Goal: Task Accomplishment & Management: Complete application form

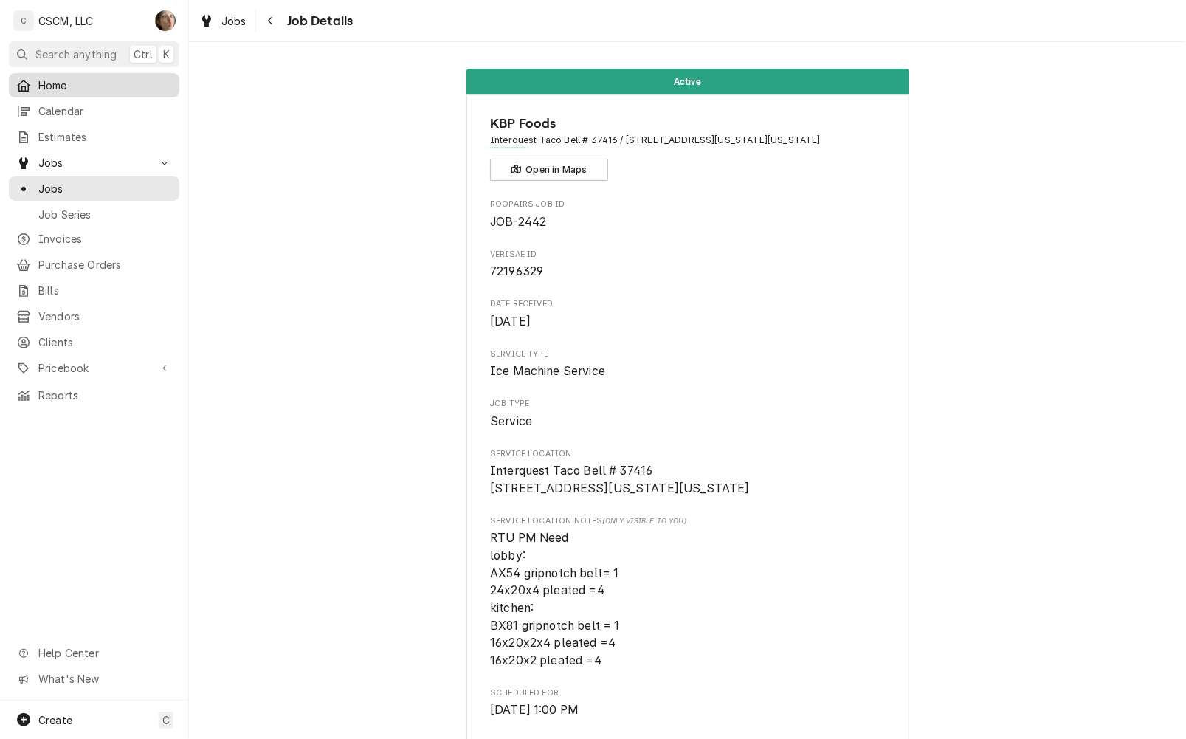
click at [56, 85] on span "Home" at bounding box center [105, 86] width 134 height 16
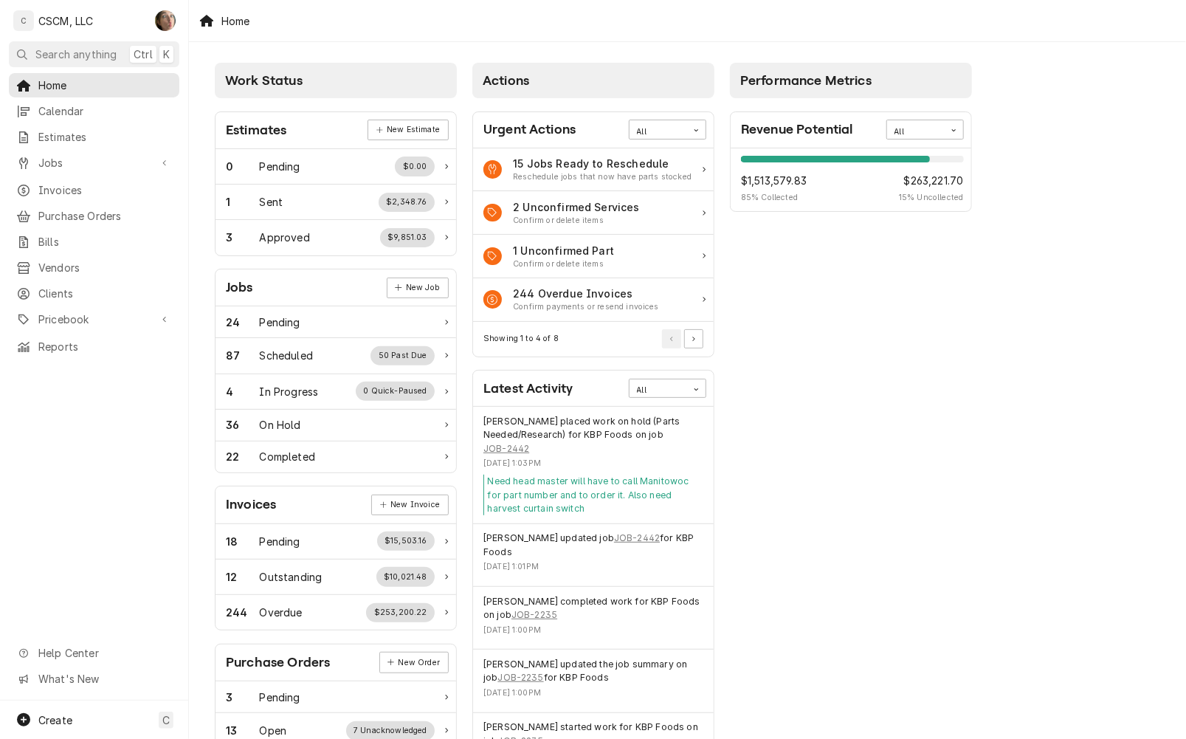
click at [835, 406] on div "Performance Metrics Revenue Potential All 85% $1,513,579.83 85 % Collected $263…" at bounding box center [852, 534] width 258 height 958
click at [732, 373] on div "Performance Metrics Revenue Potential All 85% $1,513,579.83 85 % Collected $263…" at bounding box center [852, 534] width 258 height 958
click at [79, 116] on div "Calendar" at bounding box center [94, 111] width 165 height 18
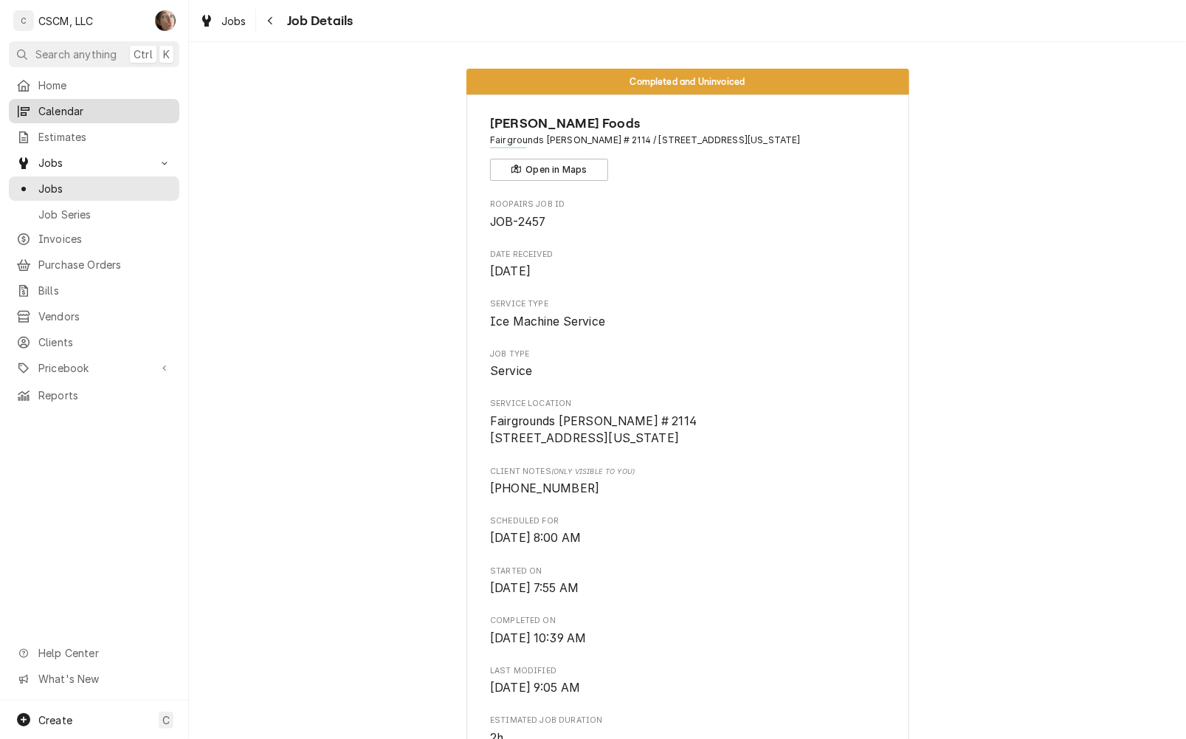
click at [64, 103] on span "Calendar" at bounding box center [105, 111] width 134 height 16
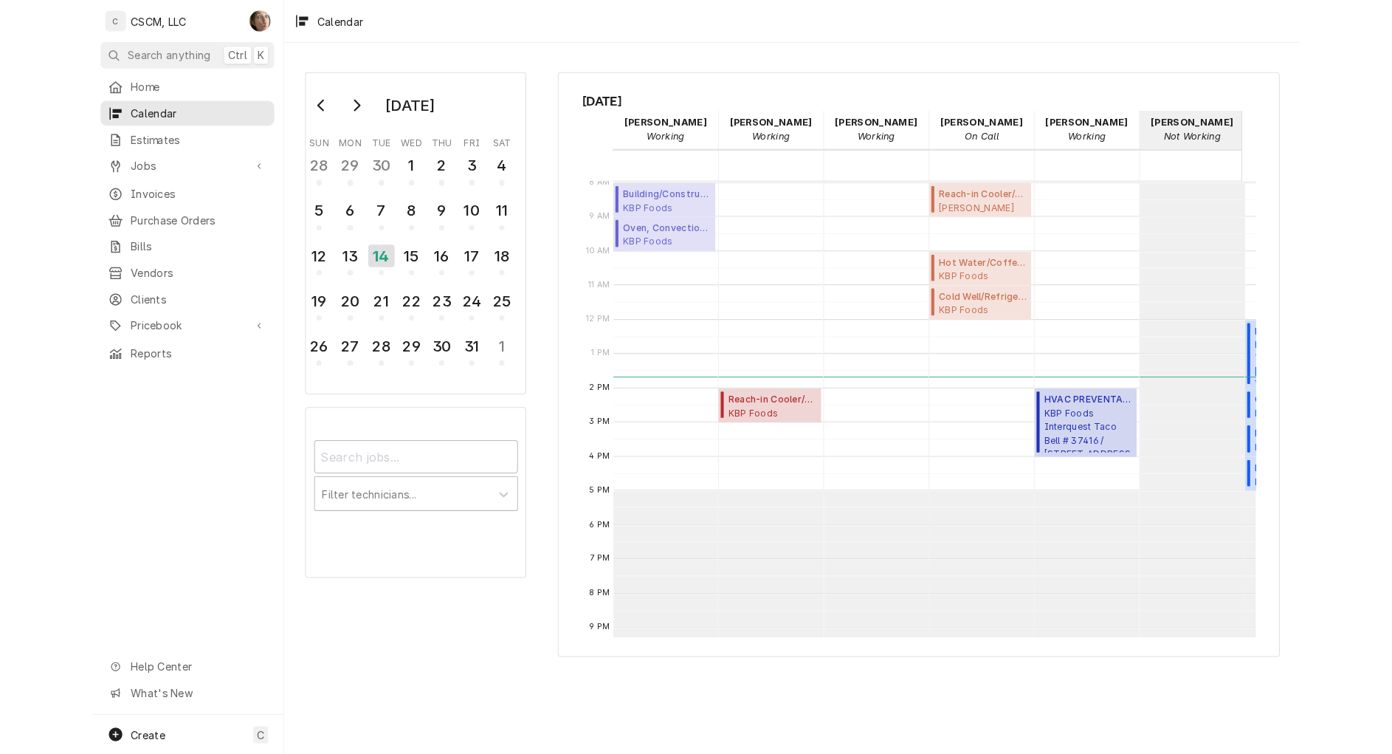
scroll to position [268, 0]
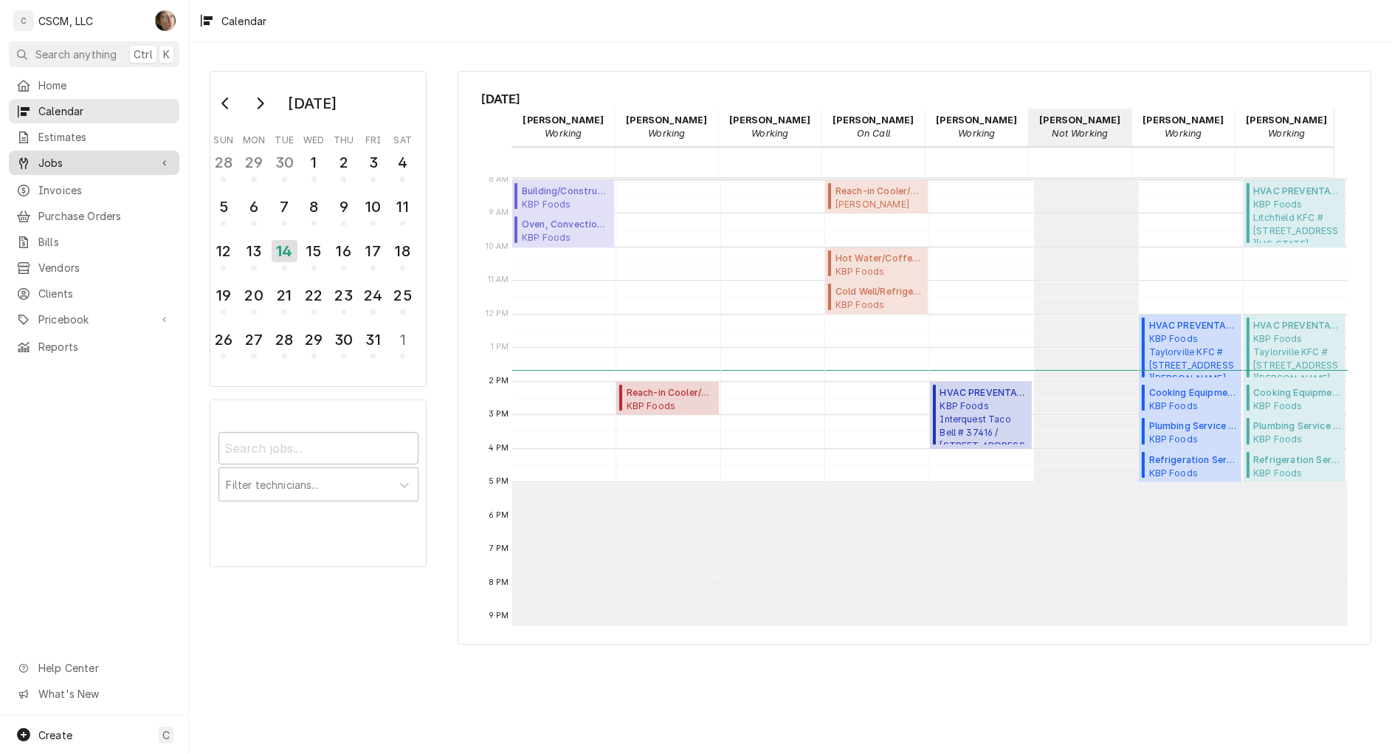
click at [61, 165] on div "Jobs" at bounding box center [94, 163] width 165 height 18
click at [72, 188] on span "Jobs" at bounding box center [105, 189] width 134 height 16
click at [80, 163] on span "Jobs" at bounding box center [93, 163] width 111 height 16
click at [85, 189] on span "Jobs" at bounding box center [105, 189] width 134 height 16
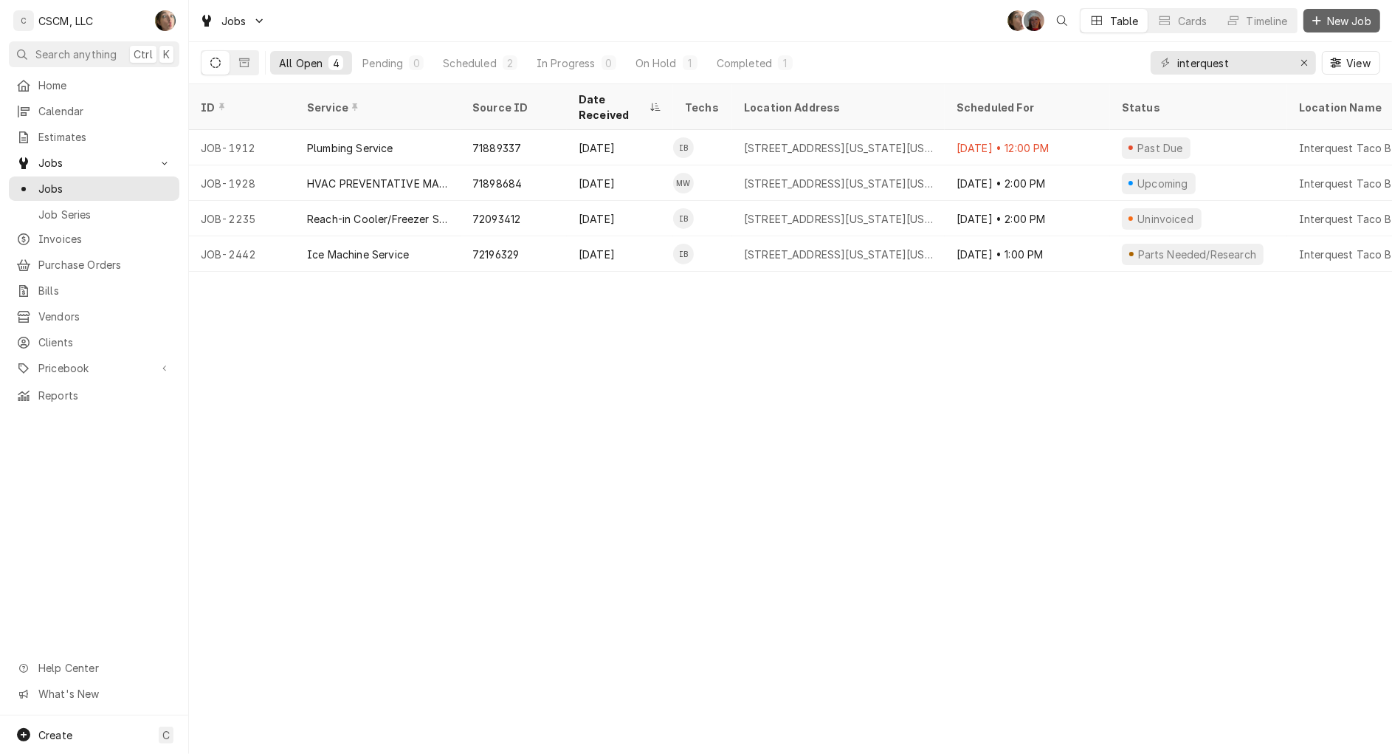
click at [1344, 22] on span "New Job" at bounding box center [1349, 21] width 50 height 16
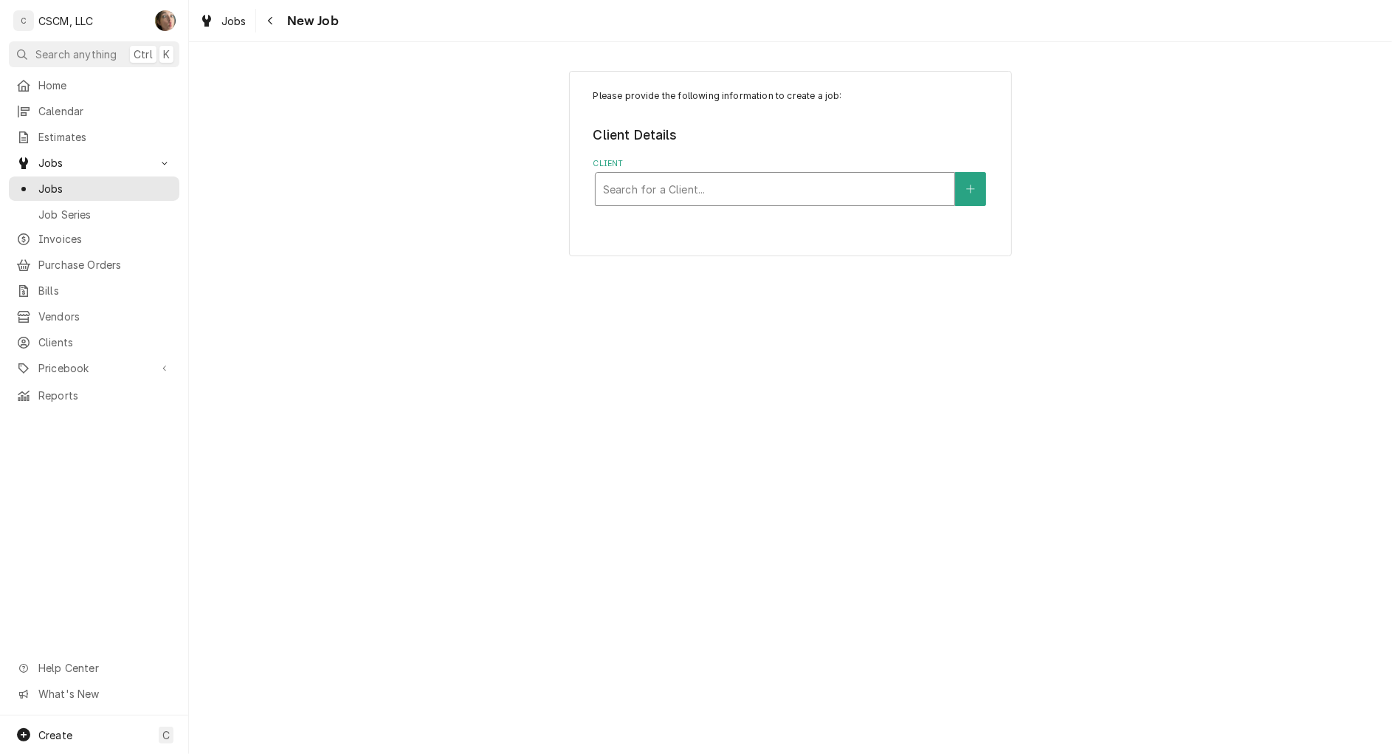
click at [696, 190] on div "Client" at bounding box center [775, 189] width 344 height 27
type input "trace"
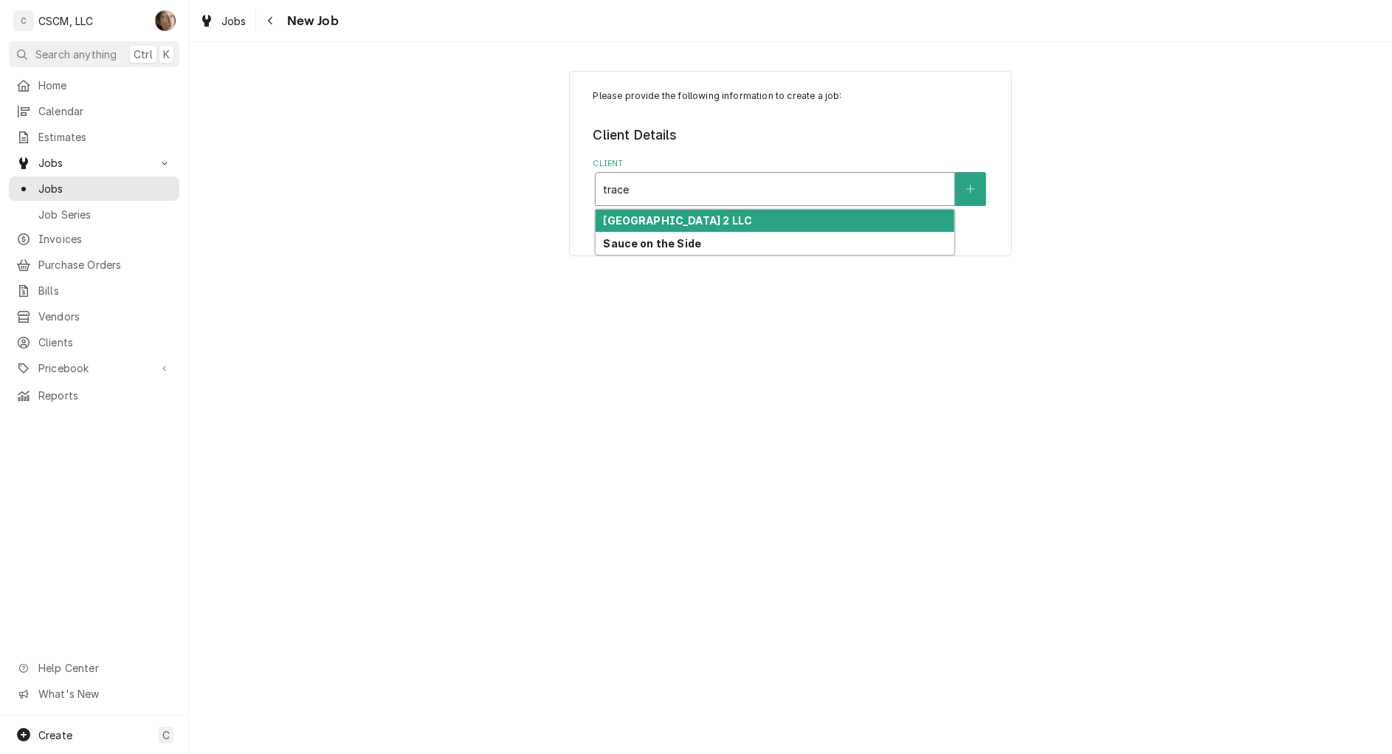
click at [715, 221] on strong "Edwardsville Towne Center 2 LLC" at bounding box center [677, 220] width 149 height 13
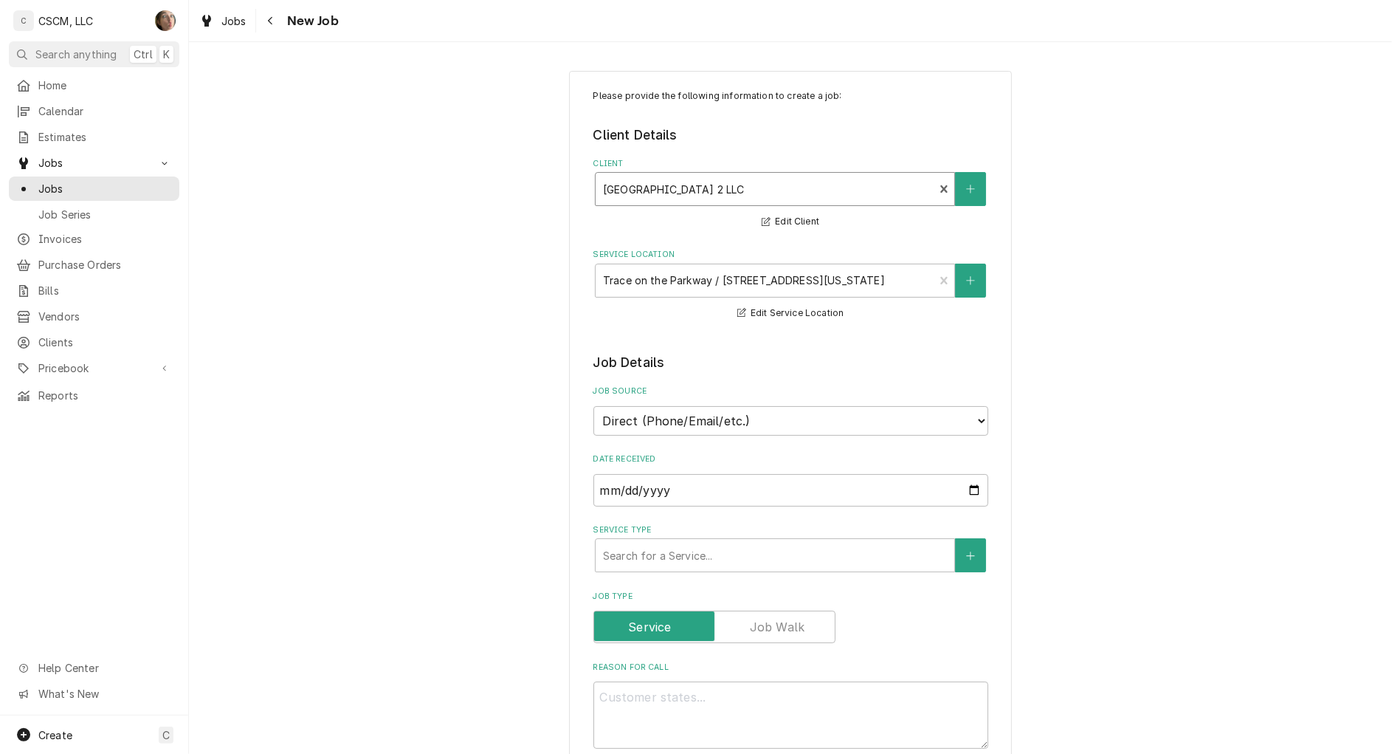
scroll to position [92, 0]
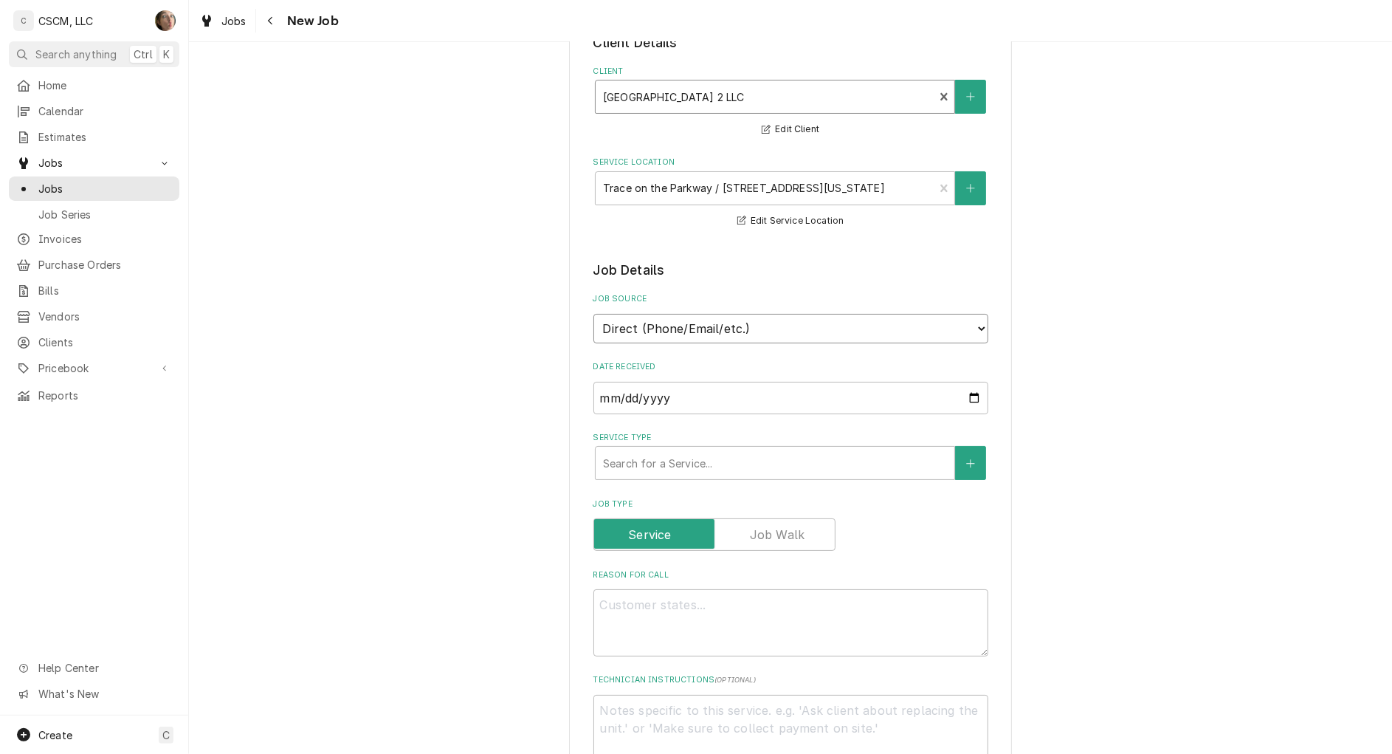
click at [805, 320] on select "Direct (Phone/Email/etc.) Other" at bounding box center [791, 329] width 395 height 30
select select "100"
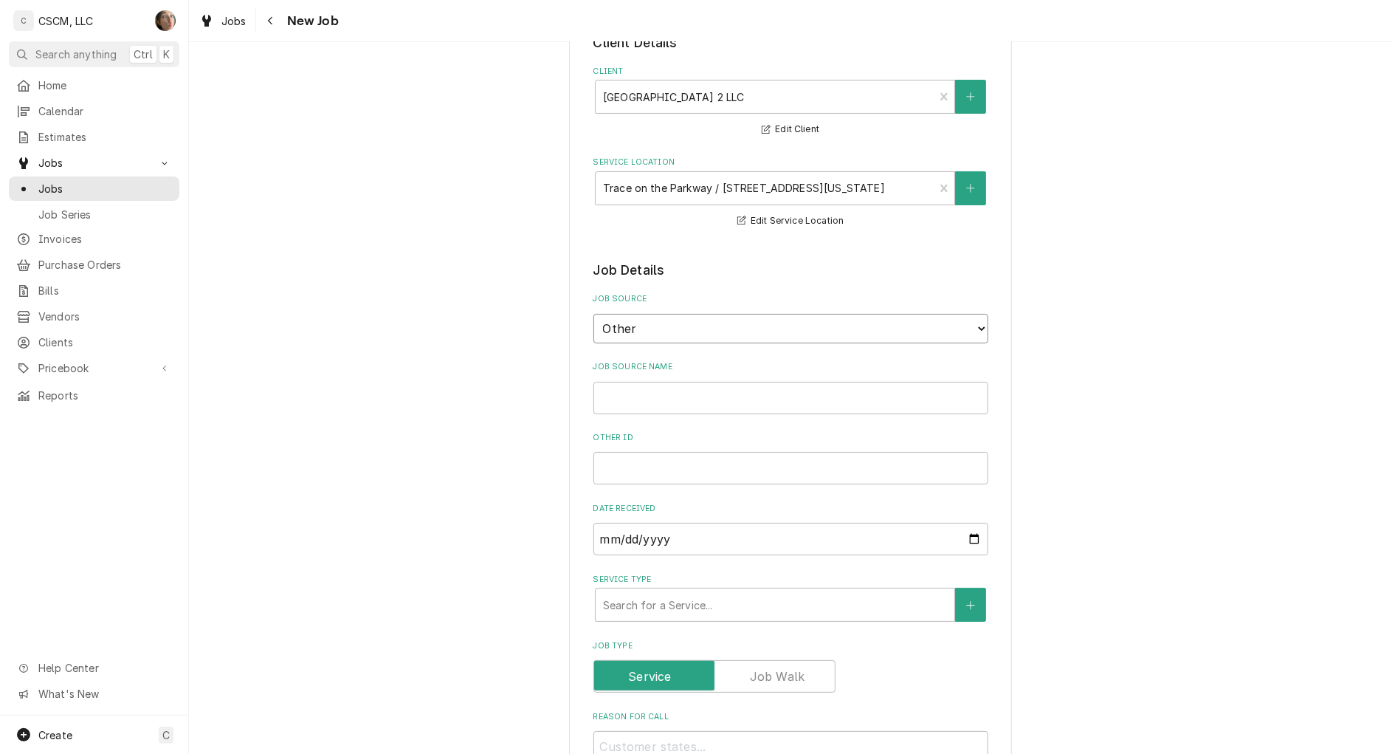
type textarea "x"
drag, startPoint x: 755, startPoint y: 320, endPoint x: 754, endPoint y: 327, distance: 7.5
click at [755, 320] on select "Direct (Phone/Email/etc.) Other" at bounding box center [791, 329] width 395 height 30
select select "0"
click at [594, 314] on select "Direct (Phone/Email/etc.) Other" at bounding box center [791, 329] width 395 height 30
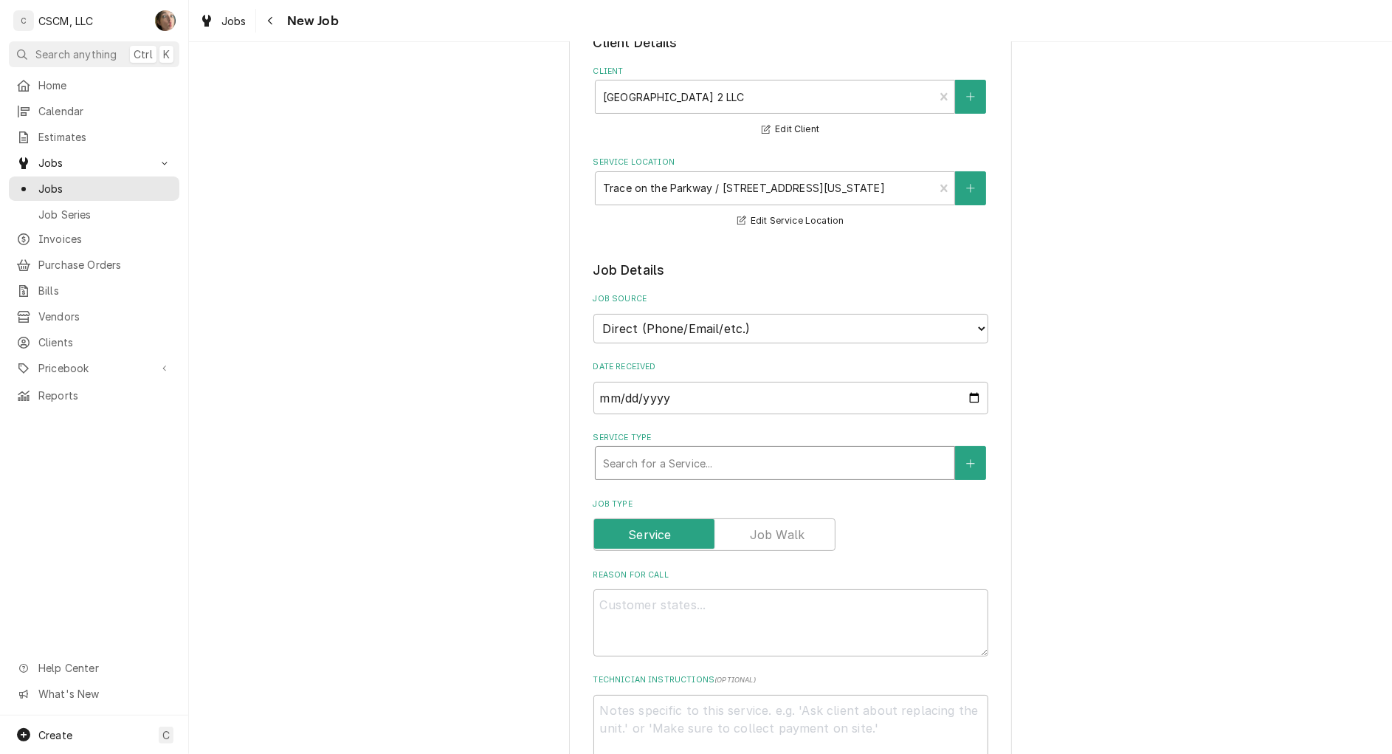
click at [695, 461] on div "Service Type" at bounding box center [775, 463] width 344 height 27
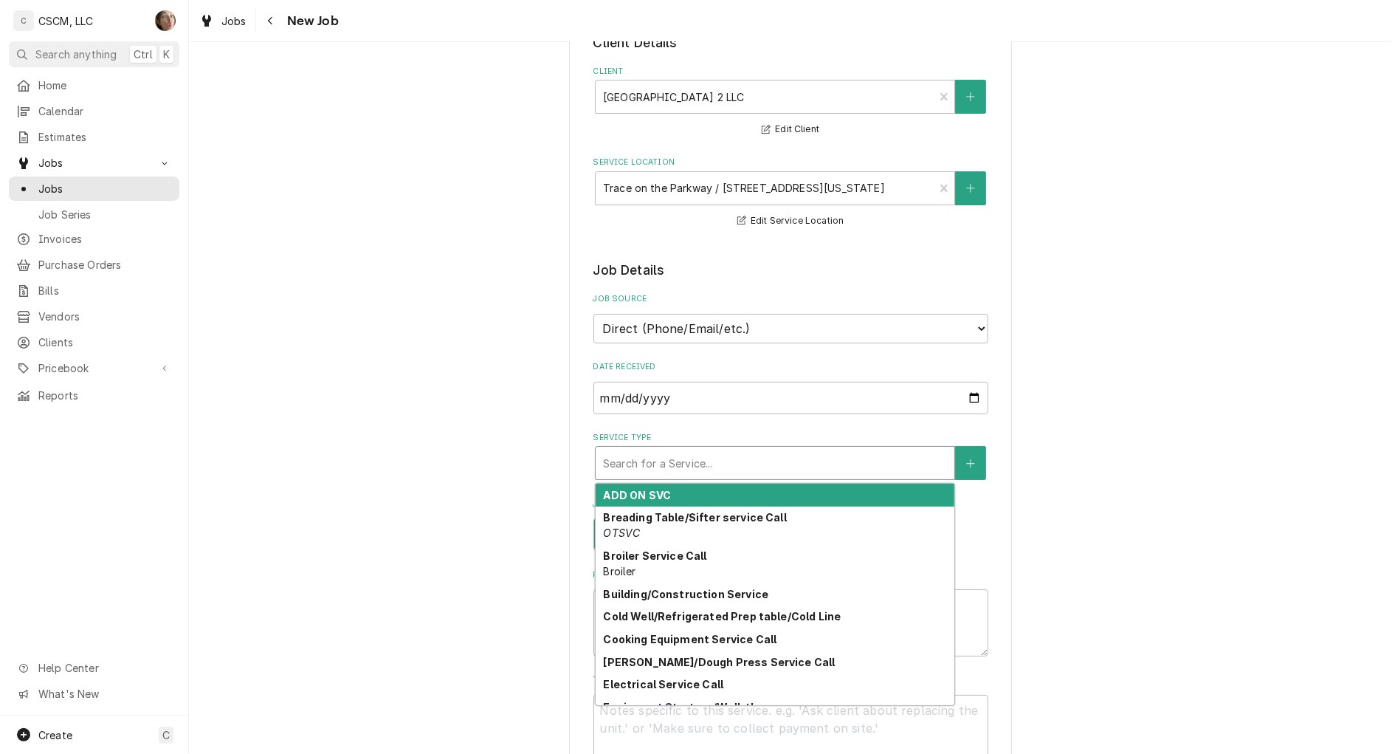
type textarea "x"
type input "i"
type textarea "x"
type input "ic"
type textarea "x"
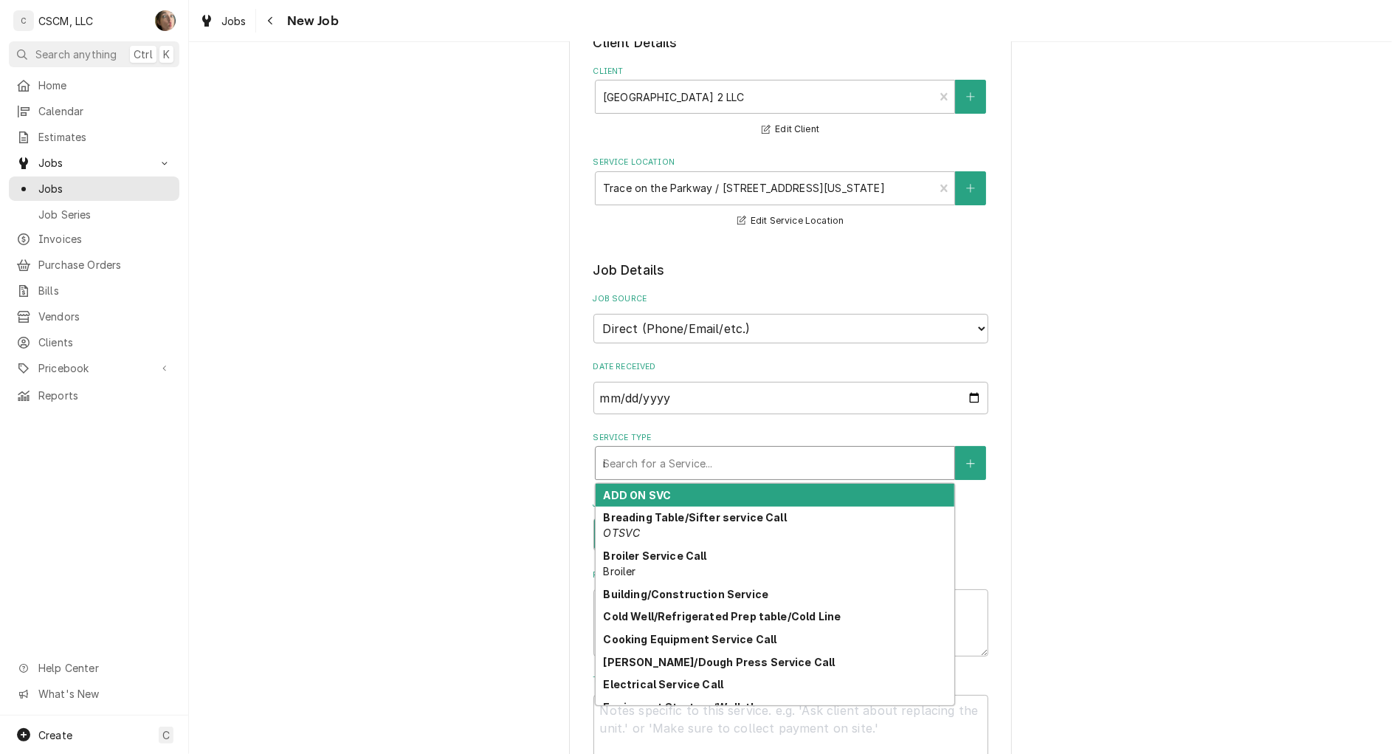
type input "ice"
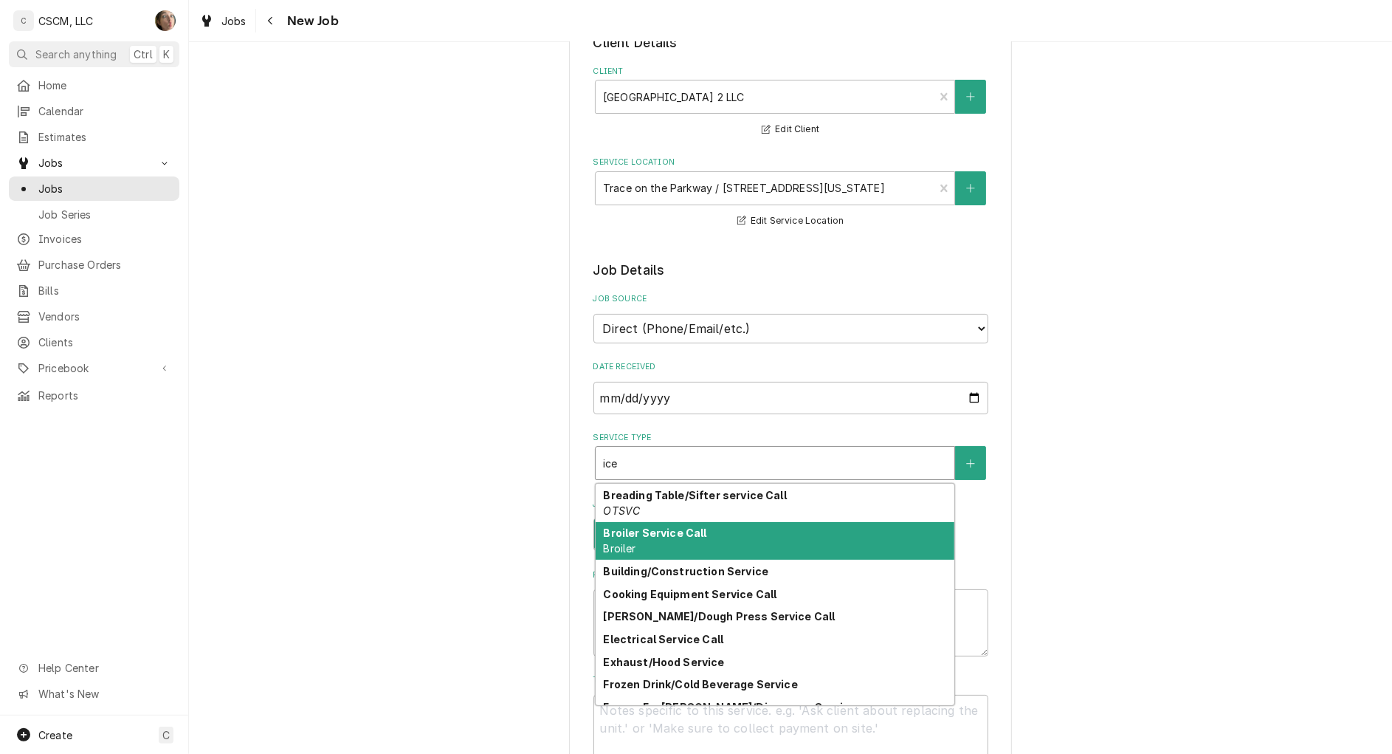
type textarea "x"
type input "ice"
type textarea "x"
type input "ice ma"
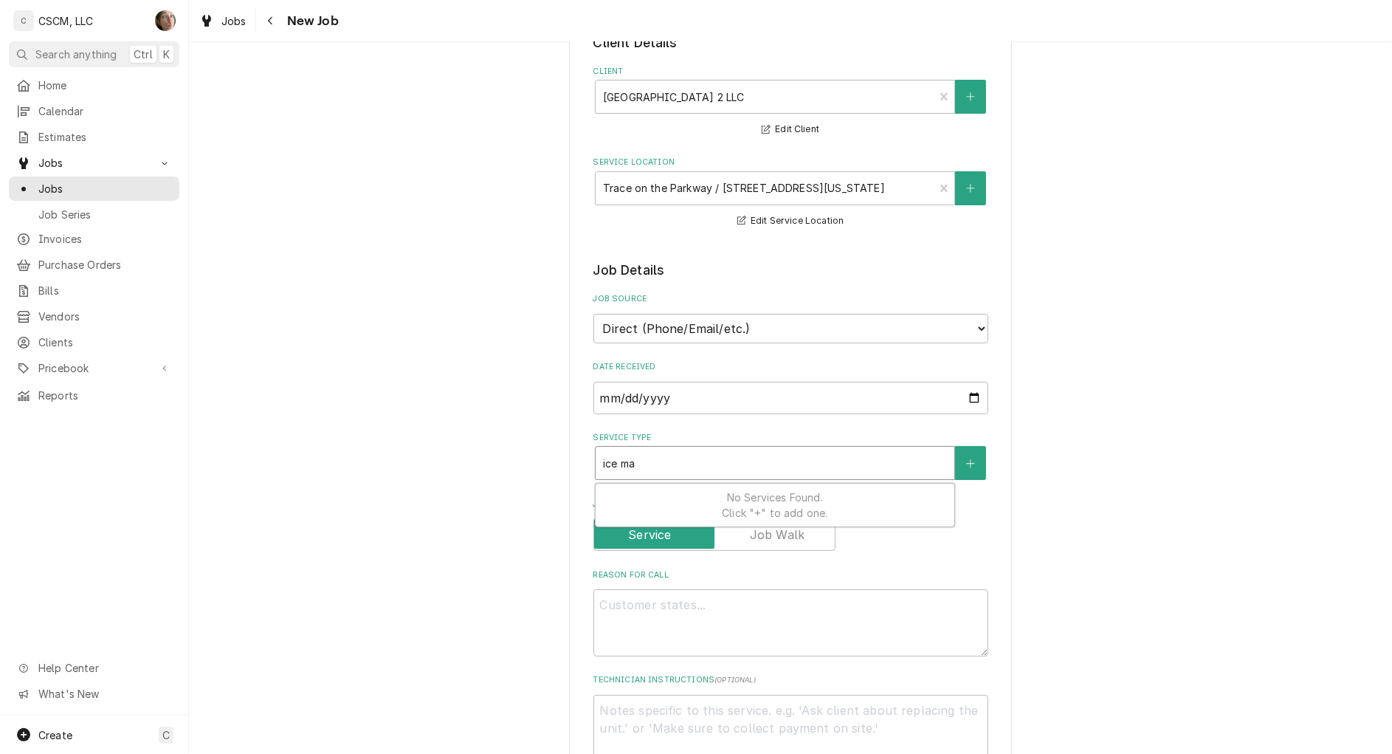
type textarea "x"
type input "ice mac"
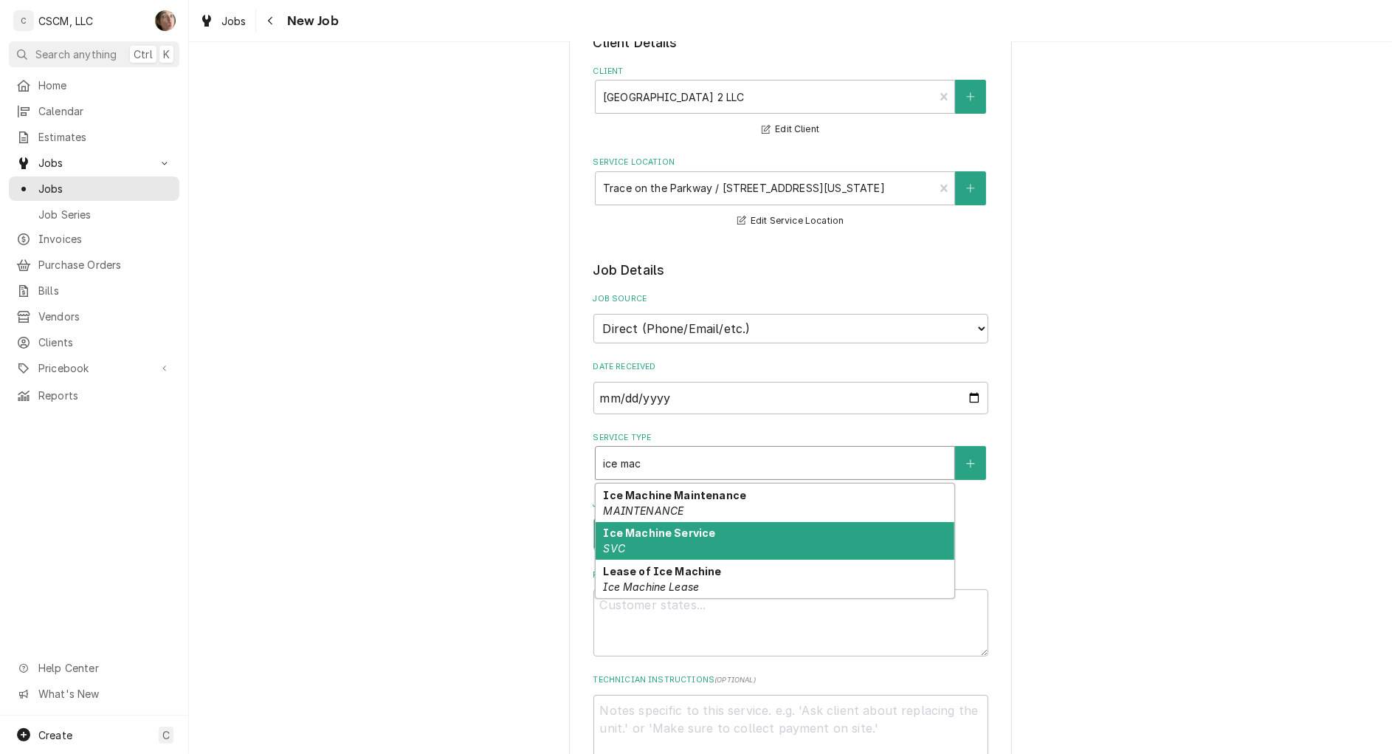
click at [668, 540] on div "Ice Machine Service SVC" at bounding box center [775, 541] width 359 height 38
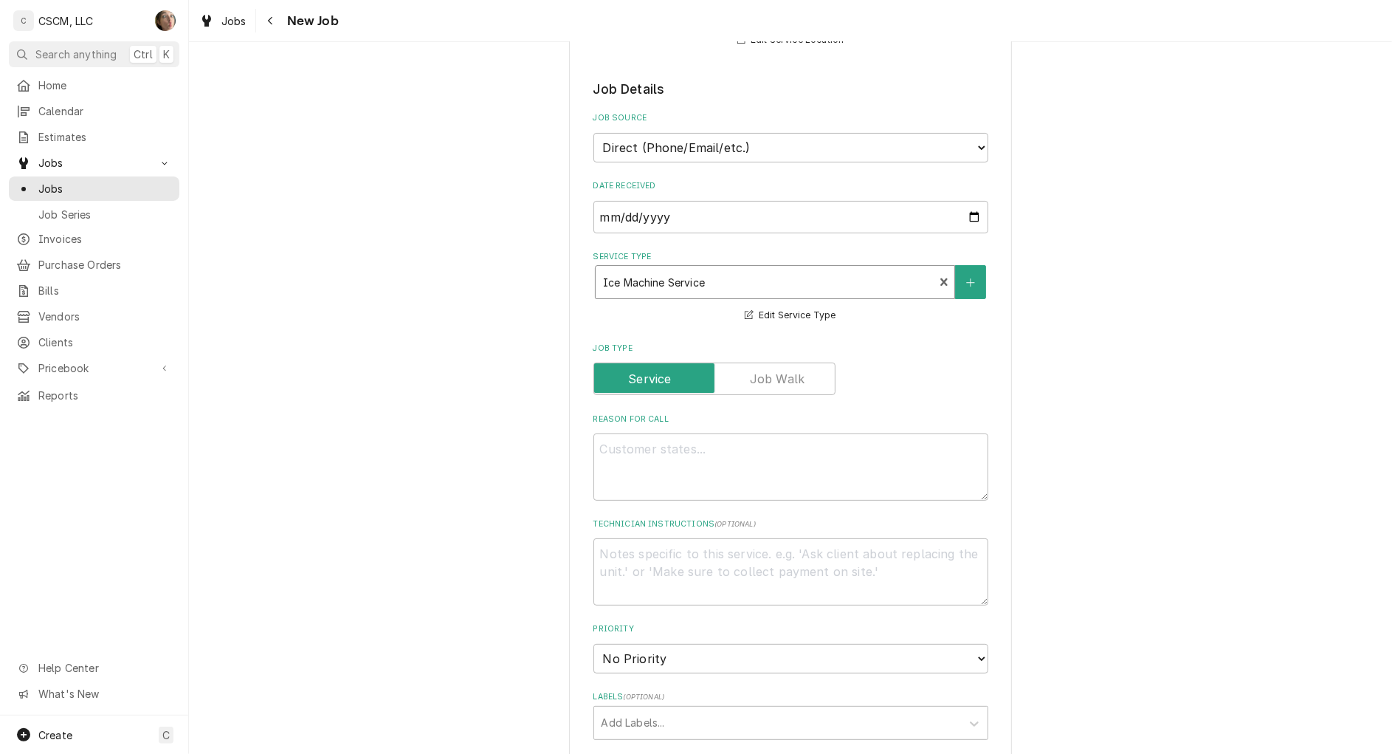
scroll to position [277, 0]
click at [811, 466] on textarea "Reason For Call" at bounding box center [791, 463] width 395 height 67
paste textarea "6150 Ice machine- holding water in tray and leaking from the bottom"
type textarea "x"
type textarea "6150 Ice machine- holding water in tray and leaking from the bottom"
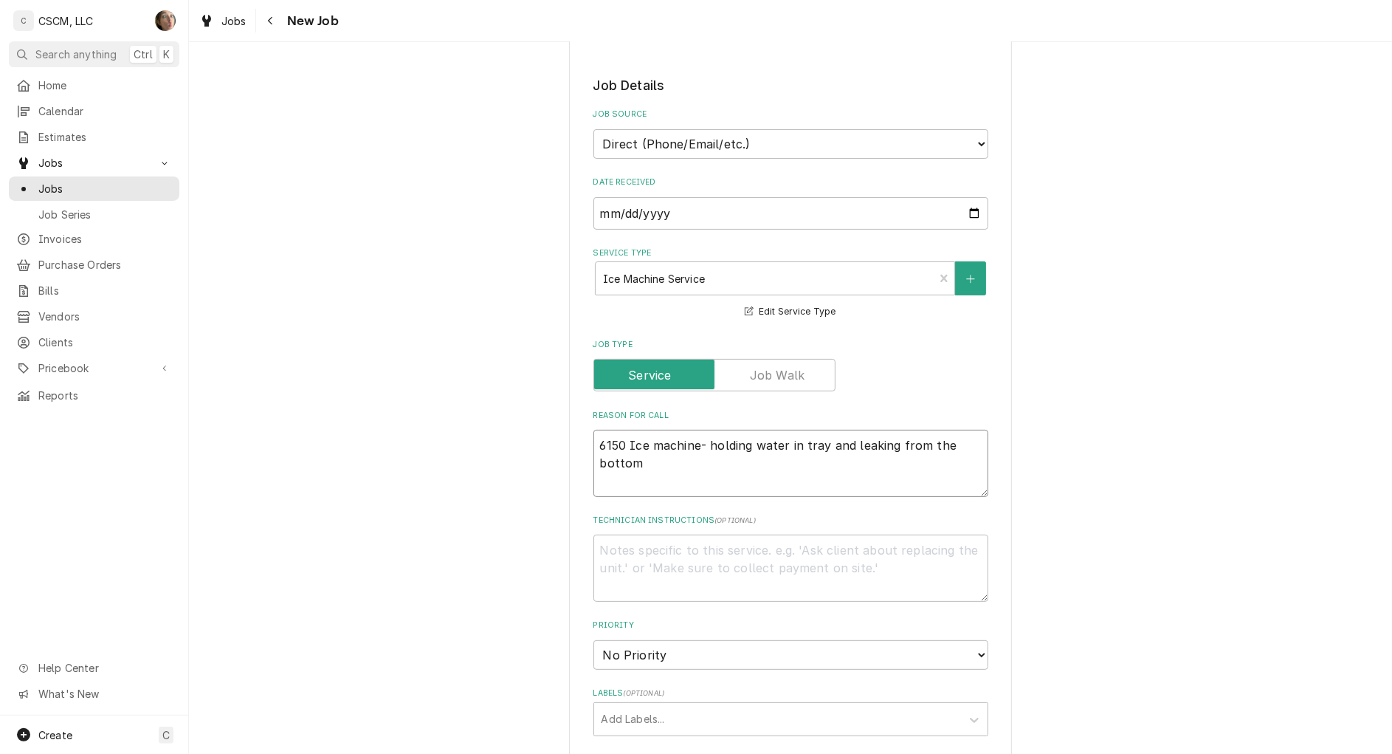
type textarea "x"
type textarea "6150 Ice machine- holding water in tray and leaking from the bottom"
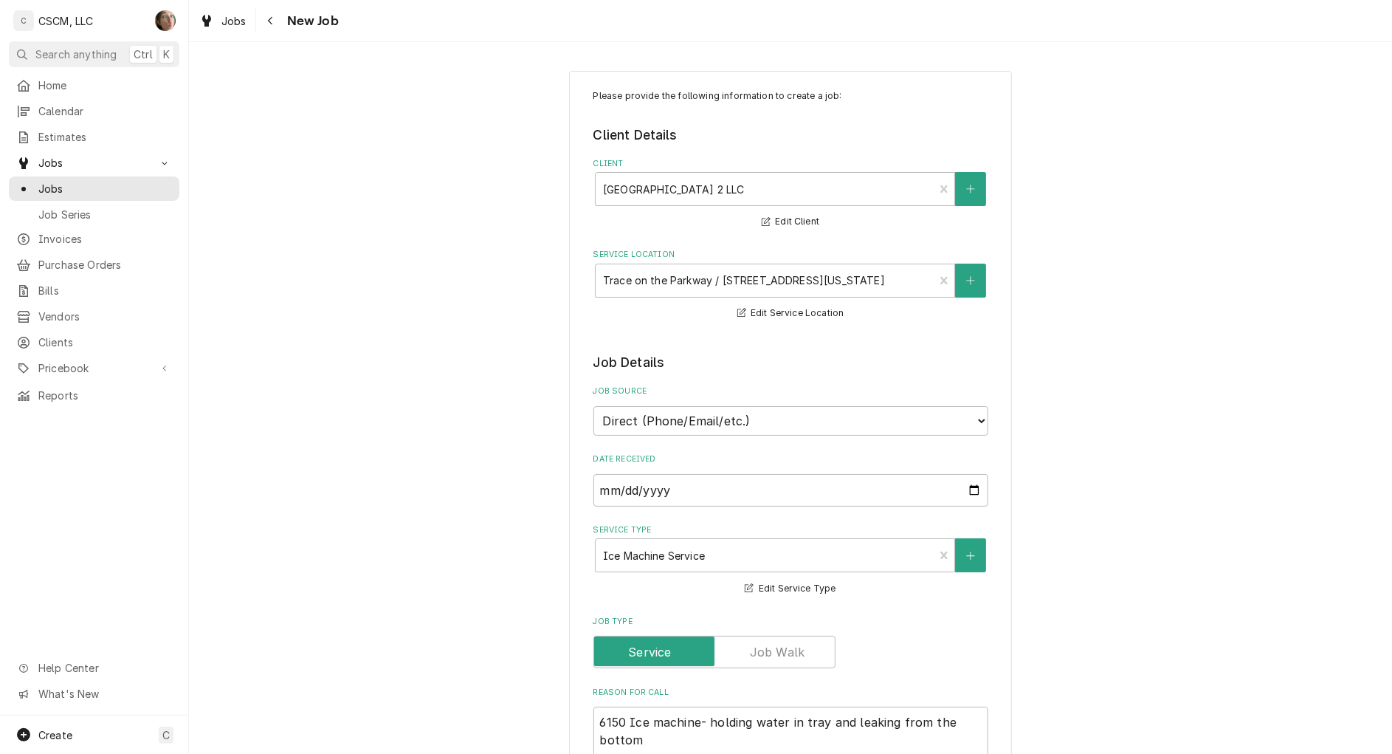
scroll to position [92, 0]
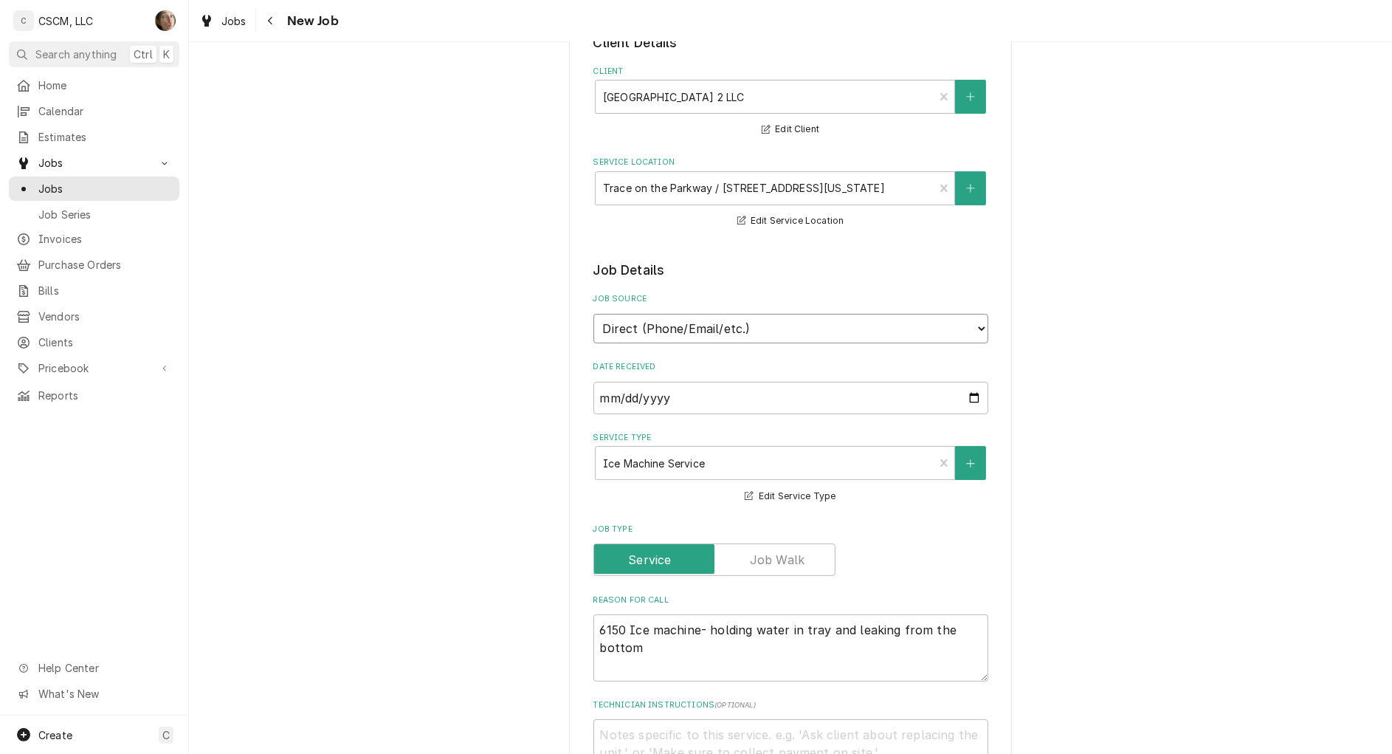
click at [771, 328] on select "Direct (Phone/Email/etc.) Other" at bounding box center [791, 329] width 395 height 30
select select "100"
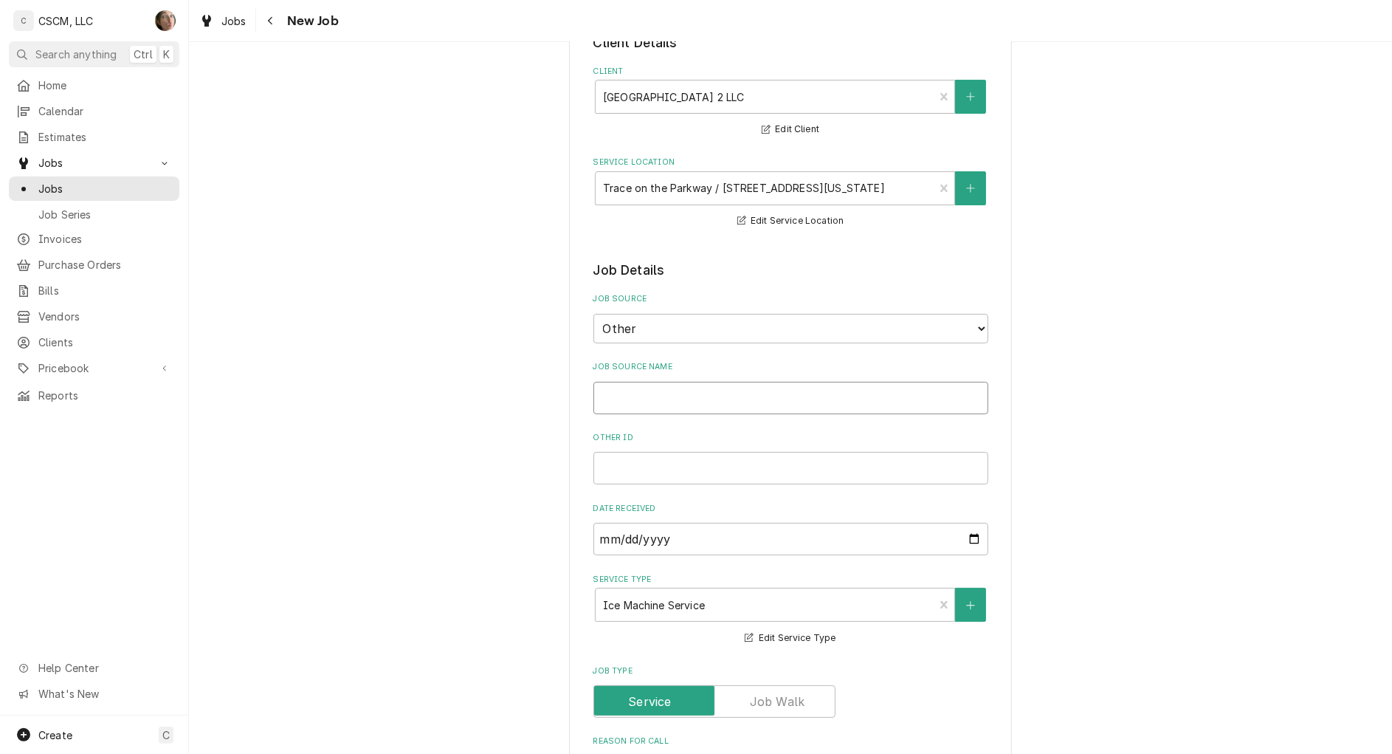
click at [747, 397] on input "Job Source Name" at bounding box center [791, 398] width 395 height 32
type textarea "x"
type input "E"
type textarea "x"
type input "Em"
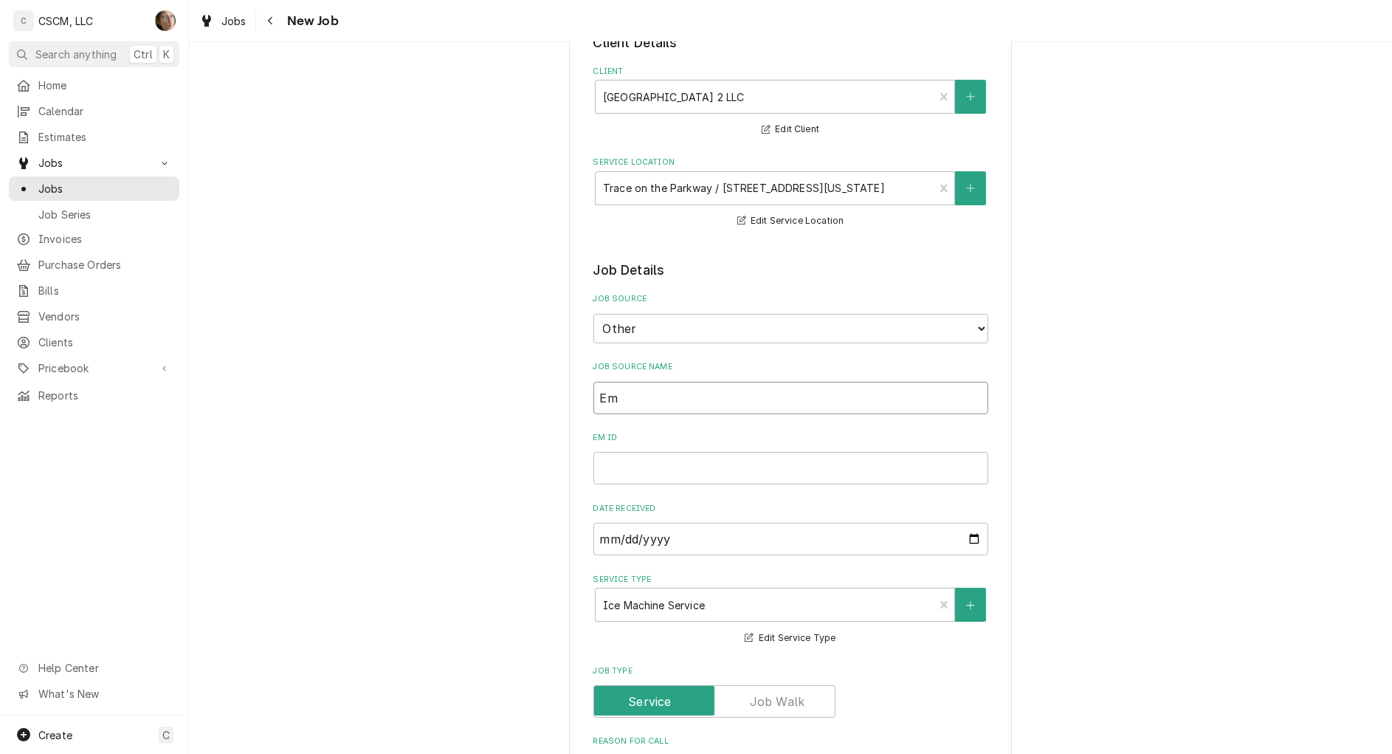
type textarea "x"
type input "Ema"
type textarea "x"
type input "Emai"
type textarea "x"
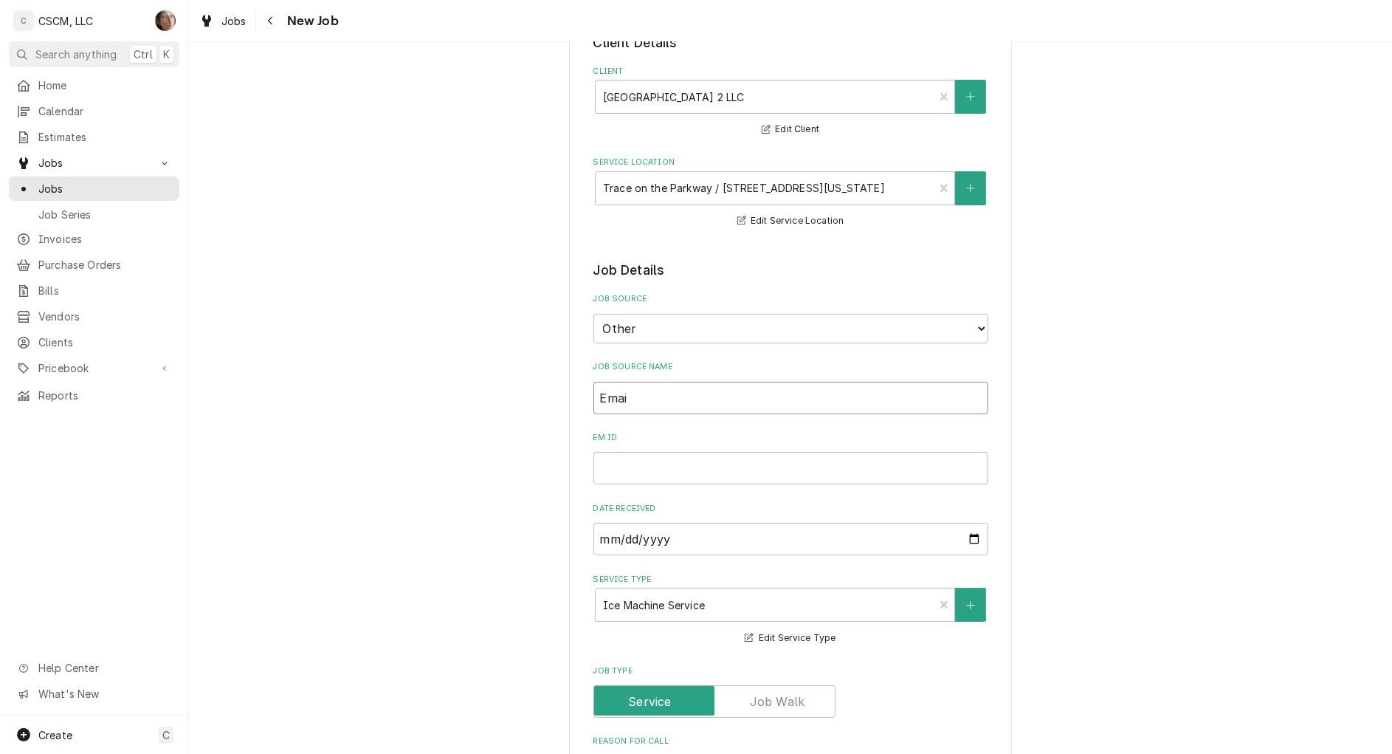
type input "Email"
type textarea "x"
type input "Email"
drag, startPoint x: 641, startPoint y: 473, endPoint x: 709, endPoint y: 455, distance: 70.9
click at [641, 473] on input "Email ID" at bounding box center [791, 468] width 395 height 32
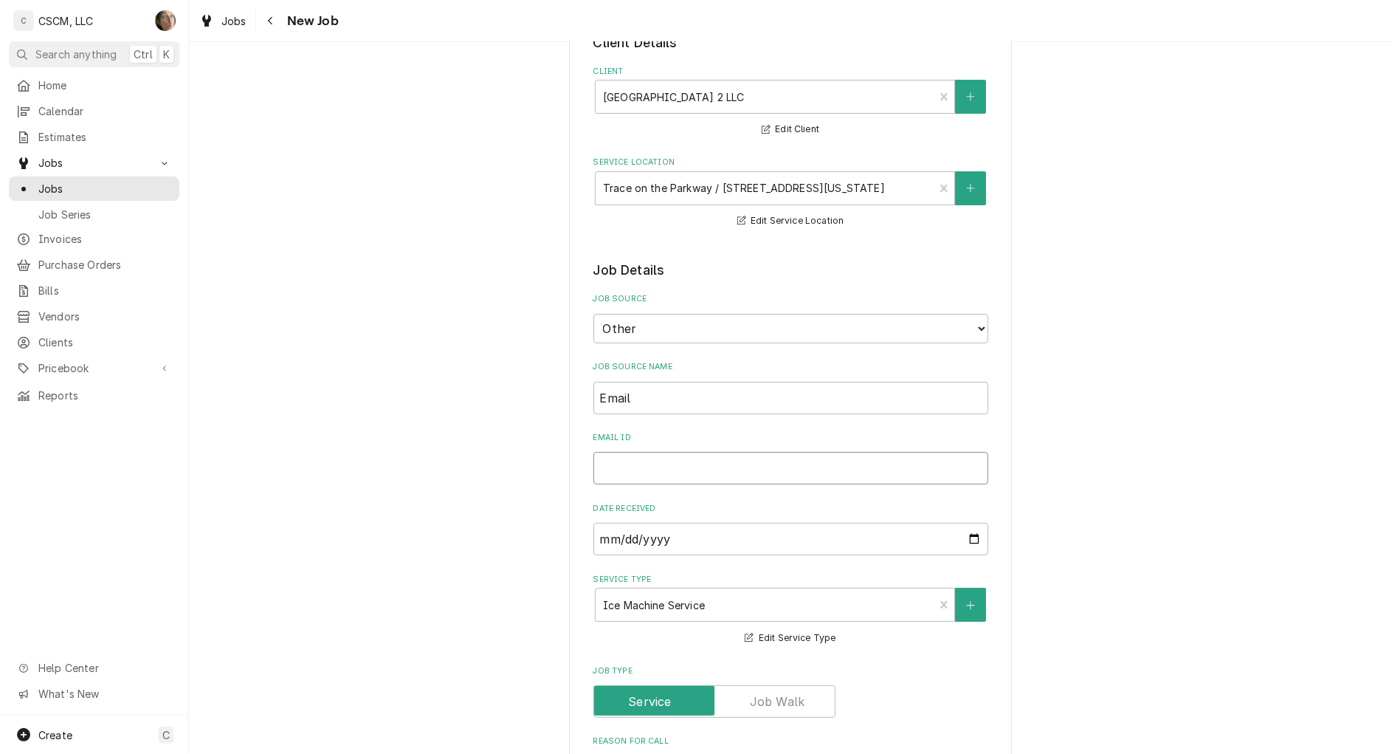
paste input "10657"
type textarea "x"
type input "10657"
type textarea "x"
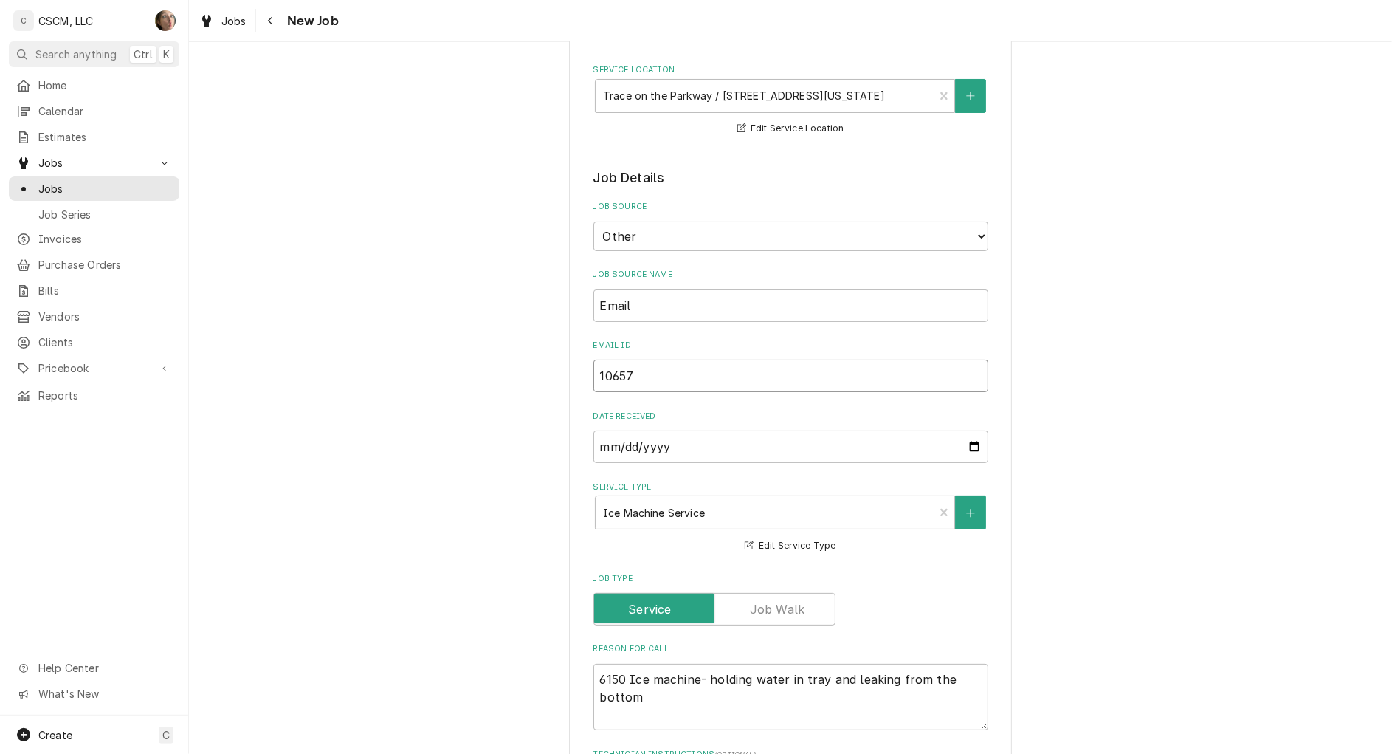
type input "10657"
click at [1134, 360] on div "Please provide the following information to create a job: Client Details Client…" at bounding box center [790, 717] width 1203 height 1688
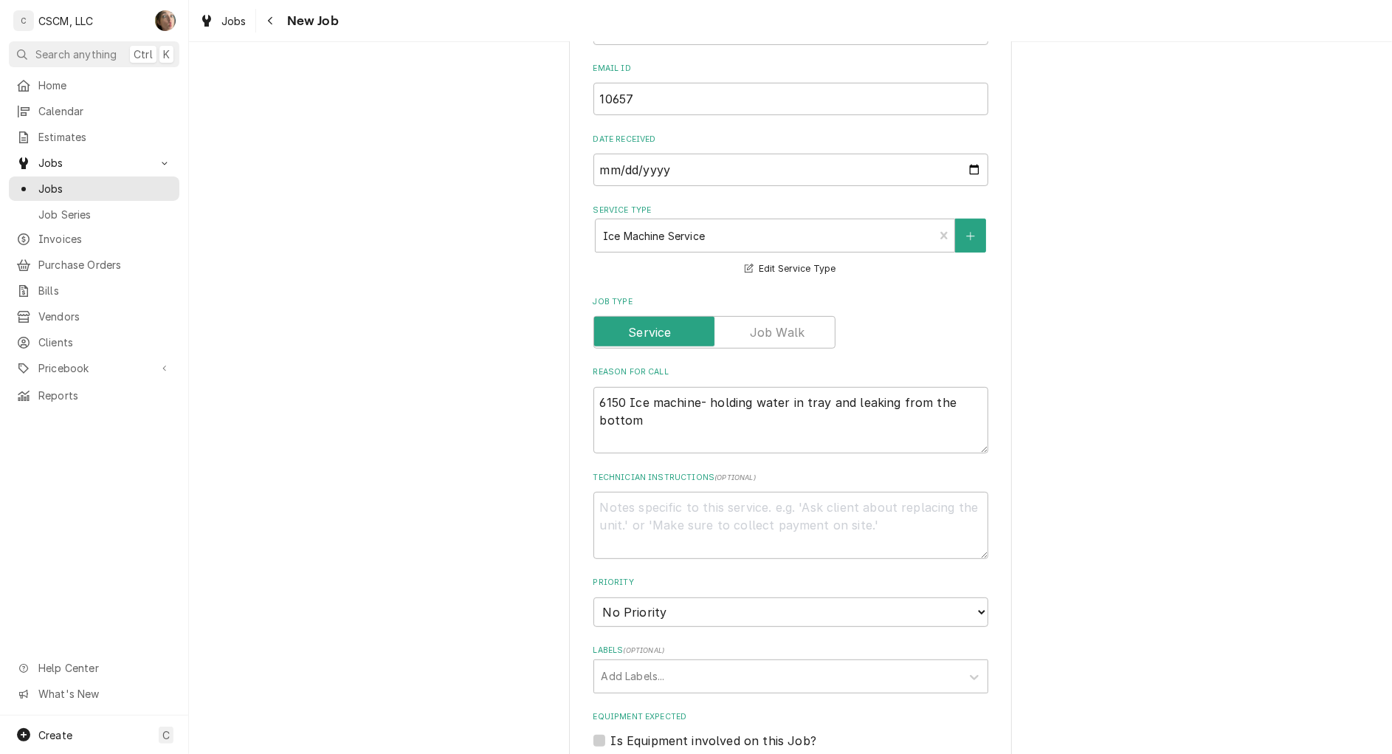
scroll to position [554, 0]
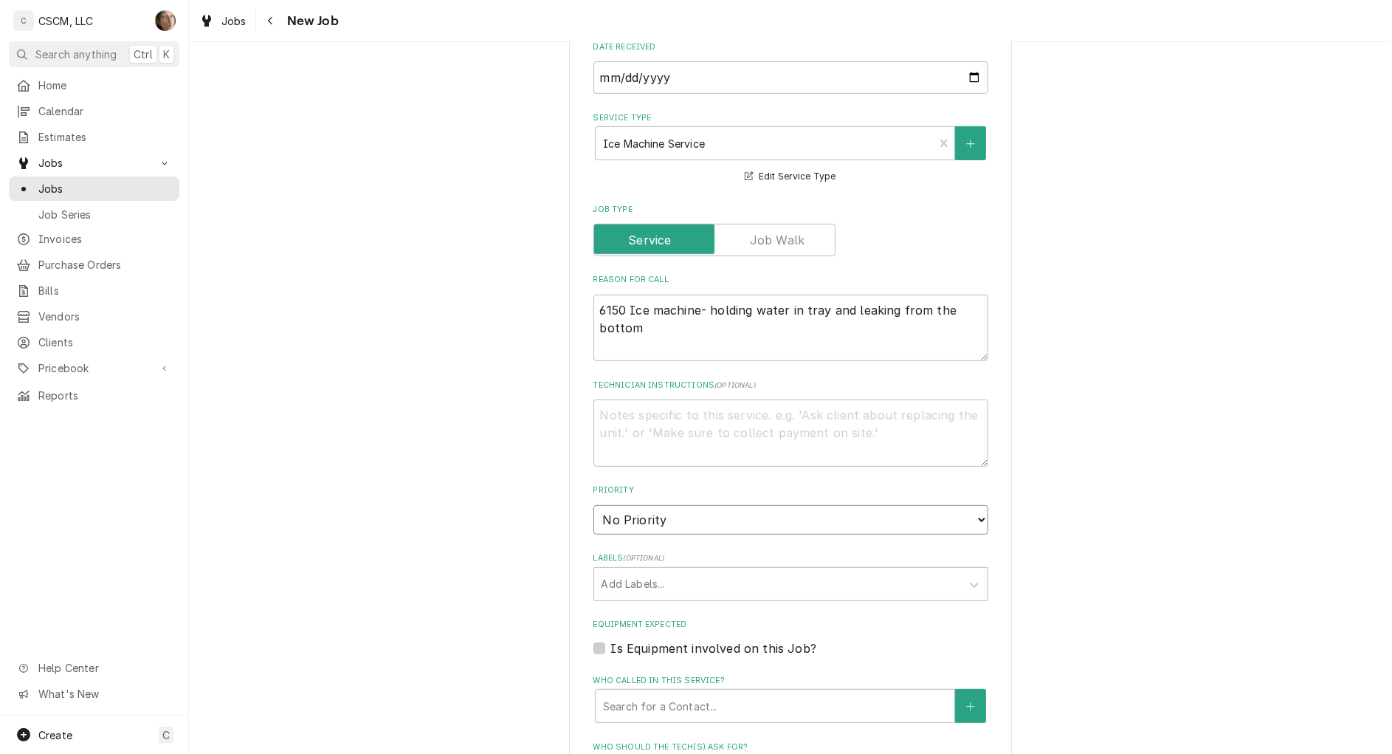
click at [761, 519] on select "No Priority Urgent High Medium Low" at bounding box center [791, 520] width 395 height 30
select select "2"
click at [594, 505] on select "No Priority Urgent High Medium Low" at bounding box center [791, 520] width 395 height 30
type textarea "x"
click at [754, 588] on div "Labels" at bounding box center [778, 584] width 352 height 27
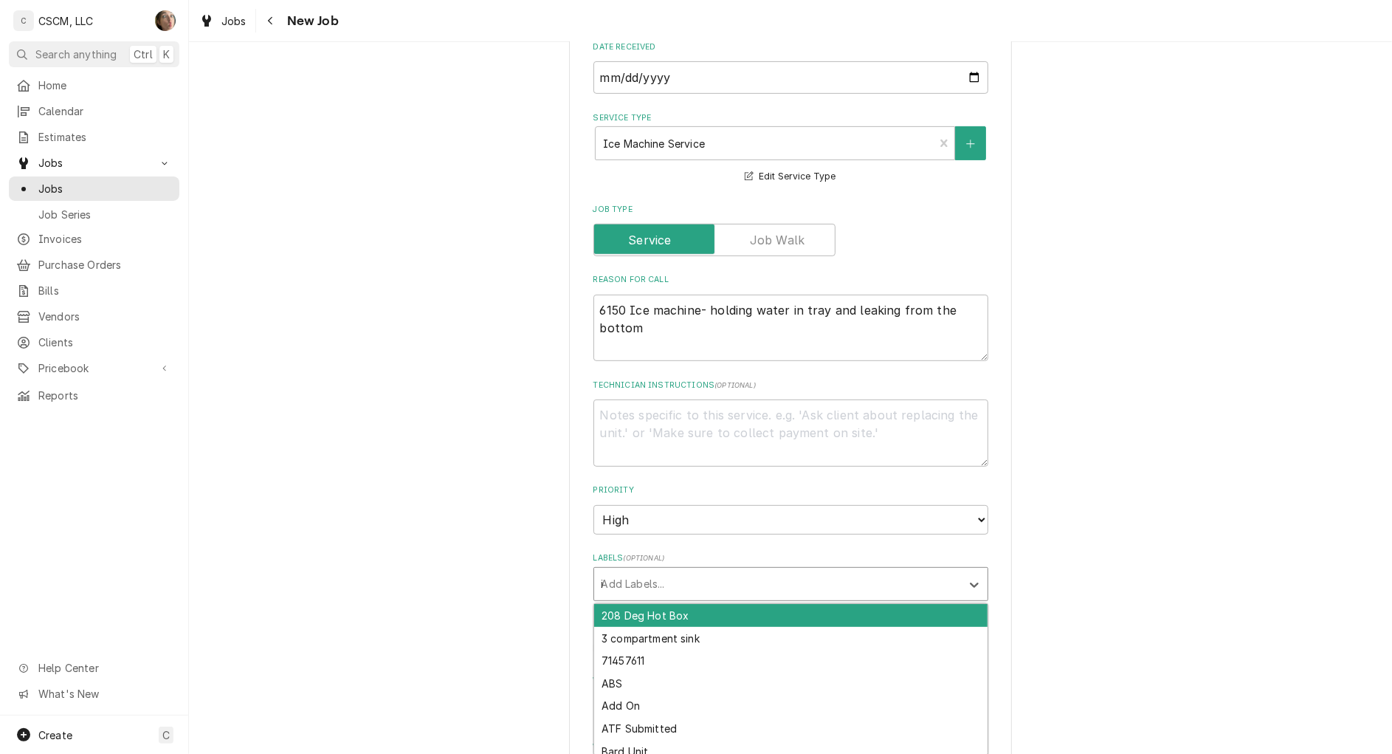
type input "ice"
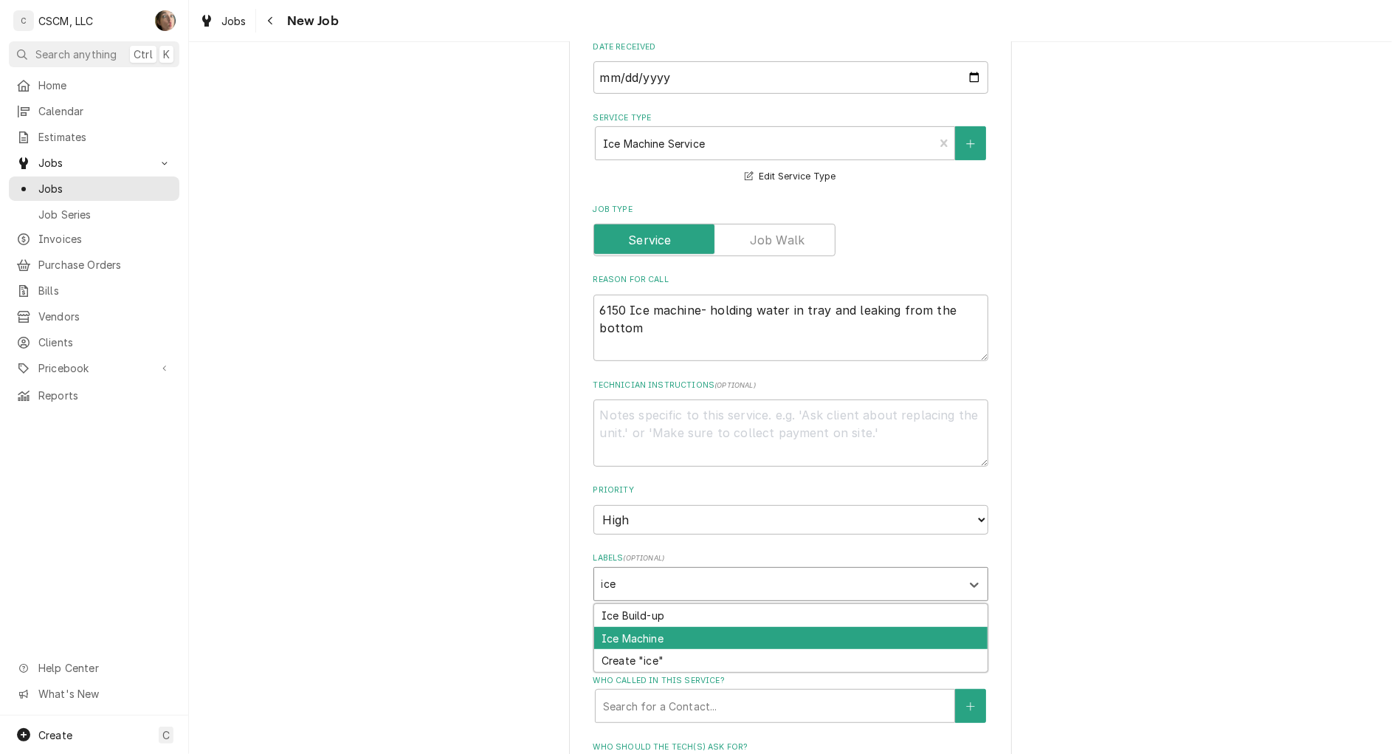
click at [684, 644] on div "Ice Machine" at bounding box center [790, 638] width 393 height 23
type textarea "x"
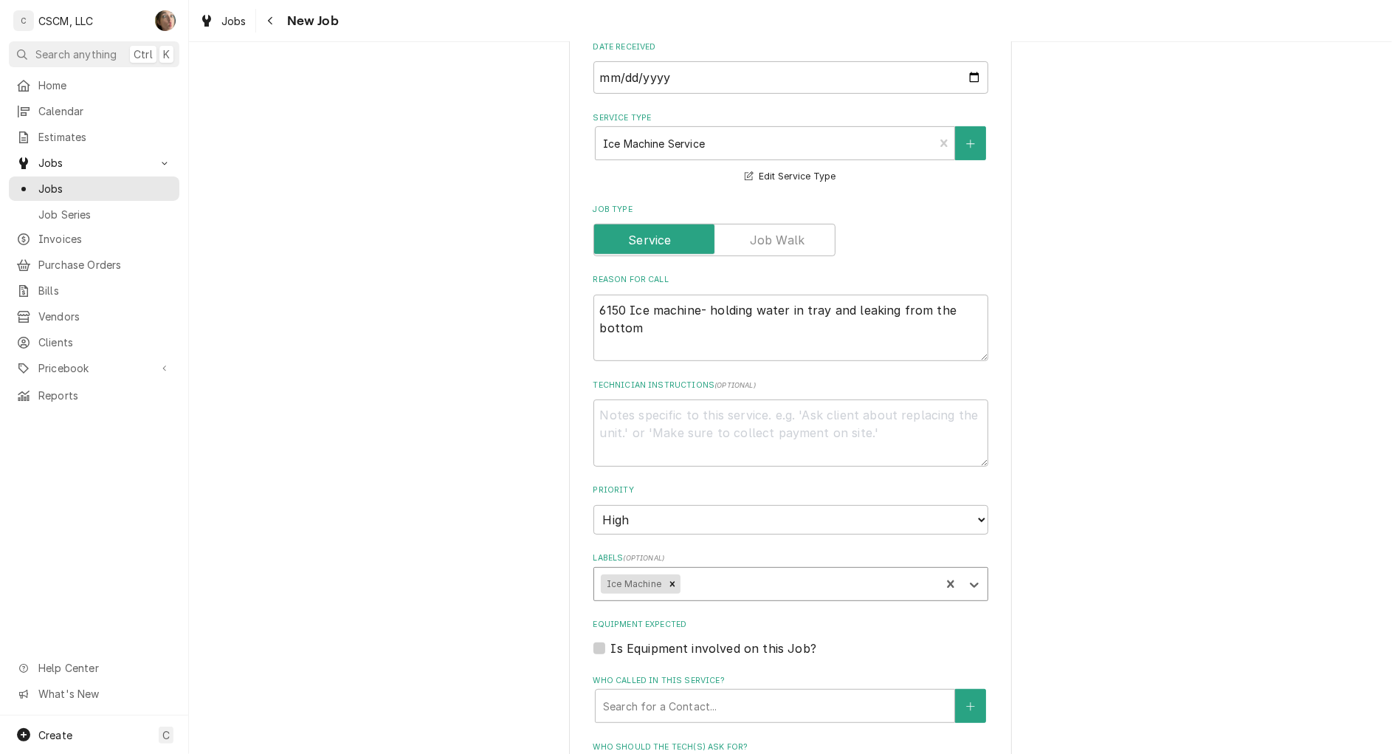
type textarea "x"
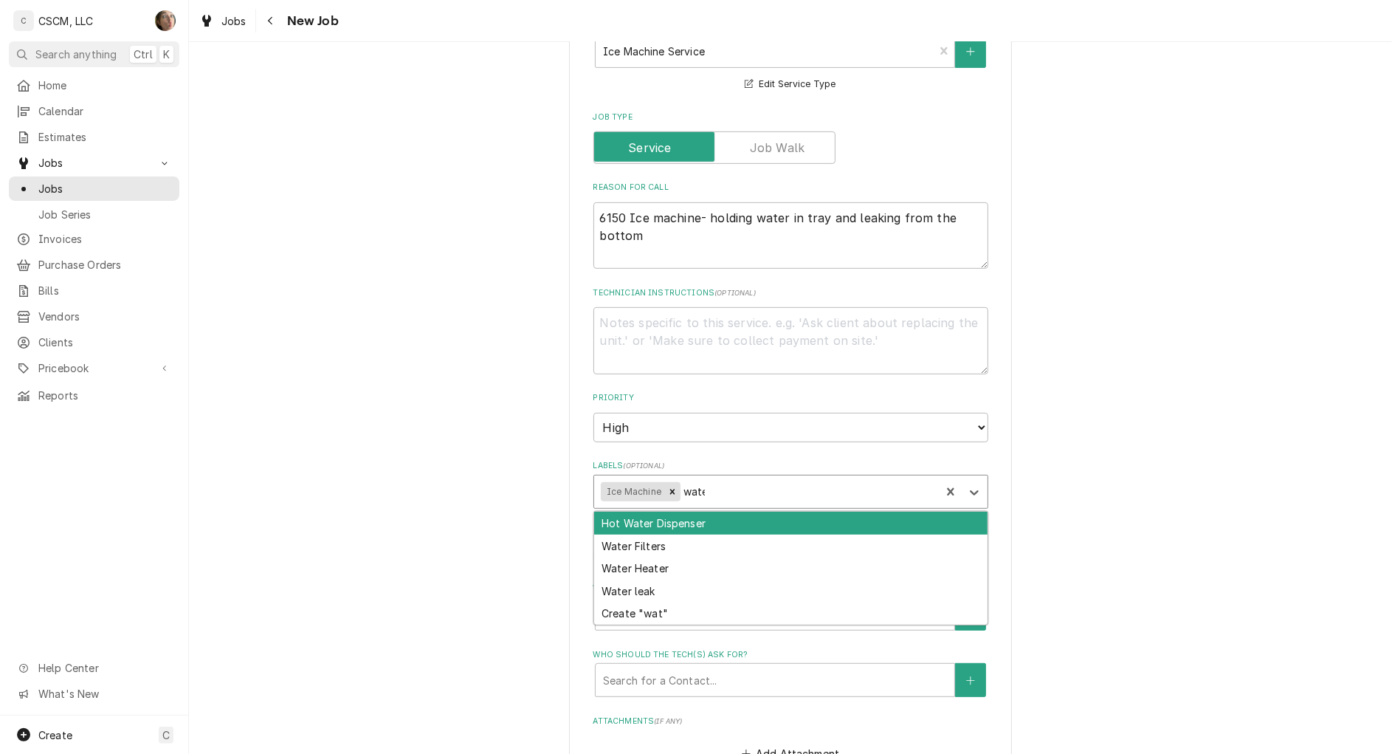
type input "water"
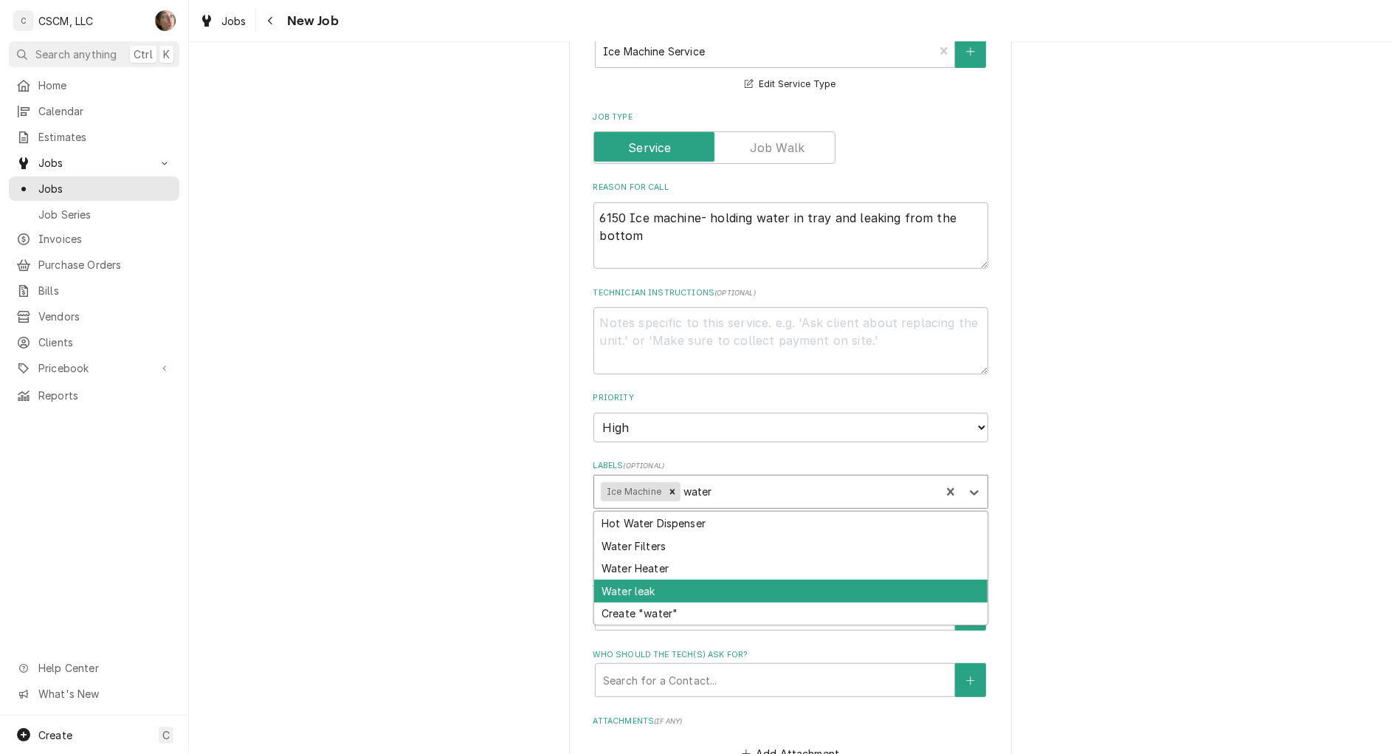
click at [681, 593] on div "Water leak" at bounding box center [790, 590] width 393 height 23
type textarea "x"
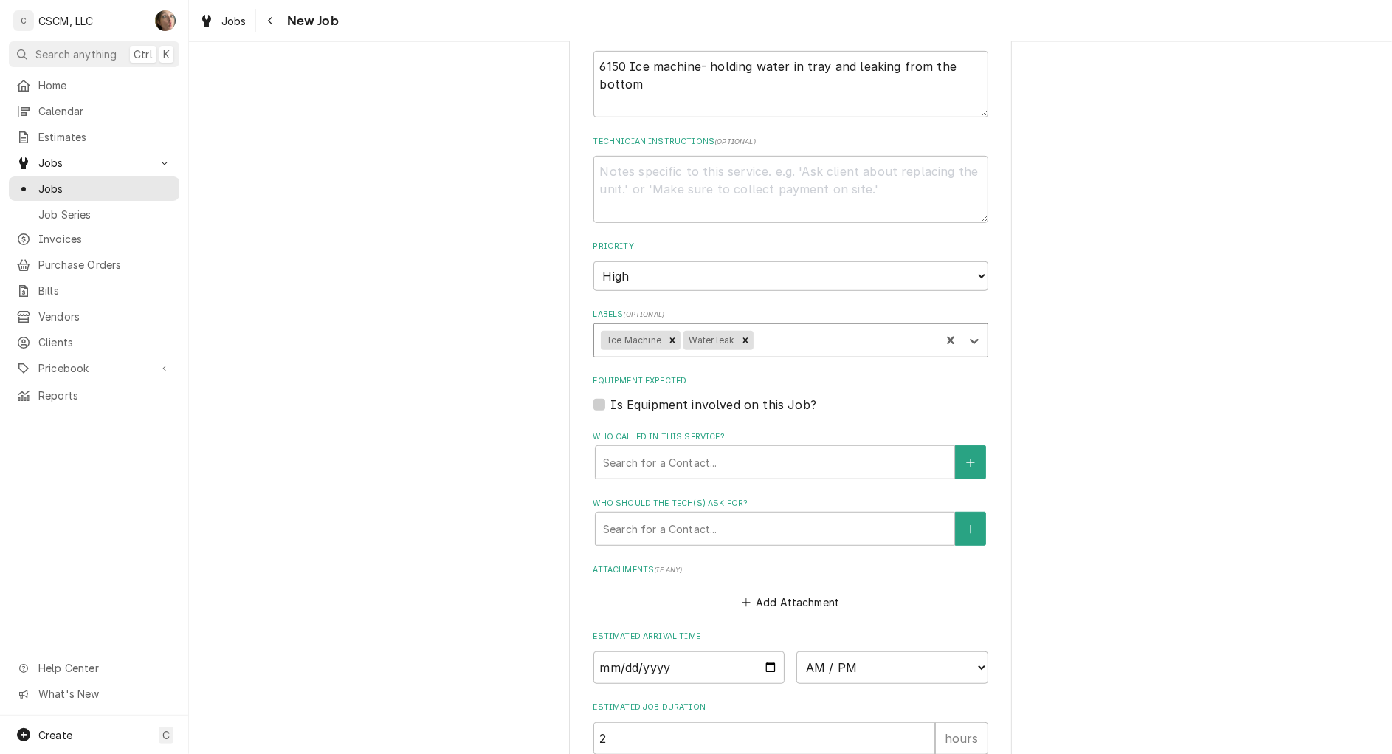
scroll to position [830, 0]
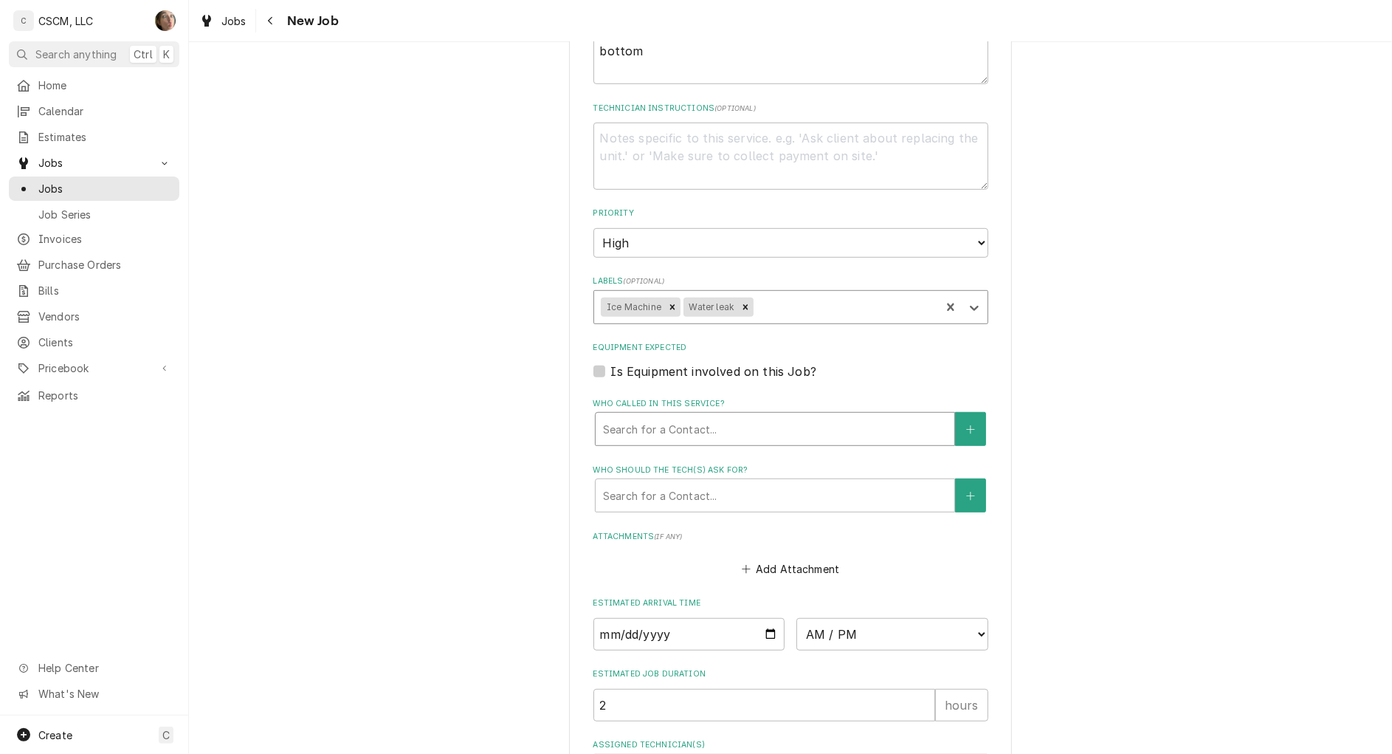
click at [807, 429] on div "Who called in this service?" at bounding box center [775, 429] width 344 height 27
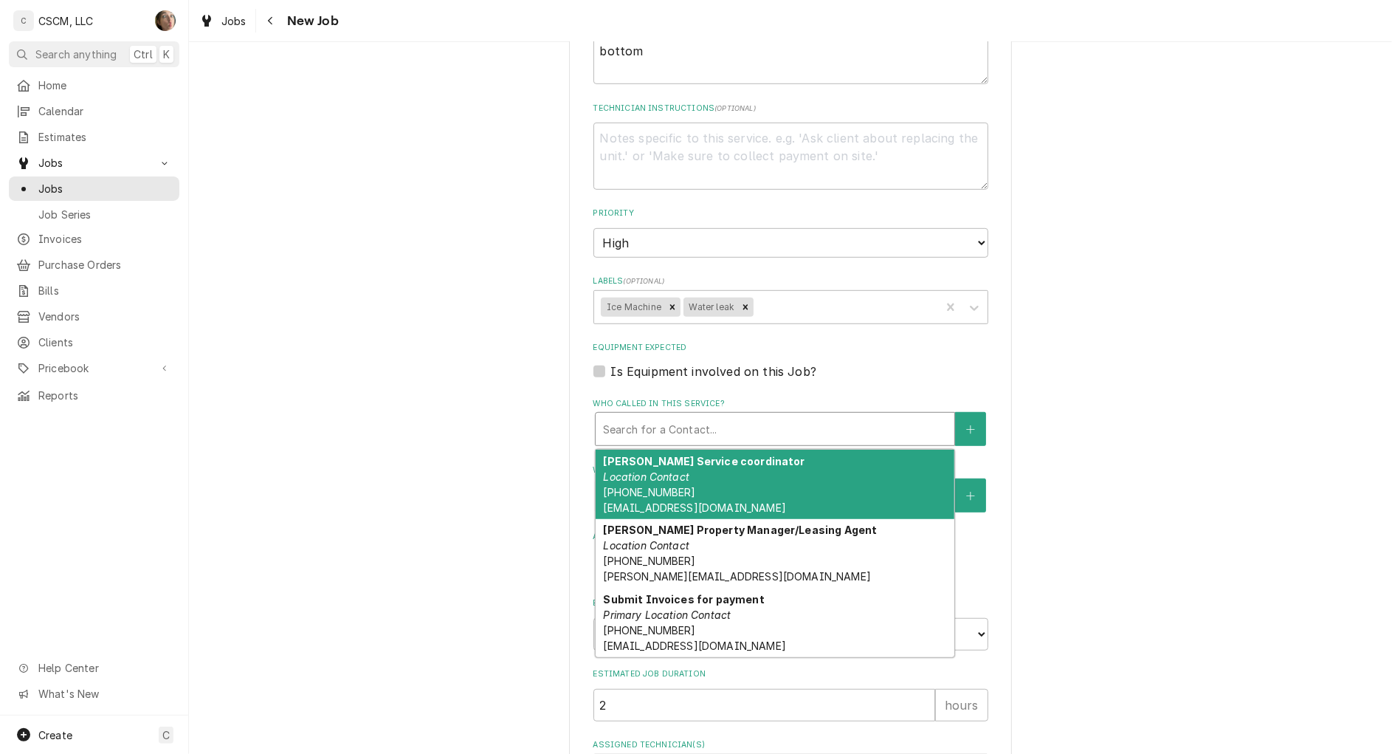
click at [773, 489] on div "Ashley Hummert Service coordinator Location Contact (618) 224-3320 x114 email@r…" at bounding box center [775, 484] width 359 height 69
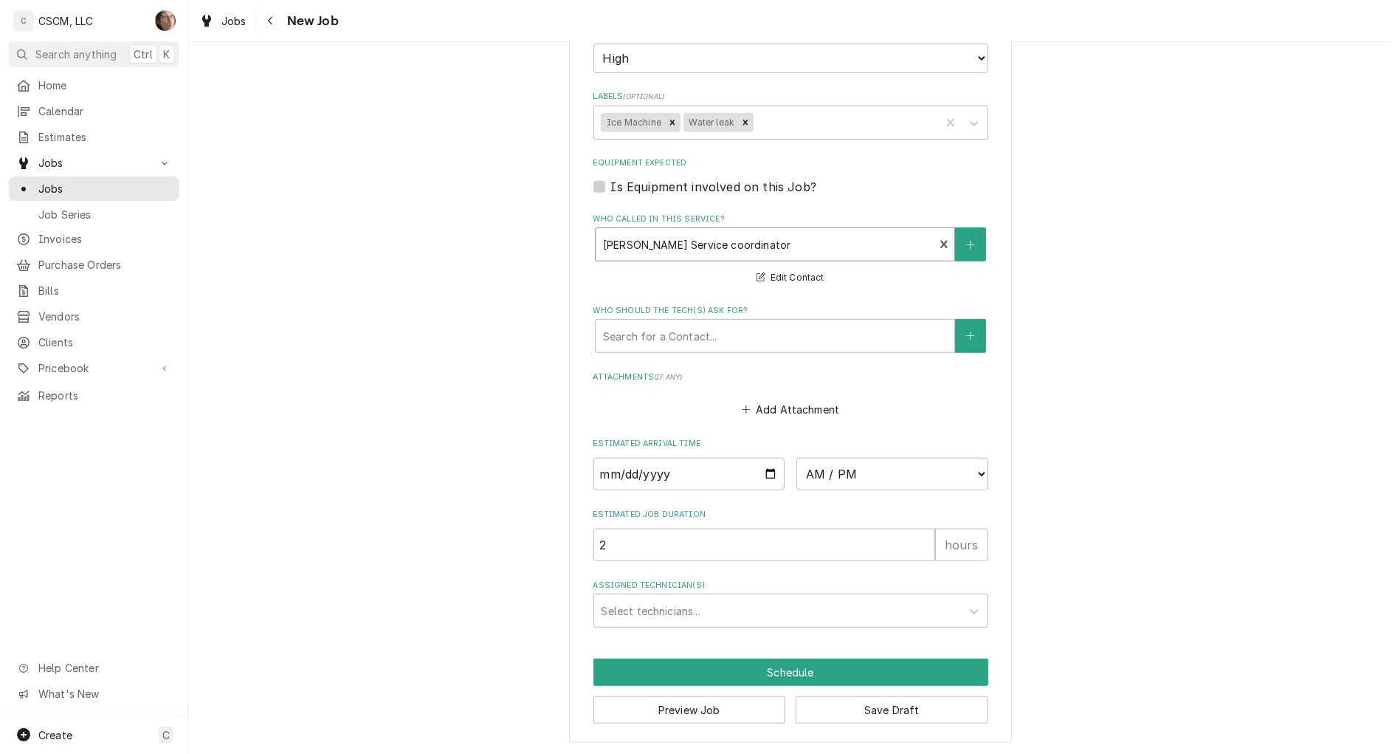
scroll to position [1016, 0]
click at [744, 610] on div "Assigned Technician(s)" at bounding box center [778, 609] width 352 height 27
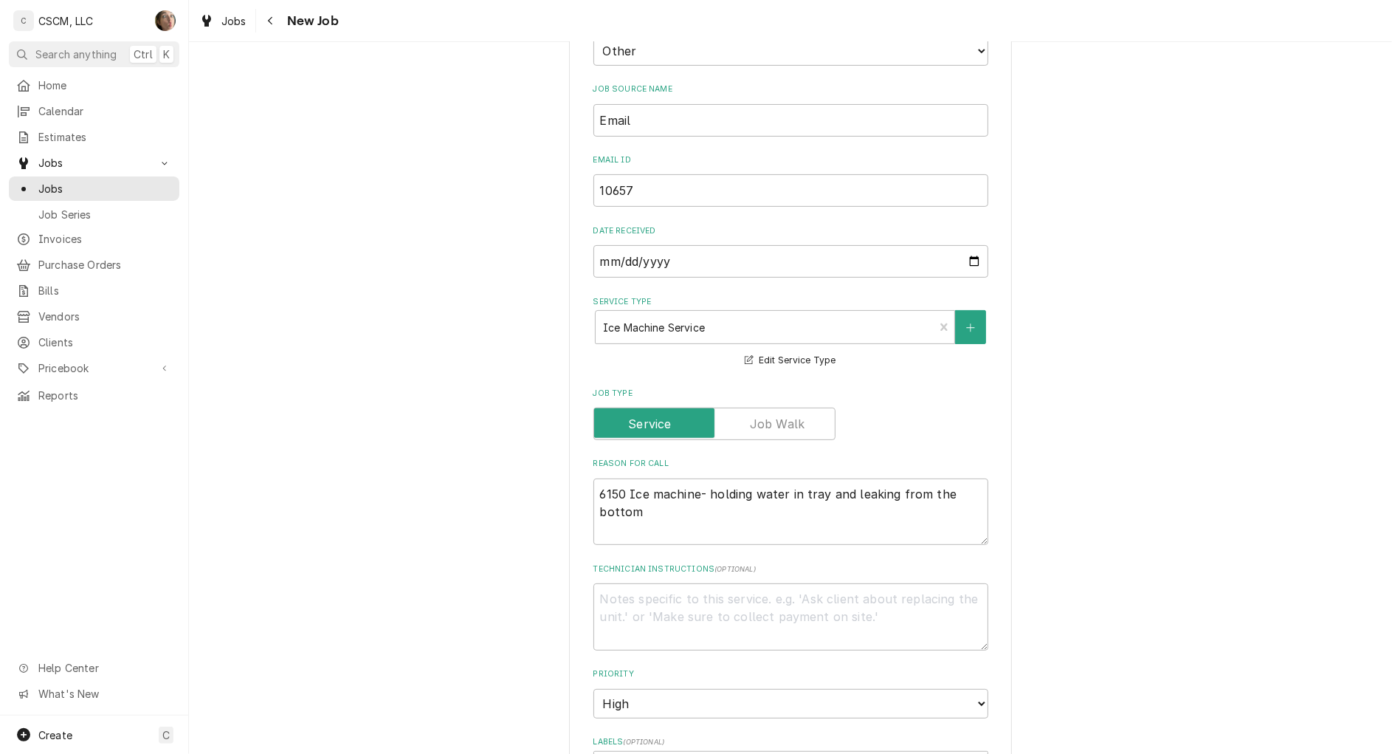
scroll to position [0, 0]
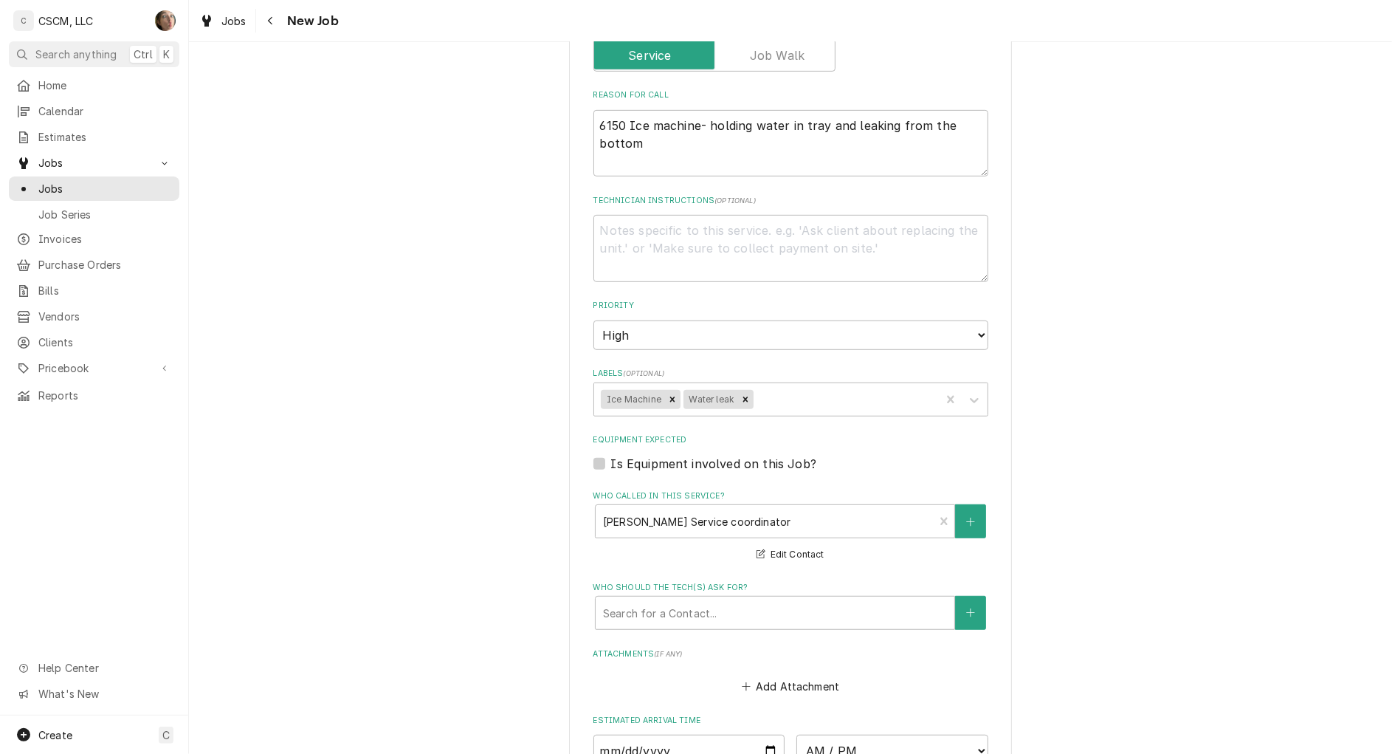
scroll to position [830, 0]
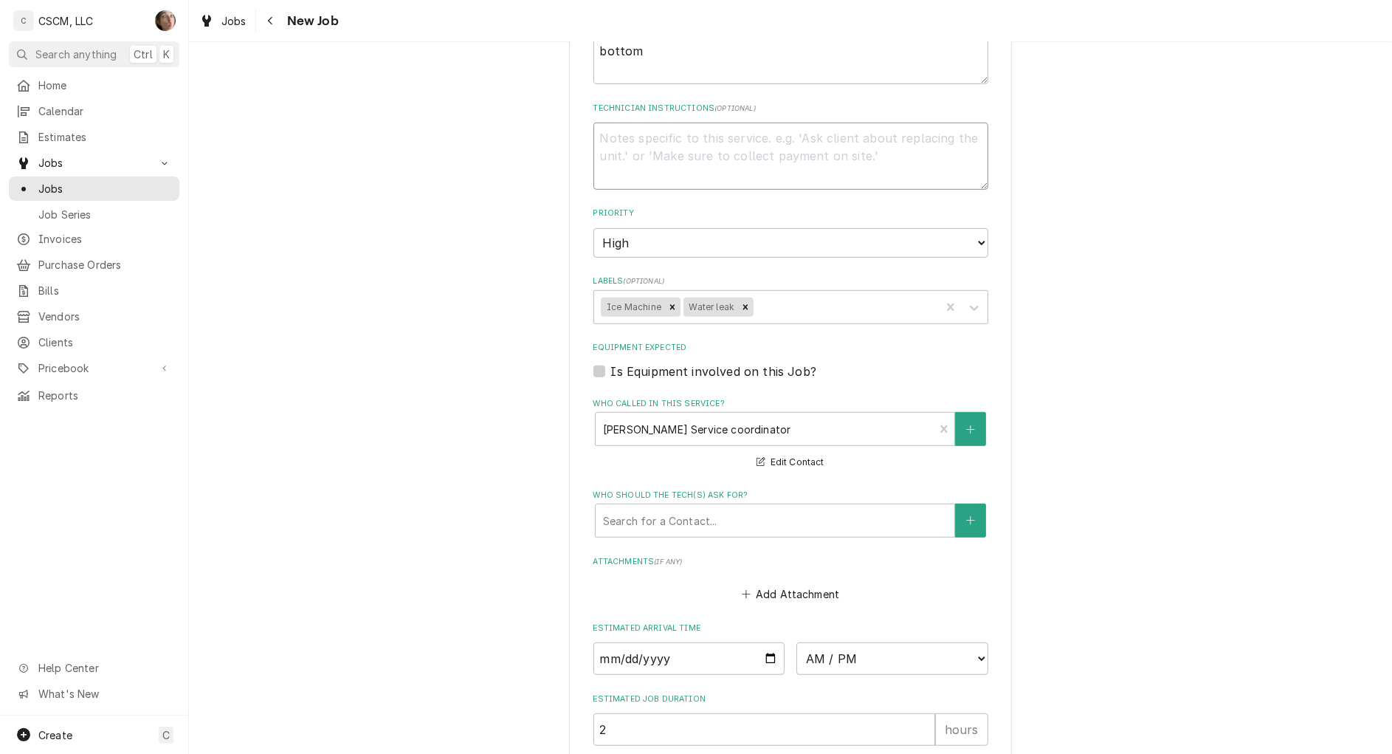
click at [673, 145] on textarea "Technician Instructions ( optional )" at bounding box center [791, 156] width 395 height 67
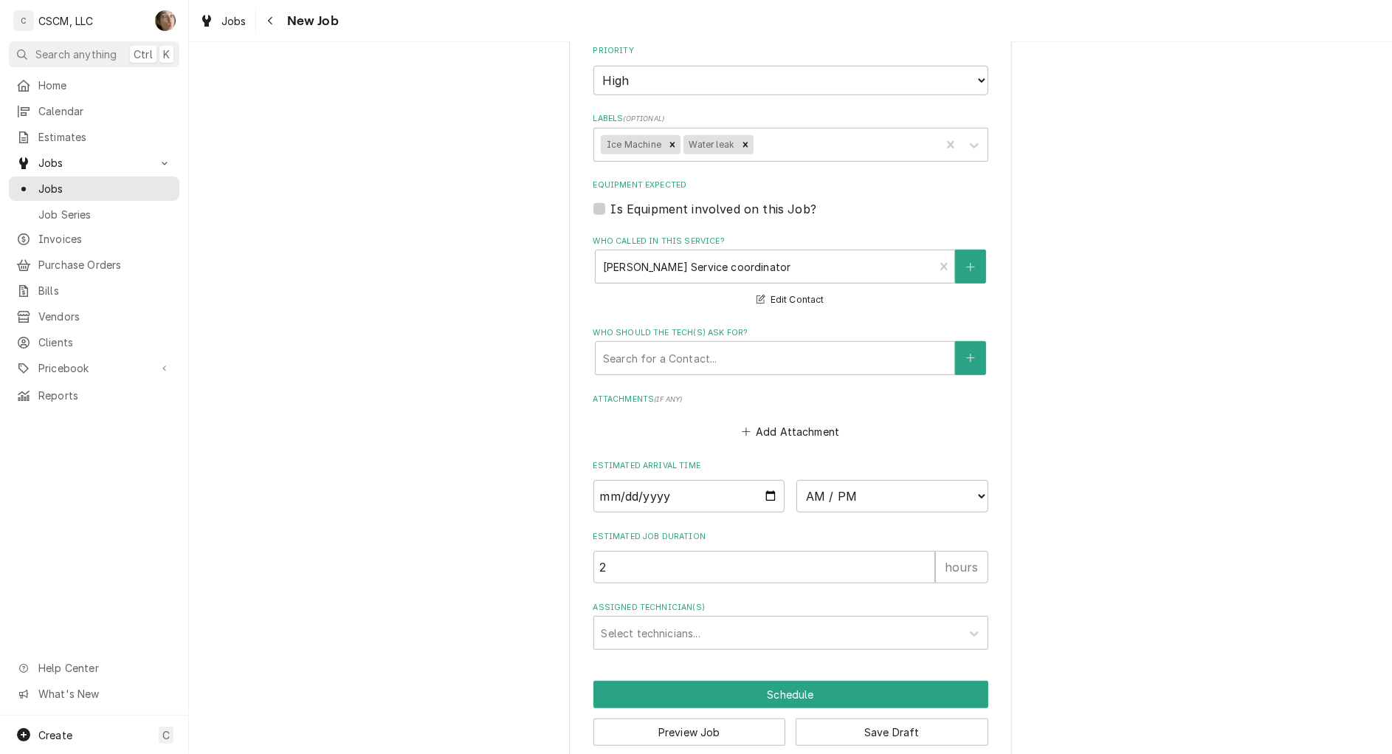
scroll to position [1016, 0]
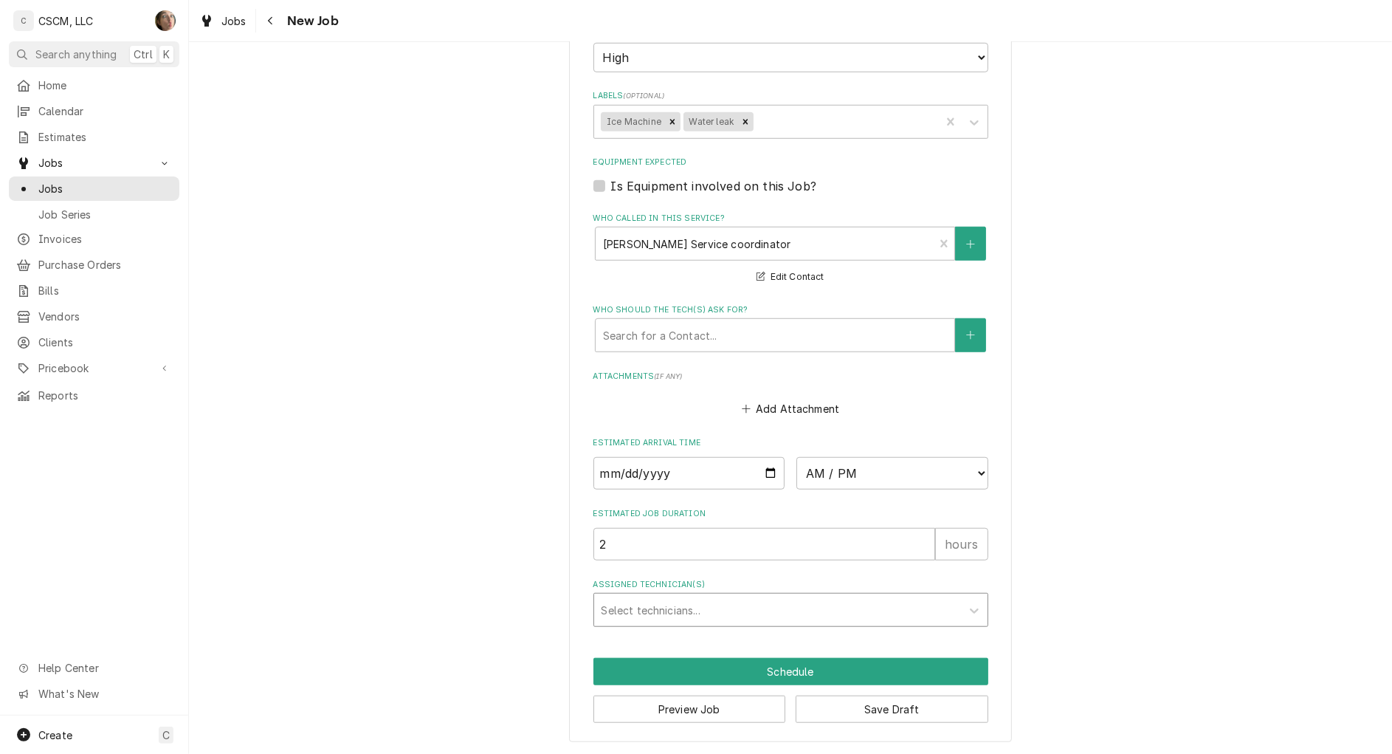
click at [692, 610] on div "Assigned Technician(s)" at bounding box center [778, 609] width 352 height 27
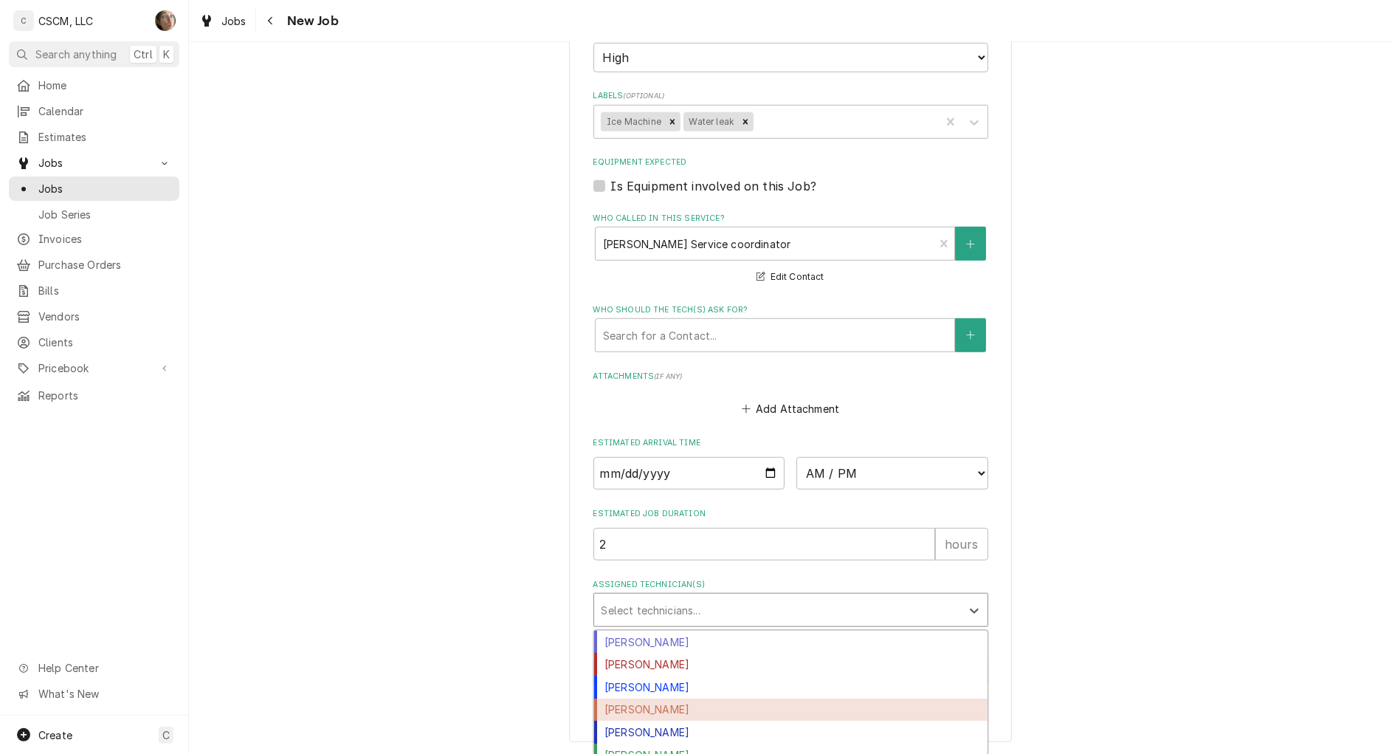
click at [725, 714] on div "Jonnie Pakovich" at bounding box center [790, 709] width 393 height 23
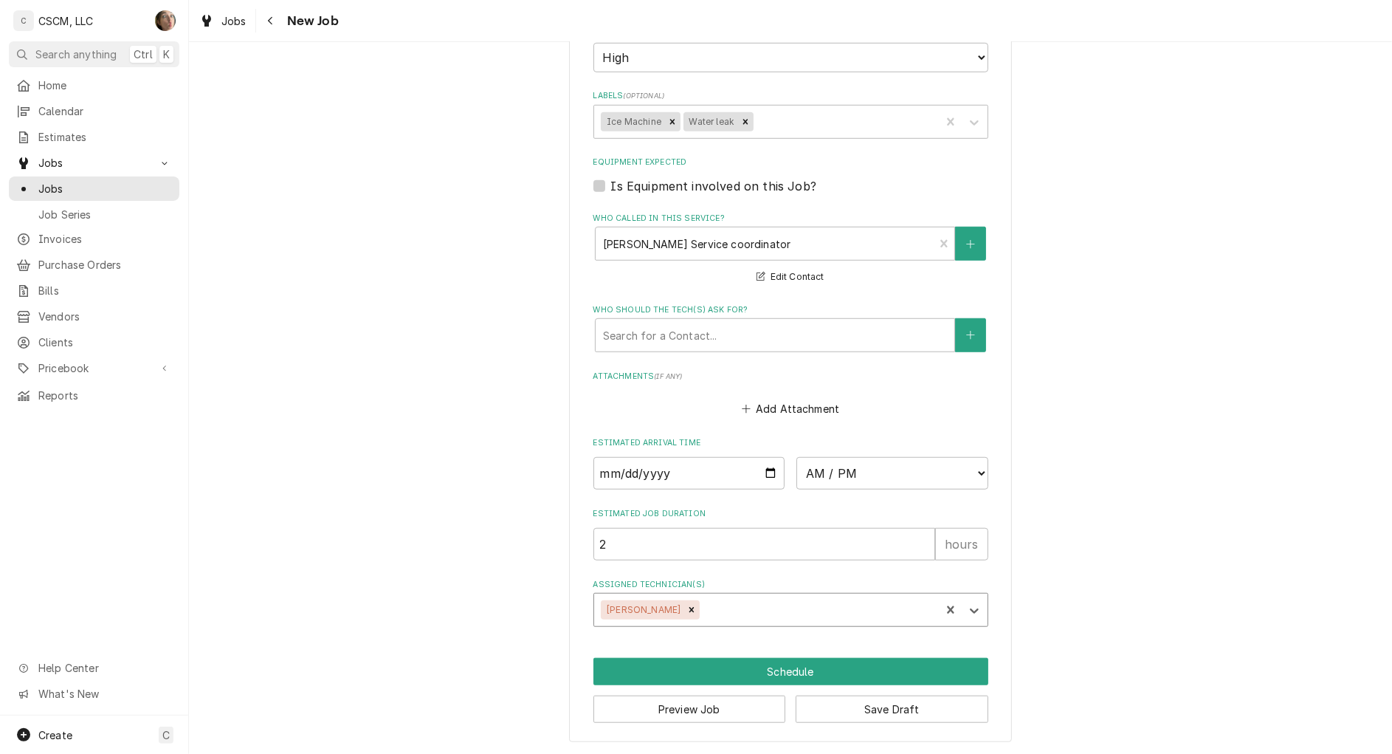
type textarea "x"
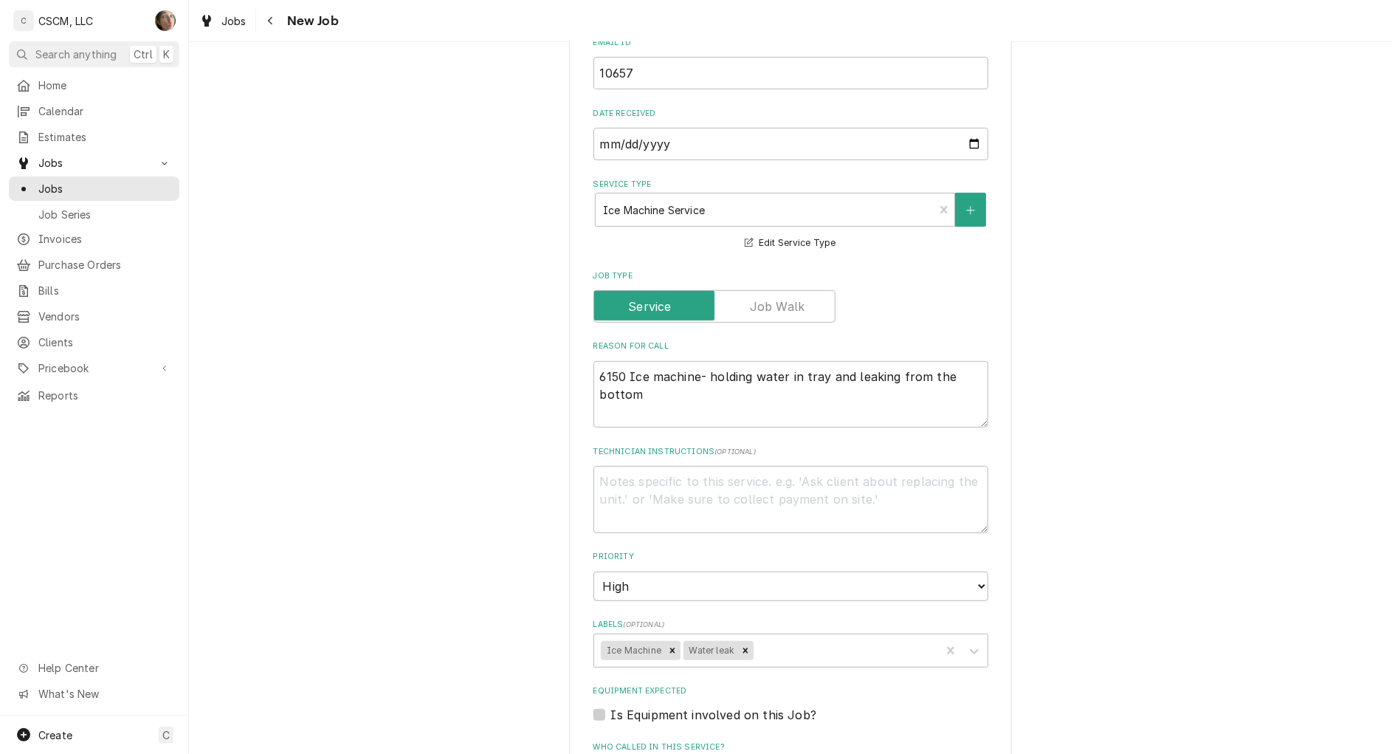
scroll to position [462, 0]
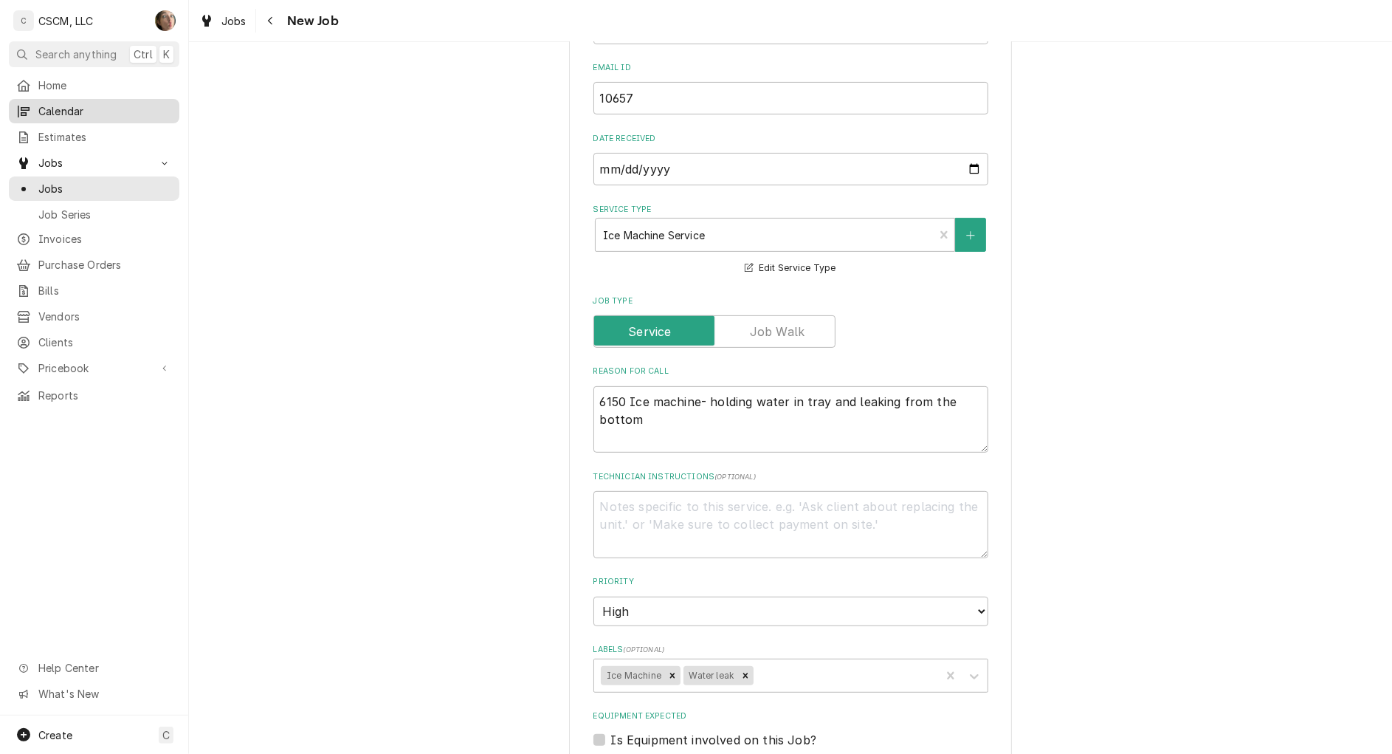
click at [52, 111] on span "Calendar" at bounding box center [105, 111] width 134 height 16
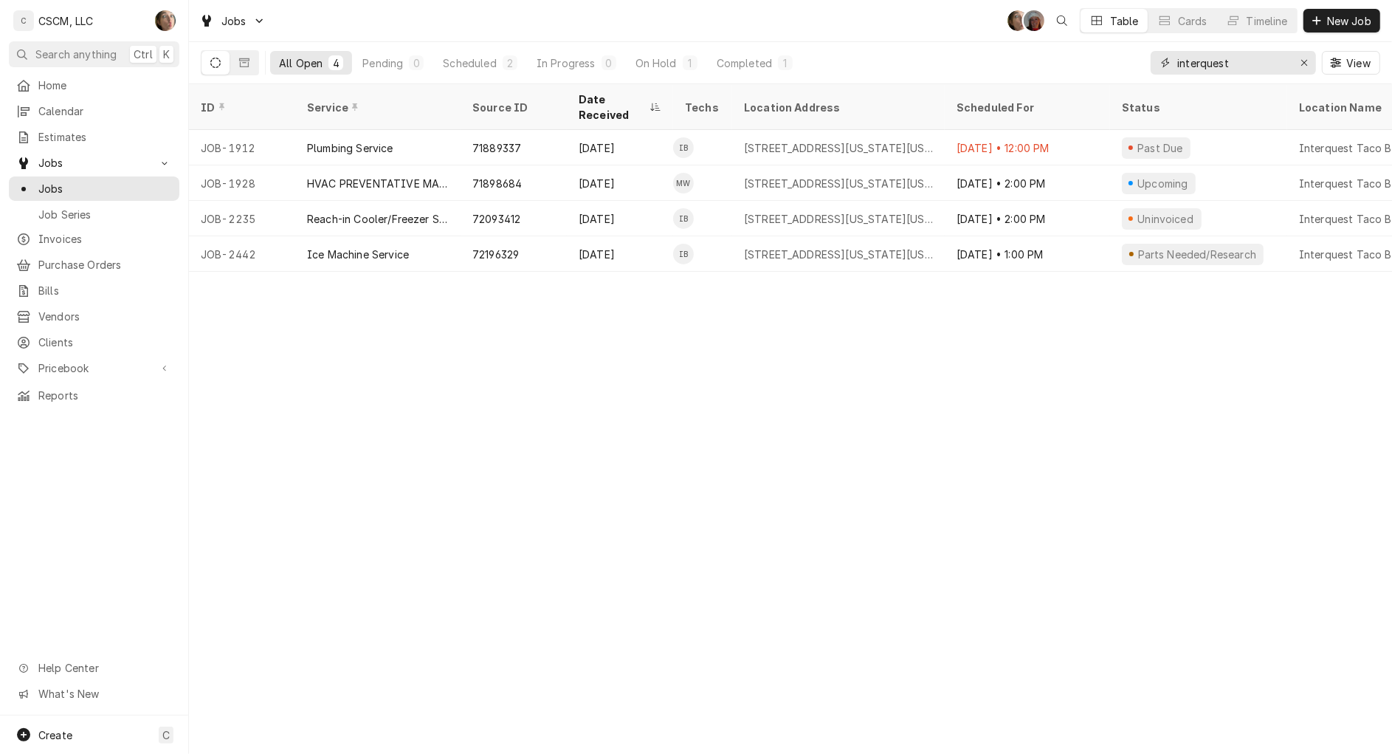
click at [1301, 66] on icon "Erase input" at bounding box center [1305, 63] width 8 height 10
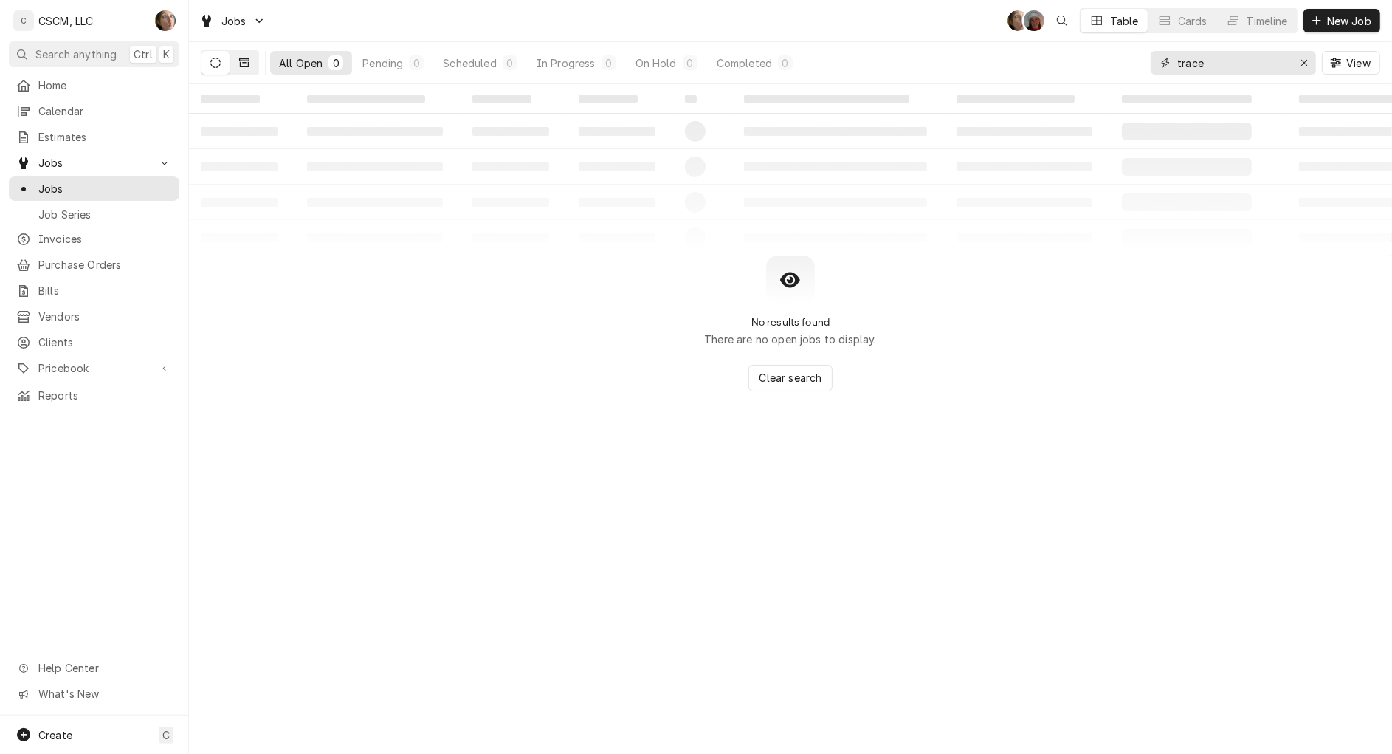
type input "trace"
click at [252, 59] on button "Dynamic Content Wrapper" at bounding box center [244, 63] width 28 height 24
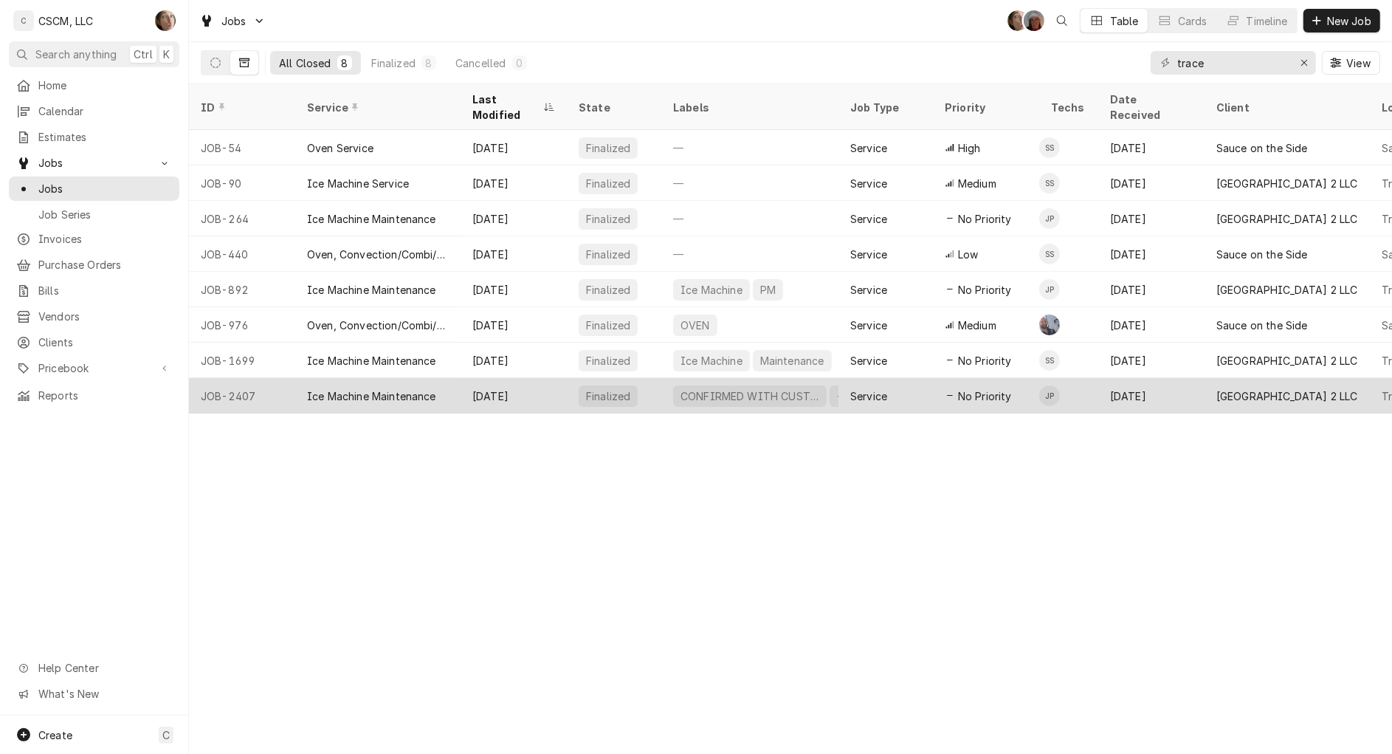
click at [550, 382] on div "Oct 10" at bounding box center [514, 395] width 106 height 35
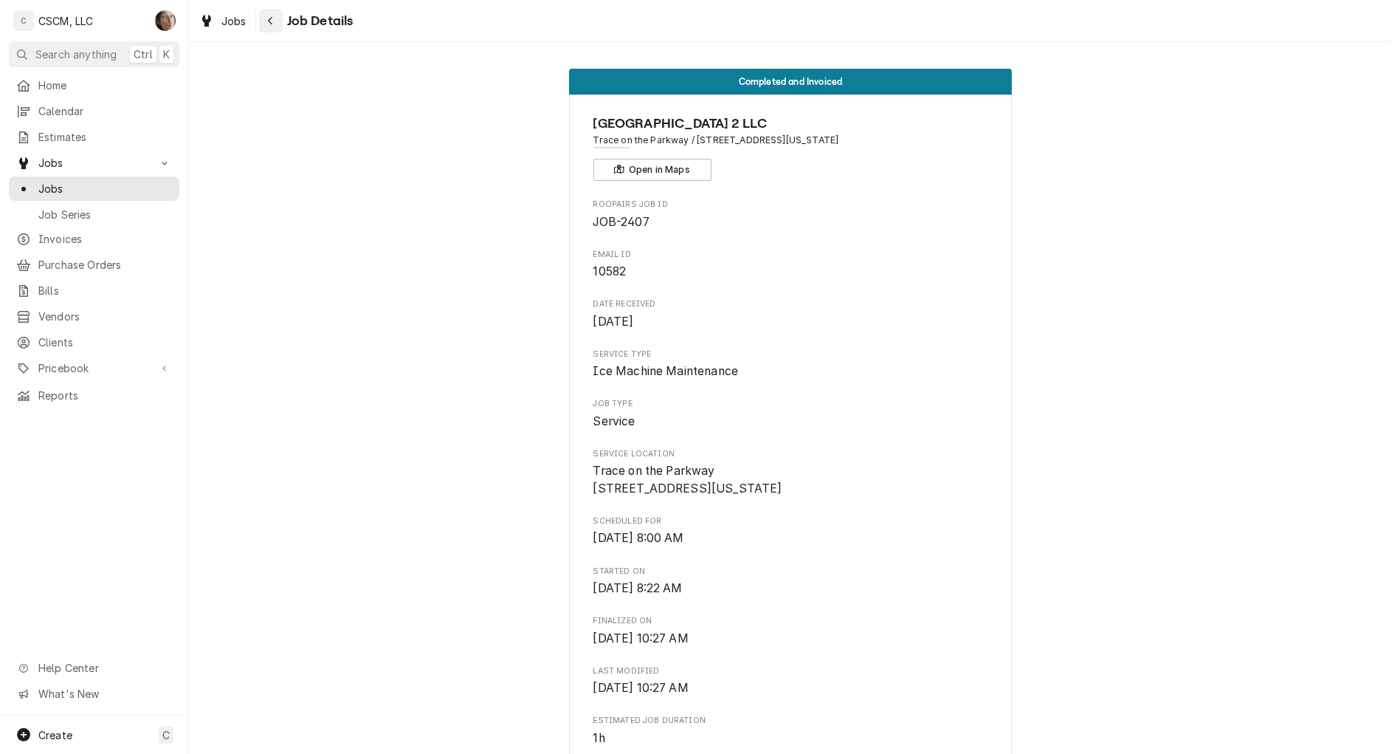
click at [277, 18] on div "Navigate back" at bounding box center [271, 20] width 15 height 15
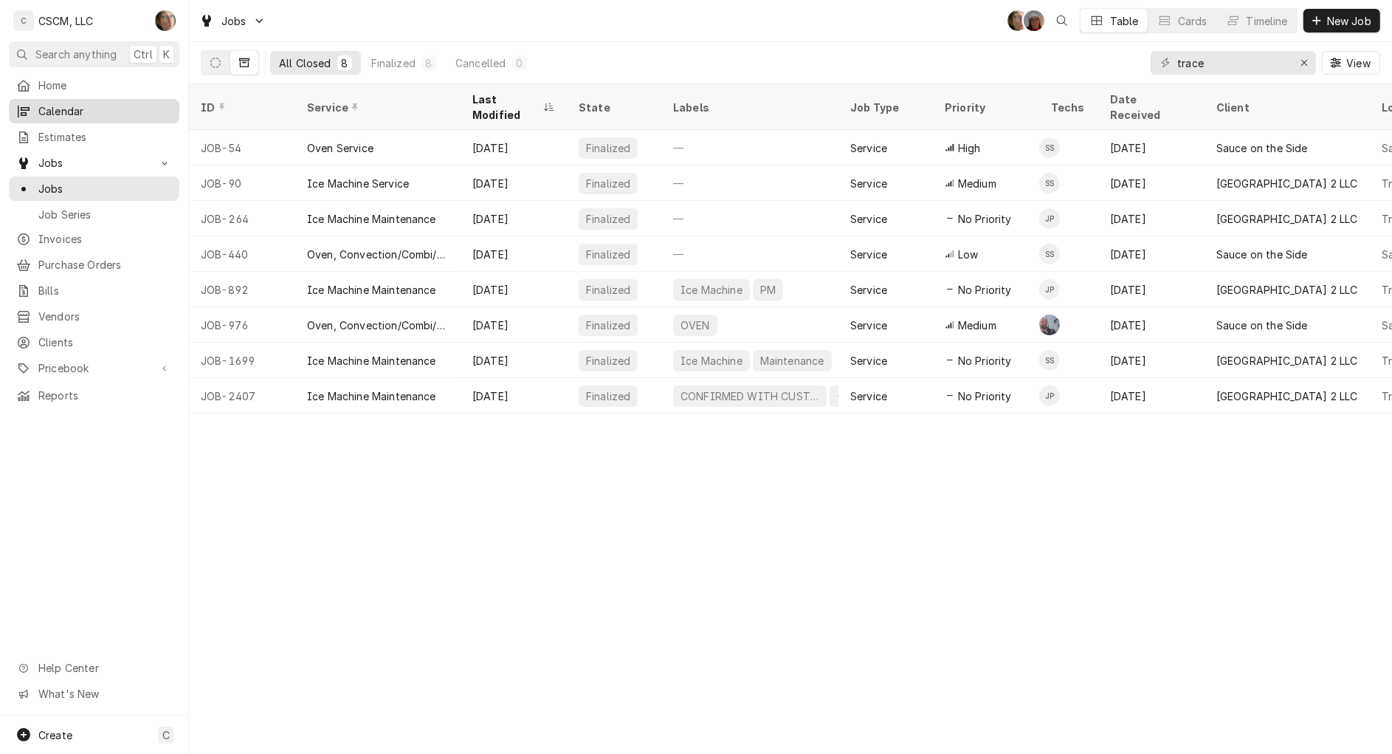
click at [72, 116] on div "Calendar" at bounding box center [94, 111] width 165 height 18
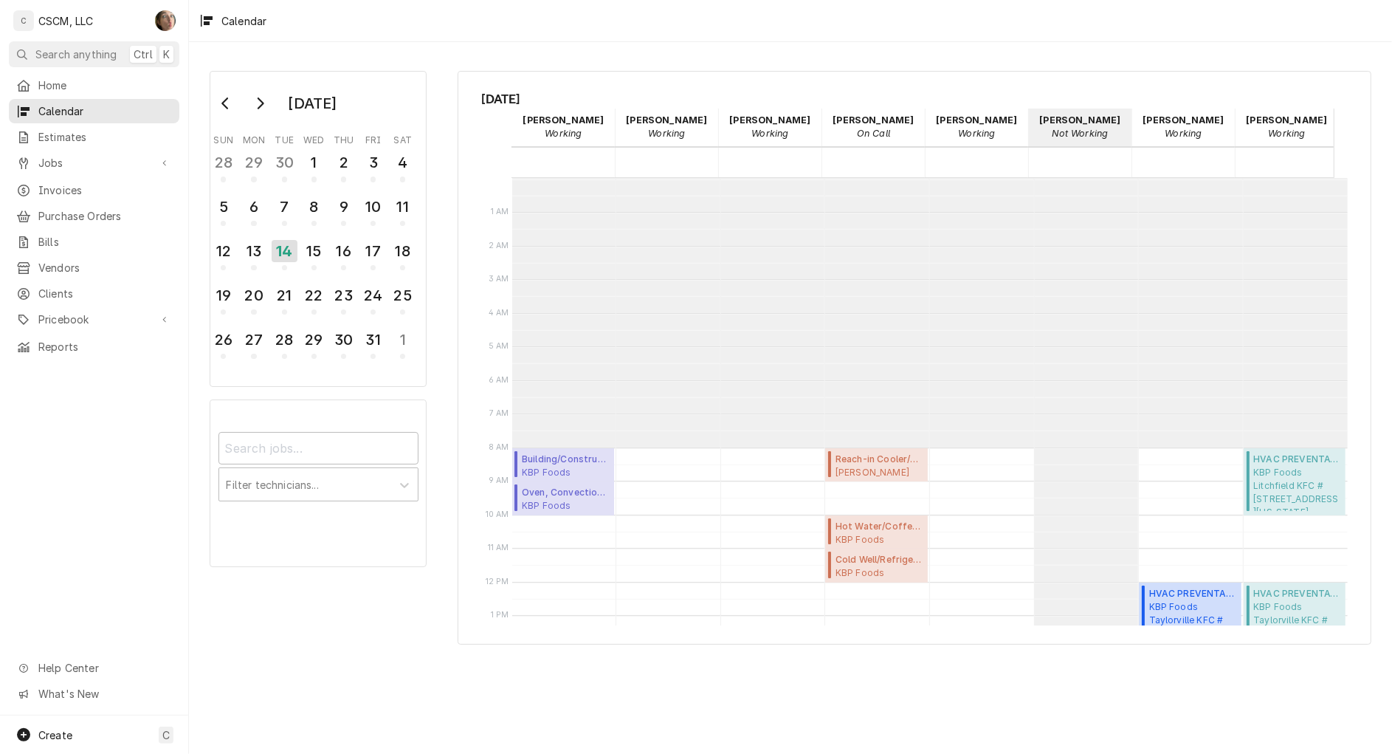
scroll to position [268, 0]
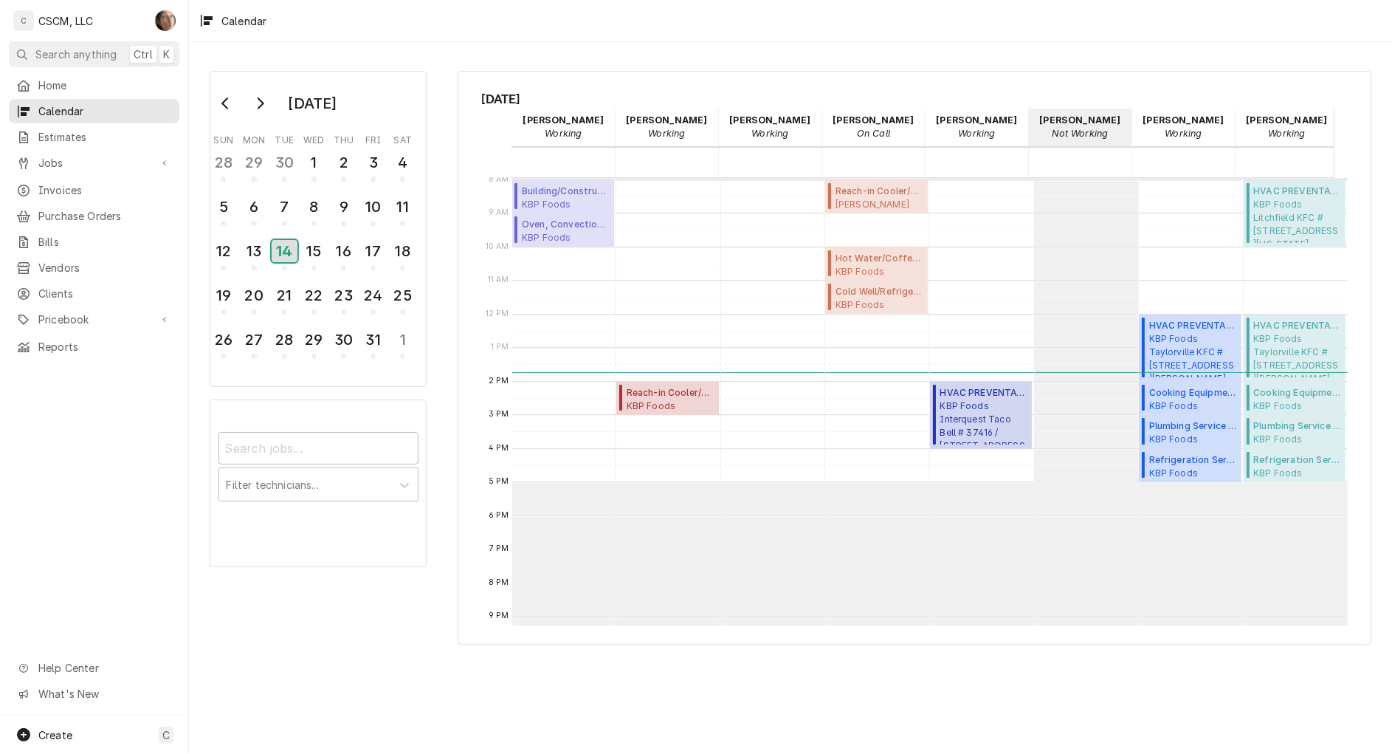
click at [296, 247] on div "14" at bounding box center [285, 251] width 26 height 22
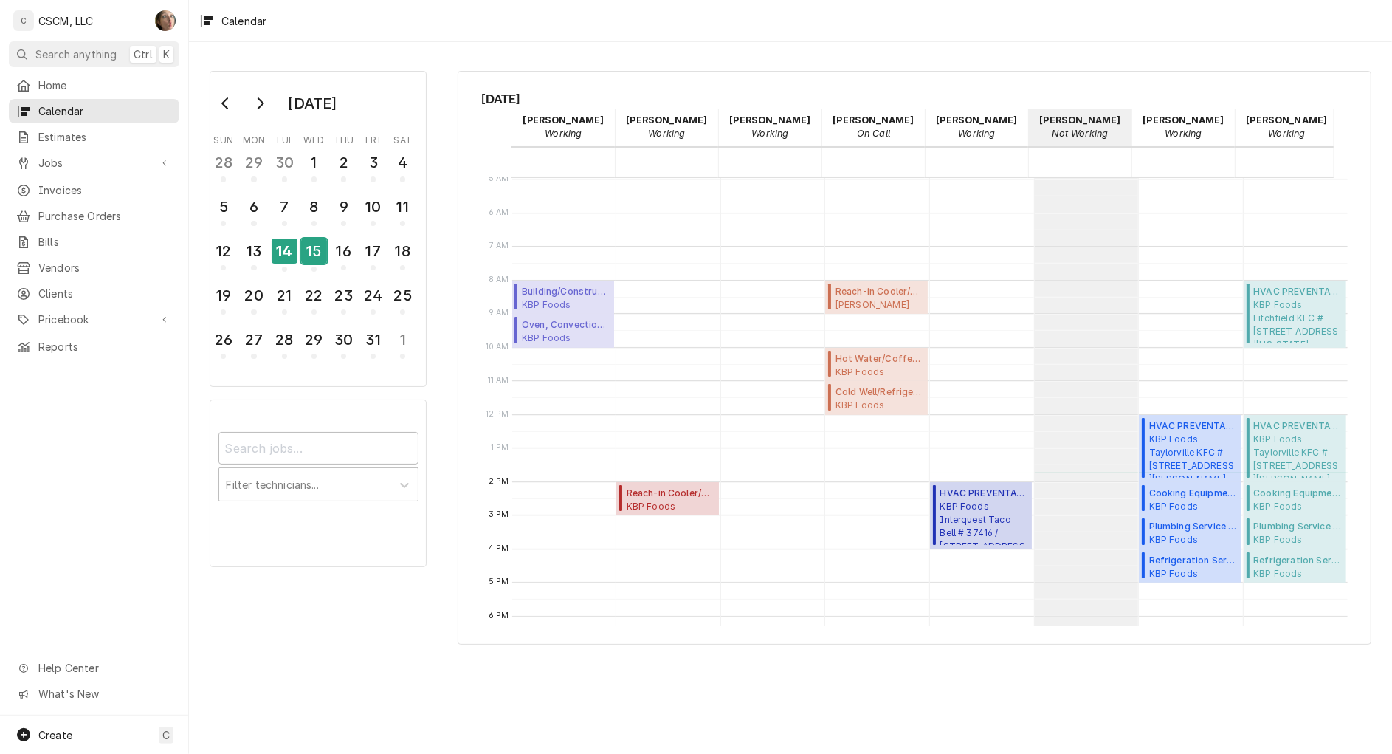
scroll to position [185, 0]
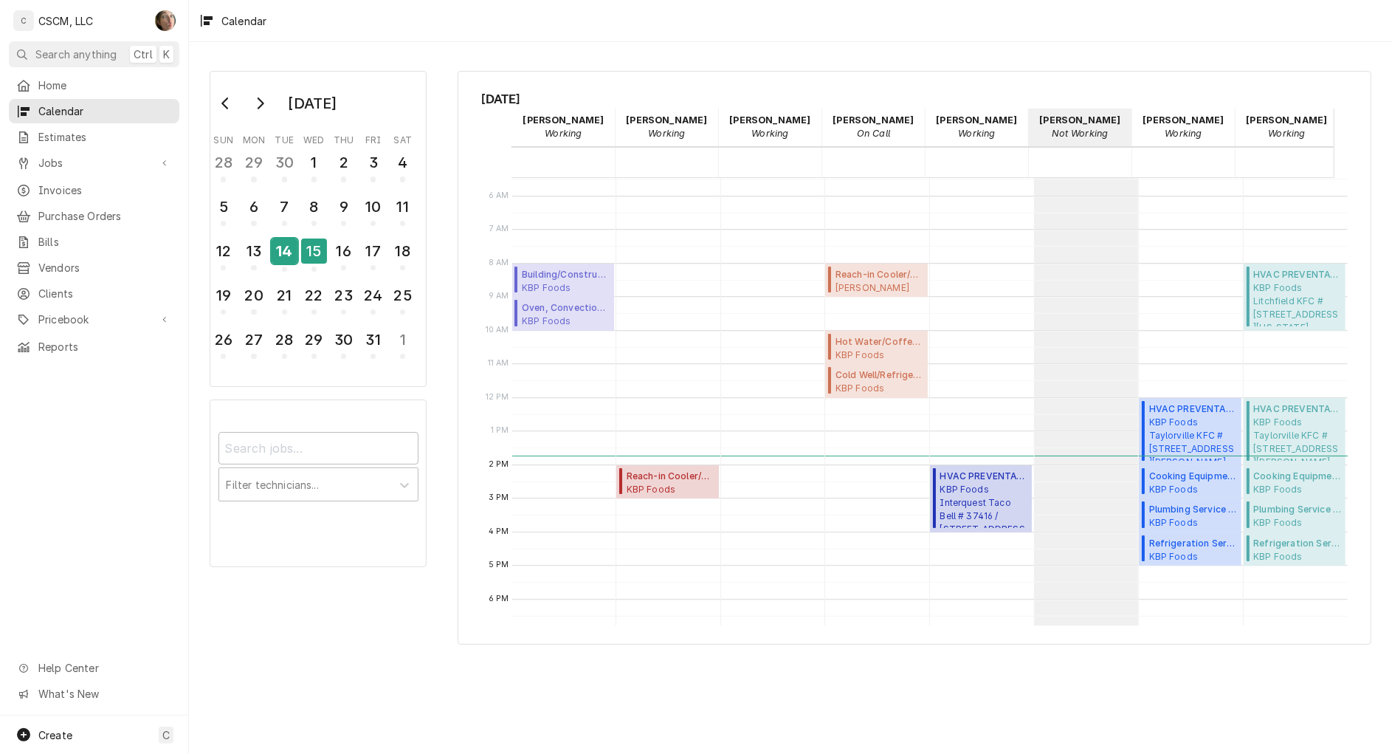
click at [285, 248] on div "14" at bounding box center [285, 250] width 26 height 25
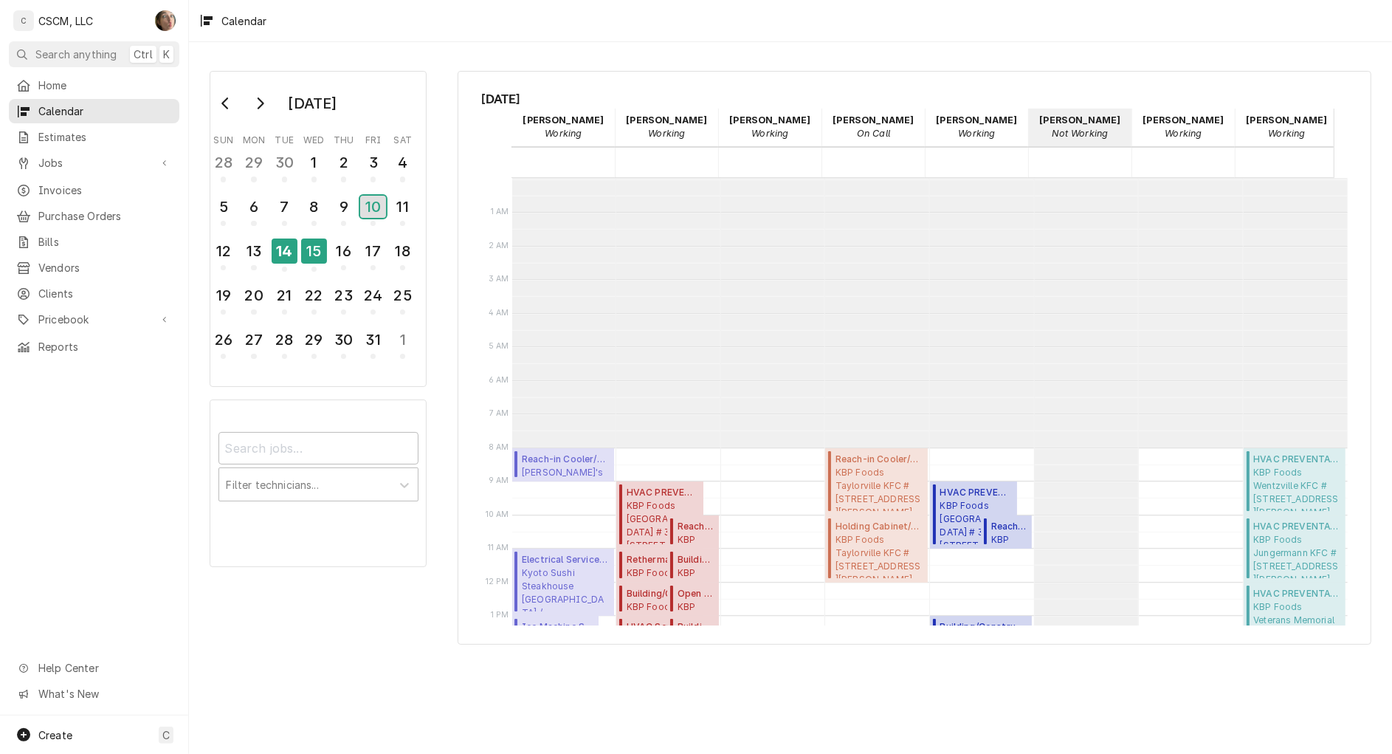
scroll to position [268, 0]
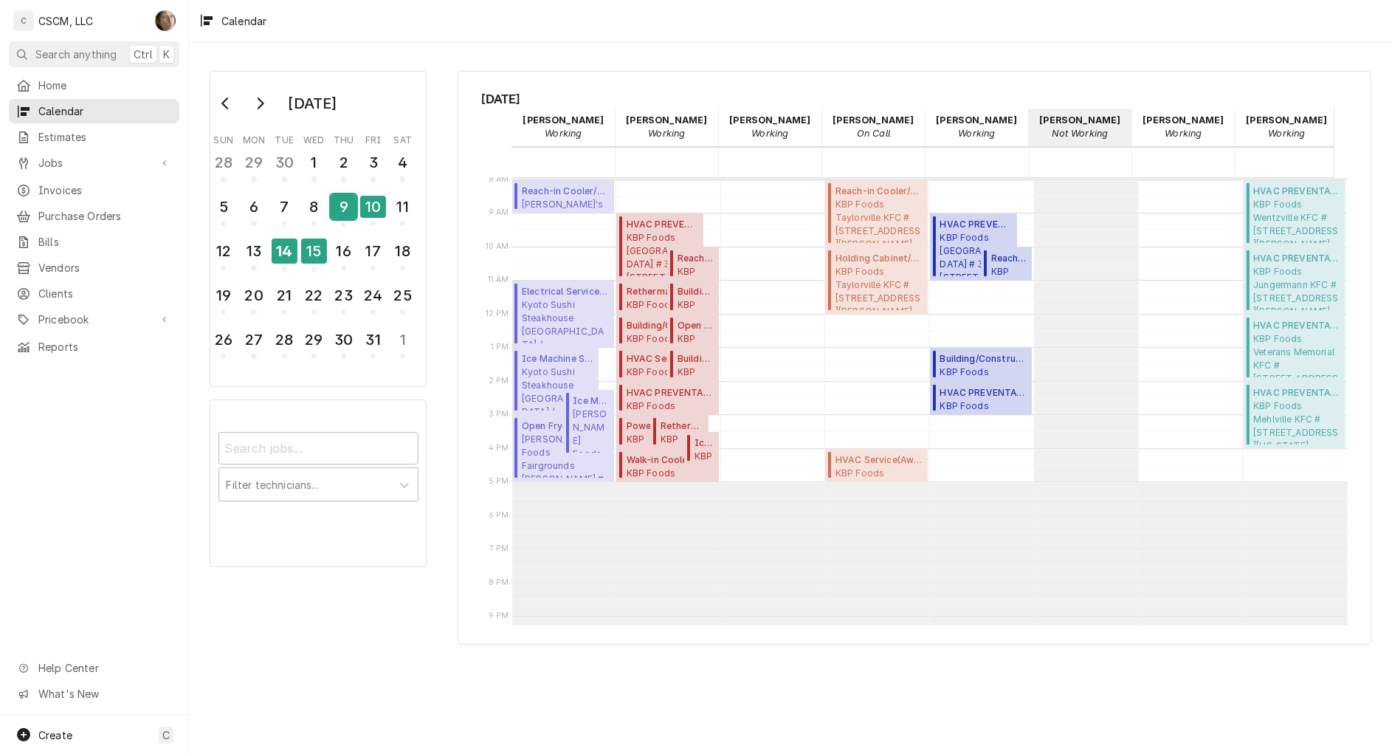
click at [338, 210] on div "9" at bounding box center [344, 206] width 26 height 25
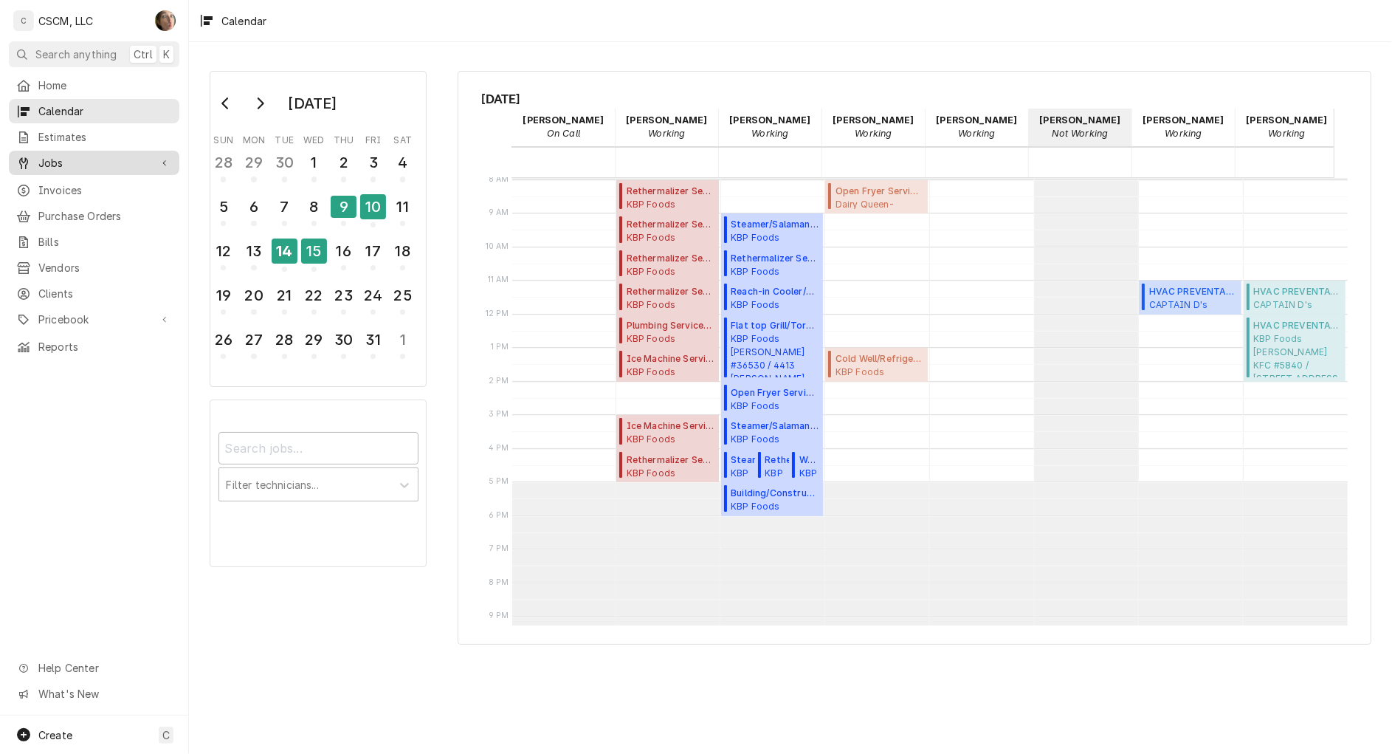
click at [117, 161] on span "Jobs" at bounding box center [93, 163] width 111 height 16
click at [115, 183] on span "Jobs" at bounding box center [105, 189] width 134 height 16
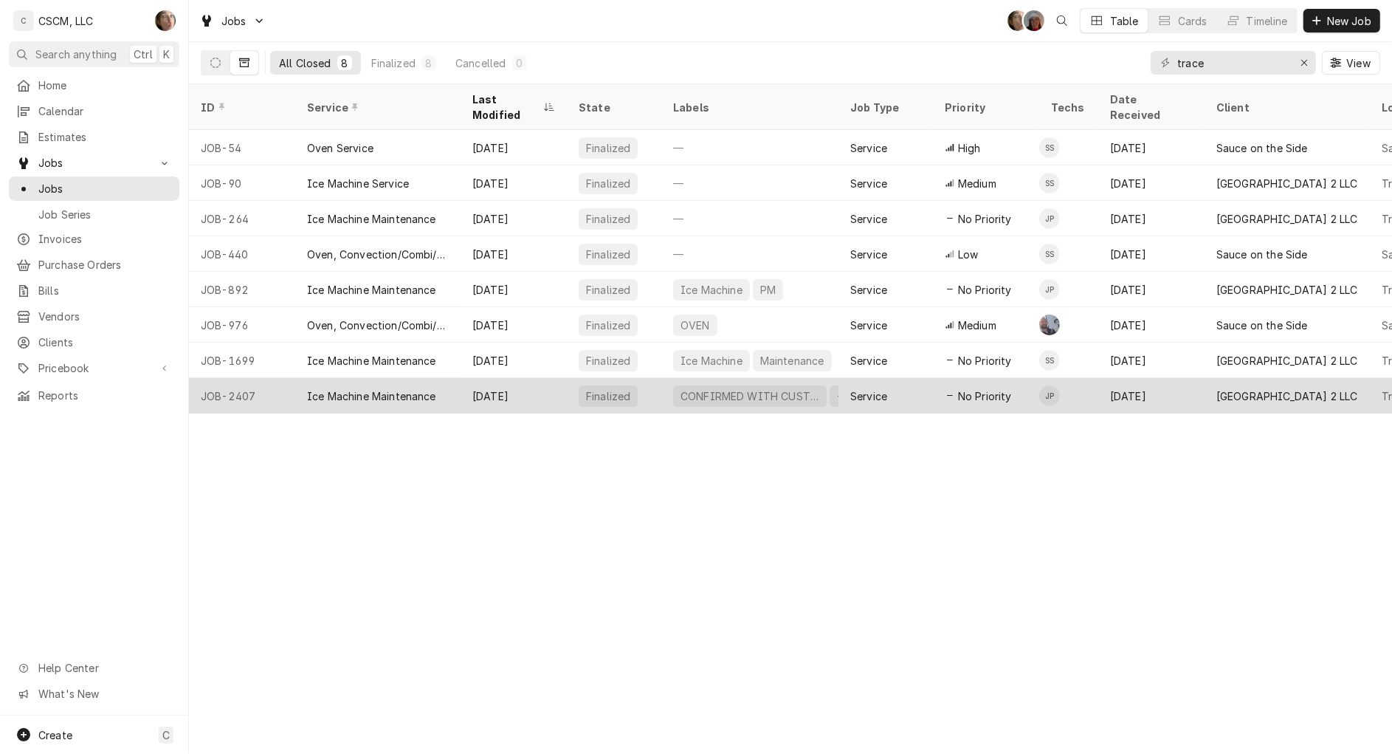
click at [524, 381] on div "[DATE]" at bounding box center [514, 395] width 106 height 35
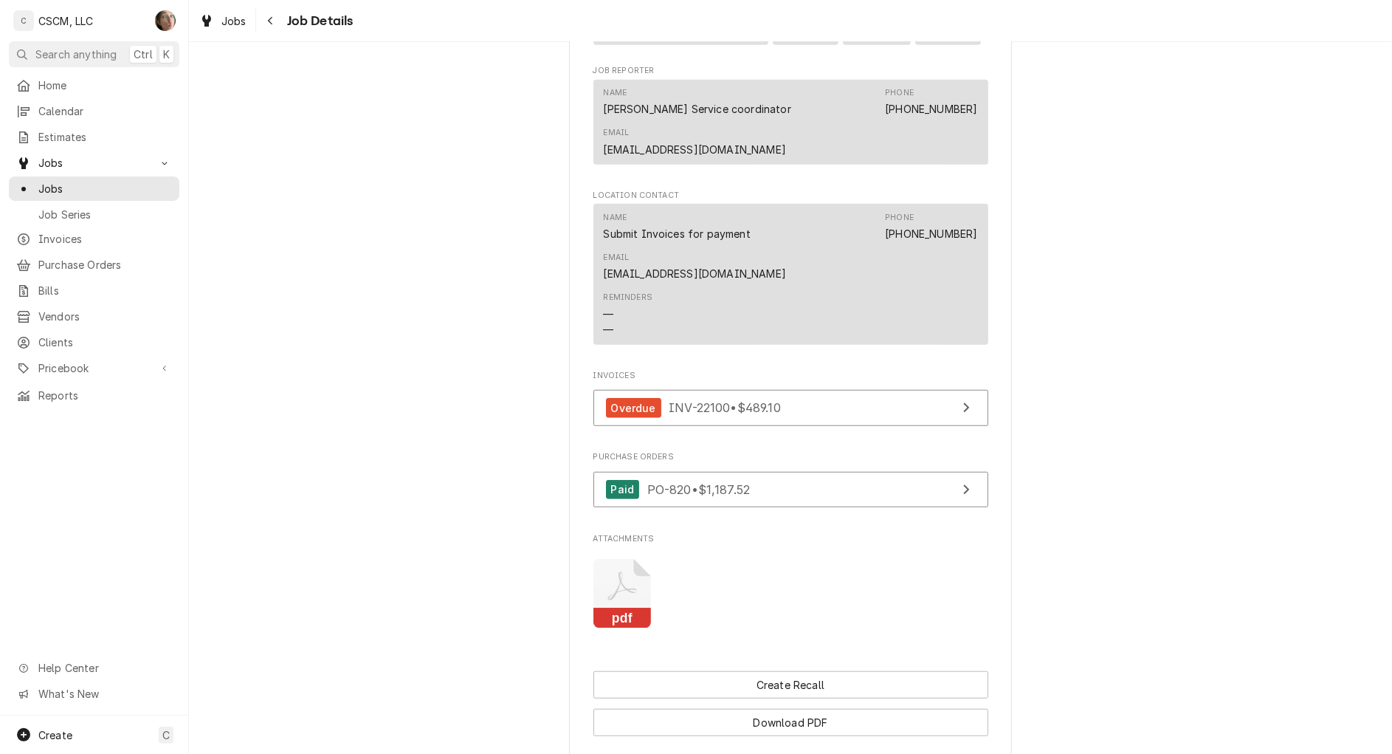
scroll to position [1182, 0]
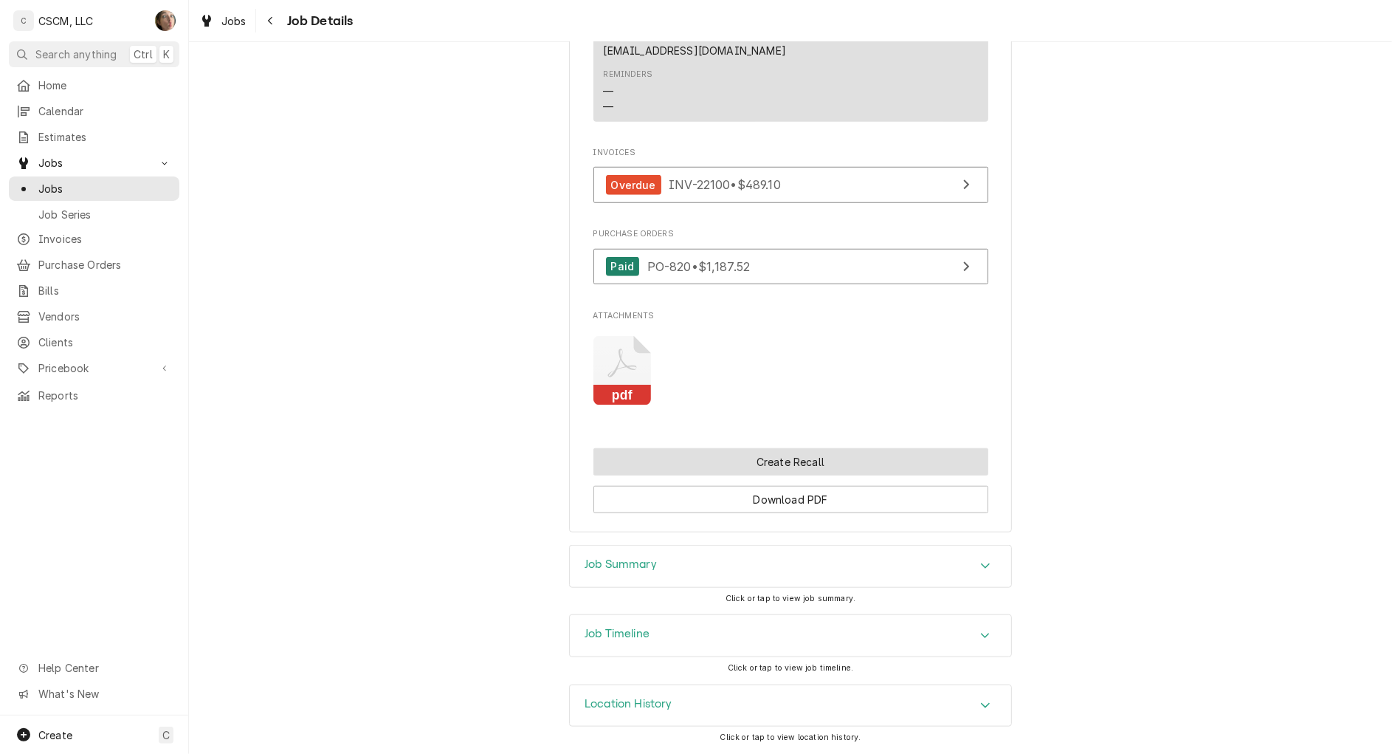
click at [807, 453] on button "Create Recall" at bounding box center [791, 461] width 395 height 27
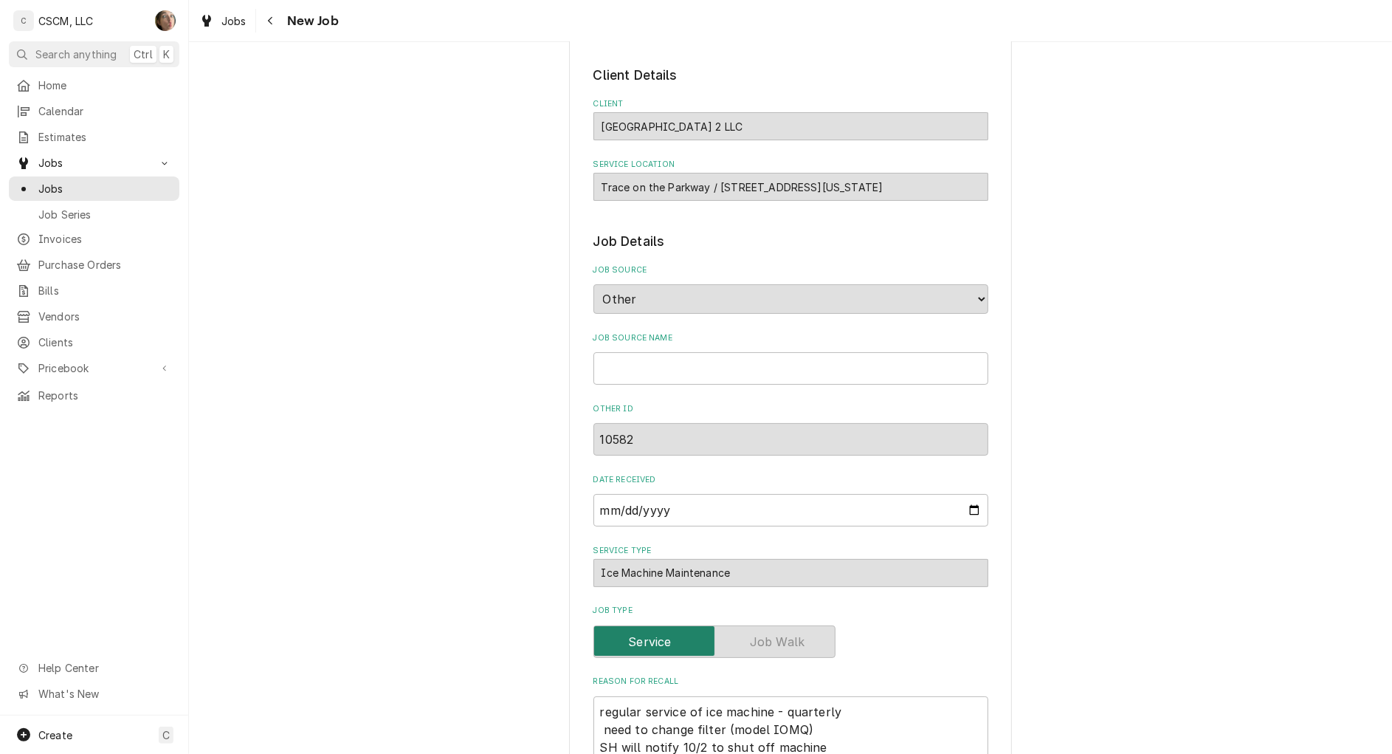
scroll to position [92, 0]
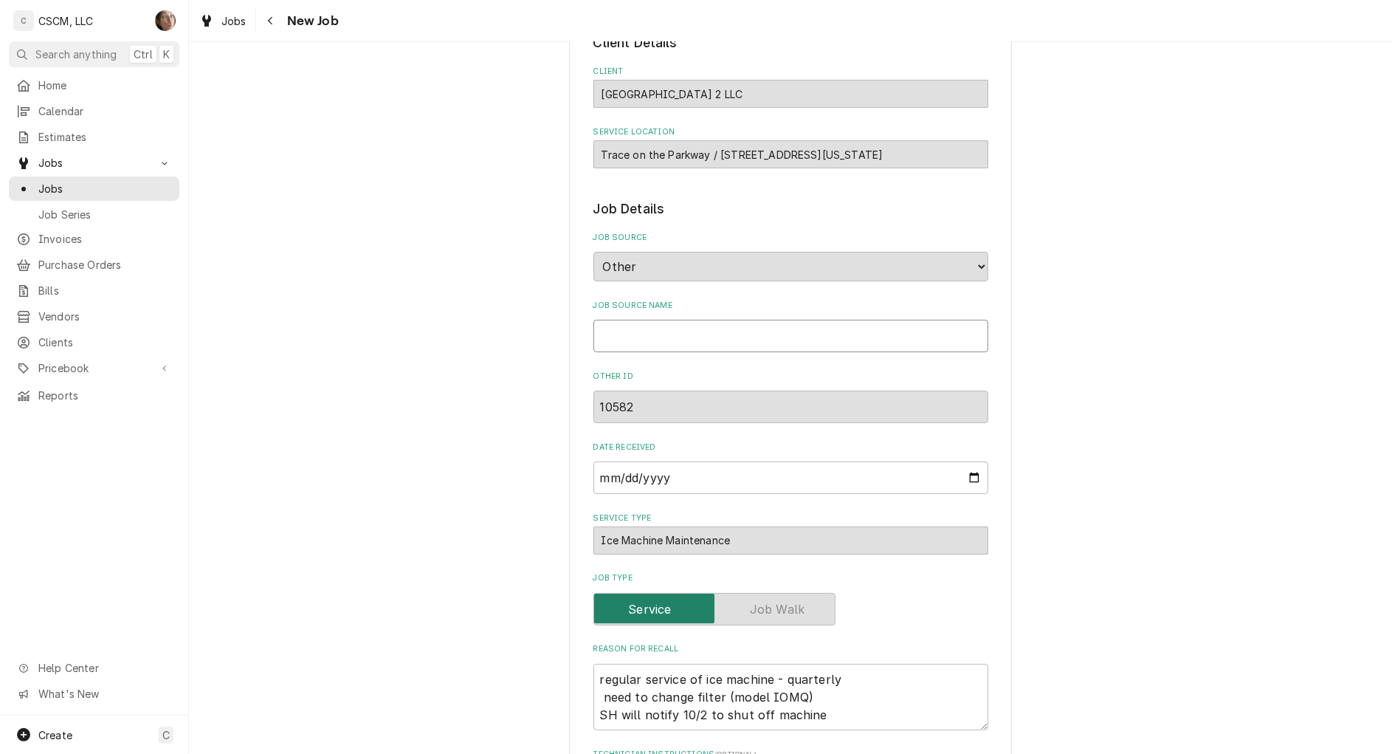
click at [694, 337] on input "Job Source Name" at bounding box center [791, 336] width 395 height 32
type textarea "x"
type input "E"
type textarea "x"
type input "Em"
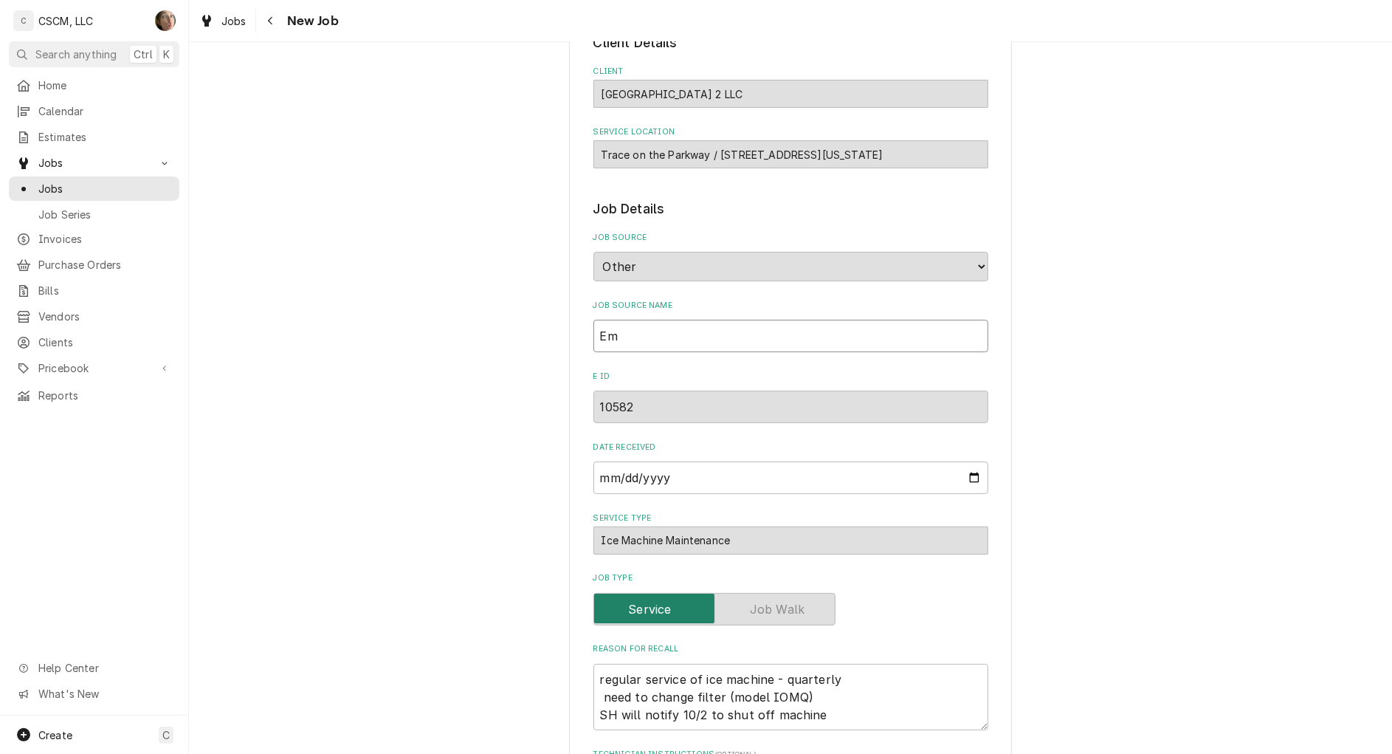
type textarea "x"
type input "Ema"
type textarea "x"
type input "Emai"
type textarea "x"
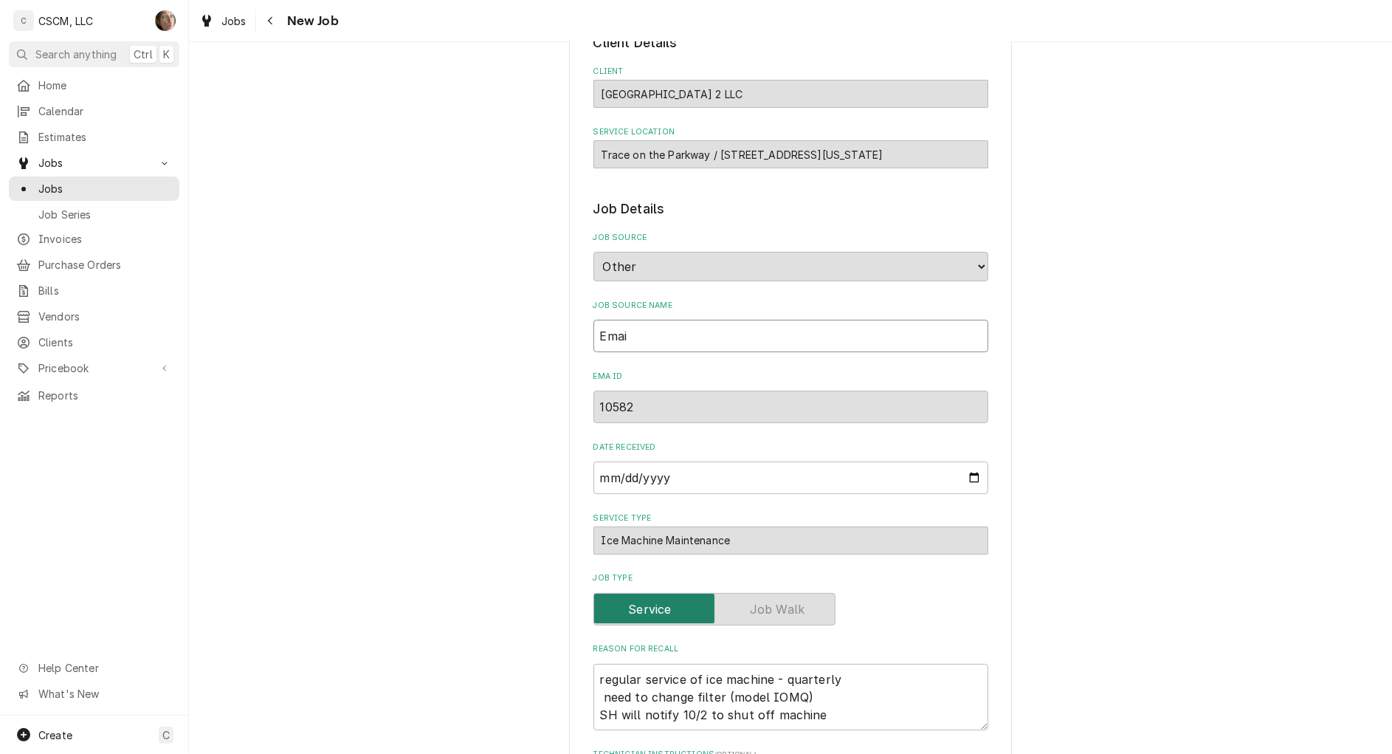
type input "Email"
type textarea "x"
type input "Email"
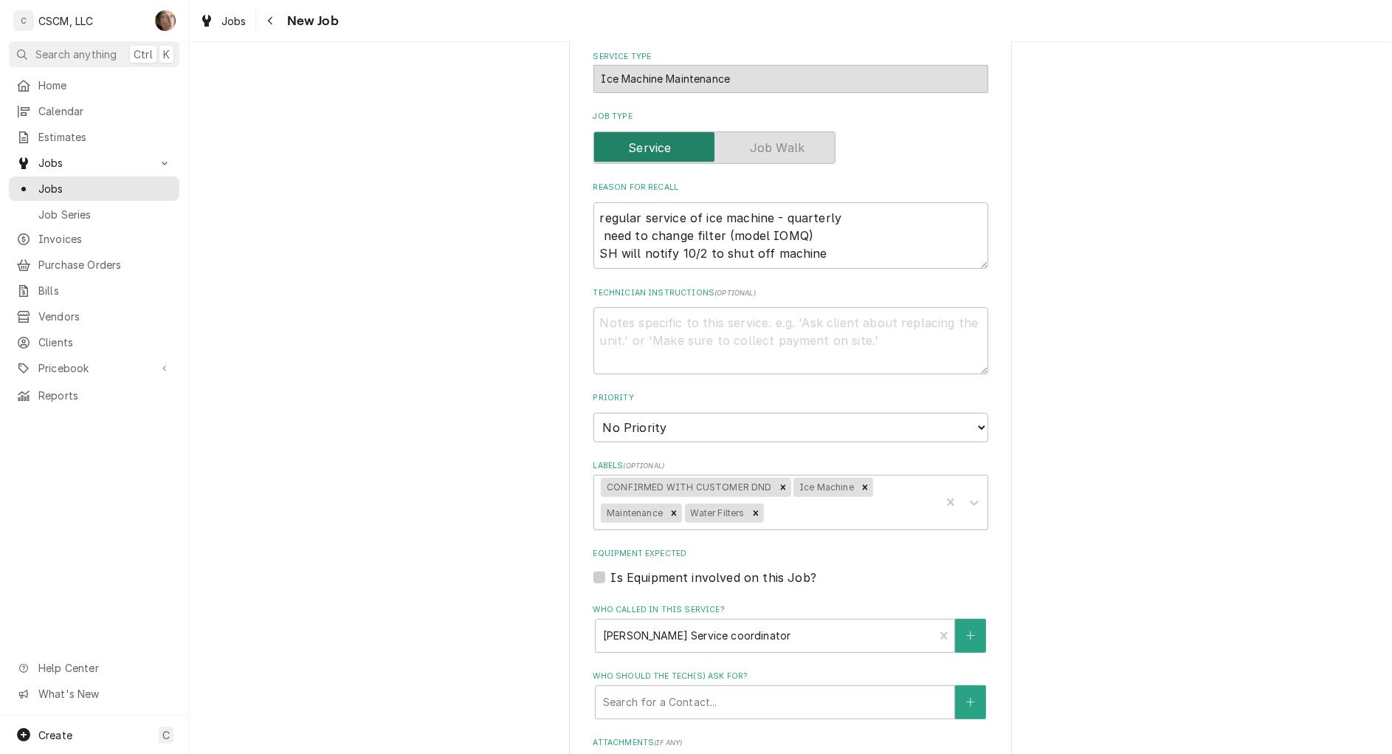
scroll to position [461, 0]
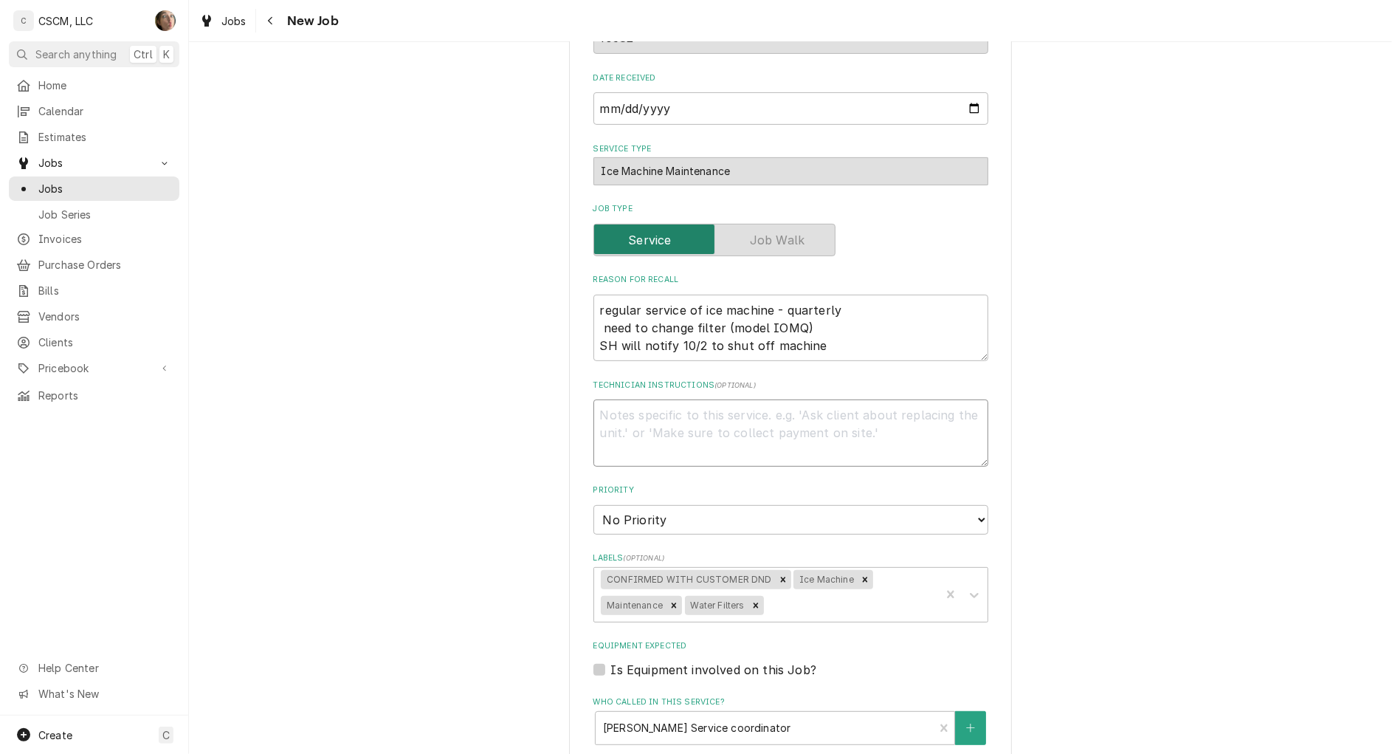
click at [787, 425] on textarea "Technician Instructions ( optional )" at bounding box center [791, 432] width 395 height 67
paste textarea "10657"
type textarea "x"
type textarea "10657"
type textarea "x"
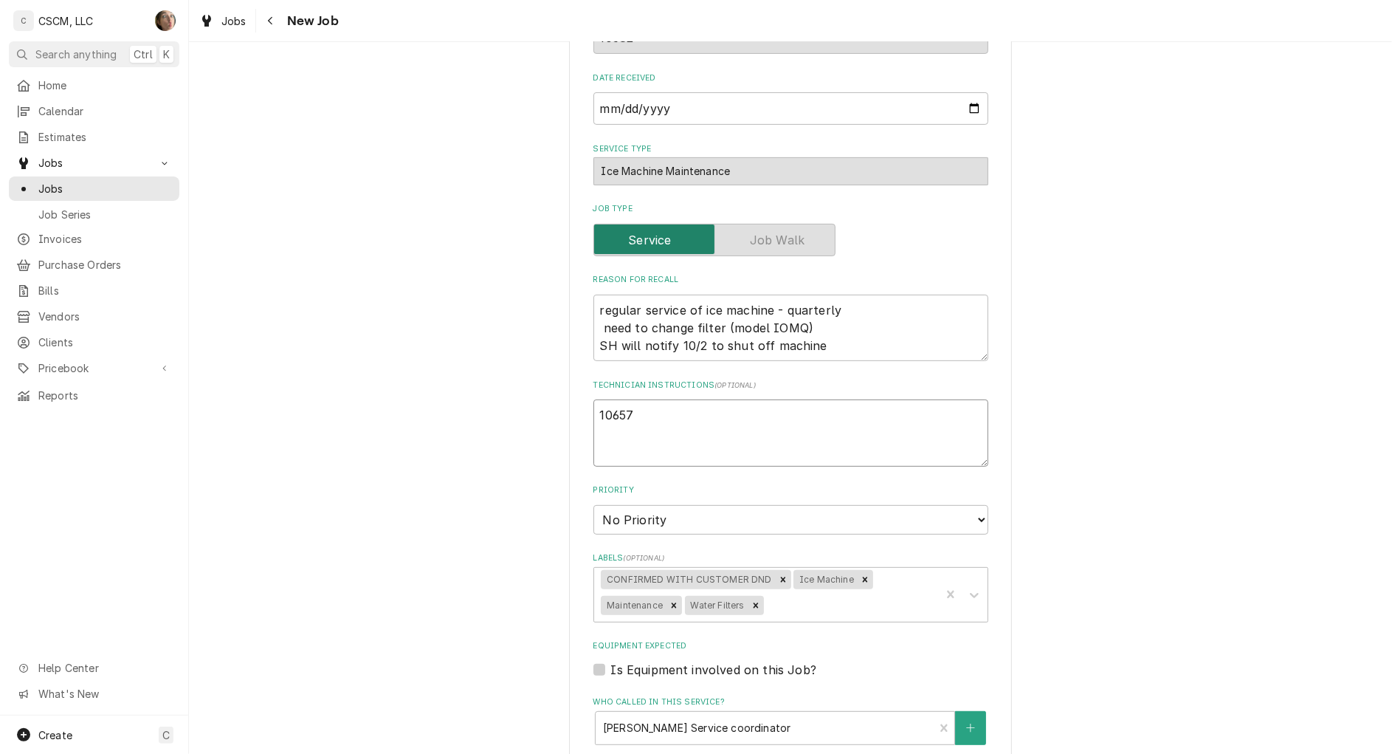
type textarea "10657"
type textarea "x"
type textarea "10657 s"
type textarea "x"
type textarea "10657 se"
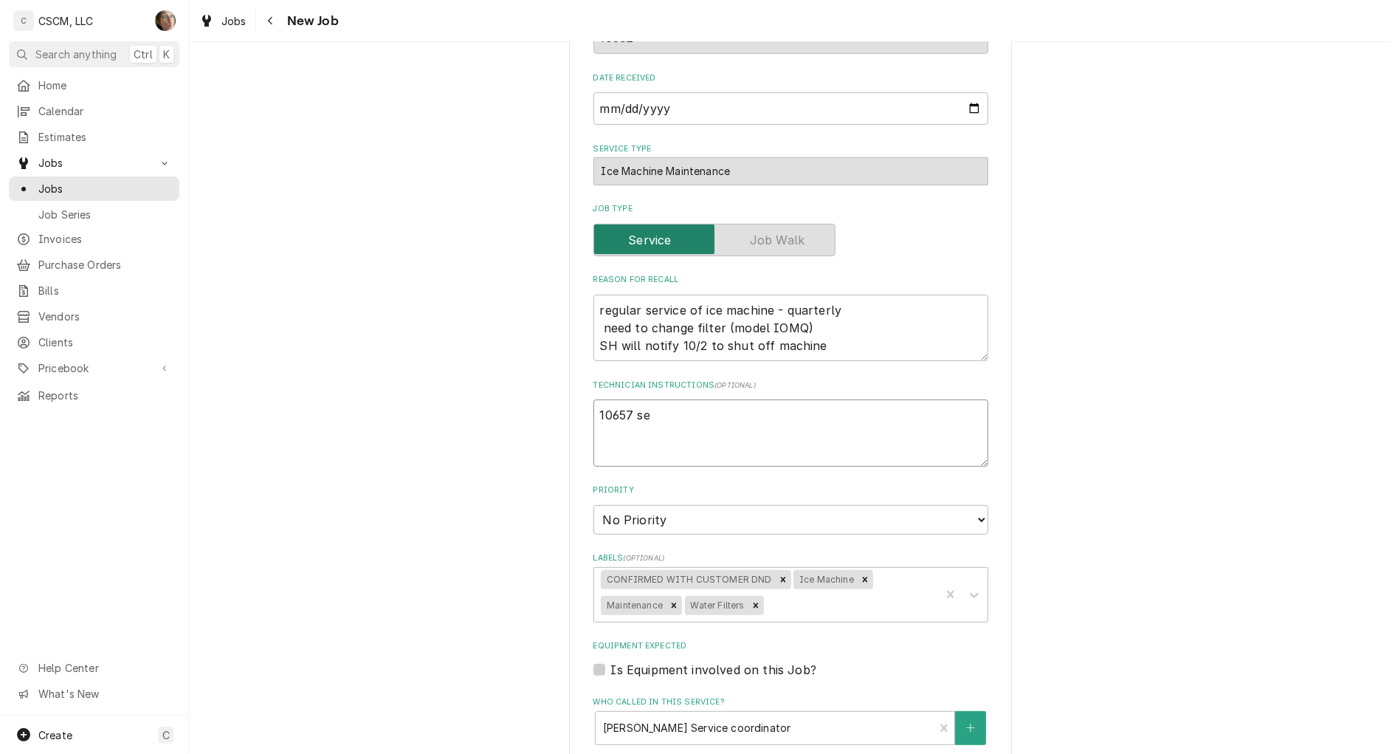
type textarea "x"
type textarea "10657 ser"
type textarea "x"
type textarea "10657 serv"
type textarea "x"
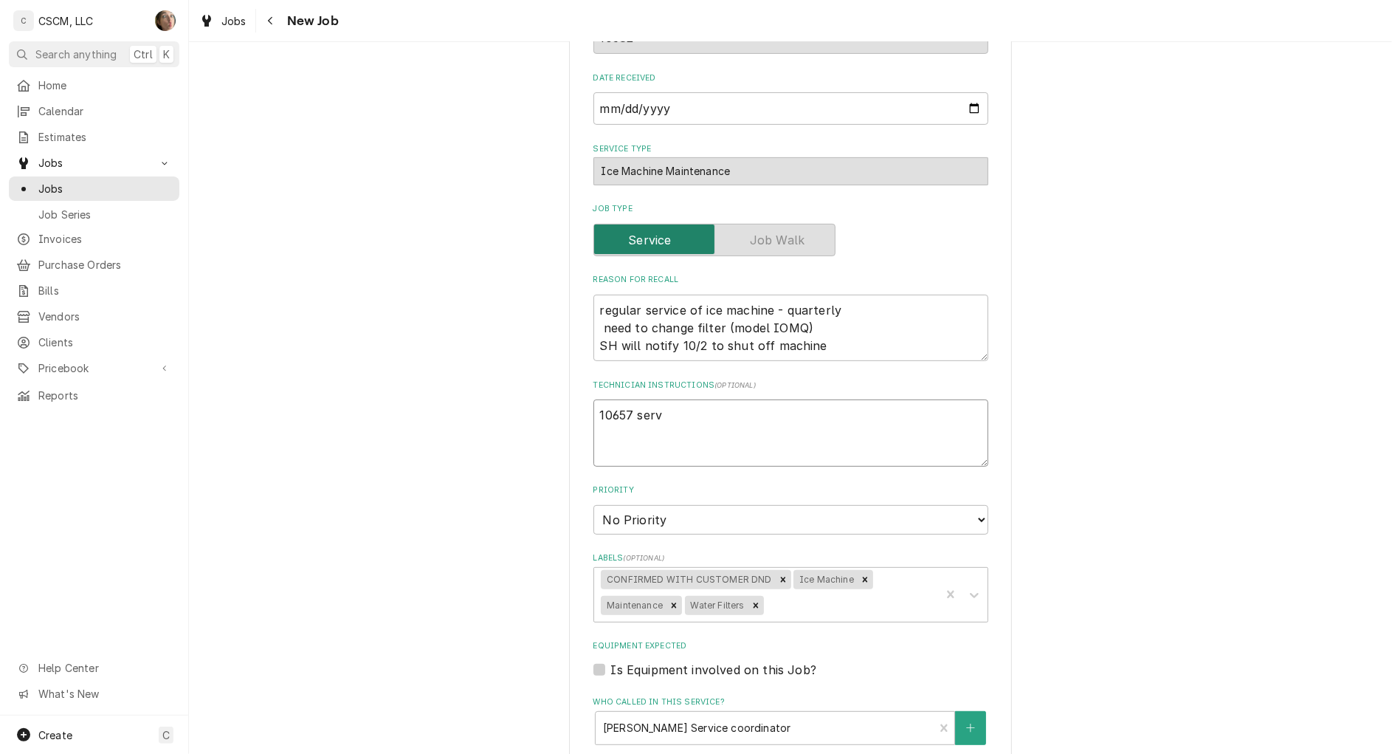
type textarea "10657 servi"
type textarea "x"
type textarea "10657 servic"
type textarea "x"
type textarea "10657 service"
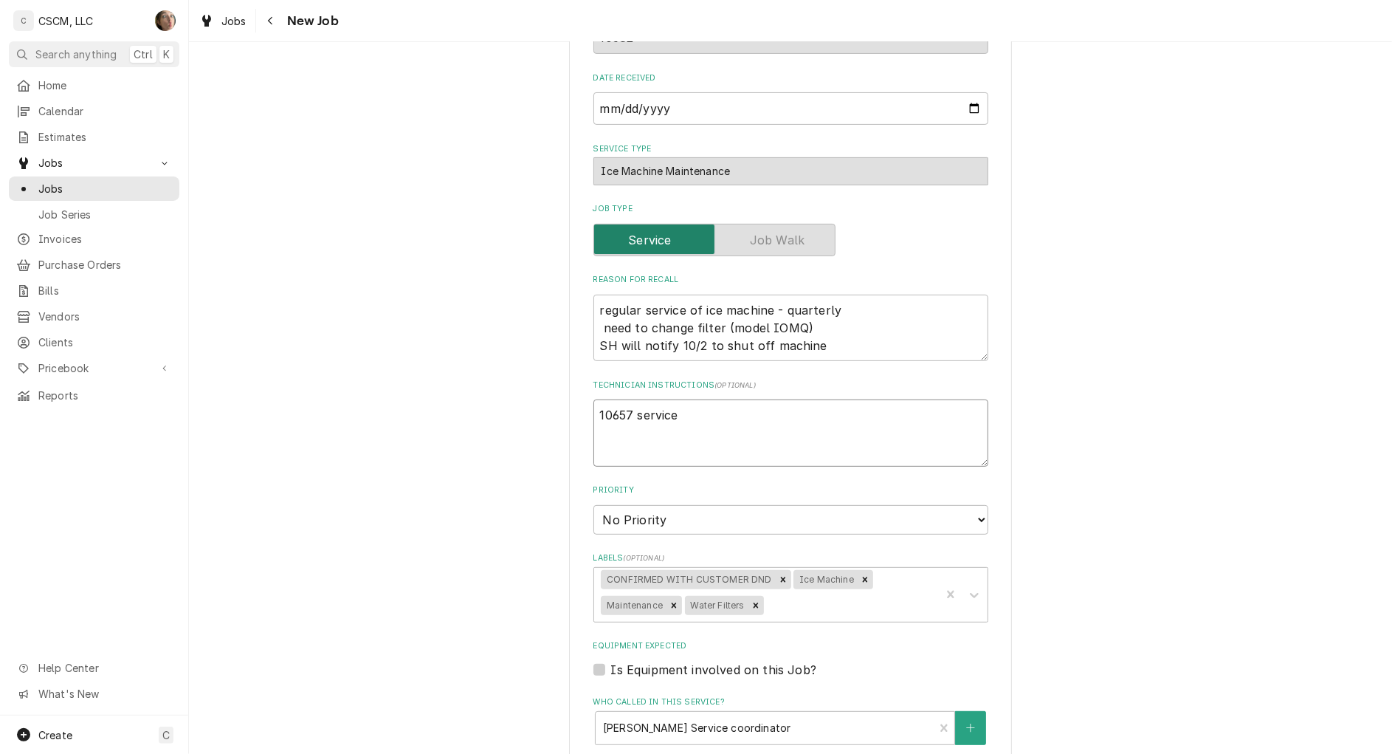
type textarea "x"
type textarea "10657 service"
type textarea "x"
type textarea "10657 service o"
type textarea "x"
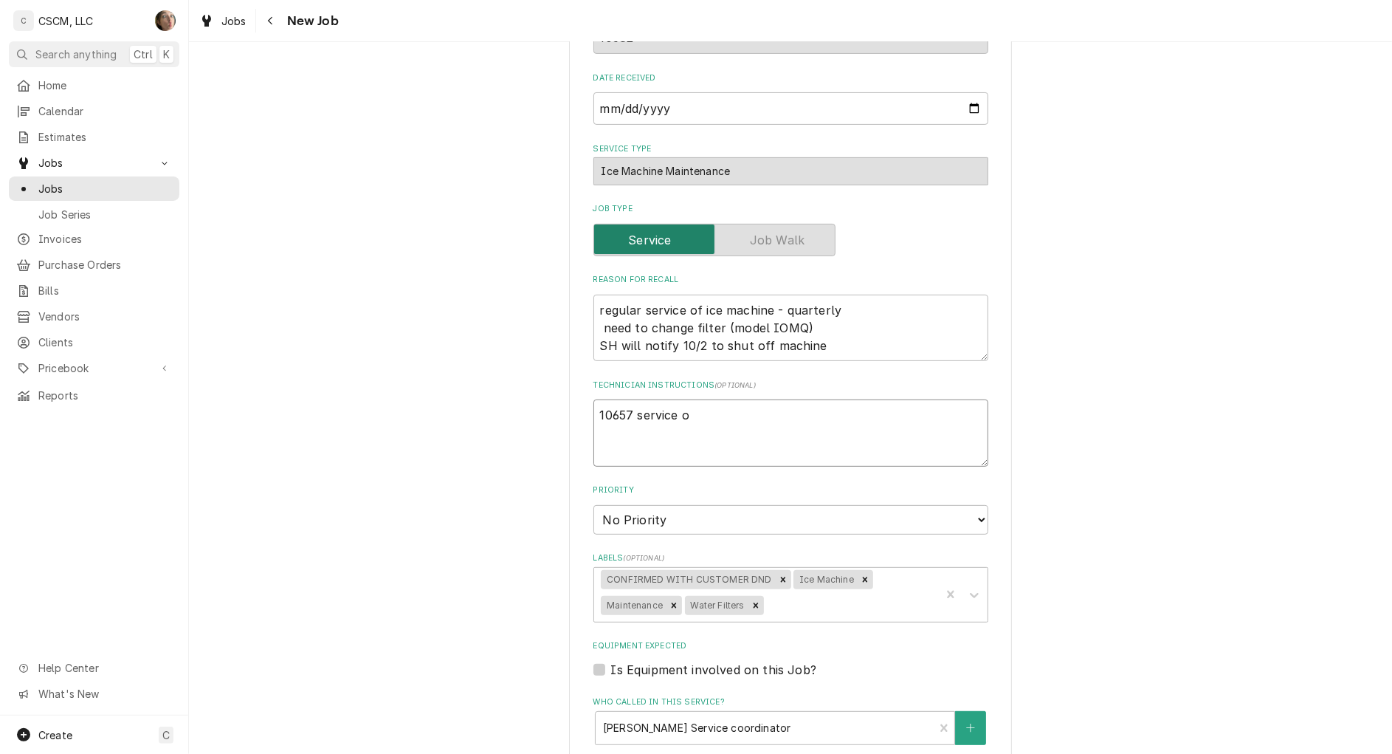
type textarea "10657 service or"
type textarea "x"
type textarea "10657 service ord"
type textarea "x"
type textarea "10657 service orde"
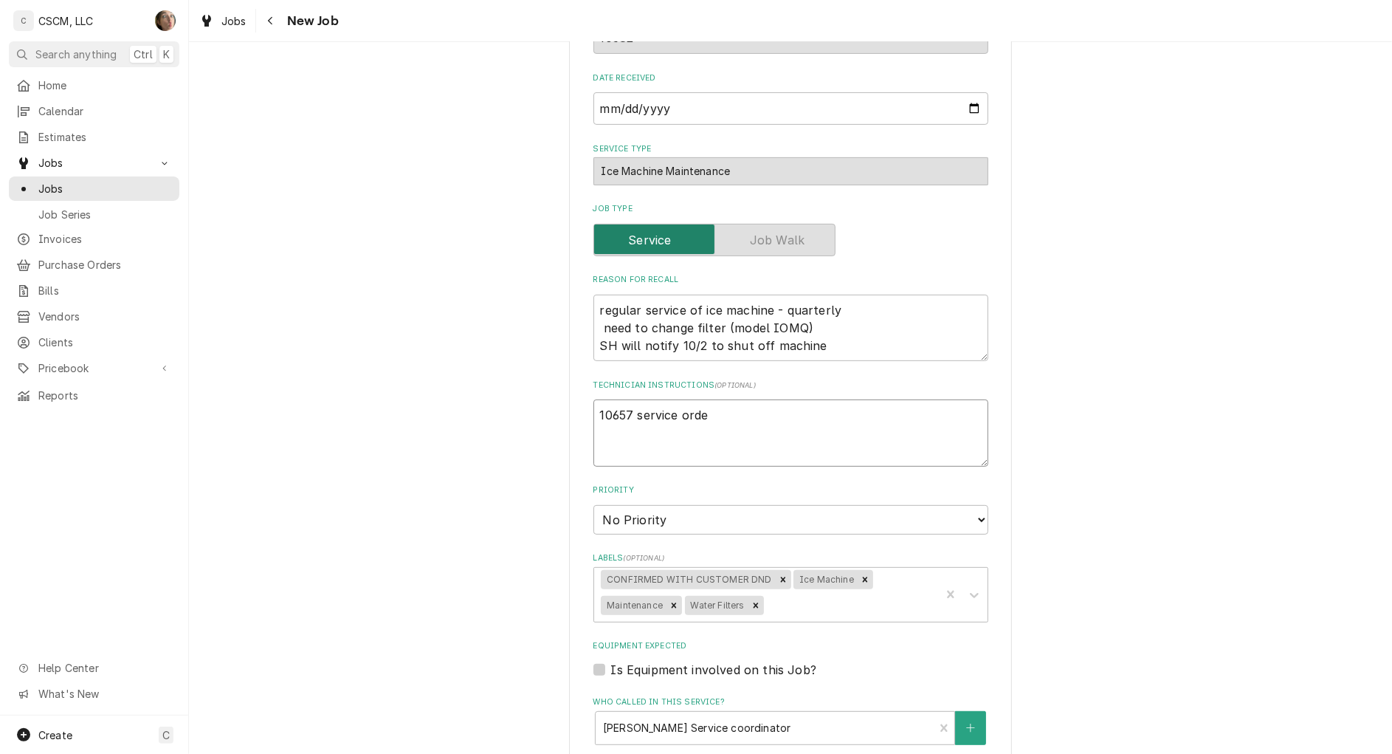
type textarea "x"
type textarea "10657 service order"
type textarea "x"
type textarea "10657 service order."
type textarea "x"
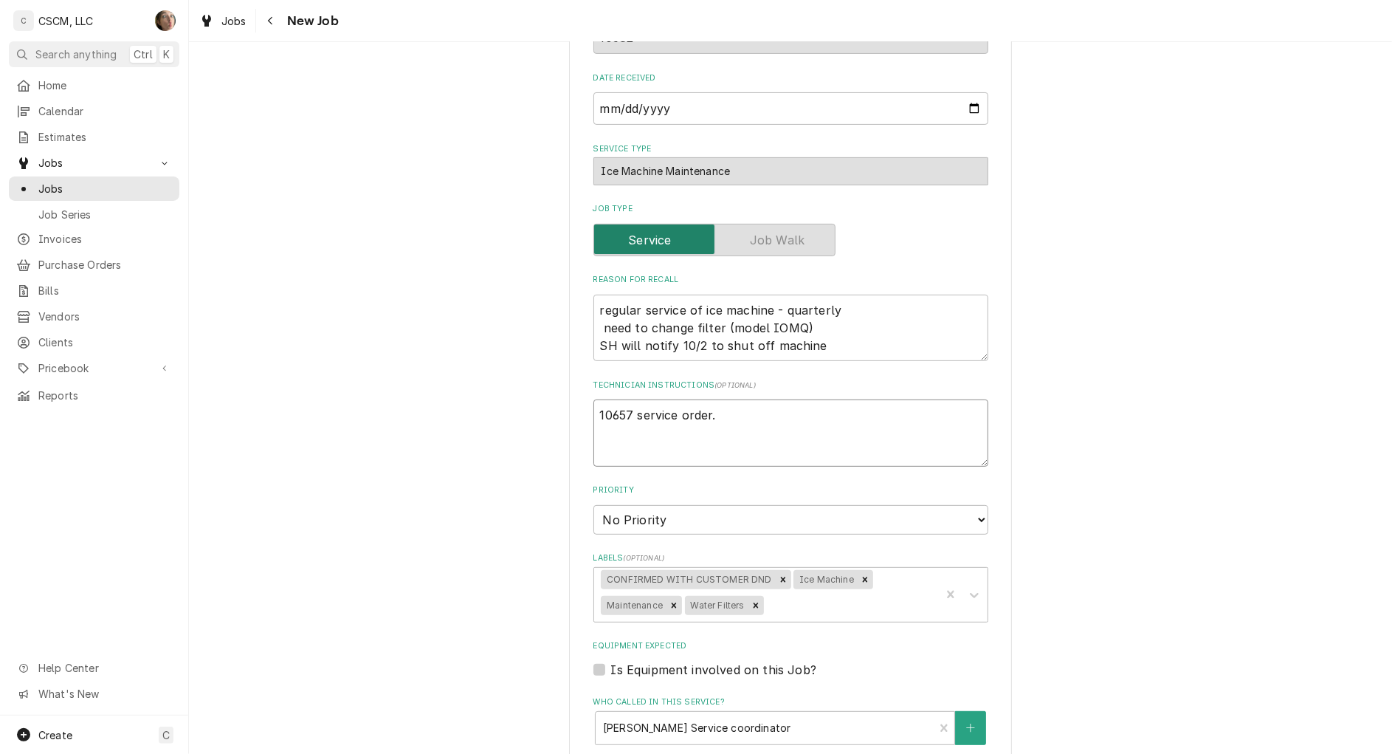
type textarea "10657 service order."
type textarea "x"
type textarea "10657 service order."
click at [661, 441] on textarea "10657 service order." at bounding box center [791, 432] width 395 height 67
paste textarea "6150 Ice machine- holding water in tray and leaking from the bottom"
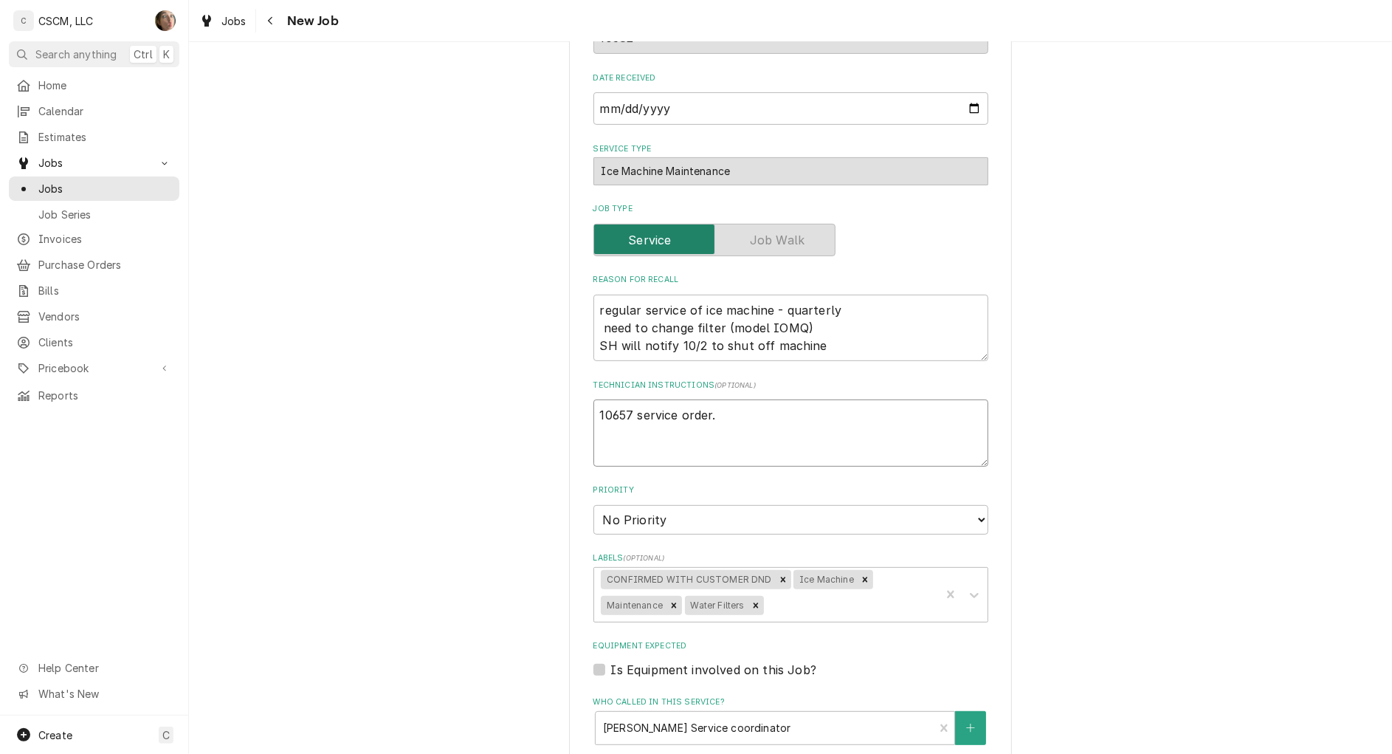
type textarea "x"
type textarea "10657 service order. 6150 Ice machine- holding water in tray and leaking from t…"
type textarea "x"
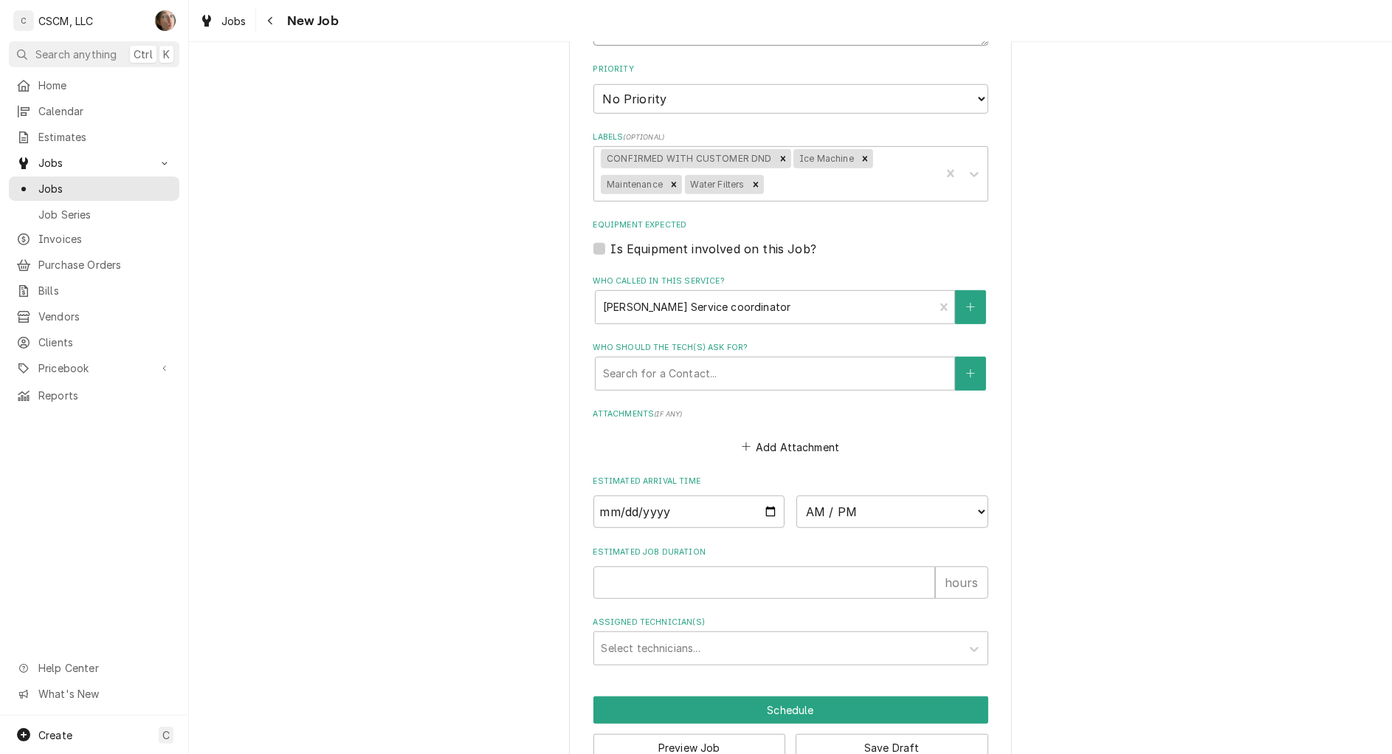
scroll to position [920, 0]
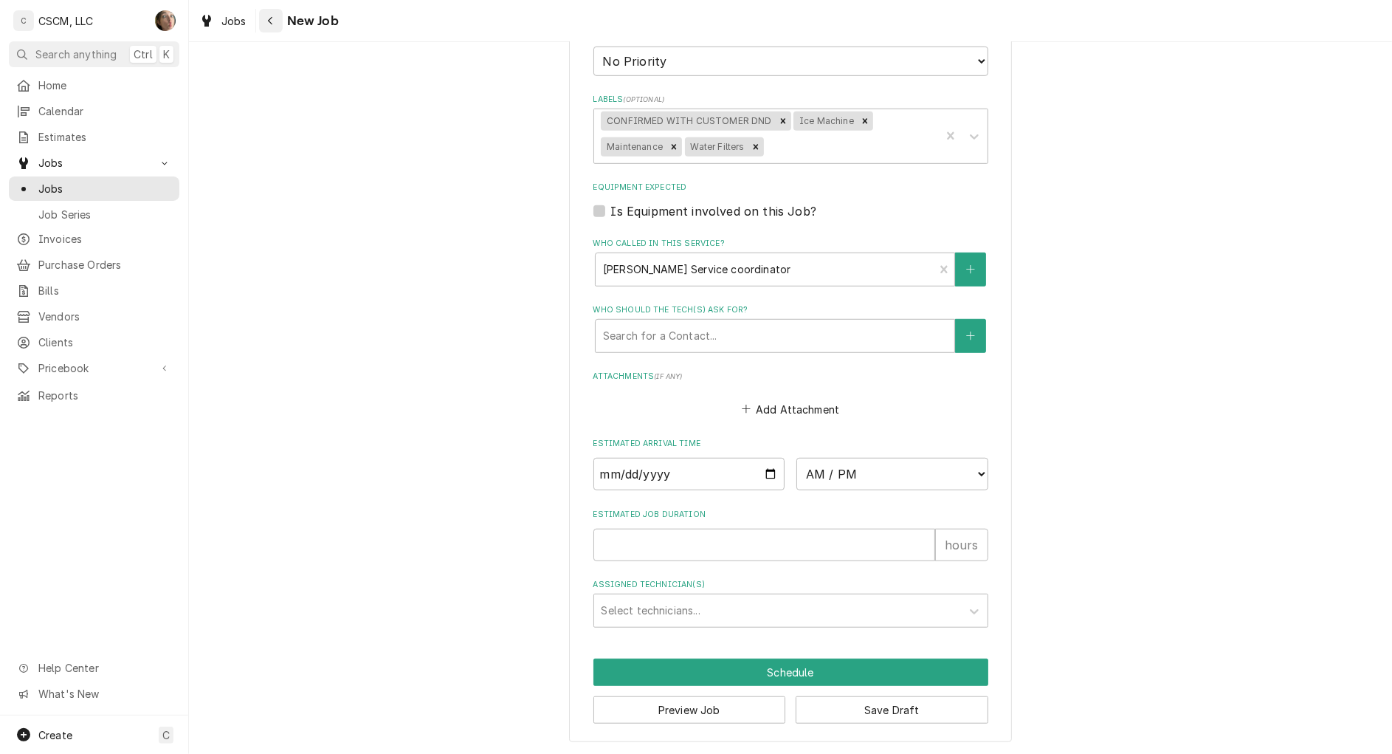
type textarea "10657 service order. 6150 Ice machine- holding water in tray and leaking from t…"
click at [272, 19] on icon "Navigate back" at bounding box center [270, 21] width 7 height 10
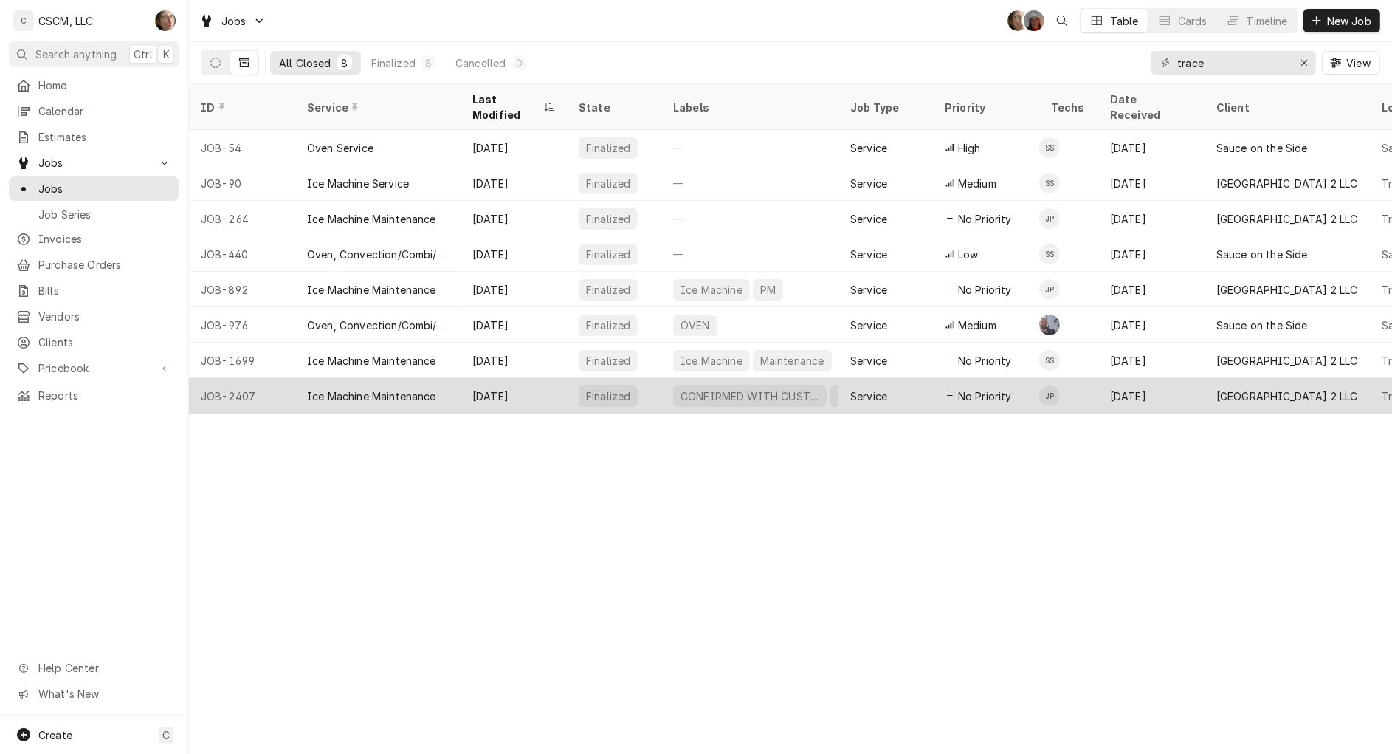
click at [650, 378] on div "Finalized" at bounding box center [614, 395] width 94 height 35
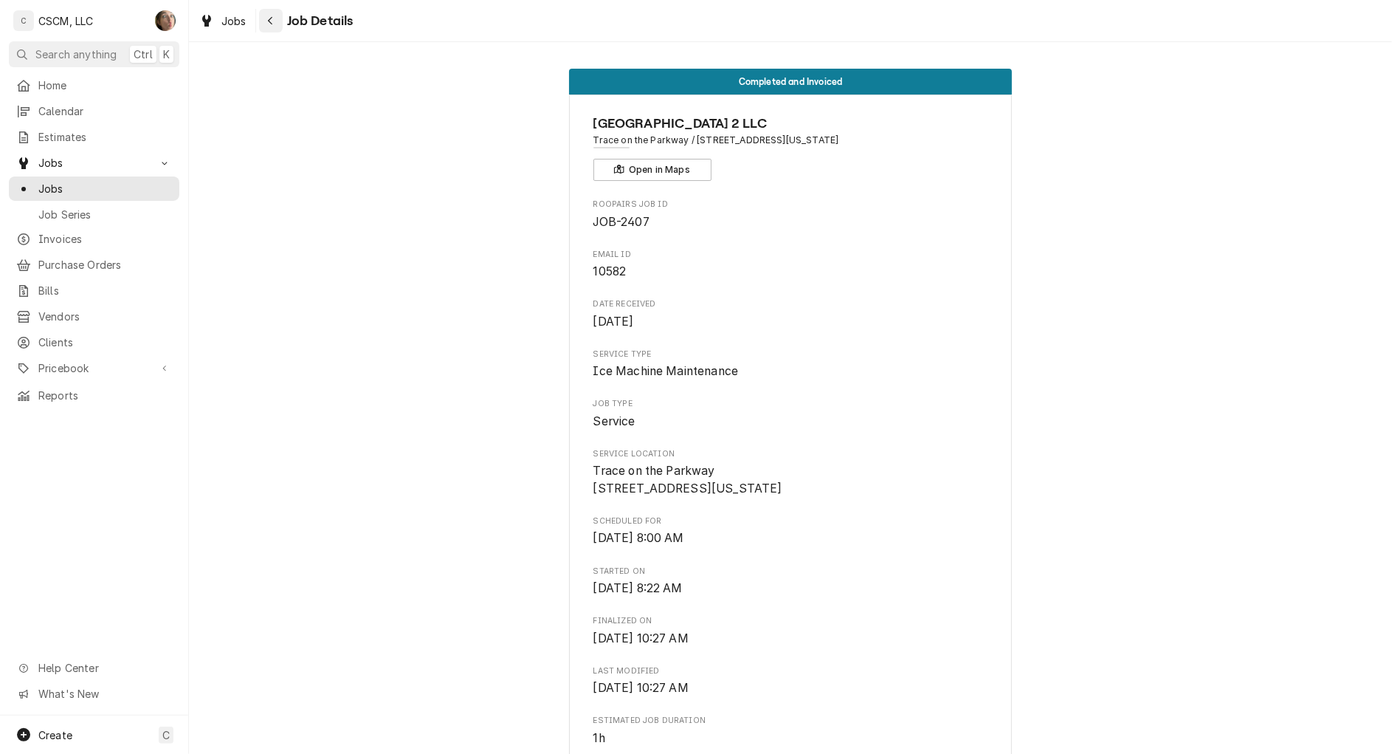
click at [269, 21] on icon "Navigate back" at bounding box center [270, 21] width 4 height 8
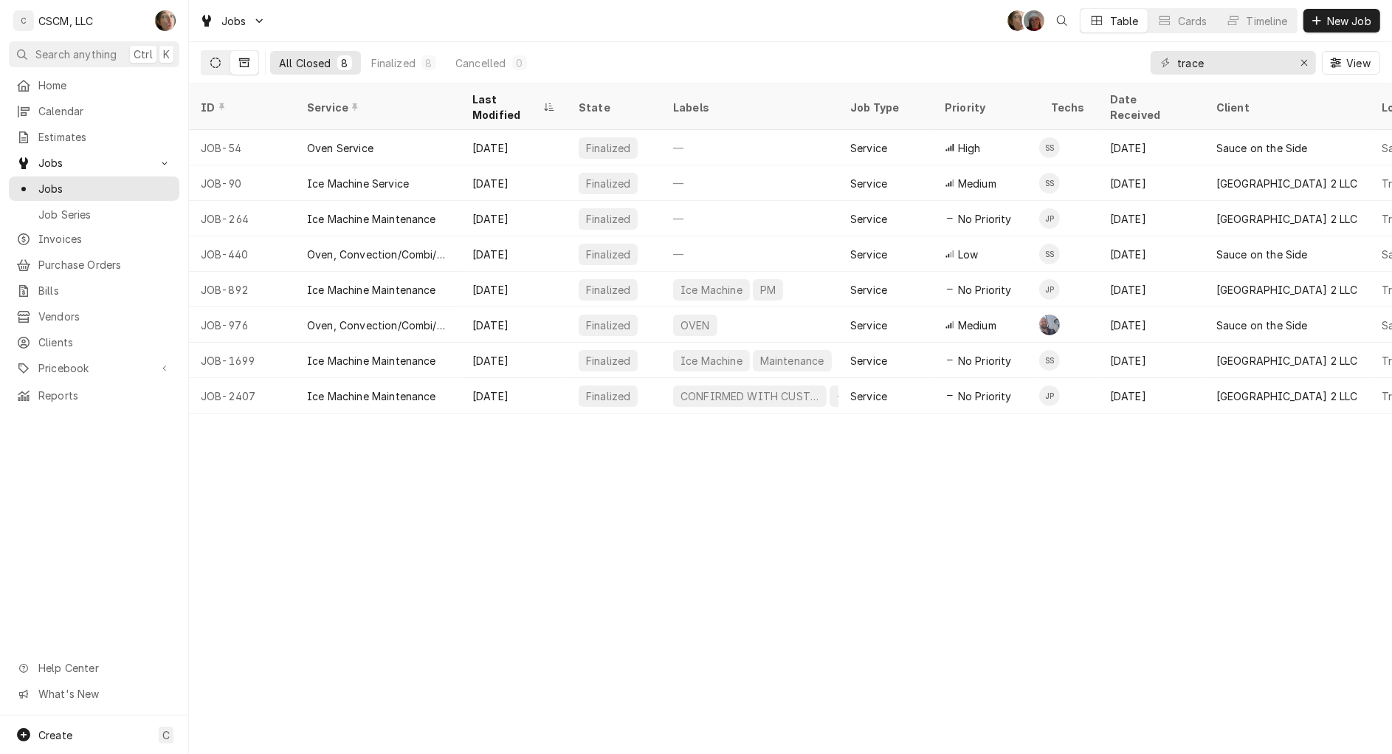
click at [221, 61] on button "Dynamic Content Wrapper" at bounding box center [216, 63] width 28 height 24
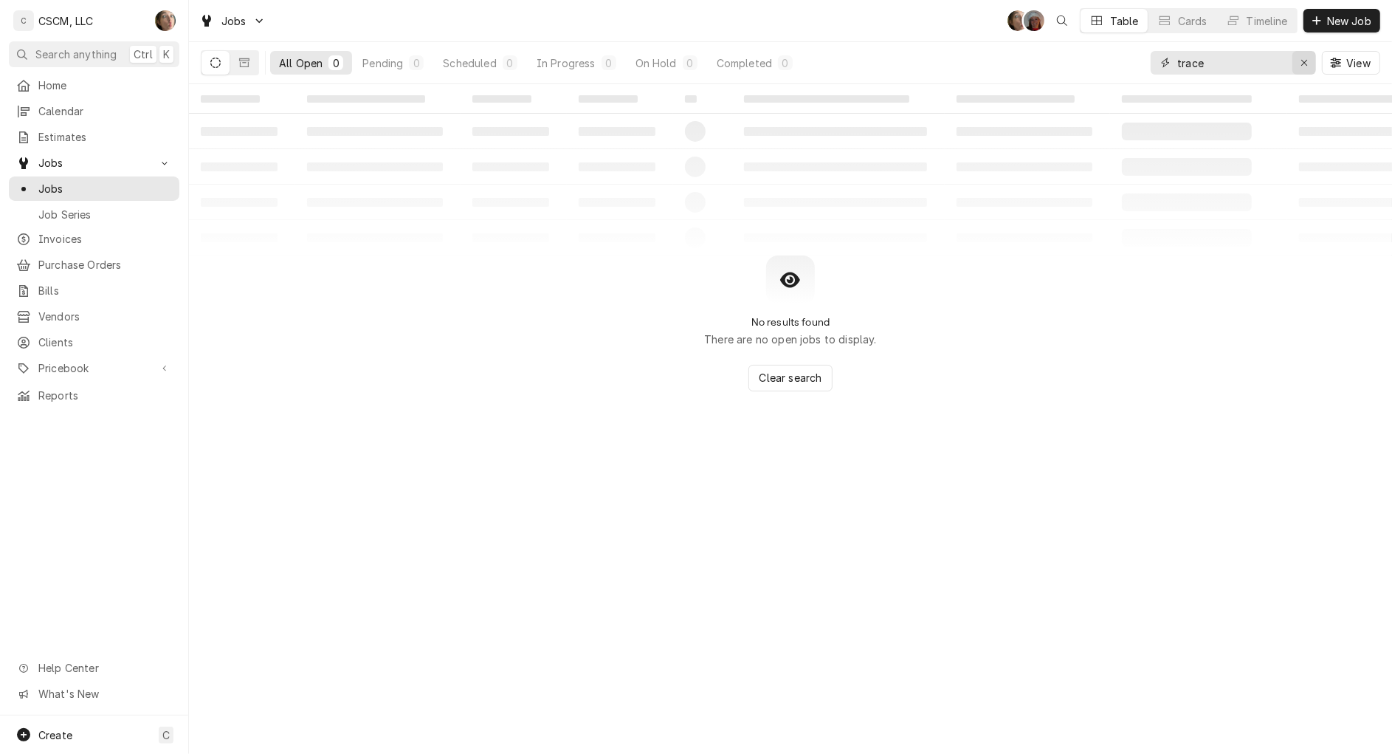
click at [1301, 54] on button "Erase input" at bounding box center [1305, 63] width 24 height 24
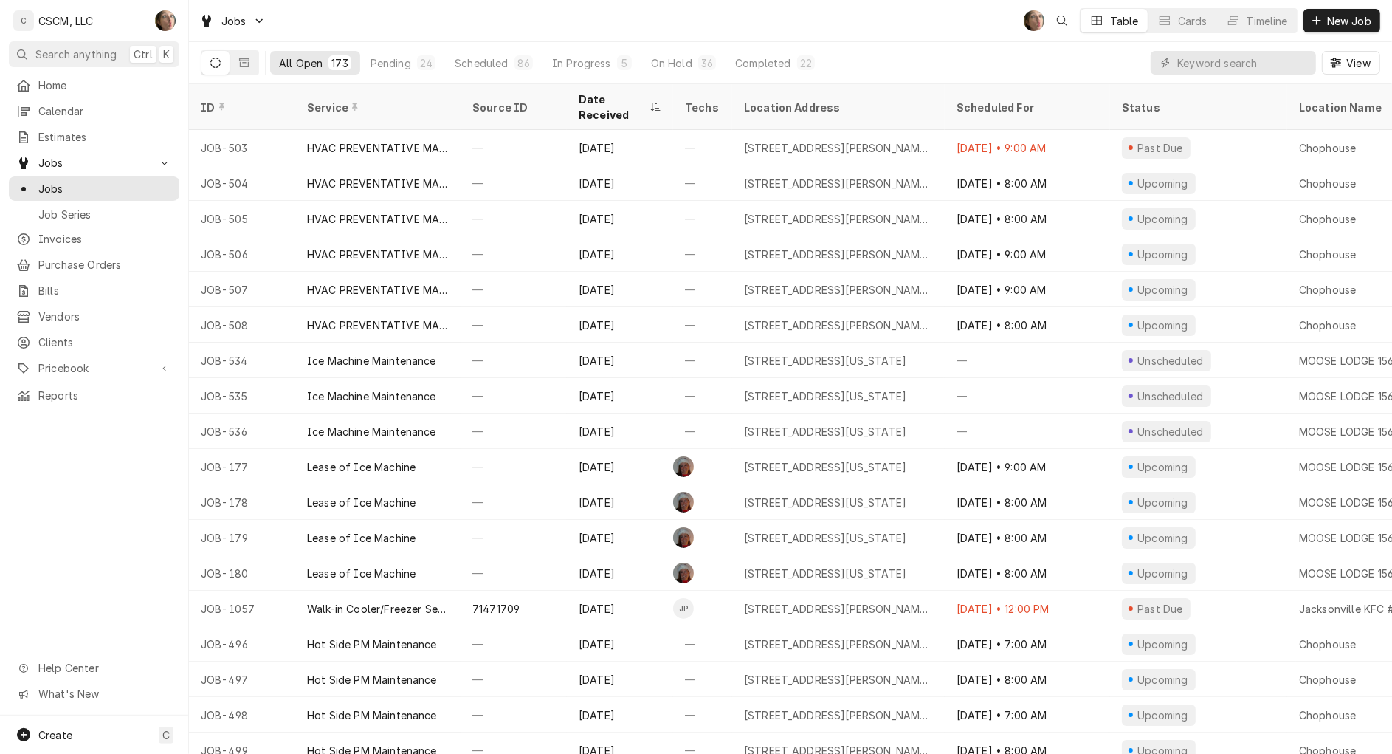
click at [241, 48] on div "All Open 173 Pending 24 Scheduled 86 In Progress 5 On Hold 36 Completed 22" at bounding box center [512, 62] width 622 height 41
click at [242, 63] on icon "Dynamic Content Wrapper" at bounding box center [244, 62] width 10 height 9
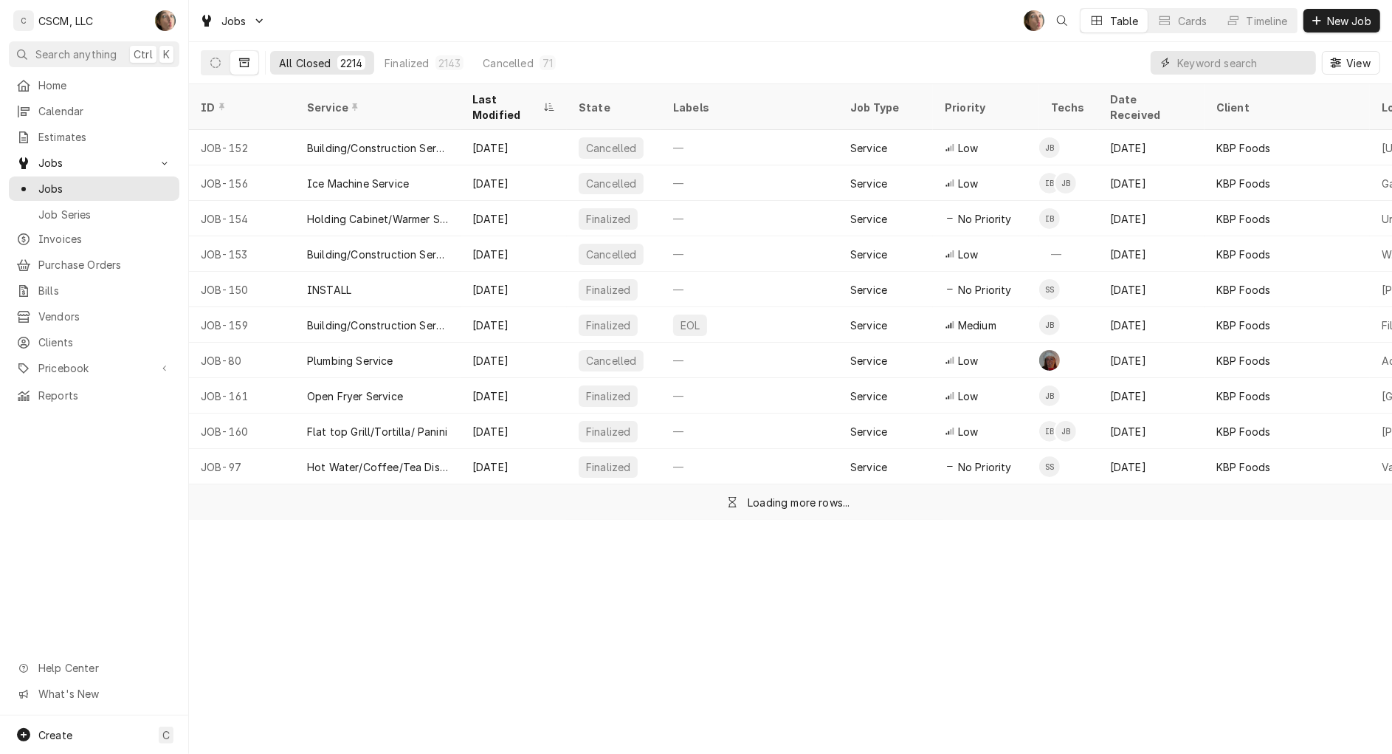
click at [1248, 53] on input "Dynamic Content Wrapper" at bounding box center [1242, 63] width 131 height 24
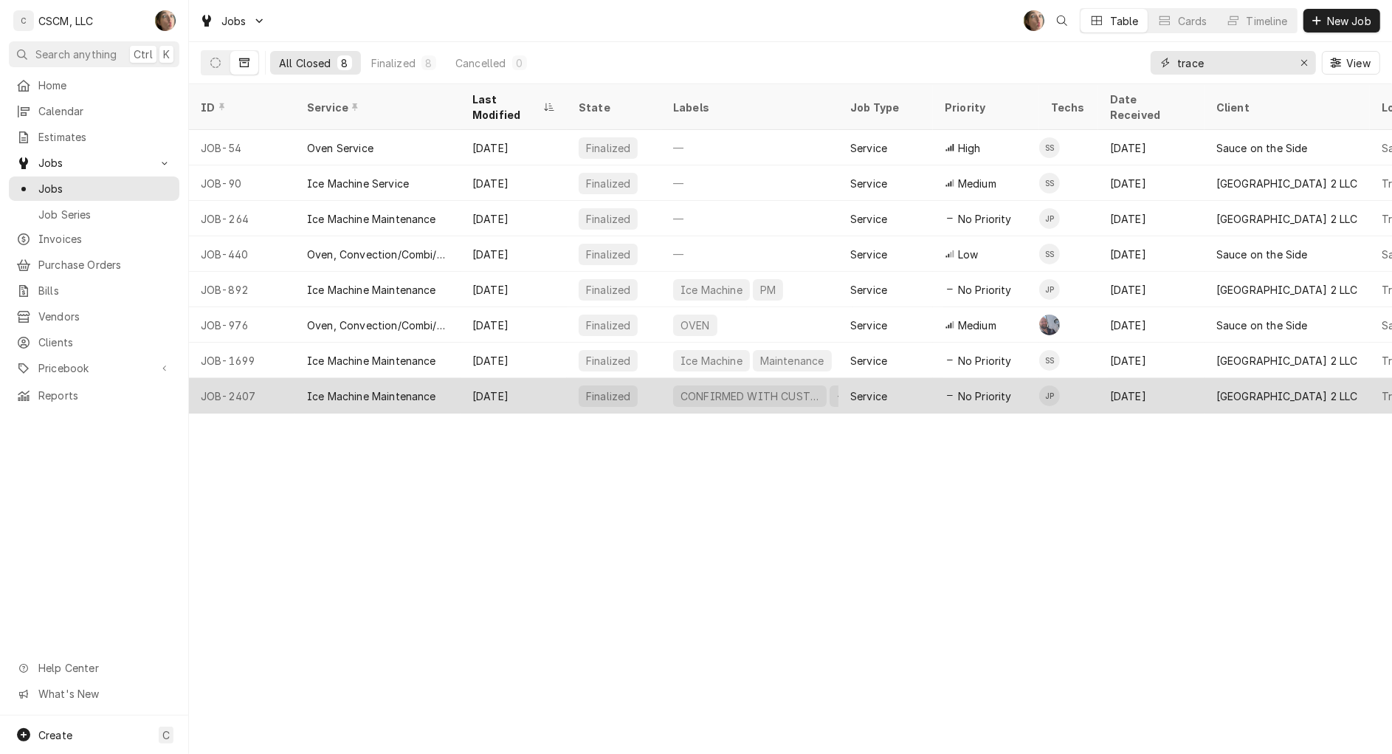
type input "trace"
click at [657, 379] on div "Finalized" at bounding box center [614, 395] width 94 height 35
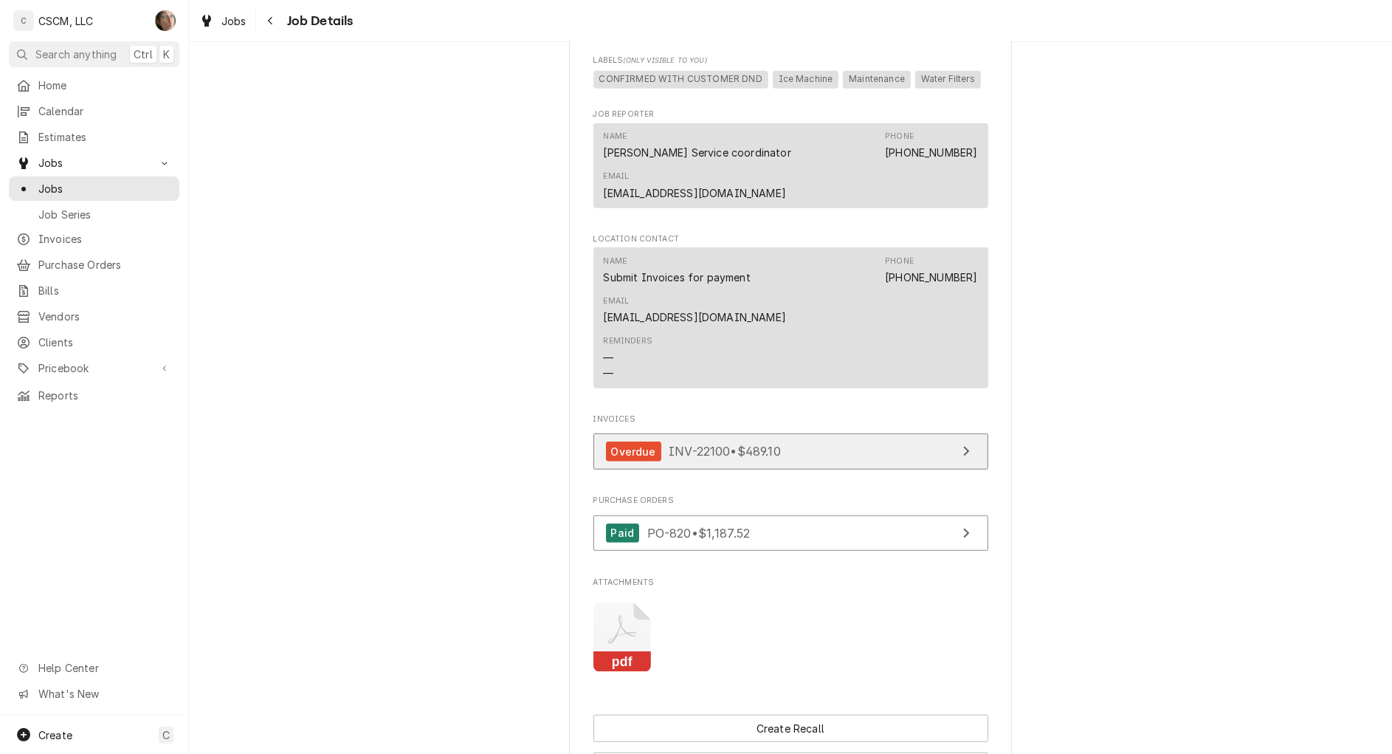
scroll to position [1182, 0]
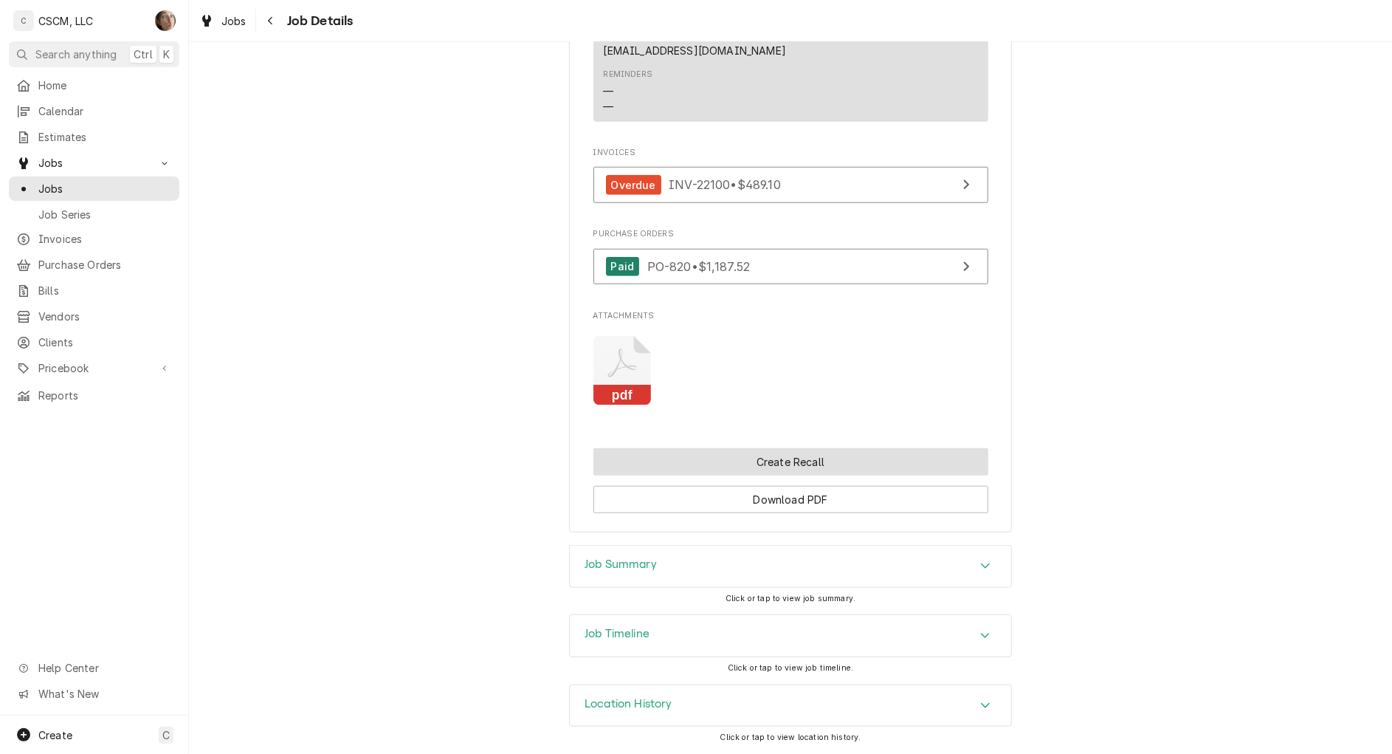
click at [765, 466] on button "Create Recall" at bounding box center [791, 461] width 395 height 27
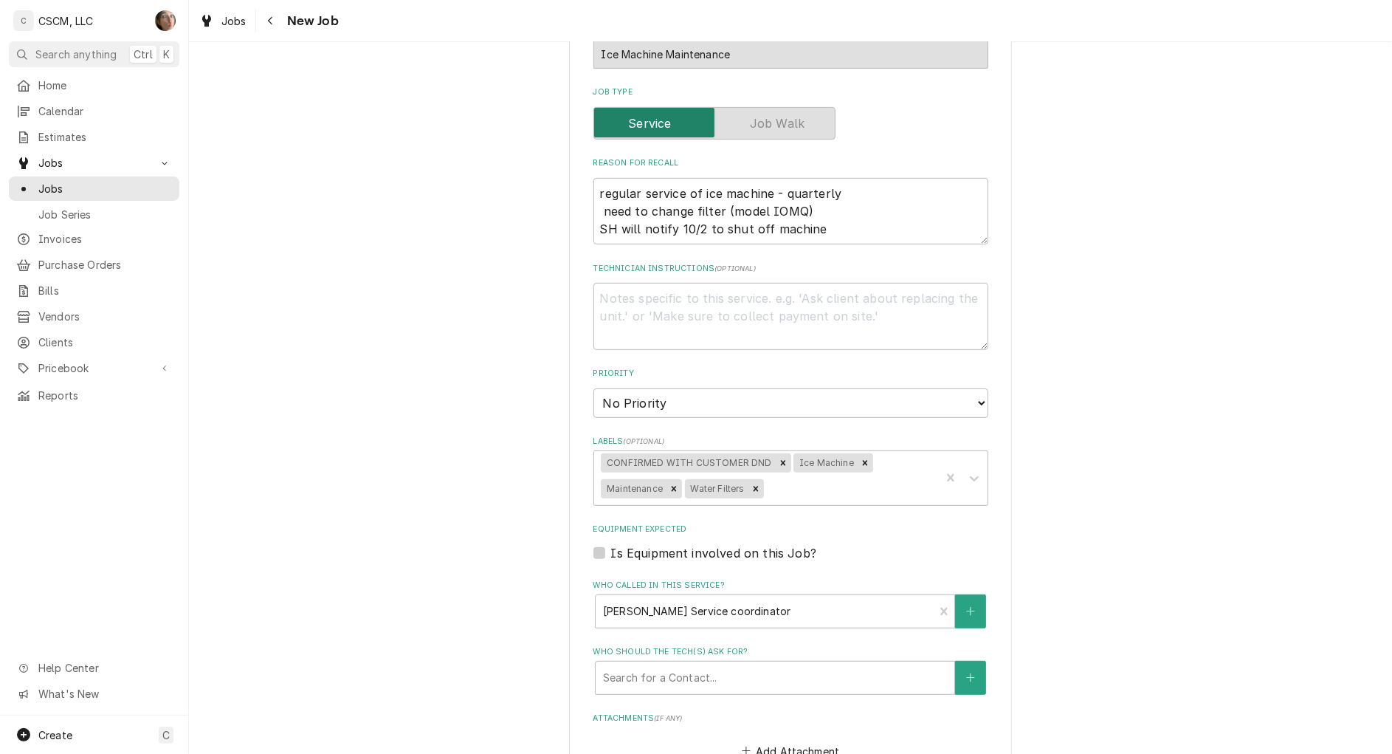
scroll to position [554, 0]
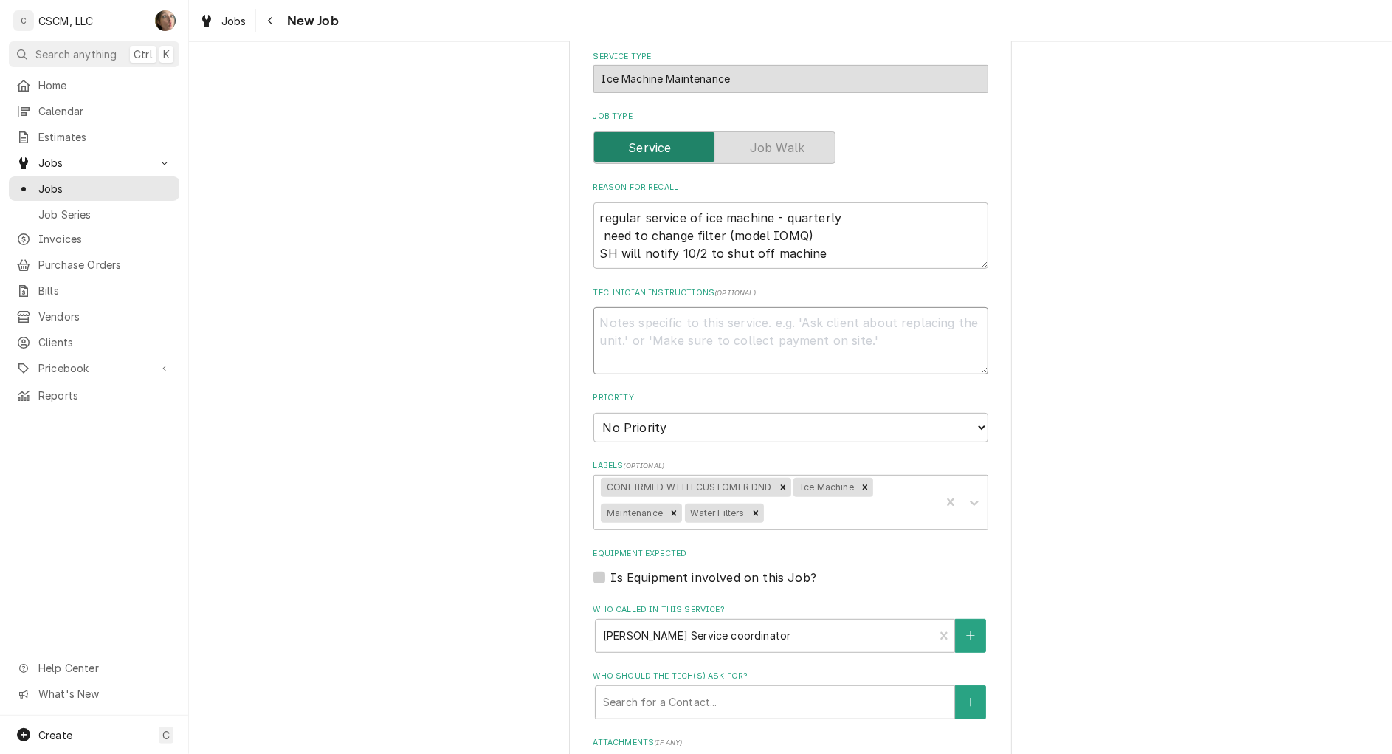
click at [751, 368] on textarea "Technician Instructions ( optional )" at bounding box center [791, 340] width 395 height 67
paste textarea "6150 Ice machine- holding water in tray and leaking from the bottom"
type textarea "x"
type textarea "6150 Ice machine- holding water in tray and leaking from the bottom"
type textarea "x"
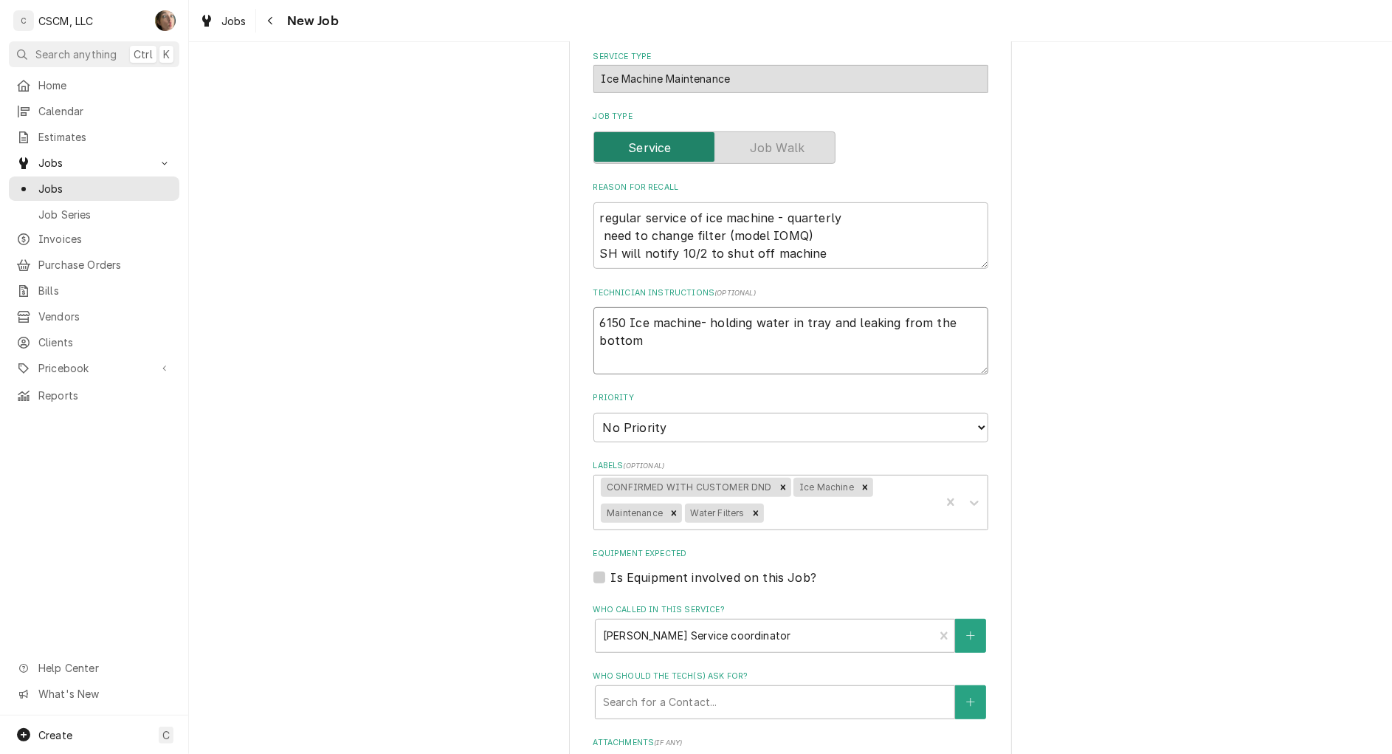
type textarea "16150 Ice machine- holding water in tray and leaking from the bottom"
type textarea "x"
type textarea "106150 Ice machine- holding water in tray and leaking from the bottom"
type textarea "x"
type textarea "10/6150 Ice machine- holding water in tray and leaking from the bottom"
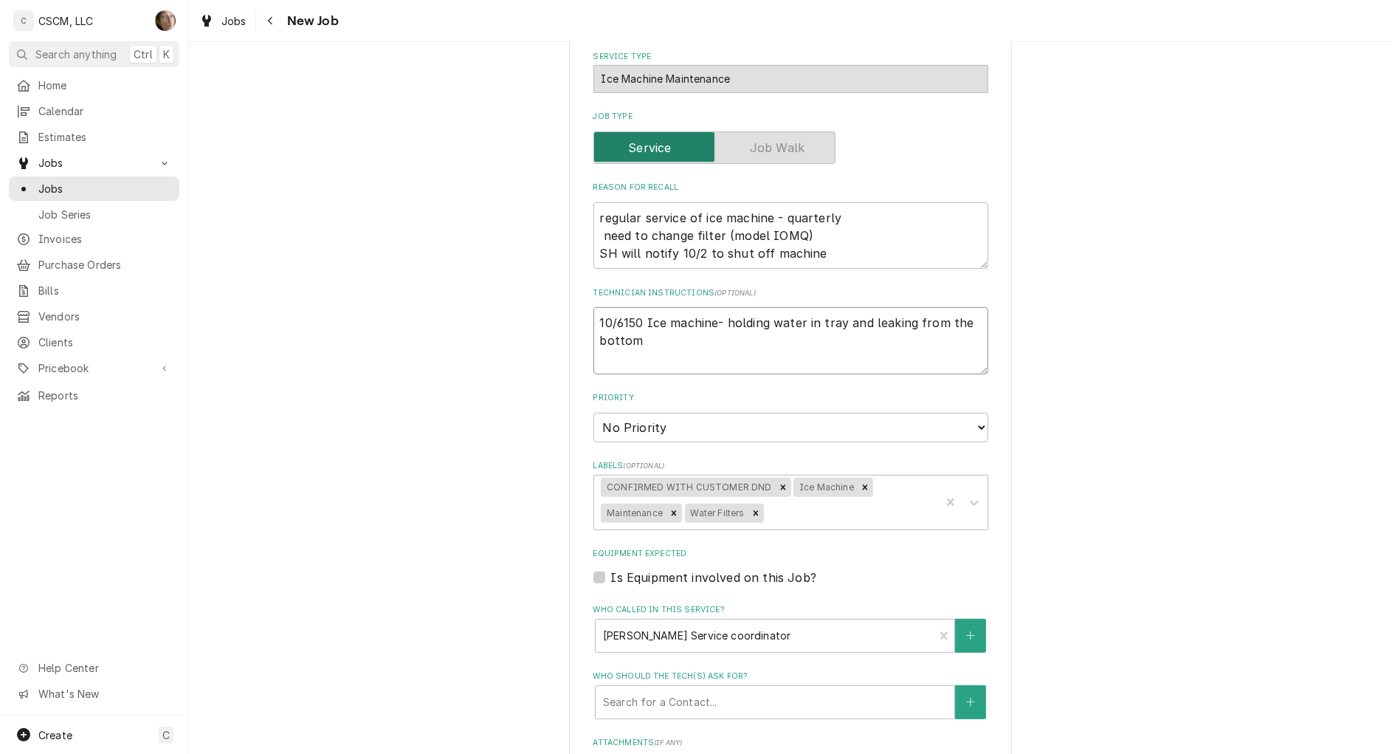
type textarea "x"
type textarea "10/16150 Ice machine- holding water in tray and leaking from the bottom"
type textarea "x"
type textarea "10/146150 Ice machine- holding water in tray and leaking from the bottom"
type textarea "x"
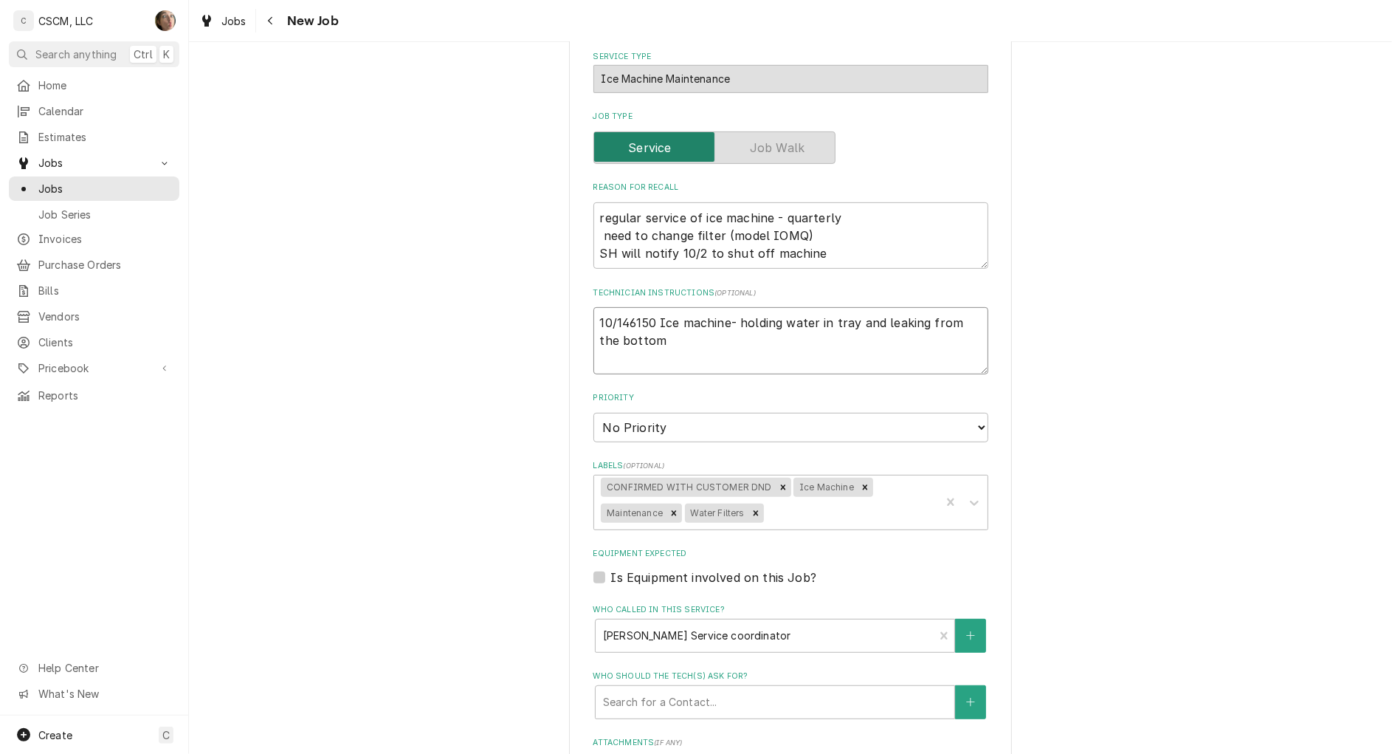
type textarea "10/14 6150 Ice machine- holding water in tray and leaking from the bottom"
type textarea "x"
type textarea "10/14 r6150 Ice machine- holding water in tray and leaking from the bottom"
type textarea "x"
type textarea "10/14 re6150 Ice machine- holding water in tray and leaking from the bottom"
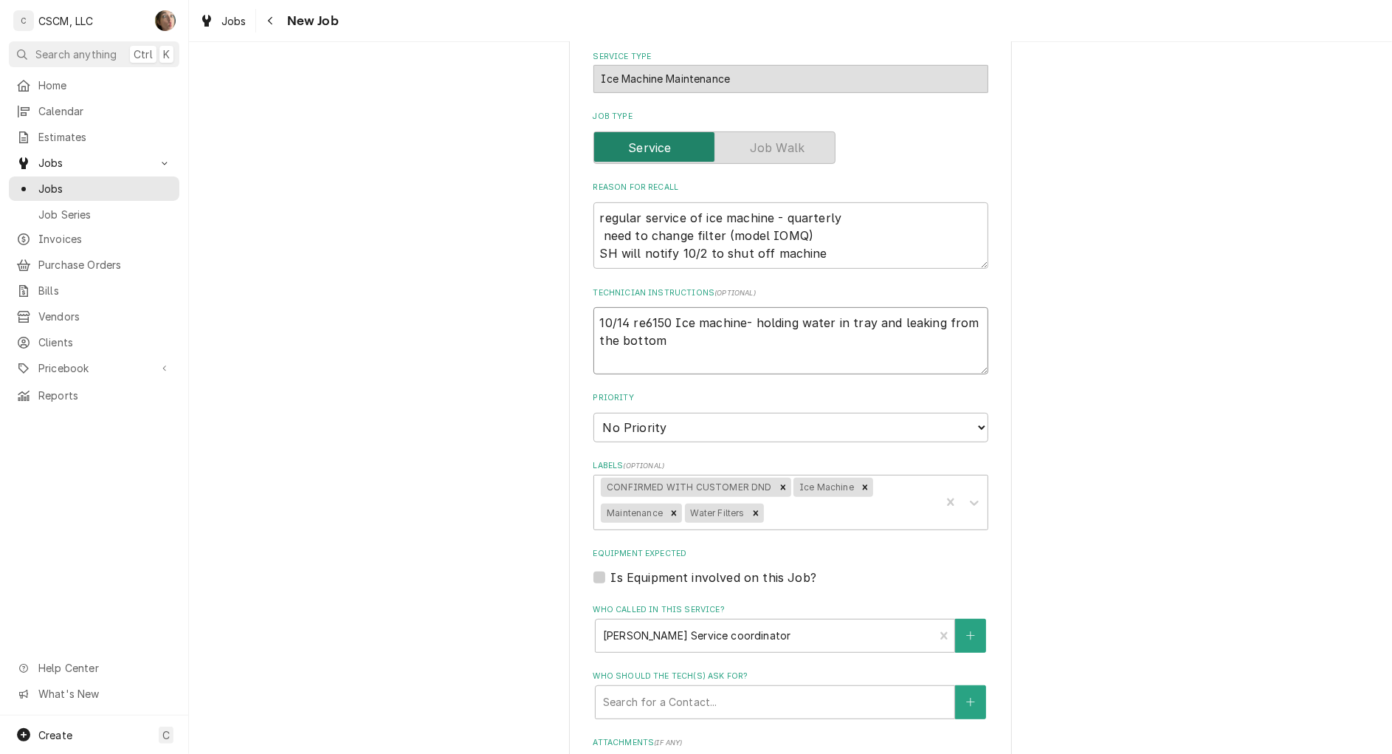
type textarea "x"
type textarea "10/14 rec6150 Ice machine- holding water in tray and leaking from the bottom"
type textarea "x"
type textarea "10/14 reca6150 Ice machine- holding water in tray and leaking from the bottom"
type textarea "x"
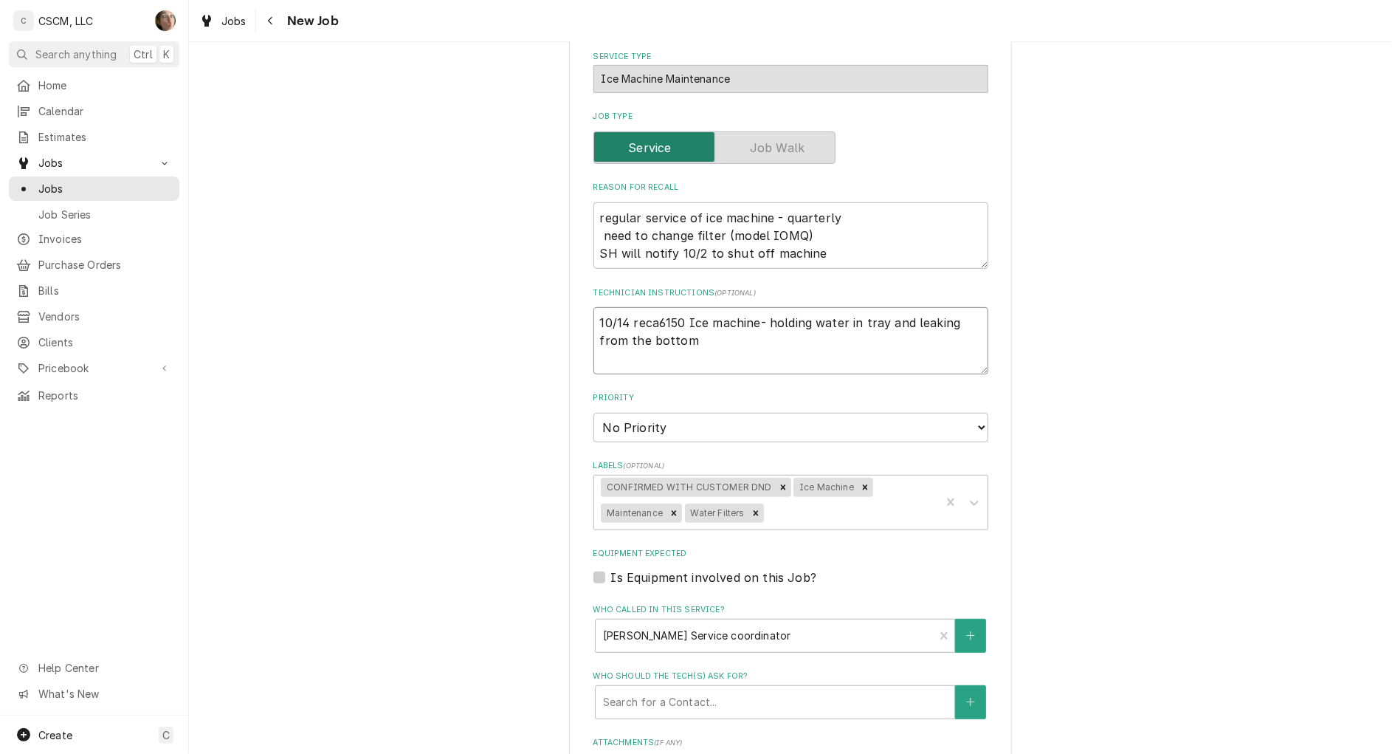
type textarea "10/14 recal6150 Ice machine- holding water in tray and leaking from the bottom"
type textarea "x"
type textarea "10/14 recall6150 Ice machine- holding water in tray and leaking from the bottom"
type textarea "x"
type textarea "10/14 recall 6150 Ice machine- holding water in tray and leaking from the bottom"
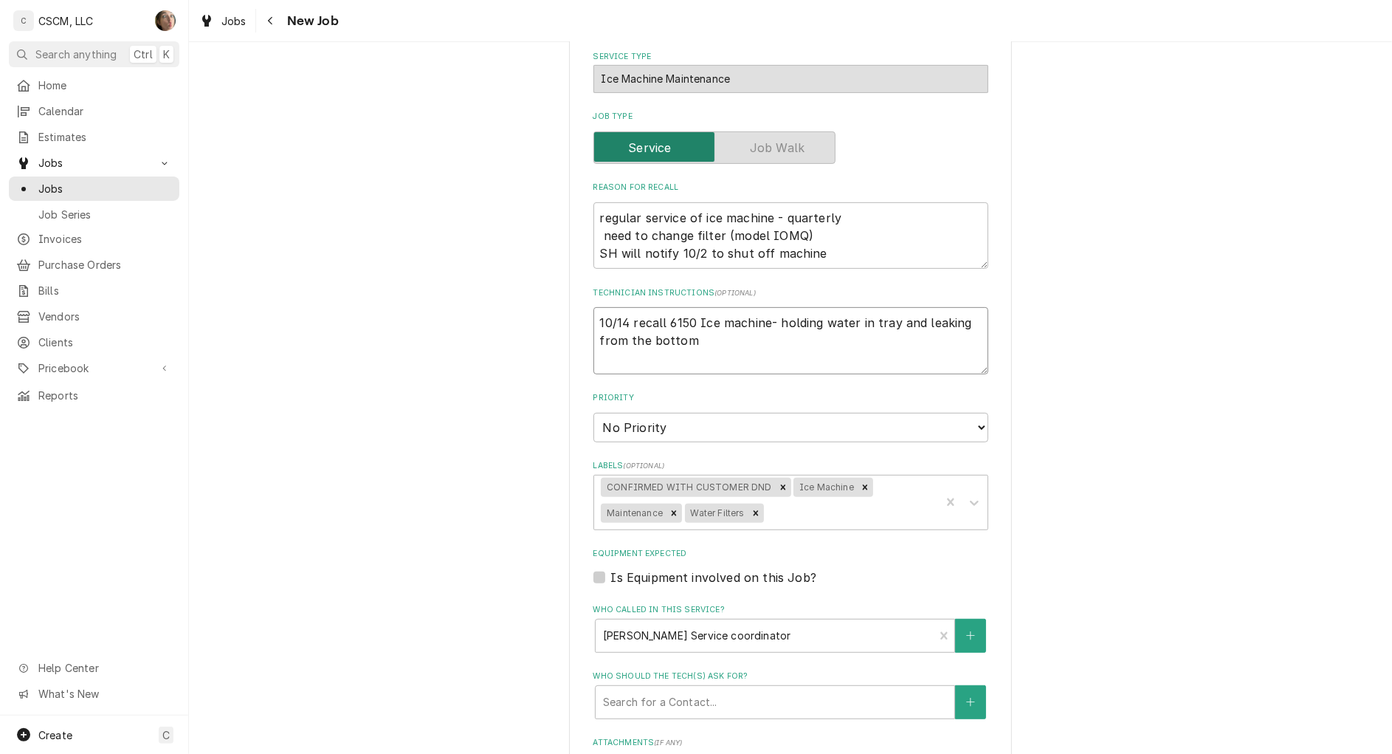
type textarea "x"
type textarea "10/14 recall n6150 Ice machine- holding water in tray and leaking from the bott…"
type textarea "x"
type textarea "10/14 recall no6150 Ice machine- holding water in tray and leaking from the bot…"
type textarea "x"
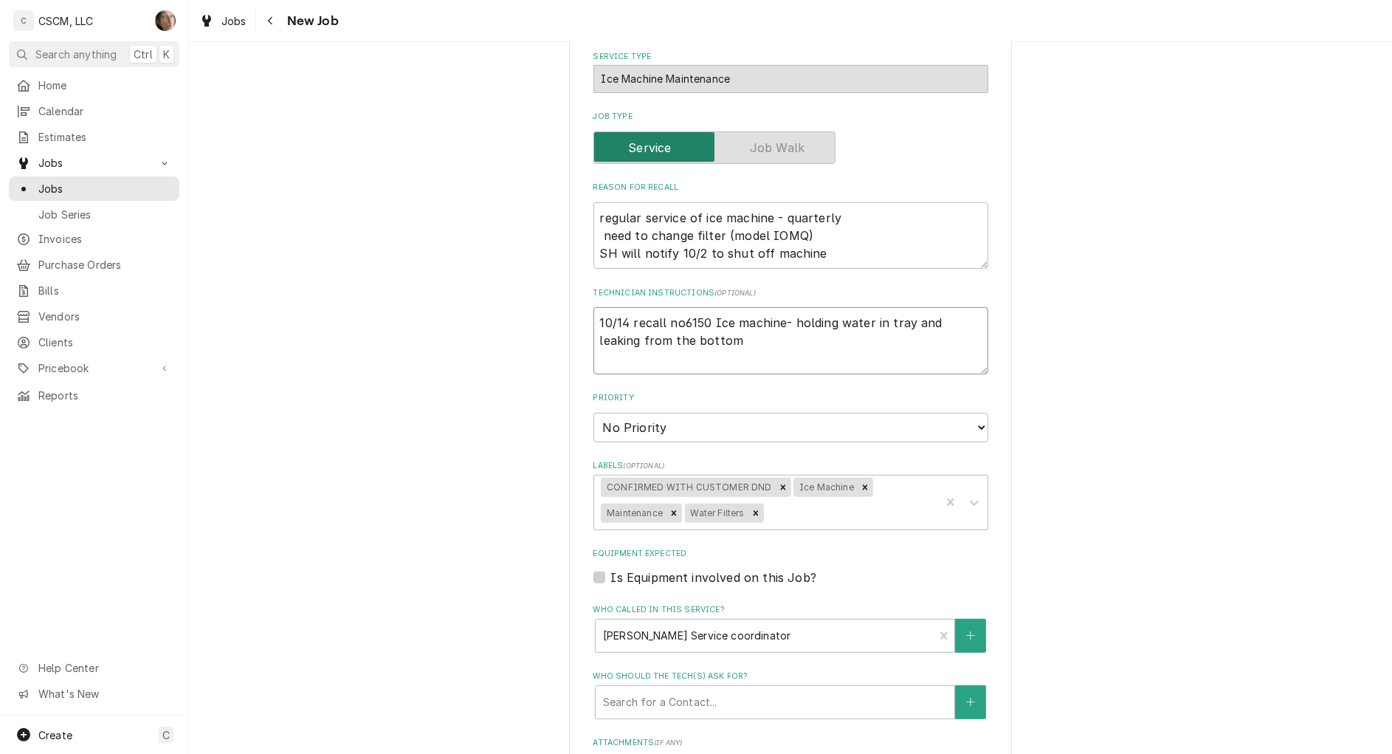
type textarea "10/14 recall not6150 Ice machine- holding water in tray and leaking from the bo…"
type textarea "x"
type textarea "10/14 recall note6150 Ice machine- holding water in tray and leaking from the b…"
type textarea "x"
type textarea "10/14 recall notes6150 Ice machine- holding water in tray and leaking from the …"
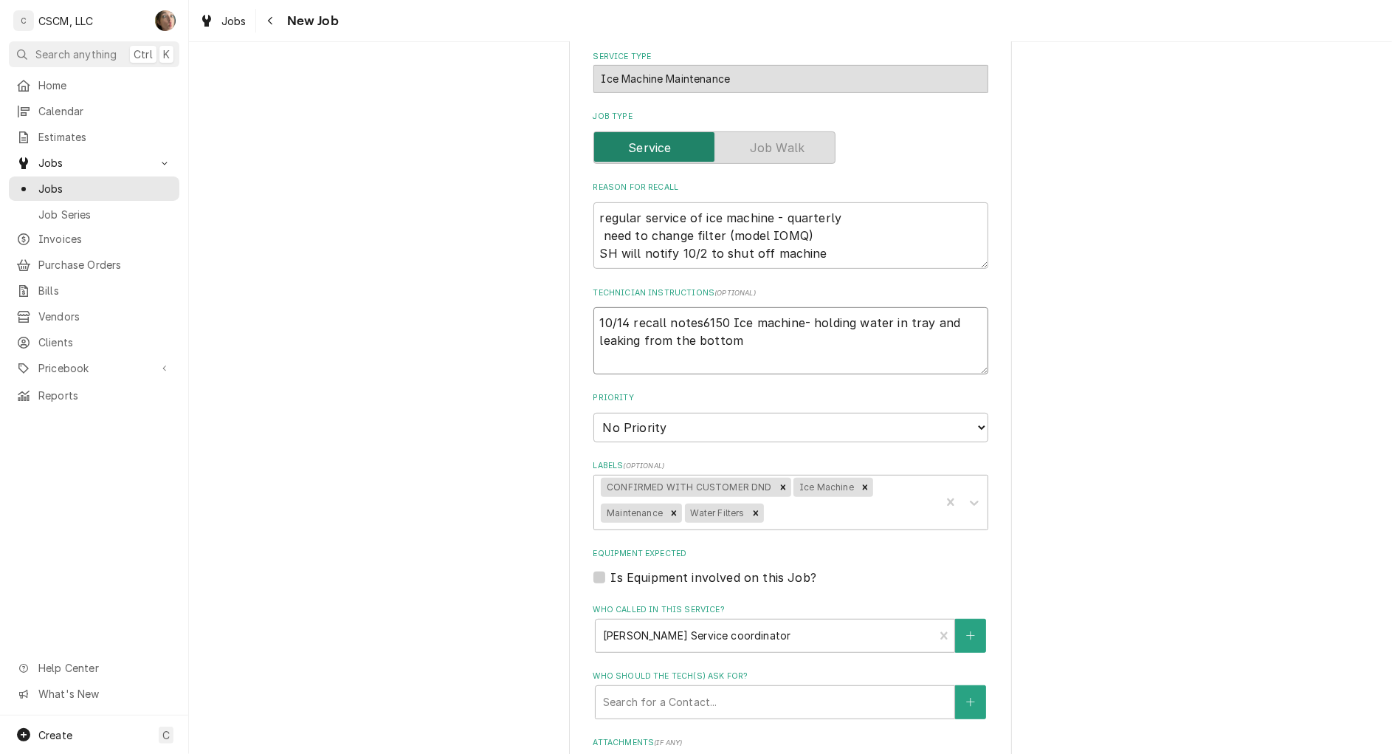
type textarea "x"
type textarea "10/14 recall notes:6150 Ice machine- holding water in tray and leaking from the…"
type textarea "x"
type textarea "10/14 recall notes: 6150 Ice machine- holding water in tray and leaking from th…"
click at [743, 345] on textarea "10/14 recall notes: 6150 Ice machine- holding water in tray and leaking from th…" at bounding box center [791, 340] width 395 height 67
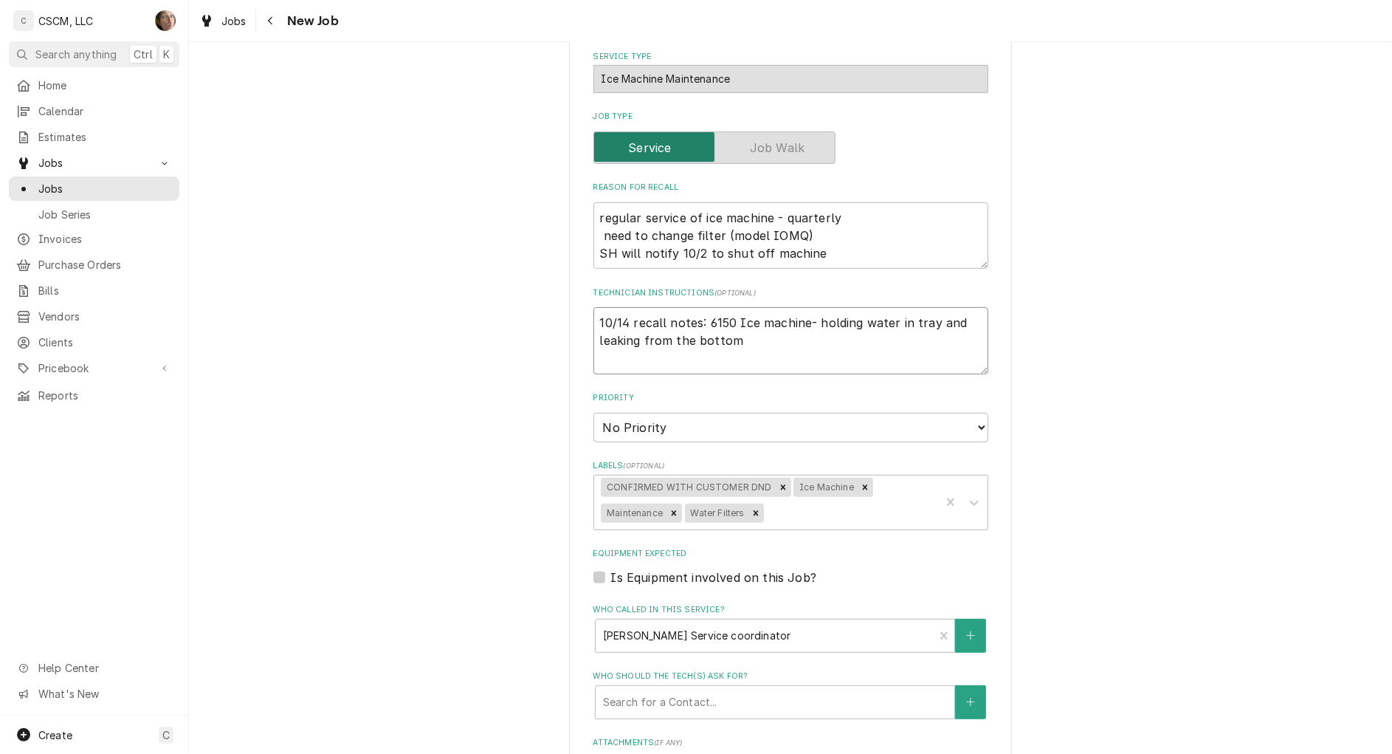
type textarea "x"
type textarea "10/14 recall notes: 6150 Ice machine- holding water in tray and leaking from th…"
type textarea "x"
type textarea "10/14 recall notes: 6150 Ice machine- holding water in tray and leaking from th…"
type textarea "x"
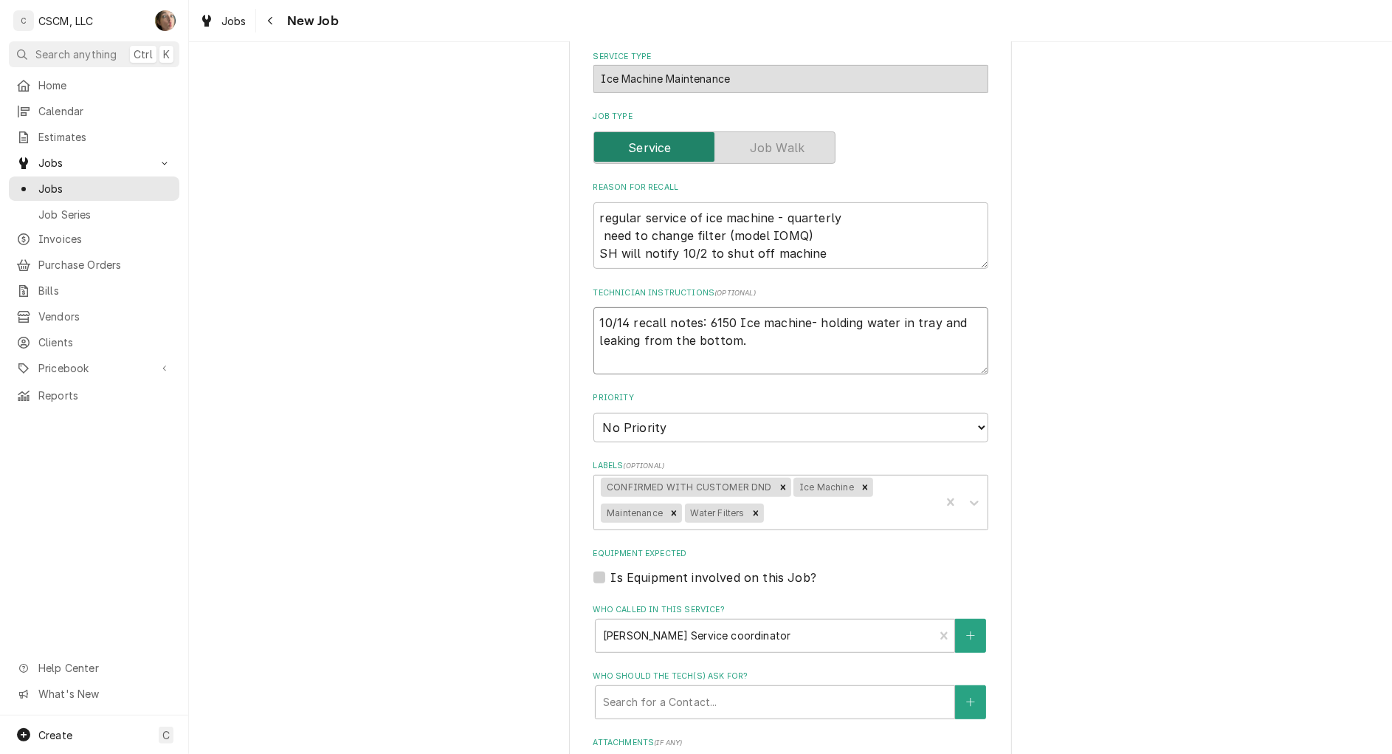
type textarea "10/14 recall notes: 6150 Ice machine- holding water in tray and leaking from th…"
type textarea "x"
type textarea "10/14 recall notes: 6150 Ice machine- holding water in tray and leaking from th…"
type textarea "x"
type textarea "10/14 recall notes: 6150 Ice machine- holding water in tray and leaking from th…"
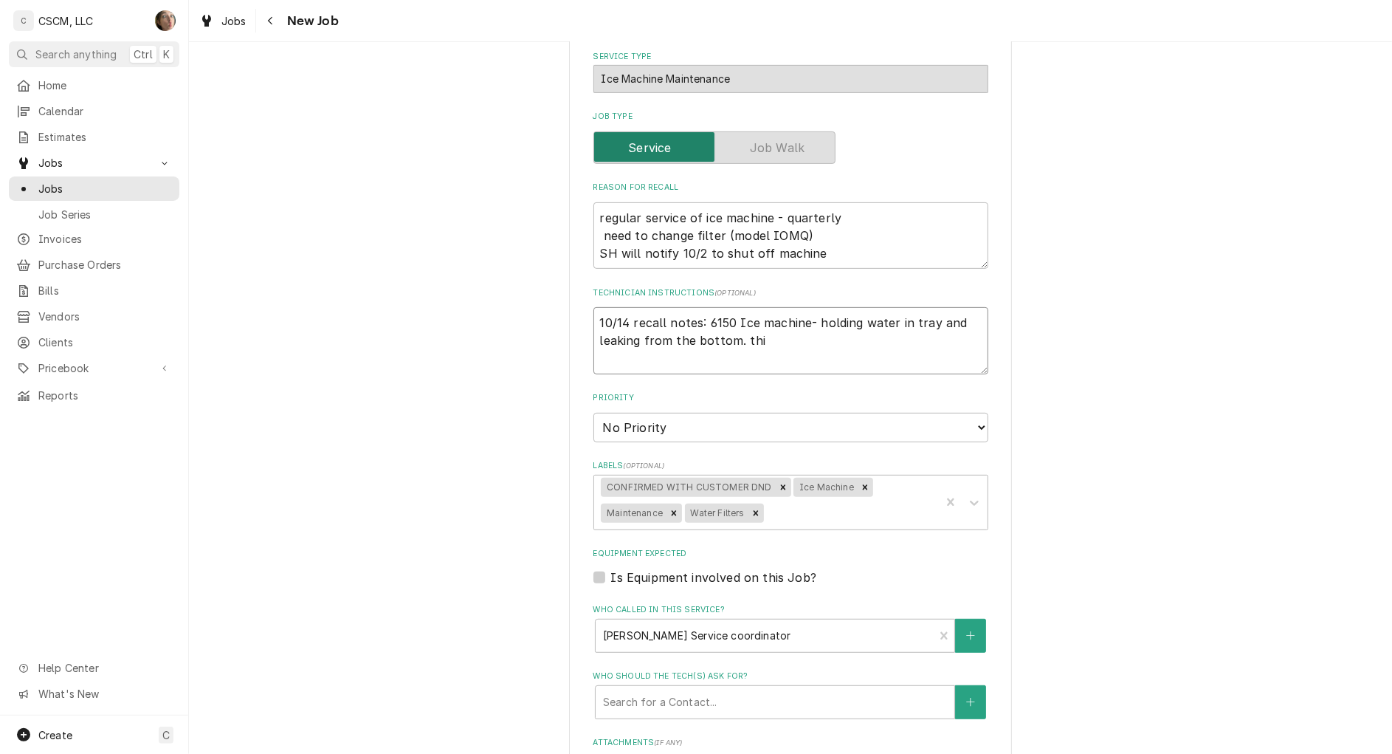
type textarea "x"
type textarea "10/14 recall notes: 6150 Ice machine- holding water in tray and leaking from th…"
type textarea "x"
type textarea "10/14 recall notes: 6150 Ice machine- holding water in tray and leaking from th…"
type textarea "x"
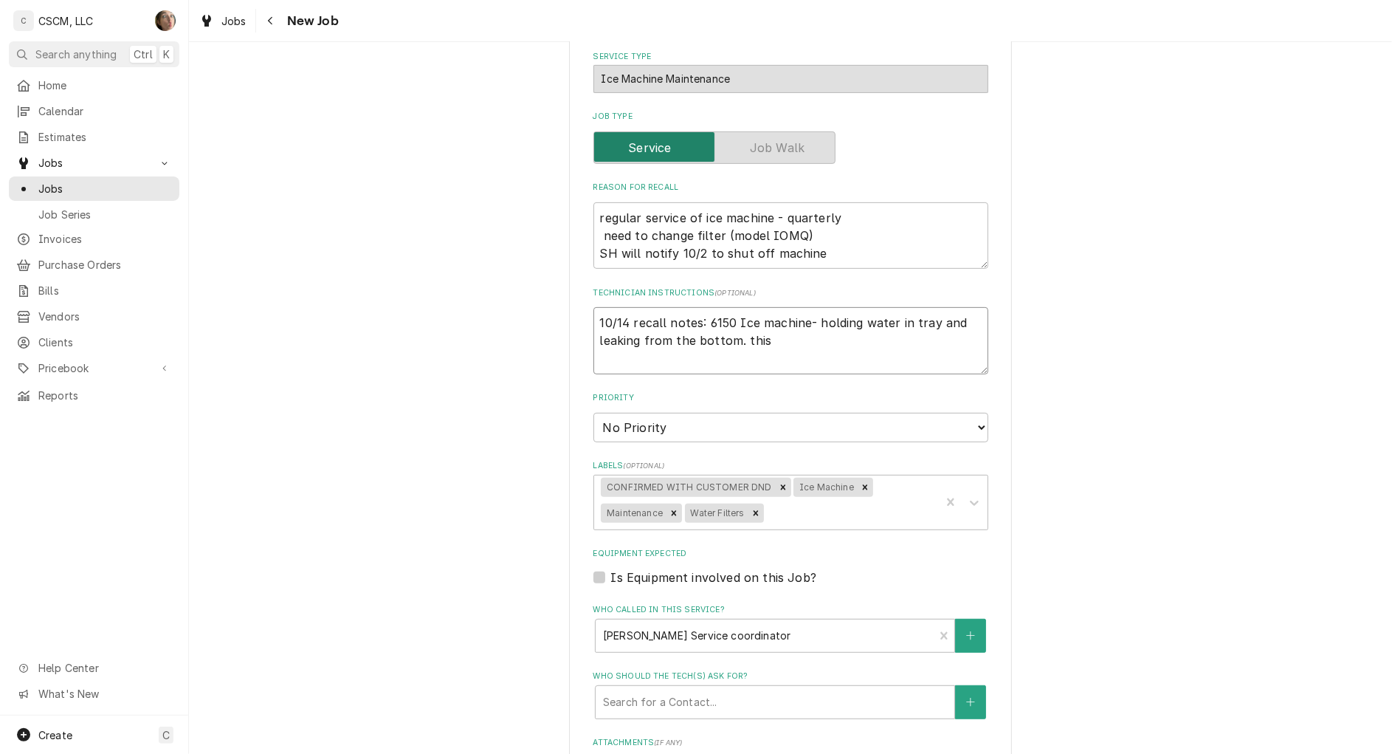
type textarea "10/14 recall notes: 6150 Ice machine- holding water in tray and leaking from th…"
type textarea "x"
type textarea "10/14 recall notes: 6150 Ice machine- holding water in tray and leaking from th…"
type textarea "x"
type textarea "10/14 recall notes: 6150 Ice machine- holding water in tray and leaking from th…"
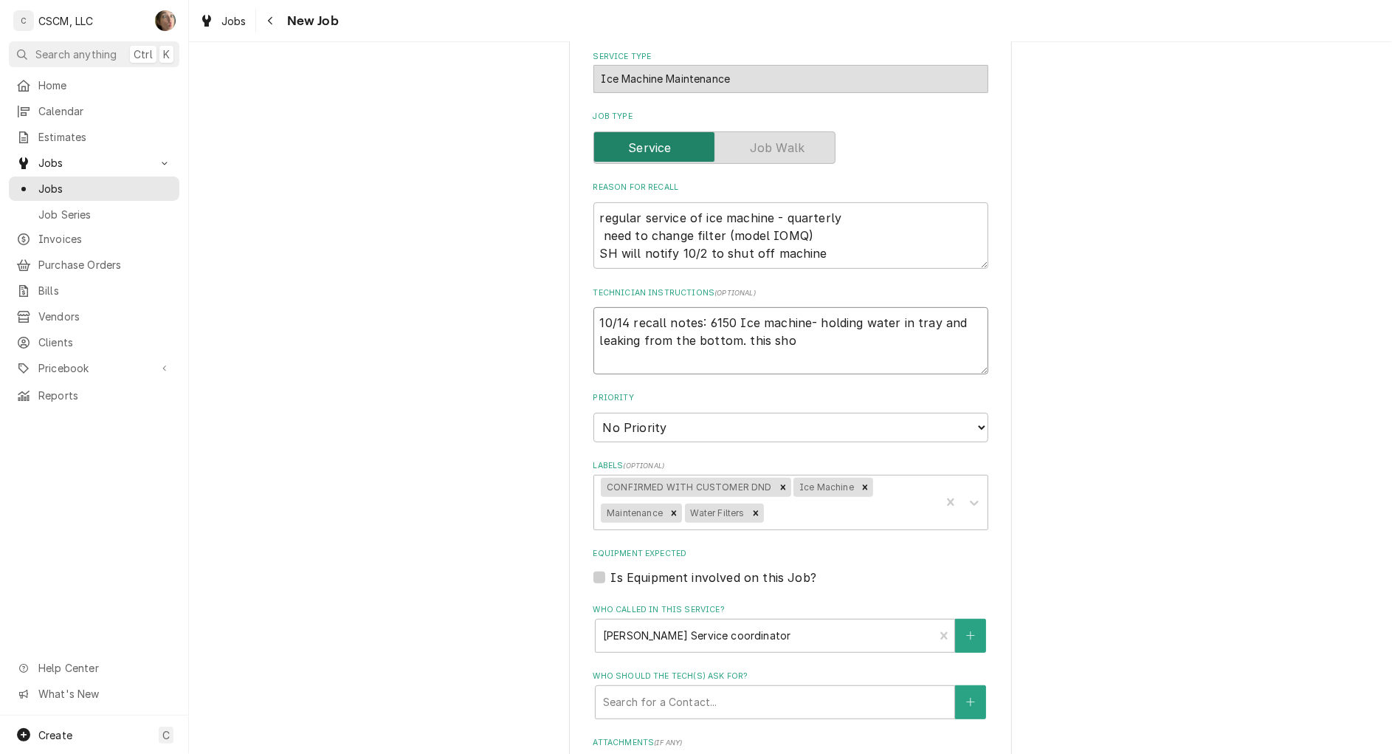
type textarea "x"
type textarea "10/14 recall notes: 6150 Ice machine- holding water in tray and leaking from th…"
type textarea "x"
type textarea "10/14 recall notes: 6150 Ice machine- holding water in tray and leaking from th…"
type textarea "x"
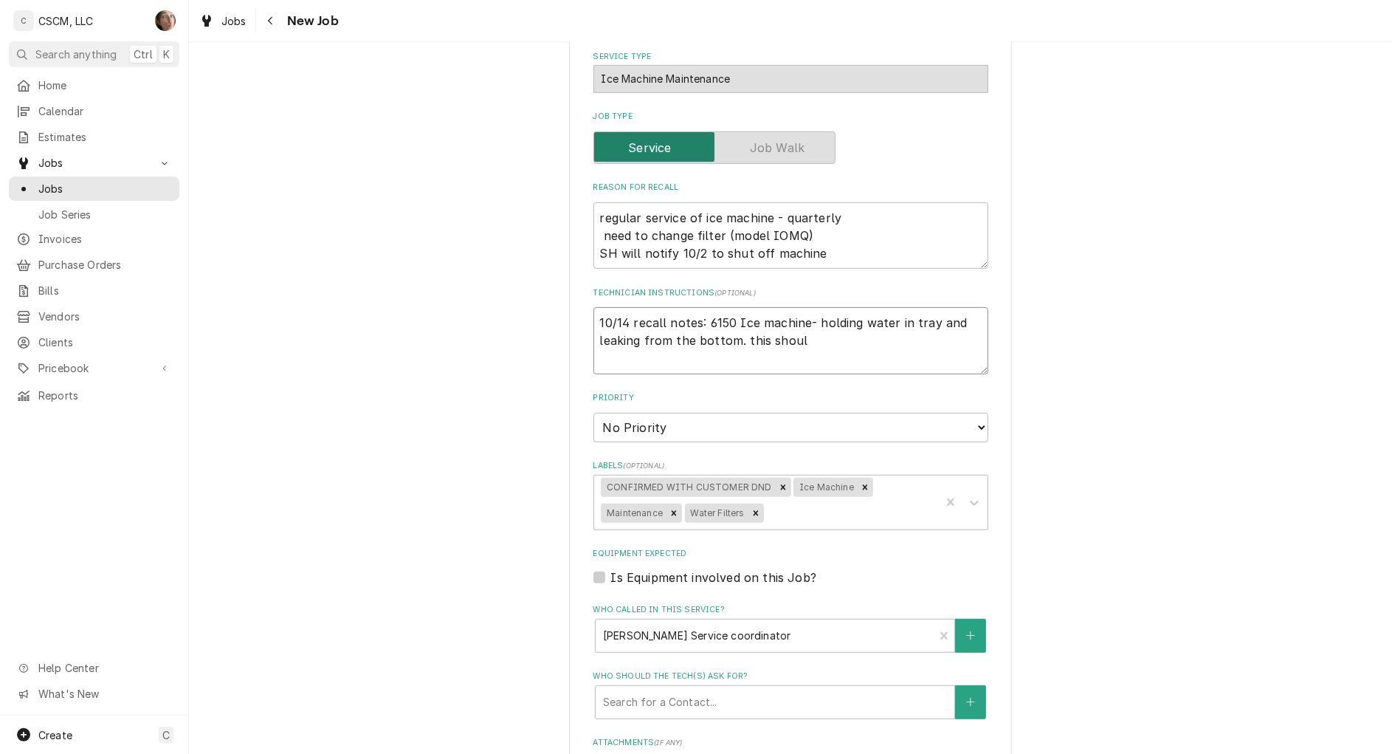
type textarea "10/14 recall notes: 6150 Ice machine- holding water in tray and leaking from th…"
type textarea "x"
type textarea "10/14 recall notes: 6150 Ice machine- holding water in tray and leaking from th…"
type textarea "x"
type textarea "10/14 recall notes: 6150 Ice machine- holding water in tray and leaking from th…"
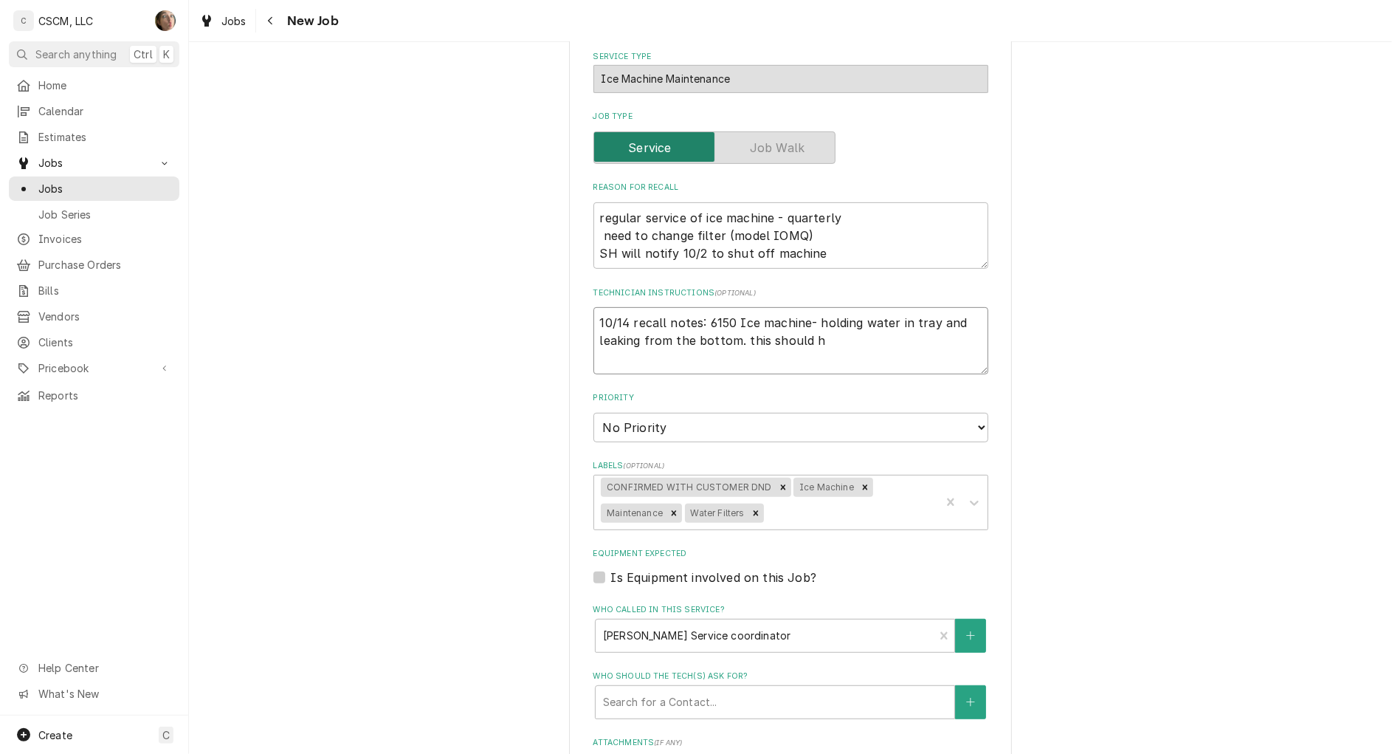
type textarea "x"
type textarea "10/14 recall notes: 6150 Ice machine- holding water in tray and leaking from th…"
type textarea "x"
type textarea "10/14 recall notes: 6150 Ice machine- holding water in tray and leaking from th…"
type textarea "x"
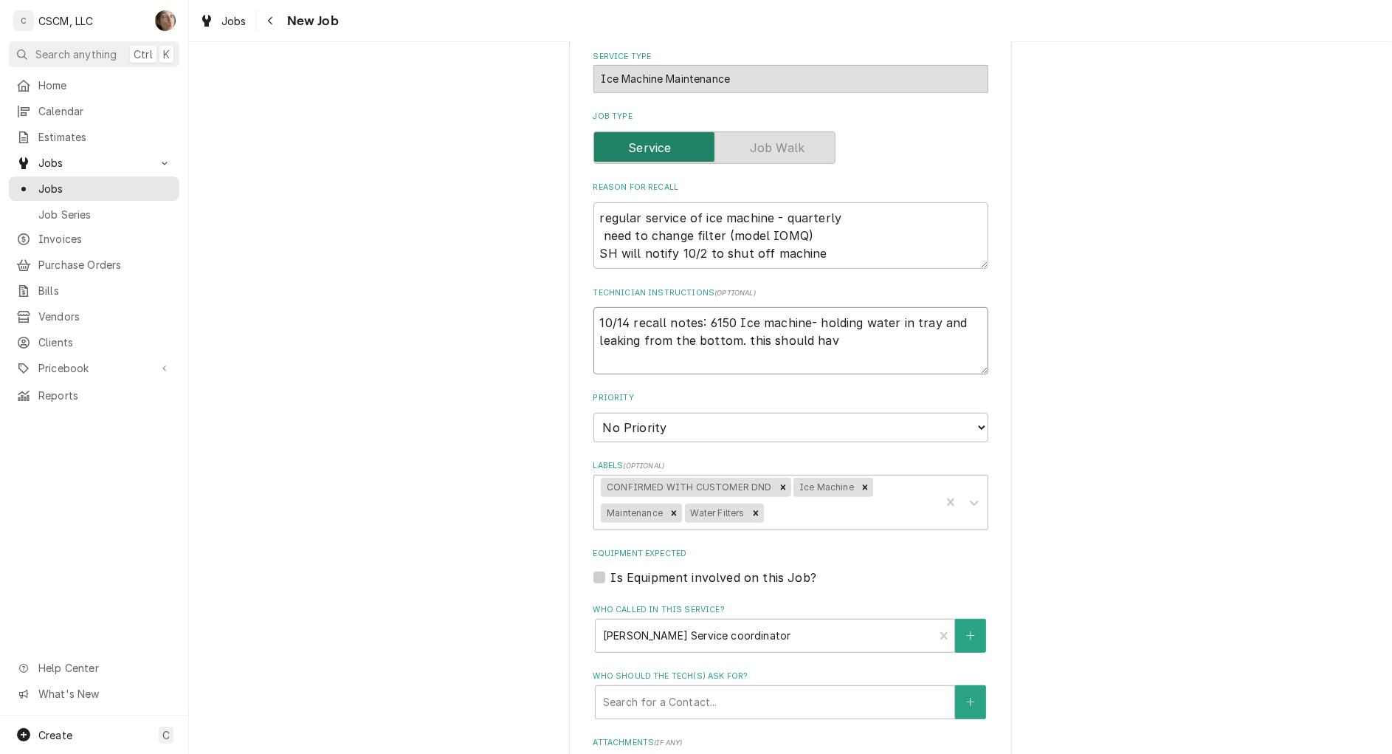
type textarea "10/14 recall notes: 6150 Ice machine- holding water in tray and leaking from th…"
type textarea "x"
type textarea "10/14 recall notes: 6150 Ice machine- holding water in tray and leaking from th…"
type textarea "x"
type textarea "10/14 recall notes: 6150 Ice machine- holding water in tray and leaking from th…"
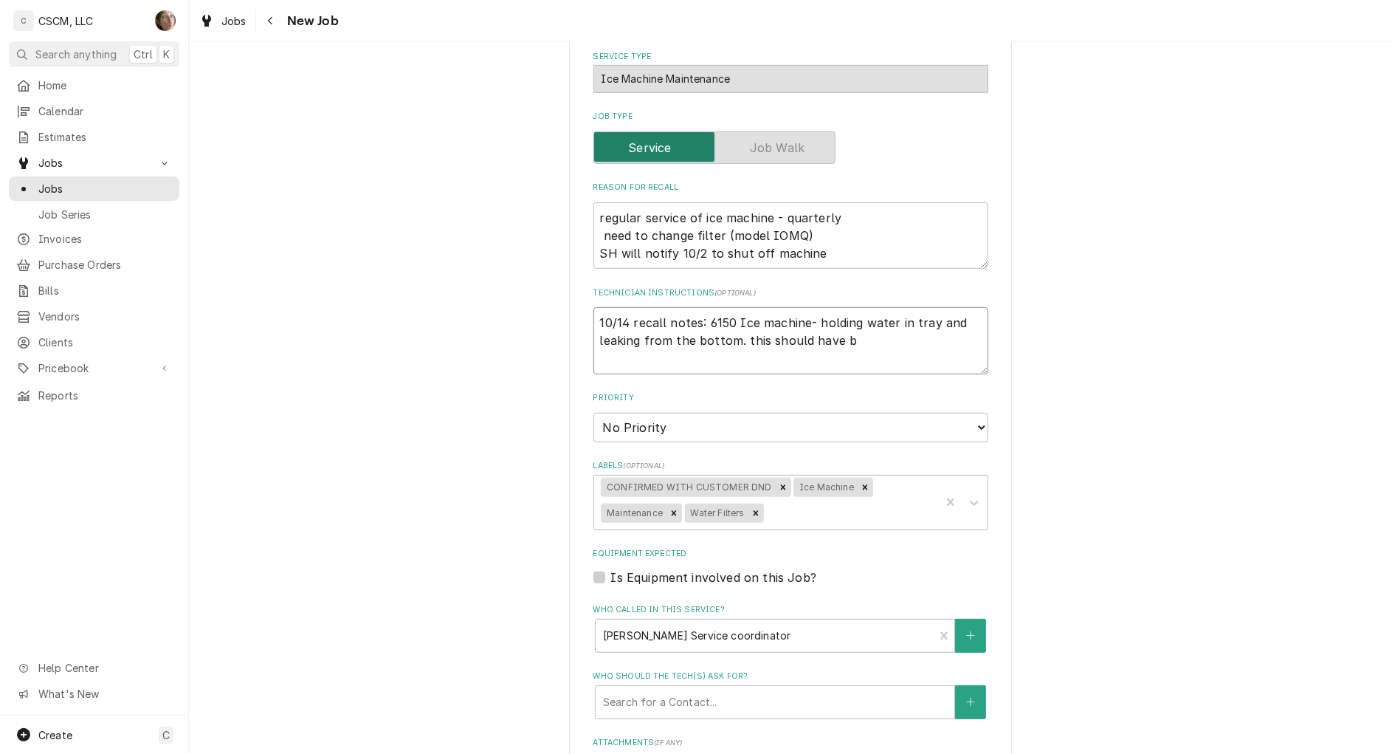
type textarea "x"
type textarea "10/14 recall notes: 6150 Ice machine- holding water in tray and leaking from th…"
type textarea "x"
type textarea "10/14 recall notes: 6150 Ice machine- holding water in tray and leaking from th…"
type textarea "x"
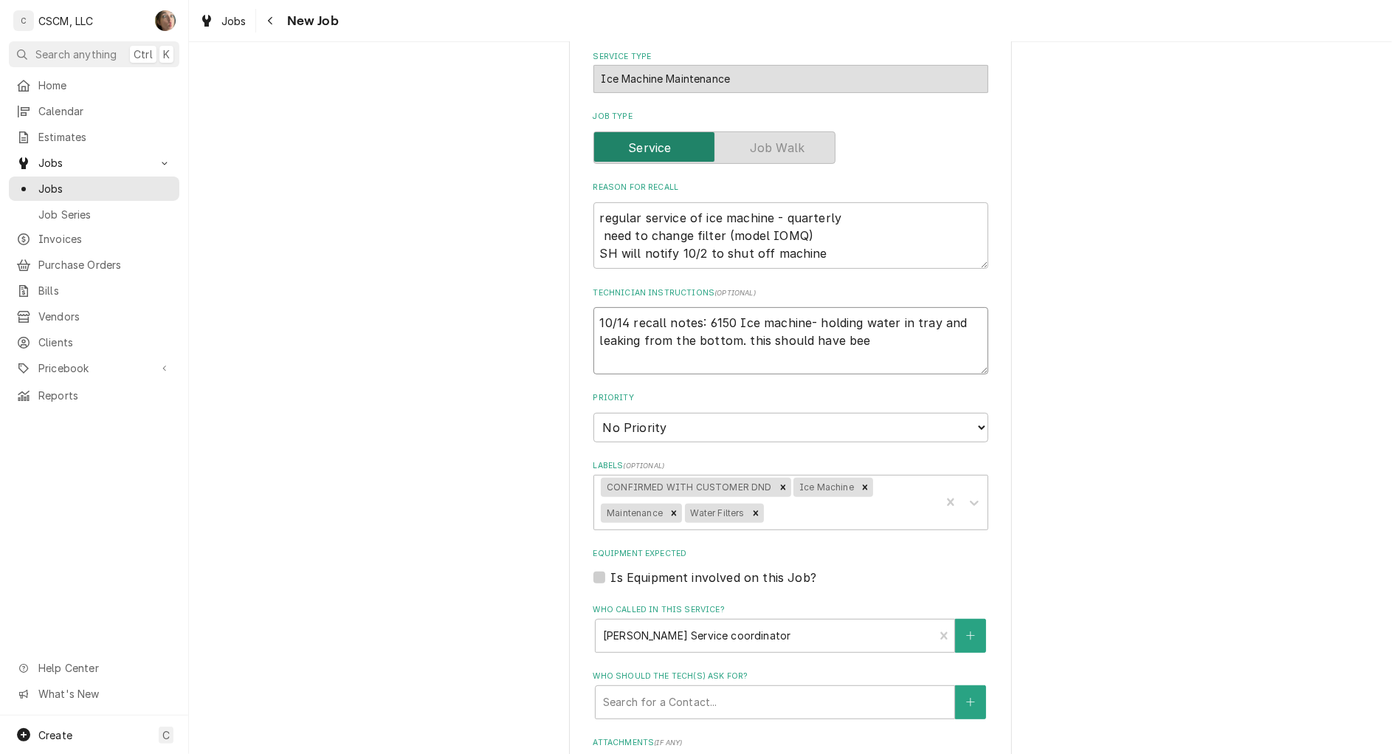
type textarea "10/14 recall notes: 6150 Ice machine- holding water in tray and leaking from th…"
type textarea "x"
type textarea "10/14 recall notes: 6150 Ice machine- holding water in tray and leaking from th…"
type textarea "x"
type textarea "10/14 recall notes: 6150 Ice machine- holding water in tray and leaking from th…"
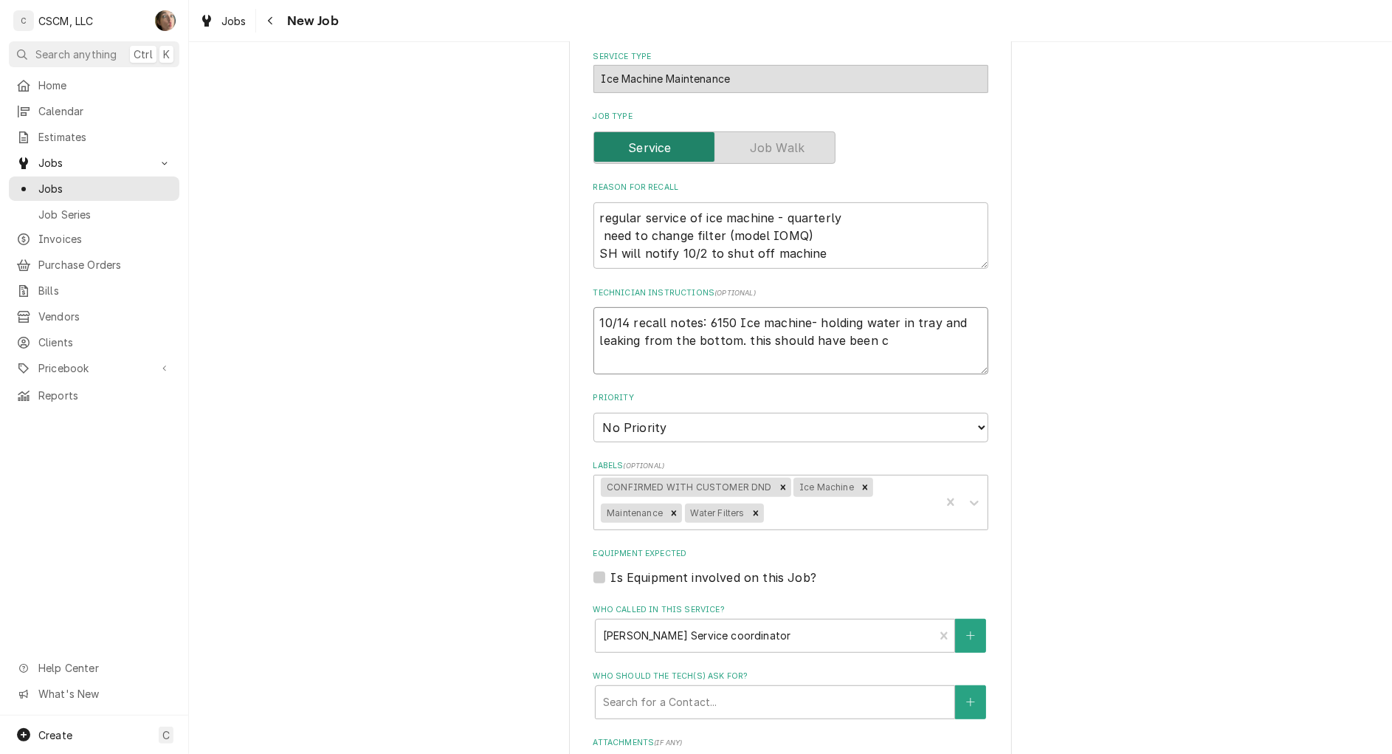
type textarea "x"
type textarea "10/14 recall notes: 6150 Ice machine- holding water in tray and leaking from th…"
type textarea "x"
type textarea "10/14 recall notes: 6150 Ice machine- holding water in tray and leaking from th…"
type textarea "x"
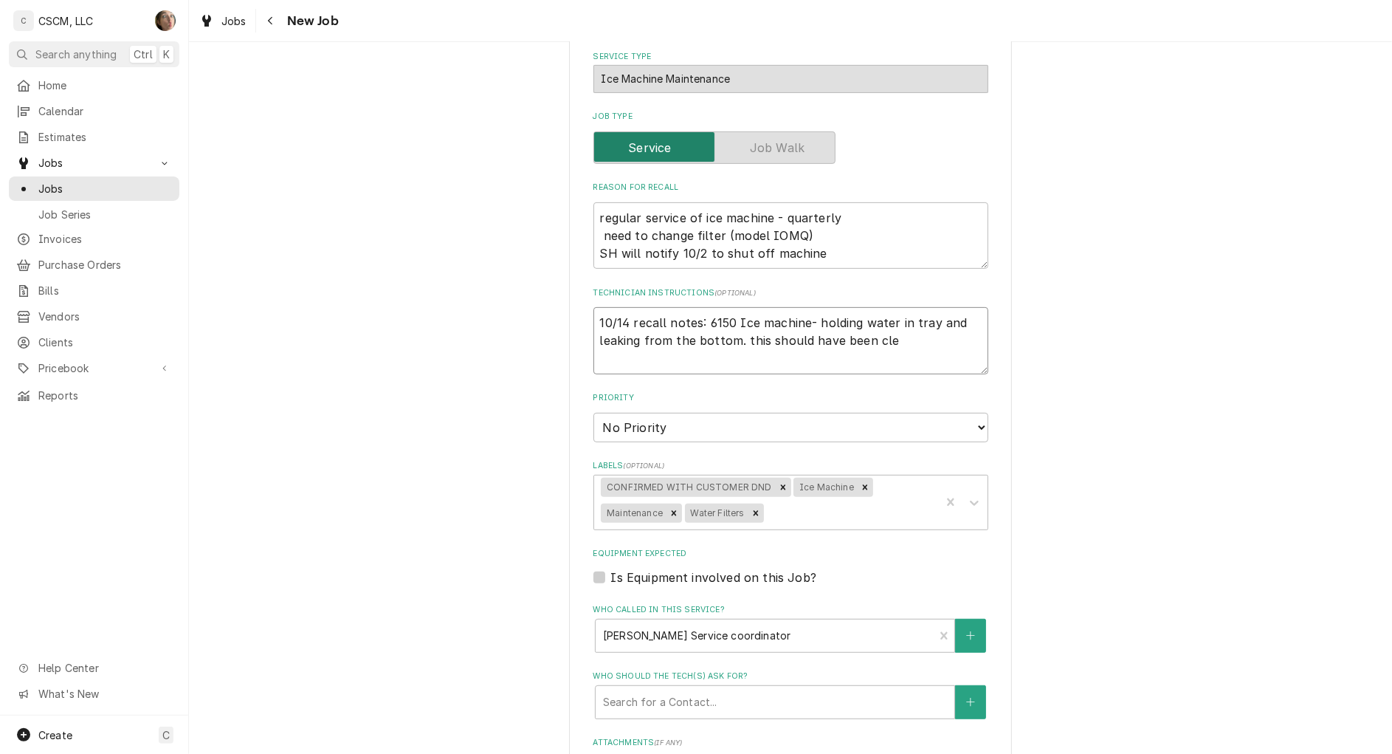
type textarea "10/14 recall notes: 6150 Ice machine- holding water in tray and leaking from th…"
type textarea "x"
type textarea "10/14 recall notes: 6150 Ice machine- holding water in tray and leaking from th…"
type textarea "x"
type textarea "10/14 recall notes: 6150 Ice machine- holding water in tray and leaking from th…"
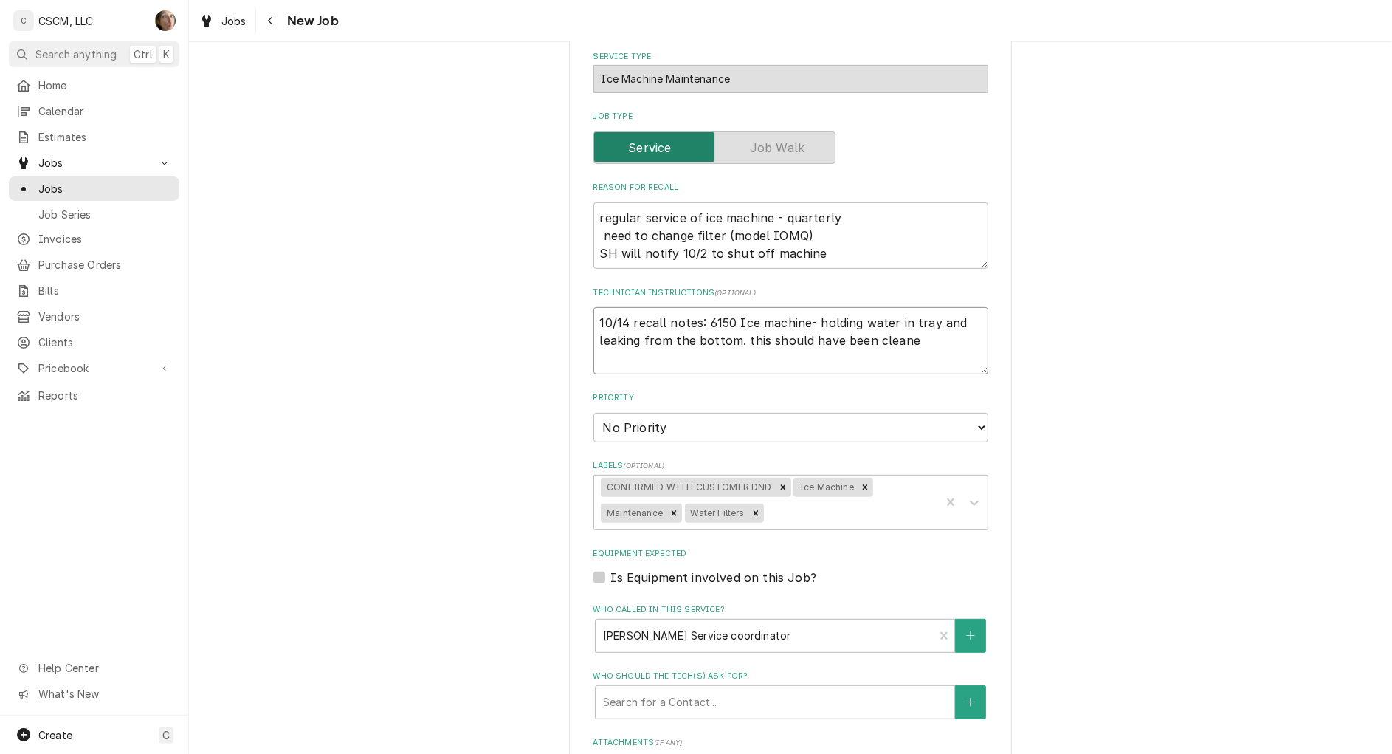
type textarea "x"
type textarea "10/14 recall notes: 6150 Ice machine- holding water in tray and leaking from th…"
type textarea "x"
type textarea "10/14 recall notes: 6150 Ice machine- holding water in tray and leaking from th…"
type textarea "x"
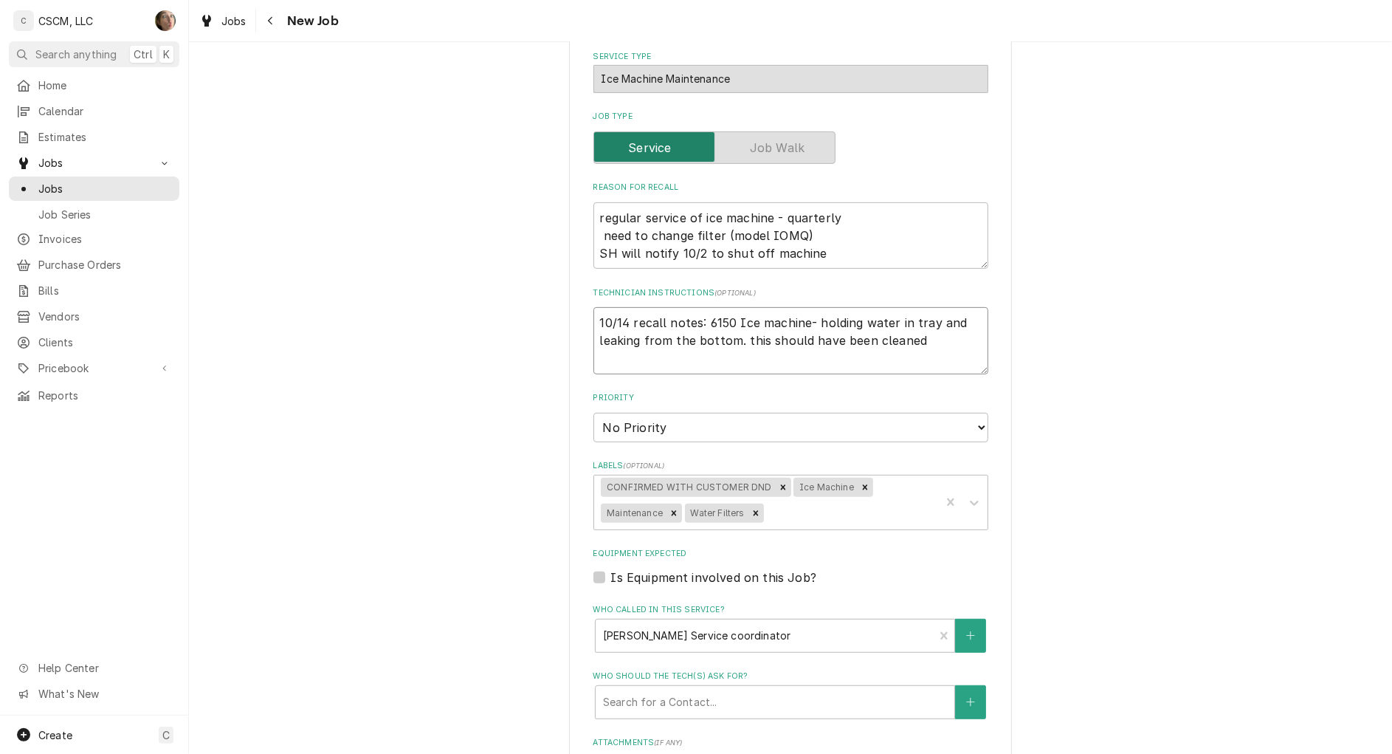
type textarea "10/14 recall notes: 6150 Ice machine- holding water in tray and leaking from th…"
type textarea "x"
type textarea "10/14 recall notes: 6150 Ice machine- holding water in tray and leaking from th…"
type textarea "x"
type textarea "10/14 recall notes: 6150 Ice machine- holding water in tray and leaking from th…"
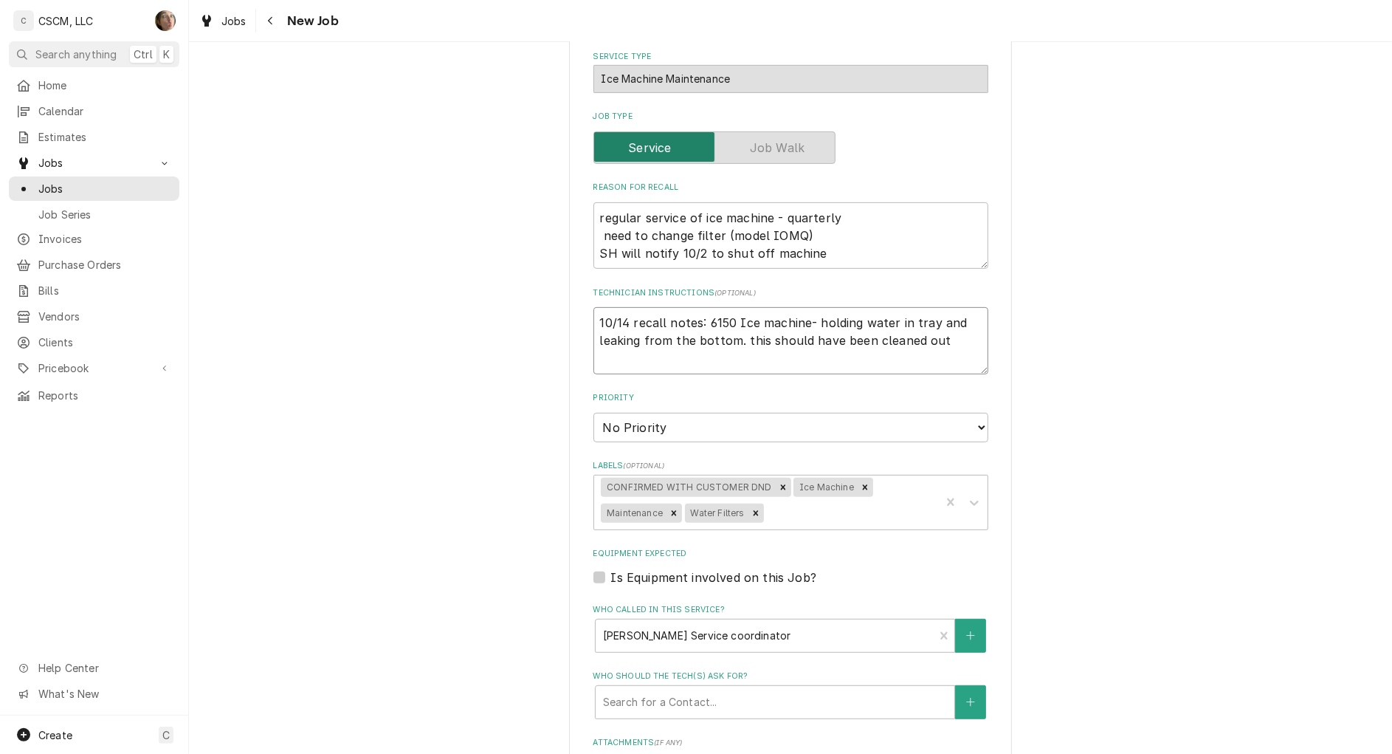
type textarea "x"
type textarea "10/14 recall notes: 6150 Ice machine- holding water in tray and leaking from th…"
type textarea "x"
type textarea "10/14 recall notes: 6150 Ice machine- holding water in tray and leaking from th…"
type textarea "x"
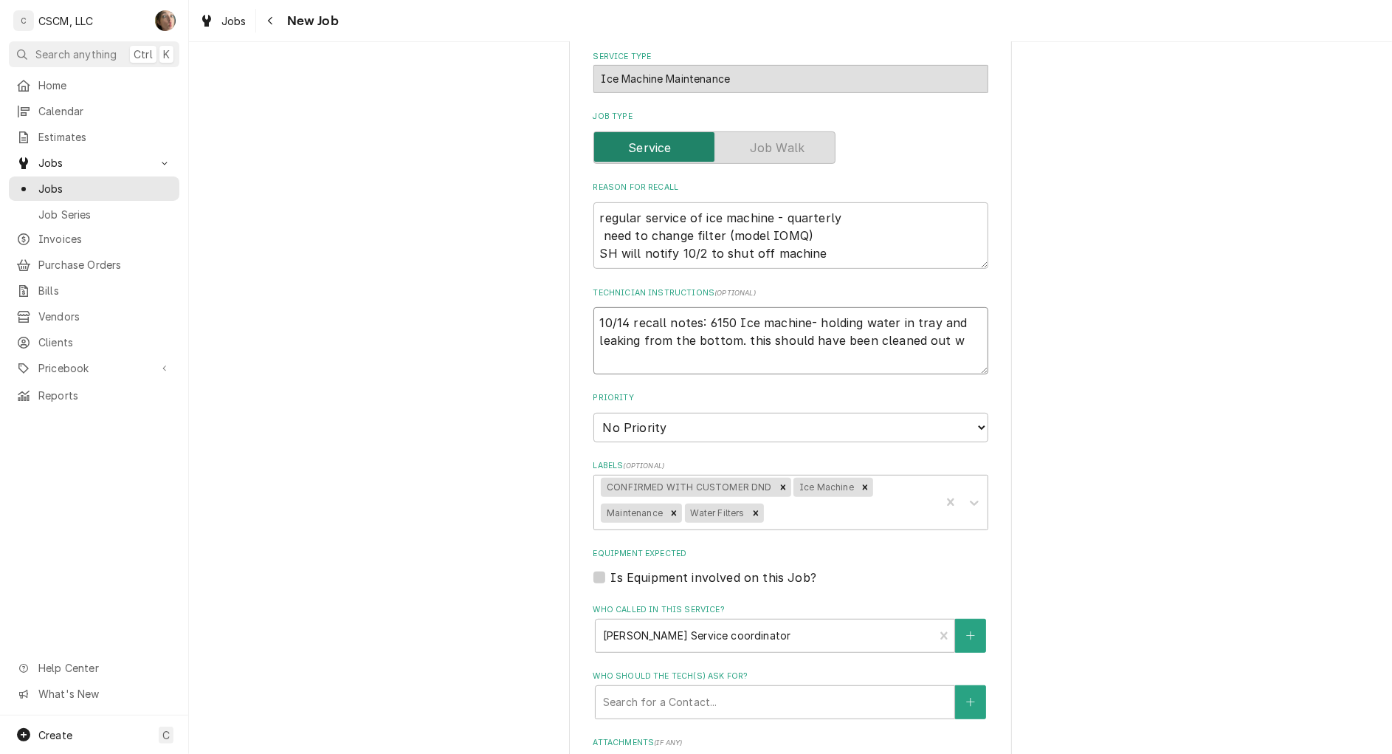
type textarea "10/14 recall notes: 6150 Ice machine- holding water in tray and leaking from th…"
type textarea "x"
type textarea "10/14 recall notes: 6150 Ice machine- holding water in tray and leaking from th…"
type textarea "x"
type textarea "10/14 recall notes: 6150 Ice machine- holding water in tray and leaking from th…"
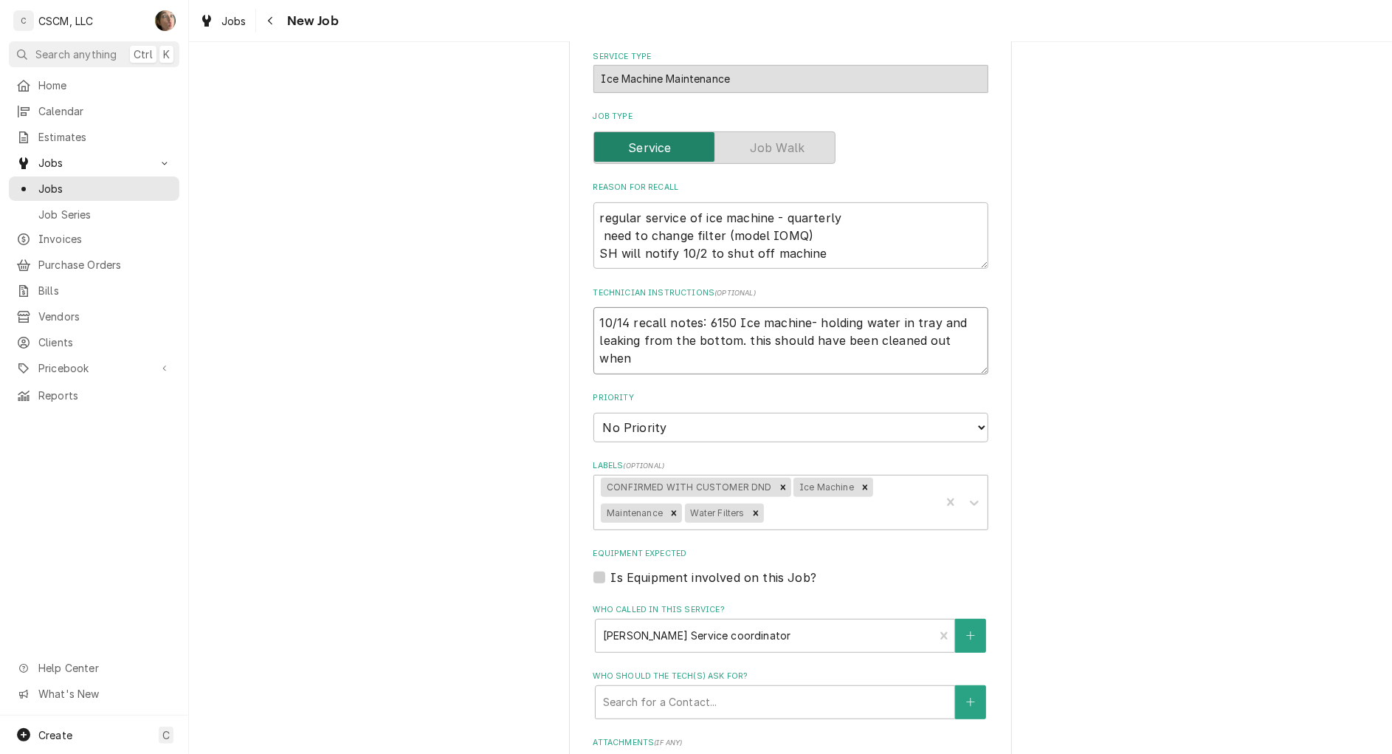
type textarea "x"
type textarea "10/14 recall notes: 6150 Ice machine- holding water in tray and leaking from th…"
type textarea "x"
type textarea "10/14 recall notes: 6150 Ice machine- holding water in tray and leaking from th…"
type textarea "x"
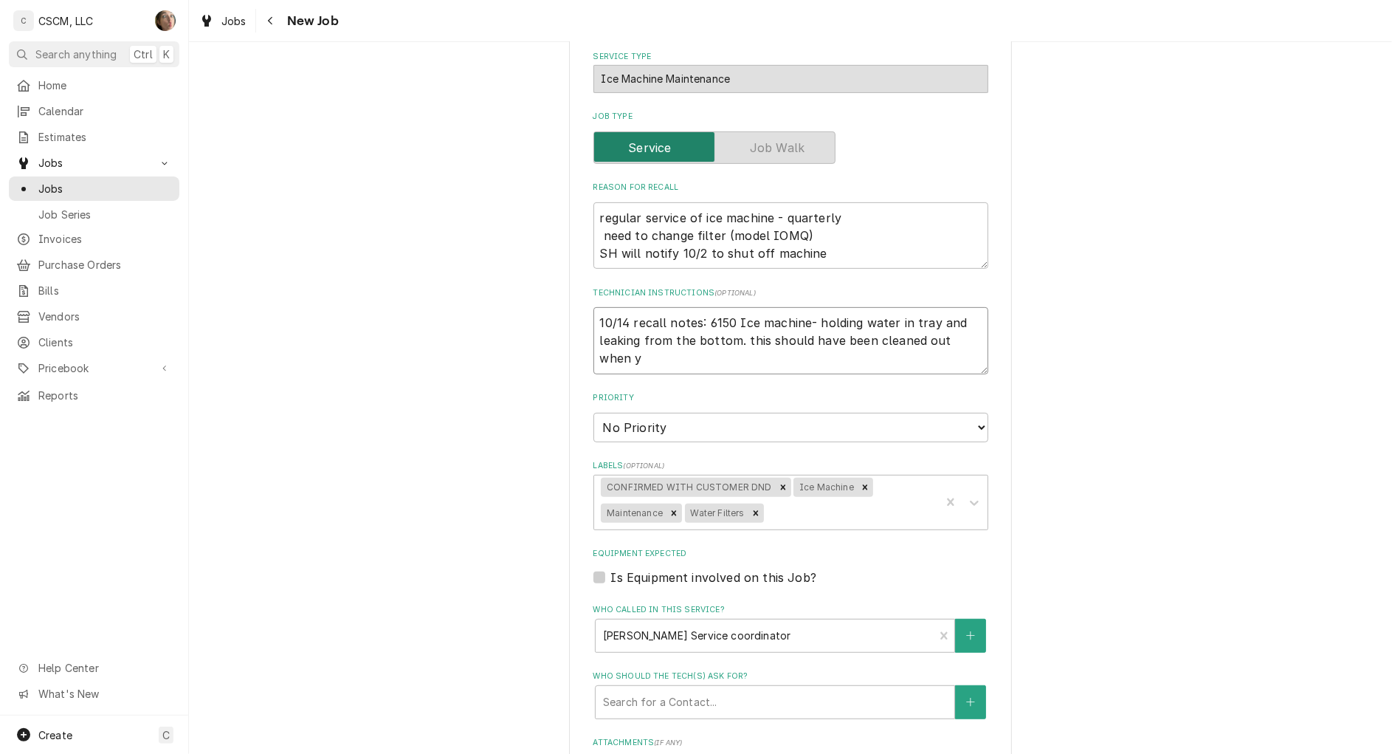
type textarea "10/14 recall notes: 6150 Ice machine- holding water in tray and leaking from th…"
type textarea "x"
type textarea "10/14 recall notes: 6150 Ice machine- holding water in tray and leaking from th…"
type textarea "x"
type textarea "10/14 recall notes: 6150 Ice machine- holding water in tray and leaking from th…"
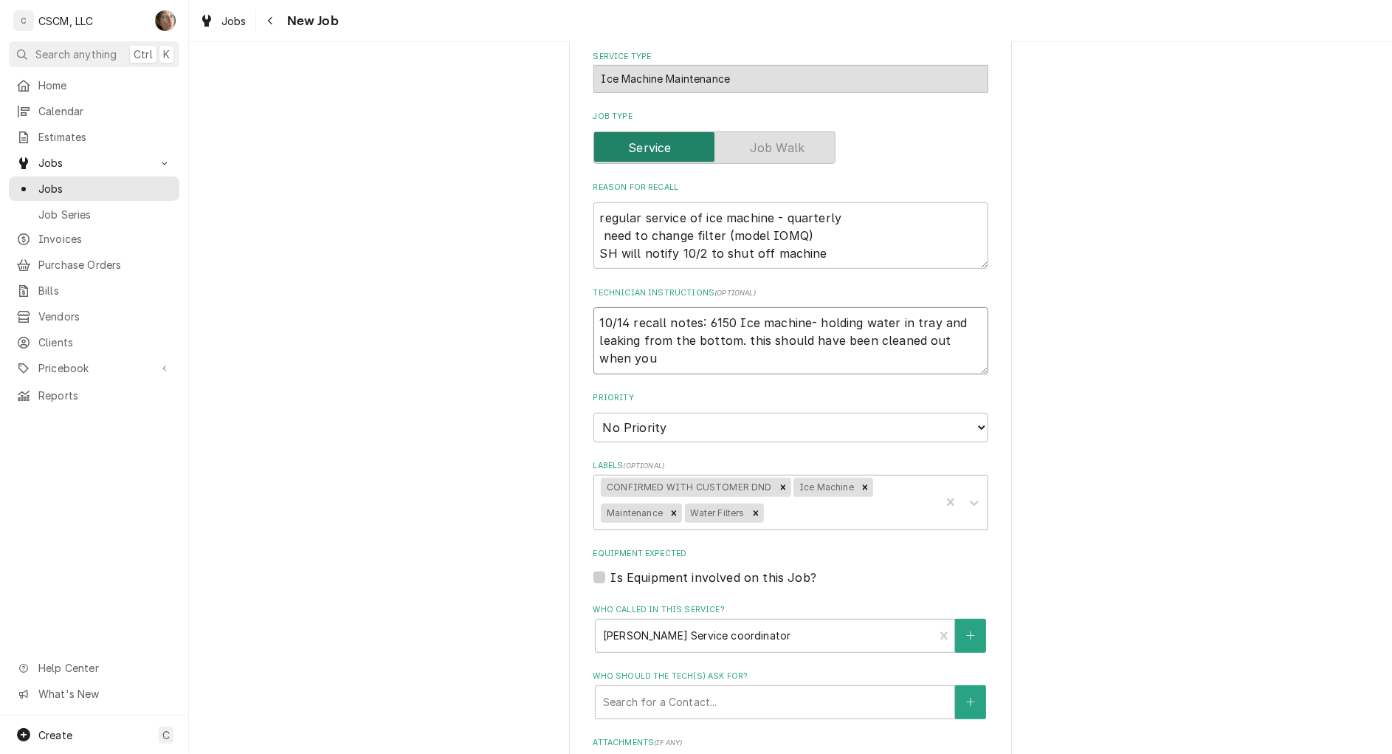
type textarea "x"
type textarea "10/14 recall notes: 6150 Ice machine- holding water in tray and leaking from th…"
type textarea "x"
type textarea "10/14 recall notes: 6150 Ice machine- holding water in tray and leaking from th…"
type textarea "x"
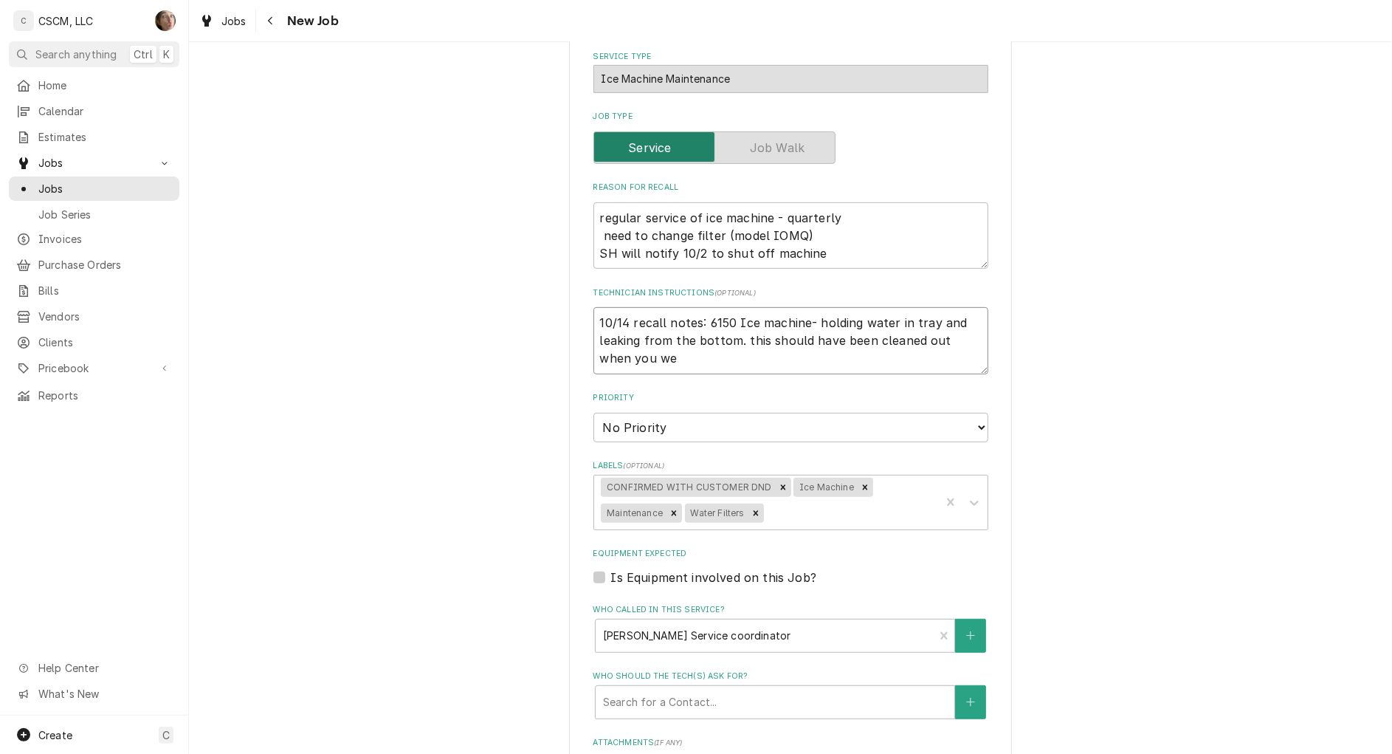
type textarea "10/14 recall notes: 6150 Ice machine- holding water in tray and leaking from th…"
type textarea "x"
type textarea "10/14 recall notes: 6150 Ice machine- holding water in tray and leaking from th…"
type textarea "x"
type textarea "10/14 recall notes: 6150 Ice machine- holding water in tray and leaking from th…"
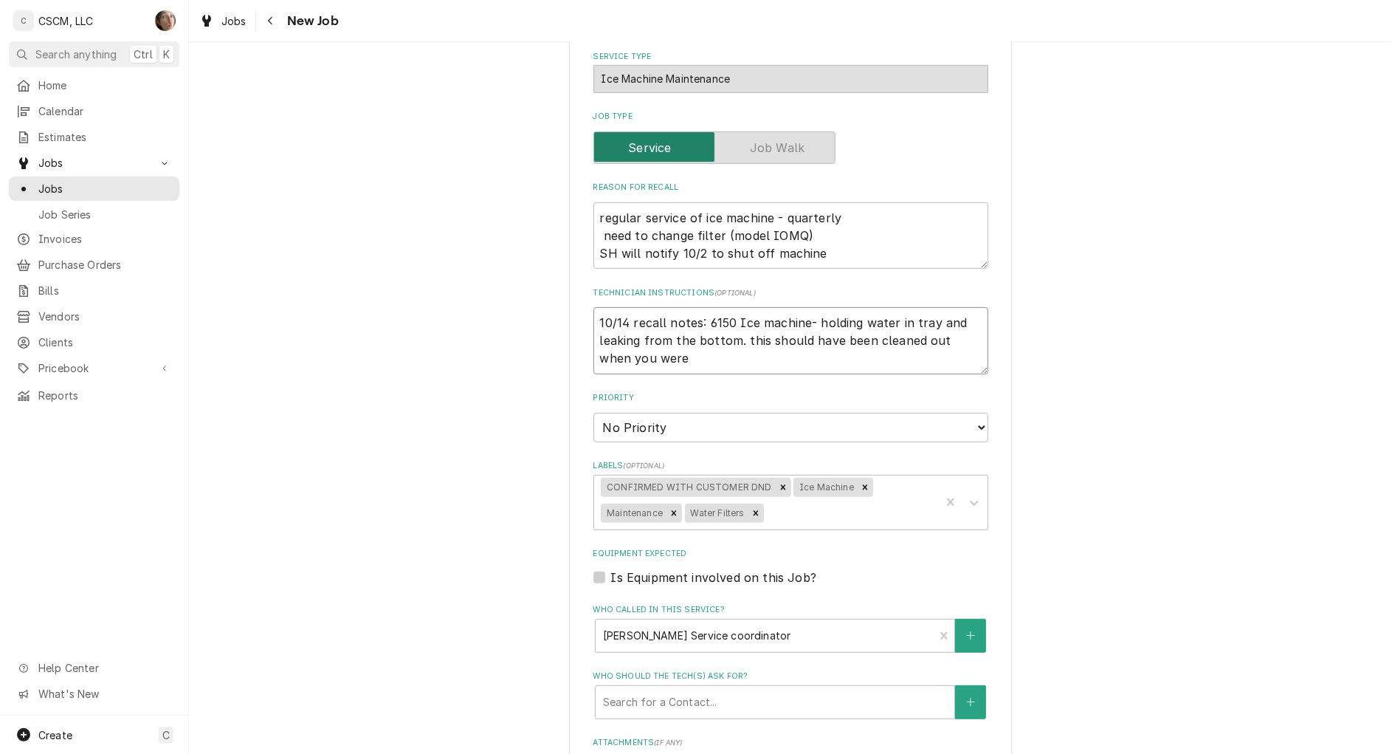
type textarea "x"
type textarea "10/14 recall notes: 6150 Ice machine- holding water in tray and leaking from th…"
type textarea "x"
type textarea "10/14 recall notes: 6150 Ice machine- holding water in tray and leaking from th…"
type textarea "x"
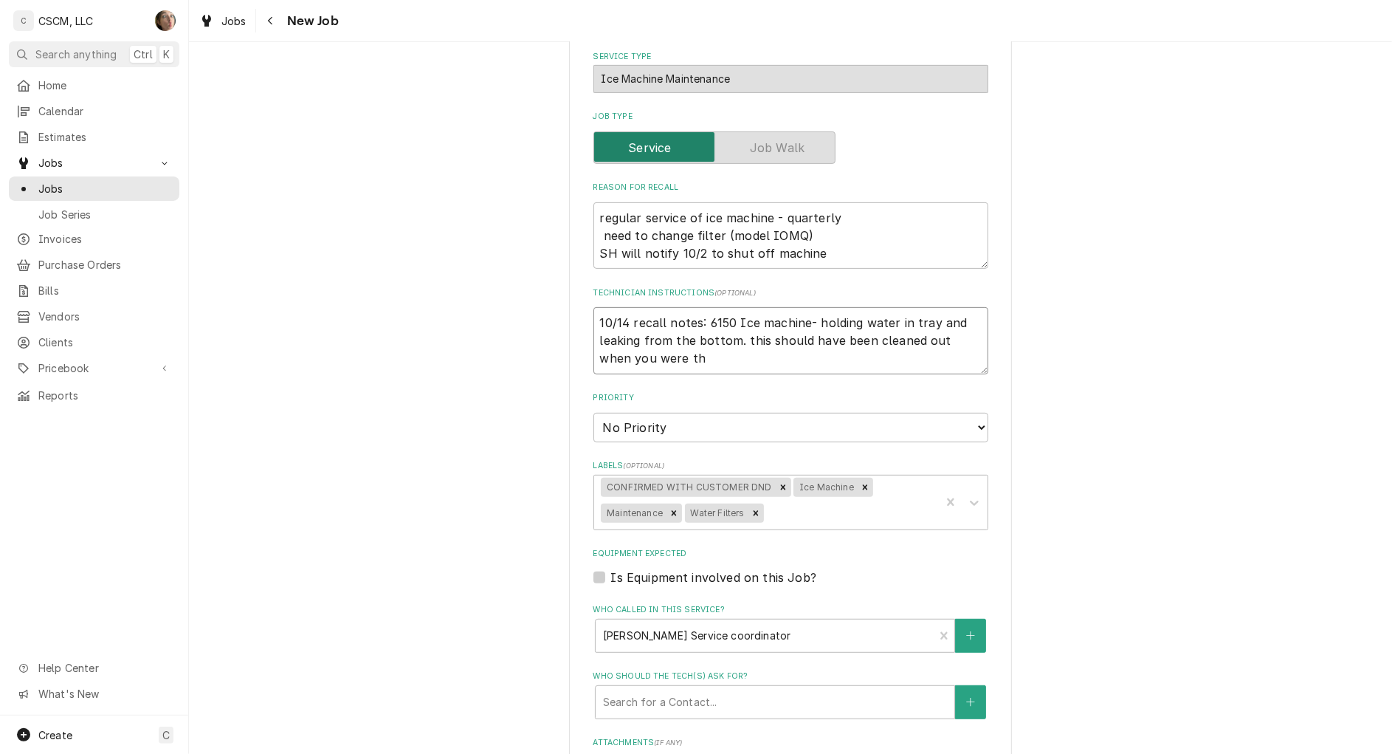
type textarea "10/14 recall notes: 6150 Ice machine- holding water in tray and leaking from th…"
type textarea "x"
type textarea "10/14 recall notes: 6150 Ice machine- holding water in tray and leaking from th…"
type textarea "x"
type textarea "10/14 recall notes: 6150 Ice machine- holding water in tray and leaking from th…"
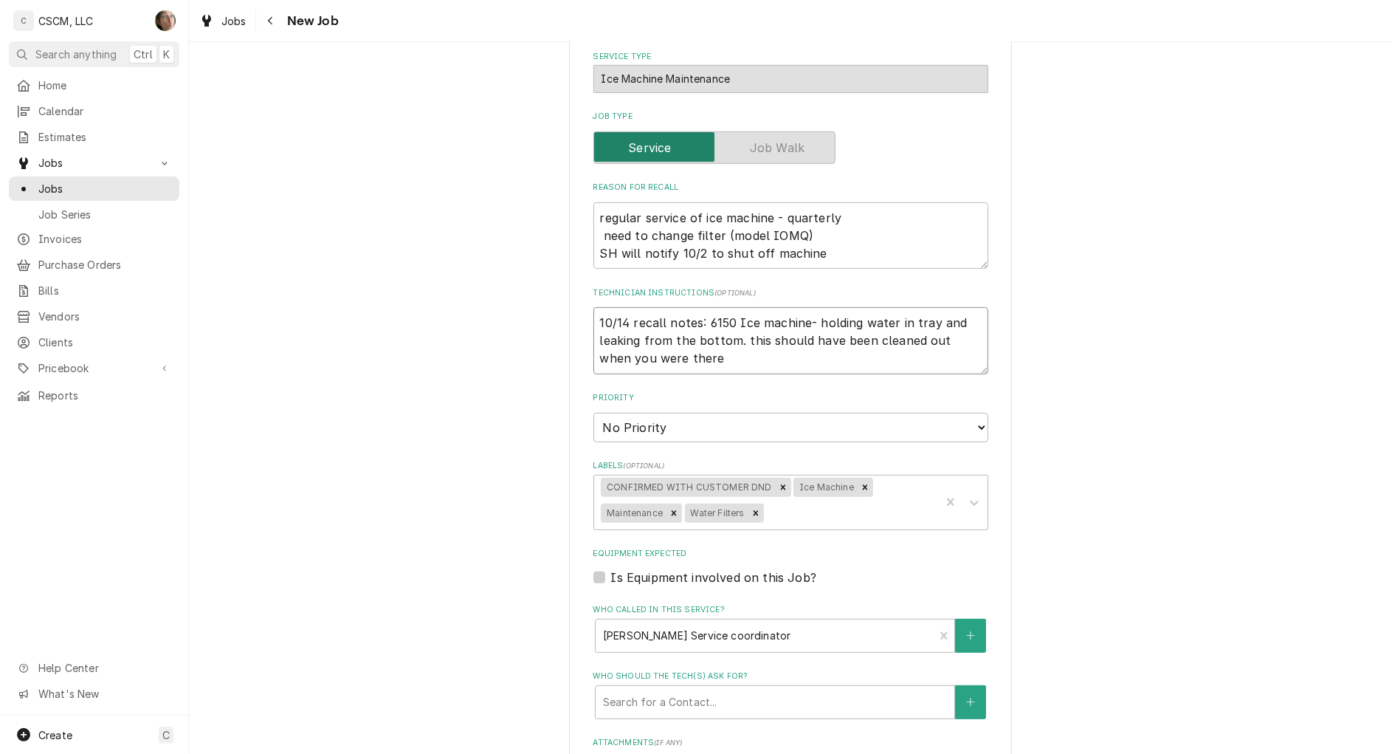
type textarea "x"
type textarea "10/14 recall notes: 6150 Ice machine- holding water in tray and leaking from th…"
type textarea "x"
type textarea "10/14 recall notes: 6150 Ice machine- holding water in tray and leaking from th…"
type textarea "x"
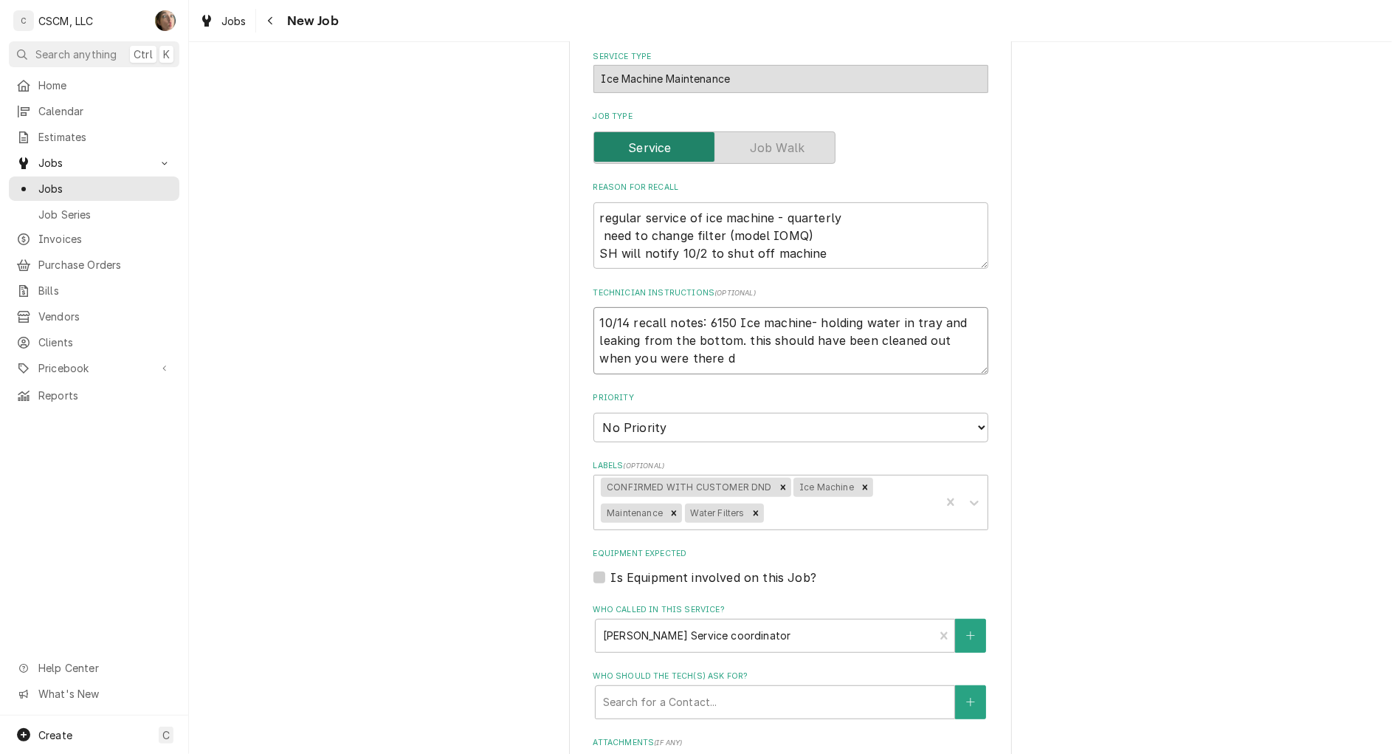
type textarea "10/14 recall notes: 6150 Ice machine- holding water in tray and leaking from th…"
type textarea "x"
type textarea "10/14 recall notes: 6150 Ice machine- holding water in tray and leaking from th…"
type textarea "x"
type textarea "10/14 recall notes: 6150 Ice machine- holding water in tray and leaking from th…"
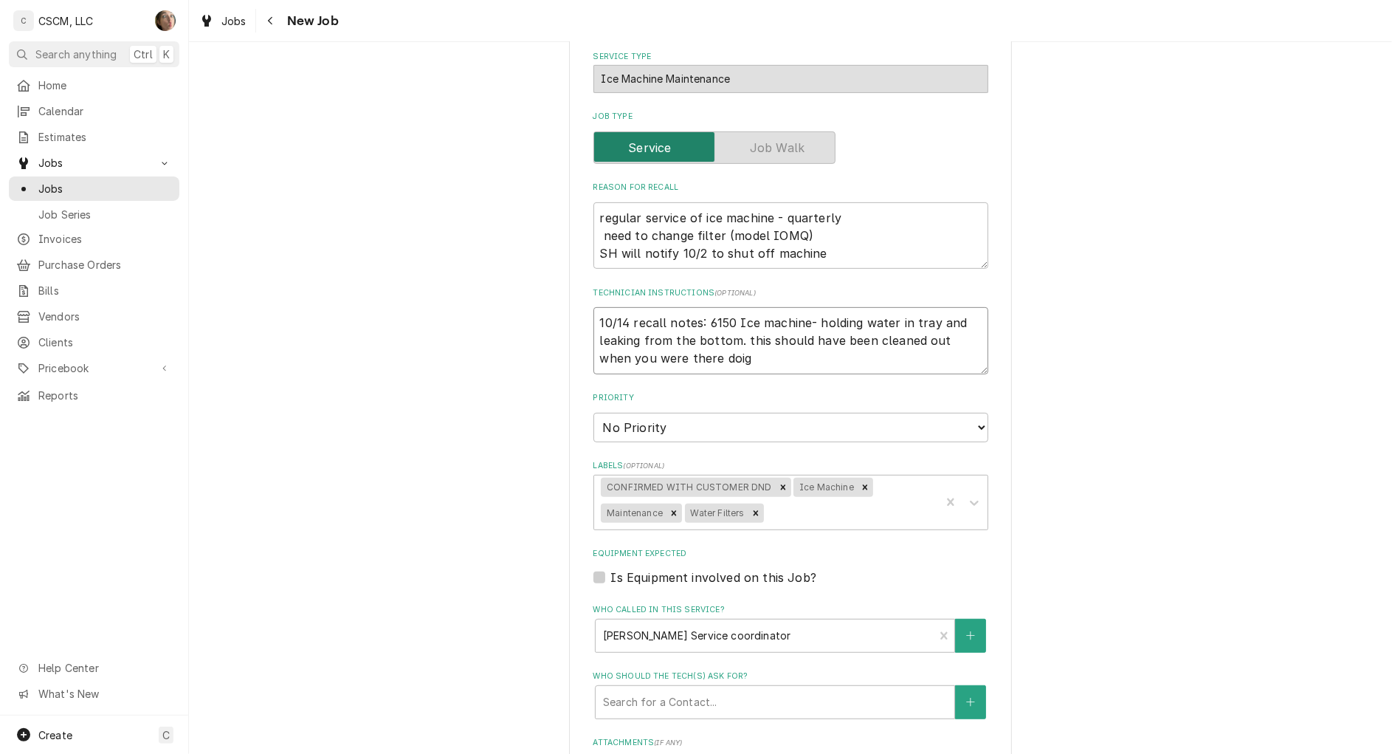
type textarea "x"
type textarea "10/14 recall notes: 6150 Ice machine- holding water in tray and leaking from th…"
type textarea "x"
type textarea "10/14 recall notes: 6150 Ice machine- holding water in tray and leaking from th…"
type textarea "x"
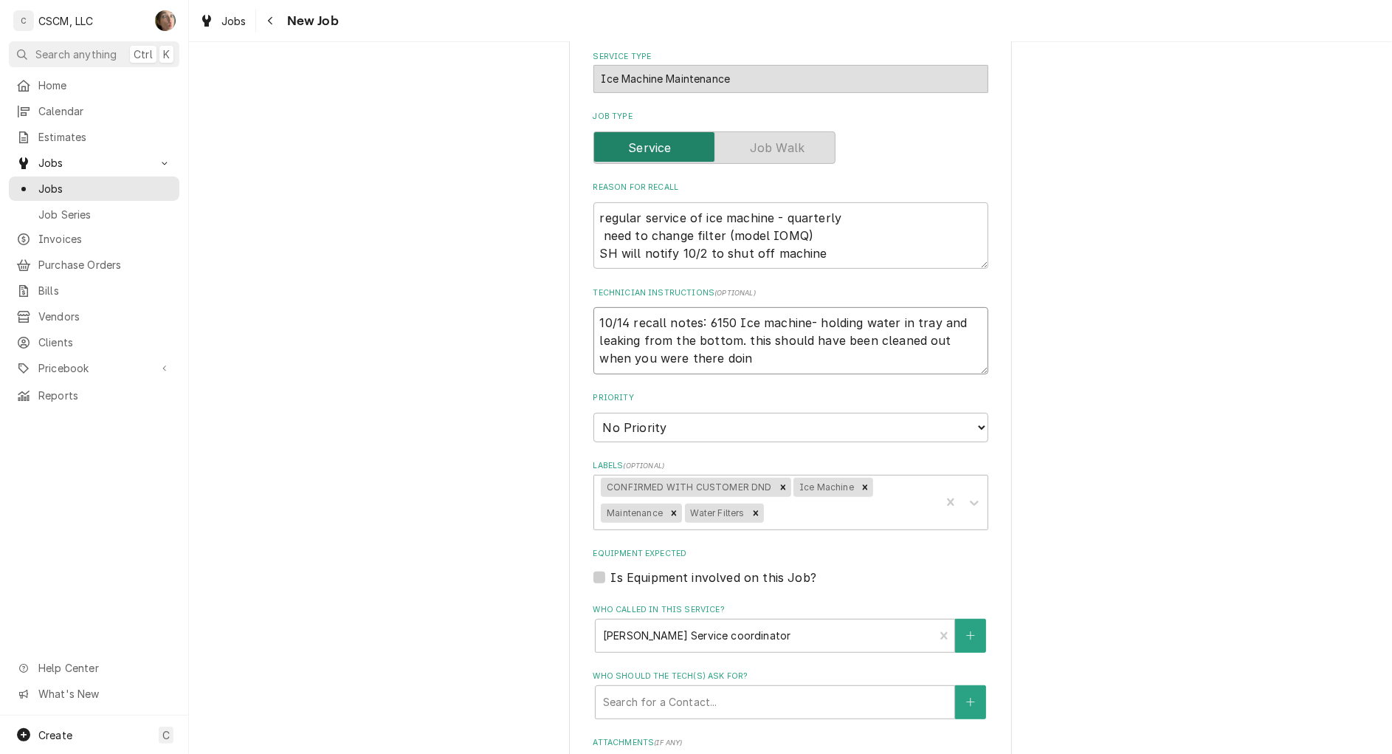
type textarea "10/14 recall notes: 6150 Ice machine- holding water in tray and leaking from th…"
type textarea "x"
type textarea "10/14 recall notes: 6150 Ice machine- holding water in tray and leaking from th…"
type textarea "x"
type textarea "10/14 recall notes: 6150 Ice machine- holding water in tray and leaking from th…"
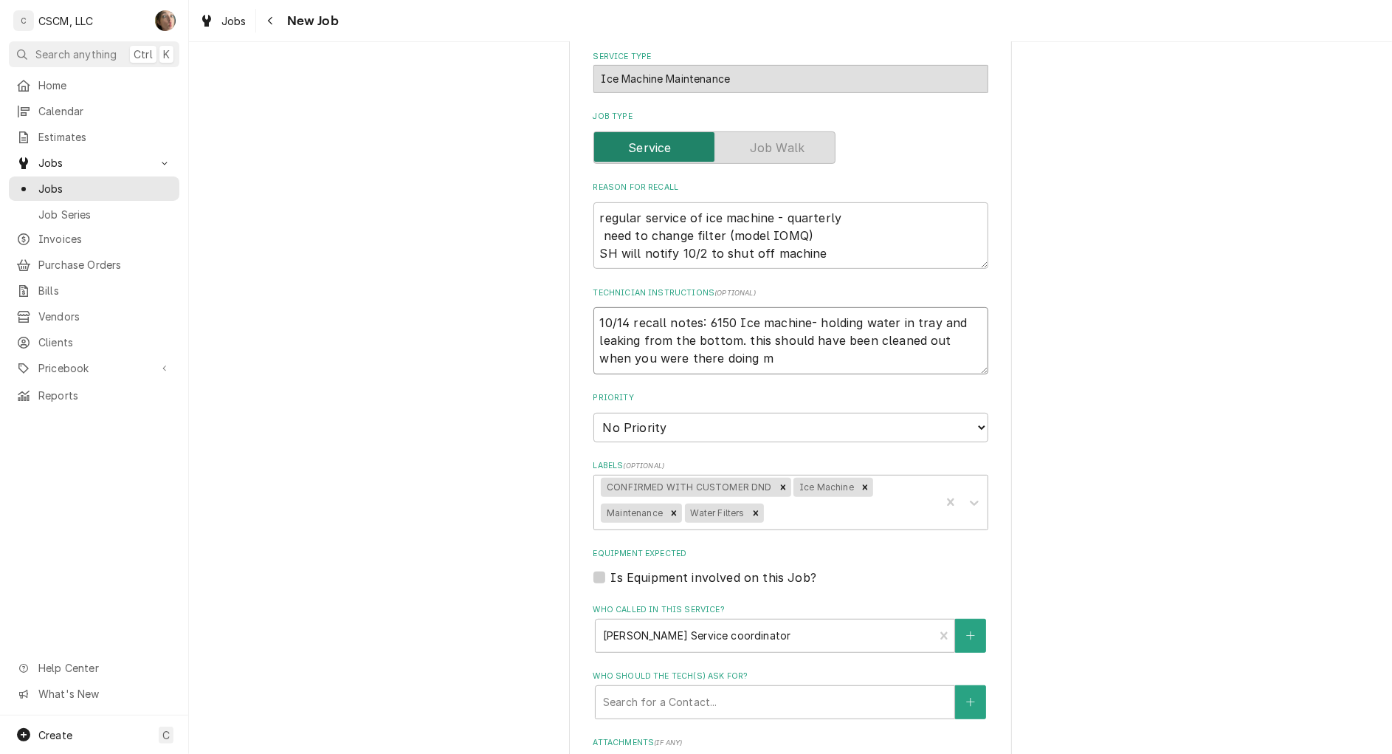
type textarea "x"
type textarea "10/14 recall notes: 6150 Ice machine- holding water in tray and leaking from th…"
type textarea "x"
type textarea "10/14 recall notes: 6150 Ice machine- holding water in tray and leaking from th…"
type textarea "x"
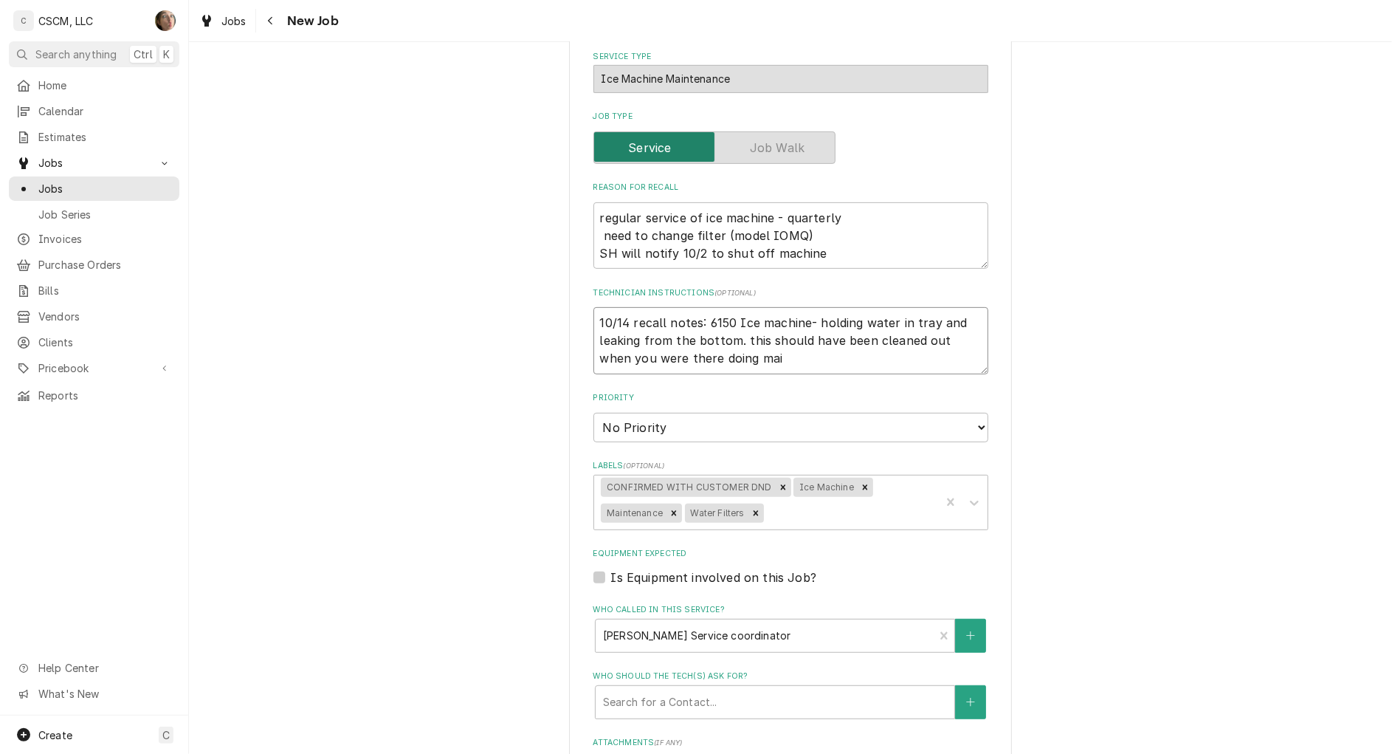
type textarea "10/14 recall notes: 6150 Ice machine- holding water in tray and leaking from th…"
type textarea "x"
type textarea "10/14 recall notes: 6150 Ice machine- holding water in tray and leaking from th…"
type textarea "x"
type textarea "10/14 recall notes: 6150 Ice machine- holding water in tray and leaking from th…"
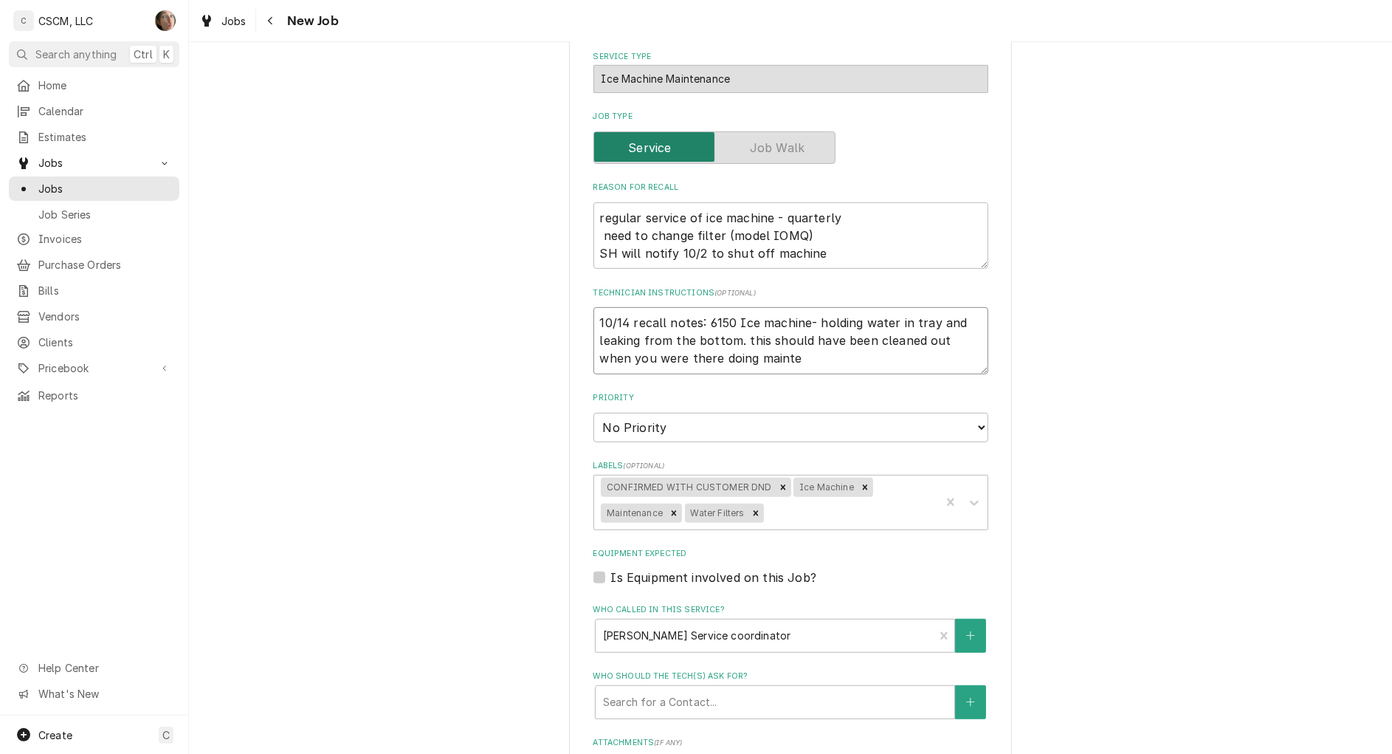
type textarea "x"
type textarea "10/14 recall notes: 6150 Ice machine- holding water in tray and leaking from th…"
type textarea "x"
type textarea "10/14 recall notes: 6150 Ice machine- holding water in tray and leaking from th…"
type textarea "x"
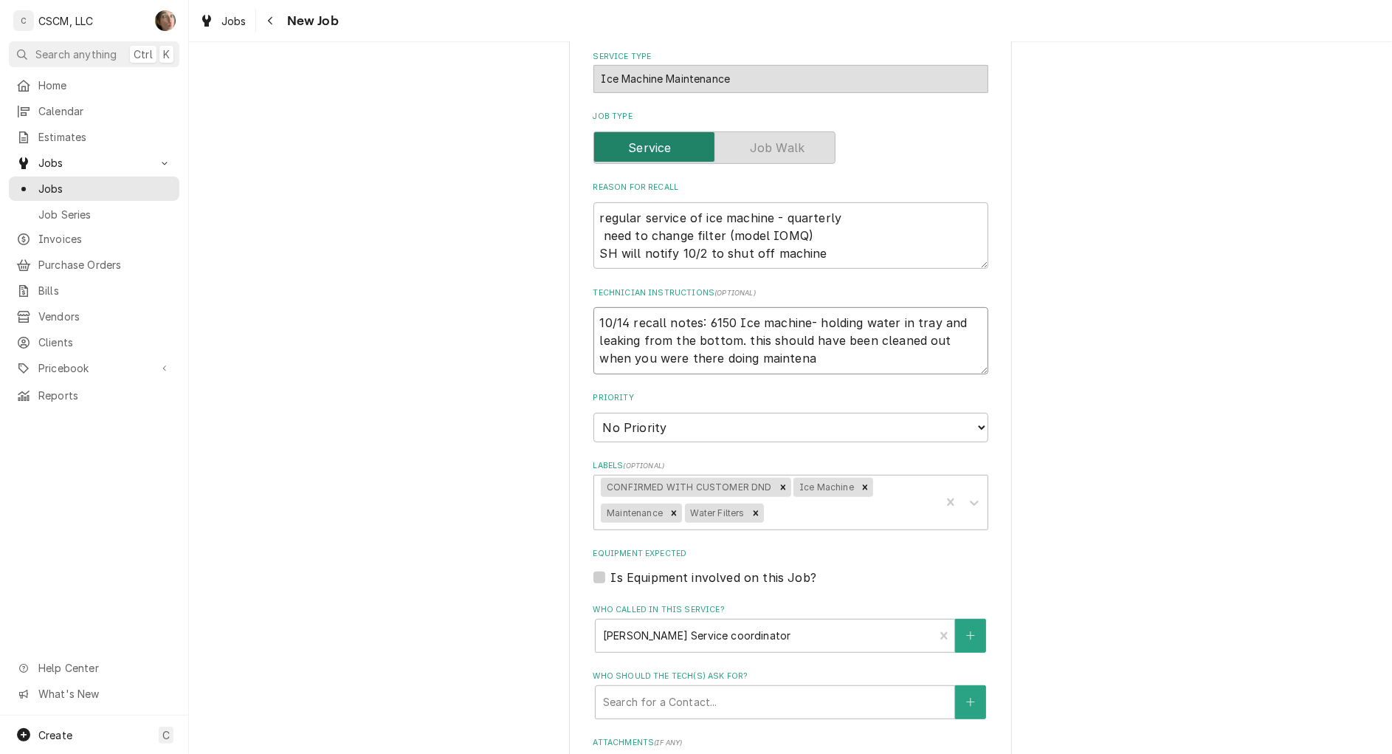
type textarea "10/14 recall notes: 6150 Ice machine- holding water in tray and leaking from th…"
type textarea "x"
type textarea "10/14 recall notes: 6150 Ice machine- holding water in tray and leaking from th…"
type textarea "x"
type textarea "10/14 recall notes: 6150 Ice machine- holding water in tray and leaking from th…"
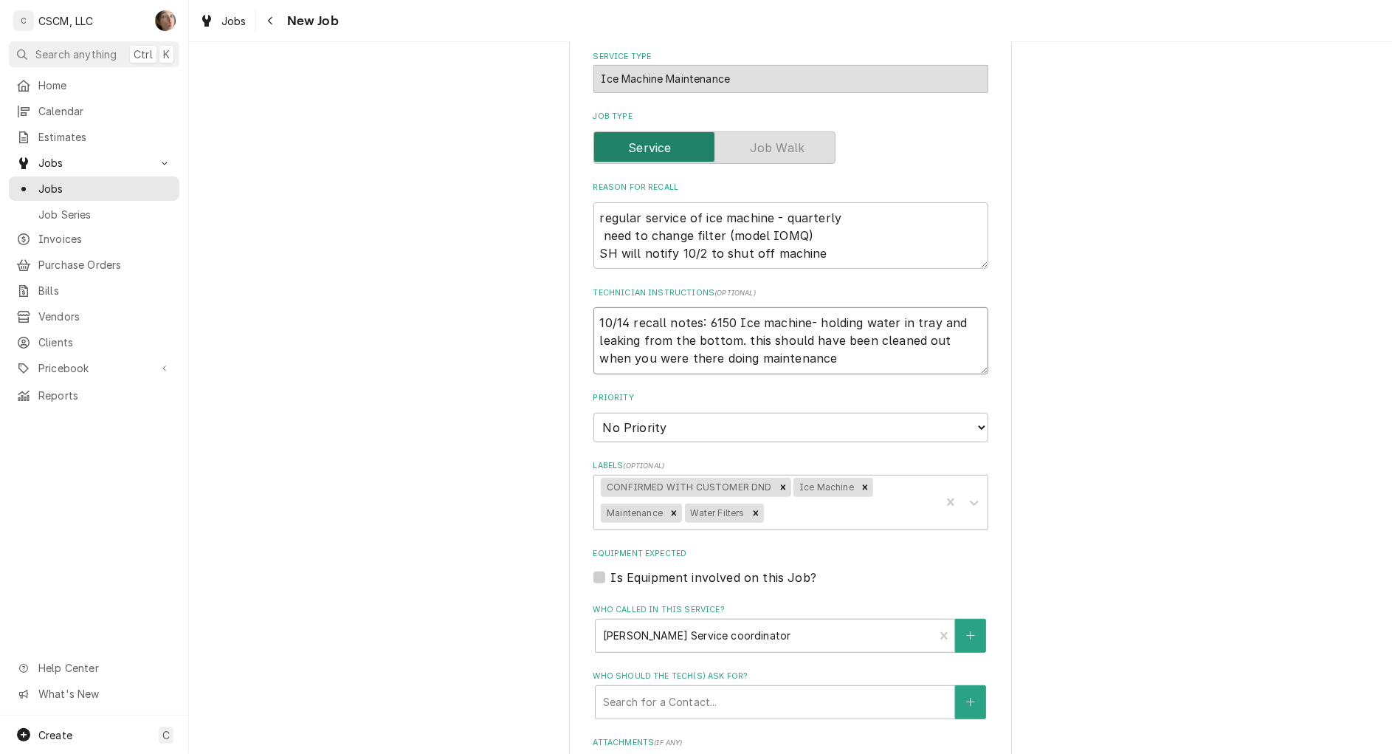
type textarea "x"
type textarea "10/14 recall notes: 6150 Ice machine- holding water in tray and leaking from th…"
type textarea "x"
type textarea "10/14 recall notes: 6150 Ice machine- holding water in tray and leaking from th…"
type textarea "x"
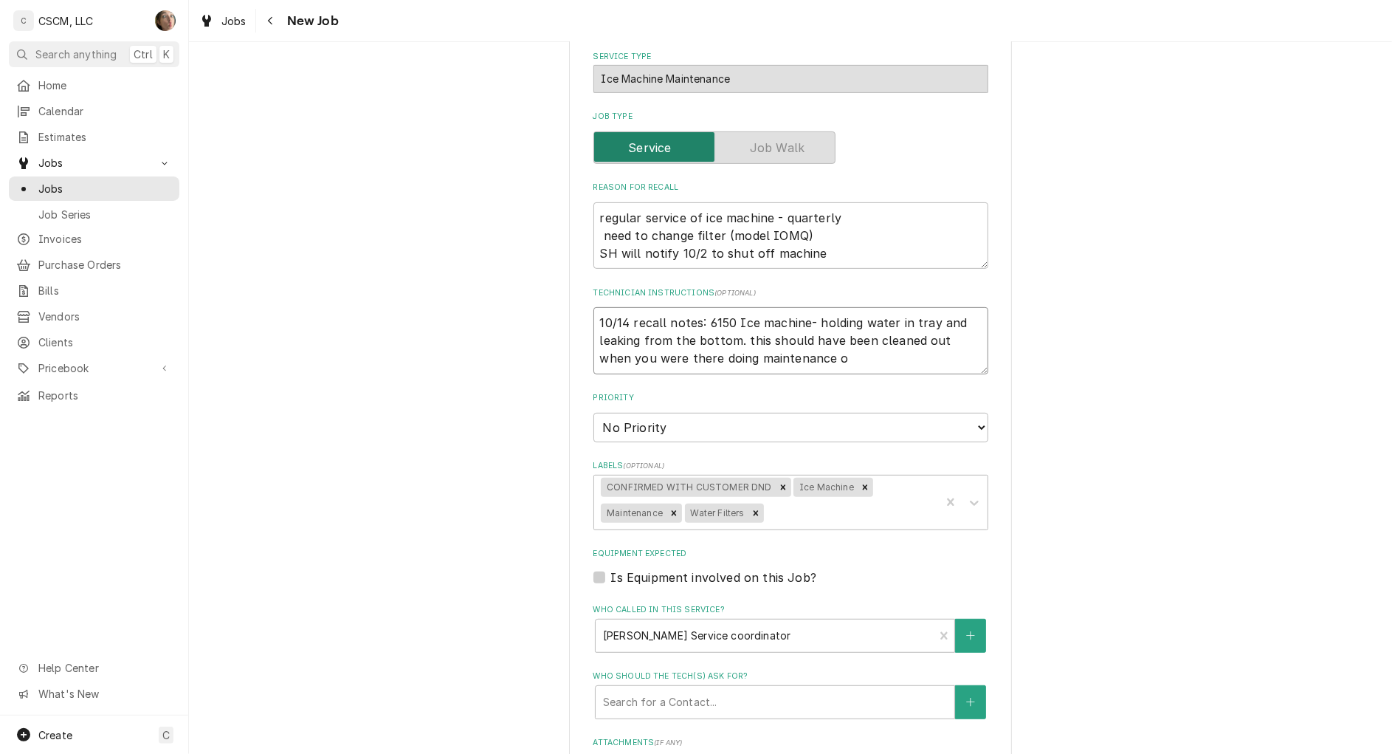
type textarea "10/14 recall notes: 6150 Ice machine- holding water in tray and leaking from th…"
type textarea "x"
type textarea "10/14 recall notes: 6150 Ice machine- holding water in tray and leaking from th…"
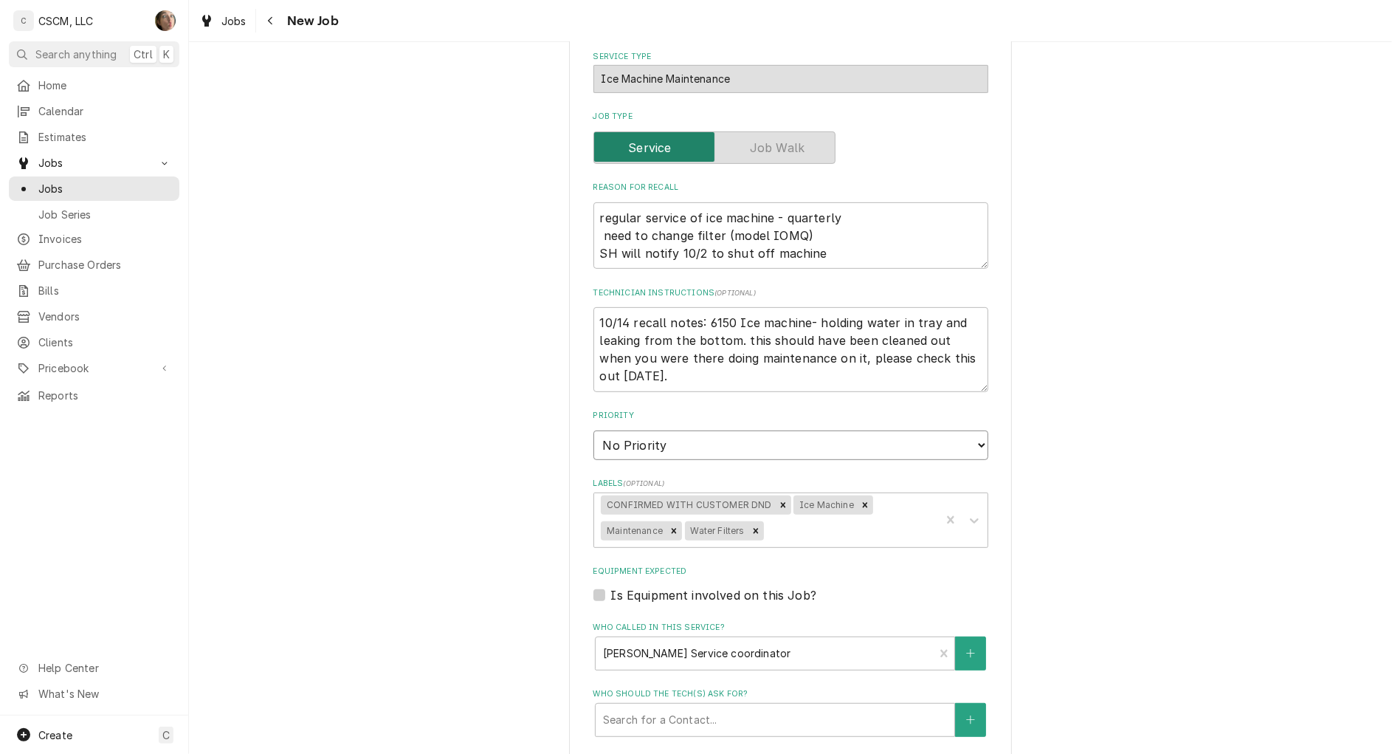
drag, startPoint x: 784, startPoint y: 434, endPoint x: 783, endPoint y: 445, distance: 11.1
click at [784, 434] on select "No Priority Urgent High Medium Low" at bounding box center [791, 445] width 395 height 30
click at [594, 430] on select "No Priority Urgent High Medium Low" at bounding box center [791, 445] width 395 height 30
click at [1144, 421] on div "Please provide the following information to create a job: Client Details Client…" at bounding box center [790, 321] width 1203 height 1635
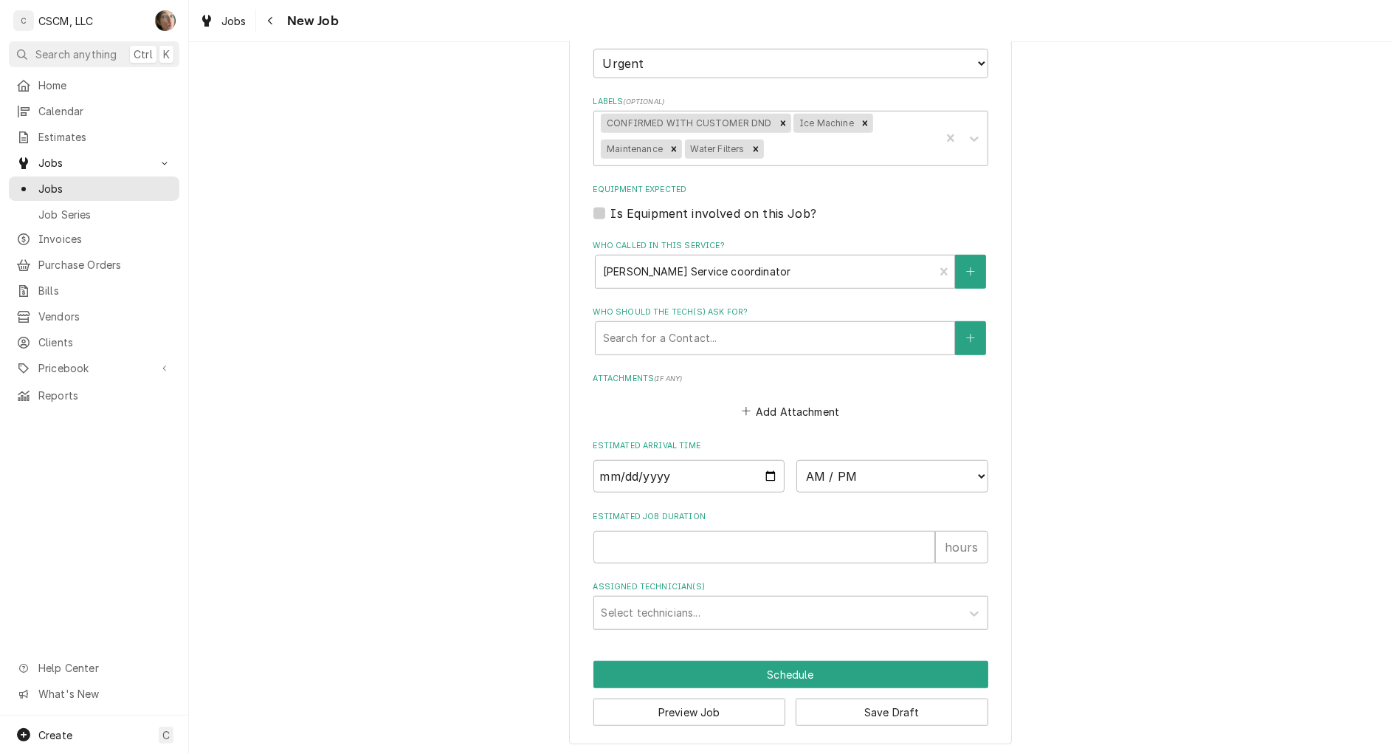
scroll to position [938, 0]
click at [859, 548] on input "Estimated Job Duration" at bounding box center [765, 544] width 342 height 32
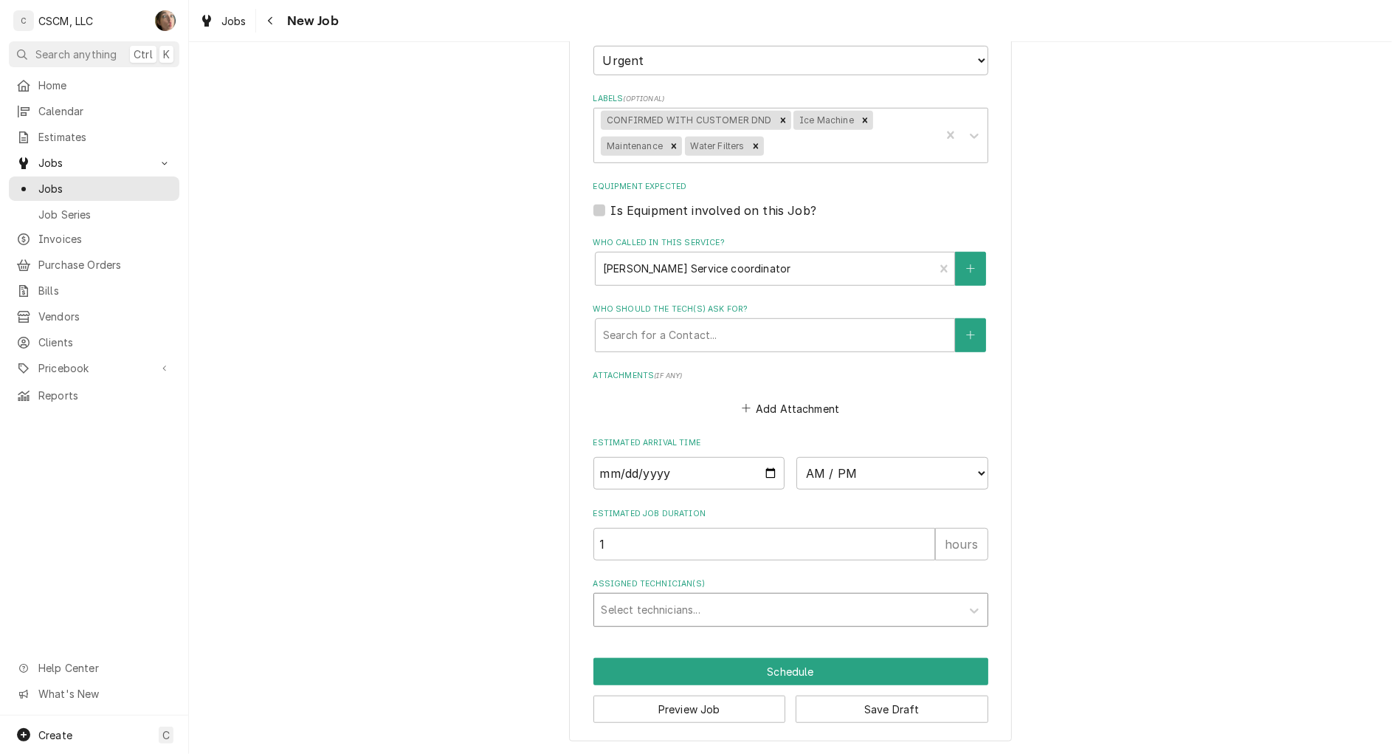
click at [825, 610] on div "Assigned Technician(s)" at bounding box center [778, 609] width 352 height 27
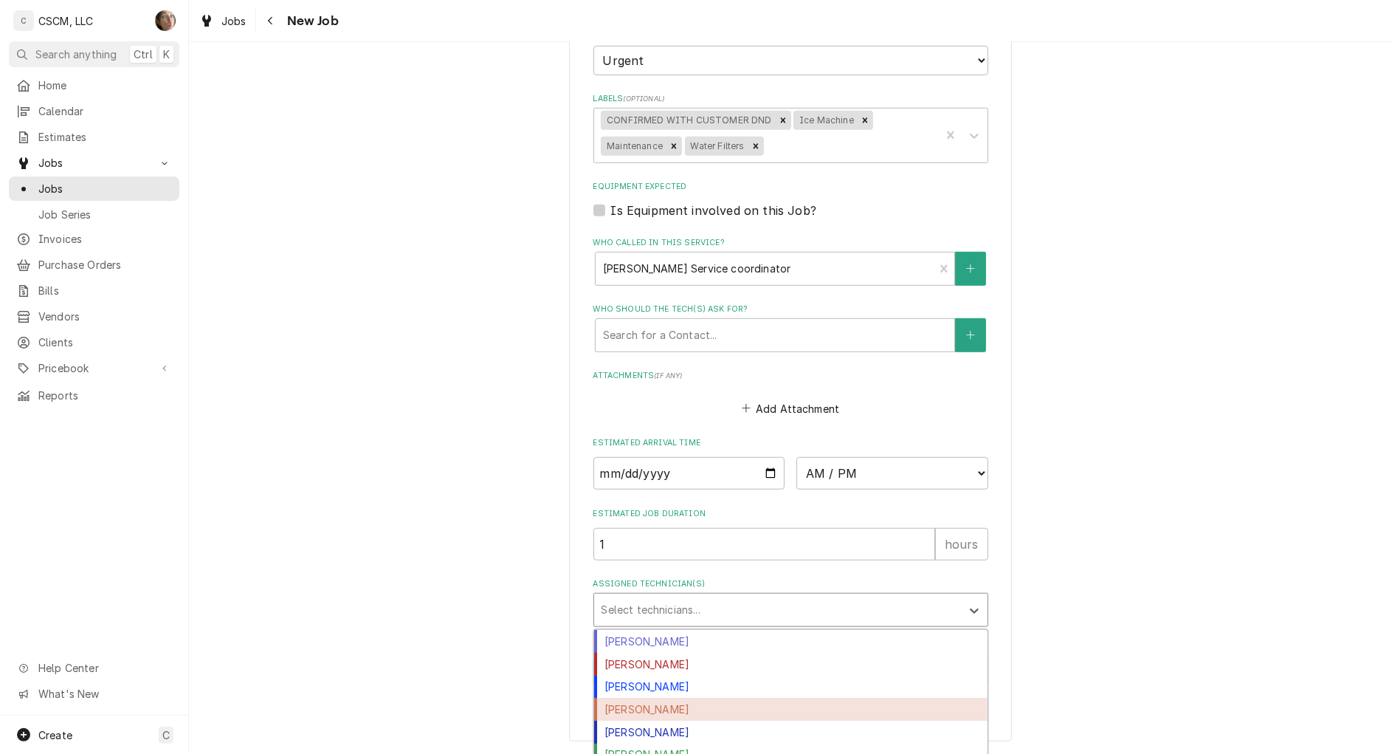
click at [766, 702] on div "Jonnie Pakovich" at bounding box center [790, 709] width 393 height 23
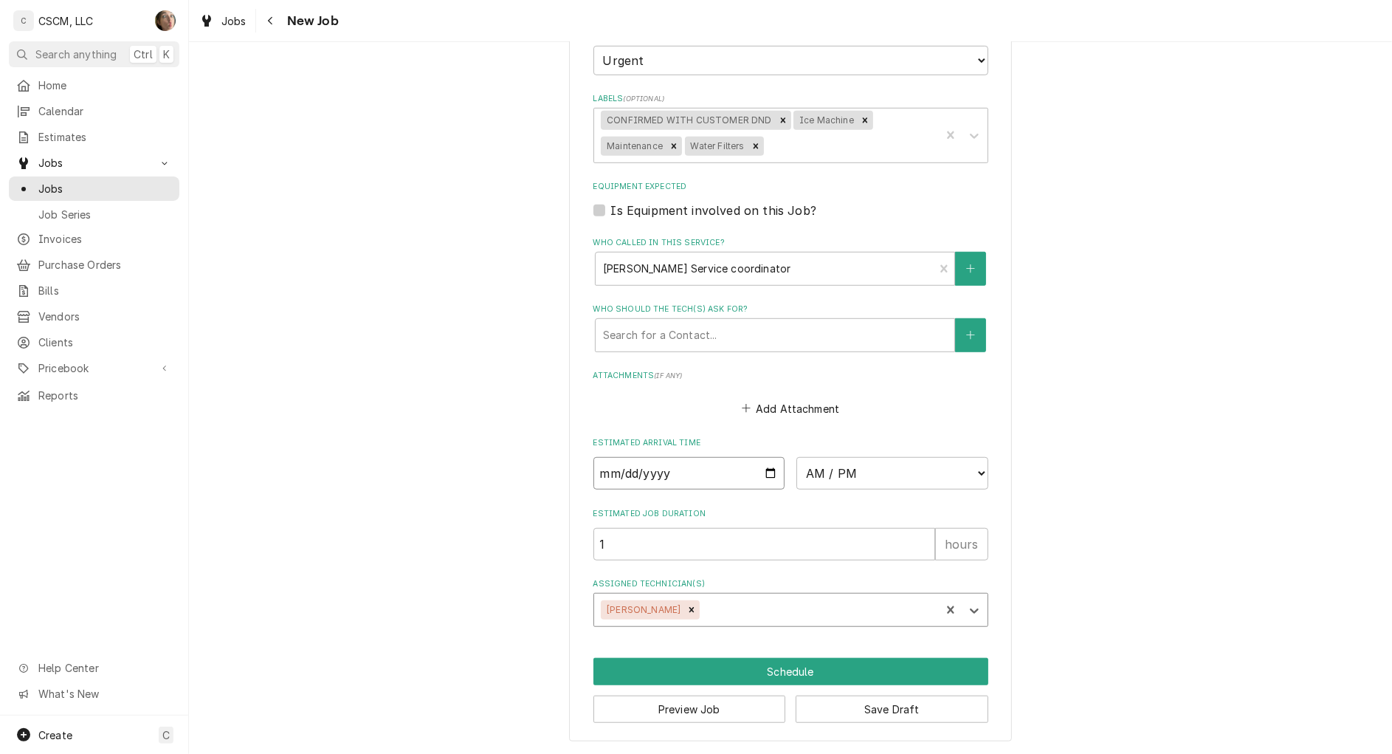
click at [765, 471] on input "Date" at bounding box center [690, 473] width 192 height 32
drag, startPoint x: 824, startPoint y: 471, endPoint x: 823, endPoint y: 455, distance: 16.3
click at [824, 471] on select "AM / PM 6:00 AM 6:15 AM 6:30 AM 6:45 AM 7:00 AM 7:15 AM 7:30 AM 7:45 AM 8:00 AM…" at bounding box center [893, 473] width 192 height 32
click at [797, 457] on select "AM / PM 6:00 AM 6:15 AM 6:30 AM 6:45 AM 7:00 AM 7:15 AM 7:30 AM 7:45 AM 8:00 AM…" at bounding box center [893, 473] width 192 height 32
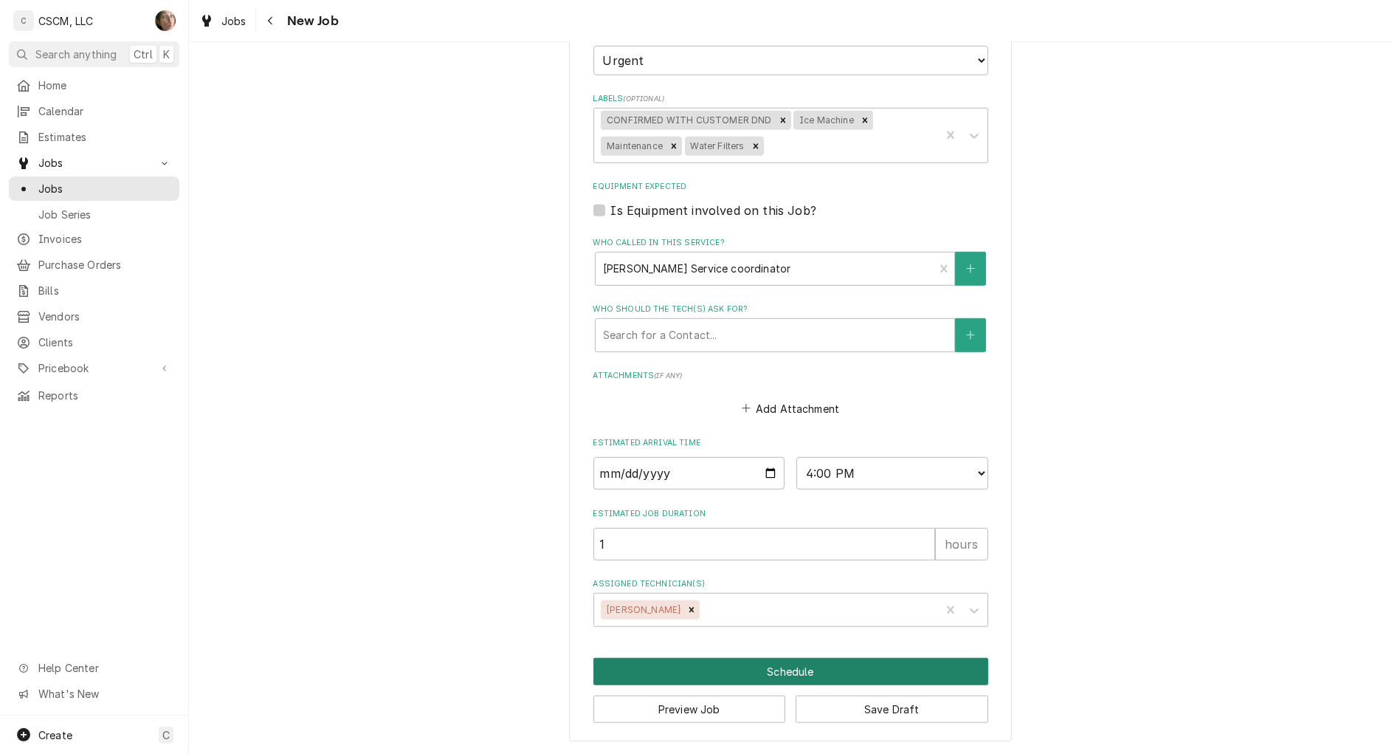
click at [718, 670] on button "Schedule" at bounding box center [791, 671] width 395 height 27
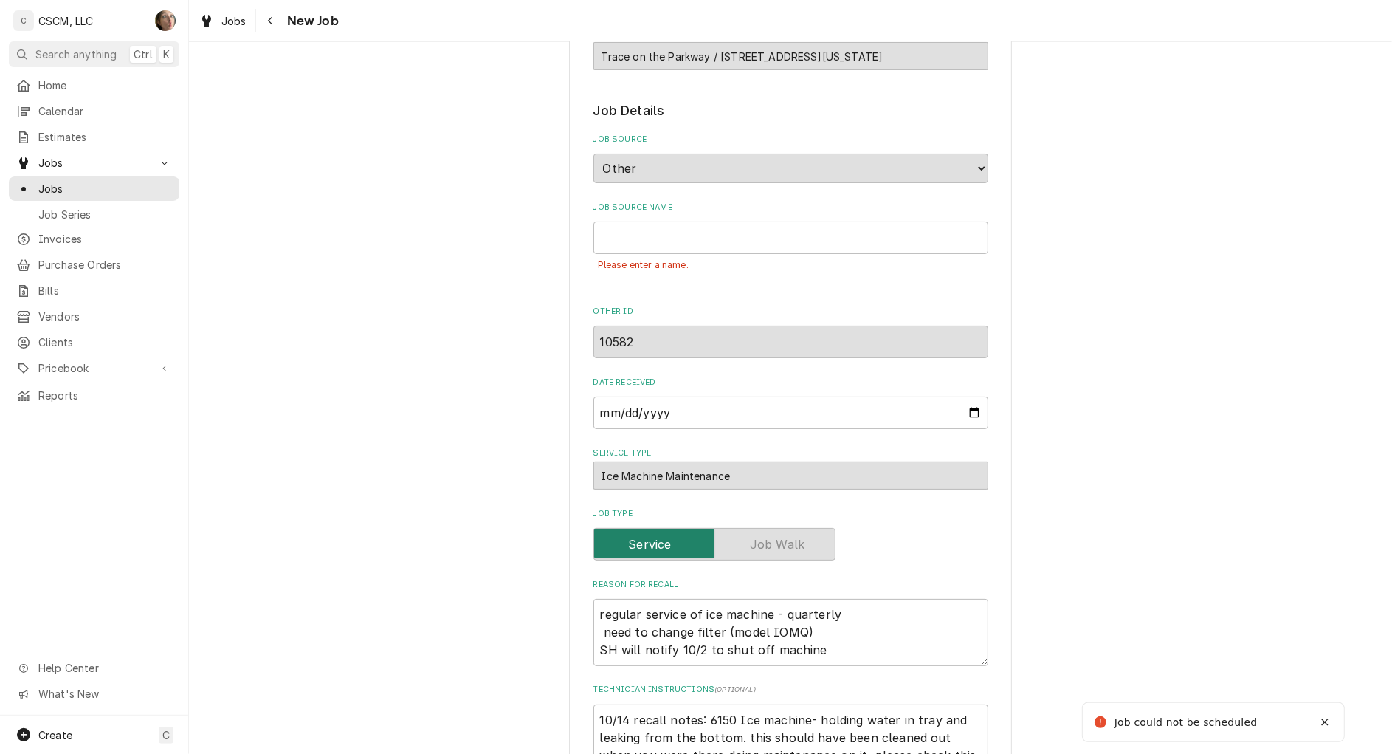
scroll to position [0, 0]
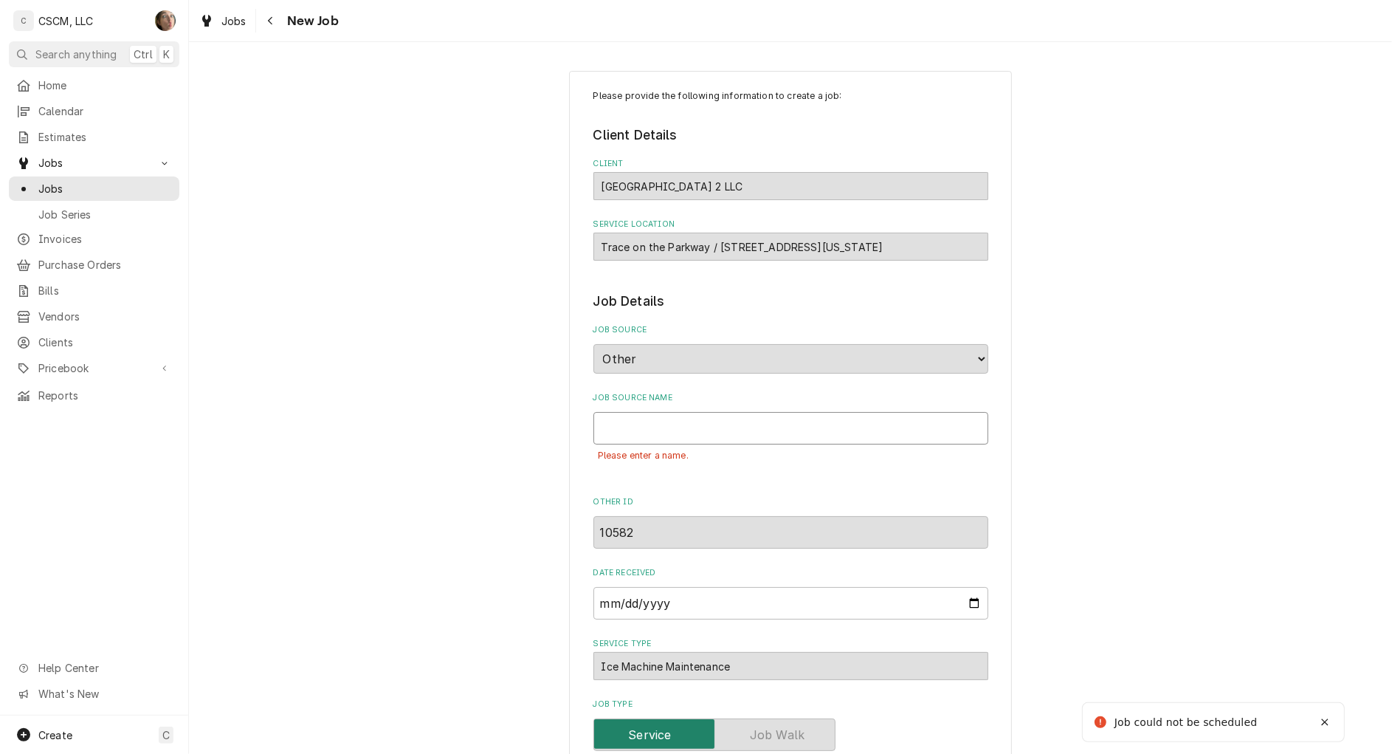
click at [610, 427] on input "Job Source Name" at bounding box center [791, 428] width 395 height 32
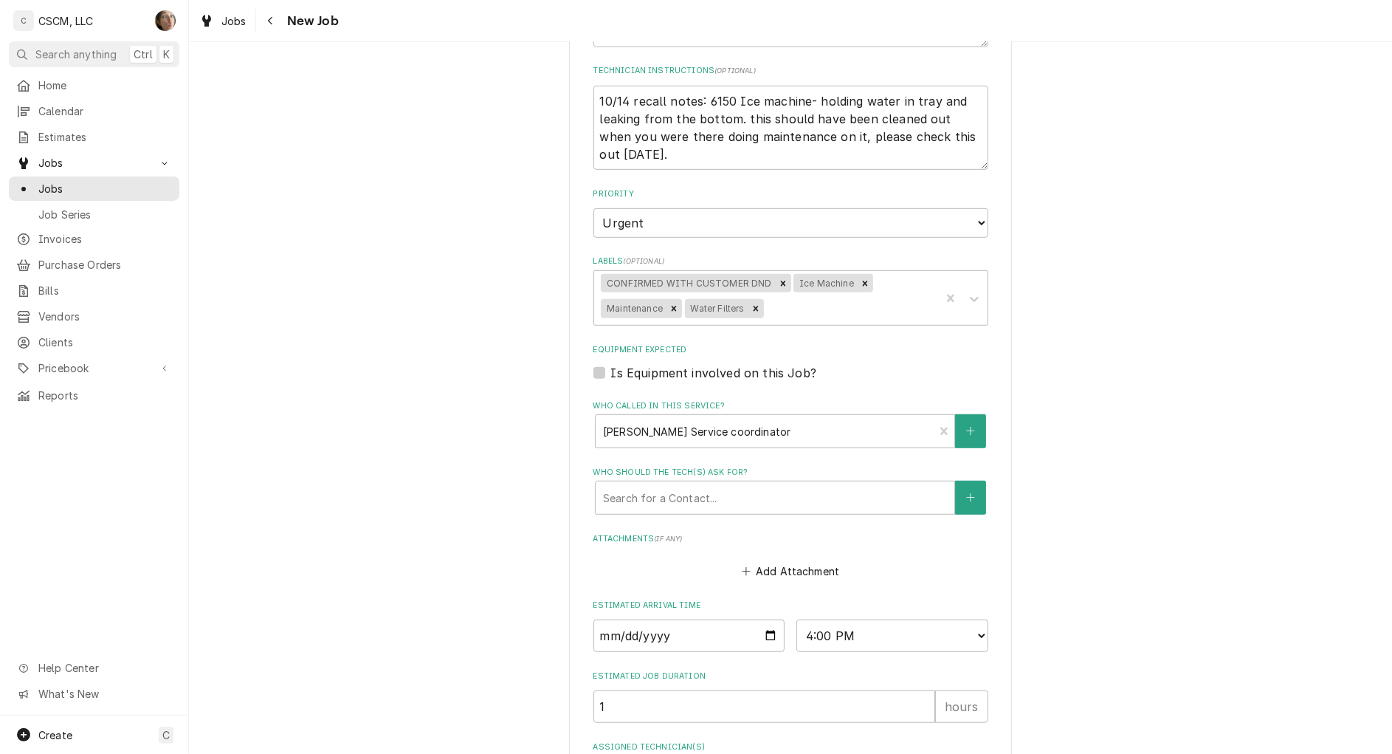
scroll to position [554, 0]
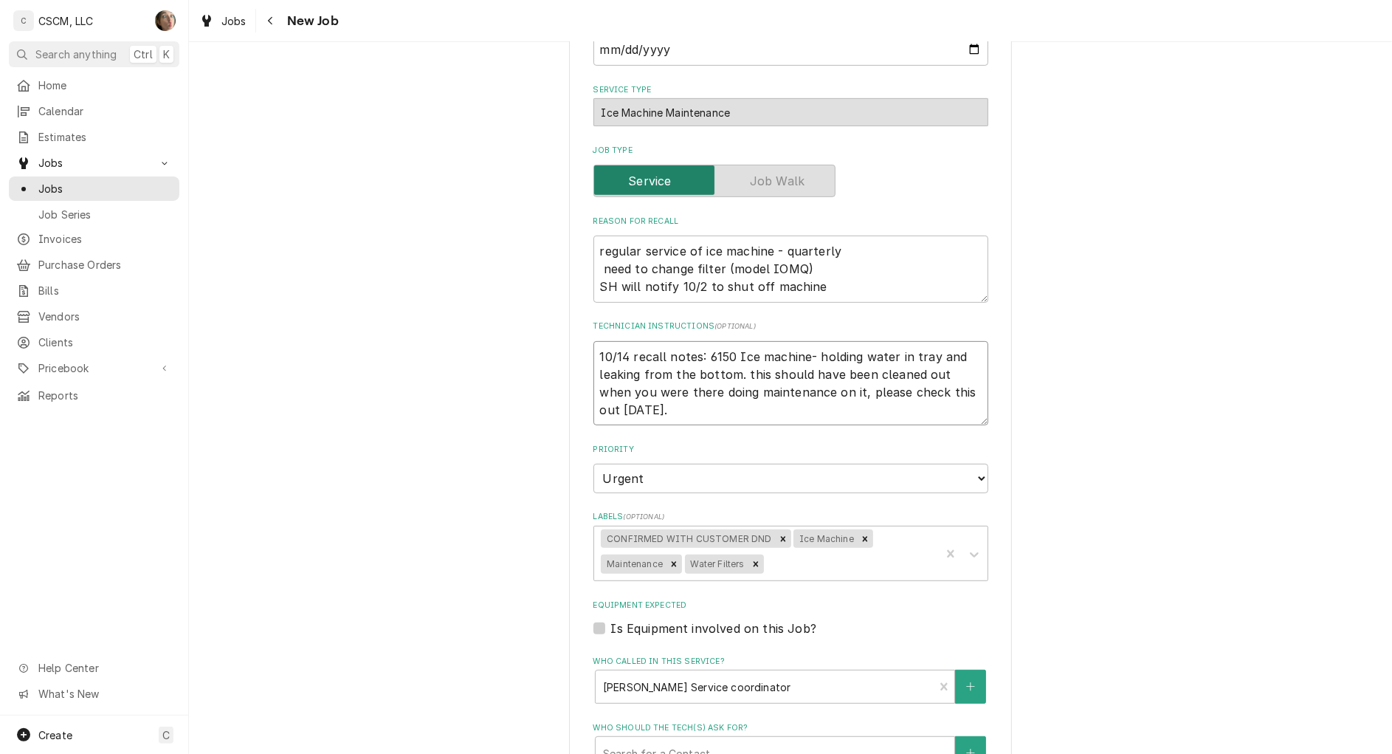
click at [667, 407] on textarea "10/14 recall notes: 6150 Ice machine- holding water in tray and leaking from th…" at bounding box center [791, 383] width 395 height 85
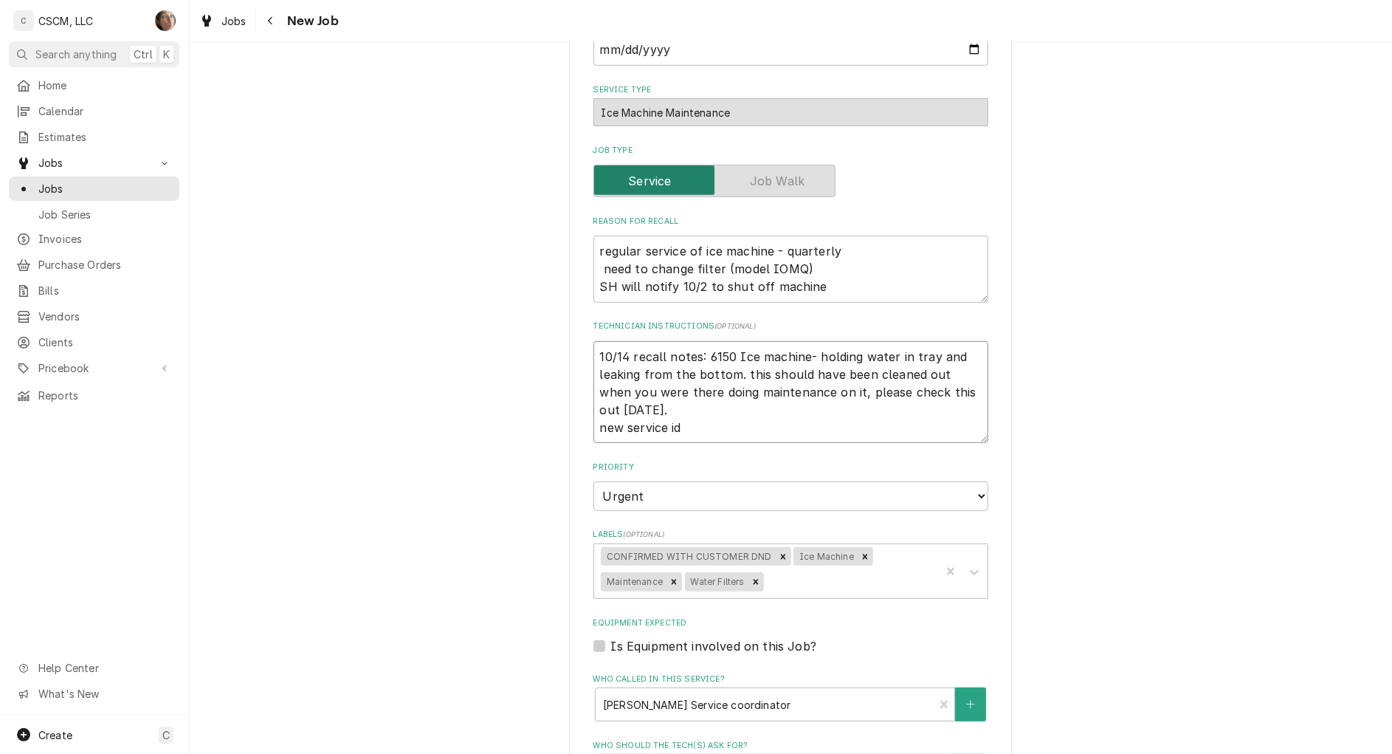
paste textarea "10657"
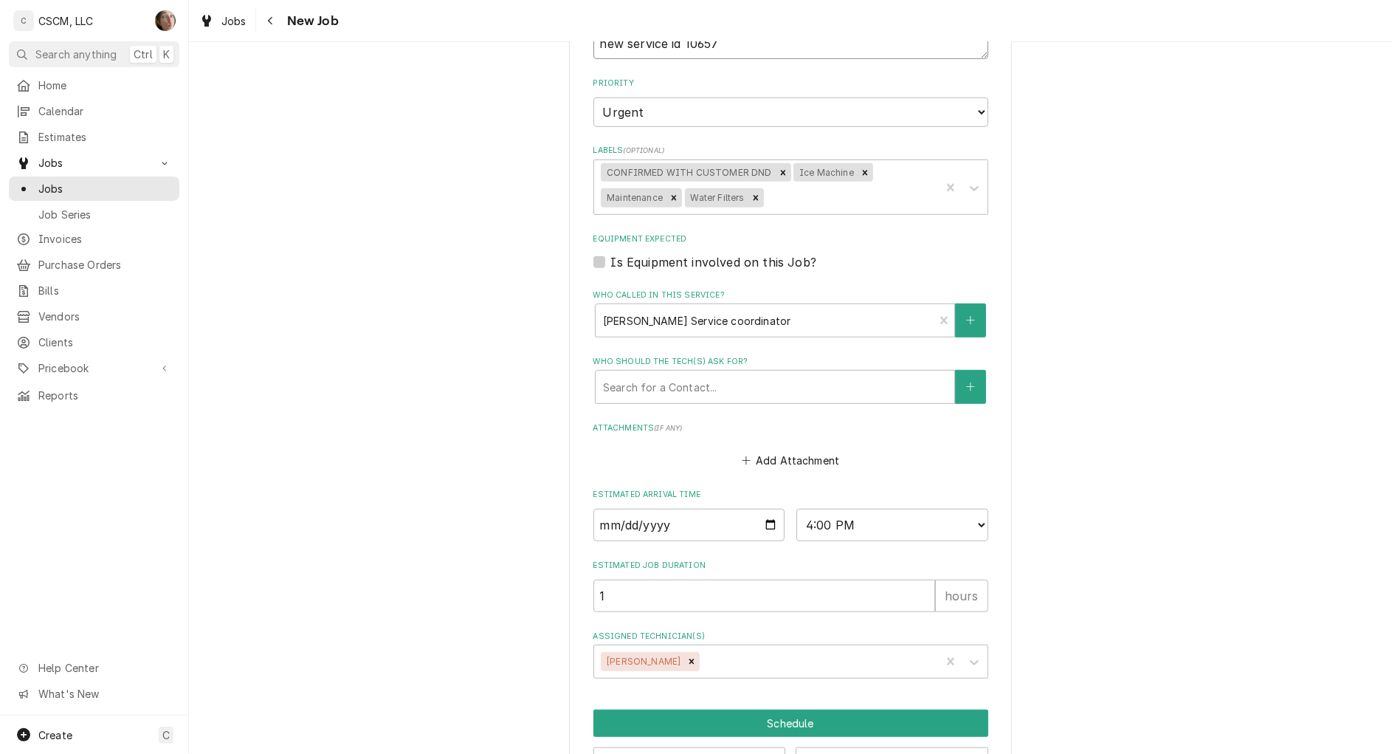
scroll to position [989, 0]
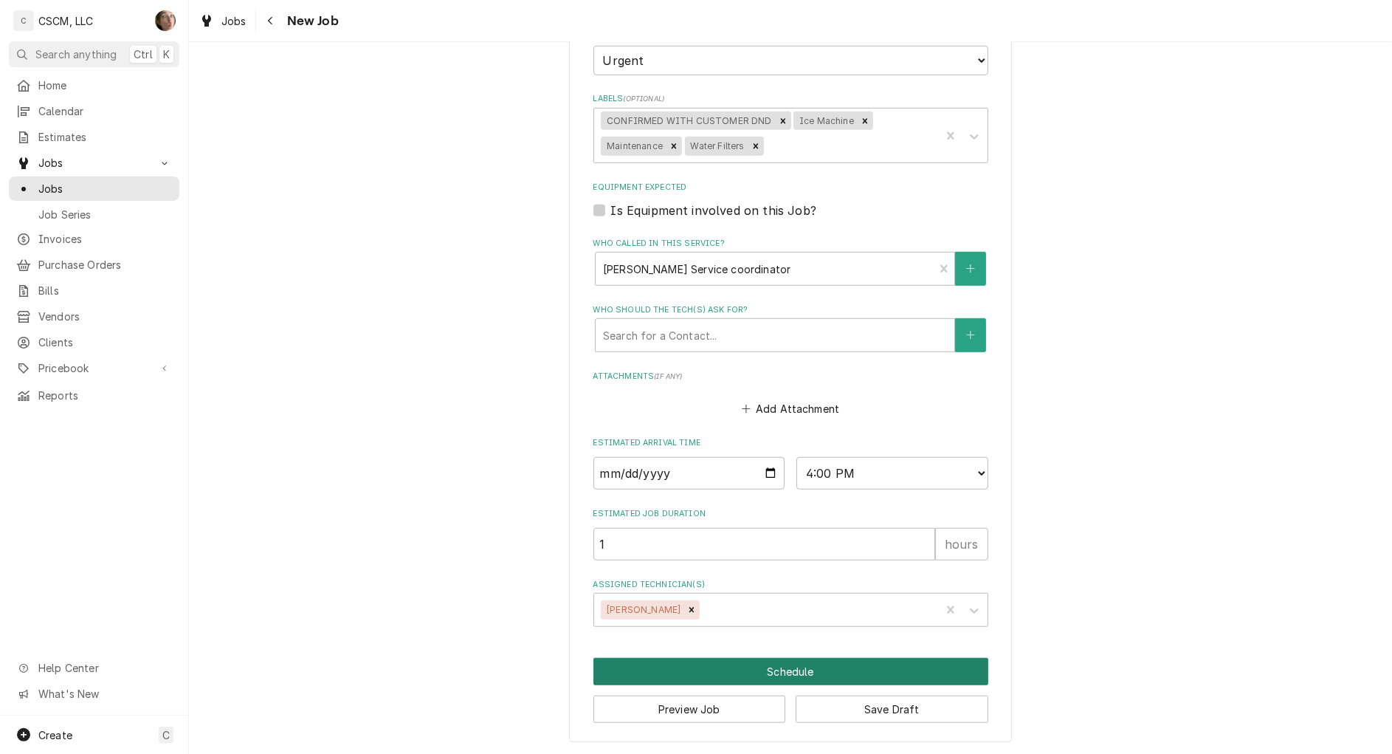
click at [757, 670] on button "Schedule" at bounding box center [791, 671] width 395 height 27
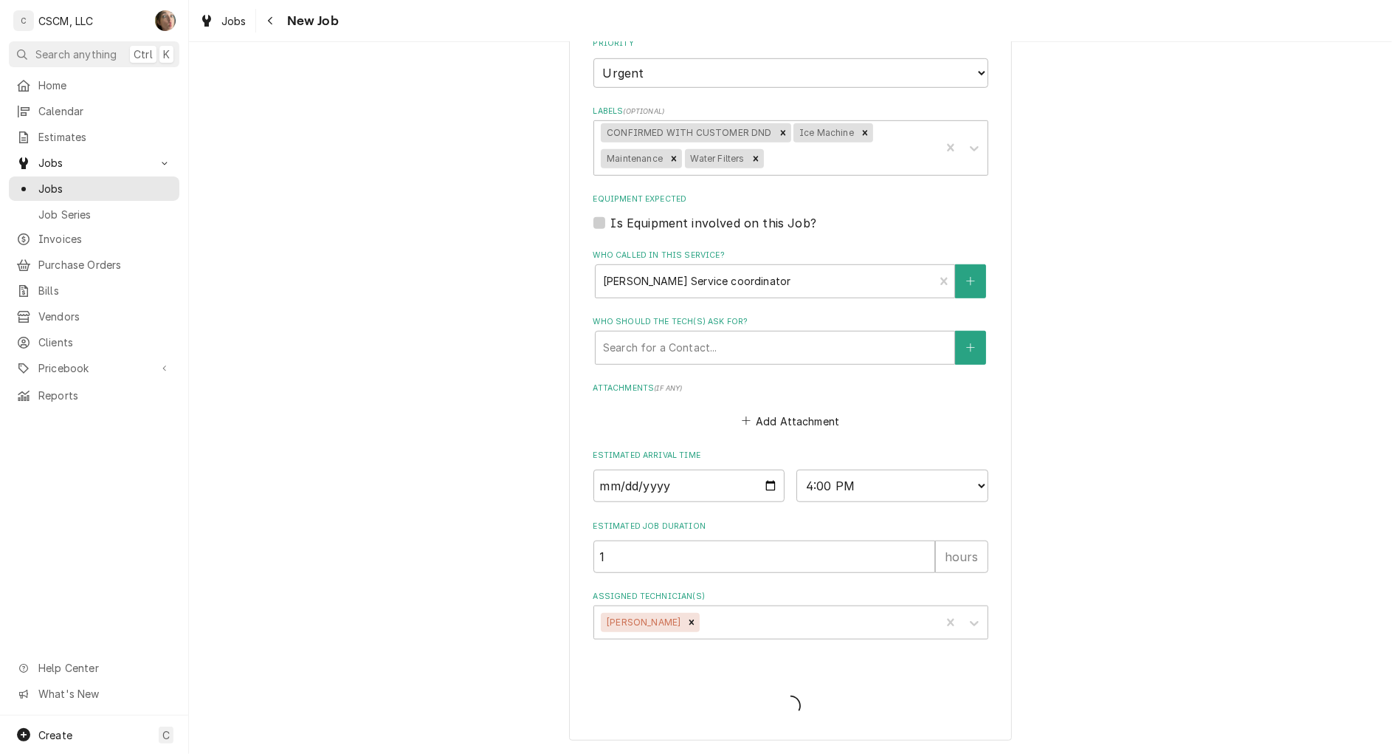
scroll to position [942, 0]
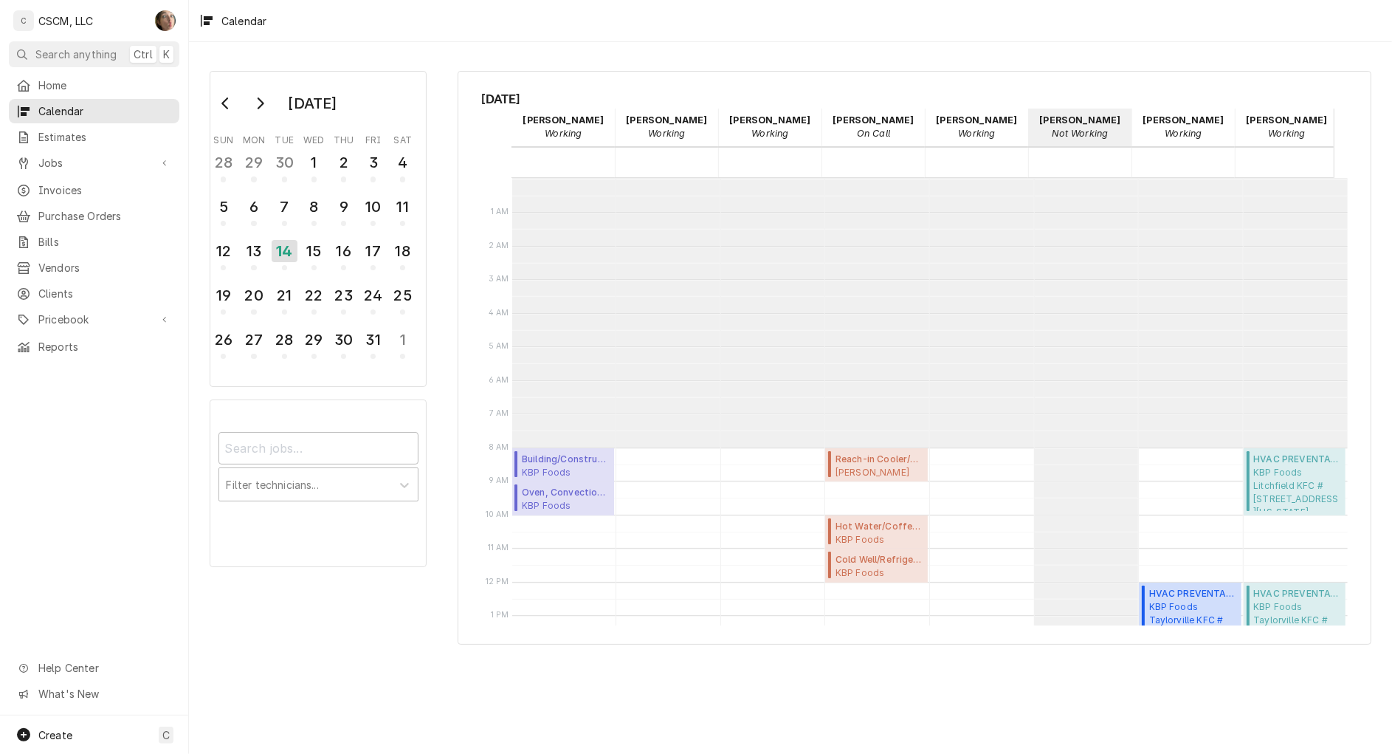
scroll to position [268, 0]
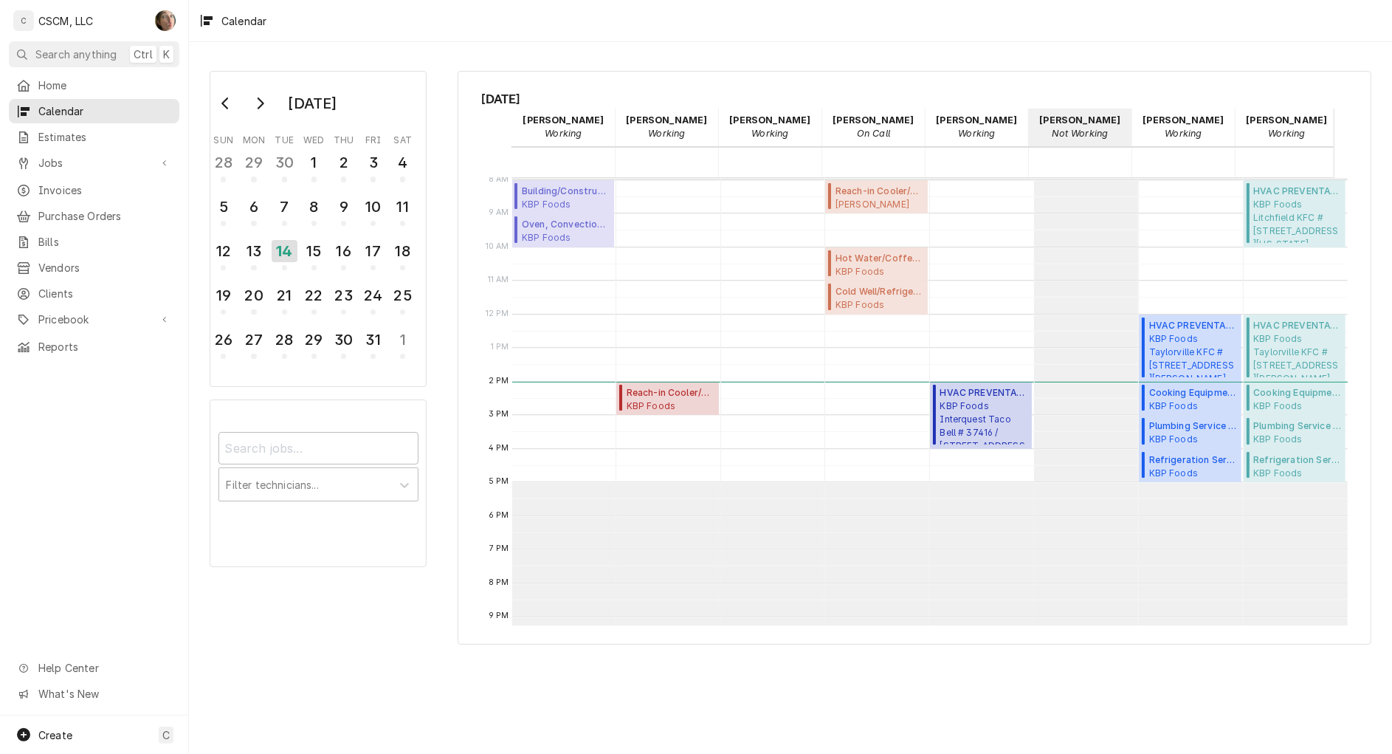
click at [114, 471] on div "Home Calendar Estimates Jobs Jobs Job Series Invoices Purchase Orders Bills Ven…" at bounding box center [94, 394] width 188 height 642
click at [360, 38] on div "Calendar" at bounding box center [790, 20] width 1203 height 41
click at [69, 159] on span "Jobs" at bounding box center [93, 163] width 111 height 16
click at [76, 189] on span "Jobs" at bounding box center [105, 189] width 134 height 16
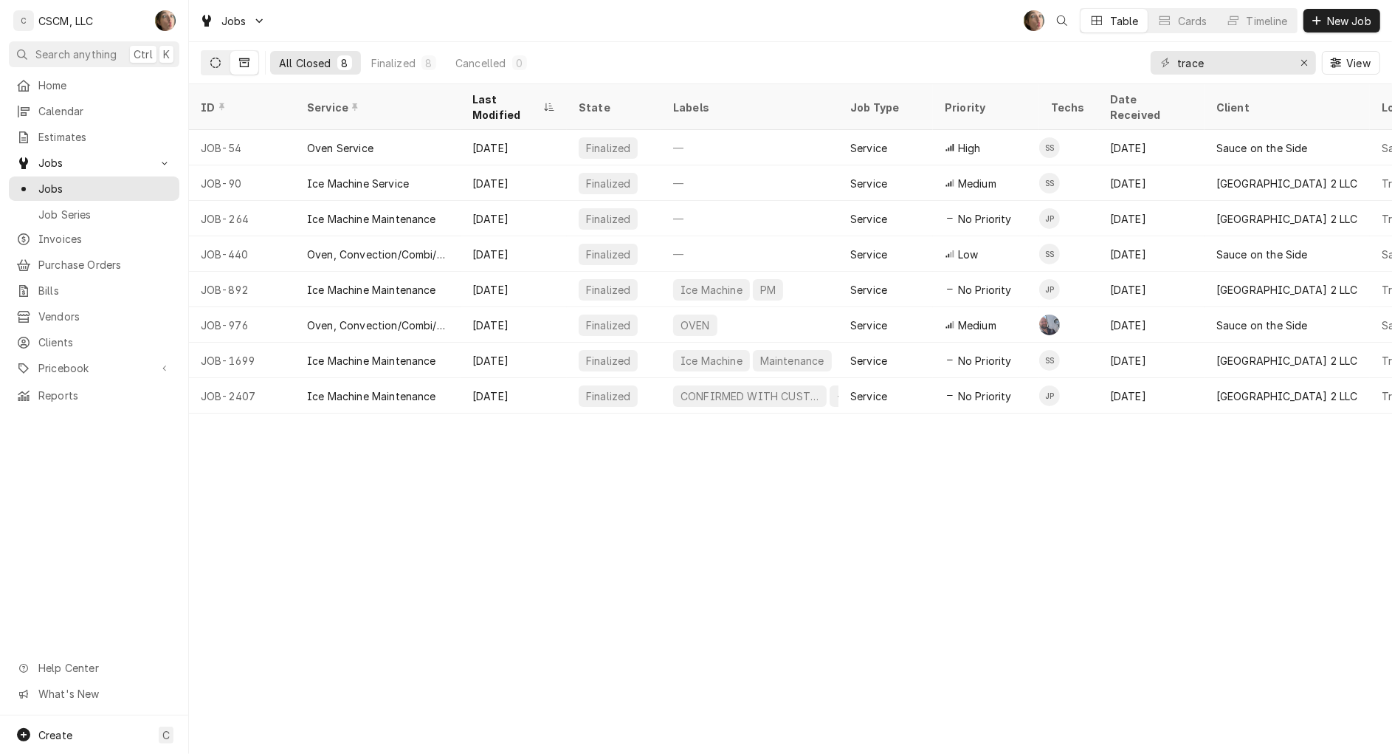
click at [215, 53] on button "Dynamic Content Wrapper" at bounding box center [216, 63] width 28 height 24
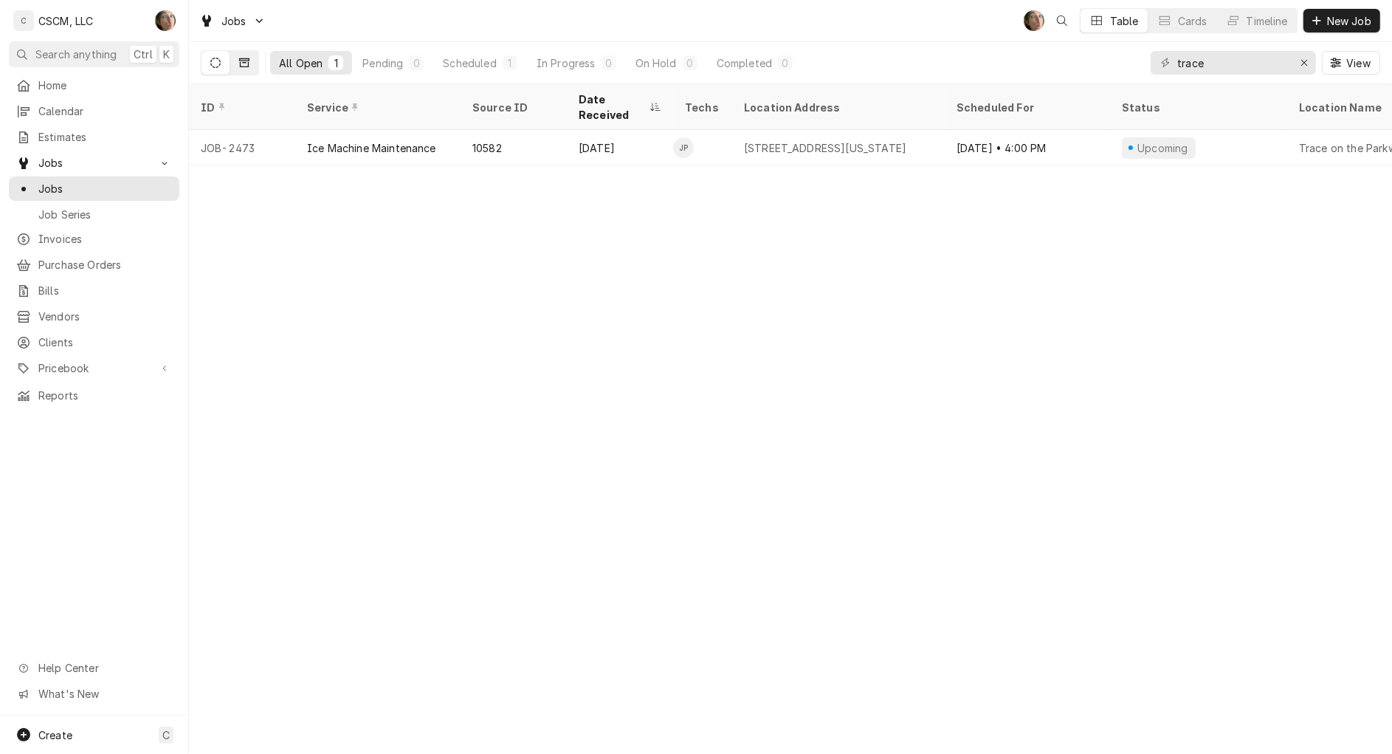
click at [239, 61] on icon "Dynamic Content Wrapper" at bounding box center [244, 63] width 10 height 10
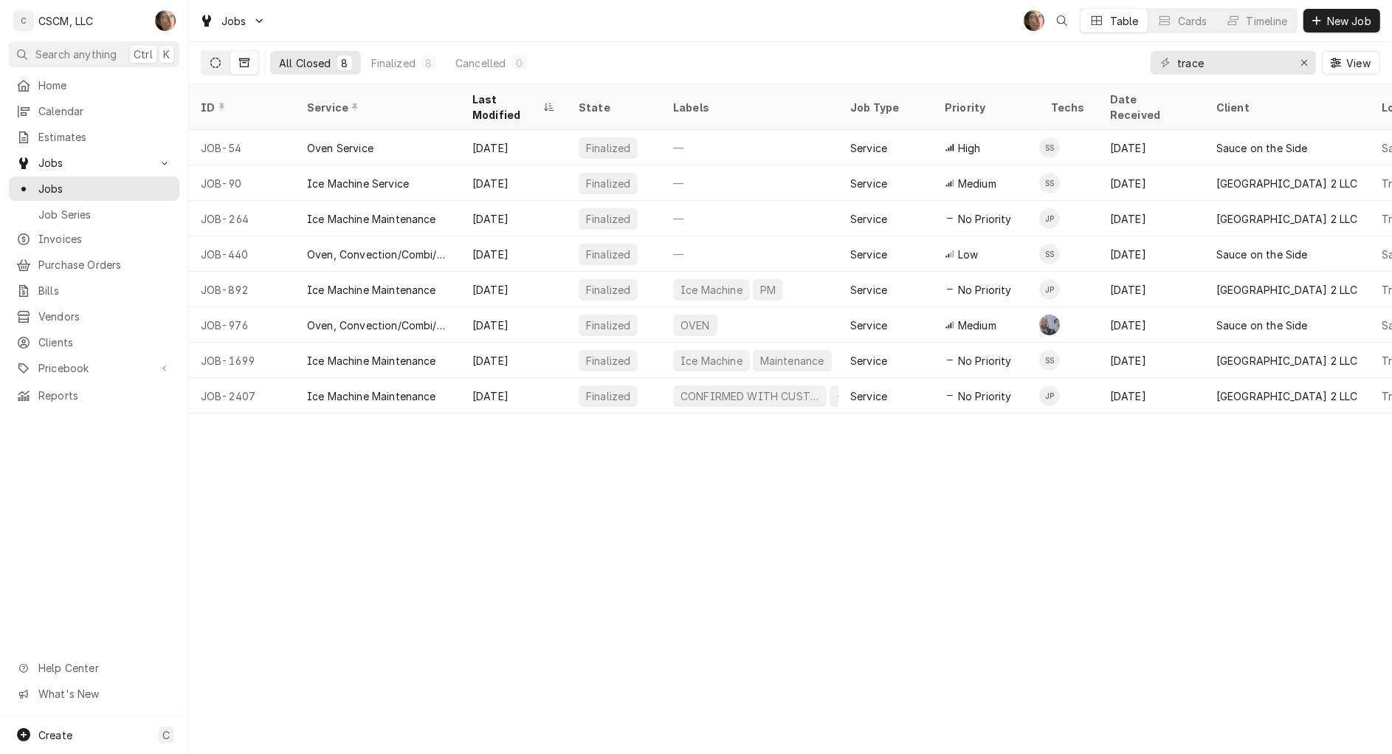
click at [219, 61] on icon "Dynamic Content Wrapper" at bounding box center [215, 63] width 10 height 10
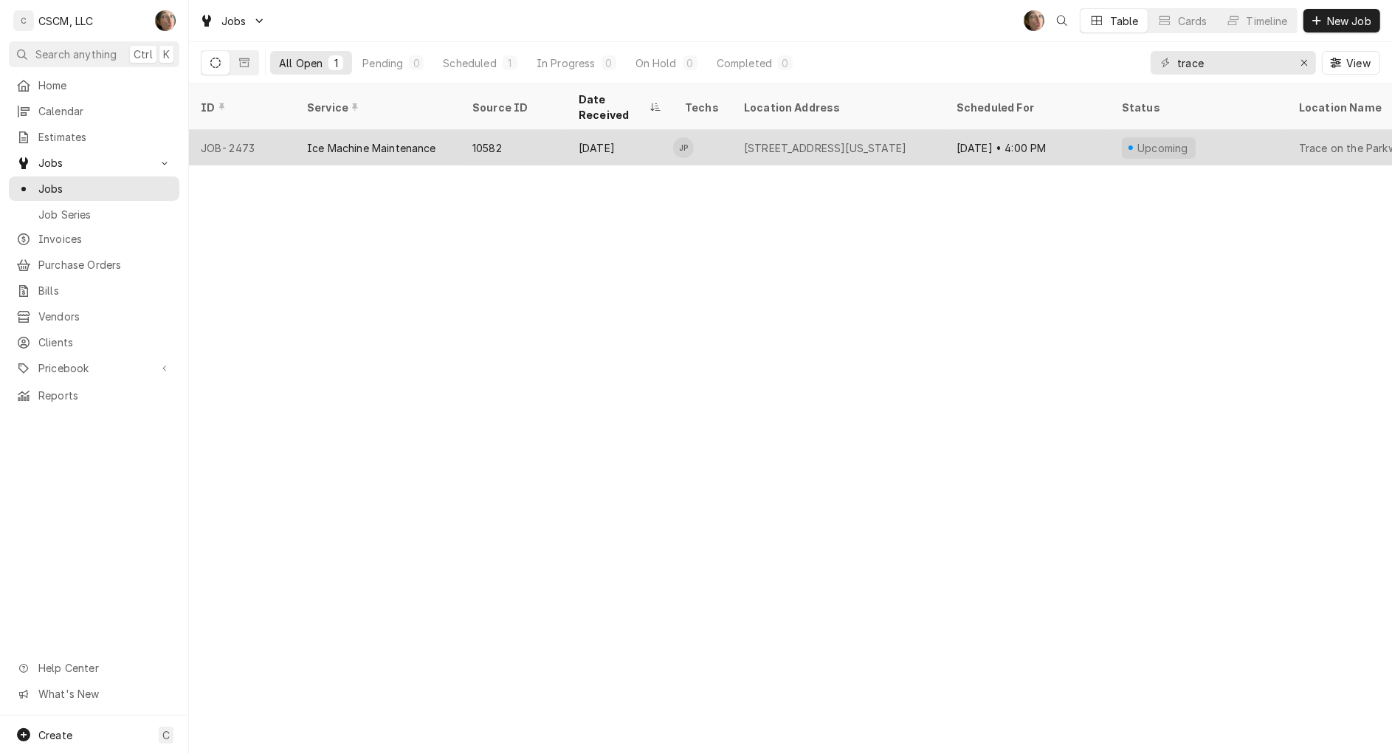
click at [750, 130] on div "6150 Trace Pkwy Dr, Edwardsville, Illinois 62025" at bounding box center [838, 147] width 213 height 35
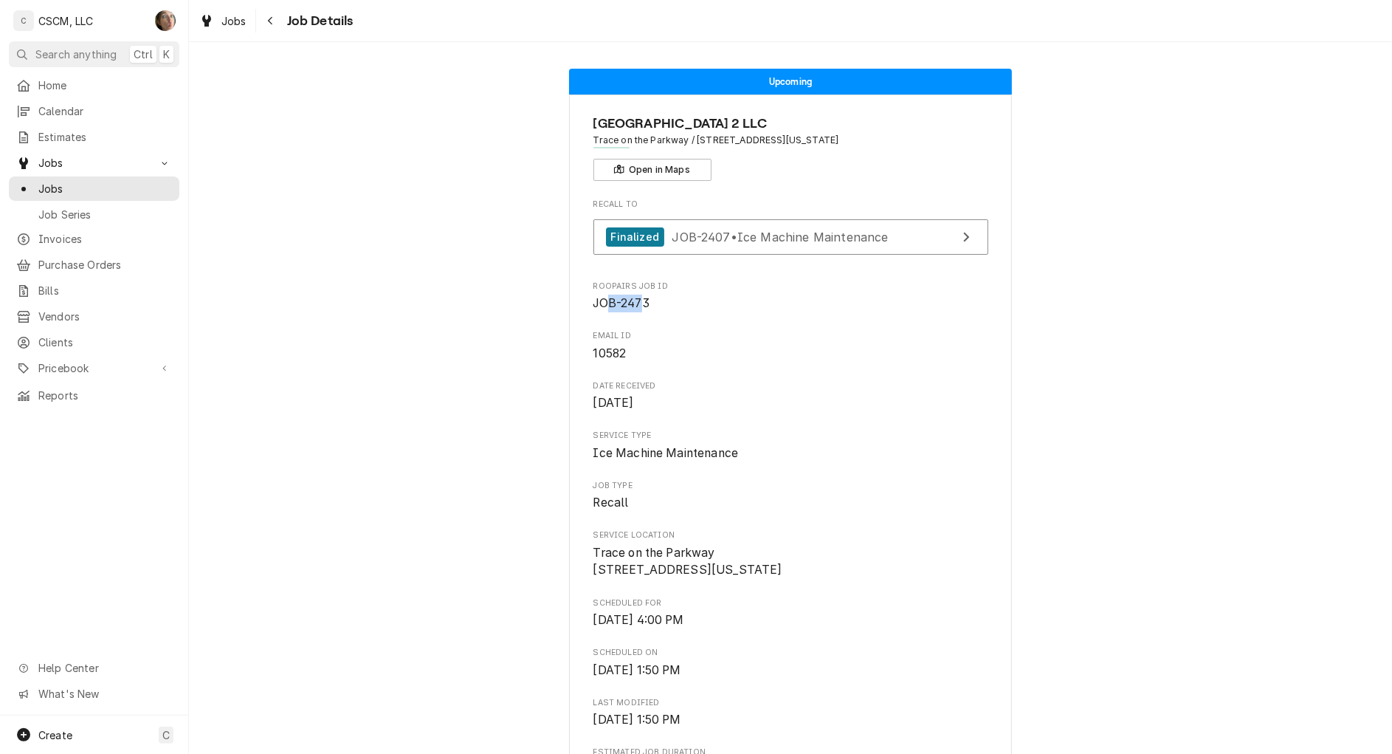
drag, startPoint x: 635, startPoint y: 308, endPoint x: 598, endPoint y: 306, distance: 36.9
click at [598, 306] on span "JOB-2473" at bounding box center [622, 303] width 56 height 14
drag, startPoint x: 598, startPoint y: 306, endPoint x: 666, endPoint y: 300, distance: 68.2
click at [666, 300] on span "JOB-2473" at bounding box center [791, 304] width 395 height 18
drag, startPoint x: 670, startPoint y: 303, endPoint x: 566, endPoint y: 307, distance: 103.4
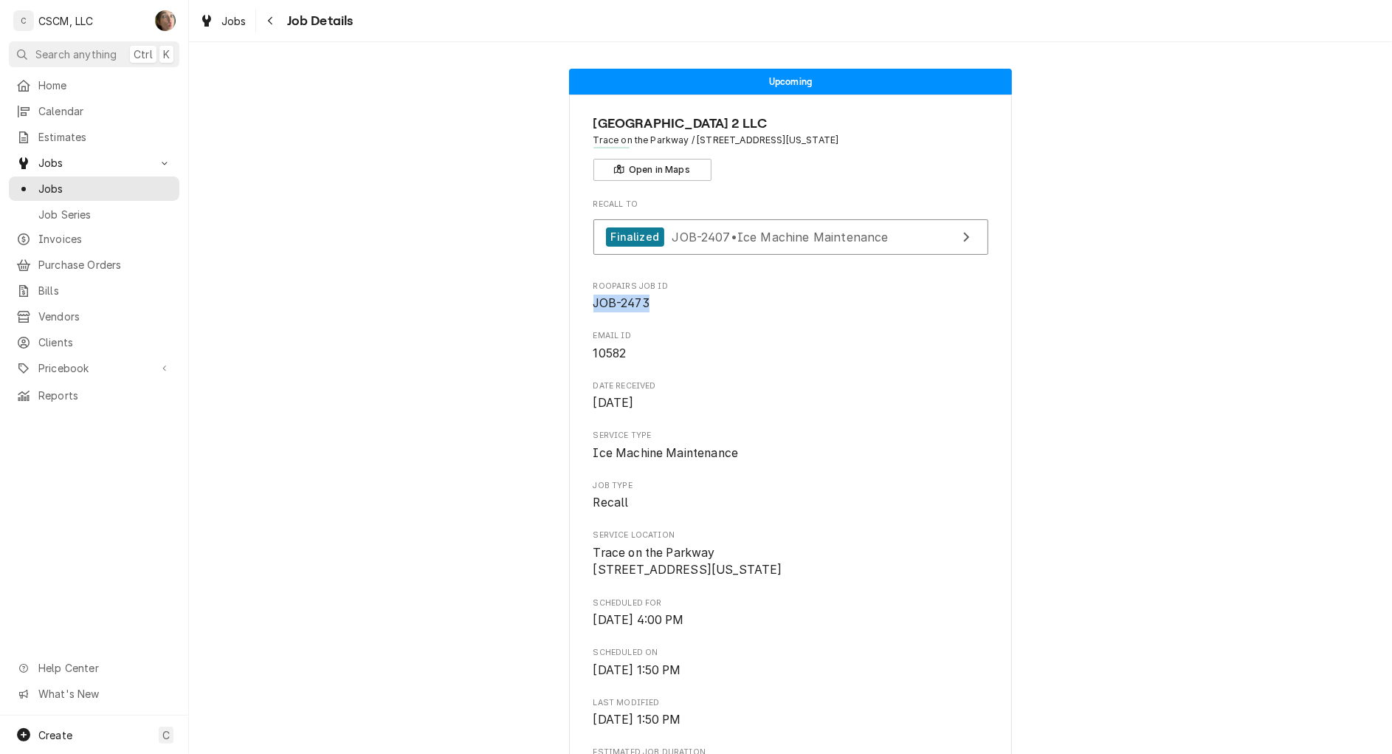
drag, startPoint x: 566, startPoint y: 307, endPoint x: 754, endPoint y: 322, distance: 188.8
drag, startPoint x: 624, startPoint y: 348, endPoint x: 567, endPoint y: 356, distance: 57.3
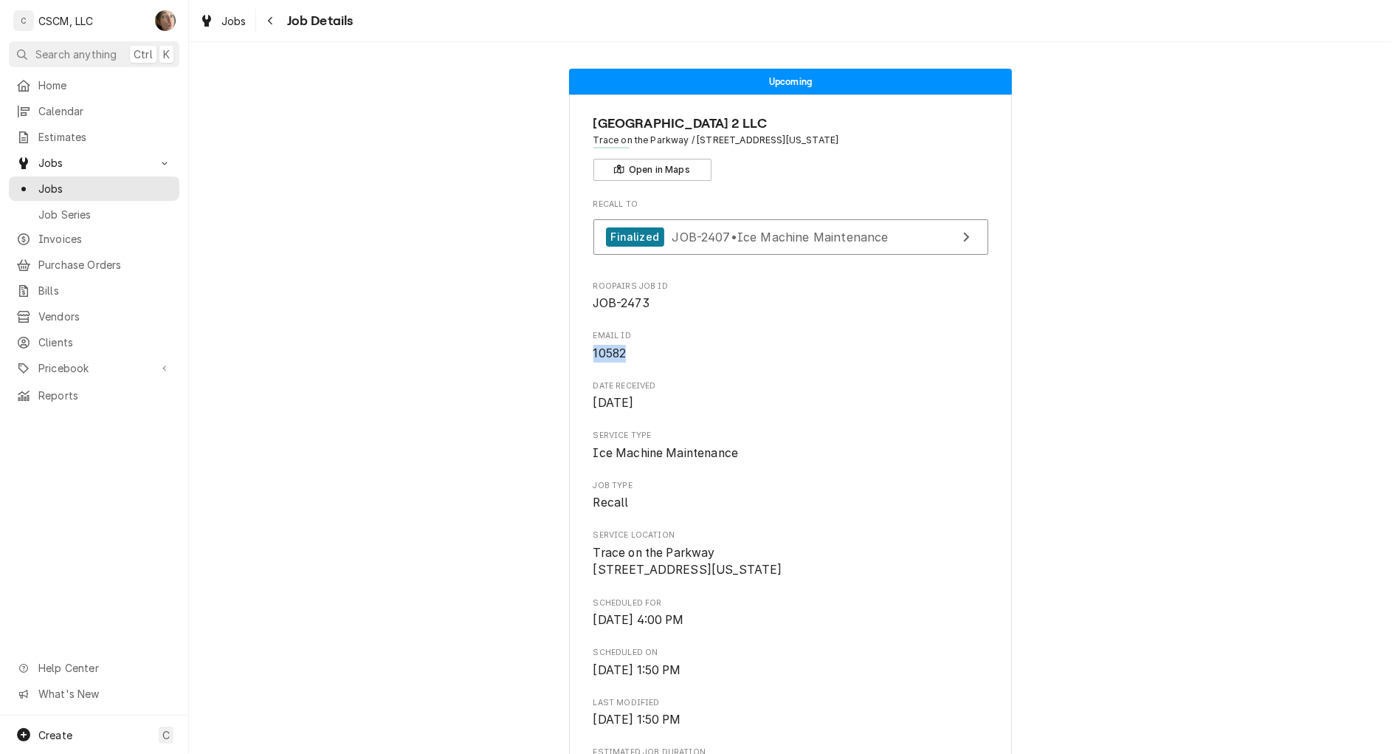
drag, startPoint x: 567, startPoint y: 356, endPoint x: 769, endPoint y: 358, distance: 202.3
click at [769, 358] on span "10582" at bounding box center [791, 354] width 395 height 18
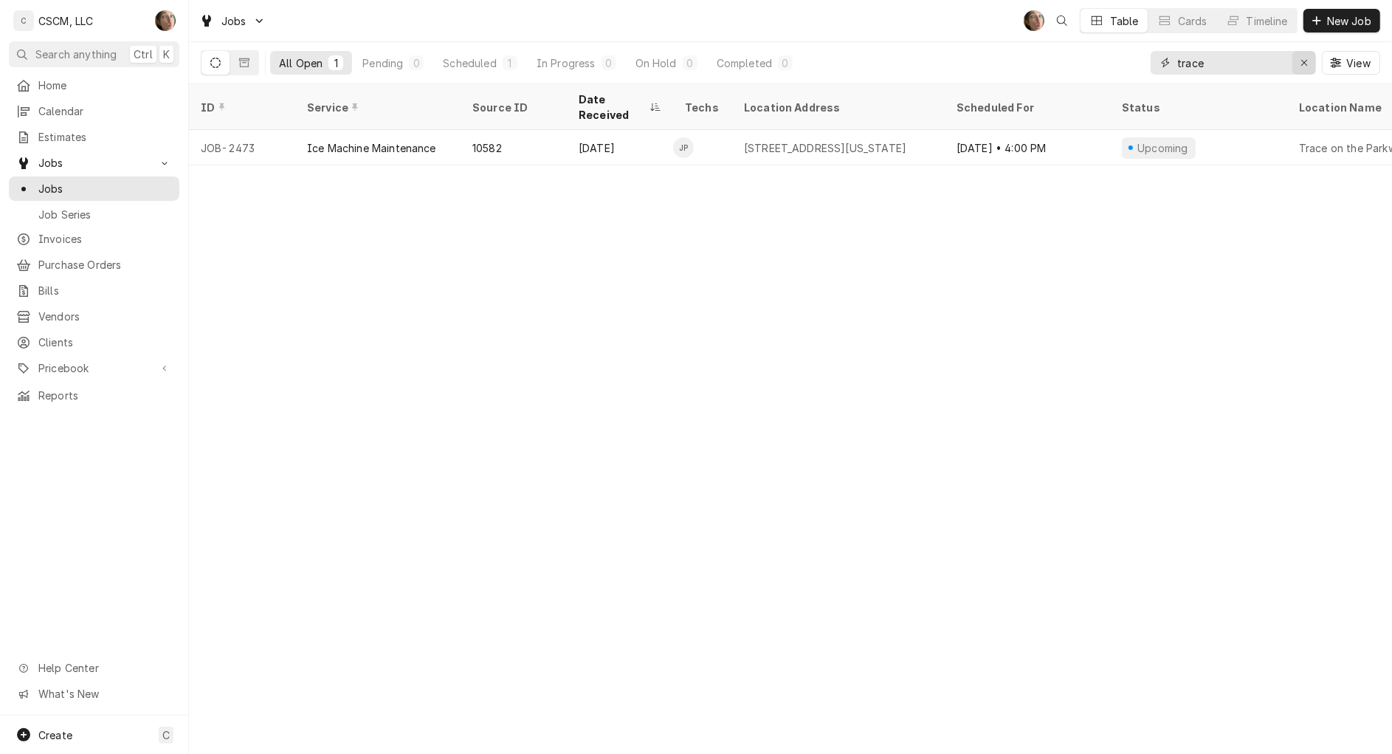
click at [1297, 60] on div "Erase input" at bounding box center [1304, 62] width 15 height 15
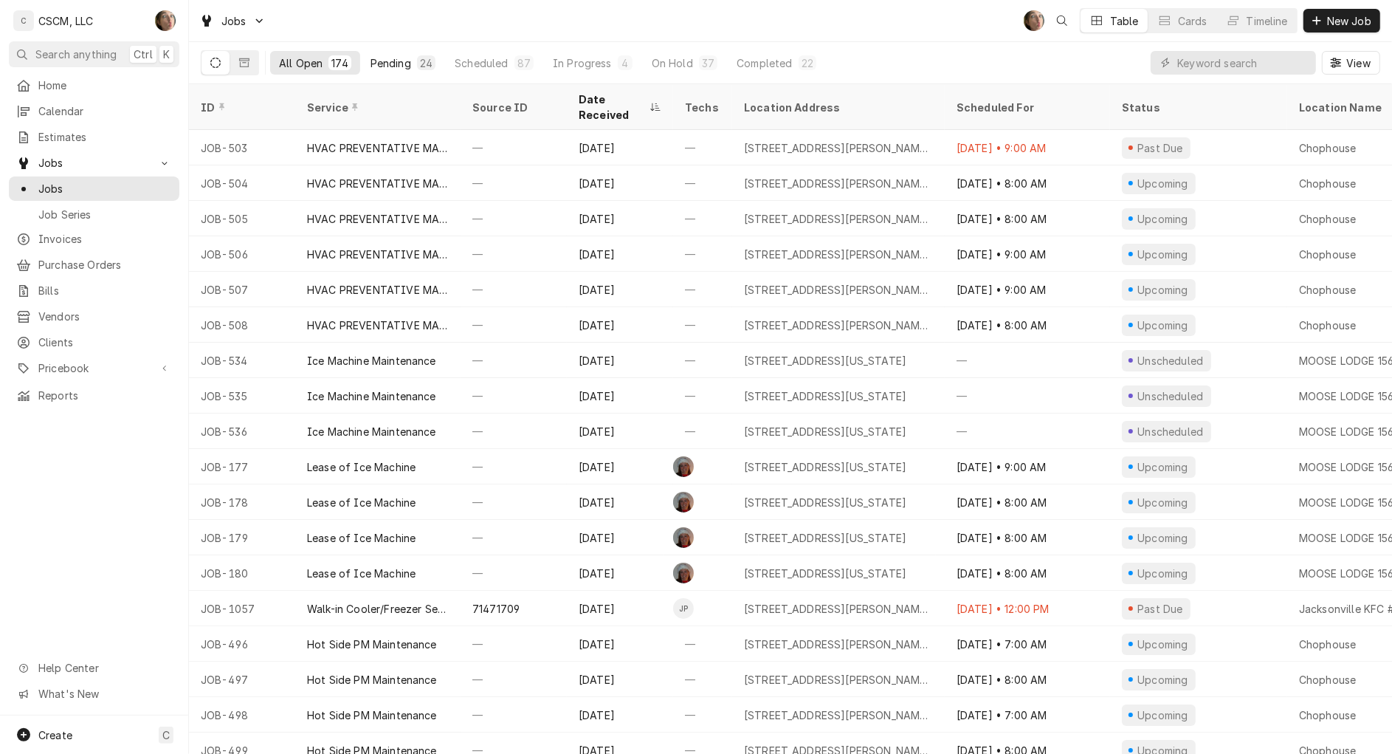
click at [388, 63] on div "Pending" at bounding box center [391, 63] width 41 height 16
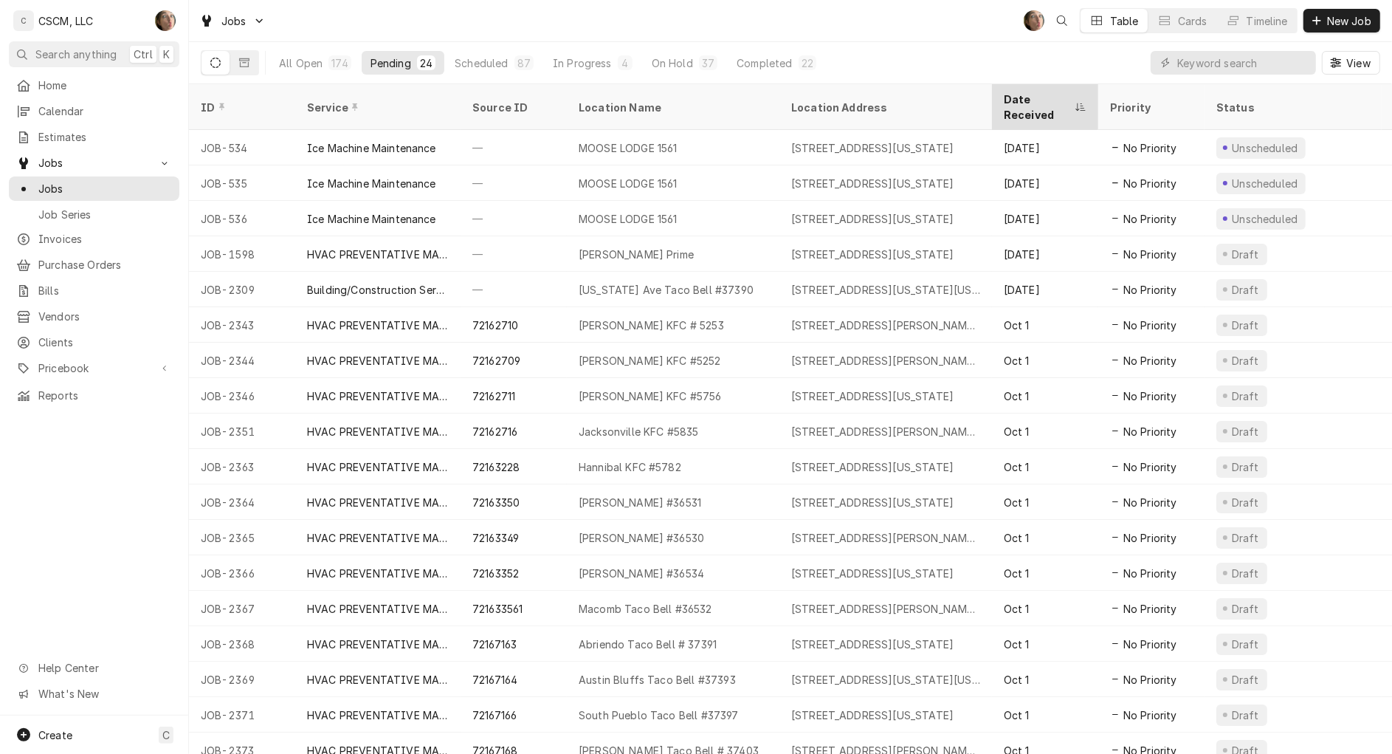
click at [1057, 94] on div "Date Received" at bounding box center [1038, 107] width 68 height 31
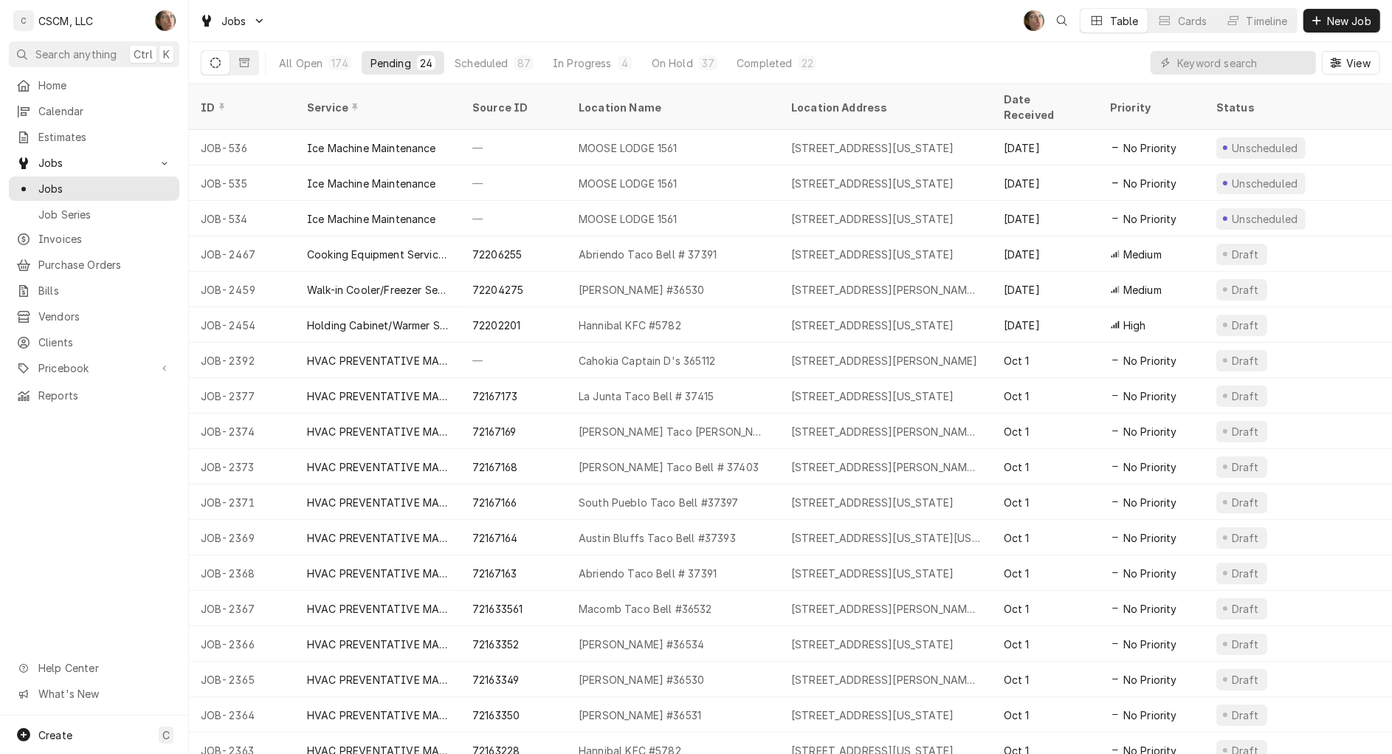
click at [1057, 94] on div "Date Received" at bounding box center [1044, 107] width 80 height 31
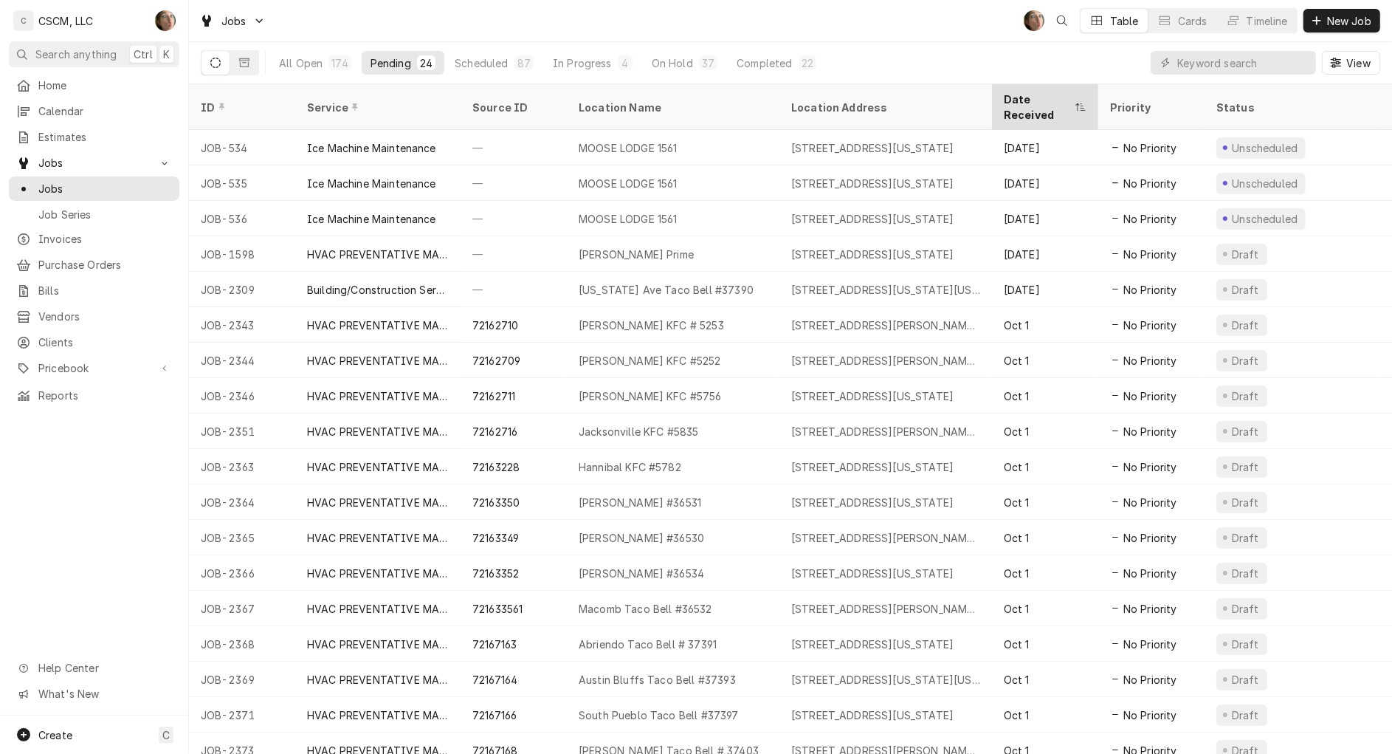
click at [1022, 93] on div "Date Received" at bounding box center [1038, 107] width 68 height 31
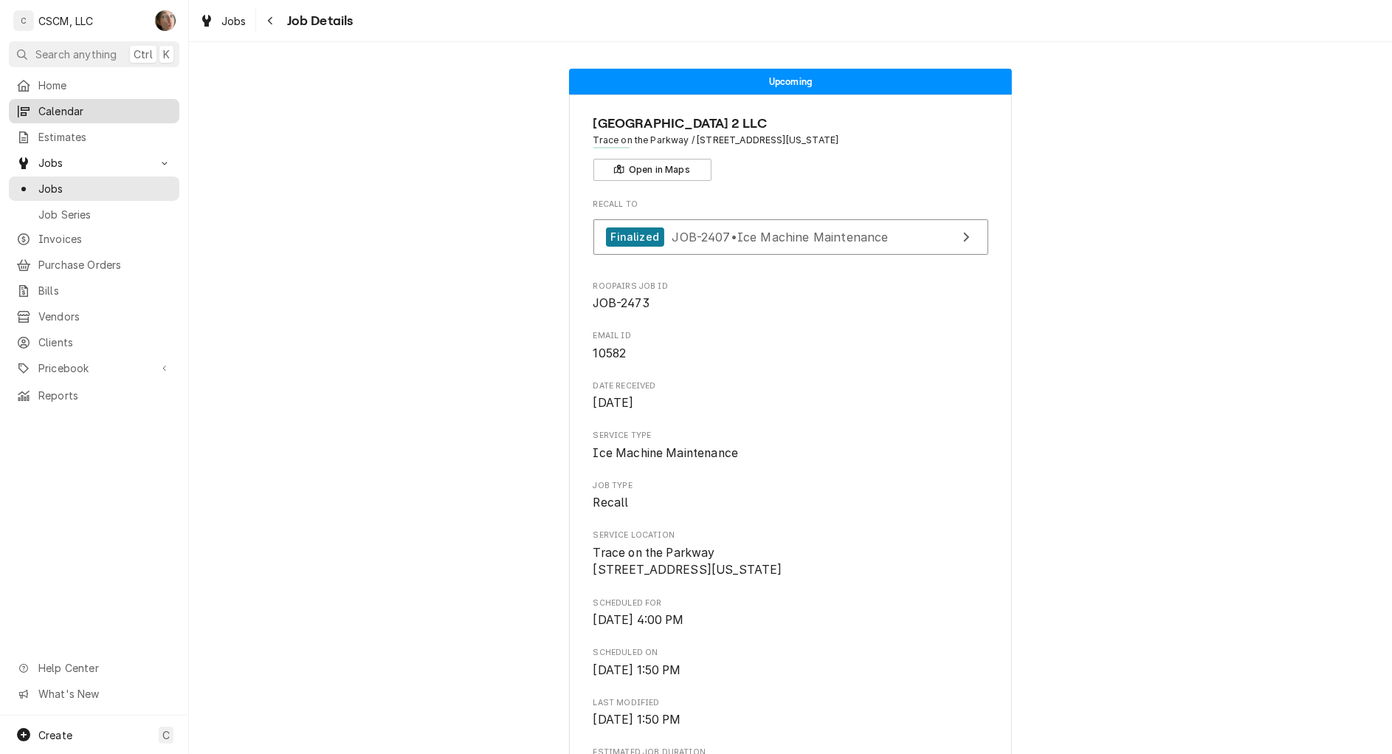
click at [69, 113] on span "Calendar" at bounding box center [105, 111] width 134 height 16
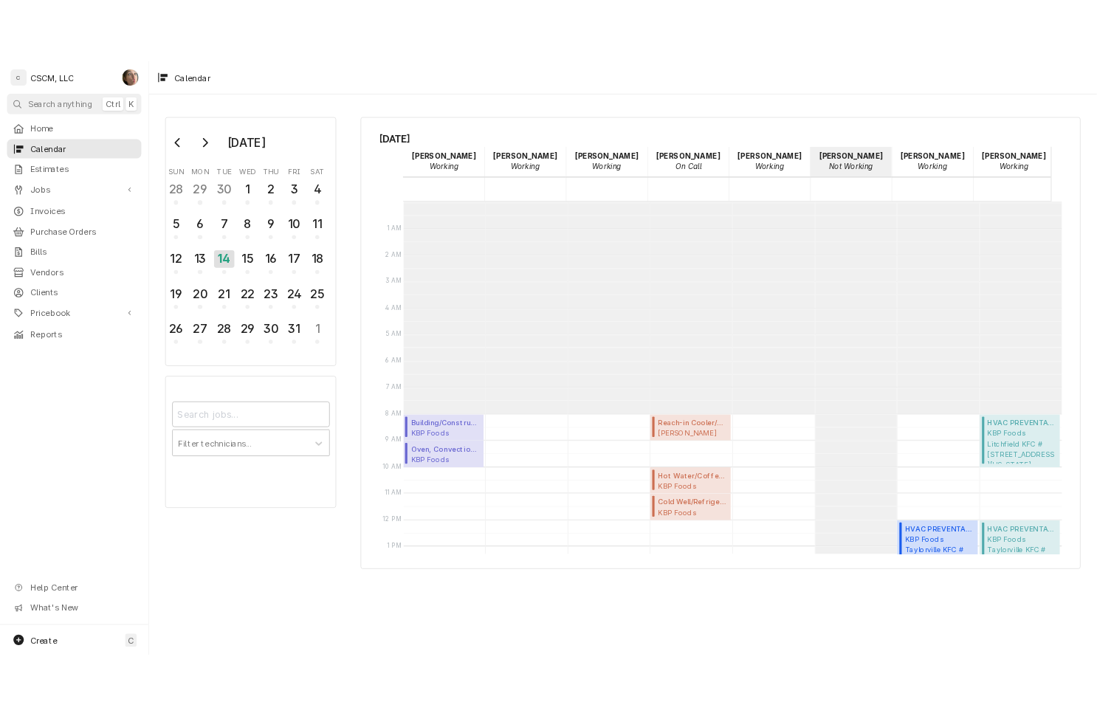
scroll to position [268, 0]
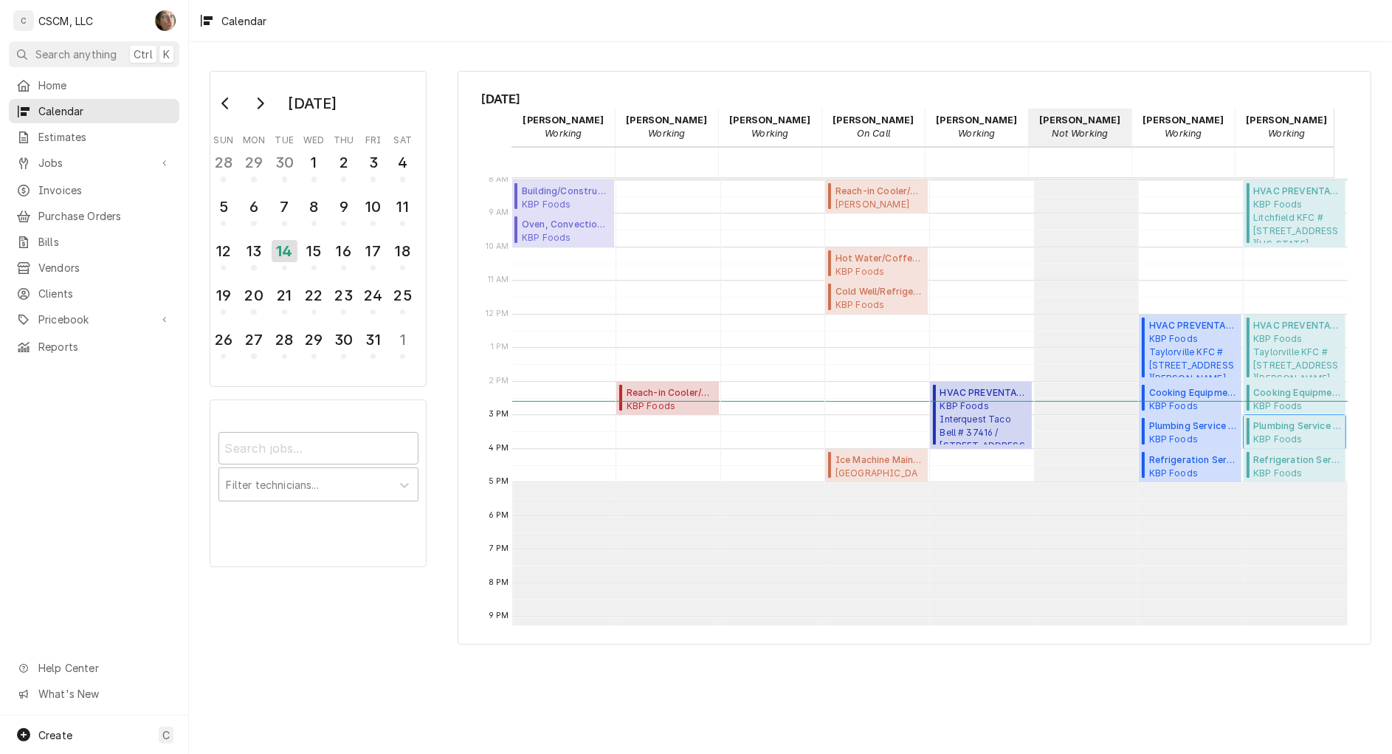
click at [1270, 430] on span "Plumbing Service Call ( Upcoming )" at bounding box center [1297, 425] width 88 height 13
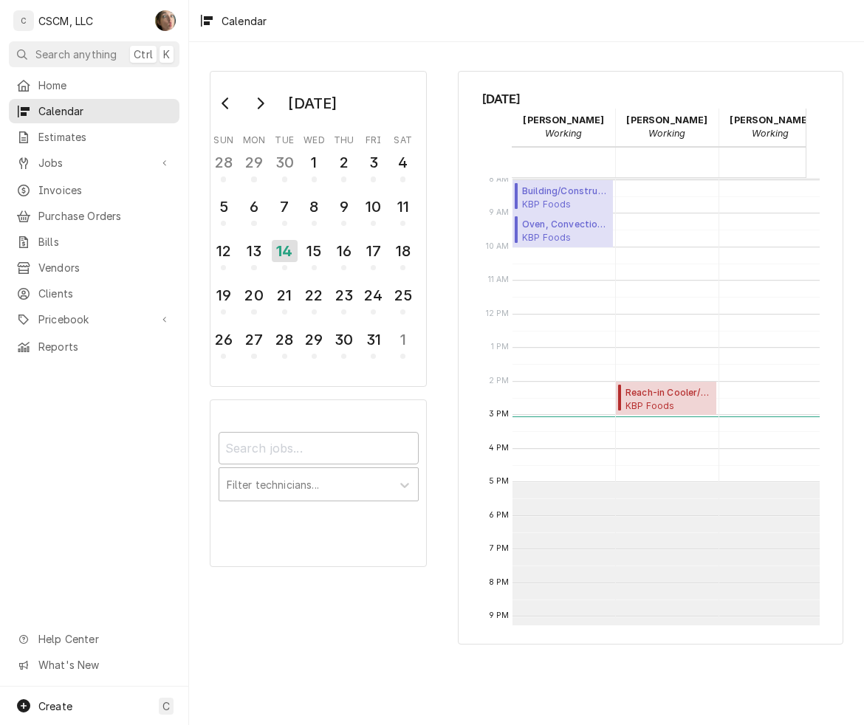
click at [455, 292] on div "October 2025 Sun Mon Tue Wed Thu Fri Sat 28 29 30 1 2 3 4 5 6 7 8 9 10 11 12 13…" at bounding box center [526, 357] width 675 height 599
click at [314, 251] on div "15" at bounding box center [314, 250] width 26 height 25
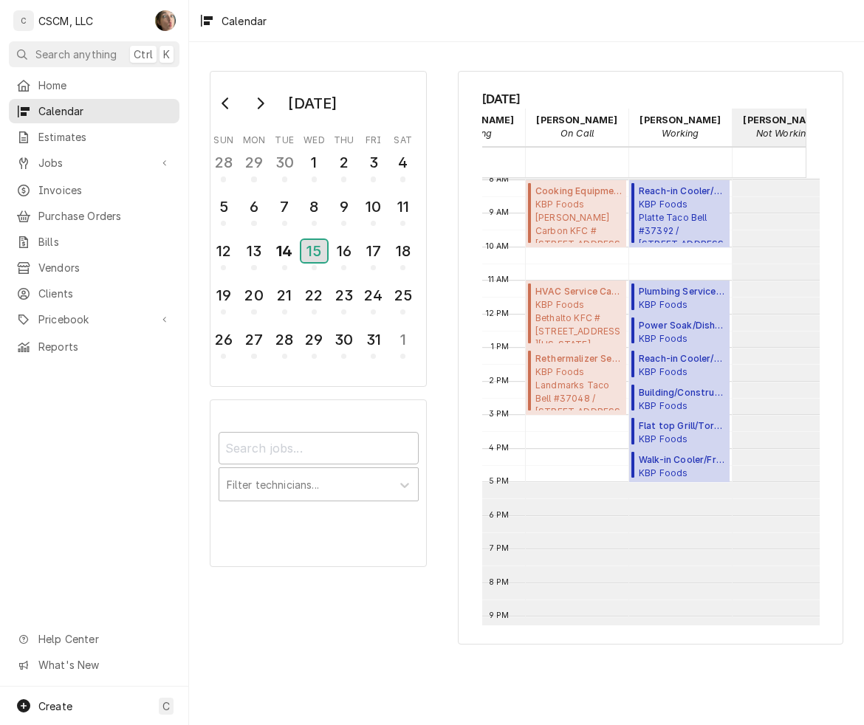
scroll to position [0, 181]
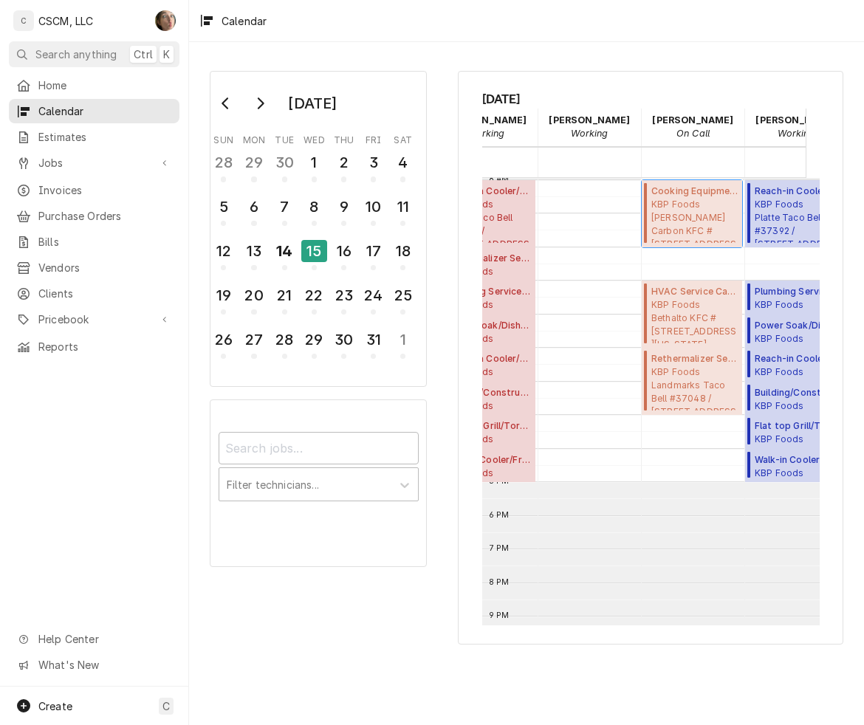
click at [703, 224] on span "KBP Foods Glen Carbon KFC #5839 / 3202 Highway 159, Glen Carbon, Illinois 62034" at bounding box center [694, 220] width 86 height 45
click at [311, 252] on div "15" at bounding box center [314, 251] width 26 height 22
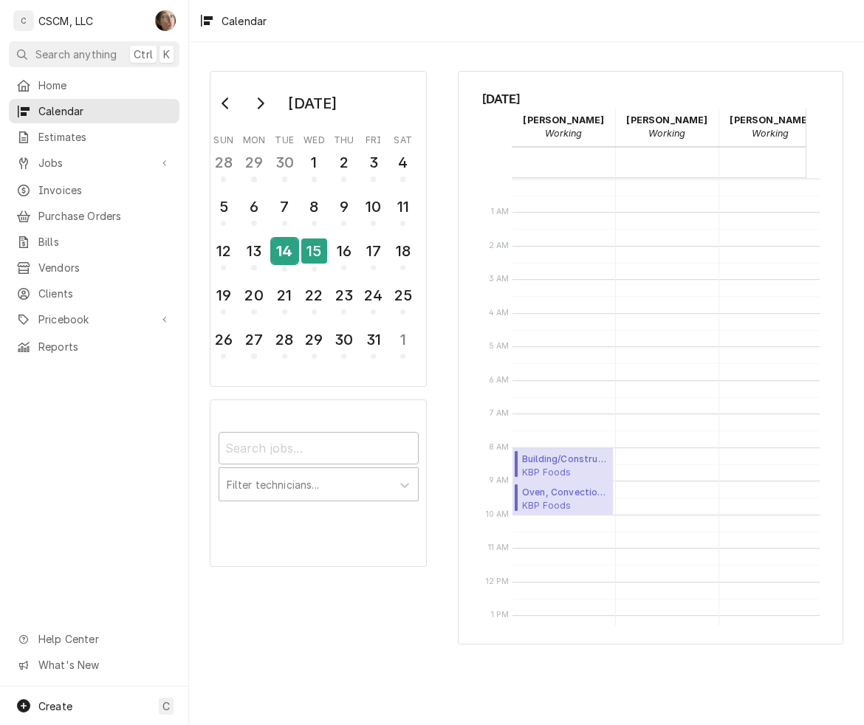
click at [289, 247] on div "14" at bounding box center [285, 250] width 26 height 25
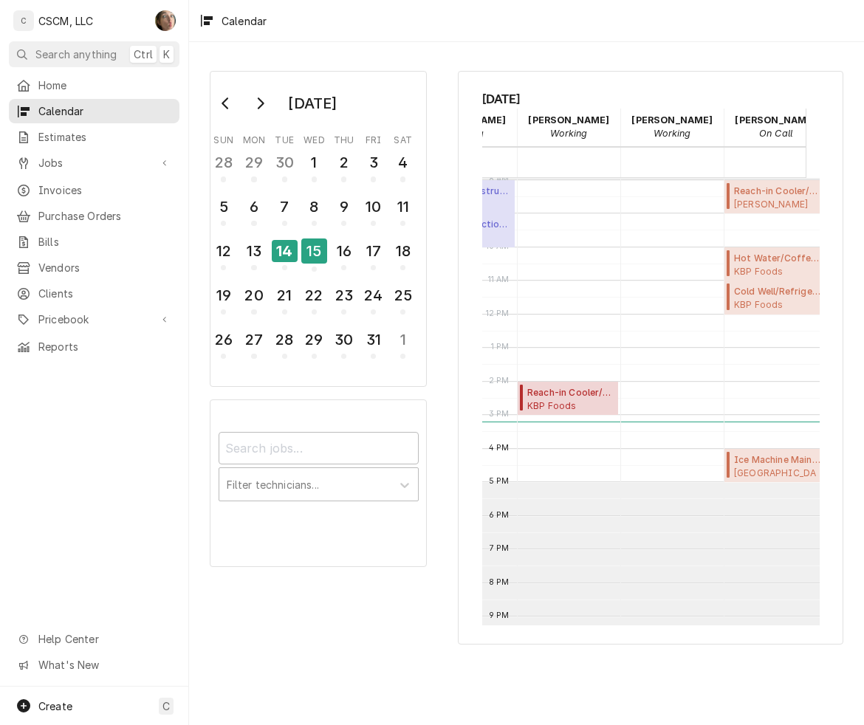
scroll to position [176, 98]
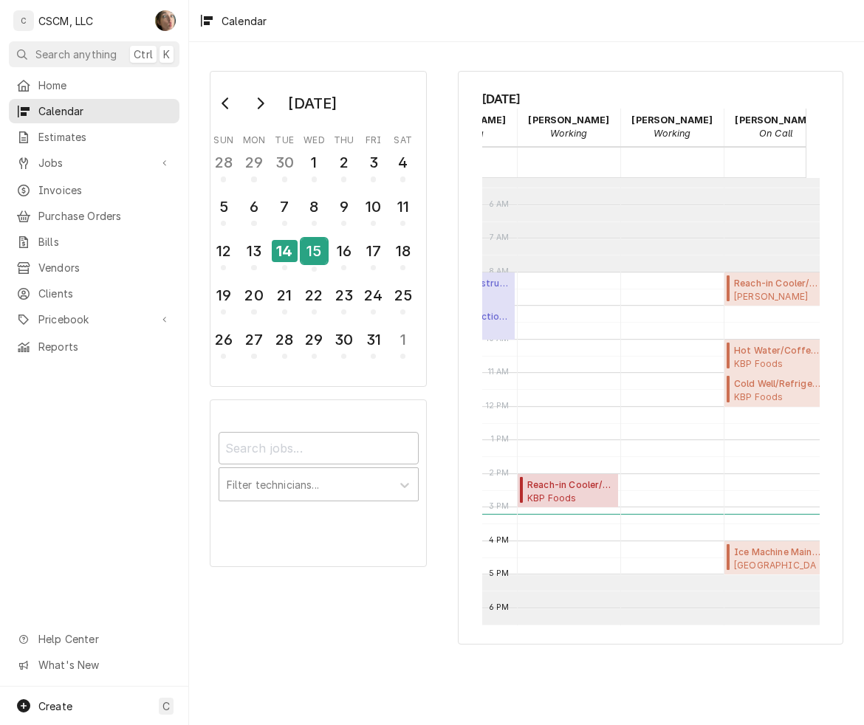
click at [315, 255] on div "15" at bounding box center [314, 250] width 26 height 25
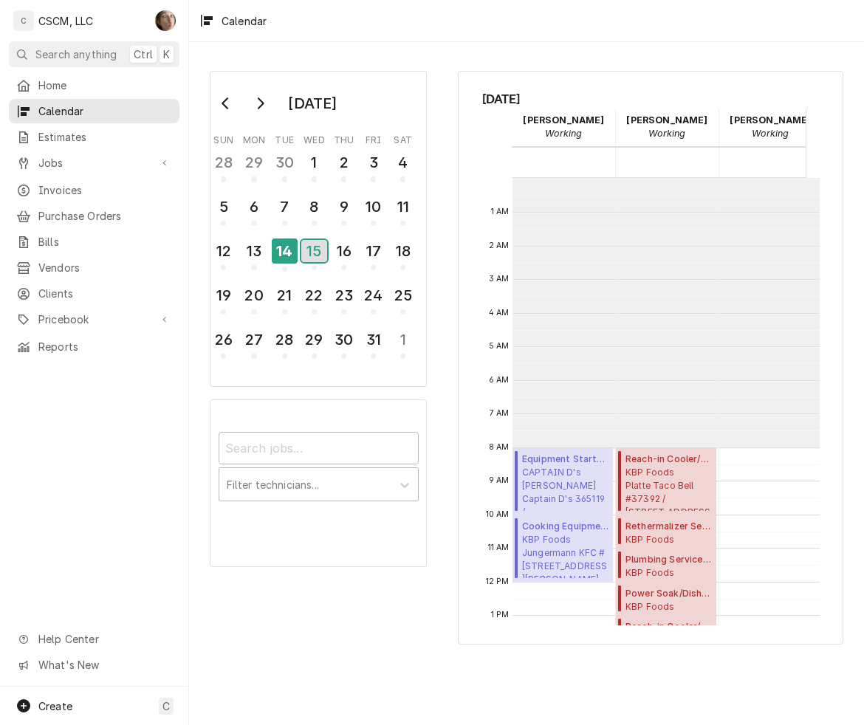
scroll to position [268, 0]
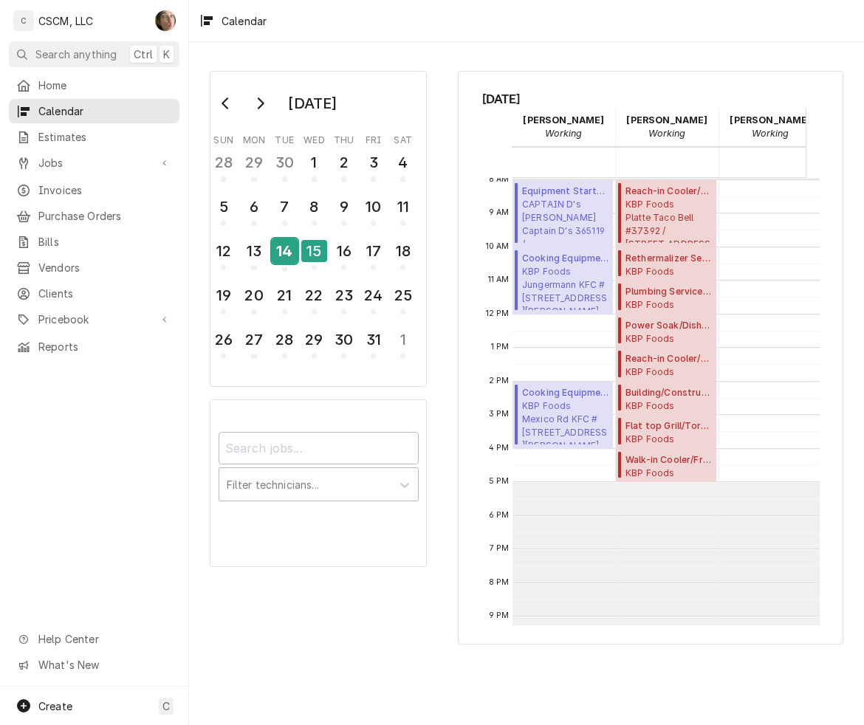
click at [293, 244] on div "14" at bounding box center [285, 250] width 26 height 25
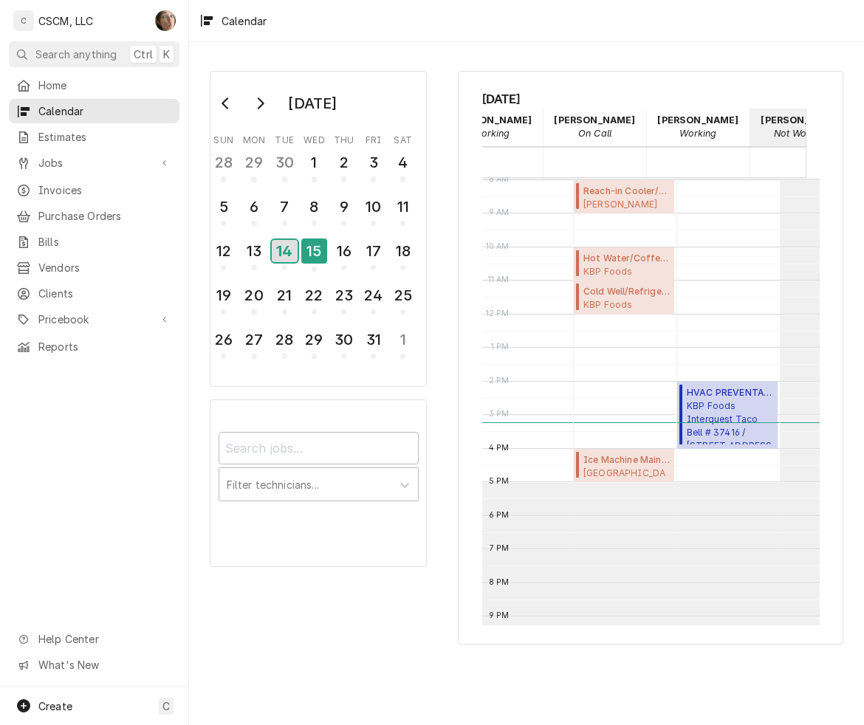
scroll to position [0, 249]
click at [308, 240] on div "15" at bounding box center [314, 250] width 26 height 25
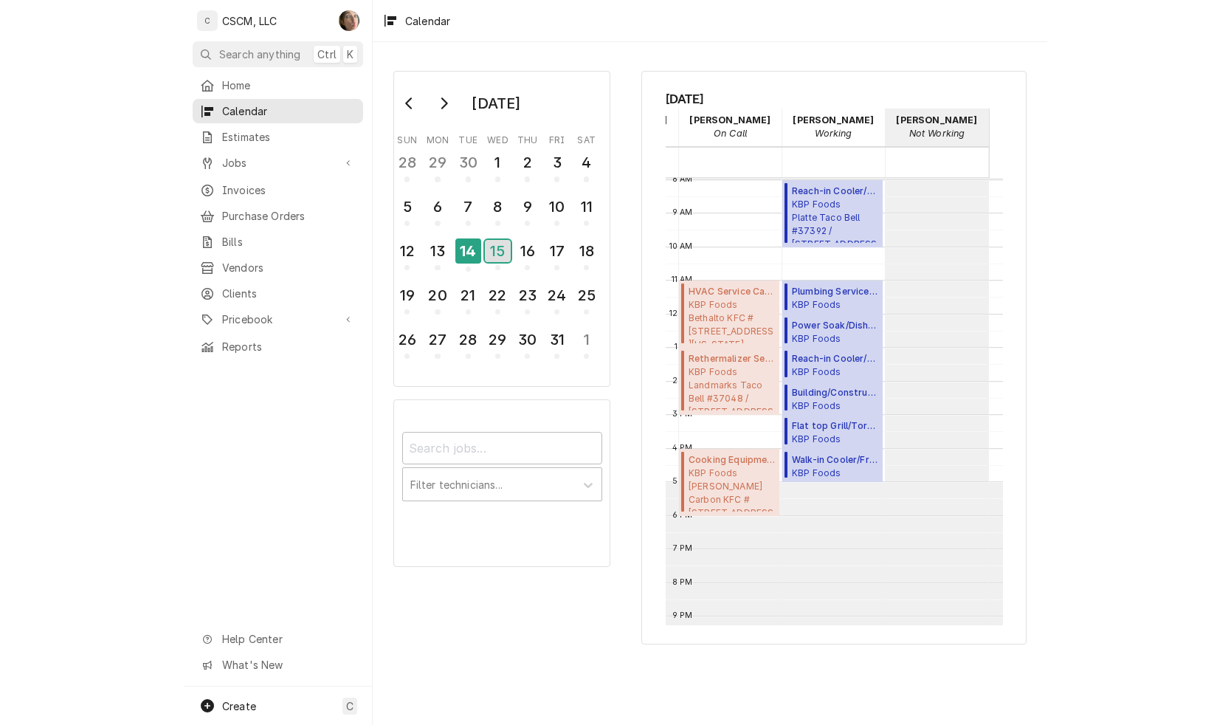
scroll to position [0, 229]
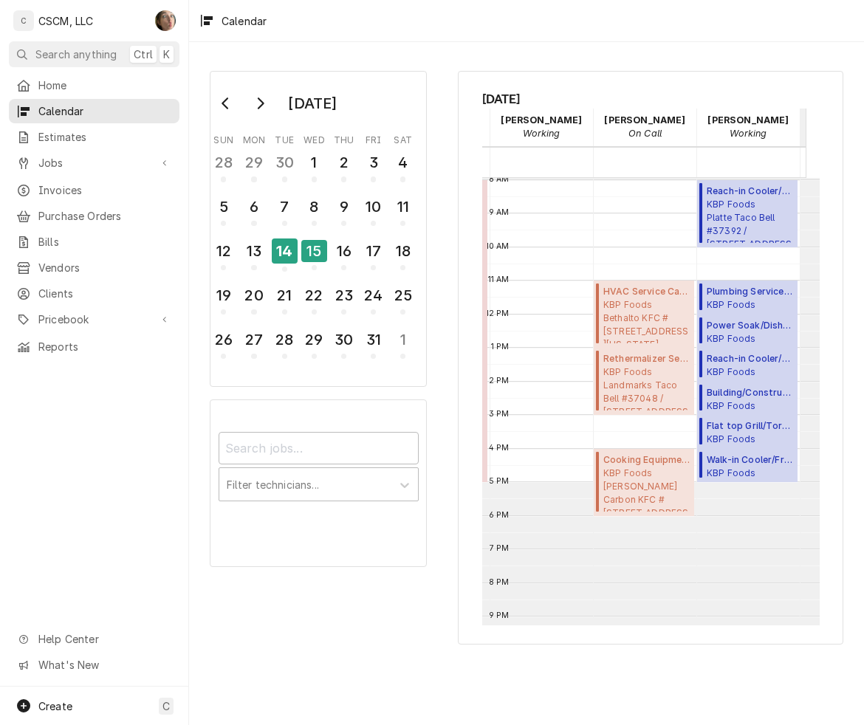
click at [864, 100] on html "C CSCM, LLC SH Search anything Ctrl K Home Calendar Estimates Jobs Jobs Job Ser…" at bounding box center [432, 362] width 864 height 725
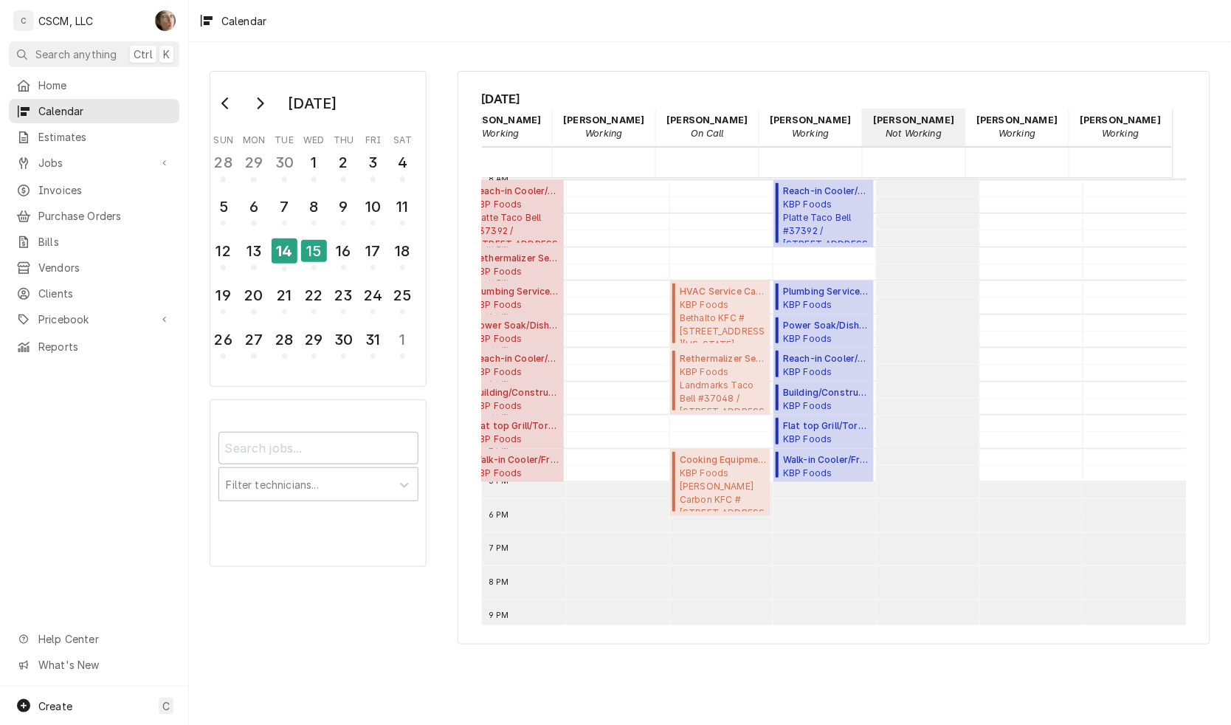
scroll to position [268, 166]
click at [286, 246] on div "14" at bounding box center [285, 250] width 26 height 25
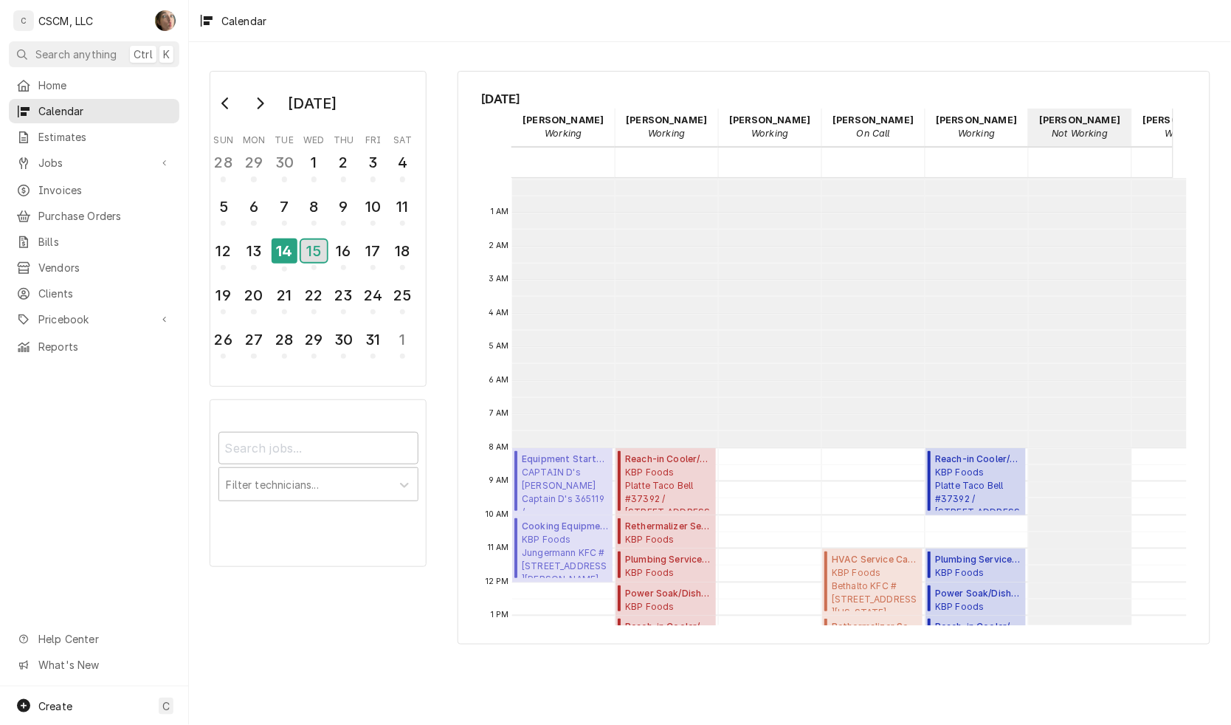
scroll to position [268, 0]
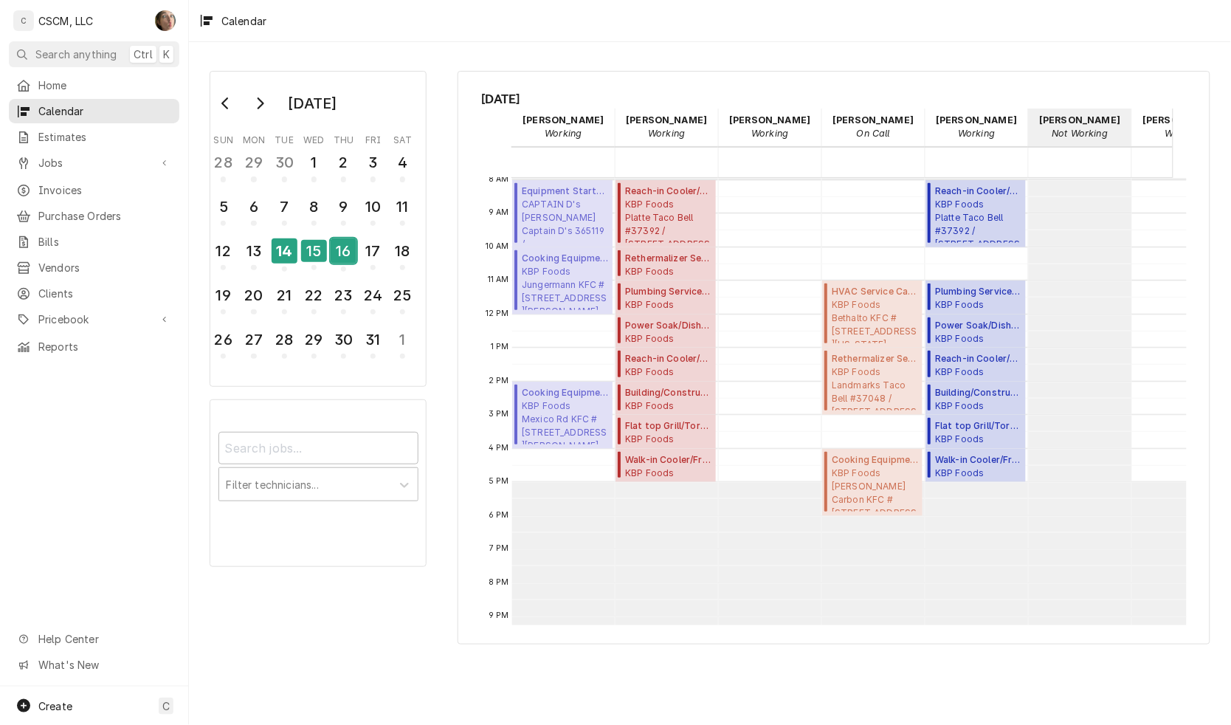
click at [337, 246] on div "16" at bounding box center [344, 250] width 26 height 25
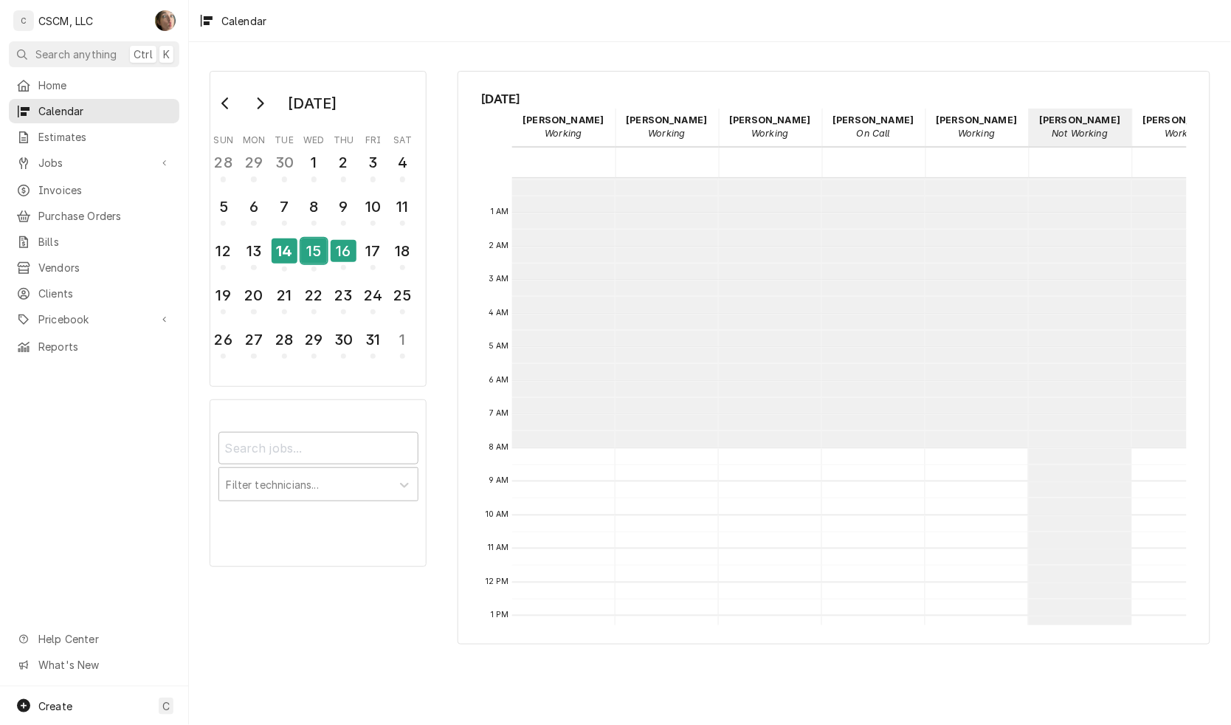
click at [310, 251] on div "15" at bounding box center [314, 250] width 26 height 25
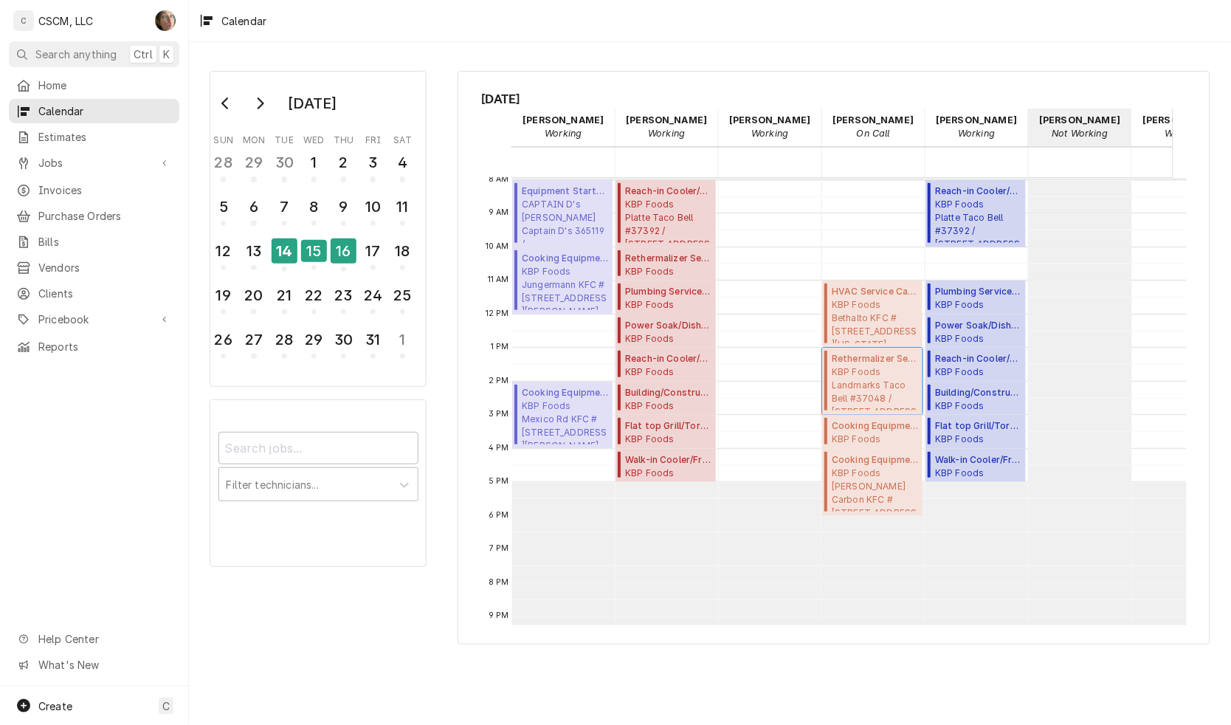
click at [845, 381] on span "KBP Foods Landmarks Taco Bell #37048 / 620 E. Landmarks Blvd, Alton, Illinois 6…" at bounding box center [875, 387] width 86 height 45
click at [876, 493] on span "KBP Foods Glen Carbon KFC #5839 / 3202 Highway 159, Glen Carbon, Illinois 62034" at bounding box center [875, 489] width 86 height 45
click at [758, 64] on div "October 2025 Sun Mon Tue Wed Thu Fri Sat 28 29 30 1 2 3 4 5 6 7 8 9 10 11 12 13…" at bounding box center [710, 357] width 1042 height 599
click at [348, 259] on div "16" at bounding box center [344, 250] width 26 height 25
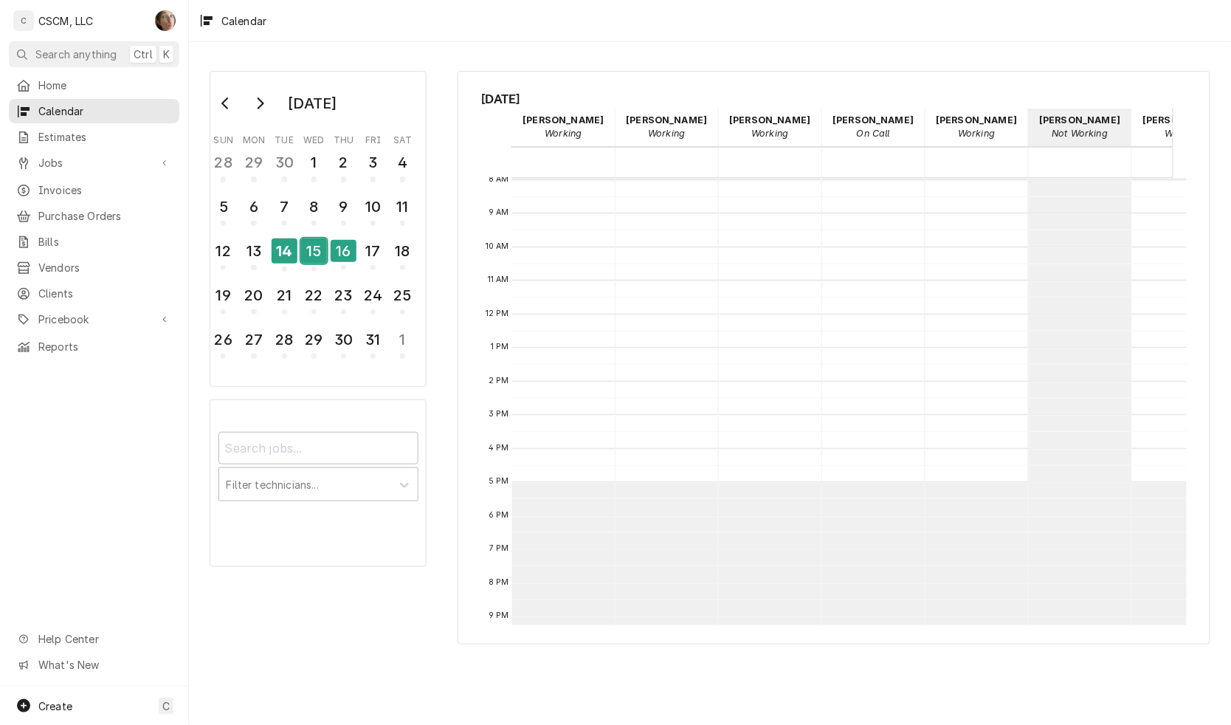
click at [319, 245] on div "15" at bounding box center [314, 250] width 26 height 25
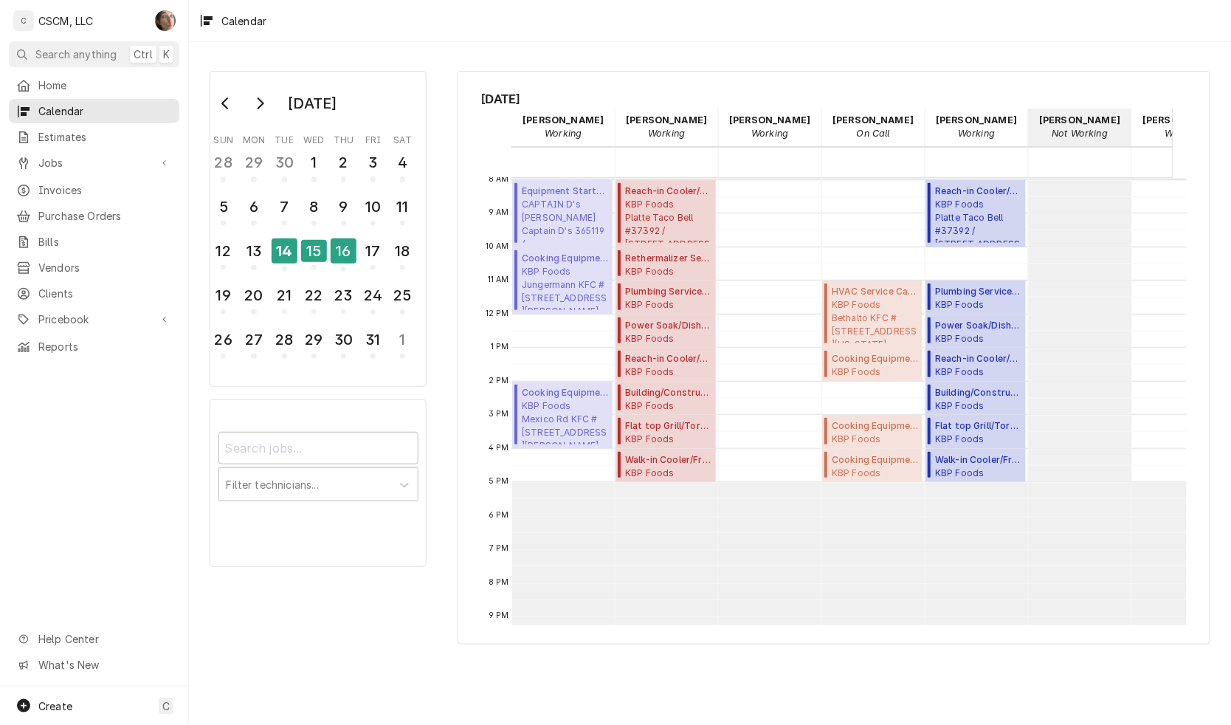
click at [625, 668] on div "October 2025 Sun Mon Tue Wed Thu Fri Sat 28 29 30 1 2 3 4 5 6 7 8 9 10 11 12 13…" at bounding box center [710, 383] width 1042 height 683
click at [557, 216] on span "CAPTAIN D's Arnold Captain D's 365119 / 830 Jeffco Blvd, Arnold, Missouri 63010" at bounding box center [565, 220] width 86 height 45
click at [979, 427] on span "Flat top Grill/Tortilla/ Panini ( Upcoming )" at bounding box center [978, 425] width 86 height 13
click at [284, 248] on div "14" at bounding box center [285, 250] width 26 height 25
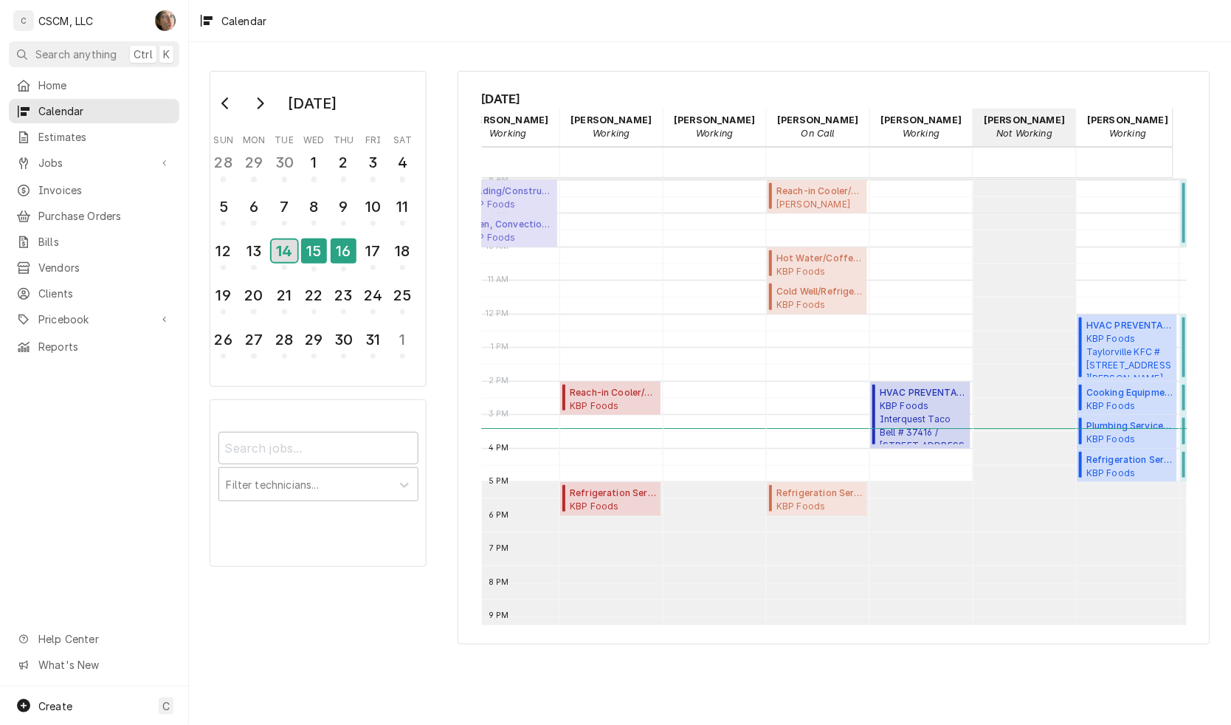
scroll to position [0, 67]
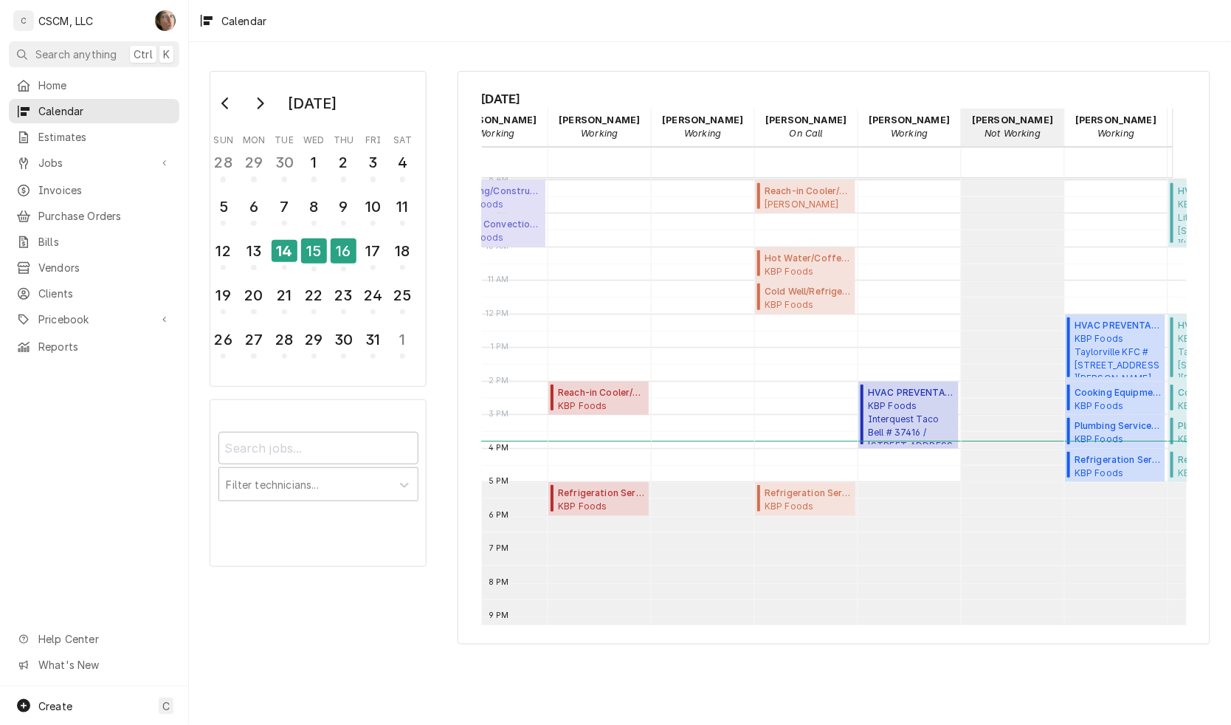
click at [770, 78] on div "Tuesday, Oct 14th Chris Lynch Working 14 Tue Izaia Bain Working 14 Tue James Ba…" at bounding box center [834, 358] width 753 height 574
click at [319, 255] on div "15" at bounding box center [314, 250] width 26 height 25
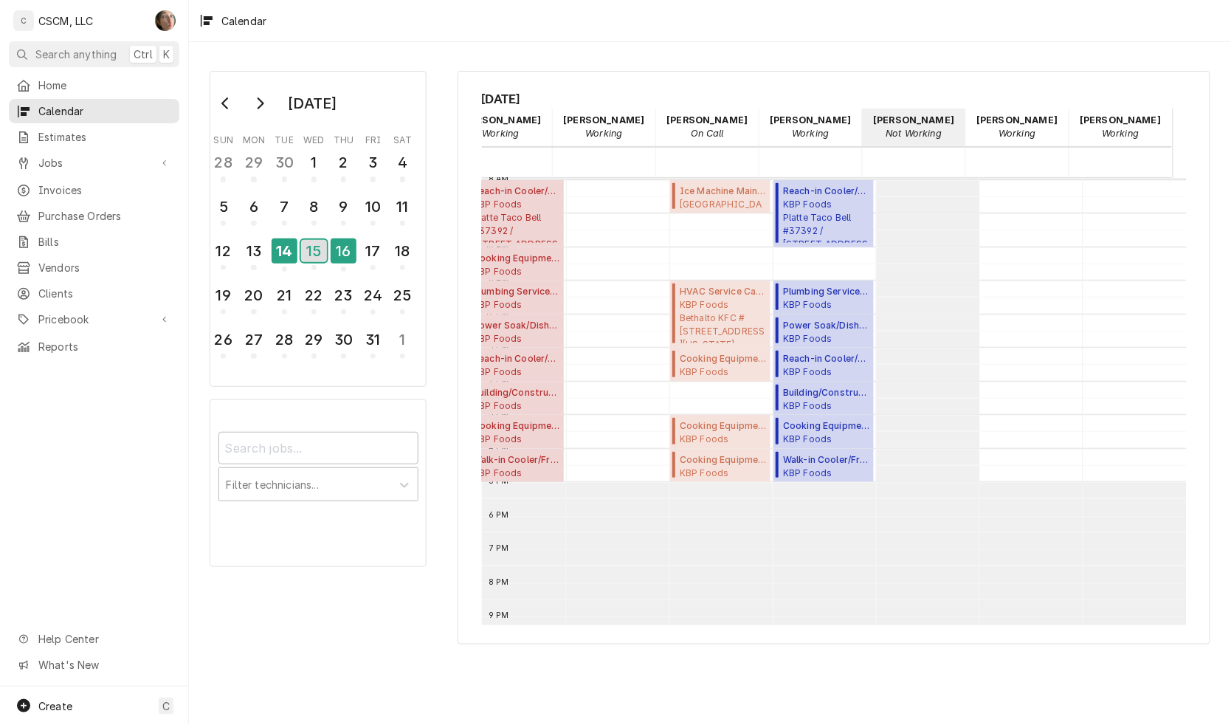
scroll to position [0, 0]
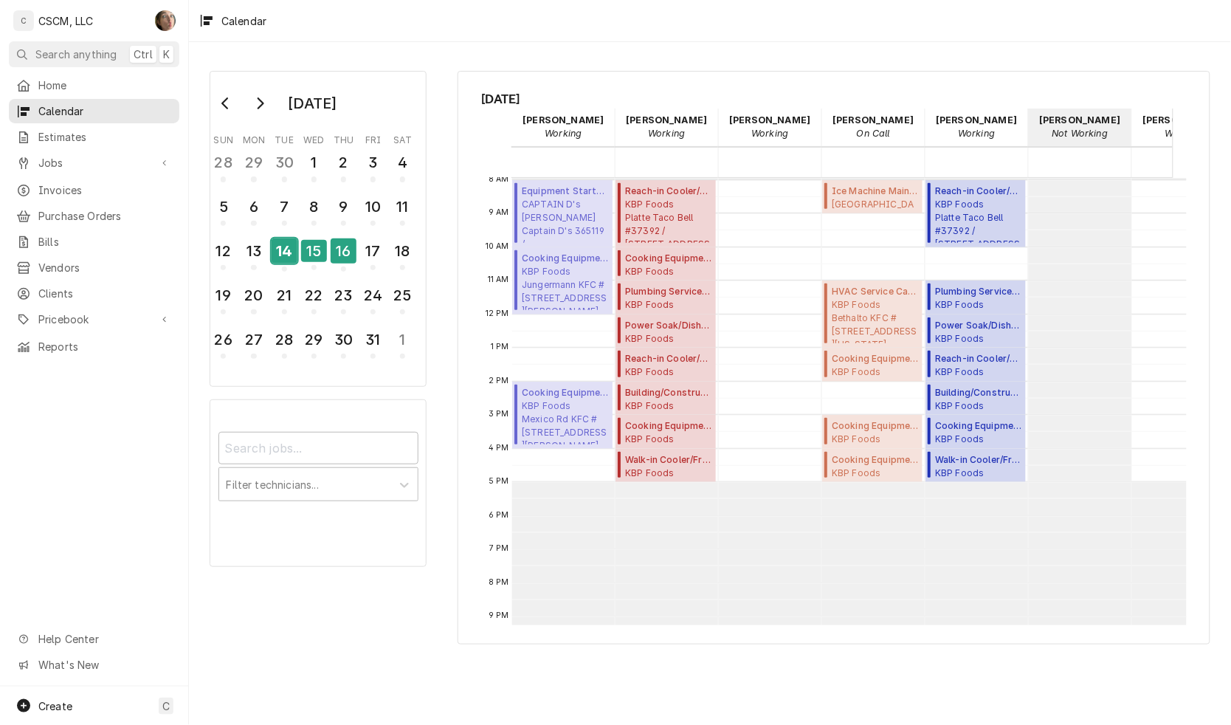
click at [293, 255] on div "14" at bounding box center [285, 250] width 26 height 25
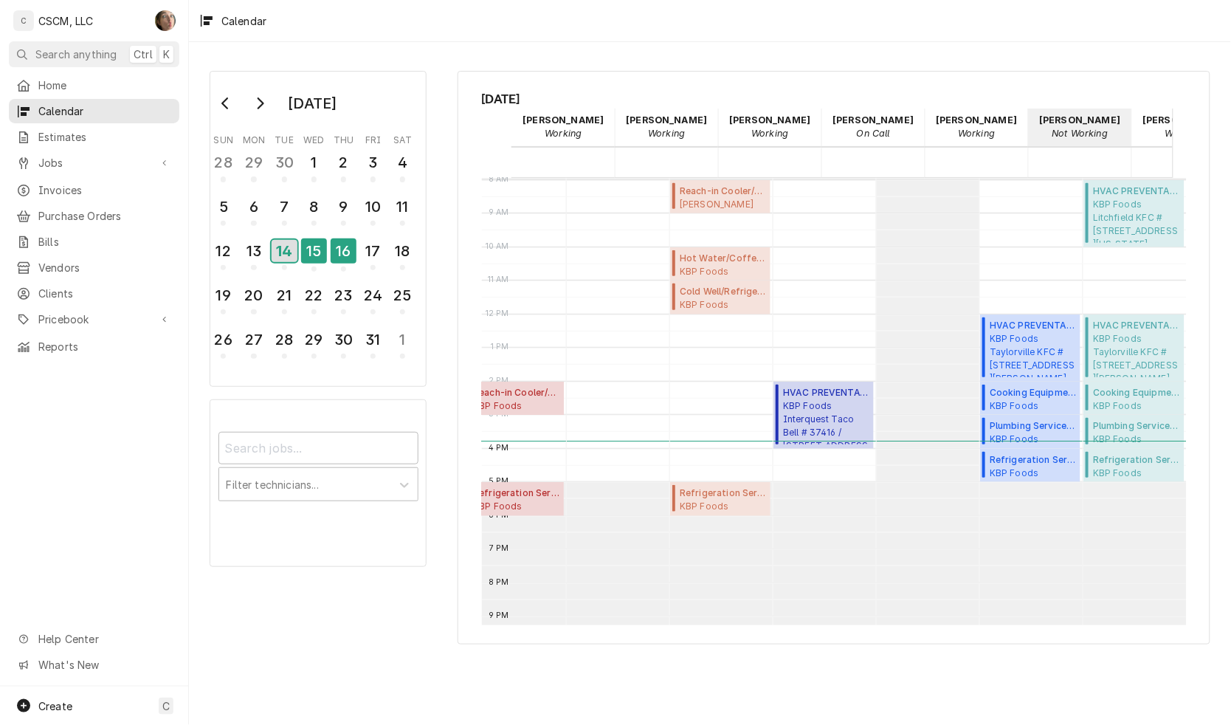
scroll to position [0, 166]
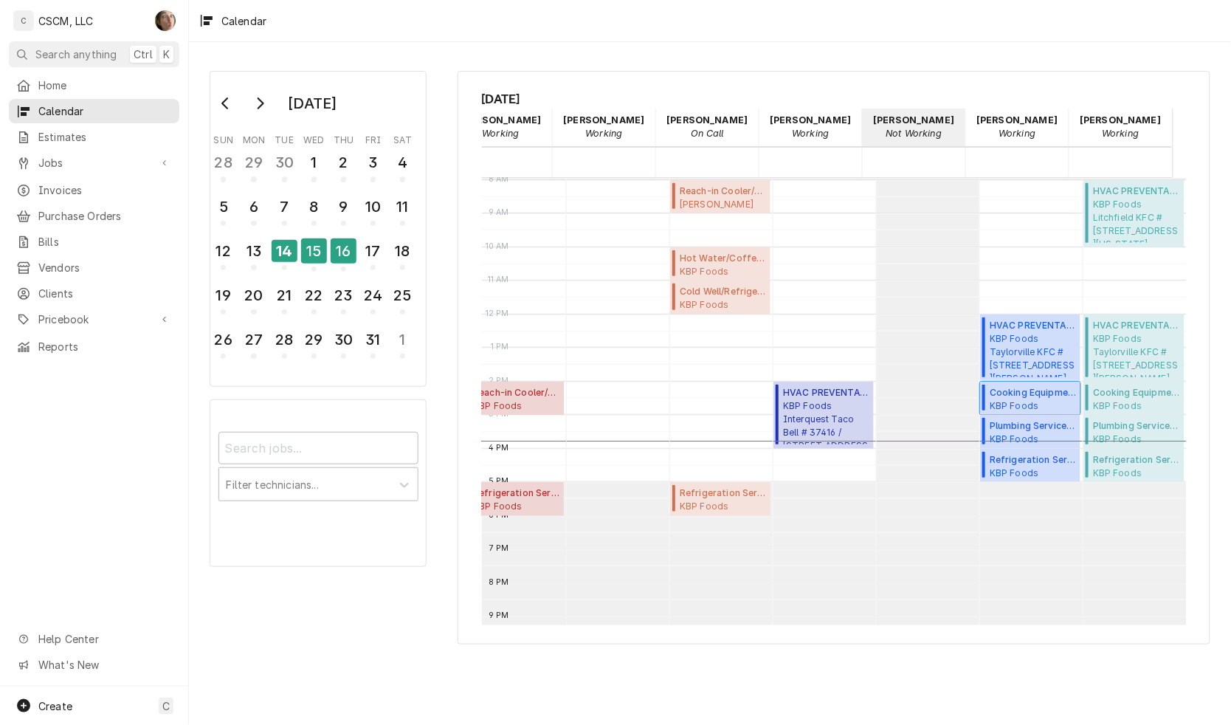
click at [1025, 403] on span "KBP Foods Taylorville KFC #5787 / 510 N. Webster St, Taylorville, Ilinois 62568" at bounding box center [1033, 405] width 86 height 12
click at [1016, 467] on span "KBP Foods Taylorville KFC #5787 / 510 N. Webster St, Taylorville, Ilinois 62568" at bounding box center [1033, 473] width 86 height 12
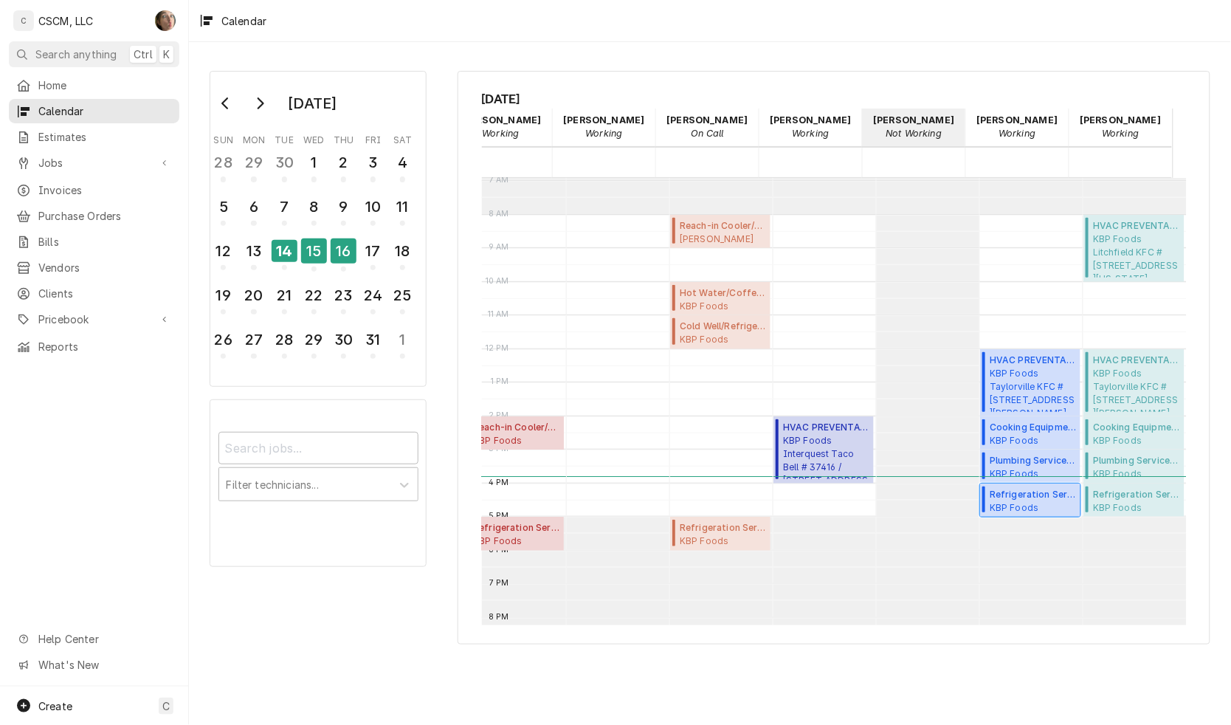
scroll to position [373, 166]
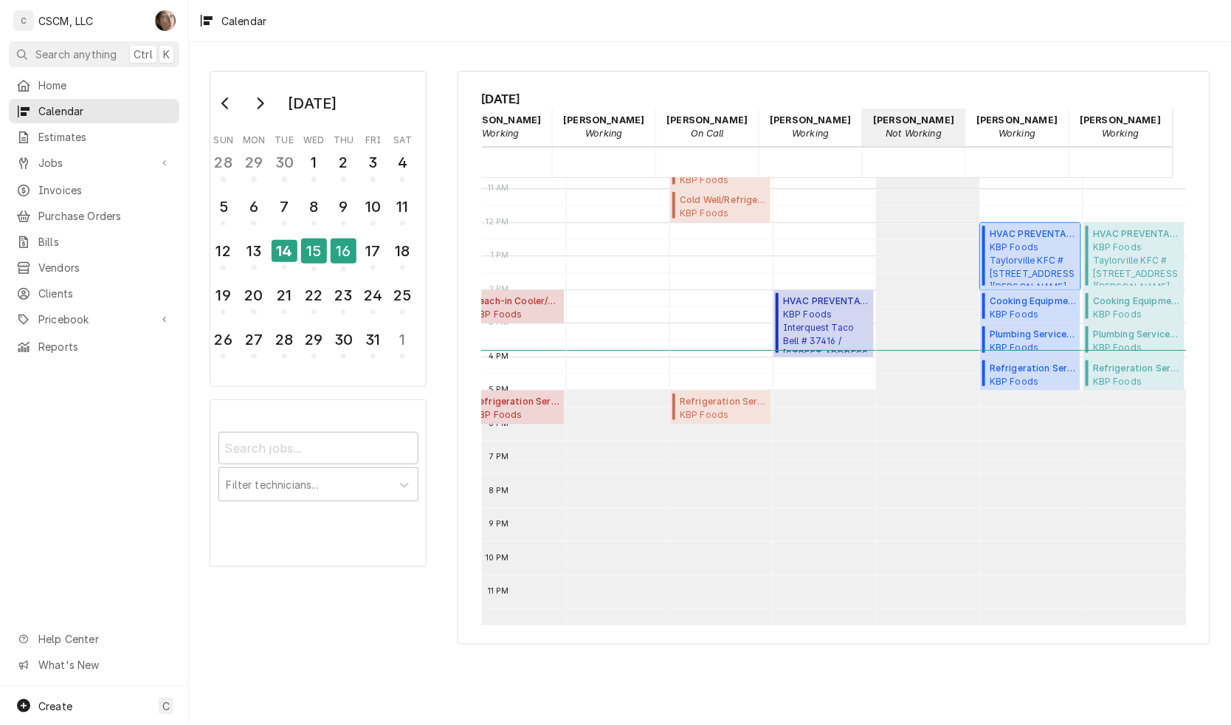
click at [1028, 242] on span "KBP Foods Taylorville KFC #5787 / 510 N. Webster St, Taylorville, Ilinois 62568" at bounding box center [1033, 263] width 86 height 45
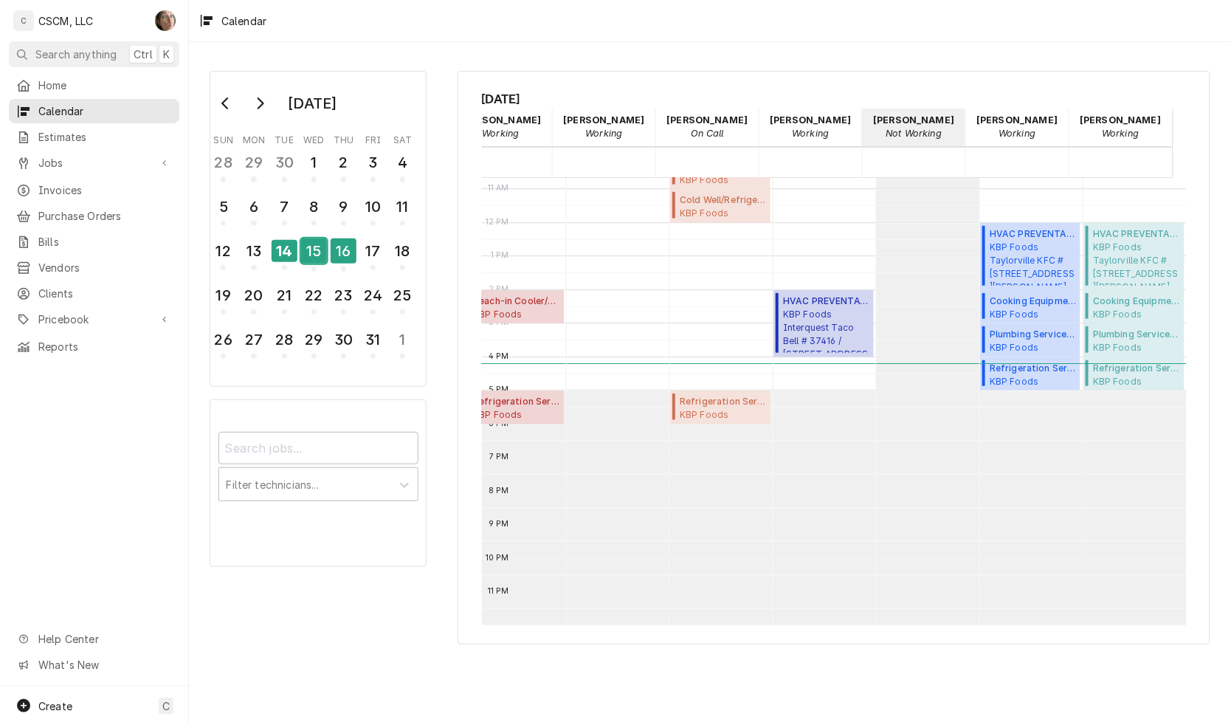
click at [311, 235] on div "15" at bounding box center [314, 253] width 26 height 36
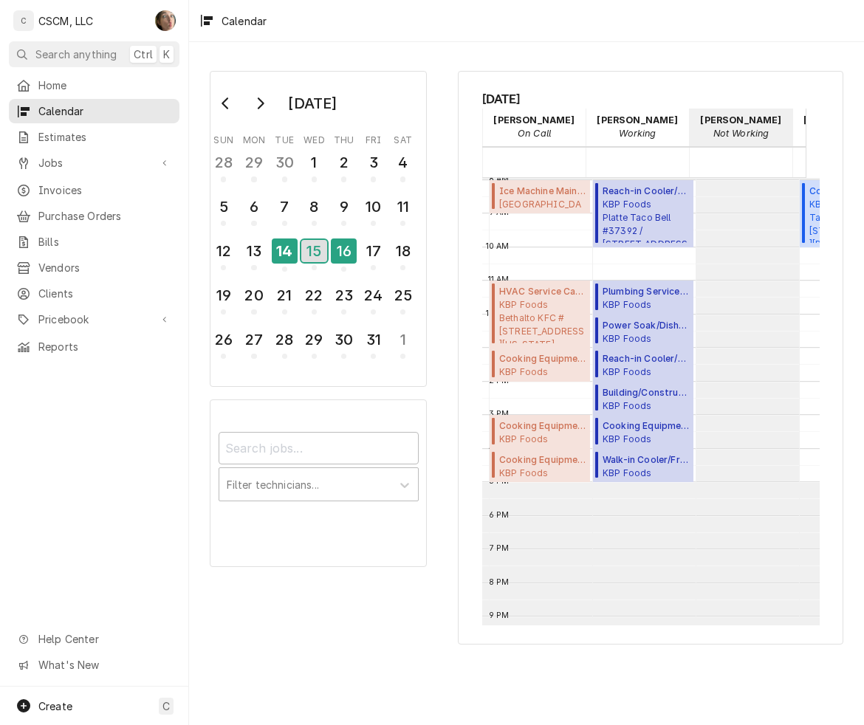
scroll to position [0, 333]
click at [281, 252] on div "14" at bounding box center [285, 250] width 26 height 25
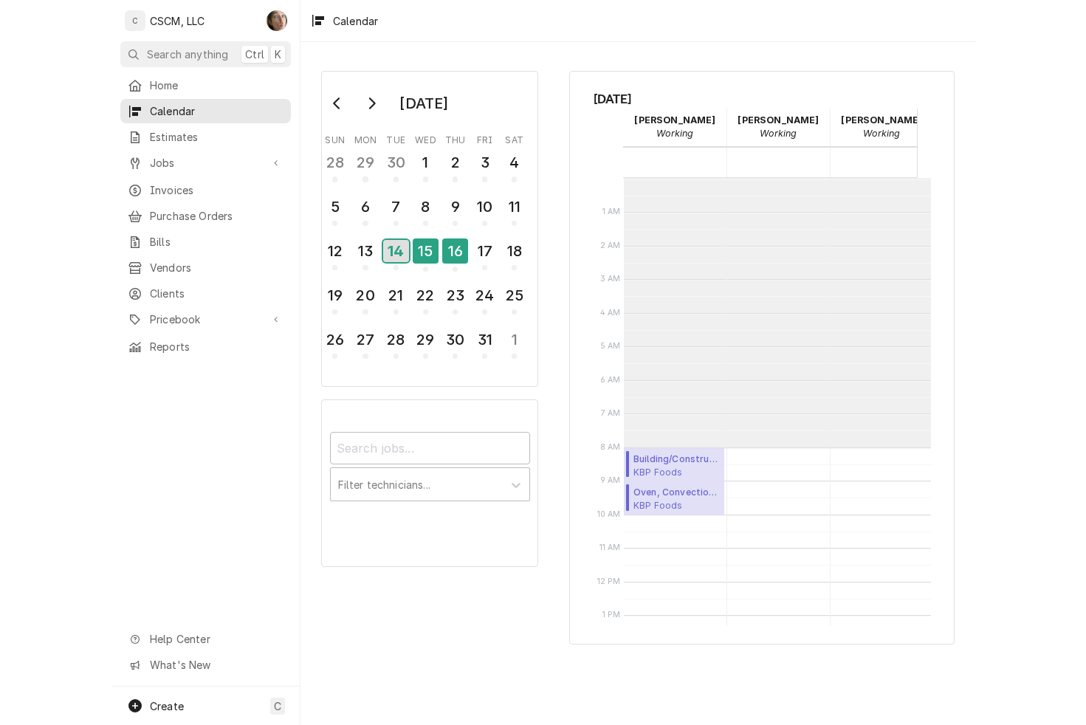
scroll to position [268, 0]
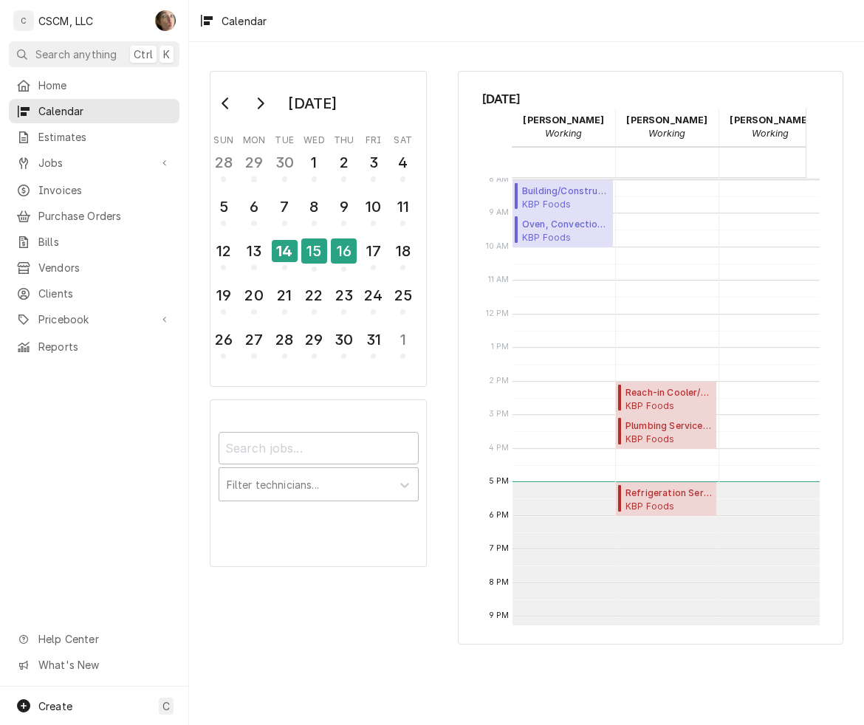
drag, startPoint x: 711, startPoint y: 275, endPoint x: 759, endPoint y: 309, distance: 58.8
click at [703, 270] on div "2:00 PM – 3:00 PM Reach-in Cooler/Freezer Service ( Uninvoiced ) KBP Foods Inte…" at bounding box center [666, 314] width 101 height 806
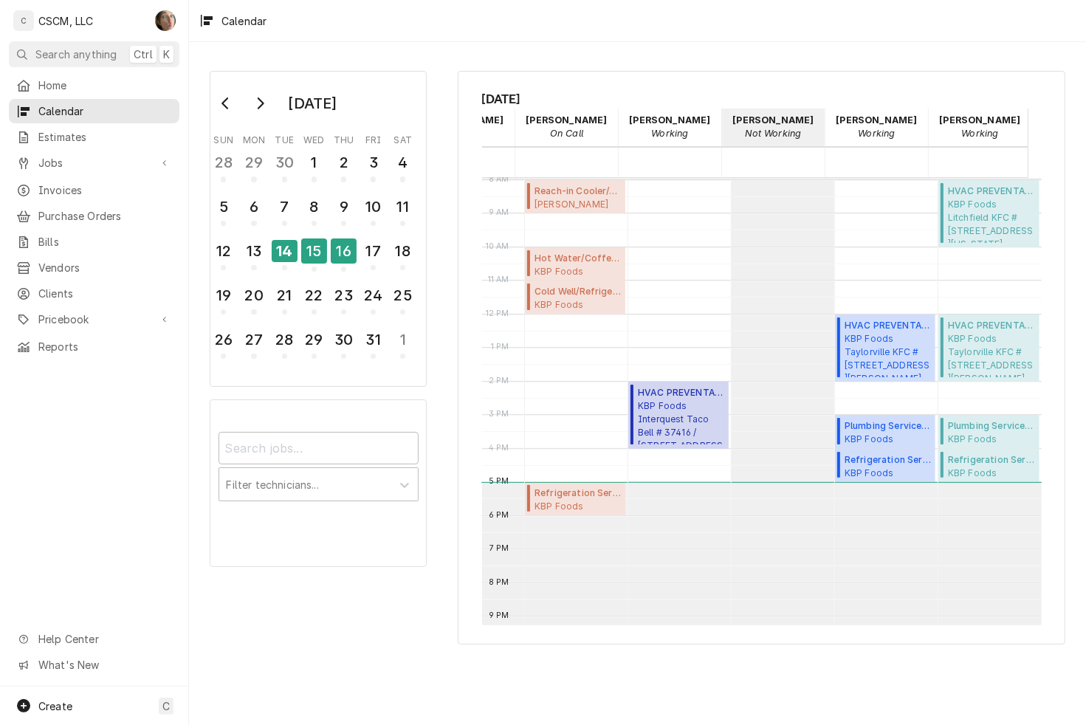
scroll to position [0, 312]
click at [309, 252] on div "15" at bounding box center [314, 250] width 26 height 25
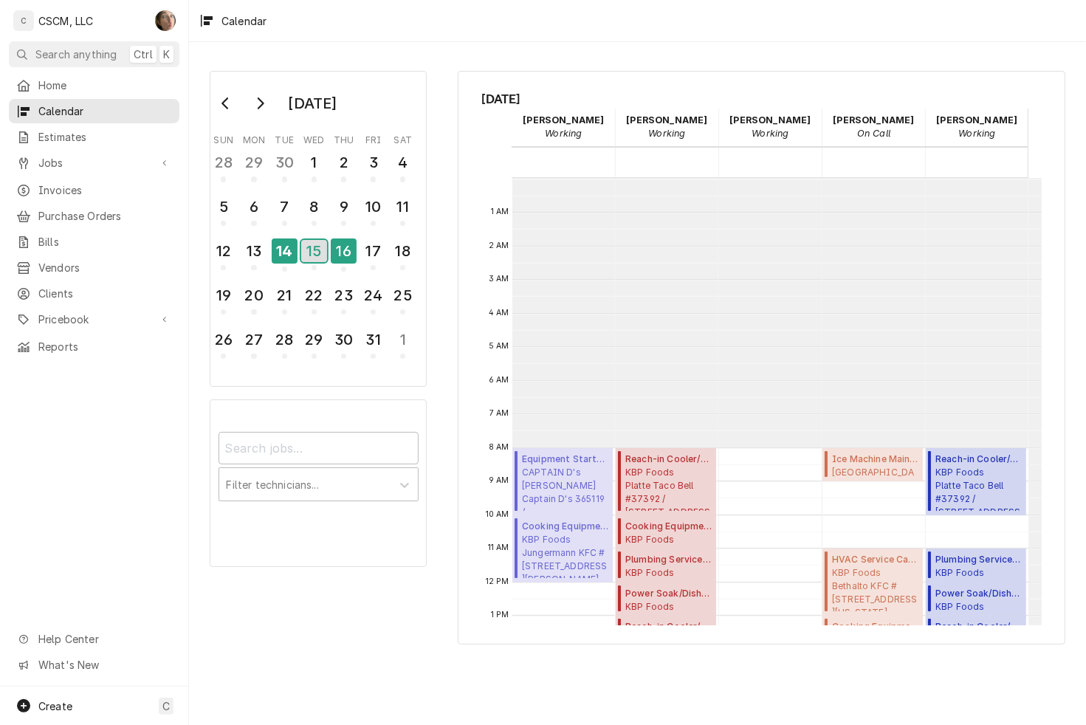
scroll to position [268, 0]
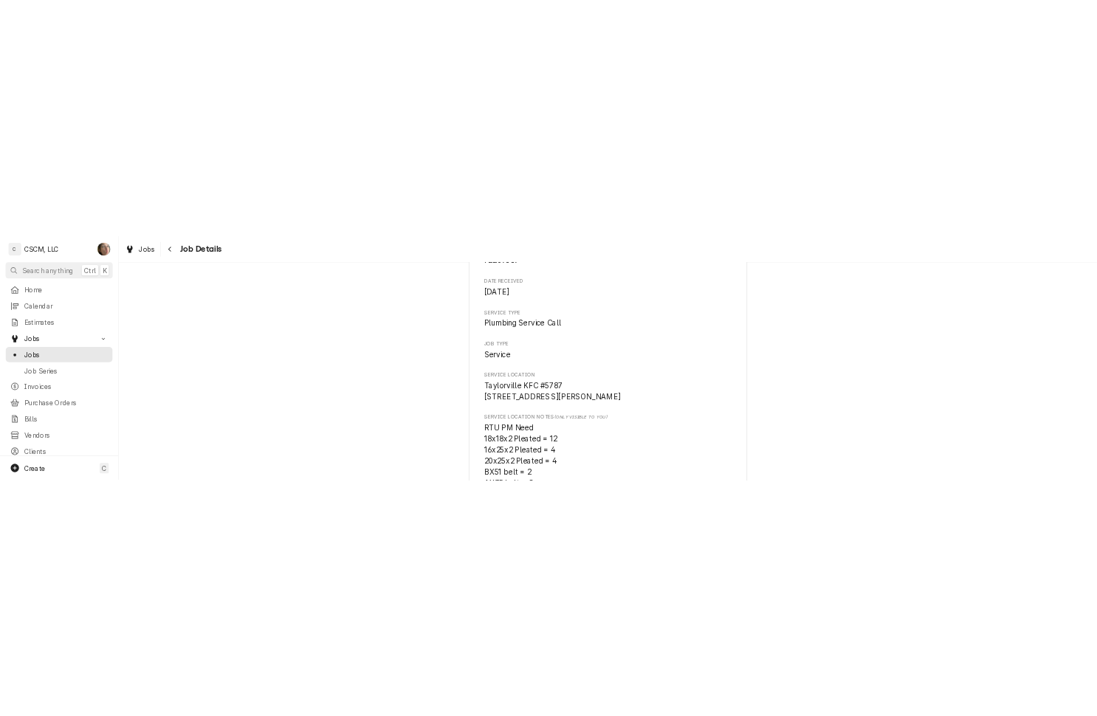
scroll to position [230, 0]
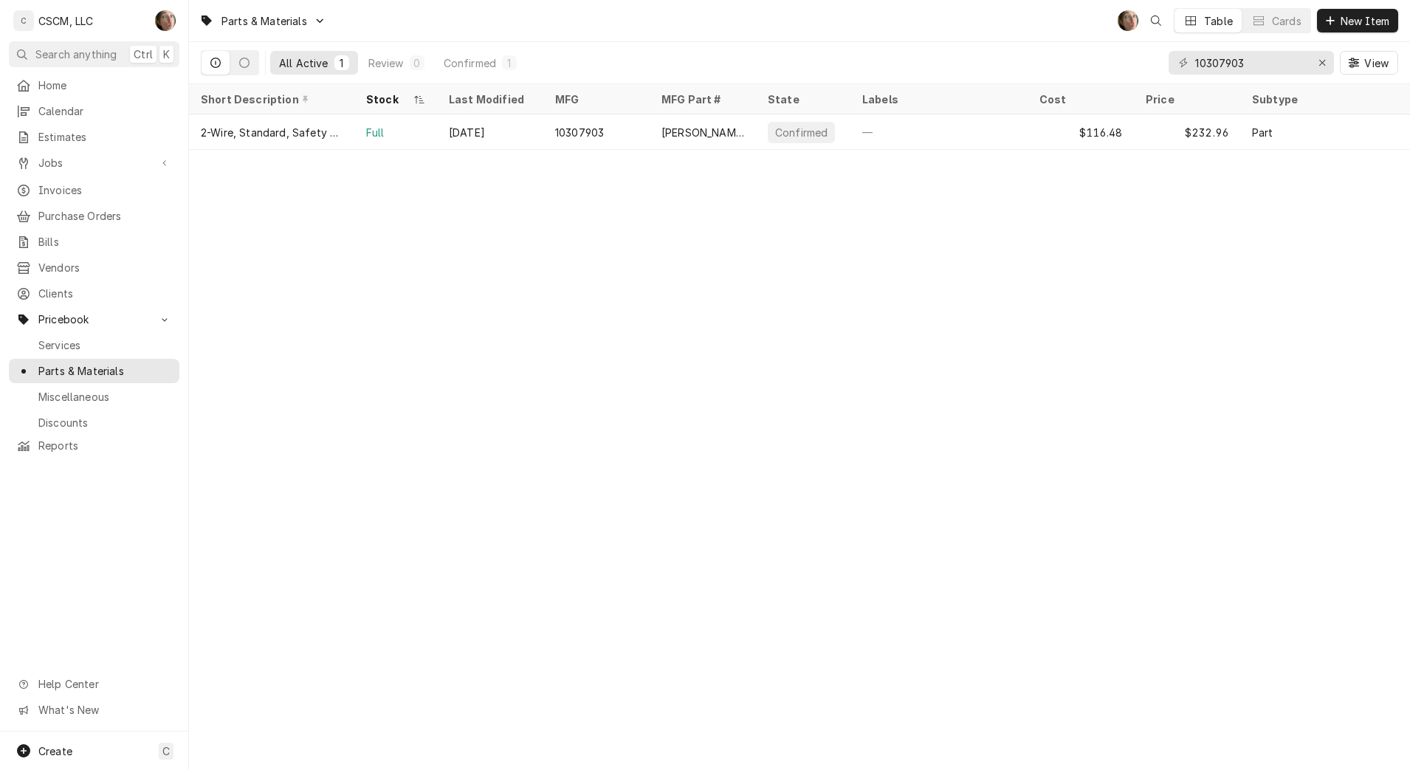
click at [493, 276] on div "Parts & Materials SH Table Cards New Item All Active 1 Review 0 Confirmed 1 103…" at bounding box center [799, 385] width 1221 height 770
click at [92, 88] on span "Home" at bounding box center [105, 86] width 134 height 16
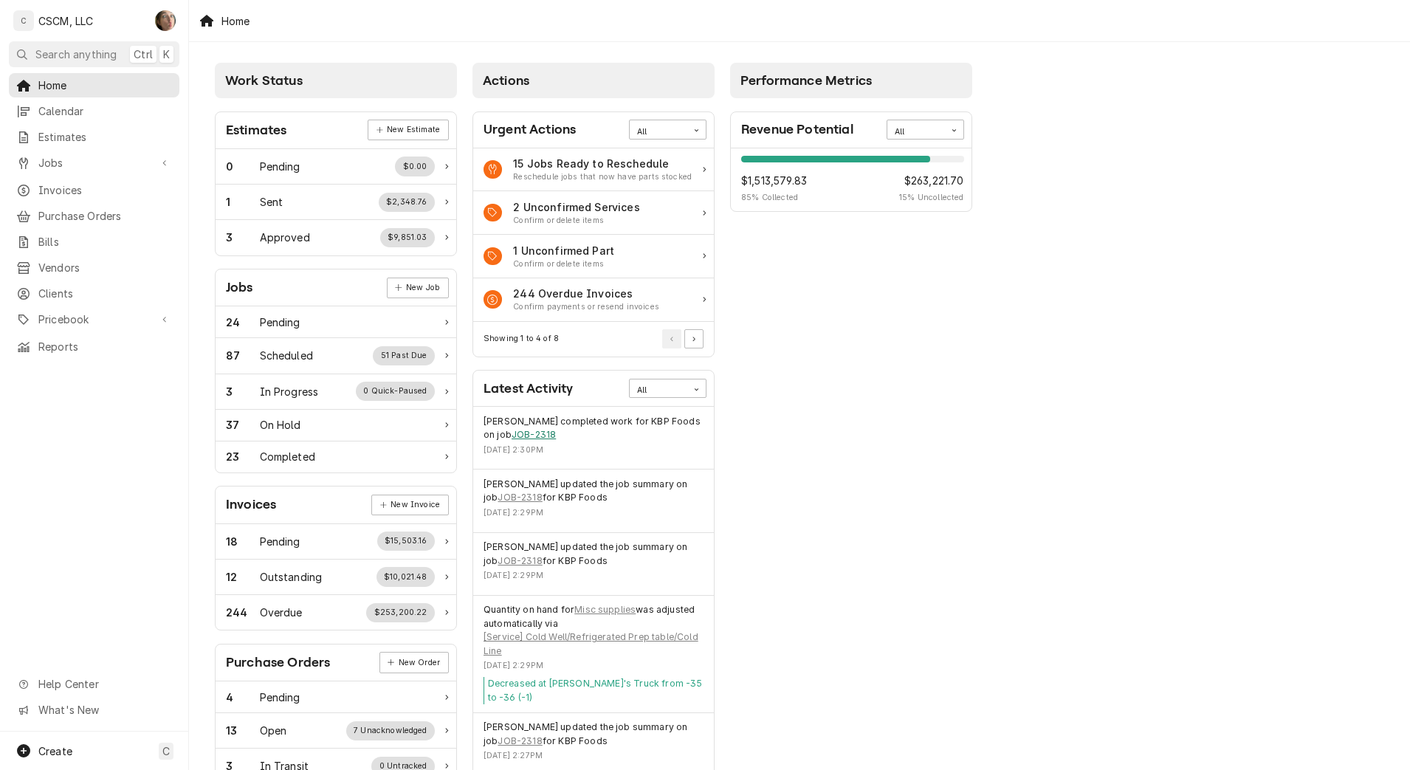
click at [540, 438] on link "JOB-2318" at bounding box center [534, 434] width 44 height 13
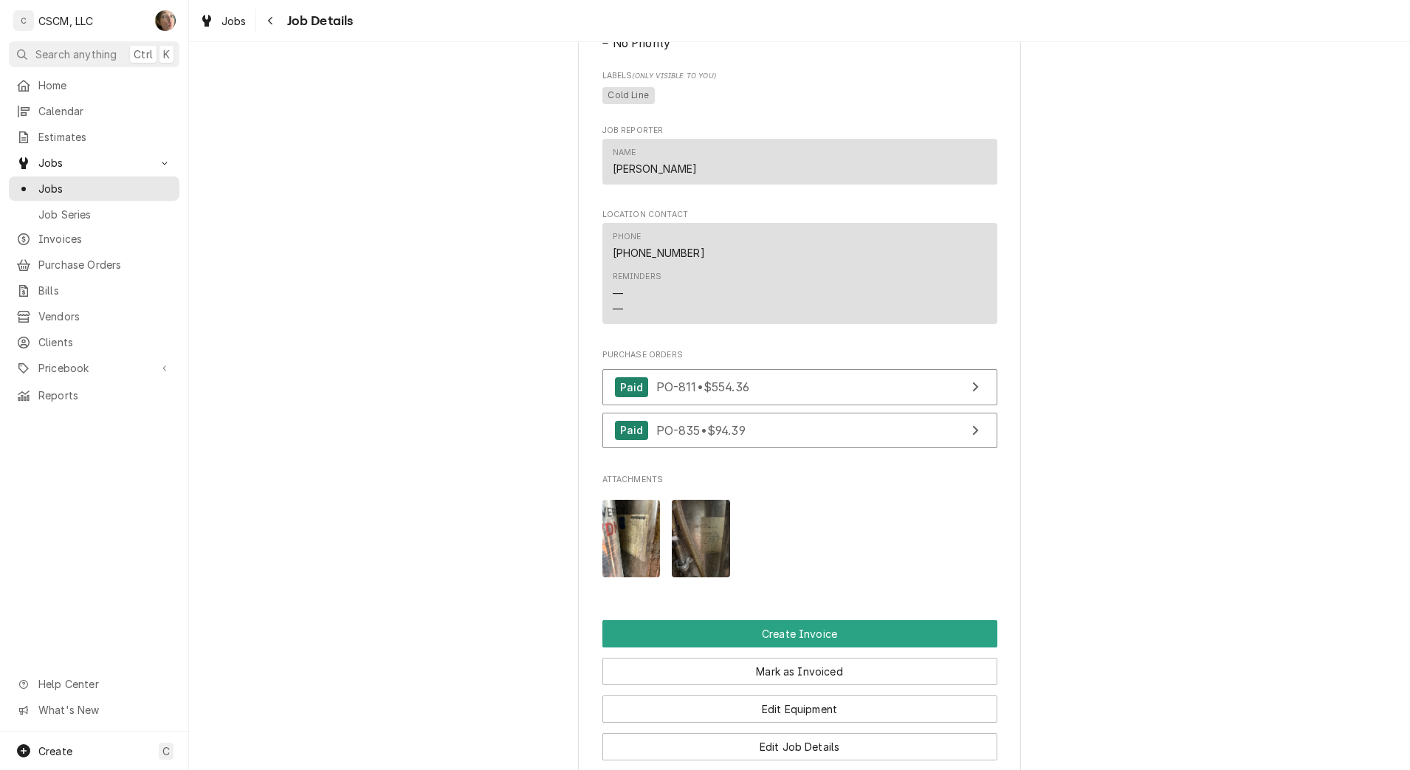
scroll to position [1569, 0]
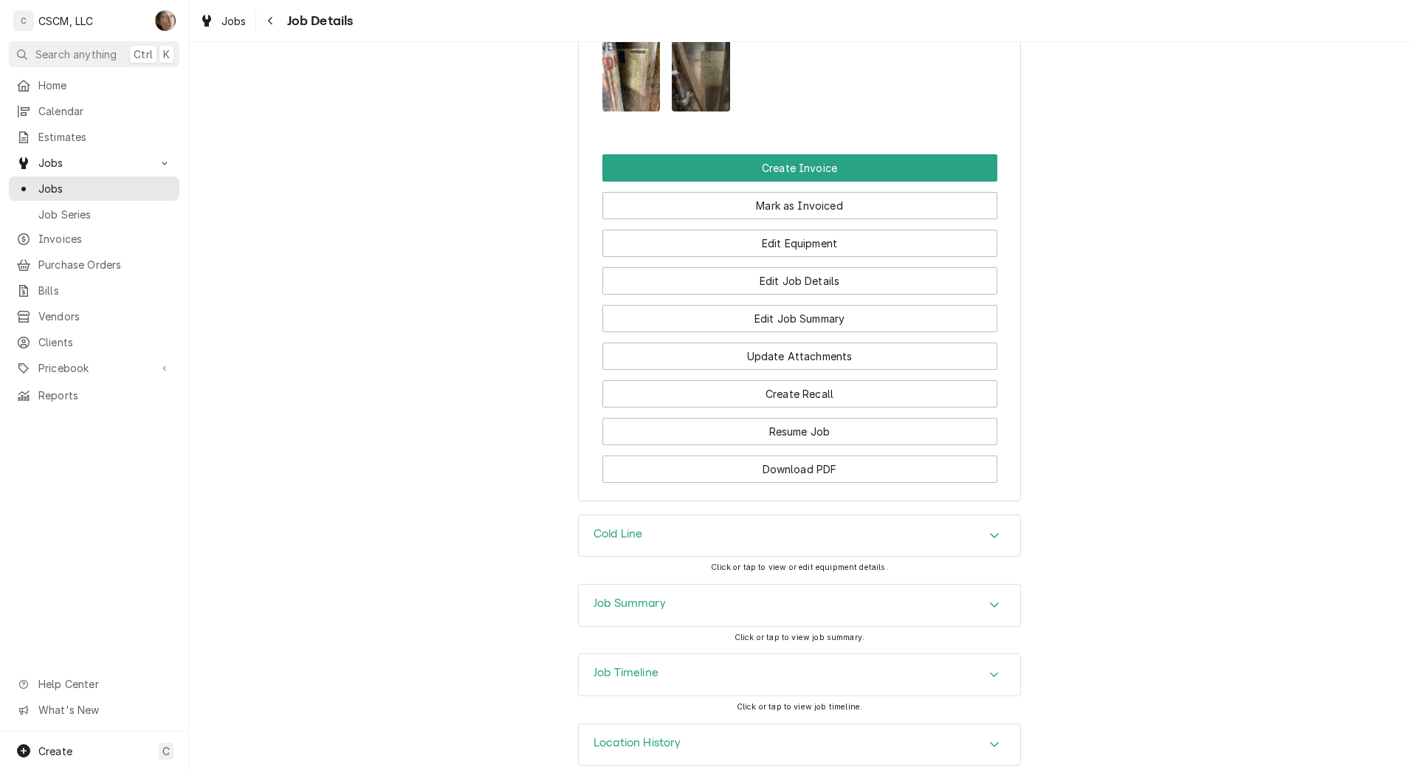
click at [671, 626] on div "Job Summary" at bounding box center [799, 605] width 441 height 41
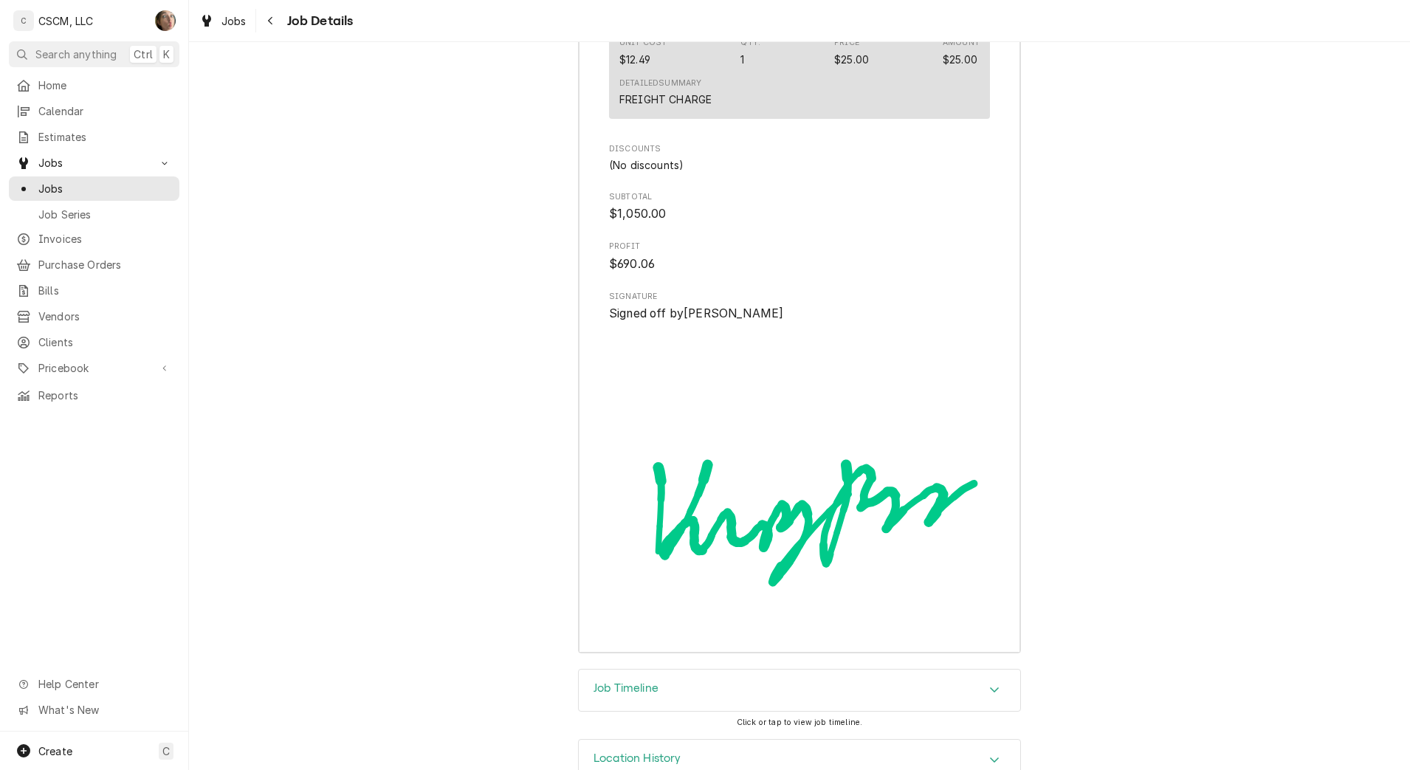
scroll to position [4238, 0]
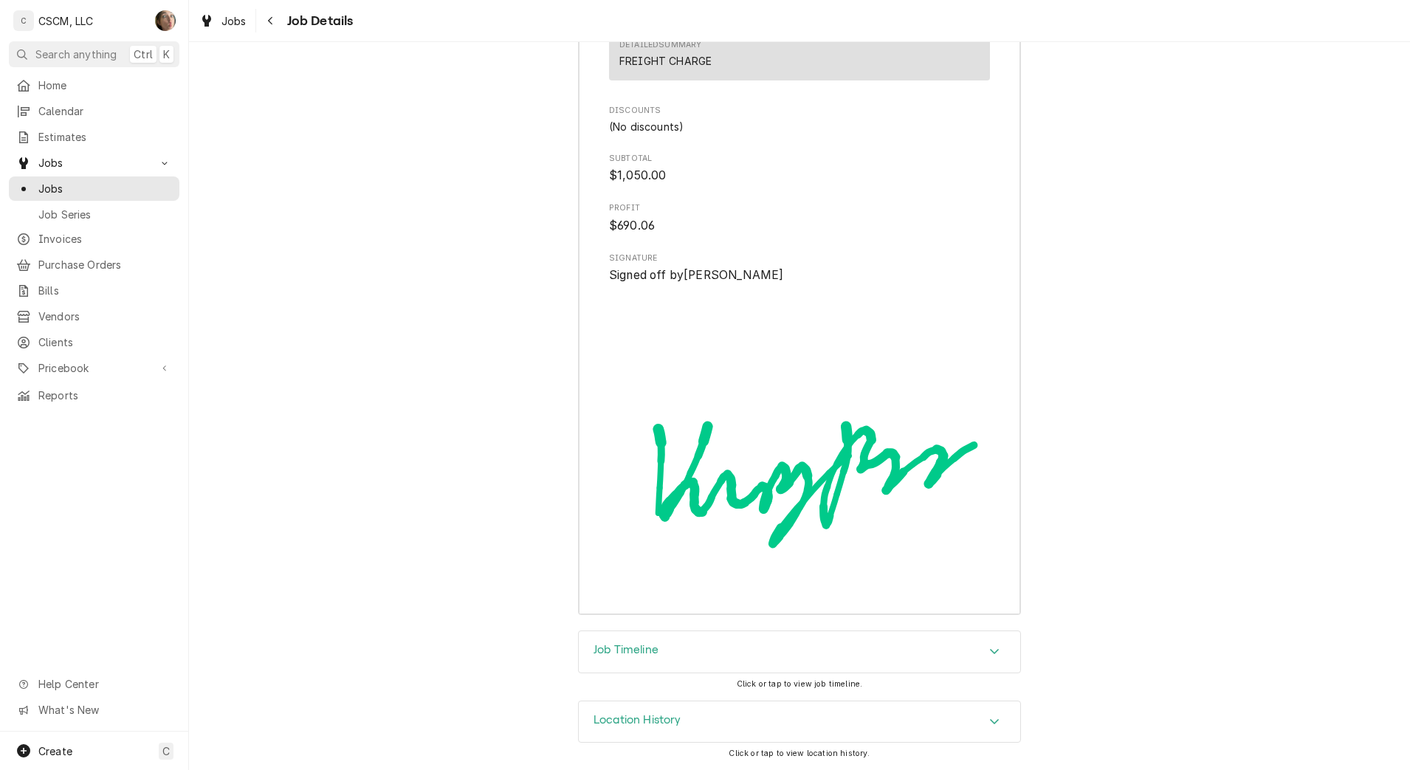
click at [681, 655] on div "Job Timeline" at bounding box center [799, 651] width 441 height 41
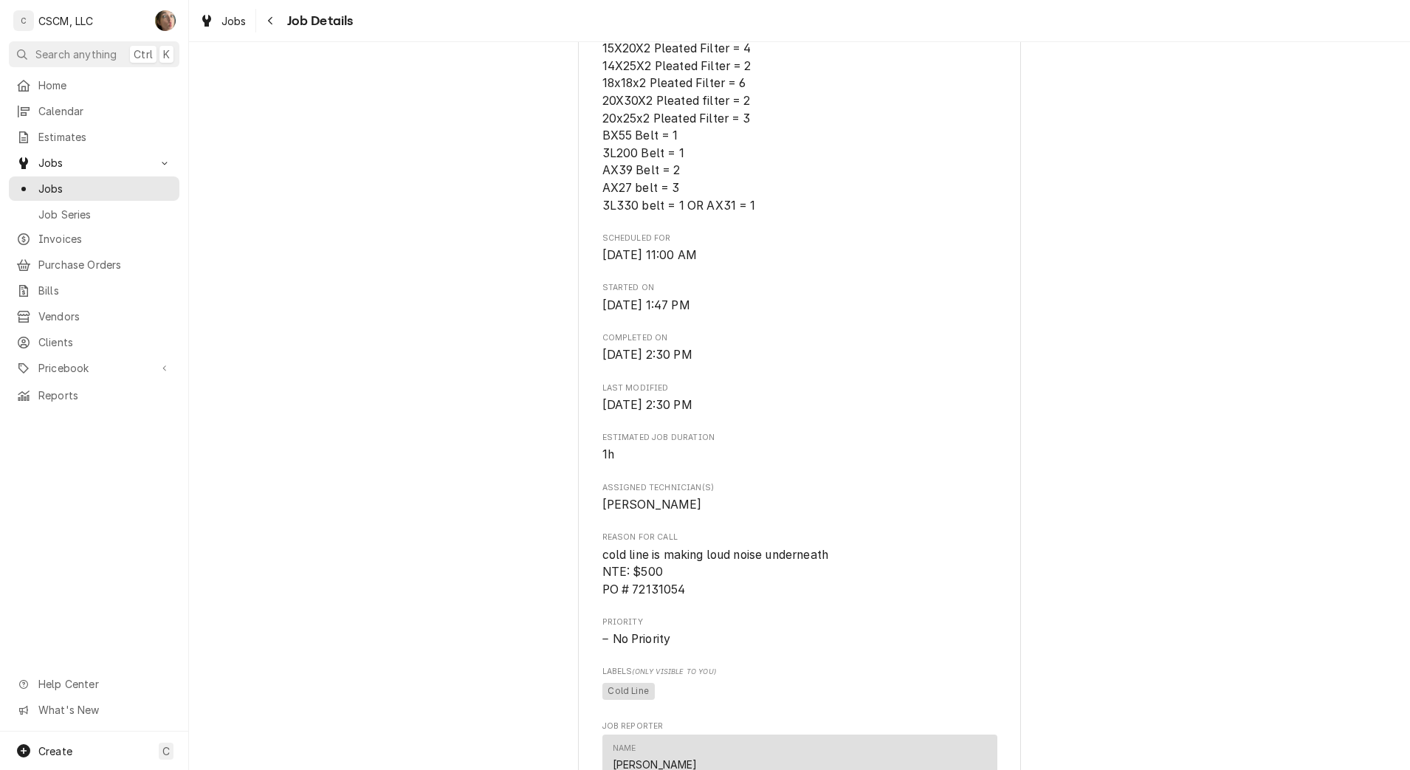
scroll to position [0, 0]
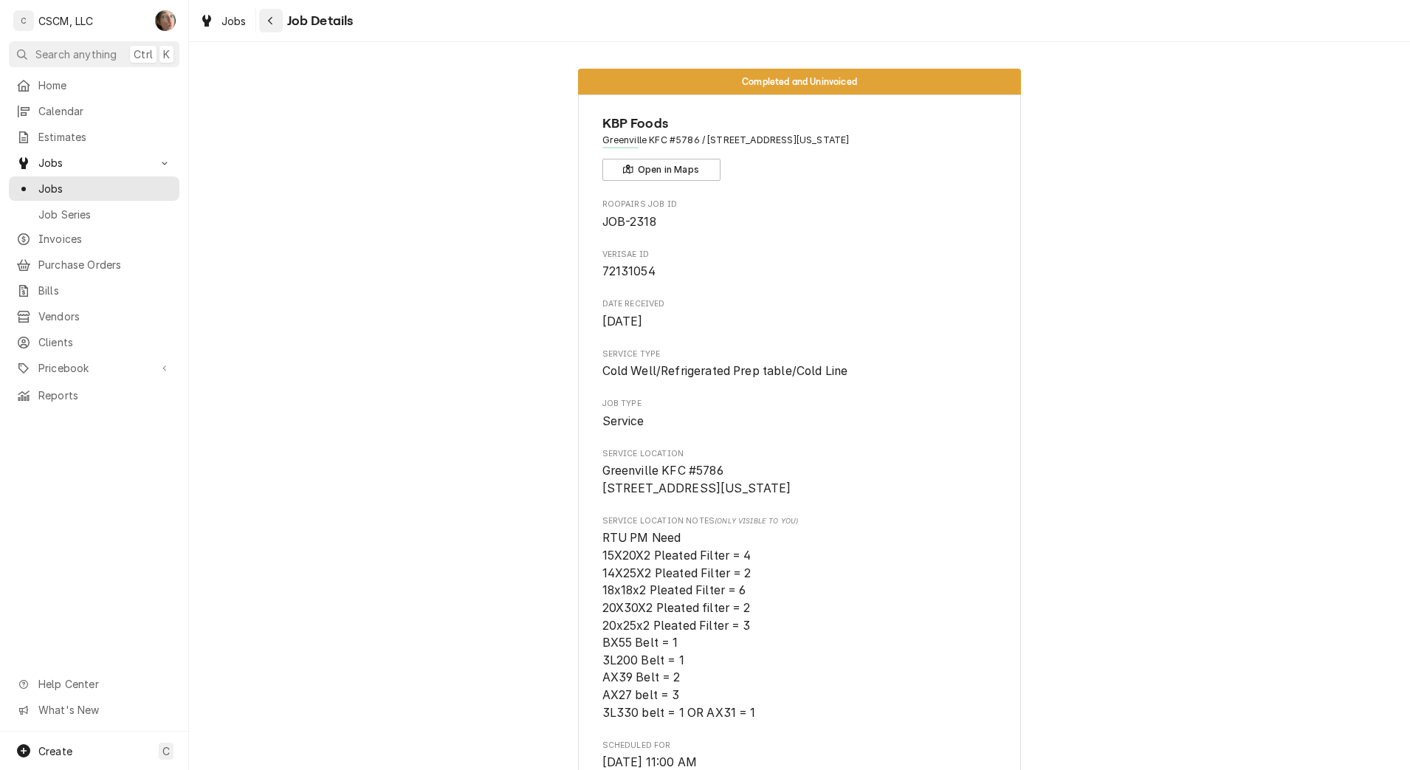
click at [278, 15] on button "Navigate back" at bounding box center [271, 21] width 24 height 24
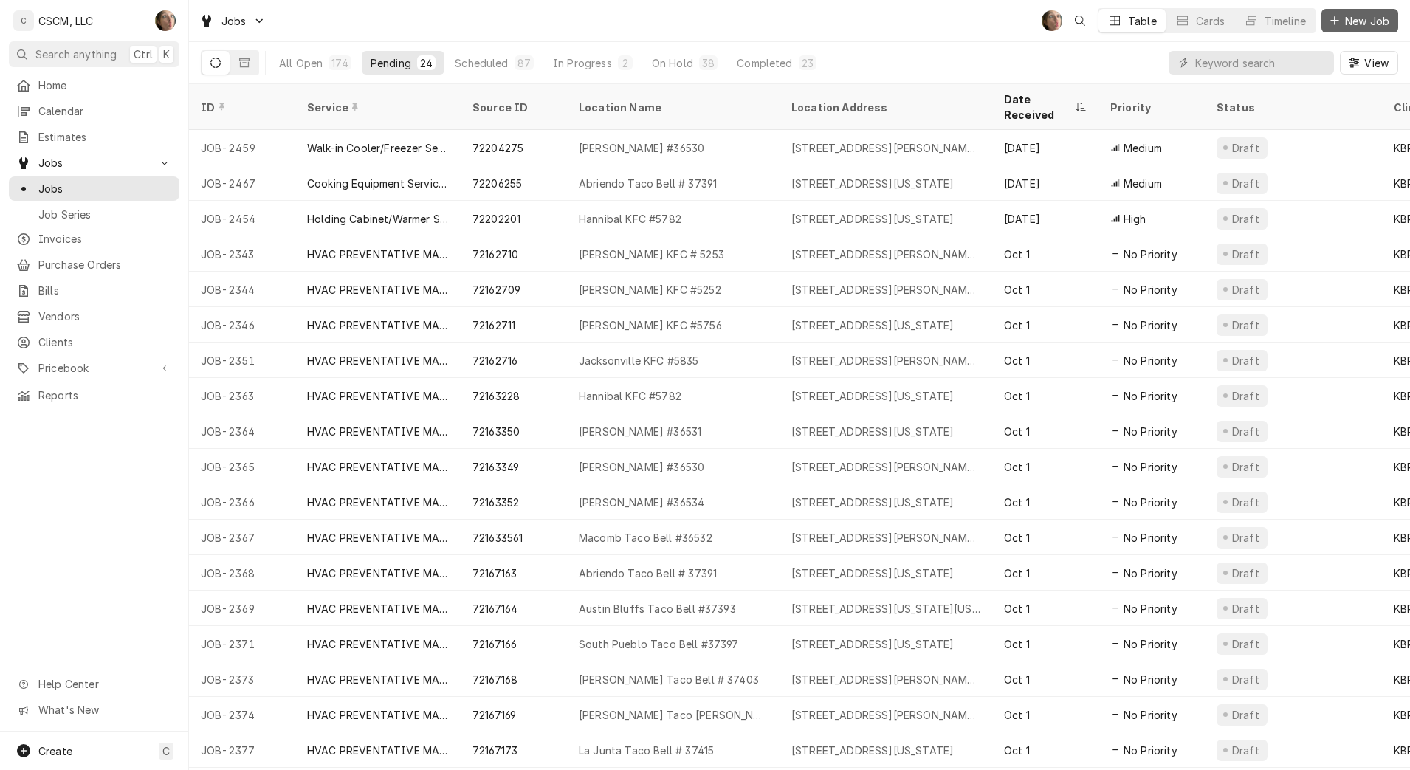
click at [1381, 32] on button "New Job" at bounding box center [1359, 21] width 77 height 24
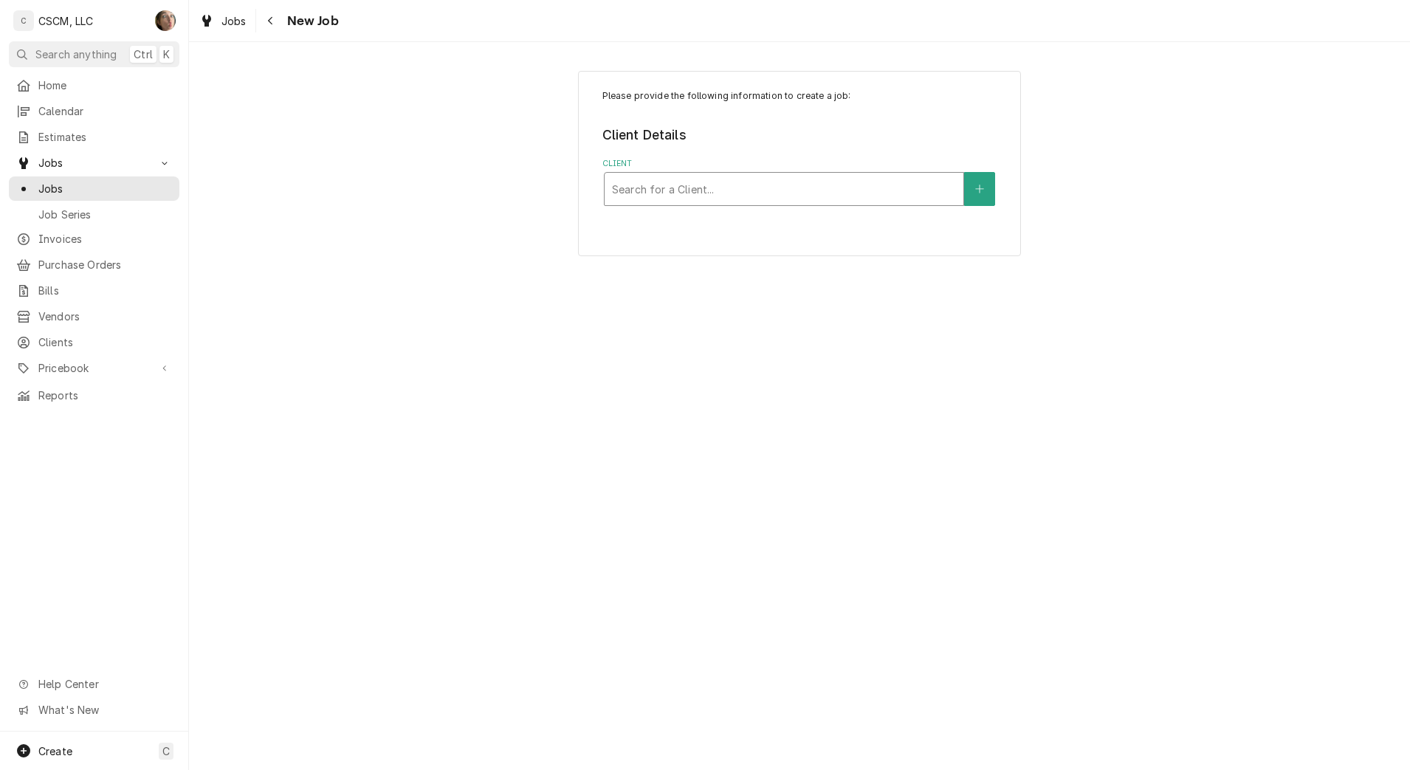
click at [682, 191] on div "Client" at bounding box center [784, 189] width 344 height 27
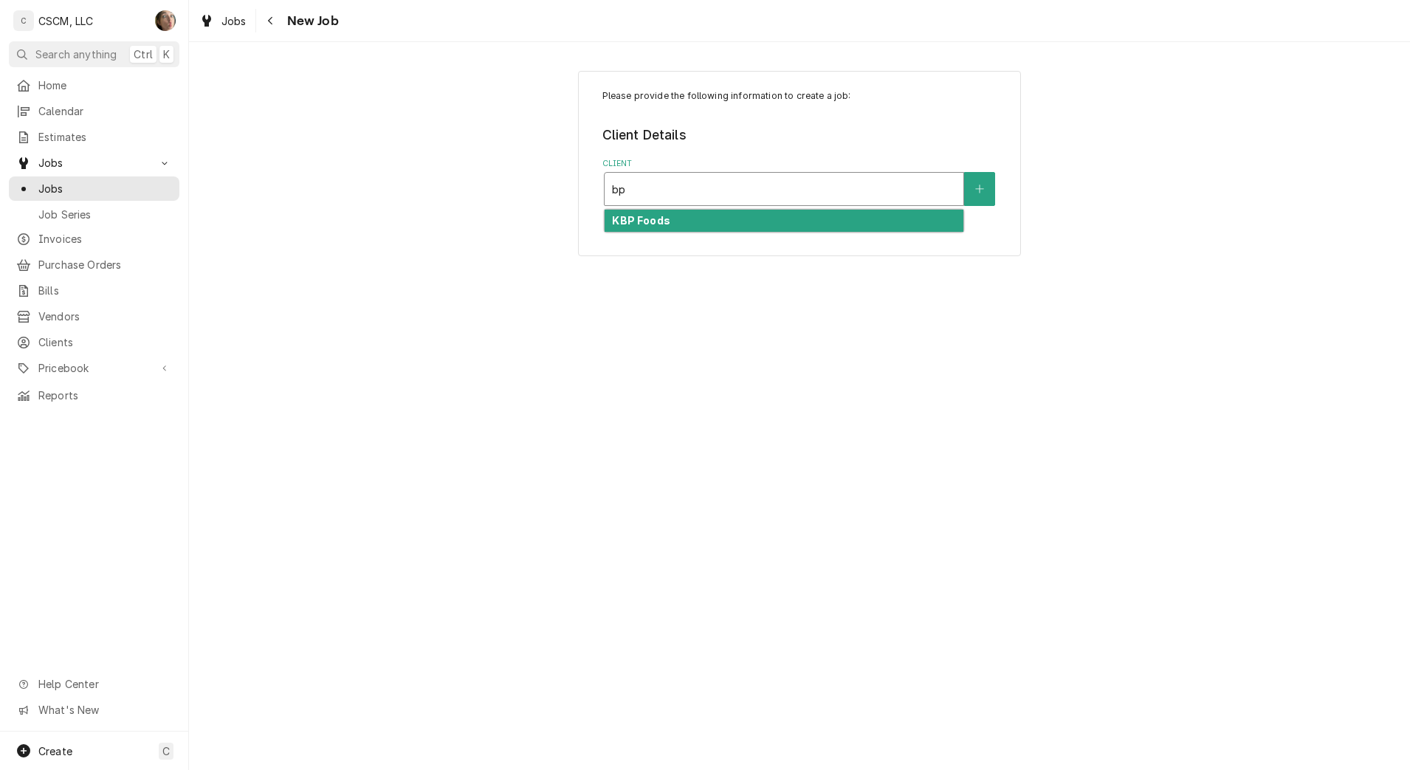
type input "b"
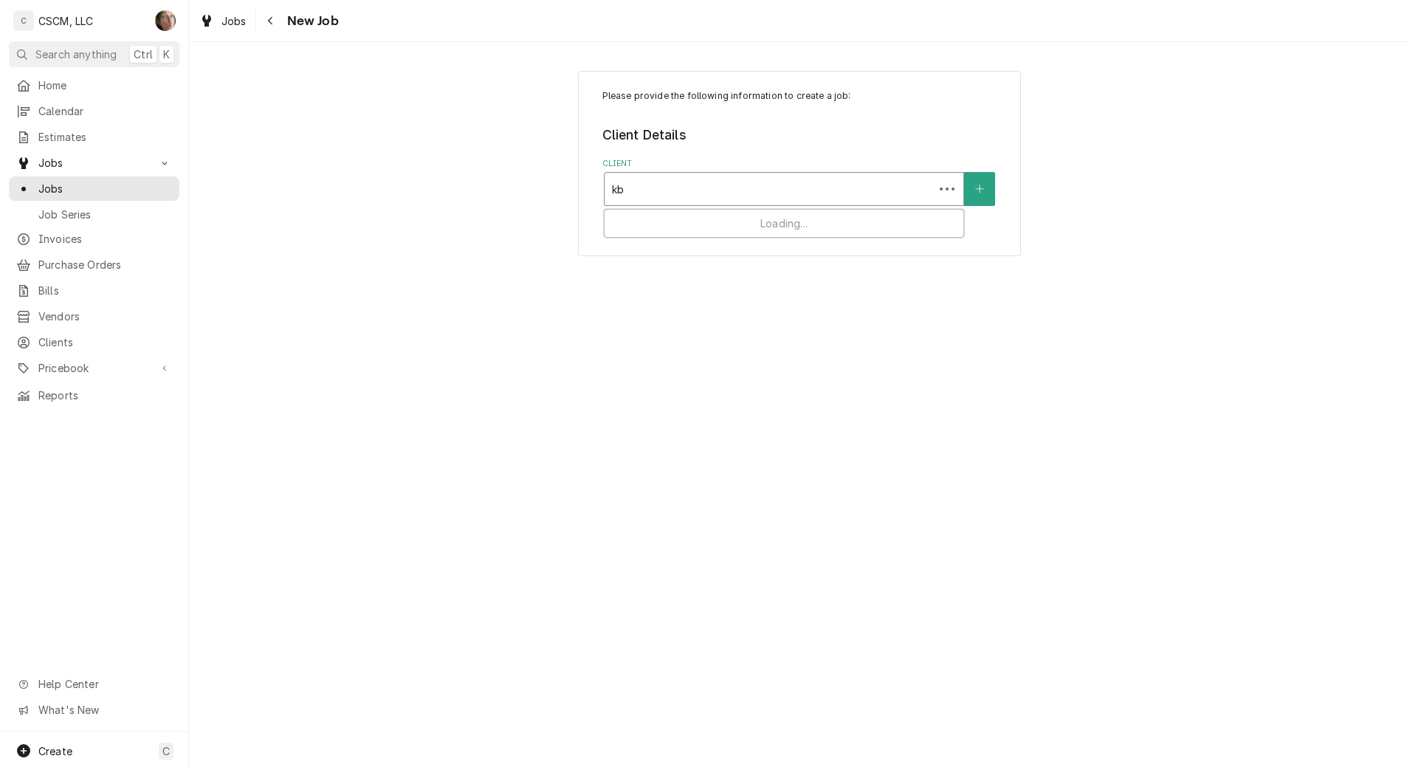
type input "kbp"
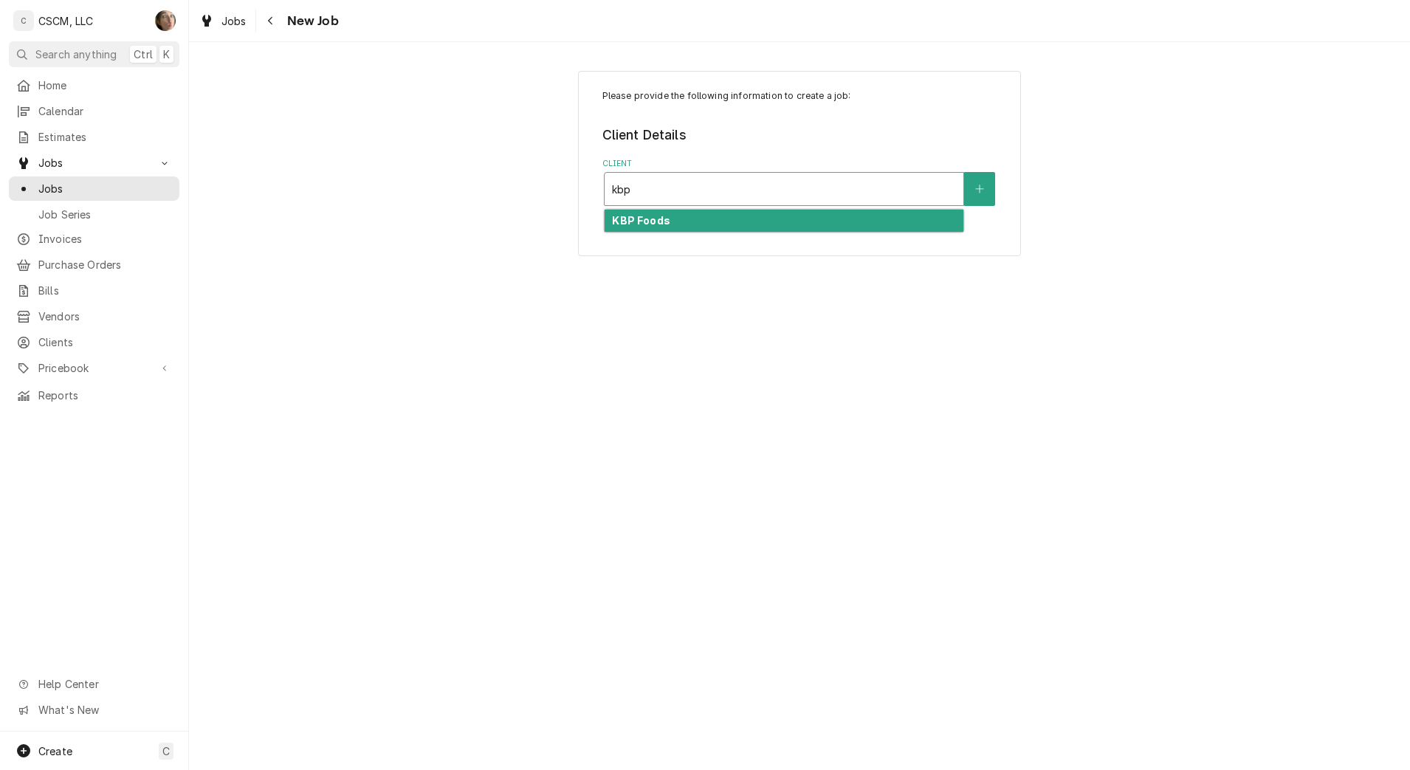
click at [673, 218] on div "KBP Foods" at bounding box center [784, 221] width 359 height 23
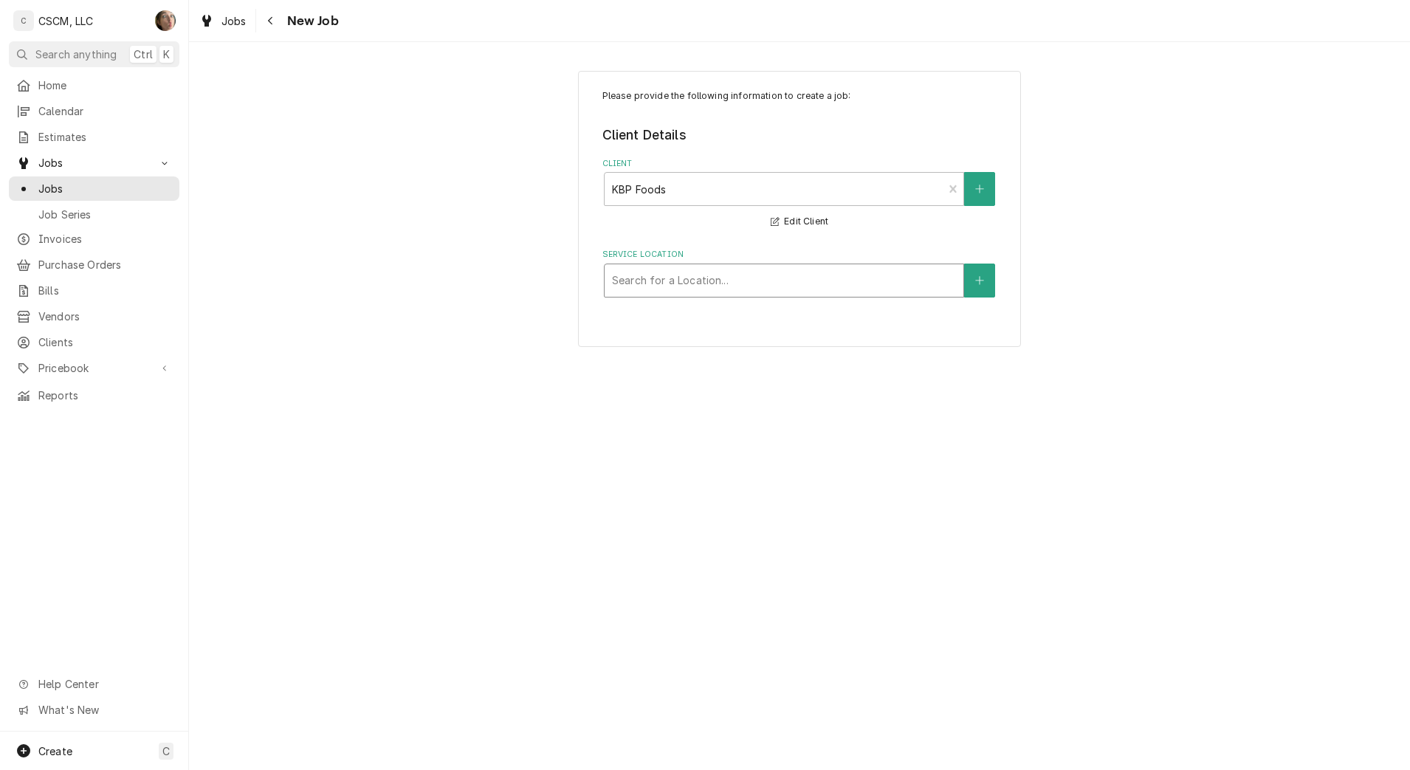
click at [686, 266] on div "Search for a Location..." at bounding box center [784, 280] width 359 height 32
click at [762, 275] on div "Service Location" at bounding box center [784, 280] width 344 height 27
type input "bethalto"
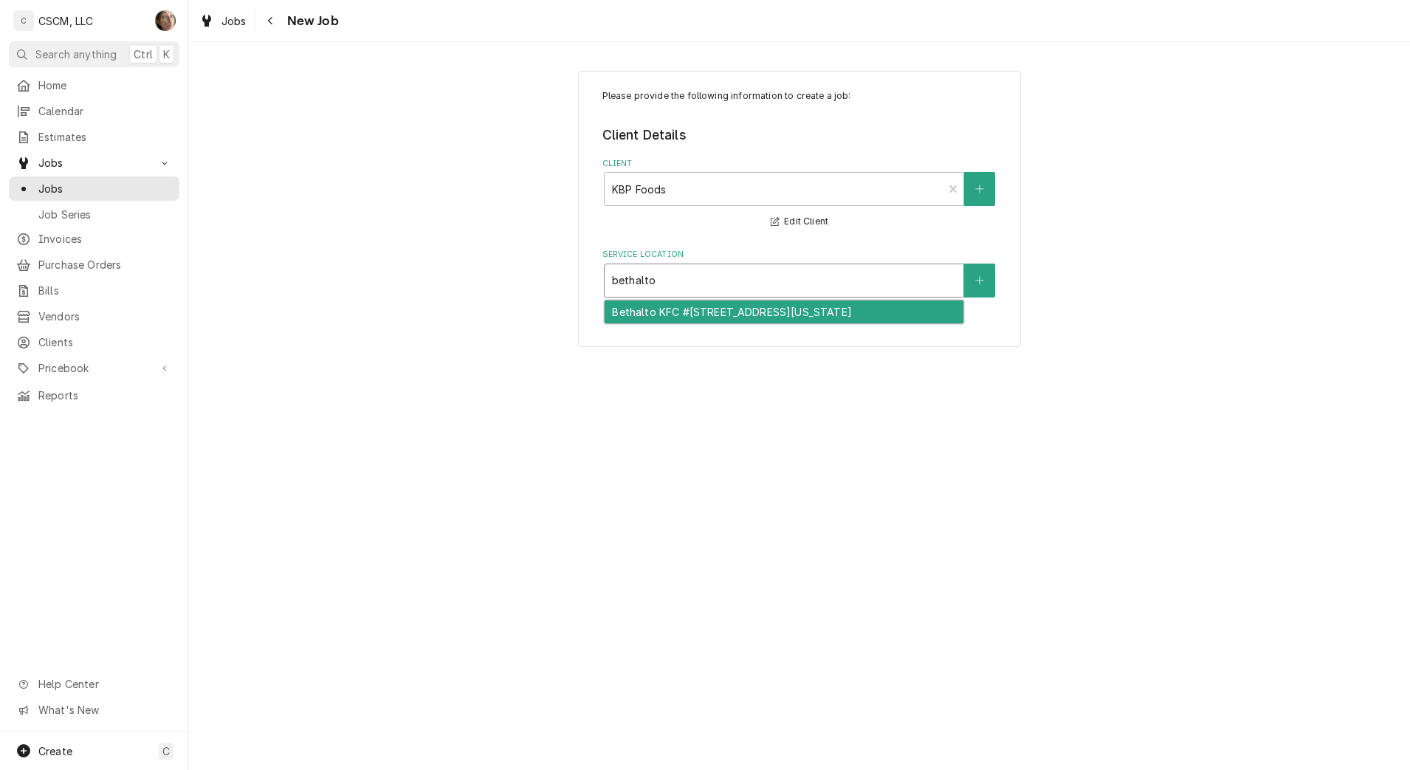
click at [757, 307] on div "Bethalto KFC #5837 / 434 W. Bethalto Dr., Bethalto, Illinois 62010" at bounding box center [784, 311] width 359 height 23
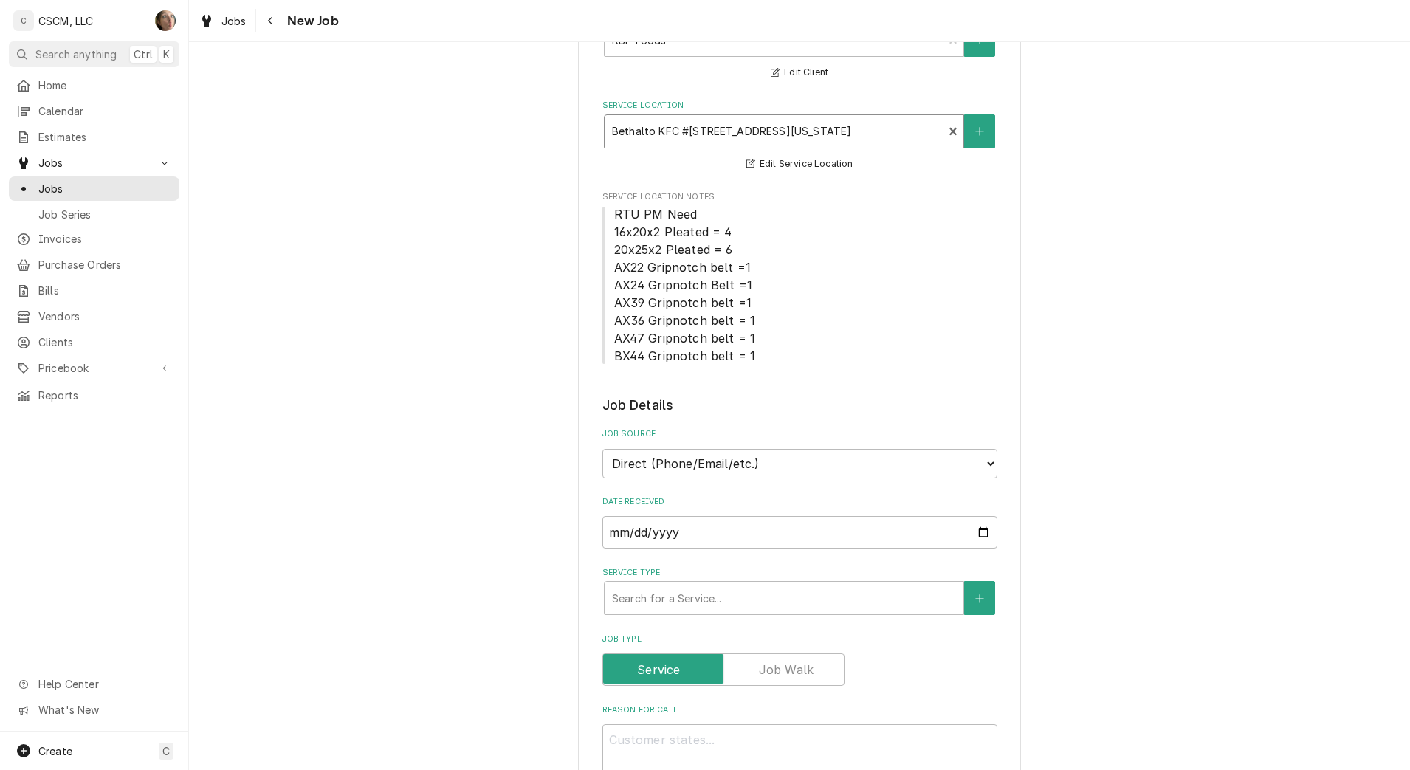
scroll to position [369, 0]
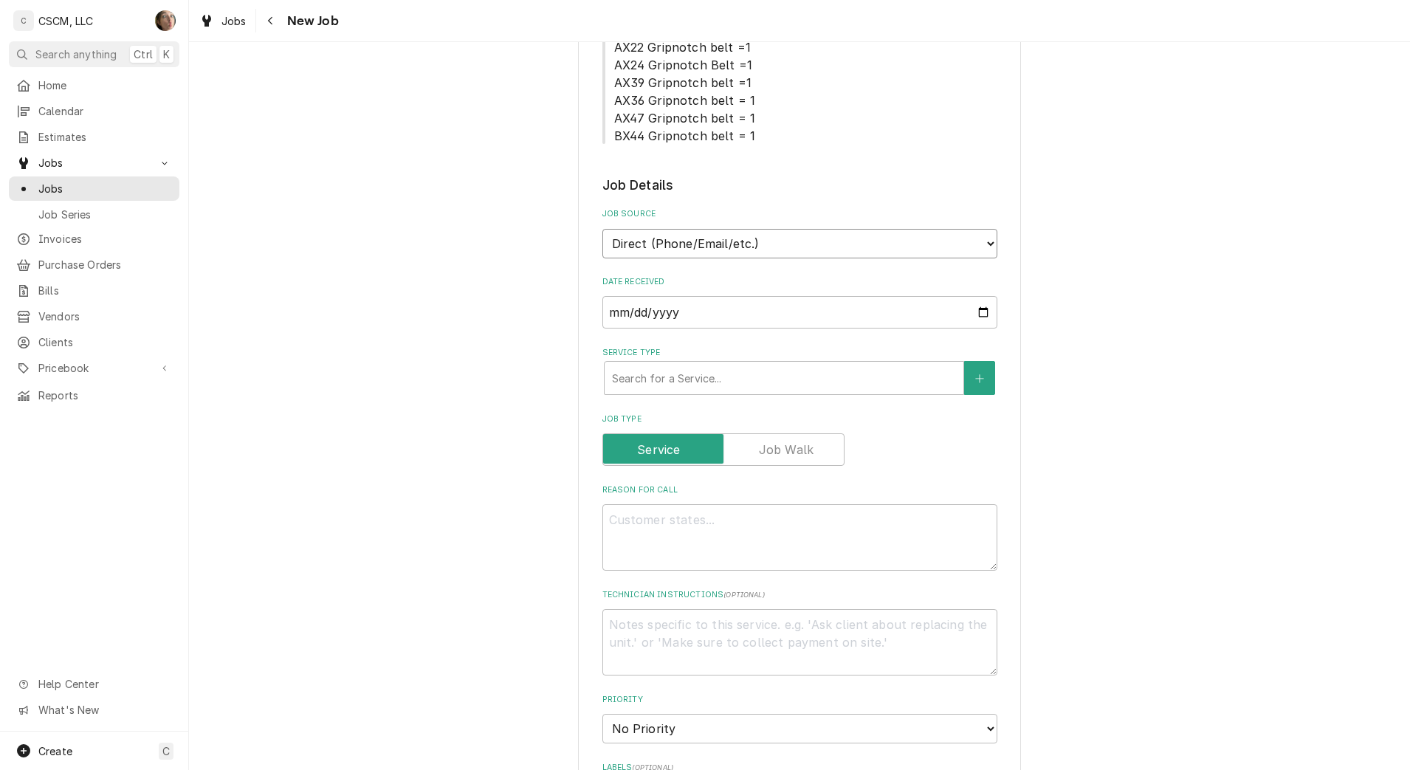
drag, startPoint x: 681, startPoint y: 238, endPoint x: 681, endPoint y: 258, distance: 19.9
click at [681, 238] on select "Direct (Phone/Email/etc.) Other" at bounding box center [799, 244] width 395 height 30
select select "100"
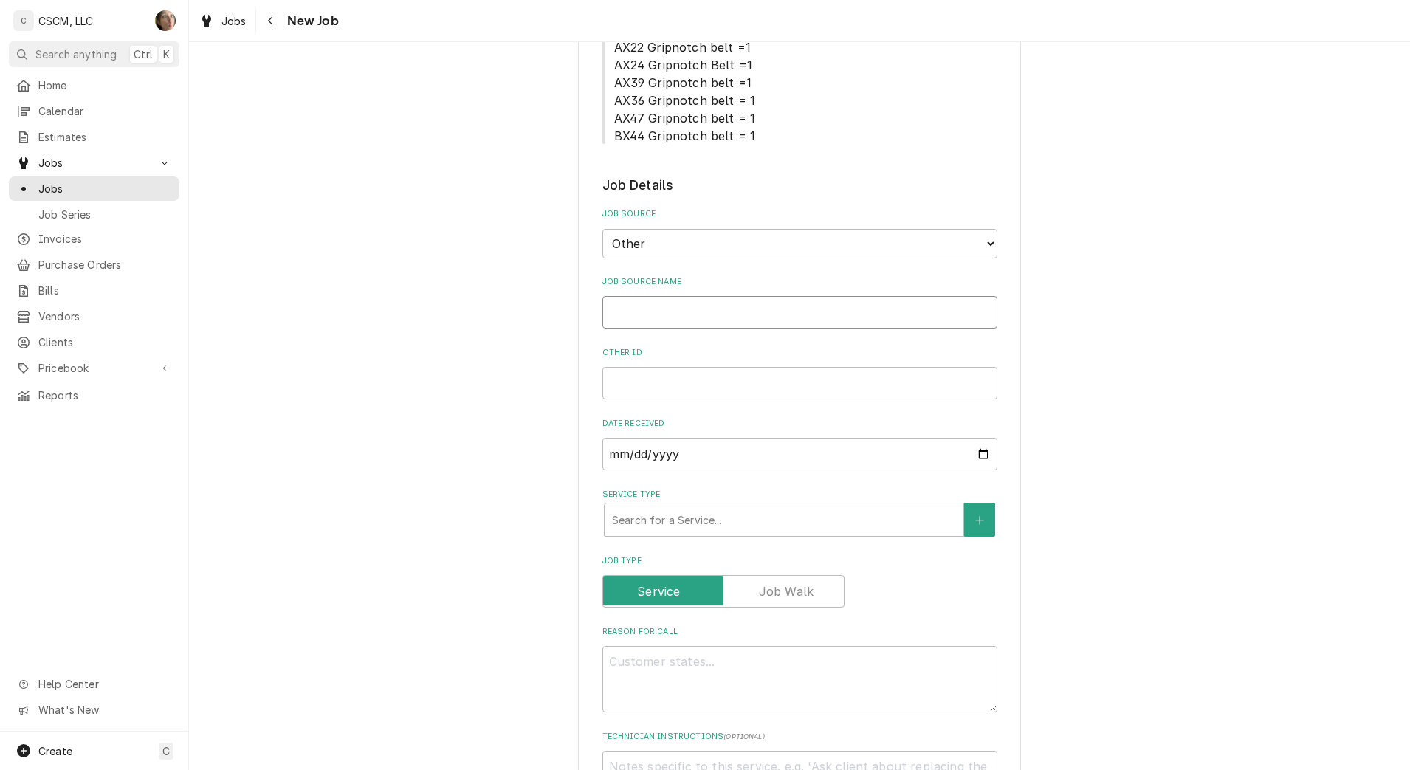
click at [658, 307] on input "Job Source Name" at bounding box center [799, 312] width 395 height 32
type textarea "x"
type input "V"
type textarea "x"
type input "Ve"
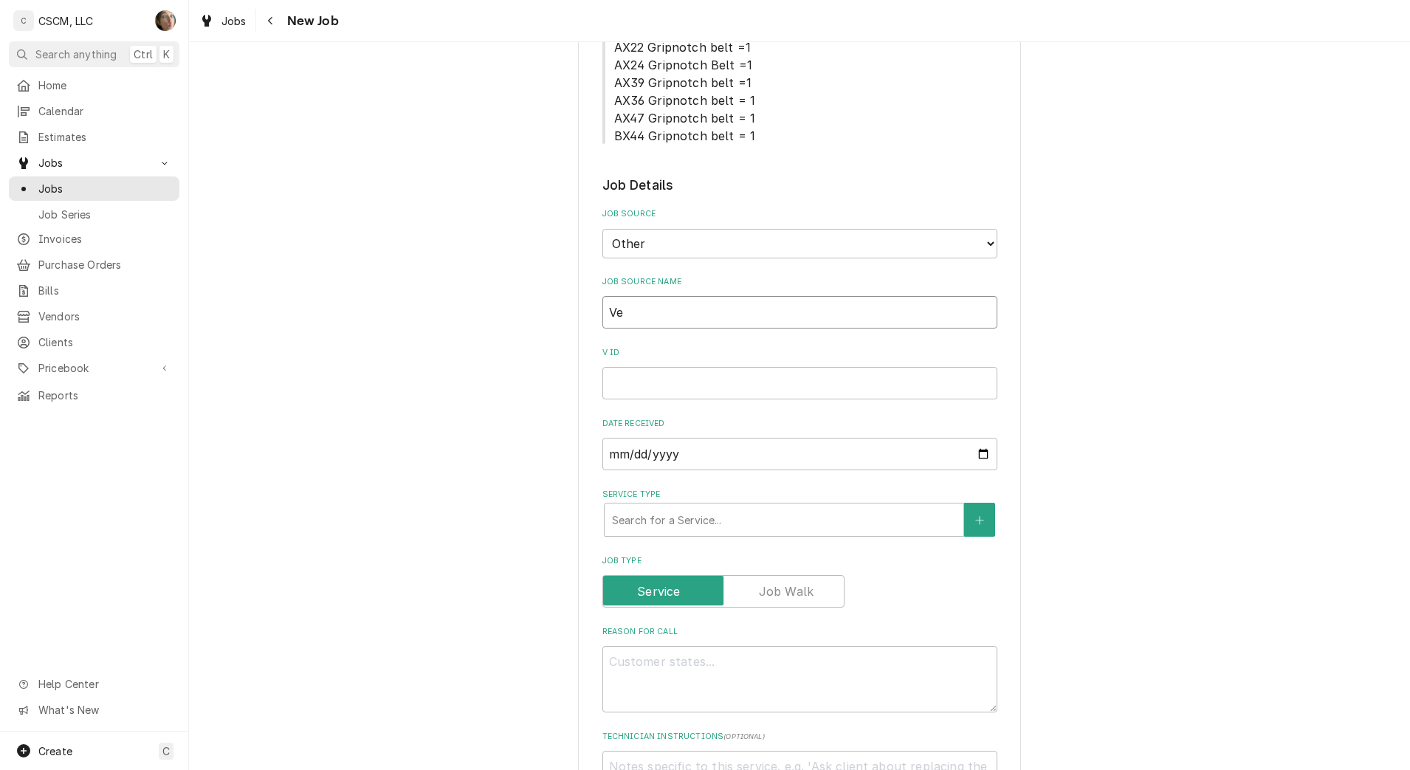
type textarea "x"
type input "Ver"
type textarea "x"
type input "Veri"
type textarea "x"
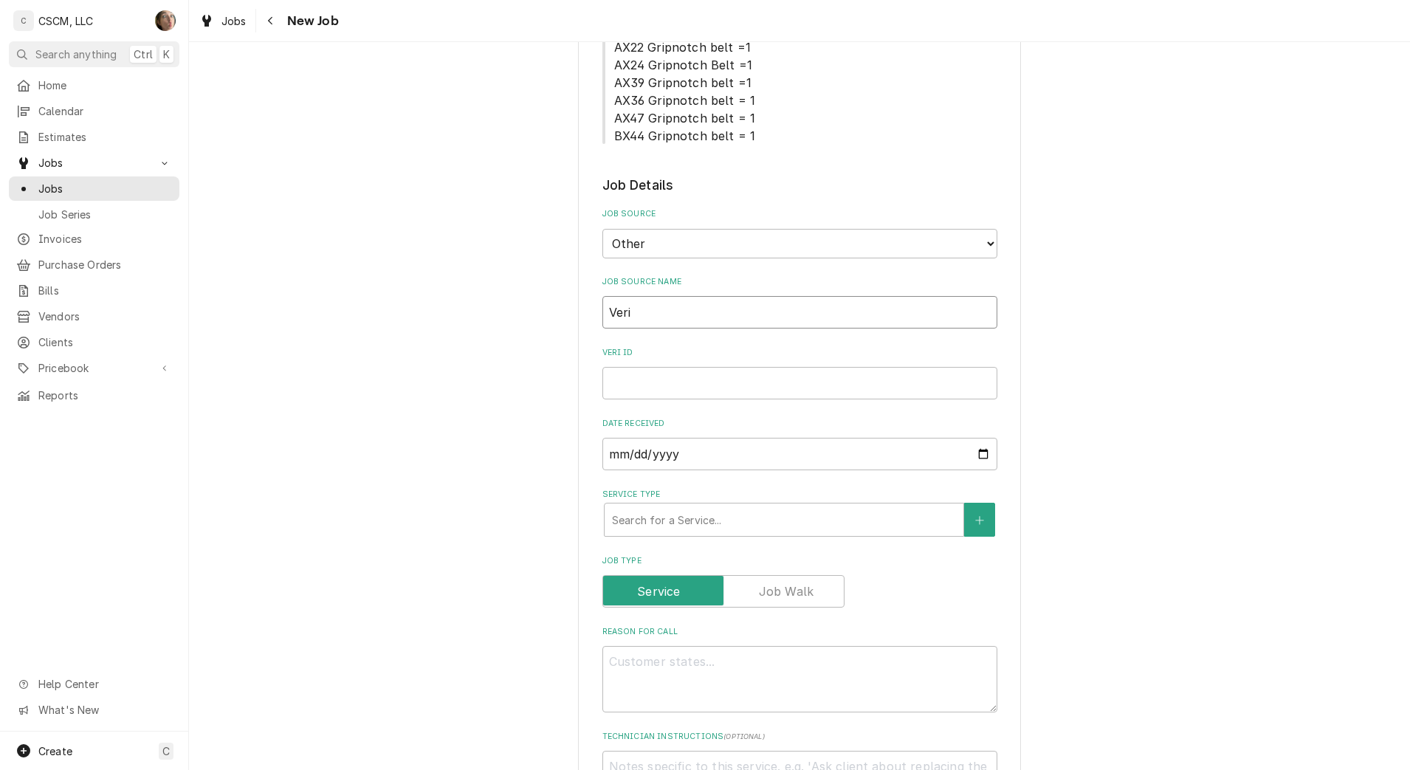
type input "Veris"
type textarea "x"
type input "Verisa"
type textarea "x"
type input "Verisae"
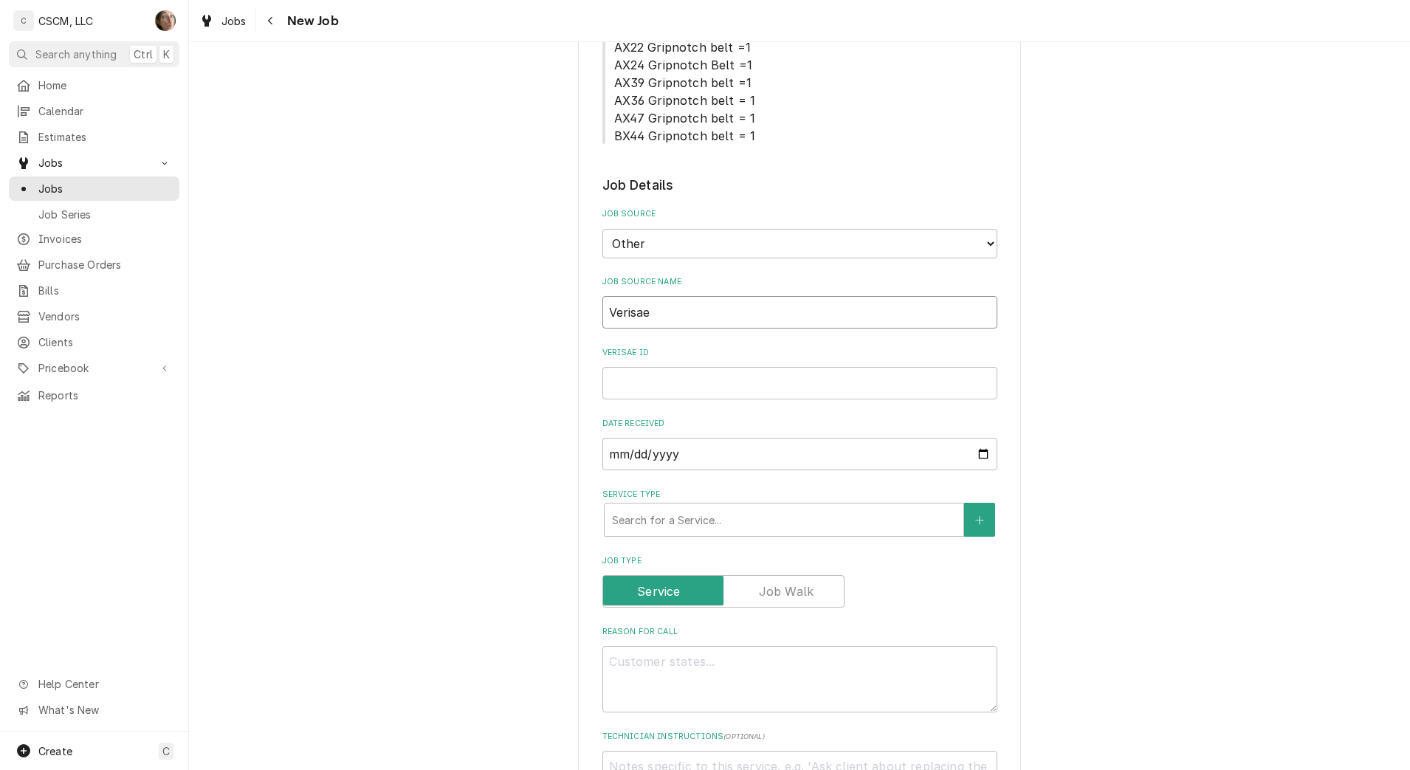
type textarea "x"
type input "Verisae"
click at [697, 386] on input "Verisae ID" at bounding box center [799, 383] width 395 height 32
paste input "72213006"
type textarea "x"
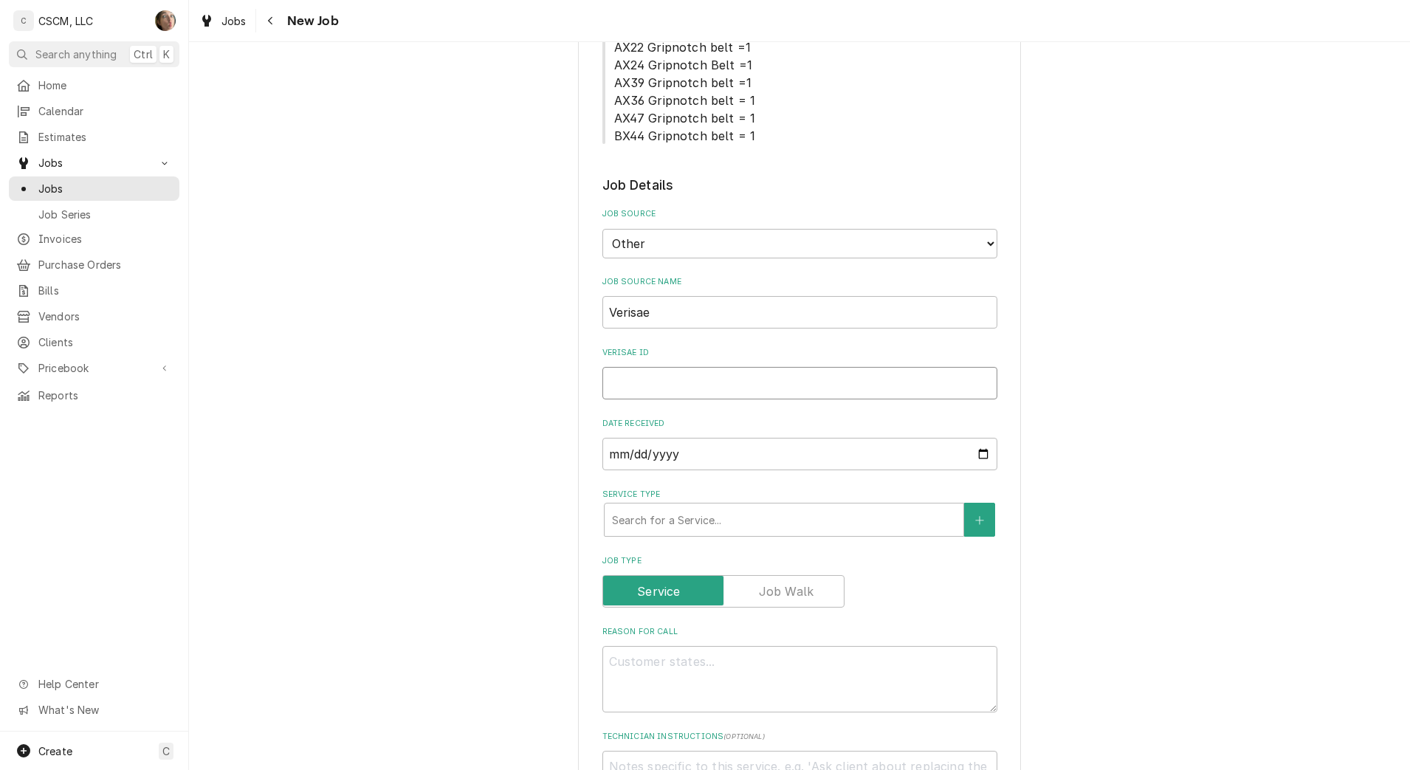
type input "72213006"
type textarea "x"
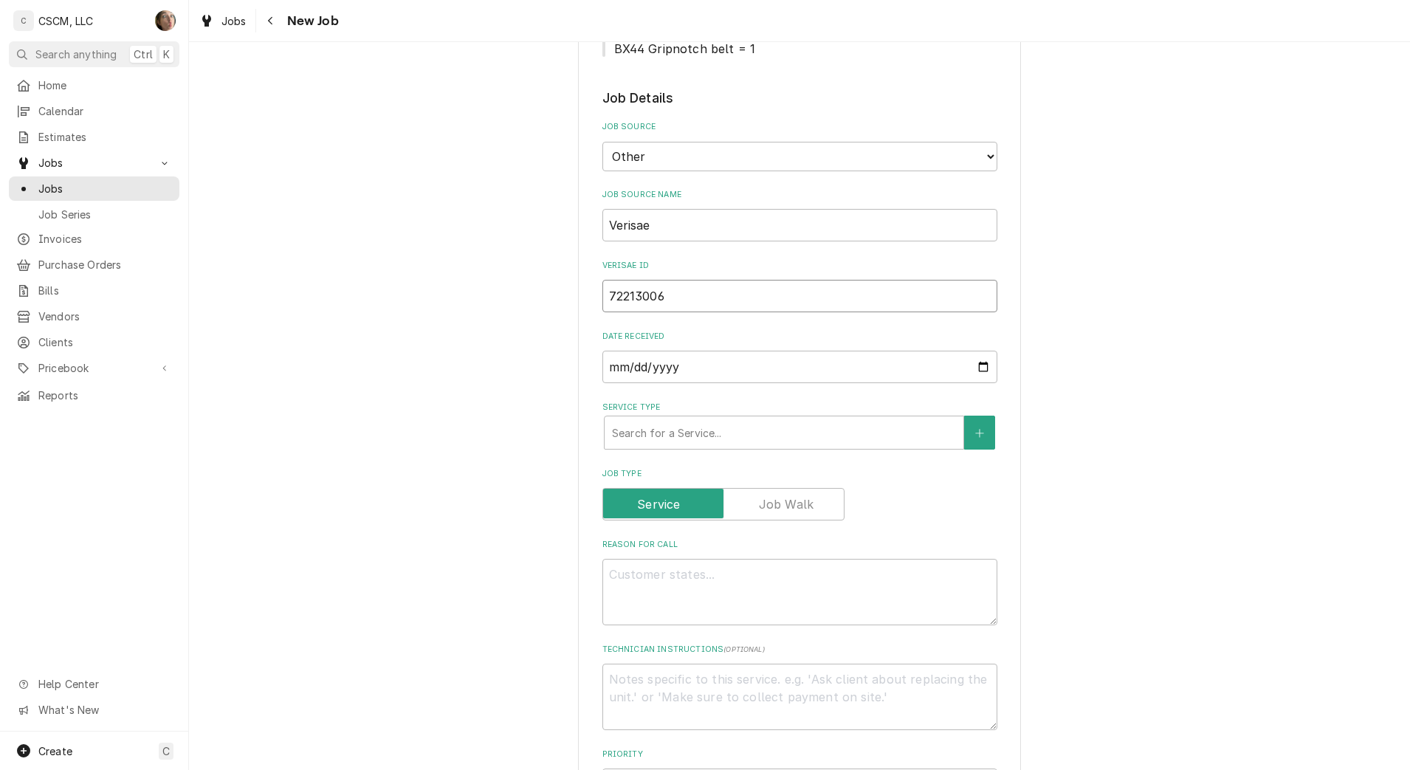
scroll to position [554, 0]
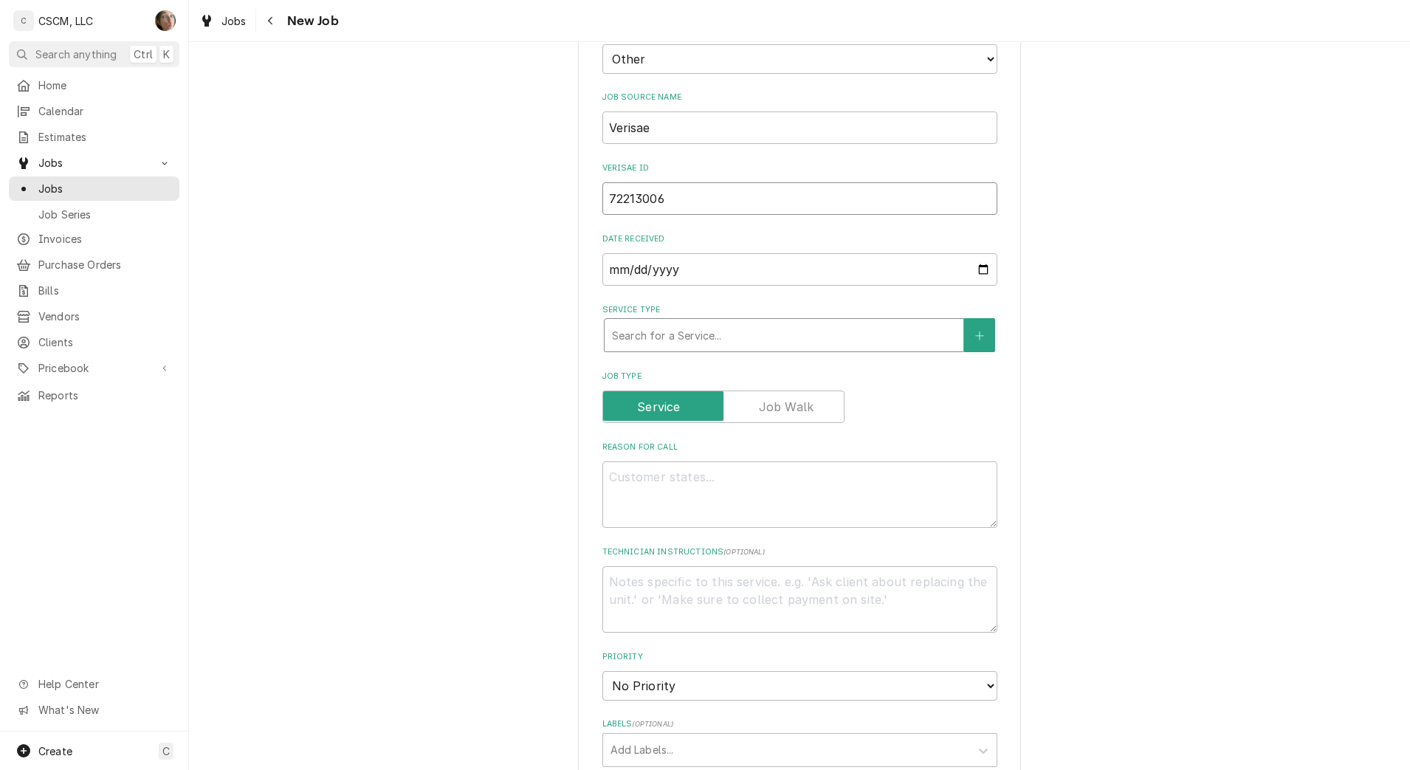
type input "72213006"
click at [718, 338] on div "Service Type" at bounding box center [784, 335] width 344 height 27
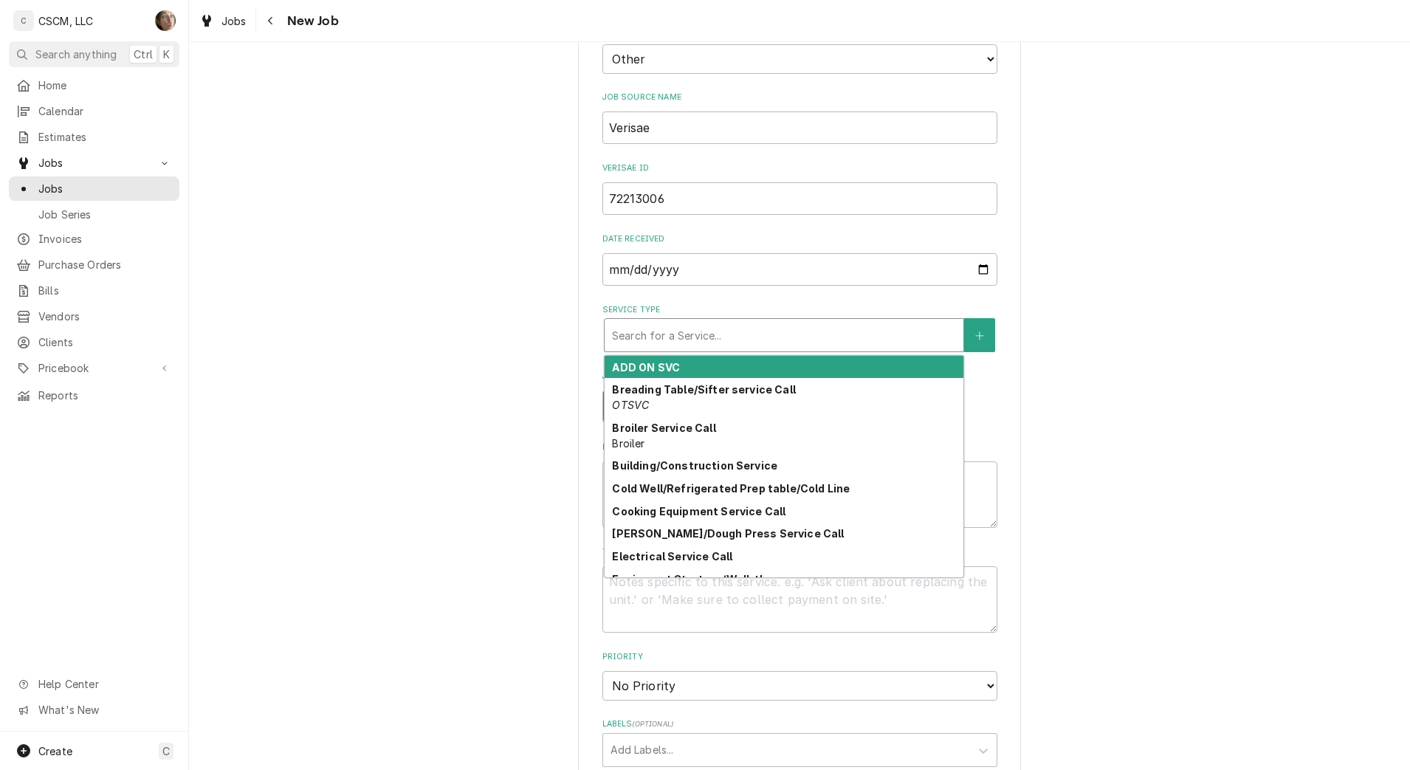
type textarea "x"
type input "r"
type textarea "x"
type input "re"
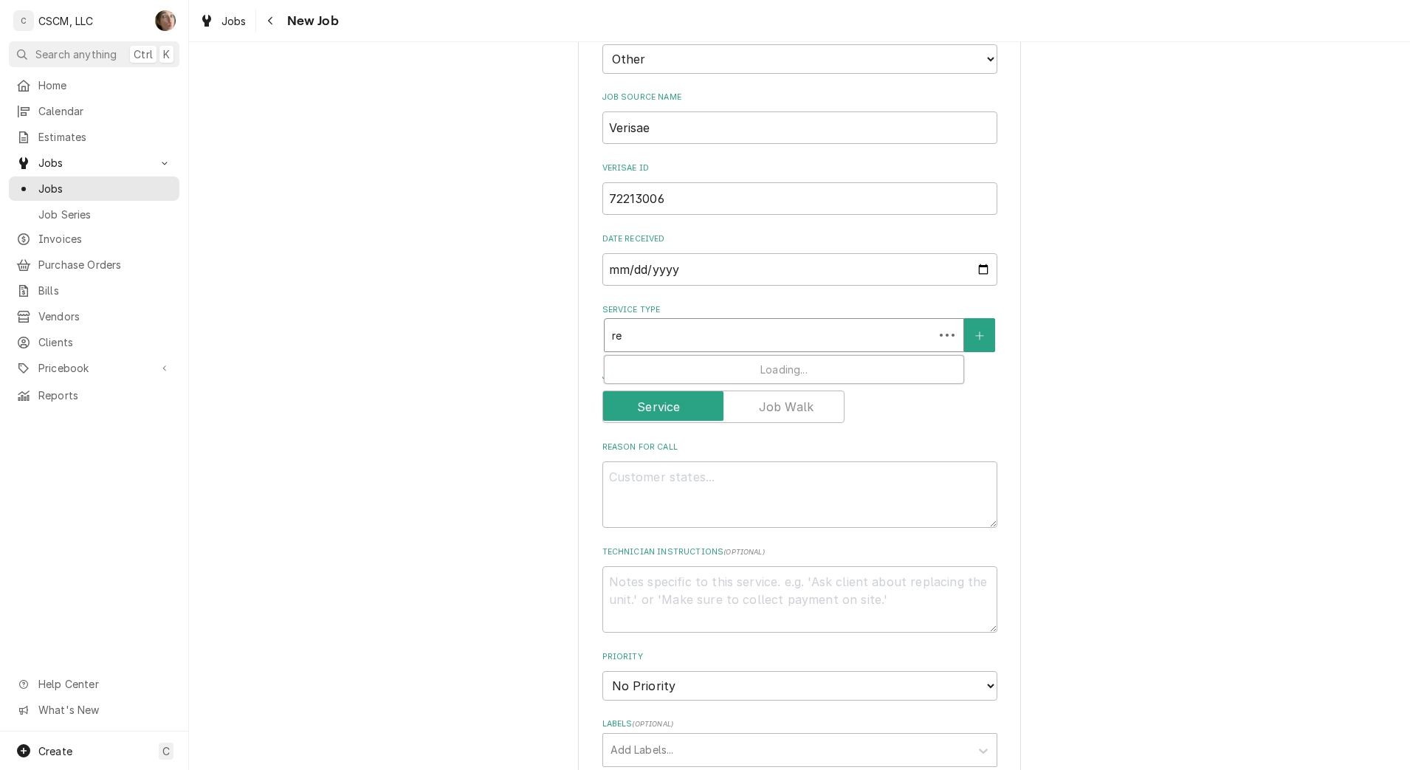
type textarea "x"
type input "ref"
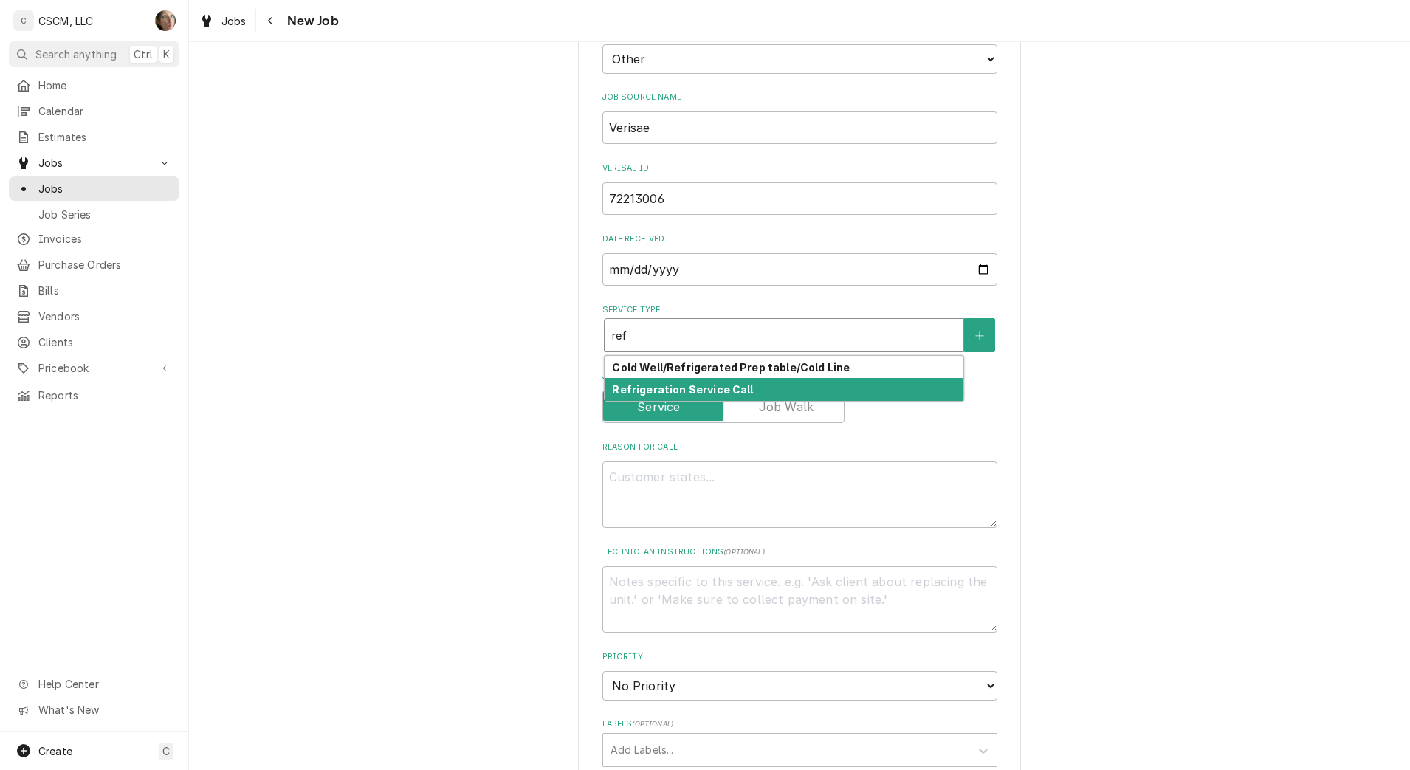
click at [678, 394] on strong "Refrigeration Service Call" at bounding box center [682, 389] width 141 height 13
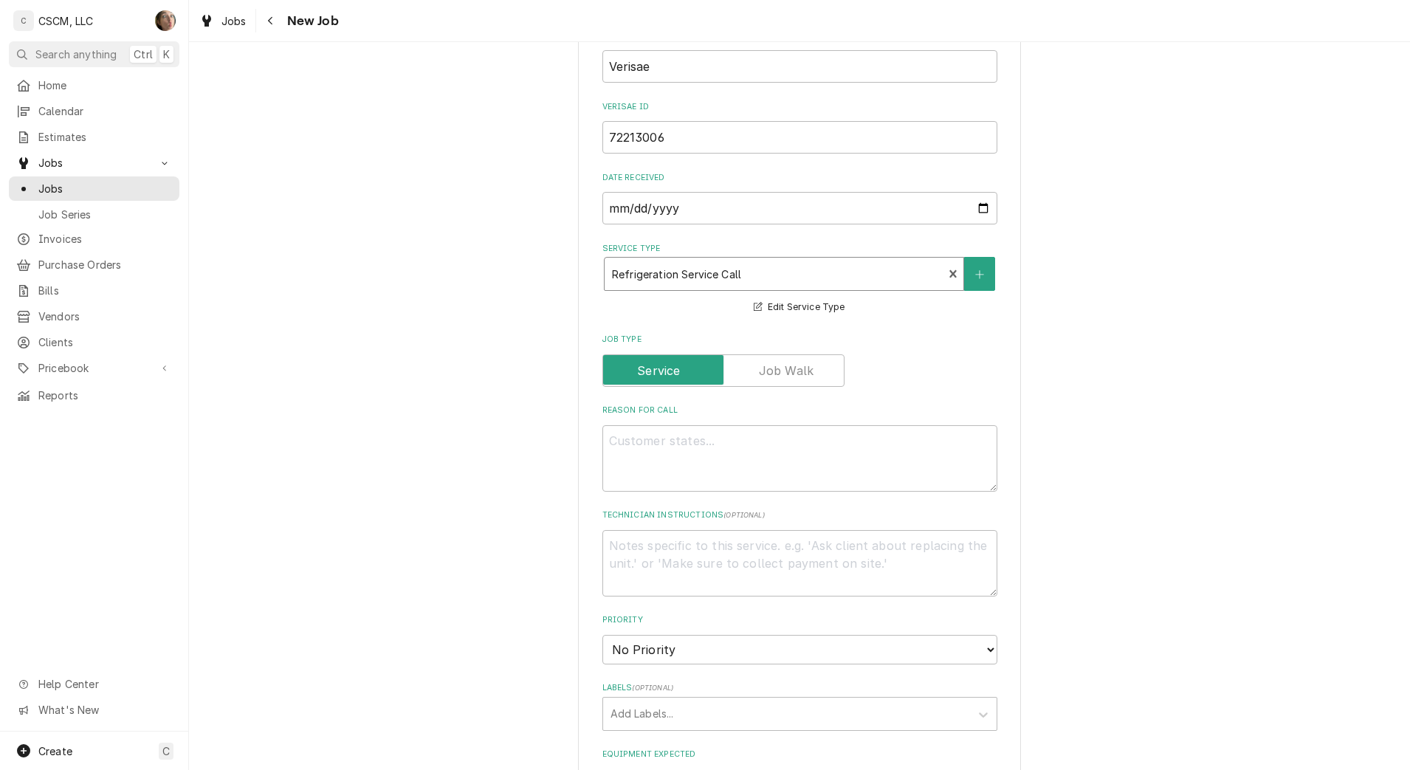
scroll to position [646, 0]
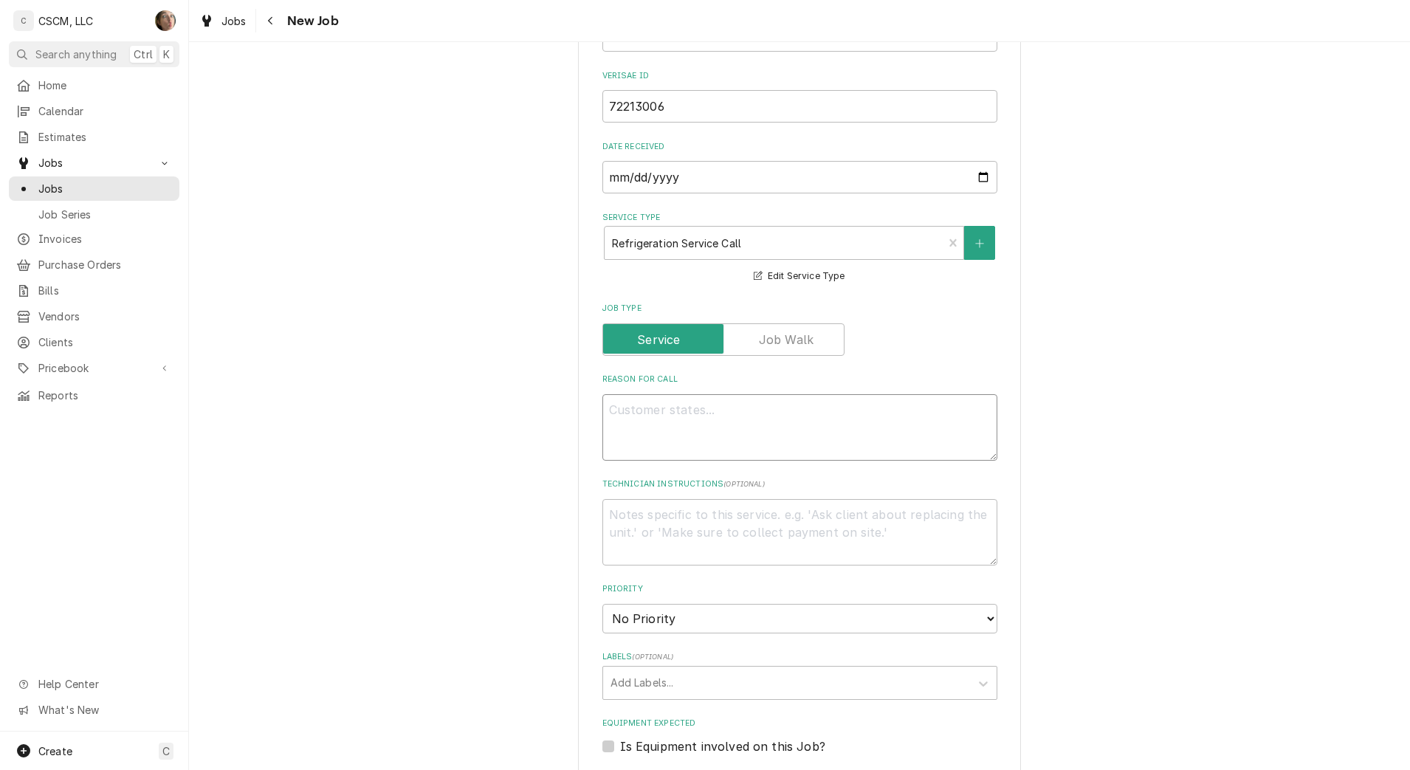
click at [656, 431] on textarea "Reason For Call" at bounding box center [799, 427] width 395 height 66
type textarea "x"
type textarea "w"
type textarea "x"
type textarea "wal"
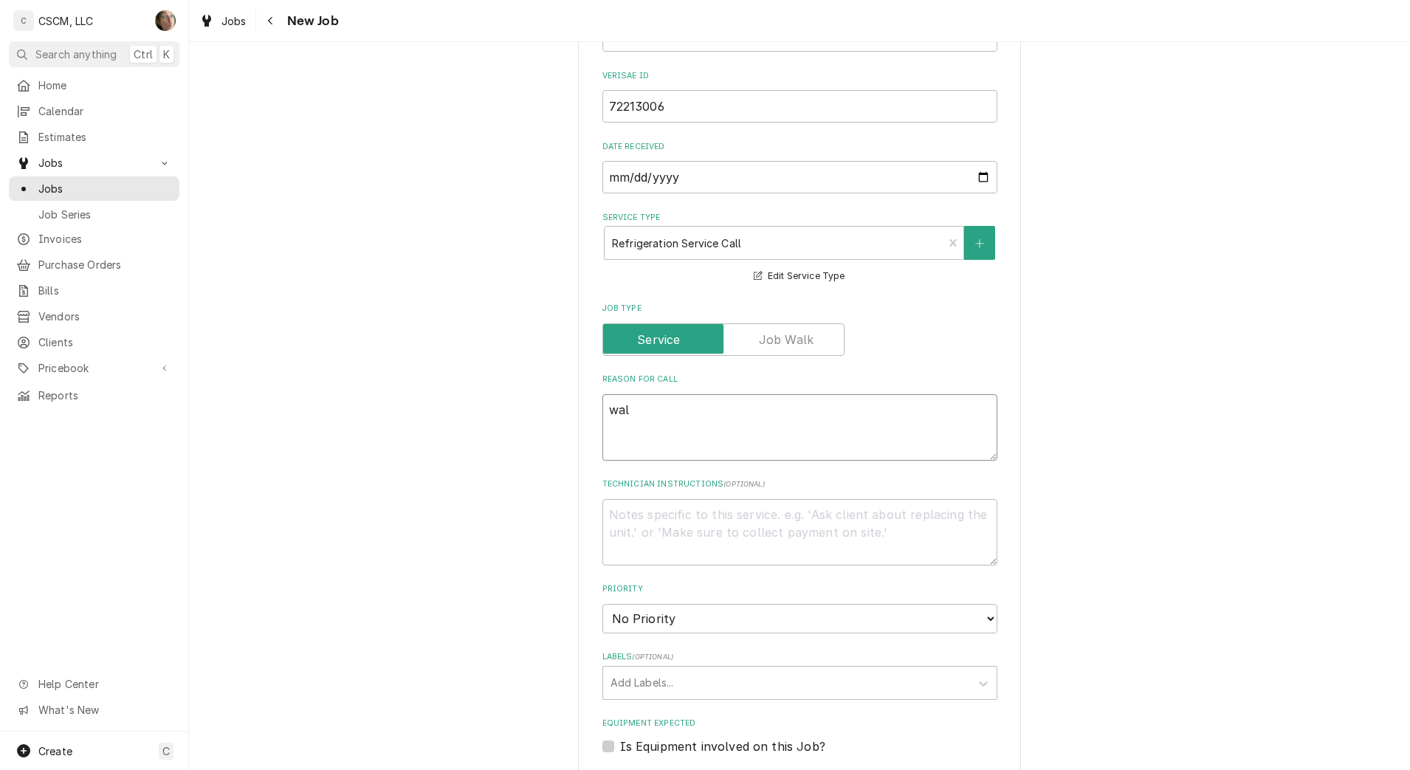
type textarea "x"
type textarea "walk"
type textarea "x"
type textarea "walk i"
type textarea "x"
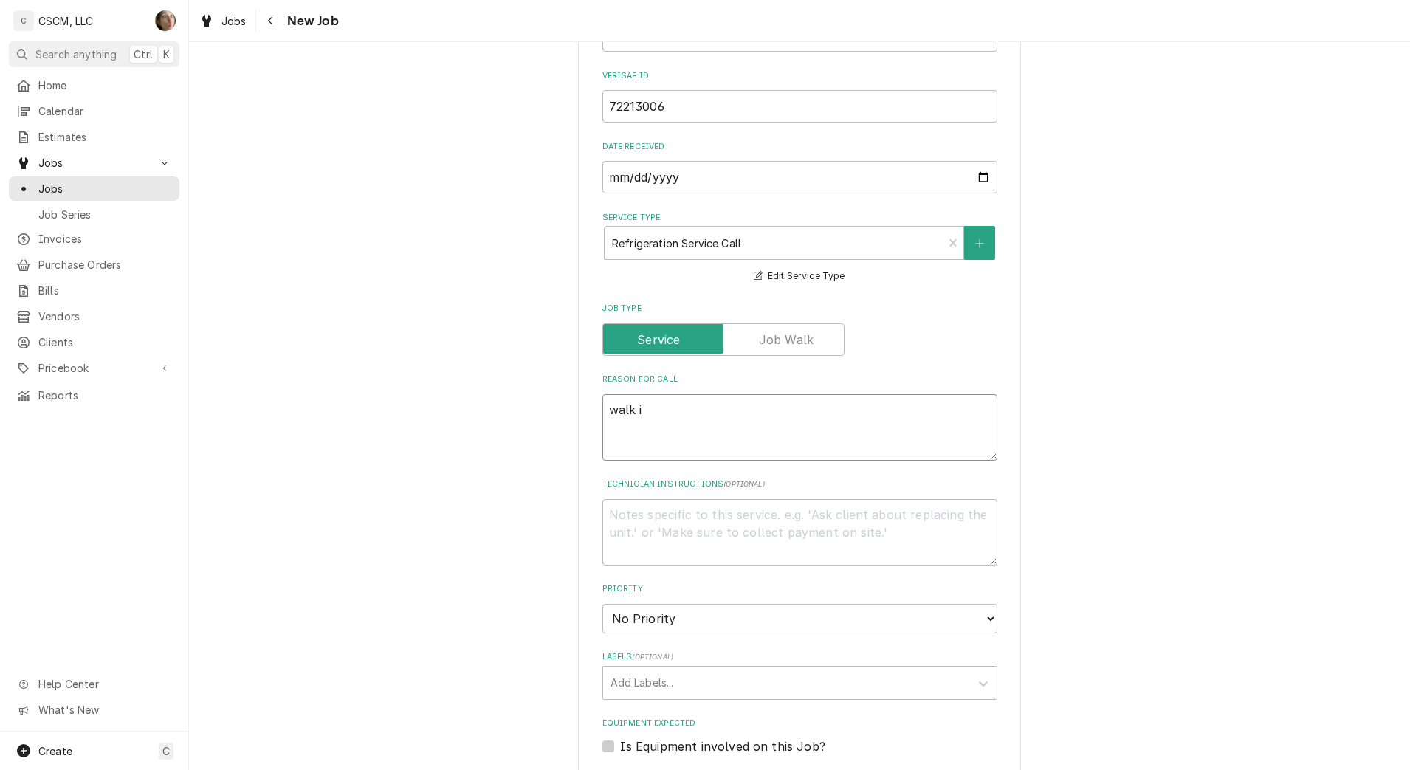
type textarea "walk in"
type textarea "x"
type textarea "walk in"
type textarea "x"
type textarea "walk in c"
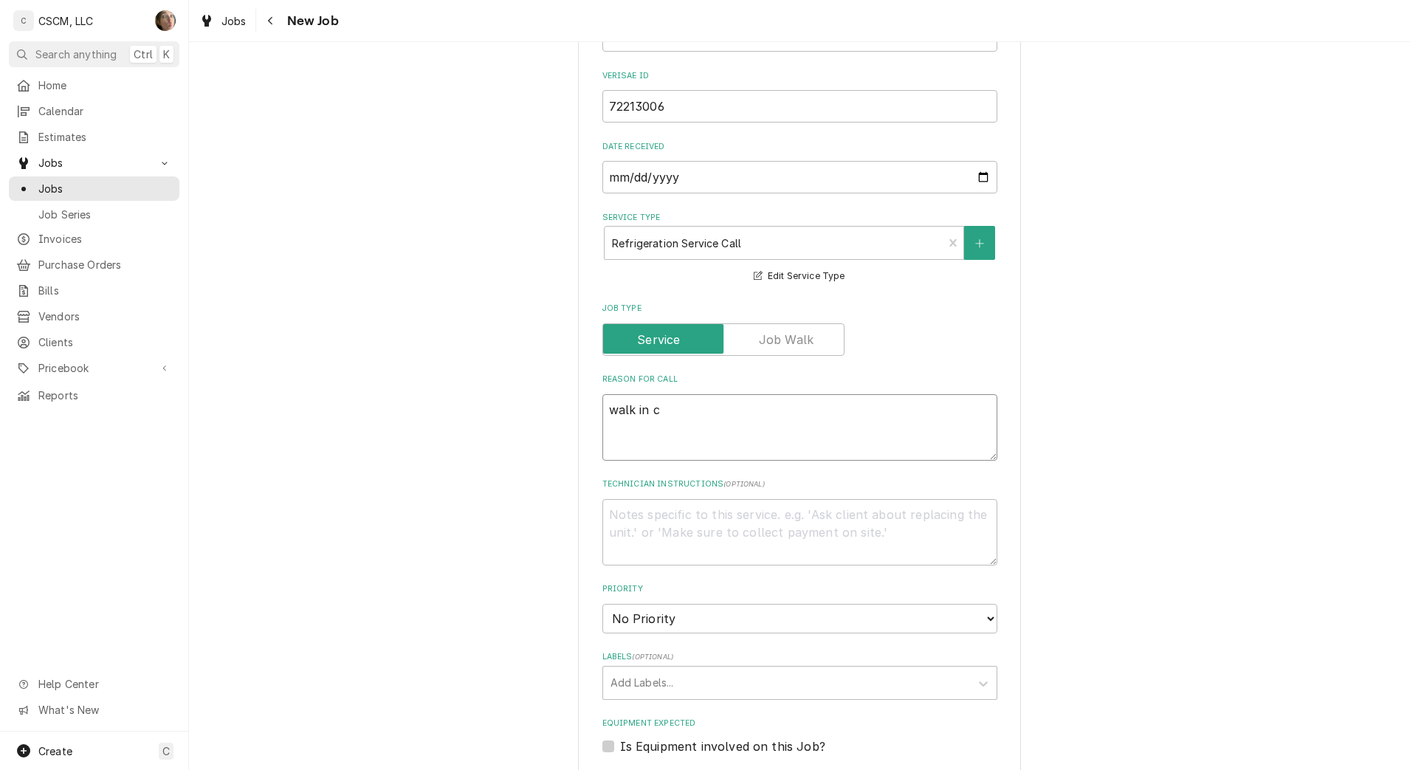
type textarea "x"
type textarea "walk in ch"
type textarea "x"
type textarea "walk in chi"
type textarea "x"
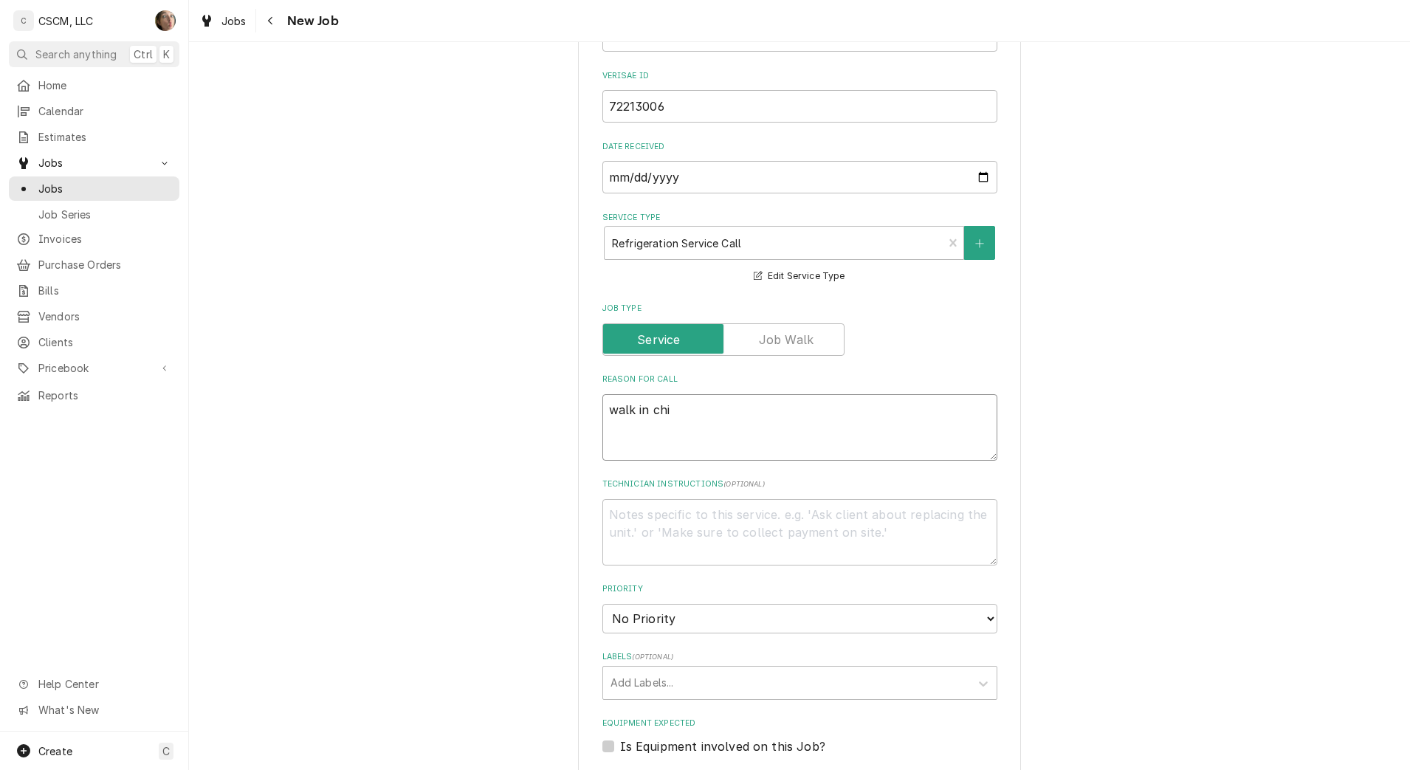
type textarea "walk in chic"
type textarea "x"
type textarea "walk in chick"
type textarea "x"
type textarea "walk in chicke"
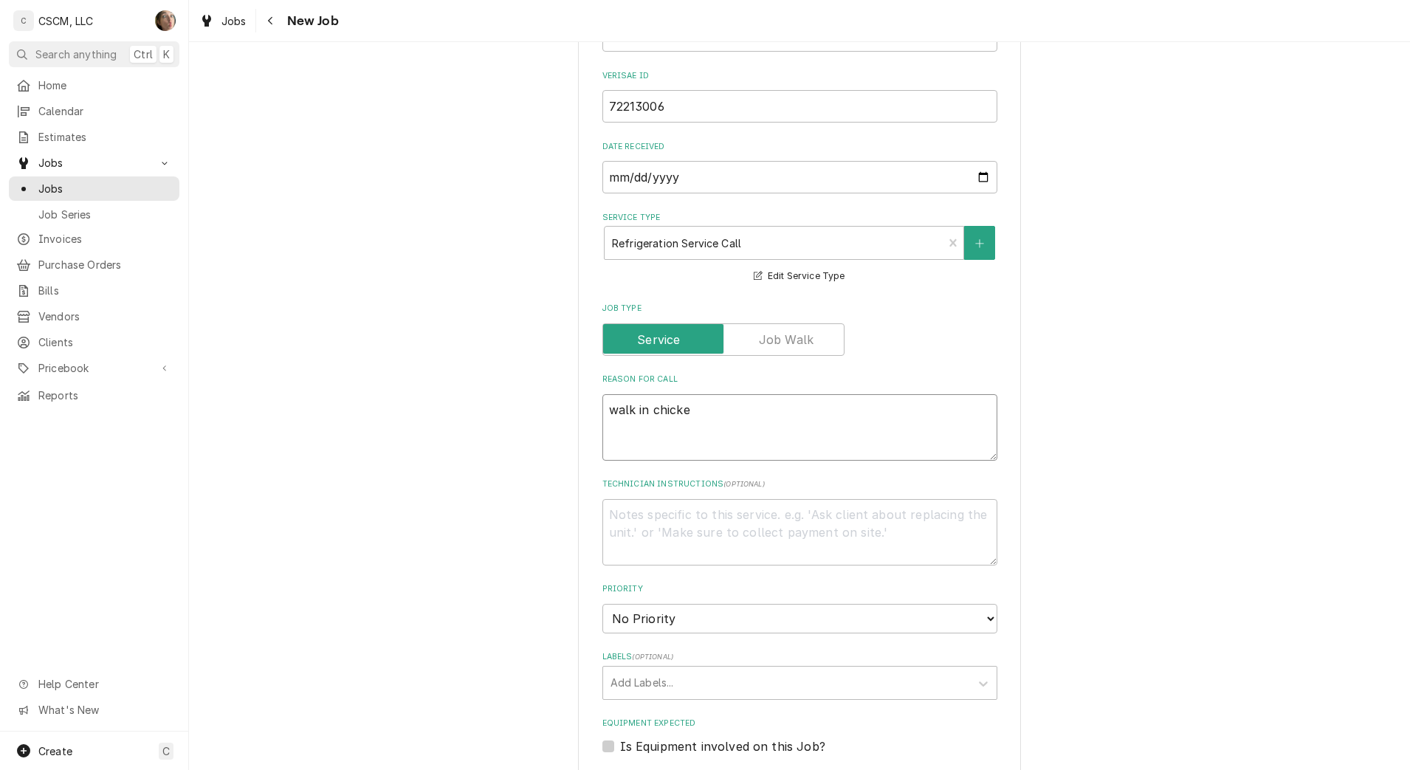
type textarea "x"
type textarea "walk in chicken"
type textarea "x"
type textarea "walk in chicken"
type textarea "x"
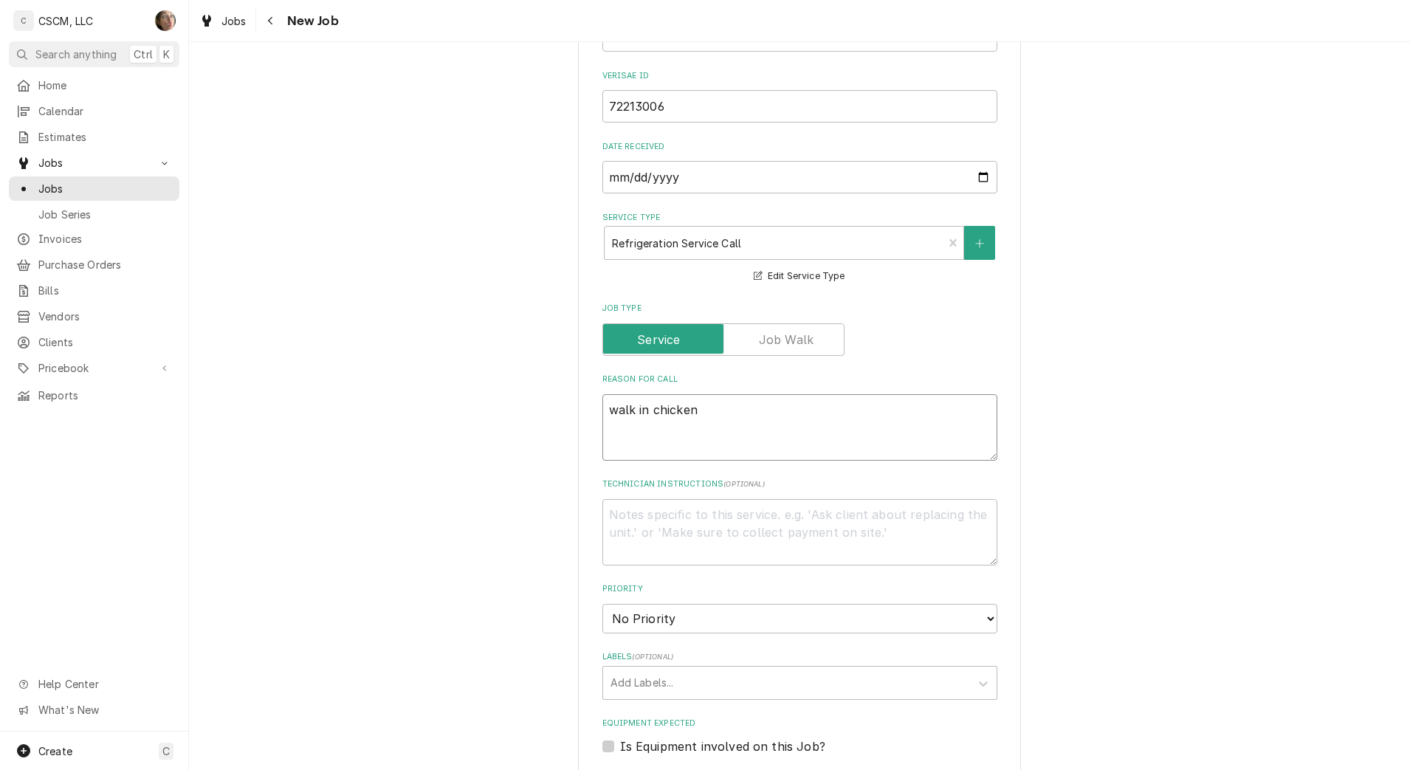
type textarea "walk in chicken c"
type textarea "x"
type textarea "walk in chicken co"
type textarea "x"
type textarea "walk in chicken coo"
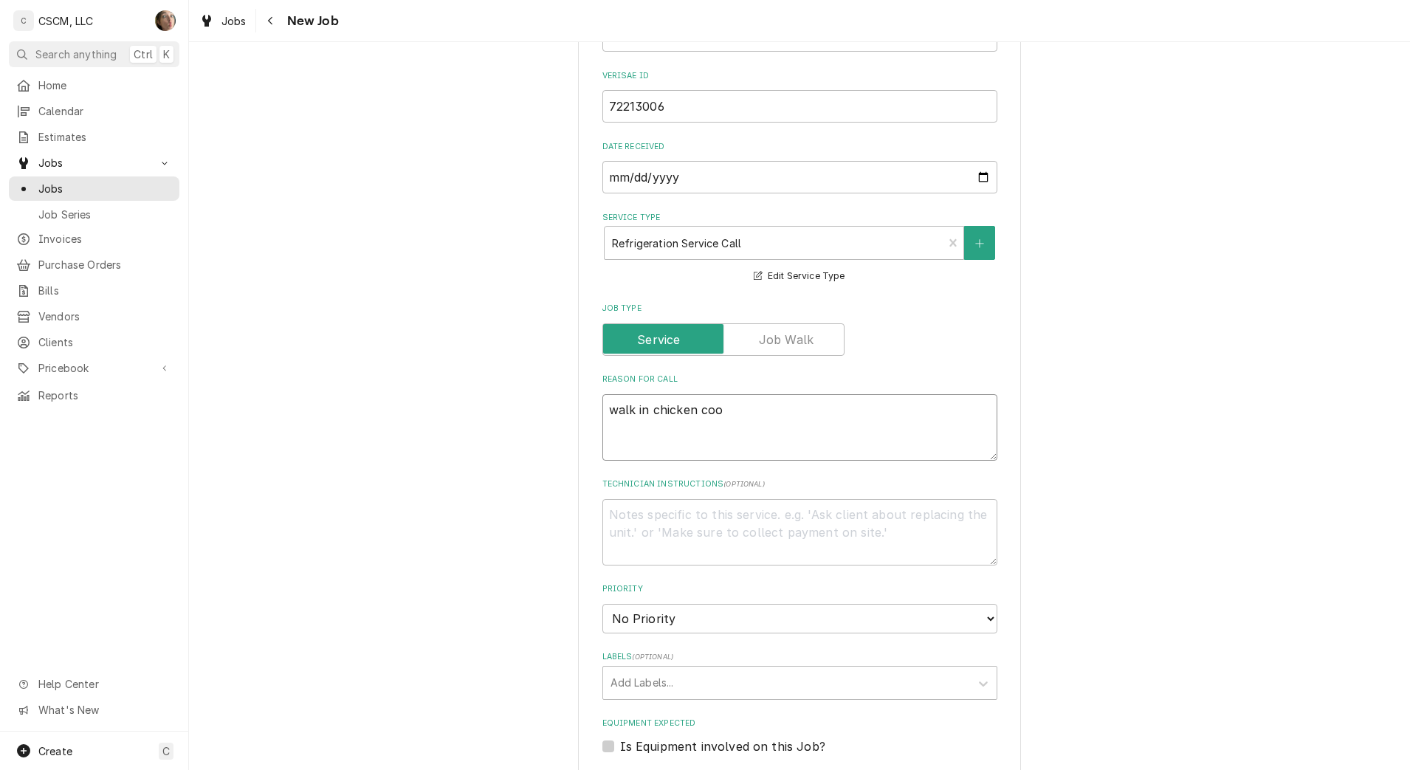
type textarea "x"
type textarea "walk in chicken coole"
type textarea "x"
type textarea "walk in chicken cooler"
type textarea "x"
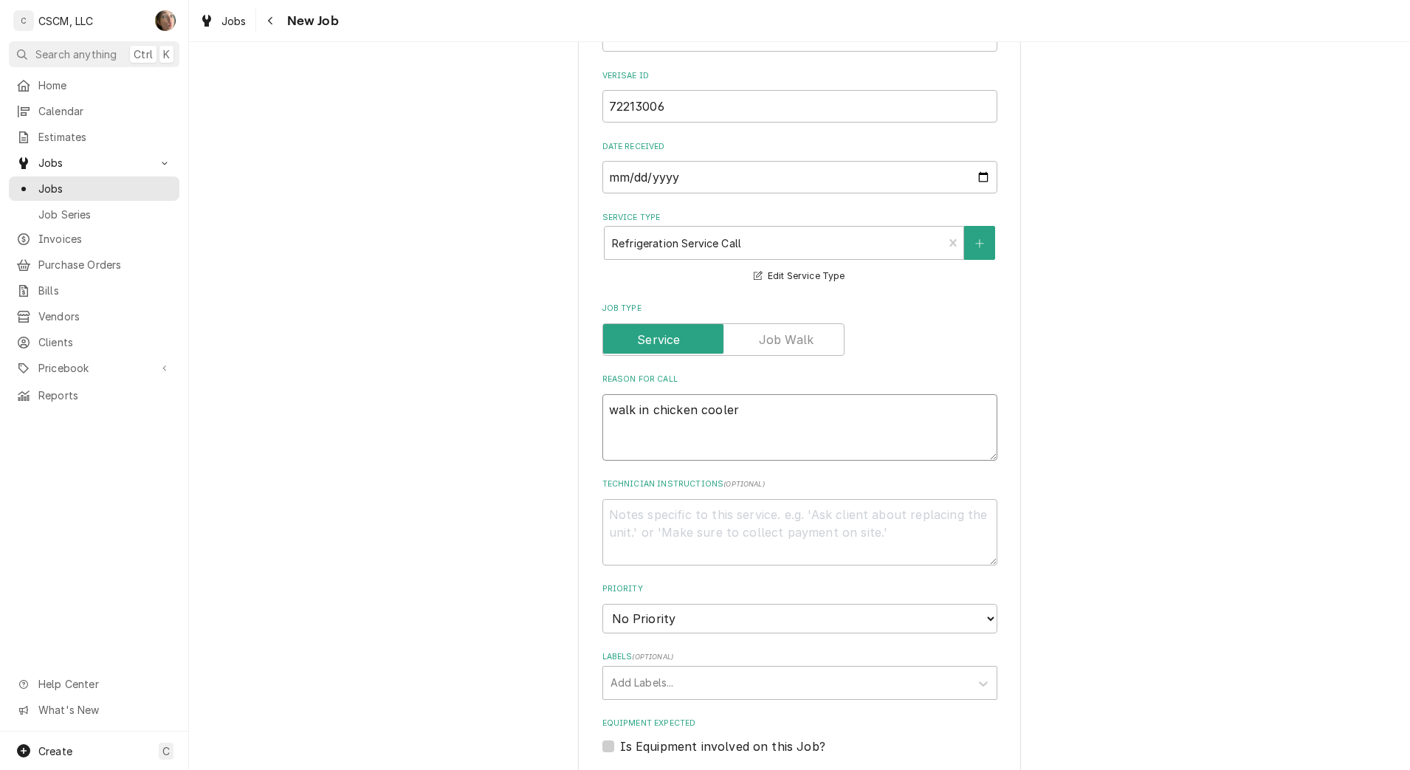
type textarea "walk in chicken cooler"
type textarea "x"
type textarea "walk in chicken cooler i"
type textarea "x"
type textarea "walk in chicken cooler is"
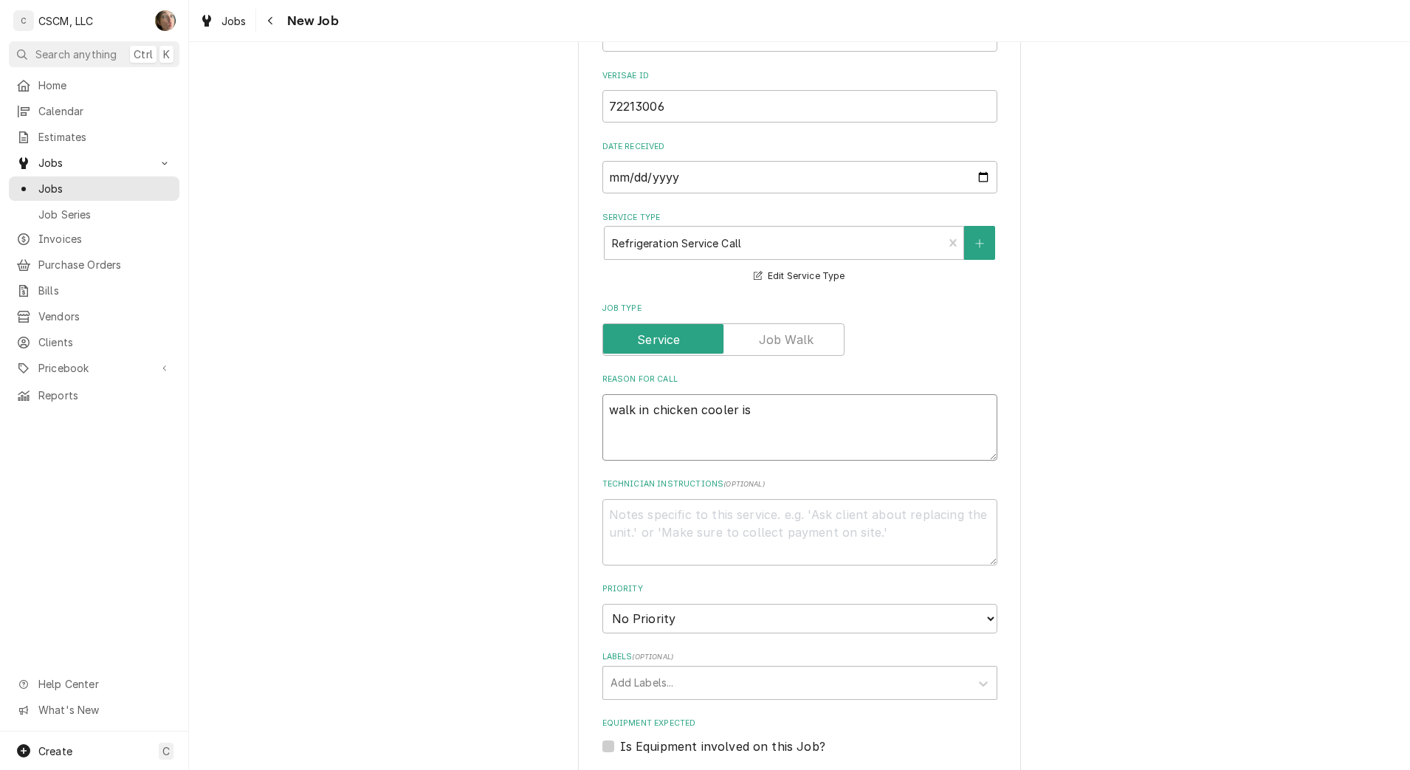
type textarea "x"
type textarea "walk in chicken cooler is"
type textarea "x"
type textarea "walk in chicken cooler is te"
type textarea "x"
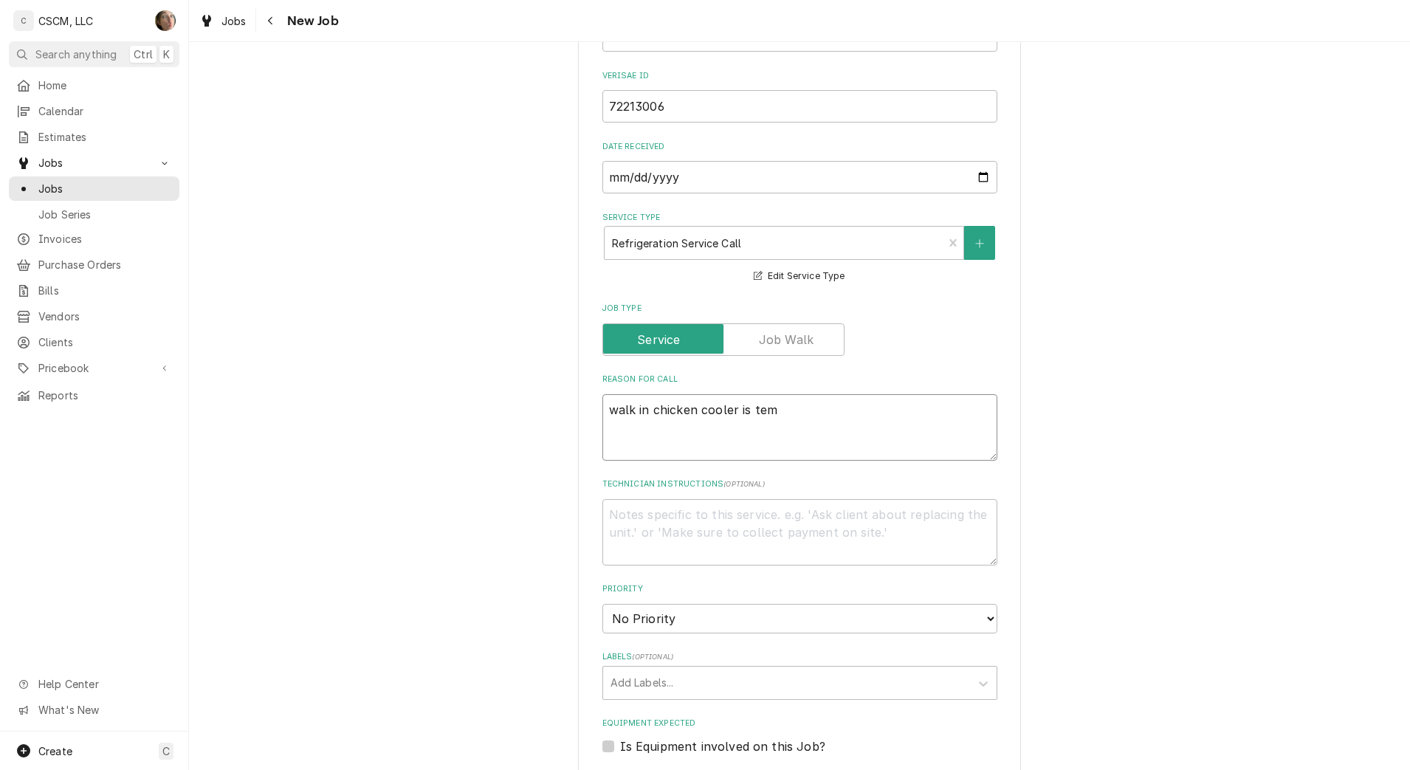
type textarea "walk in chicken cooler is temp"
type textarea "x"
type textarea "walk in chicken cooler is tempin"
type textarea "x"
type textarea "walk in chicken cooler is temping"
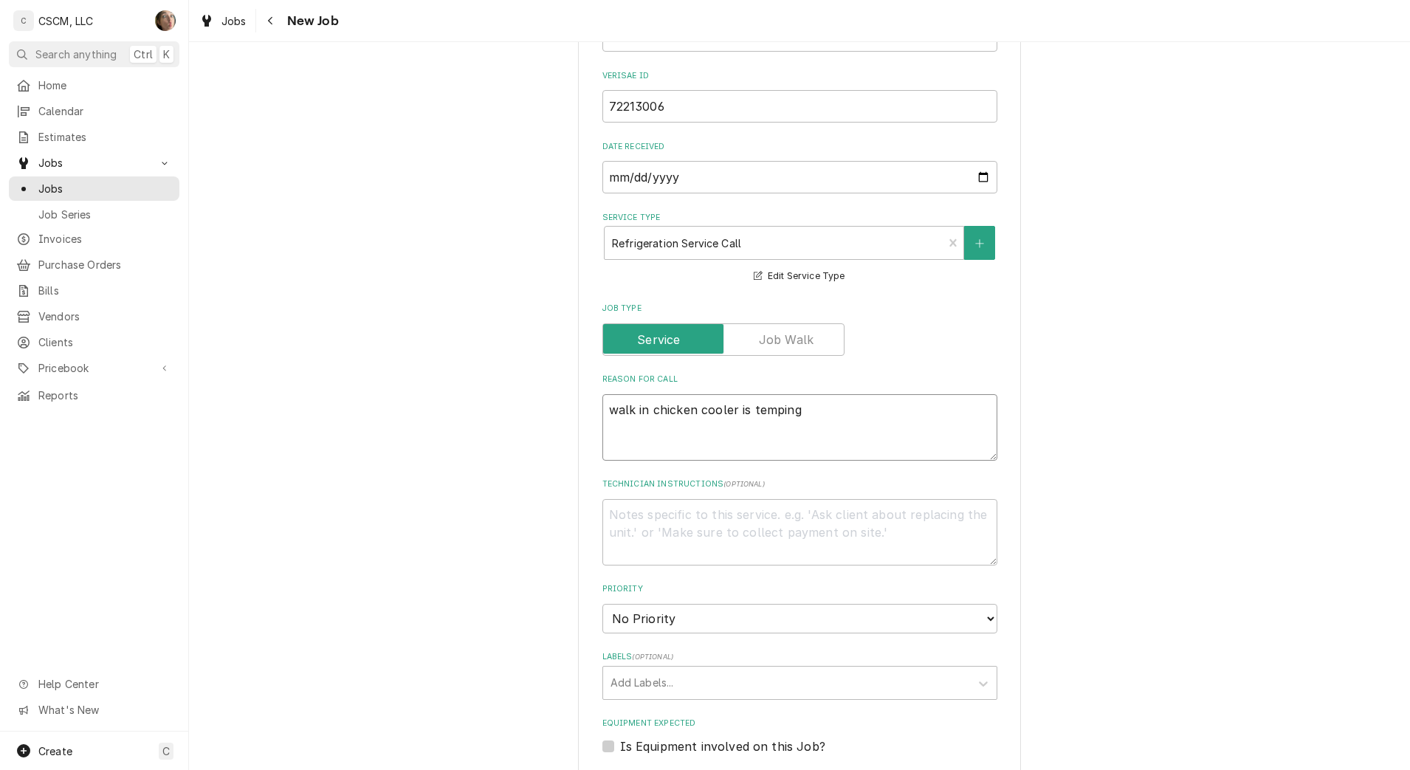
type textarea "x"
type textarea "walk in chicken cooler is temping"
type textarea "x"
type textarea "walk in chicken cooler is temping a"
type textarea "x"
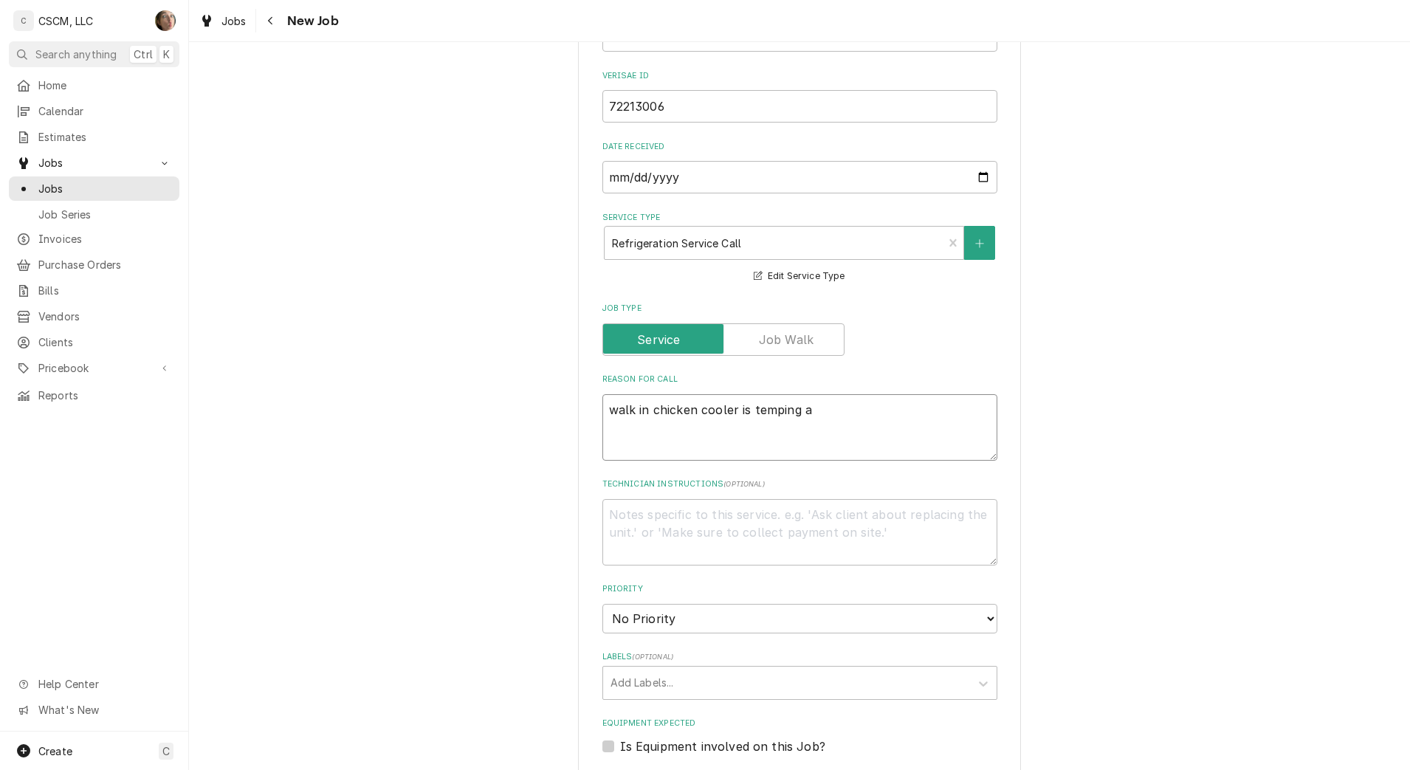
type textarea "walk in chicken cooler is temping at"
type textarea "x"
type textarea "walk in chicken cooler is temping at"
type textarea "x"
type textarea "walk in chicken cooler is temping at 50"
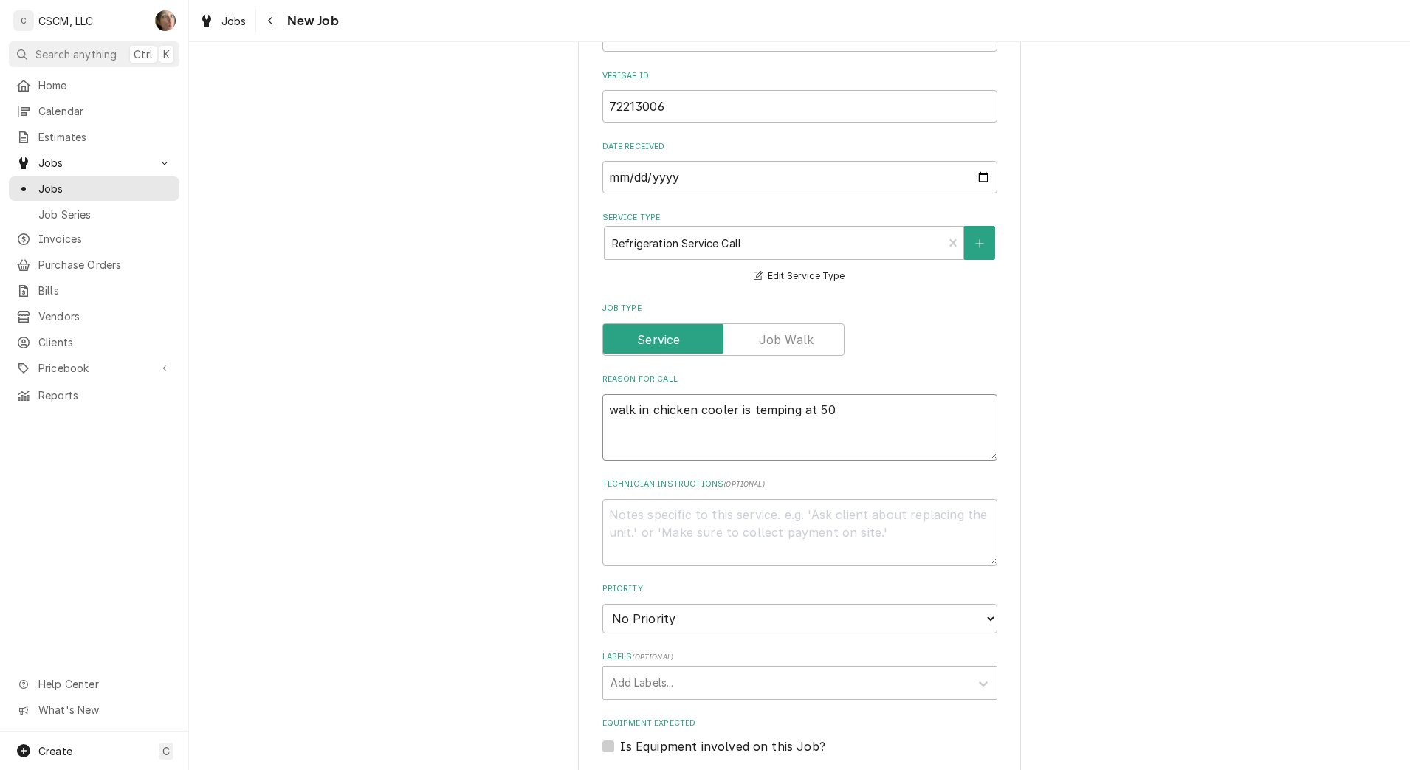
type textarea "x"
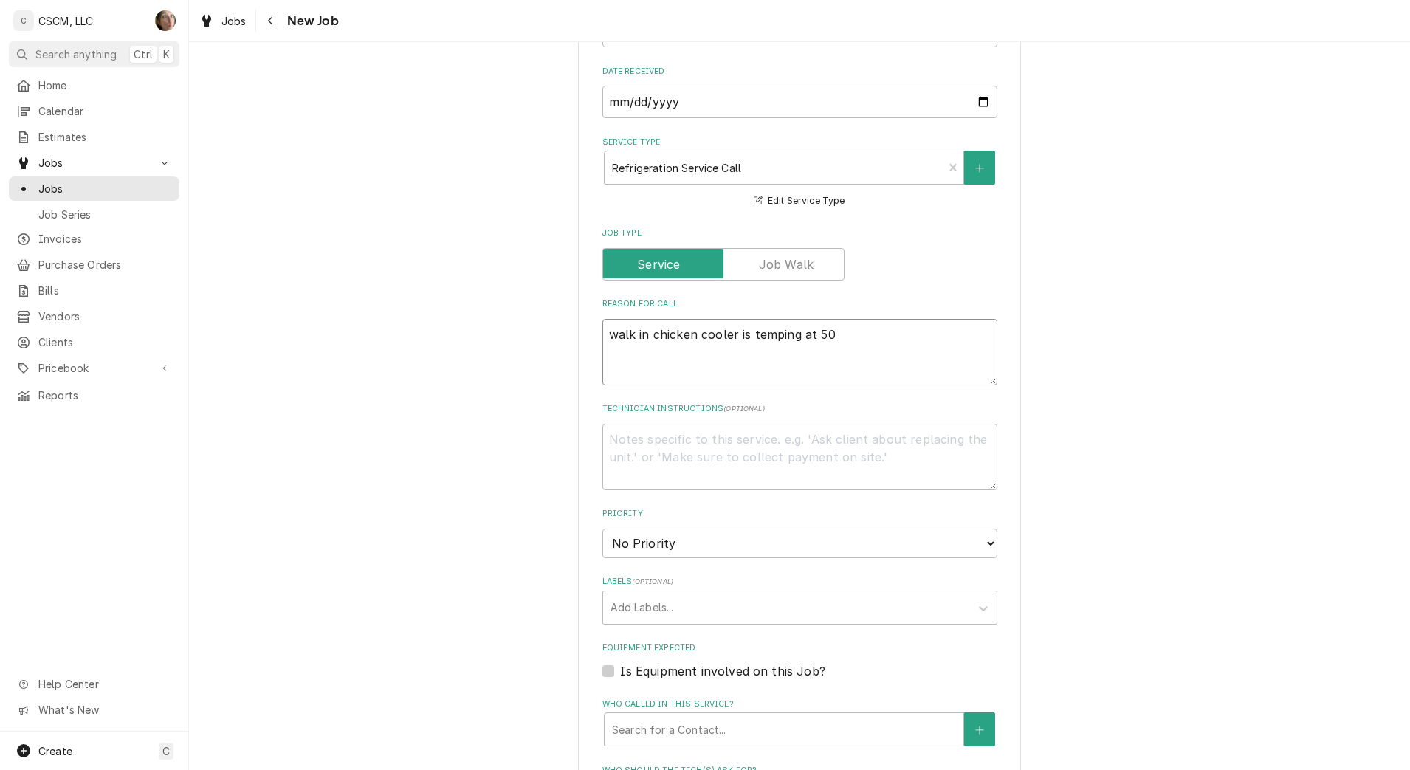
scroll to position [830, 0]
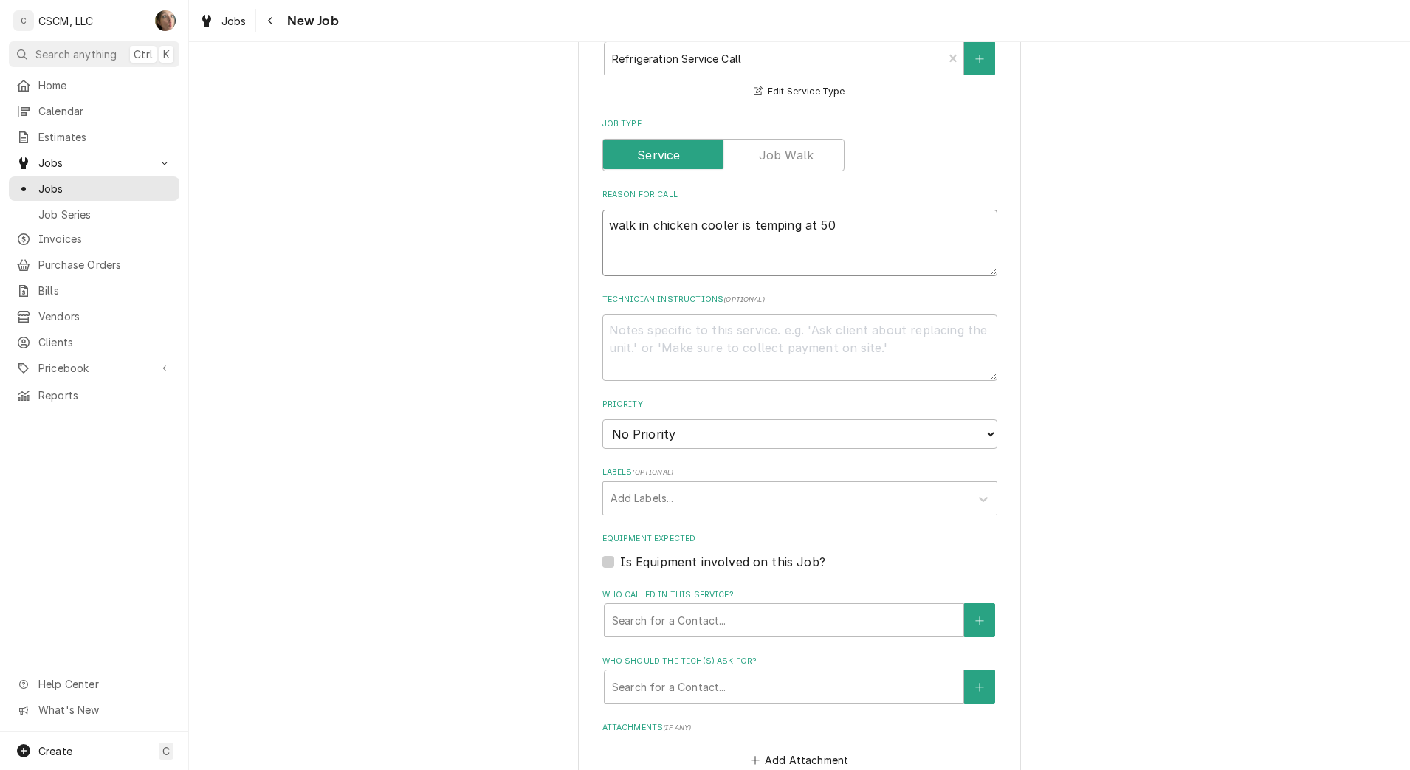
type textarea "walk in chicken cooler is temping at 50"
click at [649, 424] on select "No Priority Urgent High Medium Low" at bounding box center [799, 434] width 395 height 30
select select "2"
click at [602, 419] on select "No Priority Urgent High Medium Low" at bounding box center [799, 434] width 395 height 30
type textarea "x"
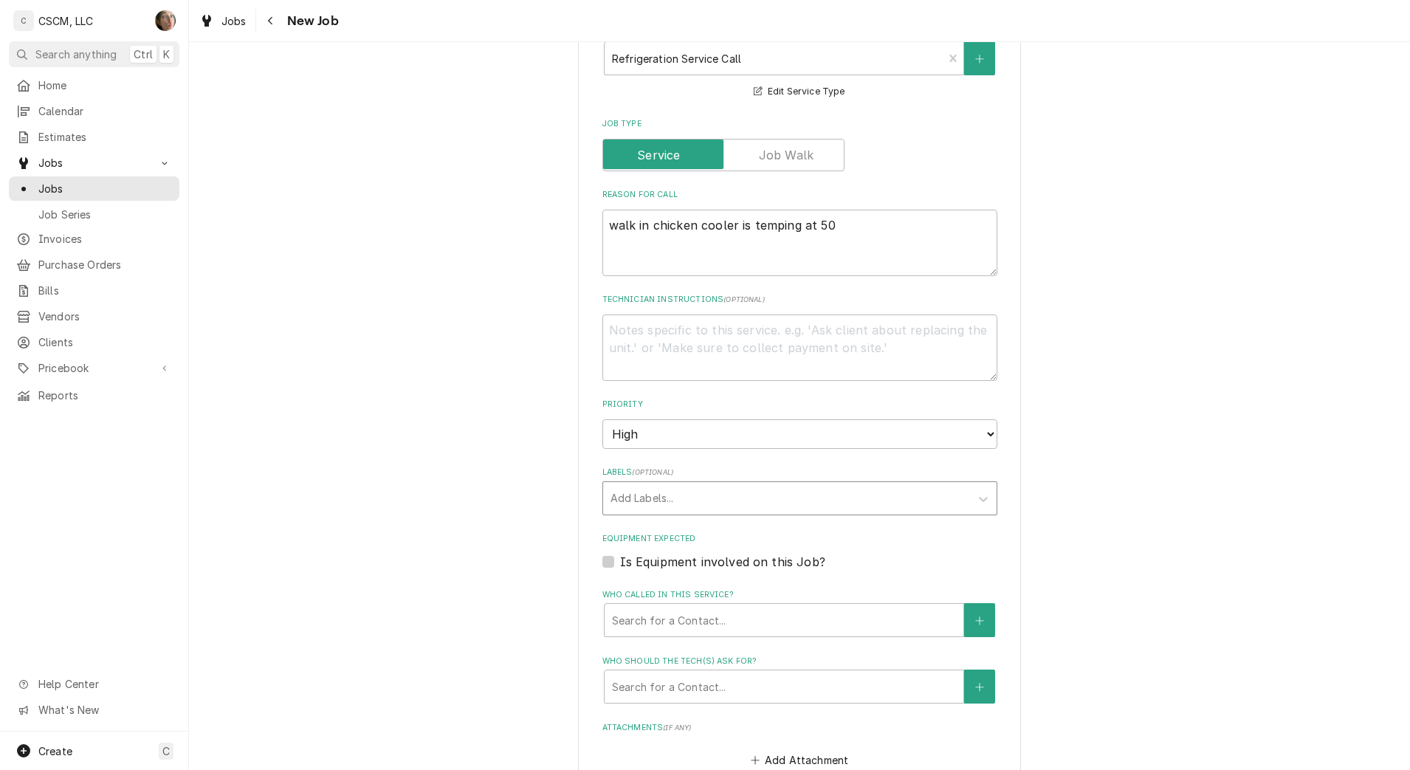
click at [675, 508] on div "Labels" at bounding box center [786, 498] width 352 height 27
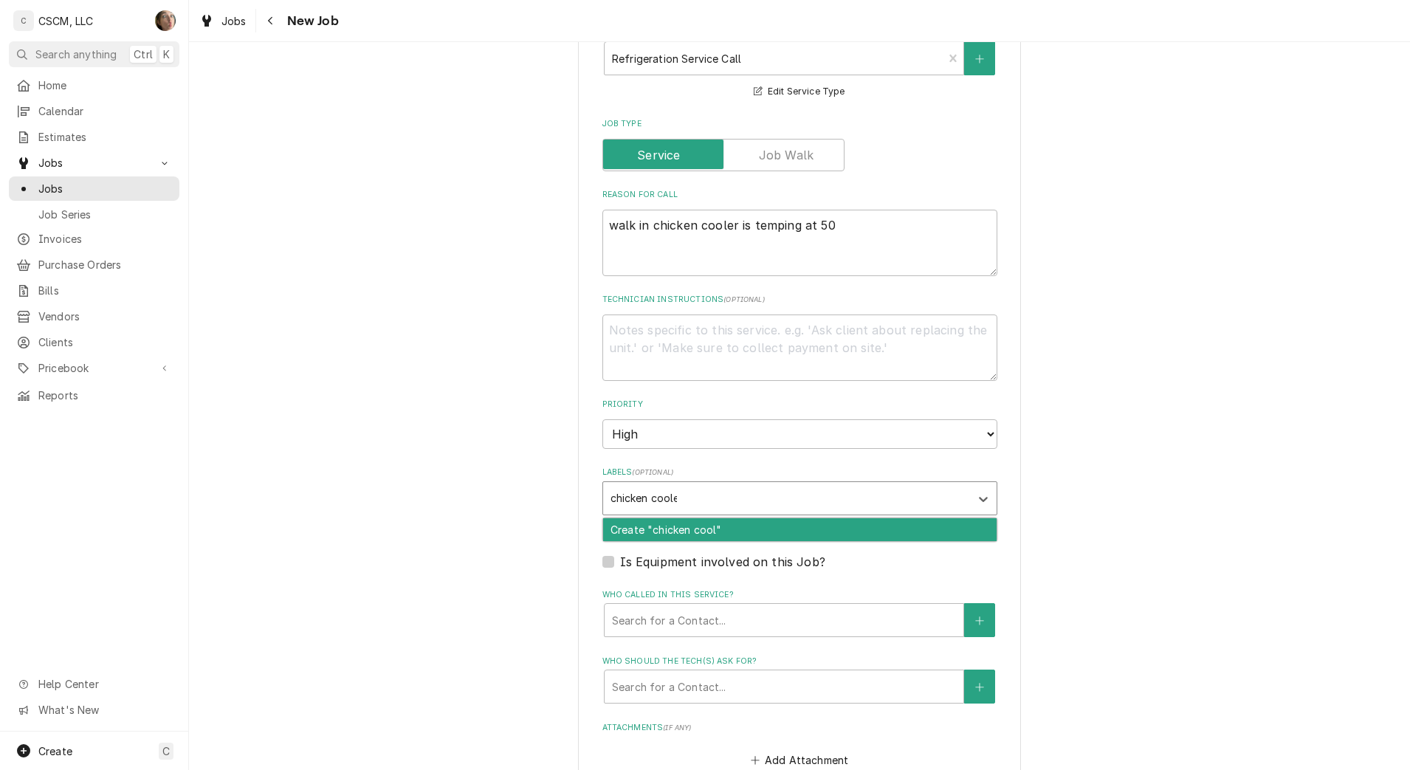
type input "chicken cooler"
type textarea "x"
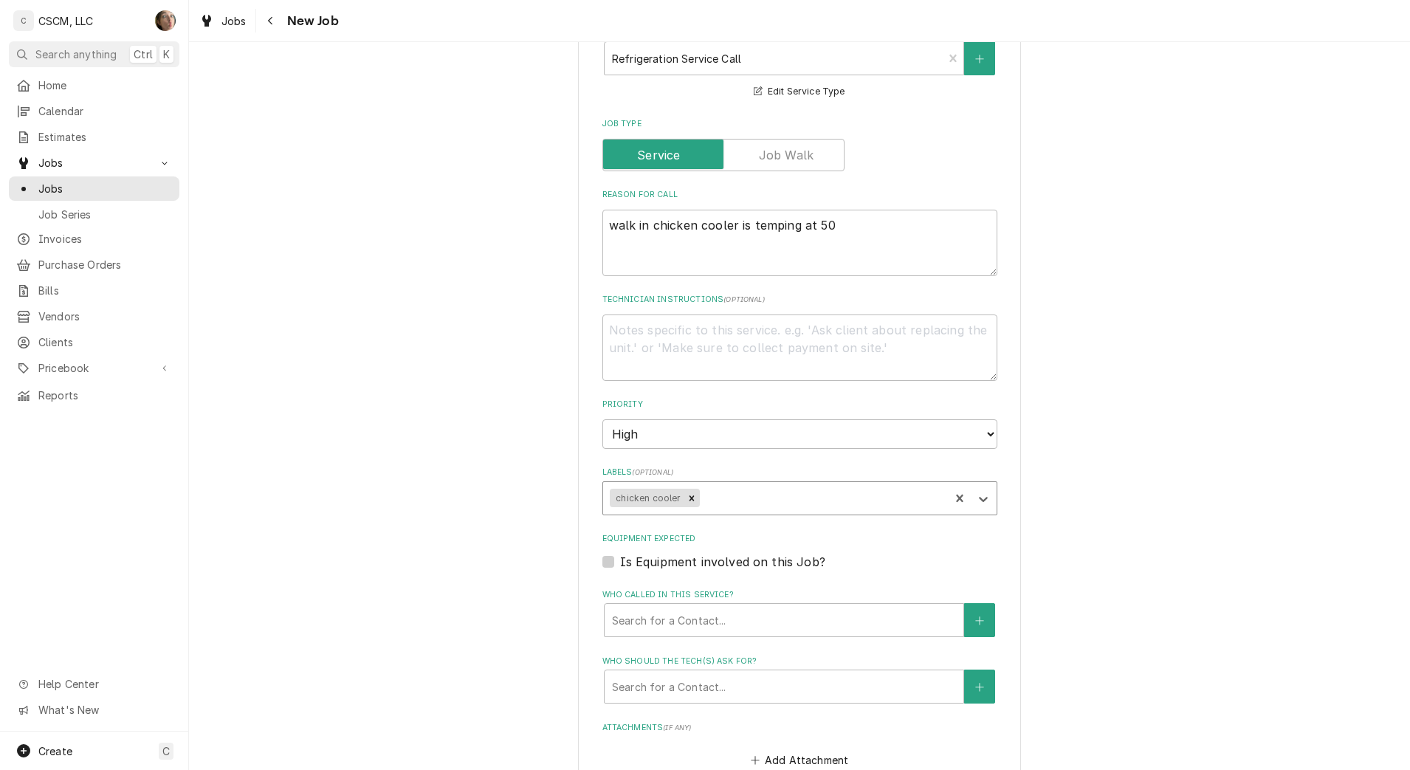
type textarea "x"
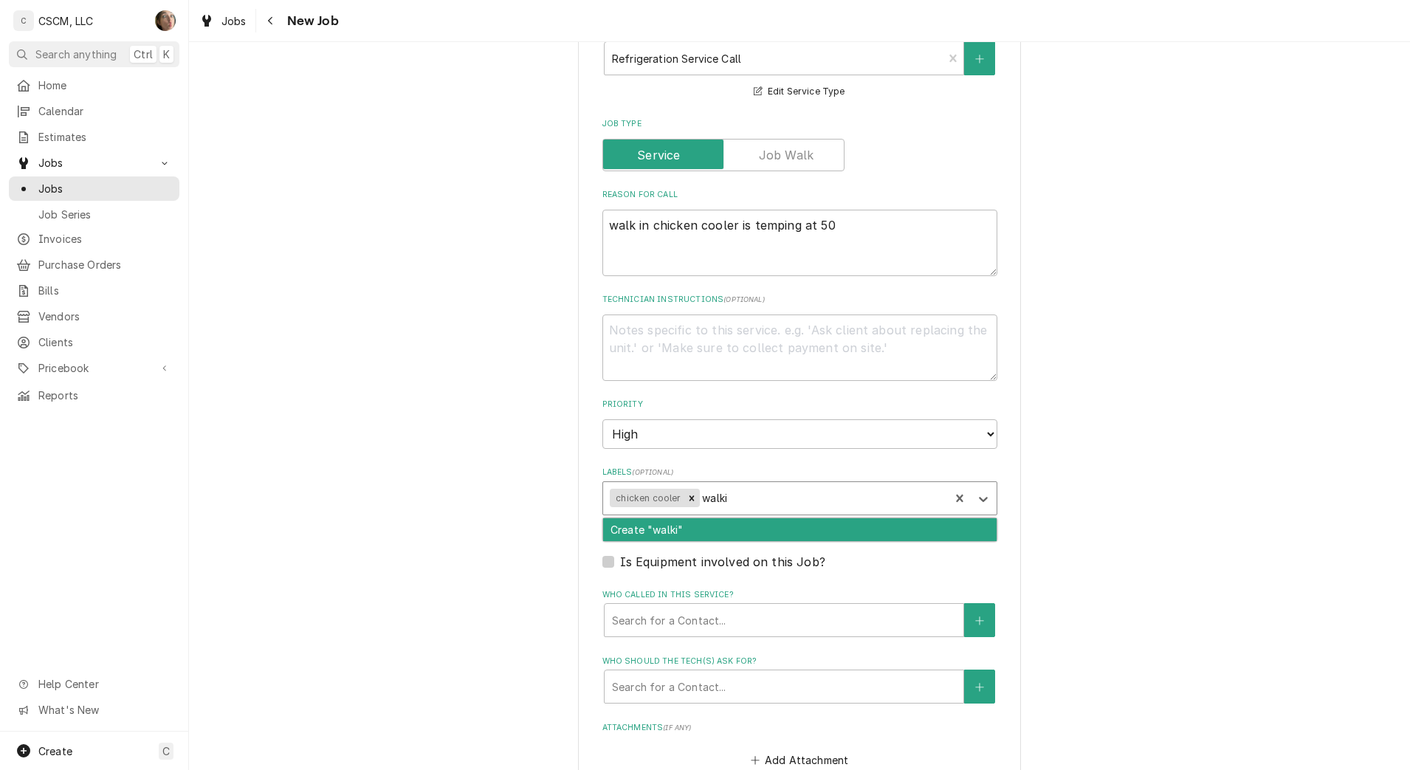
type input "walk"
click at [627, 531] on div "Walk-in" at bounding box center [799, 529] width 393 height 23
type textarea "x"
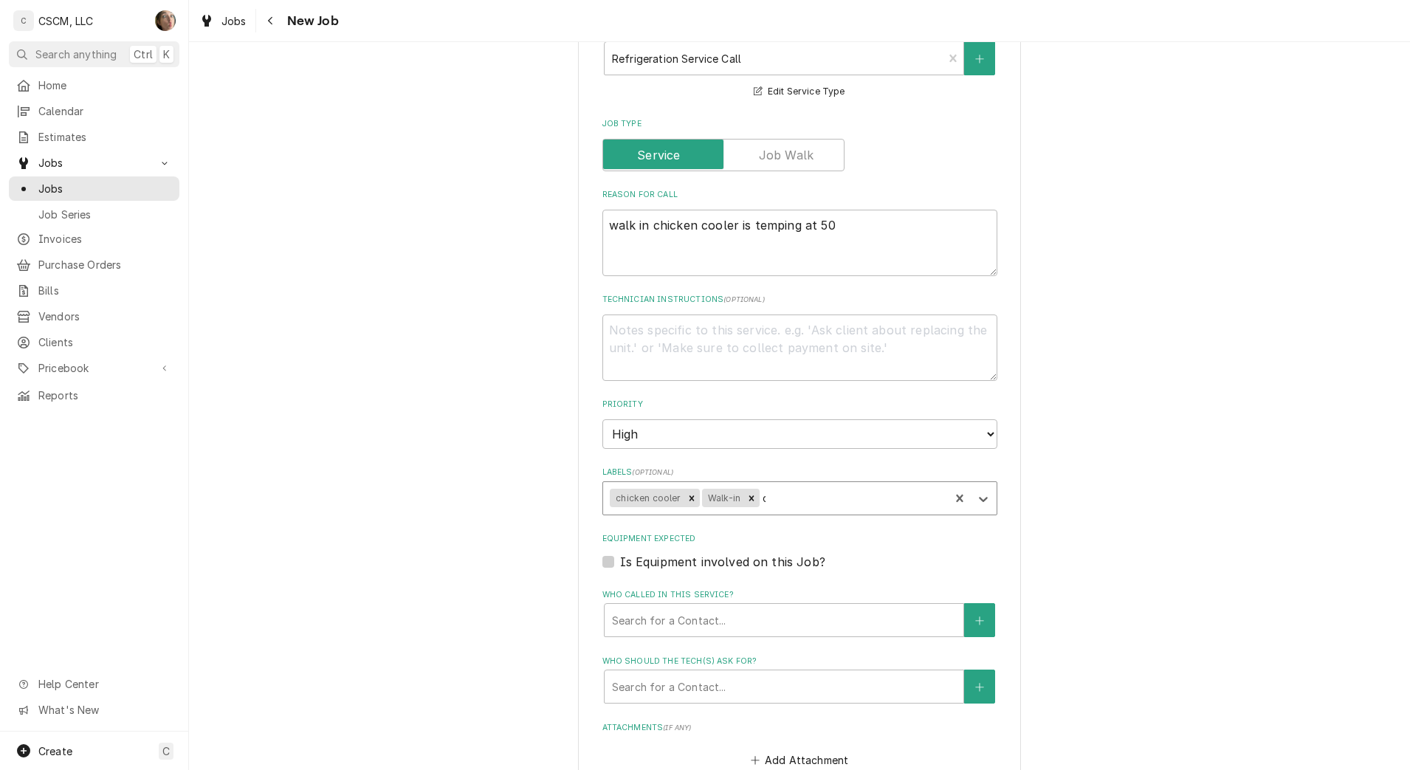
type input "co"
type textarea "x"
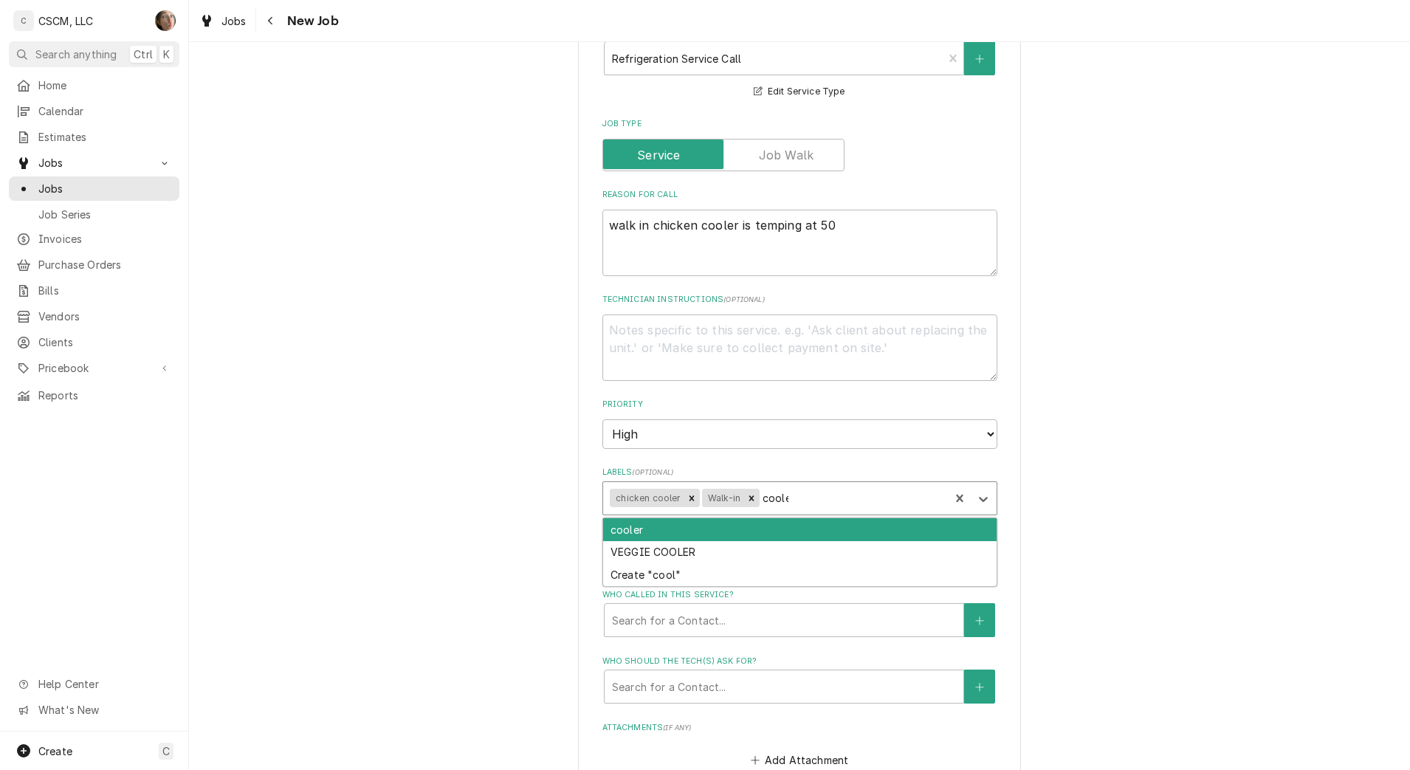
type input "cooler"
click at [627, 531] on div "cooler" at bounding box center [799, 529] width 393 height 23
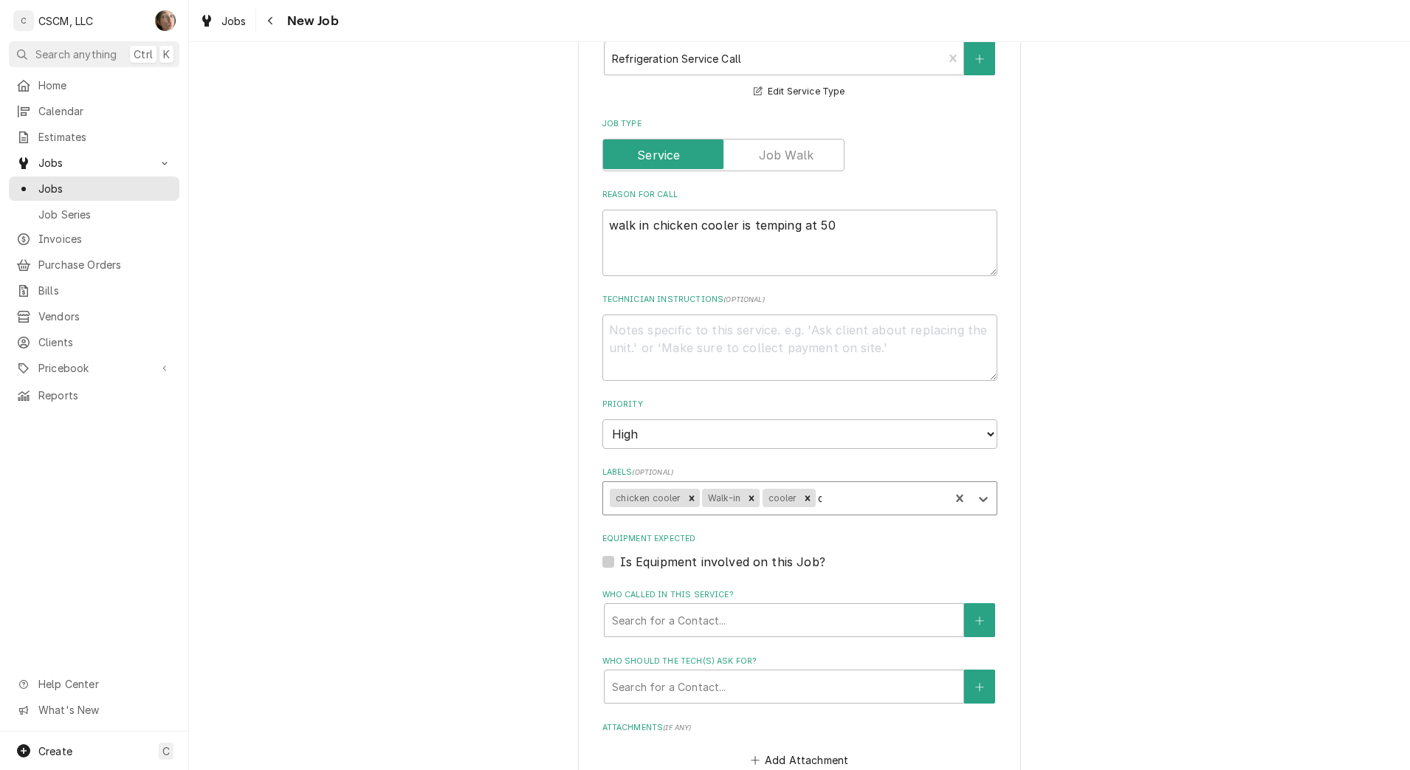
type textarea "x"
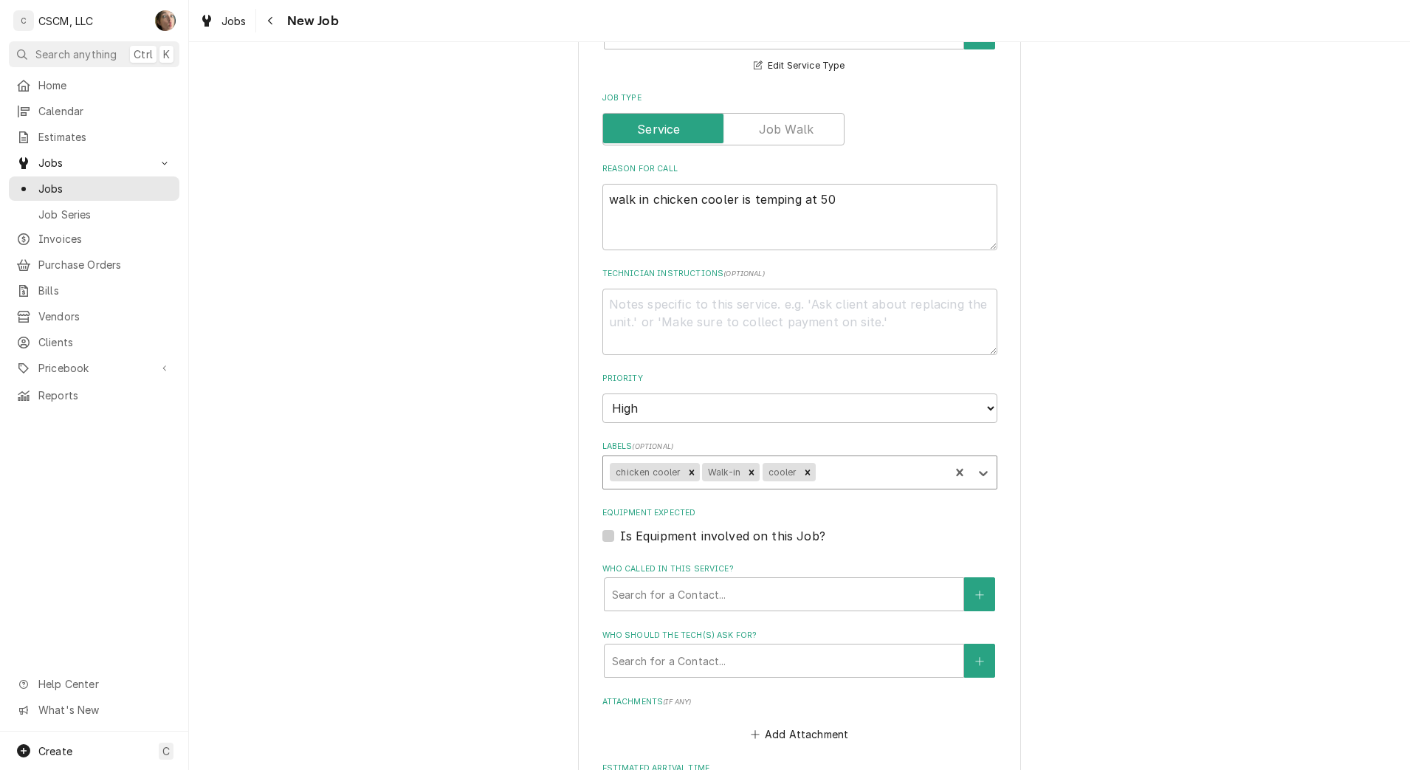
scroll to position [923, 0]
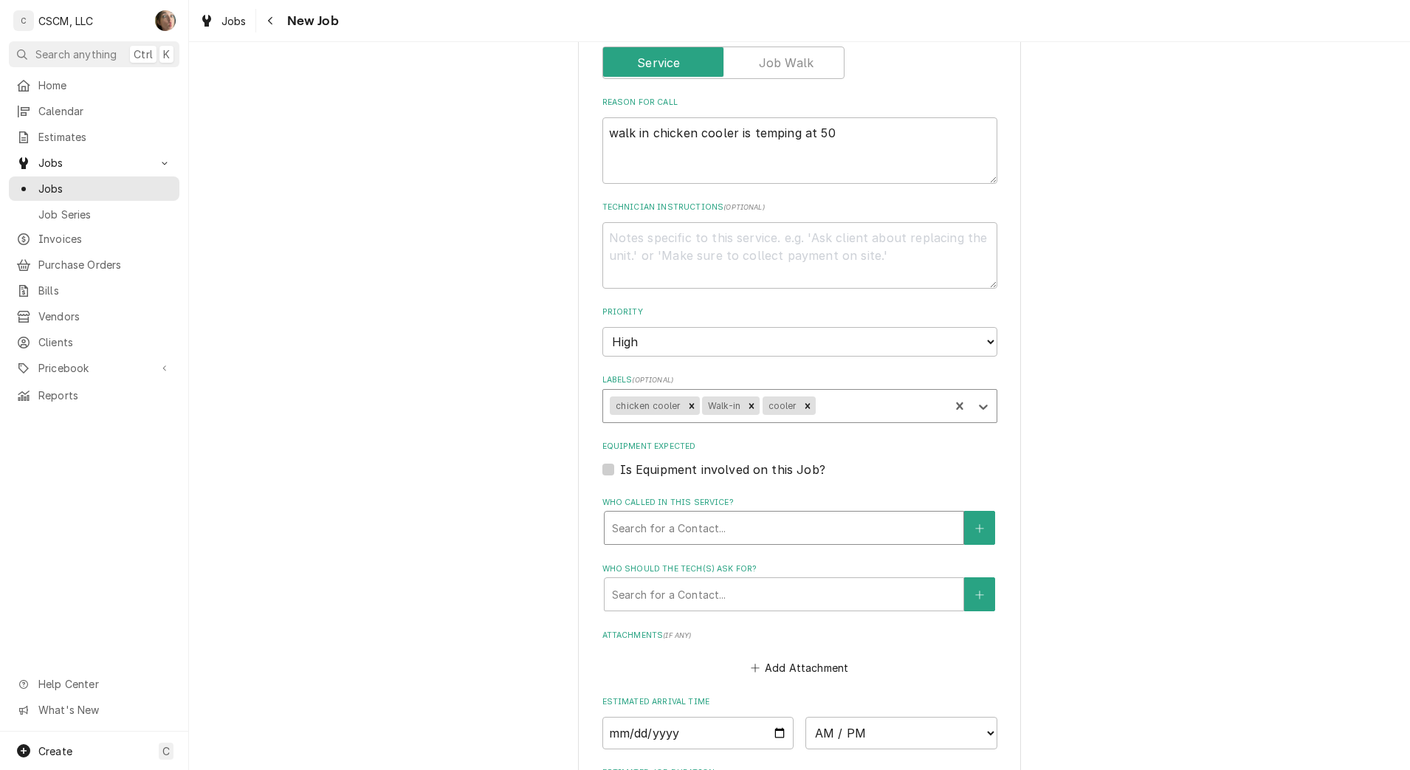
click at [683, 532] on div "Who called in this service?" at bounding box center [784, 528] width 344 height 27
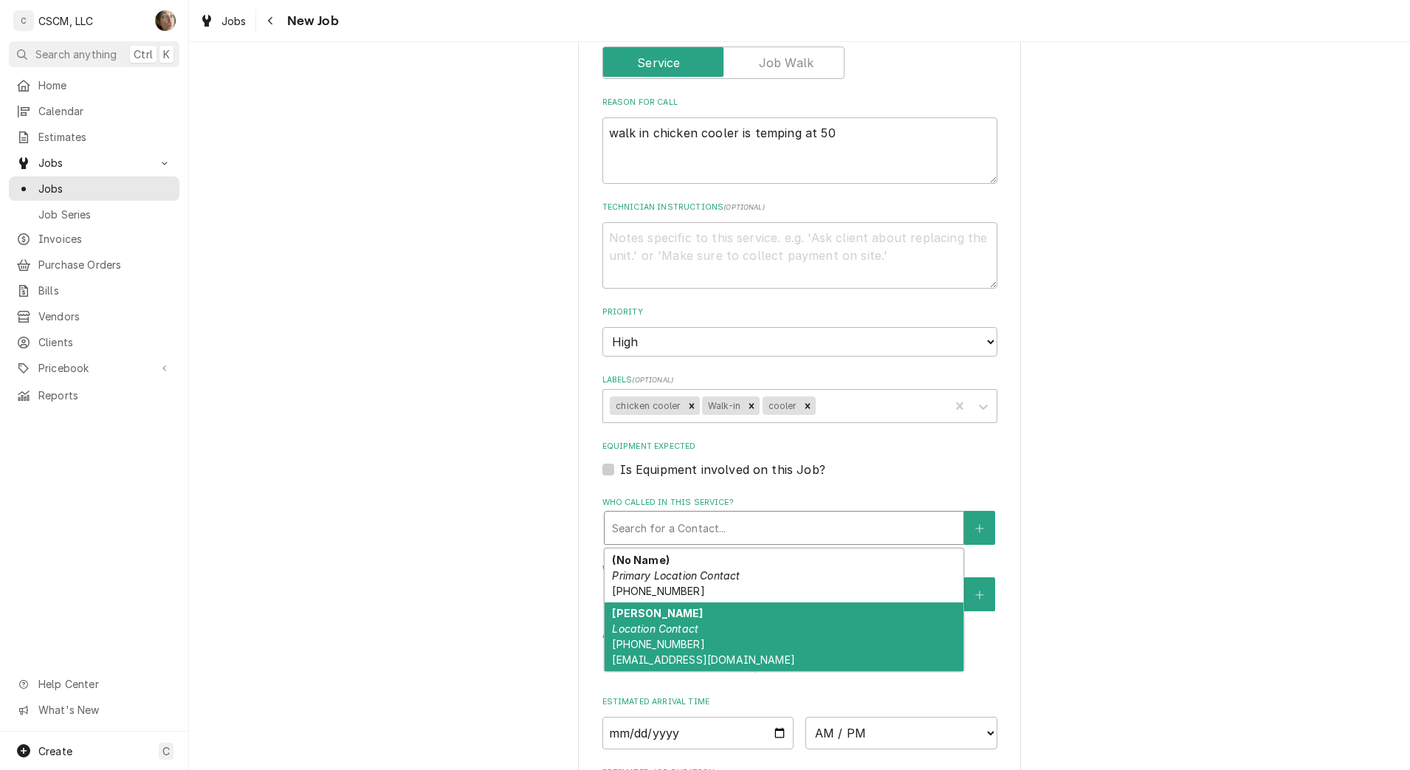
click at [719, 625] on div "James Metcalf Location Contact (314) 471-4723 jmetcalf@kbpfoods.com" at bounding box center [784, 636] width 359 height 69
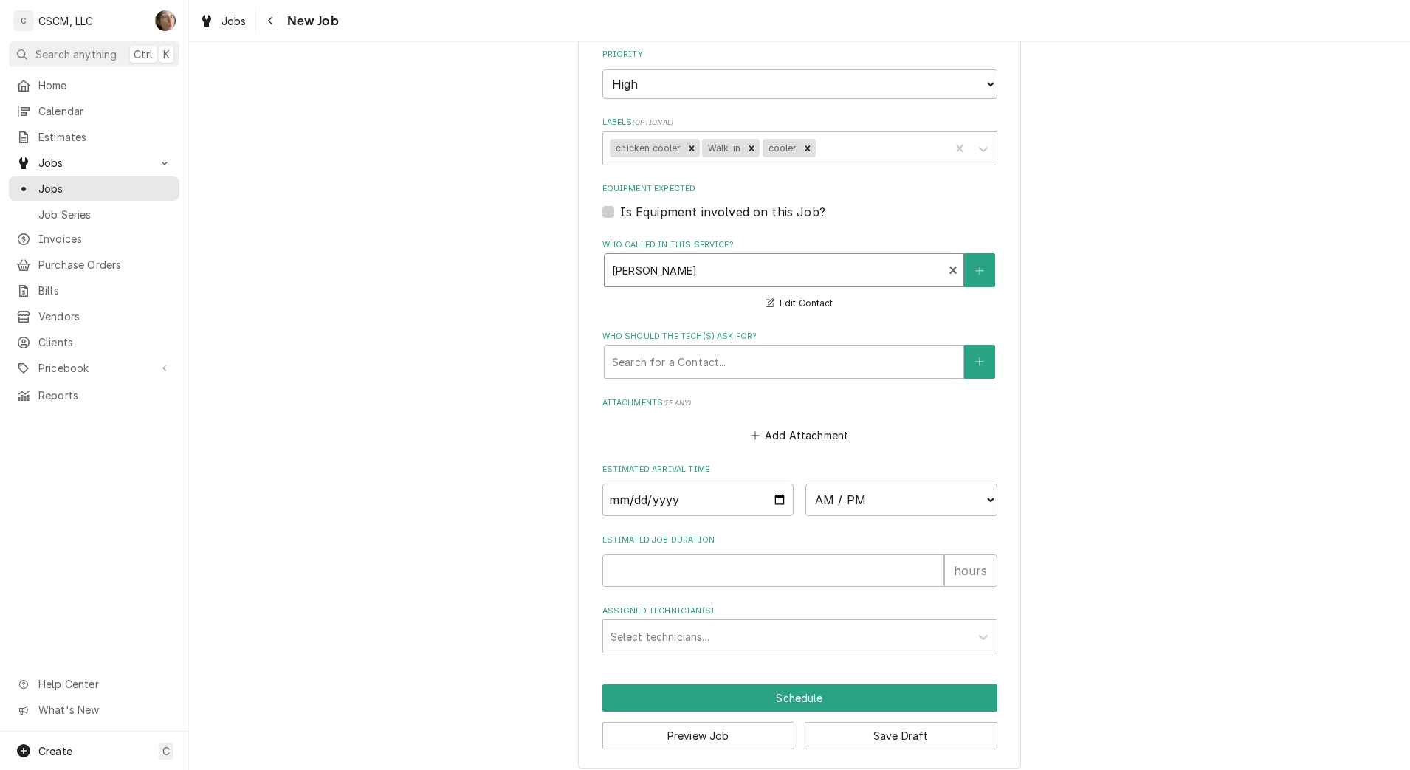
scroll to position [1191, 0]
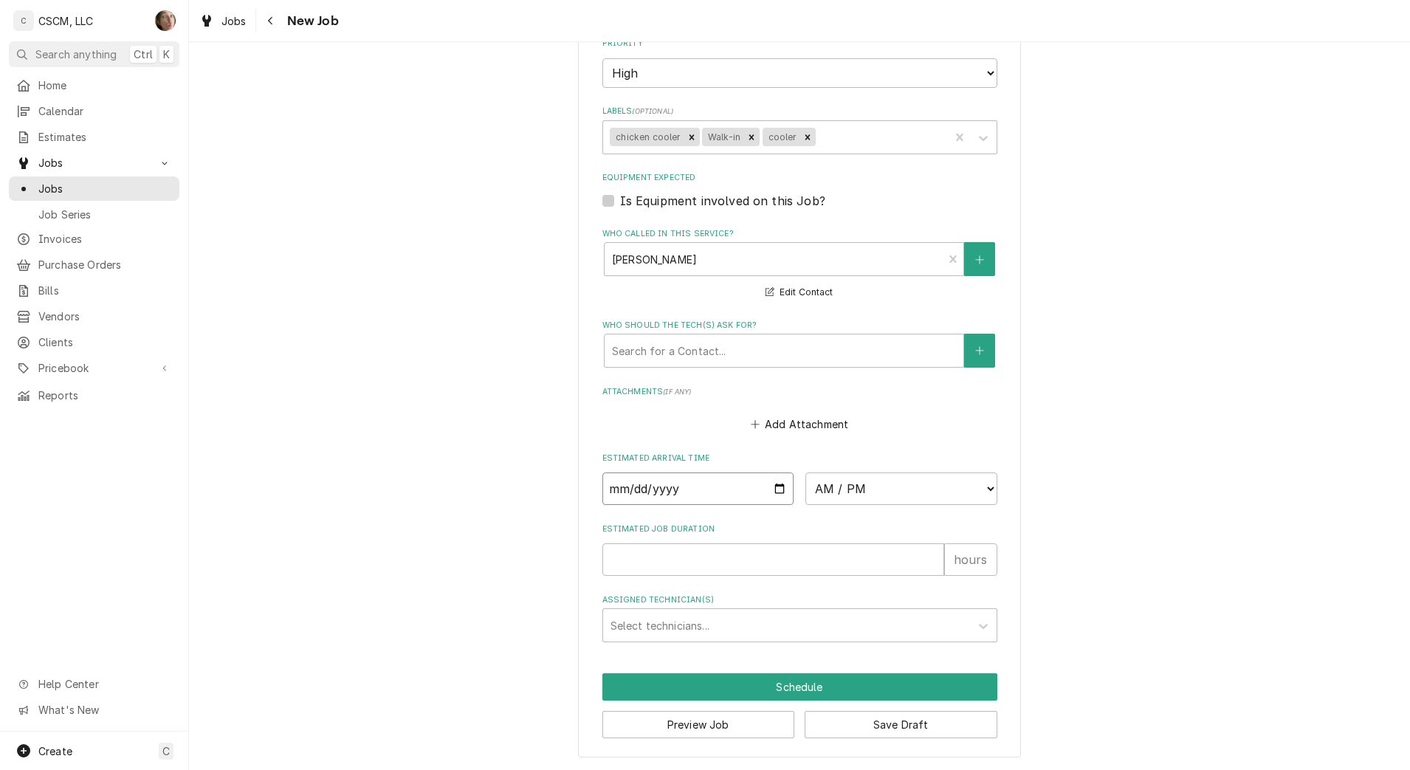
click at [769, 485] on input "Date" at bounding box center [698, 488] width 192 height 32
type textarea "x"
click at [859, 487] on select "AM / PM 6:00 AM 6:15 AM 6:30 AM 6:45 AM 7:00 AM 7:15 AM 7:30 AM 7:45 AM 8:00 AM…" at bounding box center [901, 488] width 192 height 32
select select "08:00:00"
click at [805, 472] on select "AM / PM 6:00 AM 6:15 AM 6:30 AM 6:45 AM 7:00 AM 7:15 AM 7:30 AM 7:45 AM 8:00 AM…" at bounding box center [901, 488] width 192 height 32
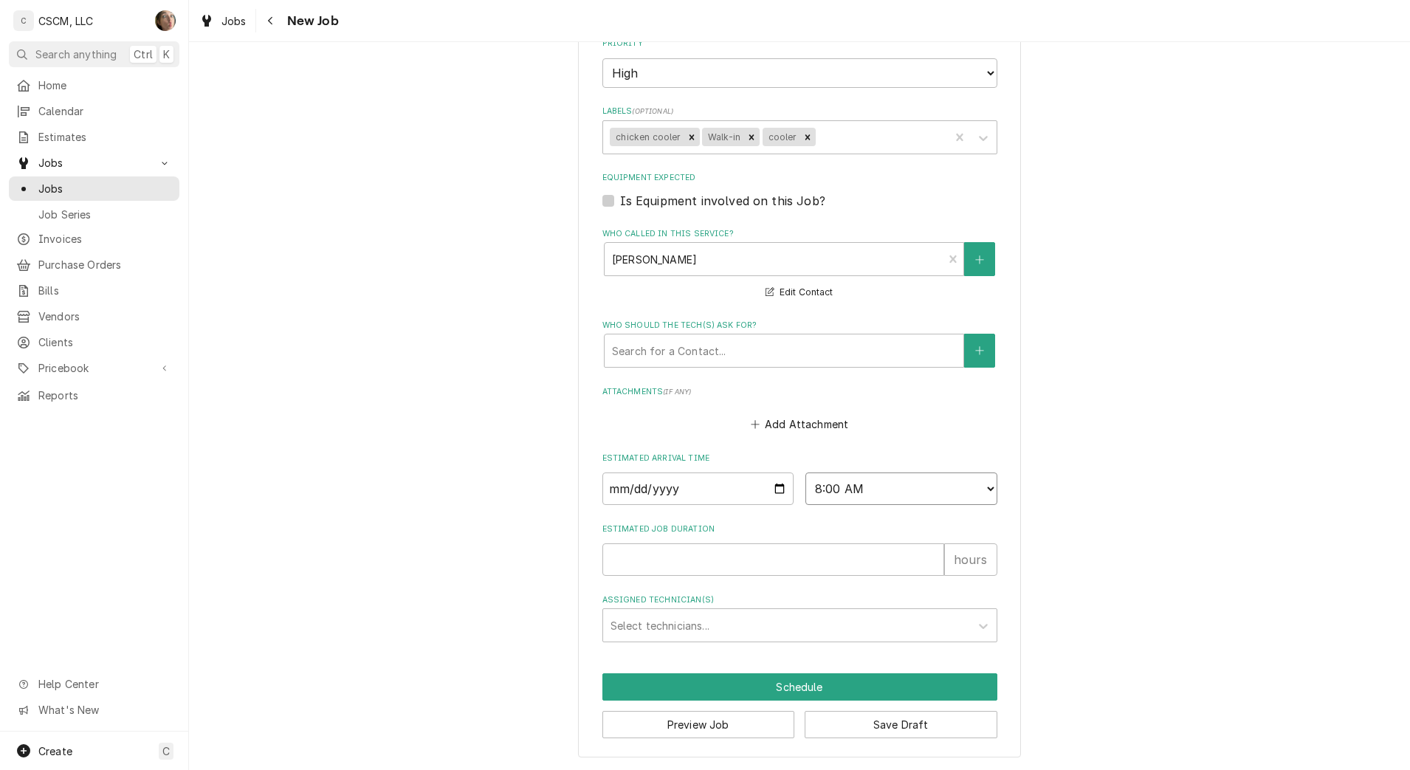
type textarea "x"
click at [771, 482] on input "Date" at bounding box center [698, 488] width 192 height 32
type input "2025-10-15"
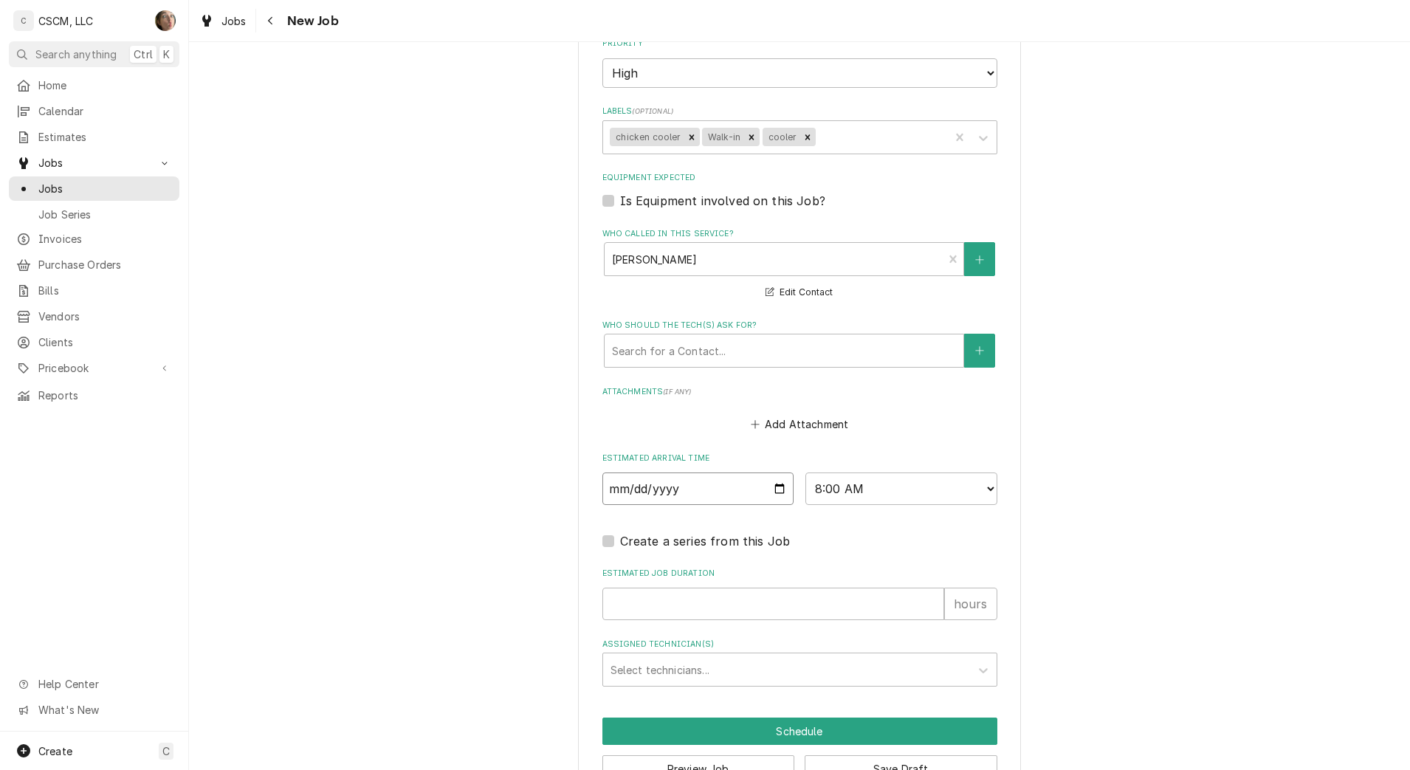
scroll to position [1236, 0]
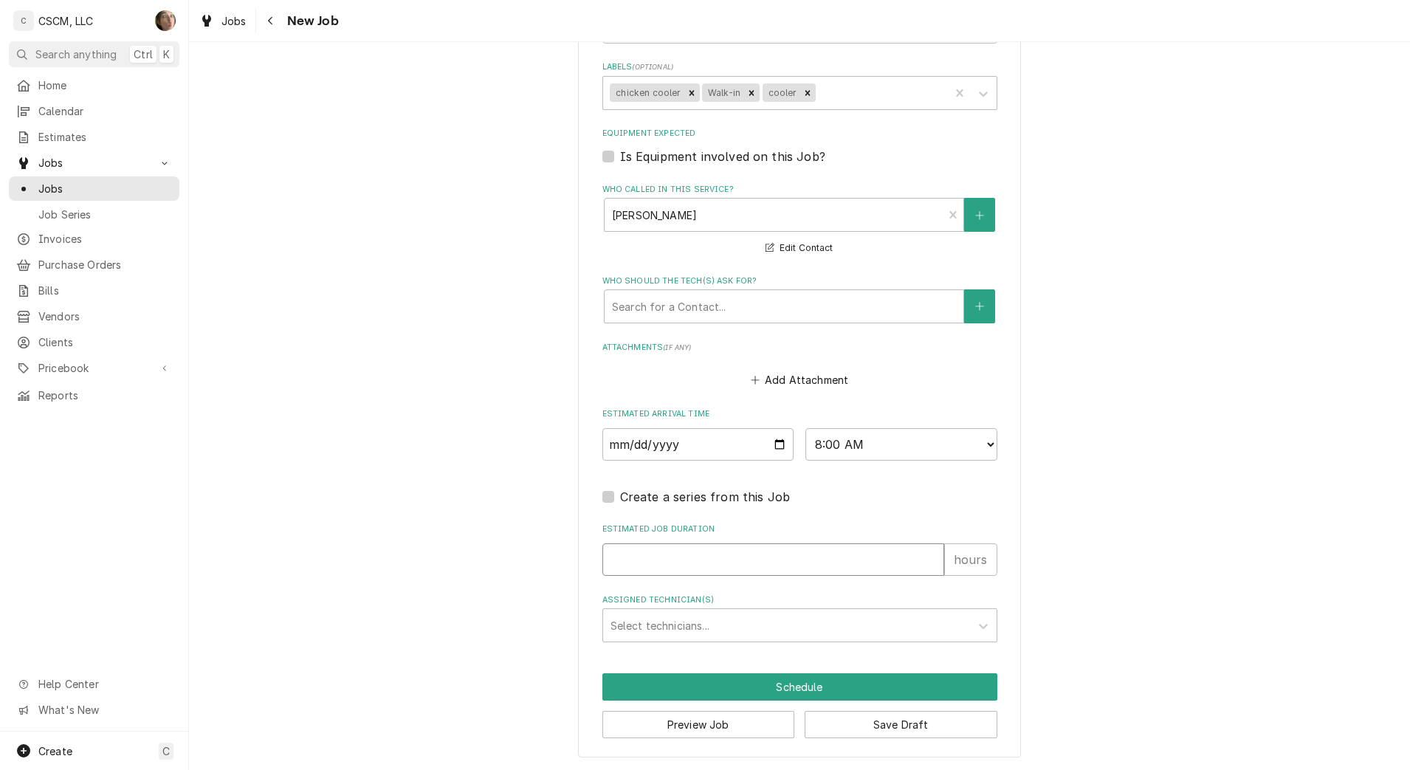
click at [729, 563] on input "Estimated Job Duration" at bounding box center [773, 559] width 342 height 32
type textarea "x"
type input "1"
type textarea "x"
type input "1"
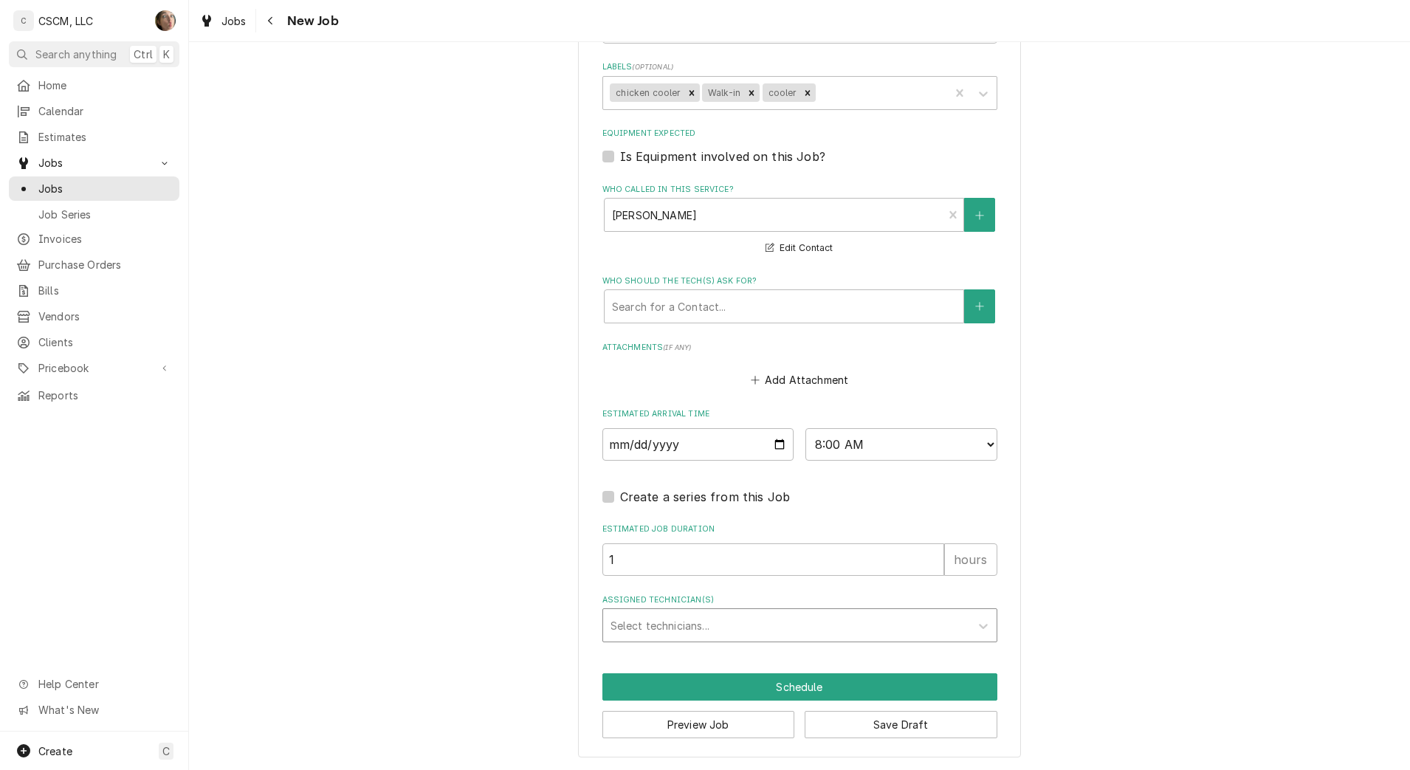
click at [724, 619] on div "Assigned Technician(s)" at bounding box center [786, 625] width 352 height 27
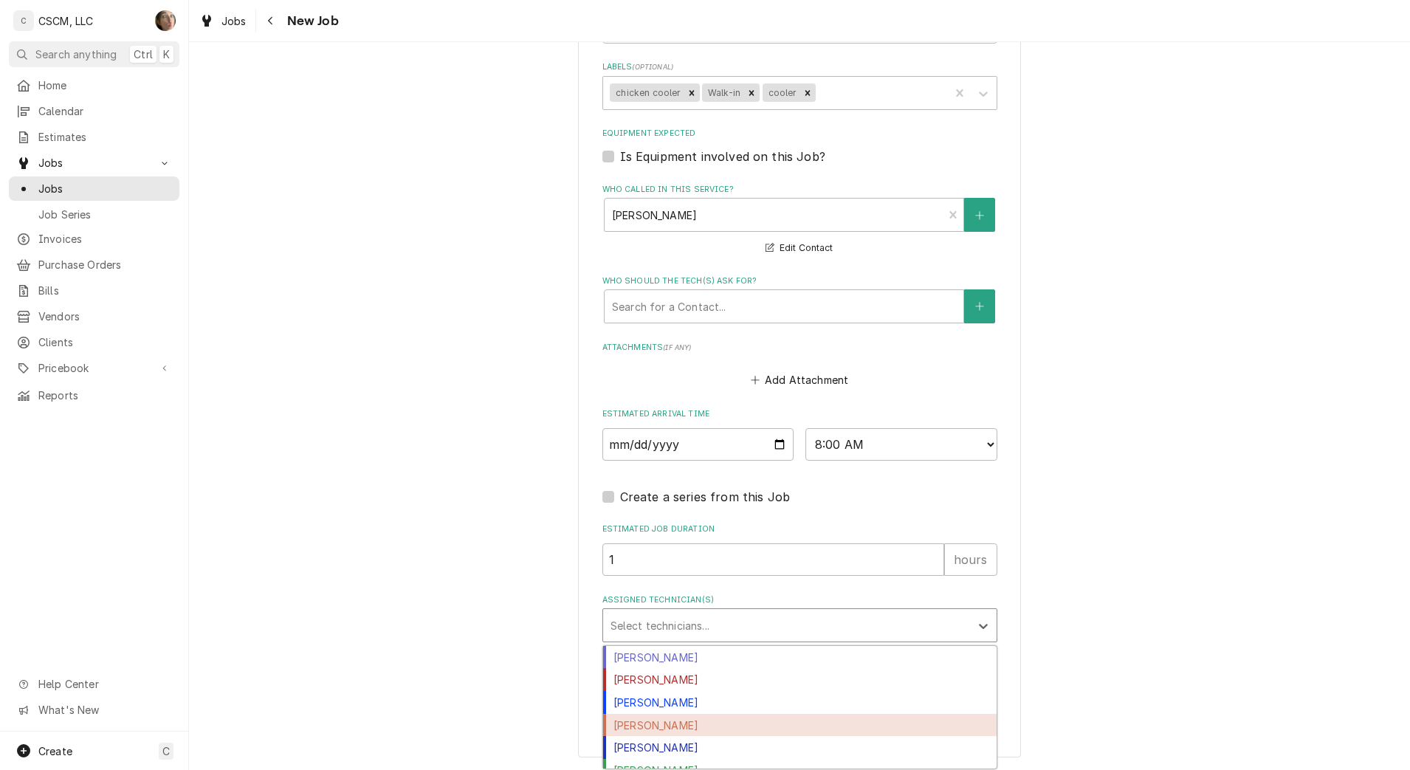
click at [722, 719] on div "[PERSON_NAME]" at bounding box center [799, 725] width 393 height 23
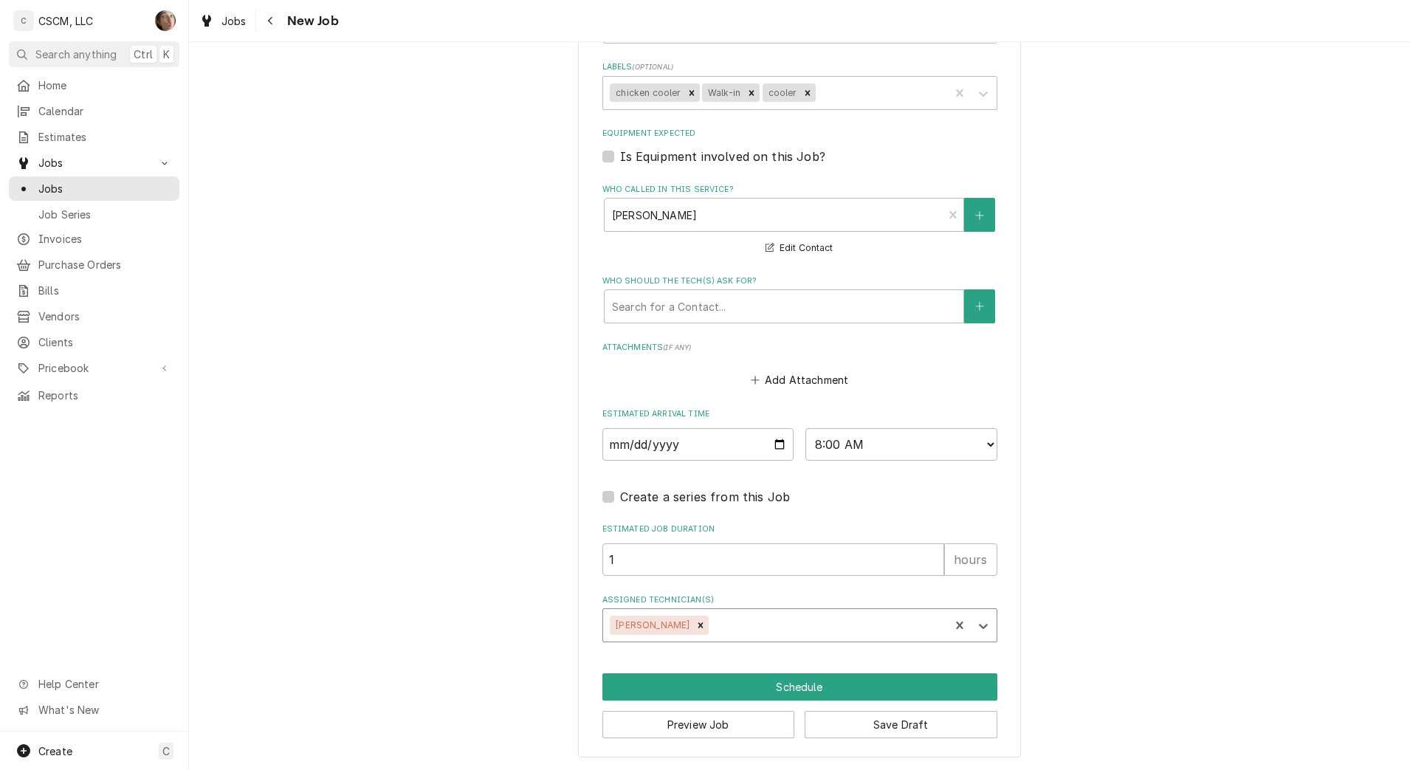
type textarea "x"
click at [774, 446] on input "2025-10-15" at bounding box center [698, 444] width 192 height 32
type input "2025-10-14"
drag, startPoint x: 861, startPoint y: 445, endPoint x: 828, endPoint y: 441, distance: 32.7
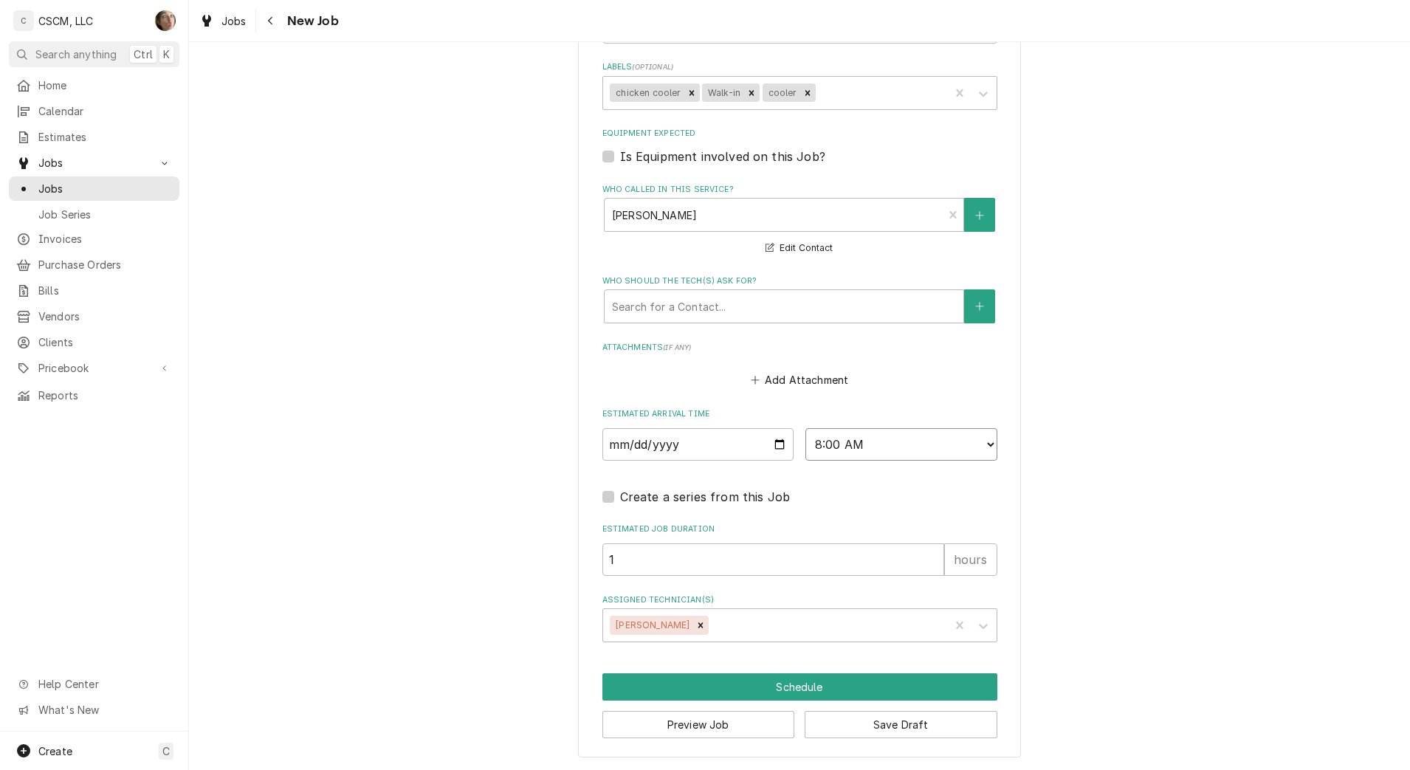
click at [861, 445] on select "AM / PM 6:00 AM 6:15 AM 6:30 AM 6:45 AM 7:00 AM 7:15 AM 7:30 AM 7:45 AM 8:00 AM…" at bounding box center [901, 444] width 192 height 32
type textarea "x"
select select "17:00:00"
click at [805, 428] on select "AM / PM 6:00 AM 6:15 AM 6:30 AM 6:45 AM 7:00 AM 7:15 AM 7:30 AM 7:45 AM 8:00 AM…" at bounding box center [901, 444] width 192 height 32
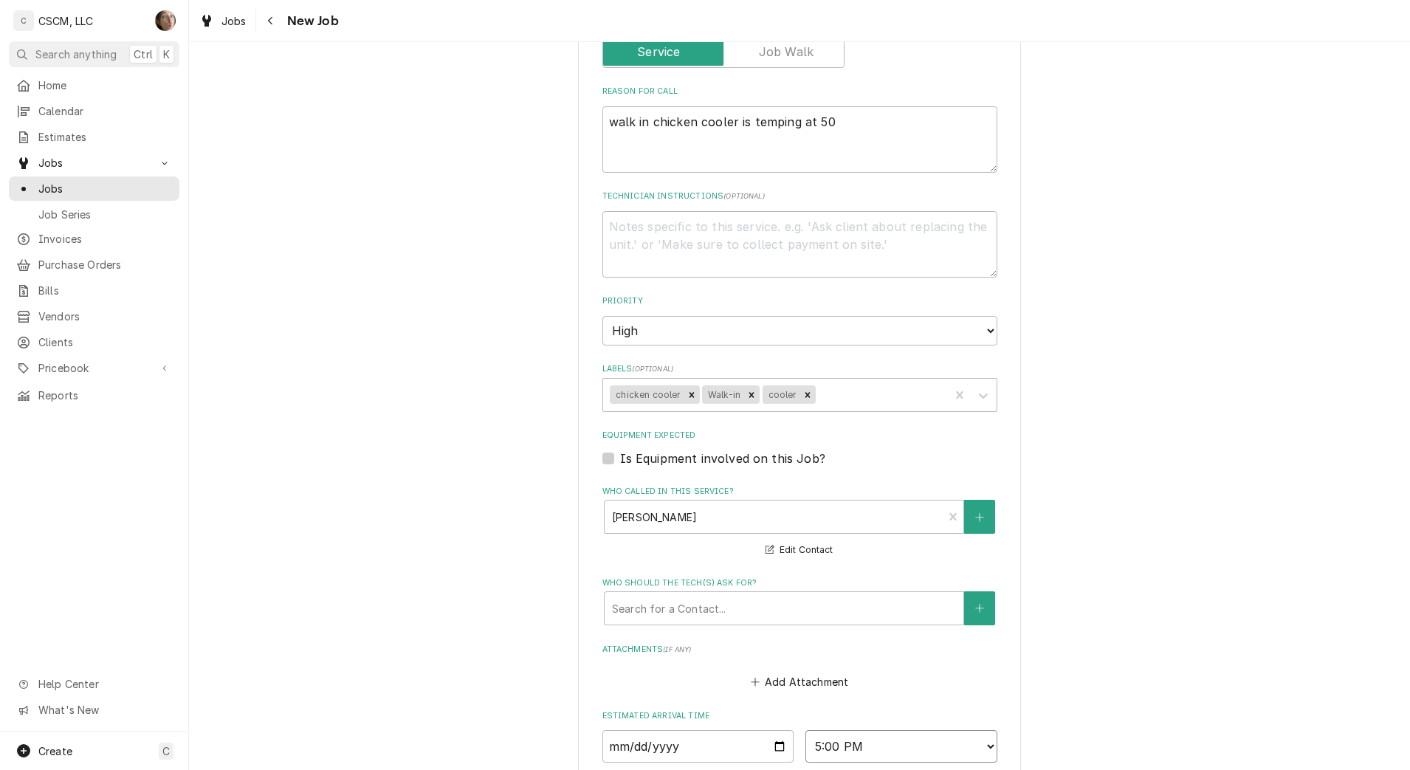
scroll to position [774, 0]
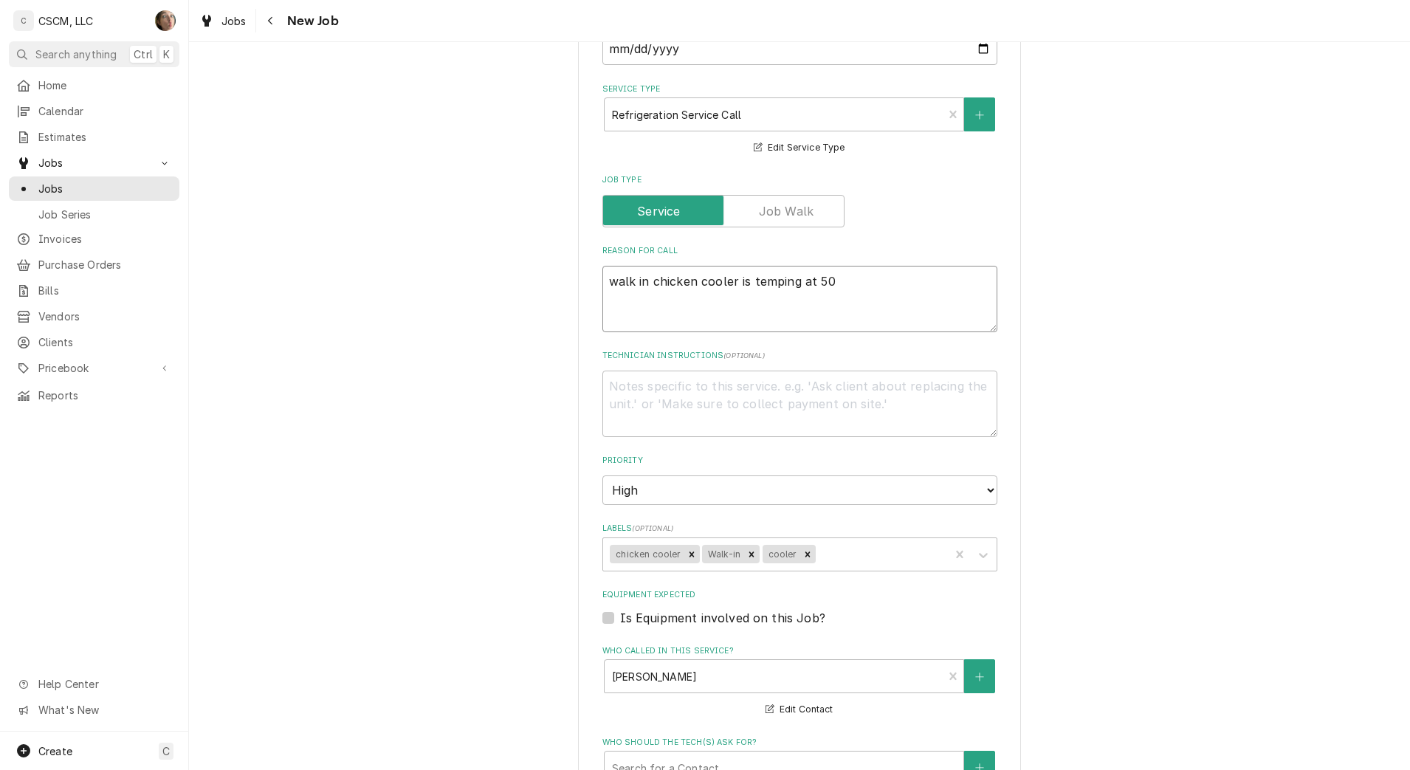
click at [855, 286] on textarea "walk in chicken cooler is temping at 50" at bounding box center [799, 299] width 395 height 66
type textarea "x"
type textarea "walk in chicken cooler is temping at 50"
type textarea "x"
type textarea "walk in chicken cooler is temping at 50 n"
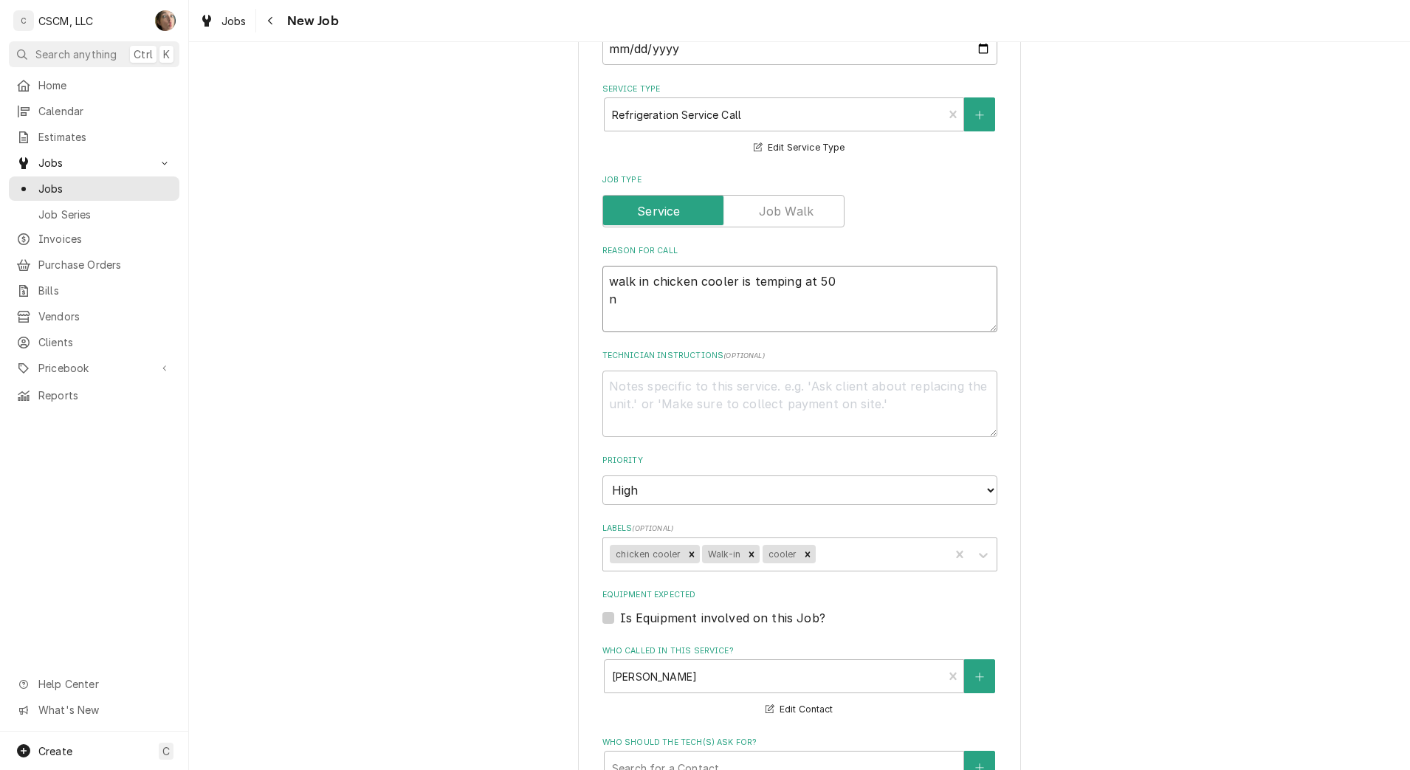
type textarea "x"
type textarea "walk in chicken cooler is temping at 50 nt"
type textarea "x"
type textarea "walk in chicken cooler is temping at 50 nte"
type textarea "x"
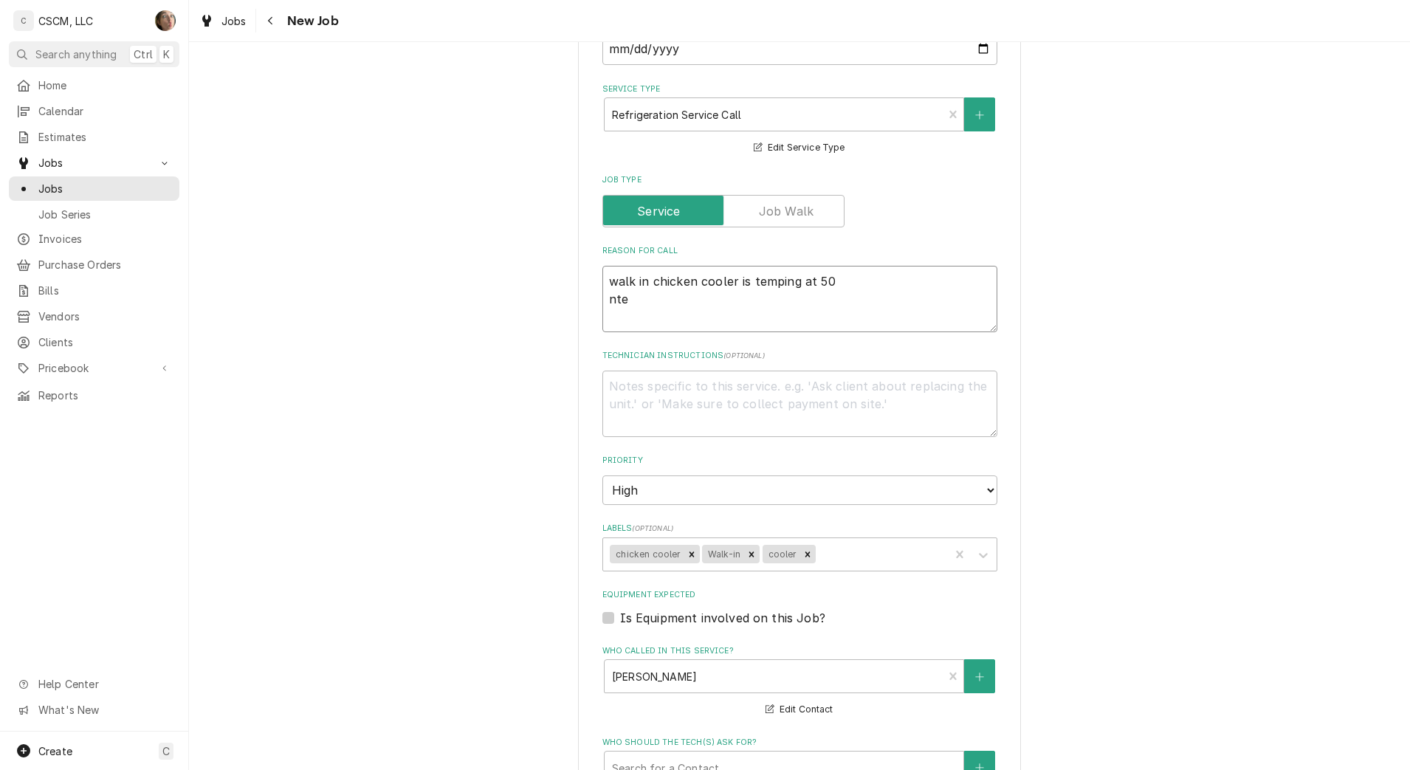
type textarea "walk in chicken cooler is temping at 50 nte:"
type textarea "x"
type textarea "walk in chicken cooler is temping at 50 nte"
type textarea "x"
type textarea "walk in chicken cooler is temping at 50 nt"
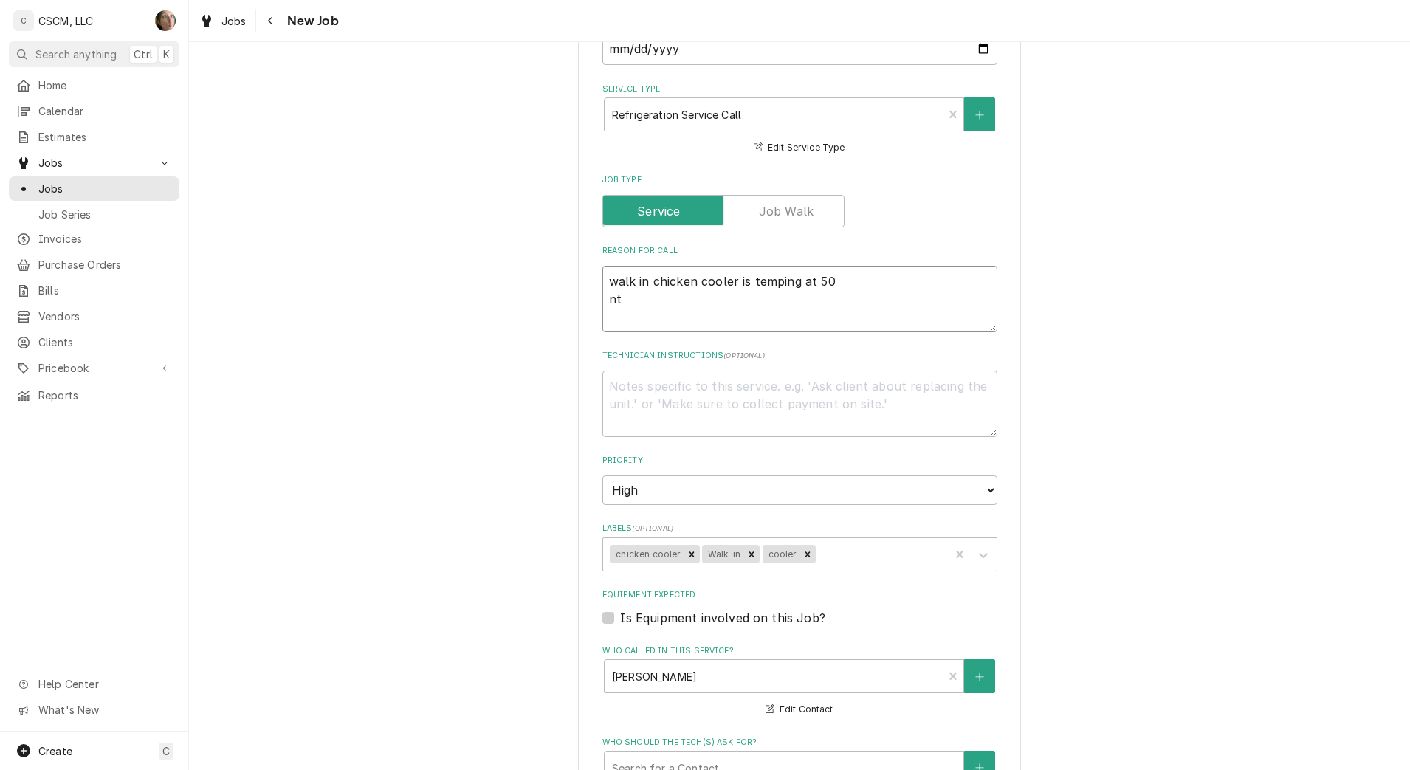
type textarea "x"
type textarea "walk in chicken cooler is temping at 50 n"
type textarea "x"
type textarea "walk in chicken cooler is temping at 50"
type textarea "x"
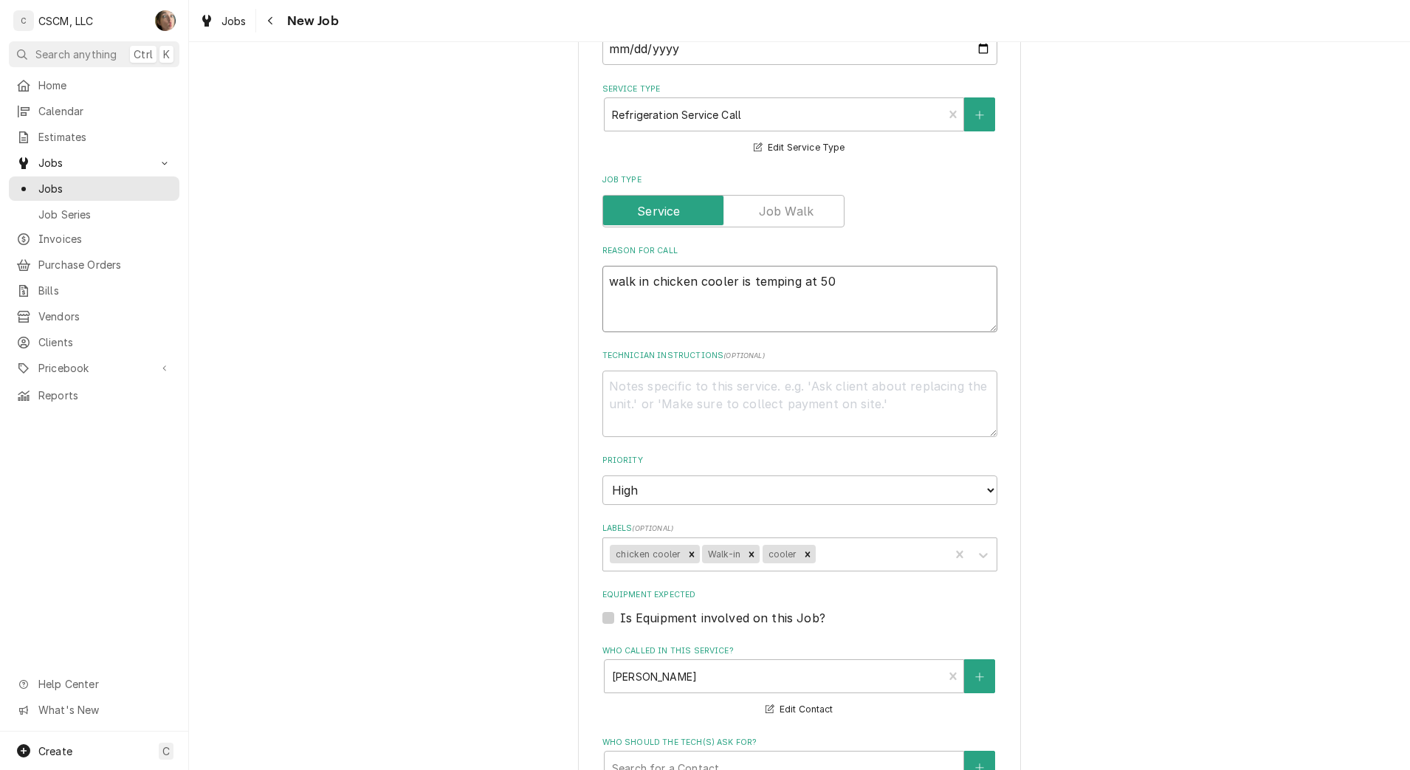
type textarea "walk in chicken cooler is temping at 50"
type textarea "x"
type textarea "walk in chicken cooler is temping at 50N"
type textarea "x"
type textarea "walk in chicken cooler is temping at 50NTWE"
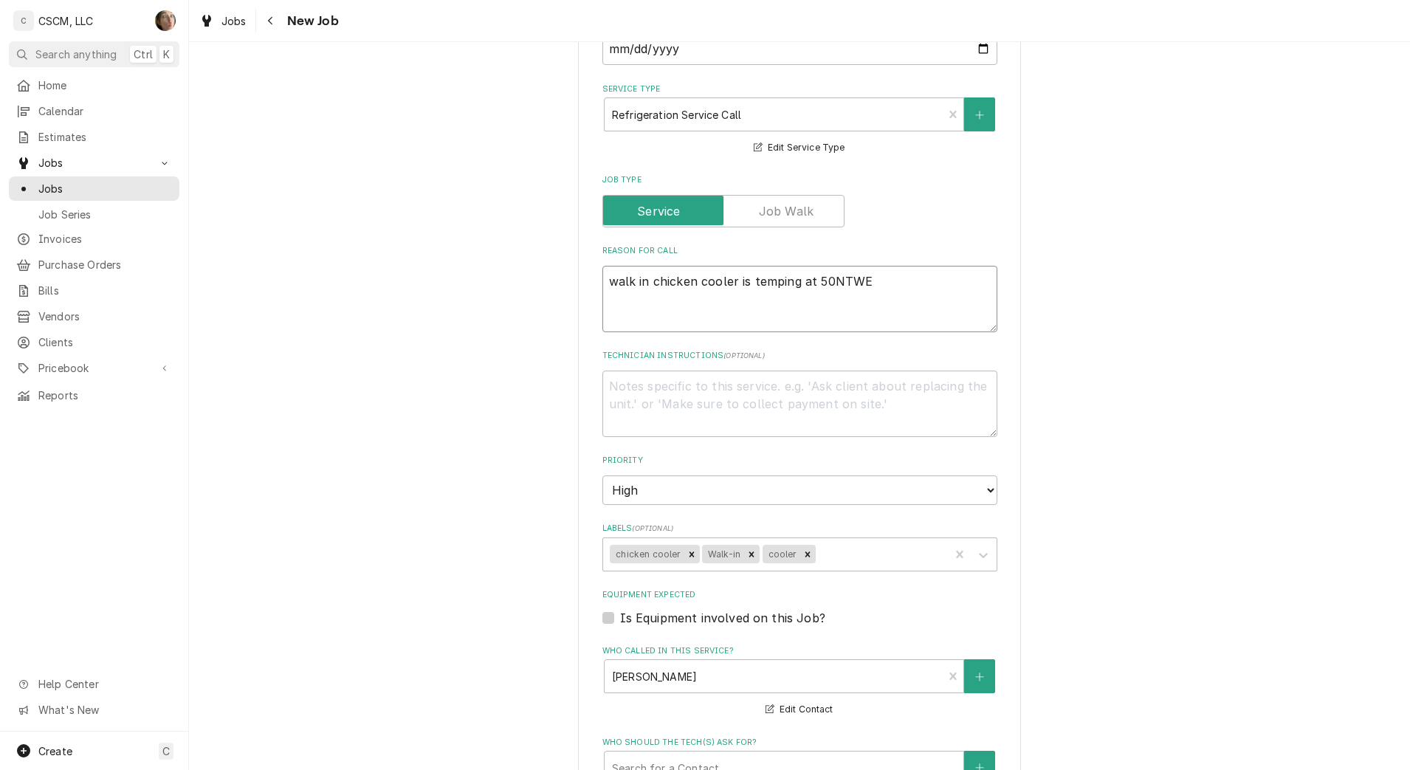
type textarea "x"
type textarea "walk in chicken cooler is temping at 50NTWE:"
click at [873, 278] on textarea "walk in chicken cooler is temping at 50NTWE:" at bounding box center [799, 299] width 395 height 66
type textarea "x"
type textarea "walk in chicken cooler is temping at 50NTWE"
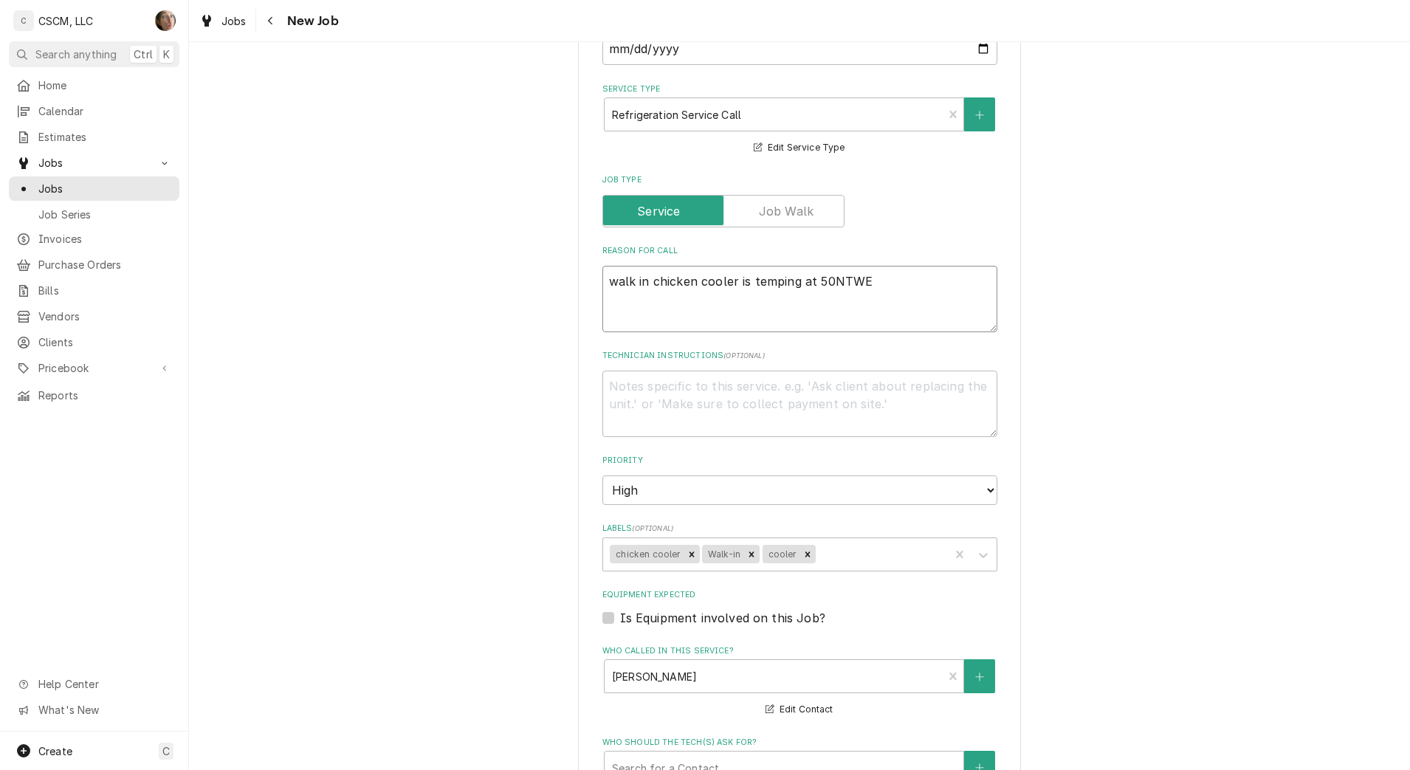
type textarea "x"
type textarea "walk in chicken cooler is temping at 50NTW"
type textarea "x"
type textarea "walk in chicken cooler is temping at 50NT"
type textarea "x"
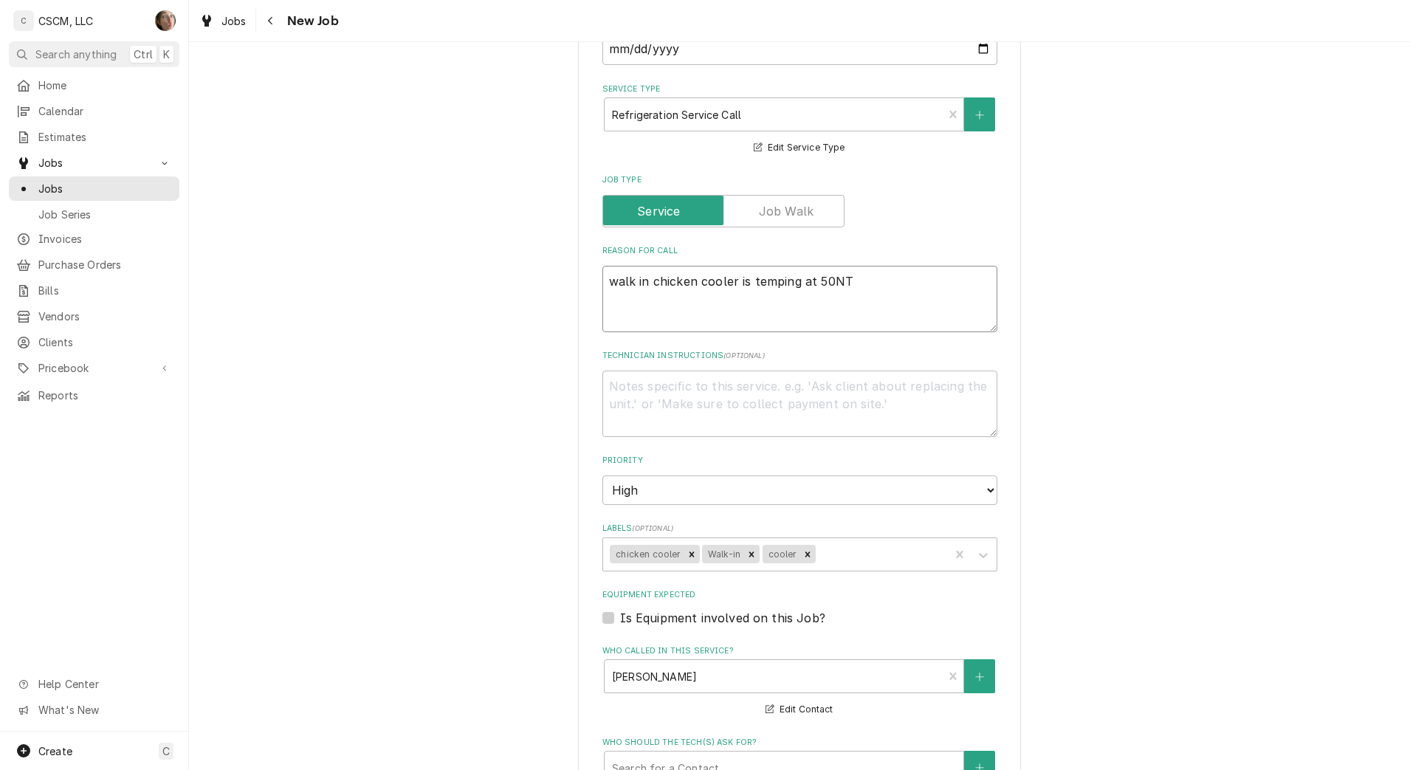
type textarea "walk in chicken cooler is temping at 50N"
type textarea "x"
type textarea "walk in chicken cooler is temping at 50"
type textarea "x"
type textarea "walk in chicken cooler is temping at 5"
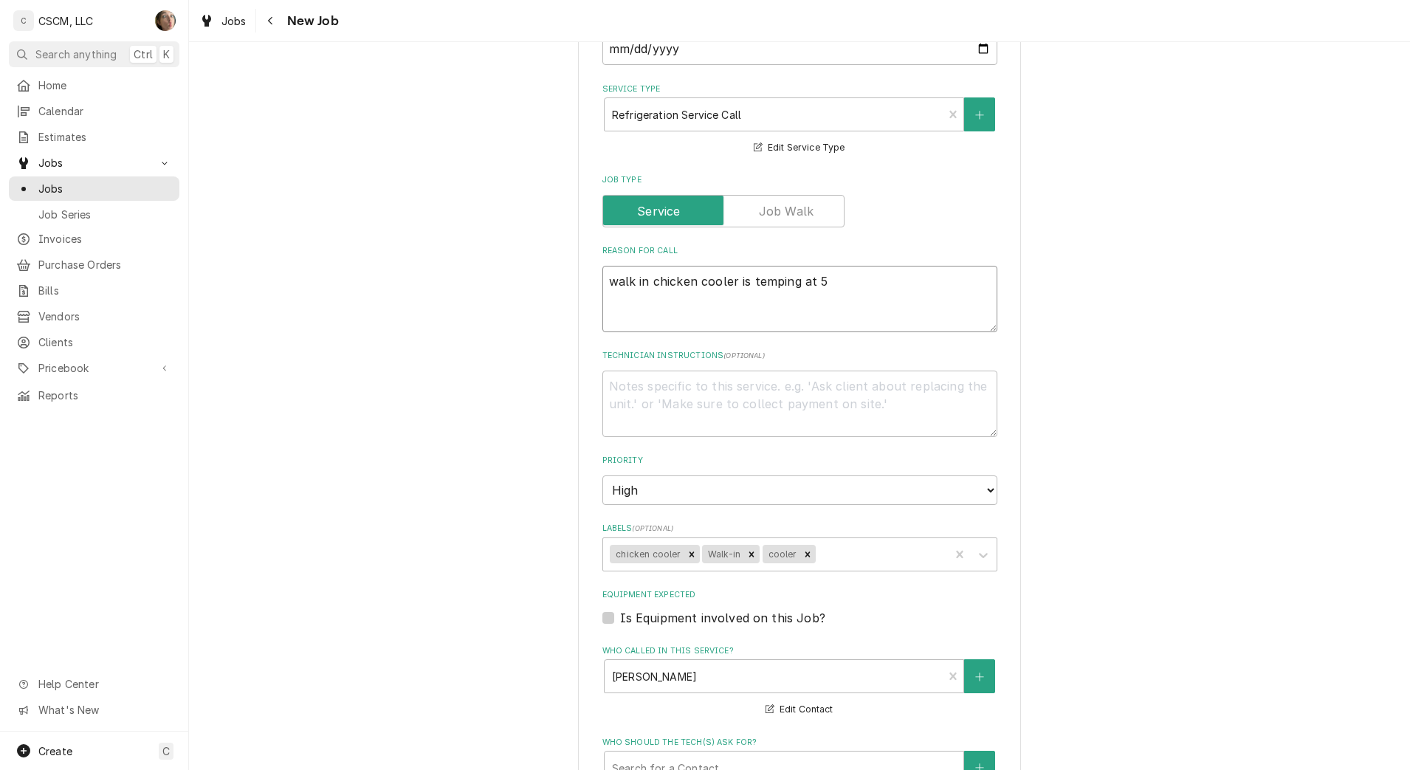
type textarea "x"
type textarea "walk in chicken cooler is temping at 5O"
type textarea "x"
type textarea "walk in chicken cooler is temping at 5O"
type textarea "x"
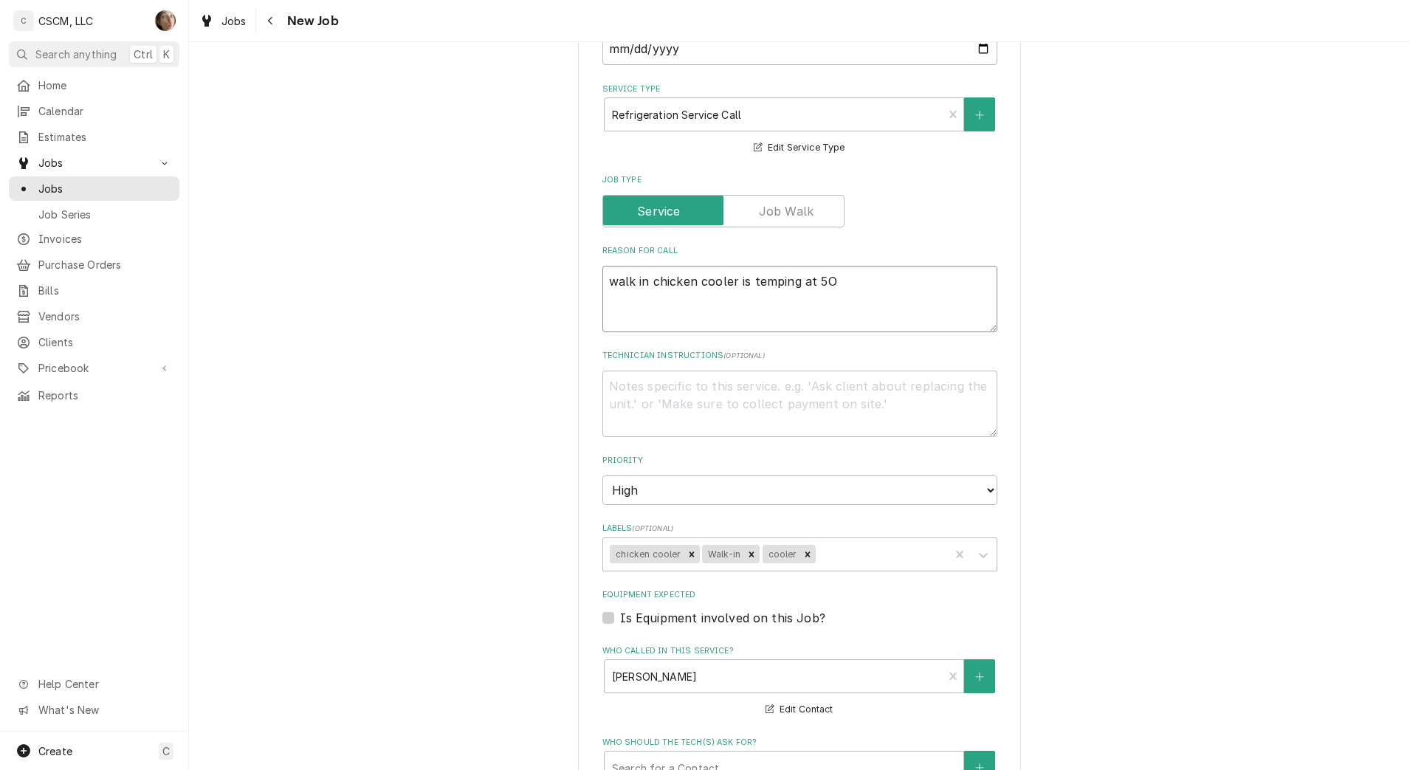
type textarea "walk in chicken cooler is temping at 5O N"
type textarea "x"
type textarea "walk in chicken cooler is temping at 5O NT"
type textarea "x"
type textarea "walk in chicken cooler is temping at 5O NTE"
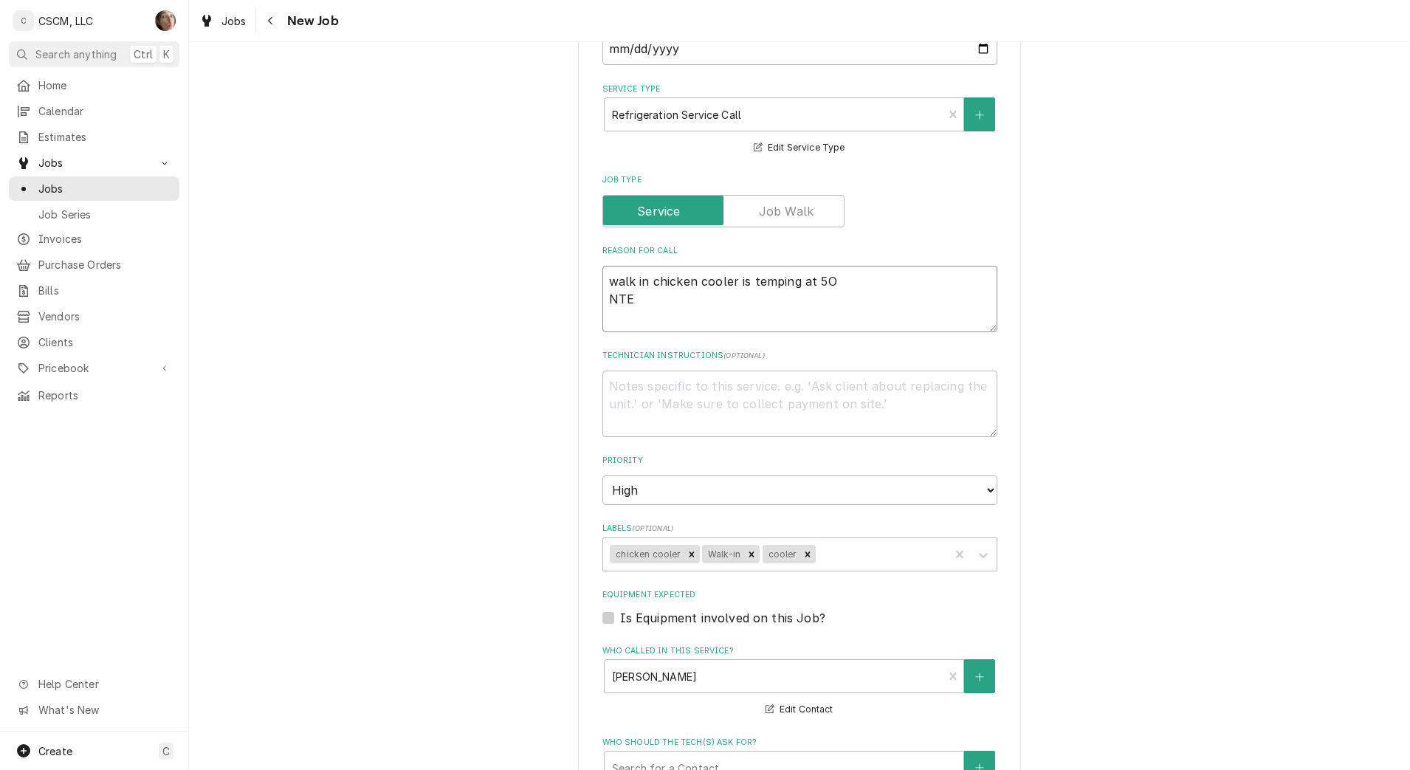
type textarea "x"
type textarea "walk in chicken cooler is temping at 5O NTE:"
type textarea "x"
type textarea "walk in chicken cooler is temping at 5O NTE:"
type textarea "x"
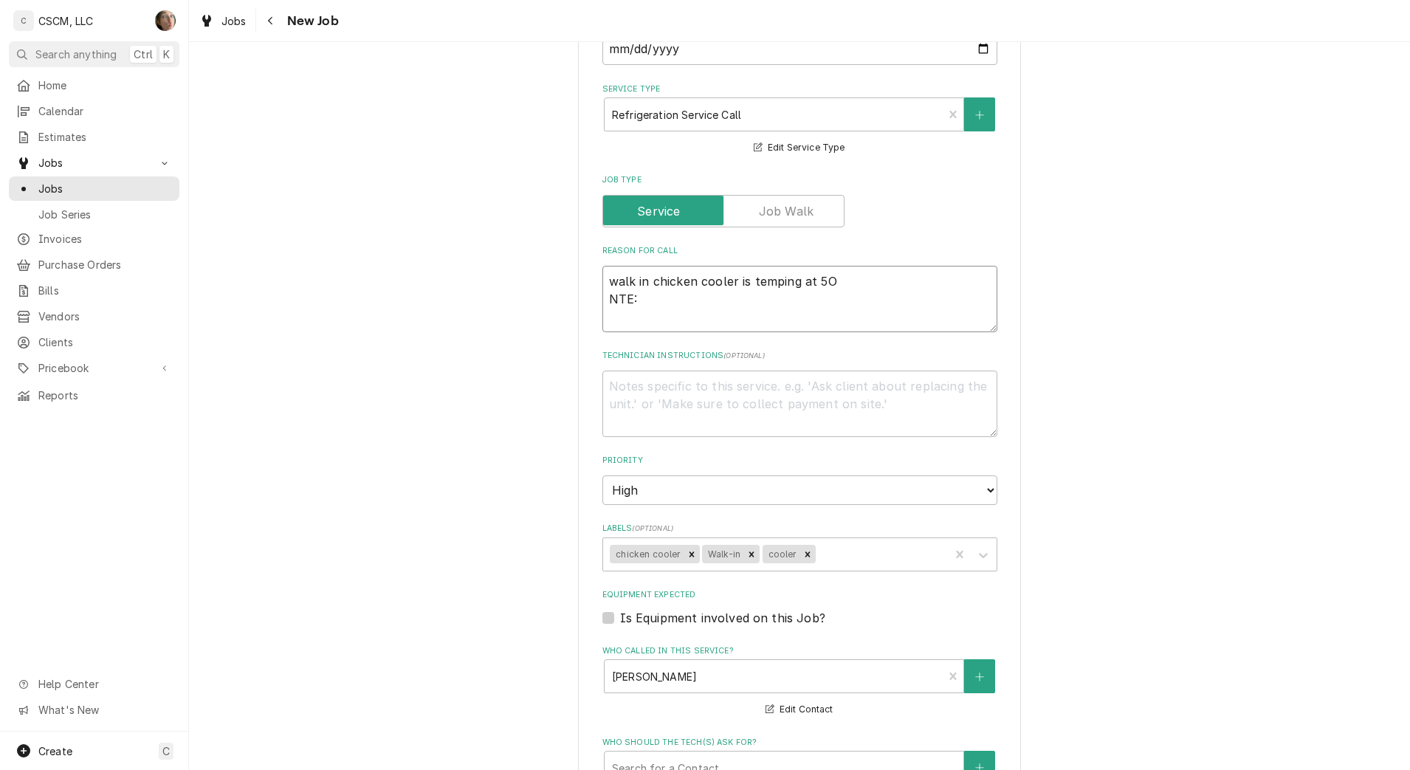
type textarea "walk in chicken cooler is temping at 5O NTE: $"
type textarea "x"
type textarea "walk in chicken cooler is temping at 5O NTE: $5"
type textarea "x"
type textarea "walk in chicken cooler is temping at 5O NTE: $50"
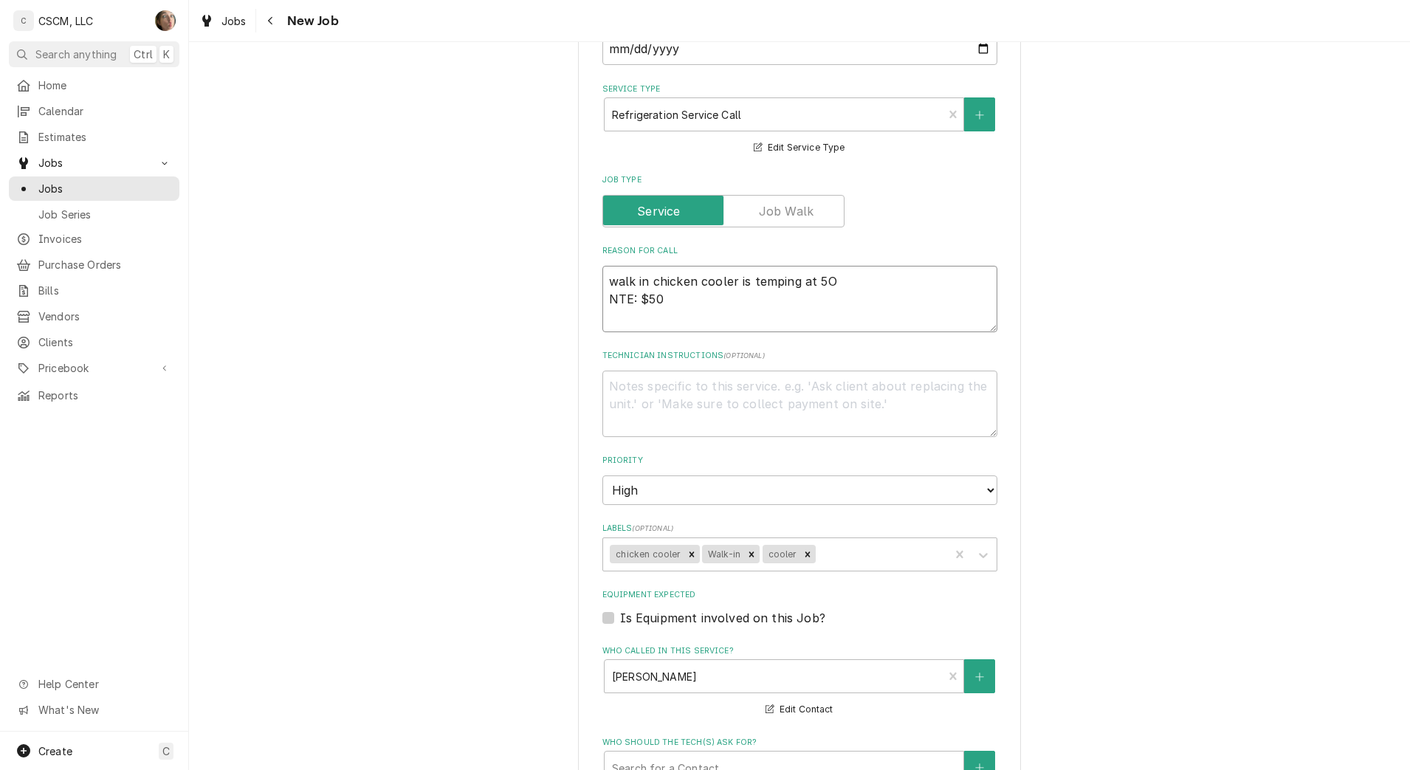
type textarea "x"
type textarea "walk in chicken cooler is temping at 5O NTE: $500"
type textarea "x"
type textarea "walk in chicken cooler is temping at 5O NTE: $500"
type textarea "x"
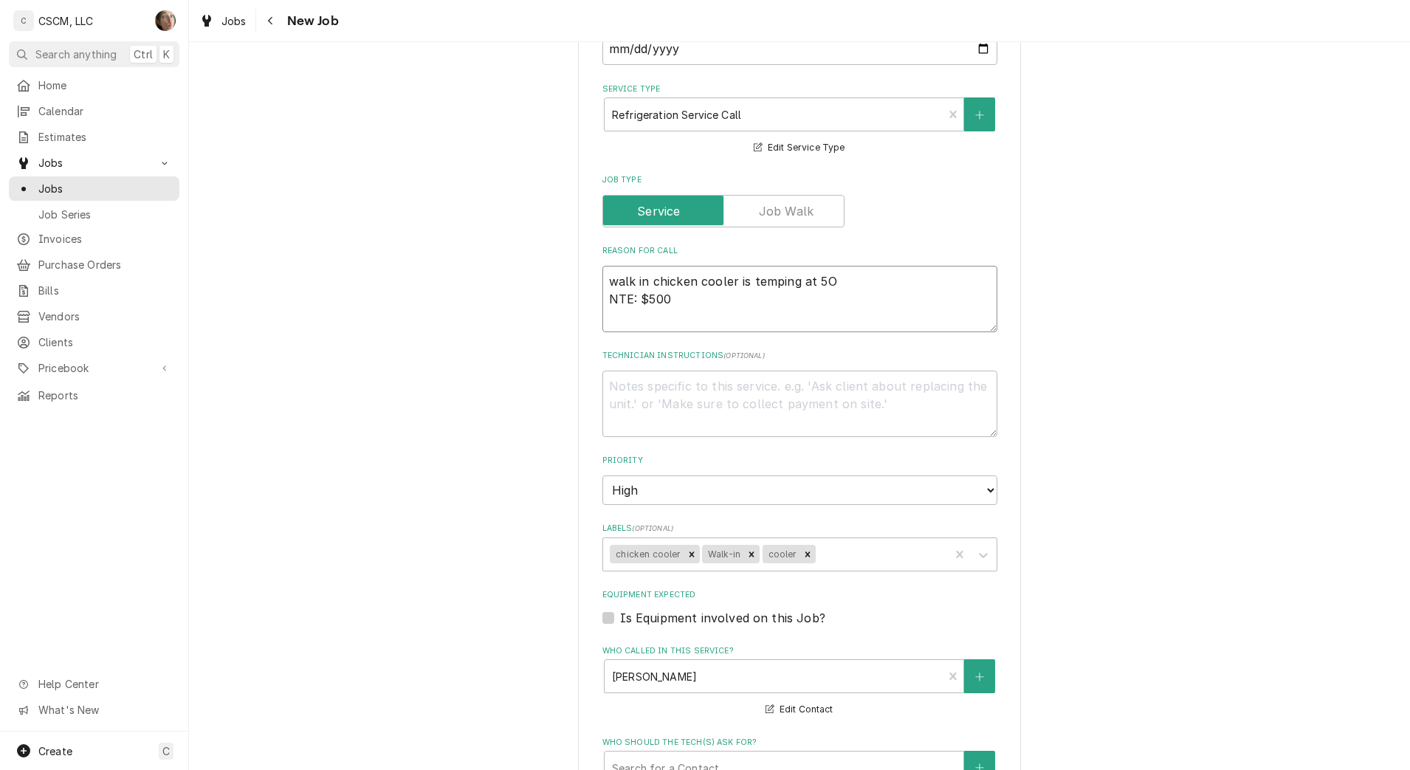
type textarea "walk in chicken cooler is temping at 5O NTE: $500 O"
type textarea "x"
type textarea "walk in chicken cooler is temping at 5O NTE: $500 OP"
type textarea "x"
type textarea "walk in chicken cooler is temping at 5O NTE: $500 O"
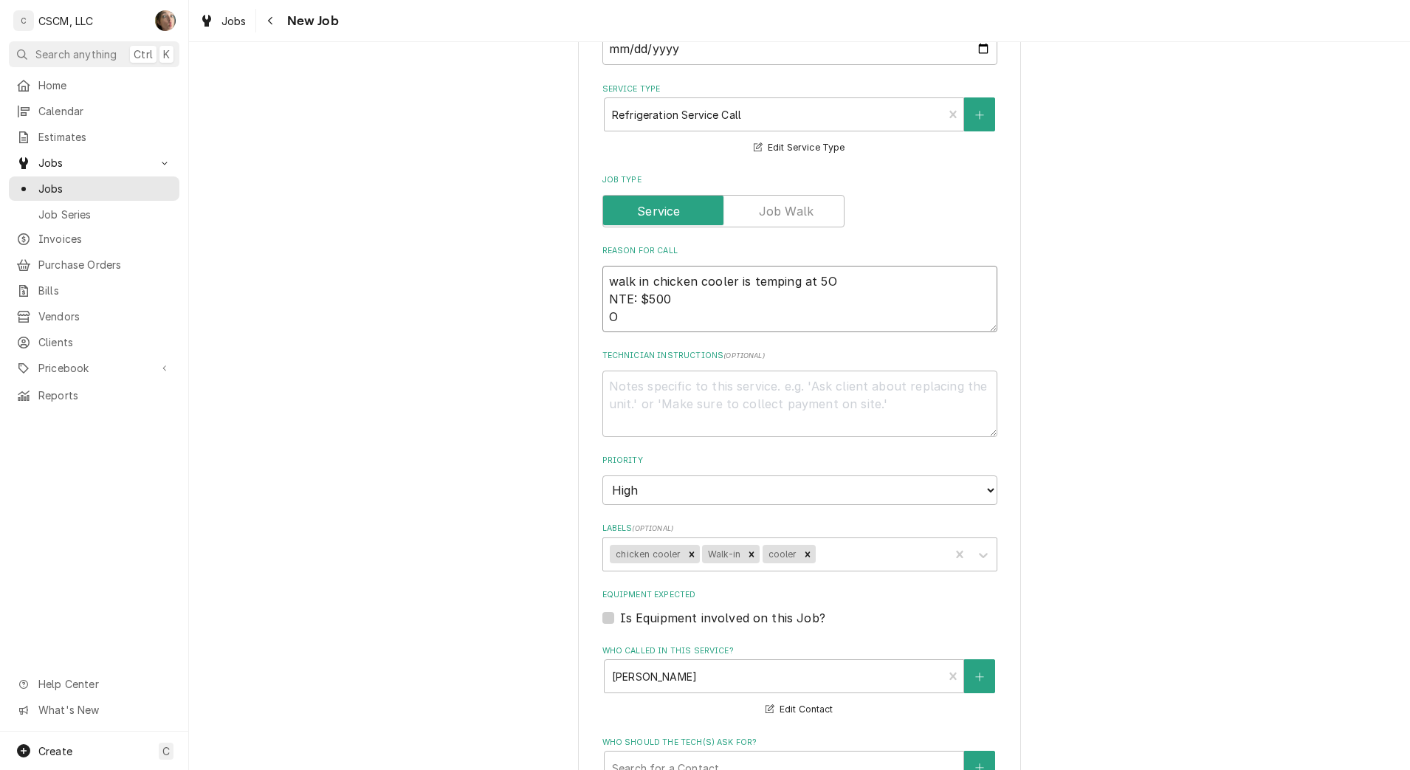
type textarea "x"
type textarea "walk in chicken cooler is temping at 5O NTE: $500"
type textarea "x"
type textarea "walk in chicken cooler is temping at 5O NTE: $500 P"
type textarea "x"
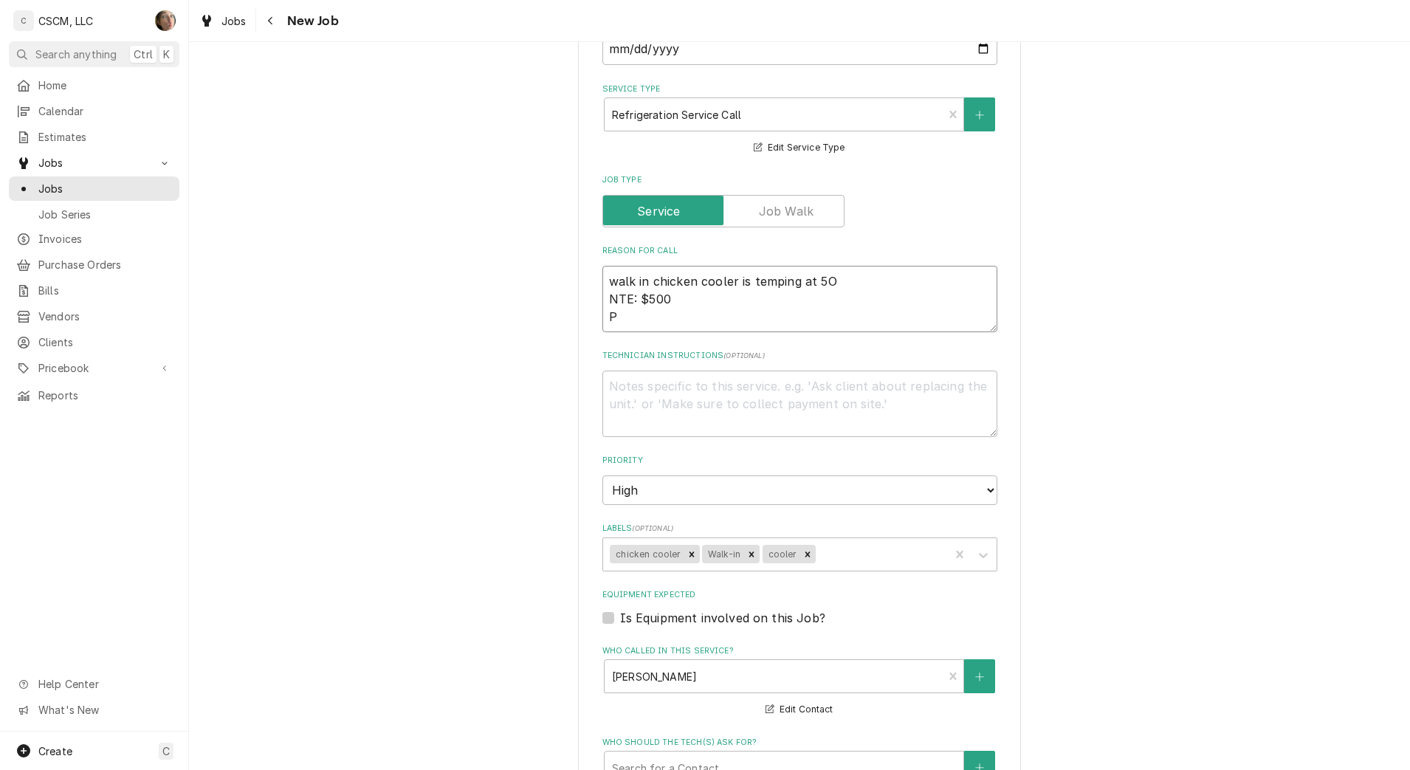
type textarea "walk in chicken cooler is temping at 5O NTE: $500 PO"
type textarea "x"
type textarea "walk in chicken cooler is temping at 5O NTE: $500 PO"
paste textarea "72213018"
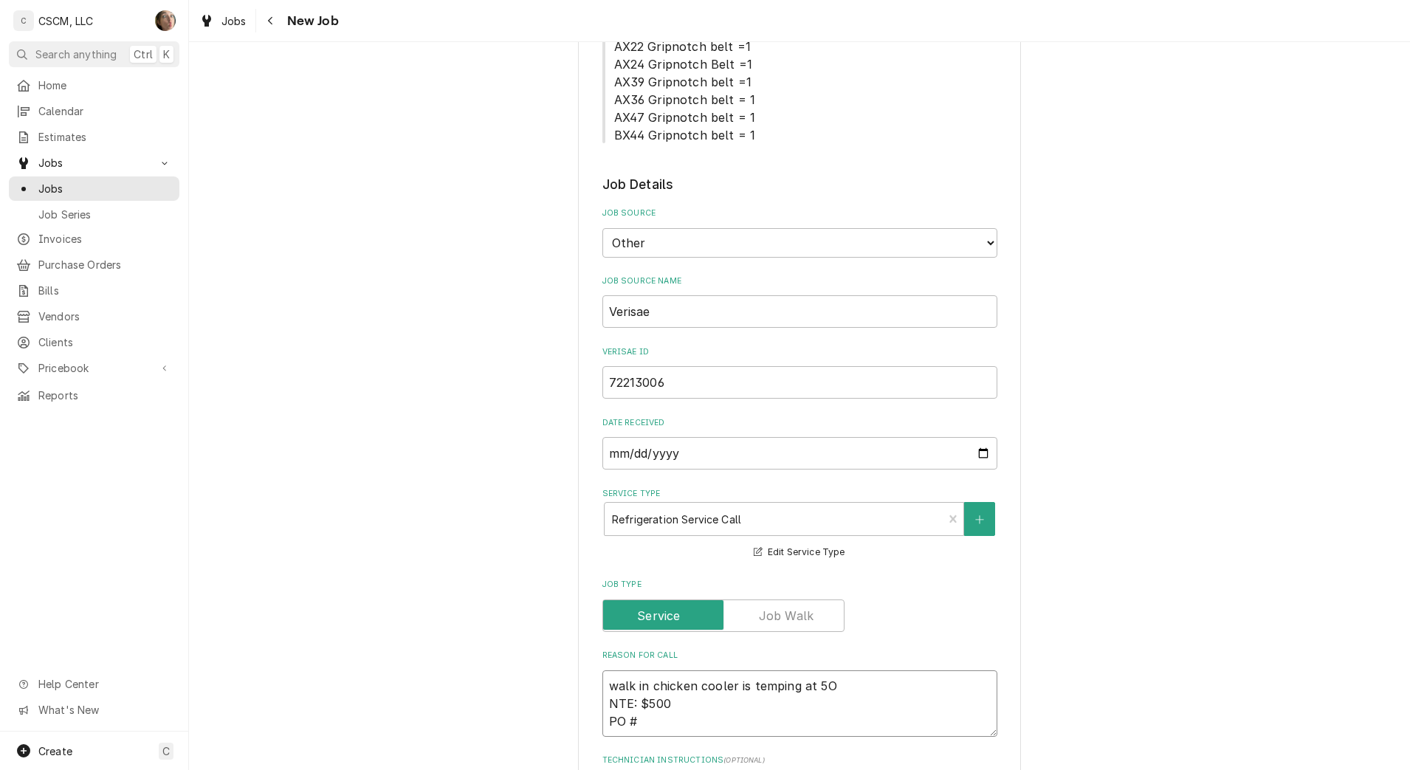
scroll to position [313, 0]
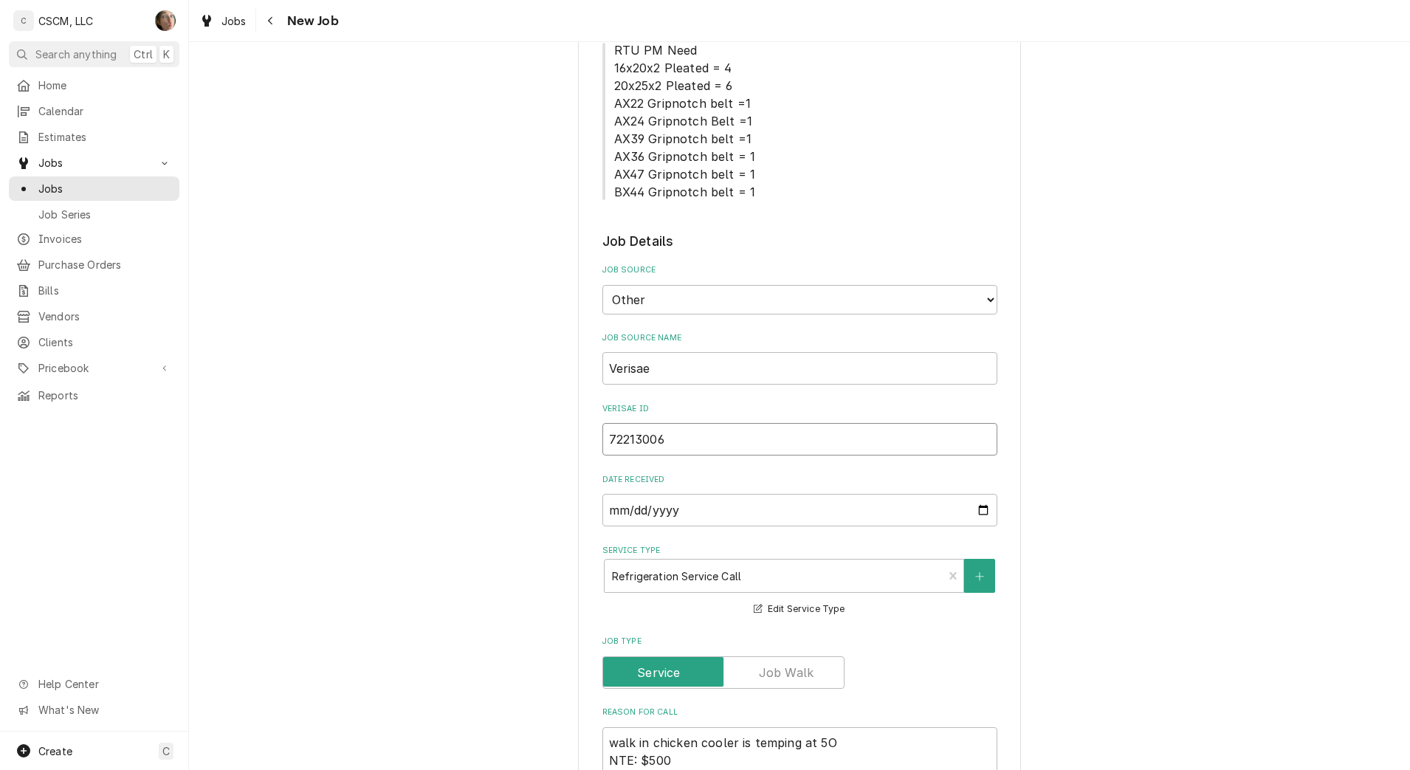
click at [697, 449] on input "72213006" at bounding box center [799, 439] width 395 height 32
click at [698, 448] on input "72213006" at bounding box center [799, 439] width 395 height 32
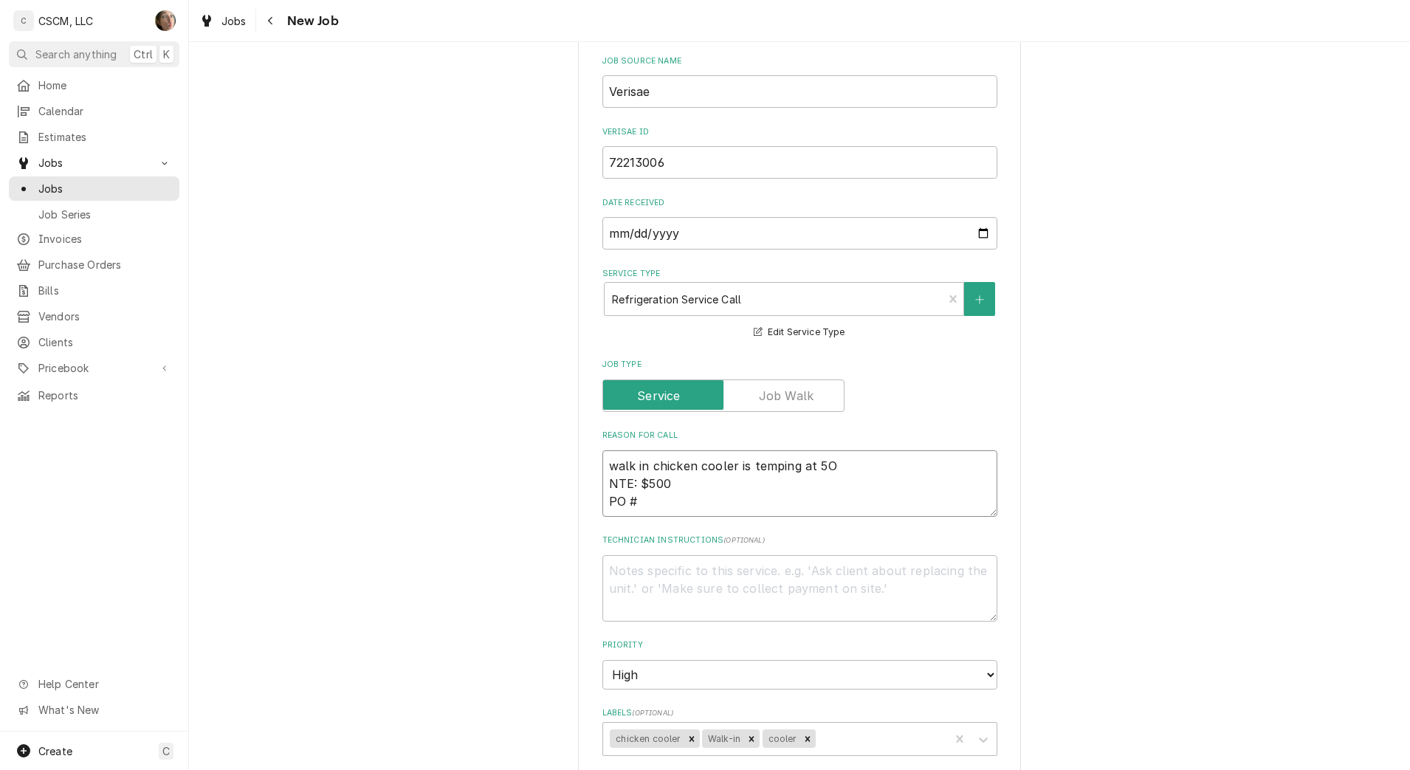
click at [689, 501] on textarea "walk in chicken cooler is temping at 5O NTE: $500 PO #" at bounding box center [799, 483] width 395 height 66
paste textarea "72213006"
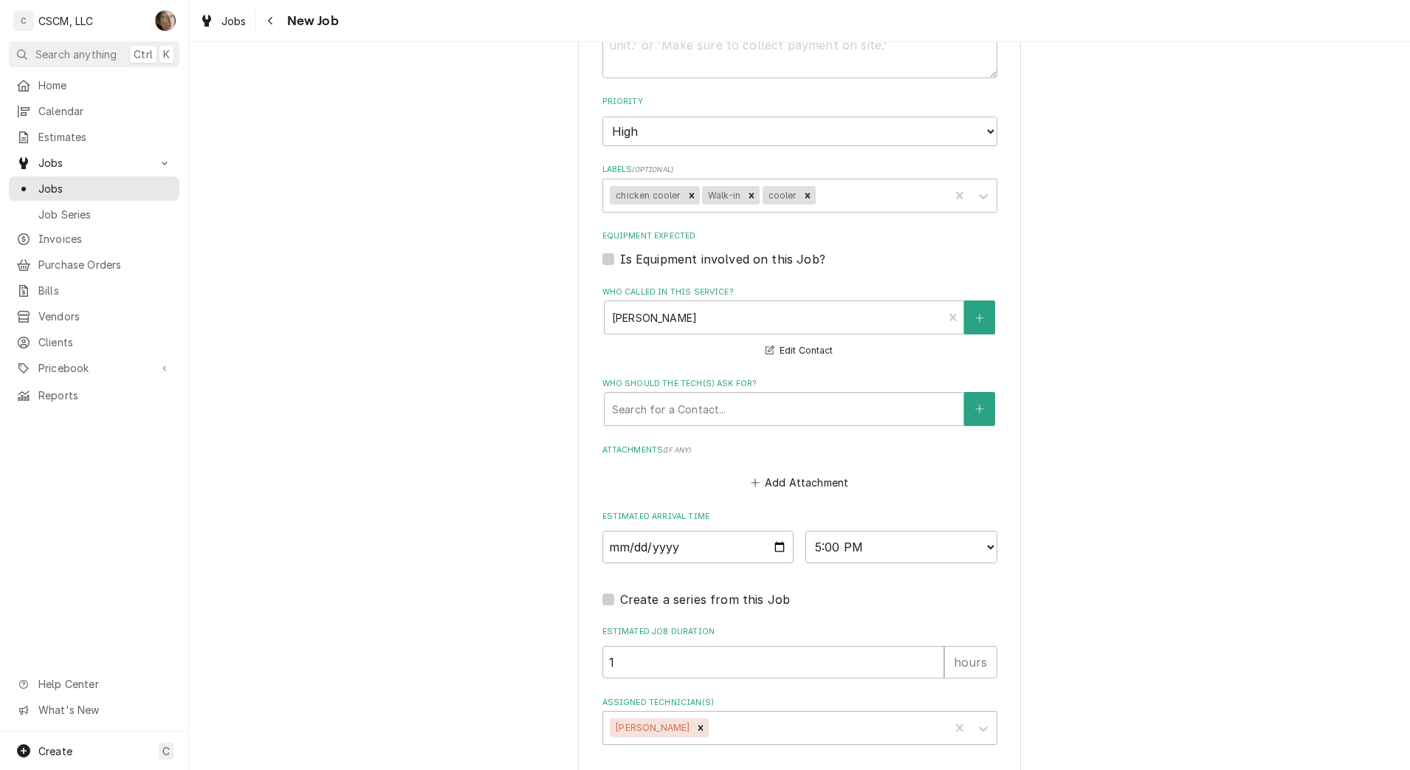
scroll to position [1143, 0]
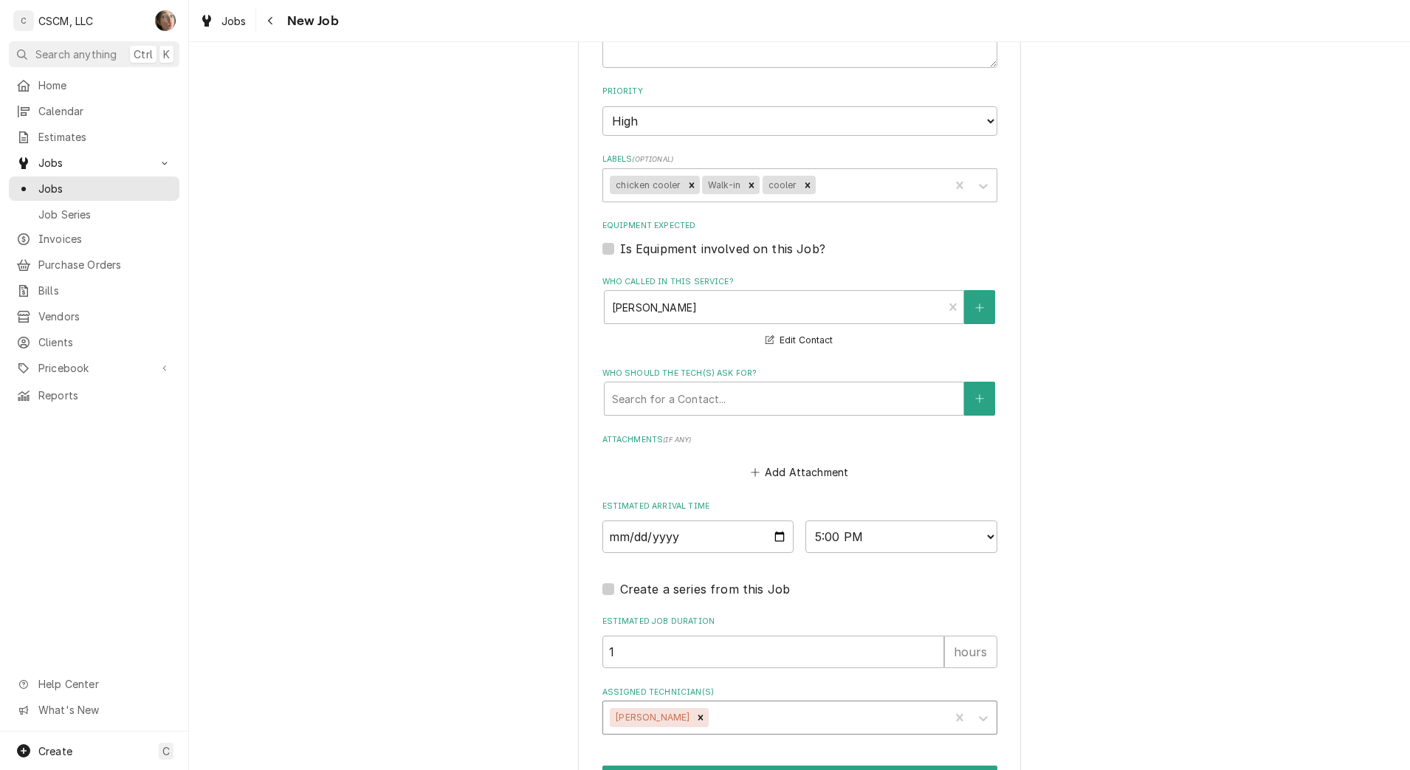
drag, startPoint x: 687, startPoint y: 720, endPoint x: 698, endPoint y: 712, distance: 14.2
click at [695, 720] on icon "Remove Jonnie Pakovich" at bounding box center [700, 717] width 10 height 10
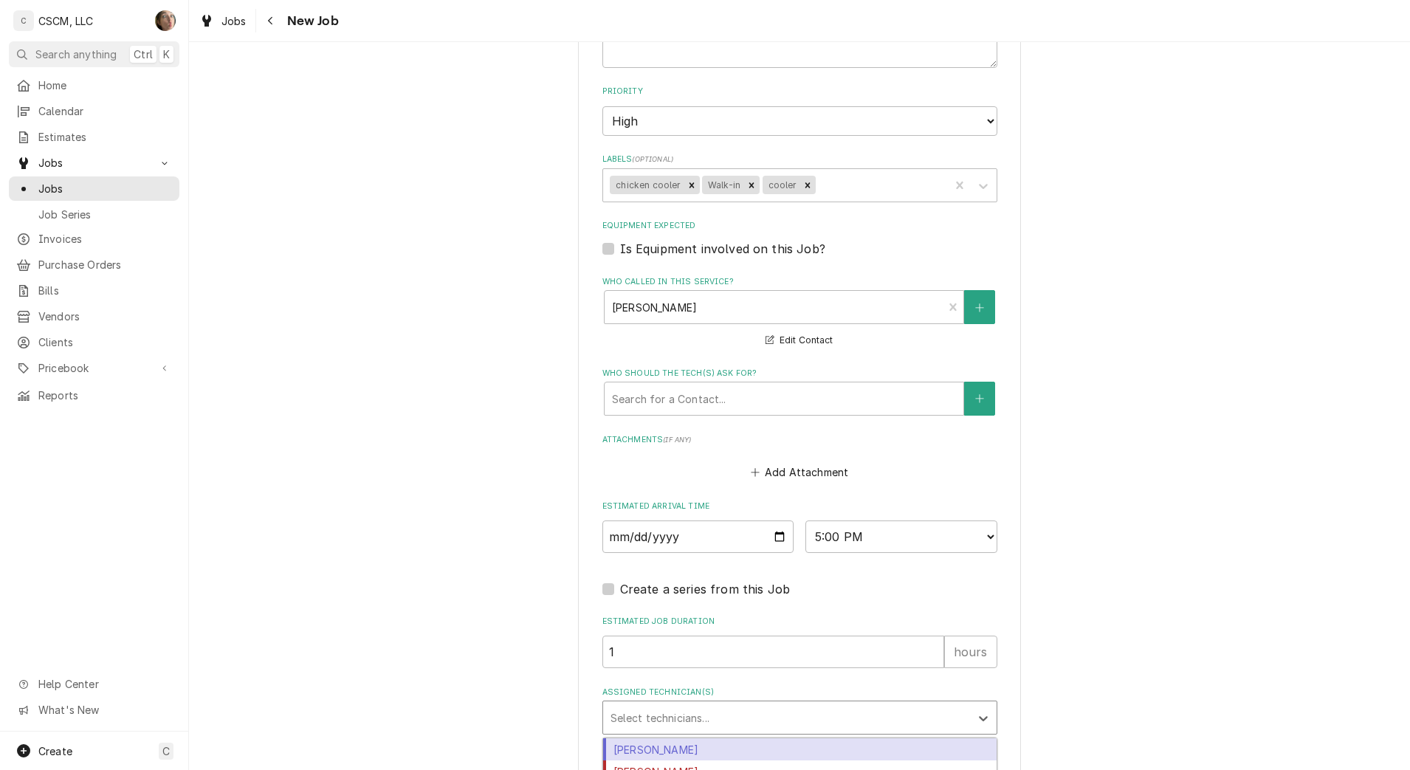
click at [733, 705] on div "Assigned Technician(s)" at bounding box center [786, 717] width 352 height 27
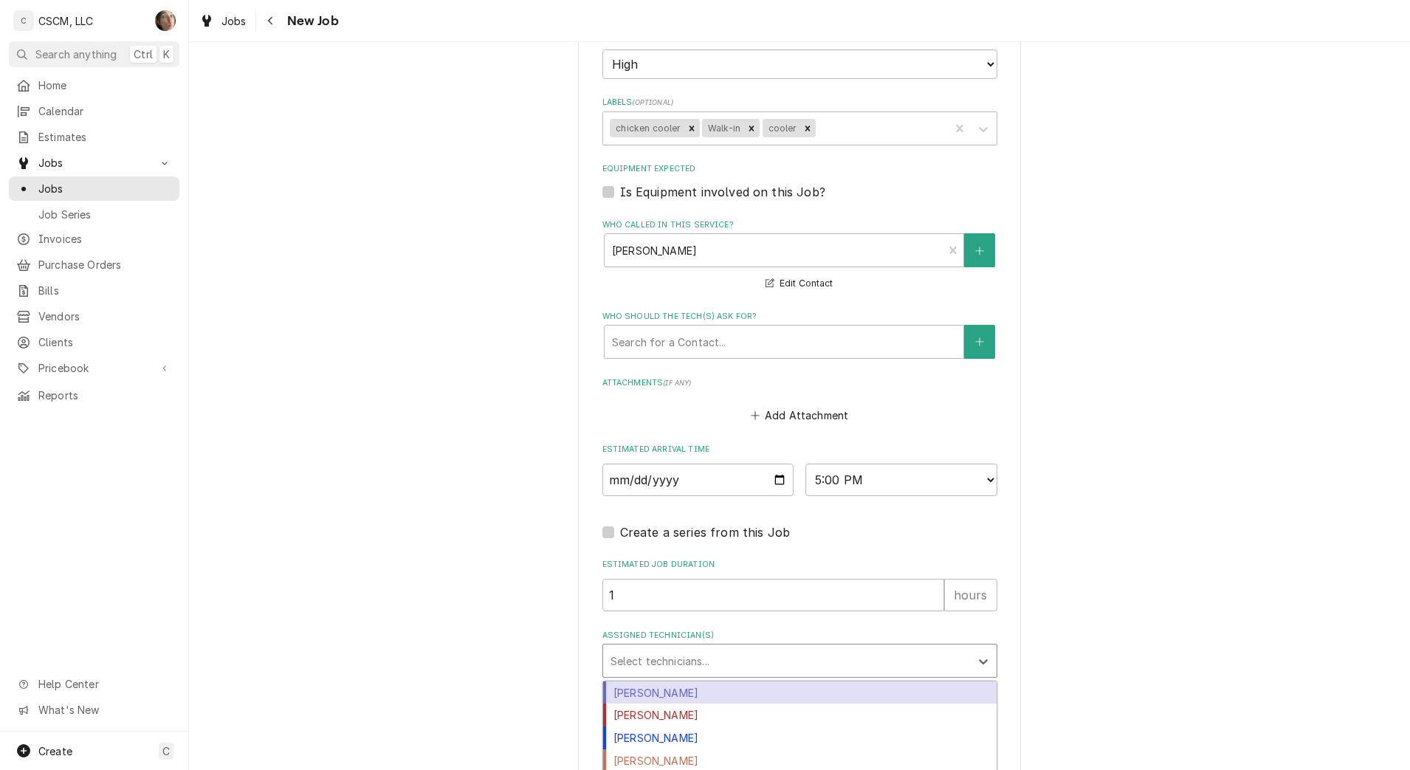
scroll to position [1293, 0]
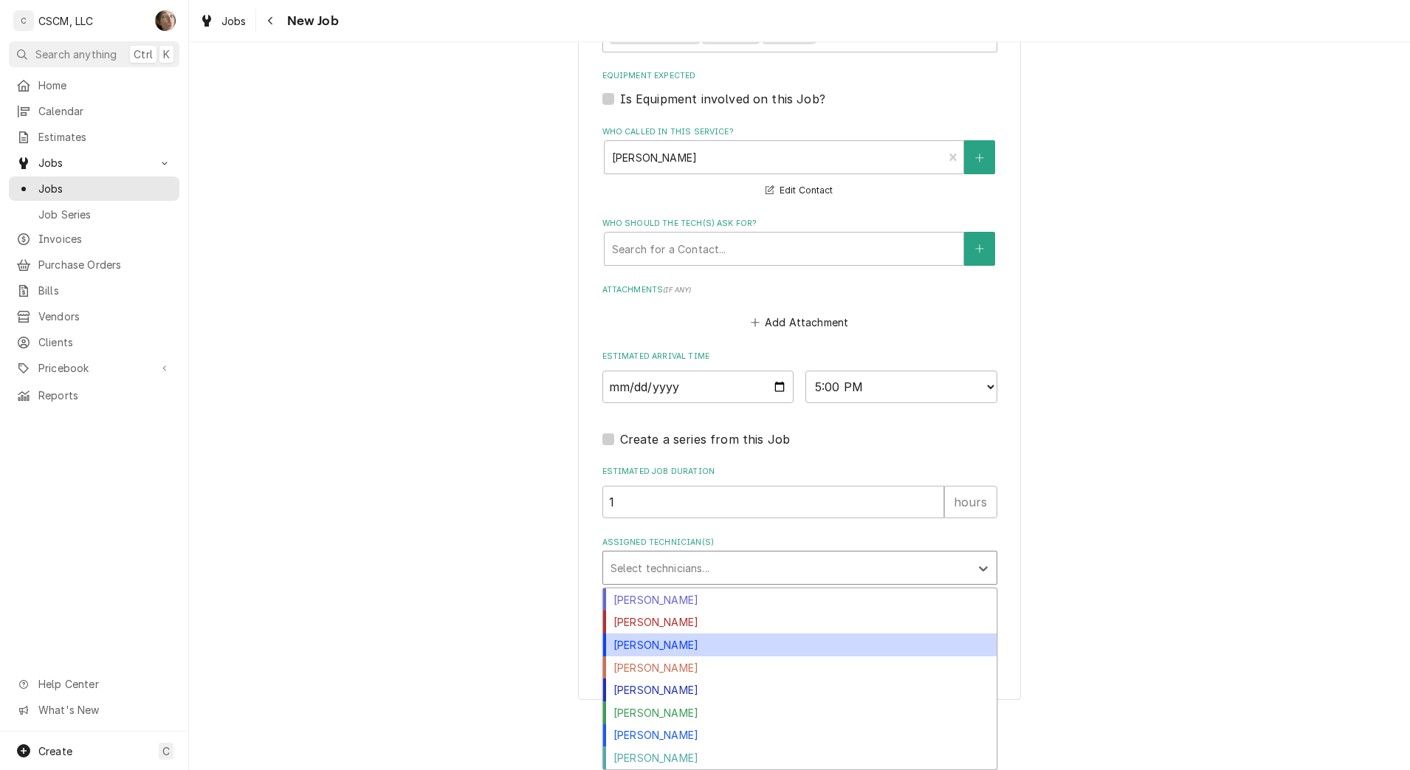
click at [703, 645] on div "[PERSON_NAME]" at bounding box center [799, 644] width 393 height 23
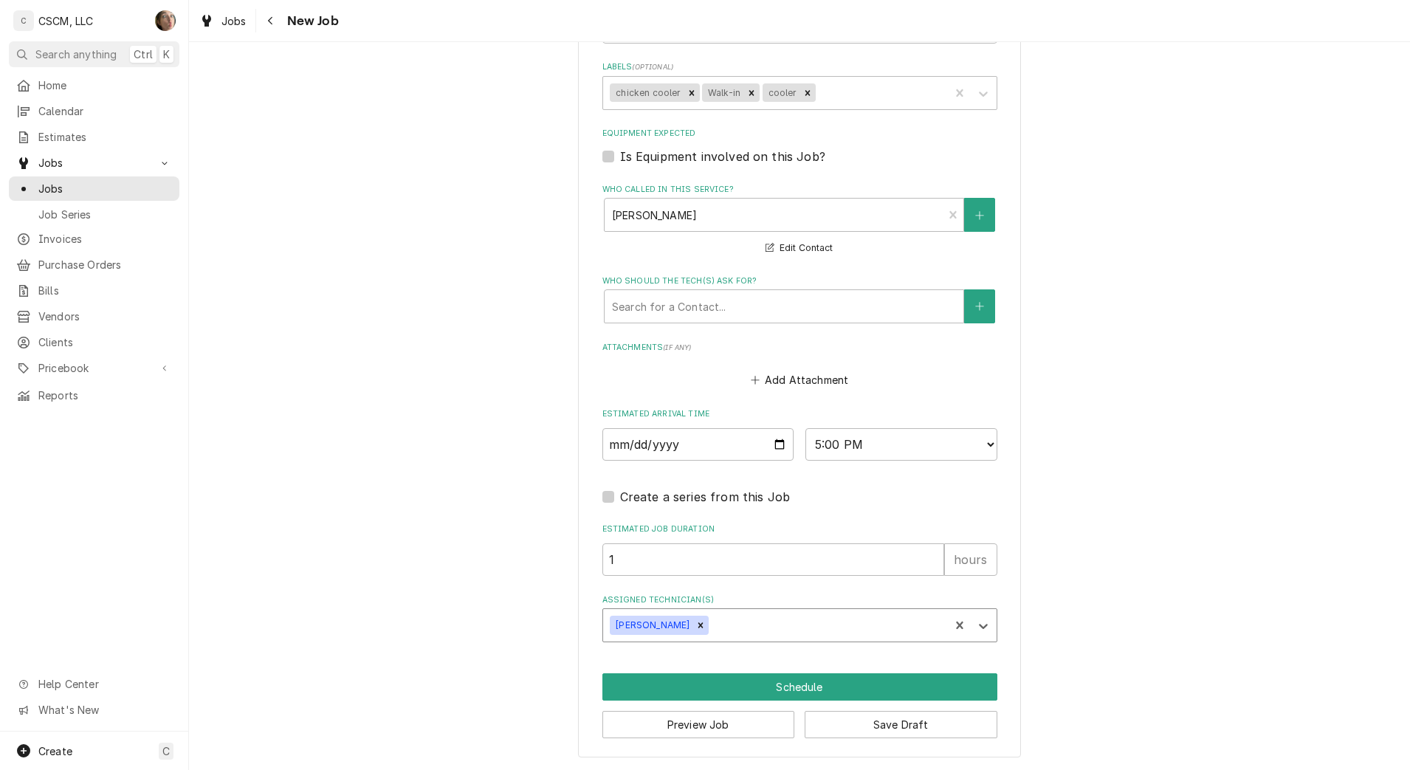
scroll to position [1236, 0]
click at [698, 625] on icon "Remove James Bain" at bounding box center [700, 625] width 5 height 5
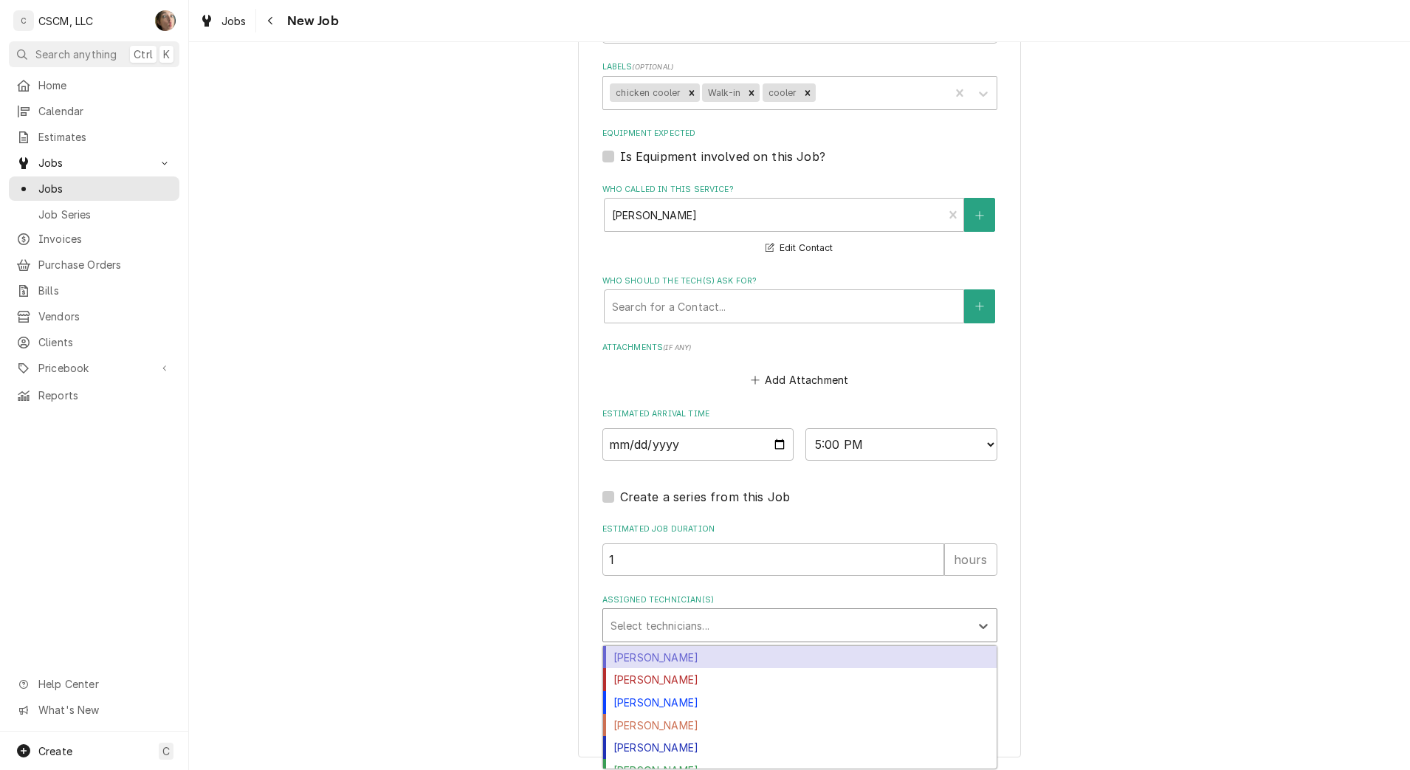
click at [641, 622] on div "Assigned Technician(s)" at bounding box center [786, 625] width 352 height 27
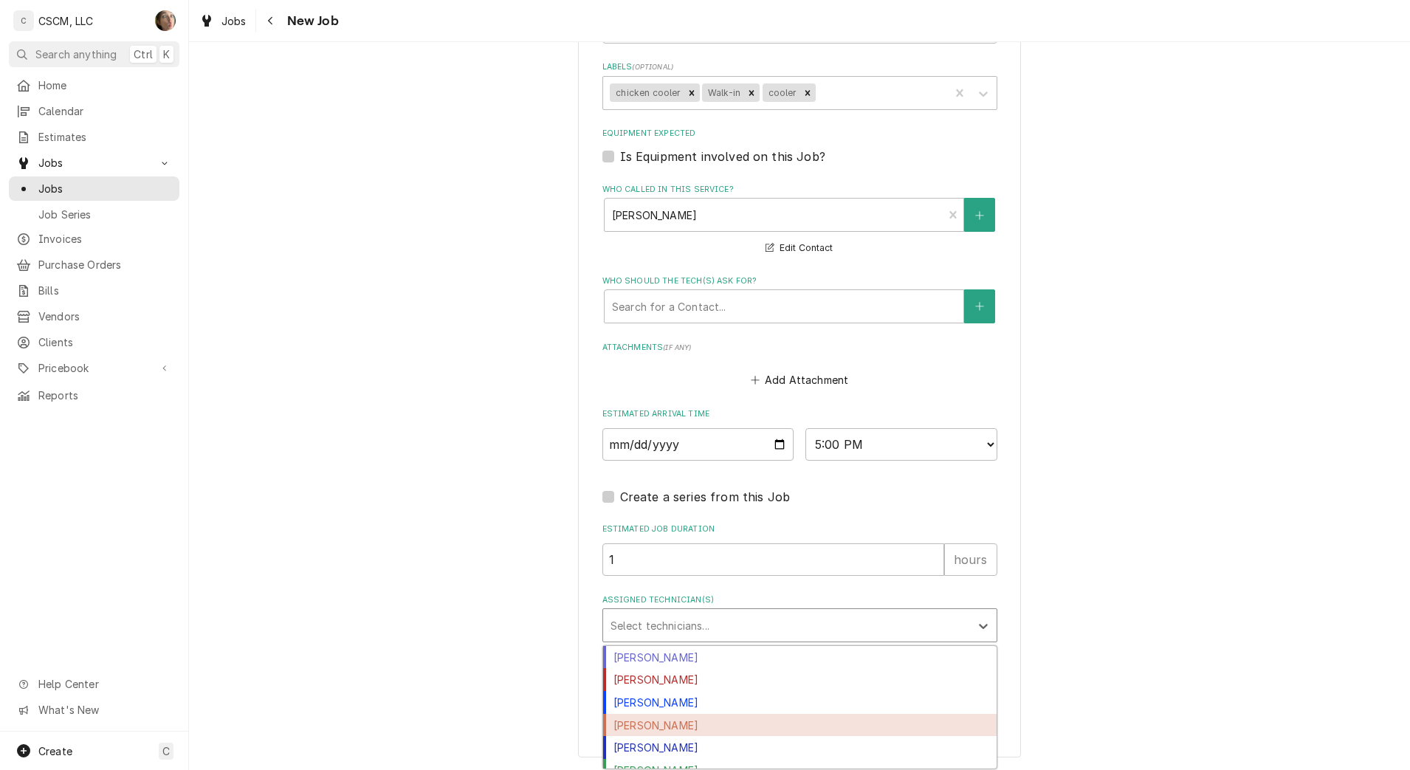
click at [657, 726] on div "[PERSON_NAME]" at bounding box center [799, 725] width 393 height 23
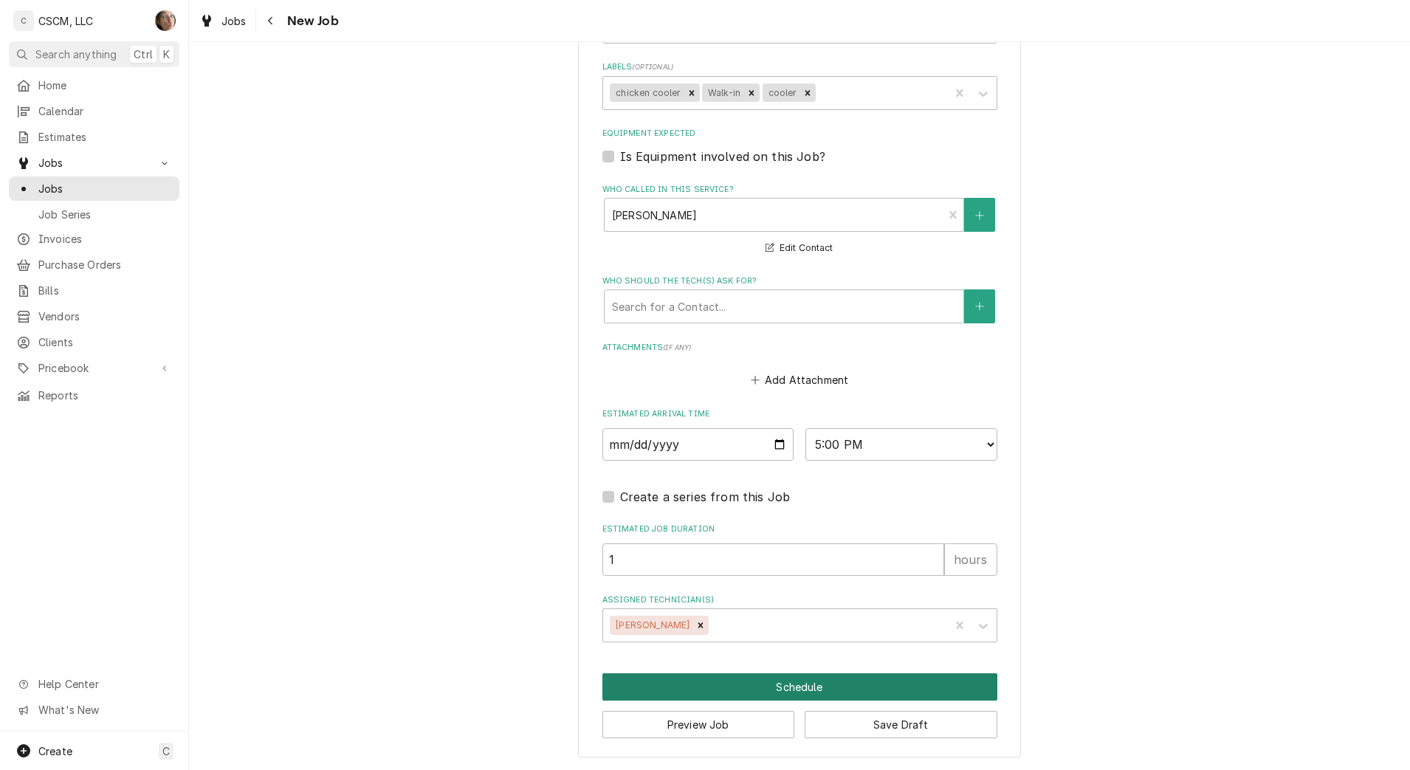
click at [760, 687] on button "Schedule" at bounding box center [799, 686] width 395 height 27
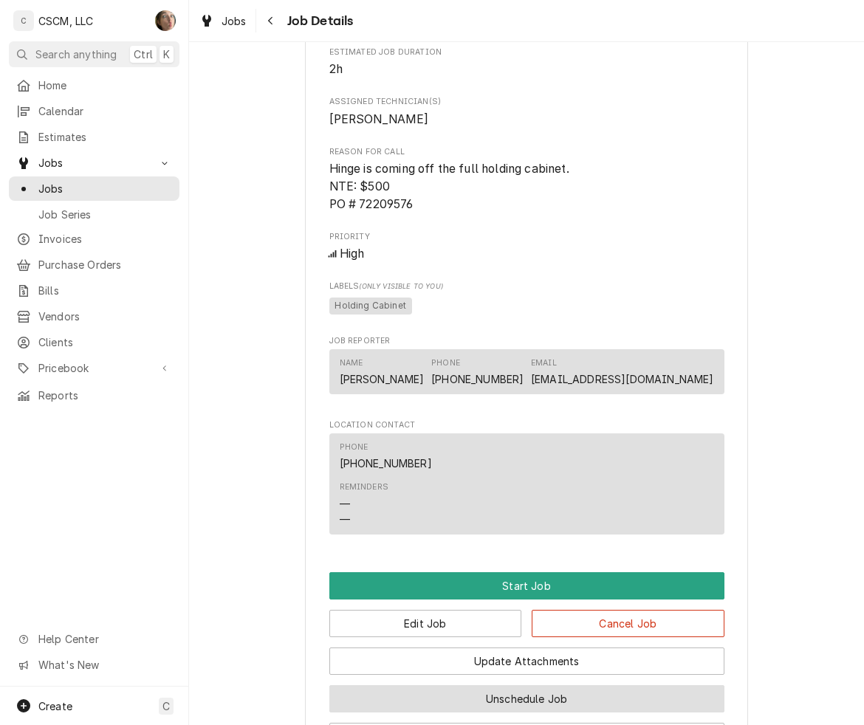
scroll to position [954, 0]
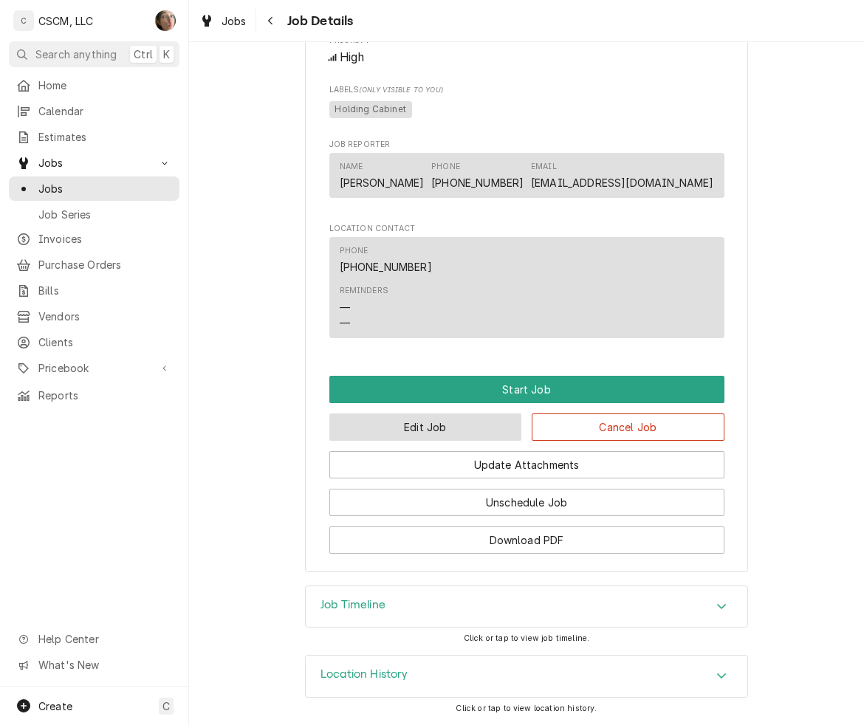
click at [461, 426] on button "Edit Job" at bounding box center [425, 426] width 193 height 27
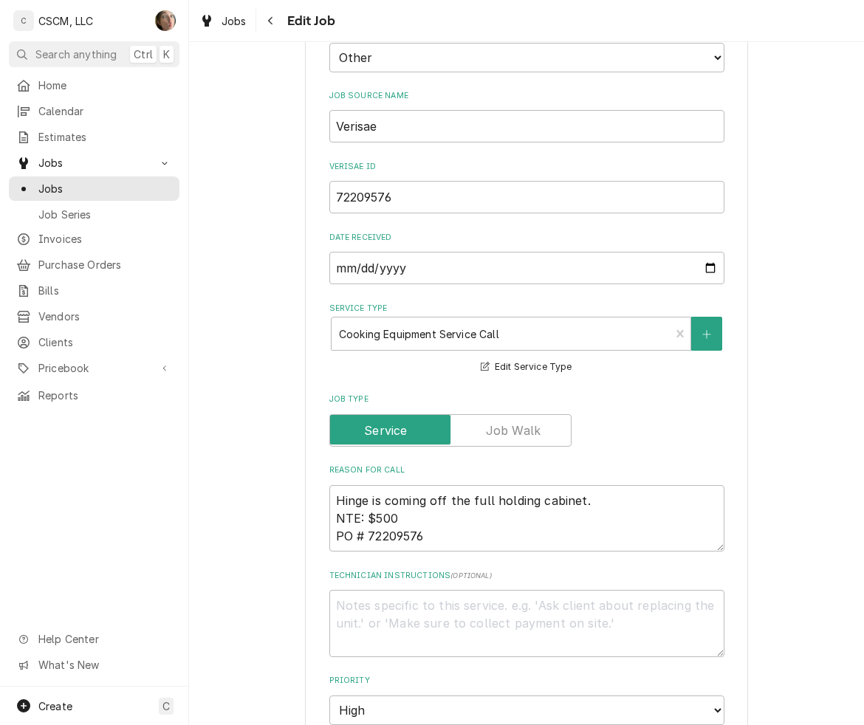
type textarea "x"
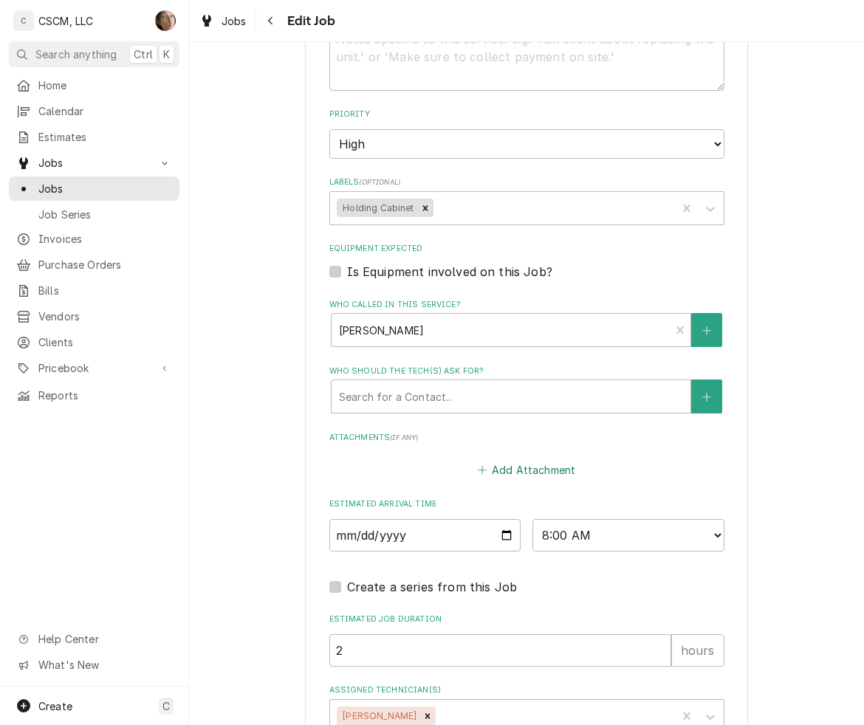
scroll to position [1146, 0]
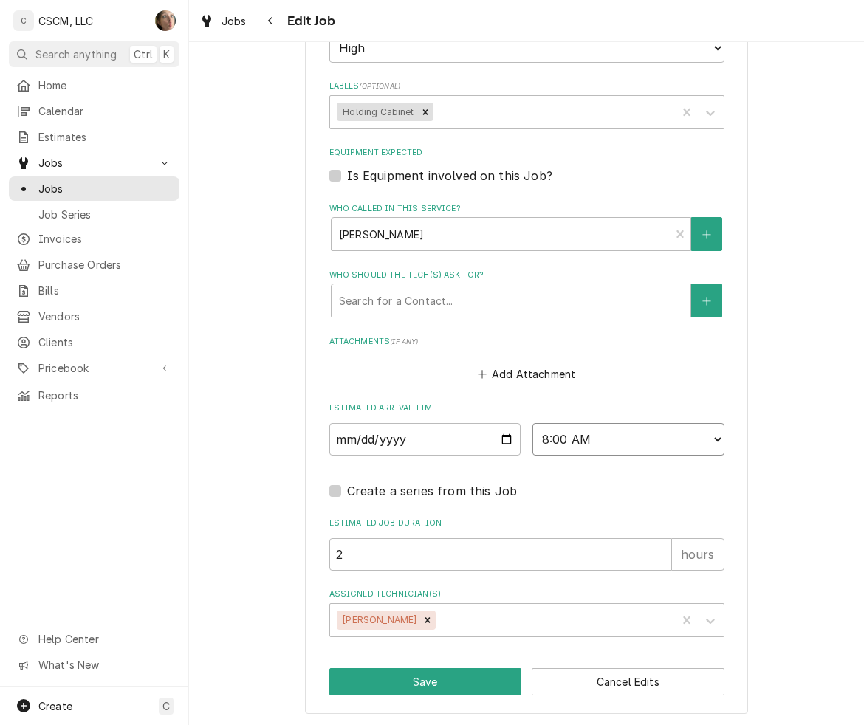
click at [577, 438] on select "AM / PM 6:00 AM 6:15 AM 6:30 AM 6:45 AM 7:00 AM 7:15 AM 7:30 AM 7:45 AM 8:00 AM…" at bounding box center [628, 439] width 192 height 32
drag, startPoint x: 591, startPoint y: 430, endPoint x: 591, endPoint y: 407, distance: 22.9
click at [591, 430] on select "AM / PM 6:00 AM 6:15 AM 6:30 AM 6:45 AM 7:00 AM 7:15 AM 7:30 AM 7:45 AM 8:00 AM…" at bounding box center [628, 439] width 192 height 32
drag, startPoint x: 585, startPoint y: 430, endPoint x: 583, endPoint y: 416, distance: 14.8
click at [585, 430] on select "AM / PM 6:00 AM 6:15 AM 6:30 AM 6:45 AM 7:00 AM 7:15 AM 7:30 AM 7:45 AM 8:00 AM…" at bounding box center [628, 439] width 192 height 32
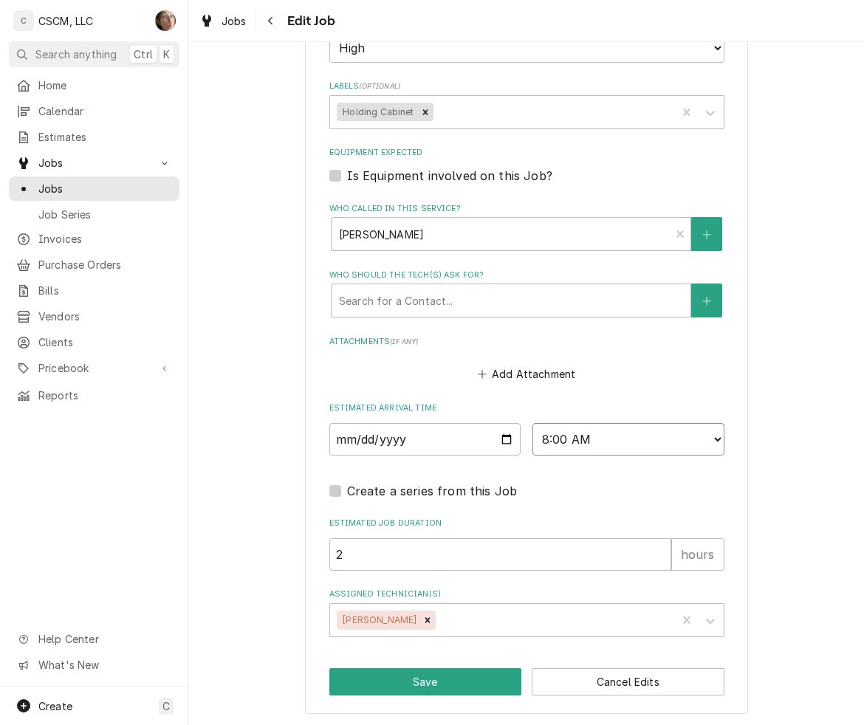
select select "16:00:00"
click at [532, 423] on select "AM / PM 6:00 AM 6:15 AM 6:30 AM 6:45 AM 7:00 AM 7:15 AM 7:30 AM 7:45 AM 8:00 AM…" at bounding box center [628, 439] width 192 height 32
click at [422, 681] on button "Save" at bounding box center [425, 681] width 193 height 27
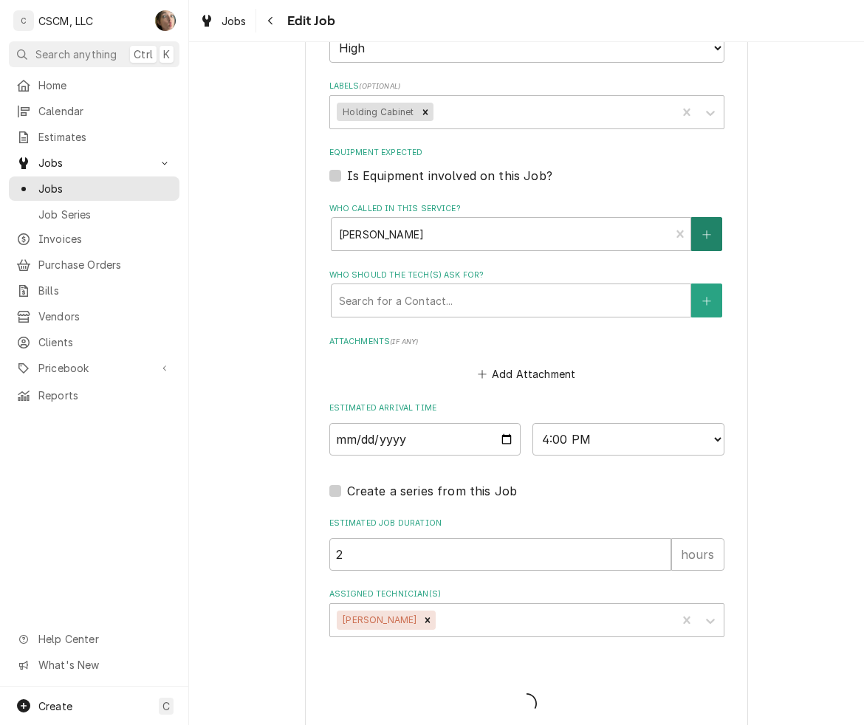
type textarea "x"
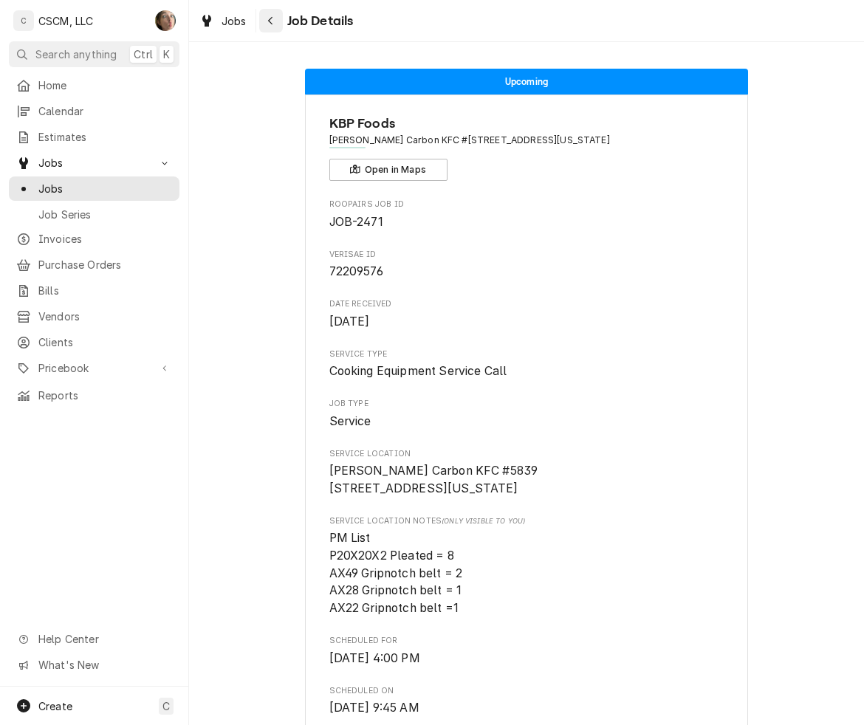
click at [272, 26] on div "Navigate back" at bounding box center [271, 20] width 15 height 15
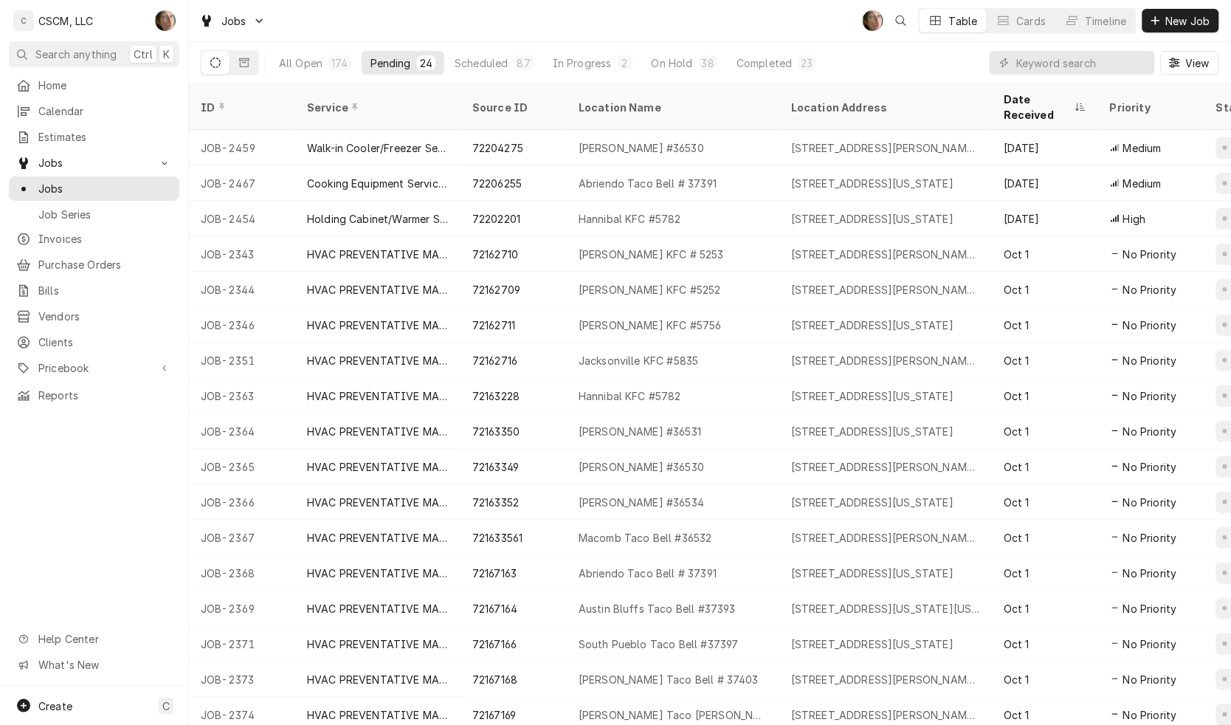
drag, startPoint x: 1073, startPoint y: 78, endPoint x: 1080, endPoint y: 59, distance: 20.6
click at [863, 78] on div "View" at bounding box center [1105, 62] width 230 height 41
click at [863, 59] on input "Dynamic Content Wrapper" at bounding box center [1081, 63] width 131 height 24
type input "[PERSON_NAME]"
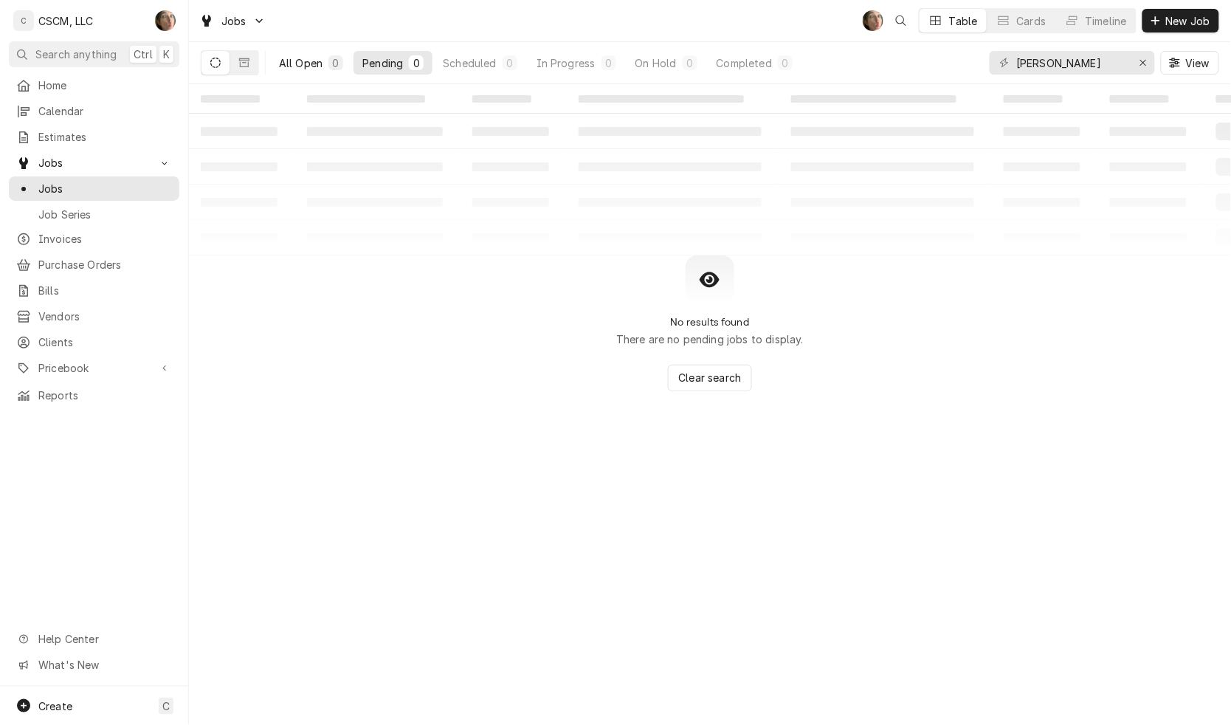
click at [320, 60] on div "All Open" at bounding box center [301, 63] width 44 height 16
click at [863, 65] on icon "Erase input" at bounding box center [1144, 63] width 8 height 10
type input "[PERSON_NAME]"
click at [863, 59] on icon "Erase input" at bounding box center [1144, 63] width 8 height 10
type input "WENTZ"
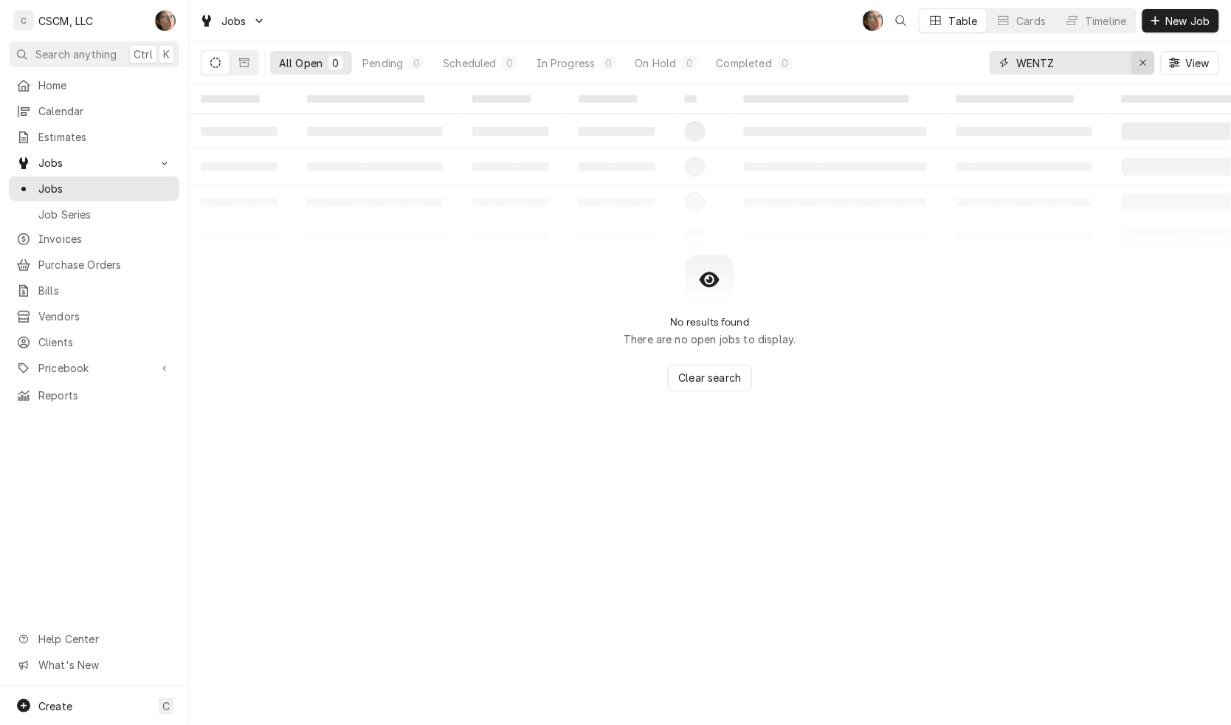
click at [863, 61] on icon "Erase input" at bounding box center [1144, 63] width 6 height 6
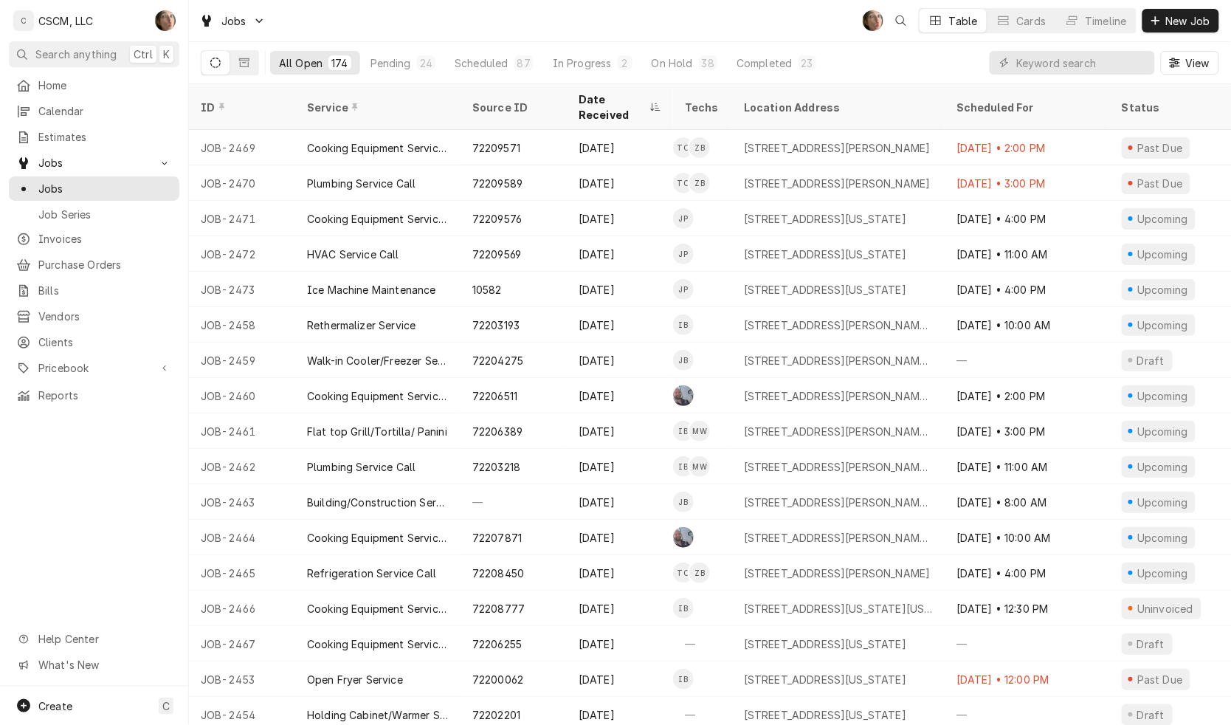
click at [707, 24] on div "Jobs SH Table Cards Timeline New Job" at bounding box center [710, 20] width 1042 height 41
click at [385, 52] on button "Pending 24" at bounding box center [403, 63] width 83 height 24
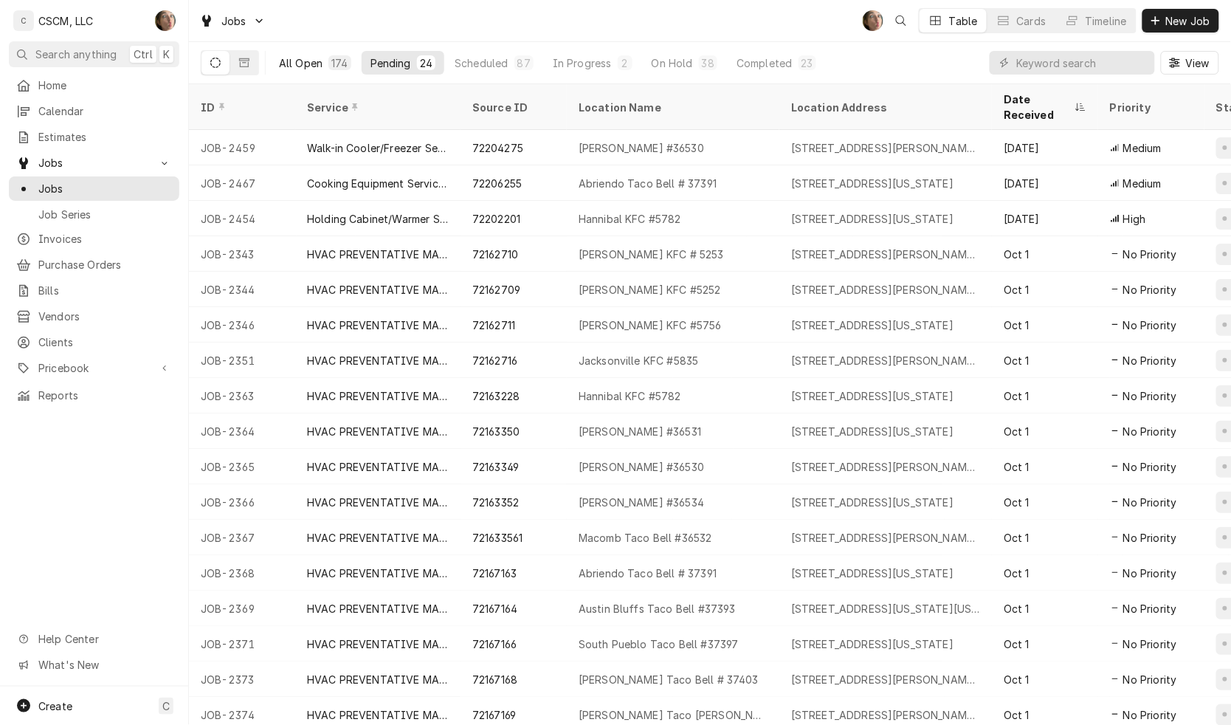
click at [314, 61] on div "All Open" at bounding box center [301, 63] width 44 height 16
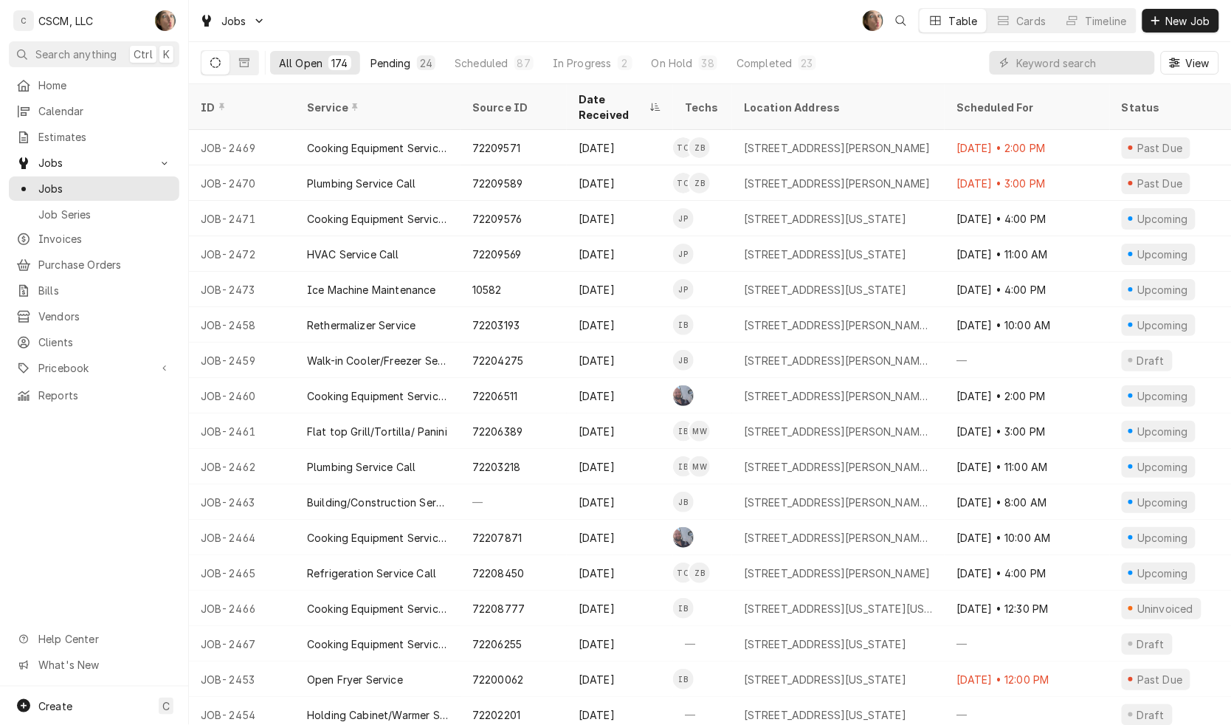
click at [400, 60] on div "Pending" at bounding box center [391, 63] width 41 height 16
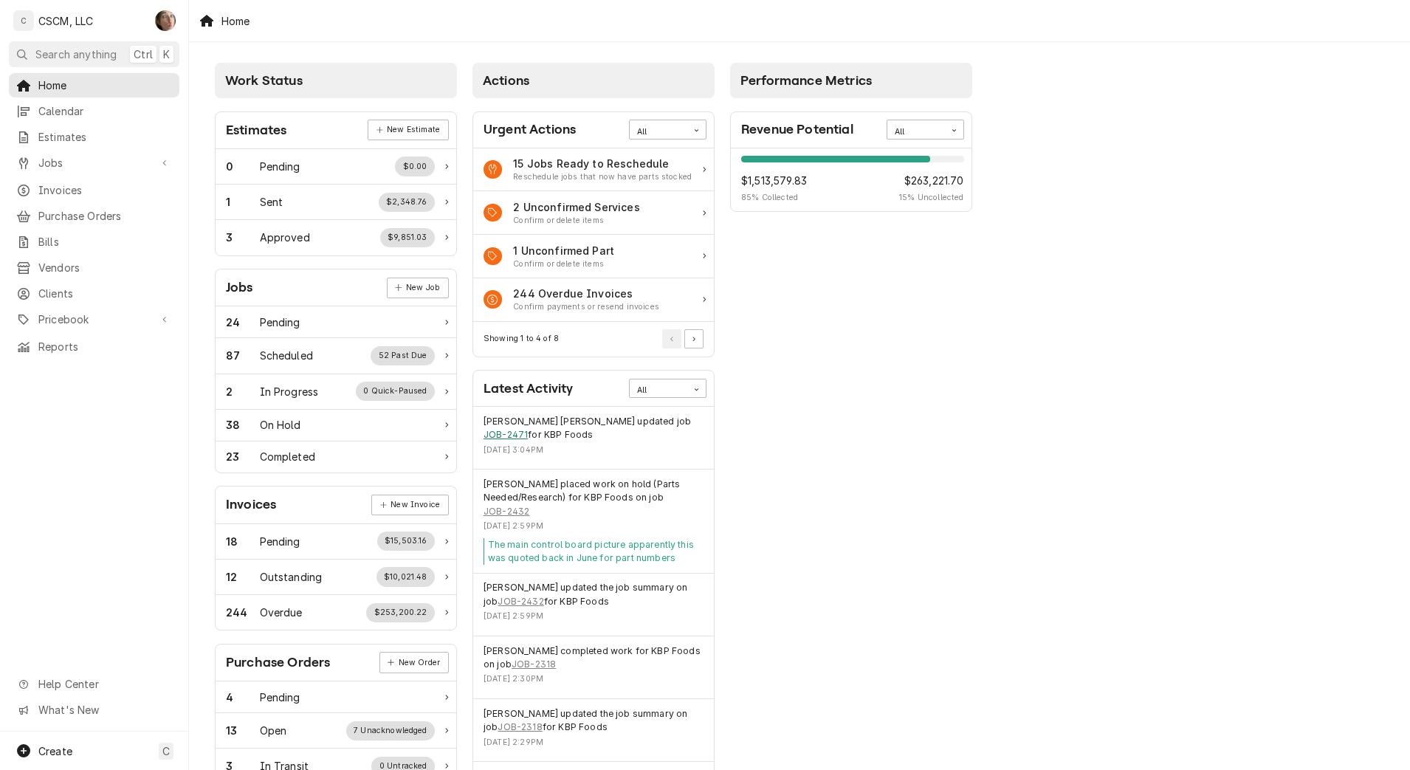
click at [528, 428] on link "JOB-2471" at bounding box center [506, 434] width 44 height 13
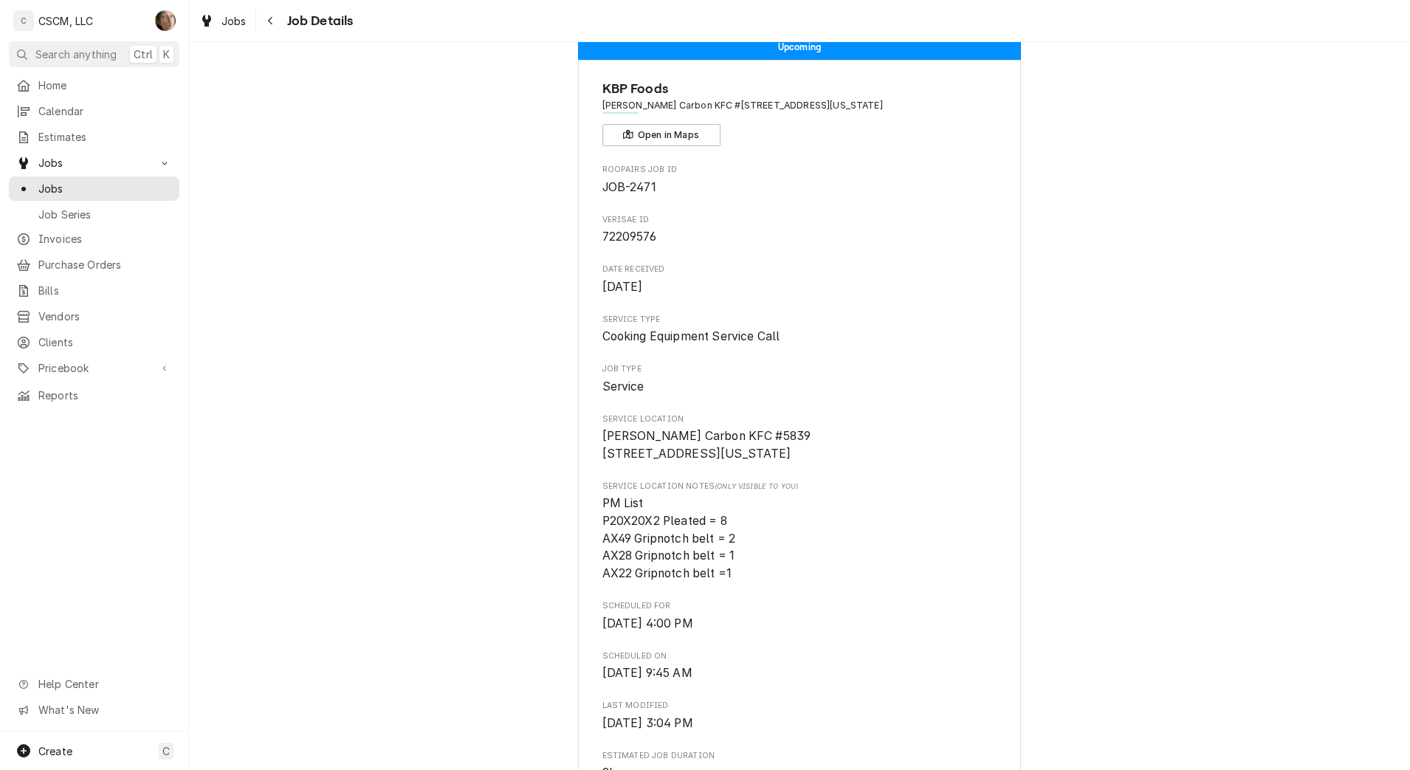
scroll to position [92, 0]
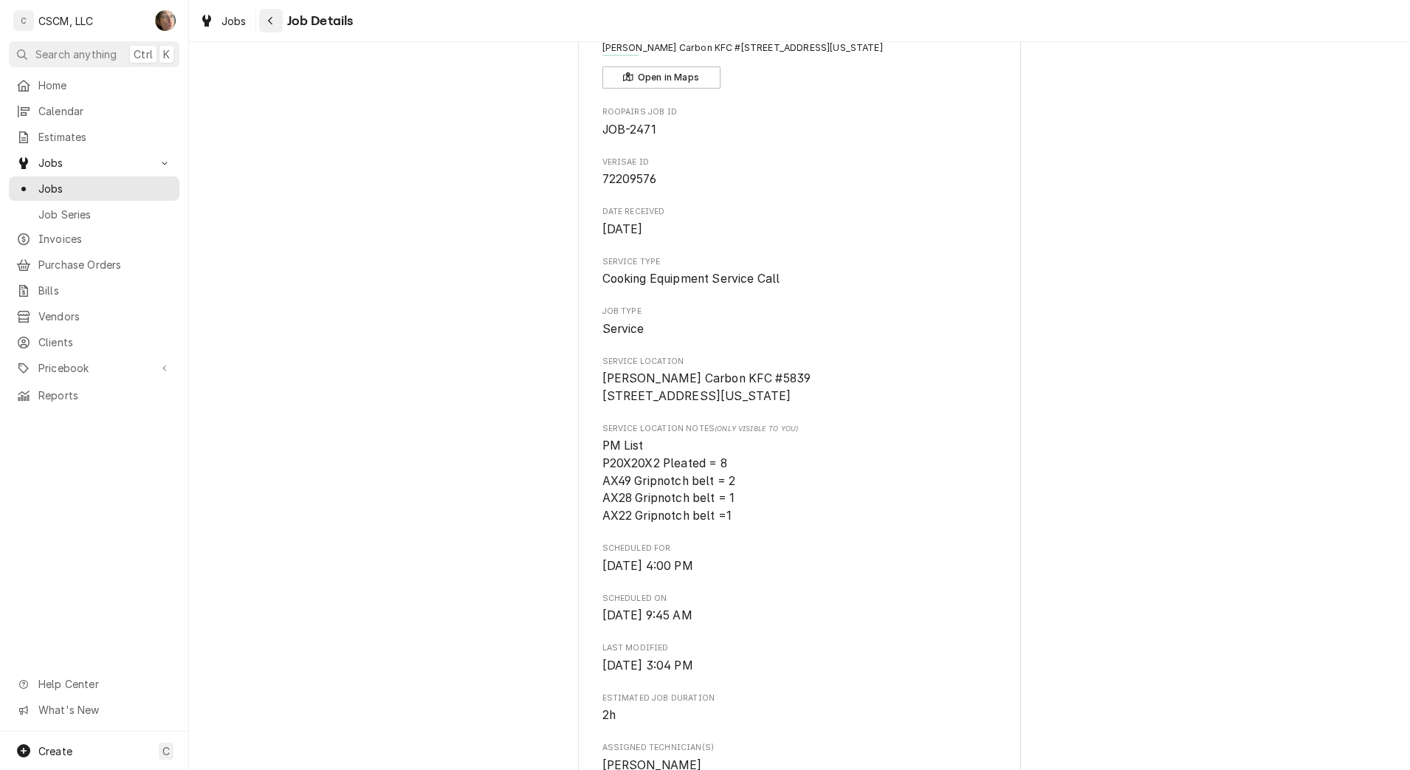
click at [273, 20] on icon "Navigate back" at bounding box center [270, 21] width 7 height 10
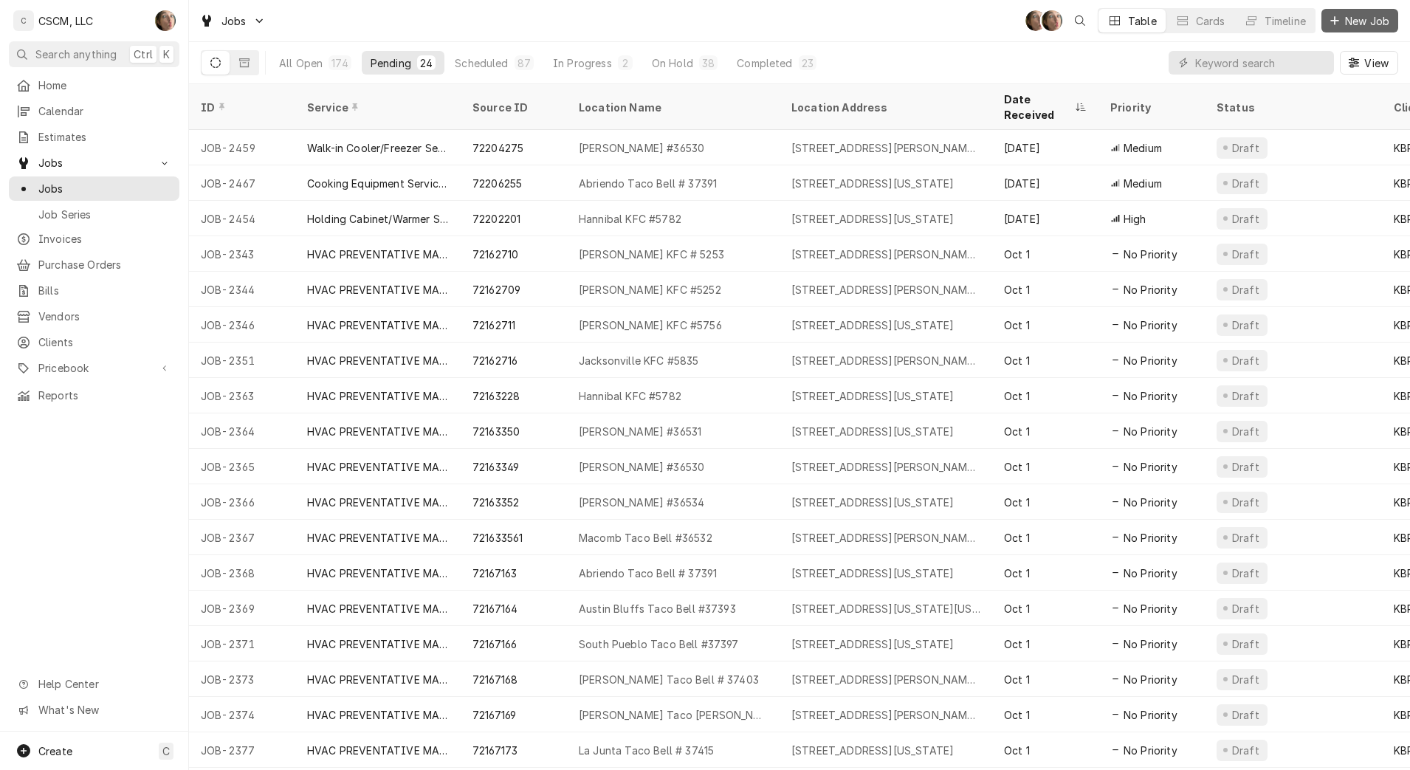
click at [1369, 22] on span "New Job" at bounding box center [1367, 21] width 50 height 16
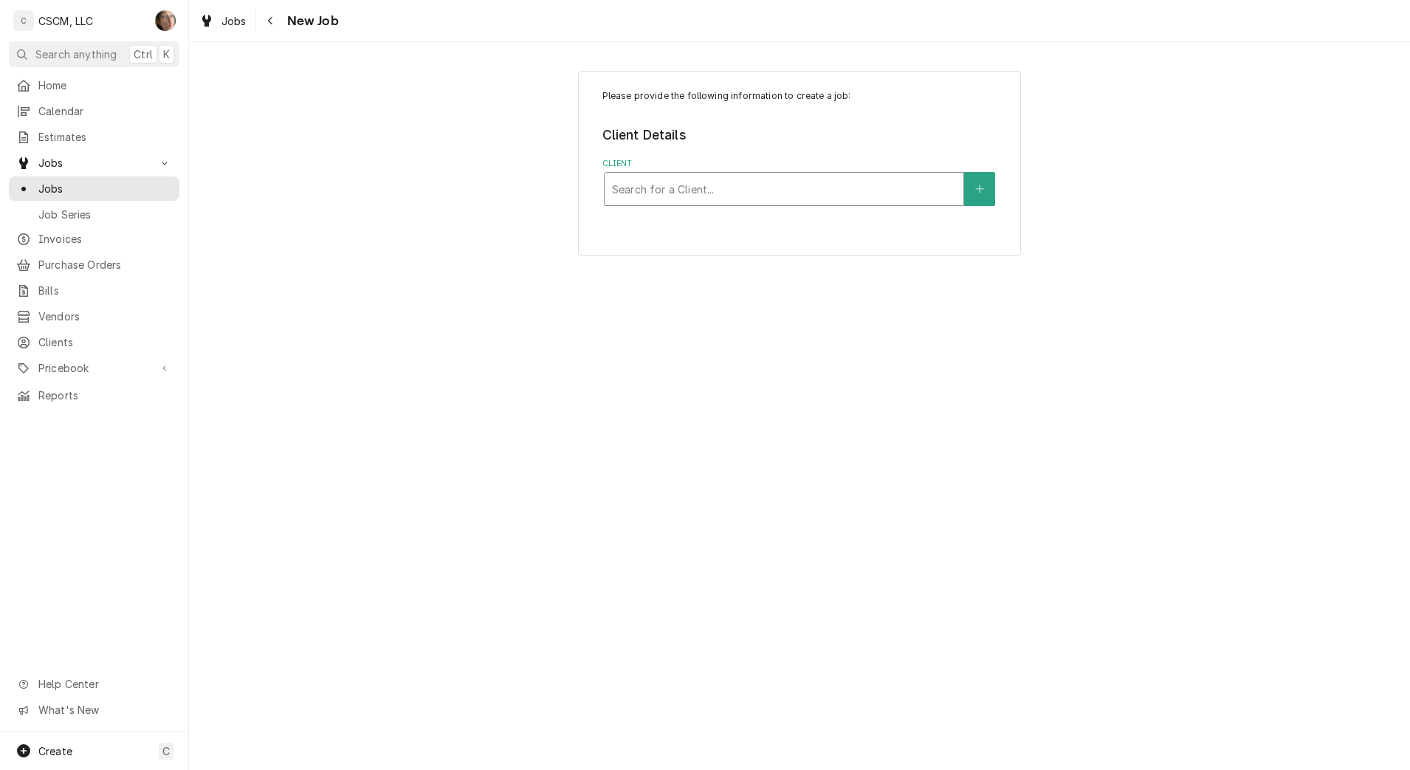
click at [828, 186] on div "Client" at bounding box center [784, 189] width 344 height 27
type input "kbp"
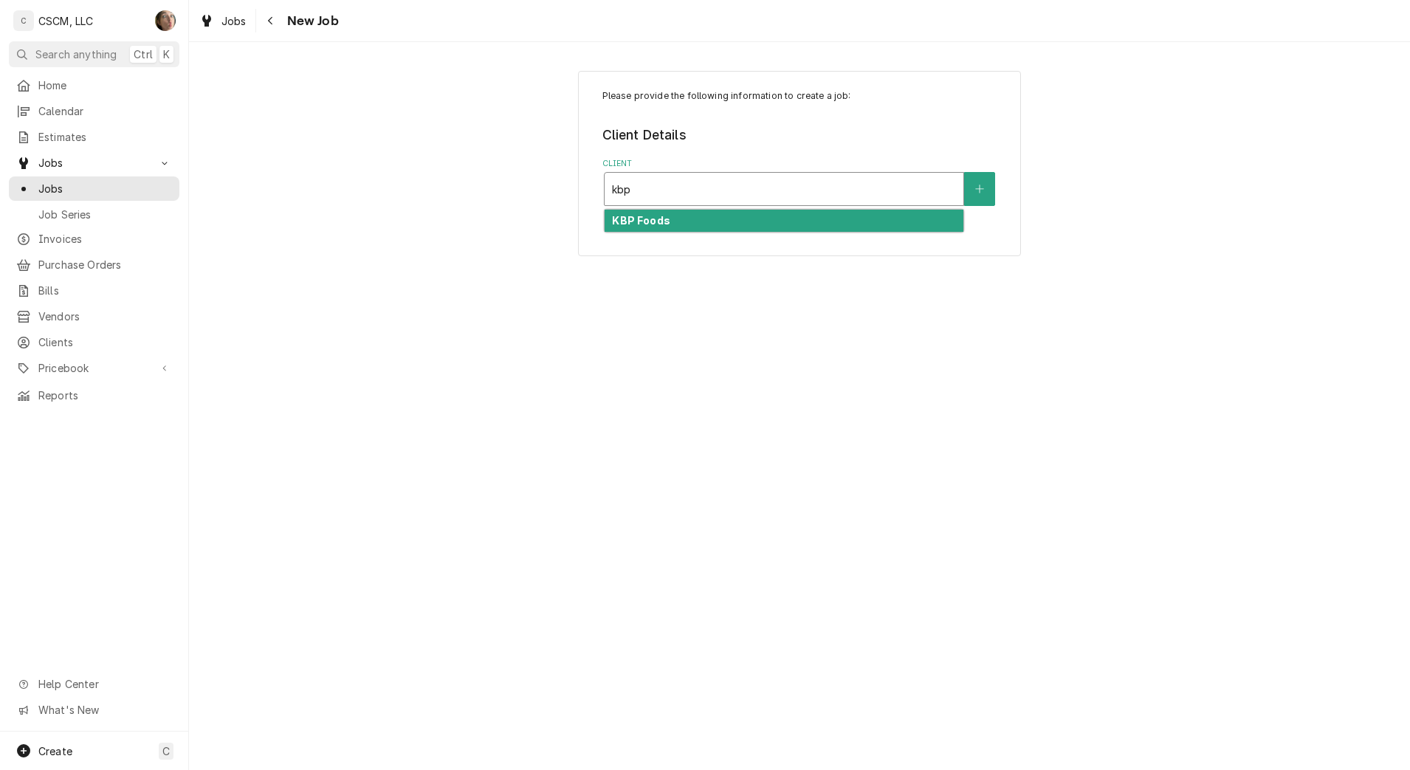
click at [734, 223] on div "KBP Foods" at bounding box center [784, 221] width 359 height 23
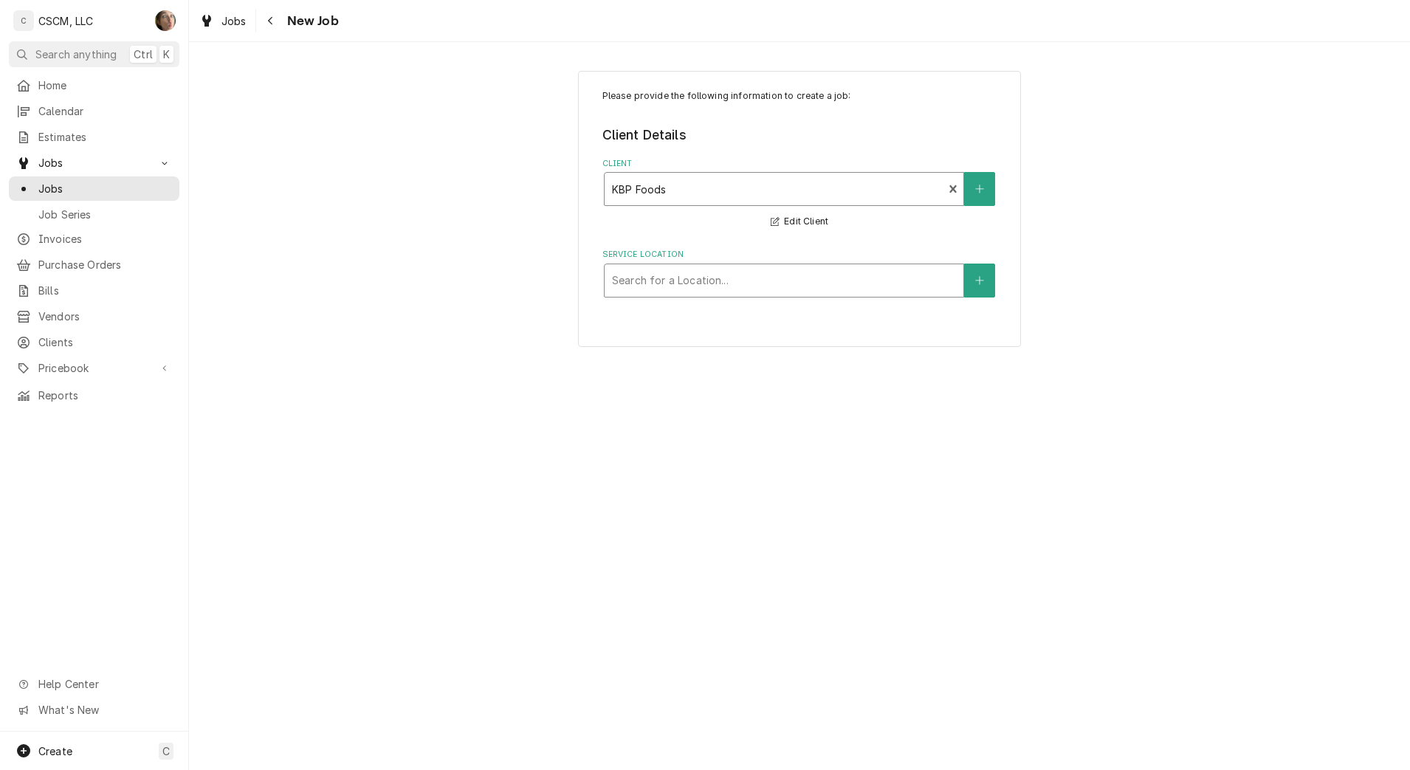
click at [698, 281] on div "Service Location" at bounding box center [784, 280] width 344 height 27
type input "homer"
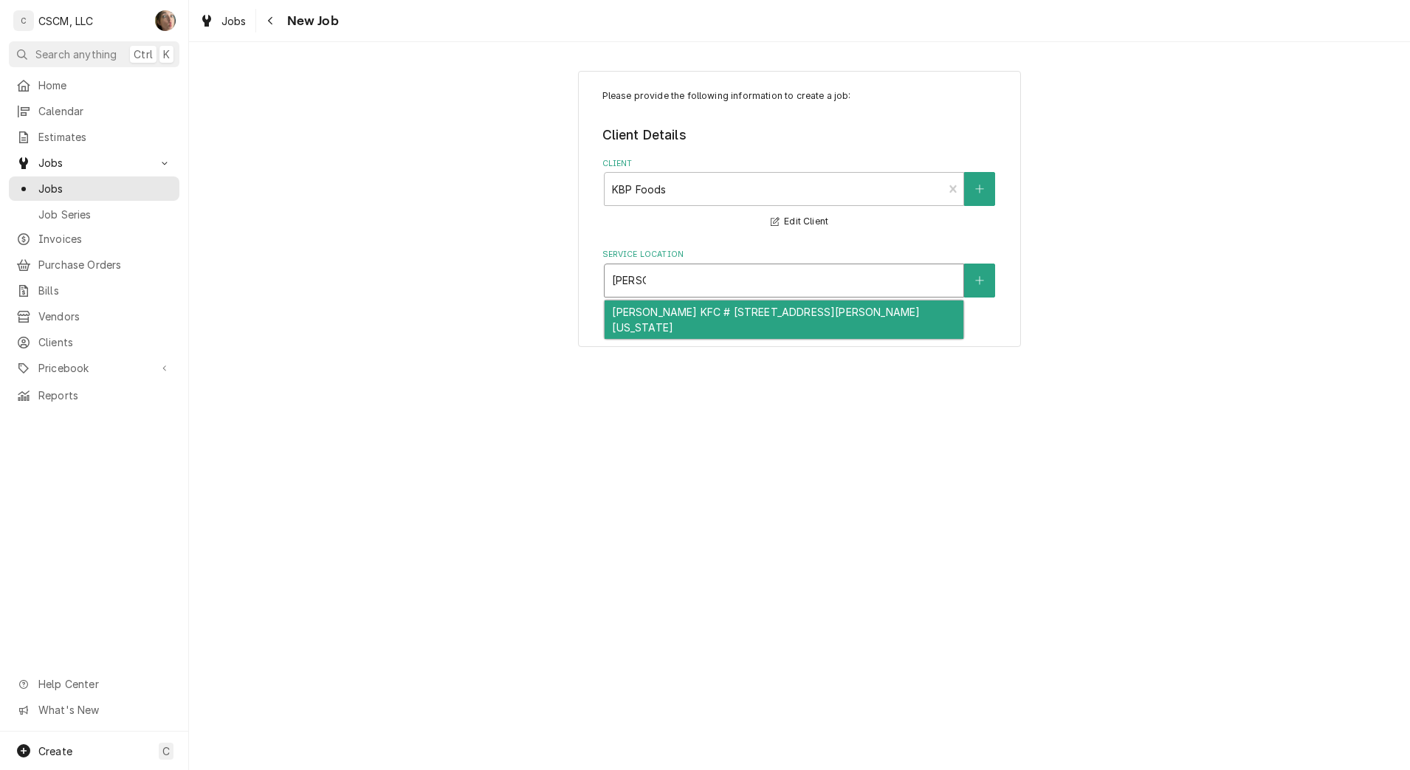
click at [698, 317] on div "Homer Adams KFC # 5842 / 2994 Homer M Adams Pkwy, Alton, Illinois 62002" at bounding box center [784, 319] width 359 height 38
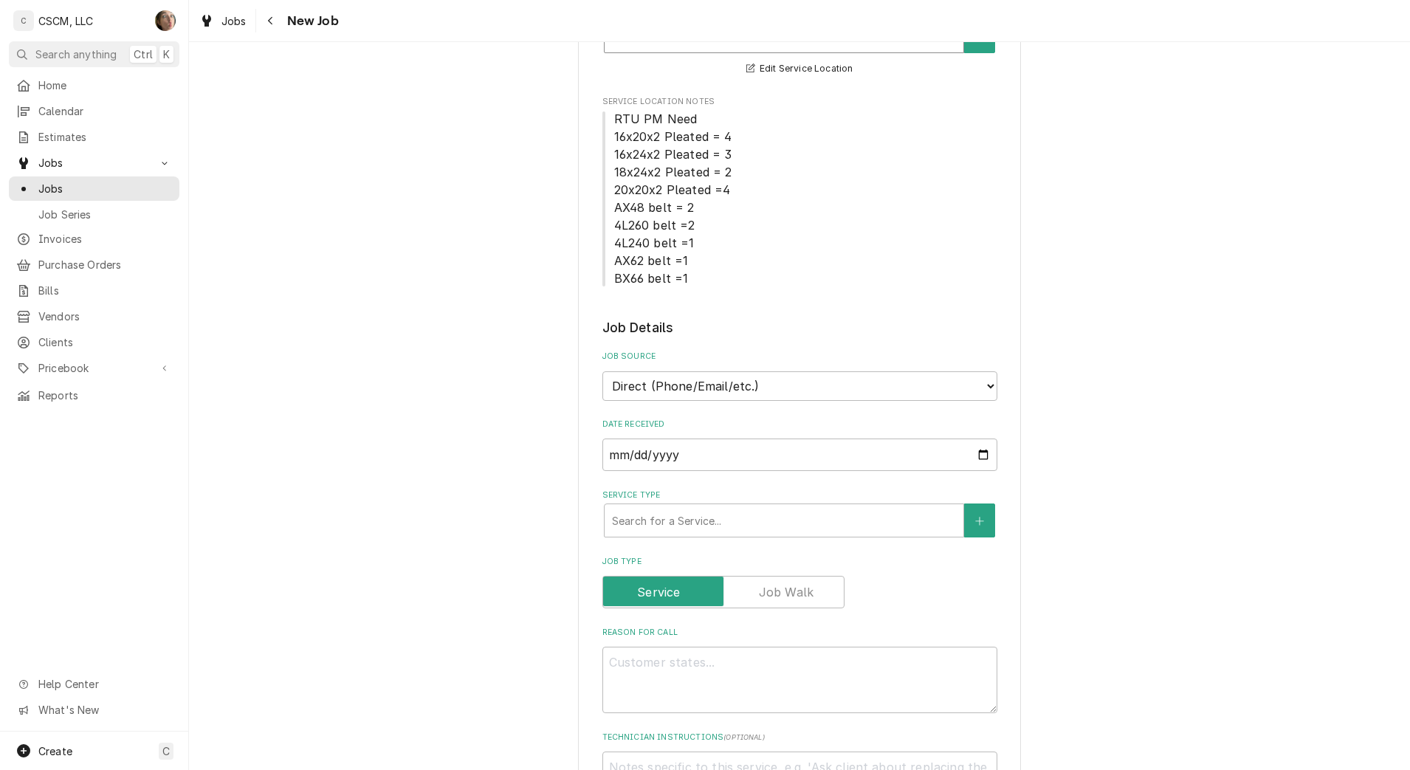
scroll to position [277, 0]
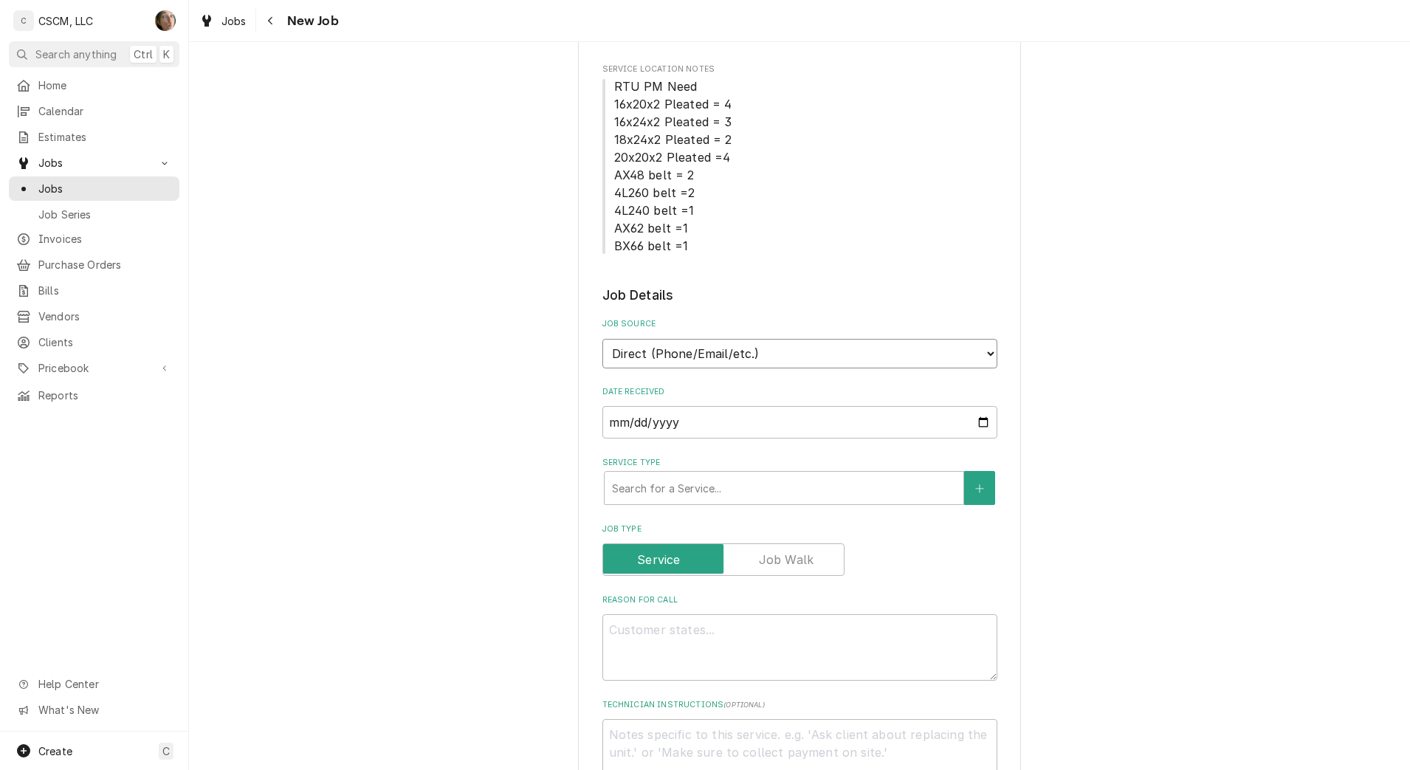
click at [702, 343] on select "Direct (Phone/Email/etc.) Other" at bounding box center [799, 354] width 395 height 30
select select "100"
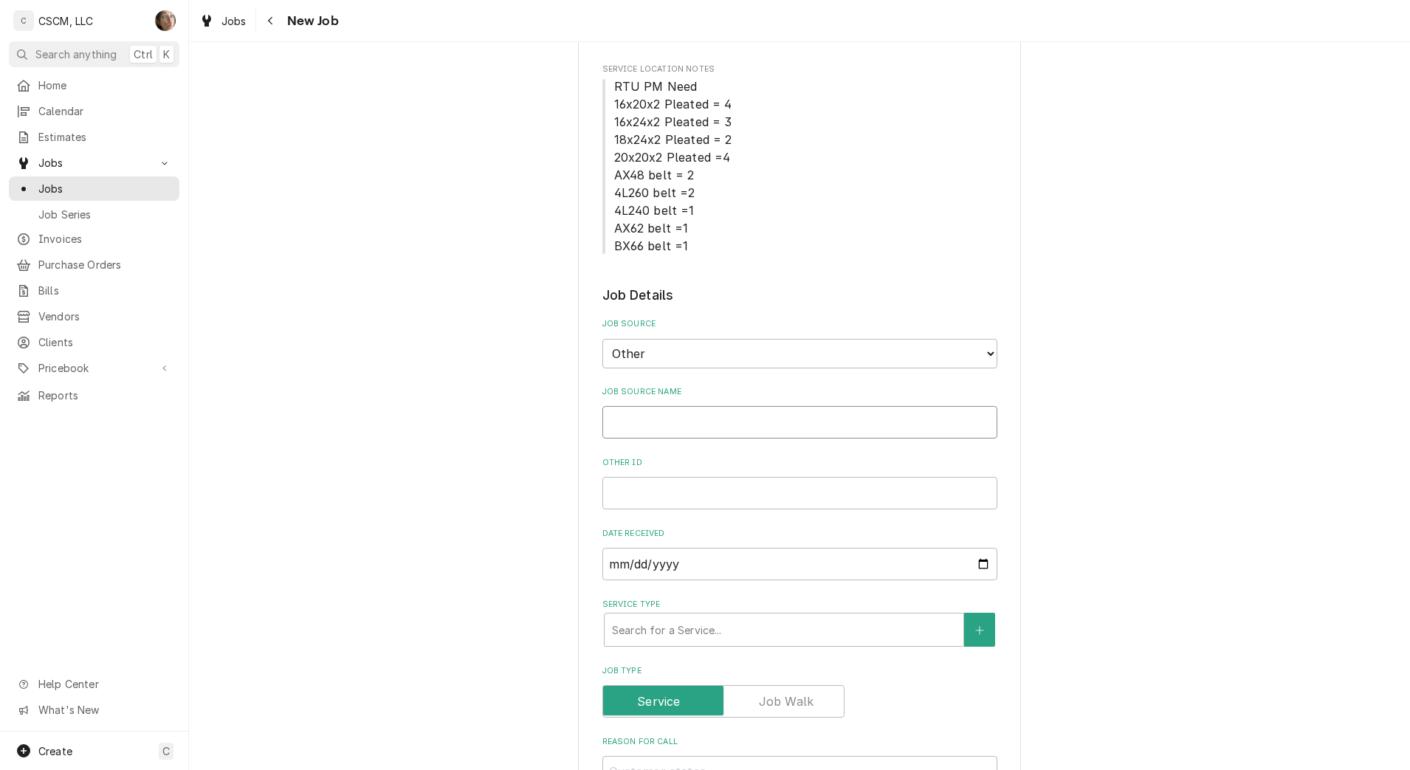
click at [686, 422] on input "Job Source Name" at bounding box center [799, 422] width 395 height 32
type textarea "x"
type input "V"
type textarea "x"
type input "Ver"
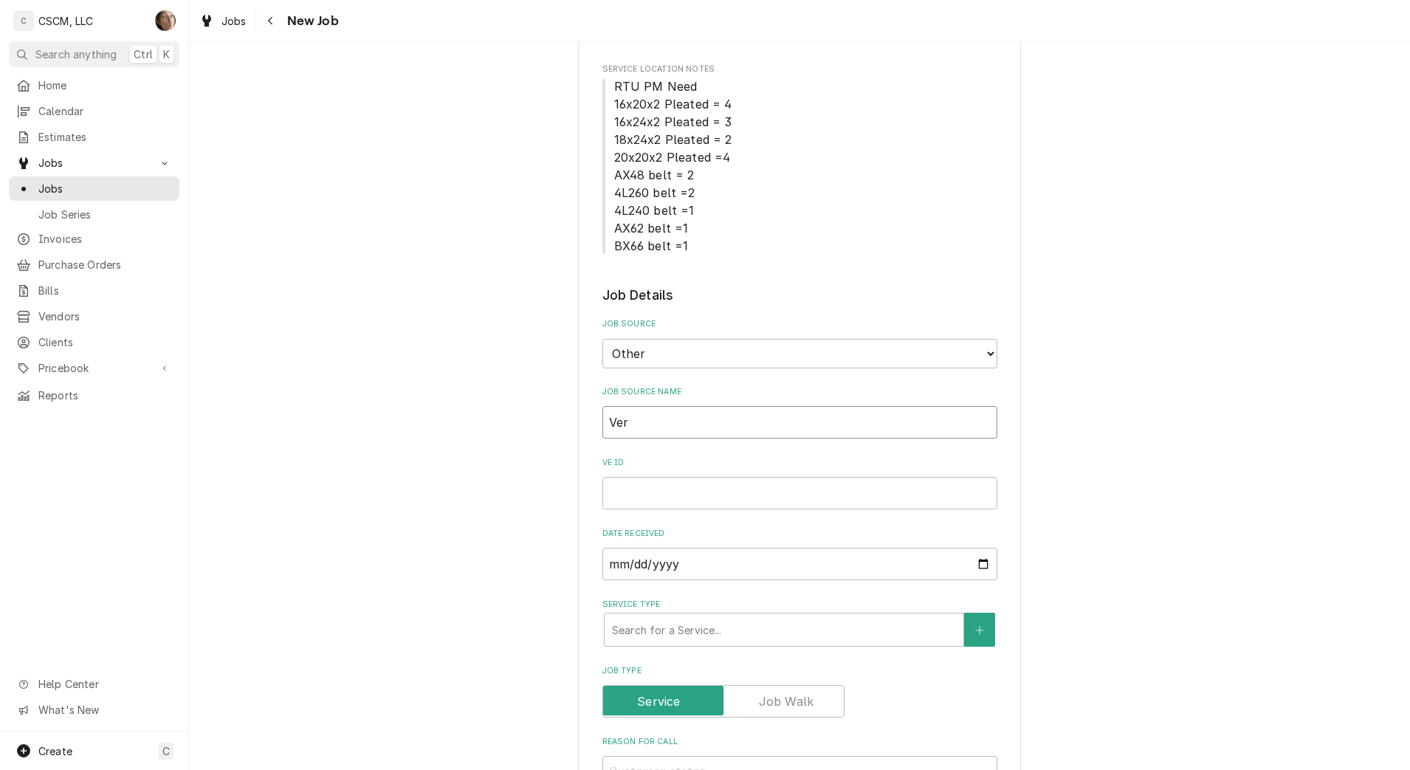
type textarea "x"
type input "Verod"
type textarea "x"
type input "Vero"
type textarea "x"
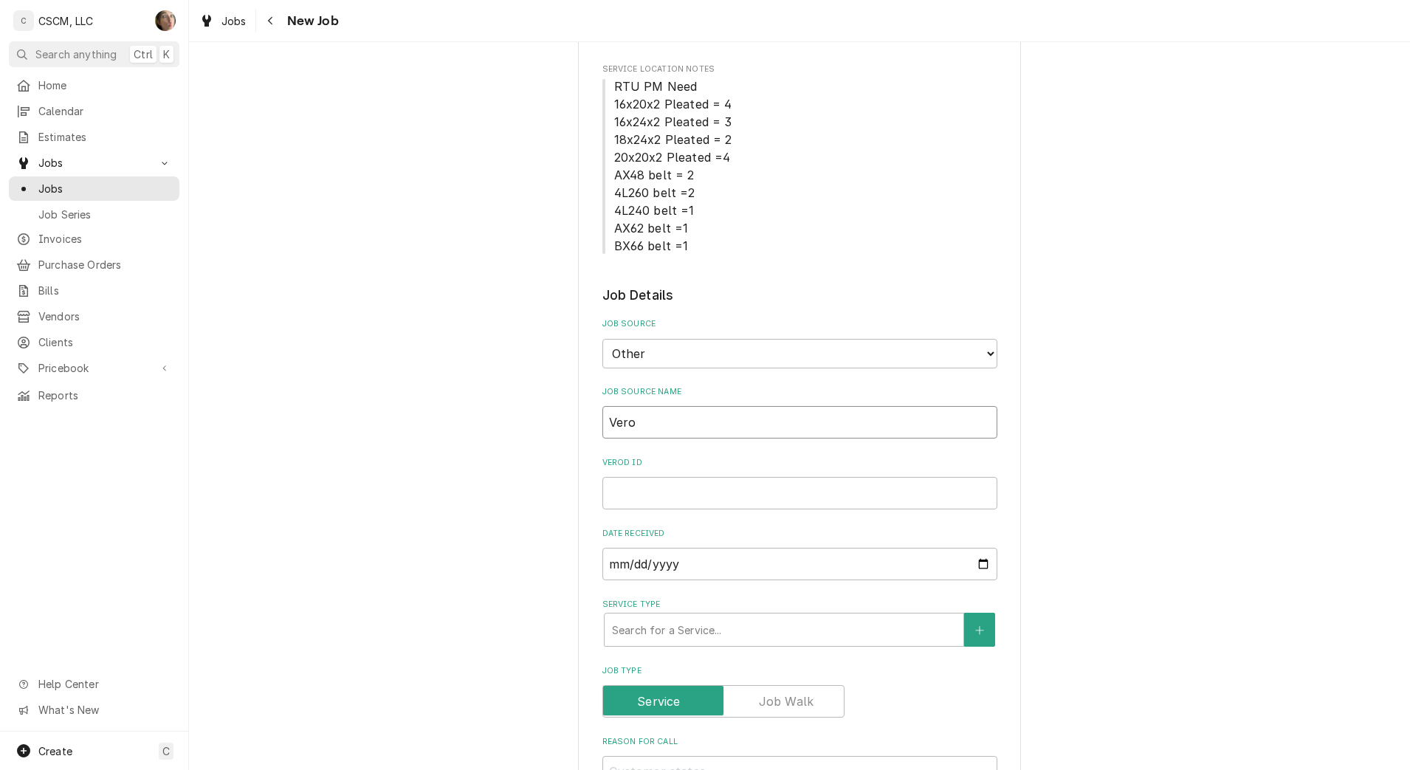
type input "Ver"
type textarea "x"
type input "Veri"
type textarea "x"
type input "Verisa"
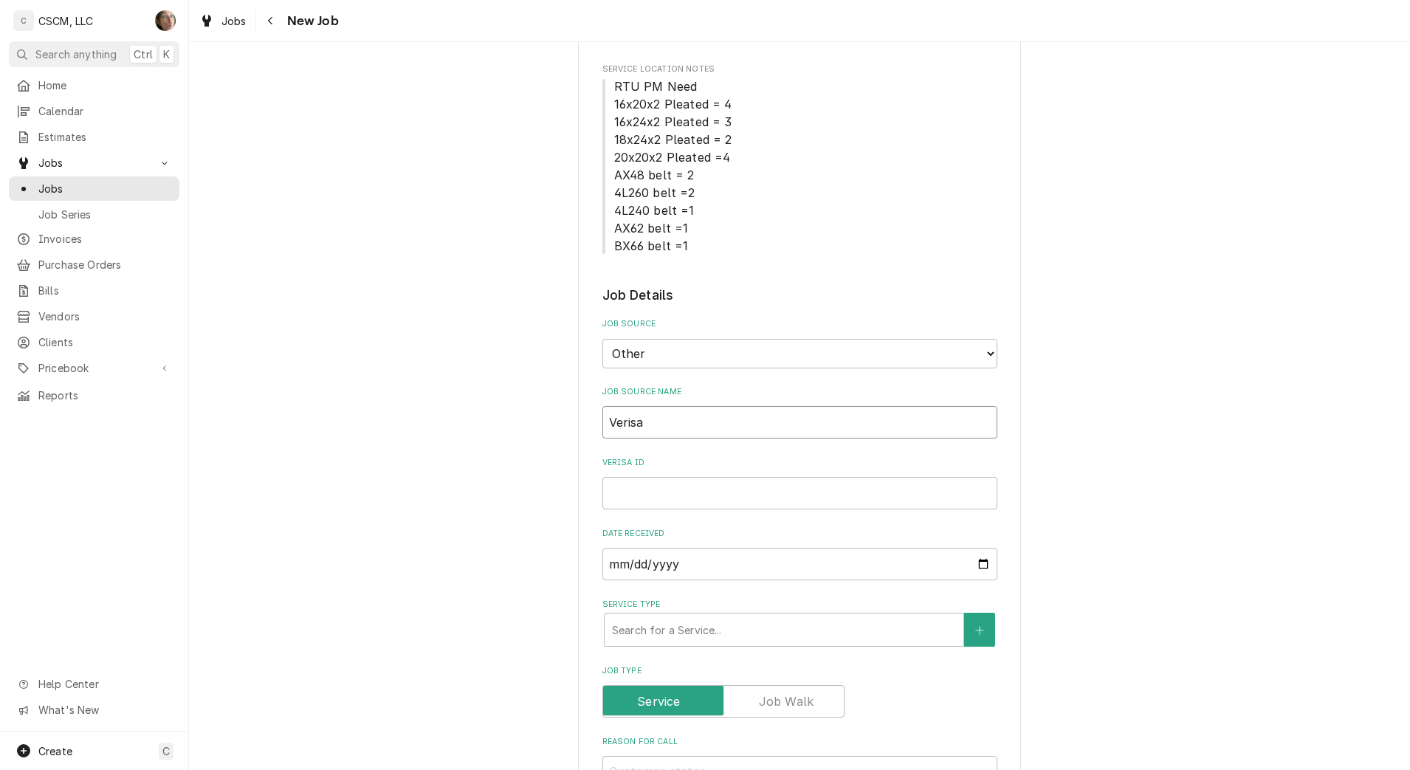
type textarea "x"
type input "Verisae"
click at [723, 500] on input "Verisae ID" at bounding box center [799, 493] width 395 height 32
paste input "72213018"
type textarea "x"
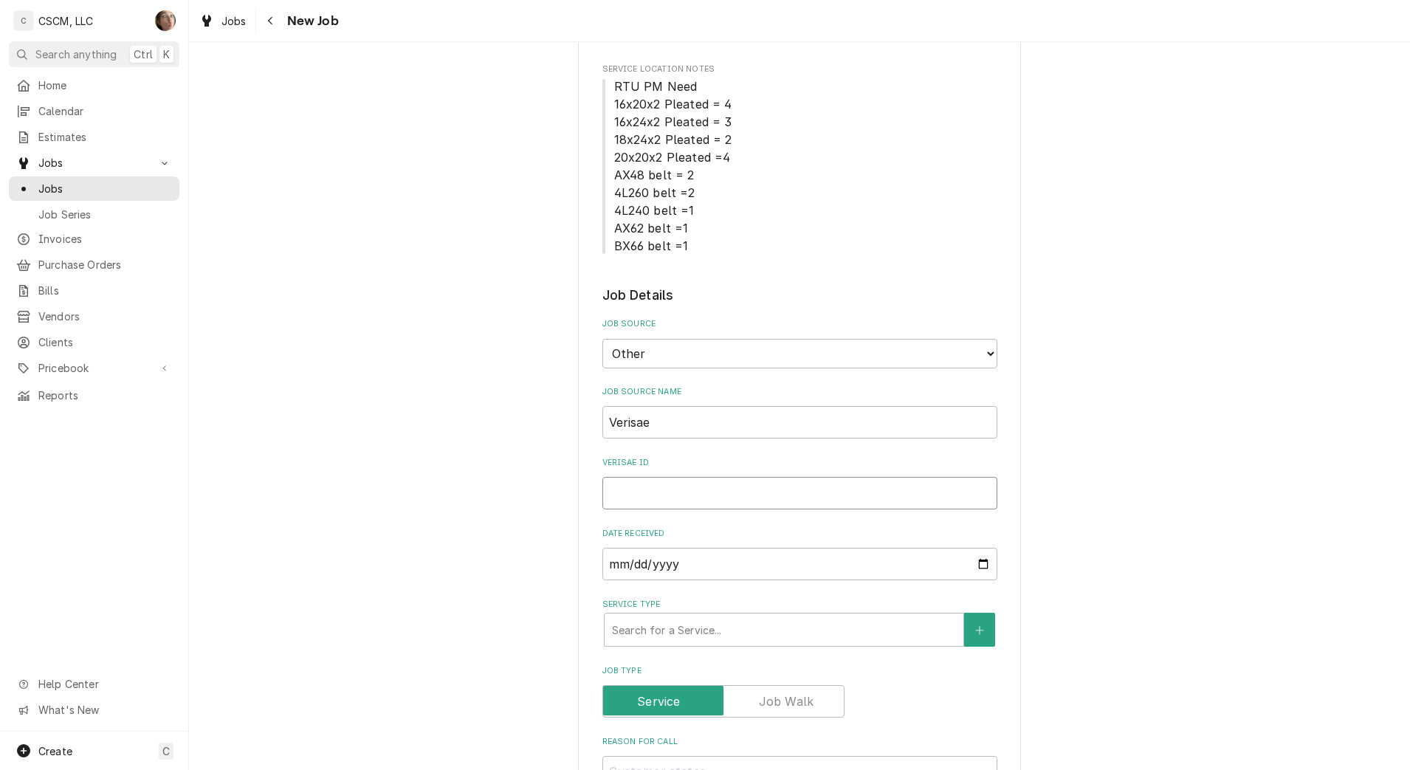
type input "72213018"
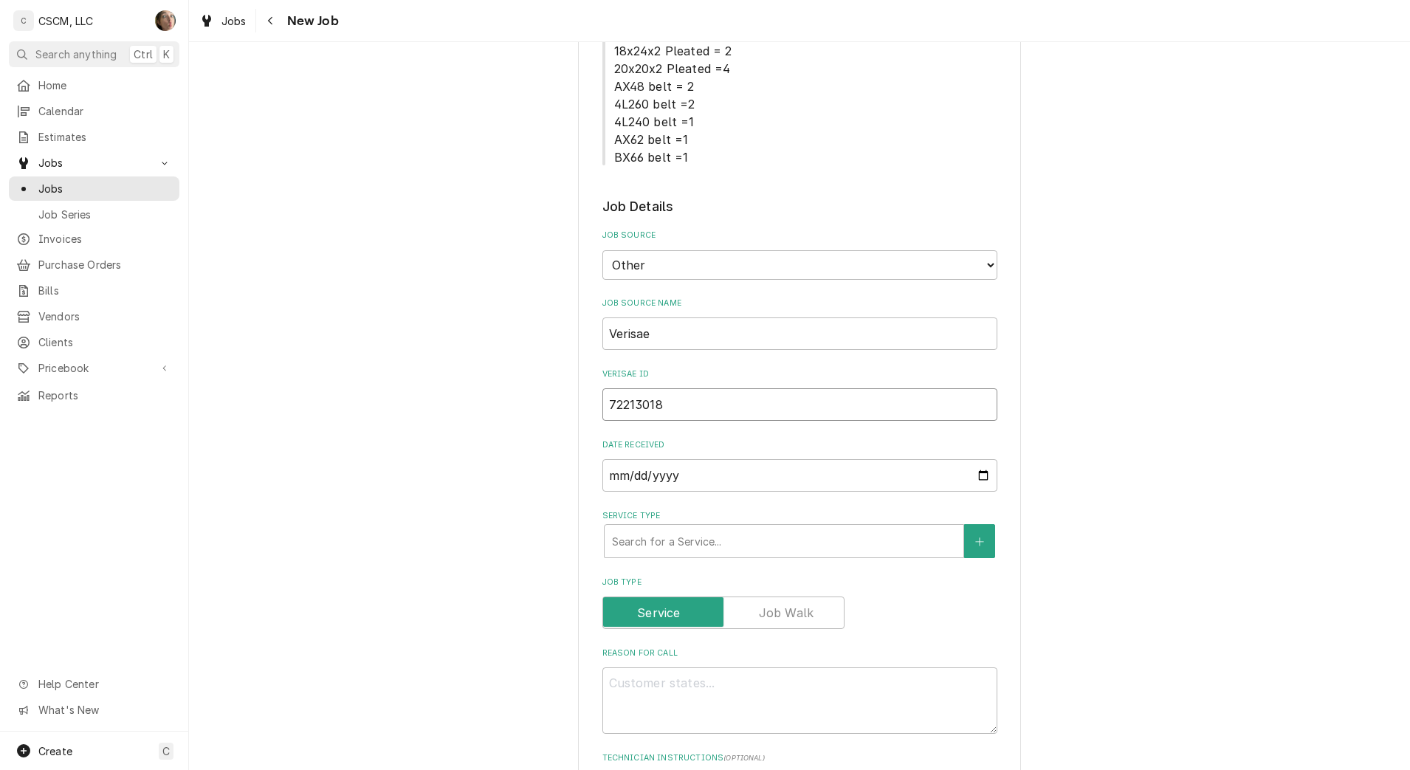
scroll to position [461, 0]
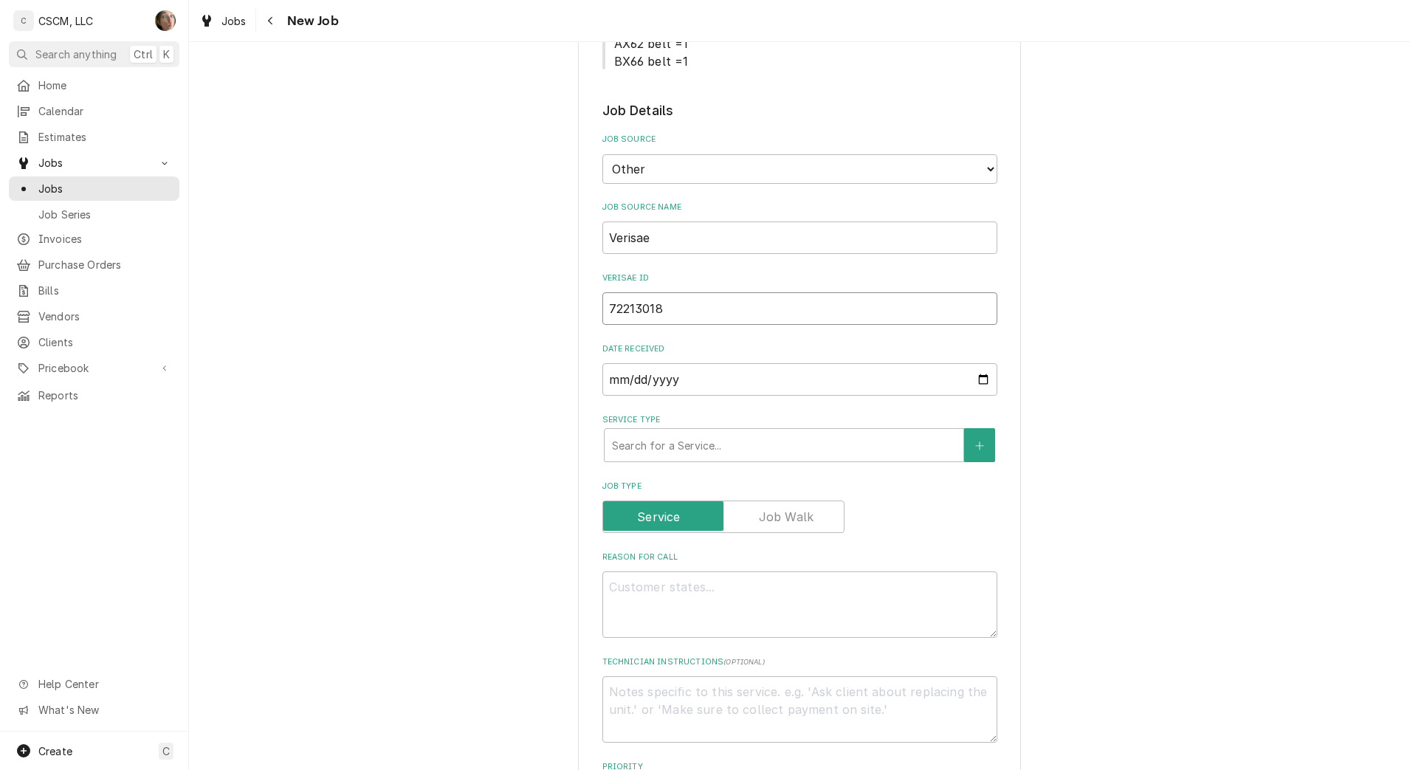
type textarea "x"
type input "72213018"
click at [702, 455] on div "Service Type" at bounding box center [784, 445] width 344 height 27
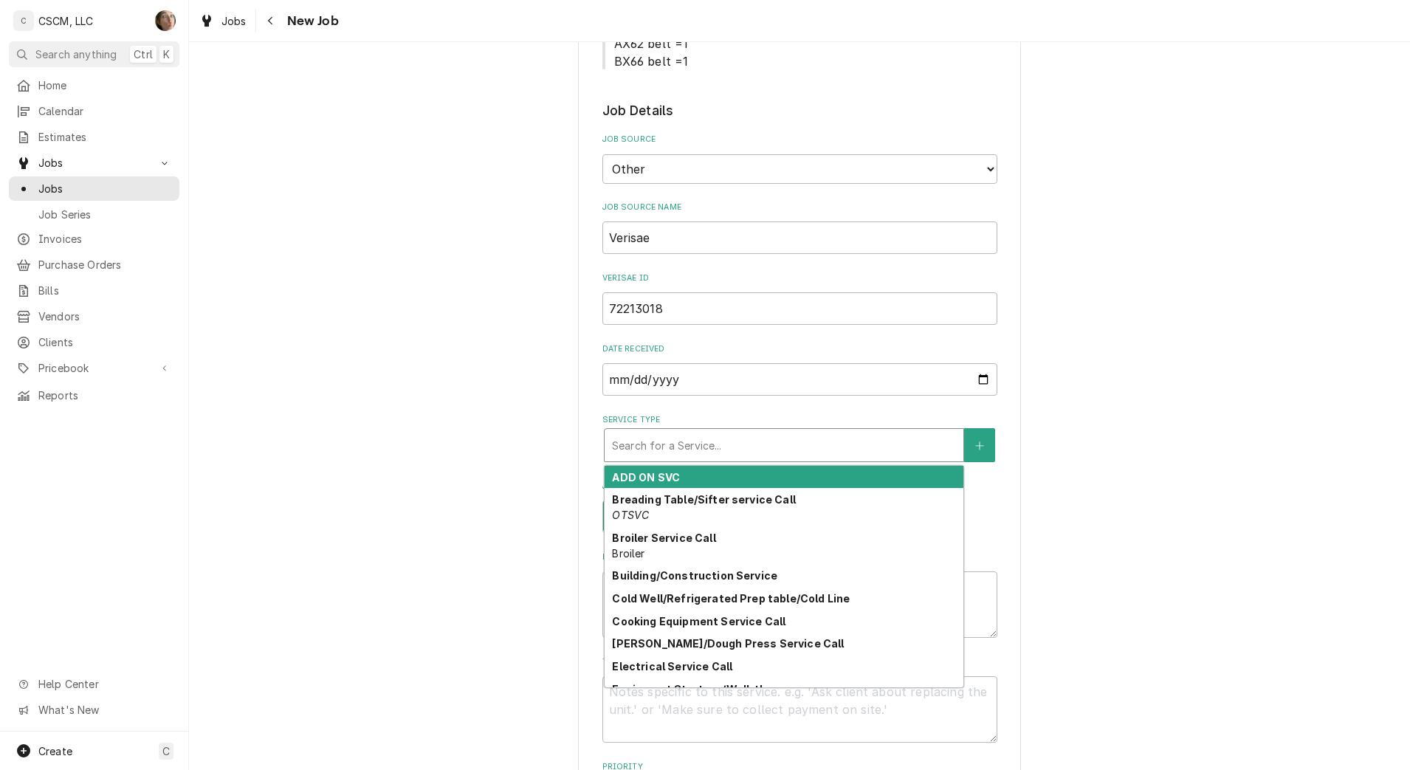
type textarea "x"
type input "c"
type textarea "x"
type input "co"
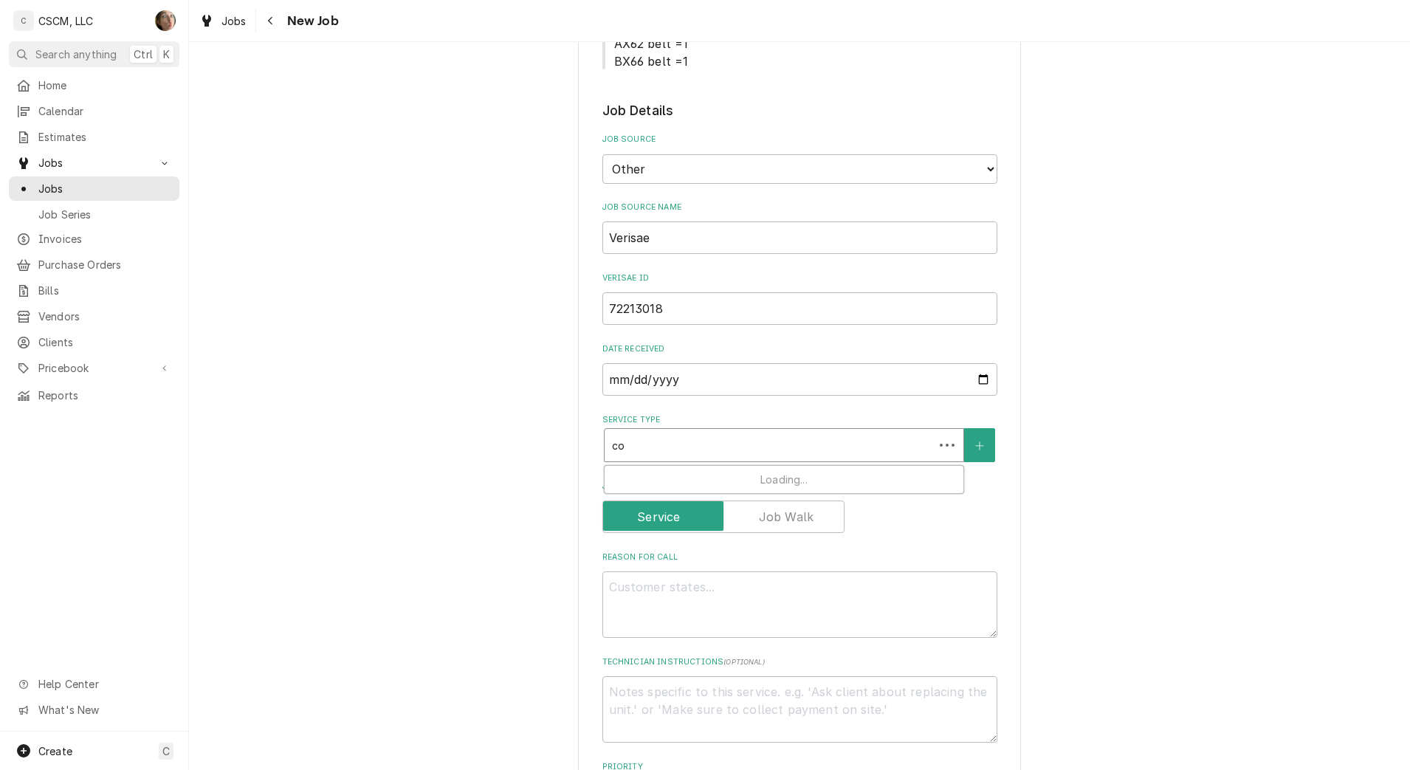
type textarea "x"
type input "coo"
type textarea "x"
type input "cook"
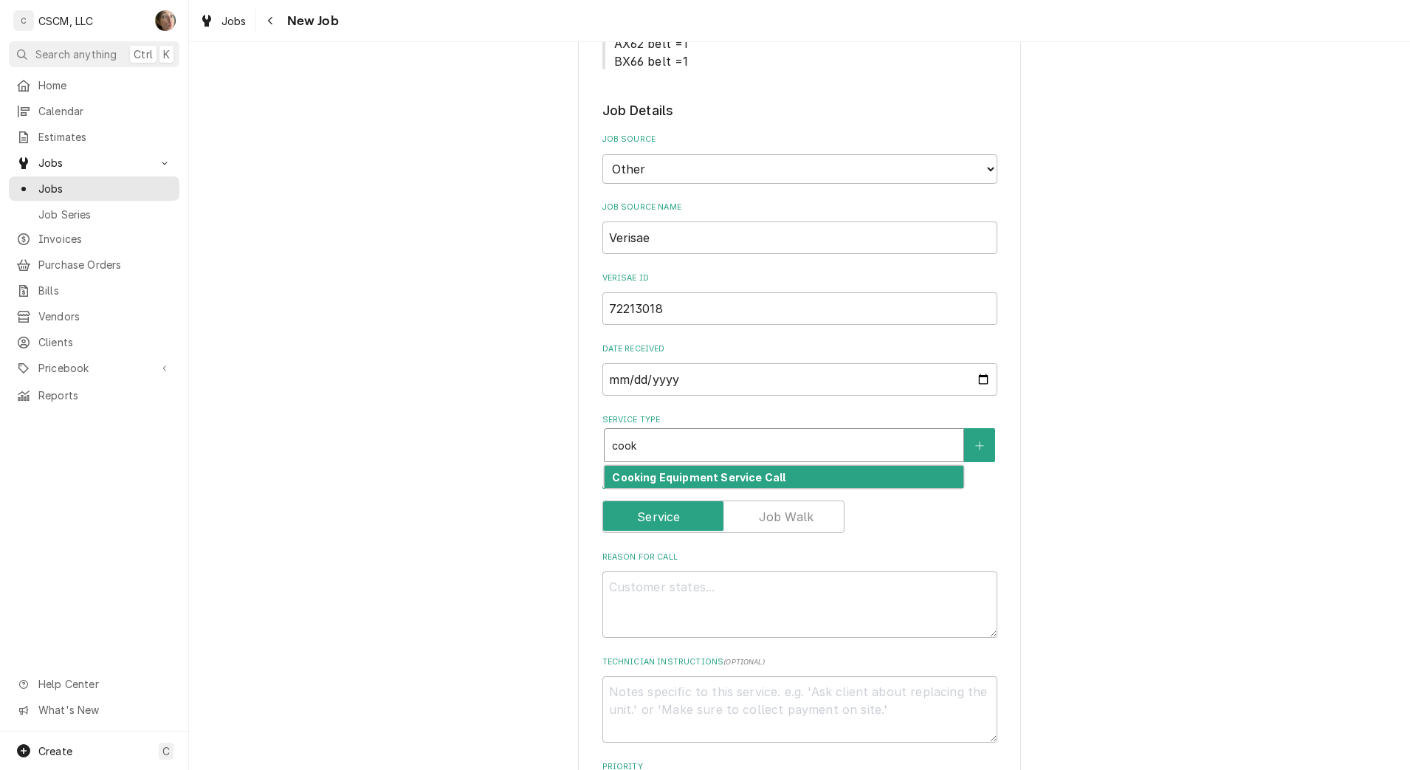
click at [670, 483] on strong "Cooking Equipment Service Call" at bounding box center [698, 477] width 173 height 13
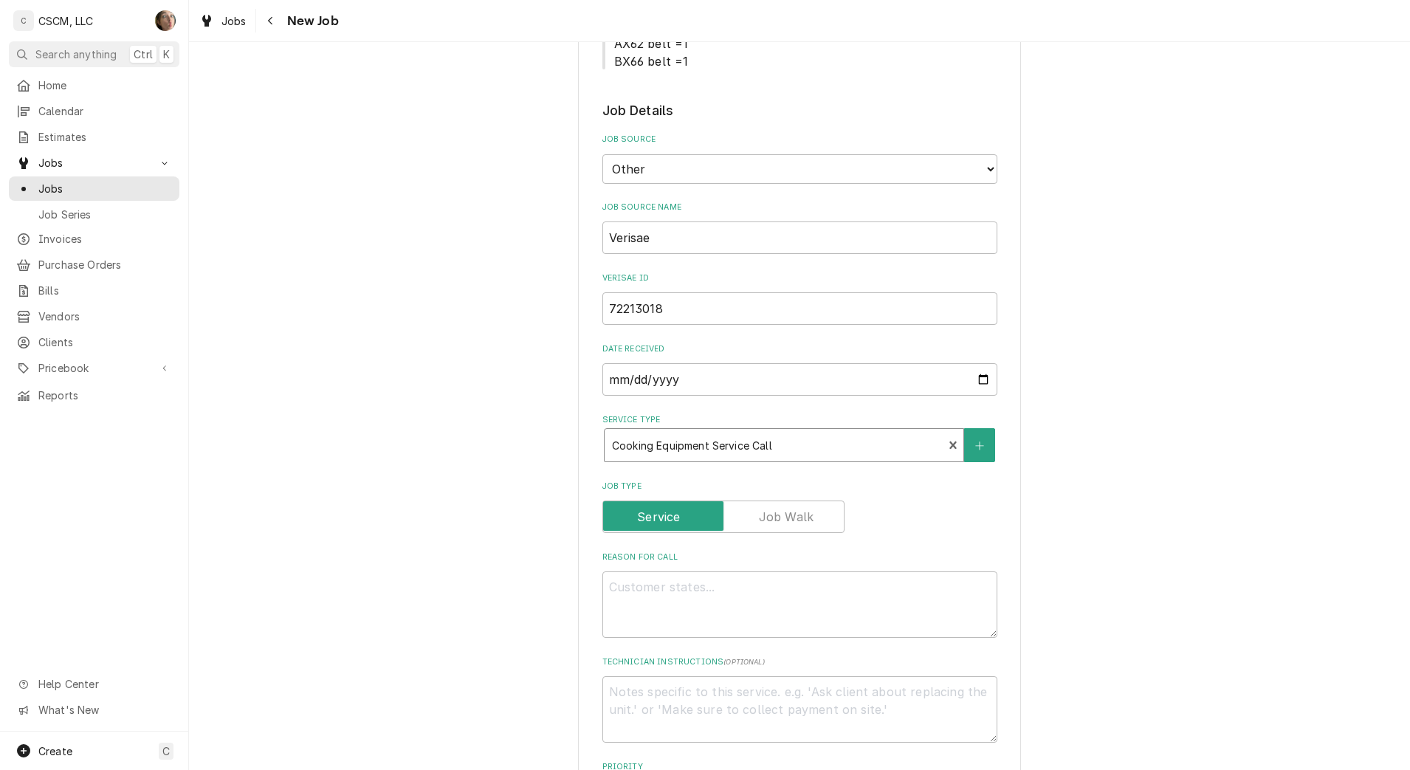
type textarea "x"
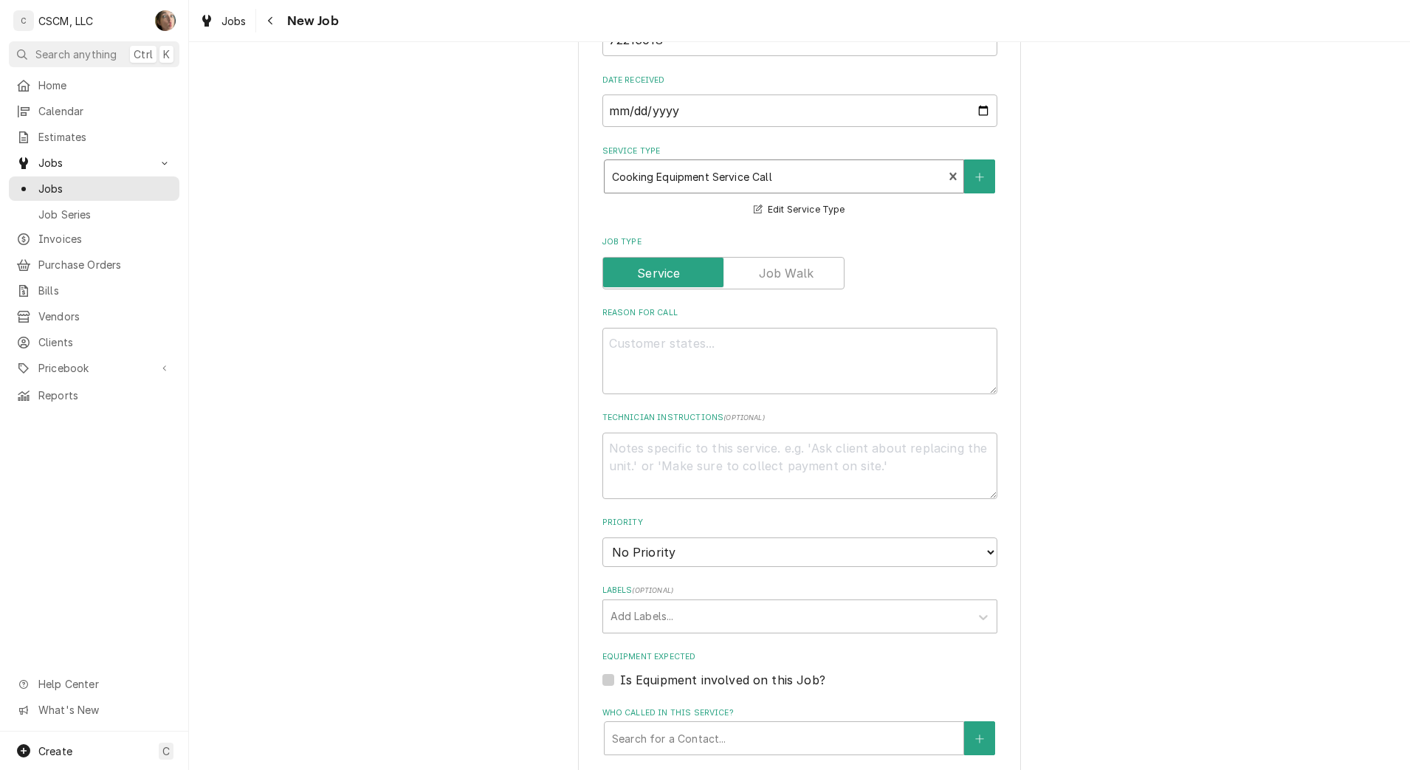
scroll to position [738, 0]
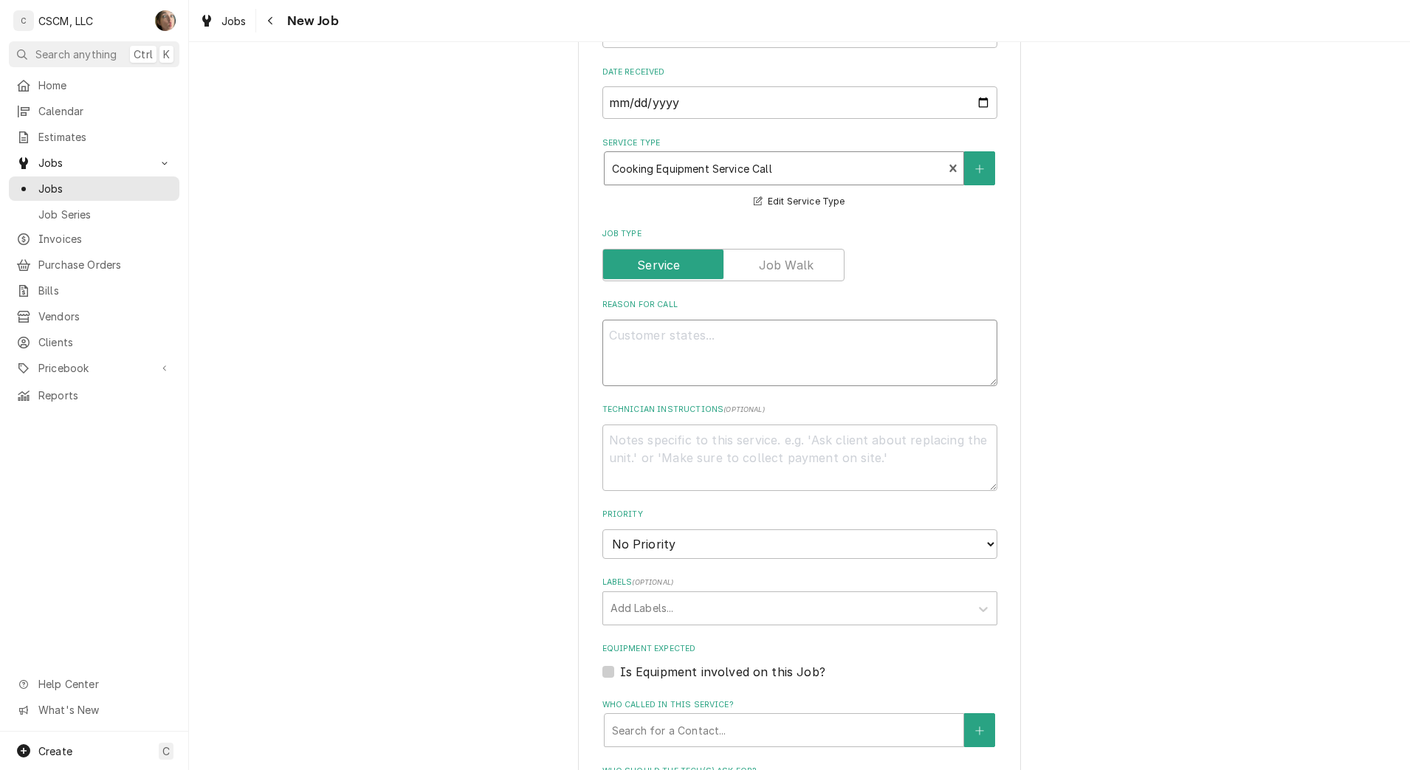
click at [669, 347] on textarea "Reason For Call" at bounding box center [799, 353] width 395 height 66
click at [707, 360] on textarea "Reason For Call" at bounding box center [799, 353] width 395 height 66
type textarea "o"
type textarea "x"
type textarea "op"
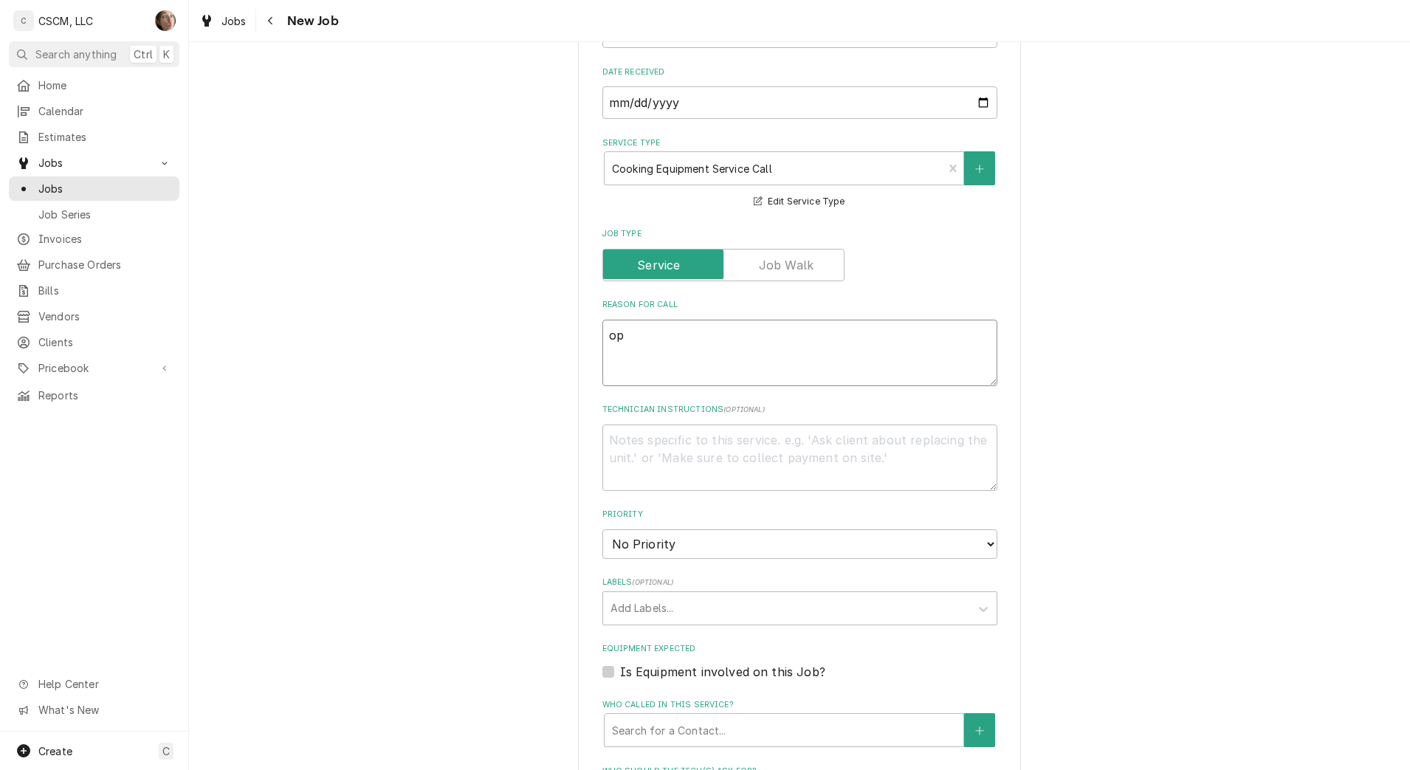
type textarea "x"
type textarea "ope"
type textarea "x"
type textarea "open"
type textarea "x"
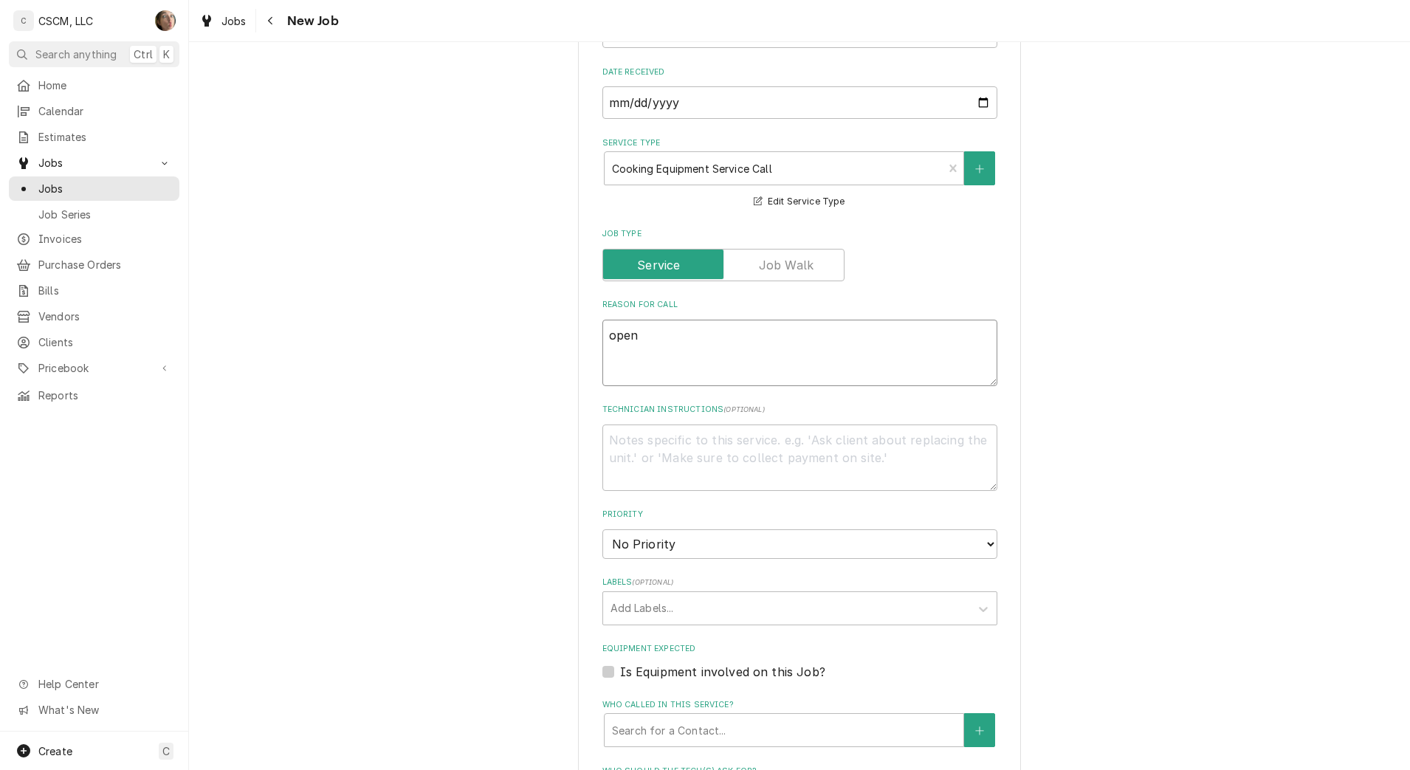
type textarea "open"
type textarea "x"
type textarea "open f"
type textarea "x"
type textarea "open fr"
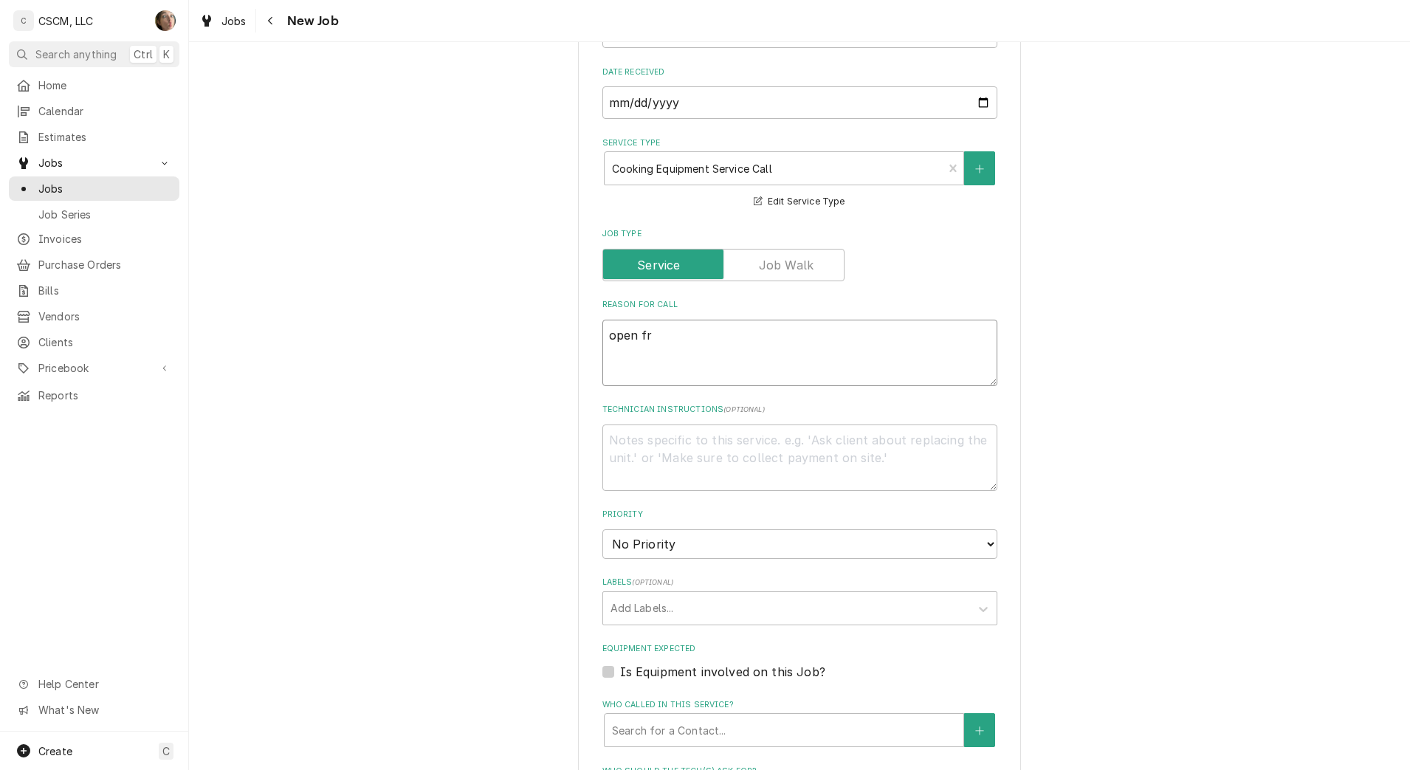
type textarea "x"
type textarea "open fry"
type textarea "x"
type textarea "open frye"
type textarea "x"
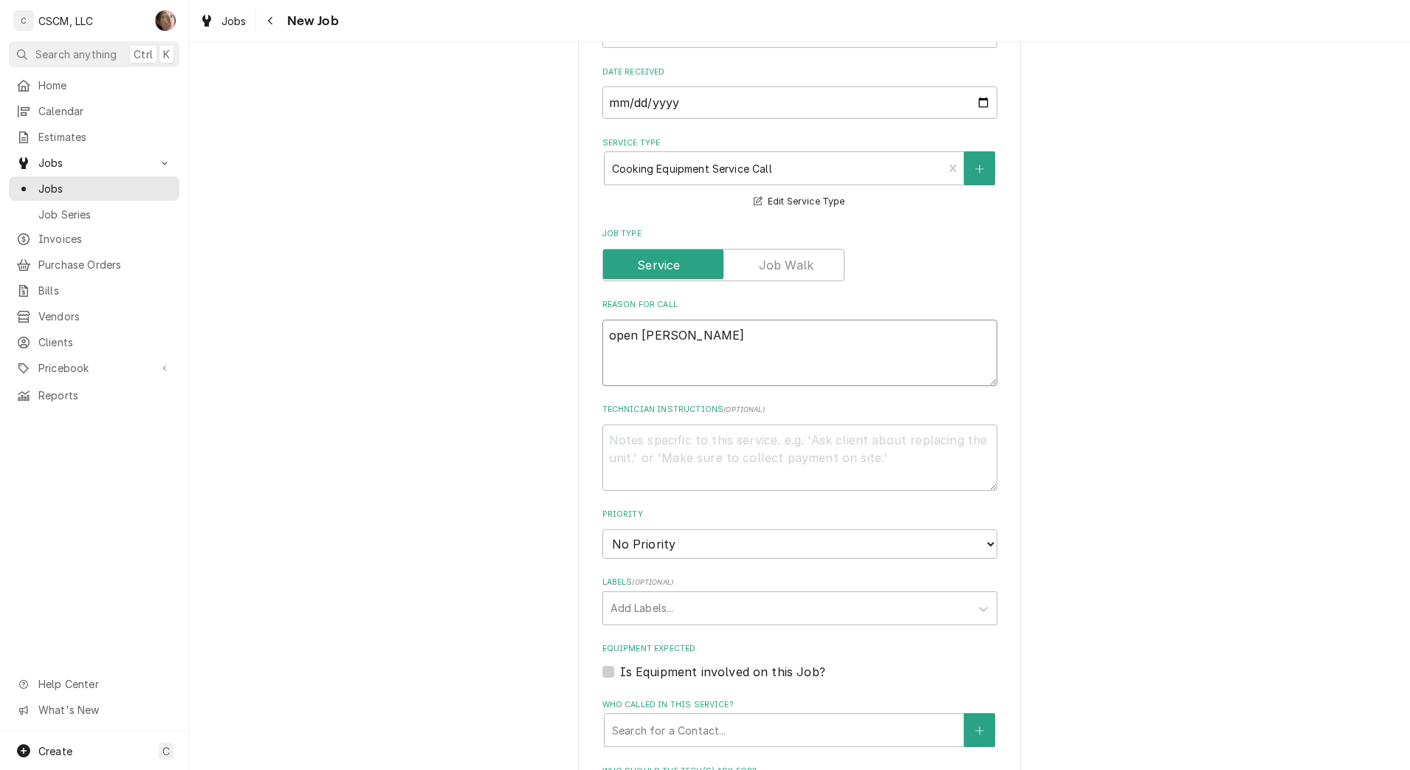
type textarea "open fryer"
type textarea "x"
type textarea "open fryer"
click at [604, 338] on textarea "open fryer" at bounding box center [799, 353] width 395 height 66
type textarea "x"
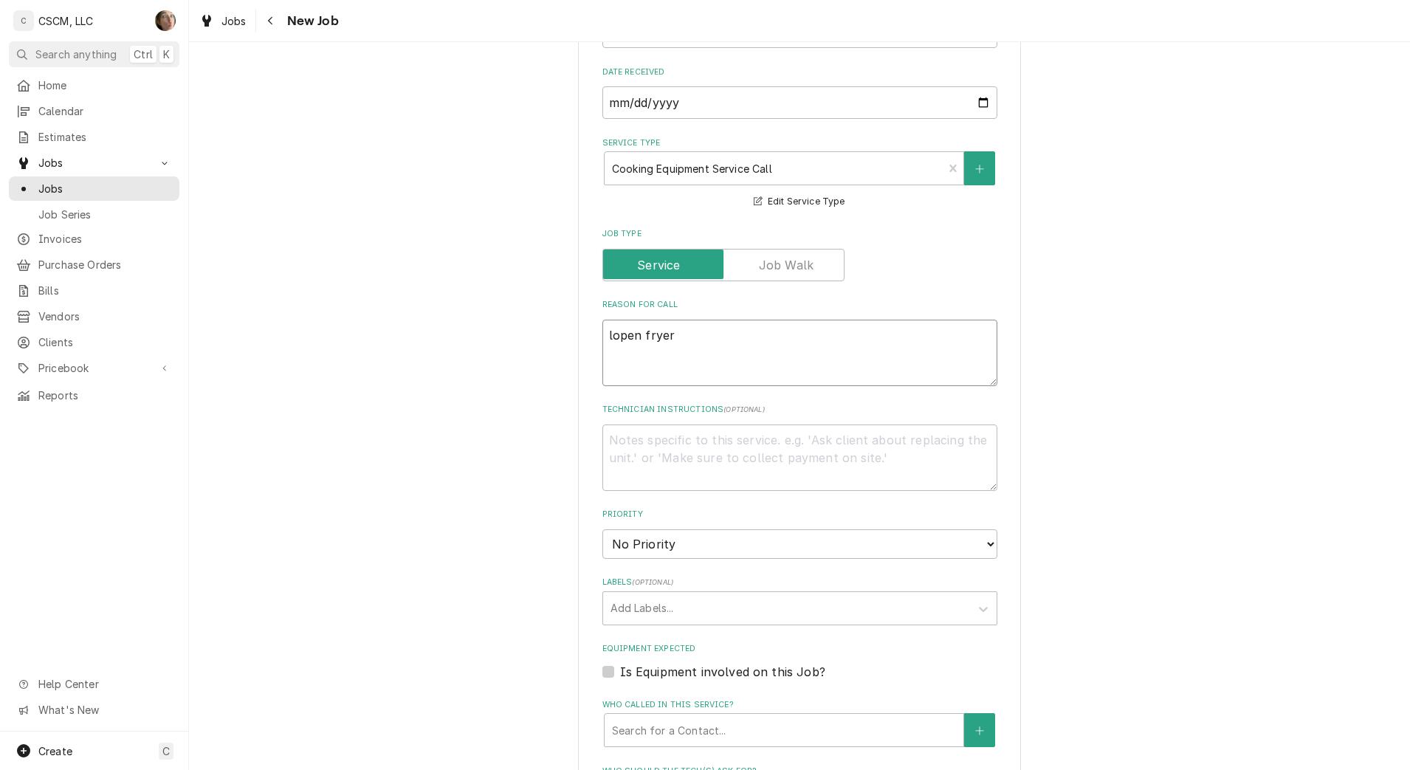
type textarea "leopen fryer"
type textarea "x"
type textarea "lefopen fryer"
type textarea "x"
type textarea "leftopen fryer"
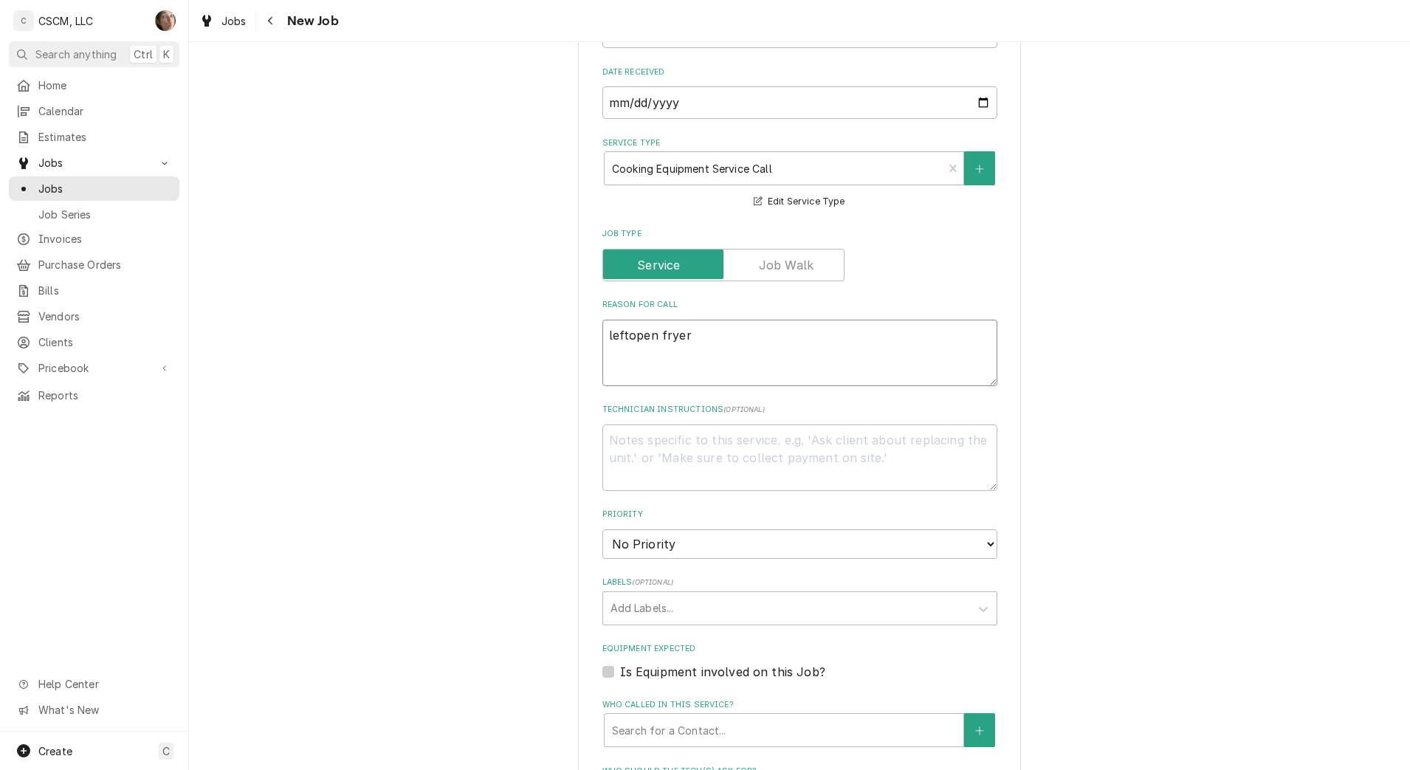
type textarea "x"
type textarea "left open fryer"
type textarea "x"
type textarea "left sopen fryer"
type textarea "x"
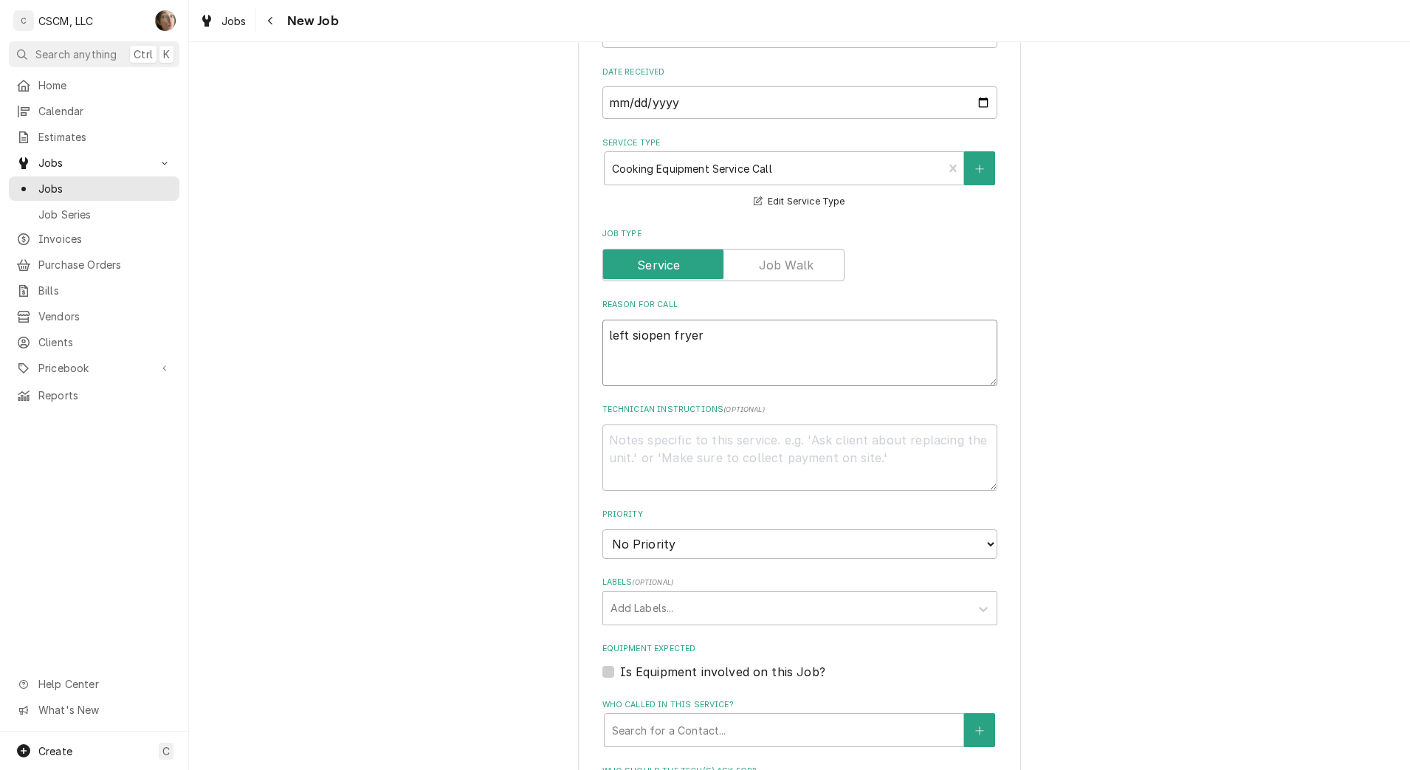
type textarea "left sidopen fryer"
type textarea "x"
type textarea "left sideopen fryer"
type textarea "x"
type textarea "left side open fryer"
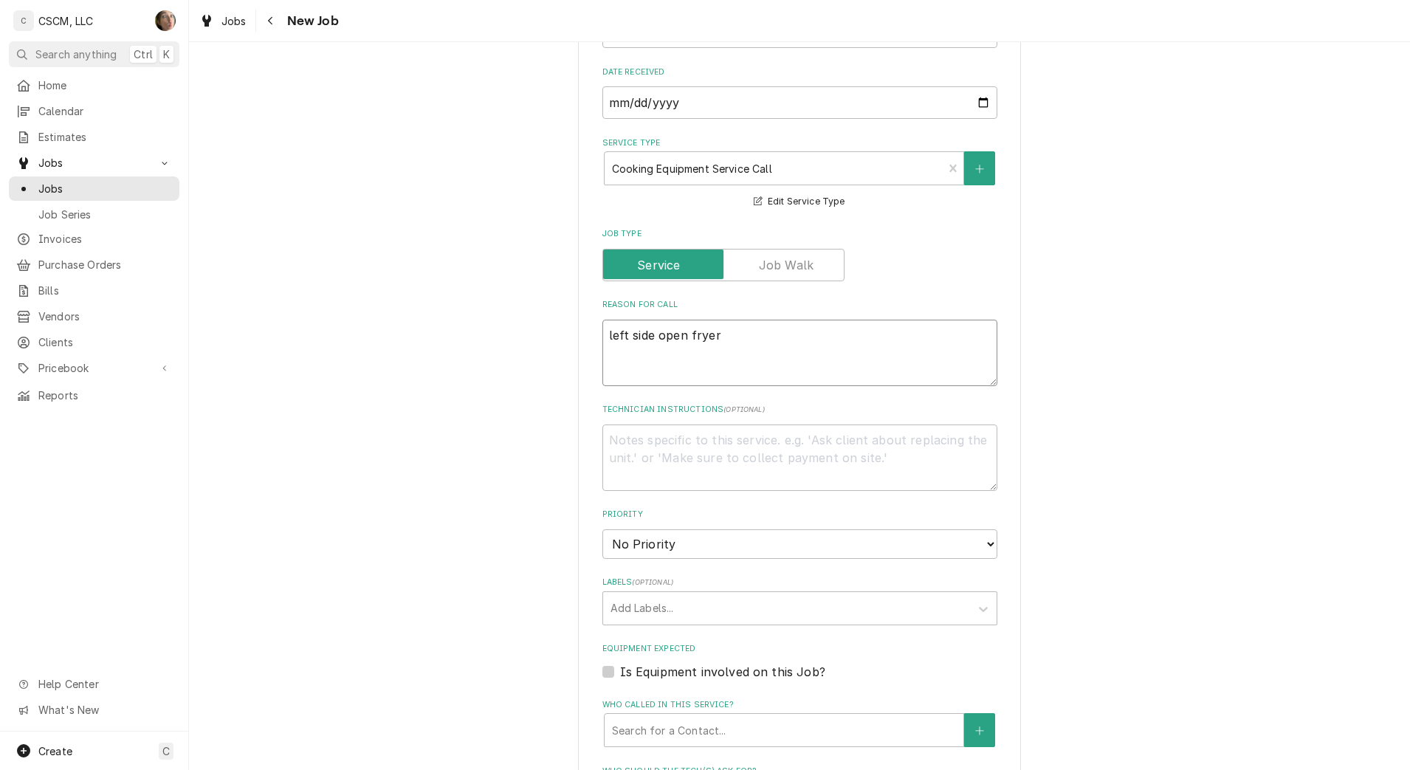
type textarea "x"
type textarea "left side oopen fryer"
type textarea "x"
type textarea "left side ofopen fryer"
type textarea "x"
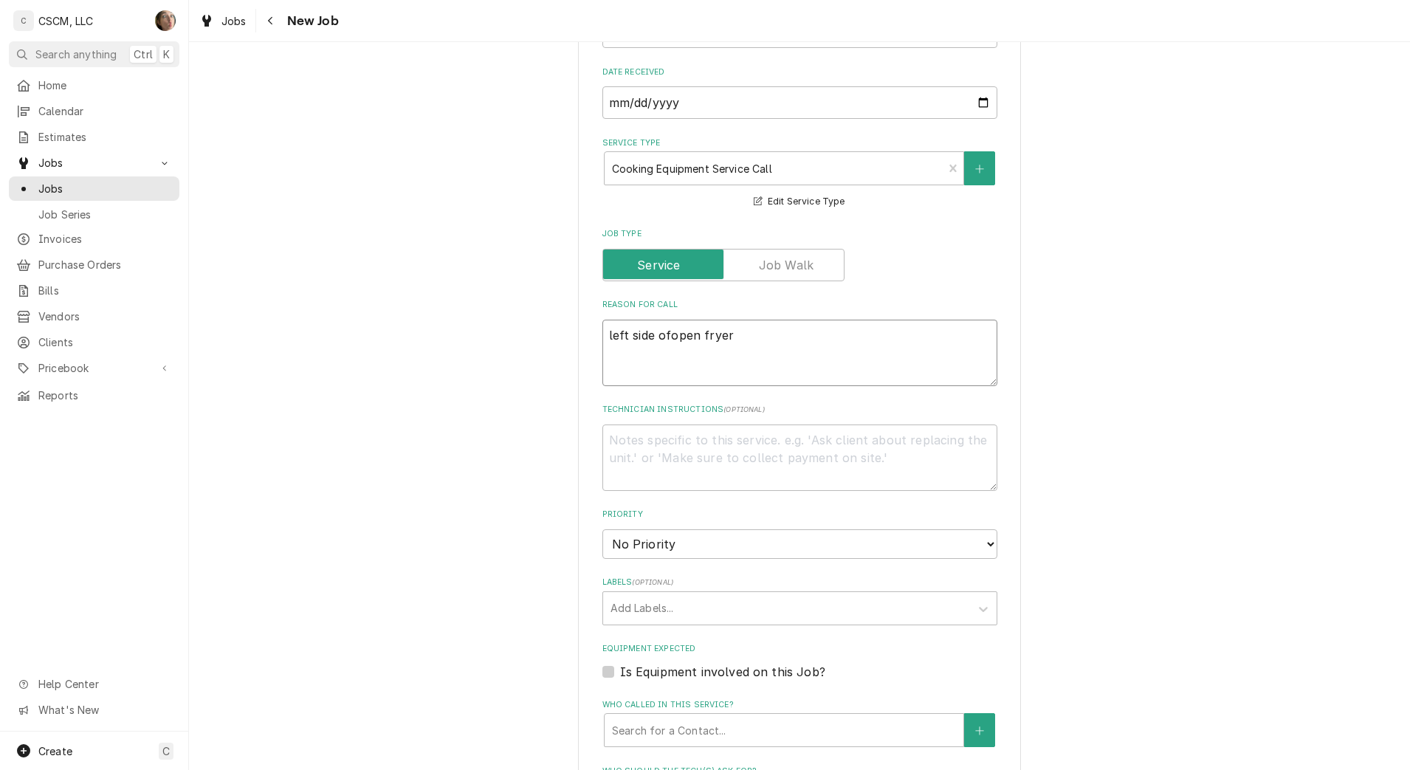
type textarea "left side of open fryer"
type textarea "x"
type textarea "left side of open fryer"
type textarea "x"
type textarea "left side of open fryer i"
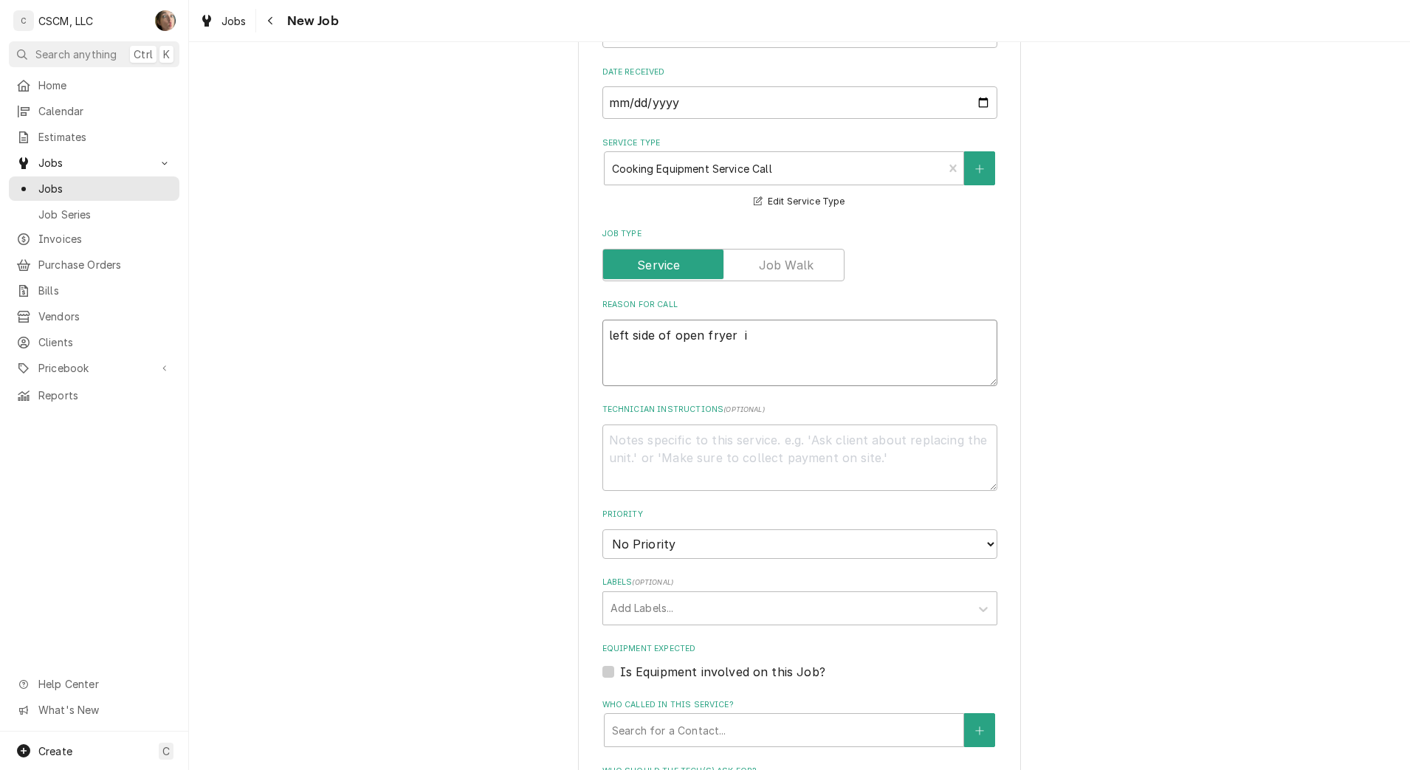
type textarea "x"
type textarea "left side of open fryer is"
type textarea "x"
type textarea "left side of open fryer is"
type textarea "x"
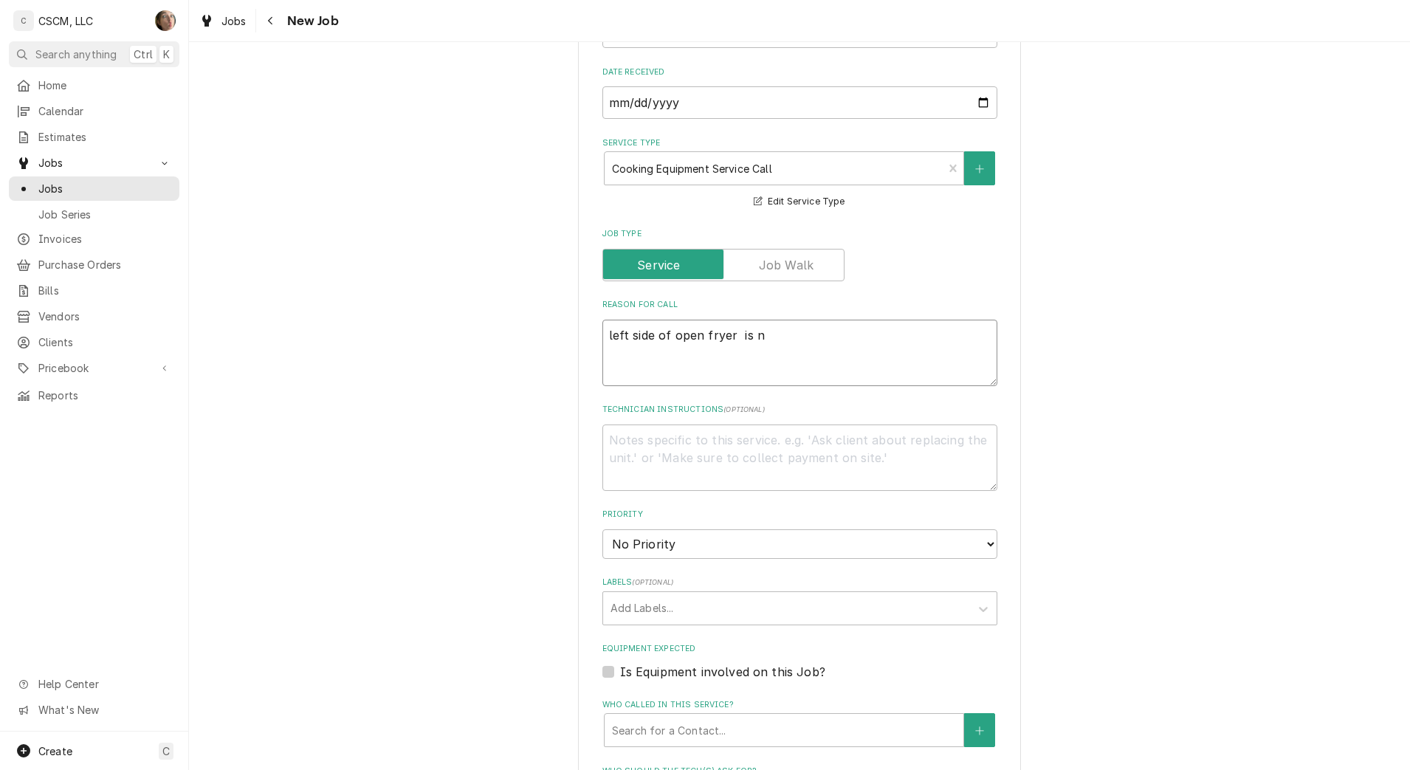
type textarea "left side of open fryer is no"
type textarea "x"
type textarea "left side of open fryer is not"
type textarea "x"
type textarea "left side of open fryer is not"
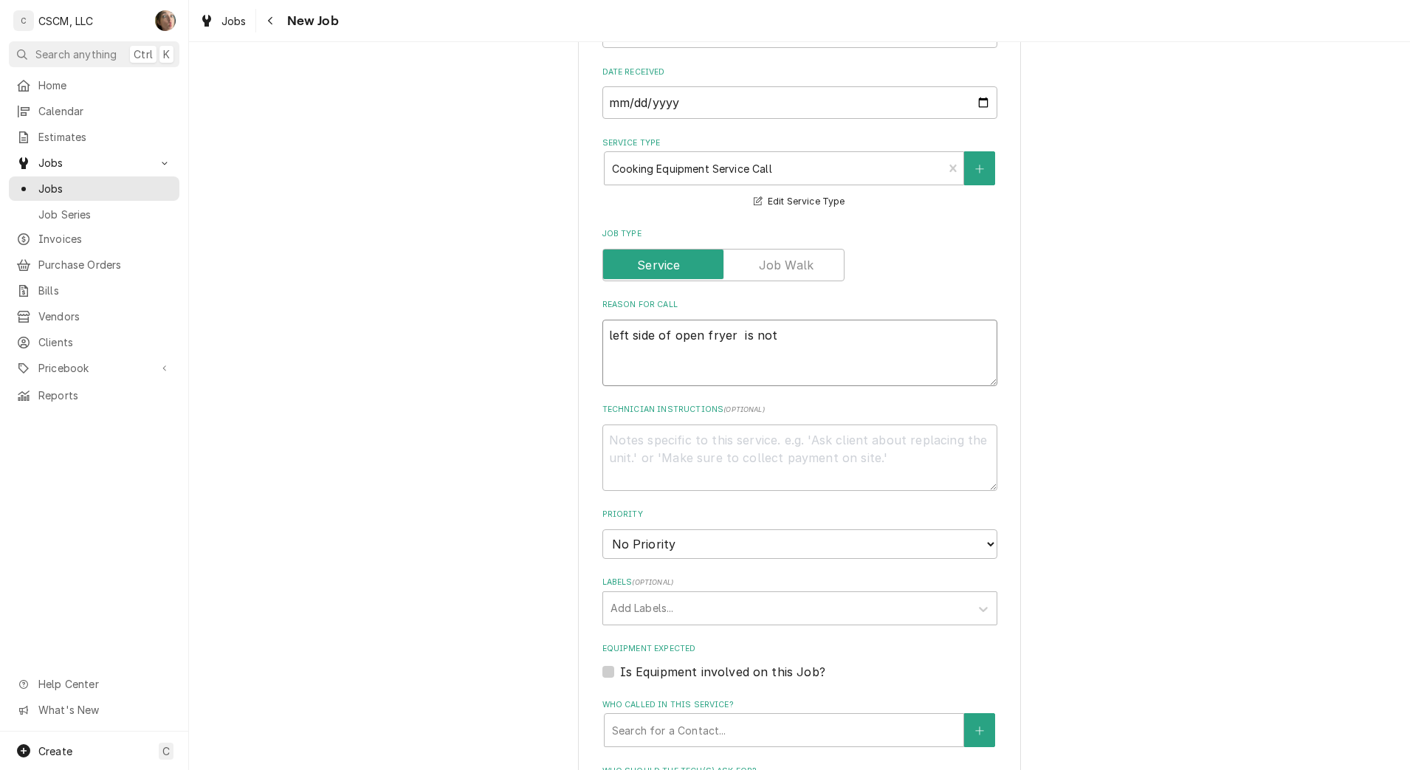
type textarea "x"
type textarea "left side of open fryer is not he"
type textarea "x"
type textarea "left side of open fryer is not hea"
type textarea "x"
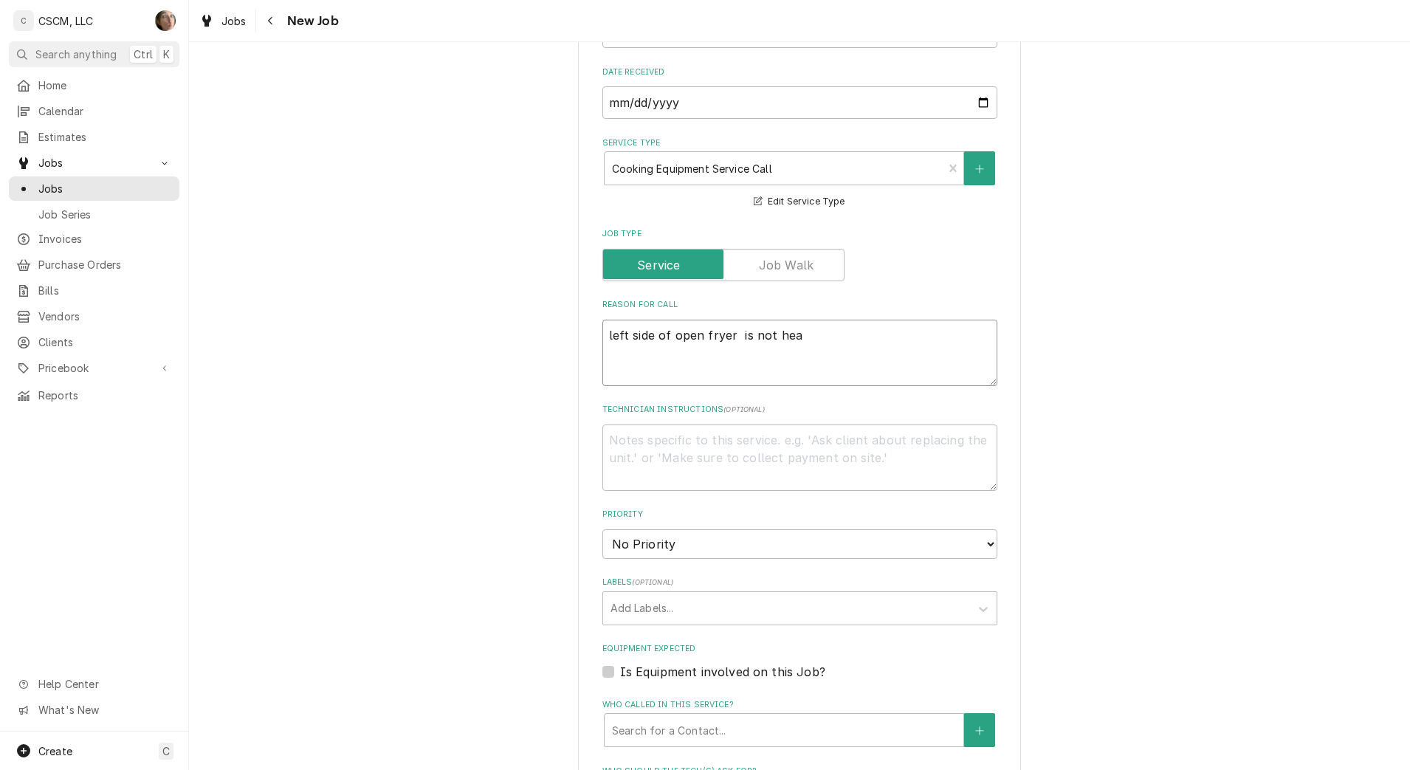
type textarea "left side of open fryer is not heat"
type textarea "x"
type textarea "left side of open fryer is not heati"
type textarea "x"
type textarea "left side of open fryer is not heatin"
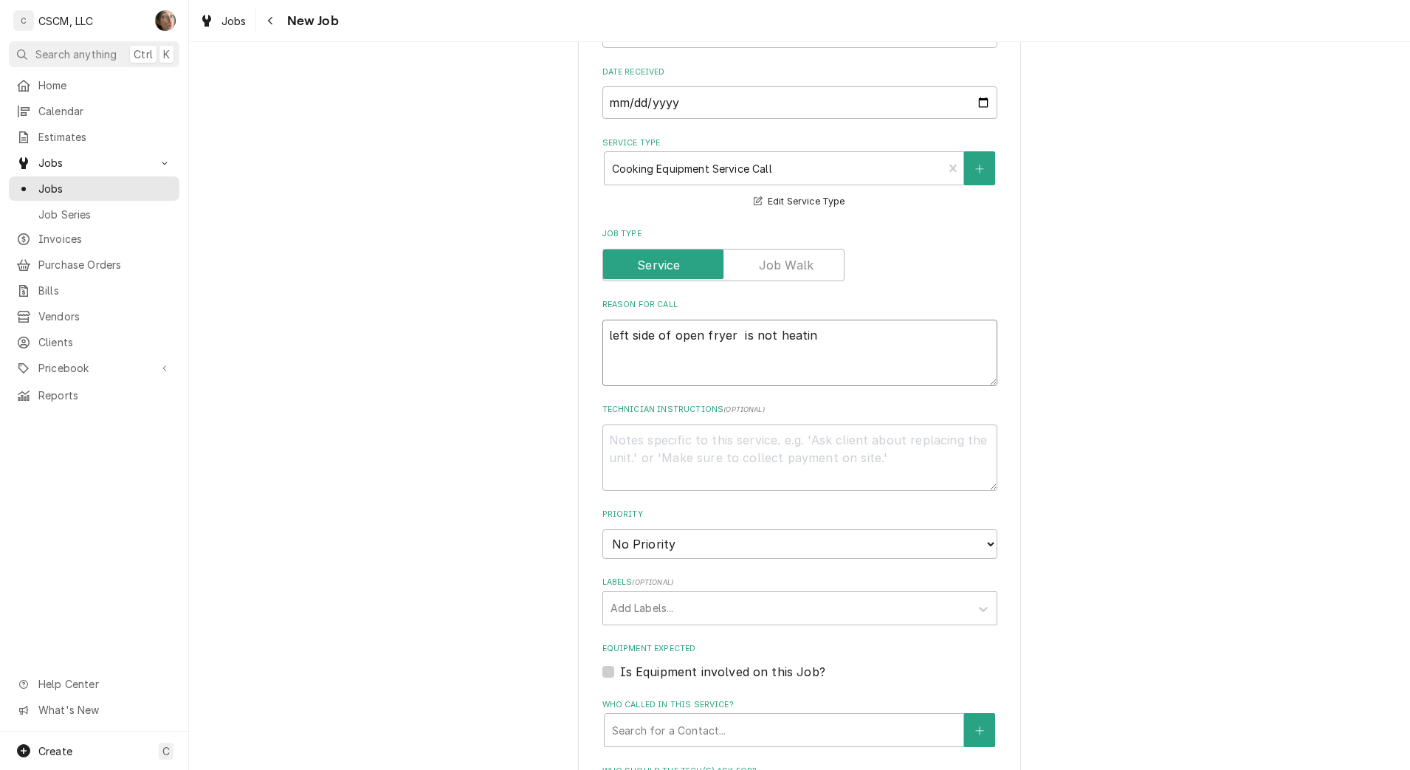
type textarea "x"
type textarea "left side of open fryer is not heating"
type textarea "x"
type textarea "left side of open fryer is not heating"
type textarea "x"
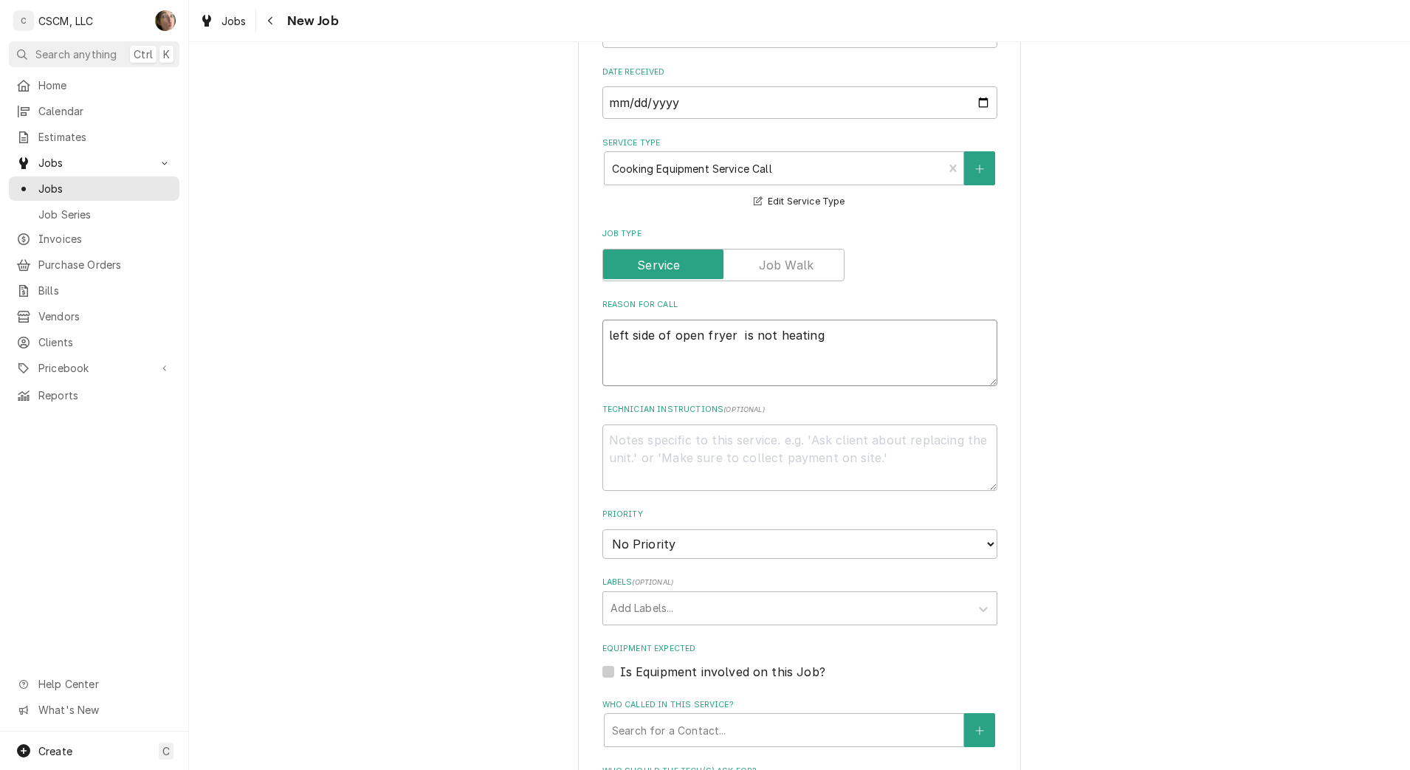
type textarea "left side of open fryer is not heating u"
type textarea "x"
type textarea "left side of open fryer is not heating up"
type textarea "x"
type textarea "left side of open fryer is not heating up."
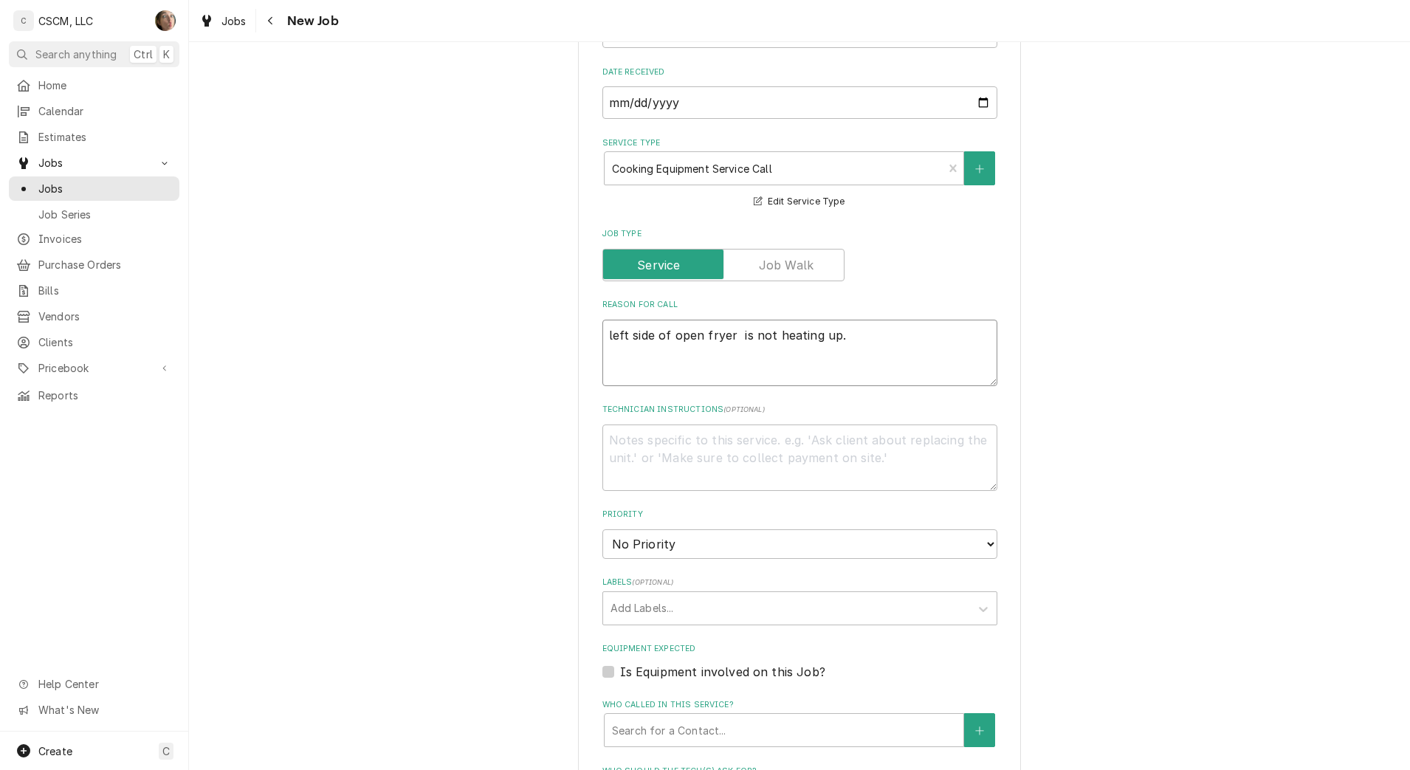
type textarea "x"
type textarea "left side of open fryer is not heating up."
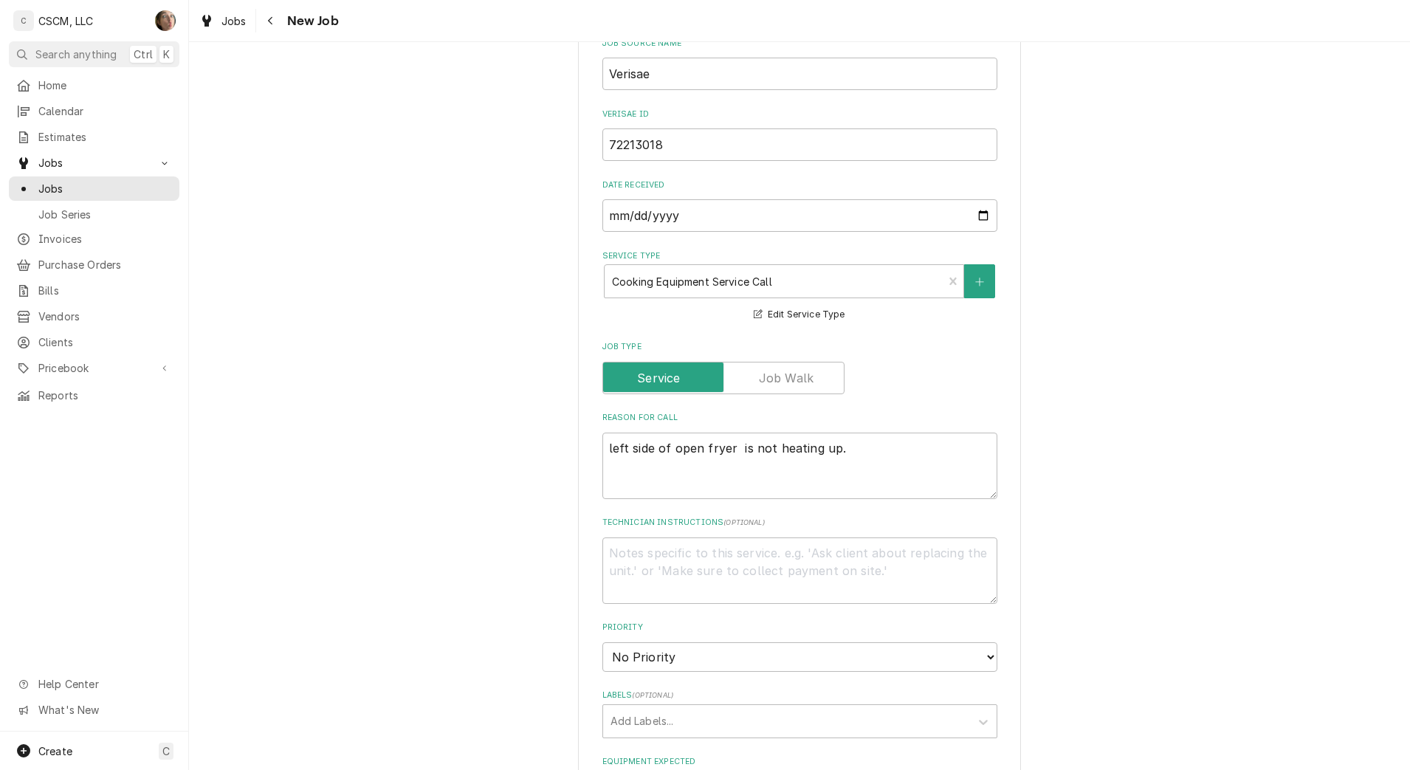
scroll to position [646, 0]
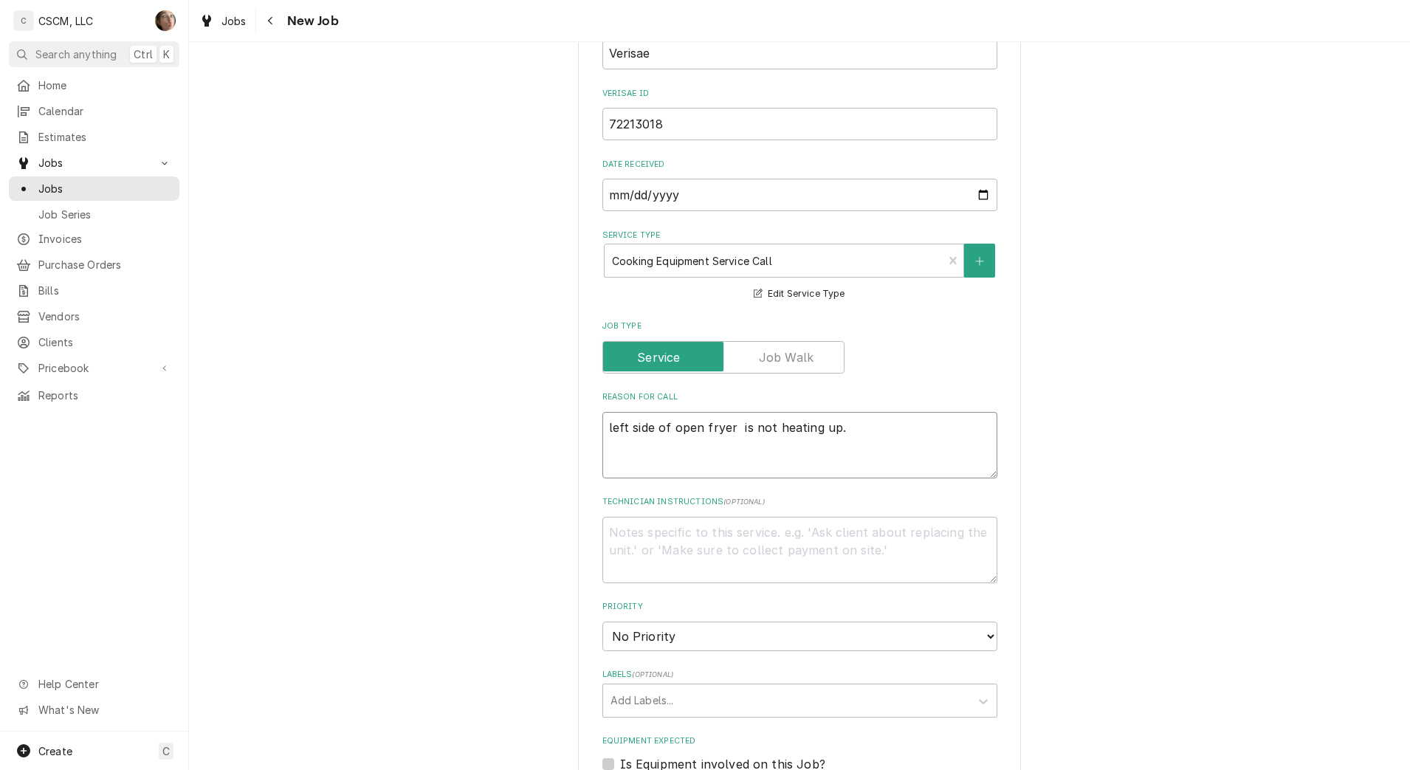
type textarea "x"
type textarea "left side of open fryer is not heating up."
click at [878, 434] on textarea "left side of open fryer is not heating up." at bounding box center [799, 445] width 395 height 66
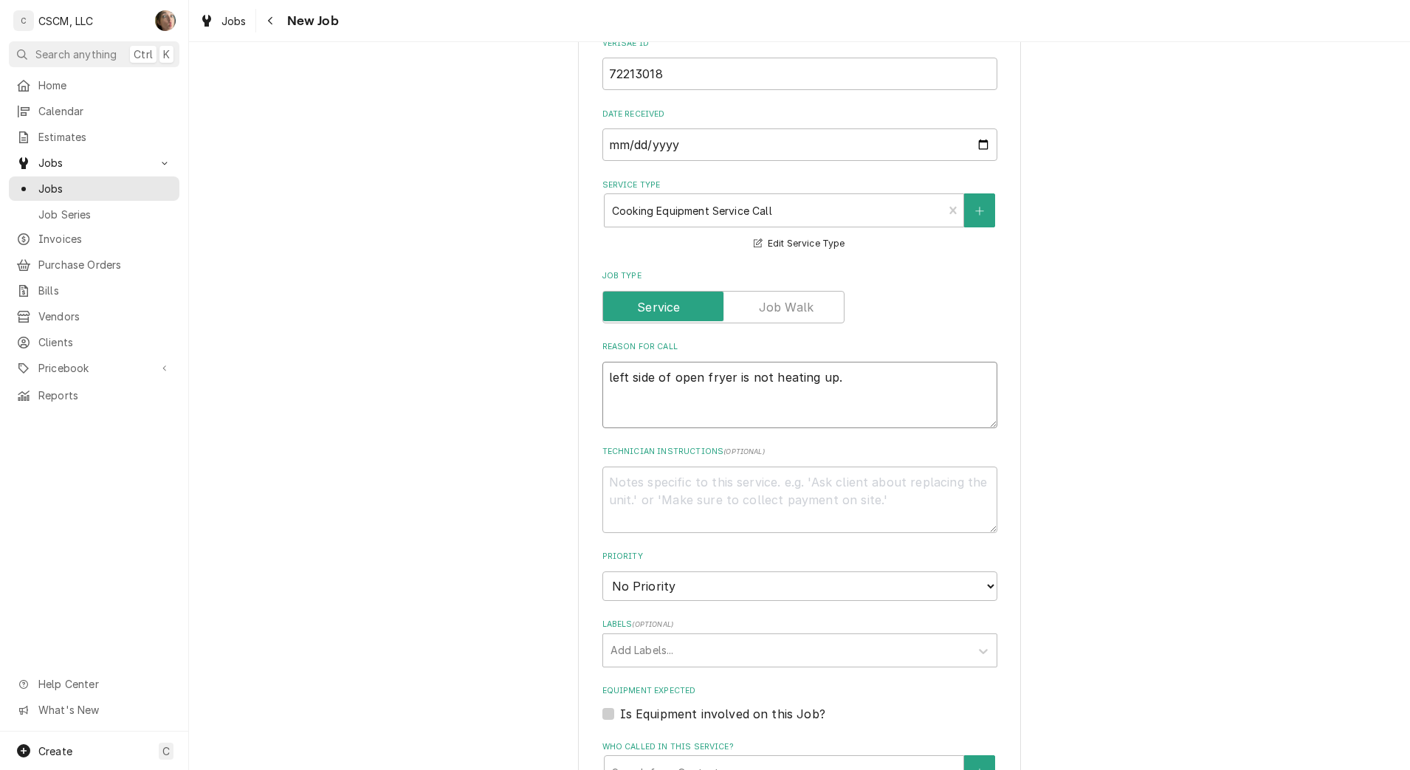
scroll to position [738, 0]
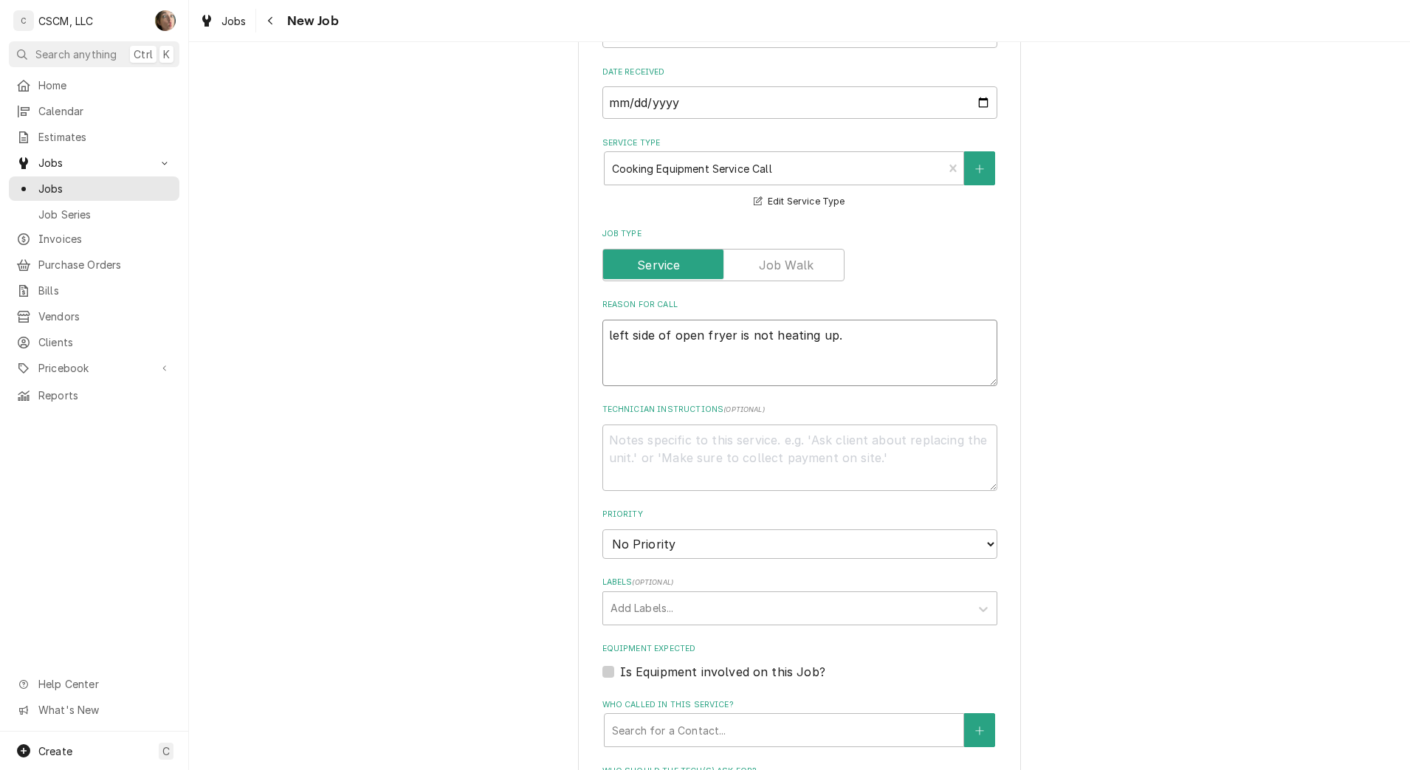
type textarea "x"
type textarea "left side of open fryer is not heating up."
type textarea "x"
type textarea "left side of open fryer is not heating up. n"
type textarea "x"
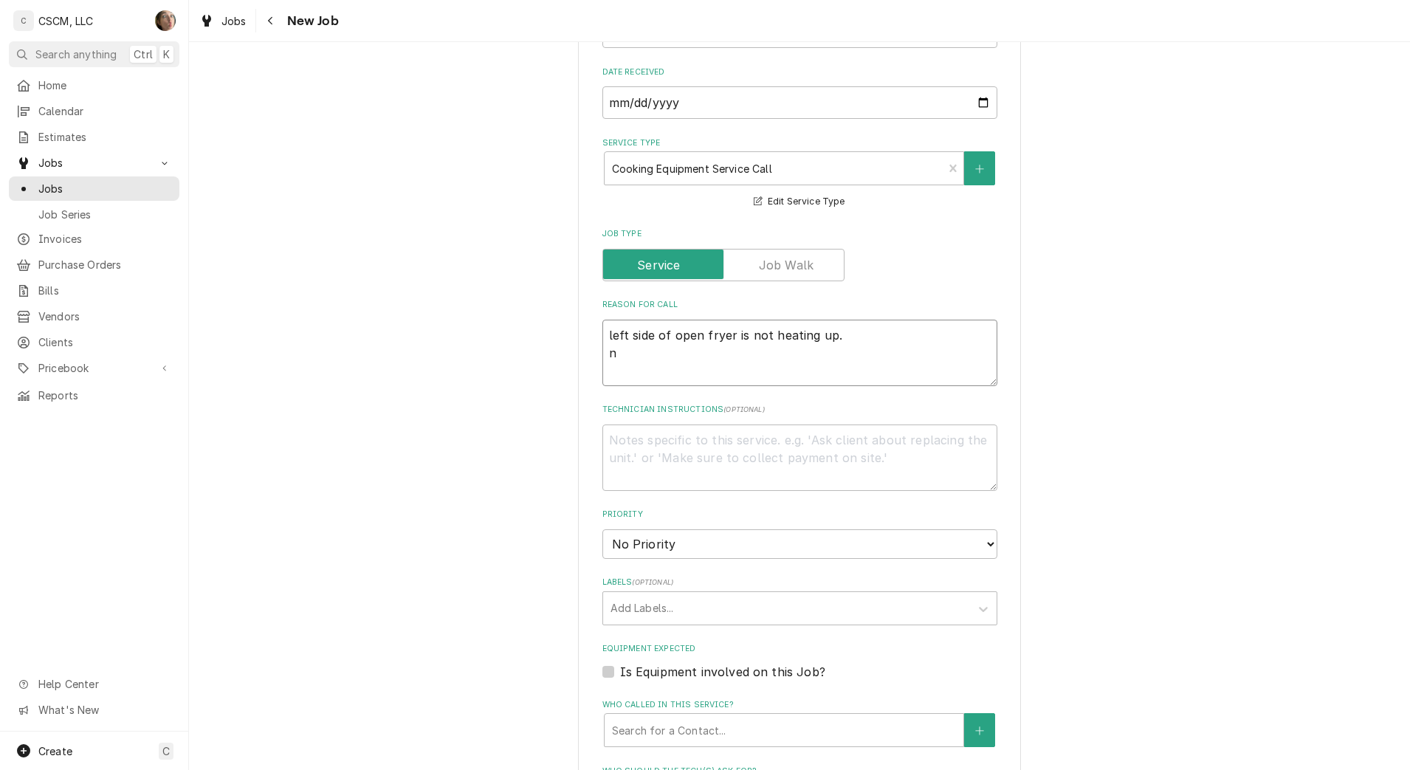
type textarea "left side of open fryer is not heating up. nt"
type textarea "x"
type textarea "left side of open fryer is not heating up. nte"
type textarea "x"
type textarea "left side of open fryer is not heating up. nt"
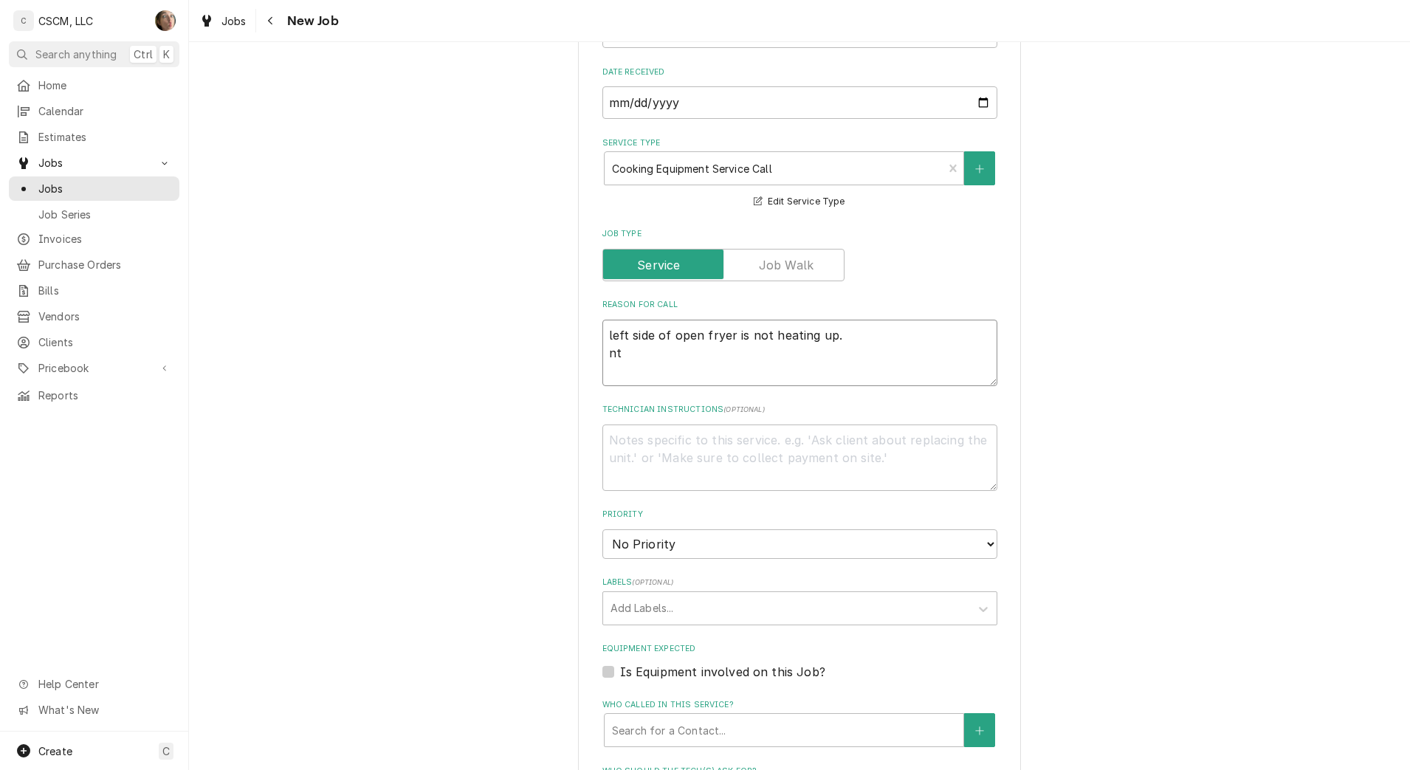
type textarea "x"
type textarea "left side of open fryer is not heating up. n"
type textarea "x"
type textarea "left side of open fryer is not heating up."
type textarea "x"
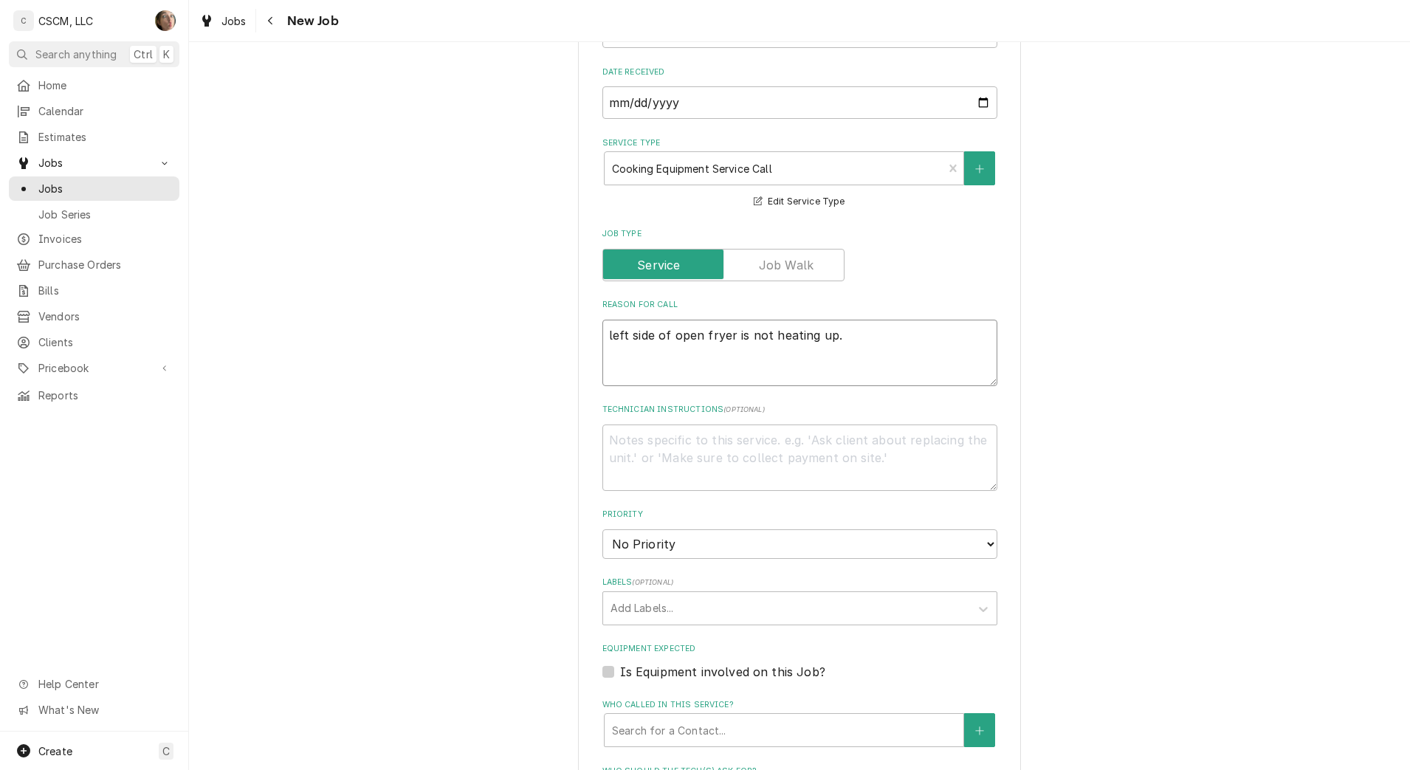
type textarea "left side of open fryer is not heating up. N"
type textarea "x"
type textarea "left side of open fryer is not heating up. NT"
type textarea "x"
type textarea "left side of open fryer is not heating up. NTE"
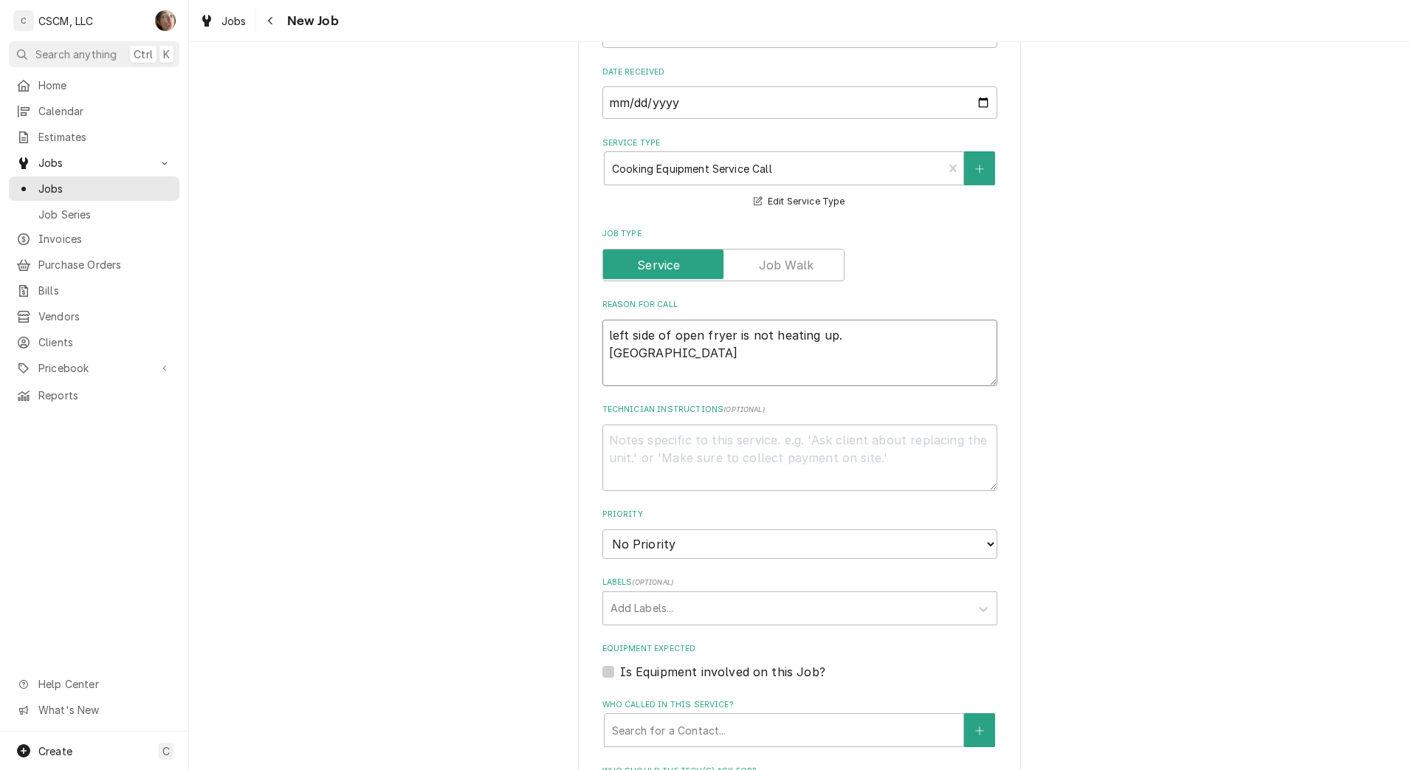
type textarea "x"
type textarea "left side of open fryer is not heating up. NTE:"
type textarea "x"
type textarea "left side of open fryer is not heating up. NTE:"
type textarea "x"
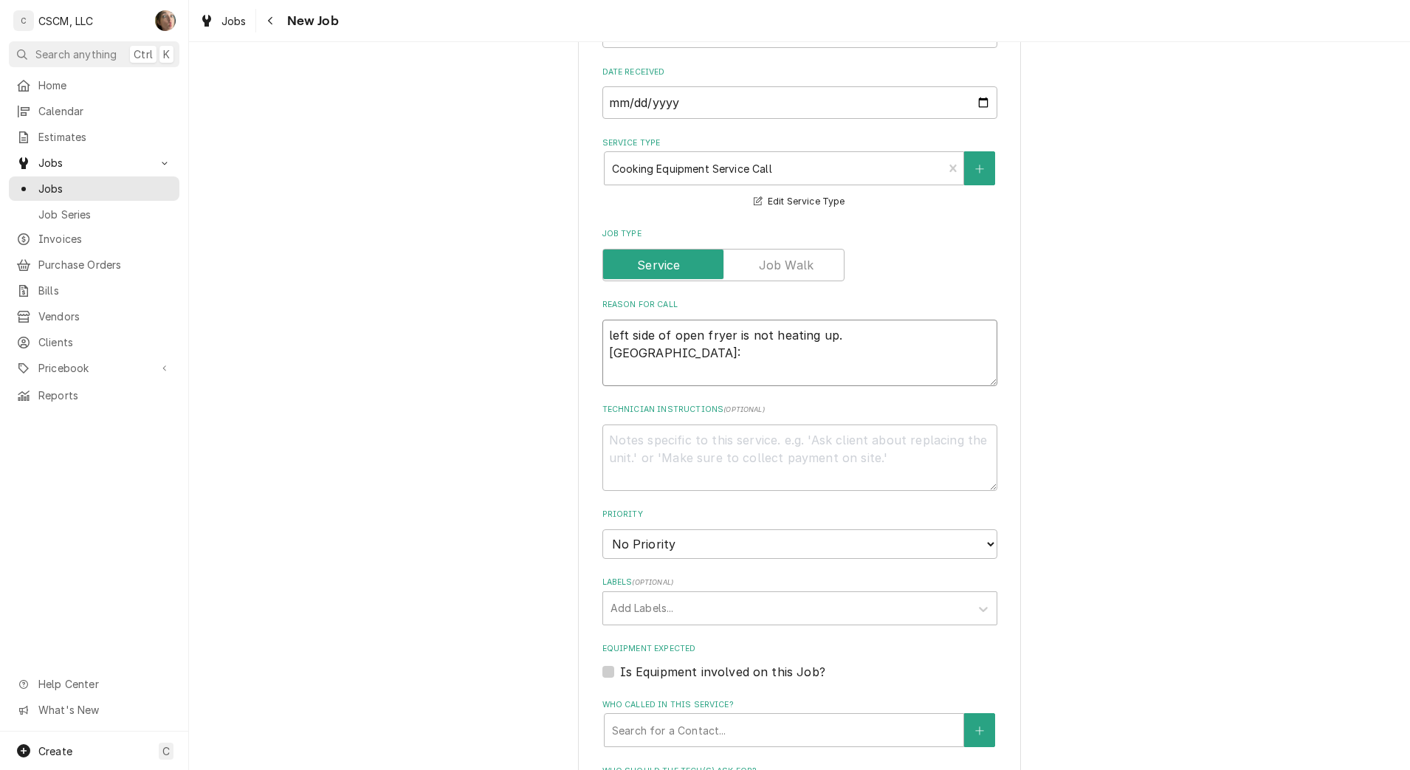
type textarea "left side of open fryer is not heating up. NTE: $"
type textarea "x"
type textarea "left side of open fryer is not heating up. NTE: $5"
type textarea "x"
type textarea "left side of open fryer is not heating up. NTE: $50"
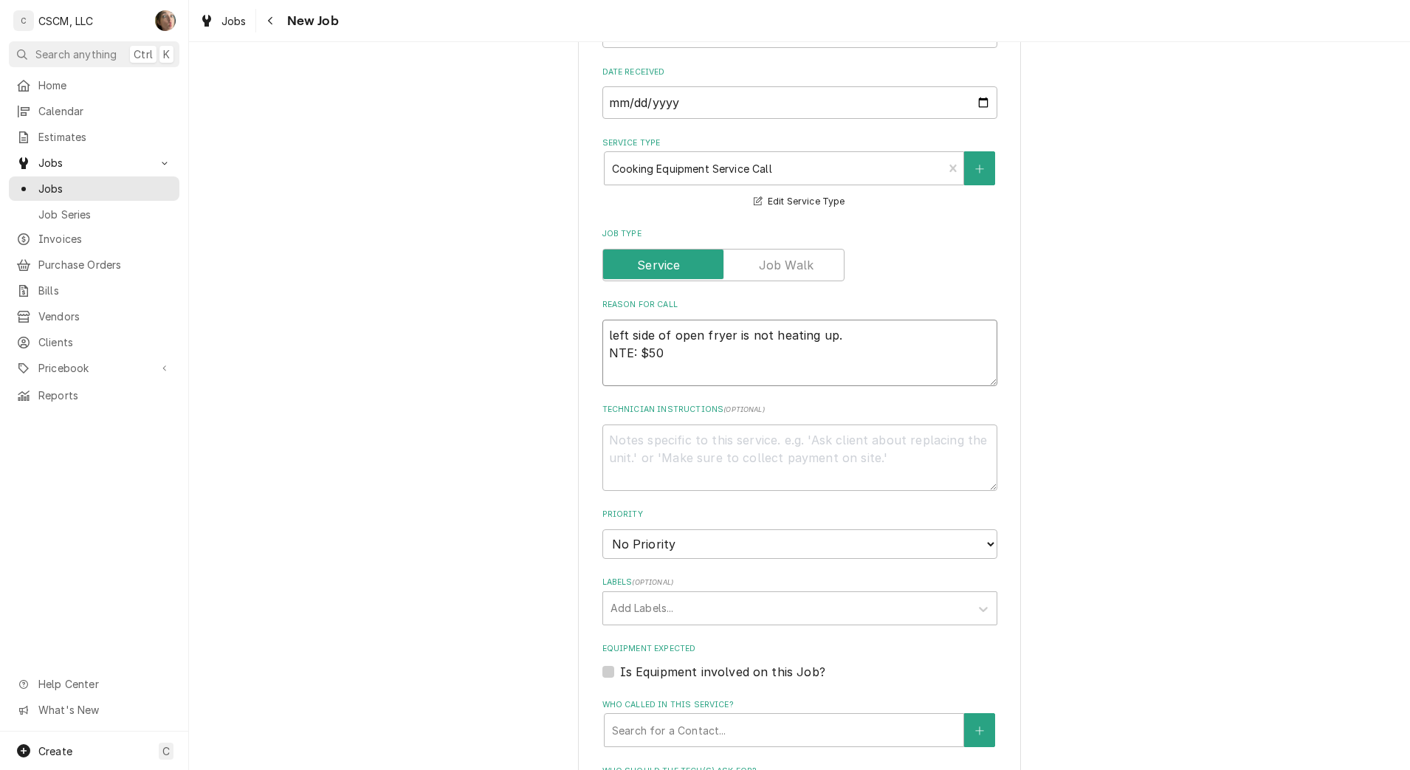
type textarea "x"
type textarea "left side of open fryer is not heating up. NTE: $500"
type textarea "x"
type textarea "left side of open fryer is not heating up. NTE: $500"
type textarea "x"
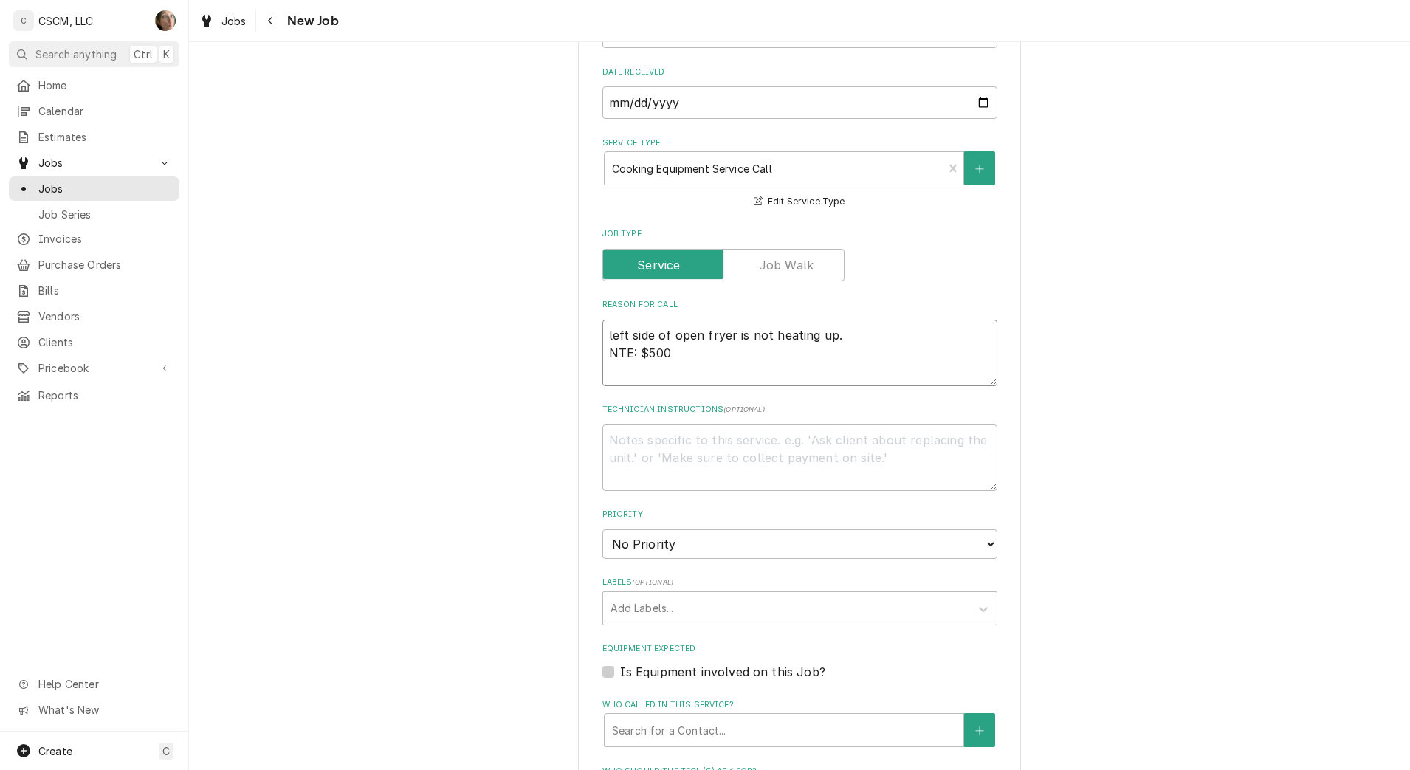
type textarea "left side of open fryer is not heating up. NTE: $500 P"
type textarea "x"
type textarea "left side of open fryer is not heating up. NTE: $500 PO"
type textarea "x"
type textarea "left side of open fryer is not heating up. NTE: $500 PO #"
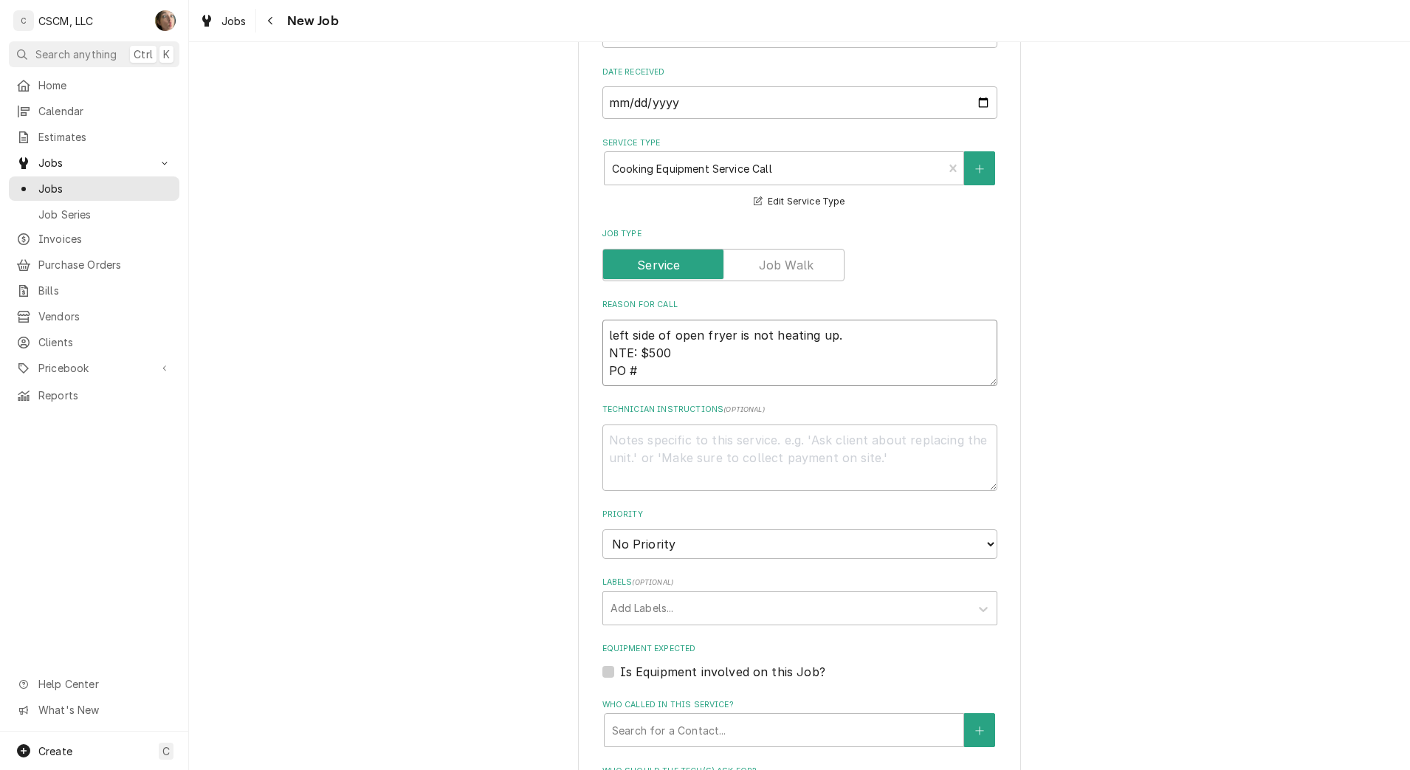
type textarea "x"
type textarea "left side of open fryer is not heating up. NTE: $500 PO #"
paste textarea "72213018"
type textarea "x"
type textarea "left side of open fryer is not heating up. NTE: $500 PO # 72213018"
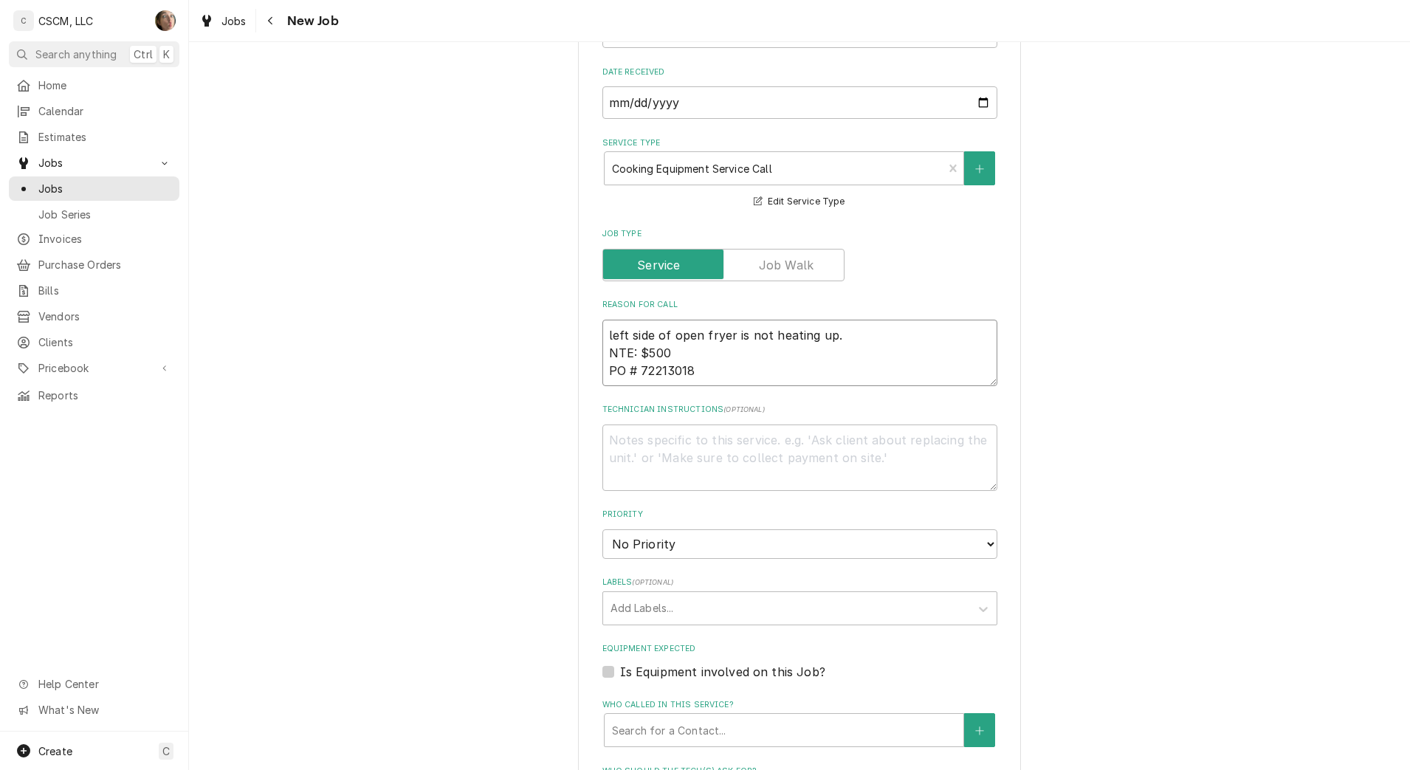
type textarea "x"
type textarea "left side of open fryer is not heating up. NTE: $500 PO # 72213018"
click at [655, 544] on select "No Priority Urgent High Medium Low" at bounding box center [799, 544] width 395 height 30
select select "3"
click at [602, 529] on select "No Priority Urgent High Medium Low" at bounding box center [799, 544] width 395 height 30
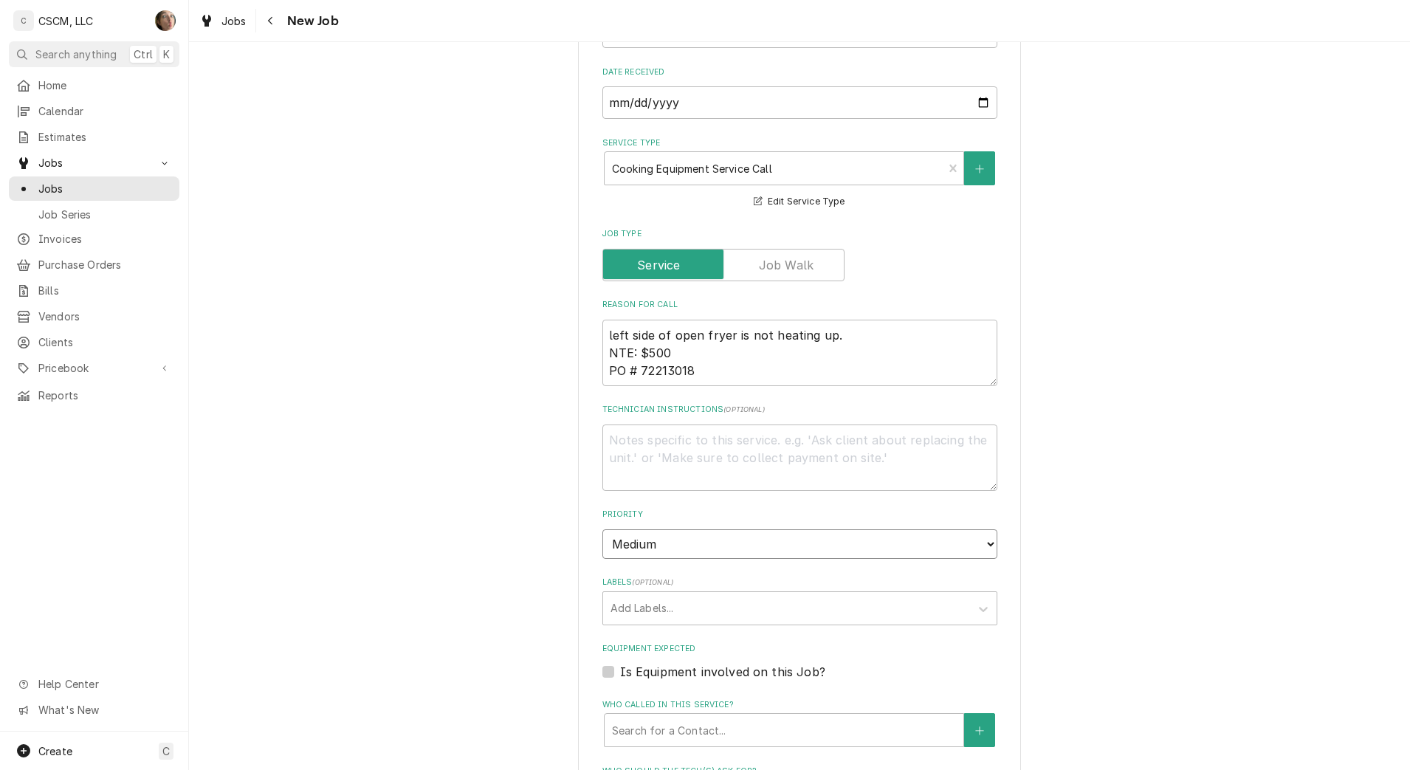
type textarea "x"
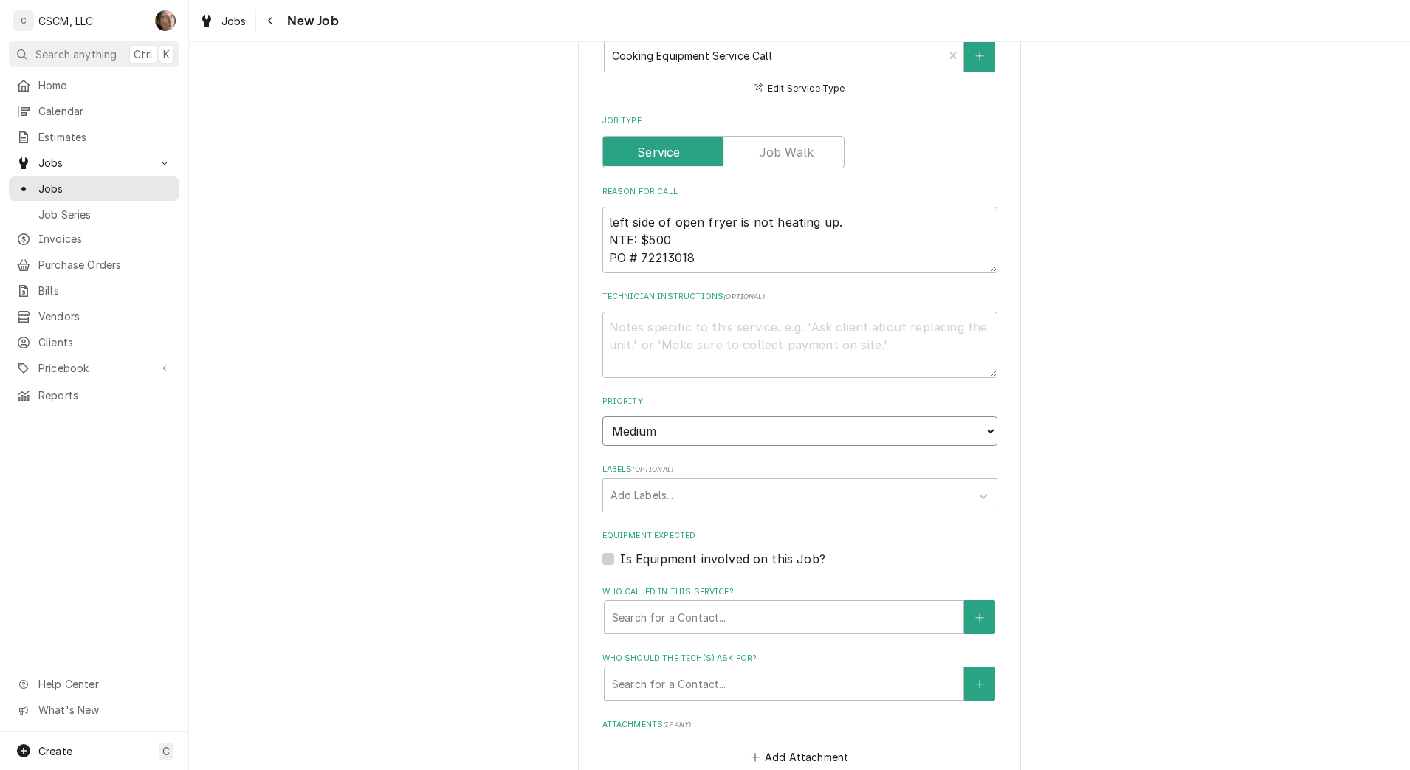
scroll to position [923, 0]
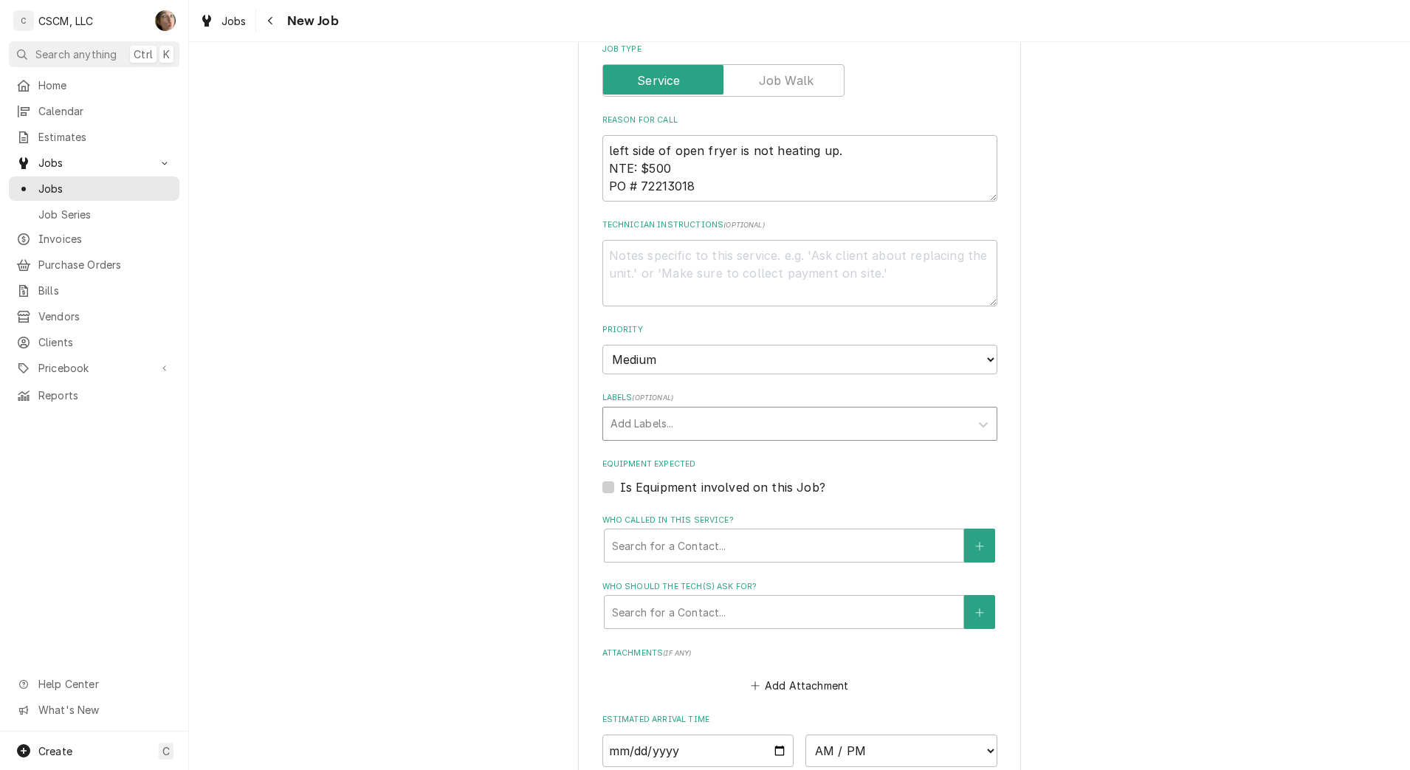
click at [675, 422] on div "Labels" at bounding box center [786, 423] width 352 height 27
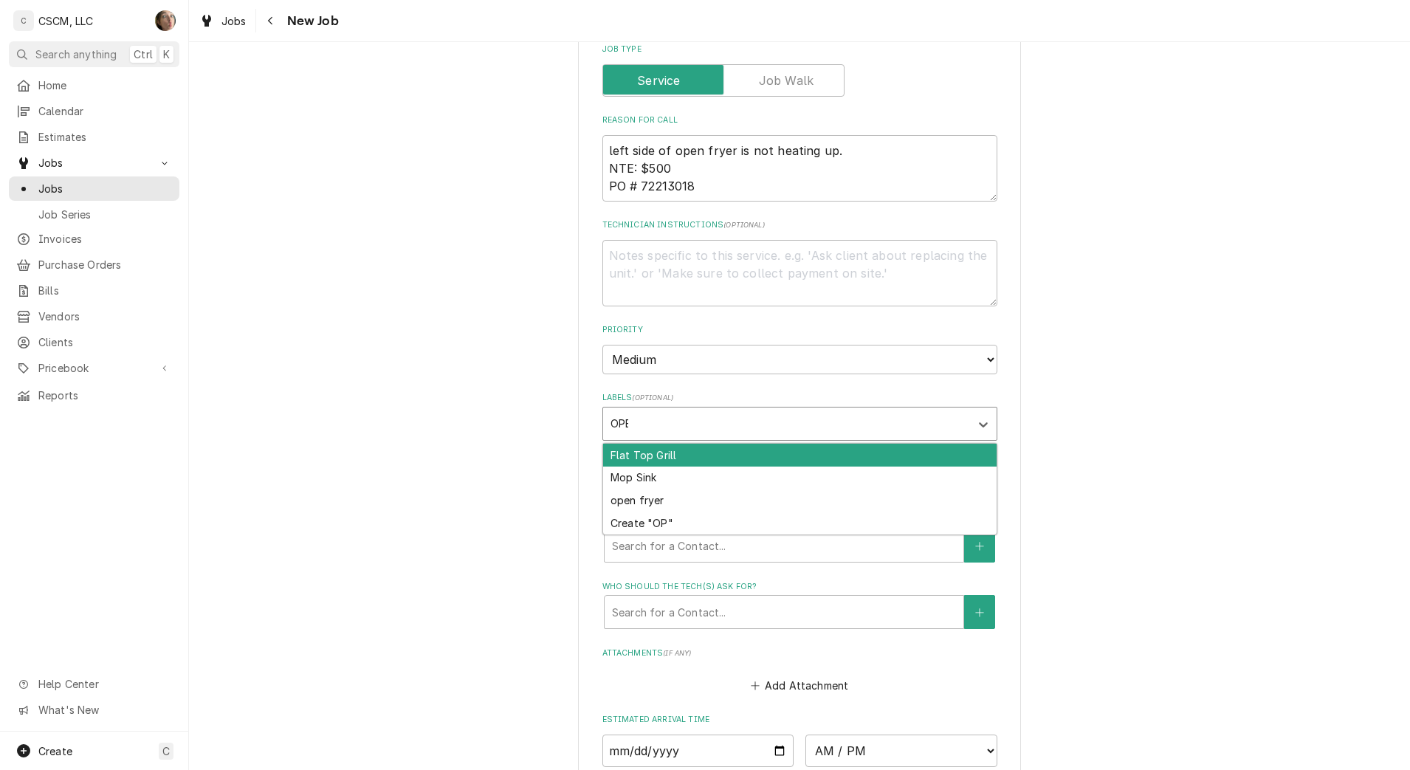
type input "OPEN"
click at [628, 458] on div "open fryer" at bounding box center [799, 455] width 393 height 23
type textarea "x"
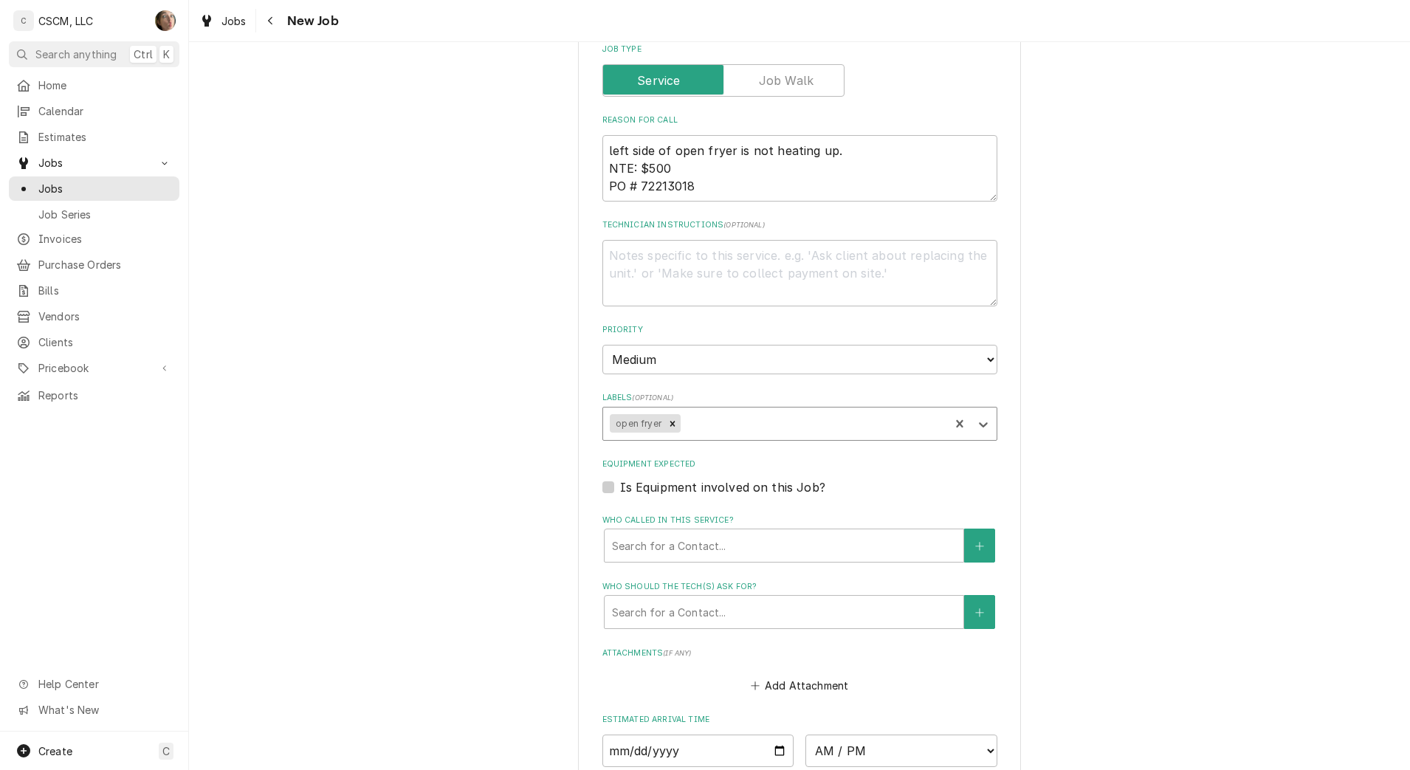
type textarea "x"
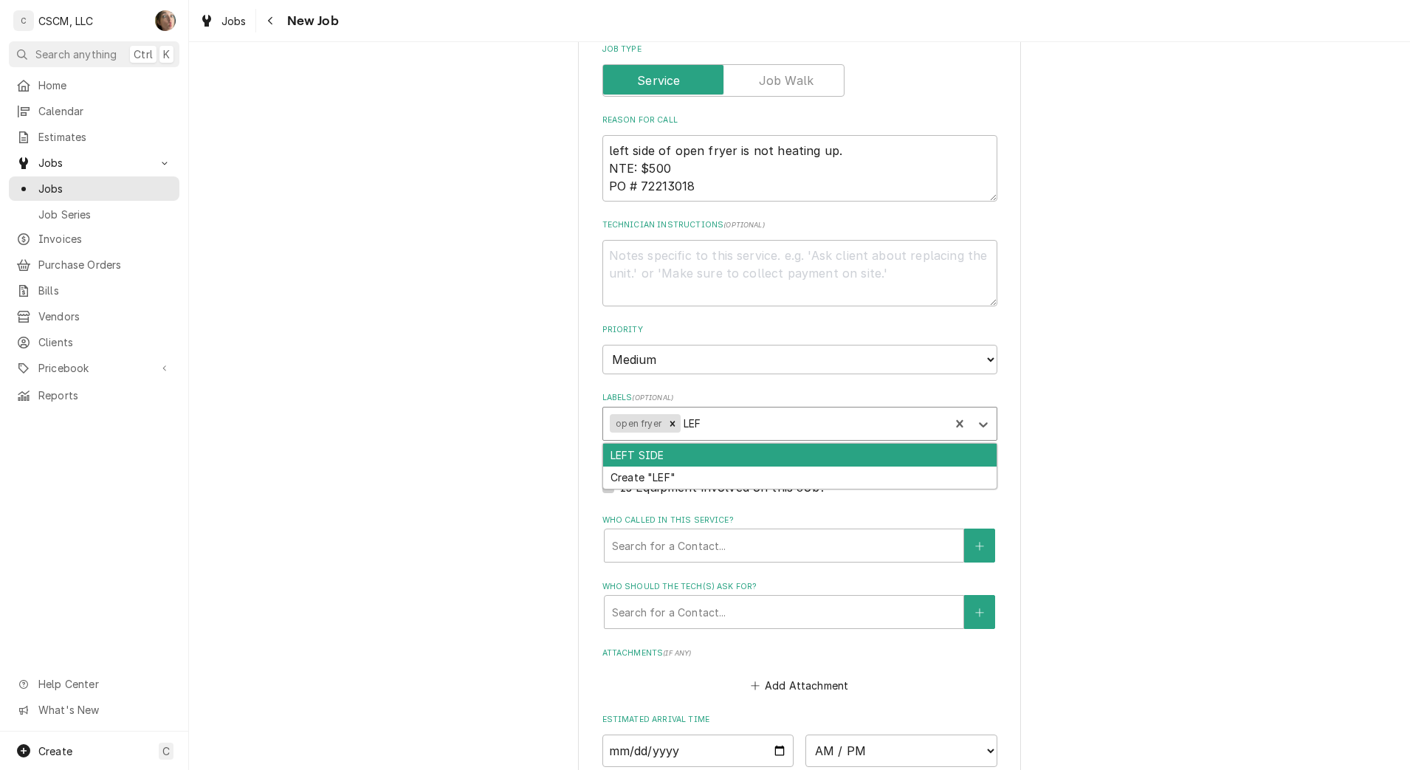
type input "LEFT"
click at [692, 453] on div "LEFT SIDE" at bounding box center [799, 455] width 393 height 23
type textarea "x"
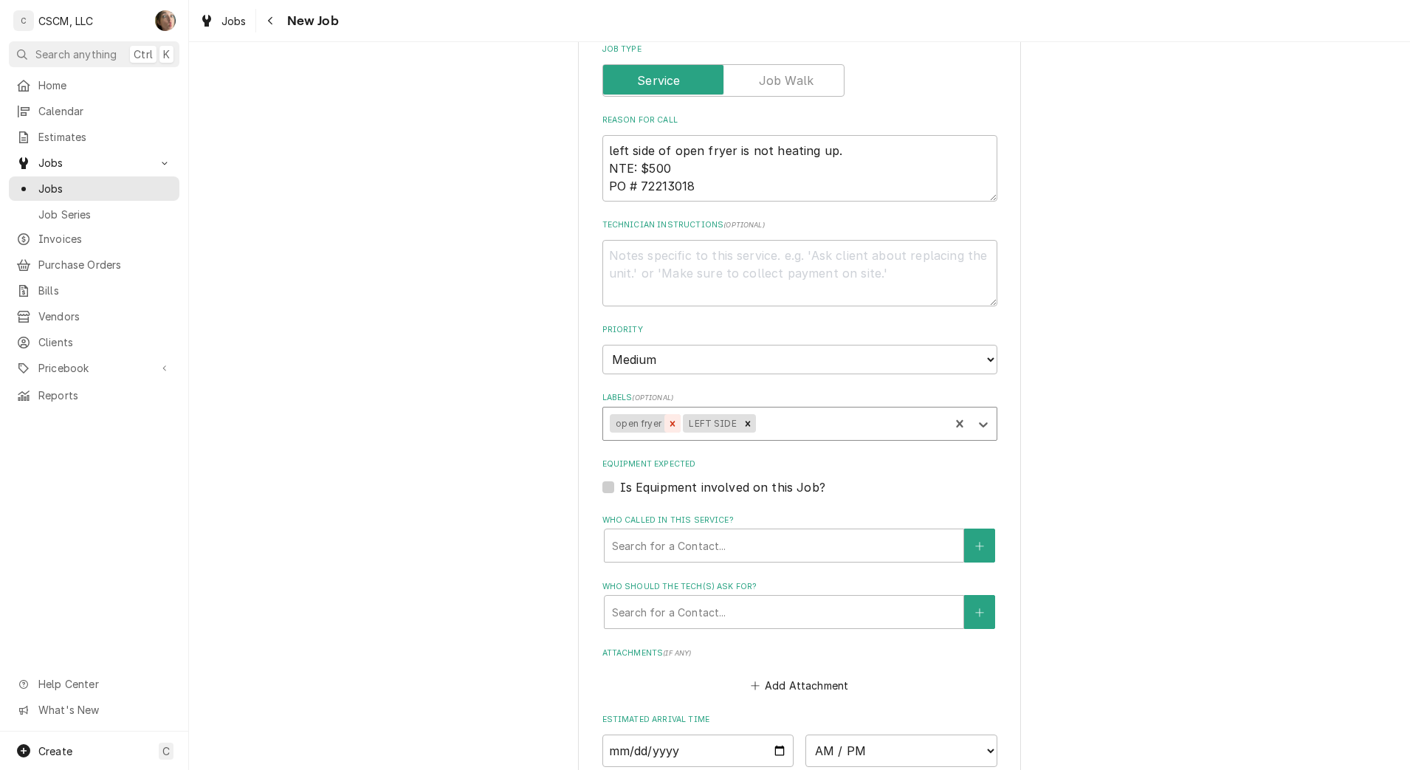
click at [667, 424] on icon "Remove open fryer" at bounding box center [672, 424] width 10 height 10
type textarea "x"
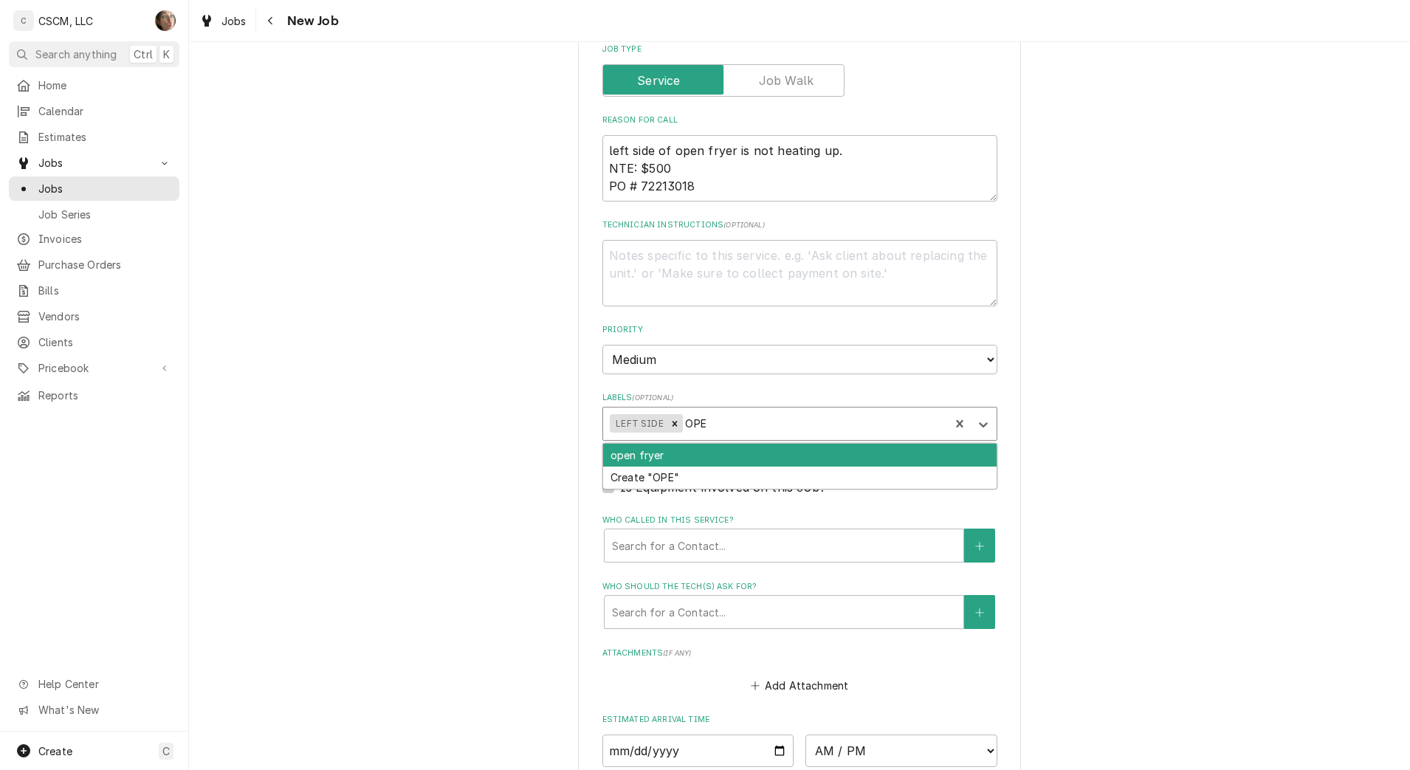
type input "OPEN"
click at [641, 458] on div "open fryer" at bounding box center [799, 455] width 393 height 23
type textarea "x"
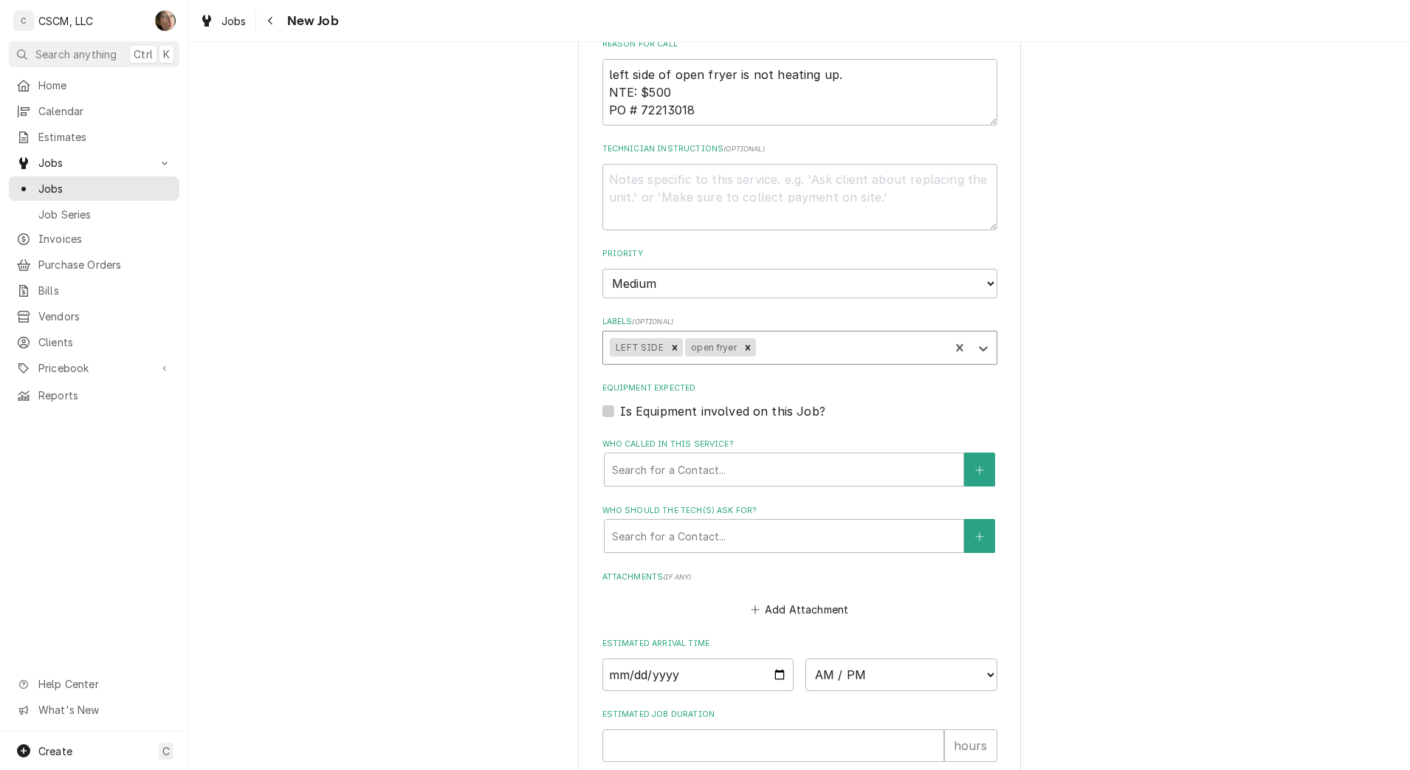
scroll to position [1185, 0]
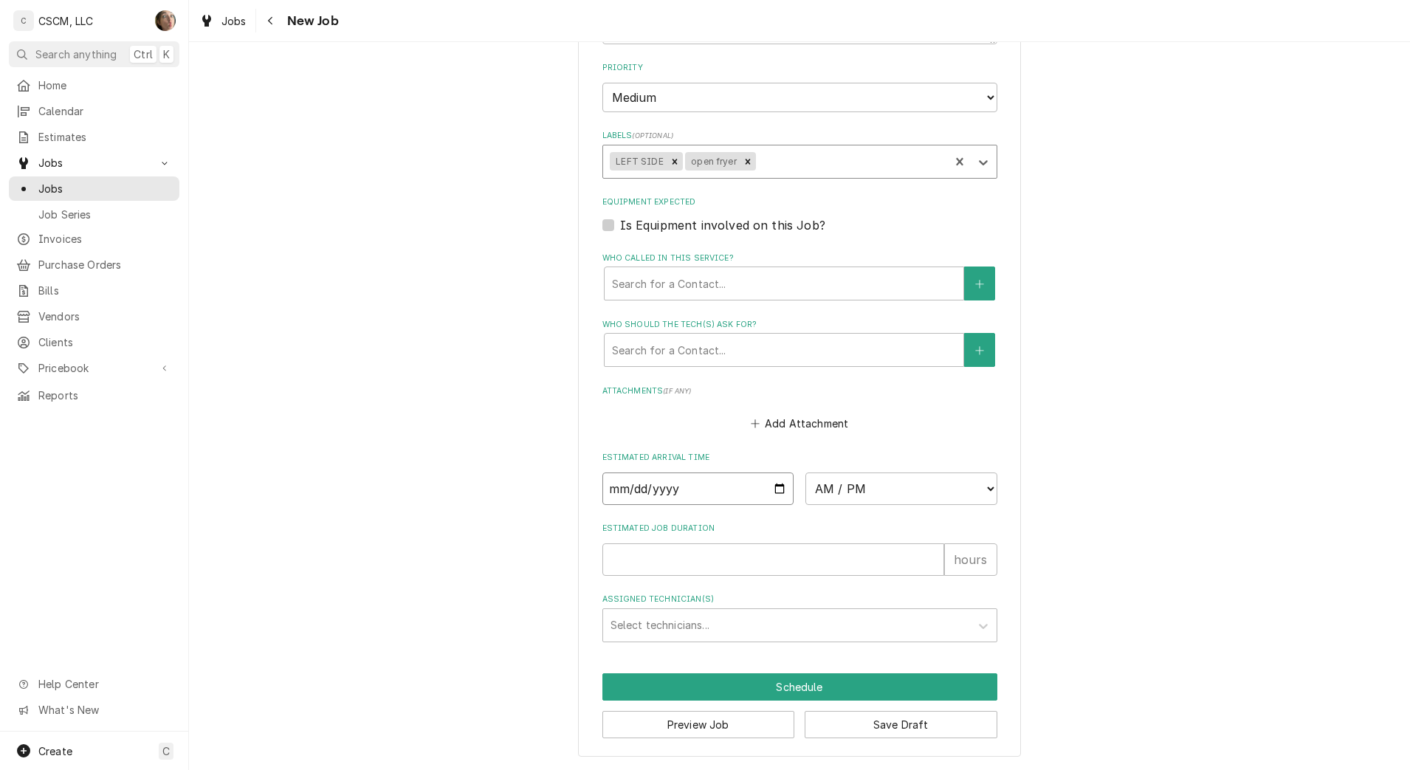
click at [763, 489] on input "Date" at bounding box center [698, 488] width 192 height 32
click at [768, 488] on input "Date" at bounding box center [698, 488] width 192 height 32
type textarea "x"
type input "2025-10-15"
type textarea "x"
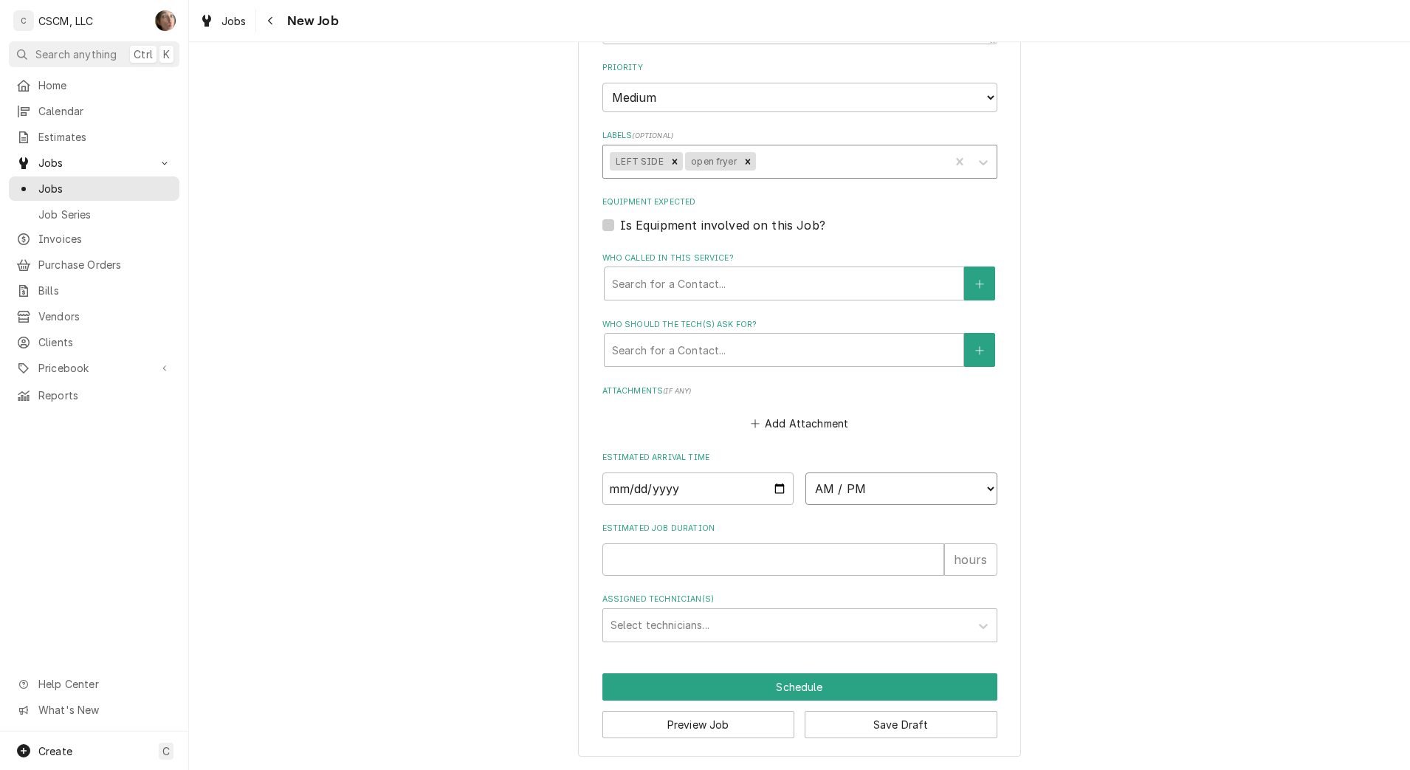
click at [864, 495] on select "AM / PM 6:00 AM 6:15 AM 6:30 AM 6:45 AM 7:00 AM 7:15 AM 7:30 AM 7:45 AM 8:00 AM…" at bounding box center [901, 488] width 192 height 32
select select "08:00:00"
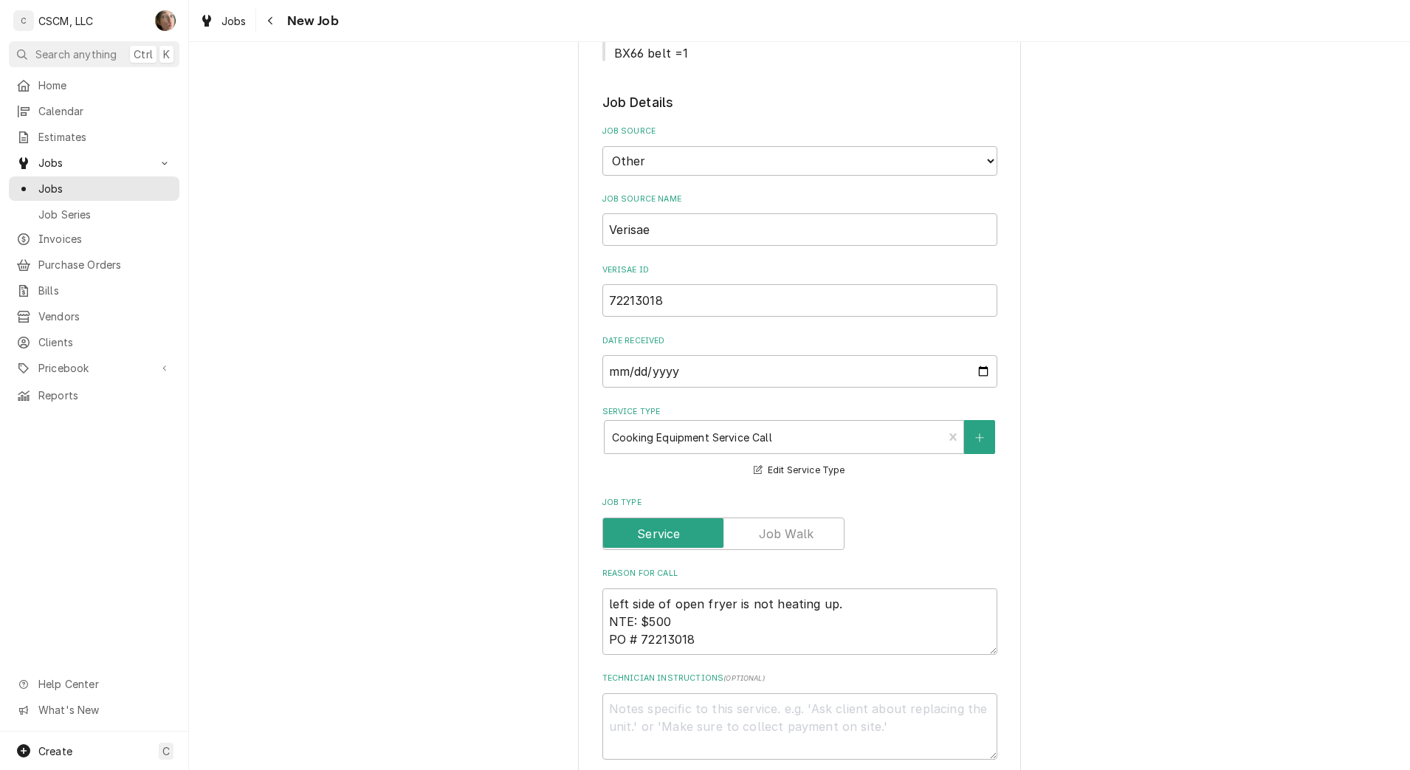
type textarea "x"
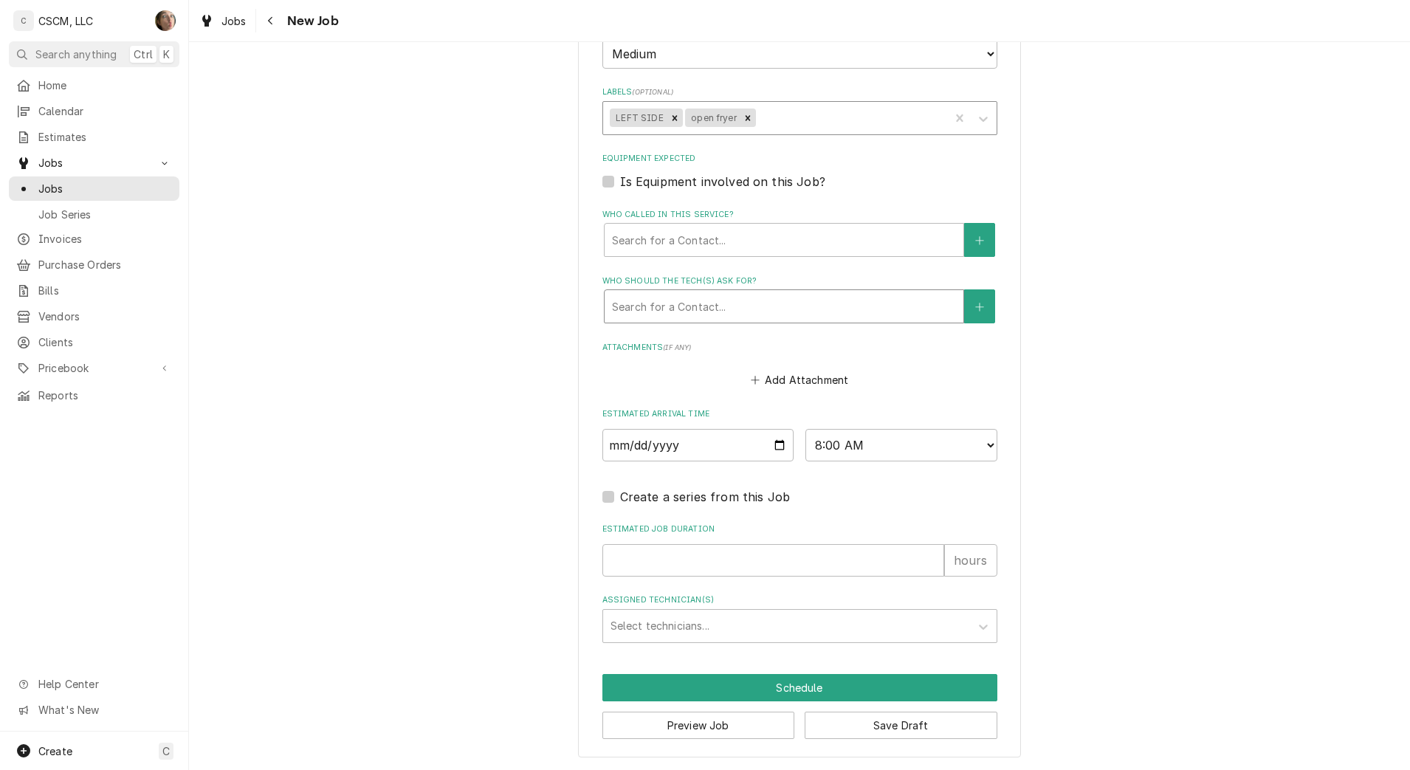
scroll to position [1229, 0]
click at [856, 437] on select "AM / PM 6:00 AM 6:15 AM 6:30 AM 6:45 AM 7:00 AM 7:15 AM 7:30 AM 7:45 AM 8:00 AM…" at bounding box center [901, 444] width 192 height 32
select select "15:00:00"
click at [805, 428] on select "AM / PM 6:00 AM 6:15 AM 6:30 AM 6:45 AM 7:00 AM 7:15 AM 7:30 AM 7:45 AM 8:00 AM…" at bounding box center [901, 444] width 192 height 32
click at [704, 554] on input "Estimated Job Duration" at bounding box center [773, 559] width 342 height 32
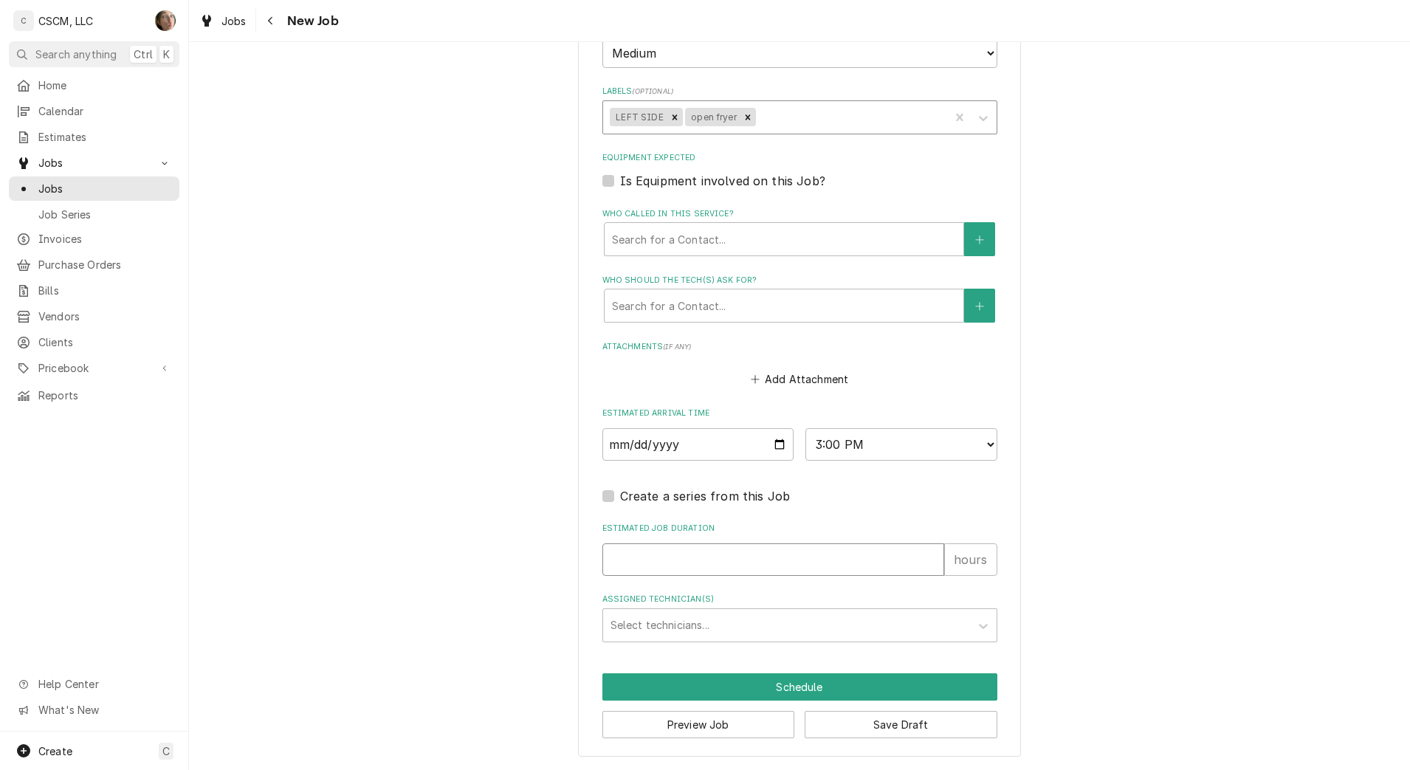
type textarea "x"
type input "1"
type textarea "x"
type input "1"
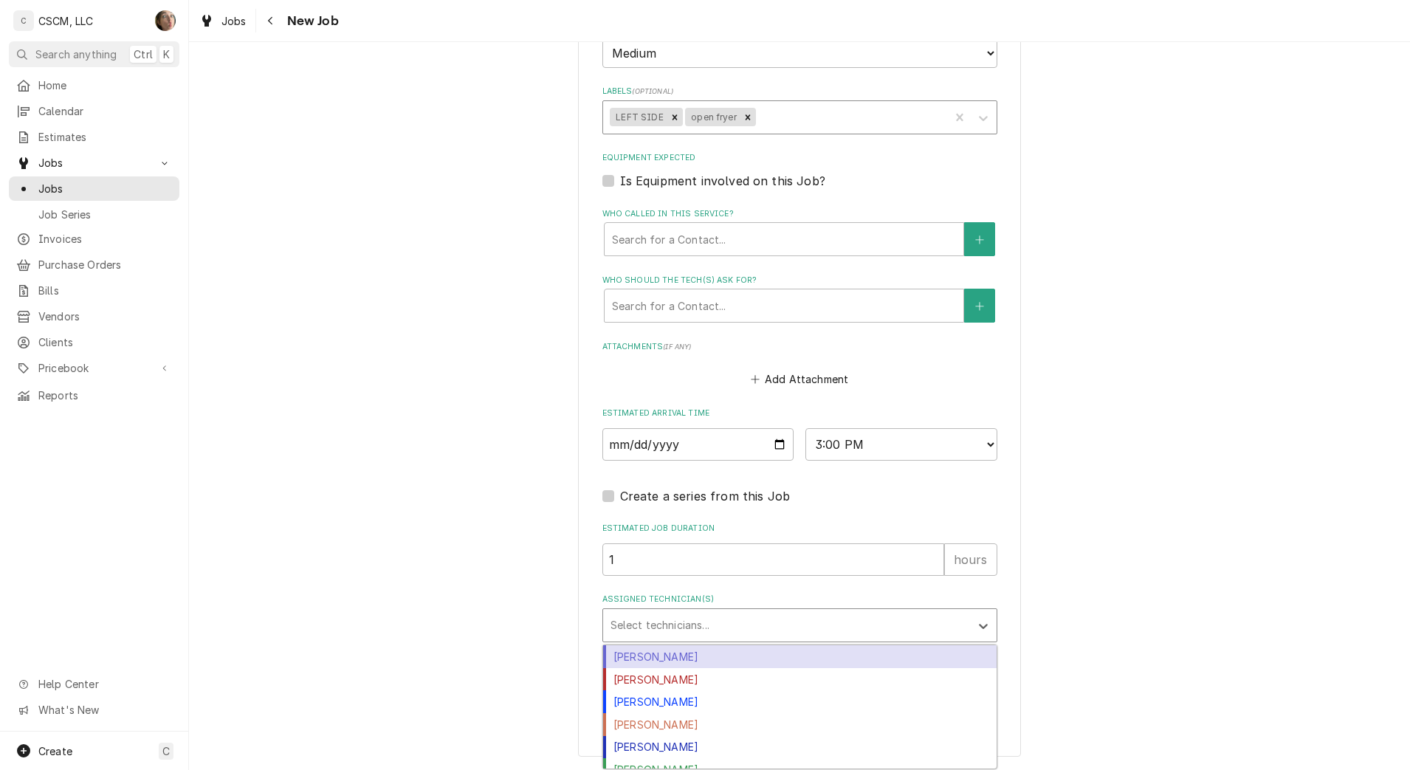
click at [702, 622] on div "Assigned Technician(s)" at bounding box center [786, 625] width 352 height 27
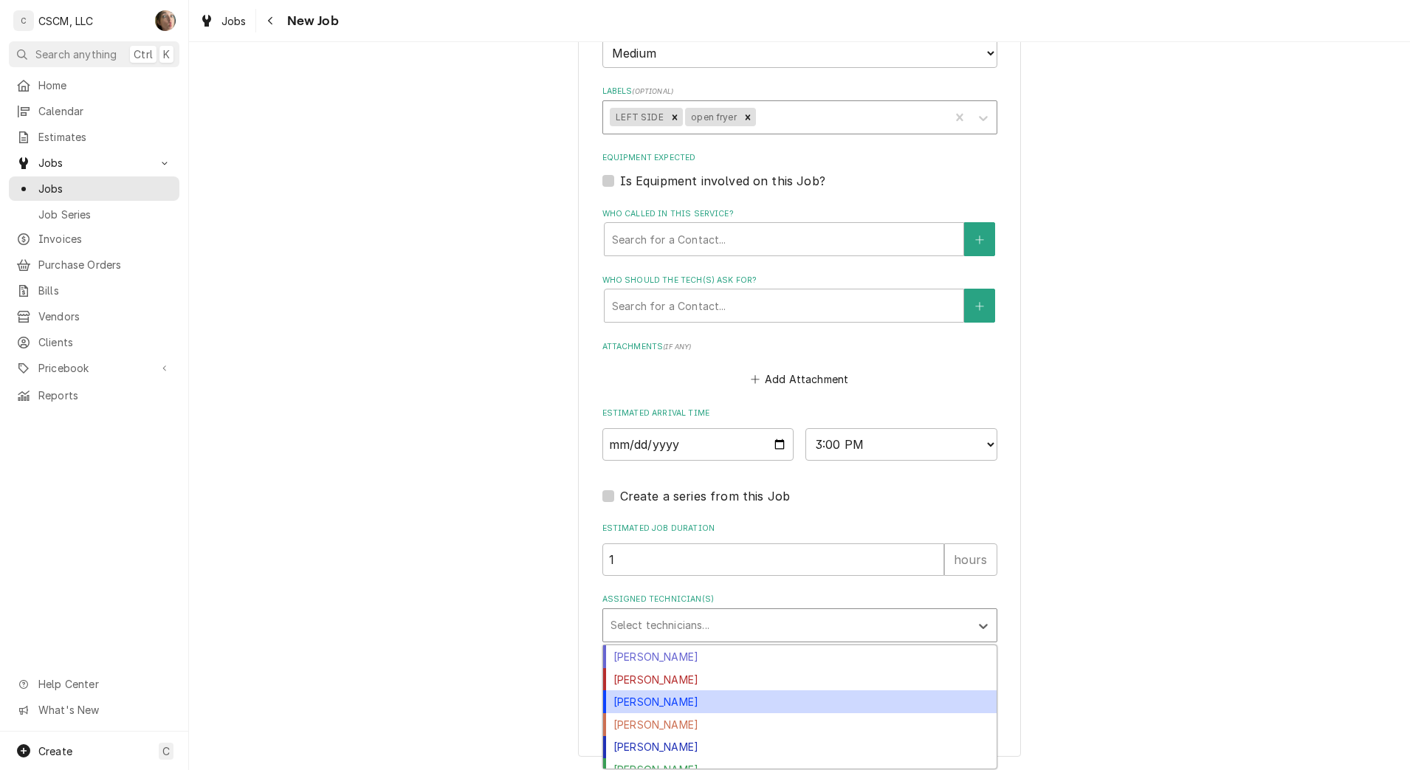
click at [650, 701] on div "James Bain" at bounding box center [799, 701] width 393 height 23
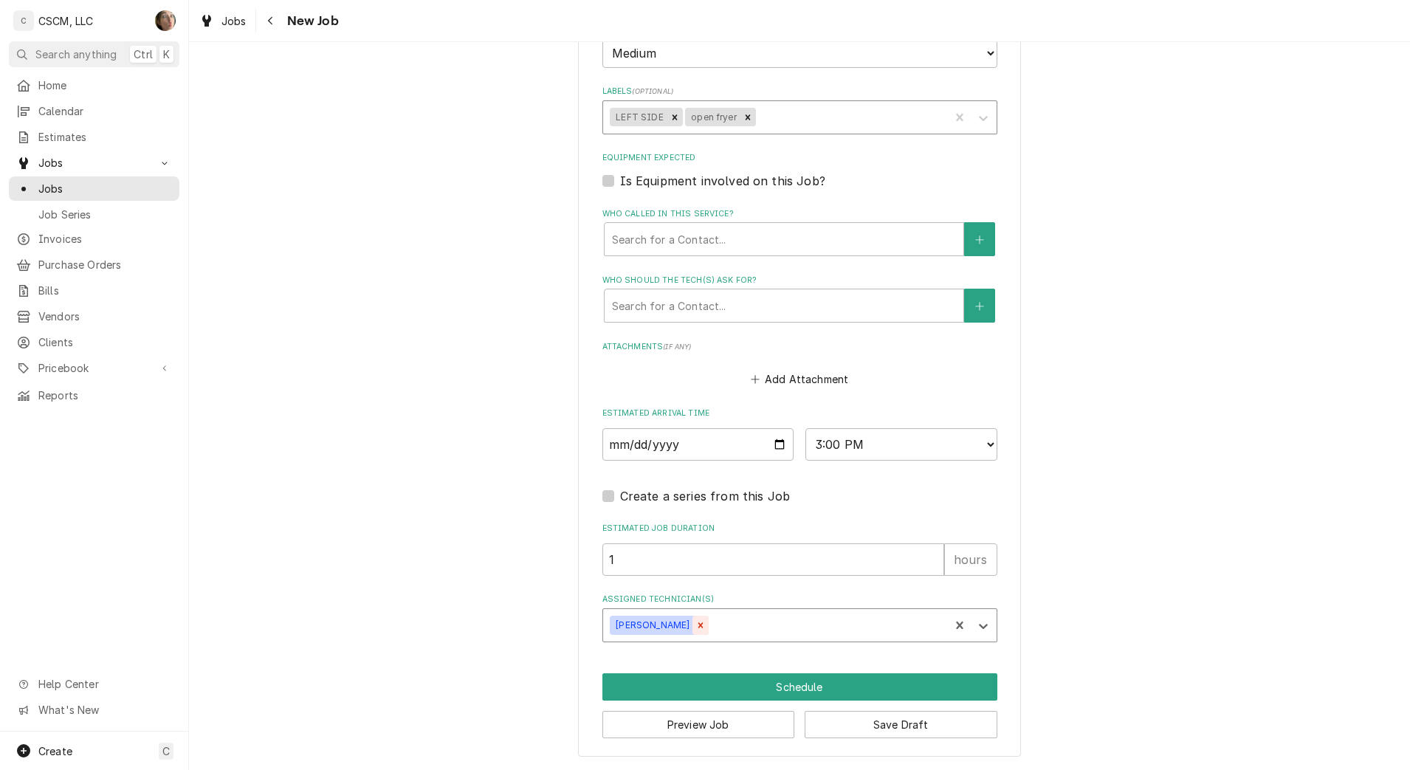
click at [695, 626] on icon "Remove James Bain" at bounding box center [700, 625] width 10 height 10
click at [722, 627] on div "Assigned Technician(s)" at bounding box center [786, 625] width 352 height 27
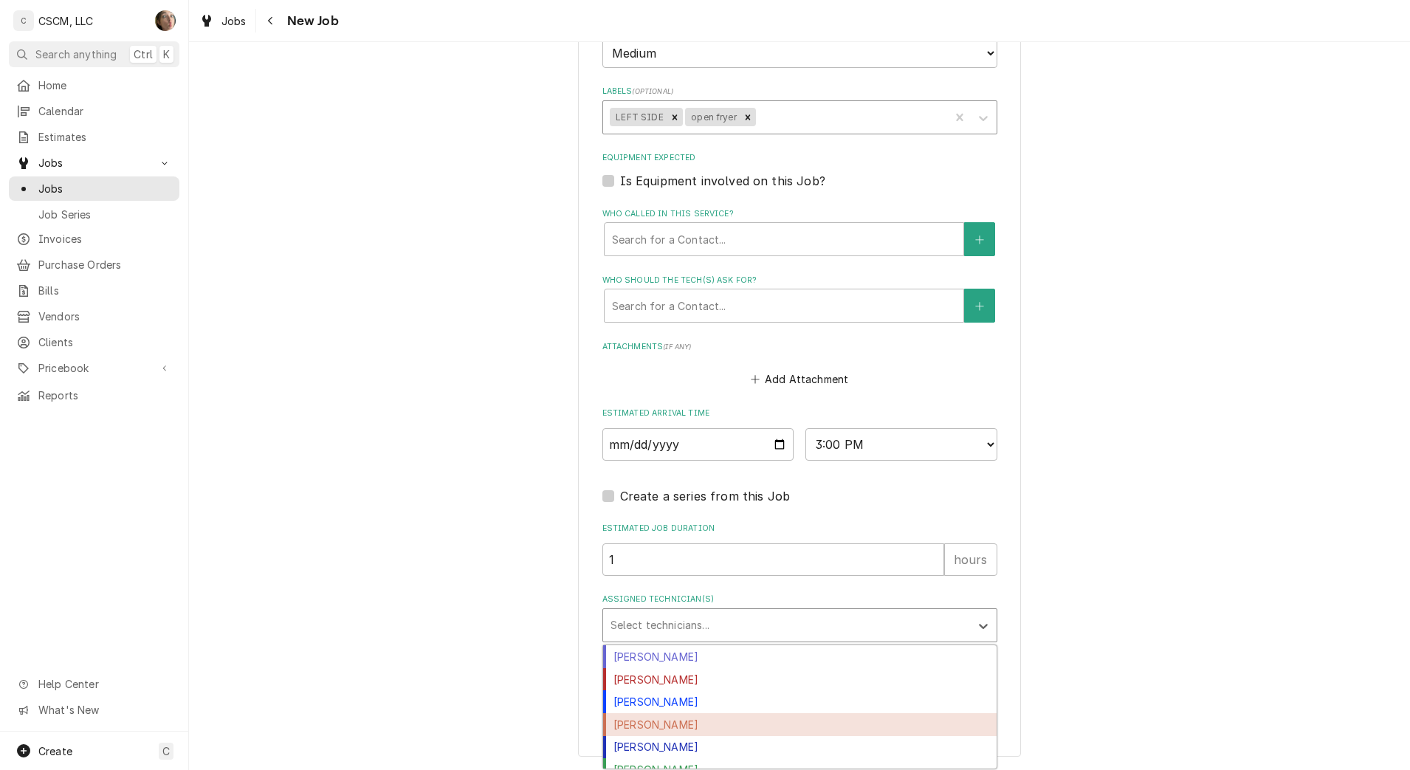
click at [685, 723] on div "Jonnie Pakovich" at bounding box center [799, 724] width 393 height 23
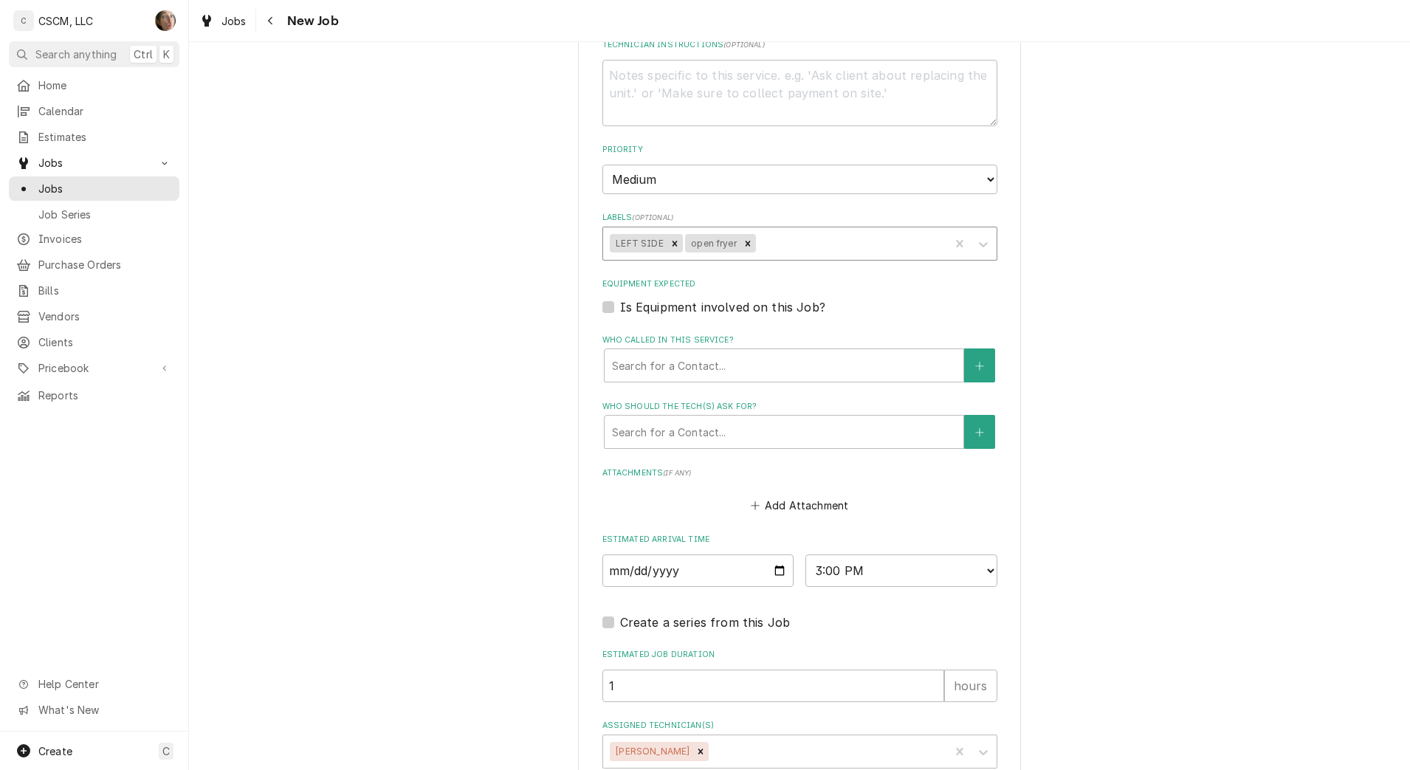
scroll to position [952, 0]
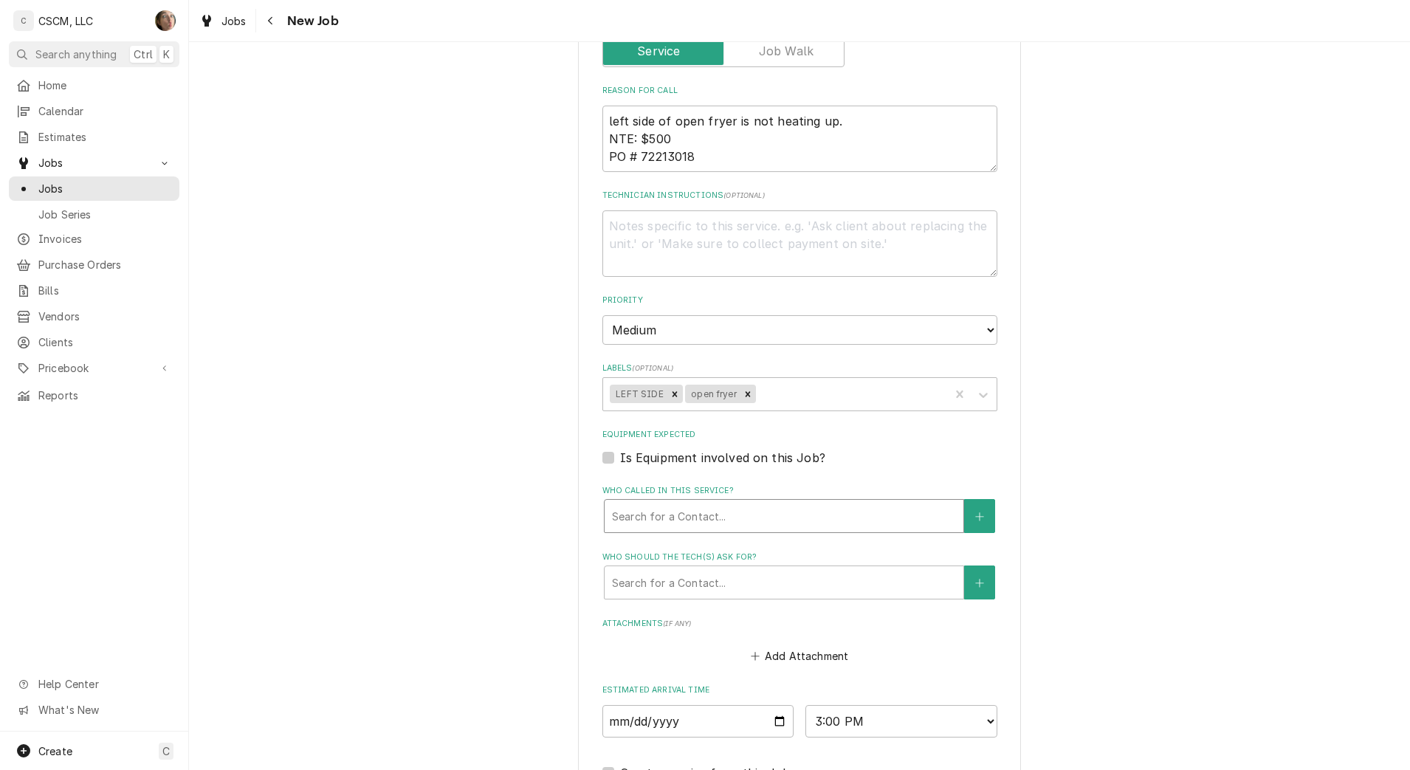
click at [678, 523] on div "Who called in this service?" at bounding box center [784, 516] width 344 height 27
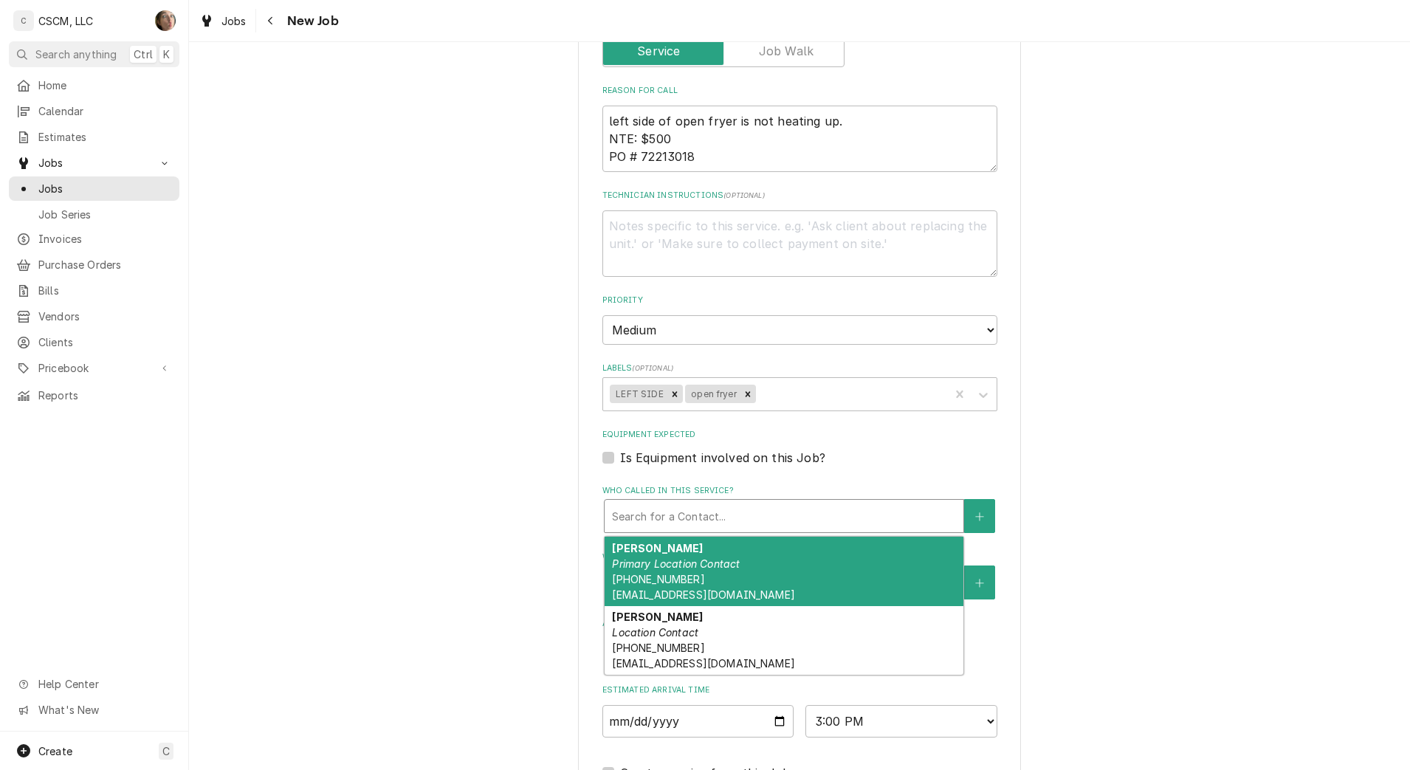
click at [712, 568] on em "Primary Location Contact" at bounding box center [676, 563] width 128 height 13
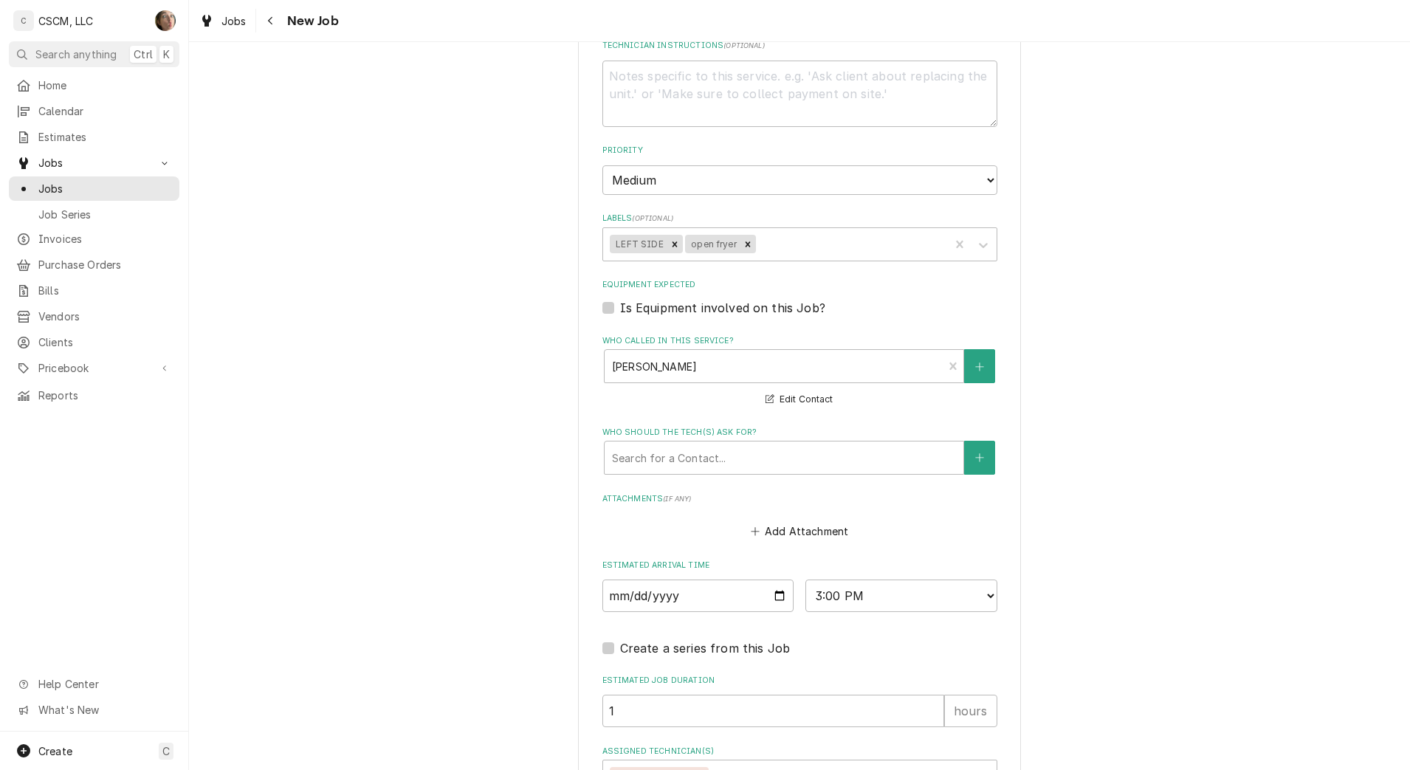
scroll to position [1253, 0]
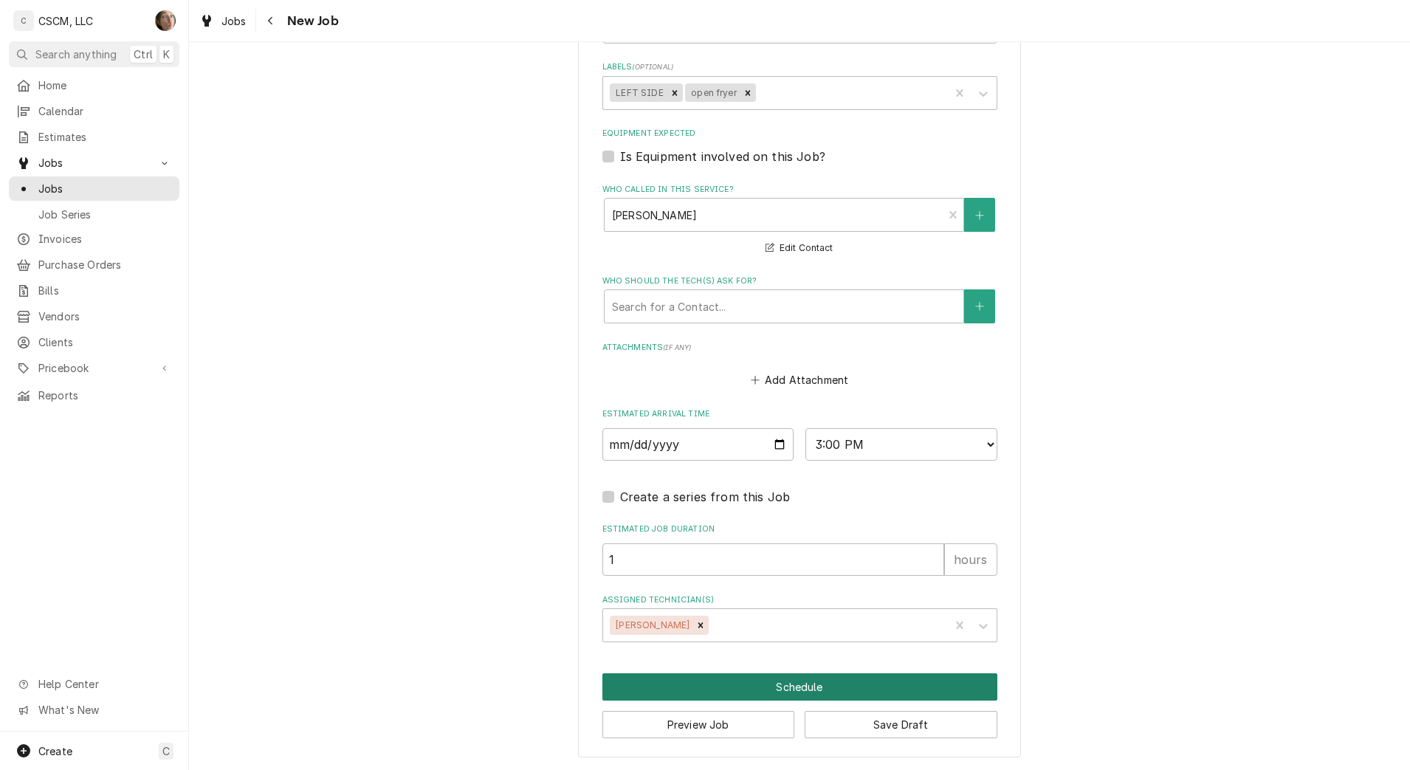
click at [712, 689] on button "Schedule" at bounding box center [799, 686] width 395 height 27
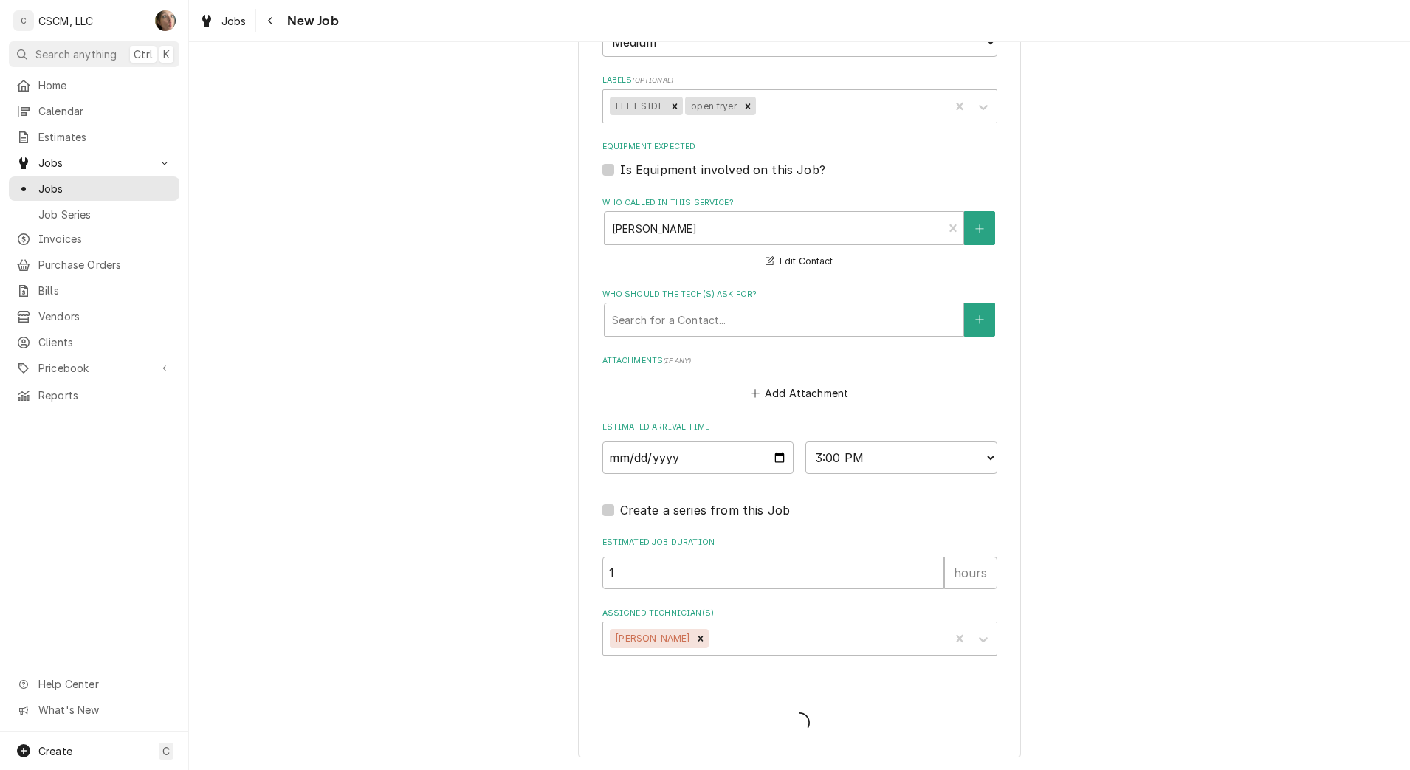
type textarea "x"
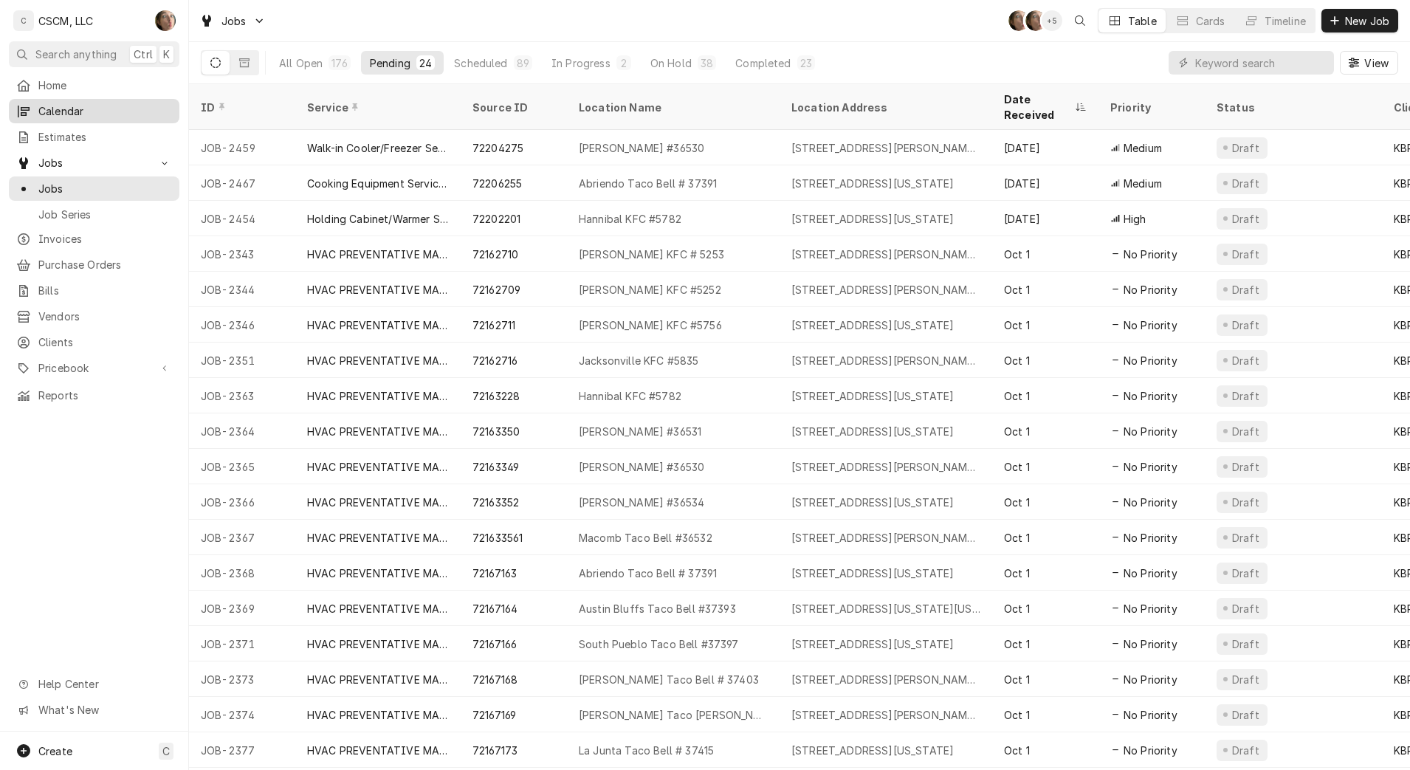
click at [88, 103] on span "Calendar" at bounding box center [105, 111] width 134 height 16
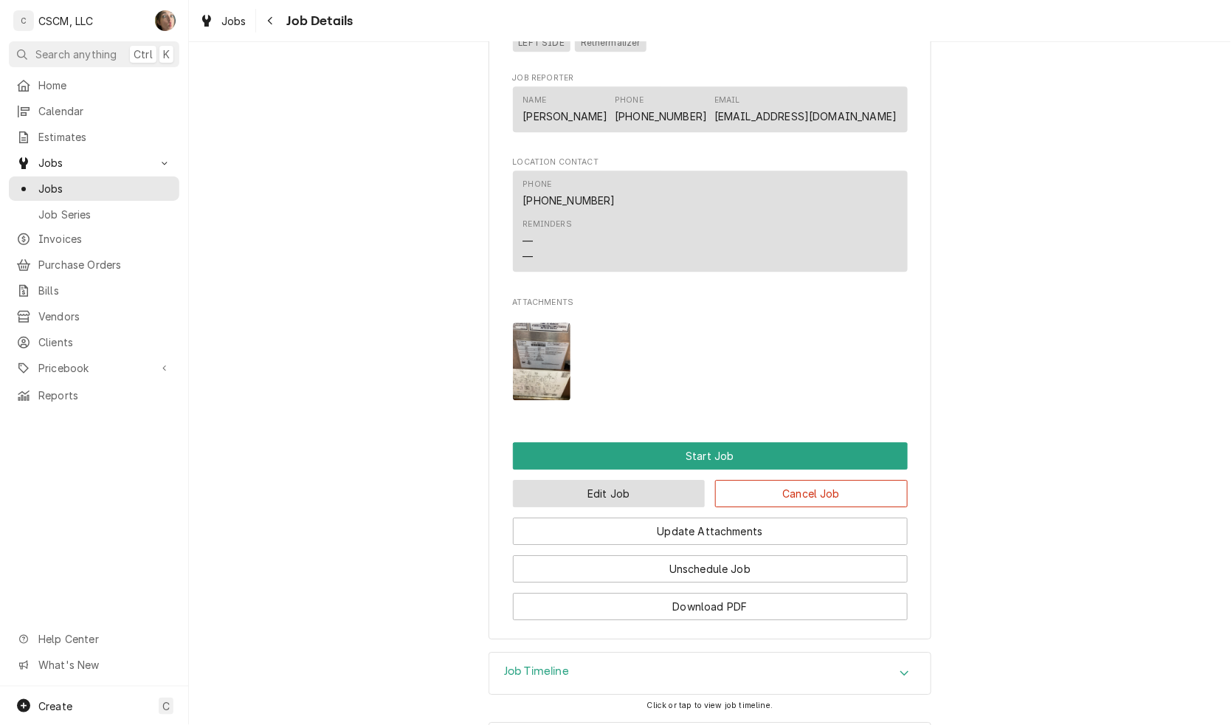
scroll to position [1107, 0]
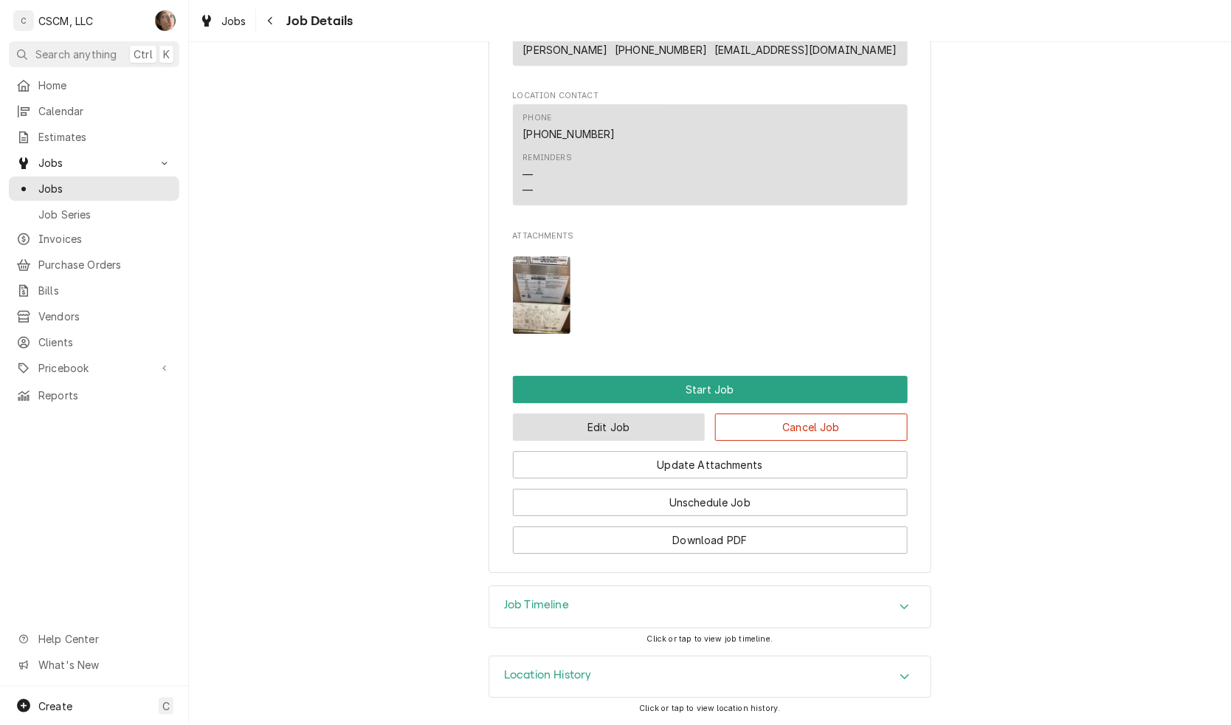
click at [661, 441] on button "Edit Job" at bounding box center [609, 426] width 193 height 27
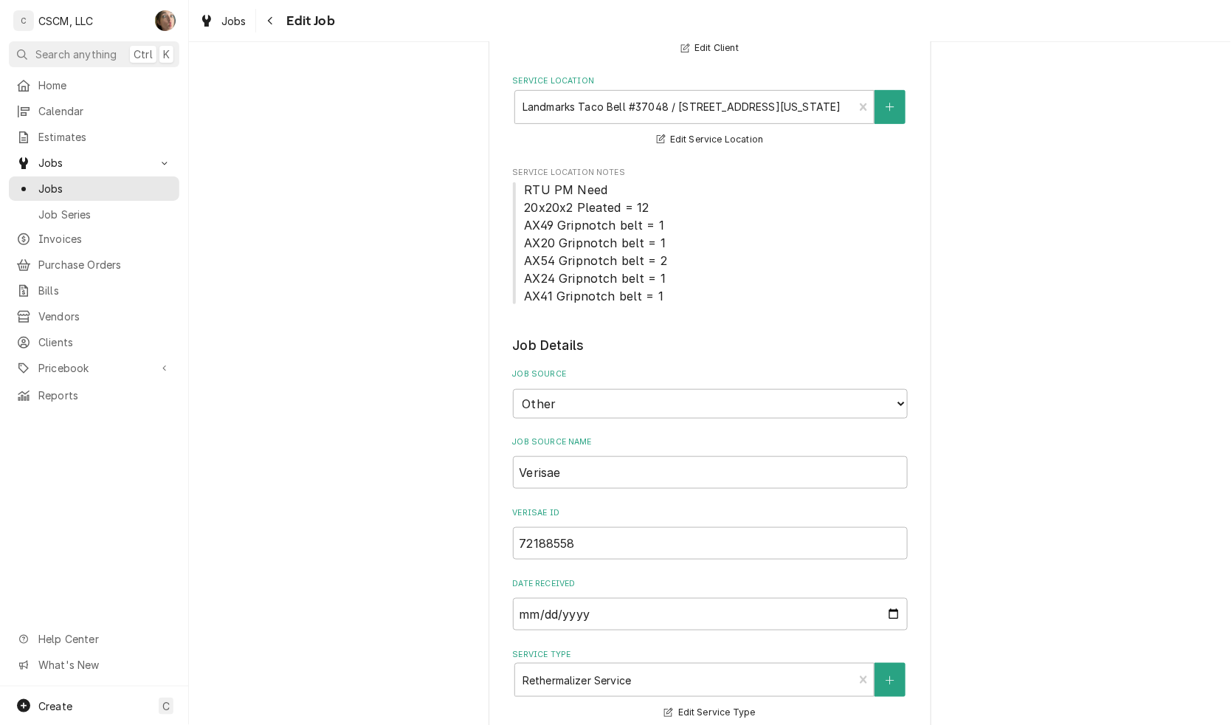
scroll to position [369, 0]
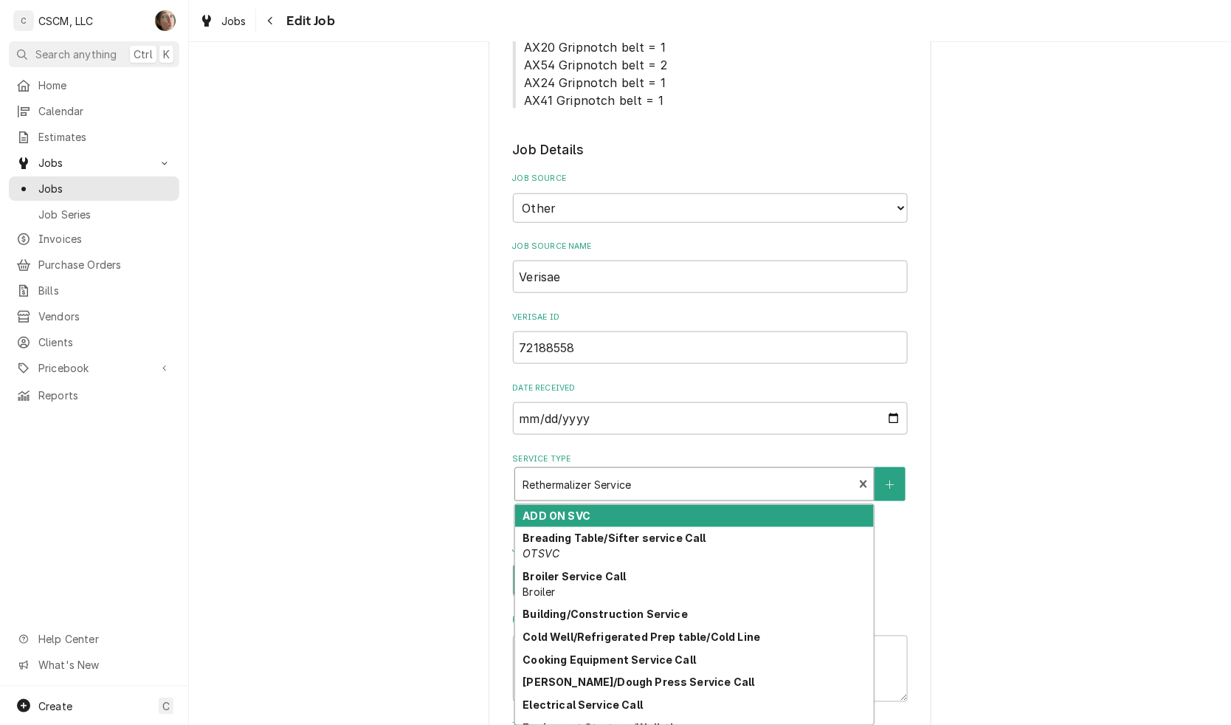
click at [670, 481] on div "Service Type" at bounding box center [685, 484] width 324 height 27
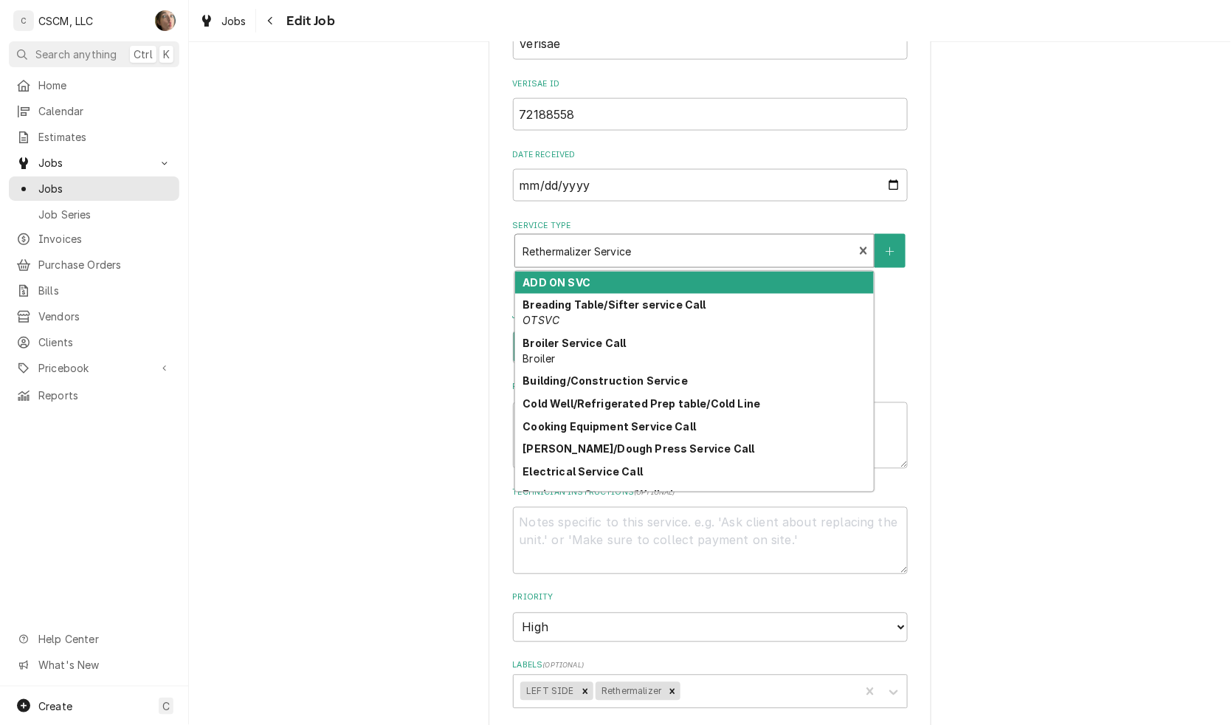
scroll to position [646, 0]
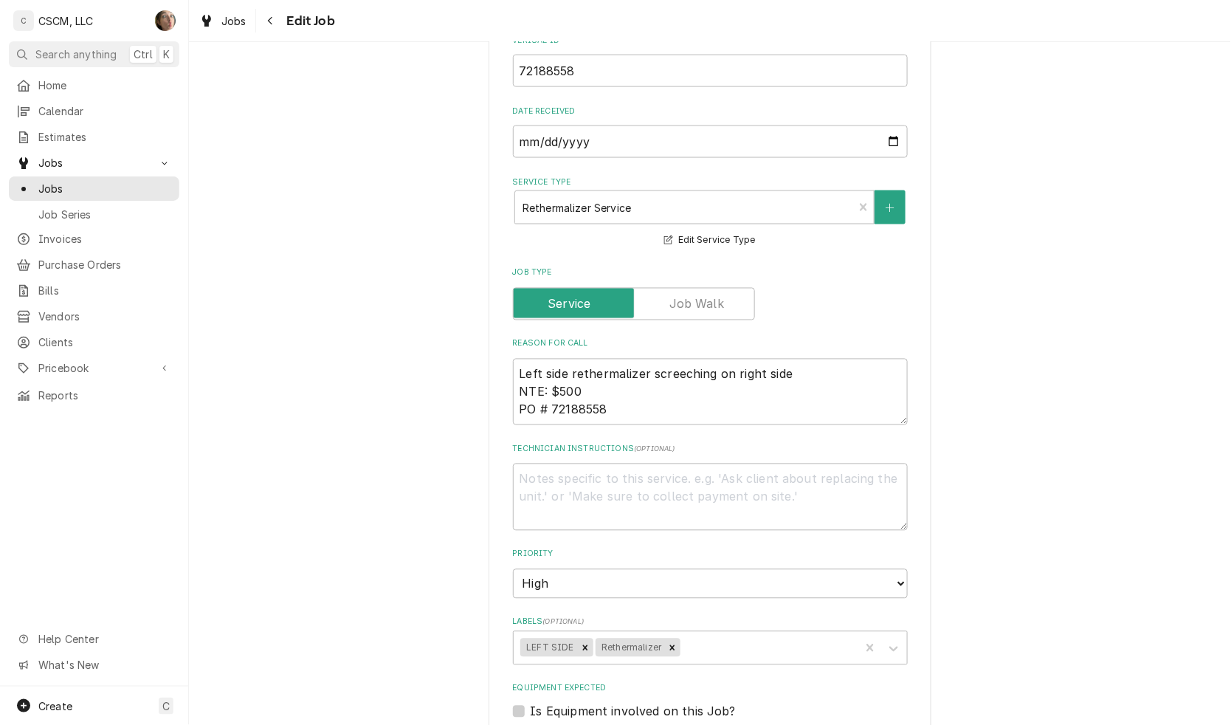
click at [1030, 465] on div "Use the fields below to edit this job: Client Details Client KBP Foods Edit Cli…" at bounding box center [710, 382] width 1042 height 1941
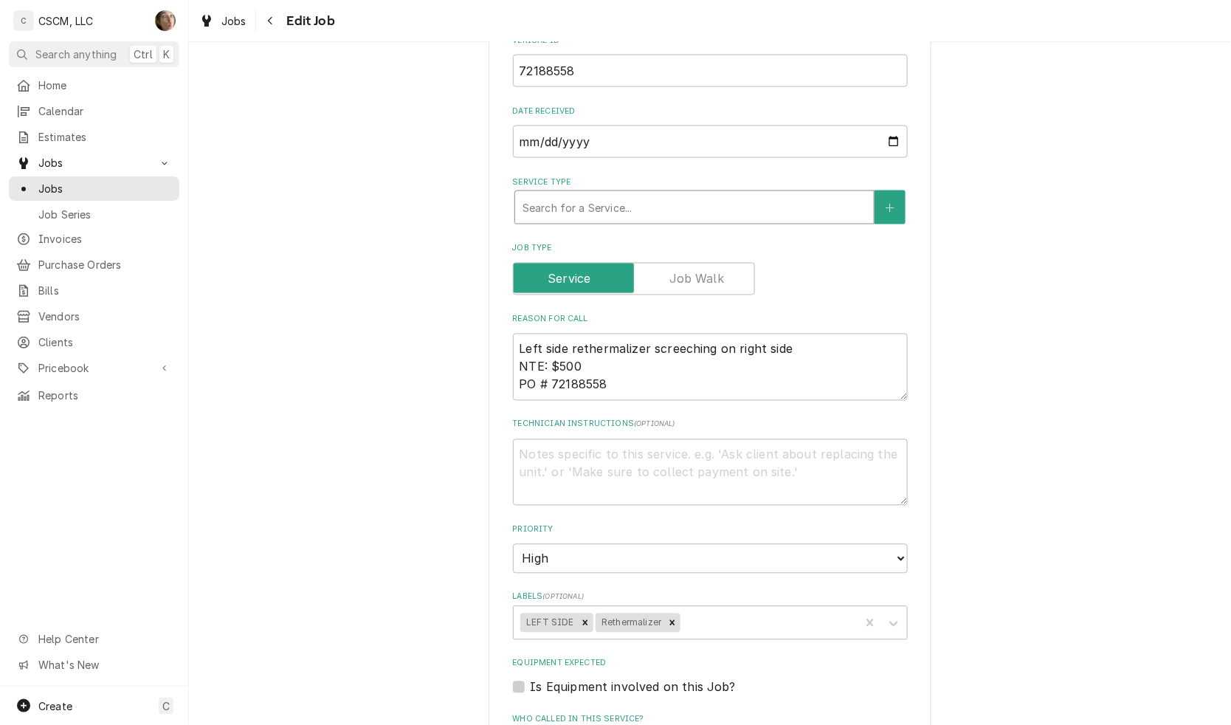
type textarea "x"
type input "CO"
type textarea "x"
type input "COO"
type textarea "x"
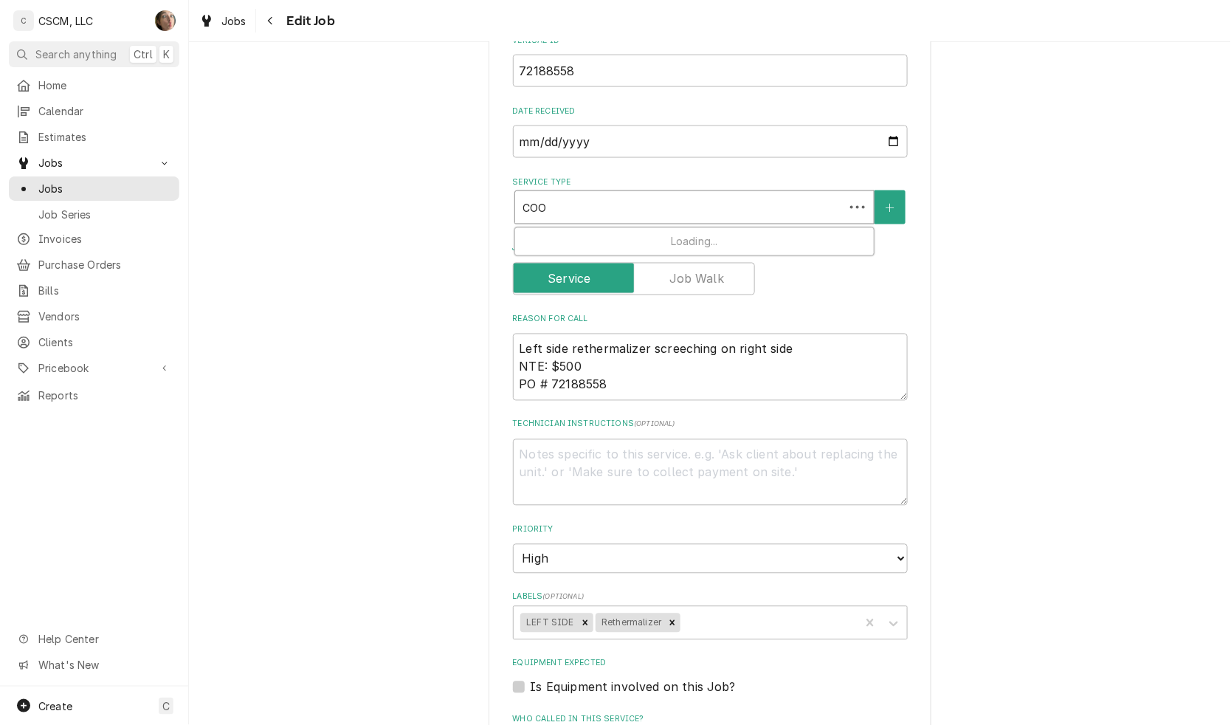
type input "COOK"
type textarea "x"
type input "COOKI"
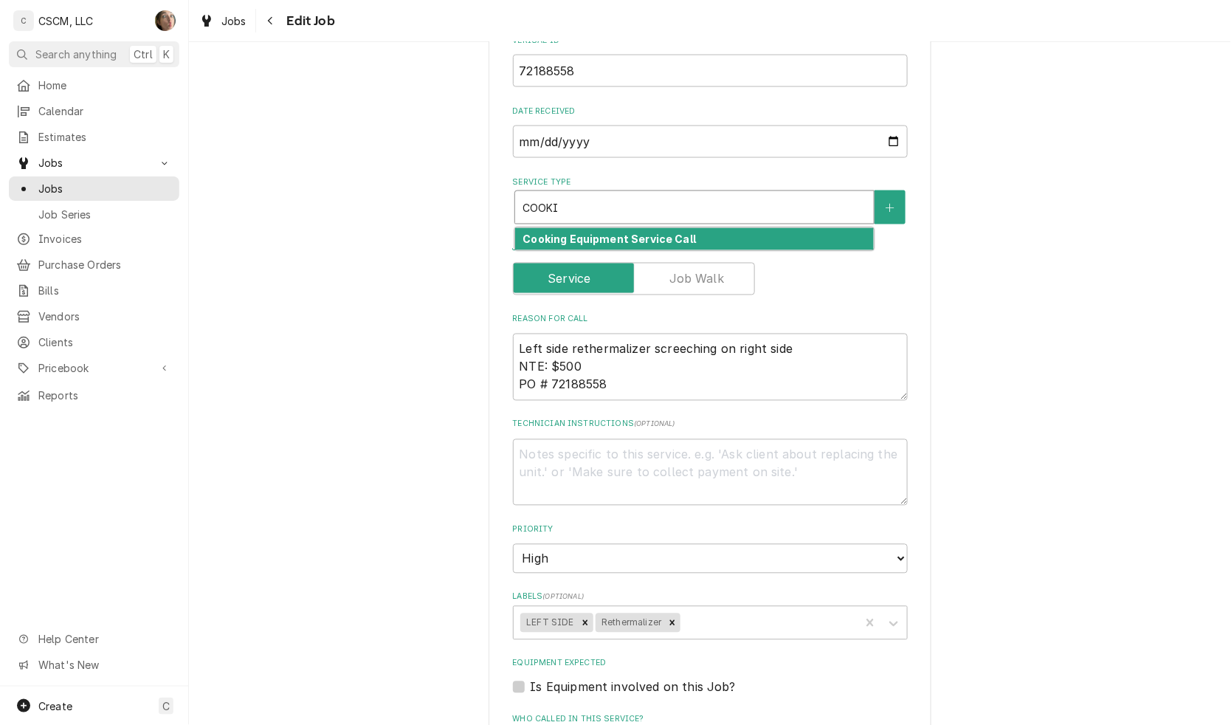
click at [703, 237] on div "Cooking Equipment Service Call" at bounding box center [694, 239] width 359 height 23
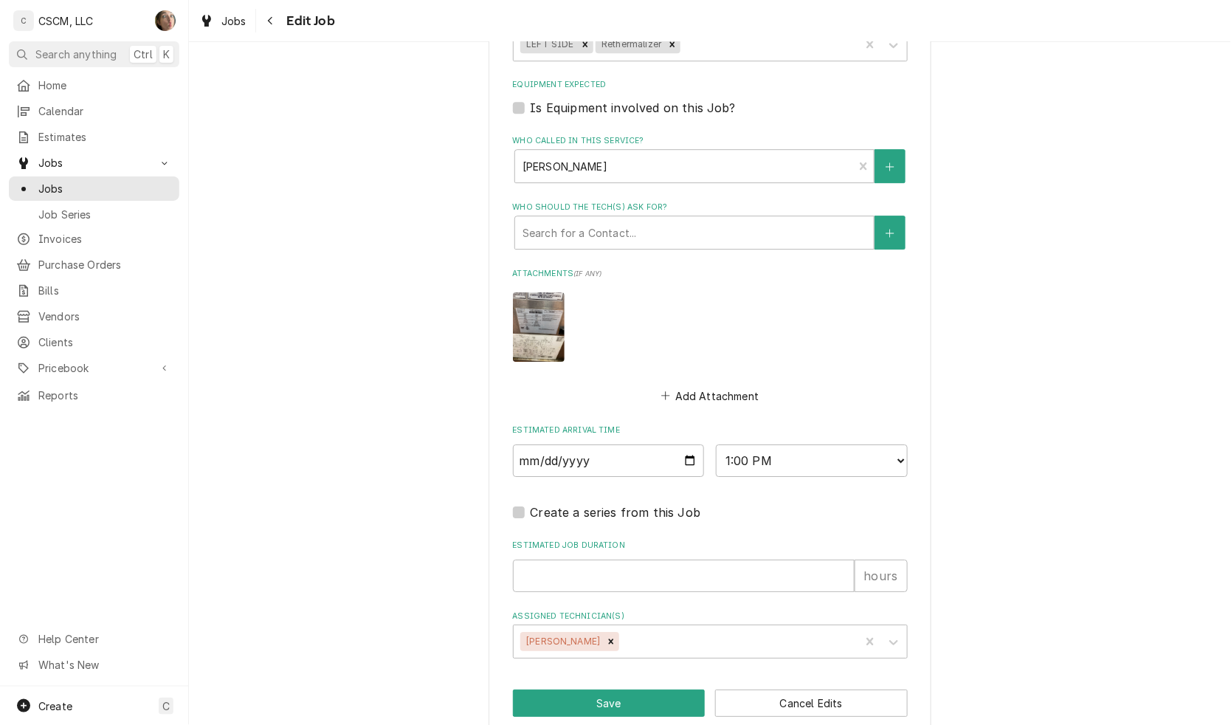
scroll to position [1271, 0]
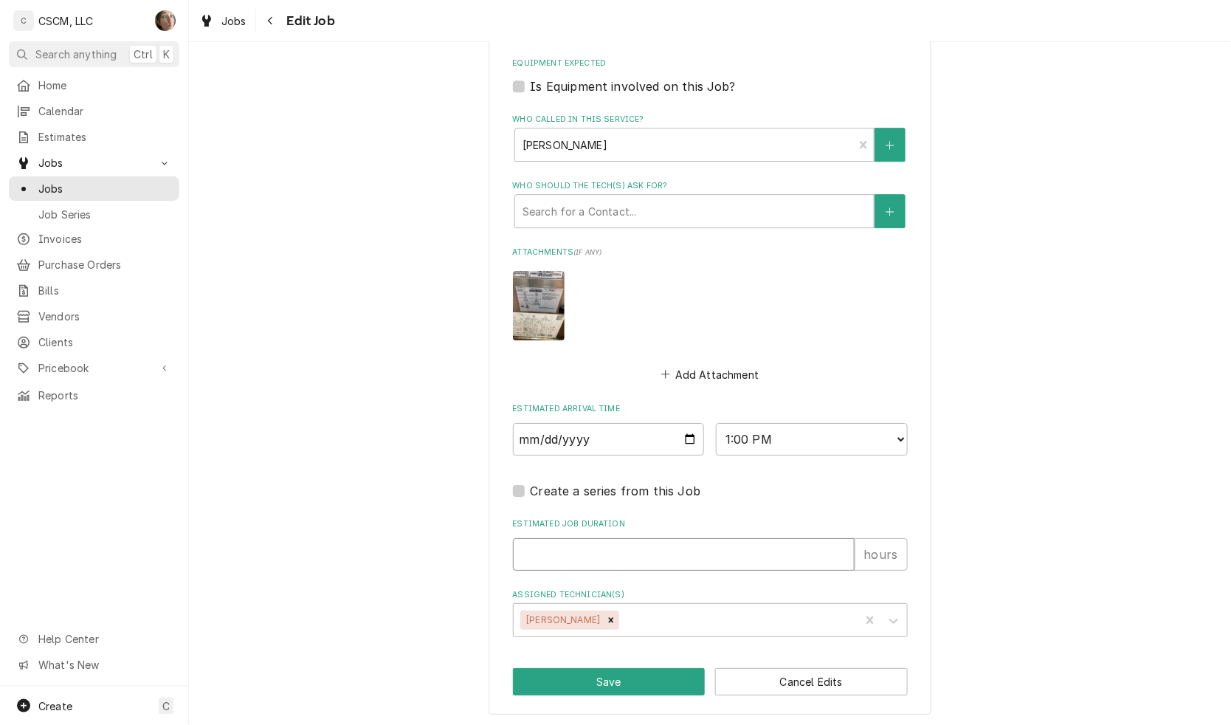
click at [672, 543] on input "Estimated Job Duration" at bounding box center [684, 554] width 342 height 32
type textarea "x"
type input "1"
type textarea "x"
type input "1"
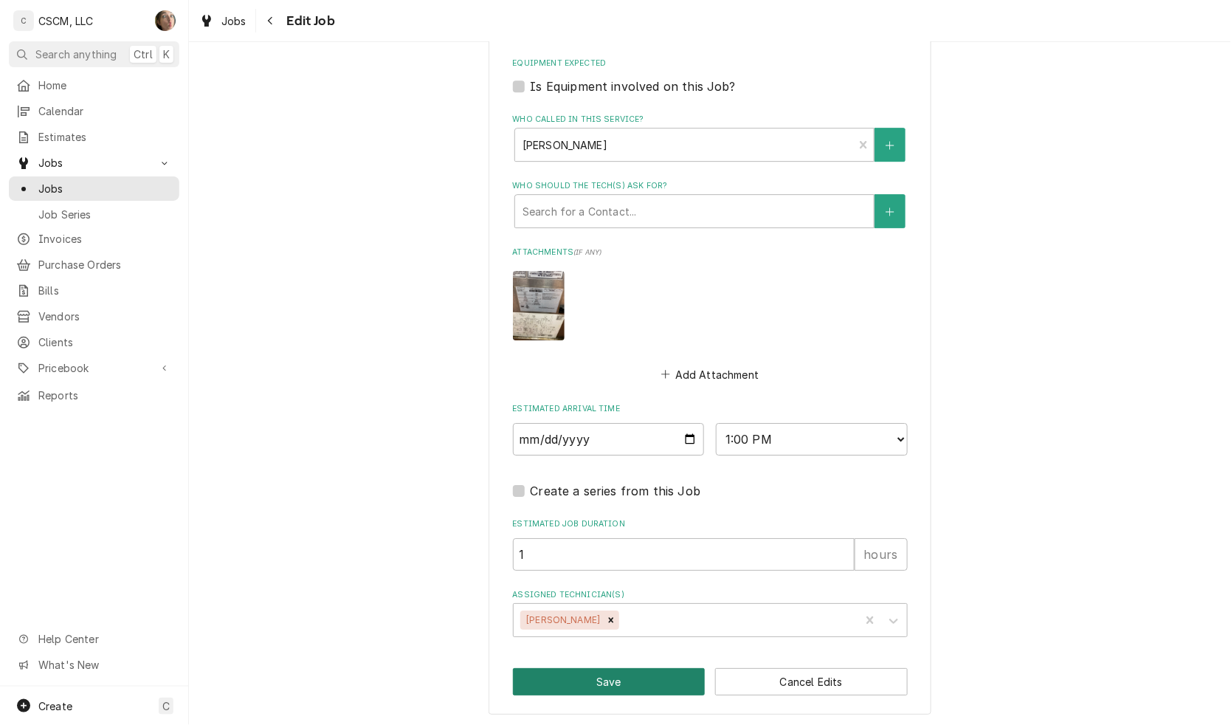
click at [616, 685] on button "Save" at bounding box center [609, 681] width 193 height 27
type textarea "x"
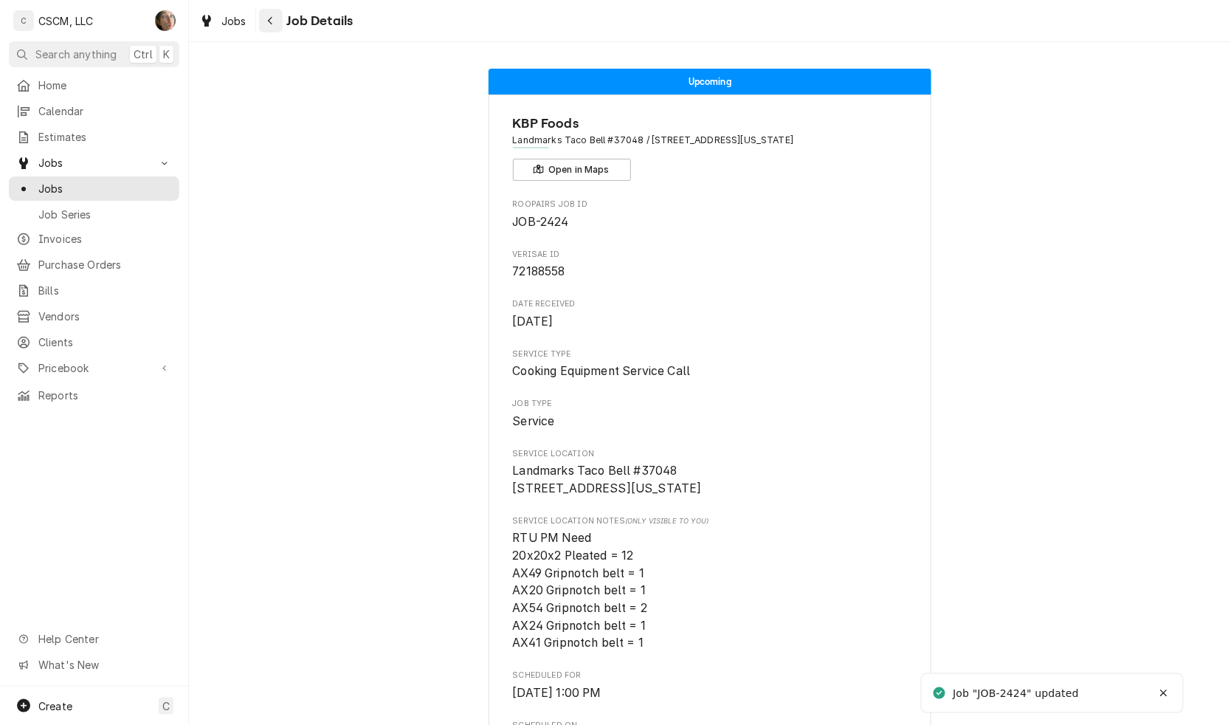
click at [274, 21] on div "Navigate back" at bounding box center [271, 20] width 15 height 15
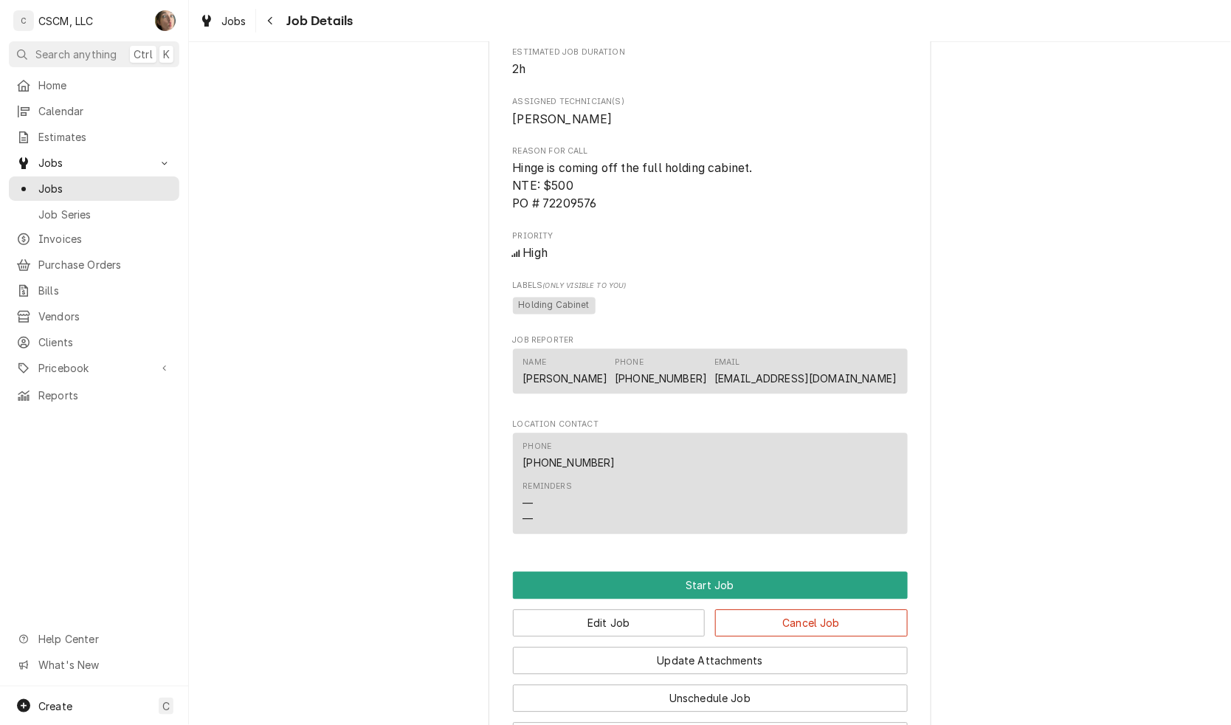
scroll to position [954, 0]
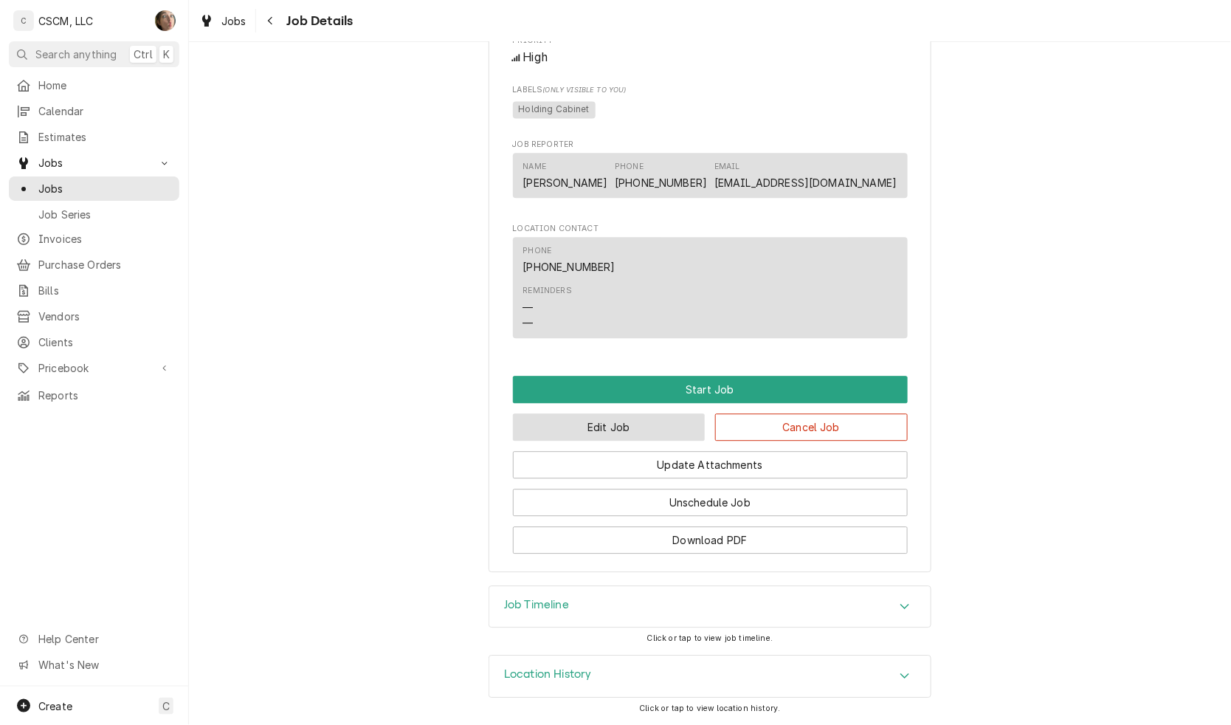
click at [627, 433] on button "Edit Job" at bounding box center [609, 426] width 193 height 27
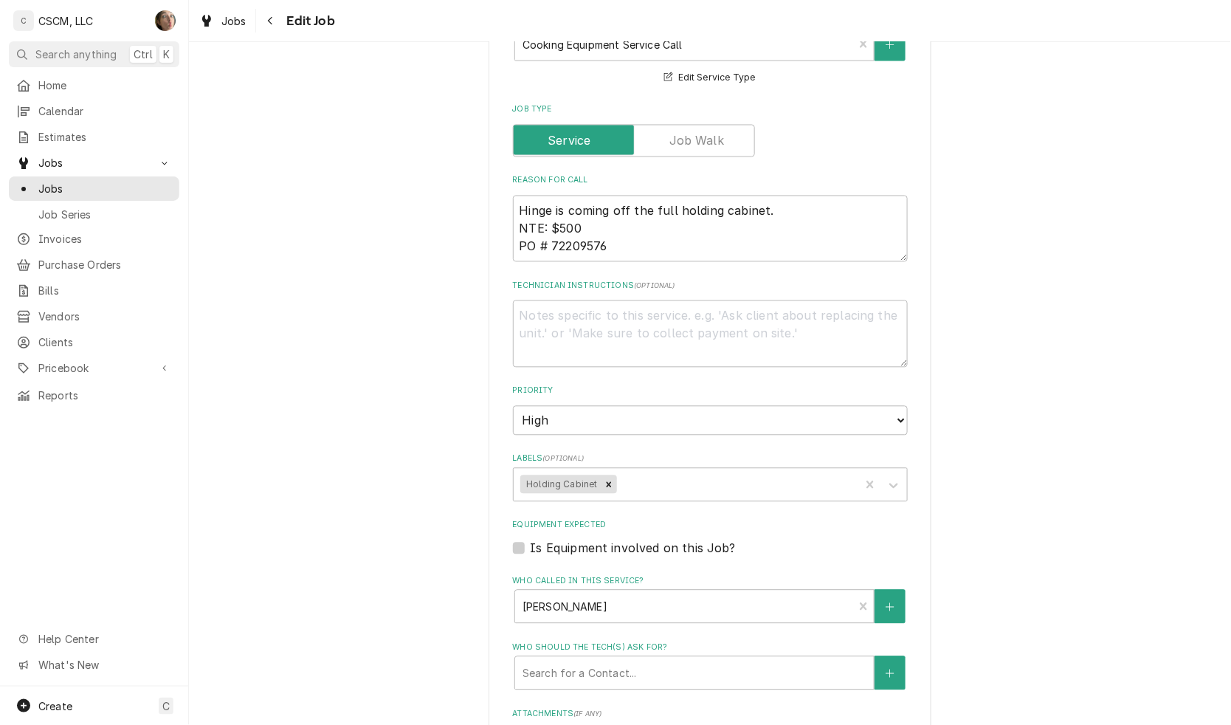
scroll to position [1146, 0]
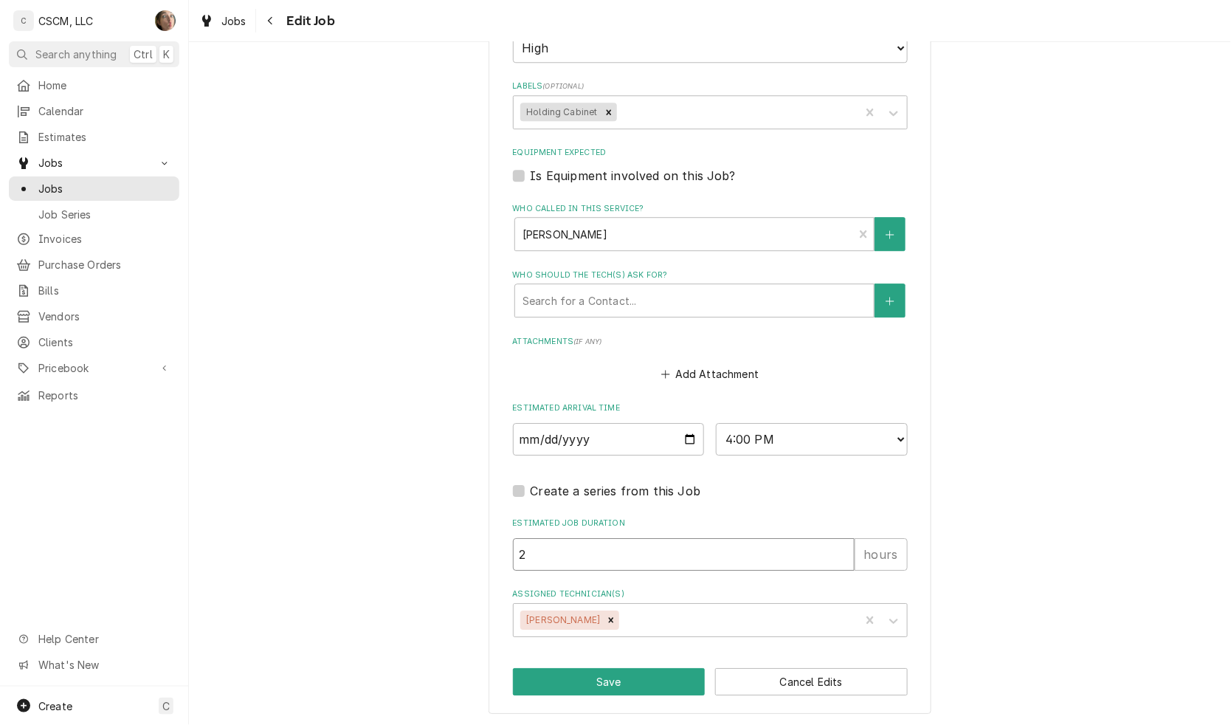
drag, startPoint x: 610, startPoint y: 540, endPoint x: 424, endPoint y: 574, distance: 189.1
type textarea "x"
type input "1"
type textarea "x"
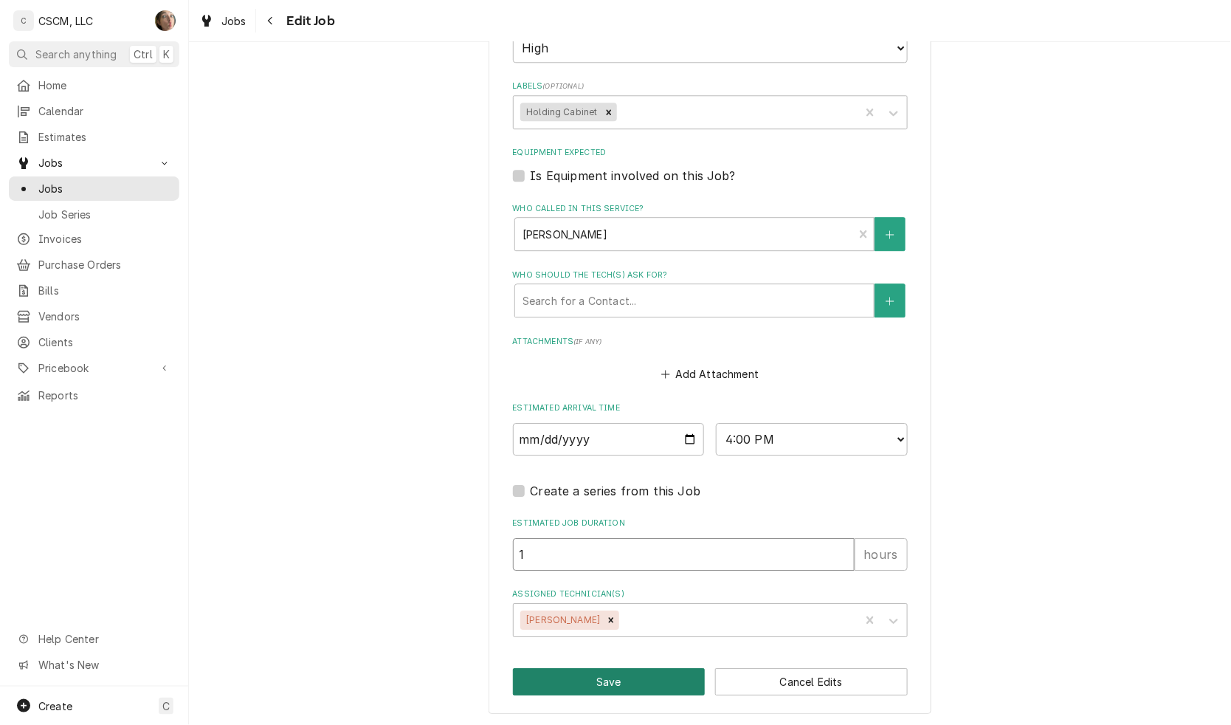
type input "1"
click at [579, 669] on button "Save" at bounding box center [609, 681] width 193 height 27
type textarea "x"
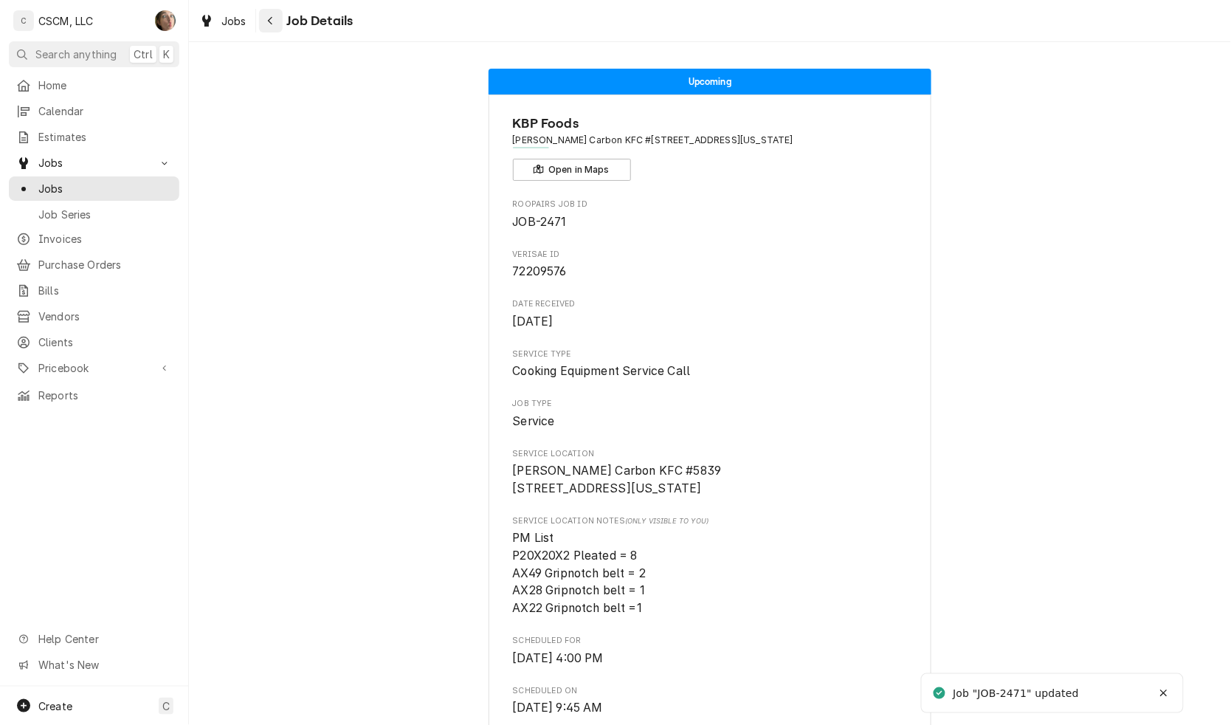
click at [268, 16] on icon "Navigate back" at bounding box center [270, 21] width 7 height 10
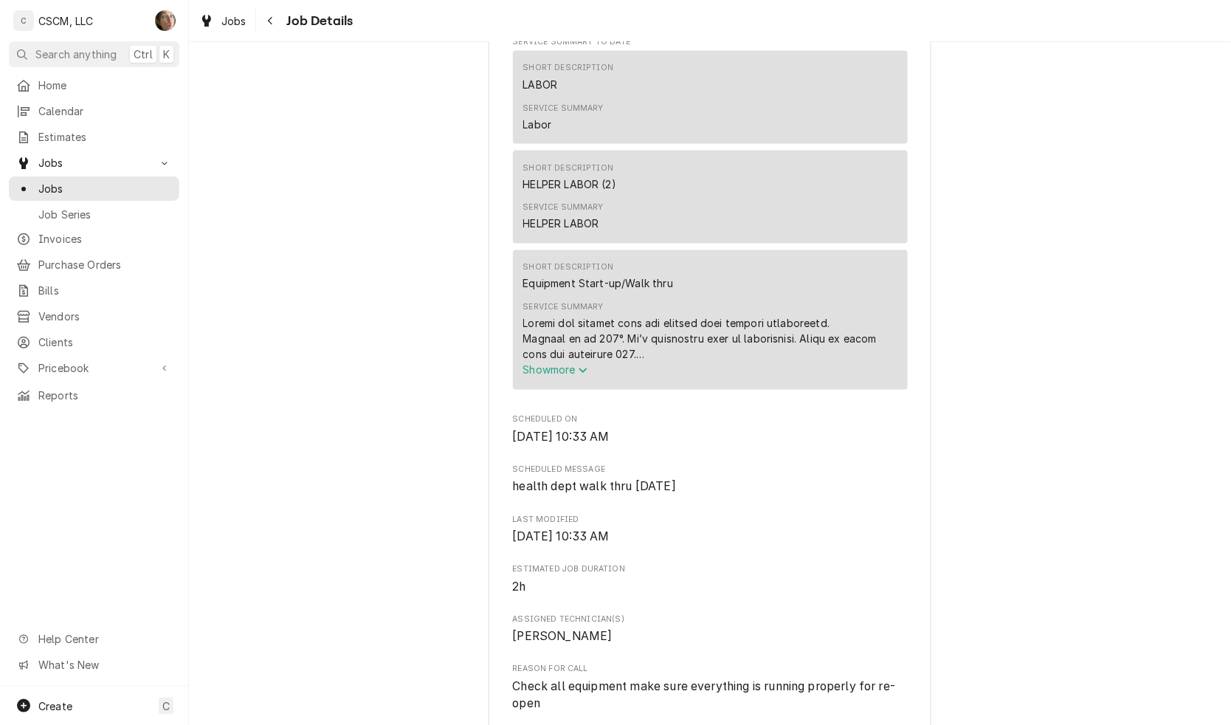
scroll to position [646, 0]
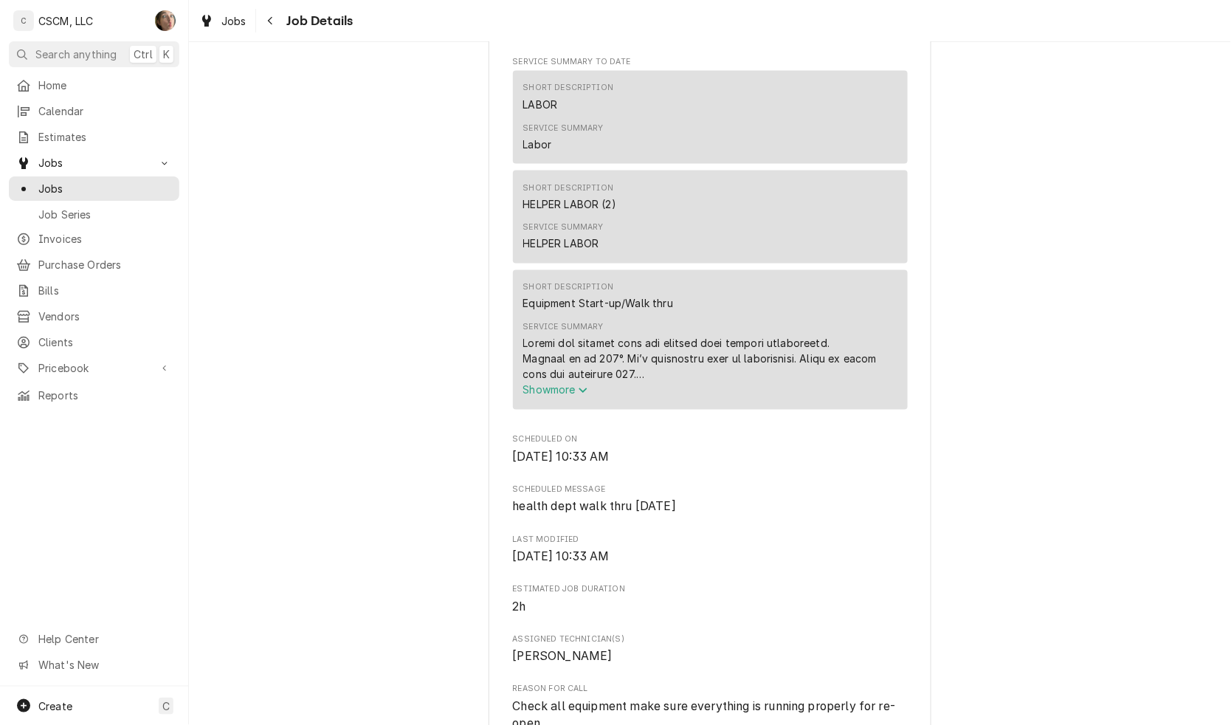
click at [555, 396] on span "Show more" at bounding box center [555, 390] width 65 height 13
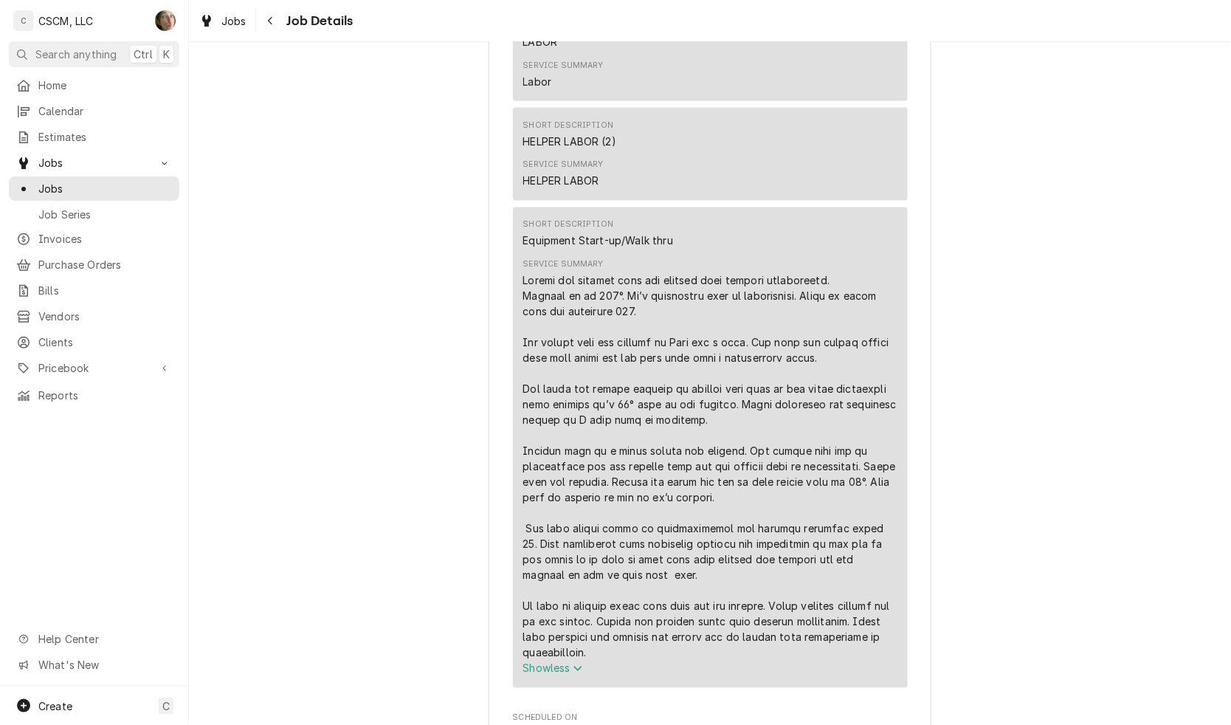
scroll to position [738, 0]
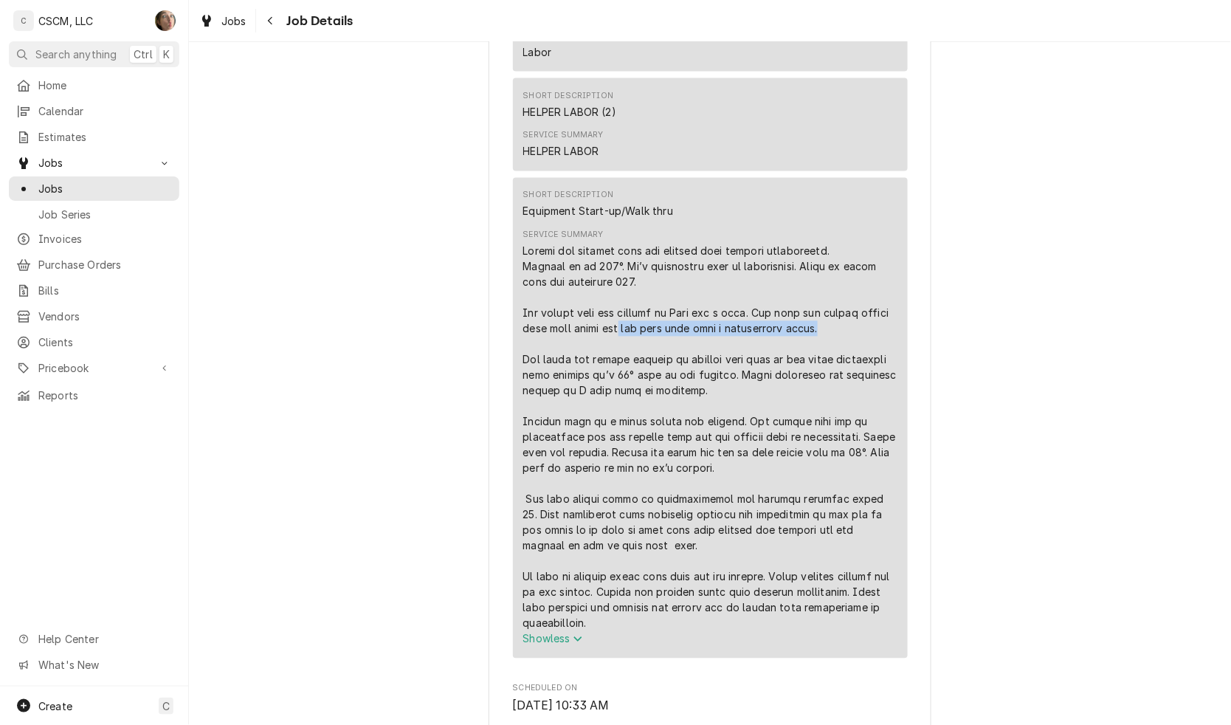
drag, startPoint x: 855, startPoint y: 345, endPoint x: 639, endPoint y: 352, distance: 215.7
click at [639, 352] on div "Service Summary" at bounding box center [710, 438] width 374 height 388
click at [440, 286] on div "Upcoming CAPTAIN D's [PERSON_NAME] Captain D's 365119 / [STREET_ADDRESS][US_STA…" at bounding box center [710, 610] width 1042 height 2582
click at [343, 471] on div "Upcoming CAPTAIN D's [PERSON_NAME] Captain D's 365119 / [STREET_ADDRESS][US_STA…" at bounding box center [710, 610] width 1042 height 2582
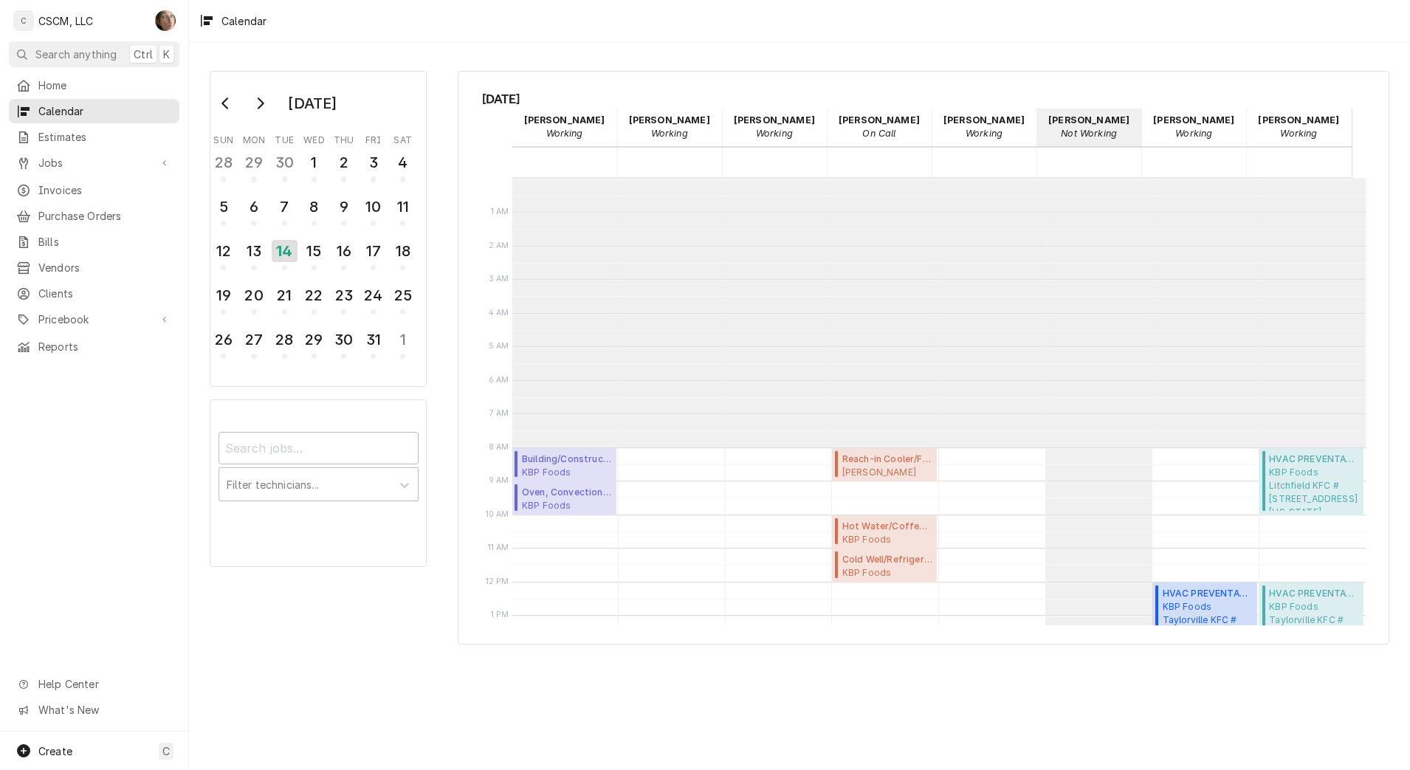
scroll to position [360, 0]
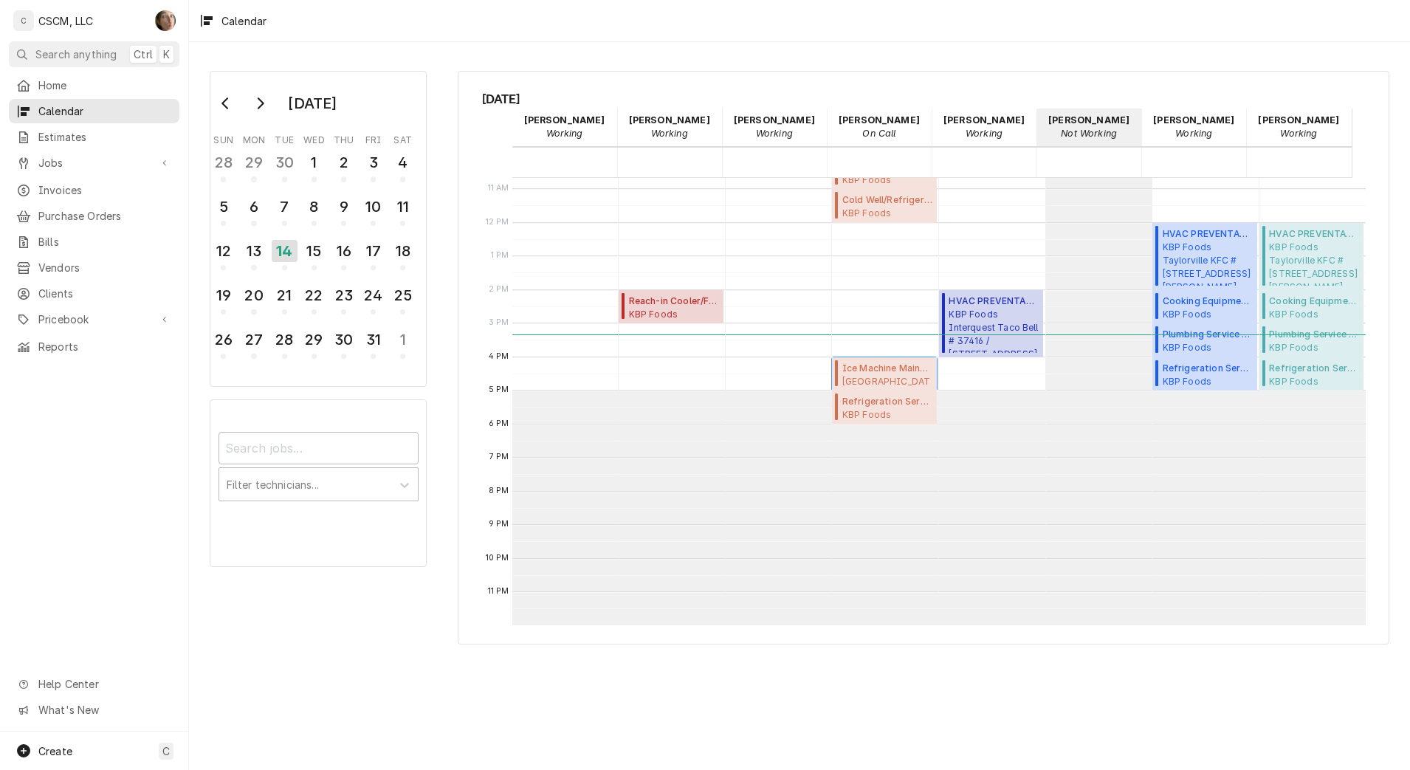
click at [876, 377] on span "Edwardsville Towne Center 2 LLC Trace on the Parkway / 6150 Trace Pkwy Dr, Edwa…" at bounding box center [887, 381] width 90 height 12
click at [1214, 335] on span "Plumbing Service Call ( Past Due )" at bounding box center [1208, 334] width 90 height 13
click at [1008, 683] on div "October 2025 Sun Mon Tue Wed Thu Fri Sat 28 29 30 1 2 3 4 5 6 7 8 9 10 11 12 13…" at bounding box center [799, 406] width 1221 height 728
click at [304, 250] on div "15" at bounding box center [314, 250] width 26 height 25
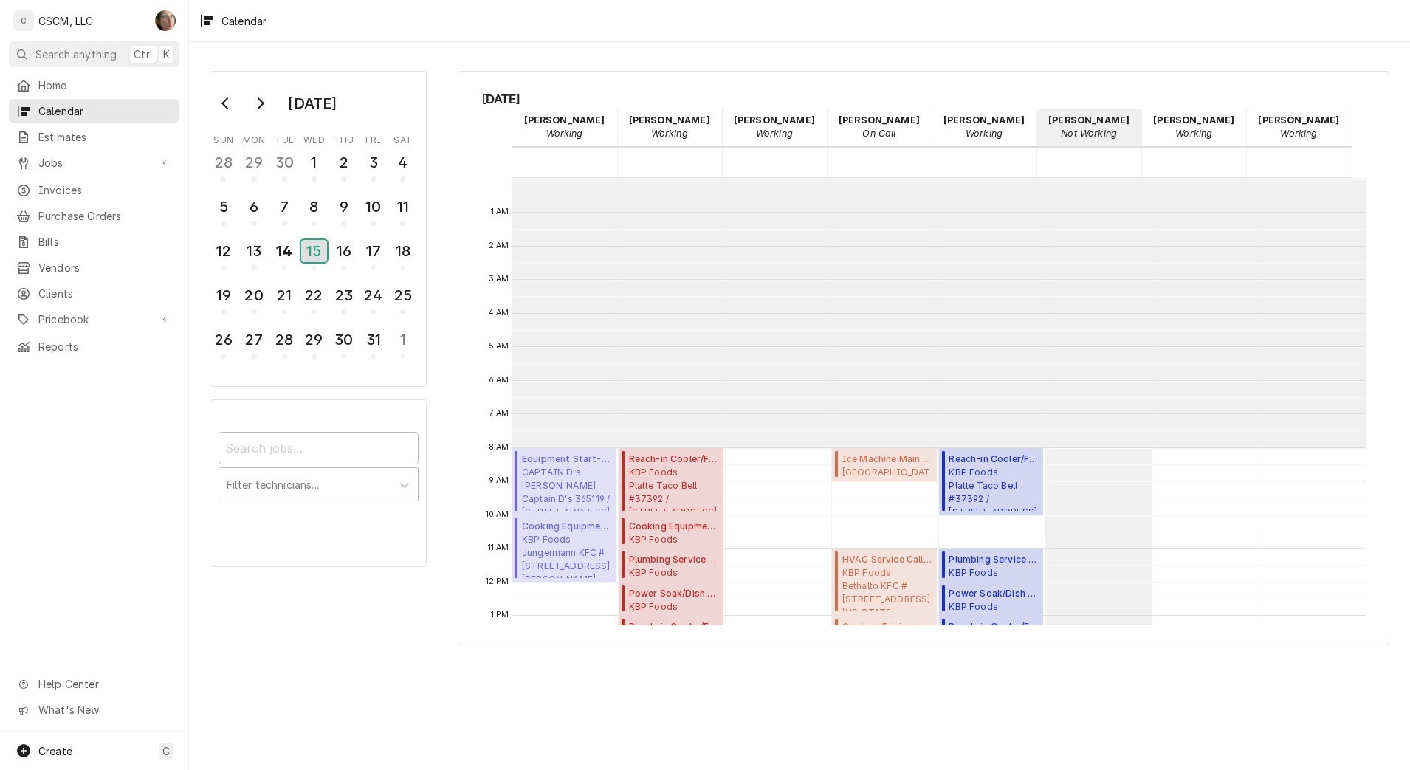
scroll to position [269, 0]
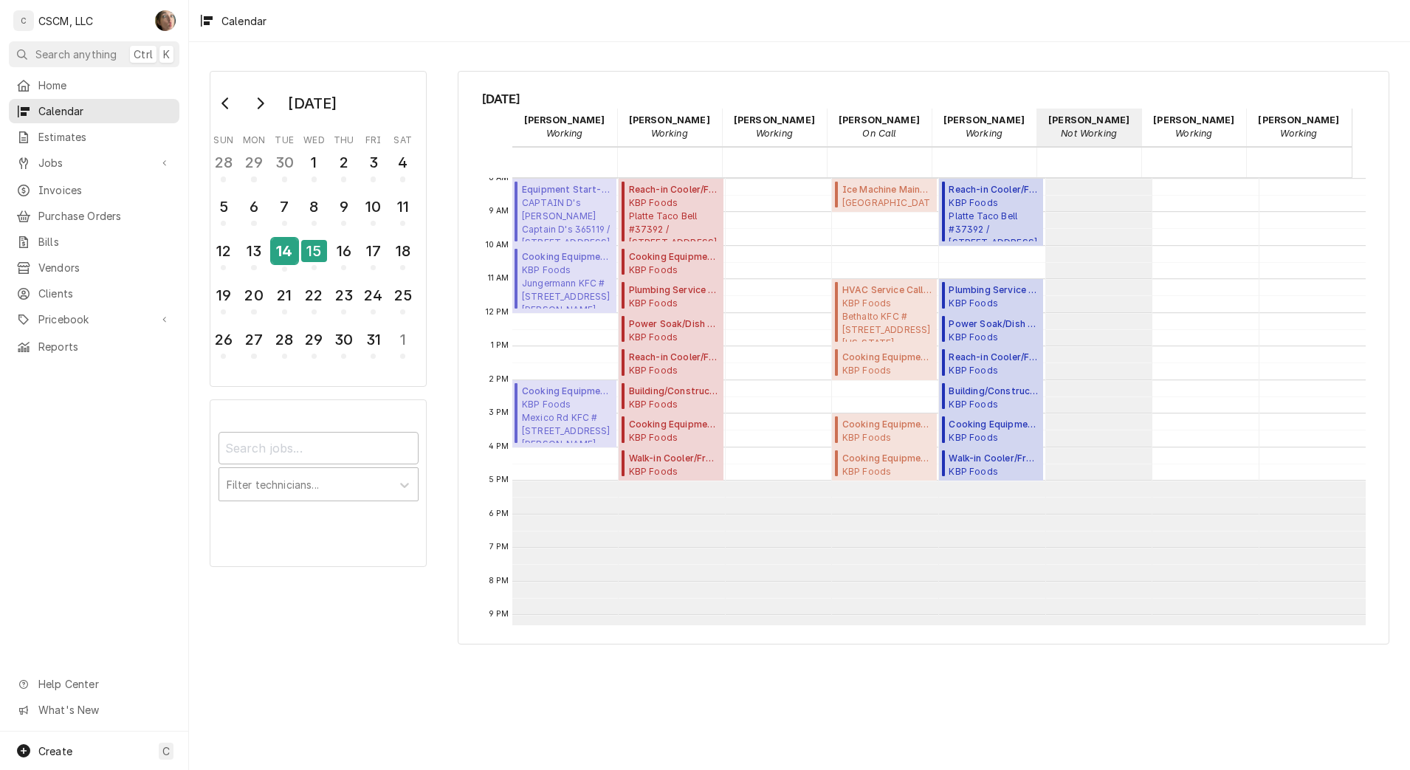
click at [281, 255] on div "14" at bounding box center [285, 250] width 26 height 25
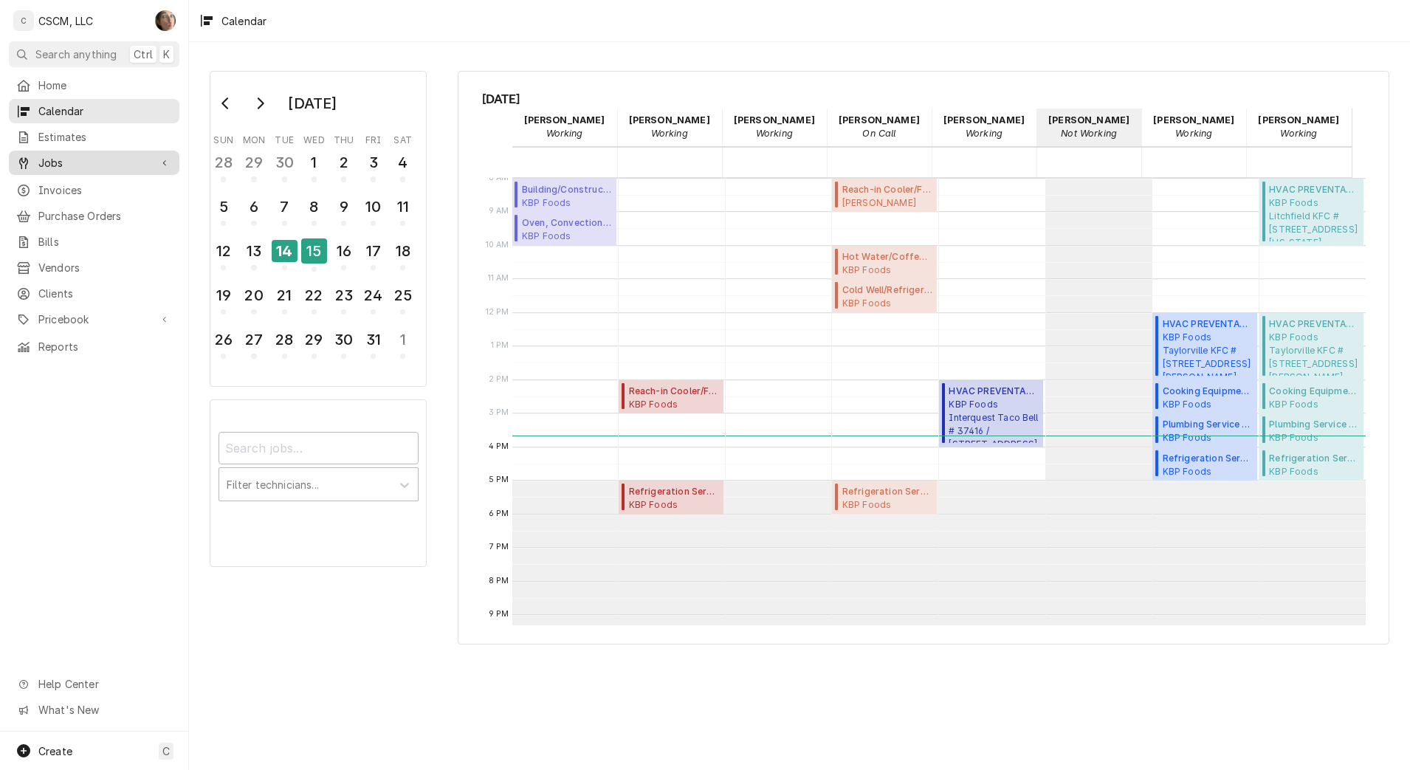
click at [97, 155] on span "Jobs" at bounding box center [93, 163] width 111 height 16
drag, startPoint x: 100, startPoint y: 182, endPoint x: 133, endPoint y: 164, distance: 37.6
click at [100, 182] on span "Jobs" at bounding box center [105, 189] width 134 height 16
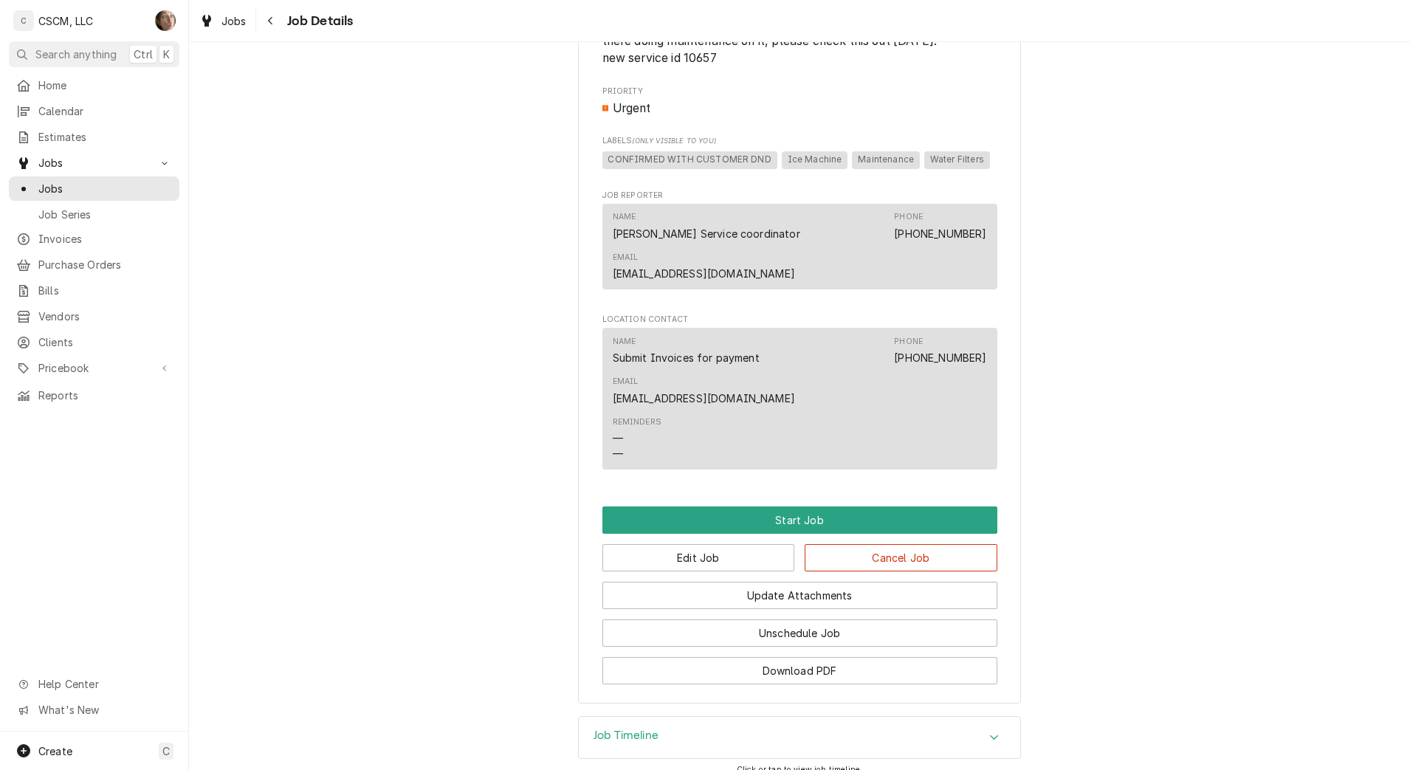
scroll to position [1051, 0]
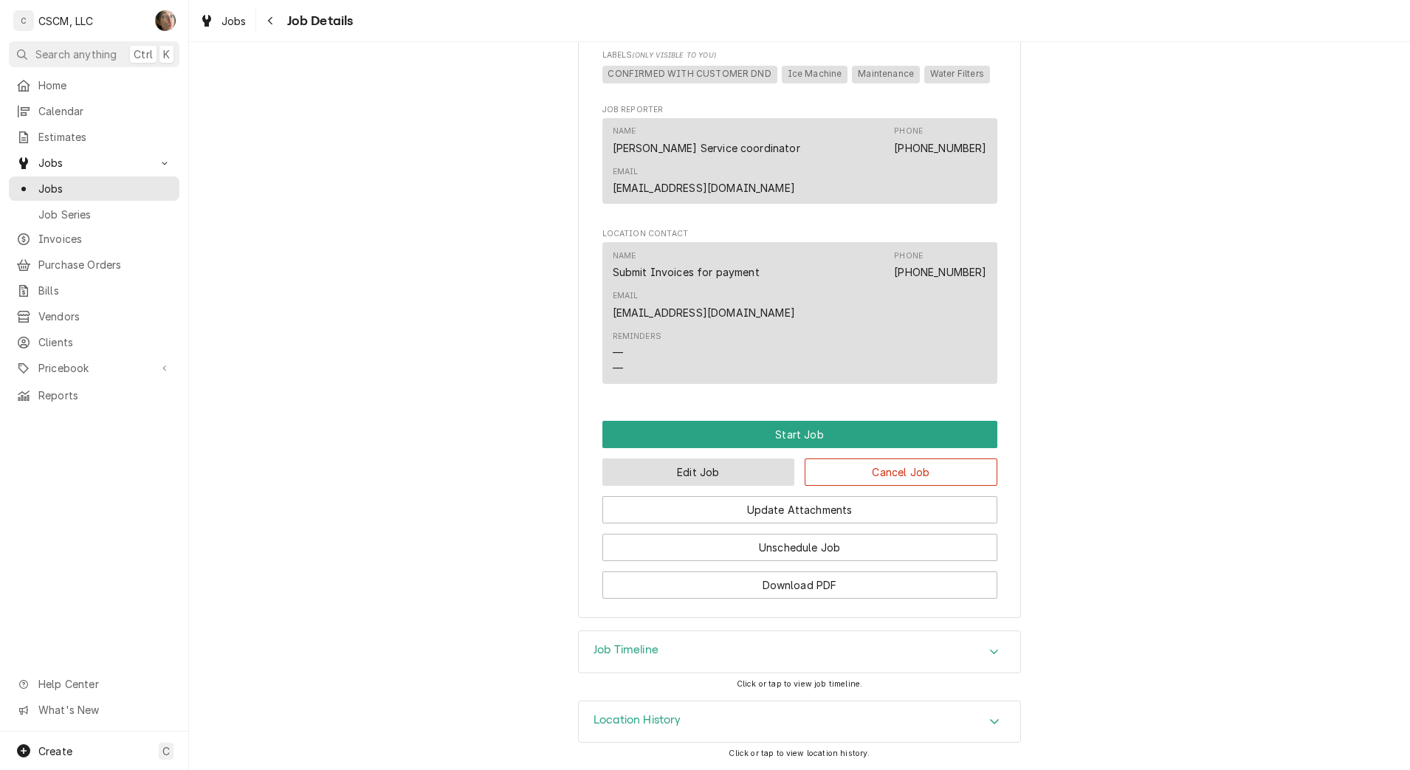
click at [687, 470] on button "Edit Job" at bounding box center [698, 471] width 193 height 27
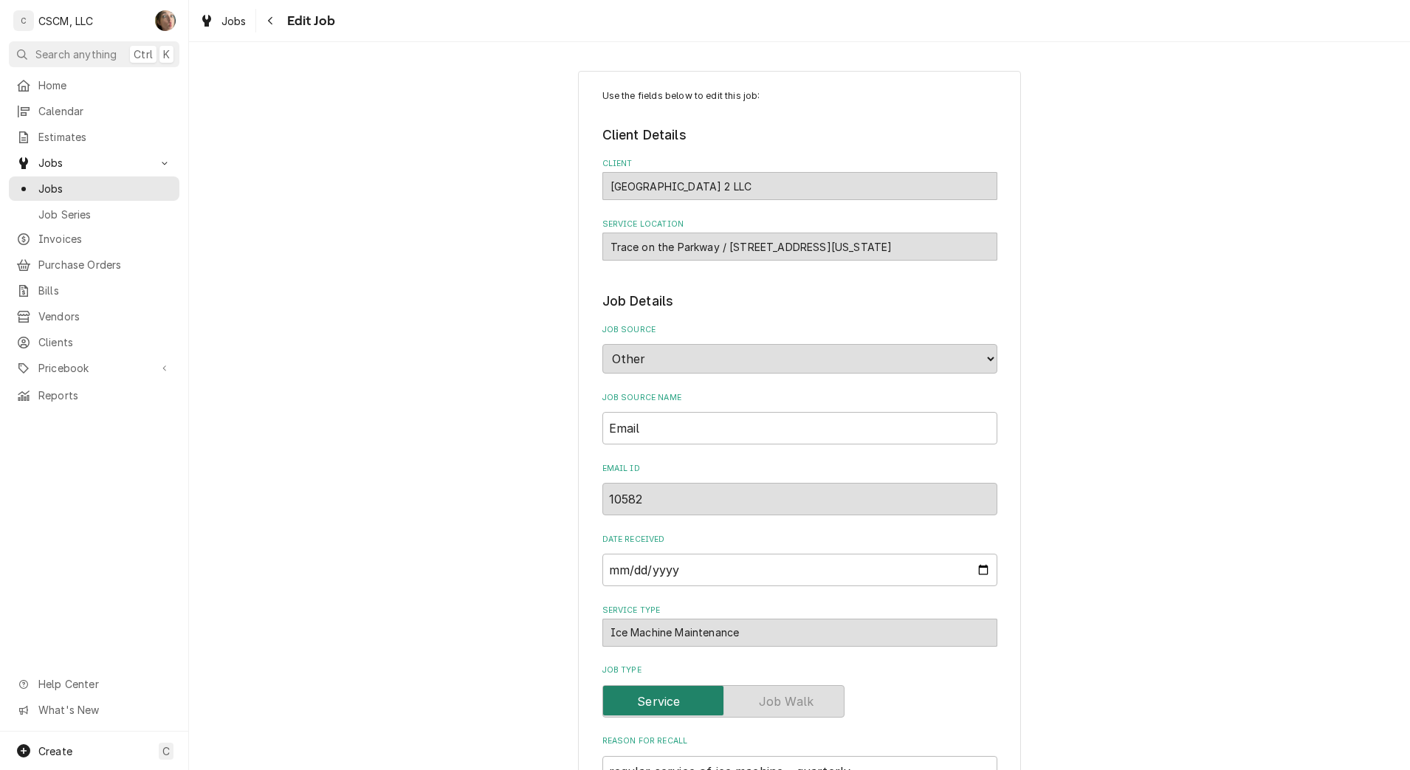
type textarea "x"
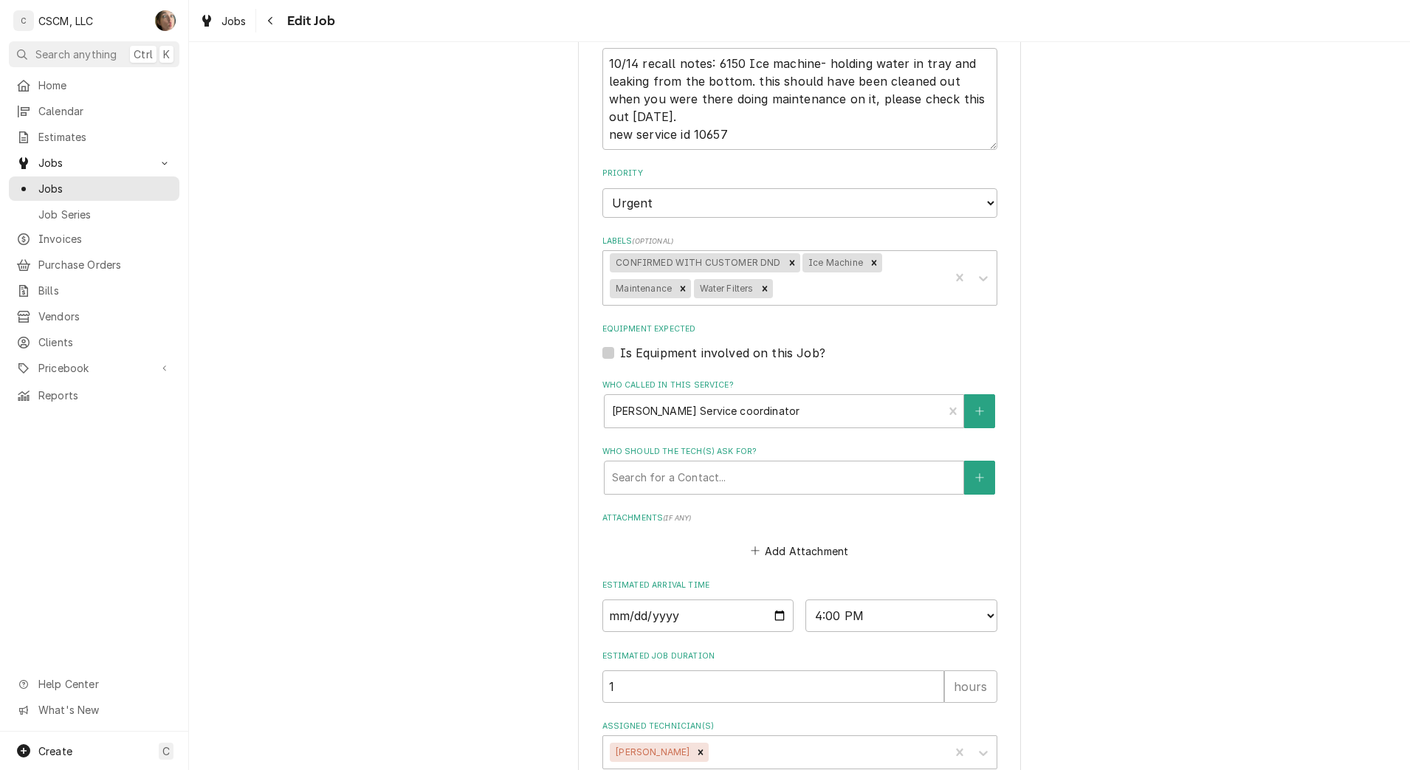
scroll to position [902, 0]
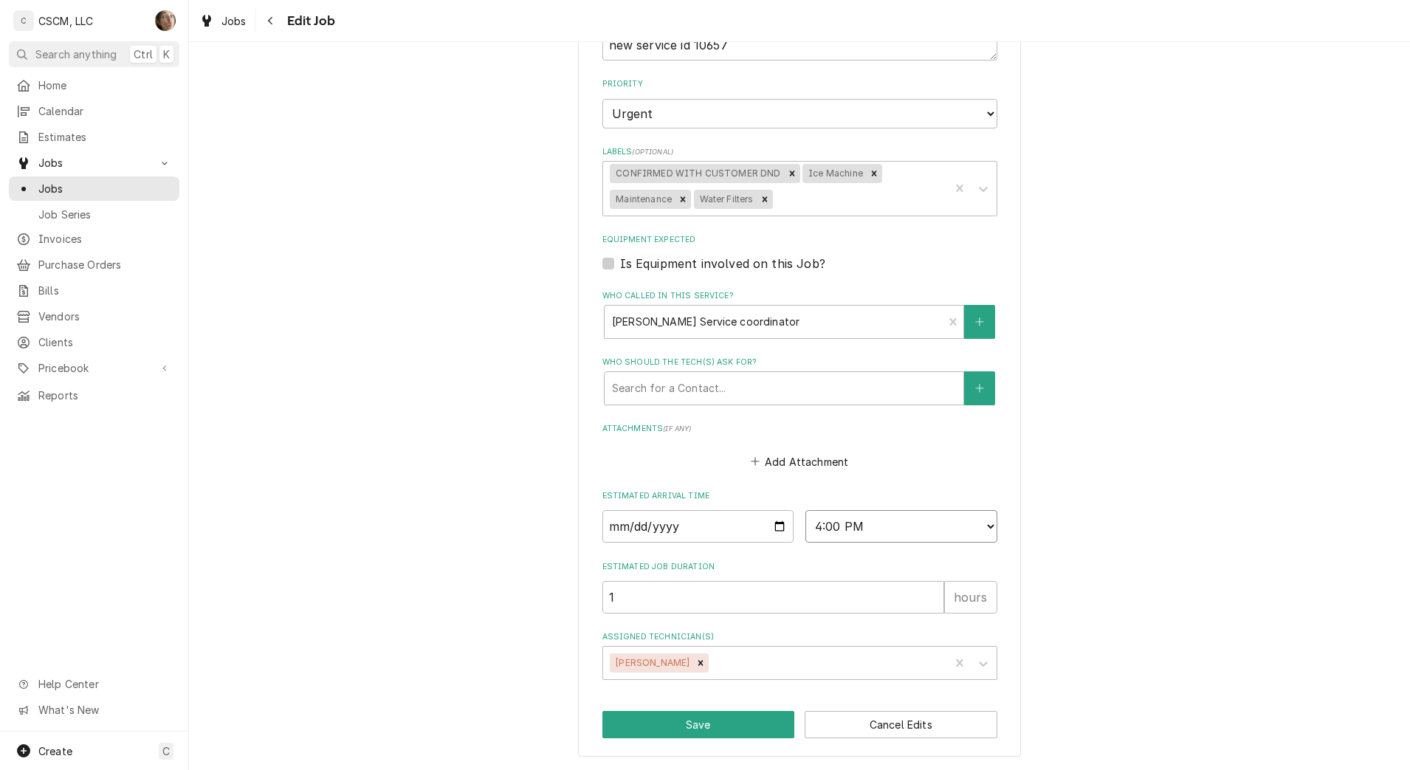
click at [861, 531] on select "AM / PM 6:00 AM 6:15 AM 6:30 AM 6:45 AM 7:00 AM 7:15 AM 7:30 AM 7:45 AM 8:00 AM…" at bounding box center [901, 526] width 192 height 32
select select "08:00:00"
click at [805, 510] on select "AM / PM 6:00 AM 6:15 AM 6:30 AM 6:45 AM 7:00 AM 7:15 AM 7:30 AM 7:45 AM 8:00 AM…" at bounding box center [901, 526] width 192 height 32
click at [769, 524] on input "[DATE]" at bounding box center [698, 526] width 192 height 32
type textarea "x"
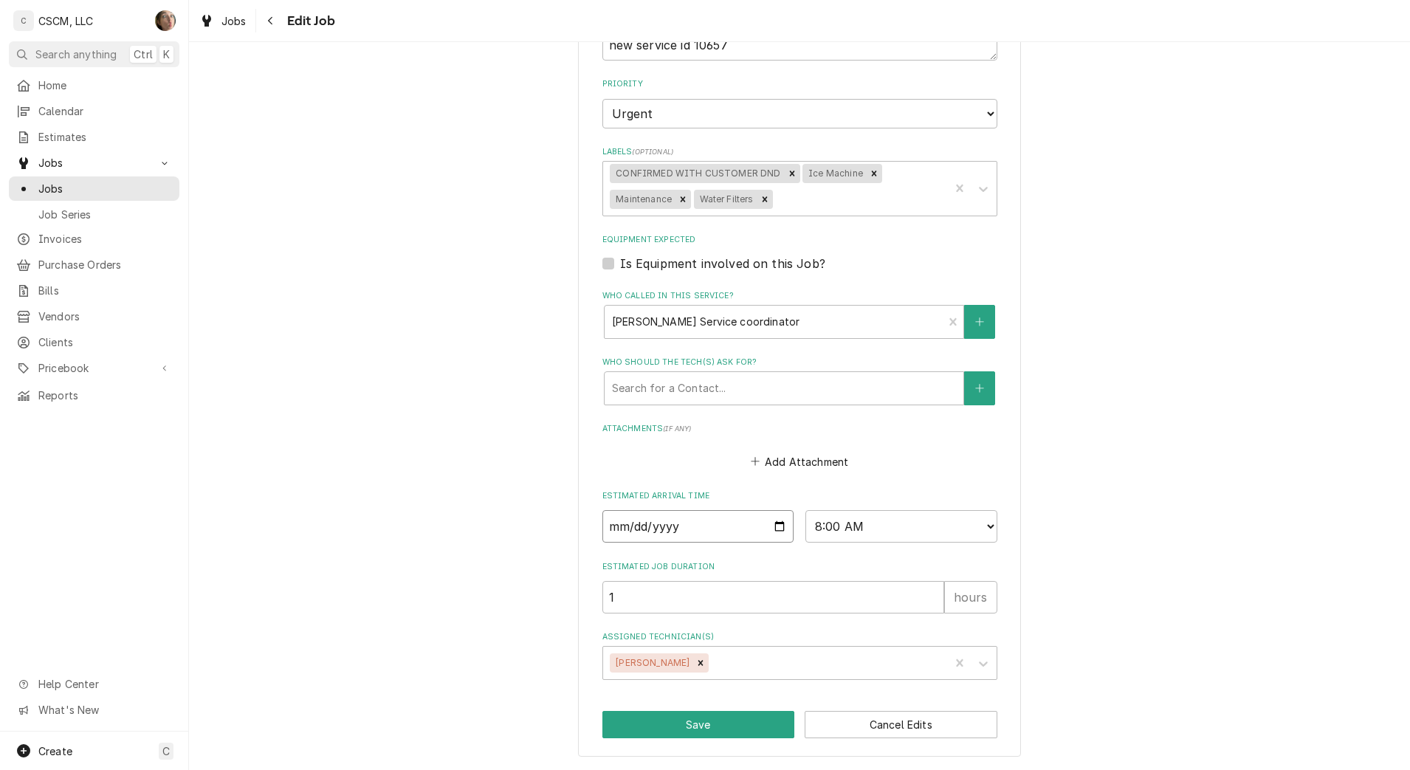
type input "[DATE]"
click at [674, 724] on button "Save" at bounding box center [698, 724] width 193 height 27
type textarea "x"
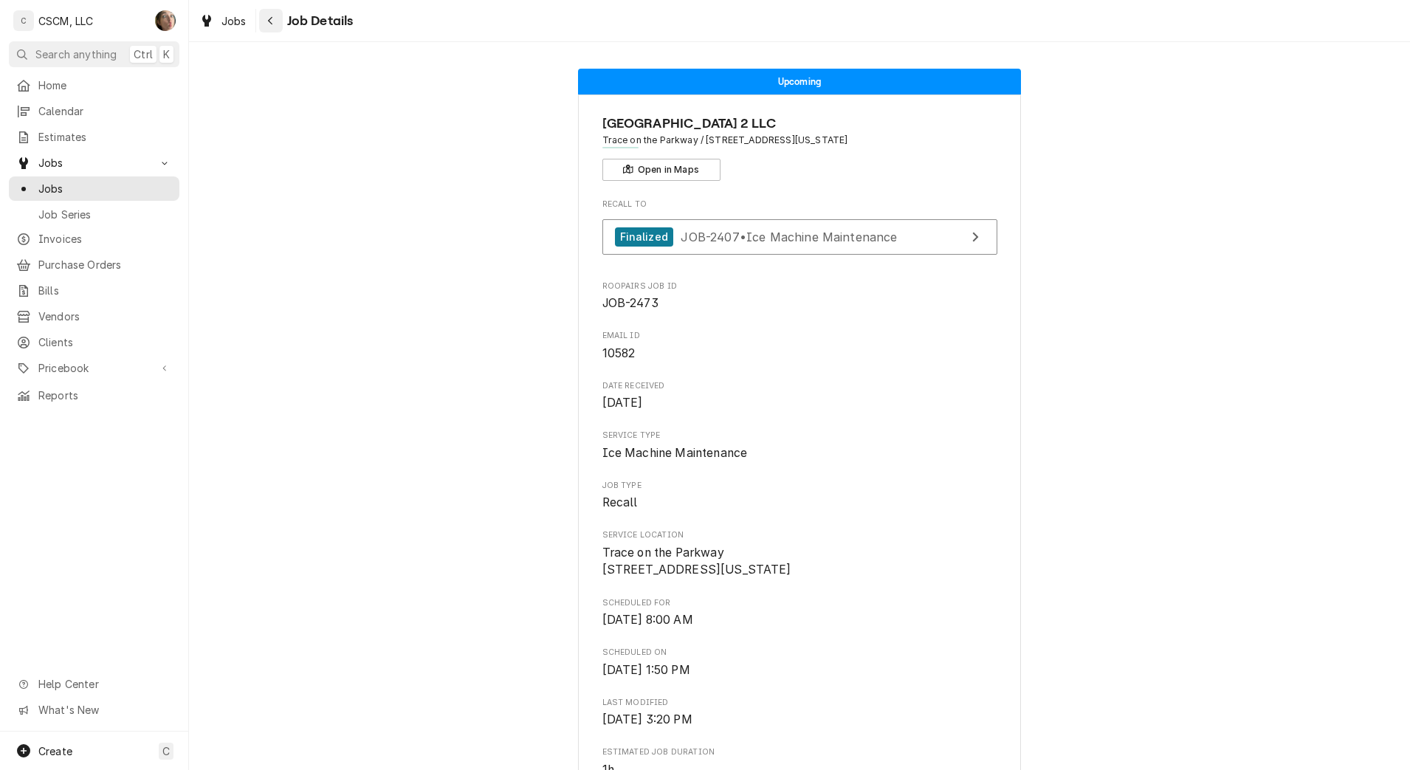
click at [281, 12] on button "Navigate back" at bounding box center [271, 21] width 24 height 24
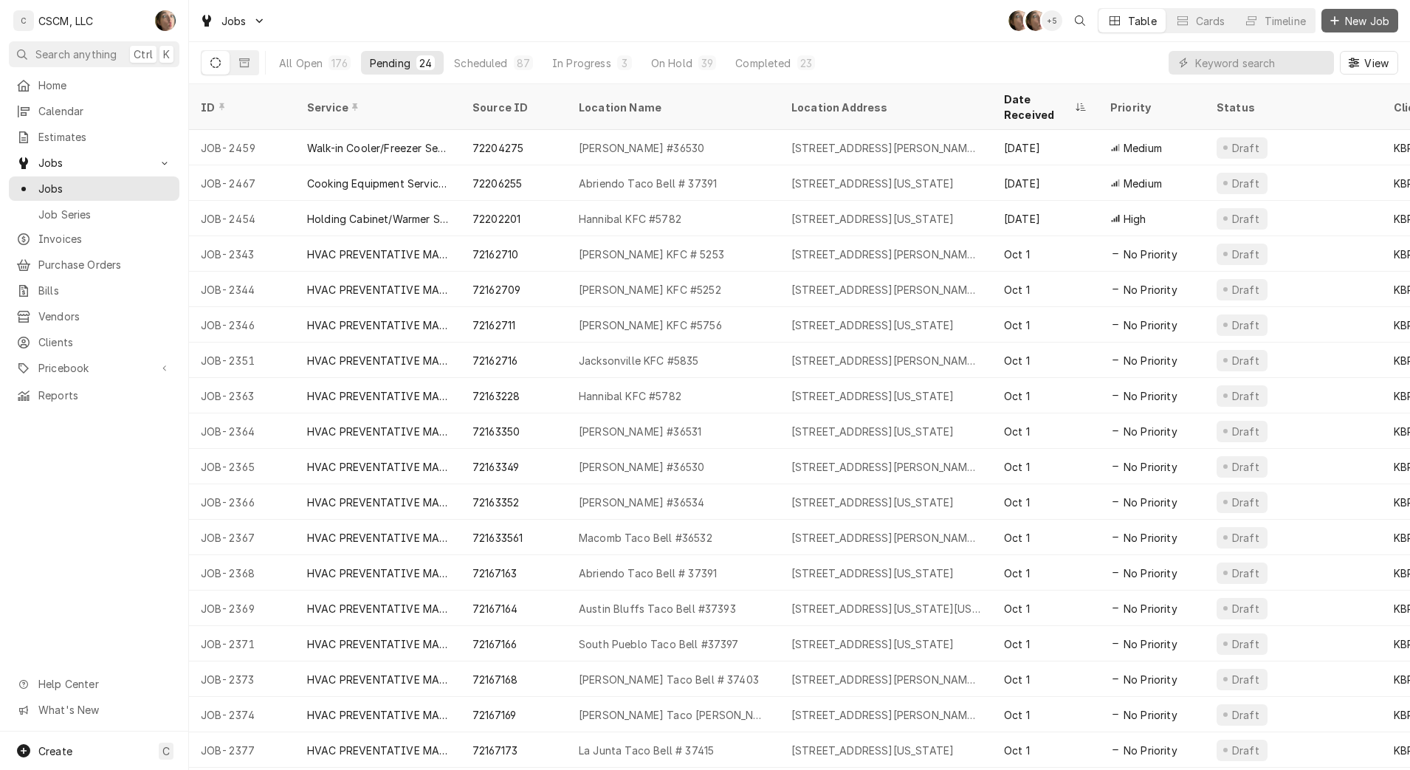
click at [1371, 22] on span "New Job" at bounding box center [1367, 21] width 50 height 16
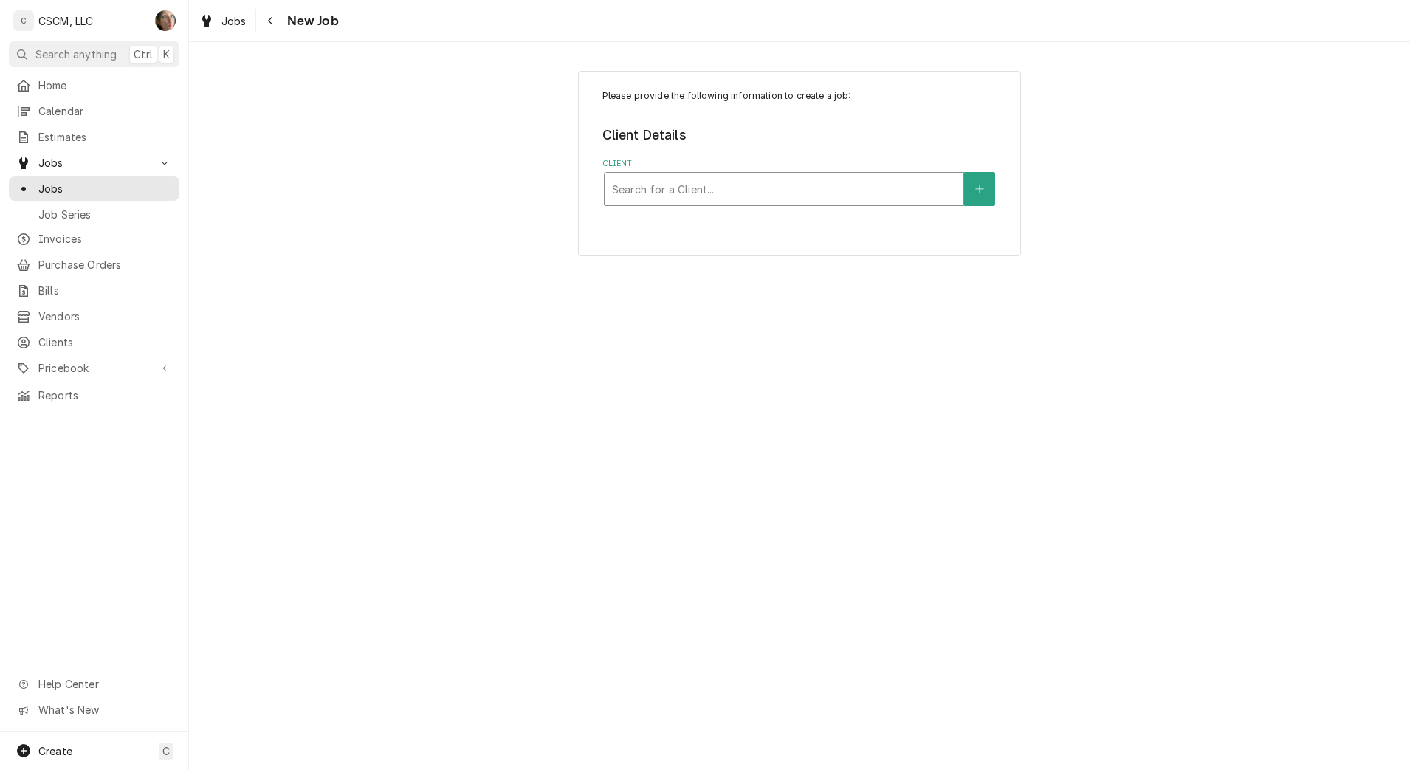
click at [670, 196] on div "Client" at bounding box center [784, 189] width 344 height 27
type input "KBP"
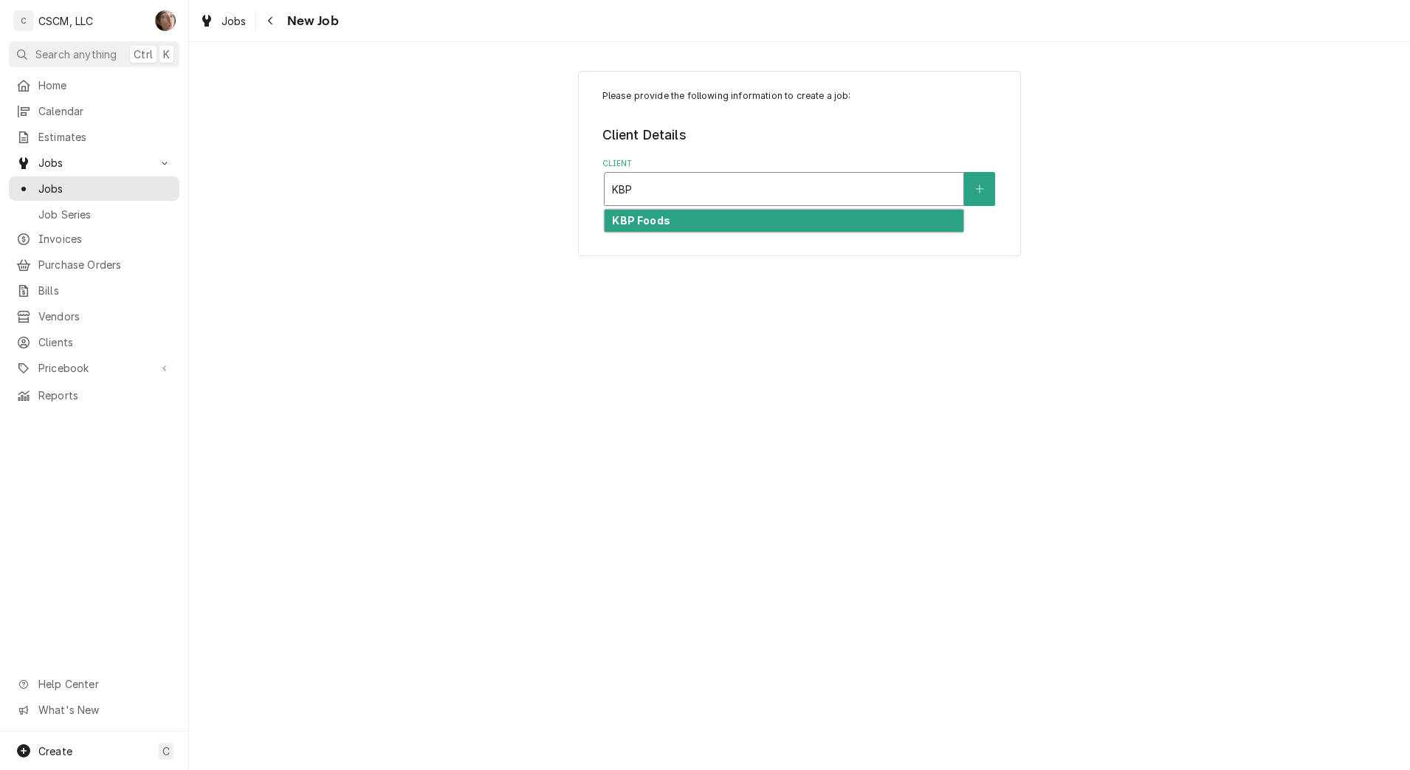
click at [668, 220] on div "KBP Foods" at bounding box center [784, 221] width 359 height 23
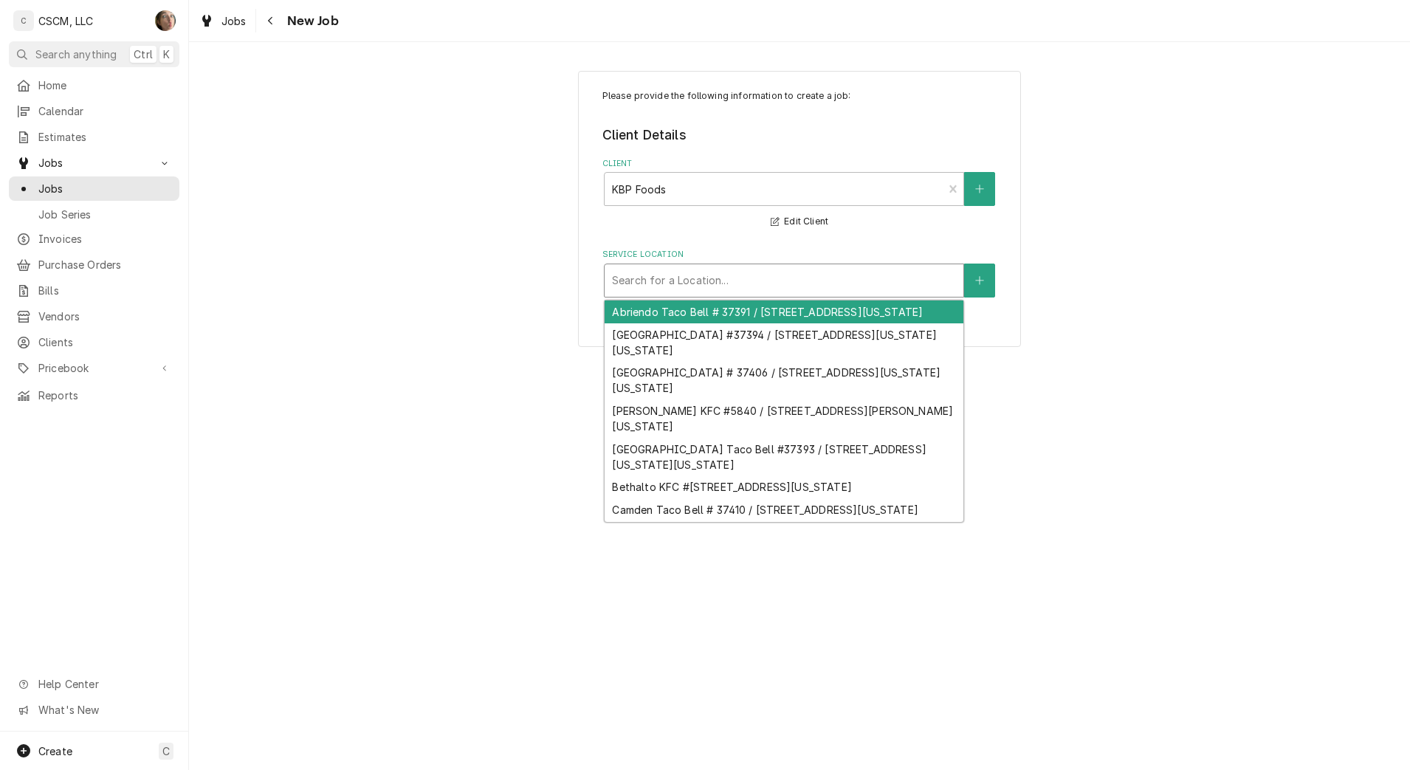
click at [643, 288] on div "Service Location" at bounding box center [784, 280] width 344 height 27
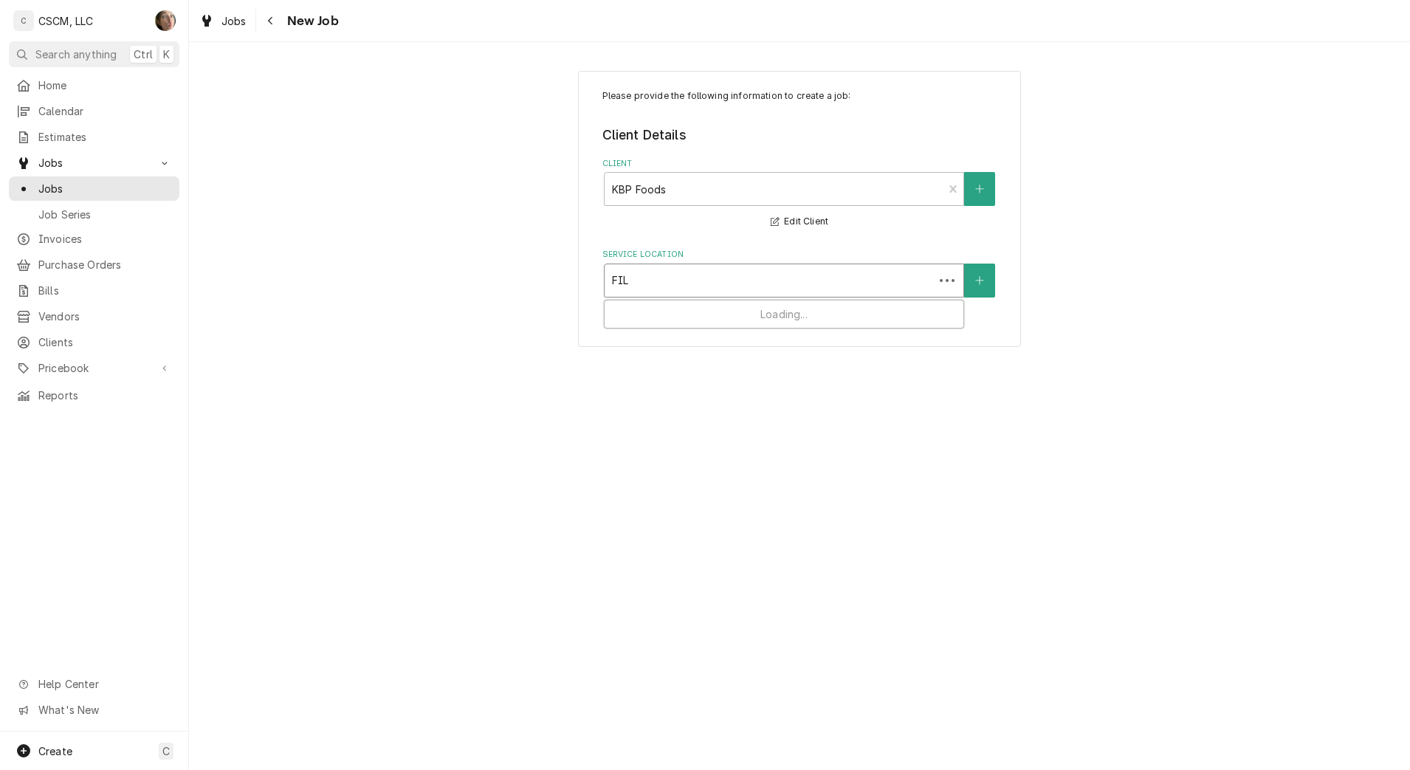
type input "FILL"
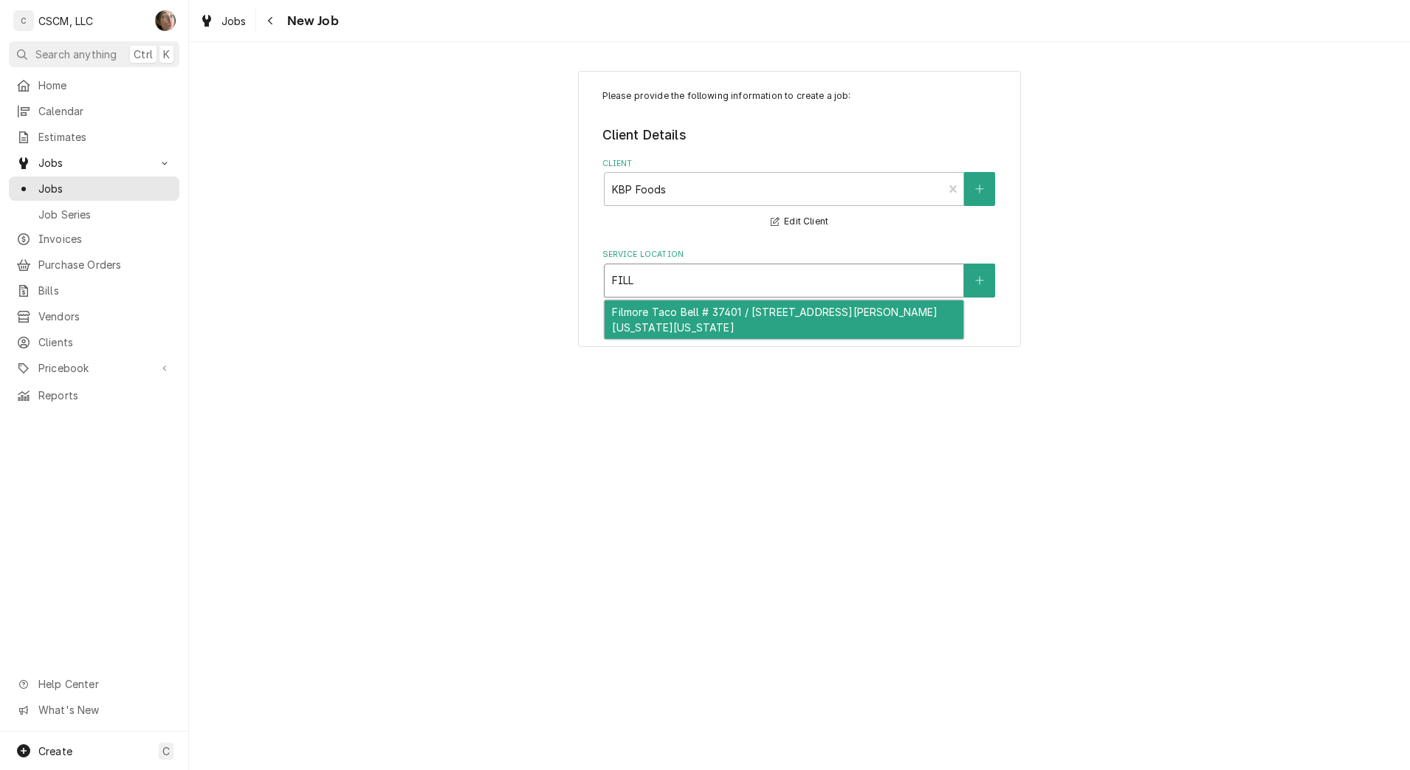
click at [672, 320] on div "Filmore Taco Bell # 37401 / [STREET_ADDRESS][PERSON_NAME][US_STATE][US_STATE]" at bounding box center [784, 319] width 359 height 38
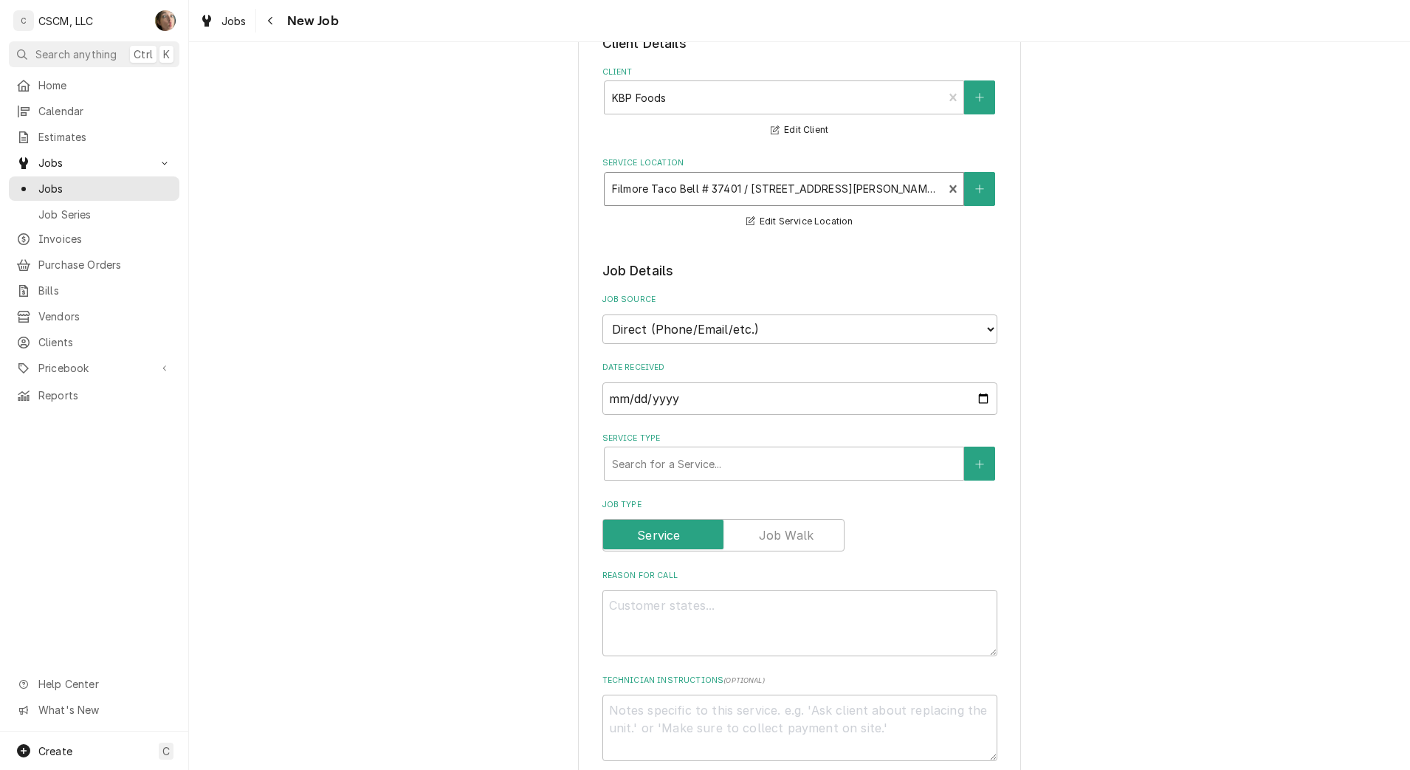
scroll to position [185, 0]
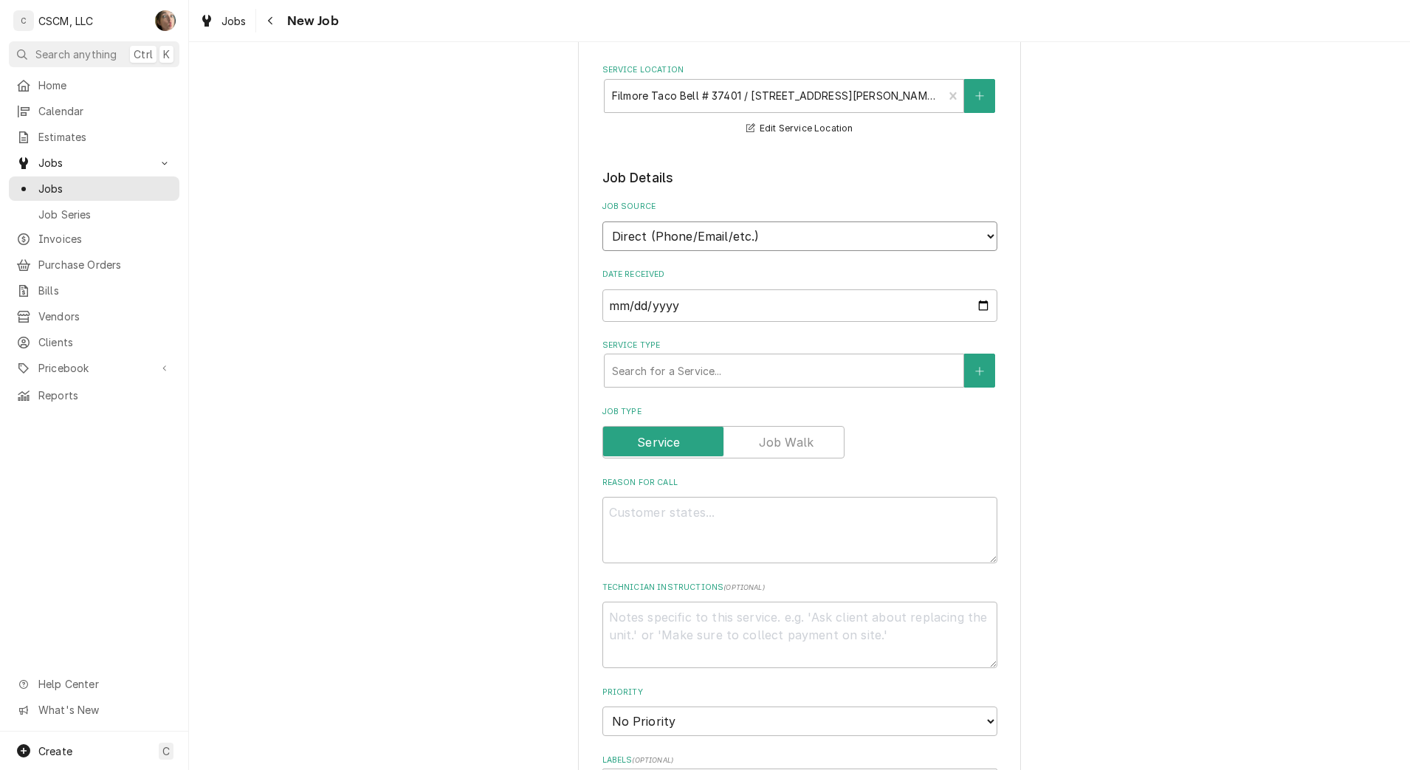
drag, startPoint x: 761, startPoint y: 239, endPoint x: 754, endPoint y: 252, distance: 15.2
click at [761, 239] on select "Direct (Phone/Email/etc.) Other" at bounding box center [799, 236] width 395 height 30
select select "100"
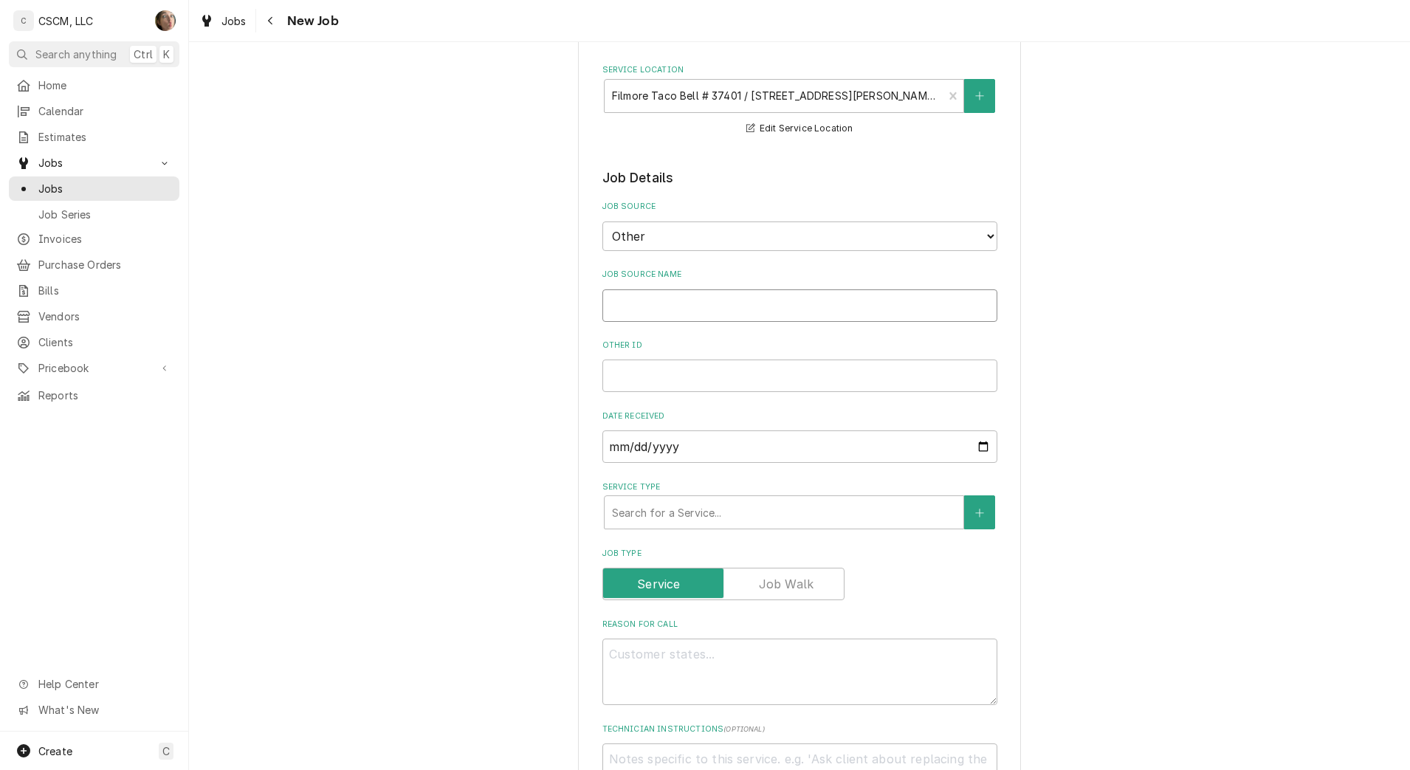
click at [737, 293] on input "Job Source Name" at bounding box center [799, 305] width 395 height 32
type textarea "x"
type input "v"
type textarea "x"
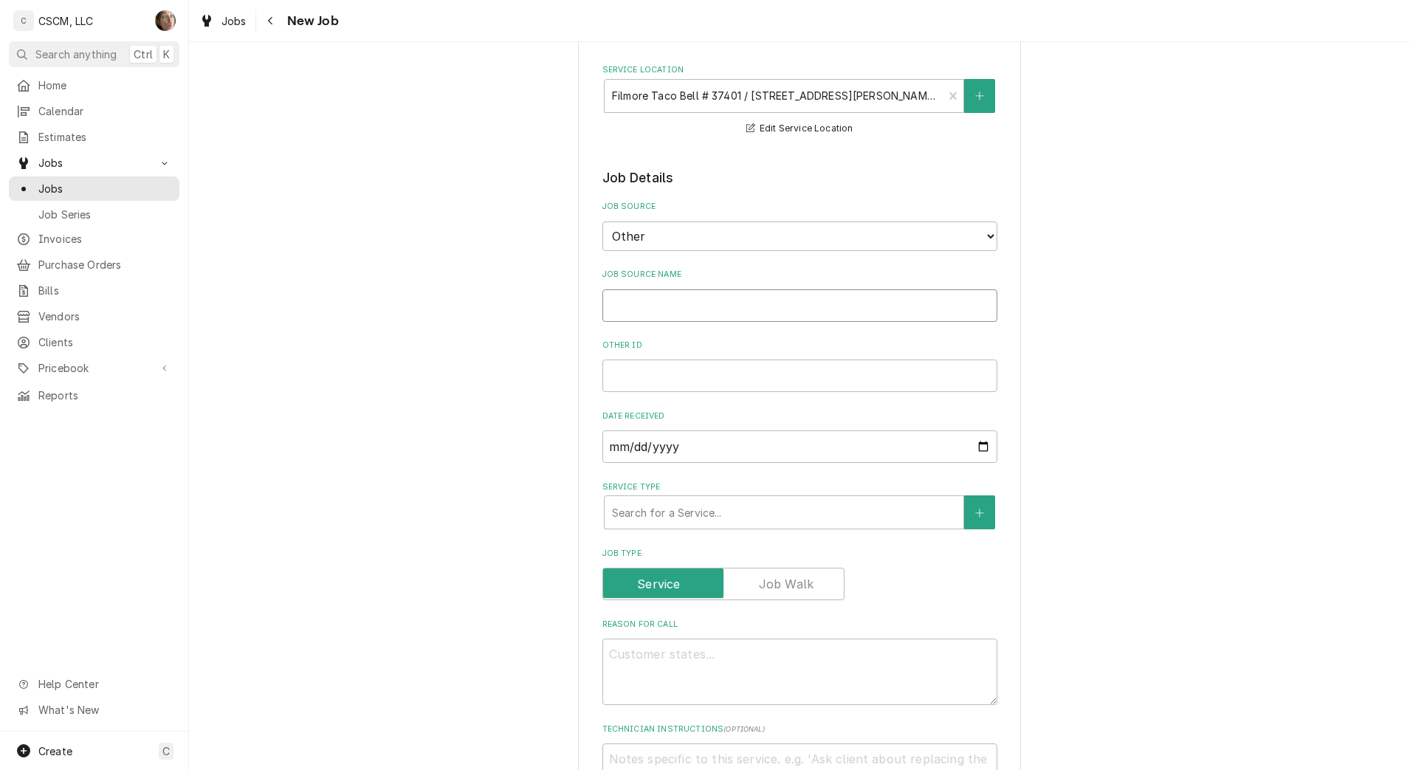
type input "V"
type textarea "x"
type input "Ve"
type textarea "x"
type input "Ver"
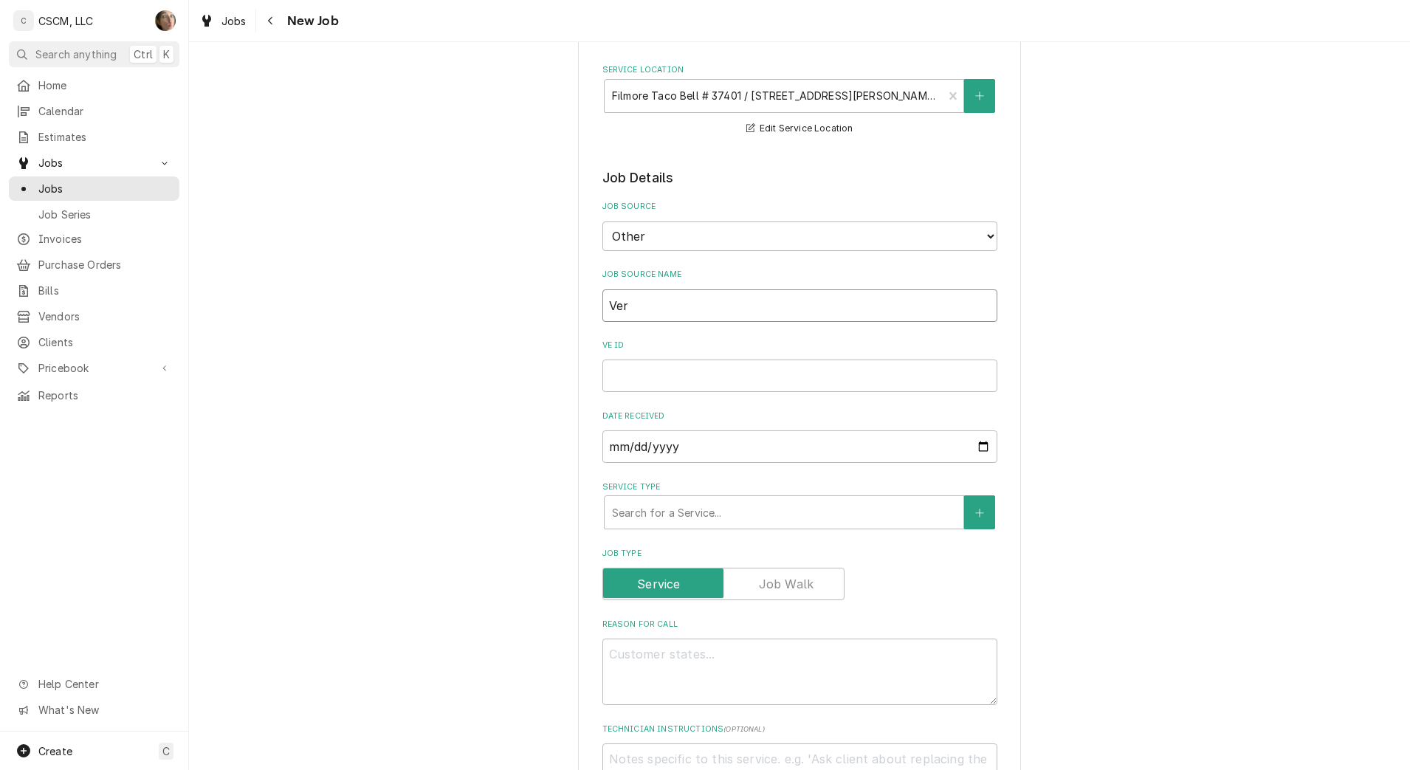
type textarea "x"
type input "Veri"
type textarea "x"
type input "Veris"
type textarea "x"
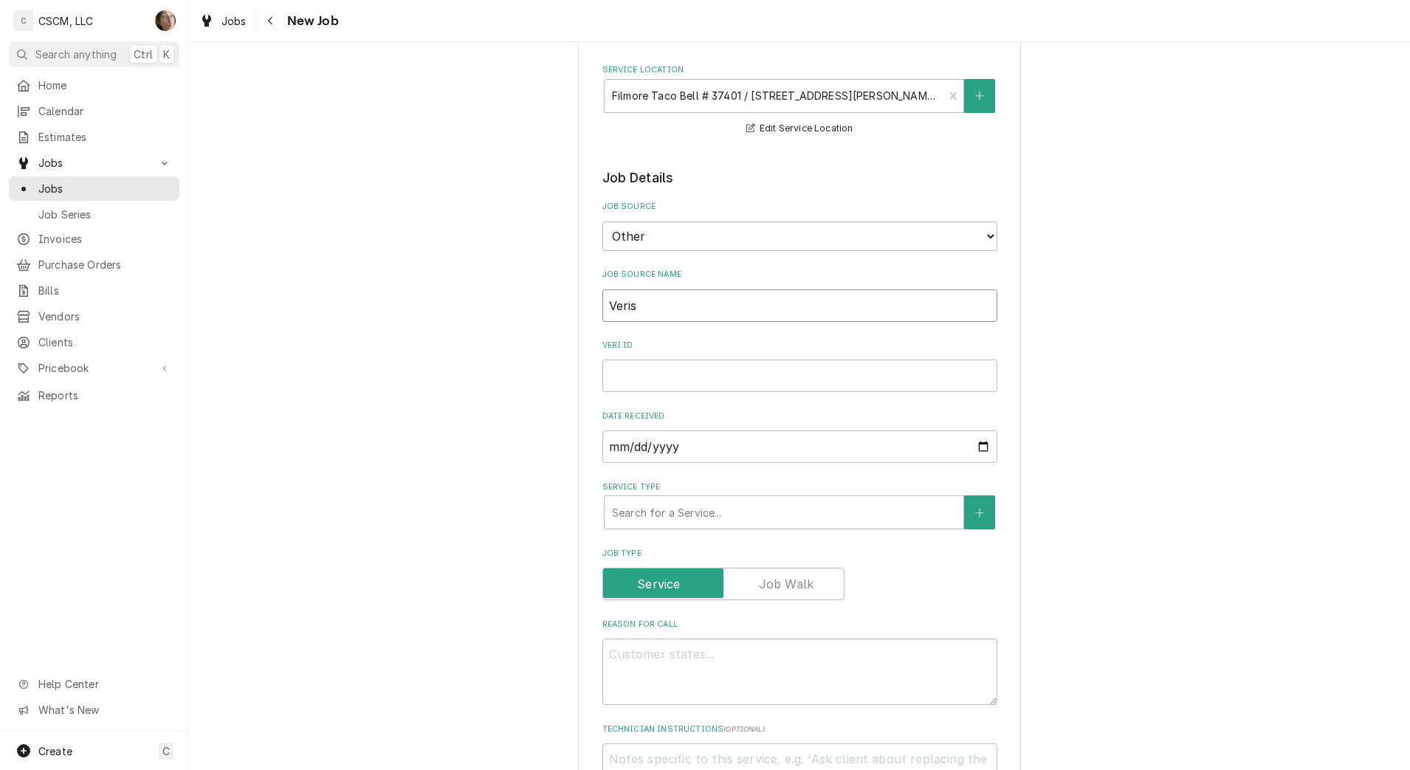
type input "Verisa"
type textarea "x"
type input "Verisae"
type textarea "x"
type input "Verisae"
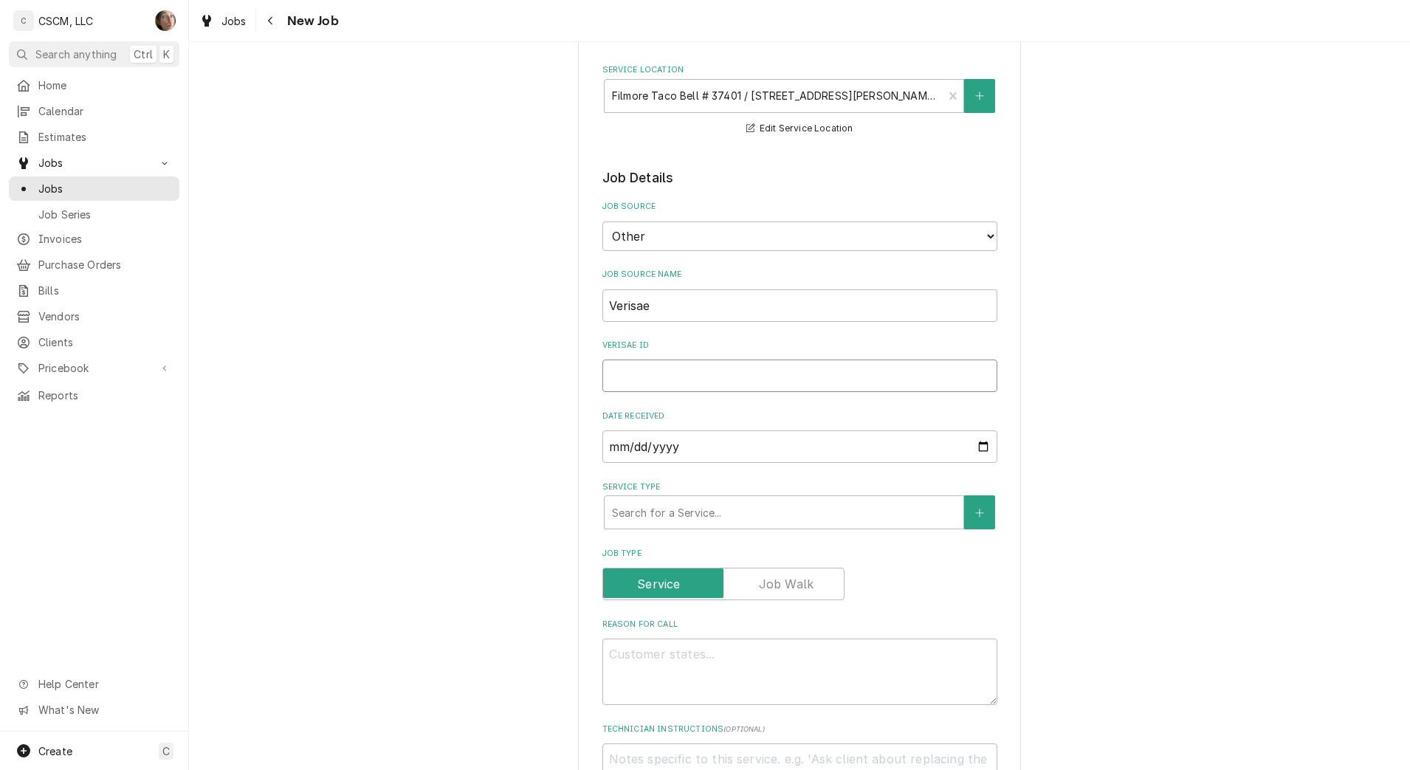
click at [705, 376] on input "Verisae ID" at bounding box center [799, 376] width 395 height 32
click at [681, 374] on input "Verisae ID" at bounding box center [799, 376] width 395 height 32
paste input "72213073"
type textarea "x"
type input "72213073"
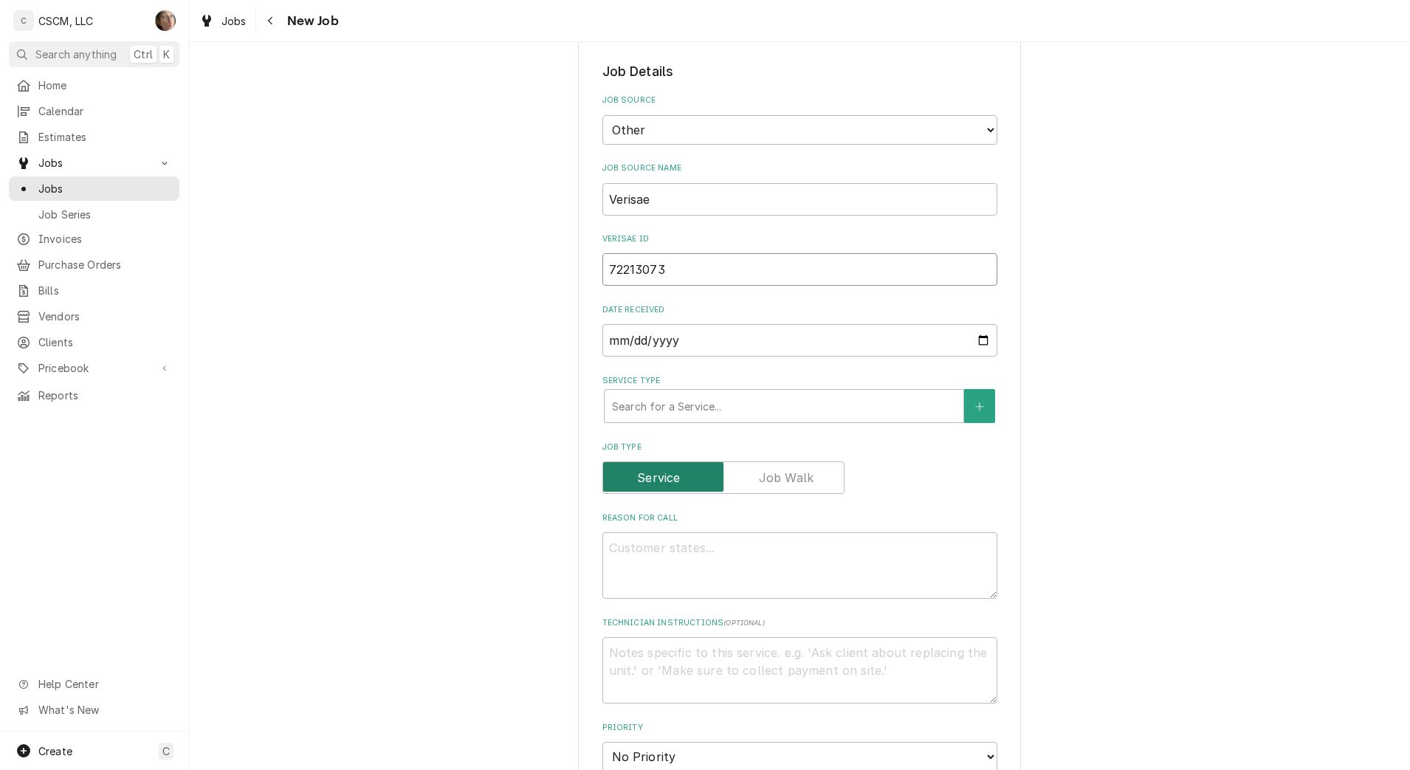
type textarea "x"
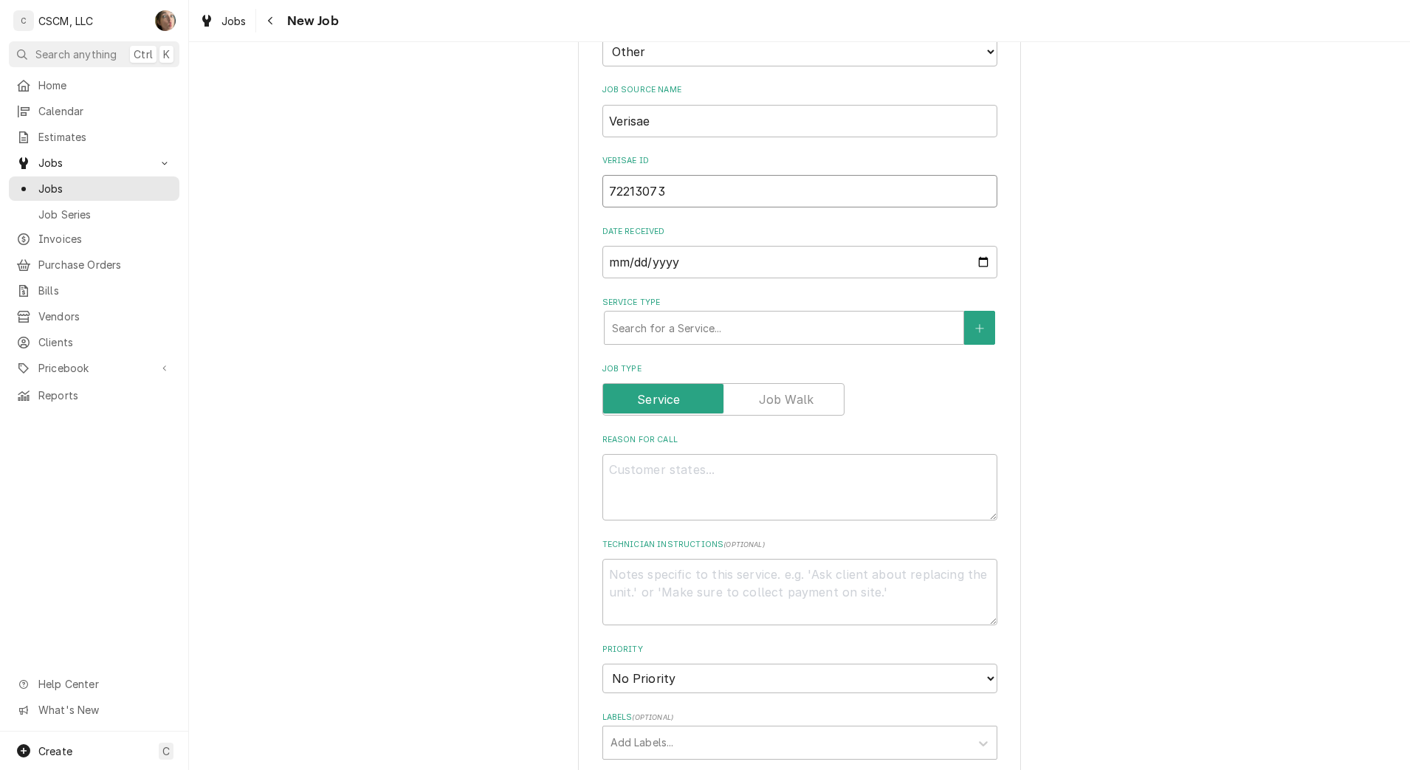
type input "72213073"
click at [670, 506] on textarea "Reason For Call" at bounding box center [799, 487] width 395 height 66
type textarea "x"
type textarea "N"
type textarea "x"
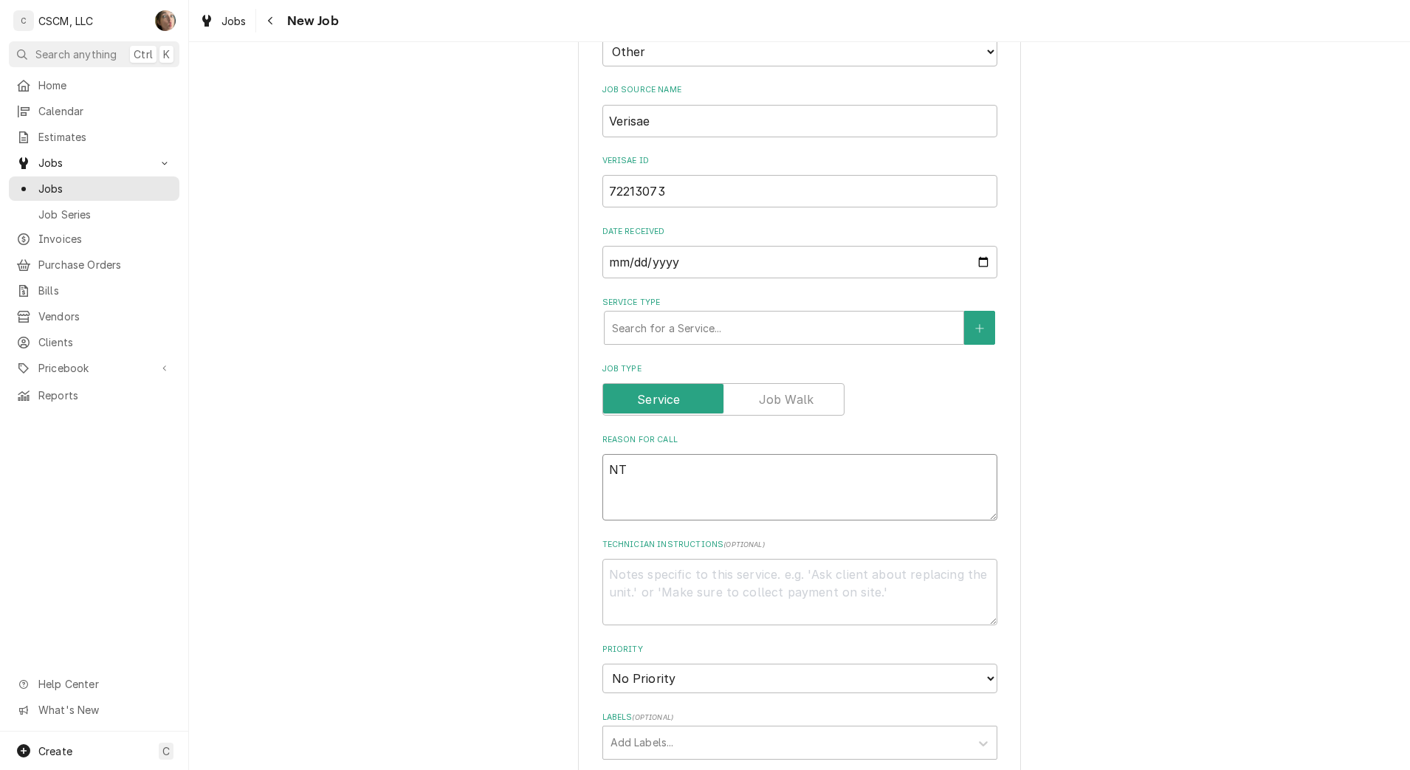
type textarea "NTE"
type textarea "x"
type textarea "NTE:"
type textarea "x"
type textarea "NTE:"
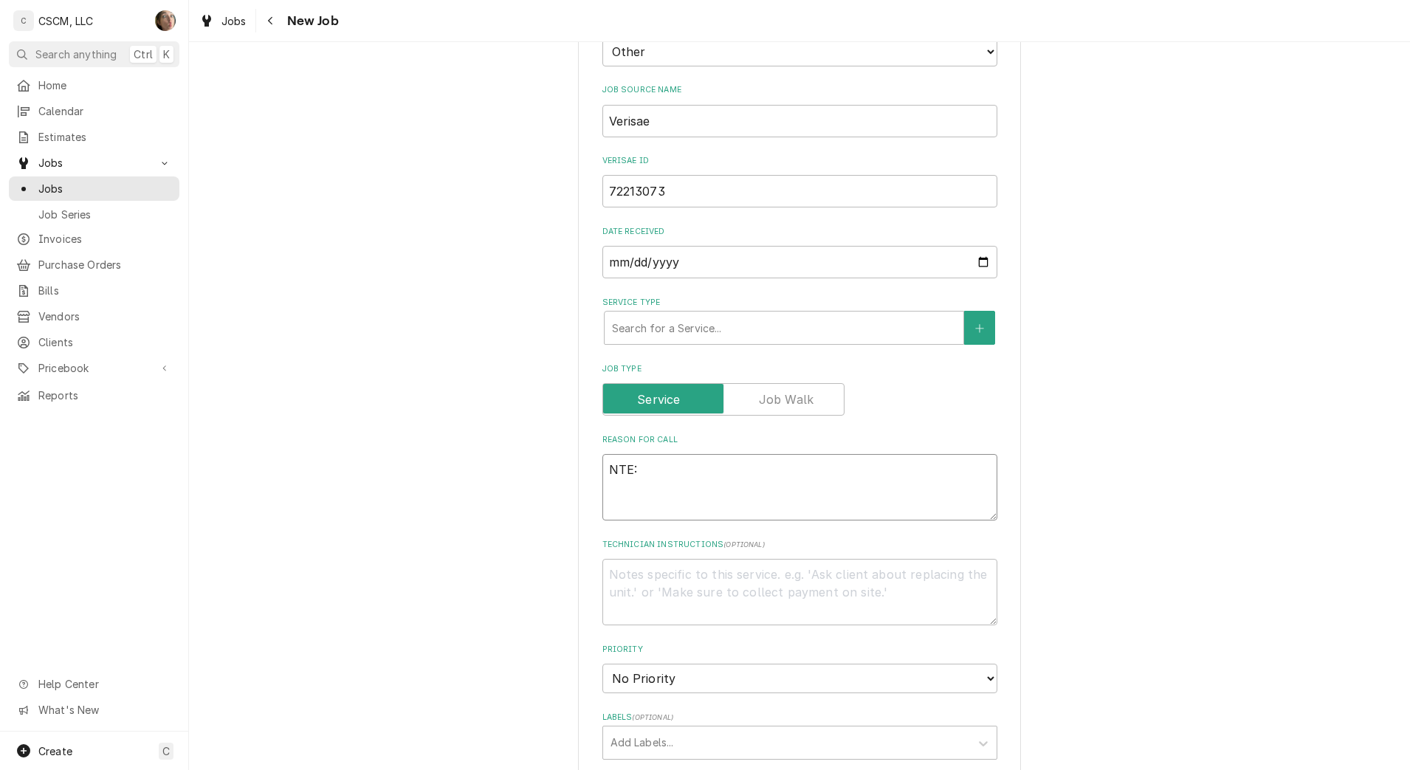
type textarea "x"
type textarea "NTE: $"
type textarea "x"
type textarea "NTE: $5"
type textarea "x"
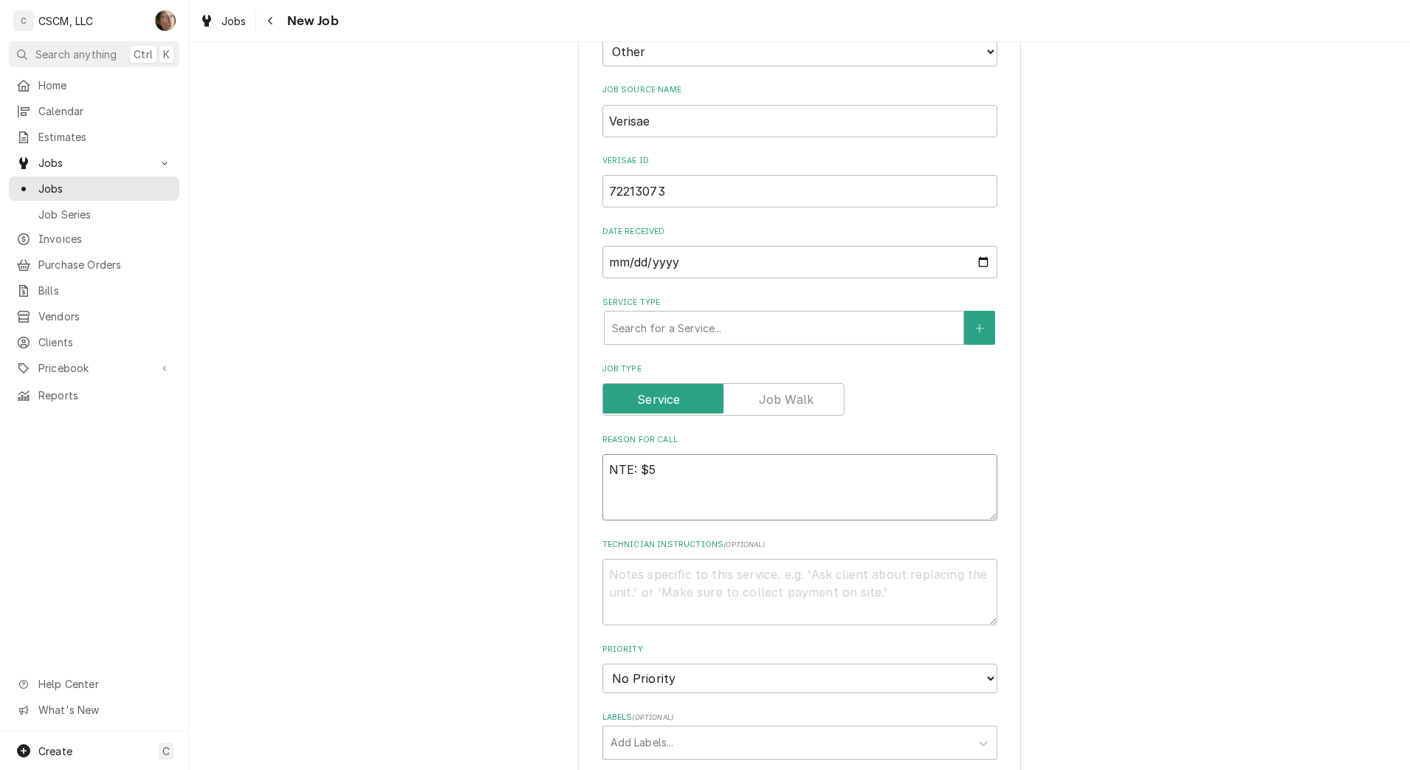
type textarea "NTE: $50"
type textarea "x"
type textarea "NTE: $500"
type textarea "x"
type textarea "NTE: $500"
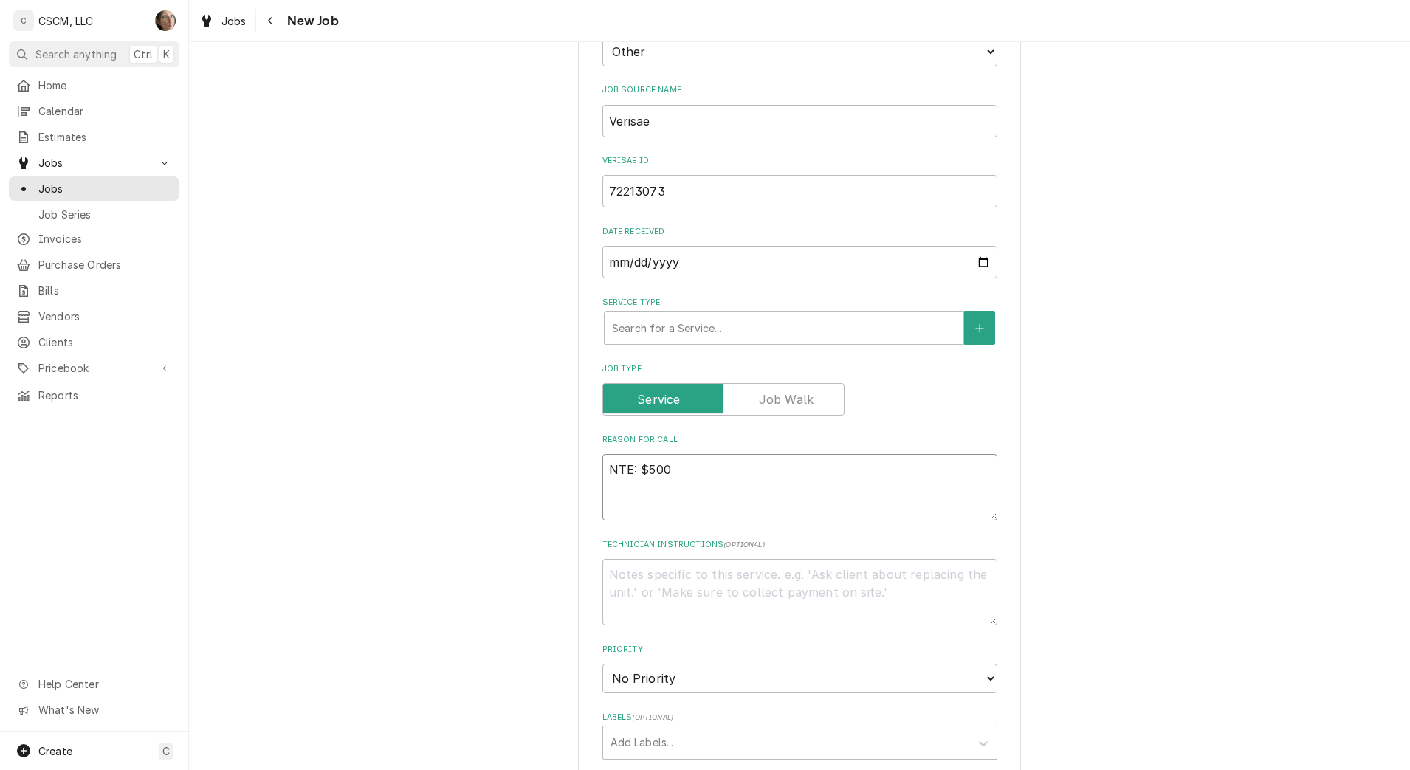
type textarea "x"
type textarea "NTE: $500 P"
type textarea "x"
type textarea "NTE: $500 PO"
type textarea "x"
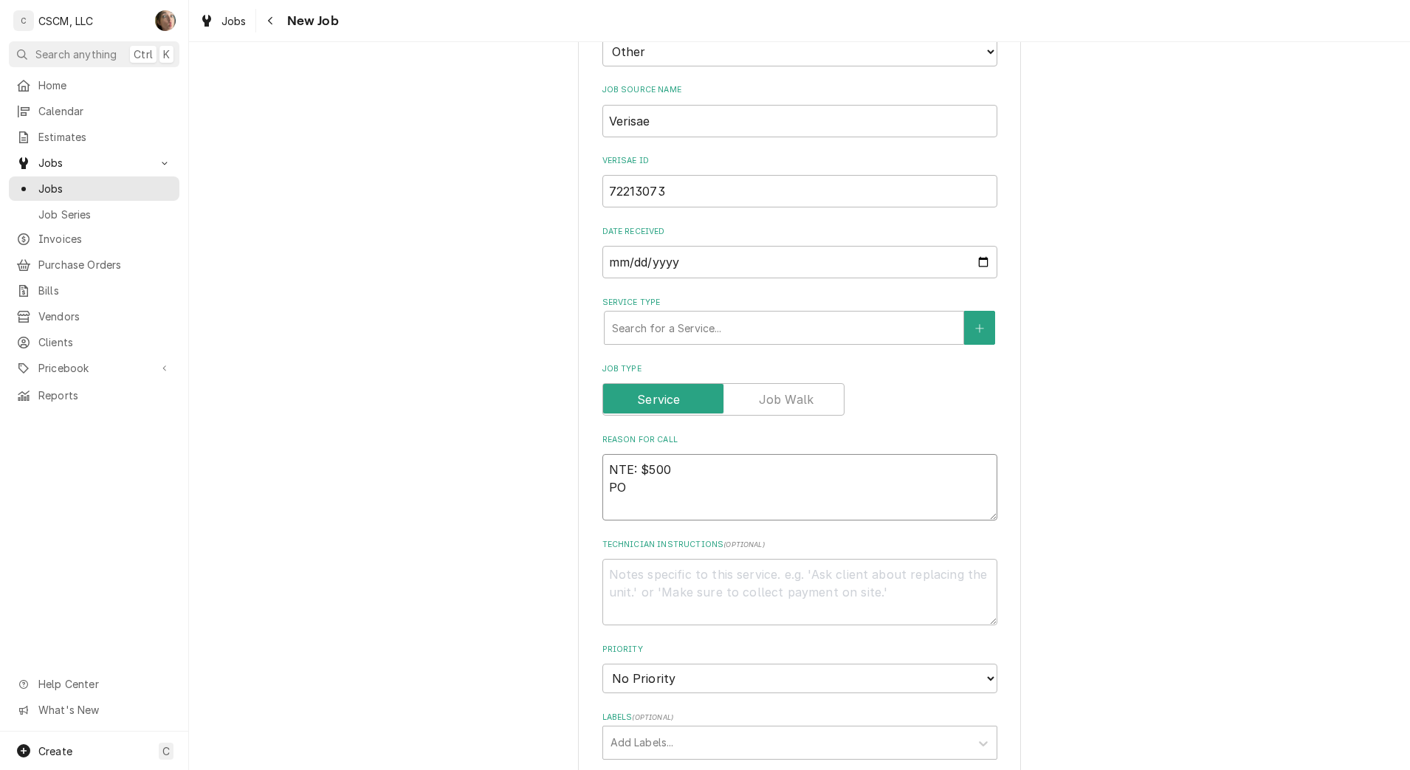
type textarea "NTE: $500 PO #"
type textarea "x"
type textarea "NTE: $500 PO #"
paste textarea "72213073"
type textarea "x"
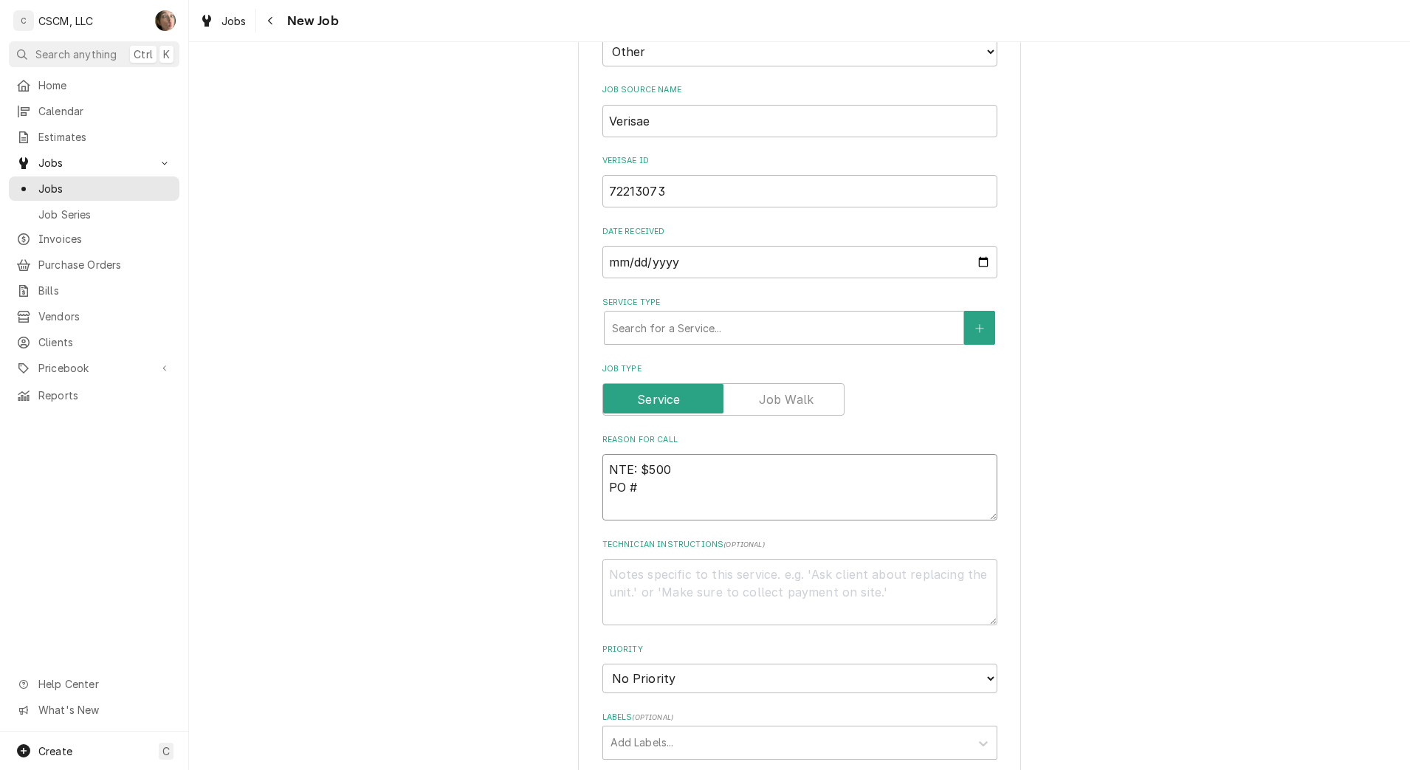
type textarea "NTE: $500 PO # 72213073"
type textarea "x"
type textarea "NTE: $500 PO # 72213073"
click at [602, 465] on textarea "NTE: $500 PO # 72213073" at bounding box center [799, 487] width 395 height 66
paste textarea "Walk-in cooler temping between 41-44"
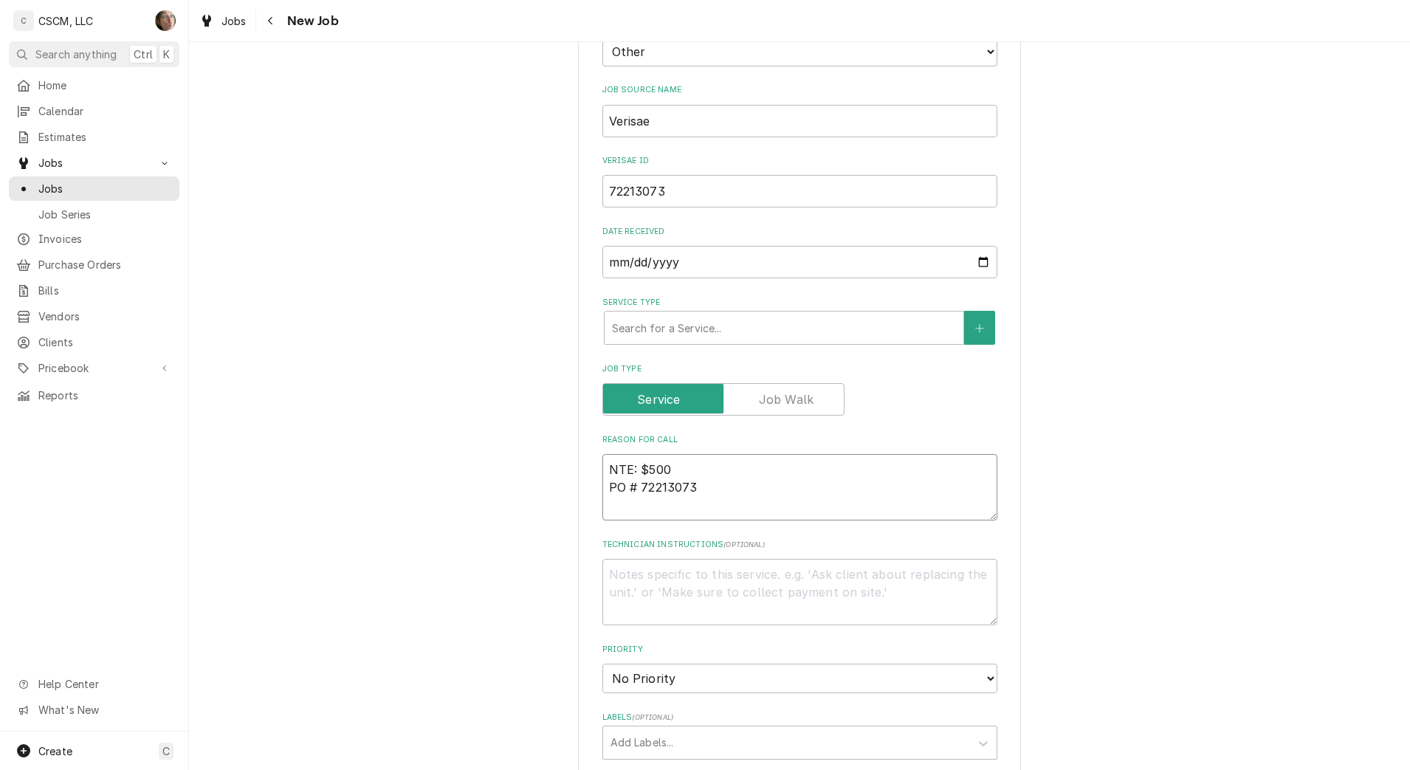
type textarea "x"
type textarea "Walk-in cooler temping between 41-44NTE: $500 PO # 72213073"
type textarea "x"
type textarea "Walk-in cooler temping between 41-44 NTE: $500 PO # 72213073"
type textarea "x"
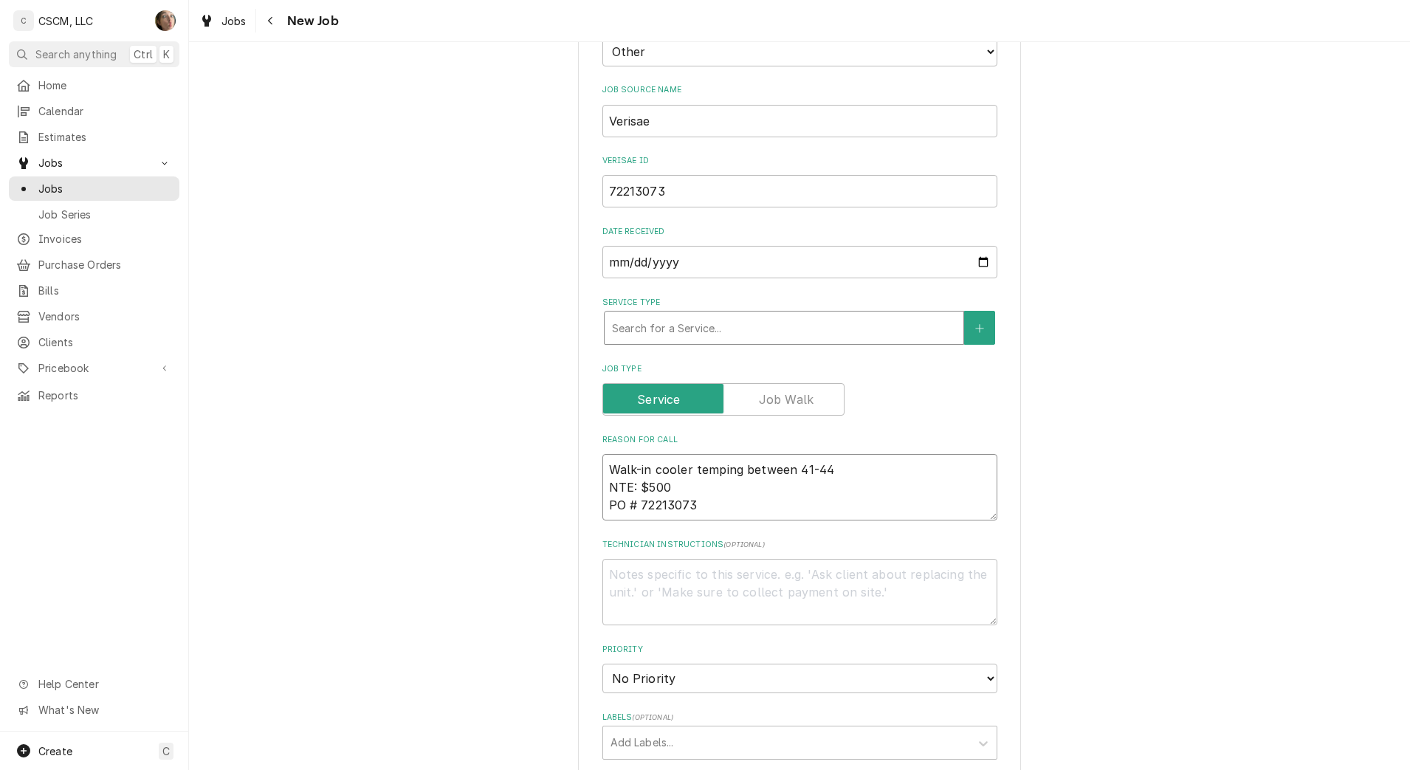
type textarea "Walk-in cooler temping between 41-44 NTE: $500 PO # 72213073"
click at [639, 328] on div "Service Type" at bounding box center [784, 327] width 344 height 27
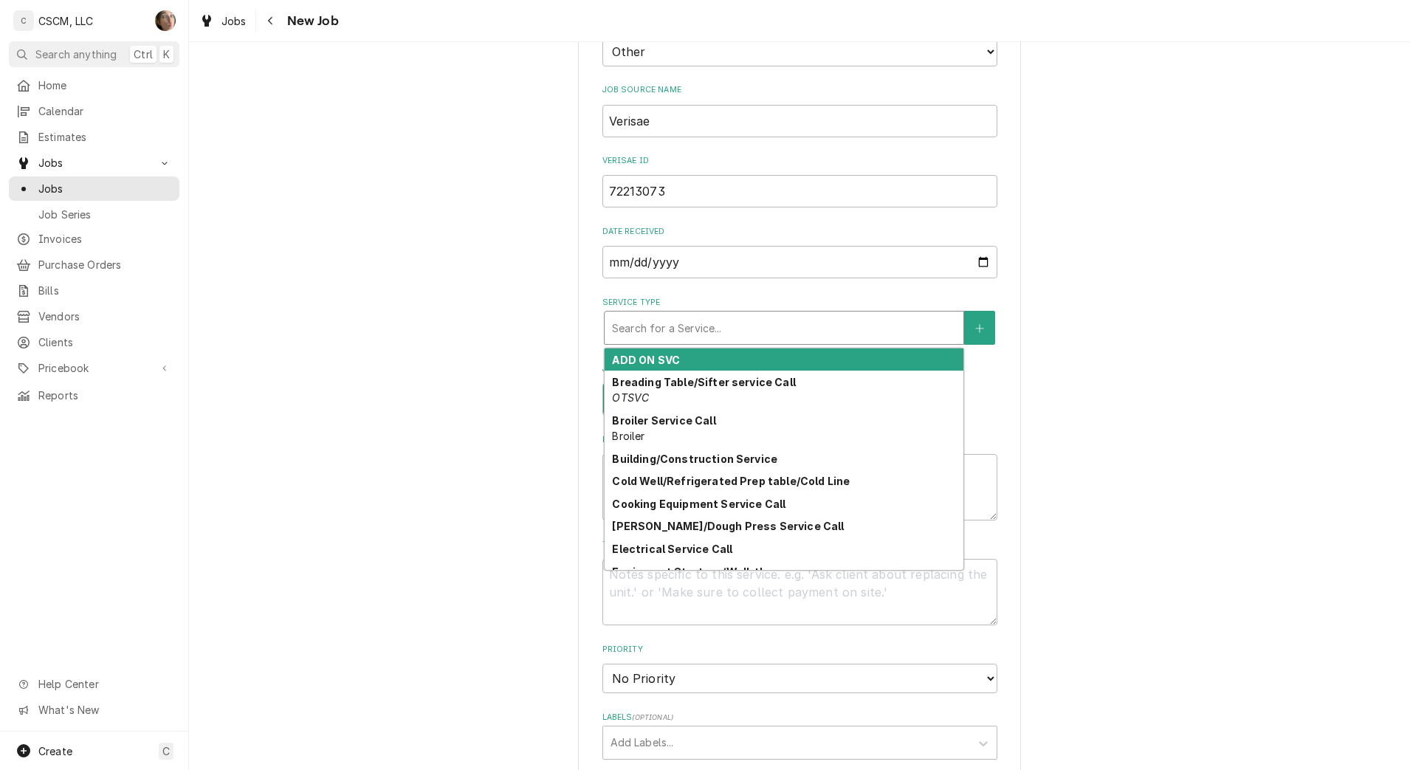
type textarea "x"
type input "R"
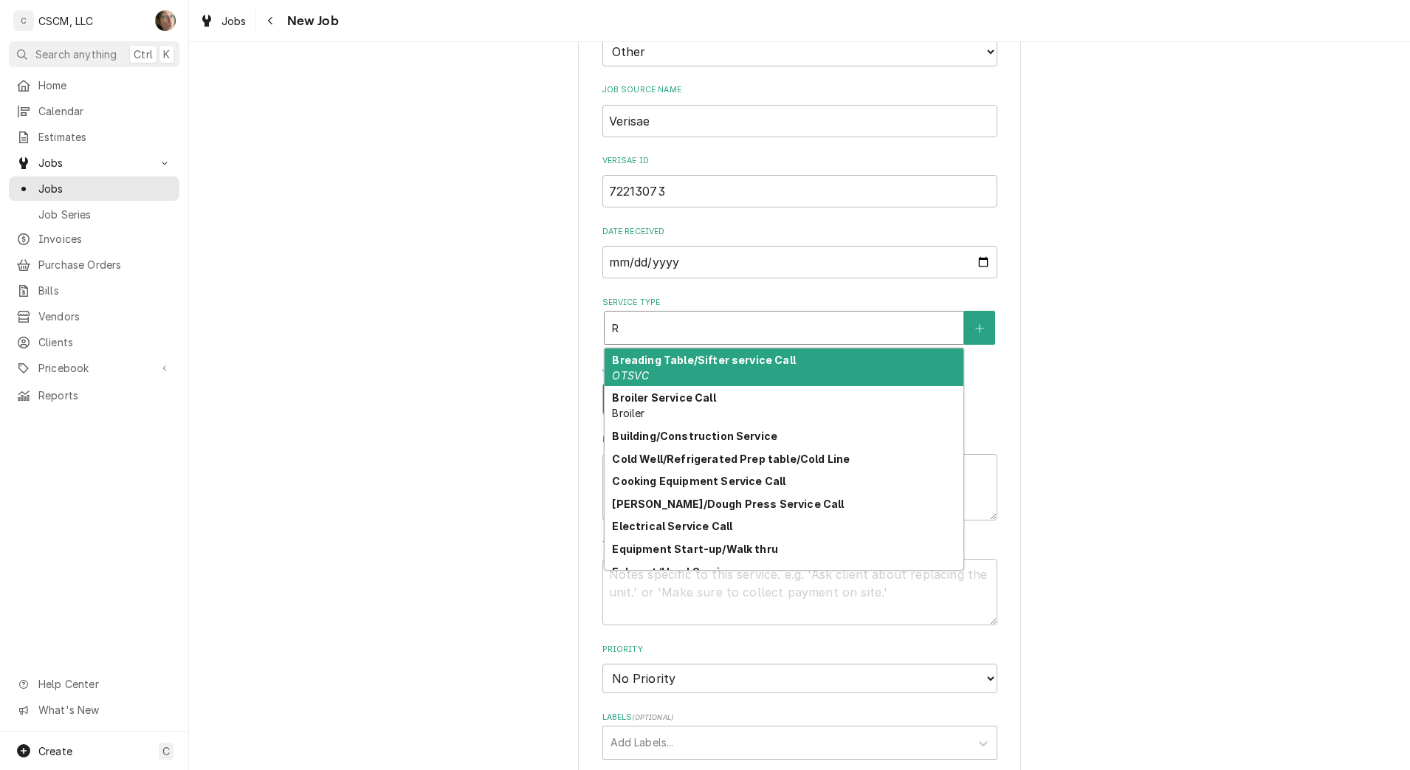
type textarea "x"
type input "RE"
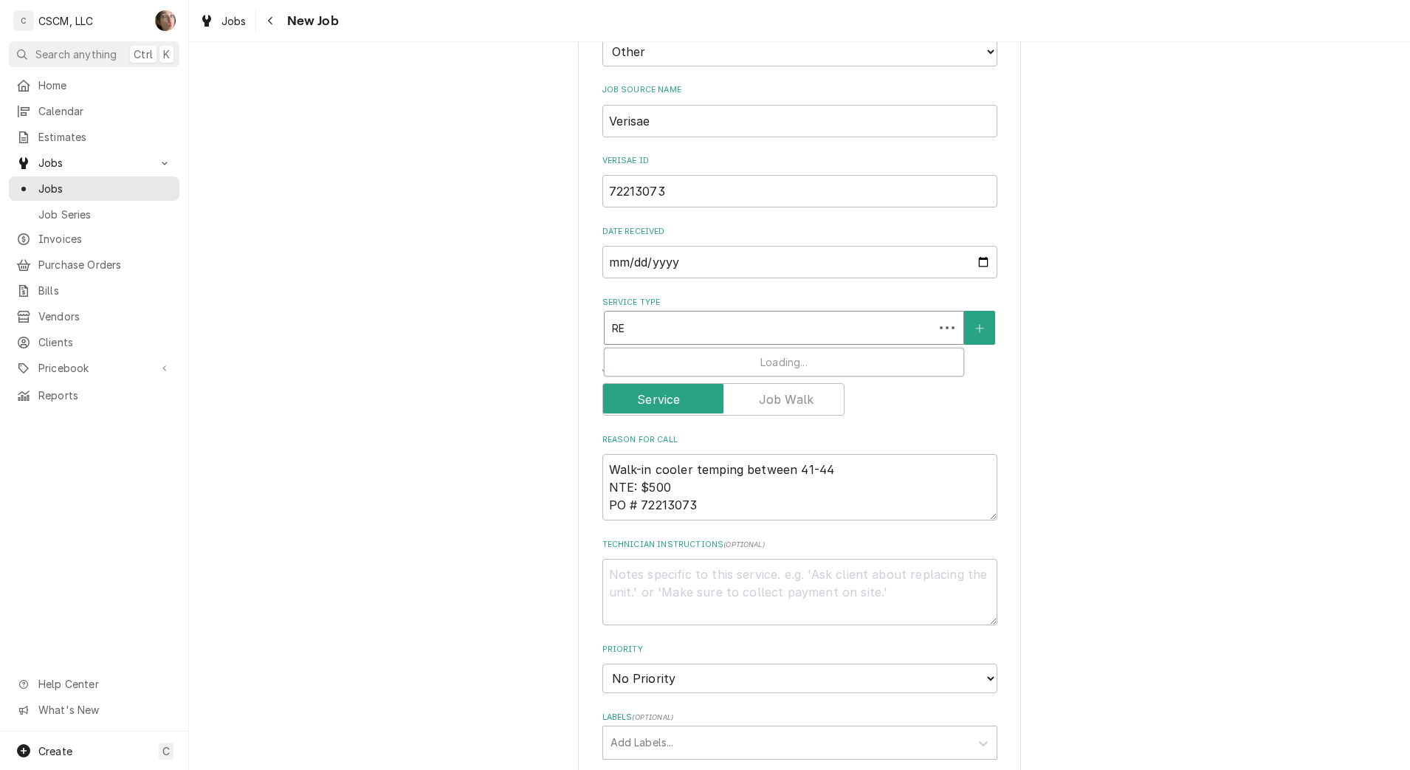
type textarea "x"
type input "REF"
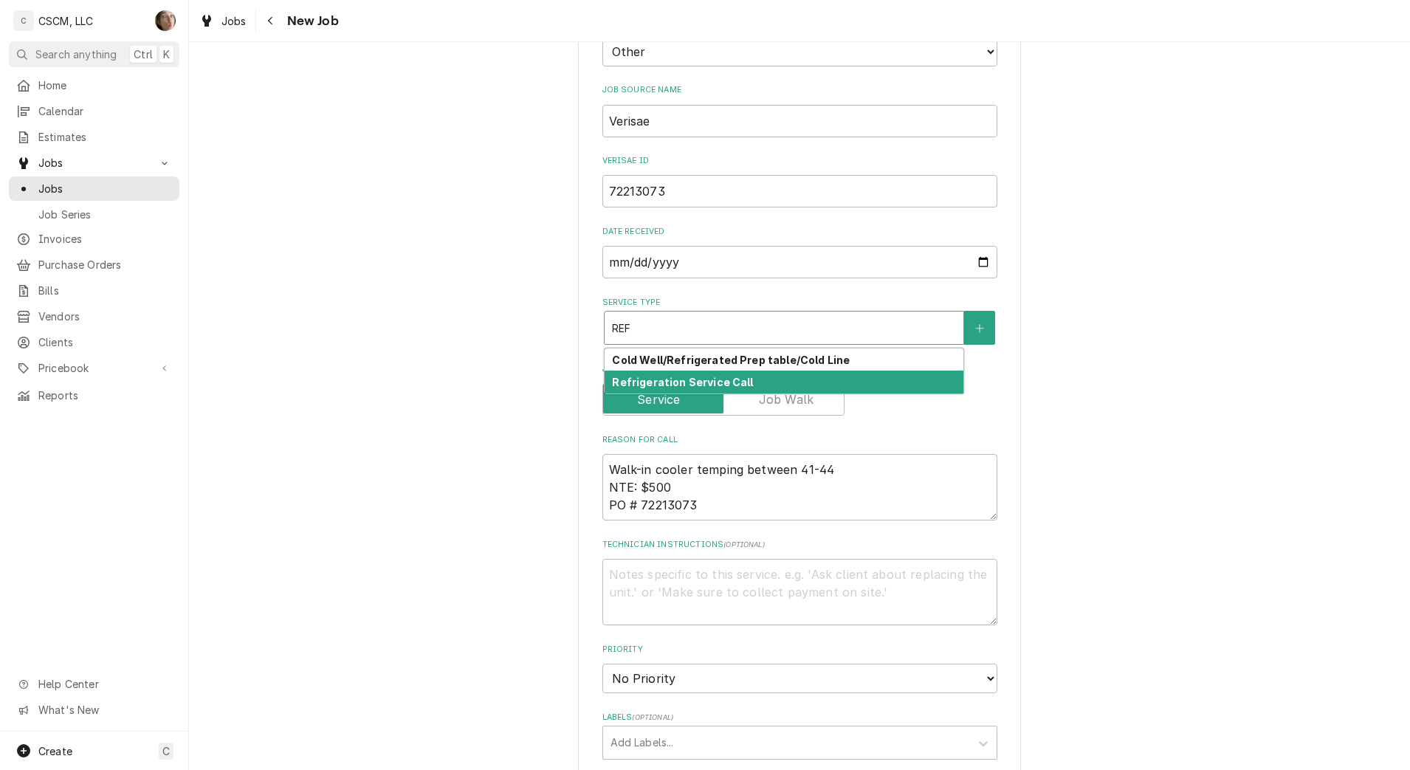
click at [640, 385] on strong "Refrigeration Service Call" at bounding box center [682, 382] width 141 height 13
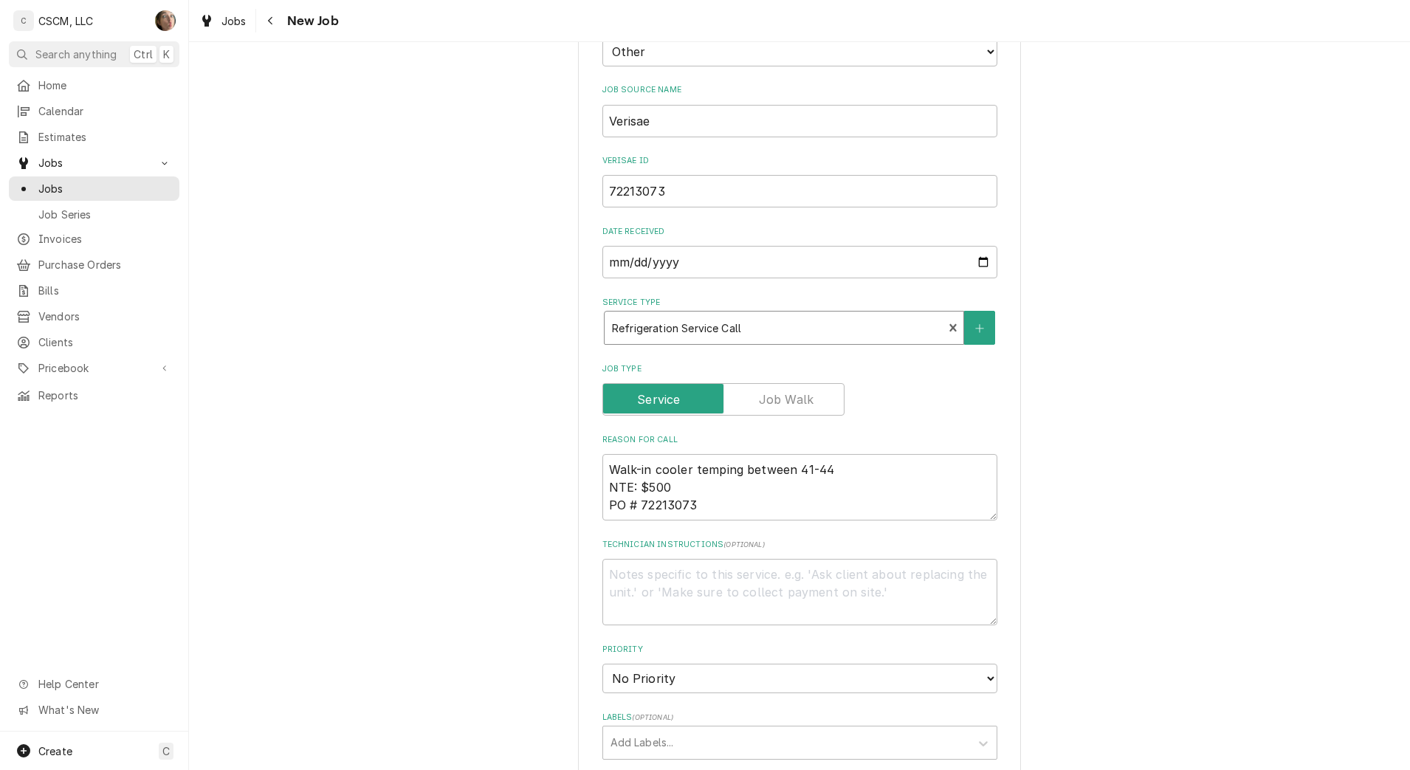
type textarea "x"
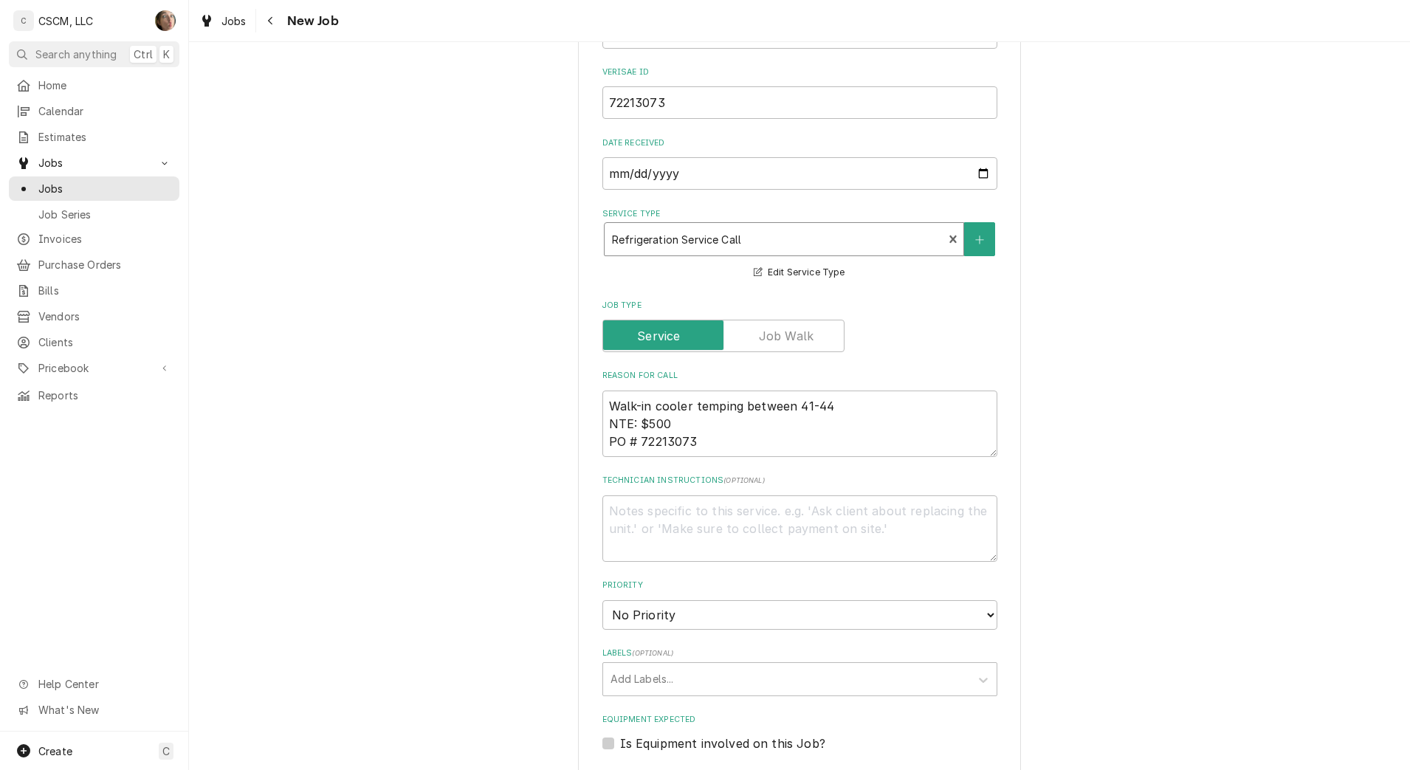
scroll to position [554, 0]
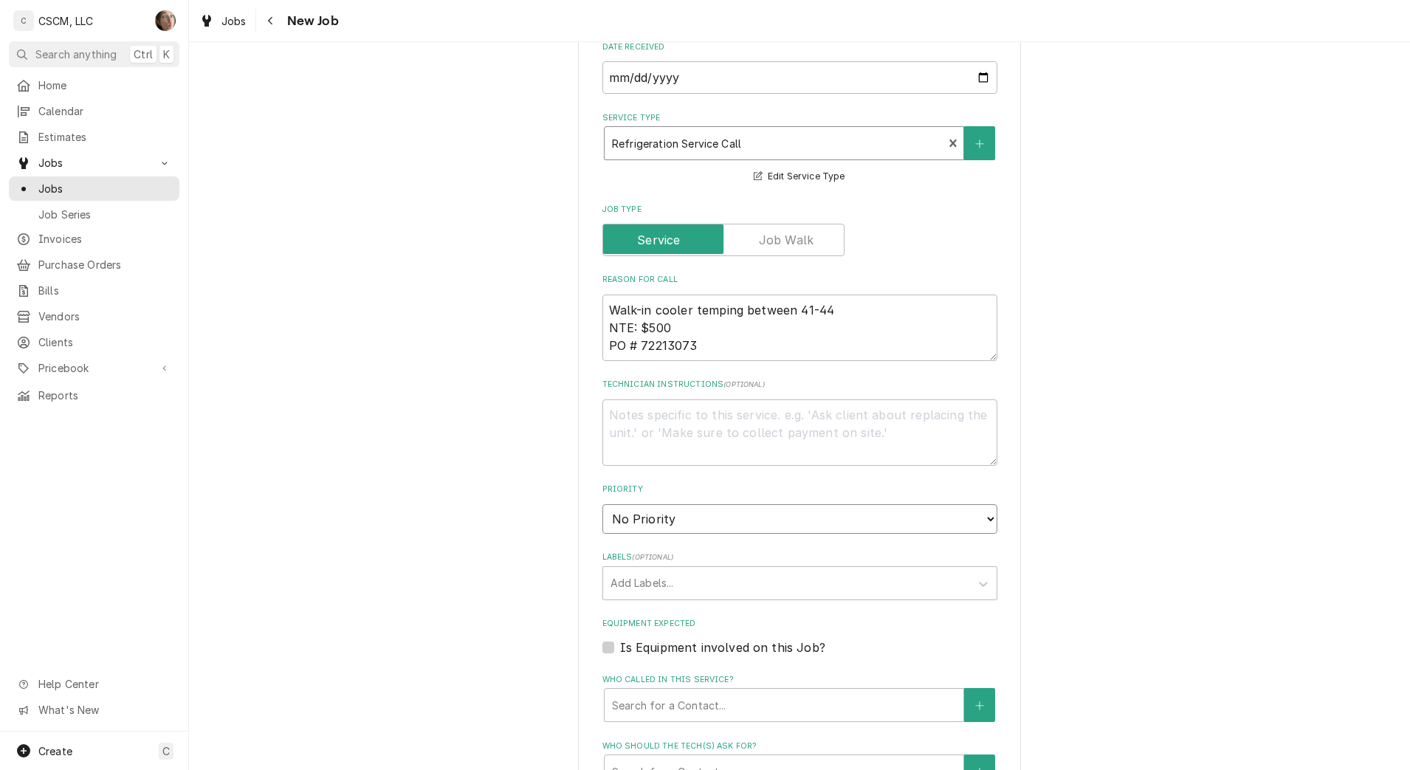
click at [698, 509] on select "No Priority Urgent High Medium Low" at bounding box center [799, 519] width 395 height 30
select select "1"
click at [602, 504] on select "No Priority Urgent High Medium Low" at bounding box center [799, 519] width 395 height 30
type textarea "x"
click at [692, 578] on div "Labels" at bounding box center [786, 583] width 352 height 27
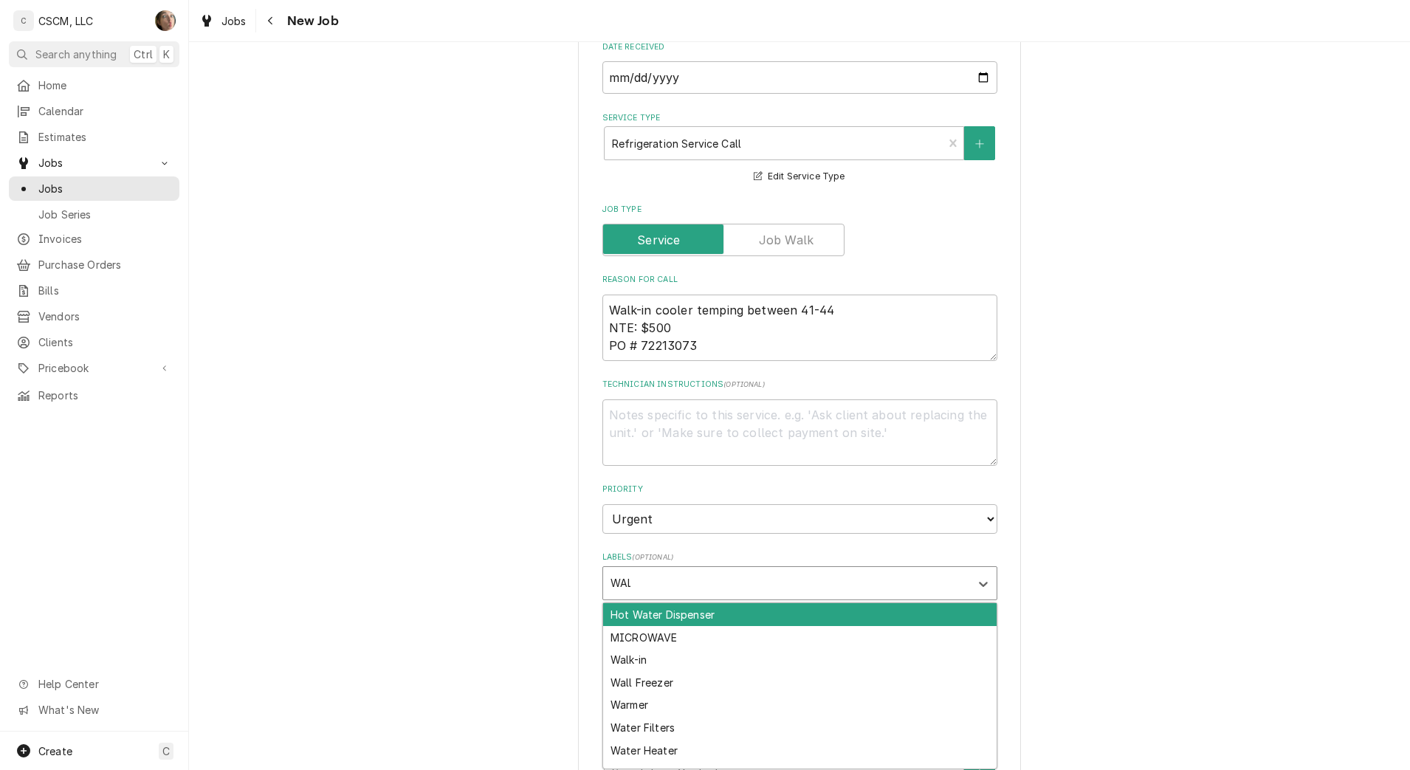
type input "WALK"
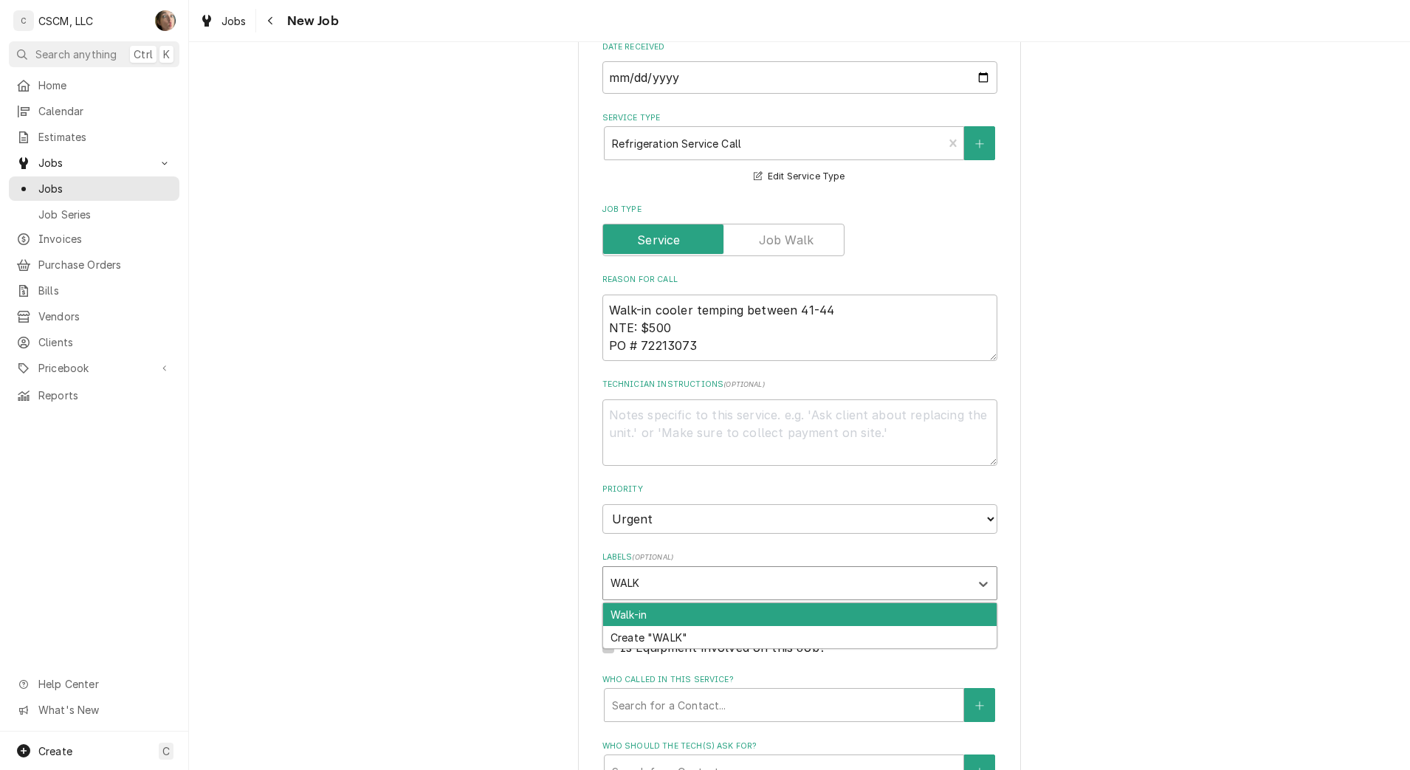
click at [663, 615] on div "Walk-in" at bounding box center [799, 614] width 393 height 23
type textarea "x"
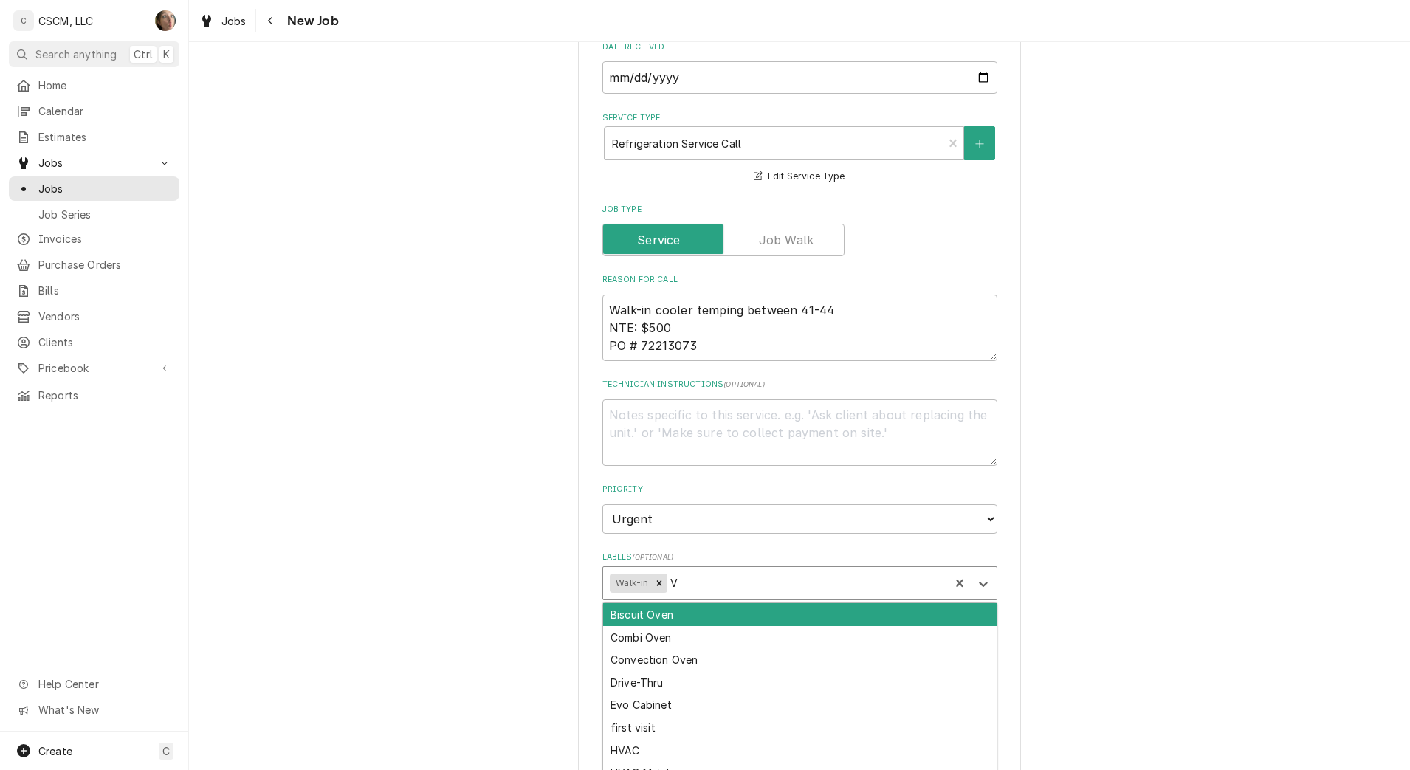
type input "VE"
type textarea "x"
type input "VEG"
click at [664, 616] on div "VEGGIE COOLER" at bounding box center [799, 614] width 393 height 23
type textarea "x"
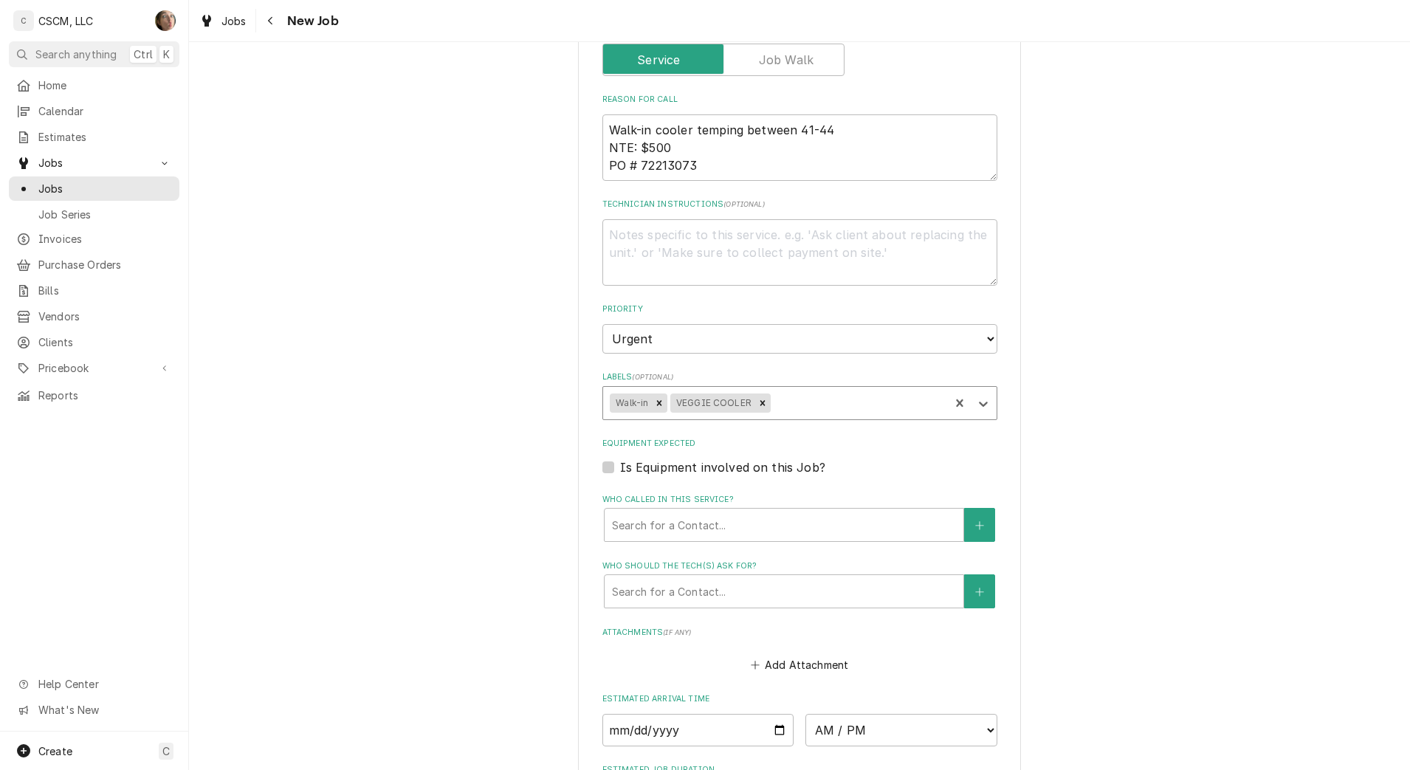
scroll to position [738, 0]
click at [718, 502] on div "Who called in this service? Search for a Contact..." at bounding box center [799, 513] width 395 height 48
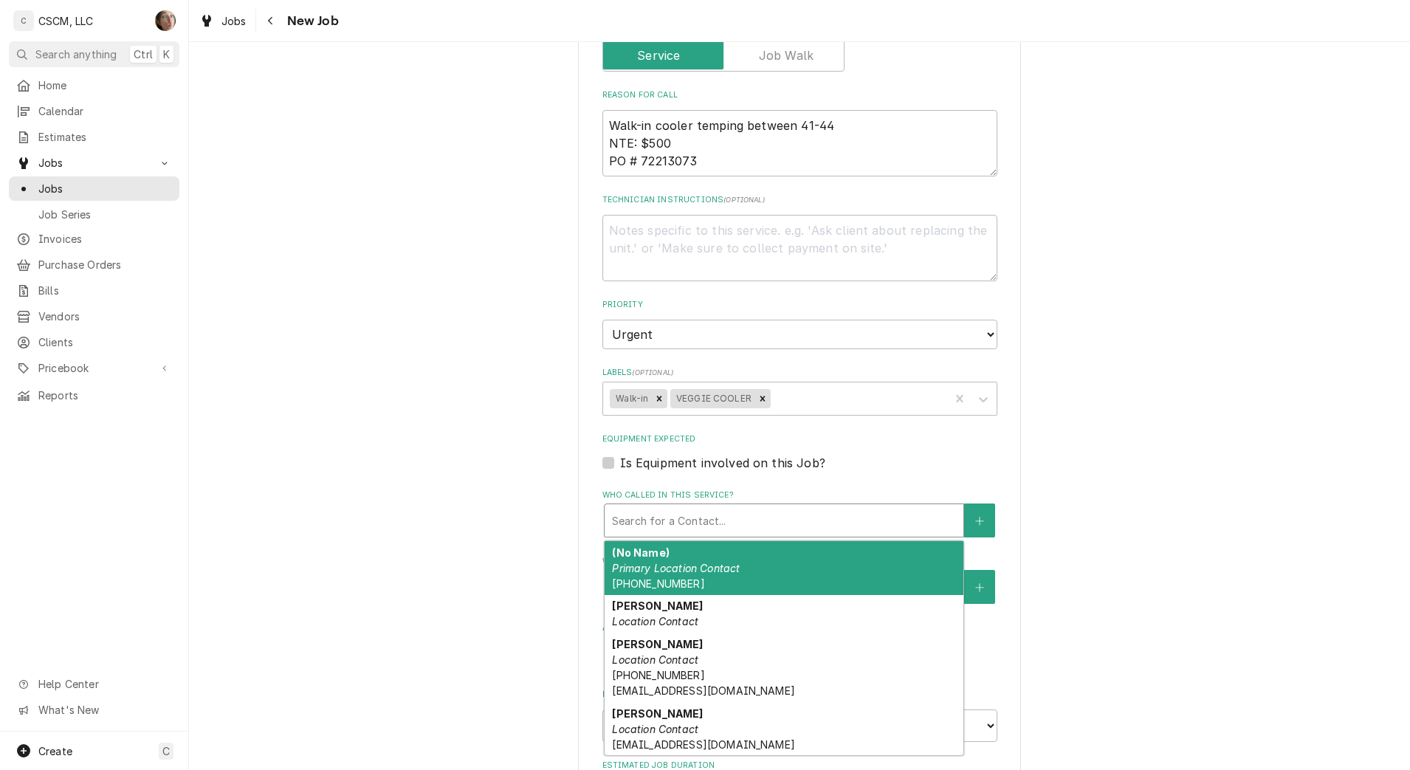
click at [712, 515] on div "Who called in this service?" at bounding box center [784, 520] width 344 height 27
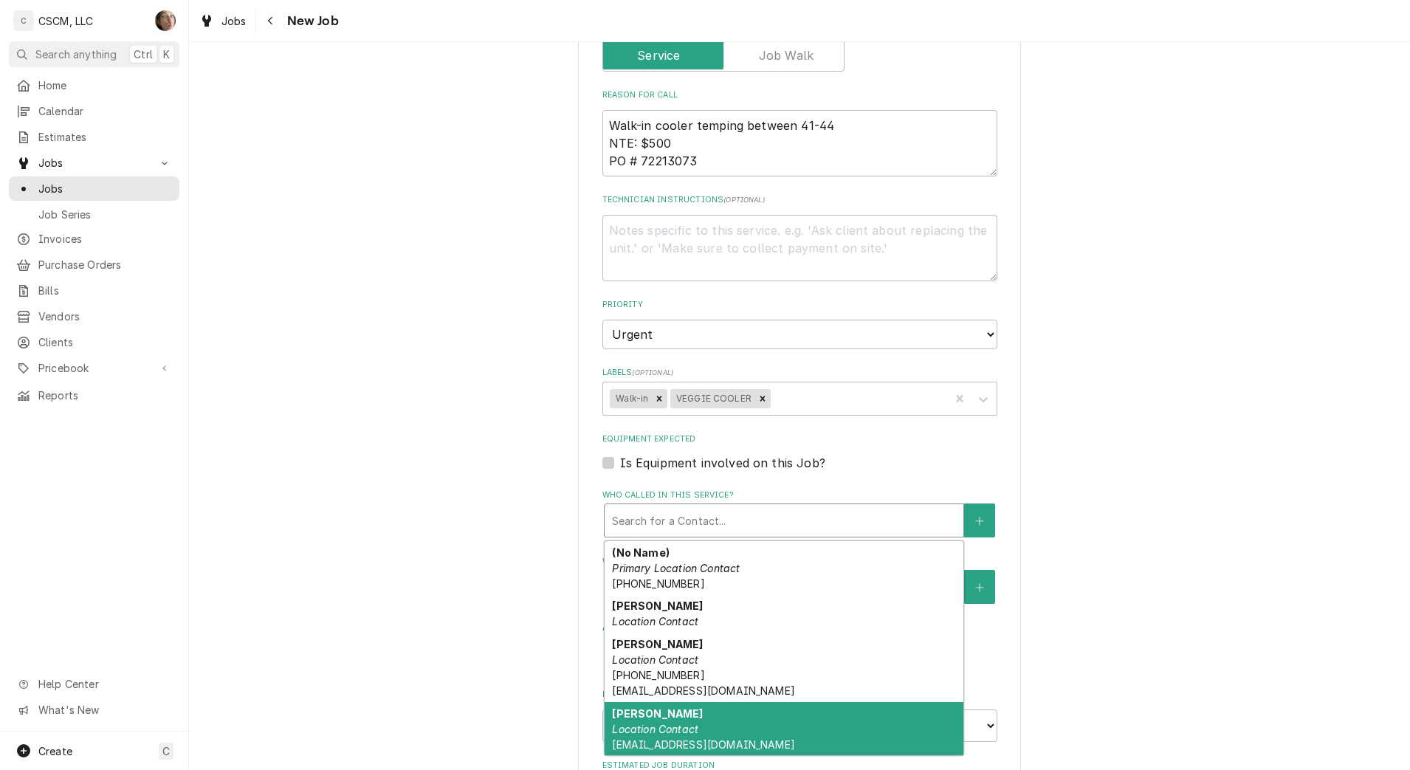
click at [693, 709] on div "Joshua Hutt Location Contact jhutt@kbpbells.com" at bounding box center [784, 729] width 359 height 54
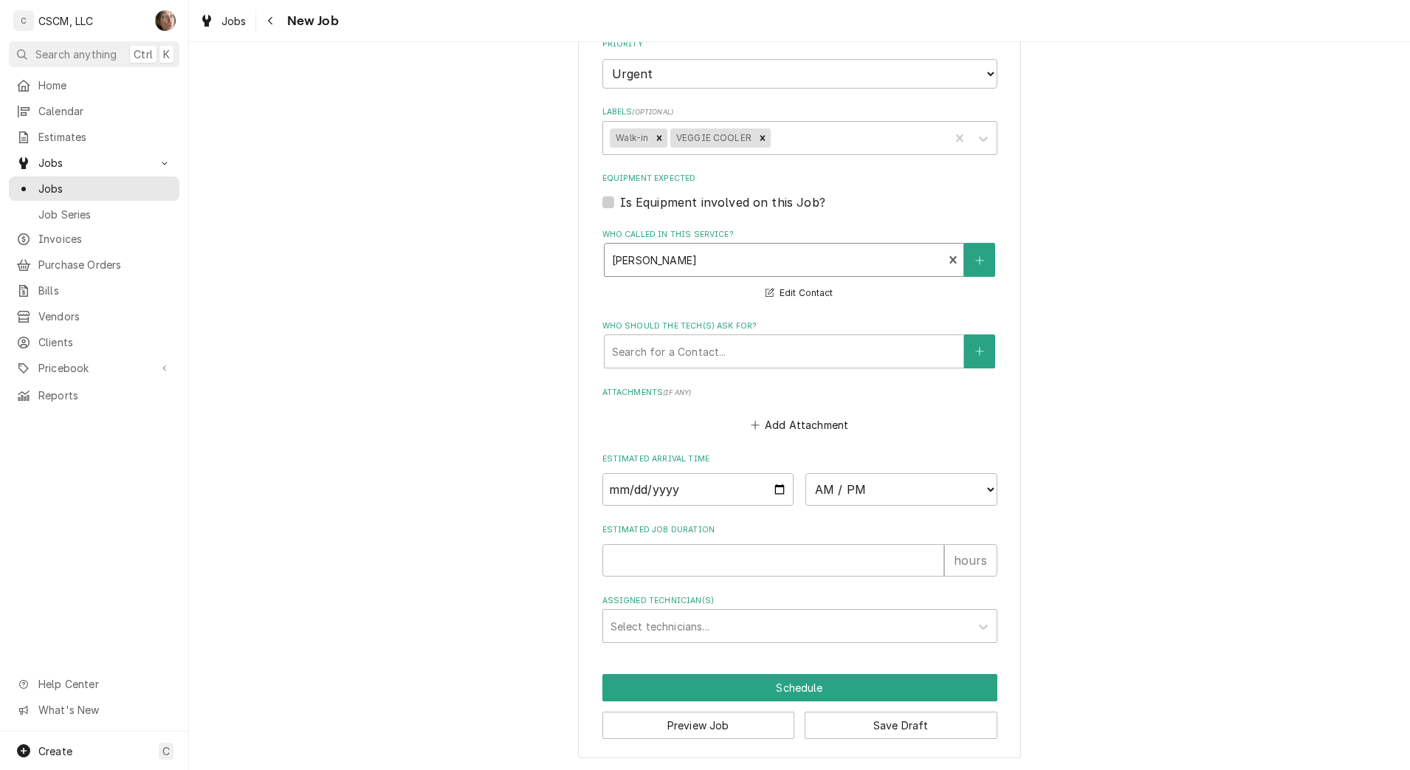
scroll to position [1000, 0]
click at [684, 630] on div "Assigned Technician(s)" at bounding box center [786, 625] width 352 height 27
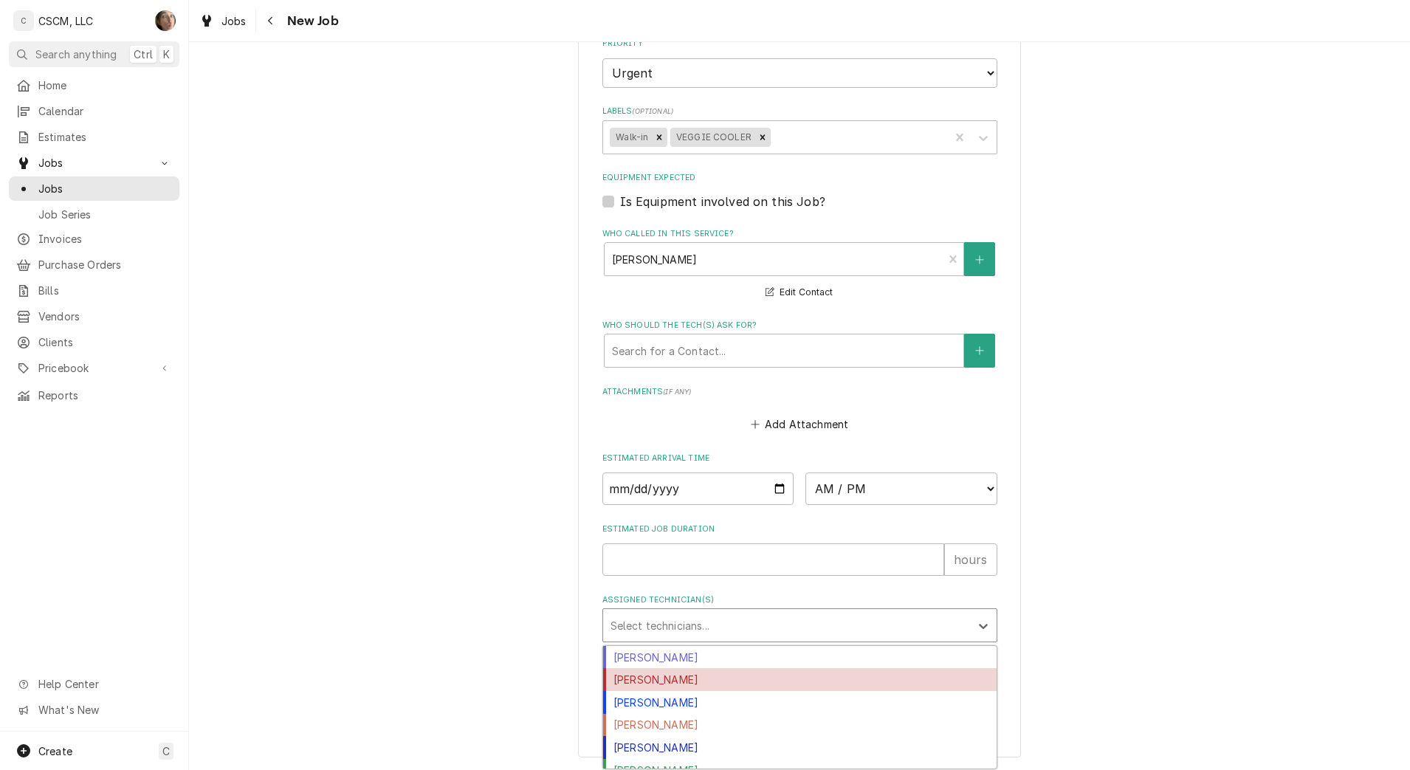
click at [664, 681] on div "[PERSON_NAME]" at bounding box center [799, 679] width 393 height 23
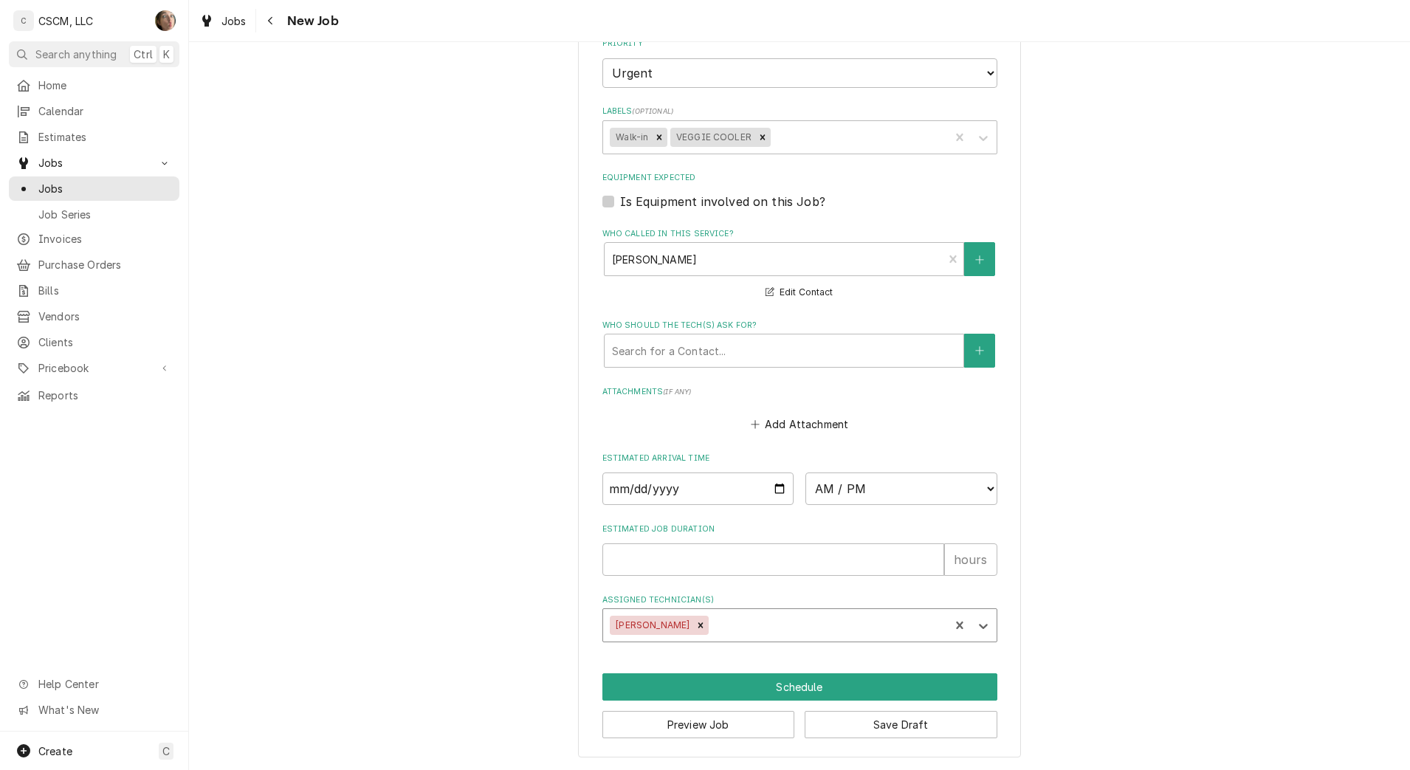
type textarea "x"
click at [765, 485] on input "Date" at bounding box center [698, 488] width 192 height 32
type input "2025-10-14"
click at [821, 485] on select "AM / PM 6:00 AM 6:15 AM 6:30 AM 6:45 AM 7:00 AM 7:15 AM 7:30 AM 7:45 AM 8:00 AM…" at bounding box center [901, 488] width 192 height 32
type textarea "x"
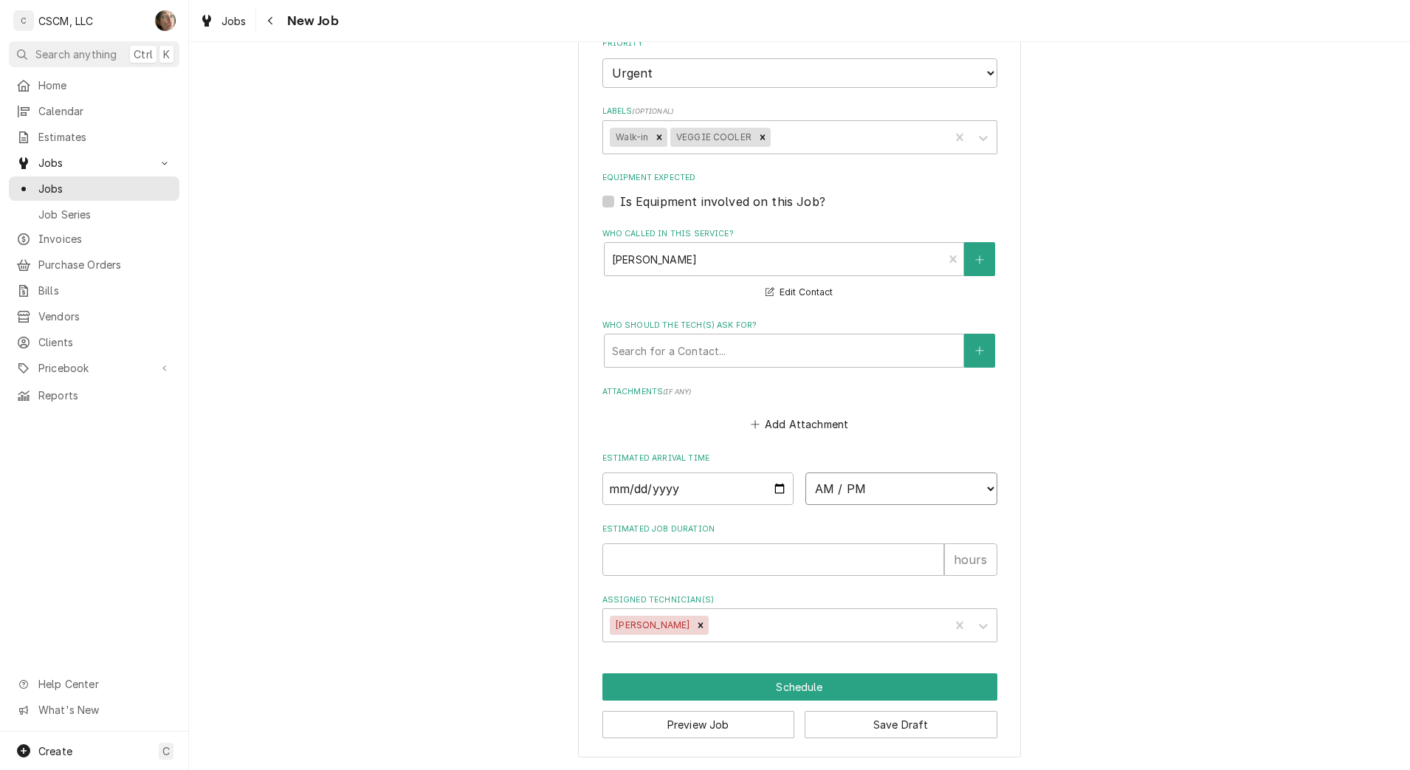
select select "17:00:00"
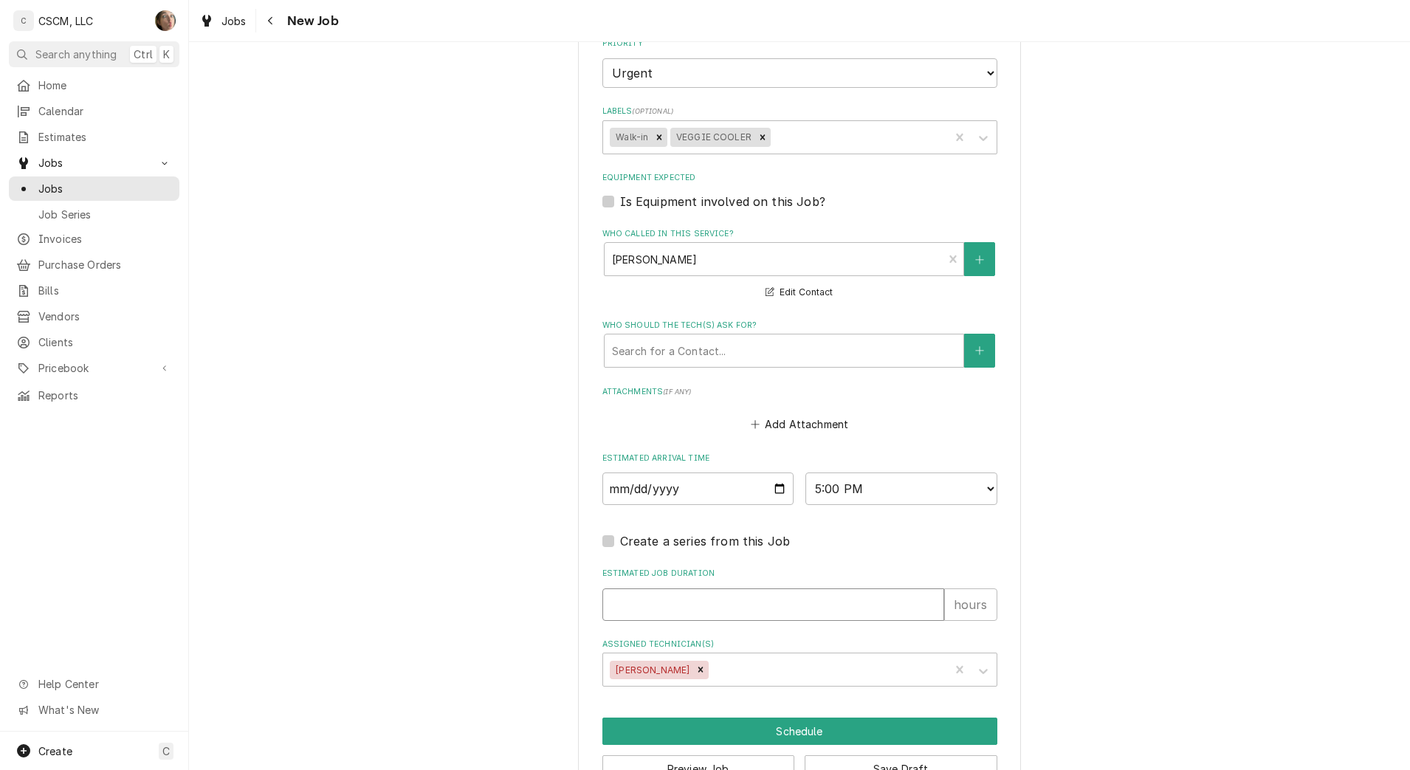
click at [670, 599] on input "Estimated Job Duration" at bounding box center [773, 604] width 342 height 32
type textarea "x"
type input "1"
type textarea "x"
type input "1"
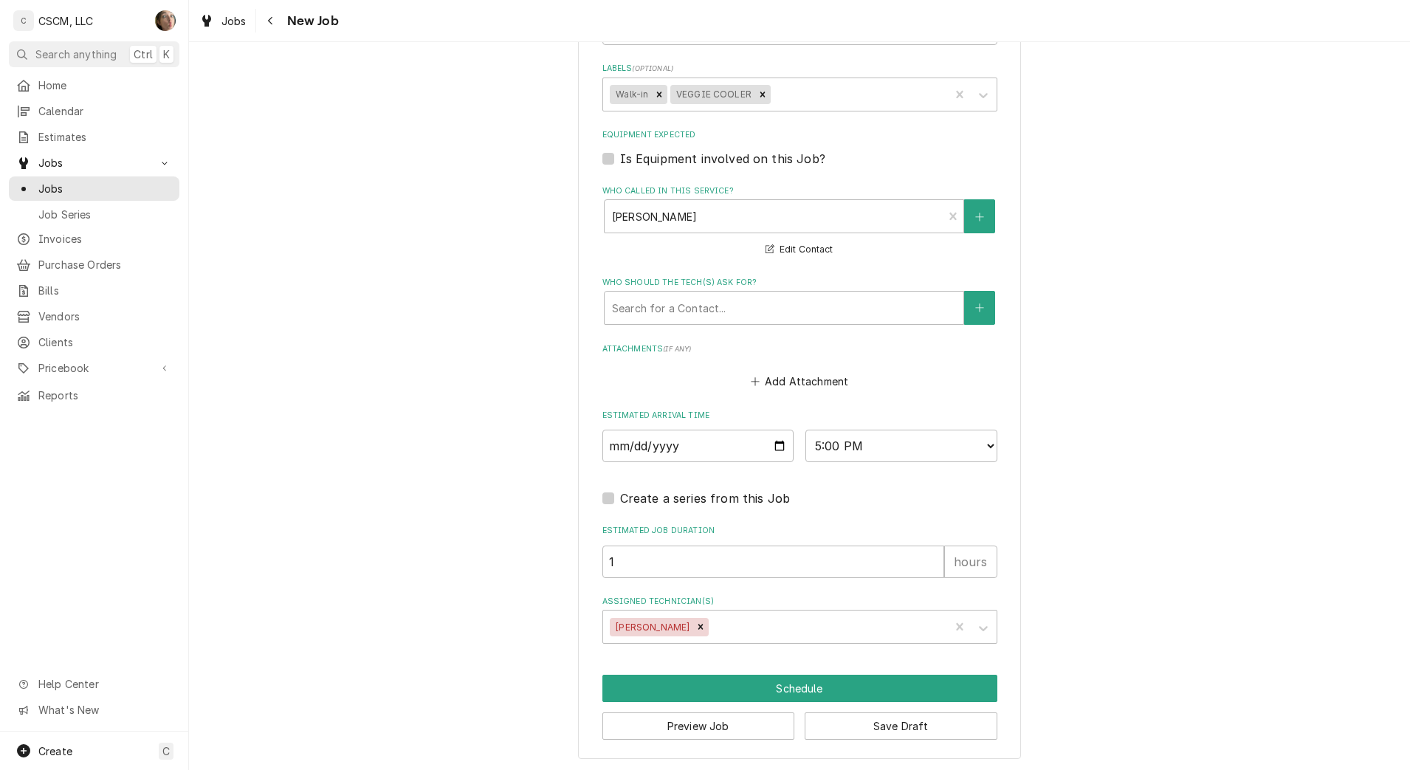
scroll to position [1044, 0]
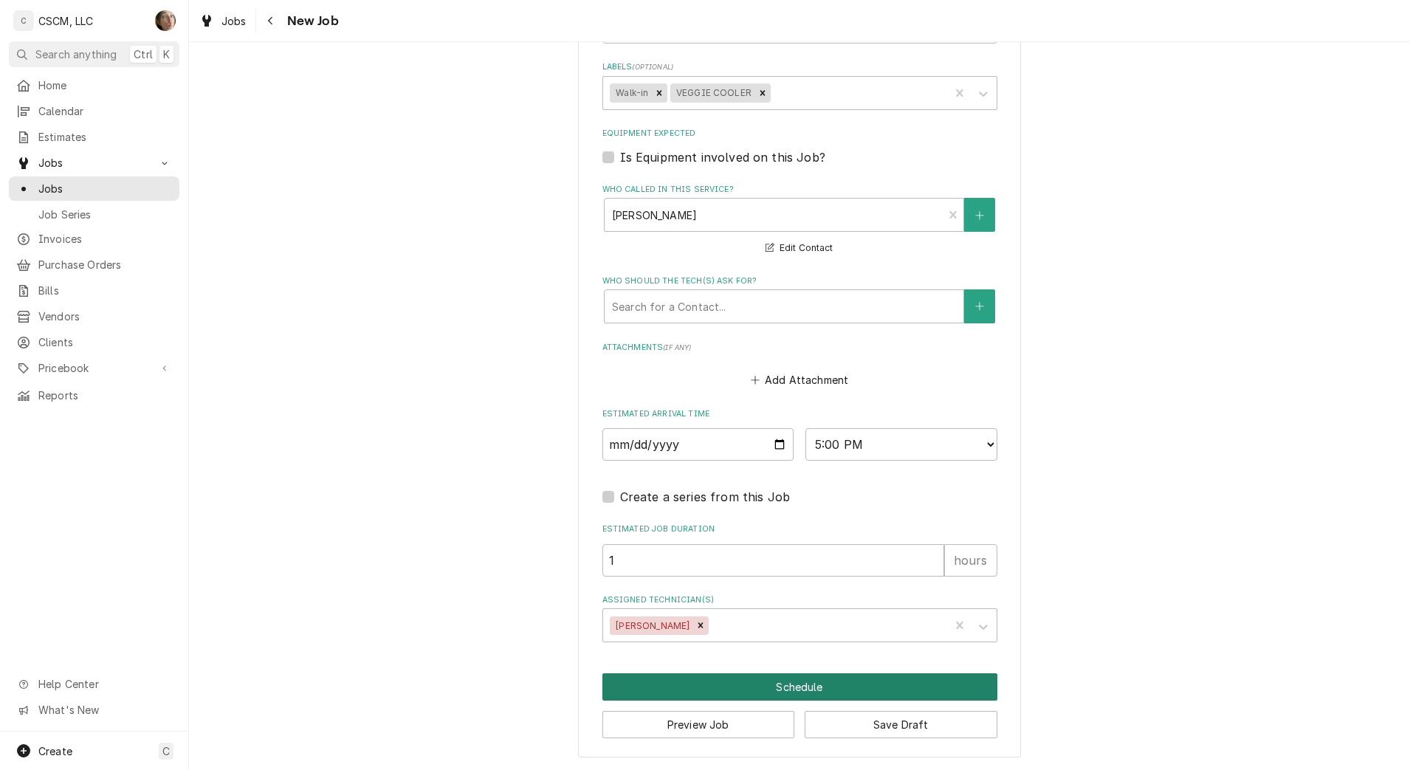
click at [794, 692] on button "Schedule" at bounding box center [799, 686] width 395 height 27
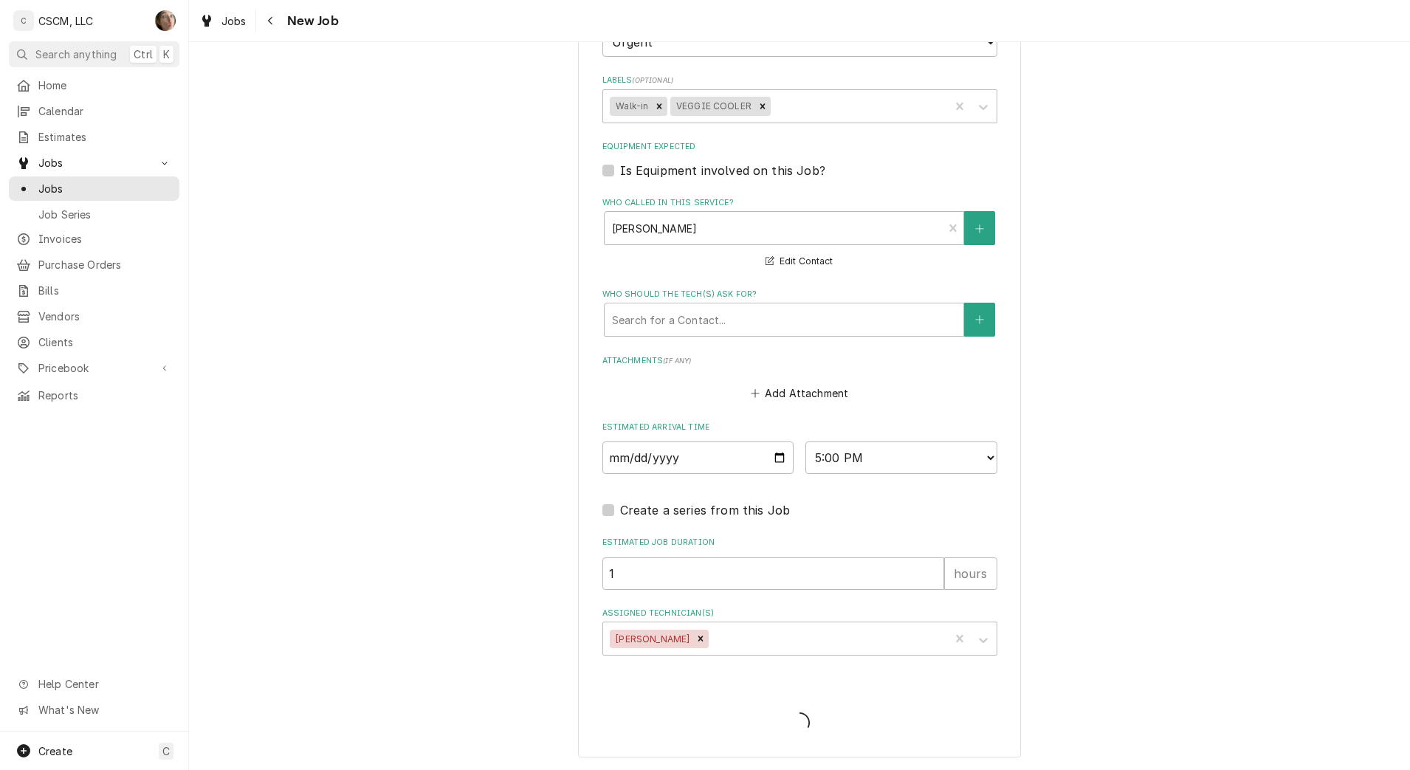
scroll to position [1031, 0]
type textarea "x"
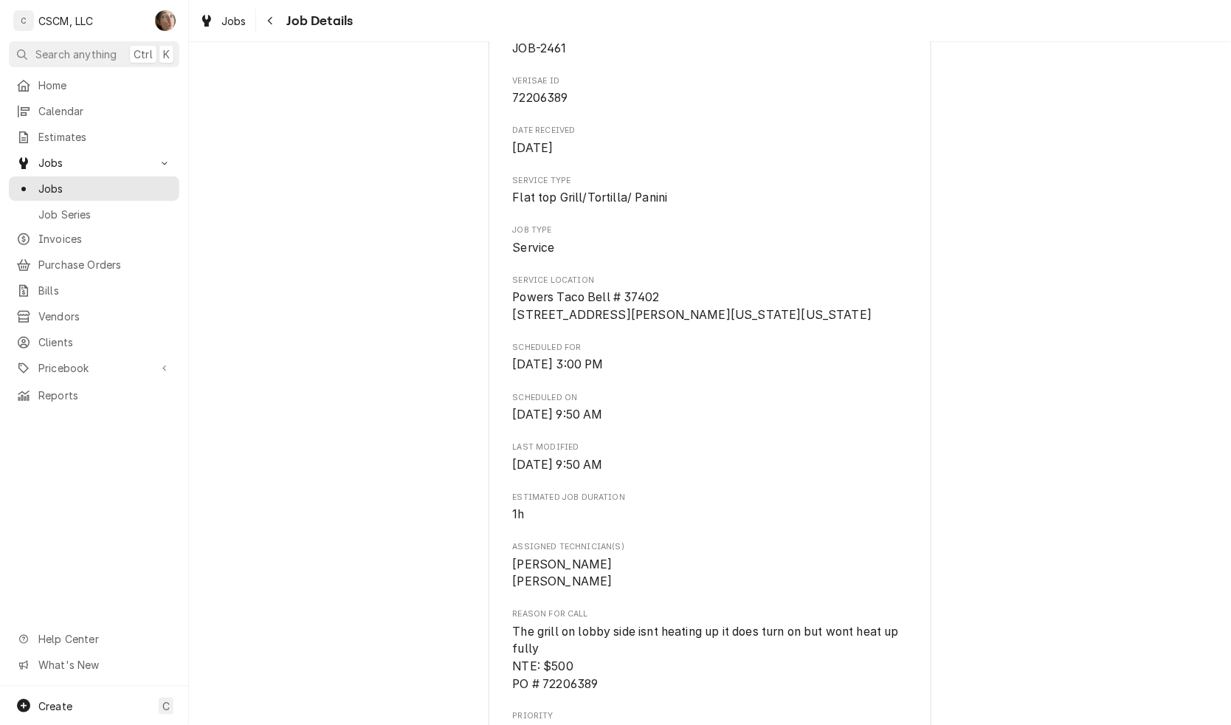
scroll to position [646, 0]
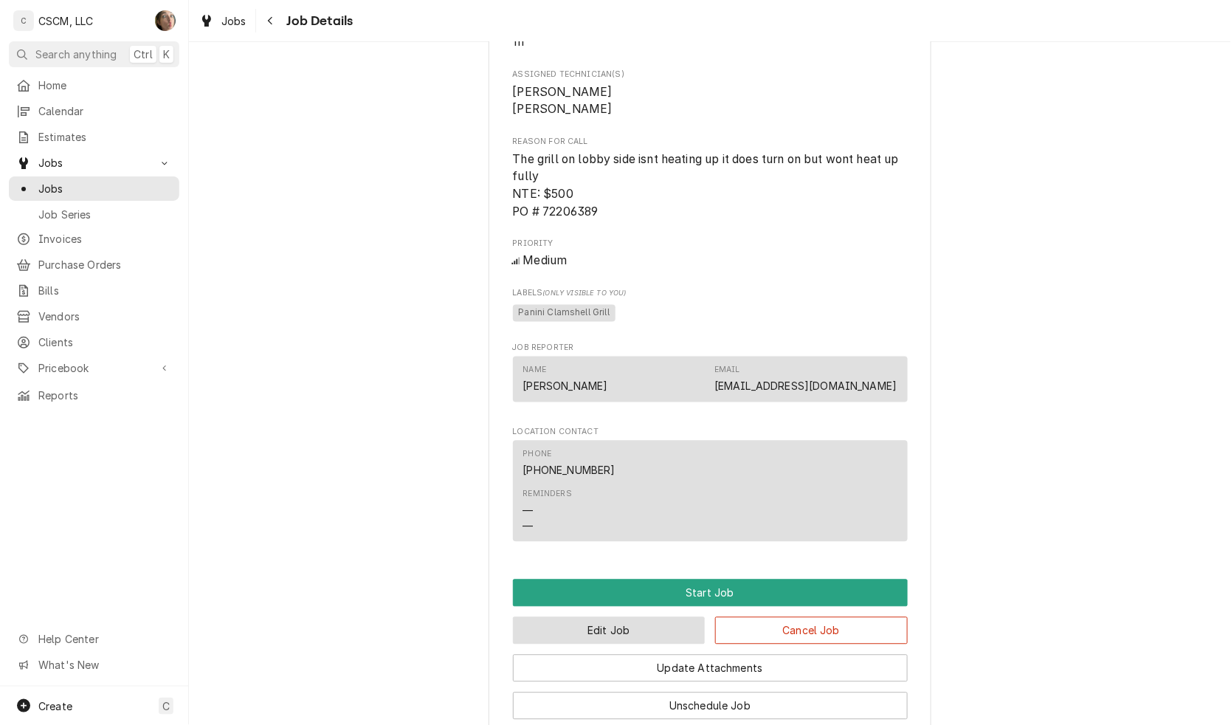
click at [615, 644] on button "Edit Job" at bounding box center [609, 630] width 193 height 27
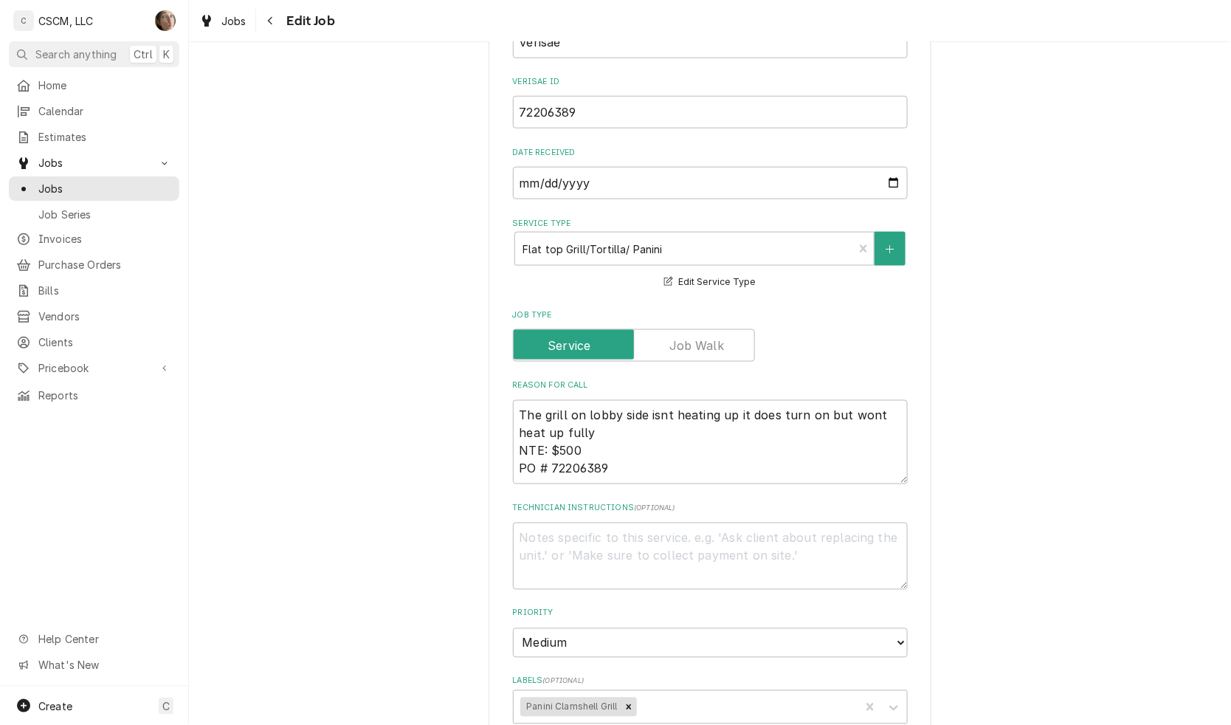
scroll to position [461, 0]
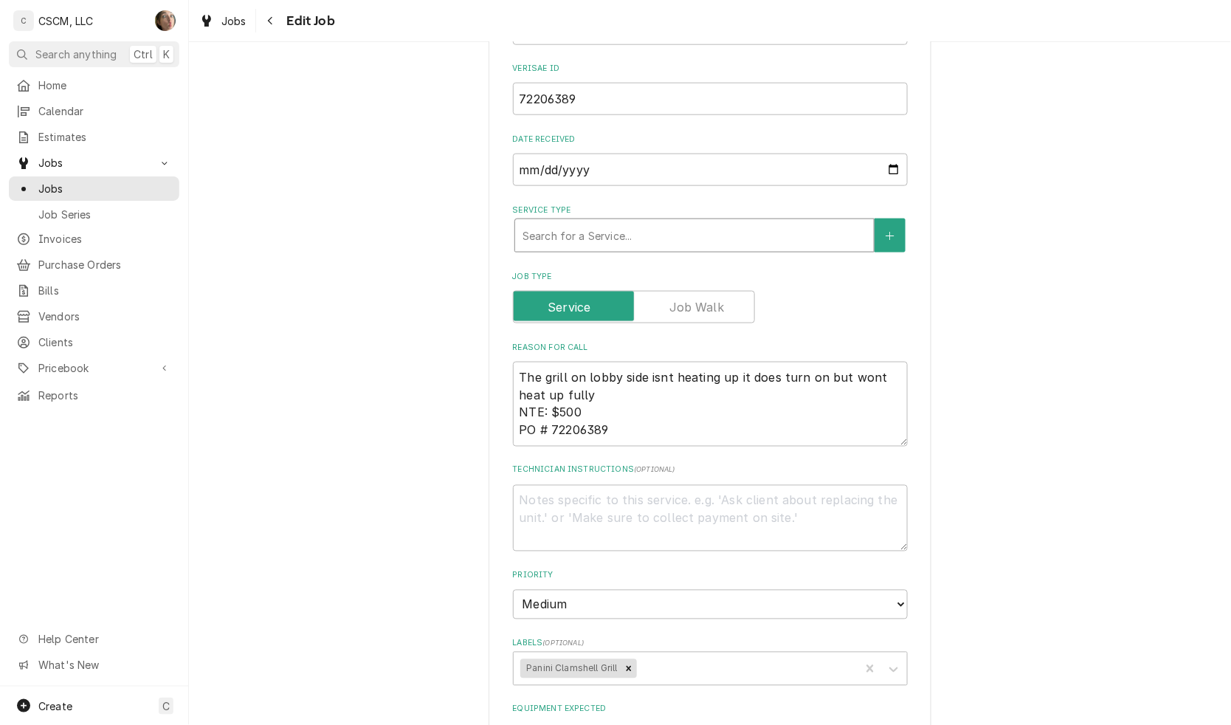
type textarea "x"
type input "C"
type textarea "x"
type input "CO"
type textarea "x"
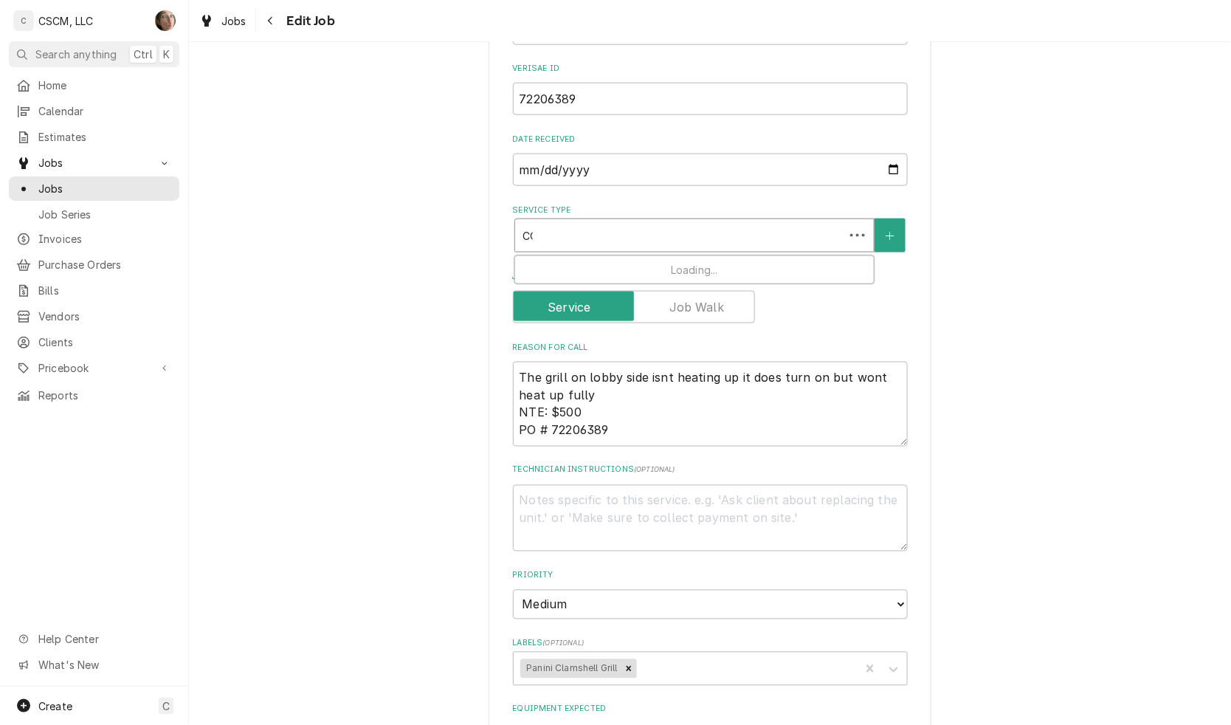
type input "COO"
type textarea "x"
type input "COOK"
type textarea "x"
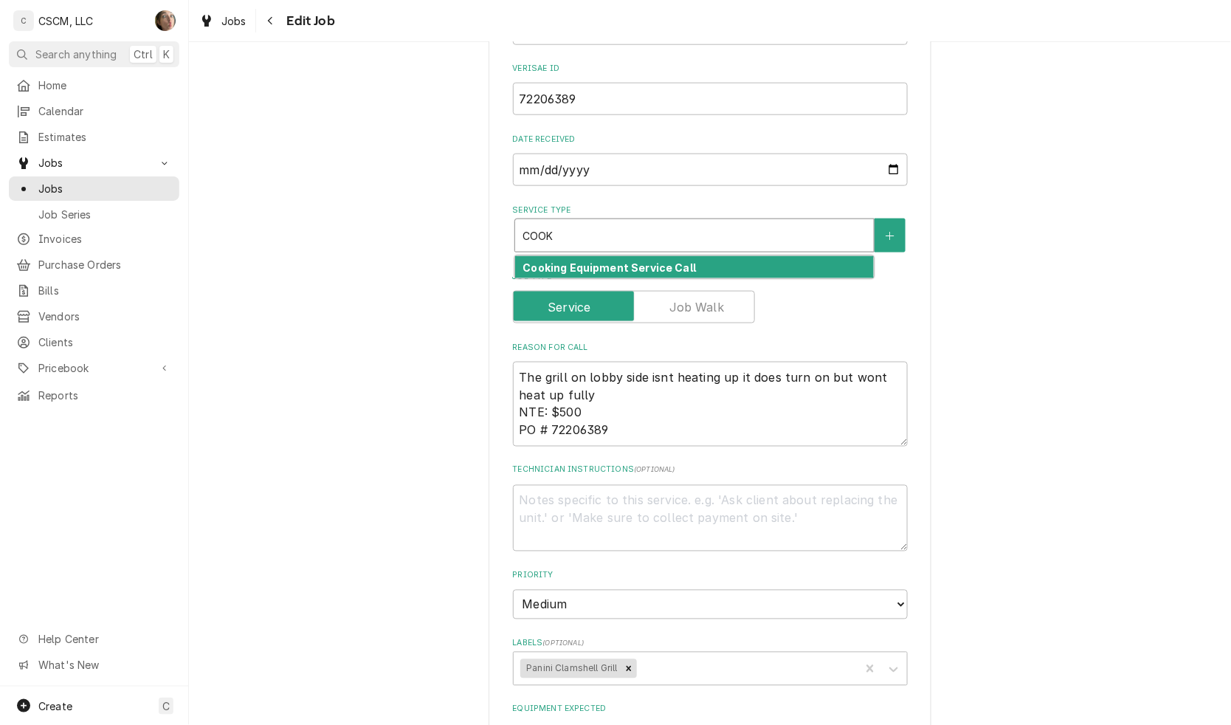
click at [814, 260] on div "Cooking Equipment Service Call" at bounding box center [694, 267] width 359 height 23
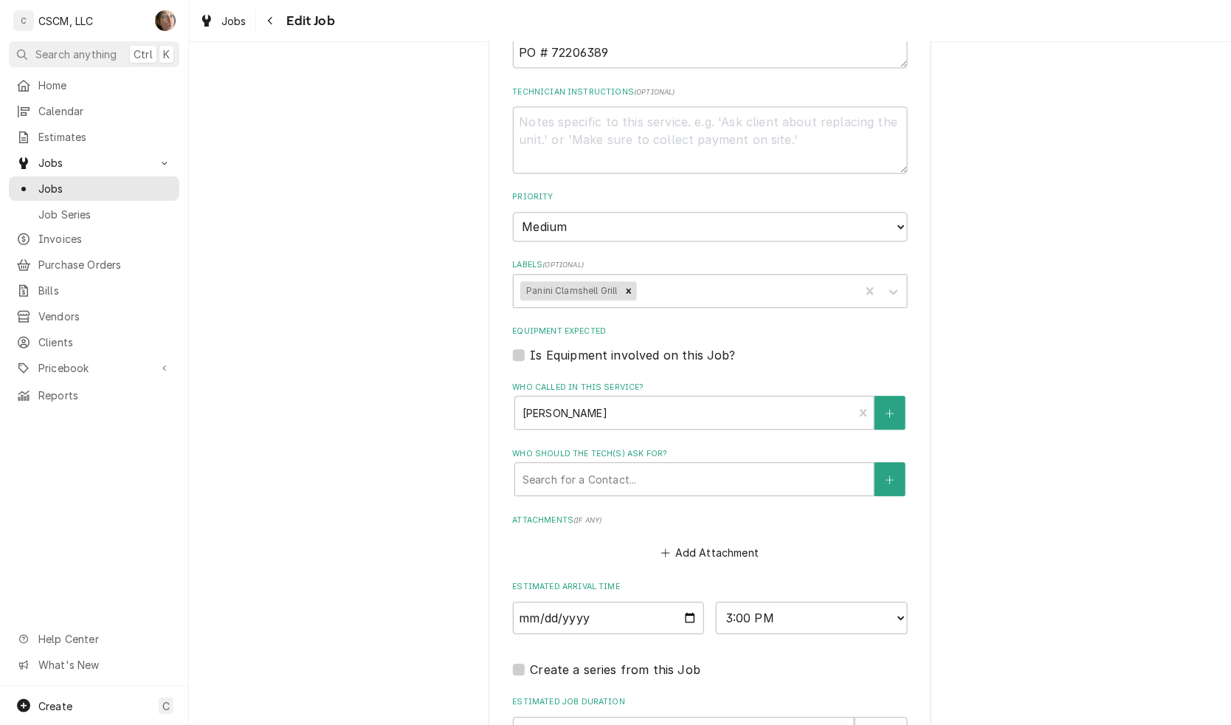
scroll to position [1043, 0]
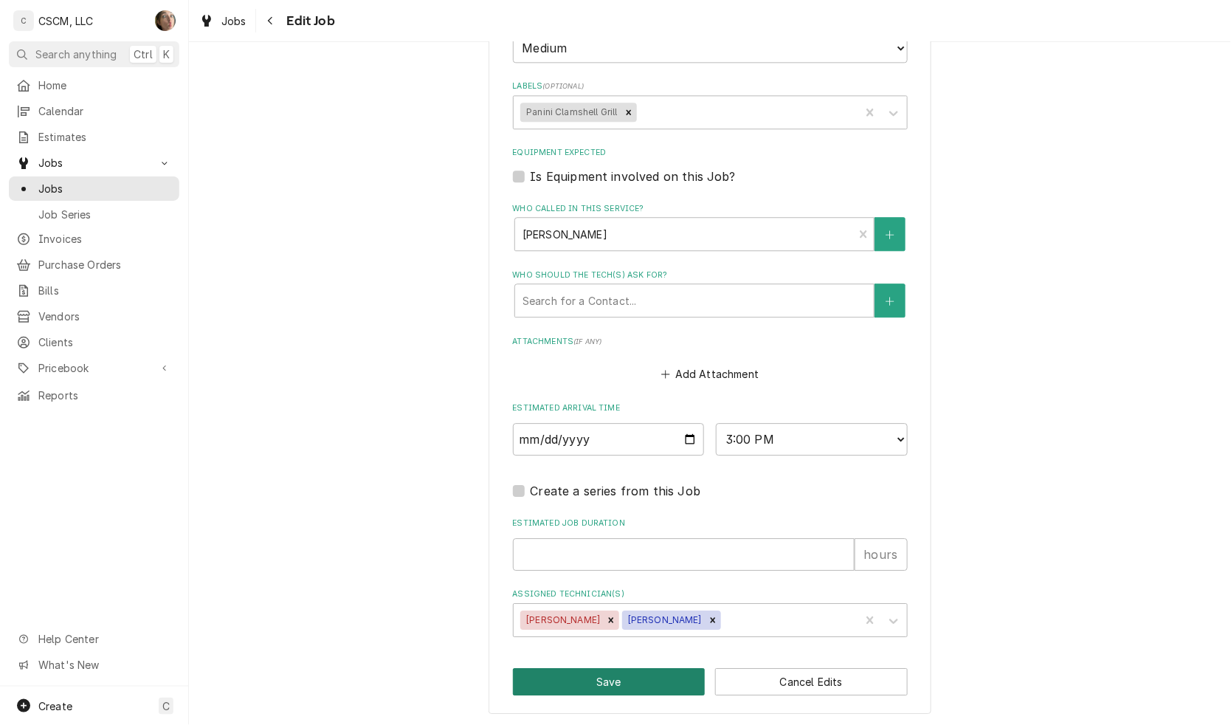
click at [567, 668] on button "Save" at bounding box center [609, 681] width 193 height 27
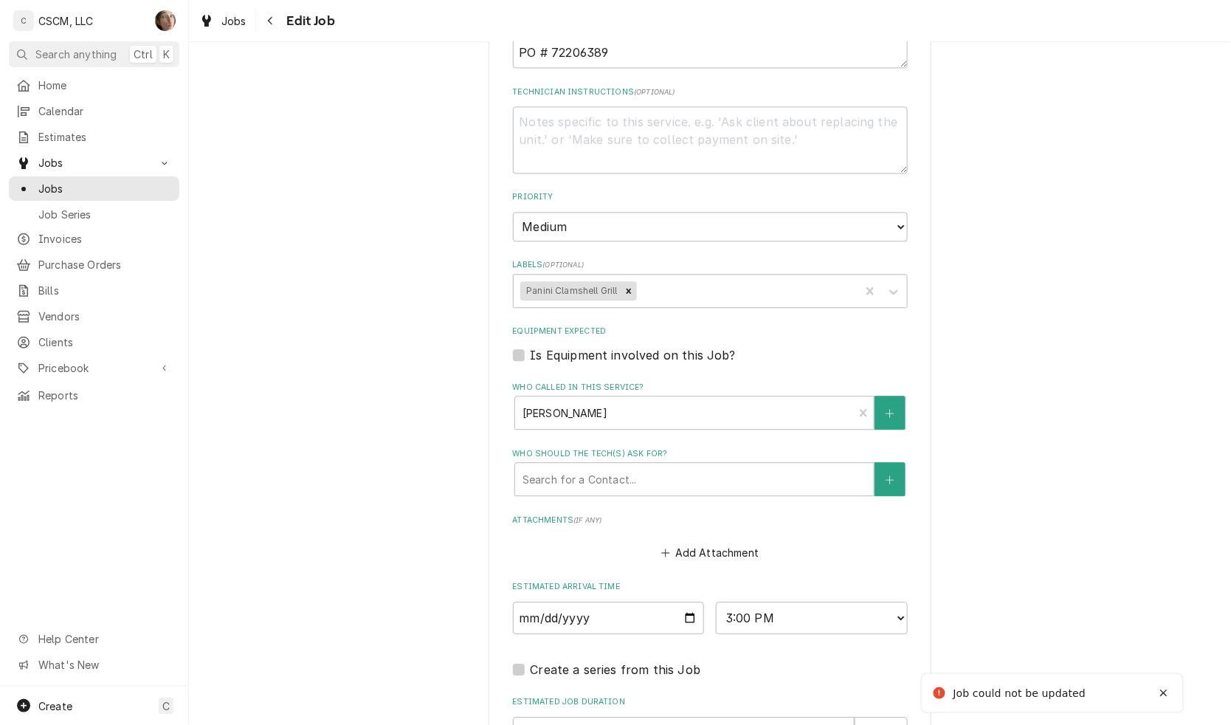
scroll to position [1076, 0]
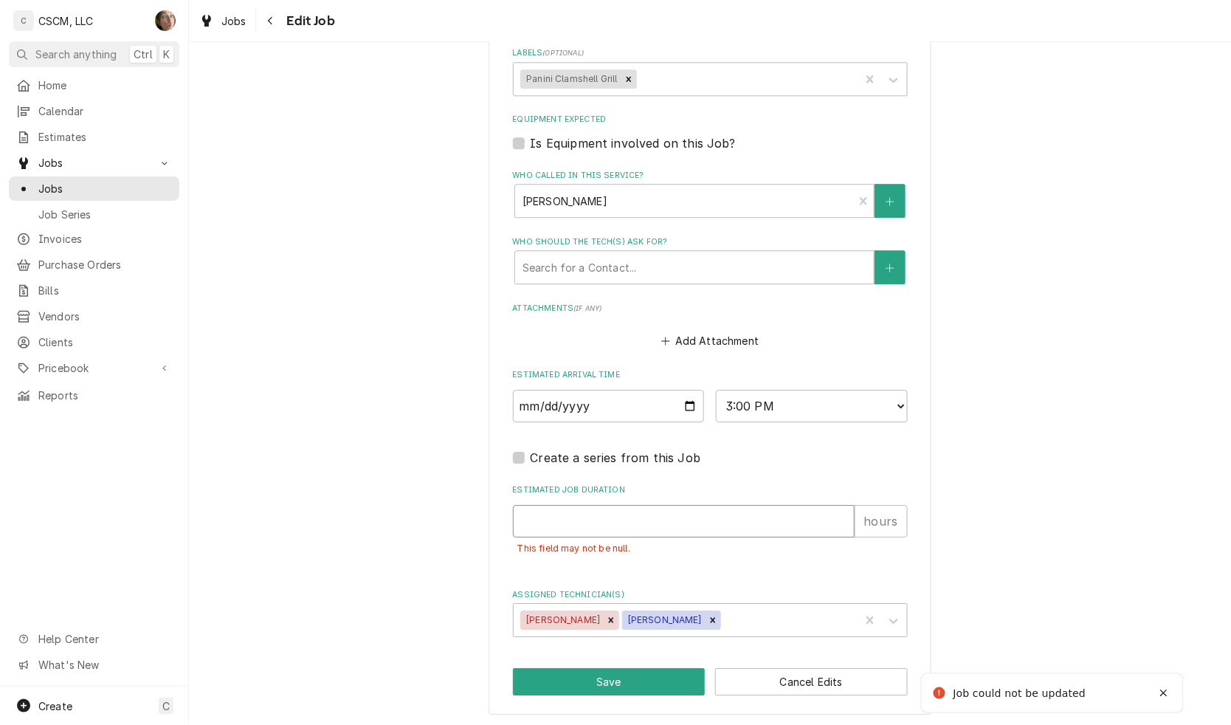
click at [677, 522] on input "Estimated Job Duration" at bounding box center [684, 521] width 342 height 32
type textarea "x"
type input "1"
type textarea "x"
type input "1"
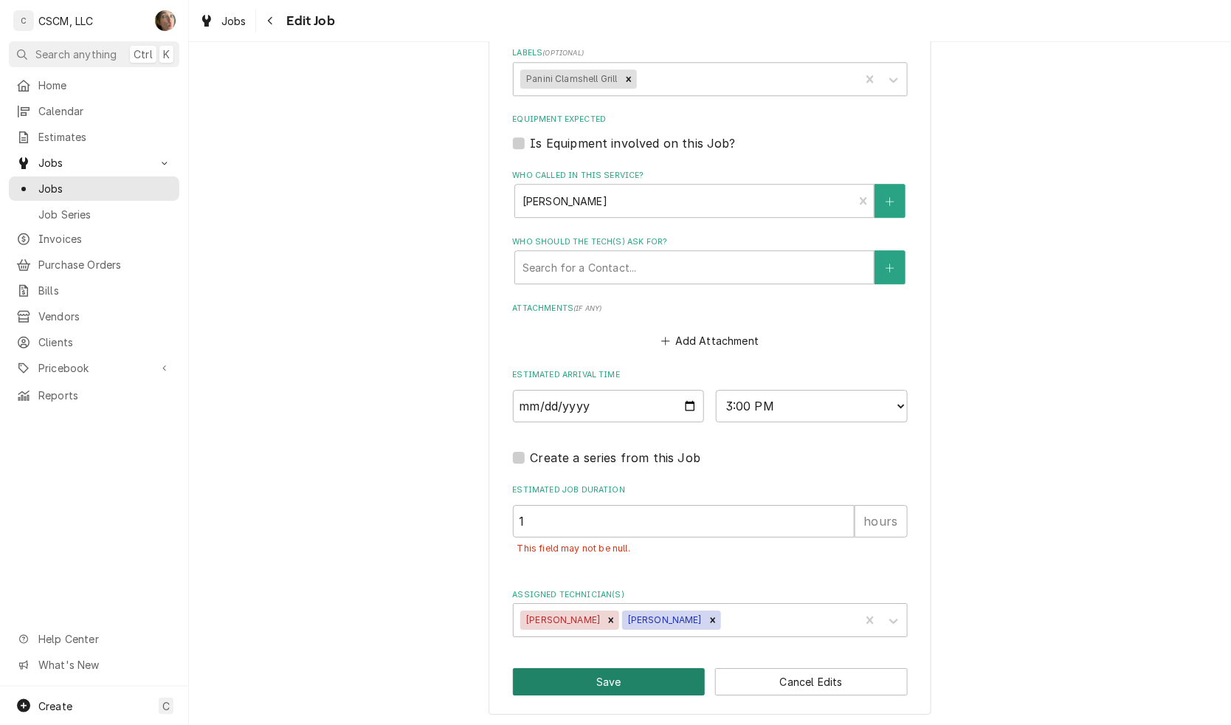
click at [588, 685] on button "Save" at bounding box center [609, 681] width 193 height 27
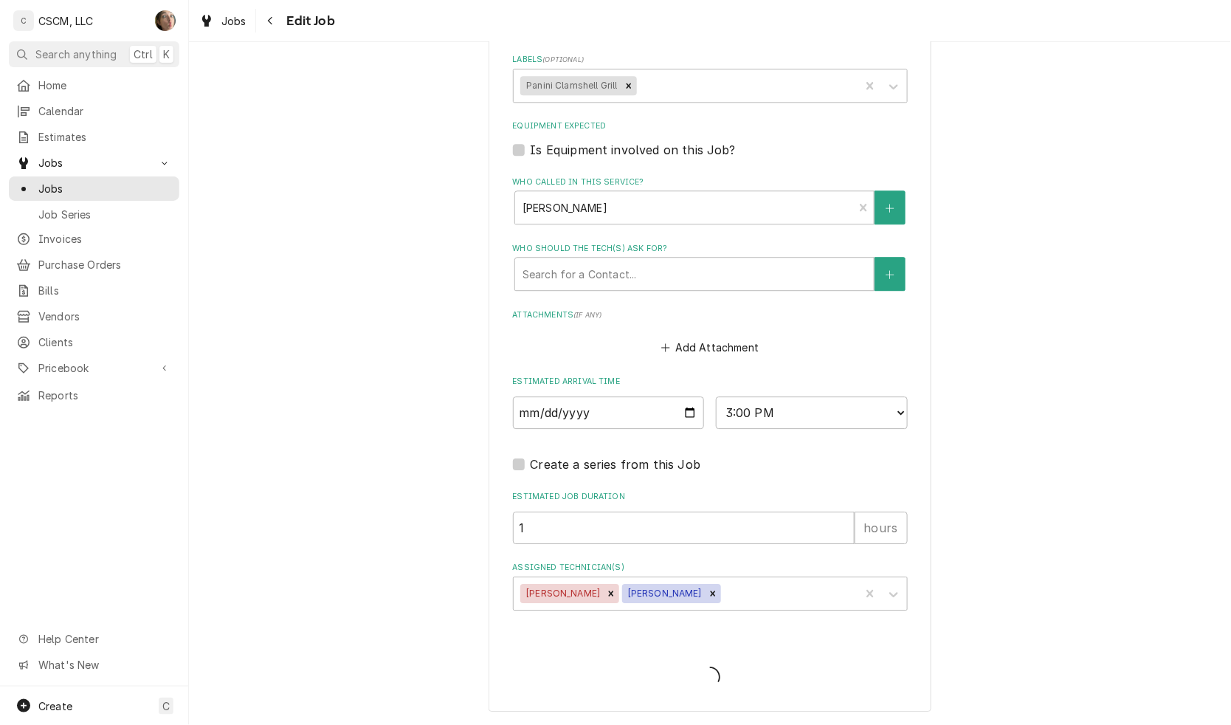
scroll to position [1067, 0]
type textarea "x"
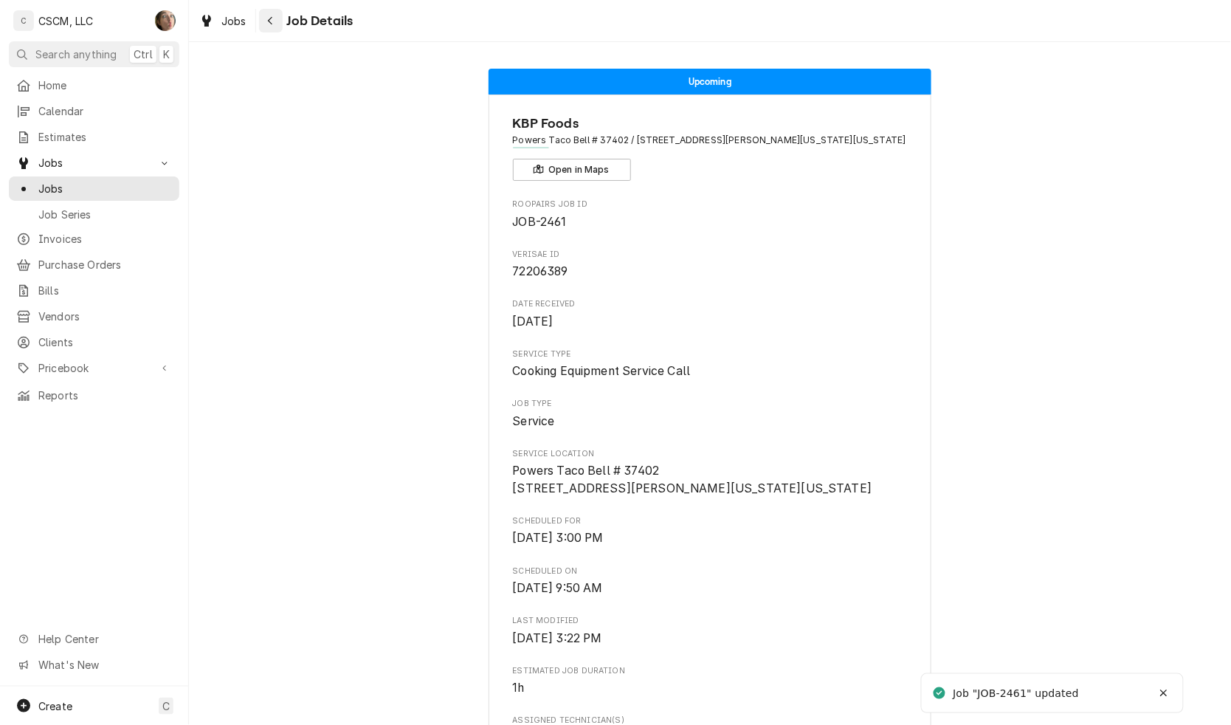
click at [264, 15] on div "Navigate back" at bounding box center [271, 20] width 15 height 15
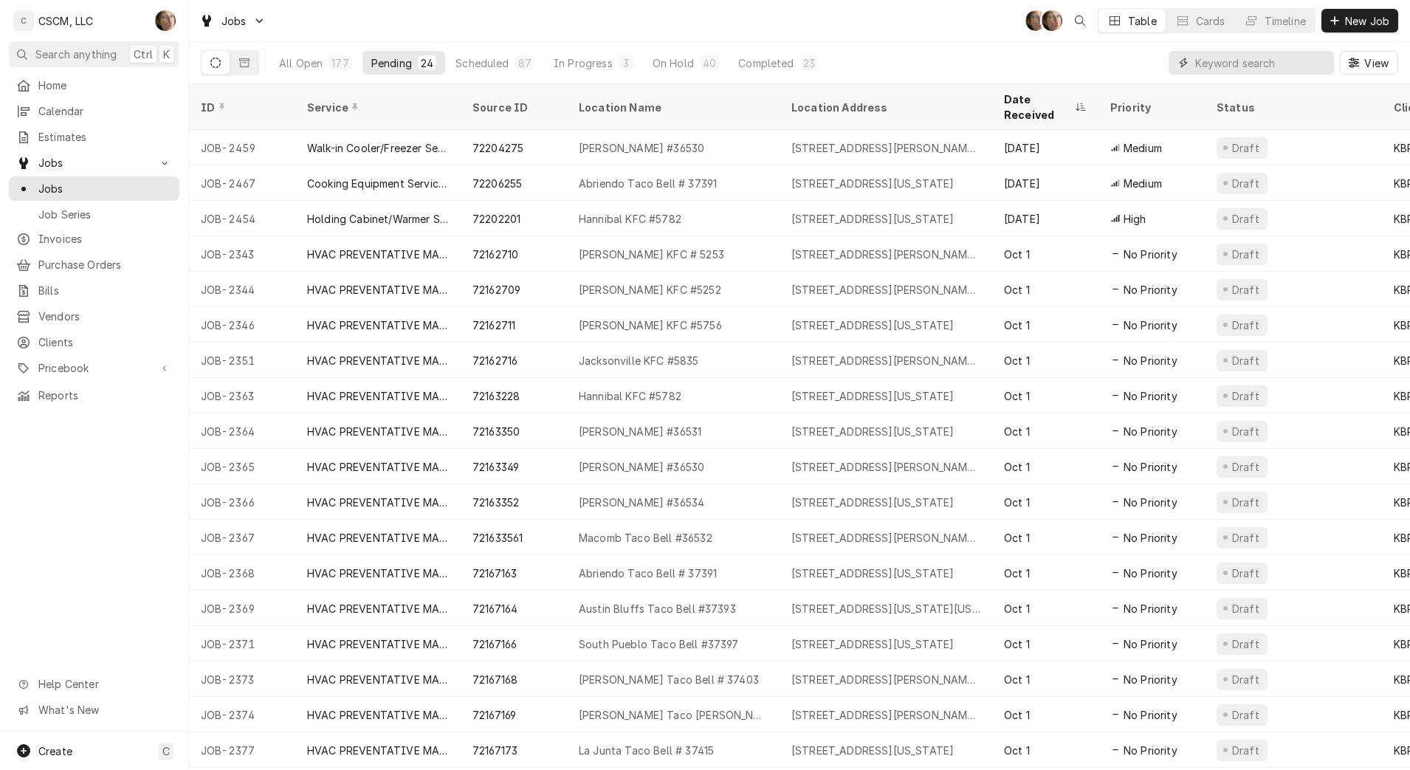
click at [1206, 66] on input "Dynamic Content Wrapper" at bounding box center [1260, 63] width 131 height 24
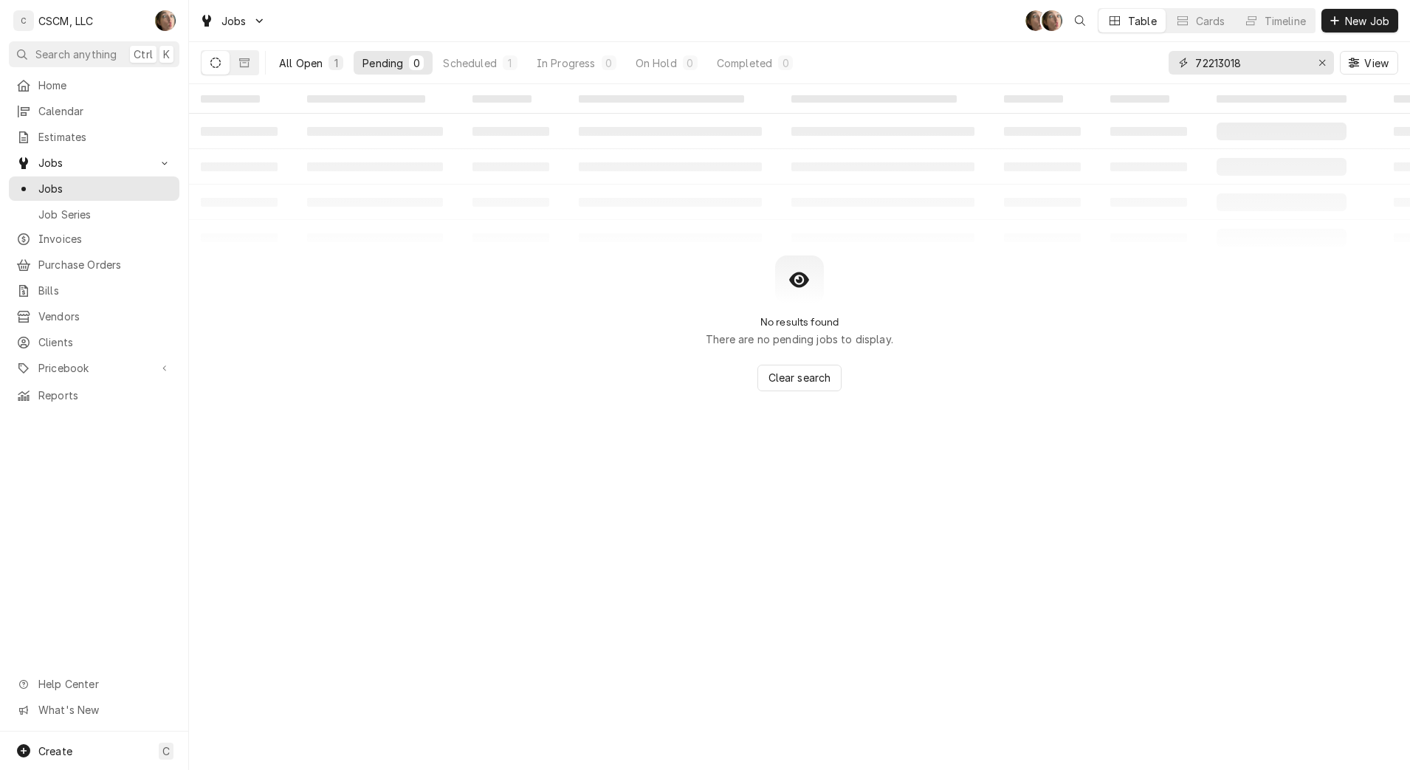
type input "72213018"
click at [308, 65] on div "All Open" at bounding box center [301, 63] width 44 height 16
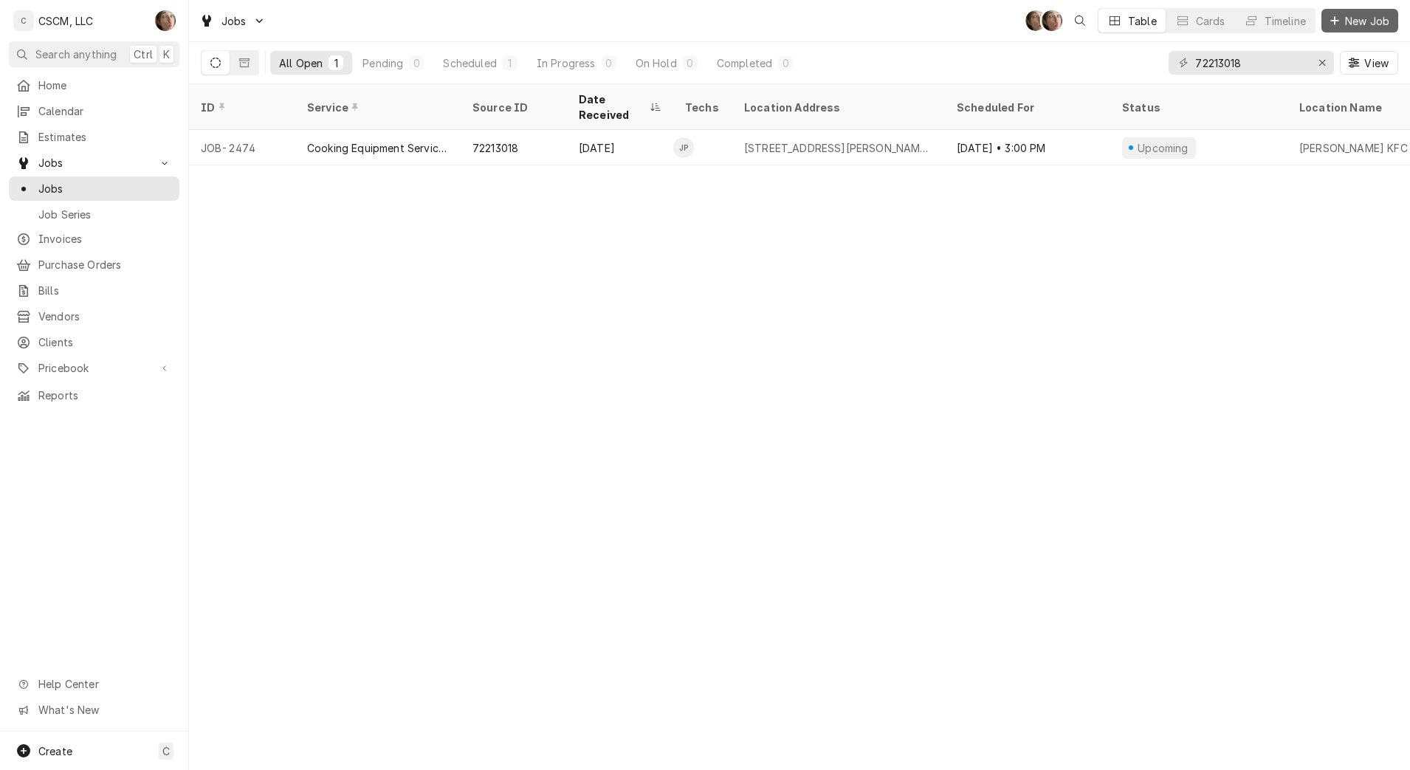
click at [1385, 16] on span "New Job" at bounding box center [1367, 21] width 50 height 16
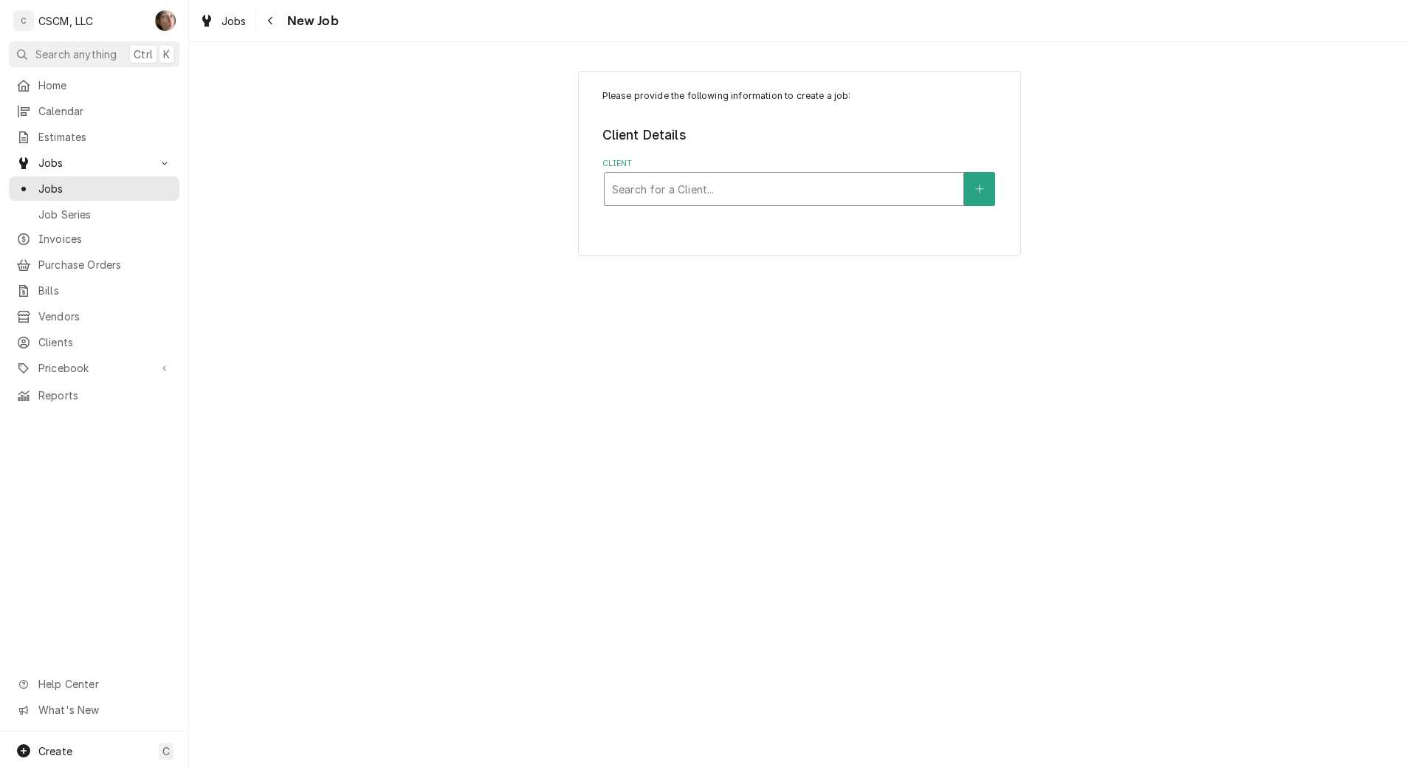
click at [746, 176] on div "Client" at bounding box center [784, 189] width 344 height 27
type input "KBP"
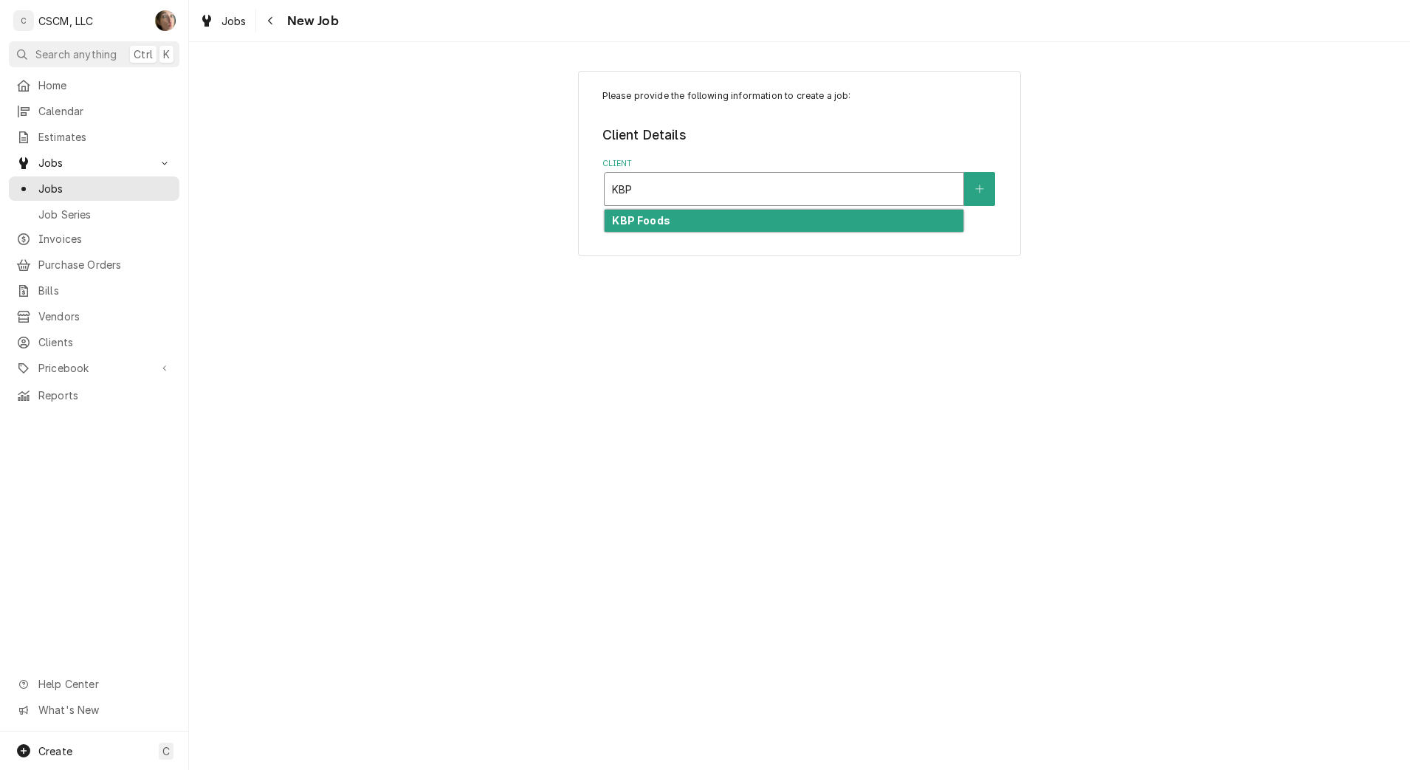
click at [687, 221] on div "KBP Foods" at bounding box center [784, 221] width 359 height 23
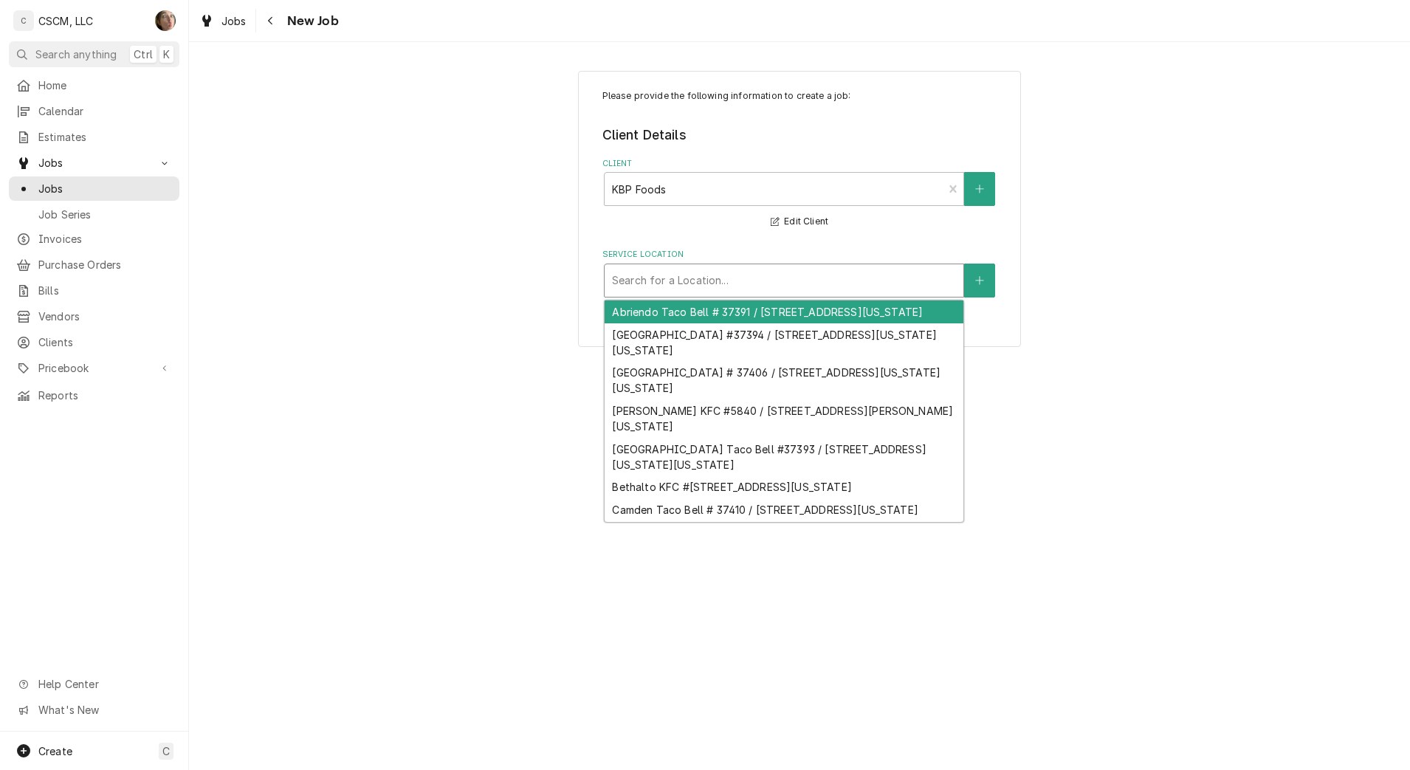
click at [671, 272] on div "Service Location" at bounding box center [784, 280] width 344 height 27
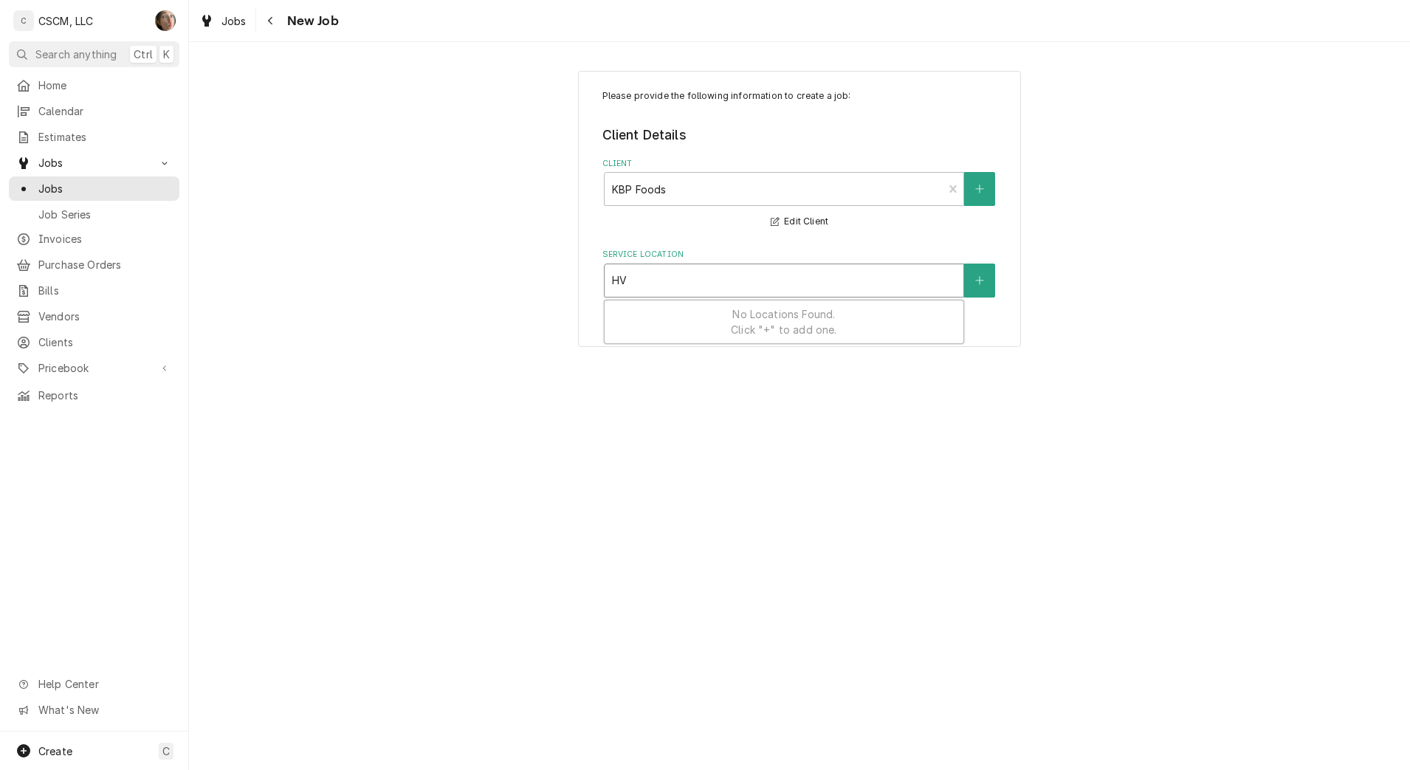
type input "H"
type input "JENNING"
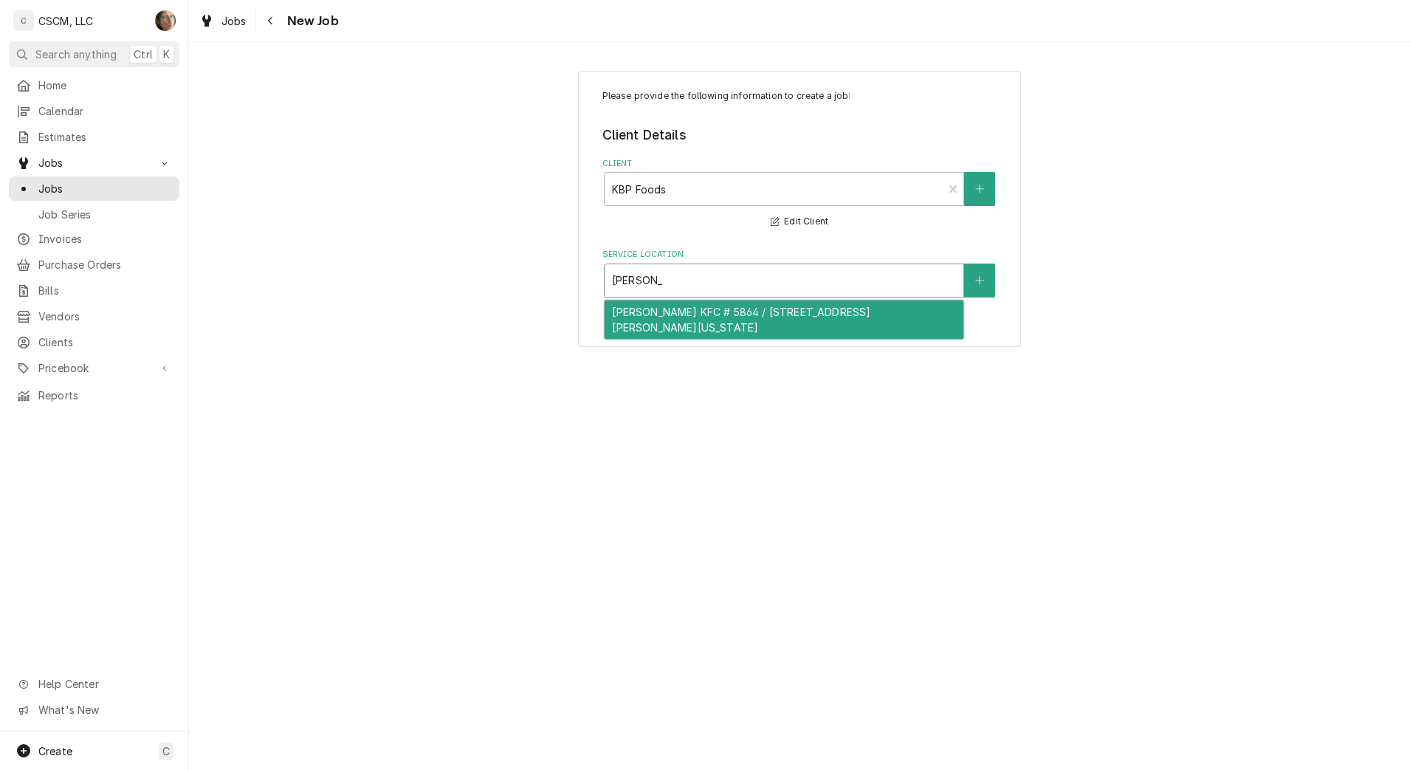
click at [670, 317] on div "Jennings KFC # 5864 / 8929 Jennings Station Rd, Jennings, Missouri 63136" at bounding box center [784, 319] width 359 height 38
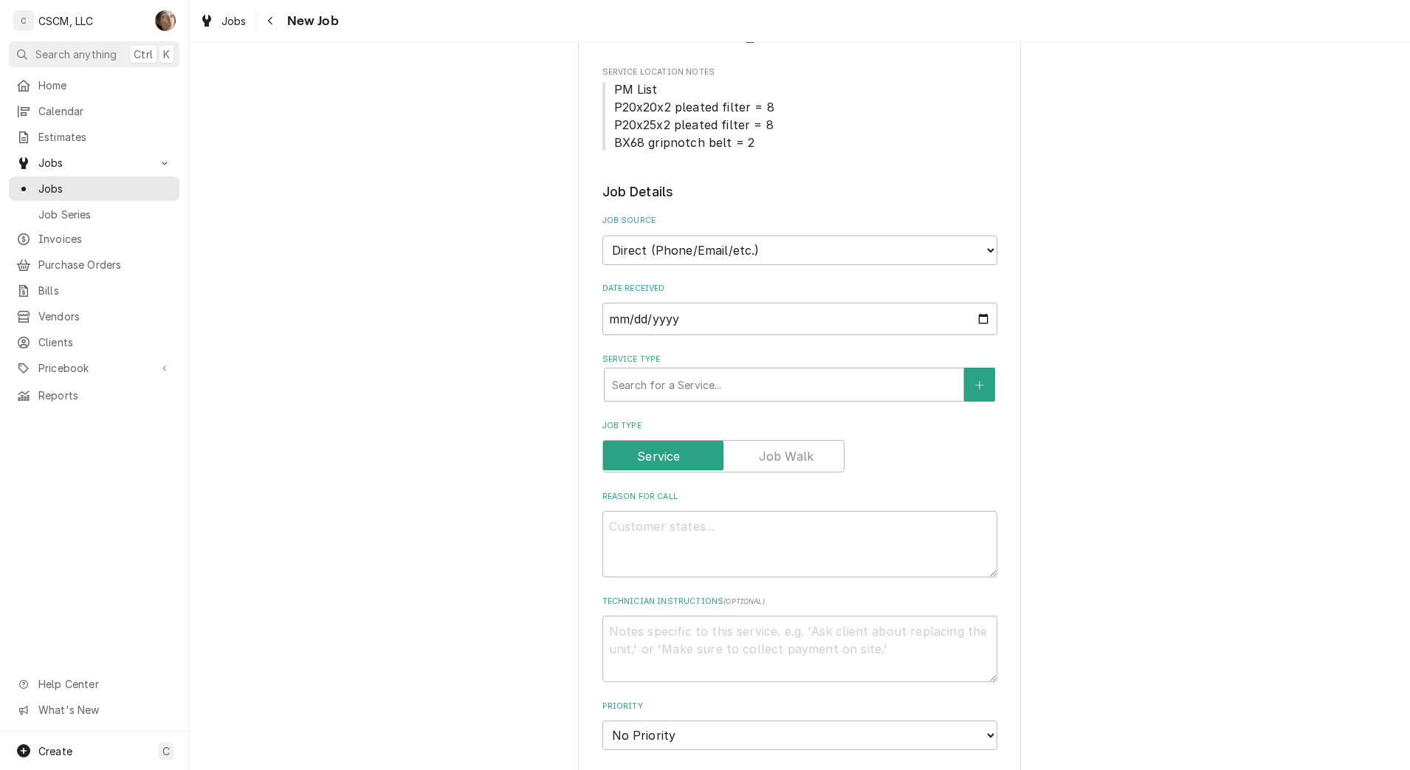
scroll to position [277, 0]
click at [668, 247] on select "Direct (Phone/Email/etc.) Other" at bounding box center [799, 248] width 395 height 30
select select "100"
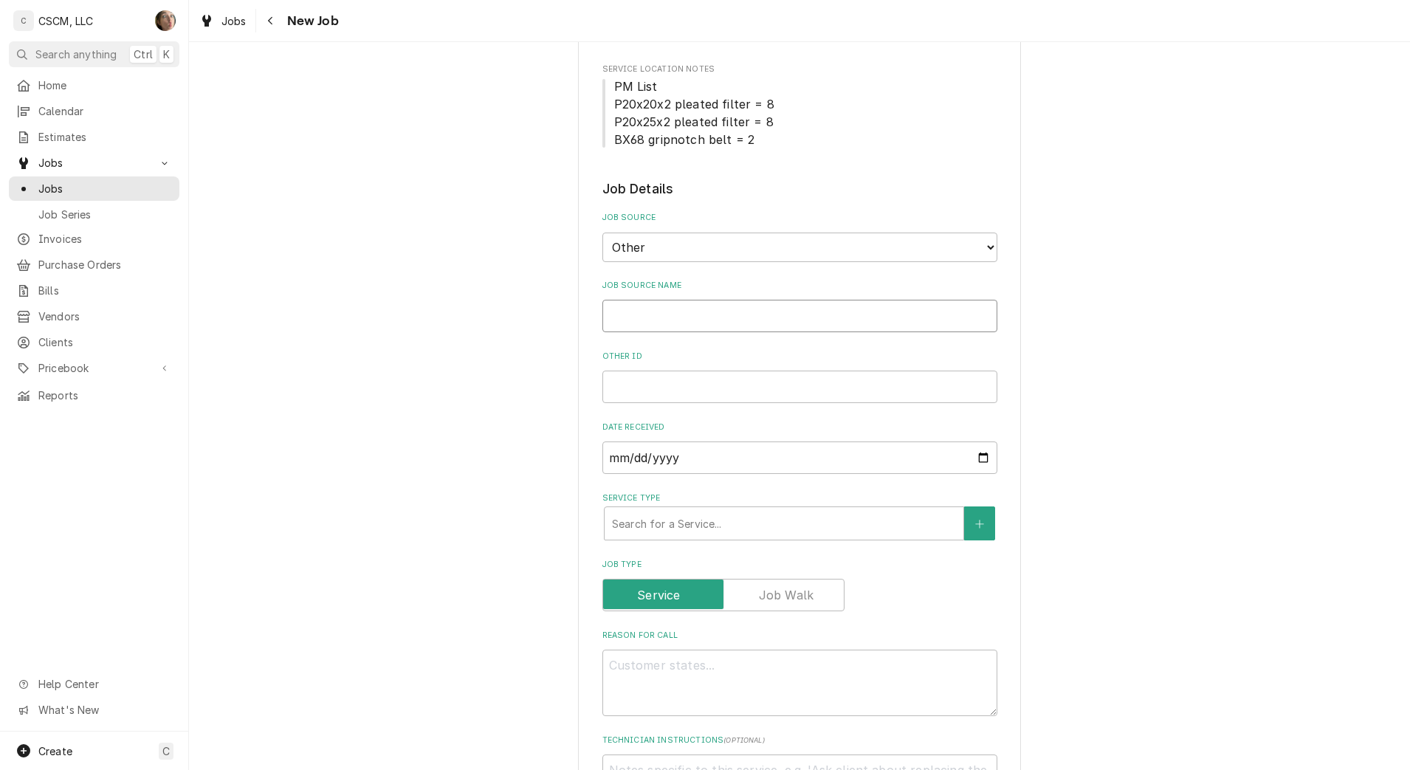
click at [655, 317] on input "Job Source Name" at bounding box center [799, 316] width 395 height 32
type textarea "x"
type input "V"
type textarea "x"
type input "Ve"
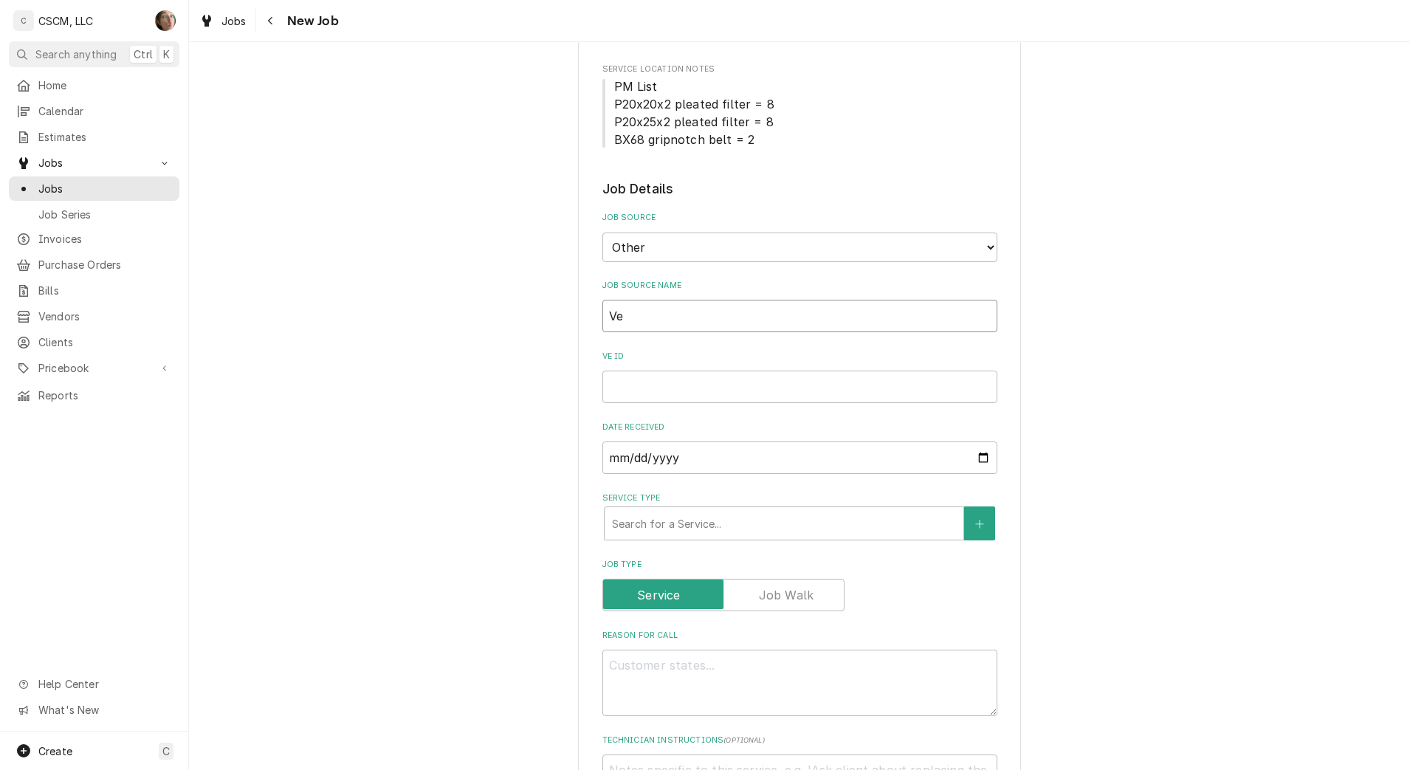
type textarea "x"
type input "Ver"
type textarea "x"
type input "Veri"
type textarea "x"
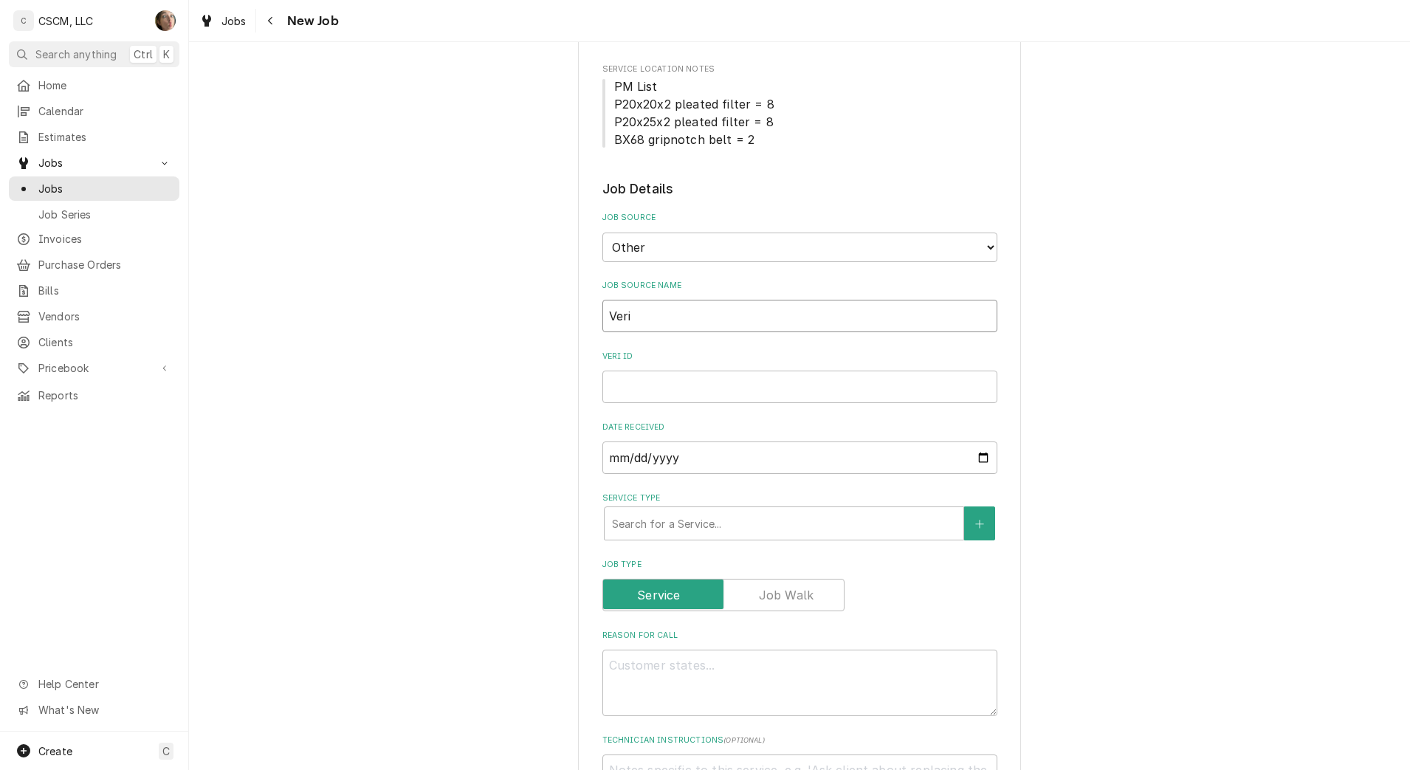
type input "Veris"
type textarea "x"
type input "Verisa"
type textarea "x"
type input "Verisae"
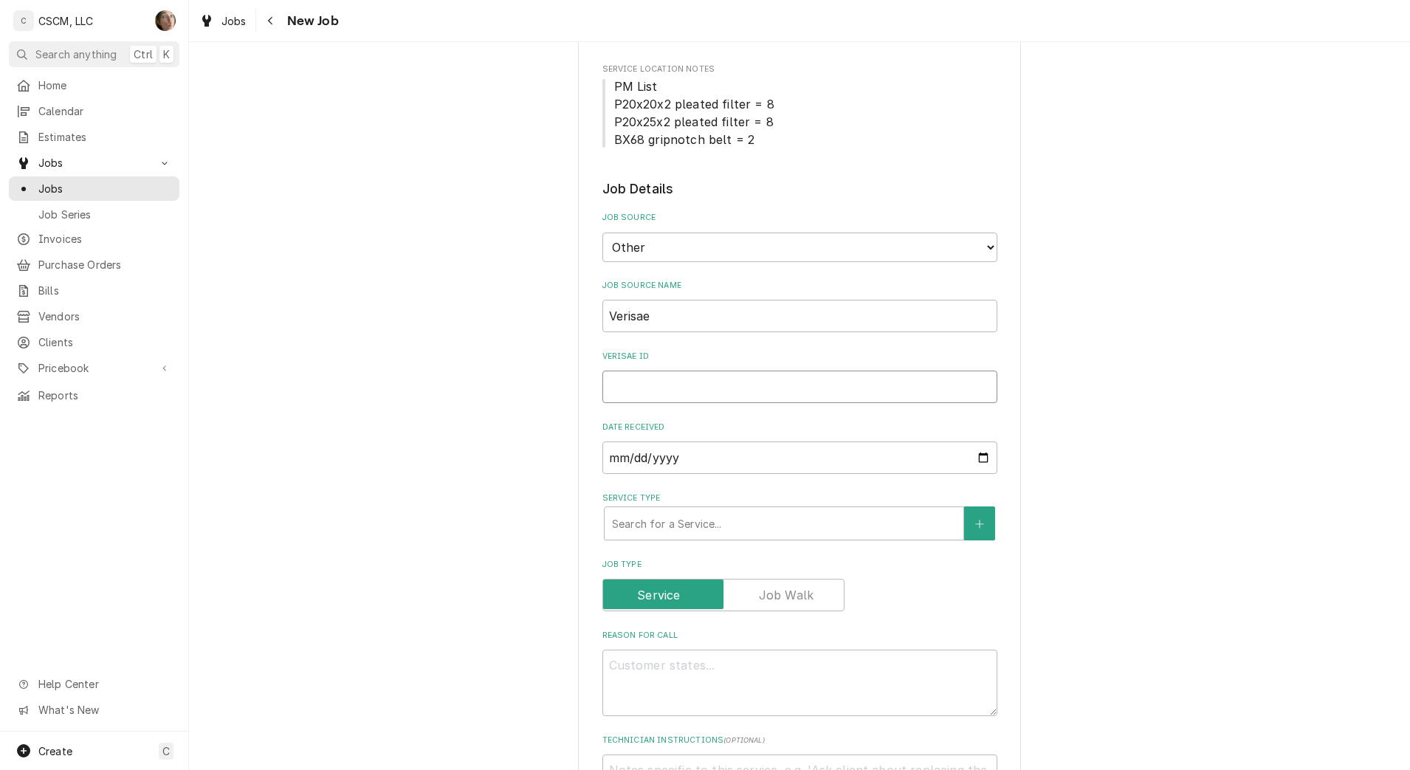
click at [701, 375] on input "Verisae ID" at bounding box center [799, 387] width 395 height 32
paste input "72213009"
type textarea "x"
type input "72213009"
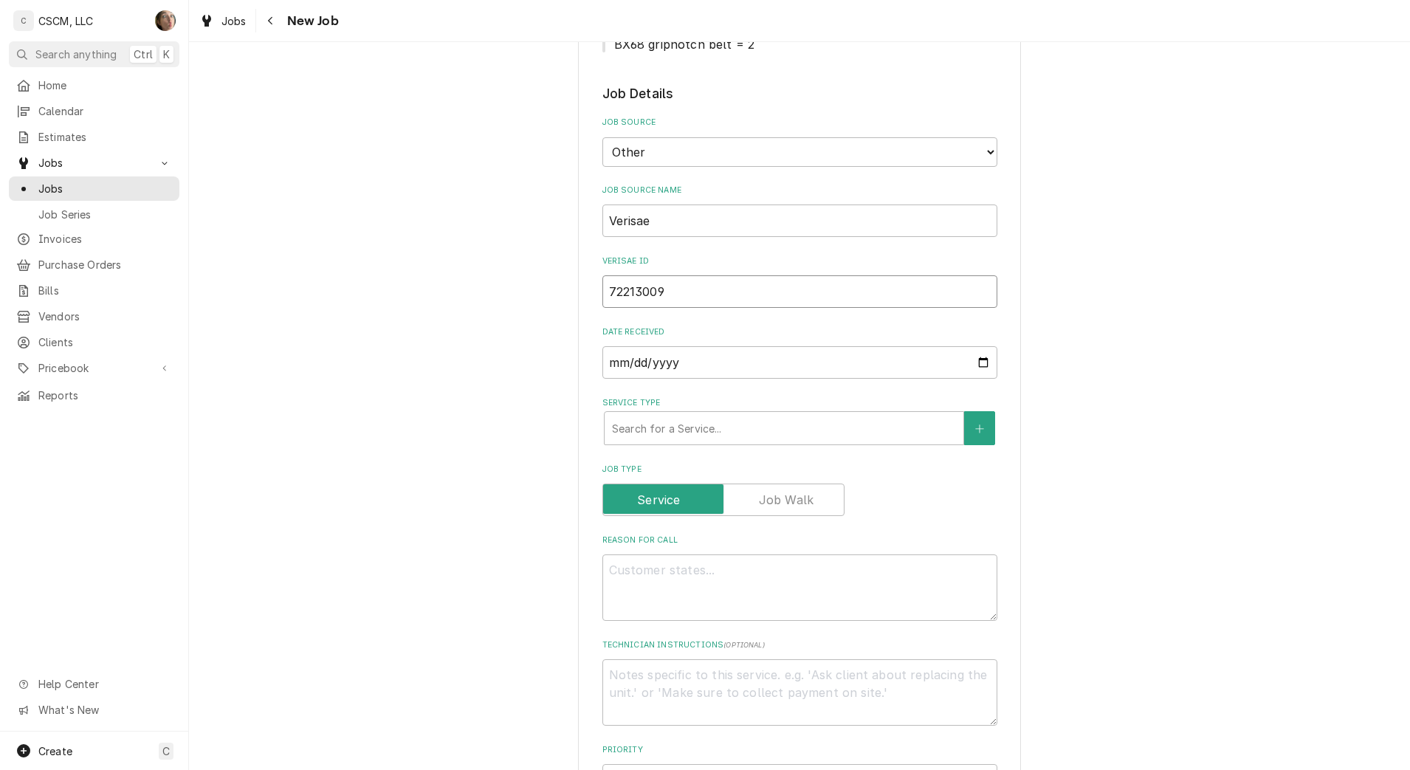
type textarea "x"
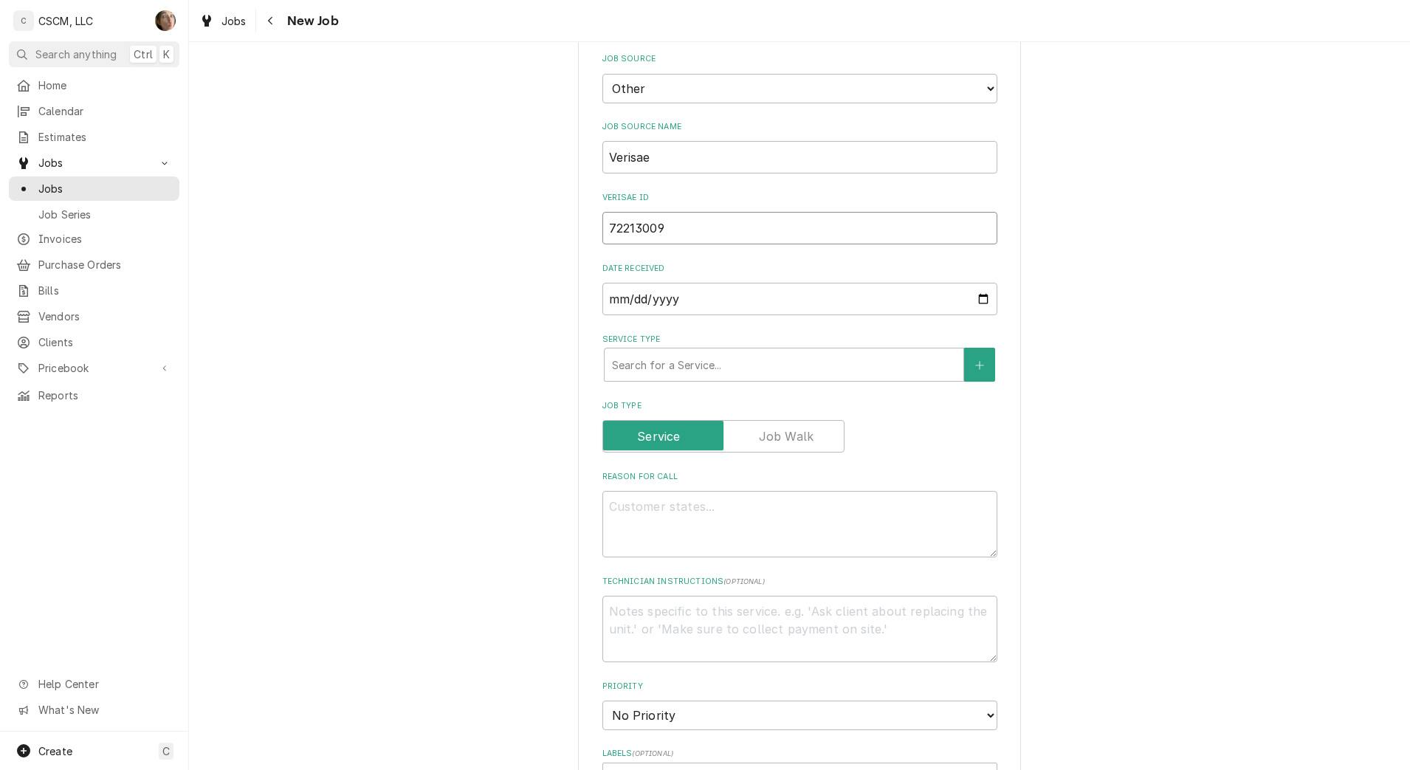
scroll to position [461, 0]
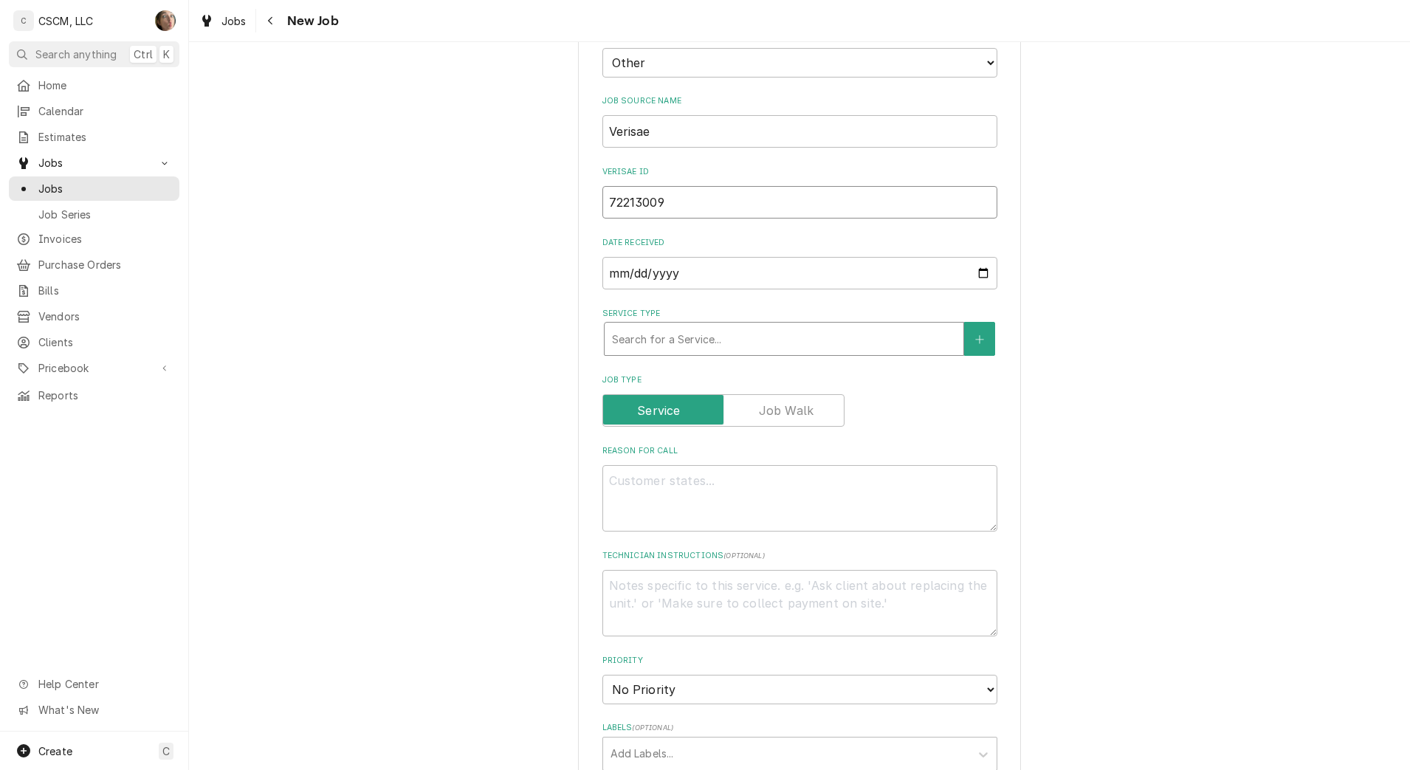
type input "72213009"
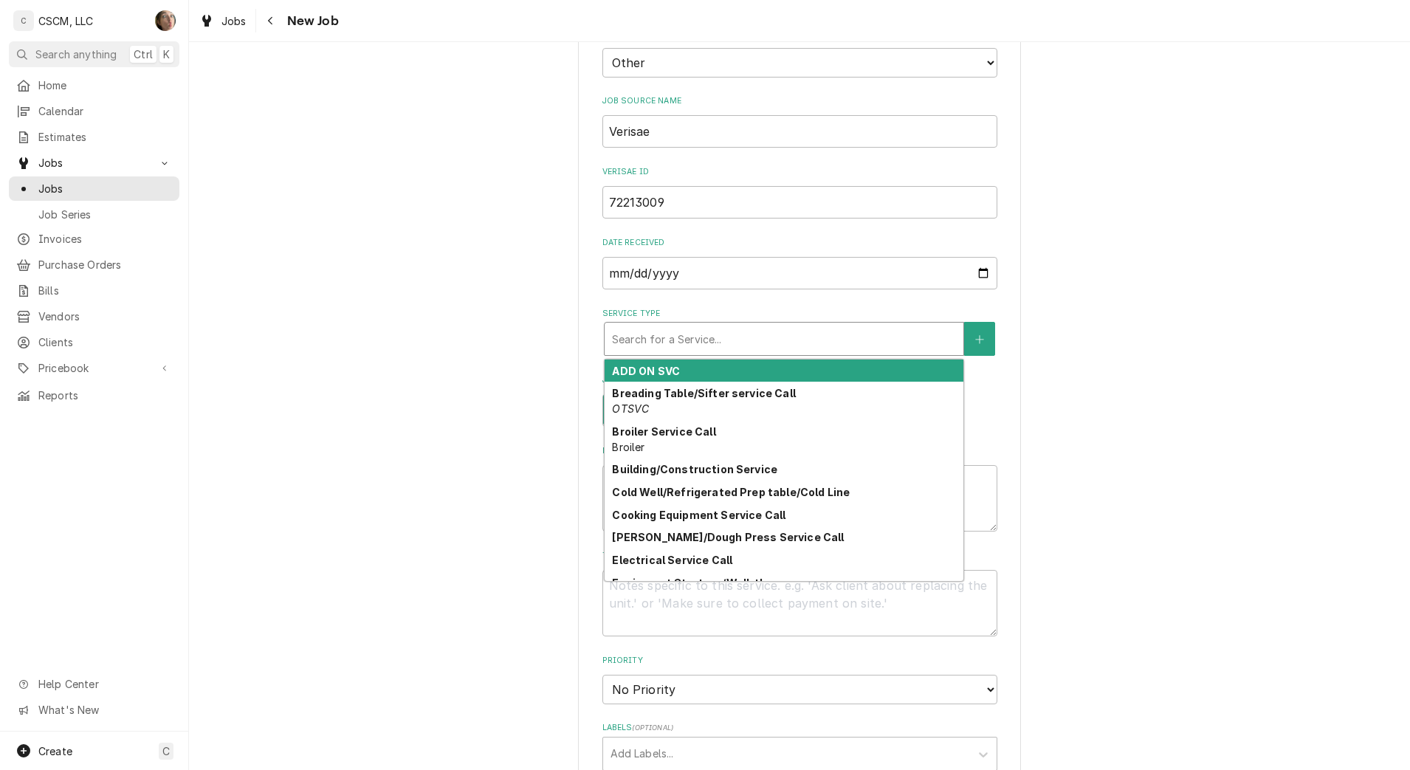
click at [709, 340] on div "Service Type" at bounding box center [784, 339] width 344 height 27
type textarea "x"
type input "h"
type textarea "x"
type input "hv"
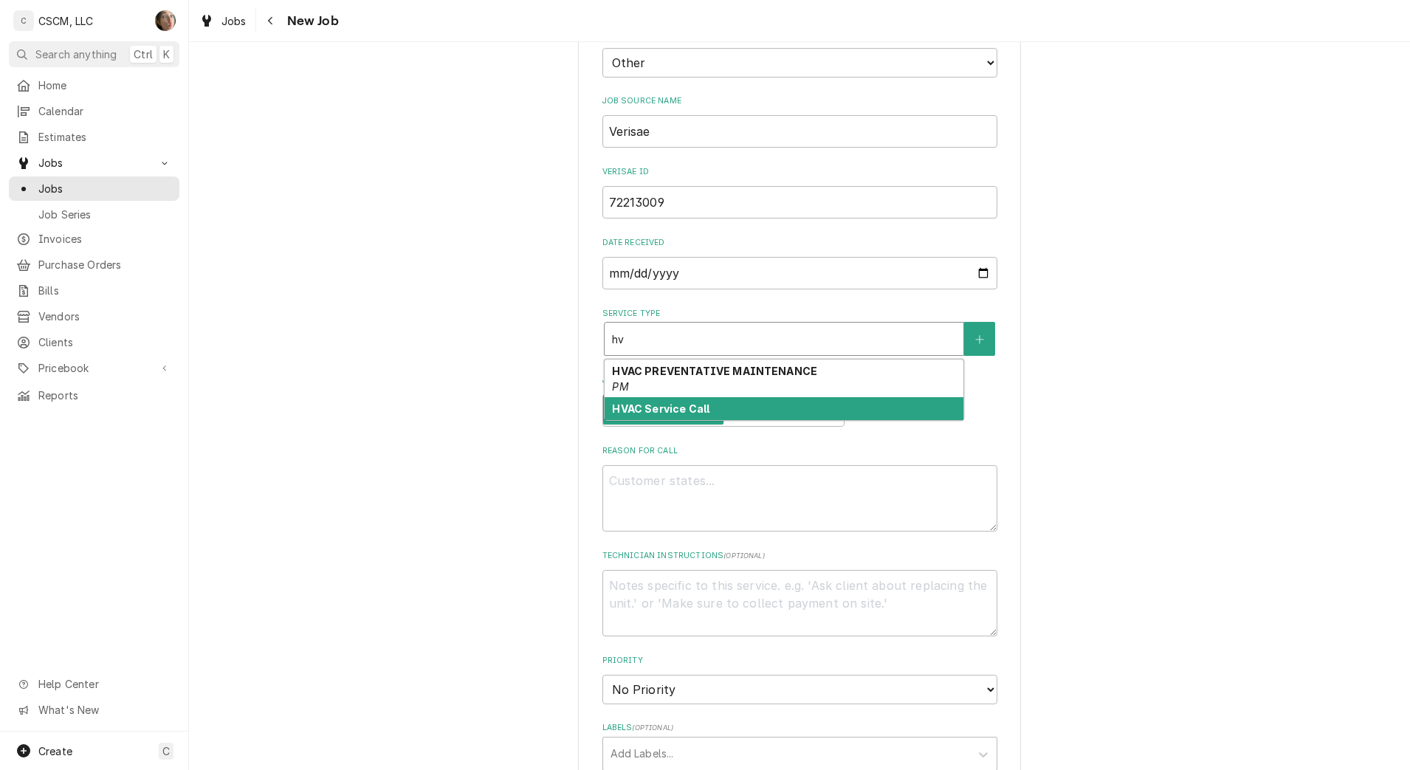
click at [685, 403] on strong "HVAC Service Call" at bounding box center [660, 408] width 97 height 13
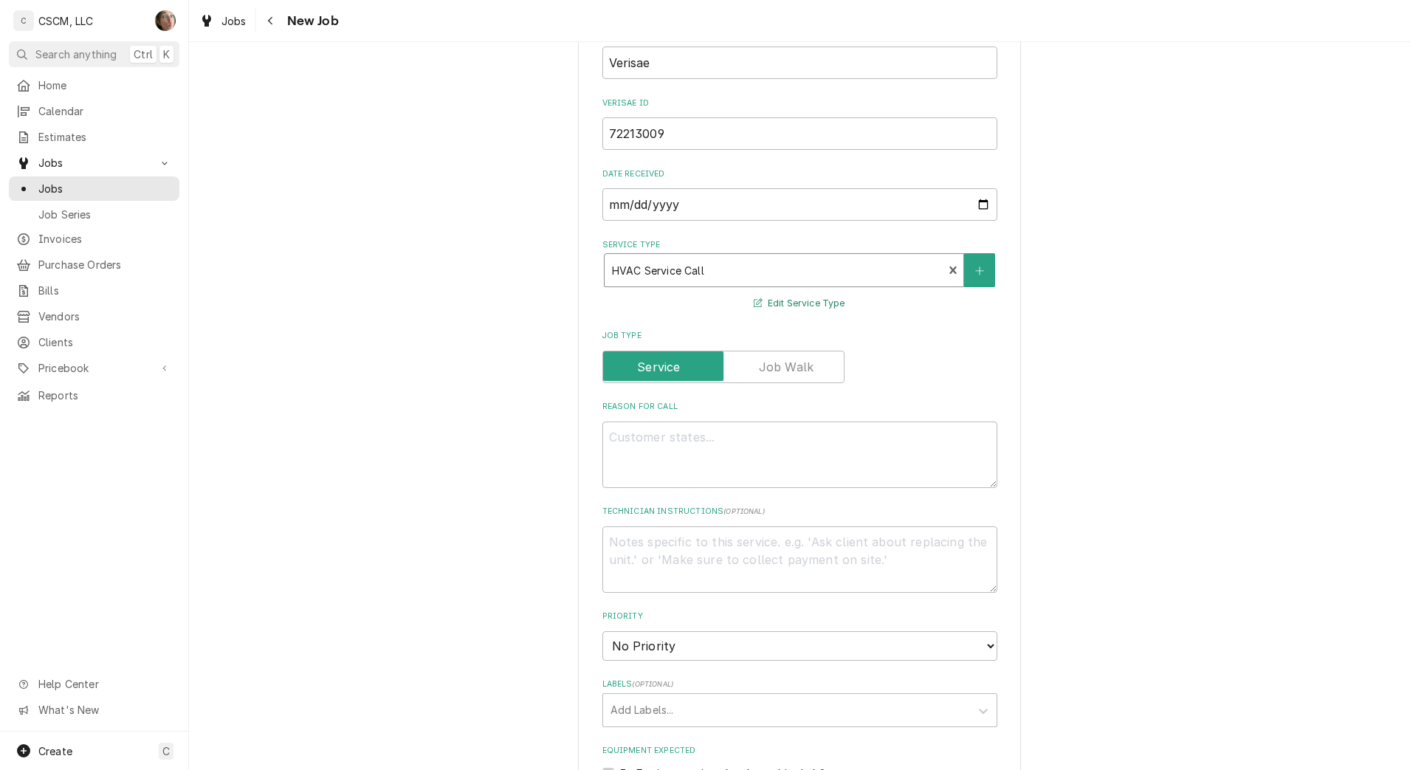
scroll to position [646, 0]
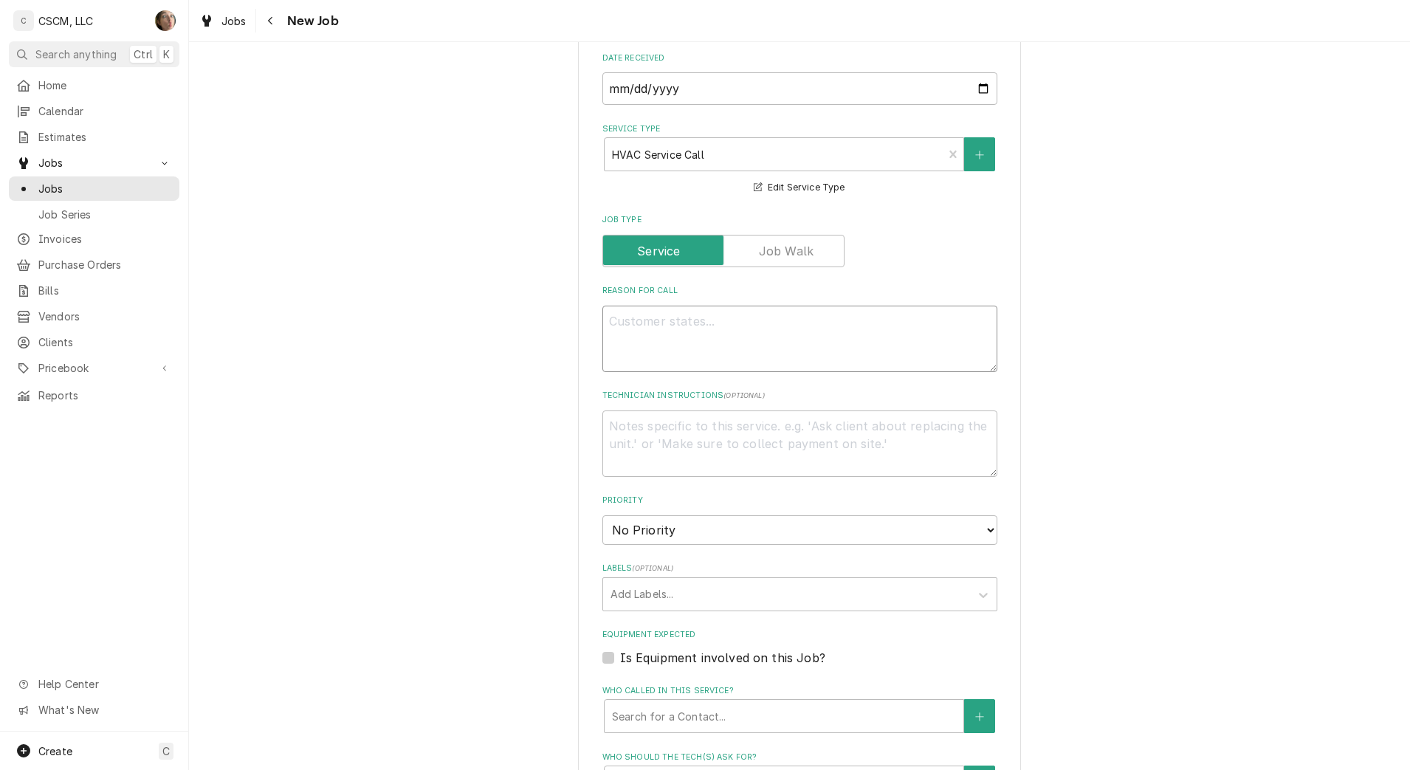
click at [727, 348] on textarea "Reason For Call" at bounding box center [799, 339] width 395 height 66
click at [692, 352] on textarea "Reason For Call" at bounding box center [799, 339] width 395 height 66
paste textarea "AC unit in dining room is not working"
type textarea "x"
type textarea "AC unit in dining room is not working"
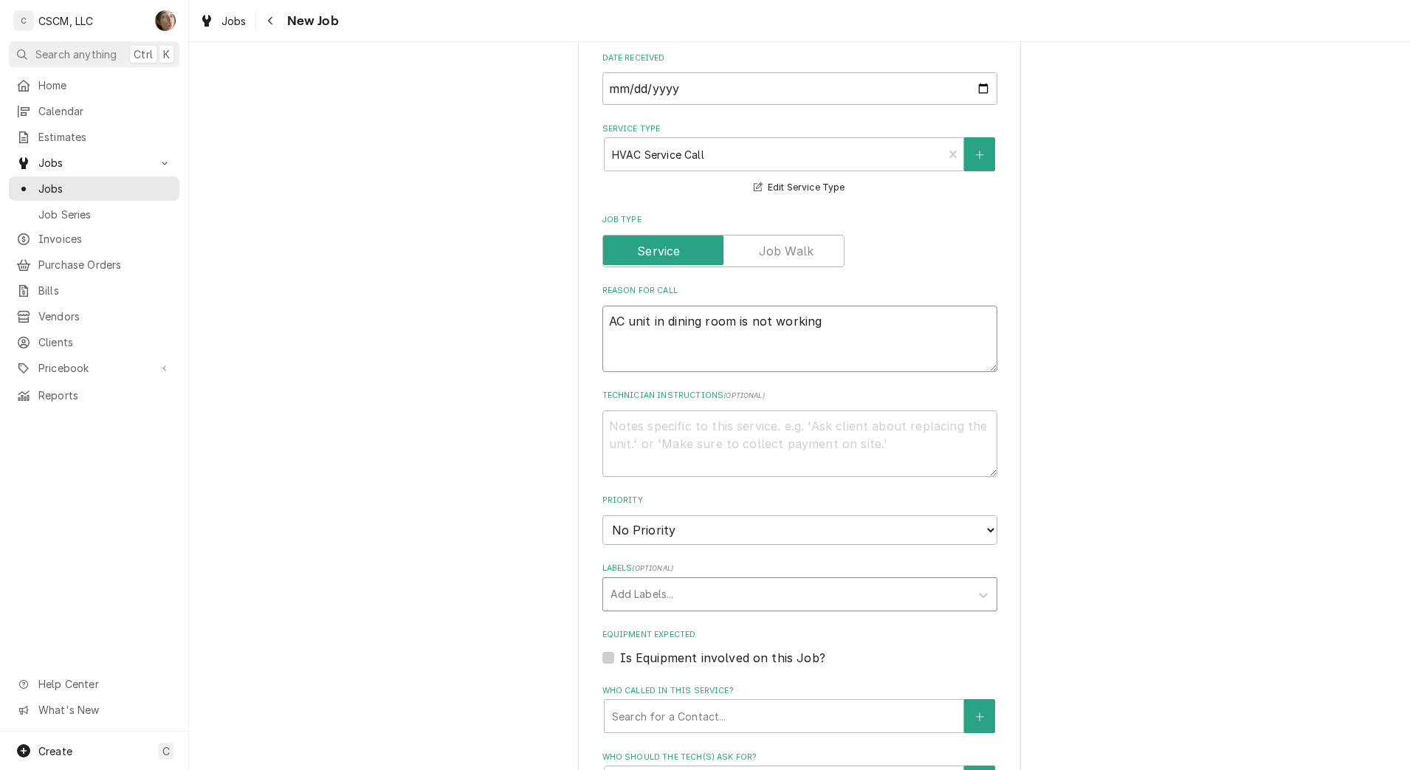
type textarea "x"
type textarea "AC unit in dining room is not working"
click at [672, 592] on div "Labels" at bounding box center [786, 594] width 352 height 27
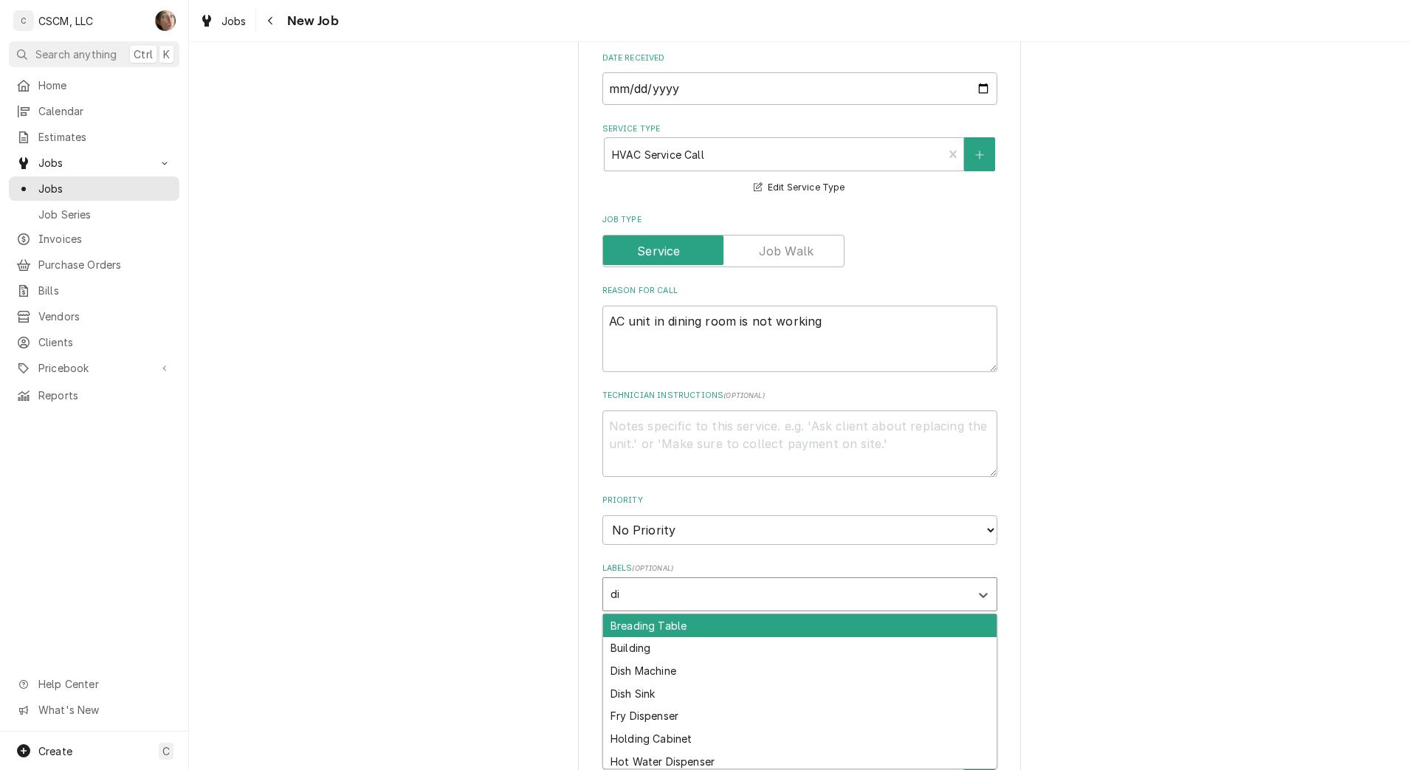
type input "d"
type input "lobb"
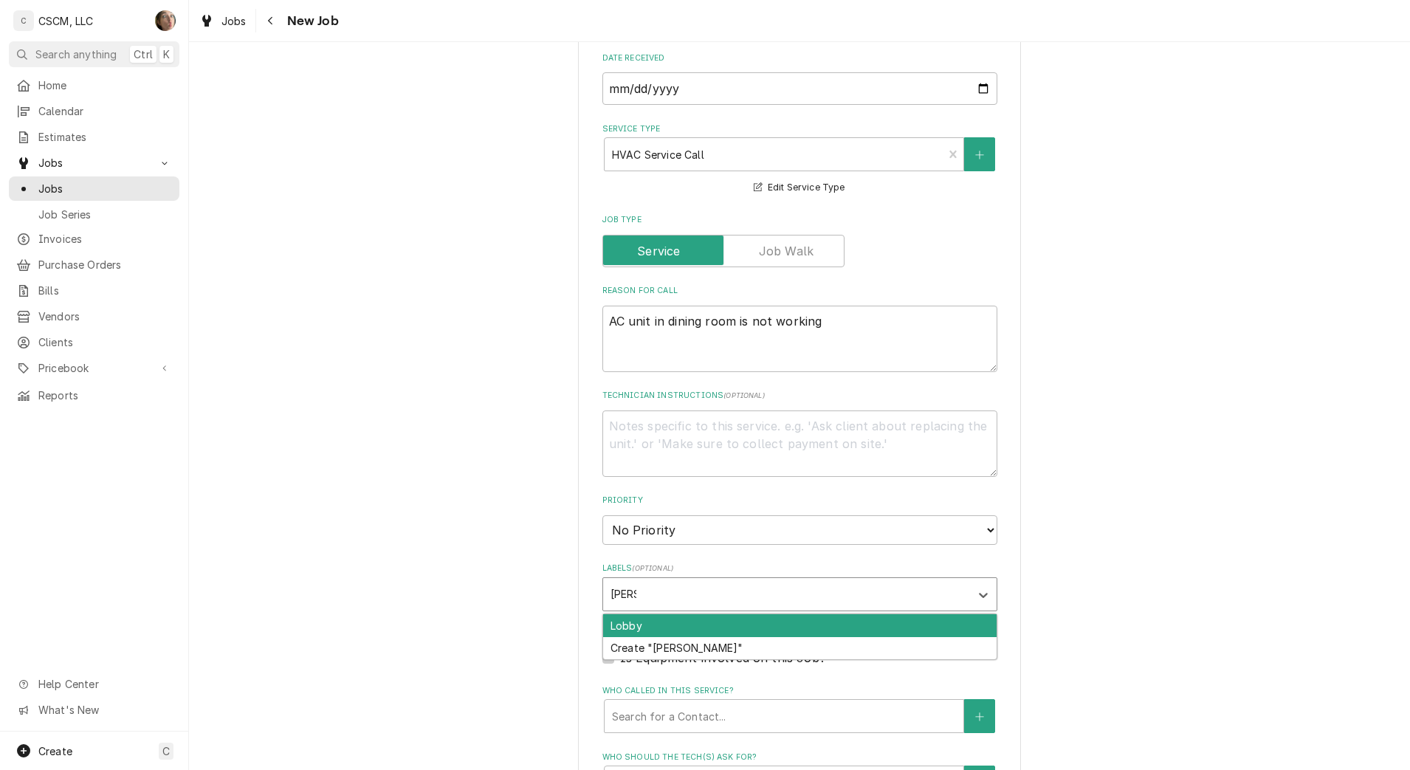
click at [646, 628] on div "Lobby" at bounding box center [799, 625] width 393 height 23
type textarea "x"
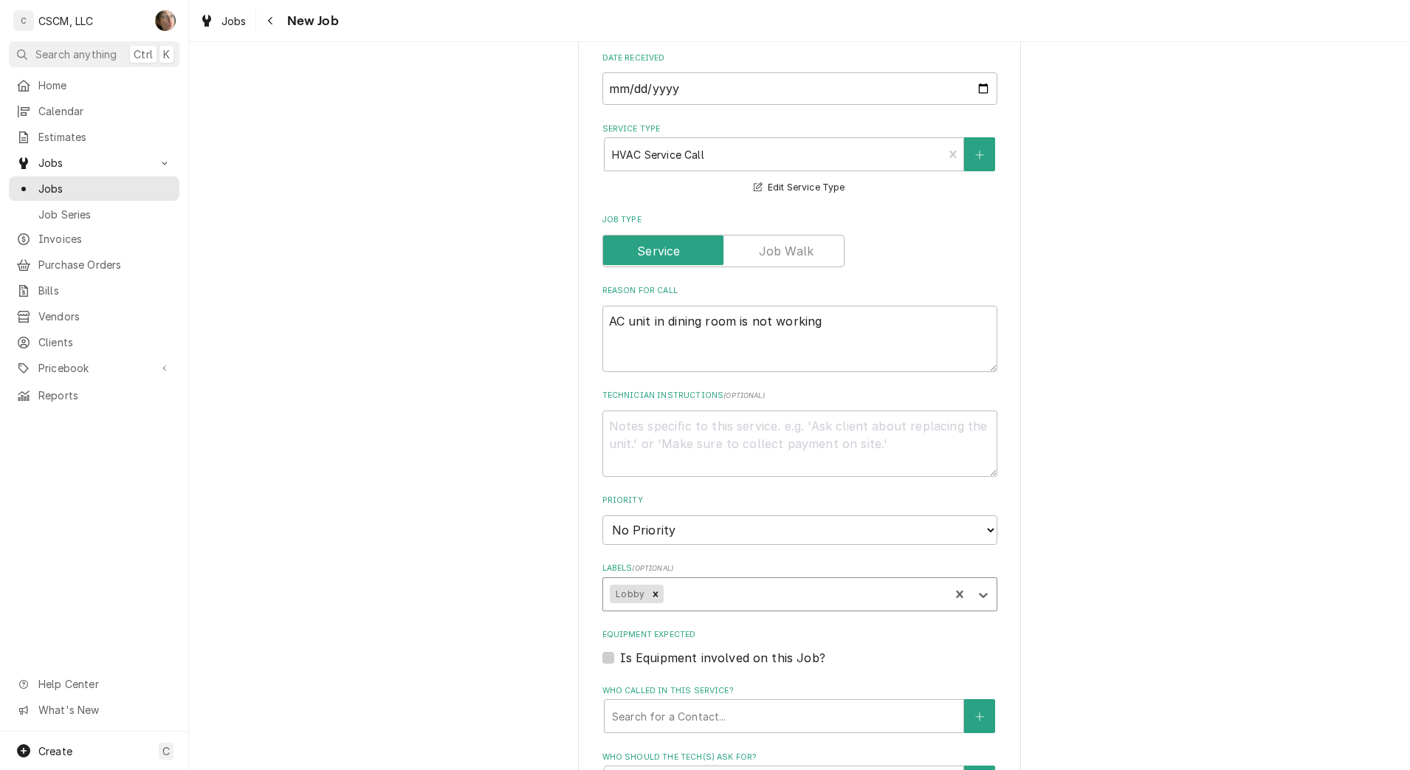
type textarea "x"
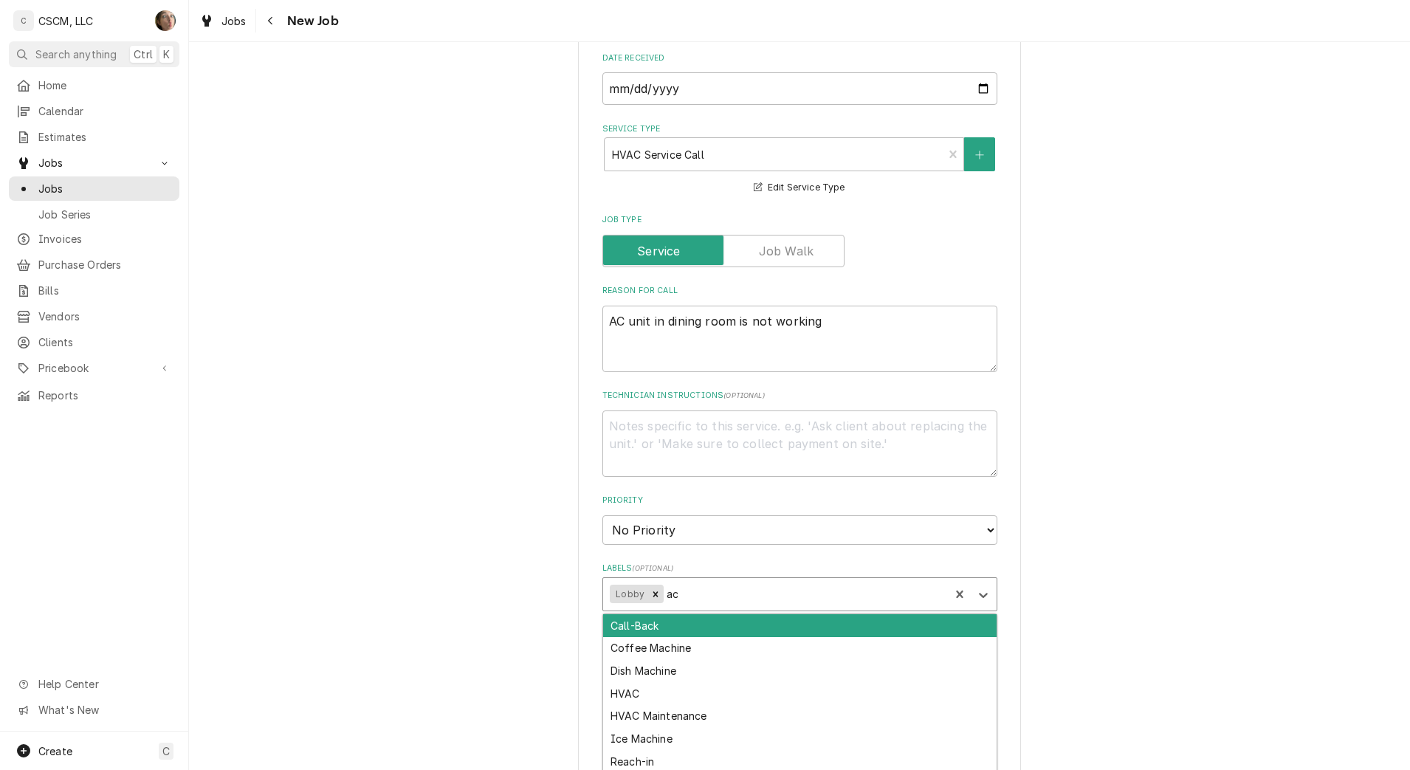
type input "a"
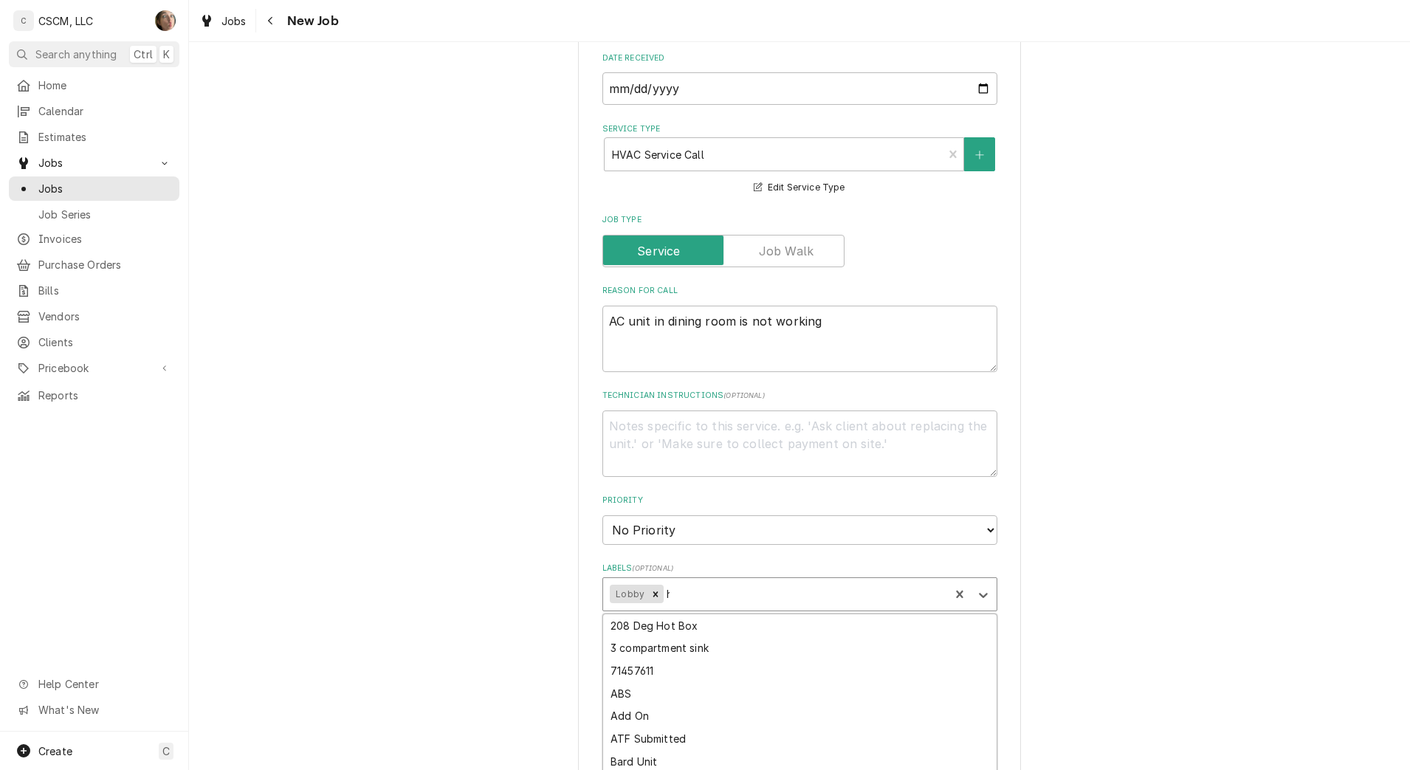
type input "hva"
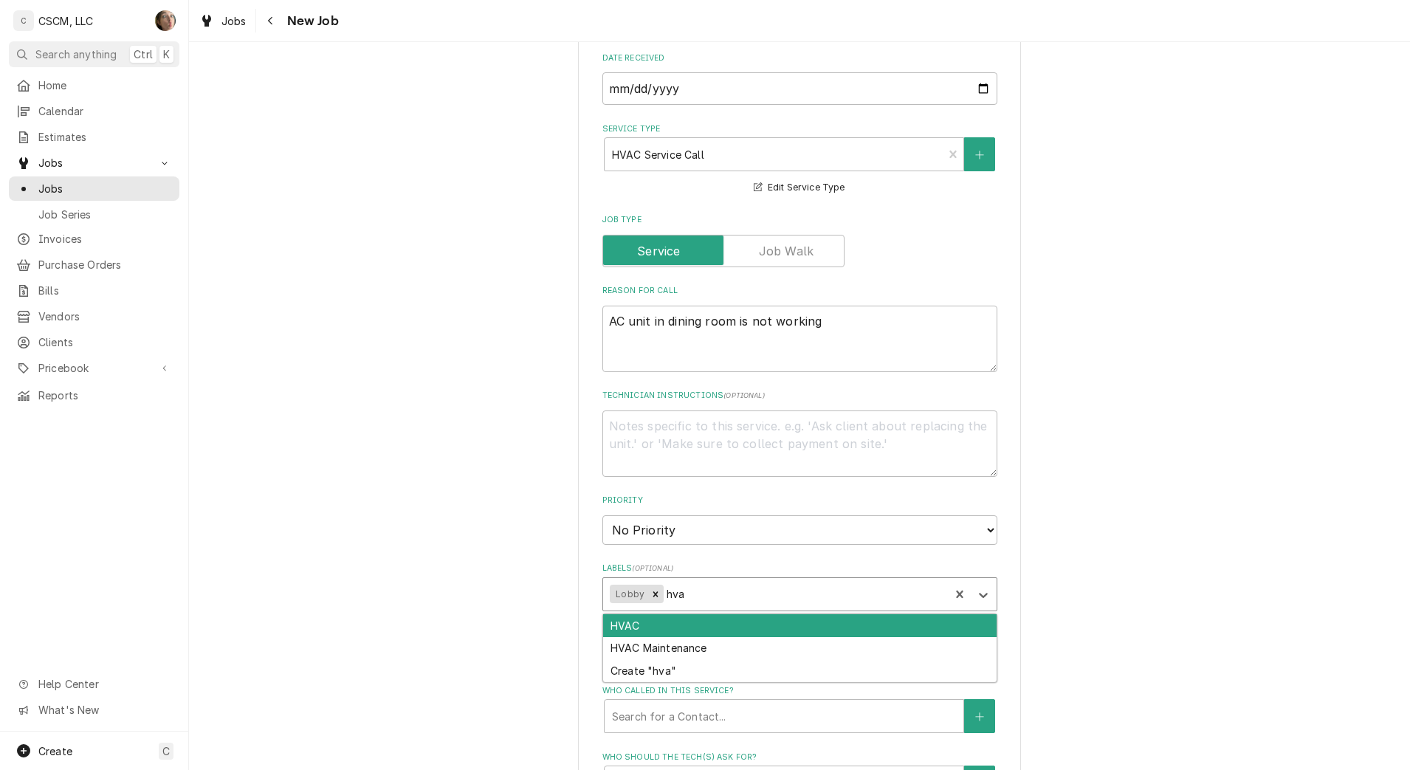
click at [723, 628] on div "HVAC" at bounding box center [799, 625] width 393 height 23
type textarea "x"
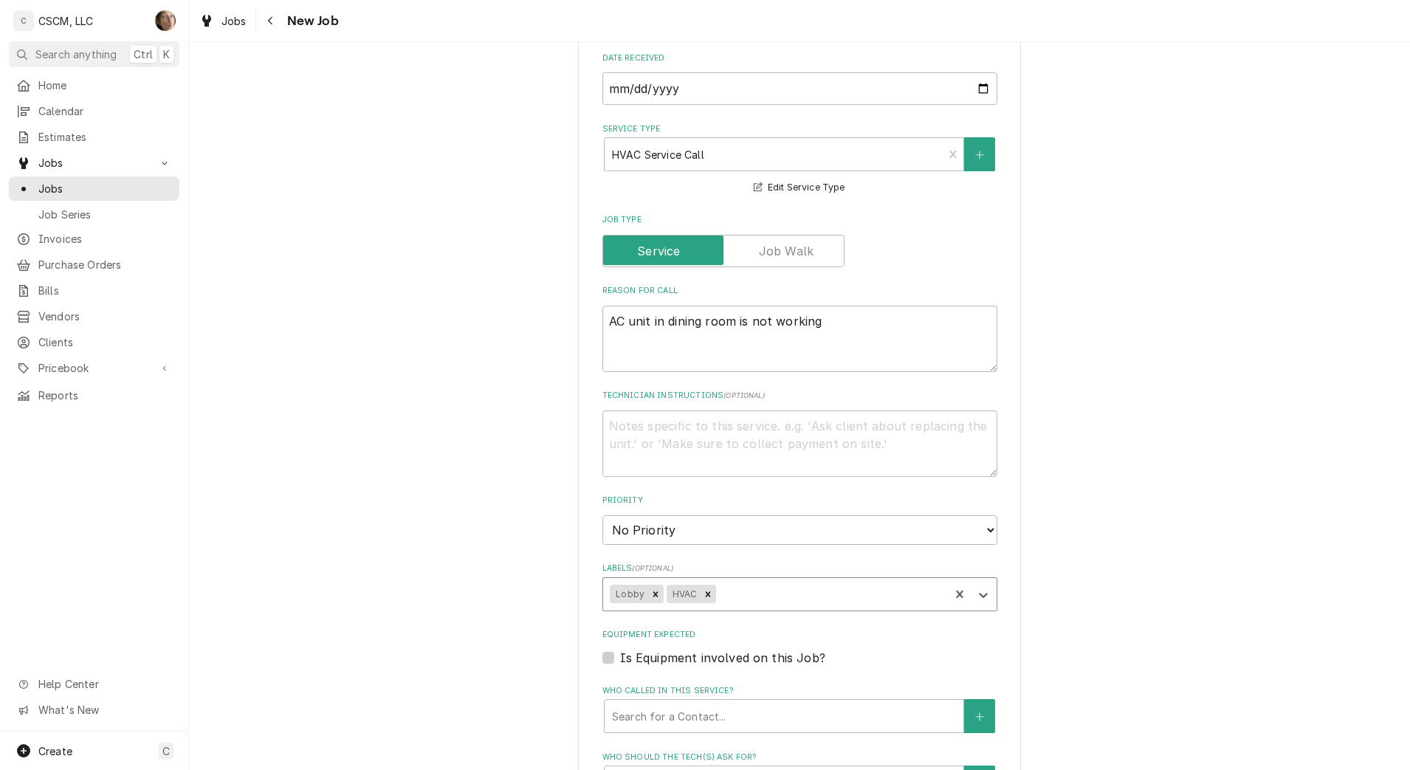
type textarea "x"
click at [701, 537] on select "No Priority Urgent High Medium Low" at bounding box center [799, 530] width 395 height 30
select select "3"
click at [602, 515] on select "No Priority Urgent High Medium Low" at bounding box center [799, 530] width 395 height 30
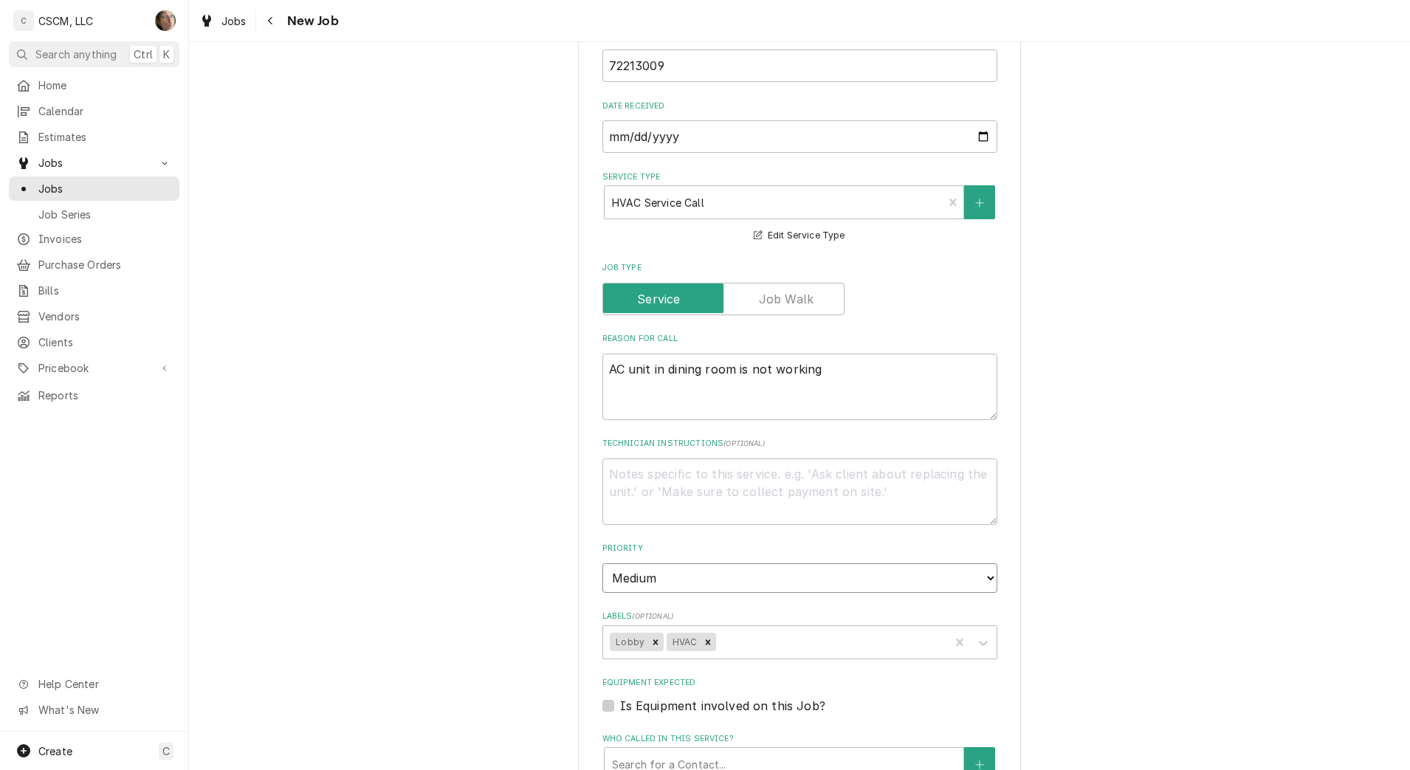
scroll to position [554, 0]
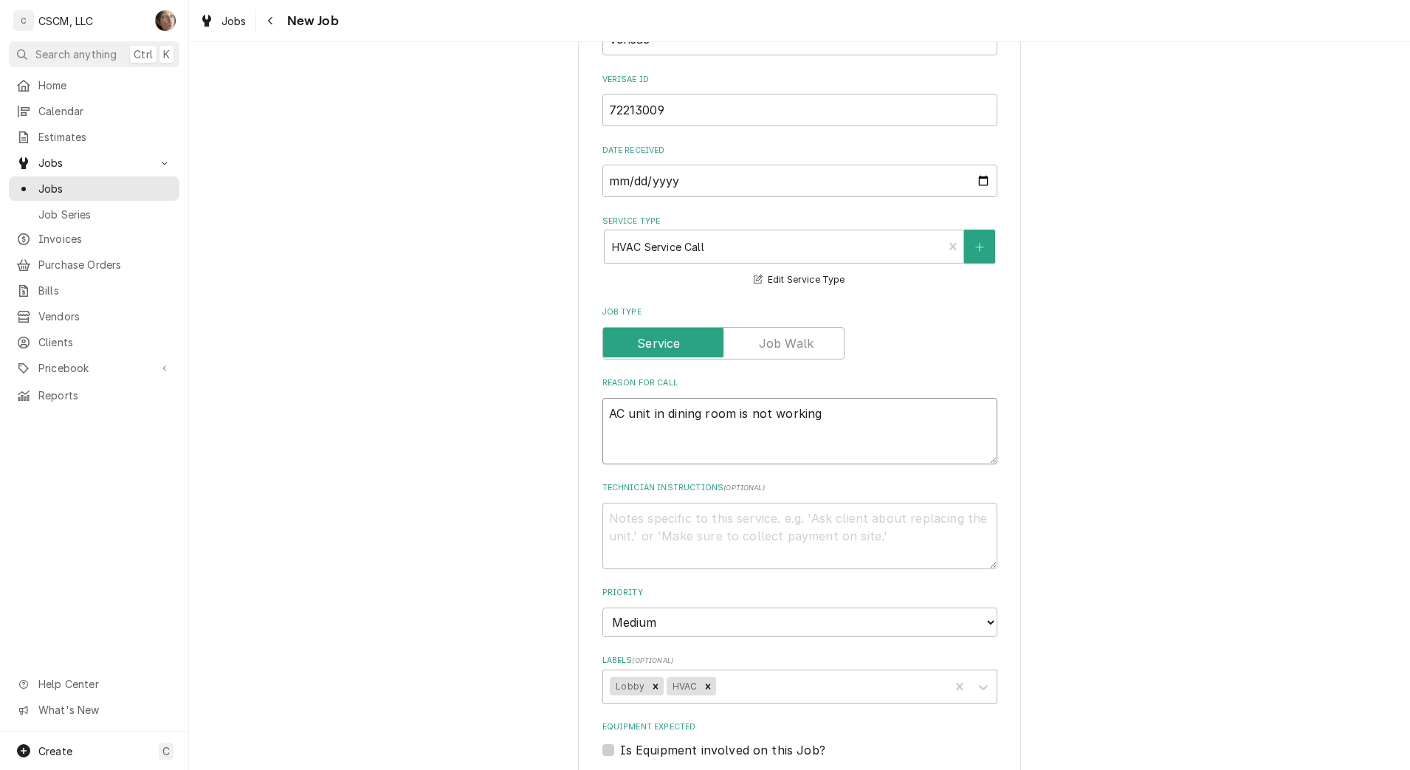
click at [904, 420] on textarea "AC unit in dining room is not working" at bounding box center [799, 431] width 395 height 66
type textarea "x"
type textarea "AC unit in dining room is not working"
type textarea "x"
type textarea "AC unit in dining room is not working n"
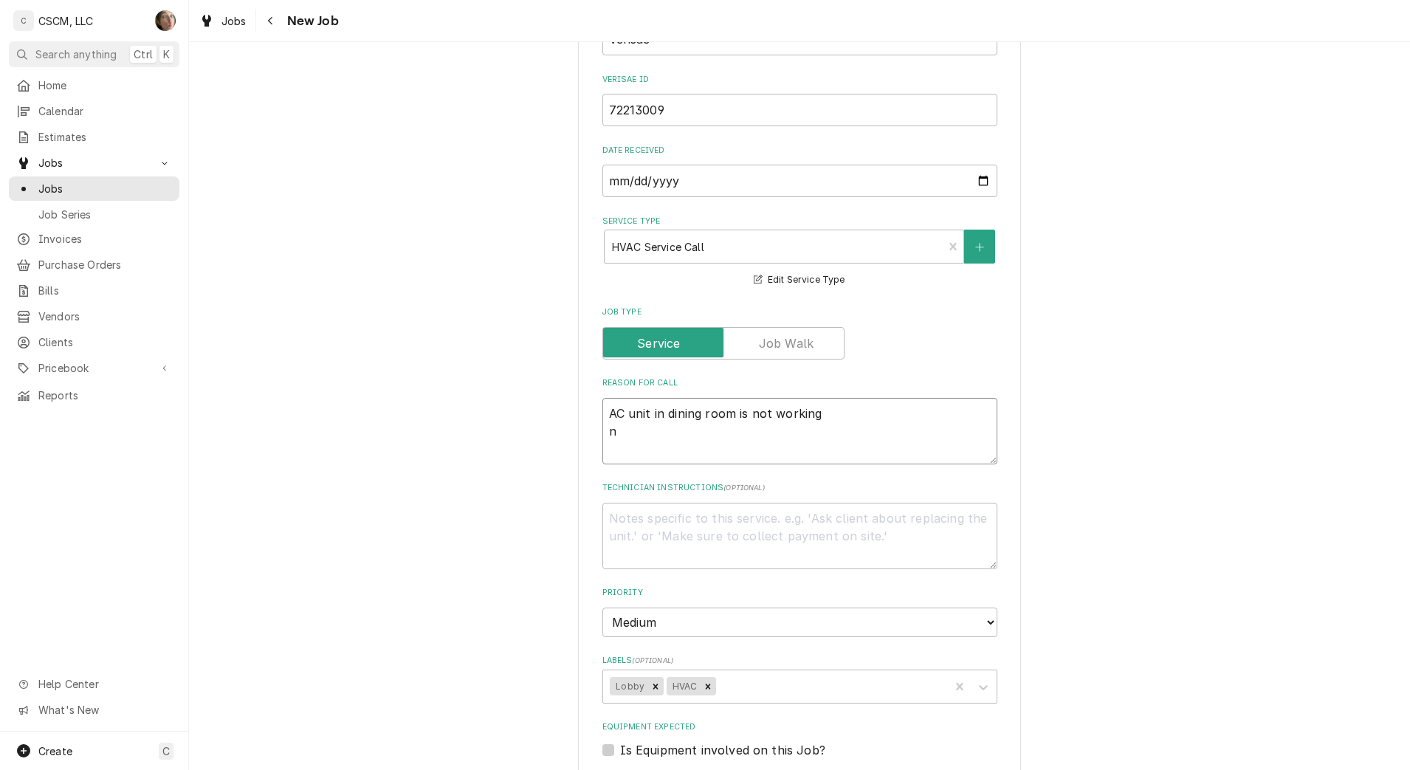
type textarea "x"
type textarea "AC unit in dining room is not working nt"
type textarea "x"
type textarea "AC unit in dining room is not working nte"
type textarea "x"
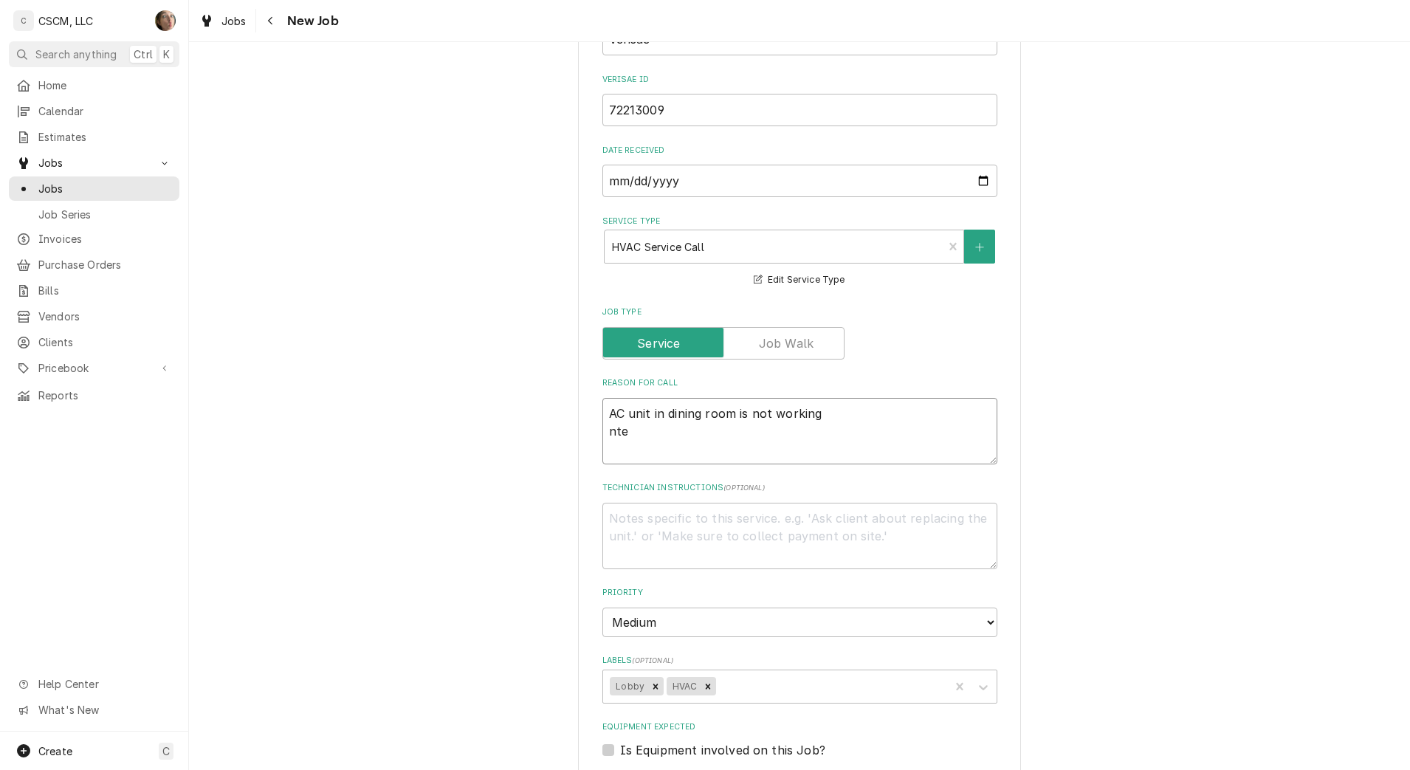
type textarea "AC unit in dining room is not working nt"
type textarea "x"
type textarea "AC unit in dining room is not working n"
type textarea "x"
type textarea "AC unit in dining room is not working"
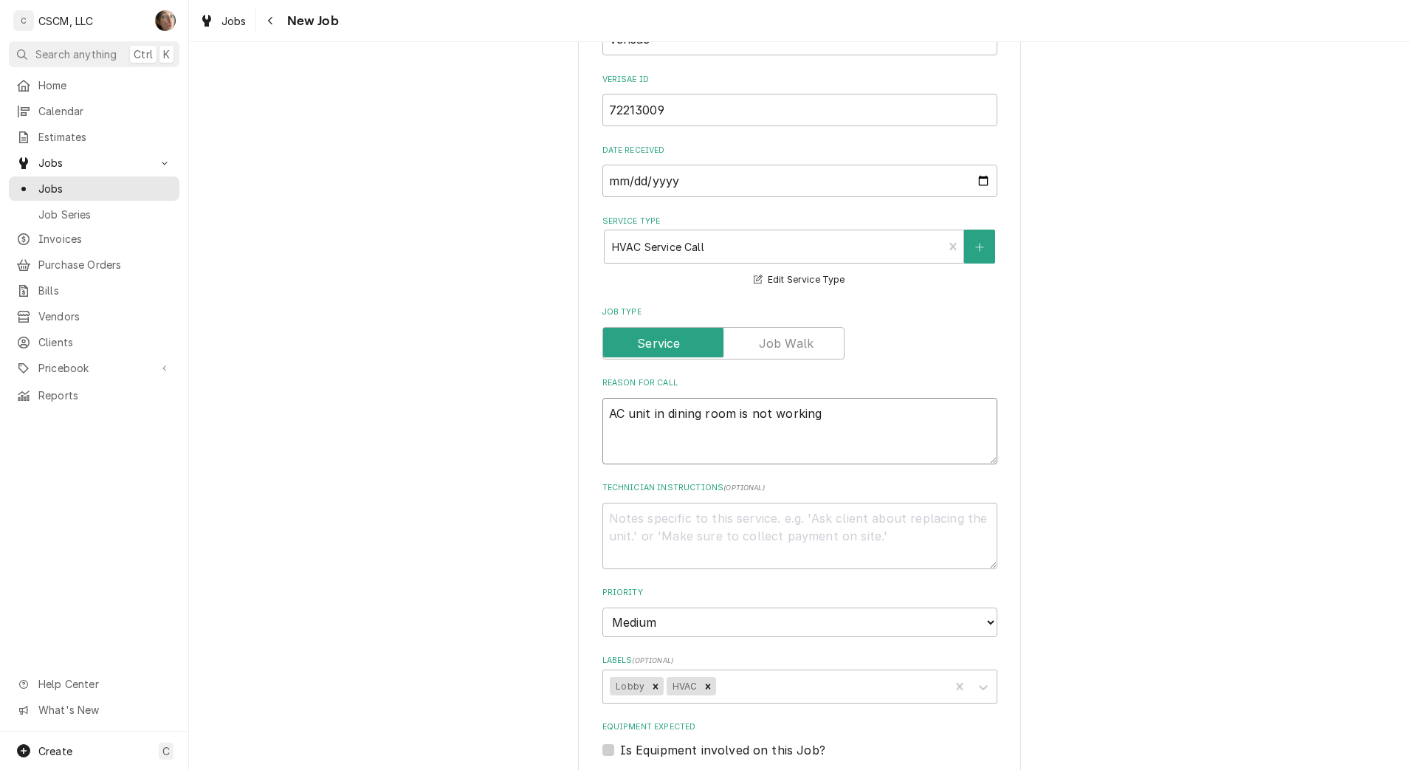
type textarea "x"
type textarea "AC unit in dining room is not working N"
type textarea "x"
type textarea "AC unit in dining room is not working NT"
type textarea "x"
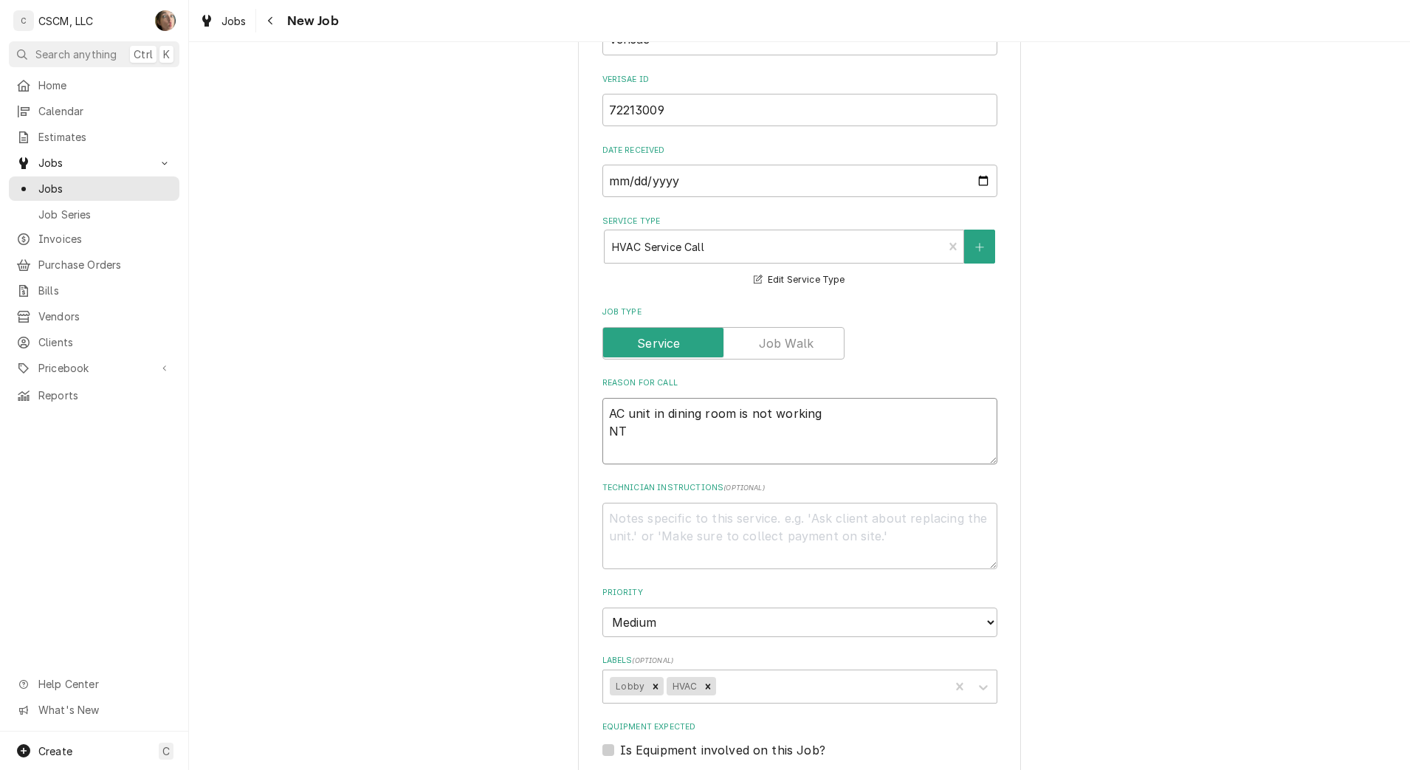
type textarea "AC unit in dining room is not working NTE"
type textarea "x"
type textarea "AC unit in dining room is not working NTE:"
type textarea "x"
type textarea "AC unit in dining room is not working NTE:"
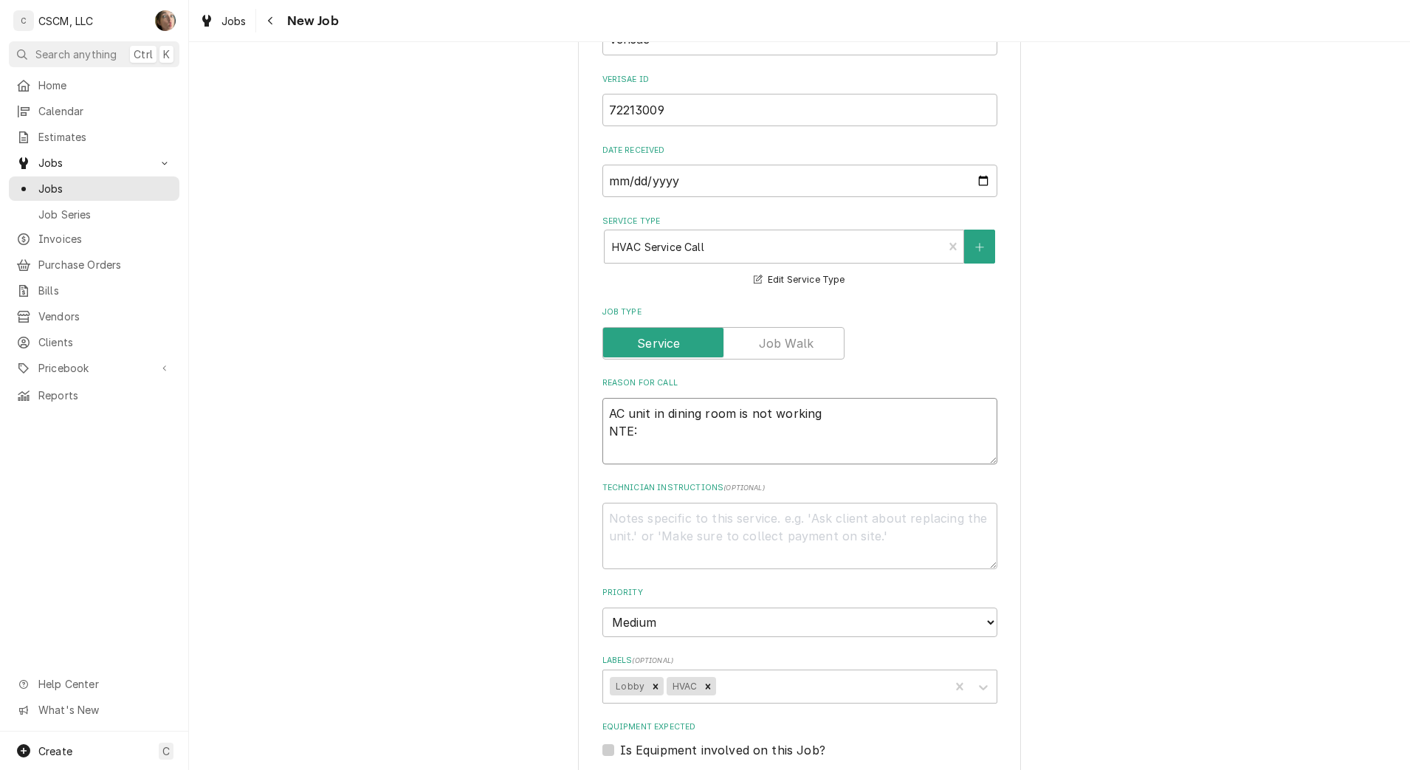
type textarea "x"
type textarea "AC unit in dining room is not working NTE: #"
type textarea "x"
type textarea "AC unit in dining room is not working NTE:"
type textarea "x"
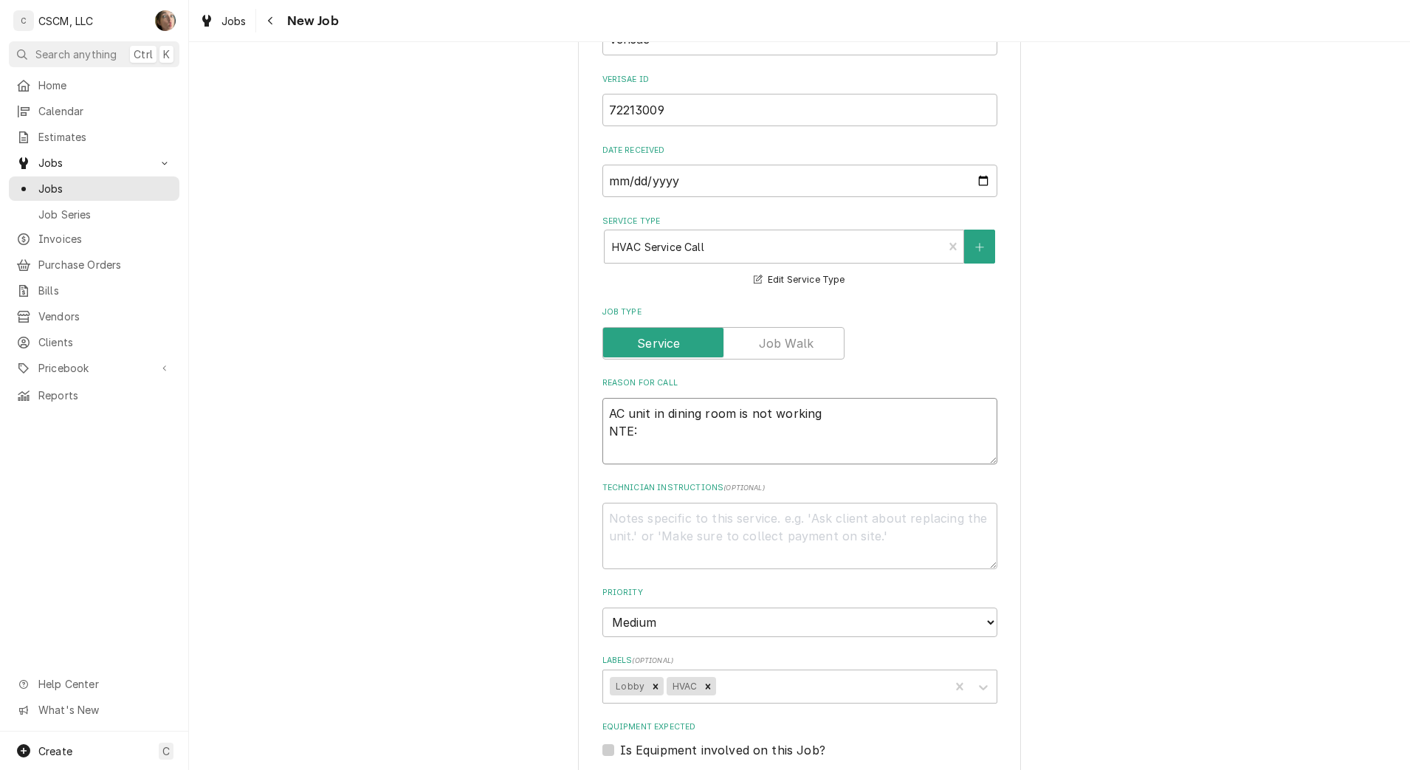
type textarea "AC unit in dining room is not working NTE: $"
type textarea "x"
type textarea "AC unit in dining room is not working NTE: $5"
type textarea "x"
type textarea "AC unit in dining room is not working NTE: $50"
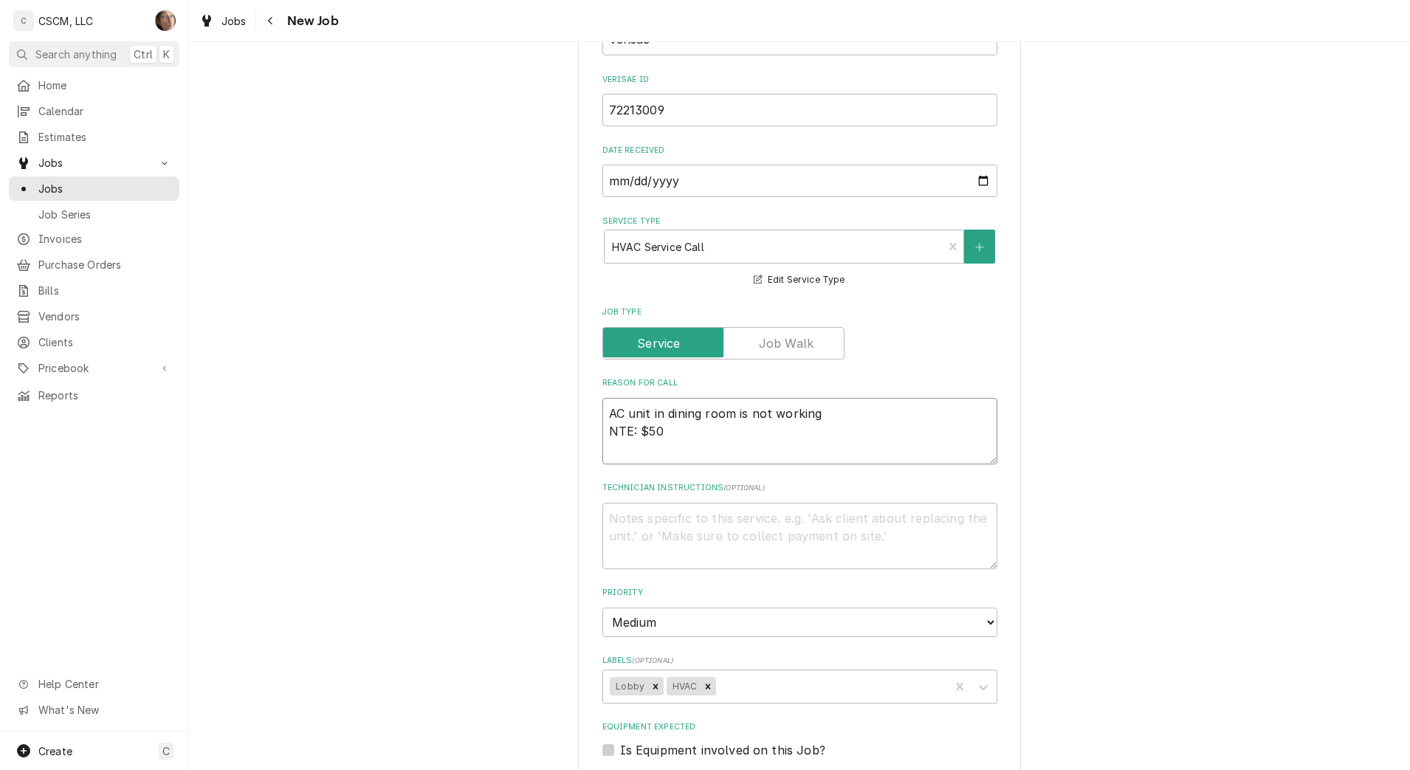
type textarea "x"
type textarea "AC unit in dining room is not working NTE: $500"
type textarea "x"
type textarea "AC unit in dining room is not working NTE: $500"
type textarea "x"
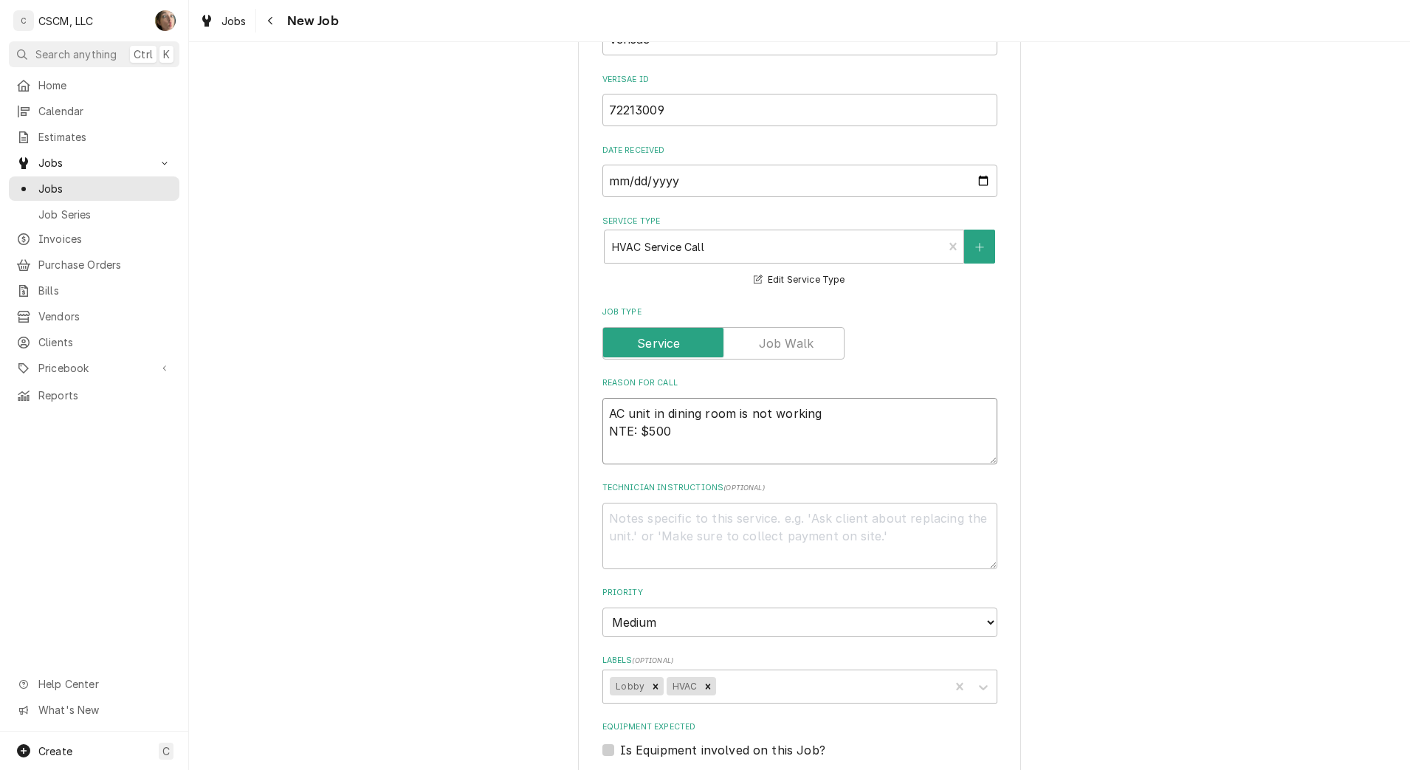
type textarea "AC unit in dining room is not working NTE: $500 P"
type textarea "x"
type textarea "AC unit in dining room is not working NTE: $500 PO"
type textarea "x"
type textarea "AC unit in dining room is not working NTE: $500 PO"
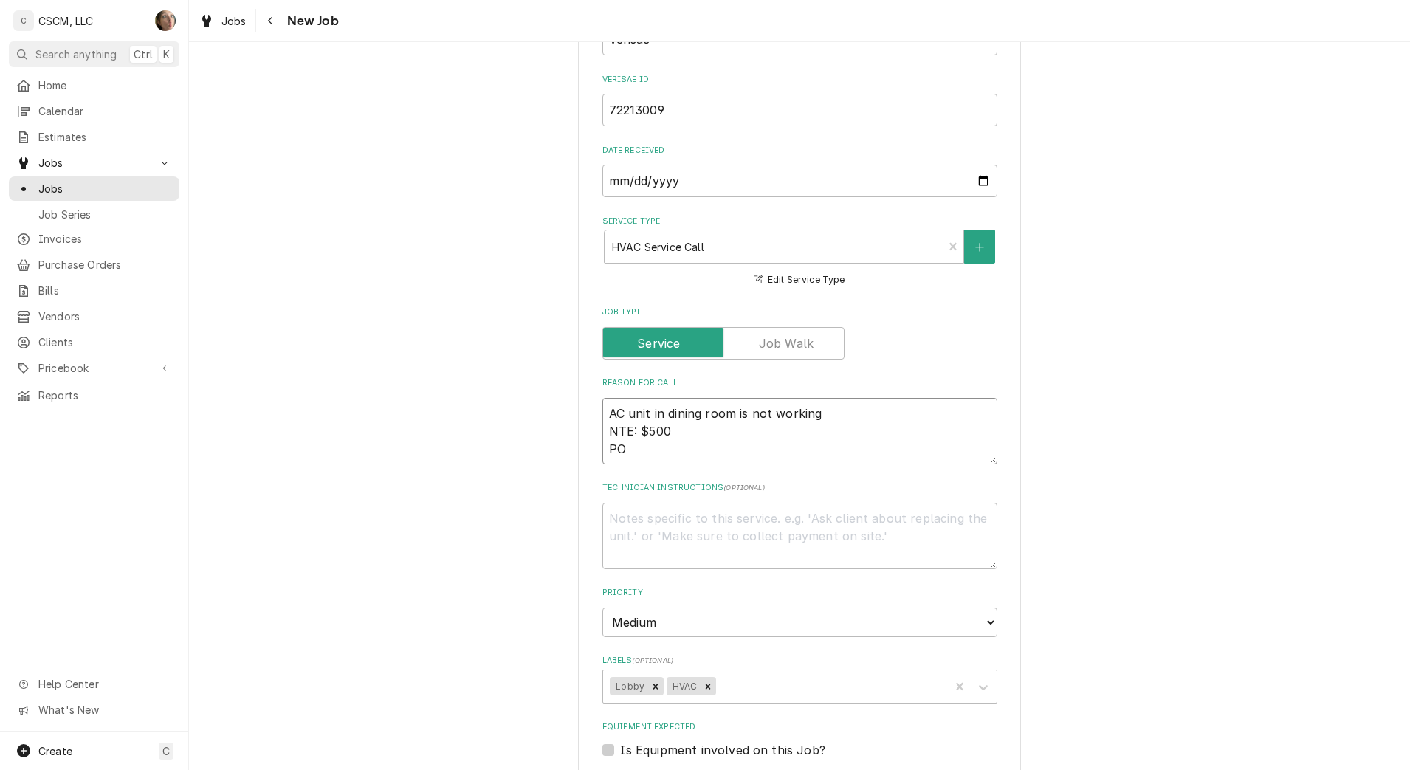
type textarea "x"
type textarea "AC unit in dining room is not working NTE: $500 PO"
type textarea "x"
type textarea "AC unit in dining room is not working NTE: $500 PO #"
type textarea "x"
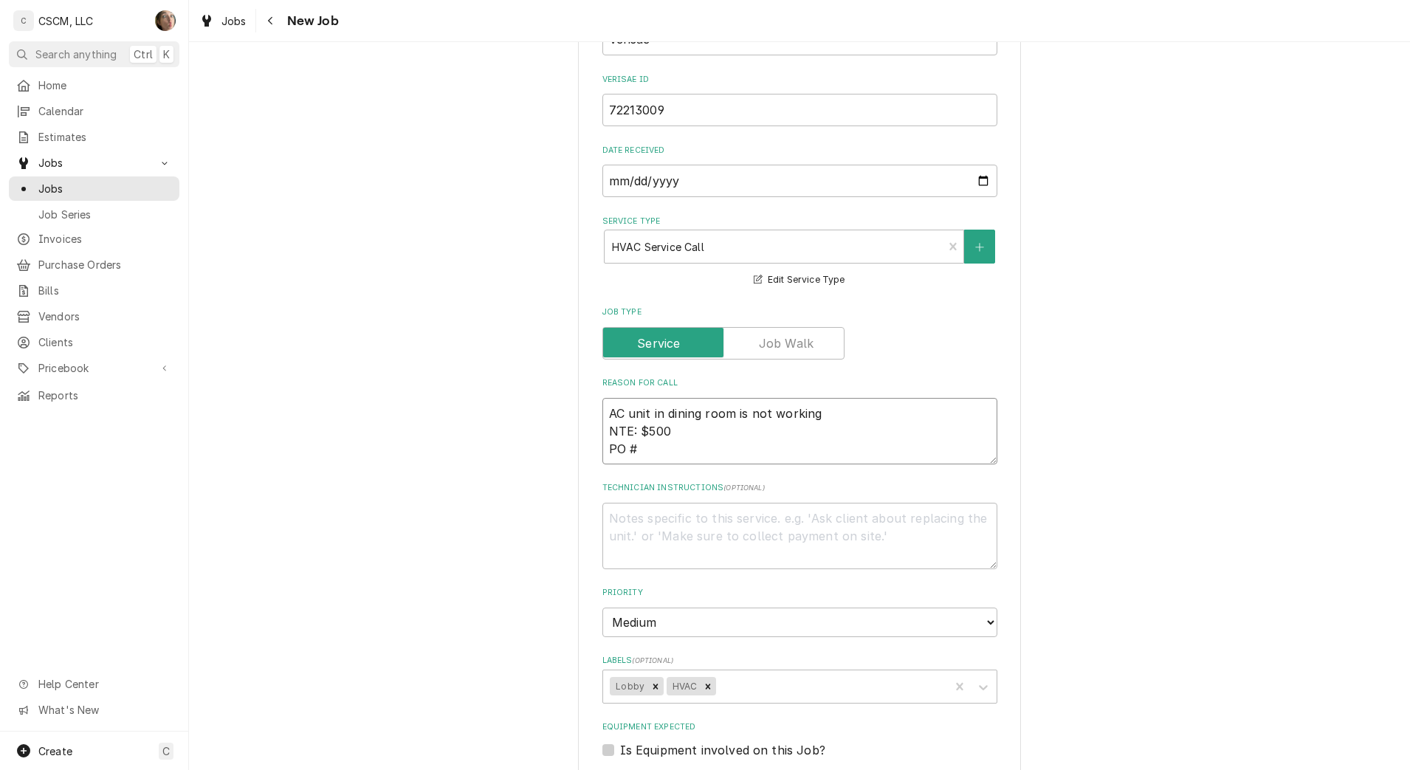
type textarea "AC unit in dining room is not working NTE: $500 PO #"
type textarea "x"
type textarea "AC unit in dining room is not working NTE: $500 PO #"
drag, startPoint x: 697, startPoint y: 115, endPoint x: 544, endPoint y: 112, distance: 152.8
click at [544, 112] on div "Please provide the following information to create a job: Client Details Client…" at bounding box center [799, 399] width 1221 height 1791
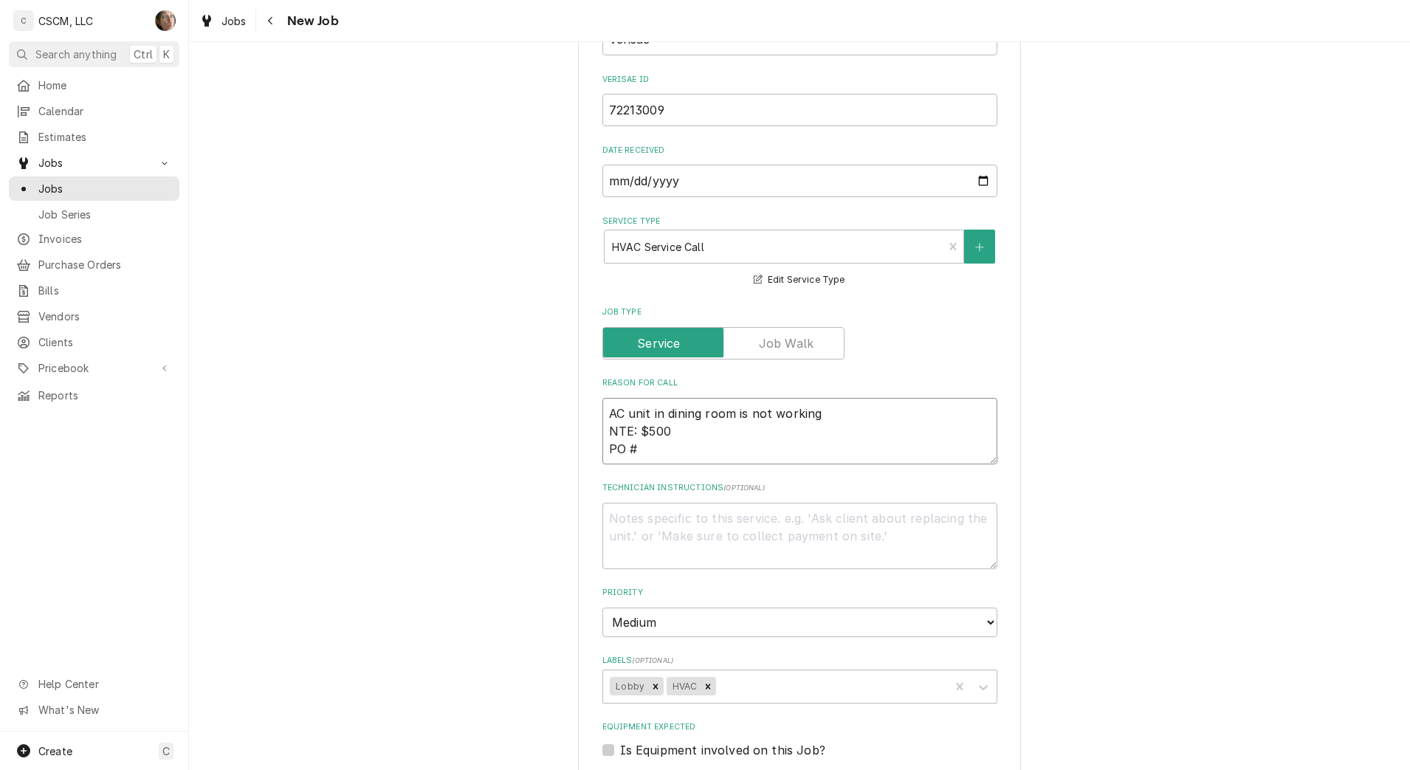
click at [662, 450] on textarea "AC unit in dining room is not working NTE: $500 PO #" at bounding box center [799, 431] width 395 height 66
paste textarea "72213009"
type textarea "x"
type textarea "AC unit in dining room is not working NTE: $500 PO # 72213009"
type textarea "x"
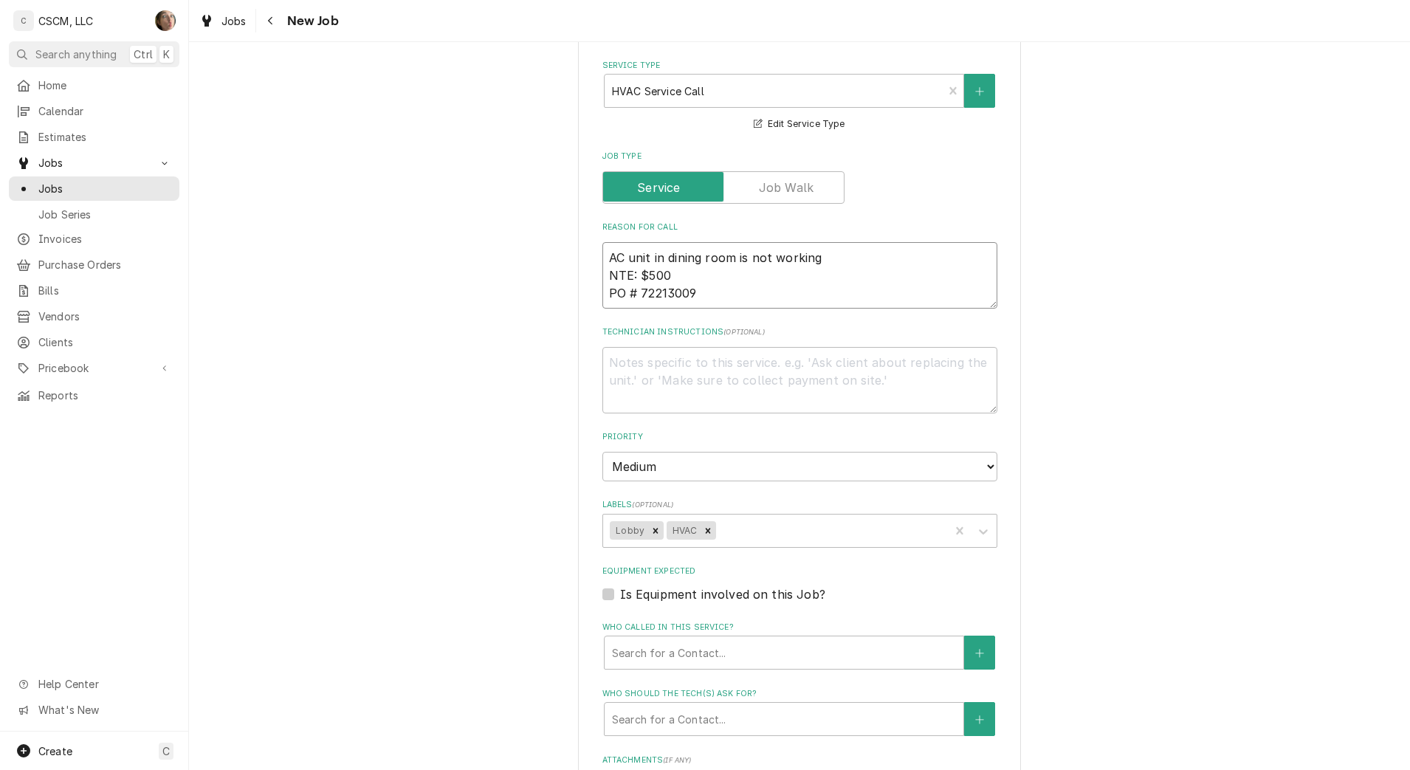
scroll to position [1079, 0]
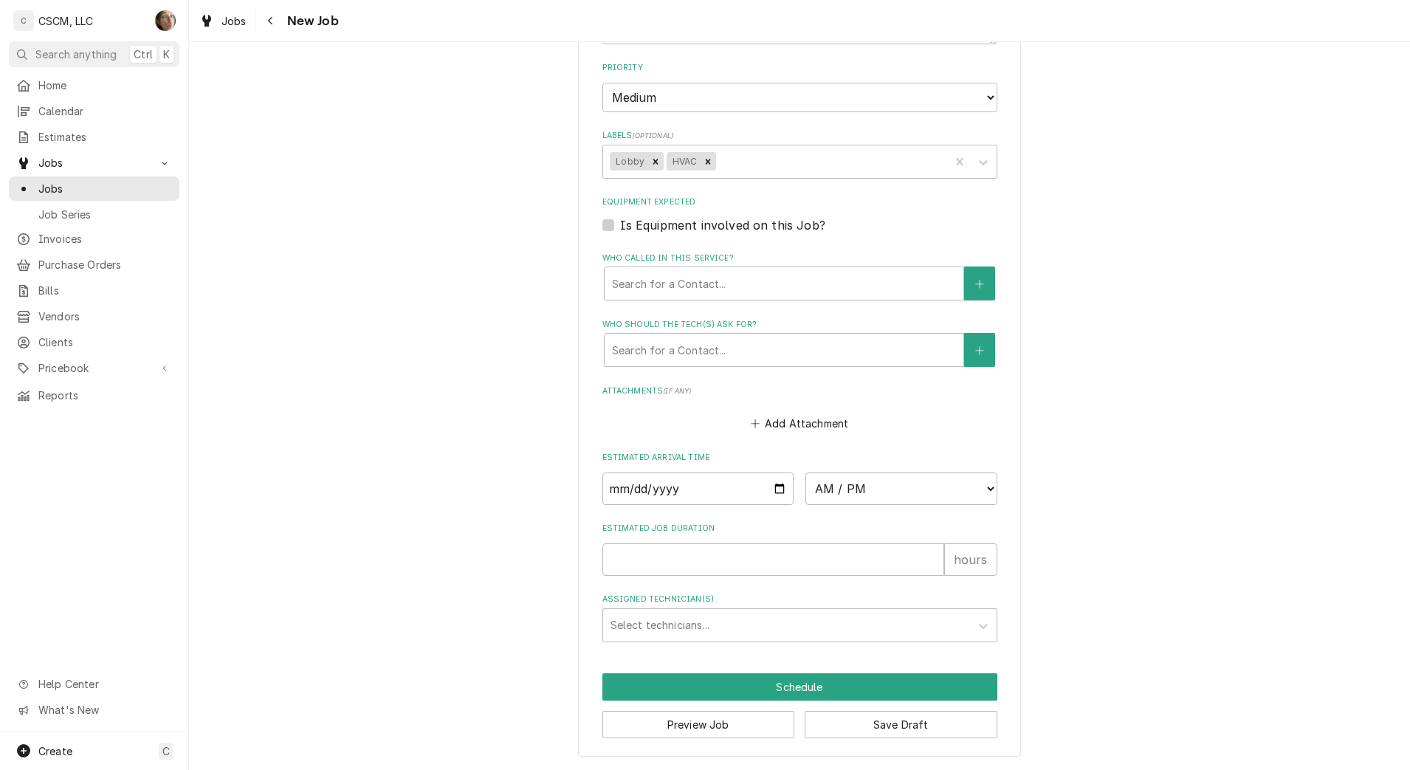
type textarea "AC unit in dining room is not working NTE: $500 PO # 72213009"
click at [665, 565] on input "Estimated Job Duration" at bounding box center [773, 559] width 342 height 32
type textarea "x"
type input "1"
type textarea "x"
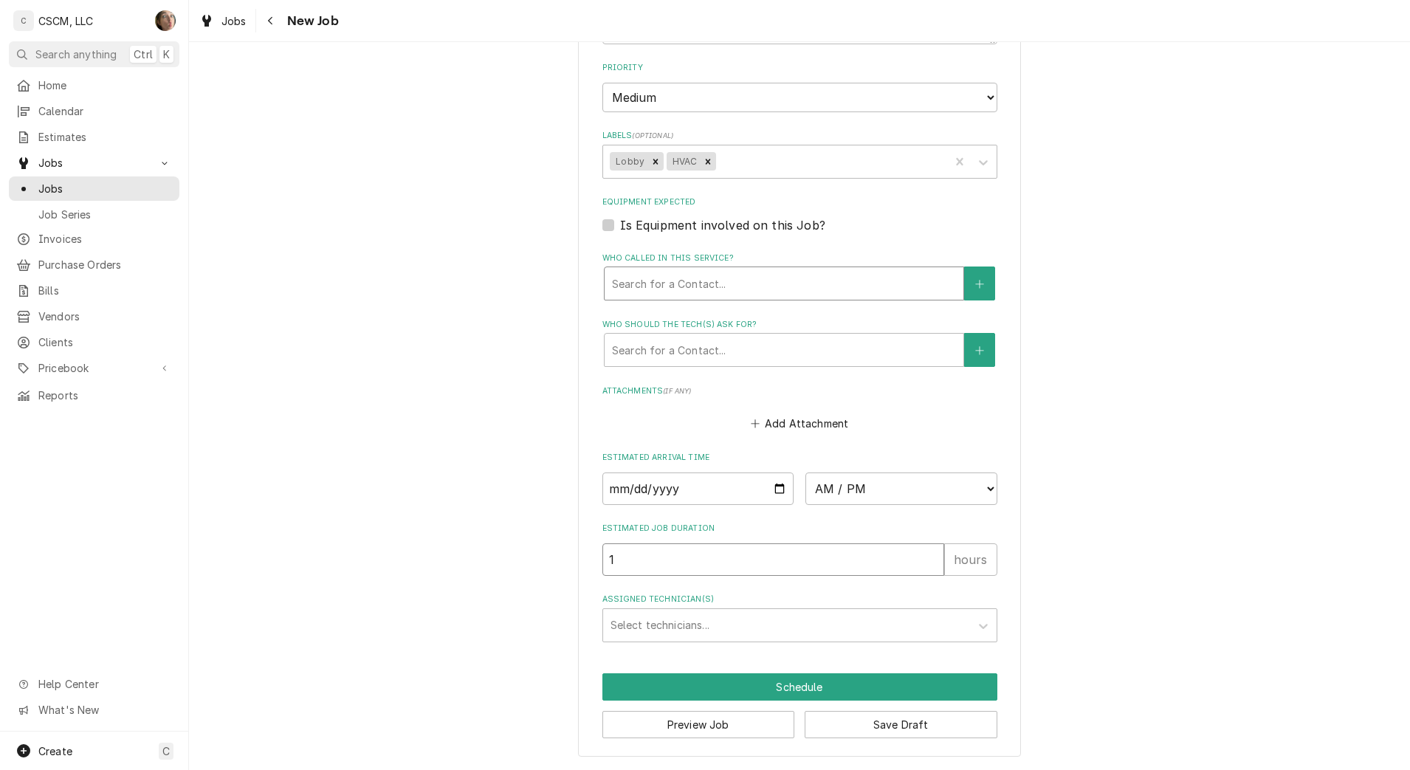
type input "1"
click at [718, 280] on div "Who called in this service?" at bounding box center [784, 283] width 344 height 27
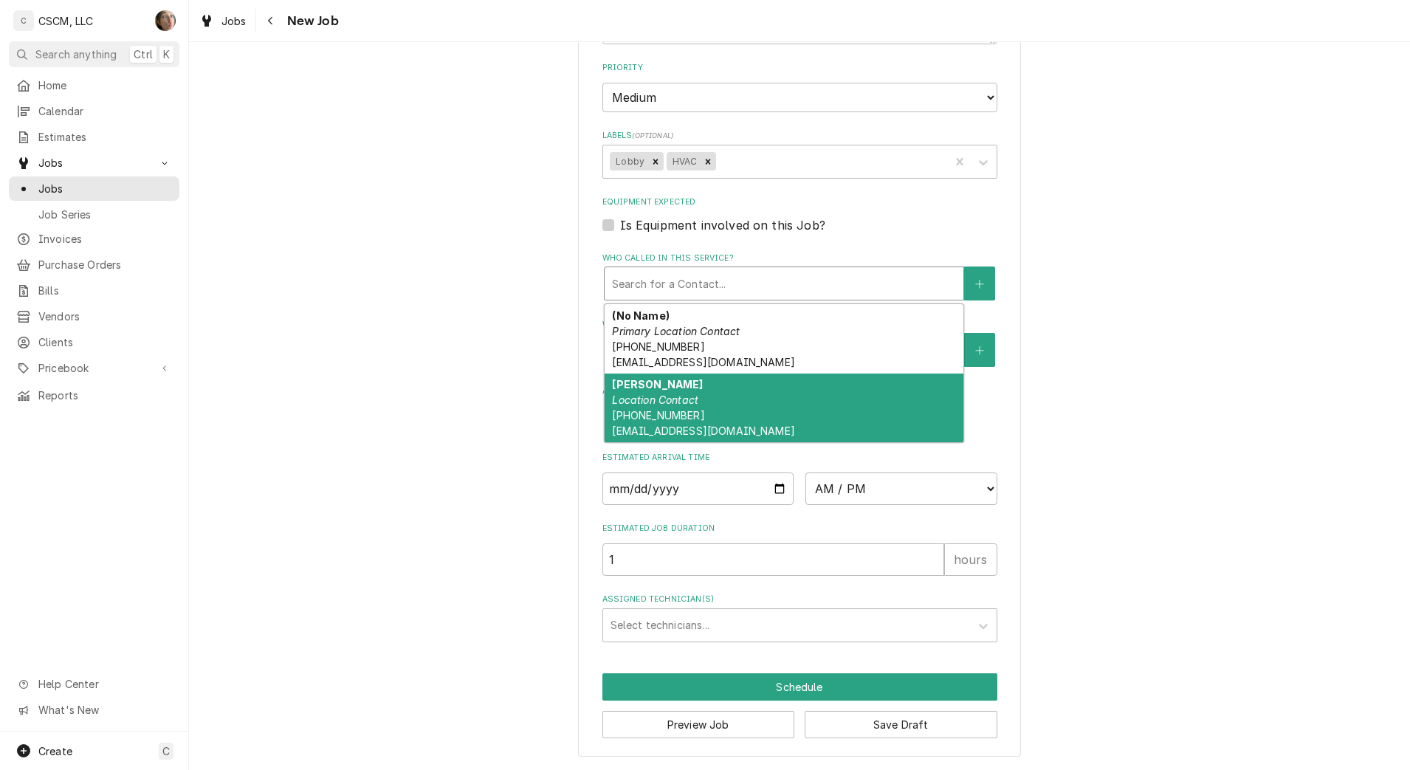
click at [711, 411] on div "James Metcalf Location Contact (314) 471-4723 jmetcalf@kbpfoods.com" at bounding box center [784, 408] width 359 height 69
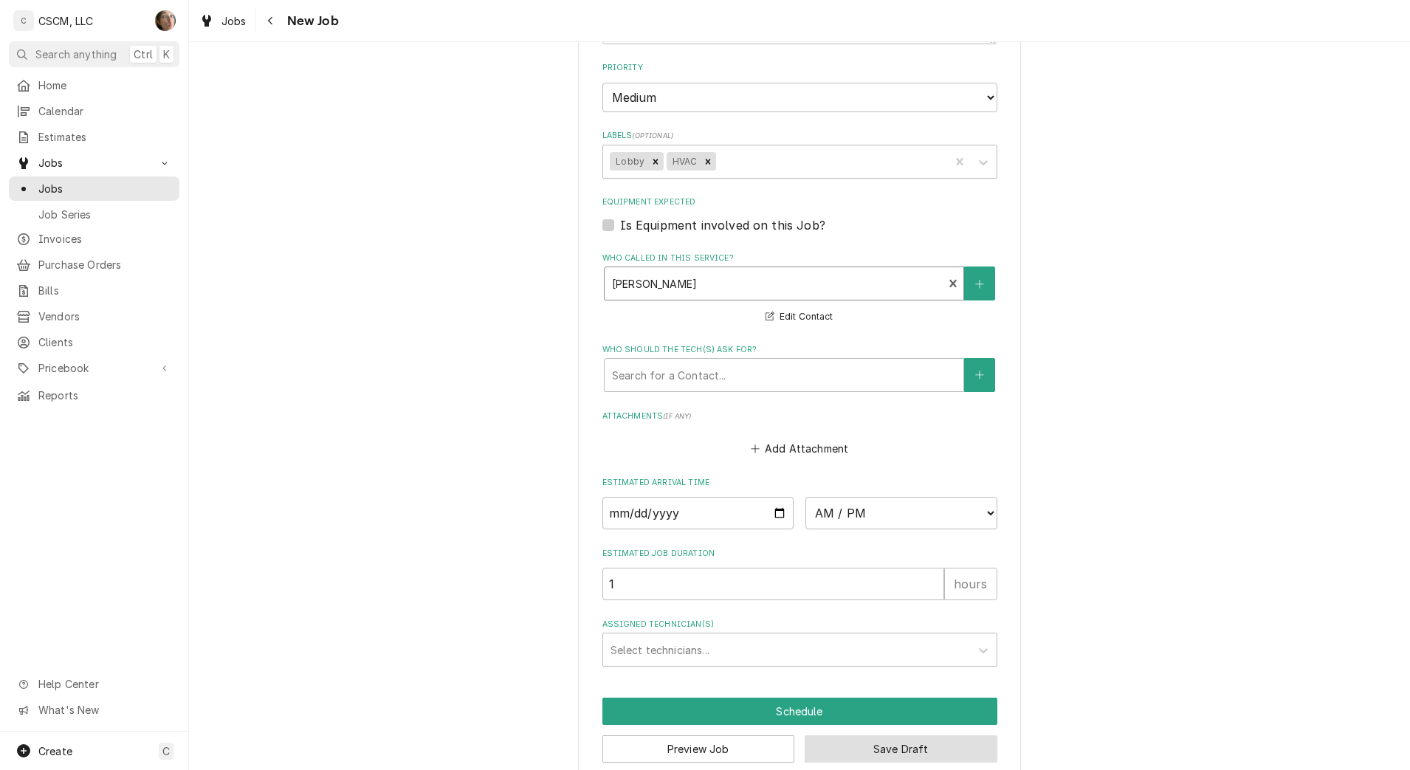
click at [898, 751] on button "Save Draft" at bounding box center [901, 748] width 193 height 27
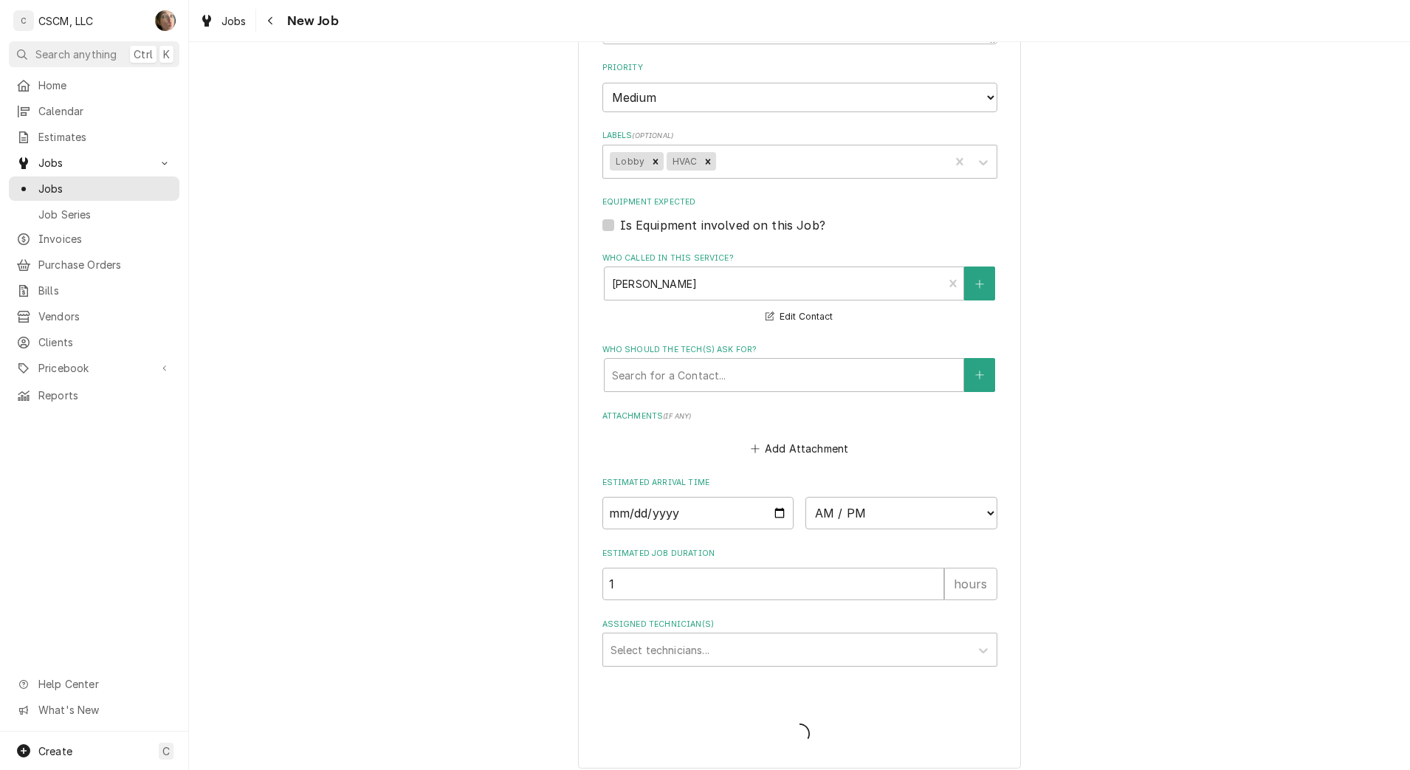
type textarea "x"
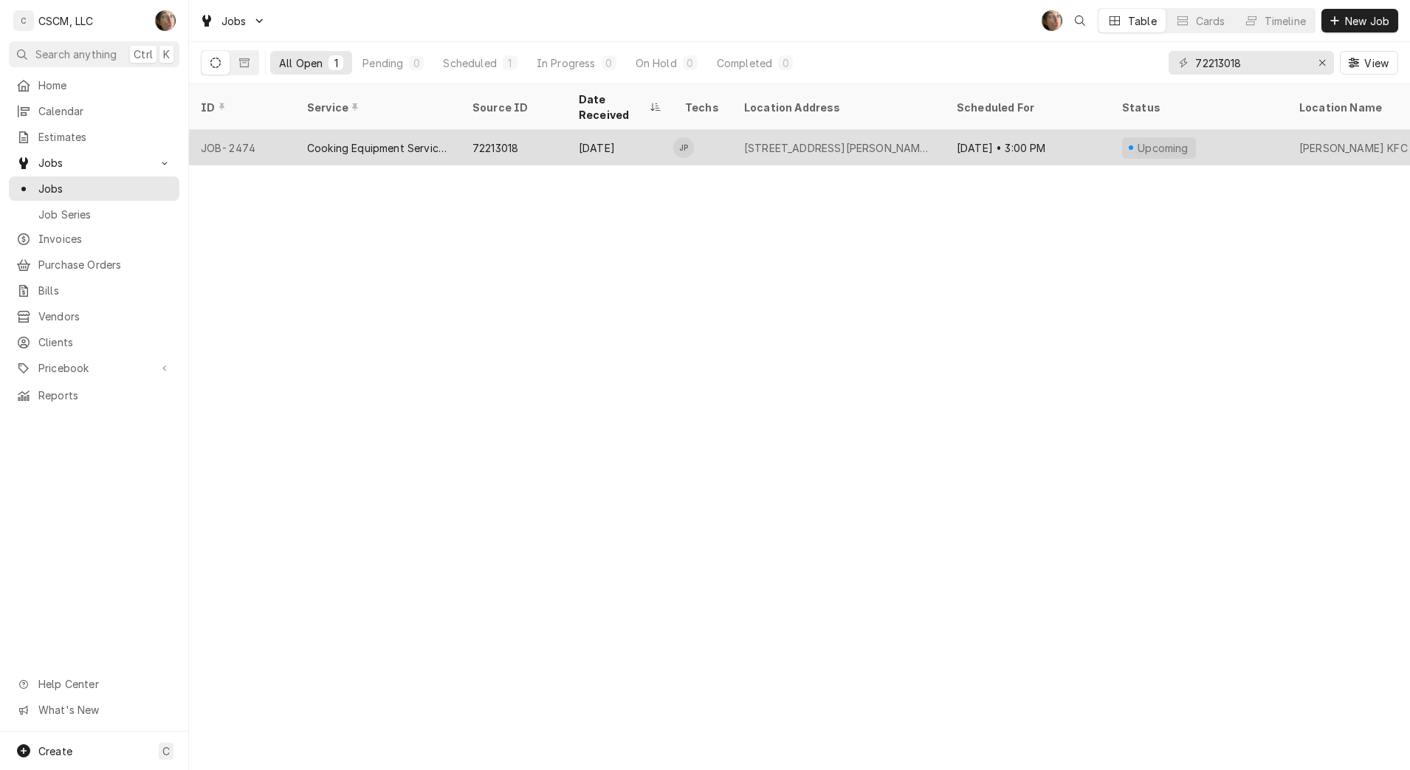
click at [904, 140] on div "[STREET_ADDRESS][PERSON_NAME][US_STATE]" at bounding box center [838, 148] width 189 height 16
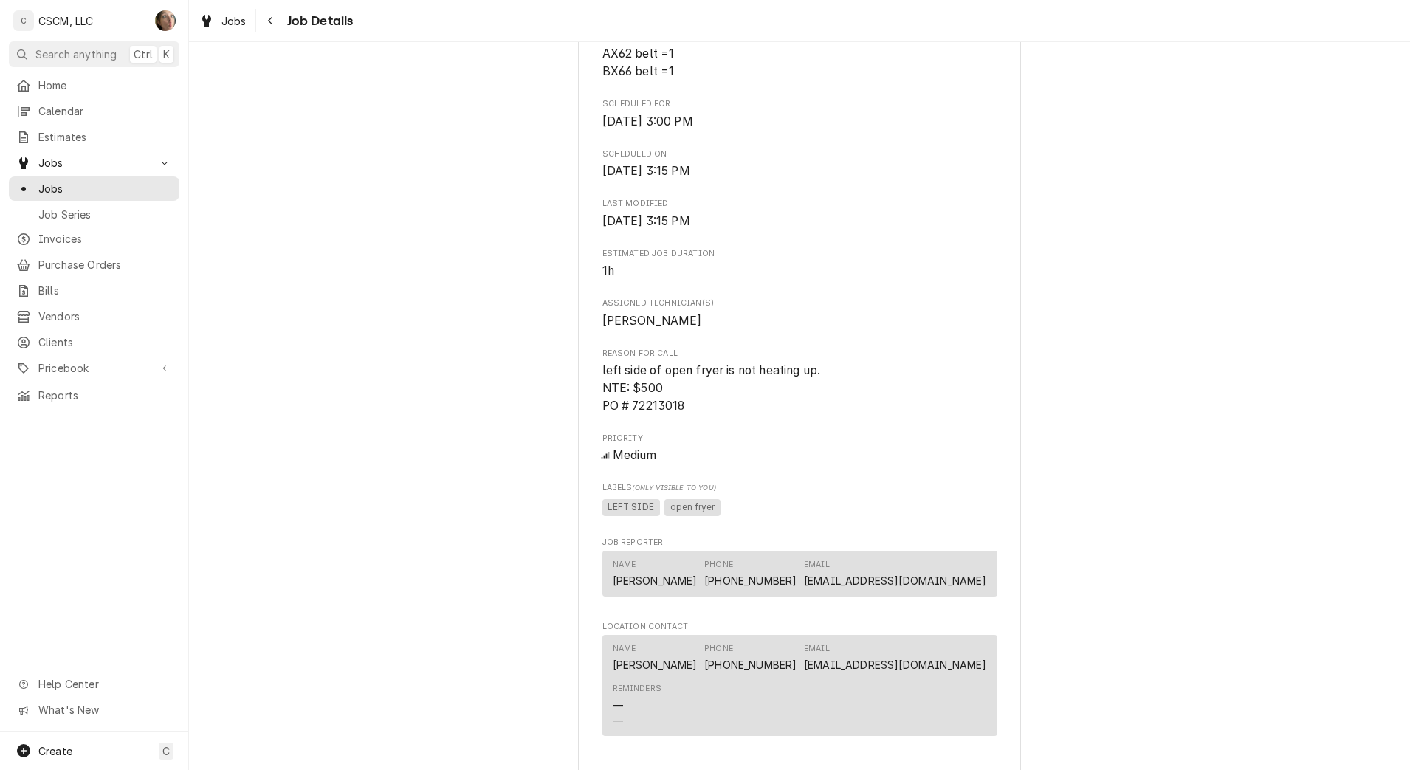
scroll to position [92, 0]
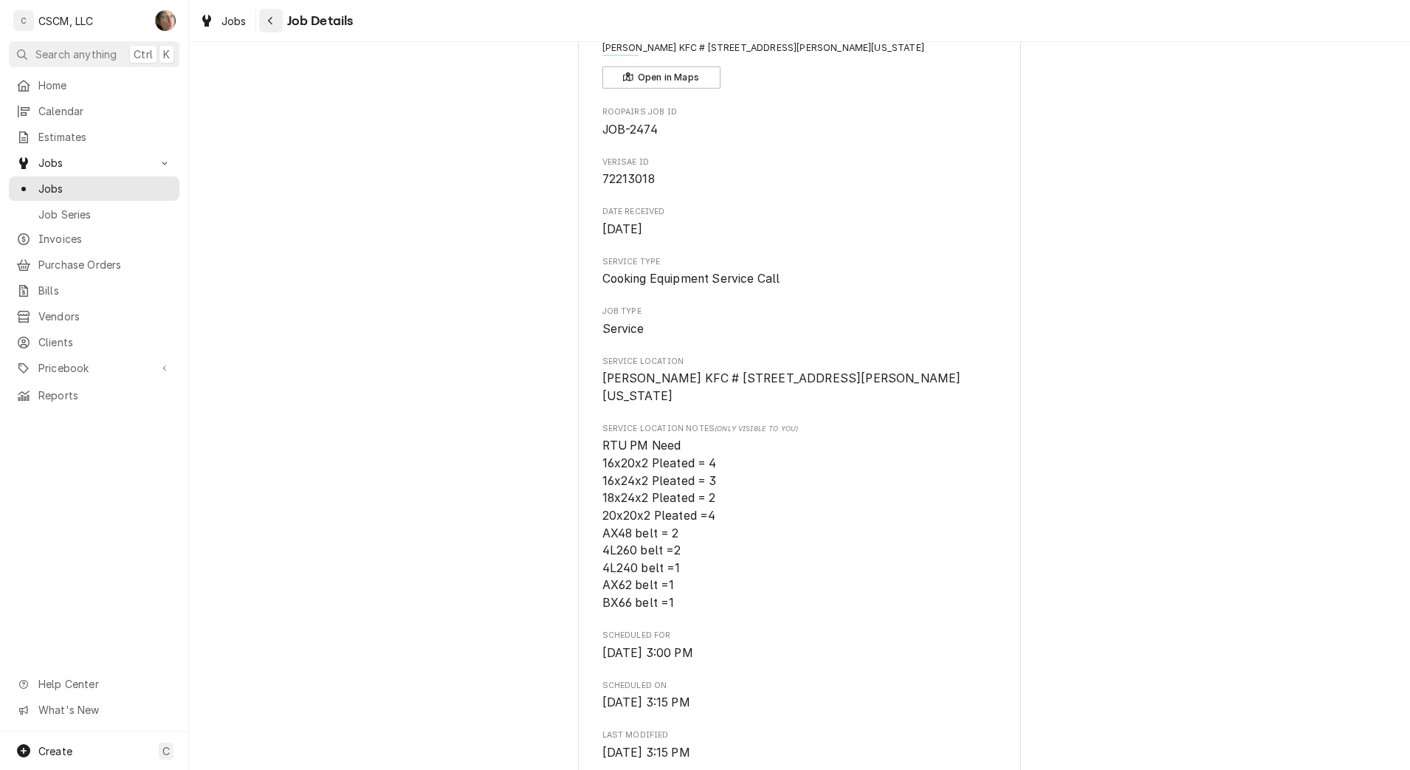
click at [269, 22] on icon "Navigate back" at bounding box center [270, 21] width 7 height 10
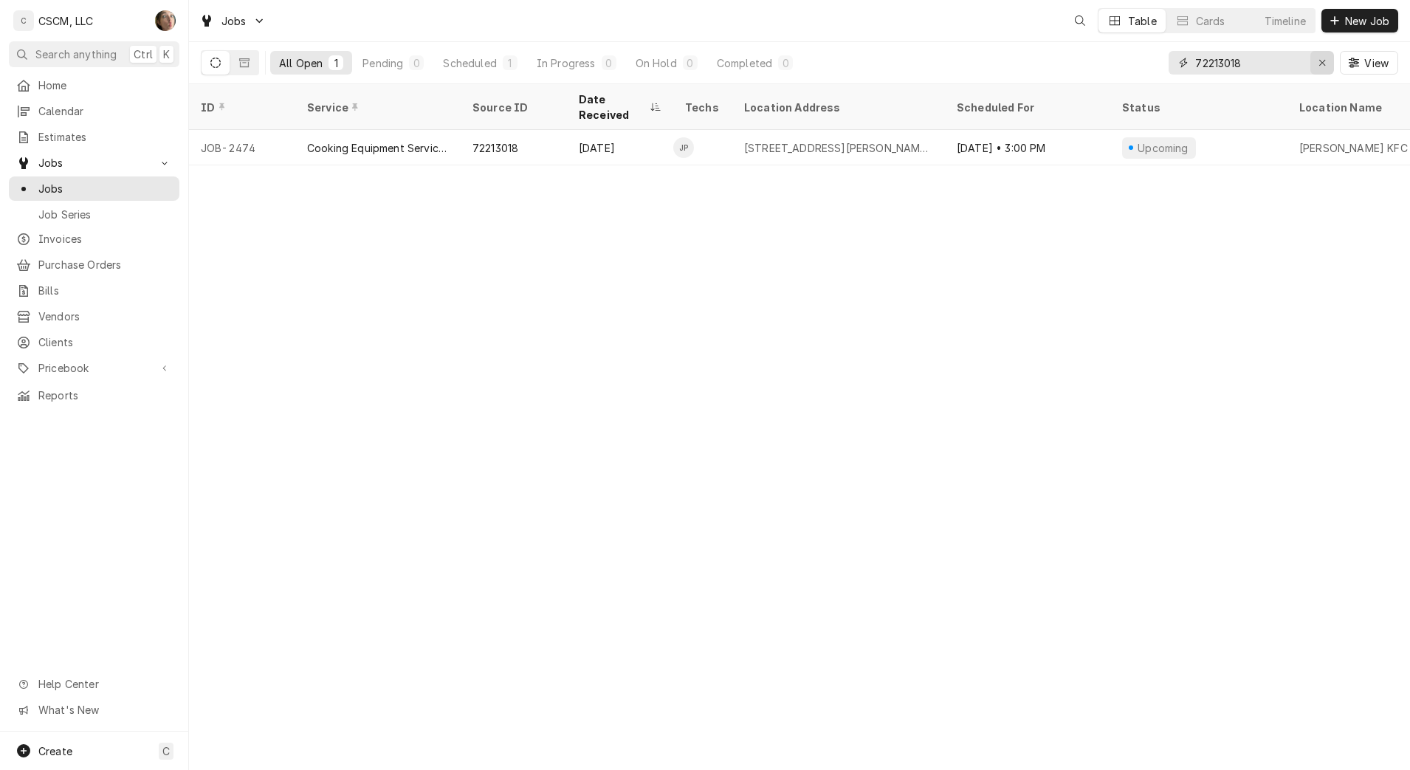
click at [1323, 61] on icon "Erase input" at bounding box center [1322, 63] width 6 height 6
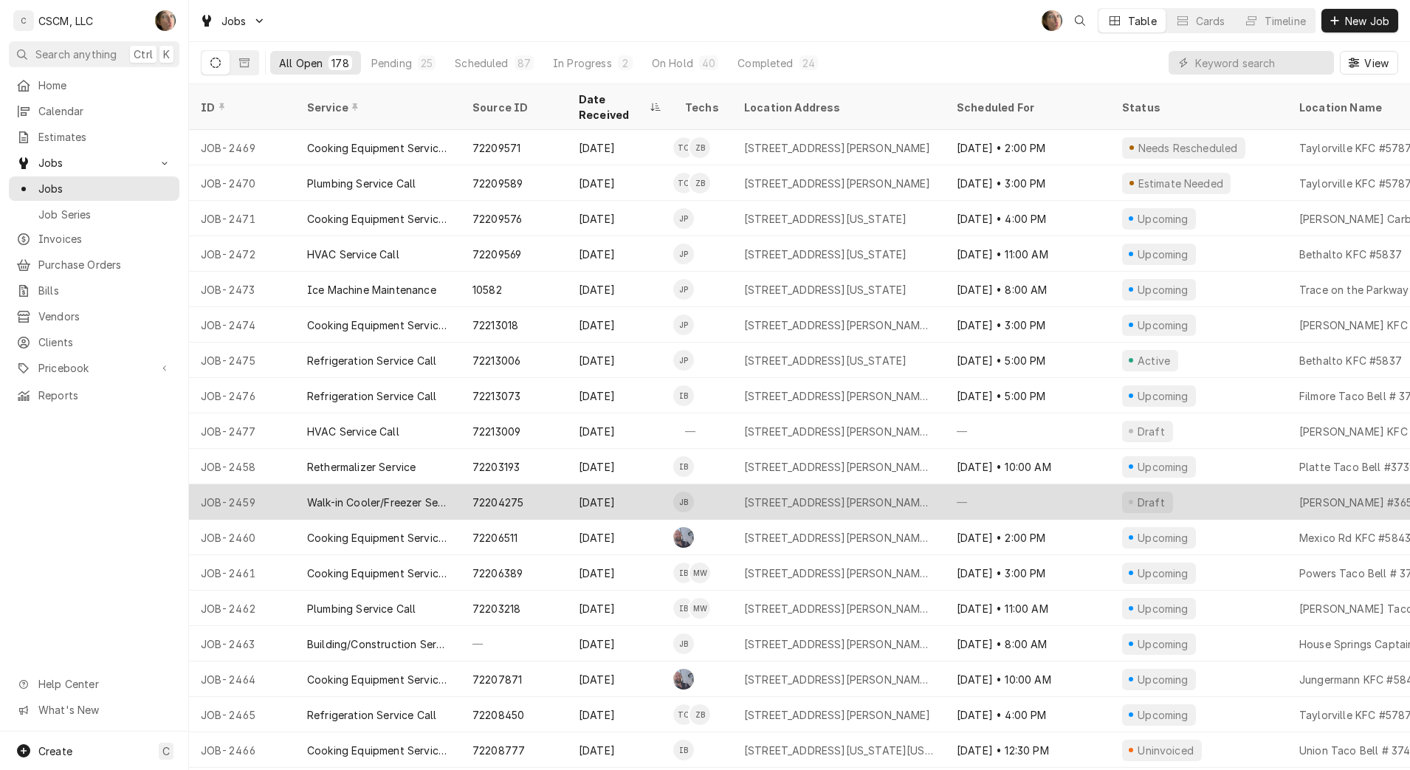
click at [392, 495] on div "Walk-in Cooler/Freezer Service Call" at bounding box center [378, 503] width 142 height 16
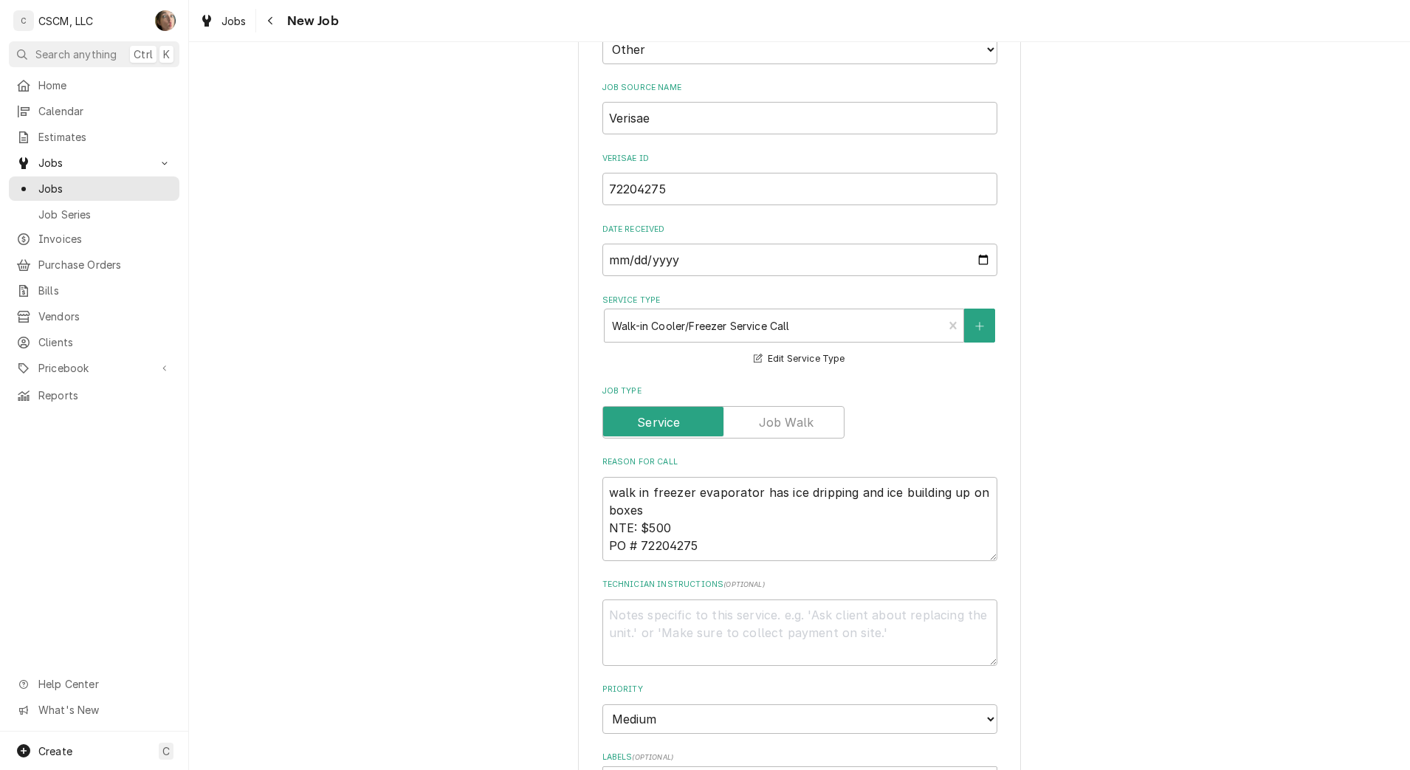
scroll to position [554, 0]
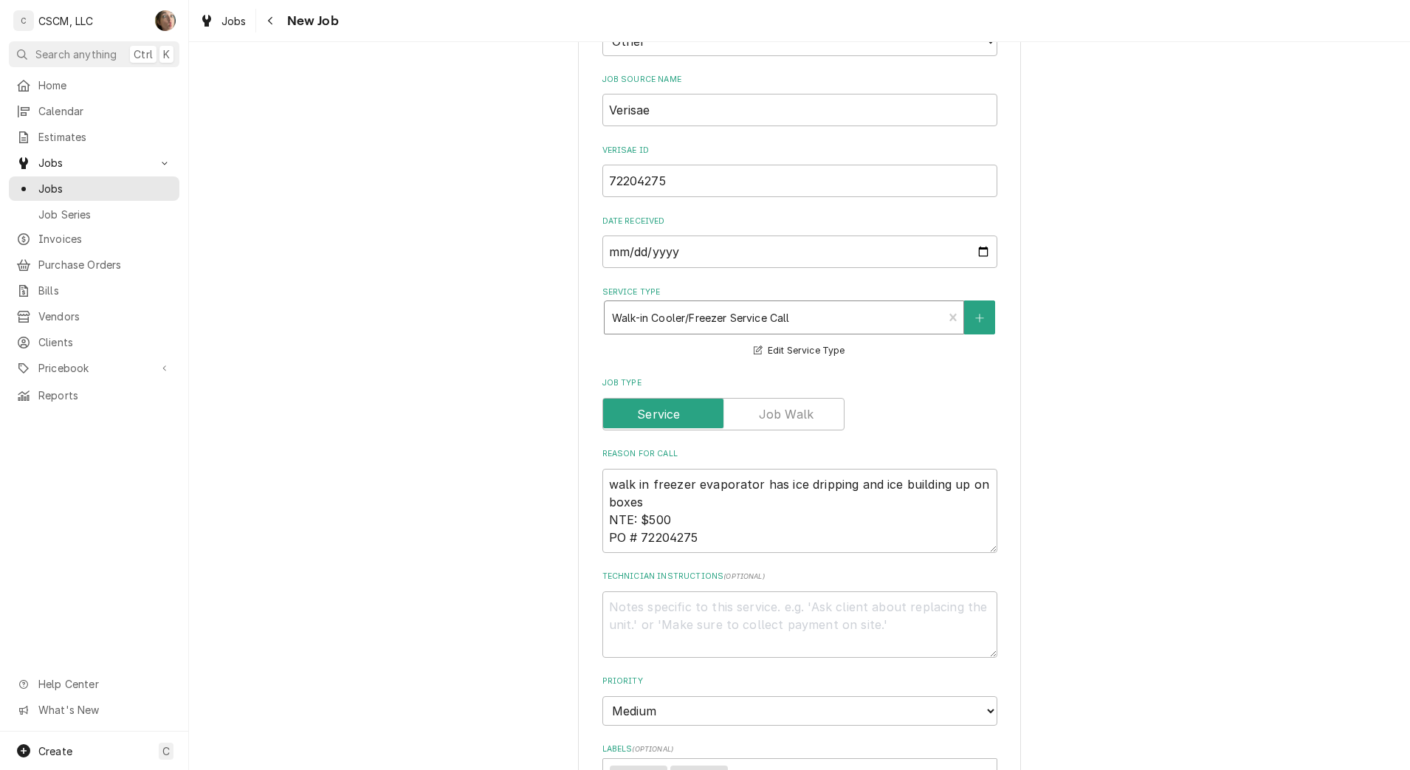
click at [785, 317] on div "Service Type" at bounding box center [774, 317] width 324 height 27
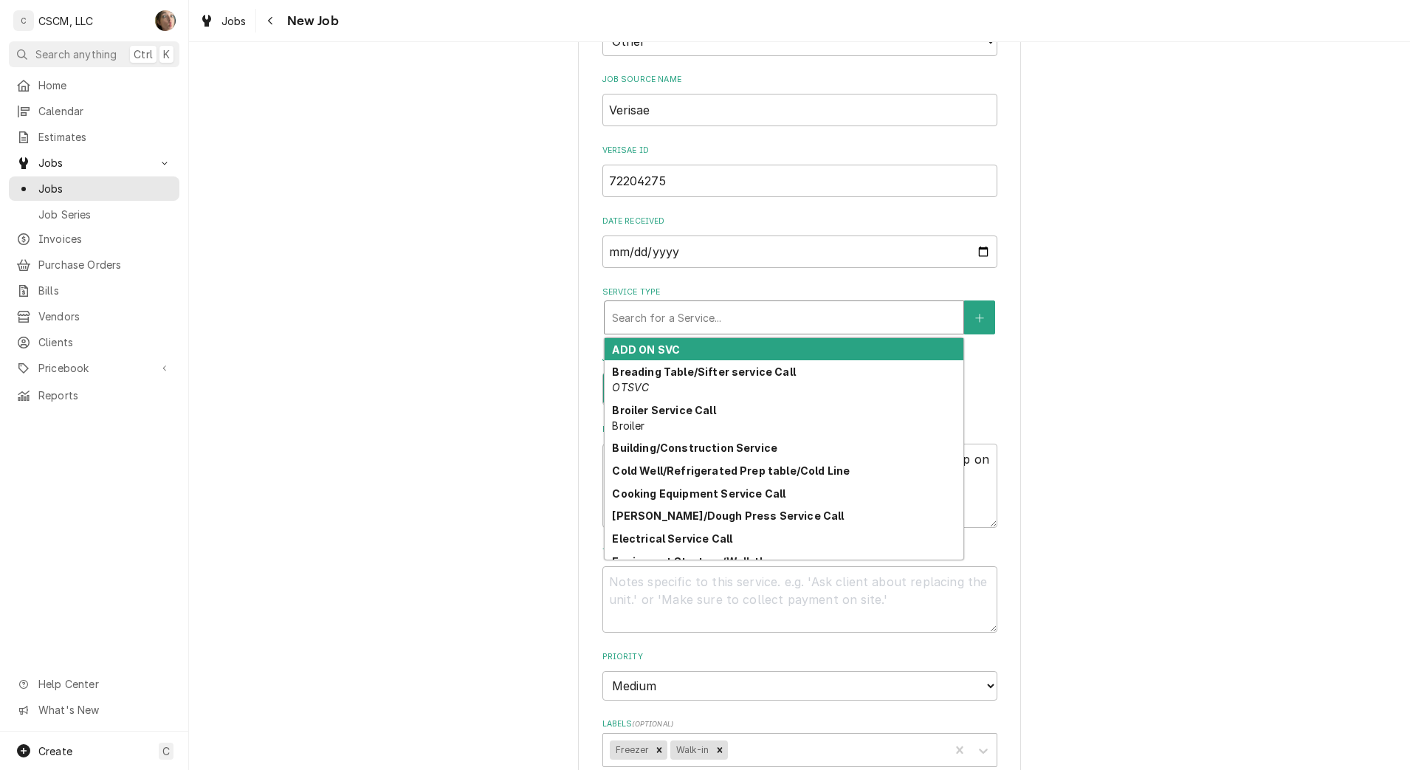
type textarea "x"
type input "r"
type textarea "x"
type input "re"
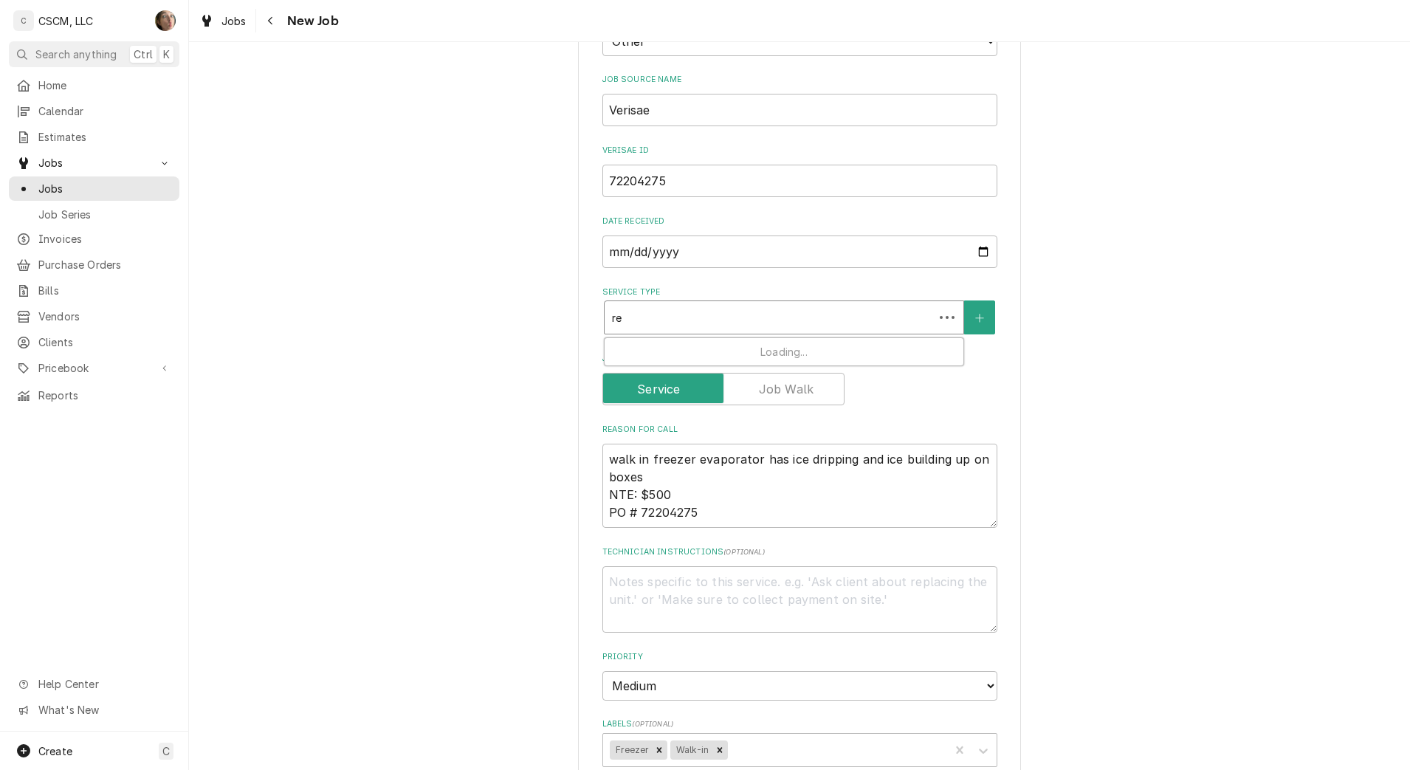
type textarea "x"
type input "ref"
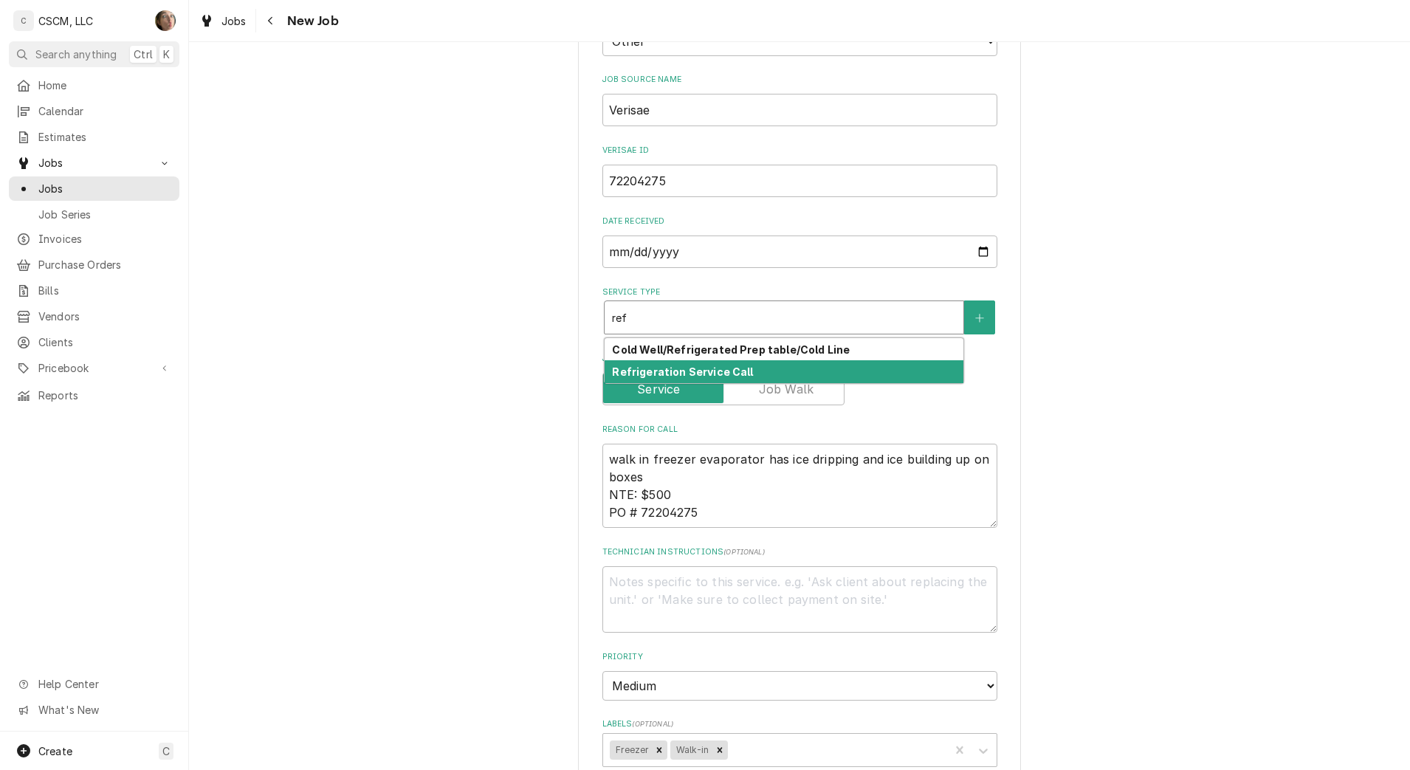
click at [717, 368] on strong "Refrigeration Service Call" at bounding box center [682, 371] width 141 height 13
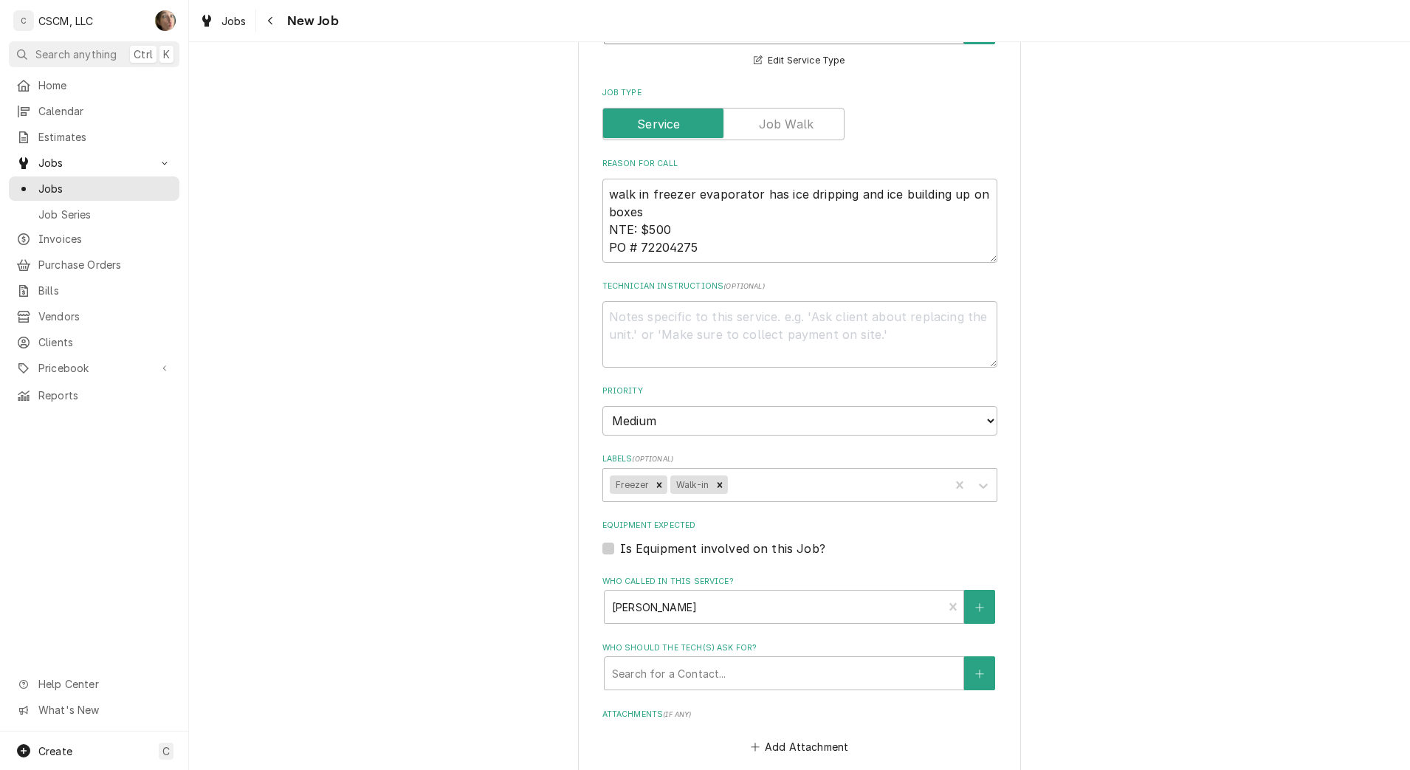
scroll to position [1200, 0]
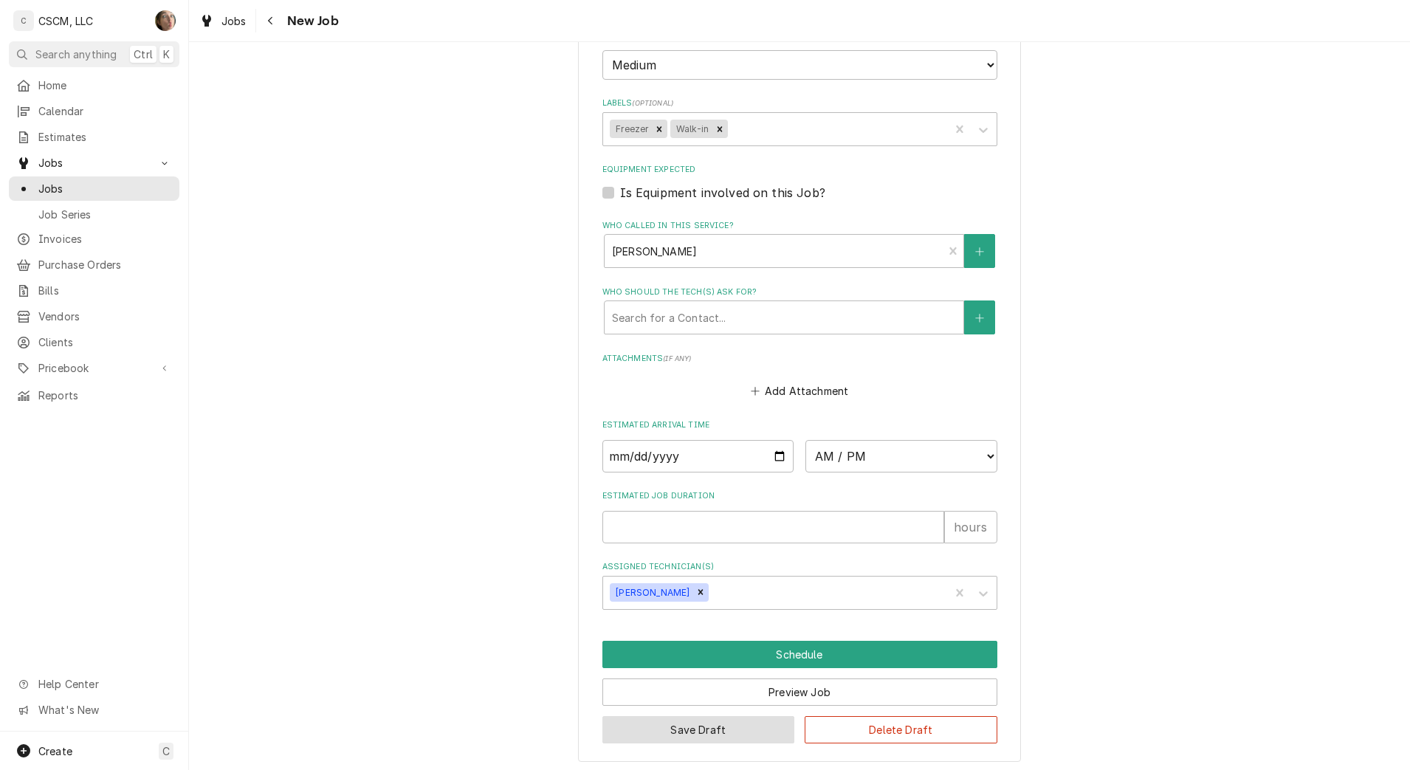
click at [715, 736] on button "Save Draft" at bounding box center [698, 729] width 193 height 27
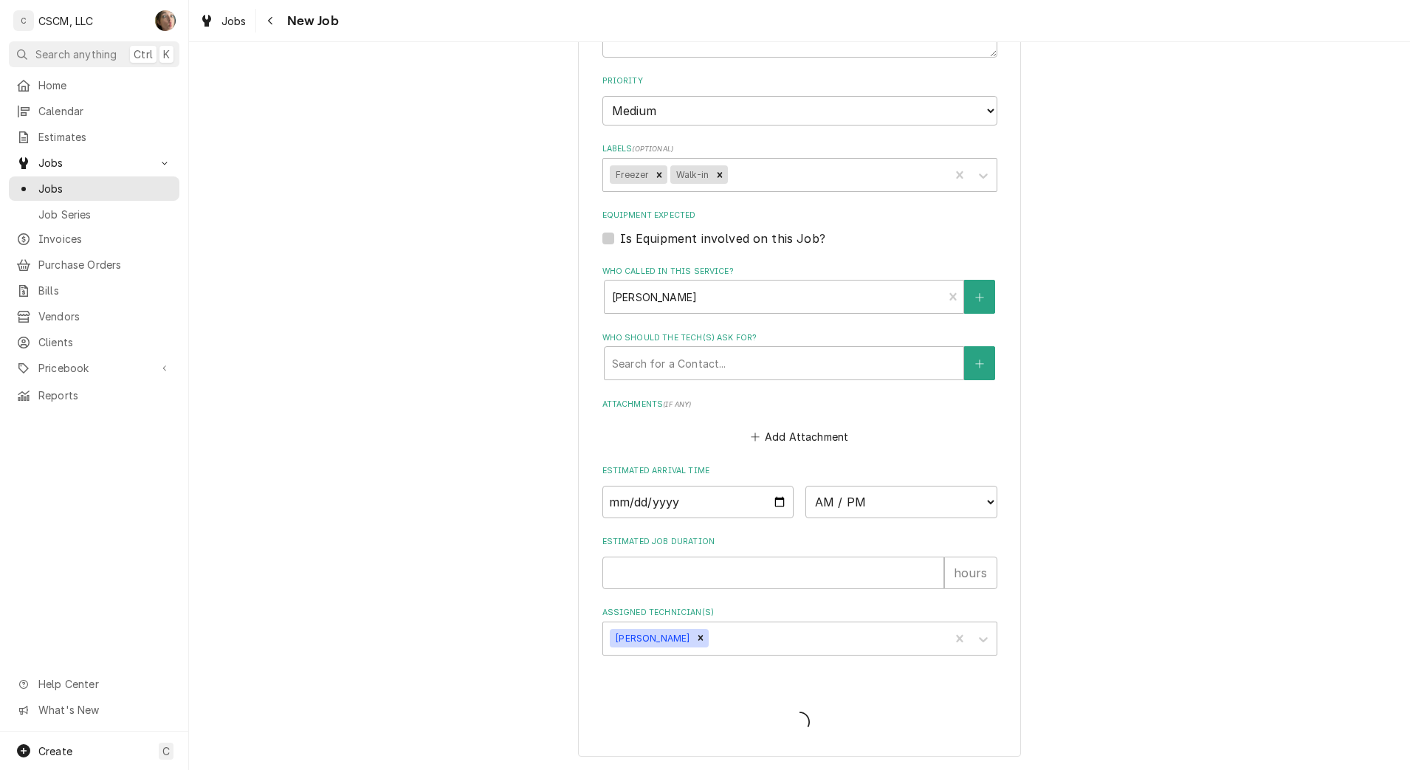
scroll to position [1154, 0]
type textarea "x"
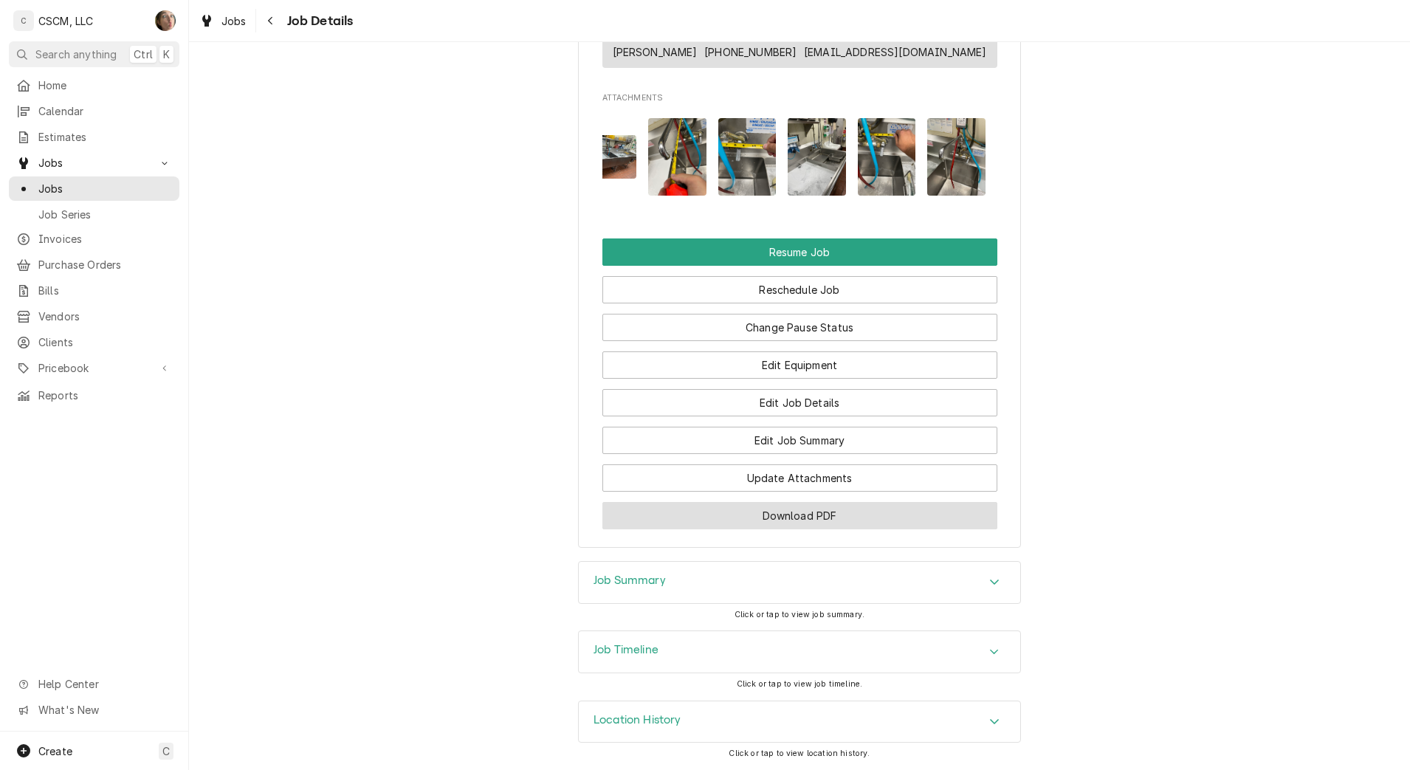
scroll to position [1264, 0]
click at [726, 668] on div "Job Timeline" at bounding box center [799, 651] width 441 height 41
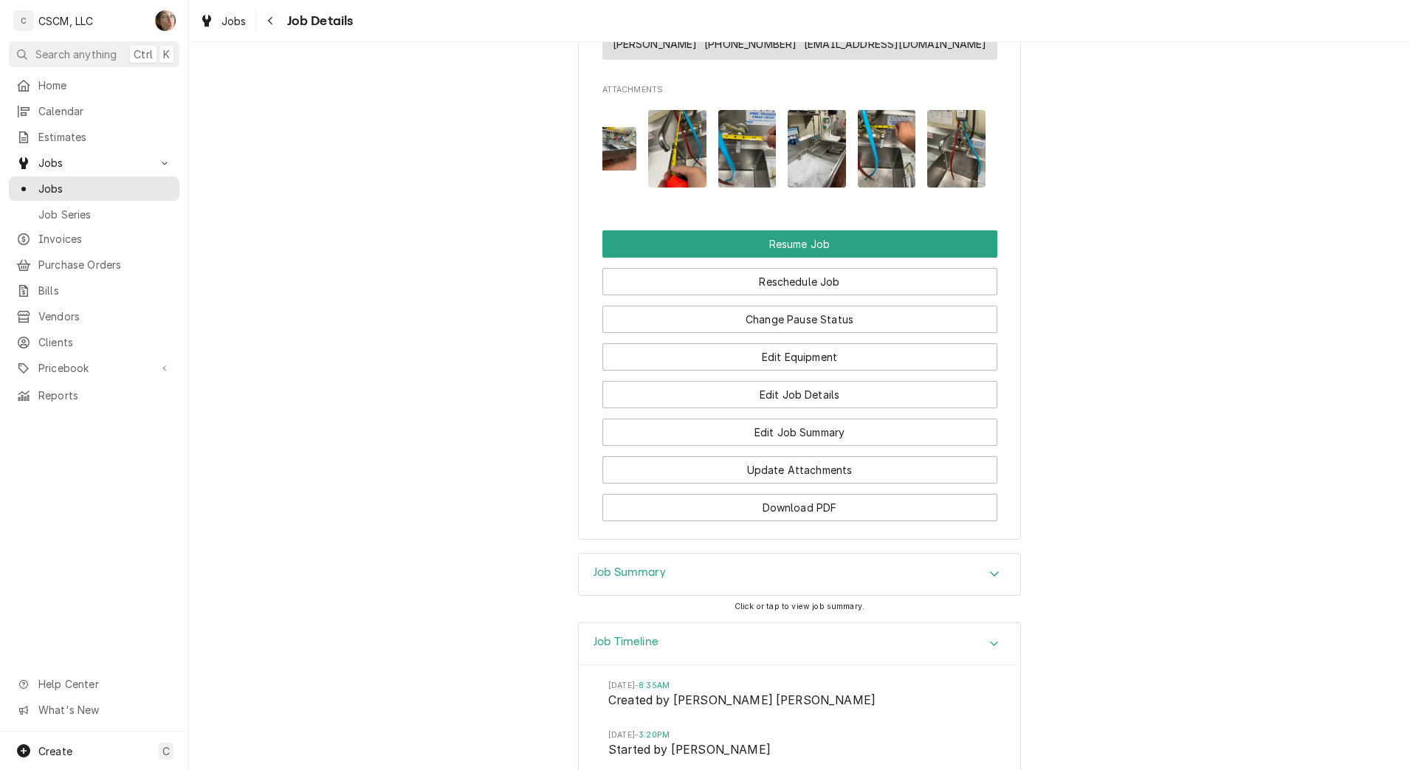
scroll to position [1517, 0]
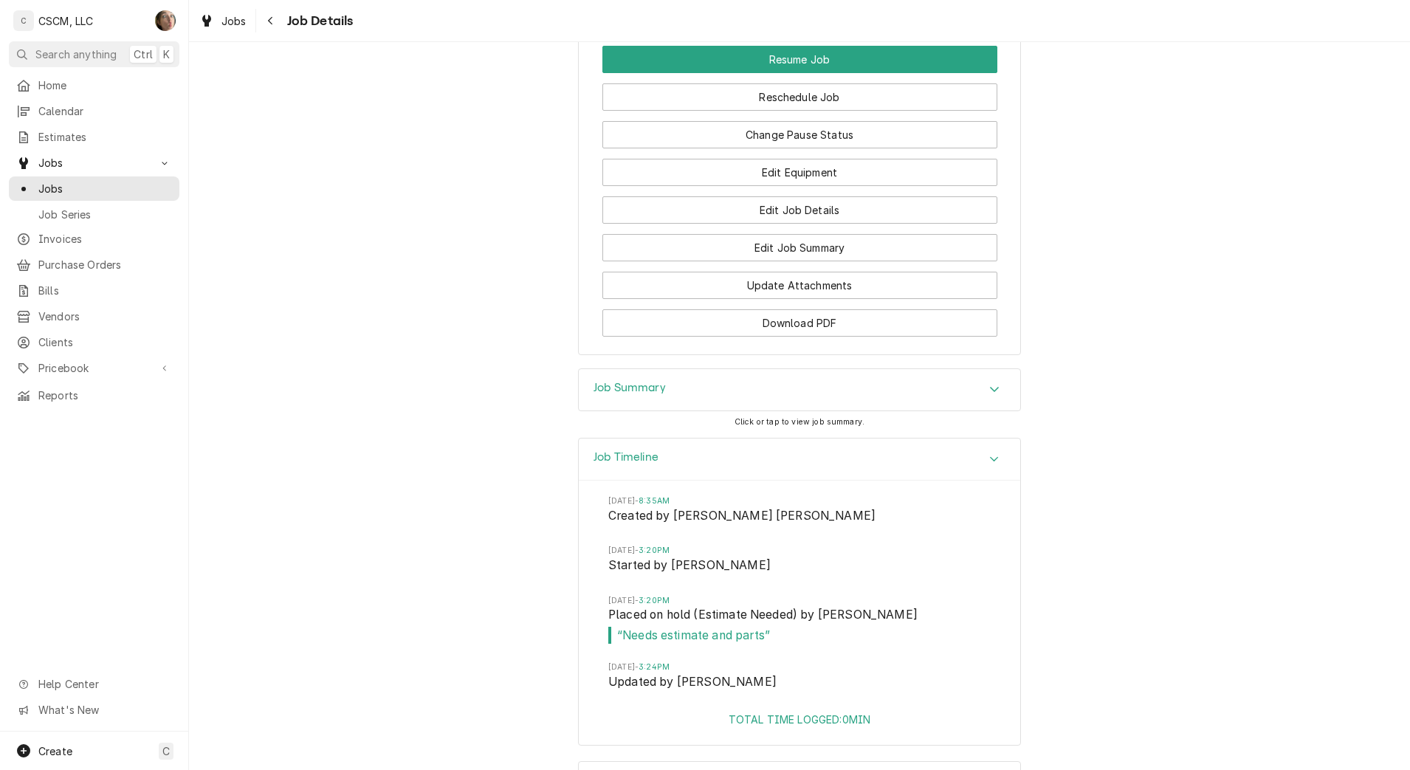
click at [871, 410] on div "Job Summary" at bounding box center [799, 389] width 441 height 41
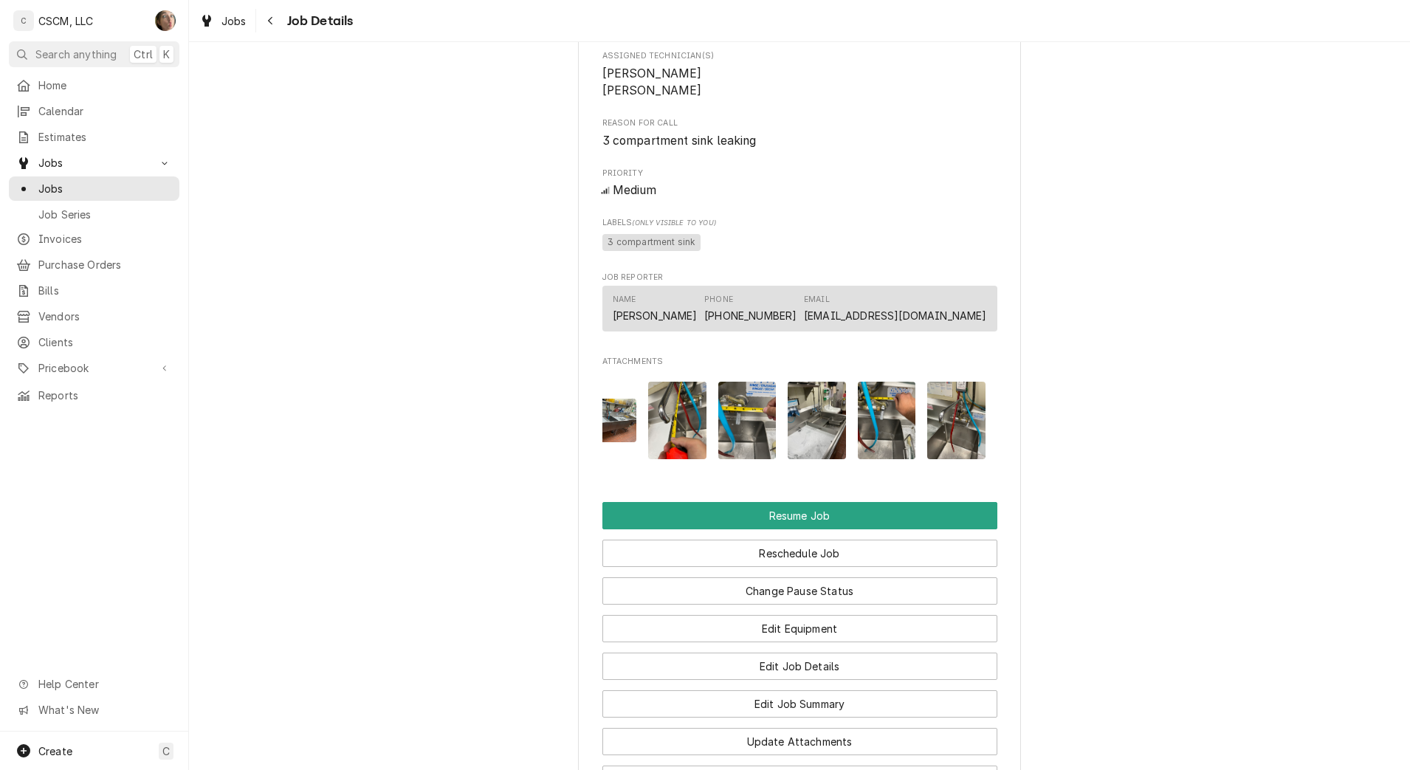
scroll to position [0, 0]
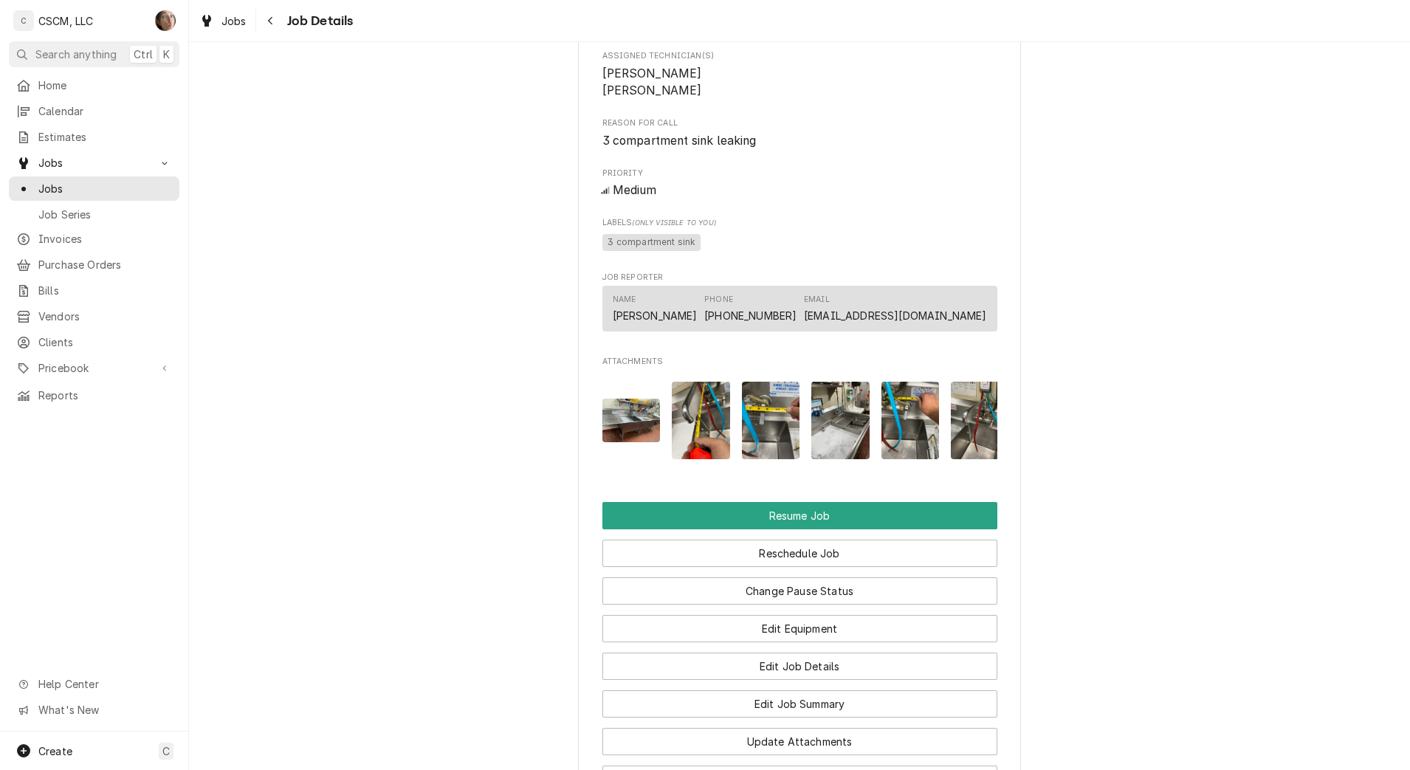
click at [652, 442] on img "Attachments" at bounding box center [631, 421] width 58 height 44
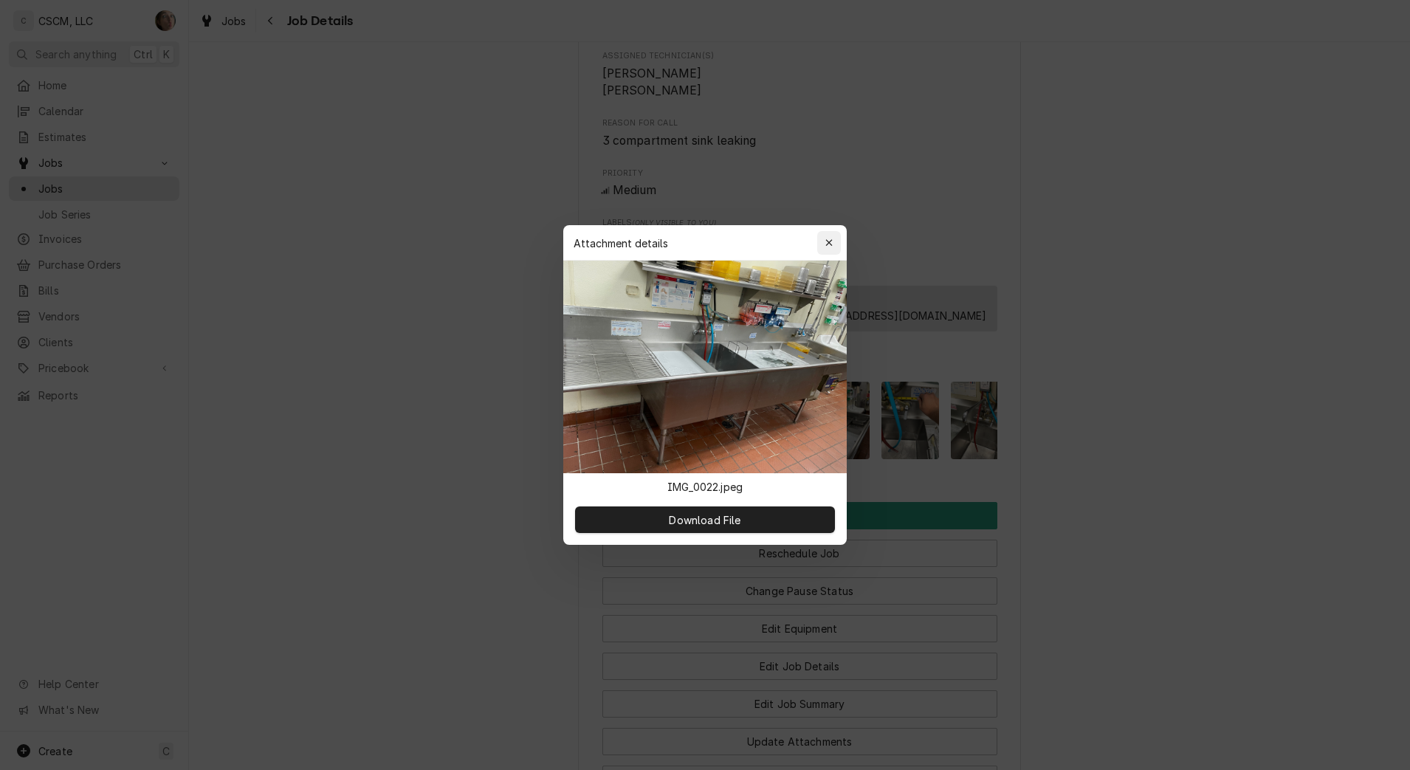
click at [824, 241] on div "button" at bounding box center [829, 242] width 15 height 15
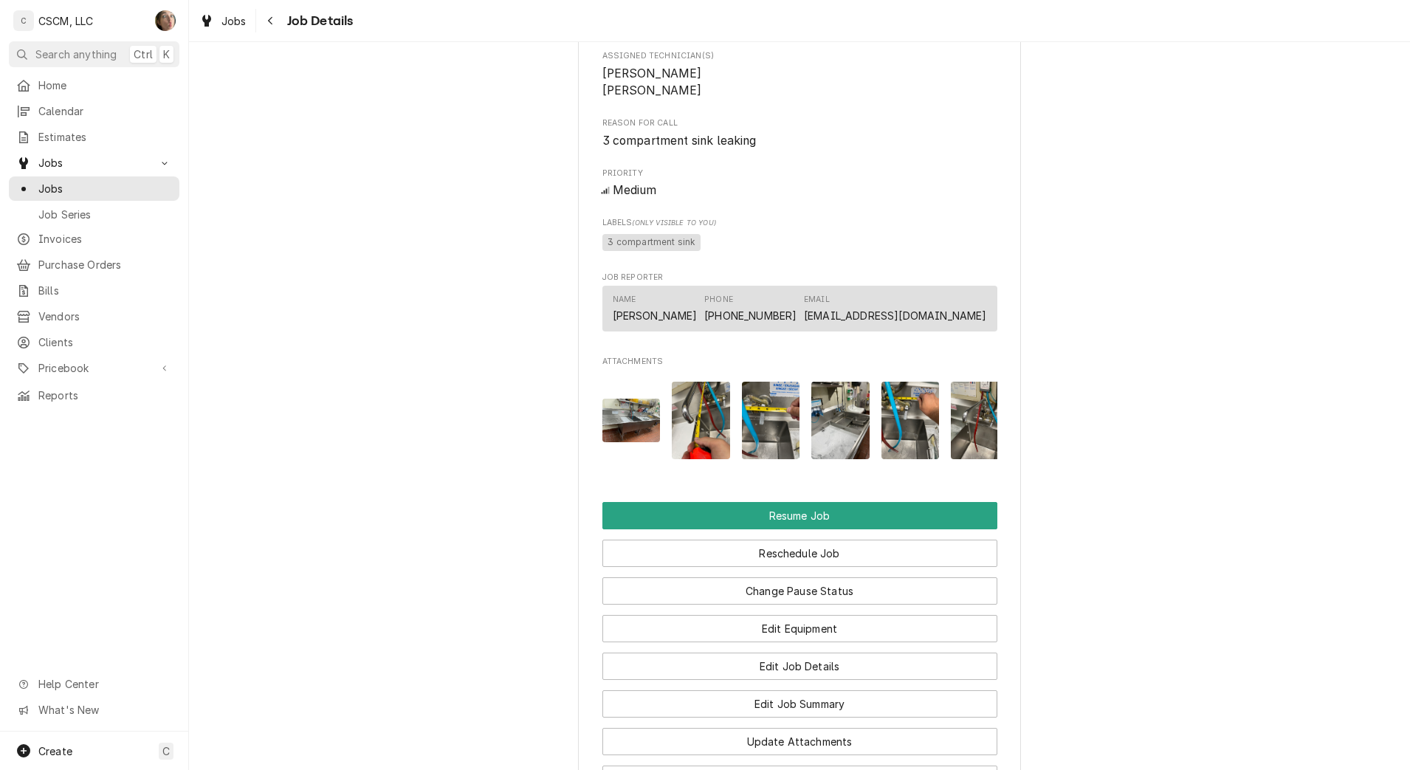
click at [761, 440] on img "Attachments" at bounding box center [771, 421] width 58 height 78
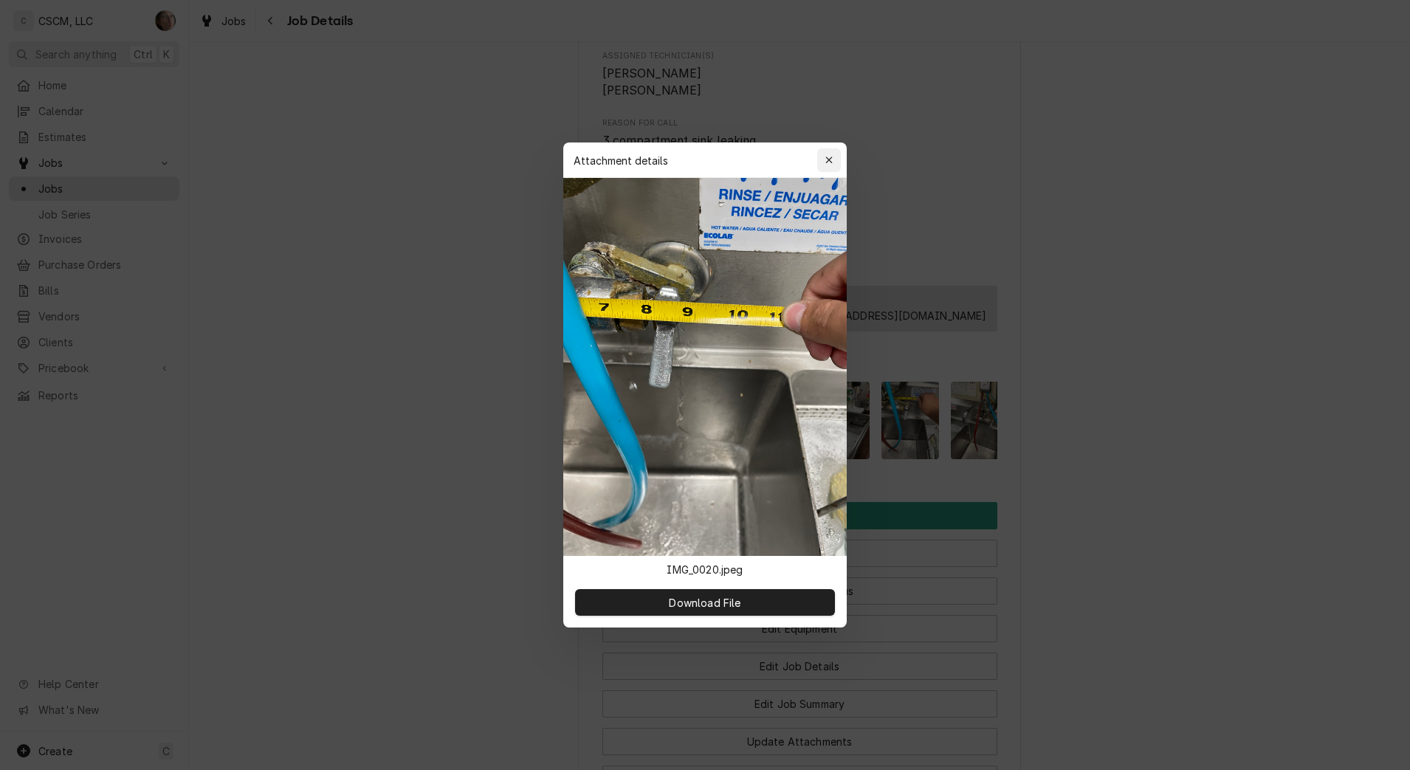
click at [826, 156] on icon "button" at bounding box center [829, 160] width 8 height 10
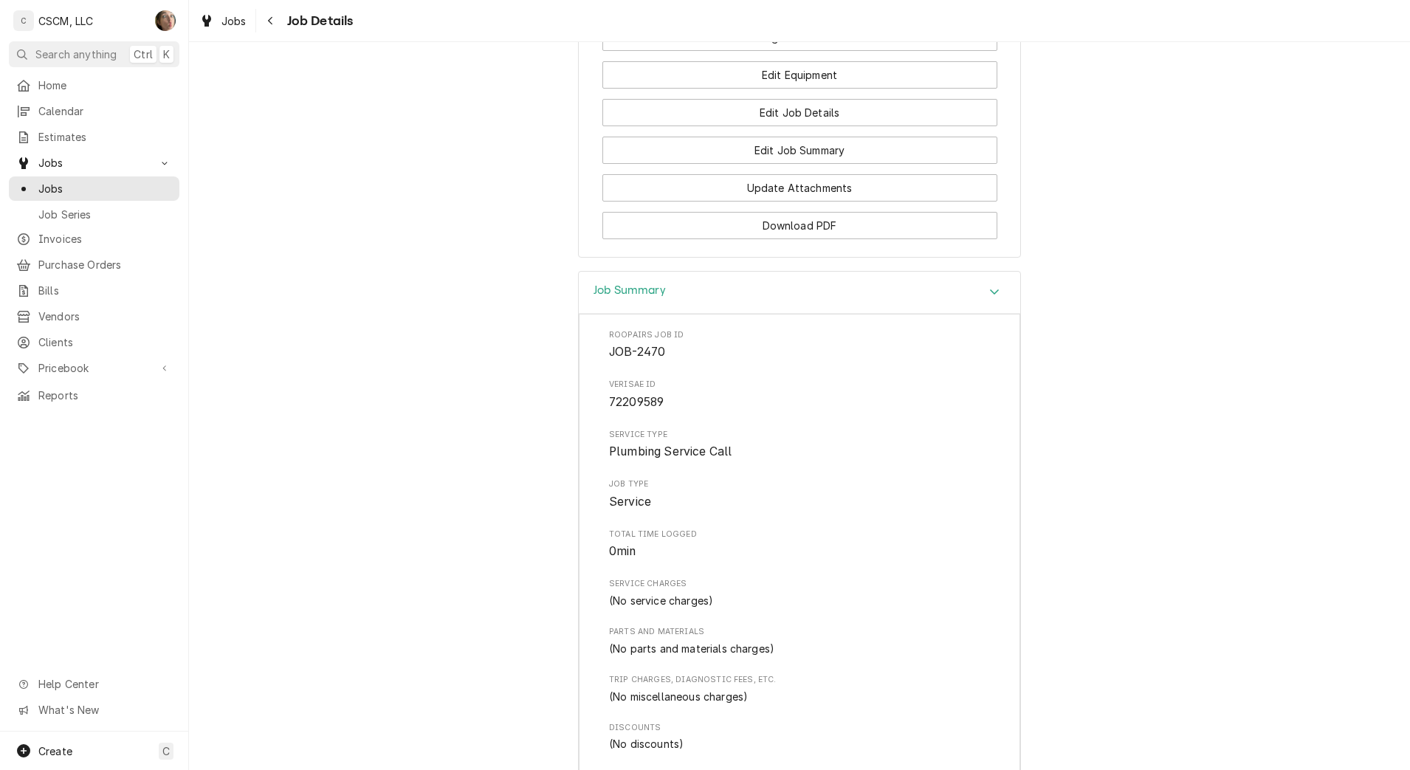
scroll to position [2076, 0]
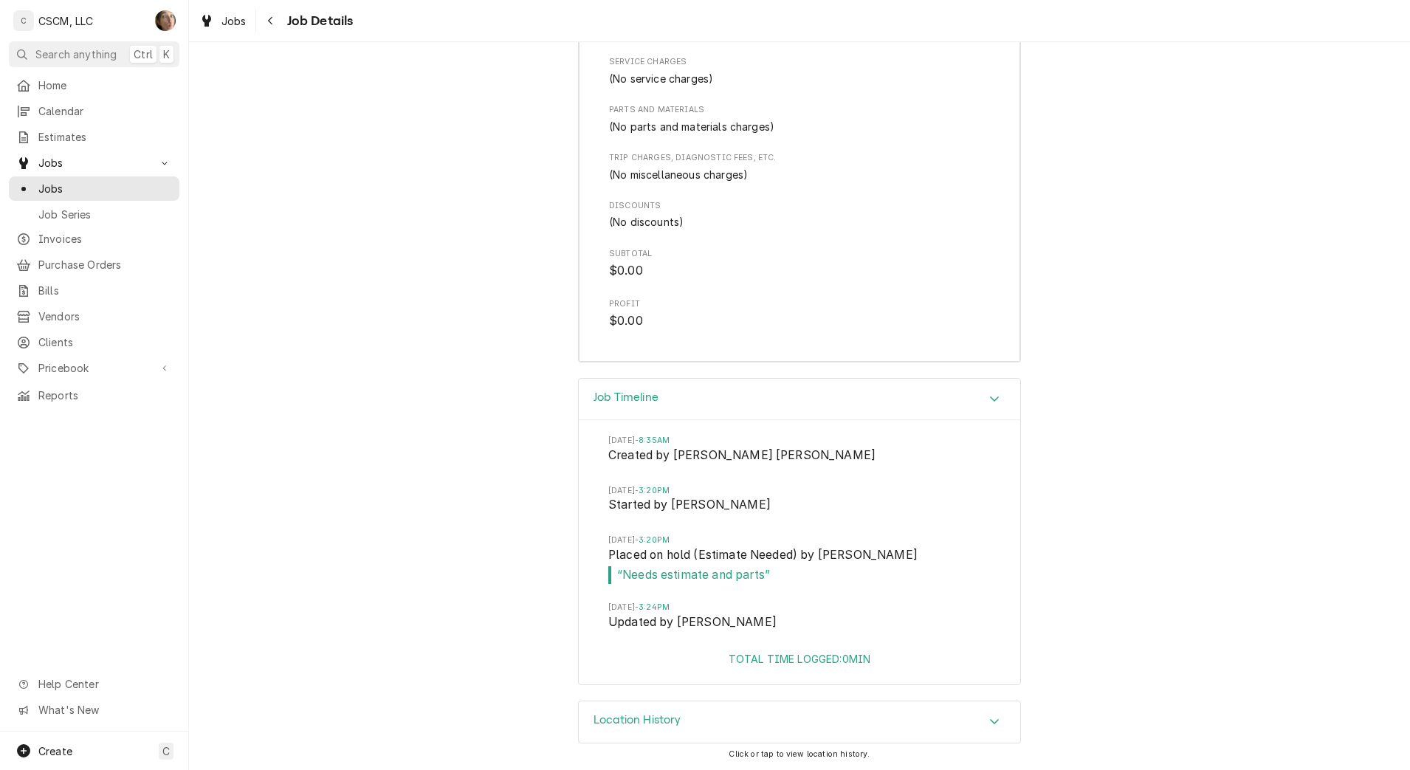
click at [688, 723] on div "Location History" at bounding box center [799, 721] width 441 height 41
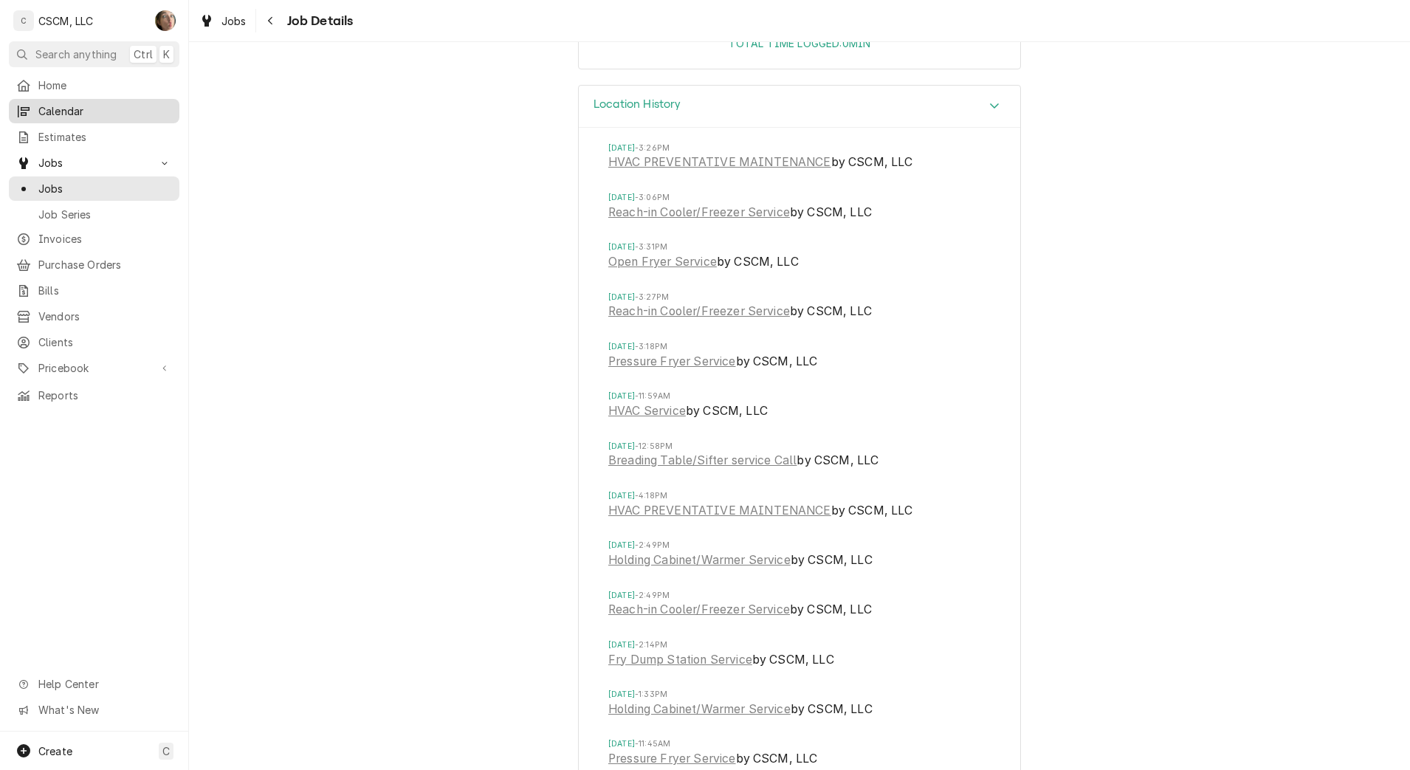
scroll to position [2629, 0]
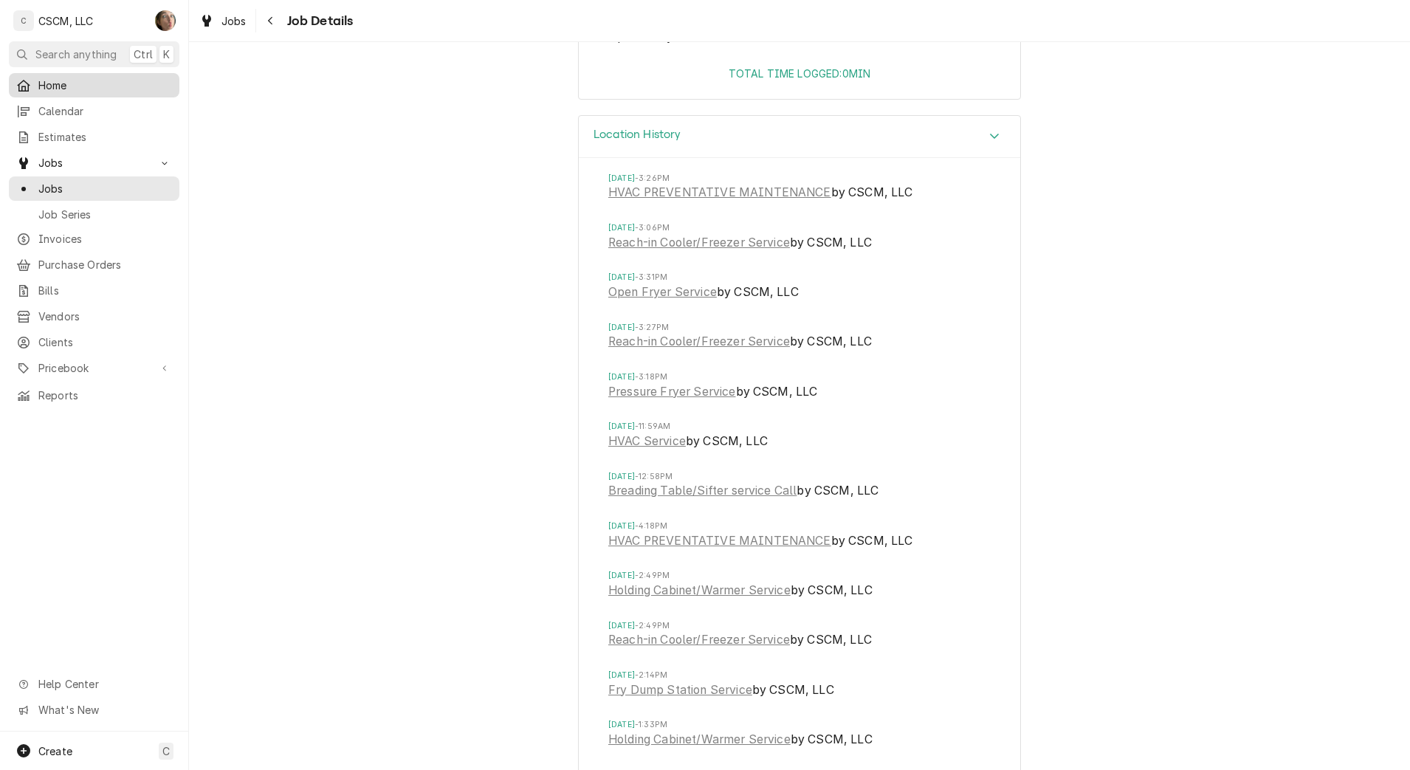
click at [69, 80] on span "Home" at bounding box center [105, 86] width 134 height 16
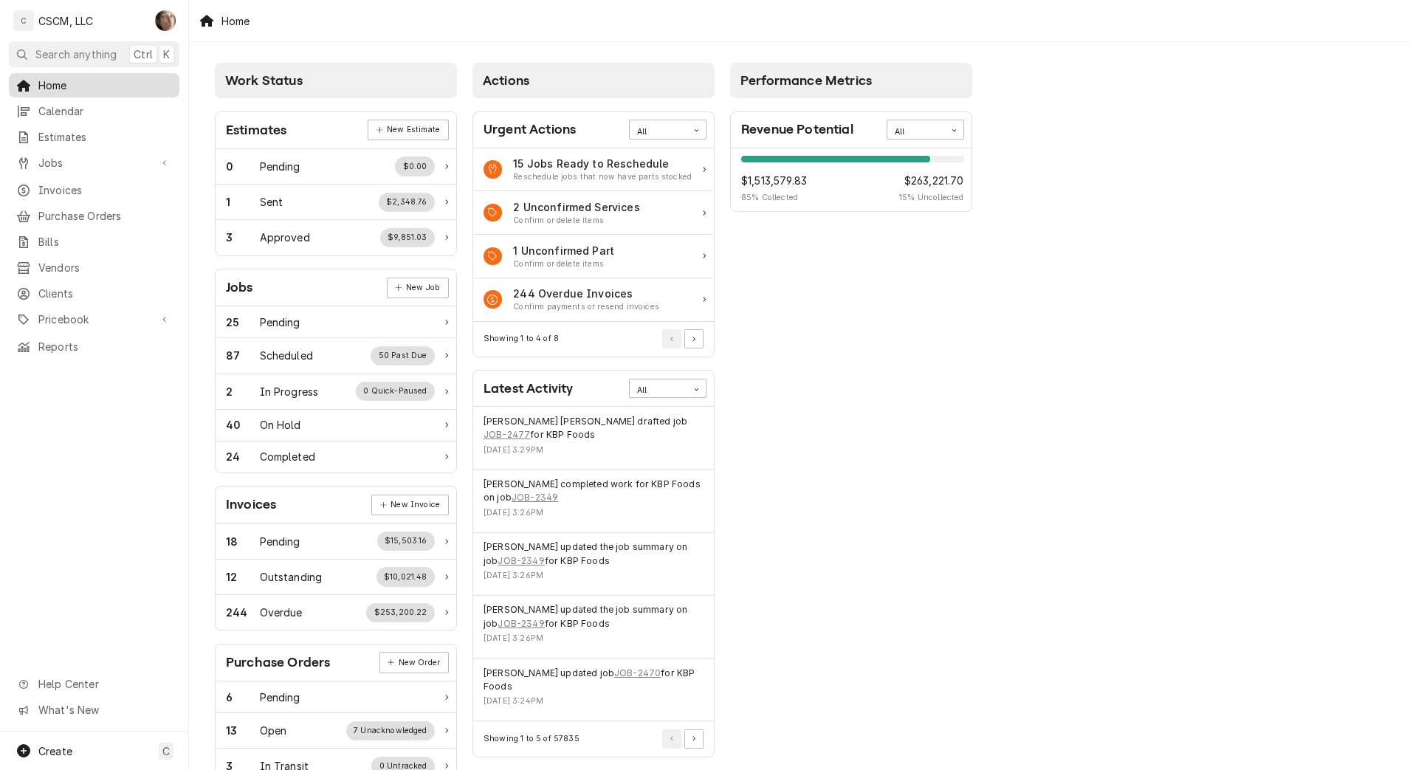
click at [92, 79] on span "Home" at bounding box center [105, 86] width 134 height 16
click at [81, 156] on span "Jobs" at bounding box center [93, 163] width 111 height 16
click at [104, 185] on span "Jobs" at bounding box center [105, 189] width 134 height 16
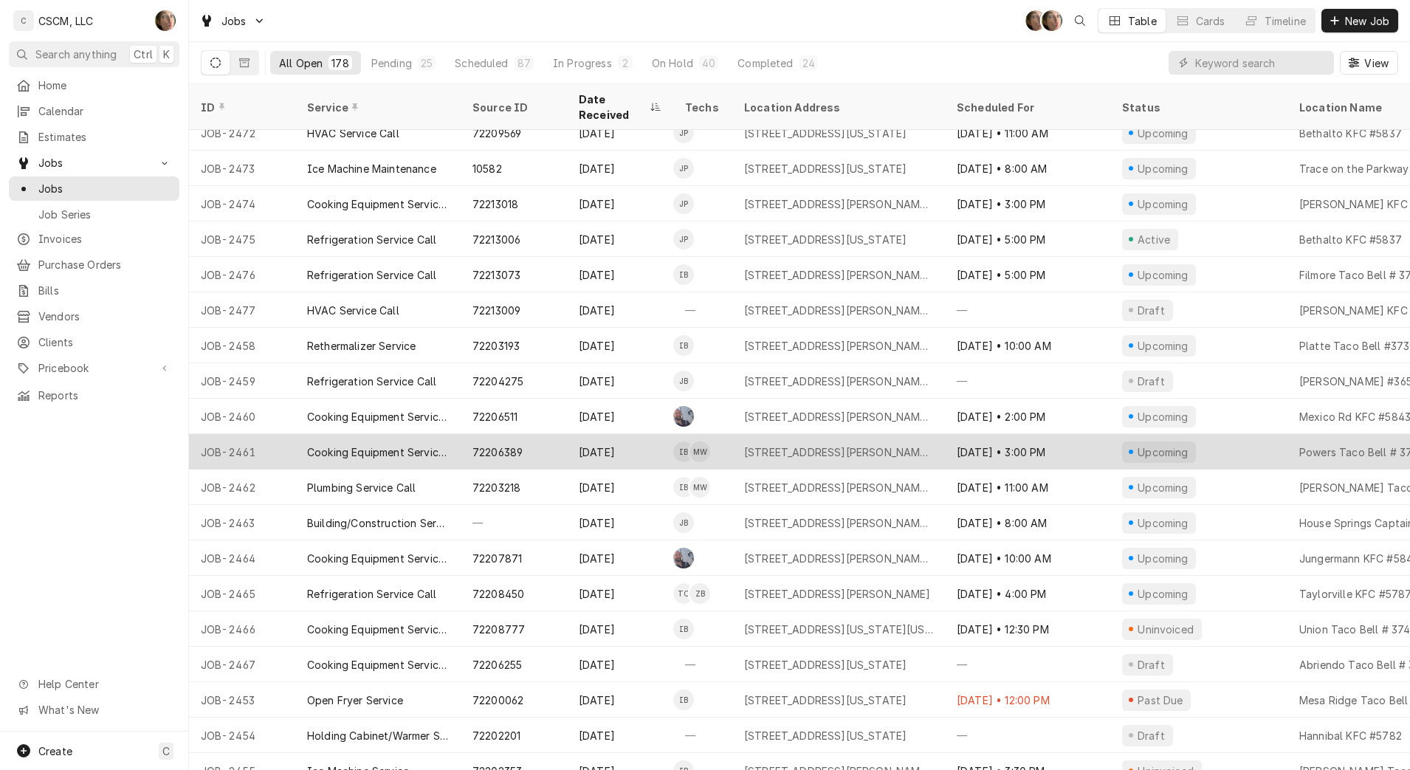
scroll to position [171, 0]
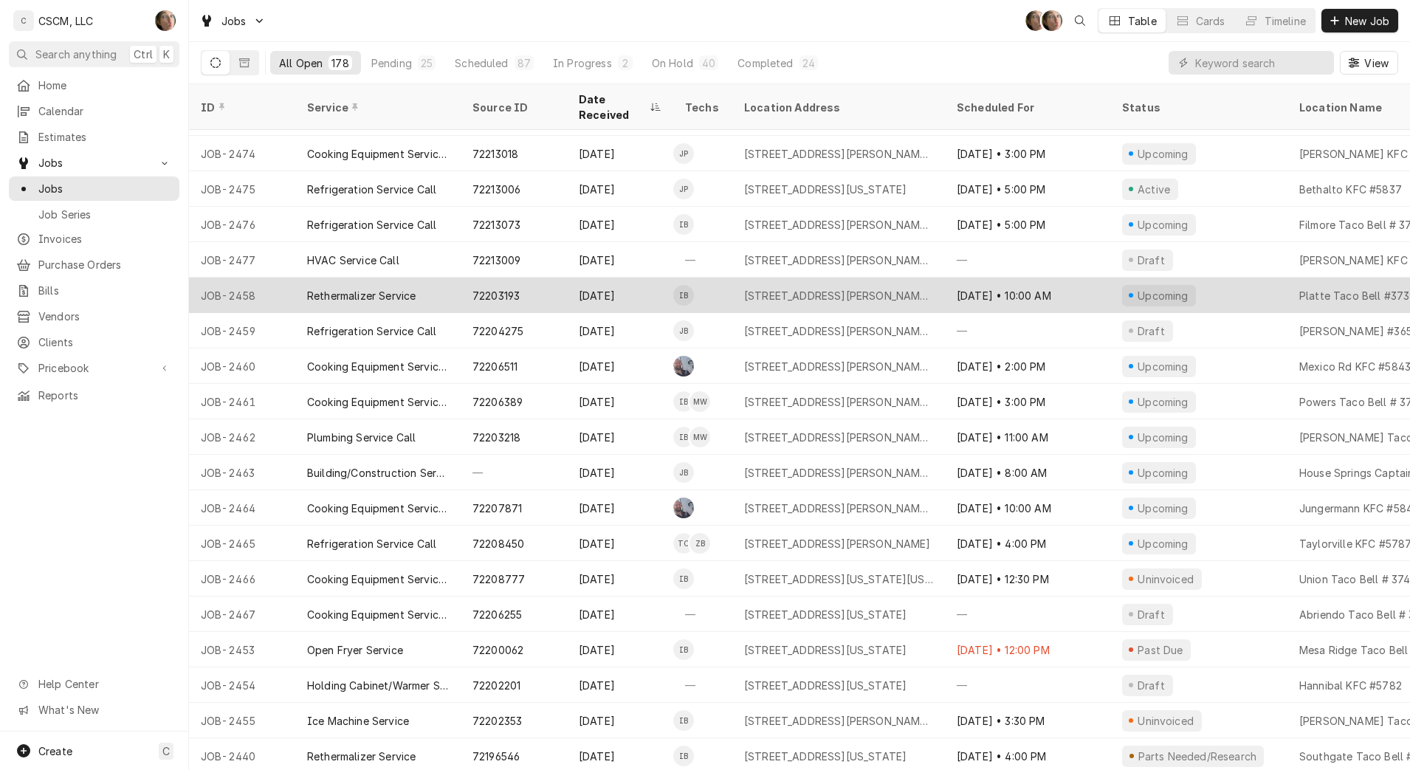
click at [399, 288] on div "Rethermalizer Service" at bounding box center [361, 296] width 109 height 16
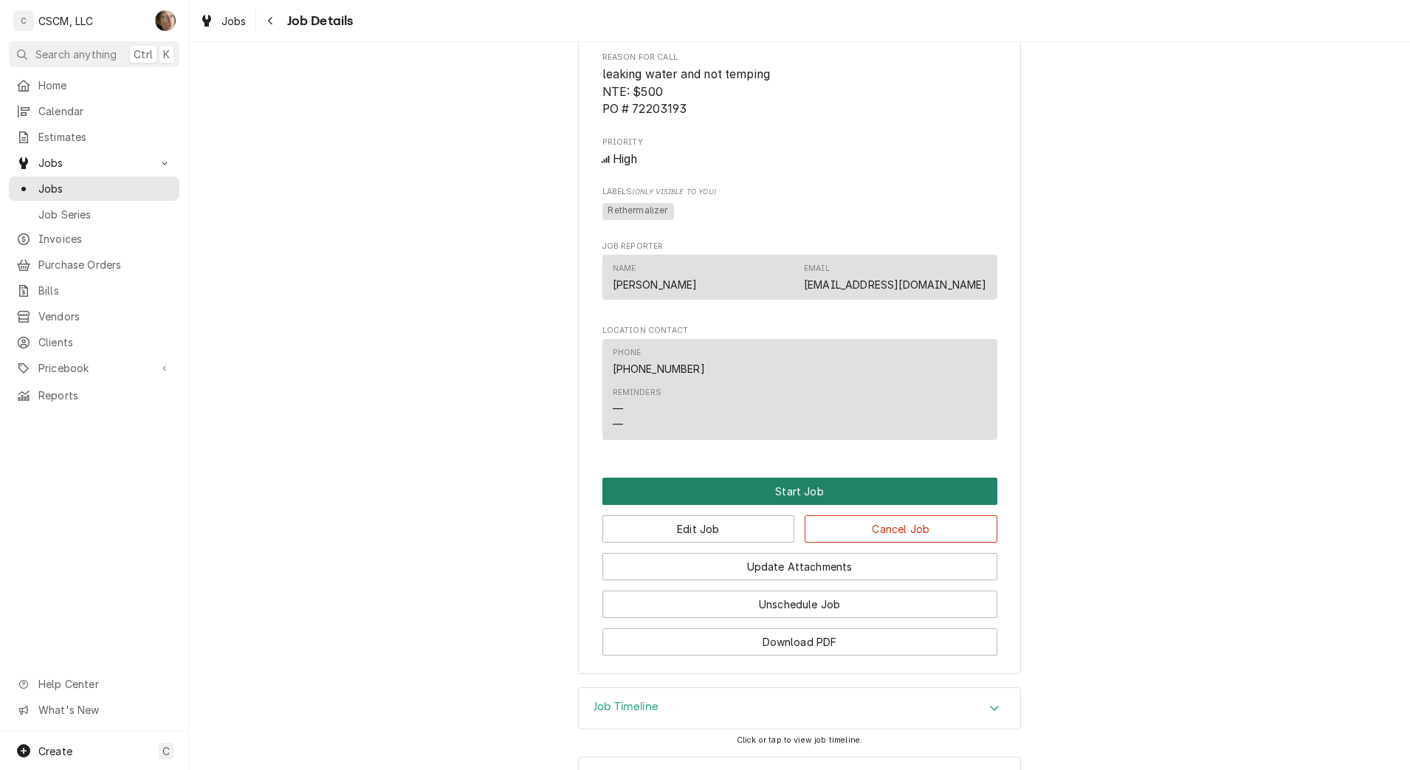
scroll to position [787, 0]
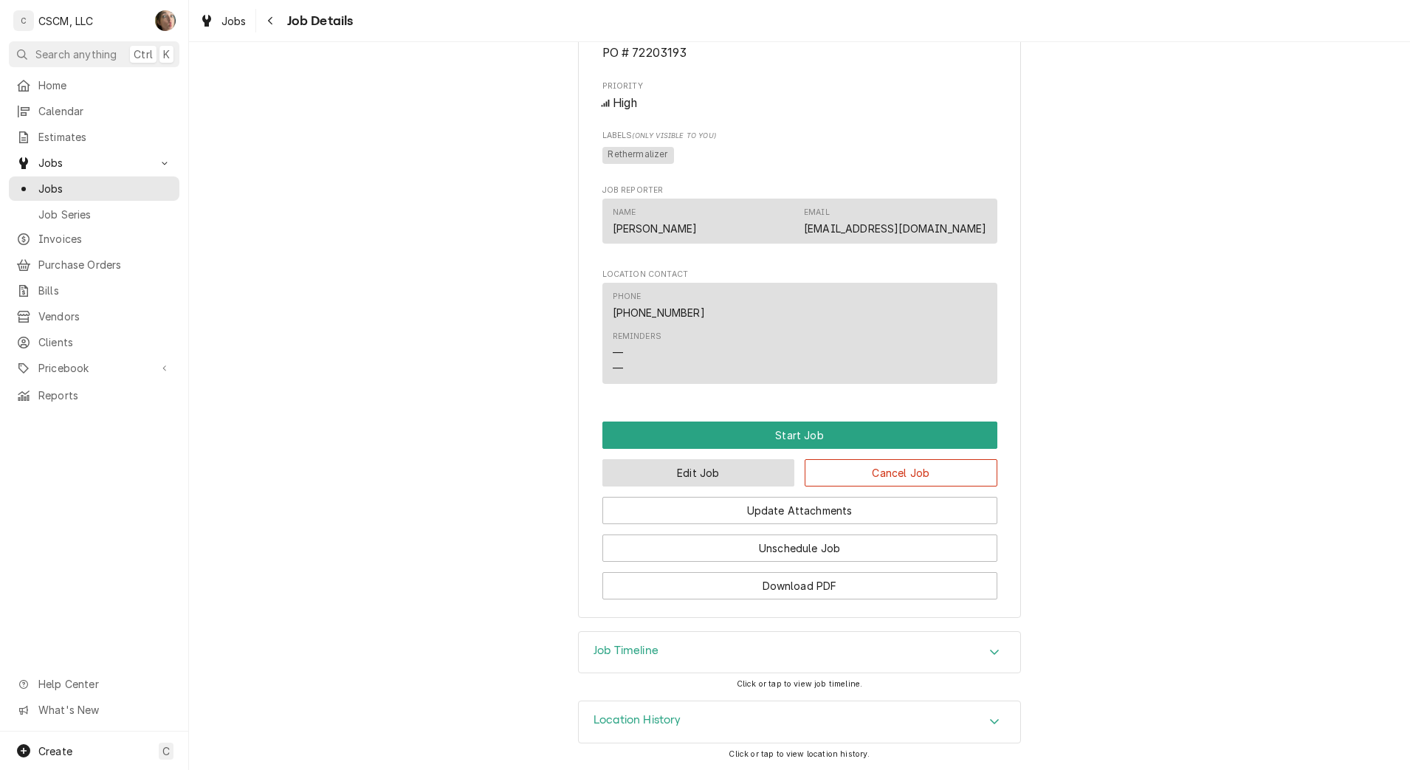
click at [647, 466] on button "Edit Job" at bounding box center [698, 472] width 193 height 27
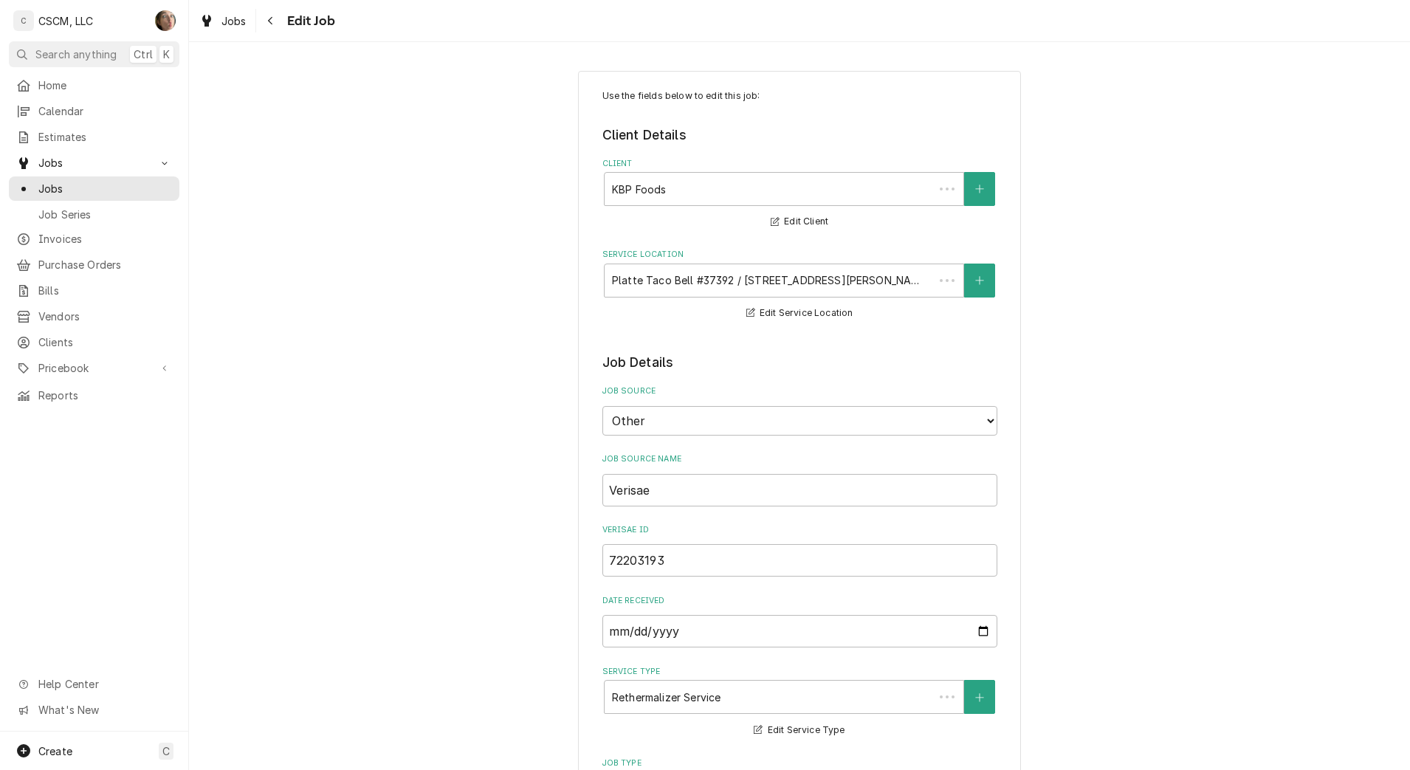
type textarea "x"
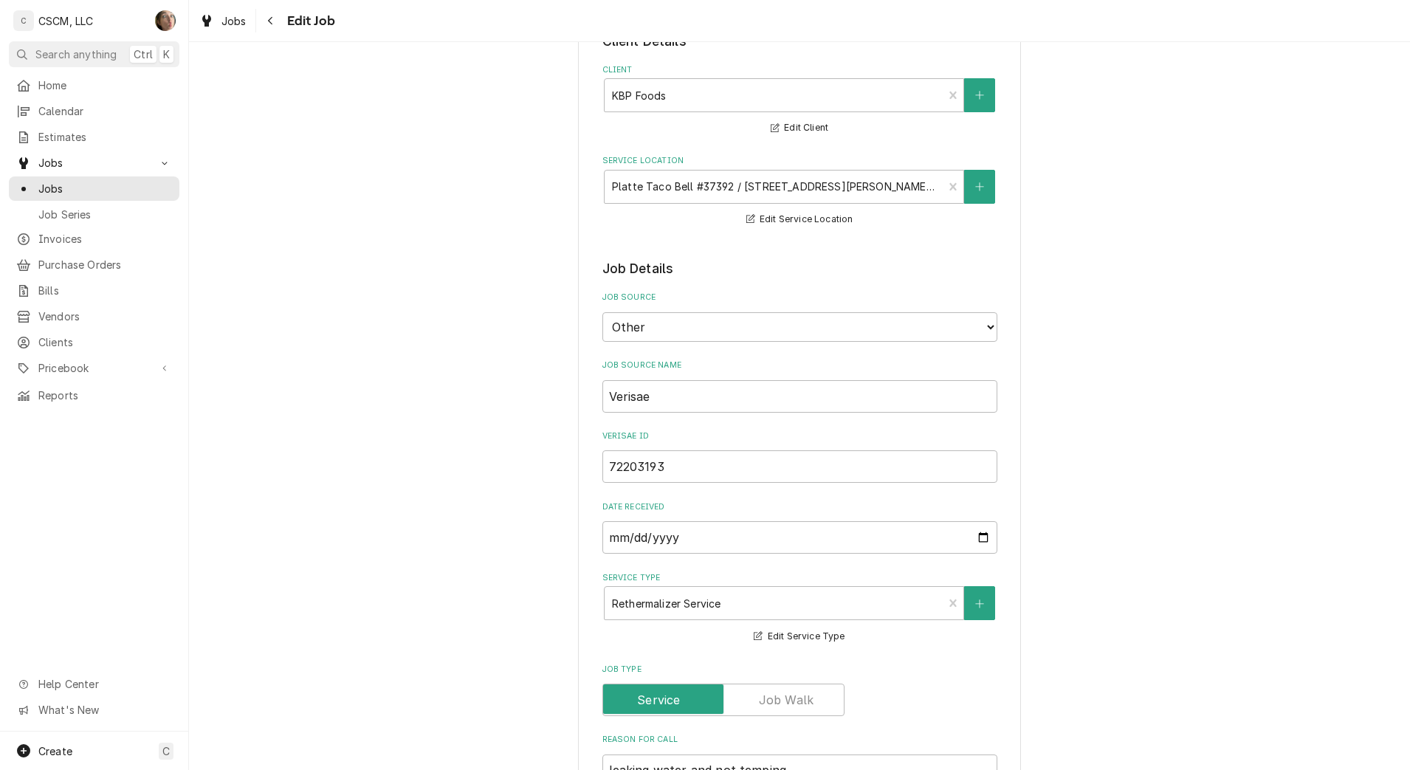
scroll to position [369, 0]
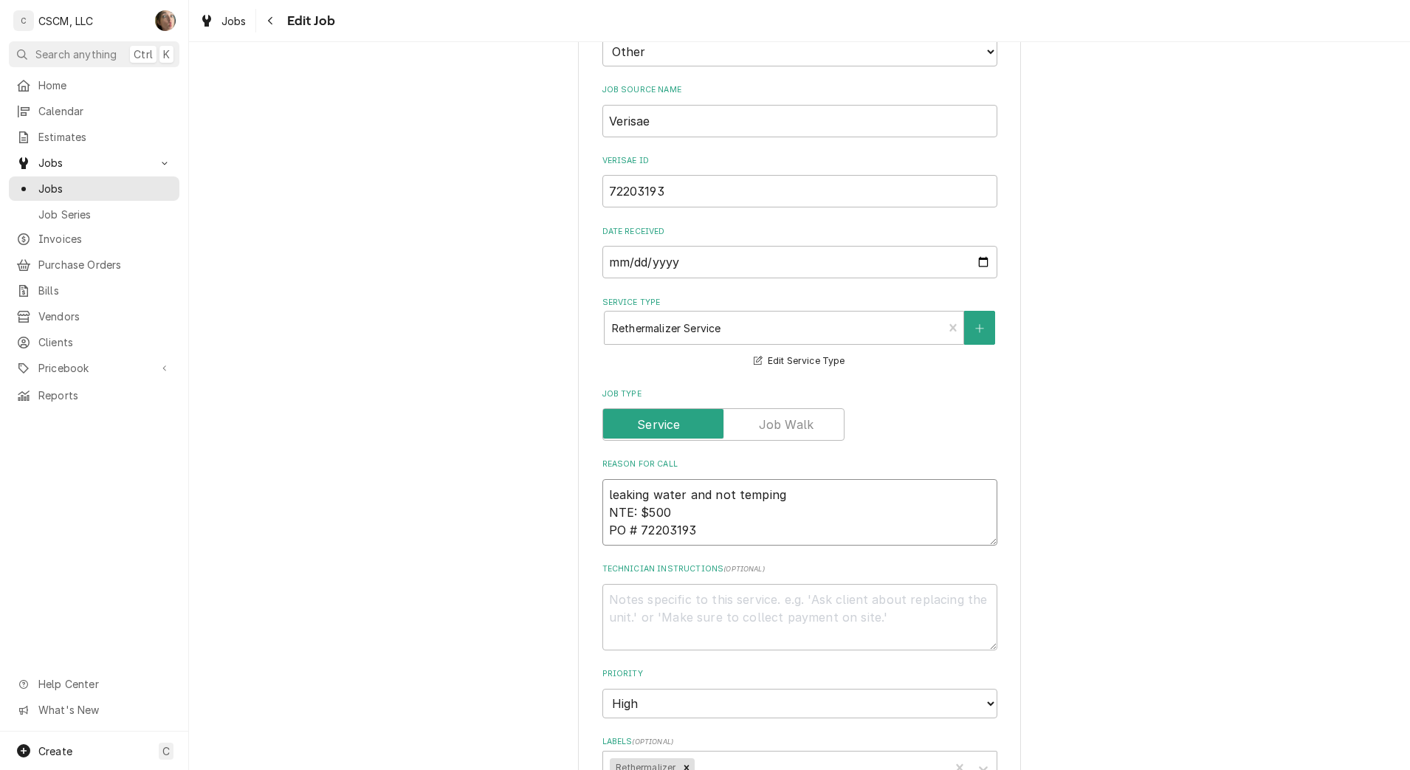
click at [602, 494] on textarea "leaking water and not temping NTE: $500 PO # 72203193" at bounding box center [799, 512] width 395 height 66
type textarea "eleaking water and not temping NTE: $500 PO # 72203193"
type textarea "x"
type textarea "erleaking water and not temping NTE: $500 PO # 72203193"
type textarea "x"
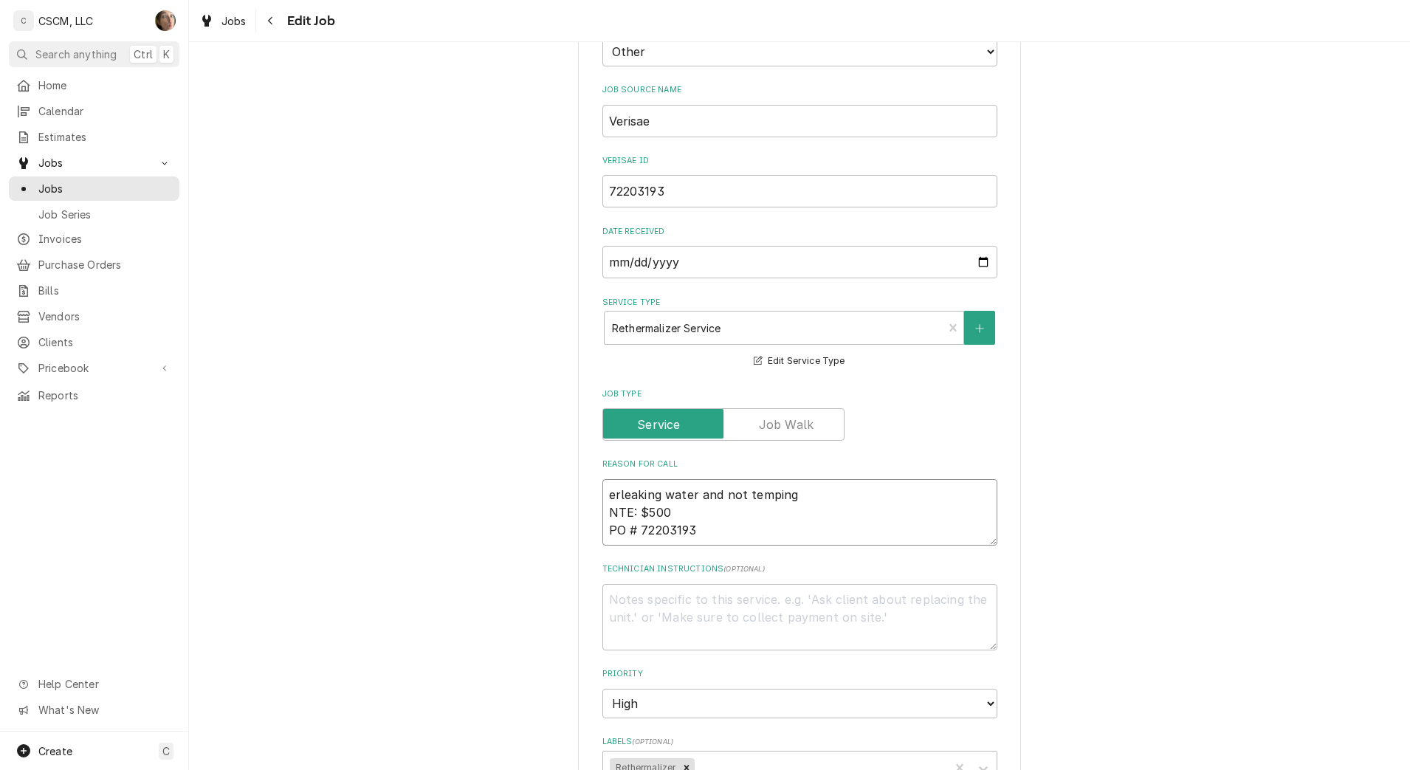
type textarea "ertleaking water and not temping NTE: $500 PO # 72203193"
type textarea "x"
type textarea "erthleaking water and not temping NTE: $500 PO # 72203193"
type textarea "x"
type textarea "ertheleaking water and not temping NTE: $500 PO # 72203193"
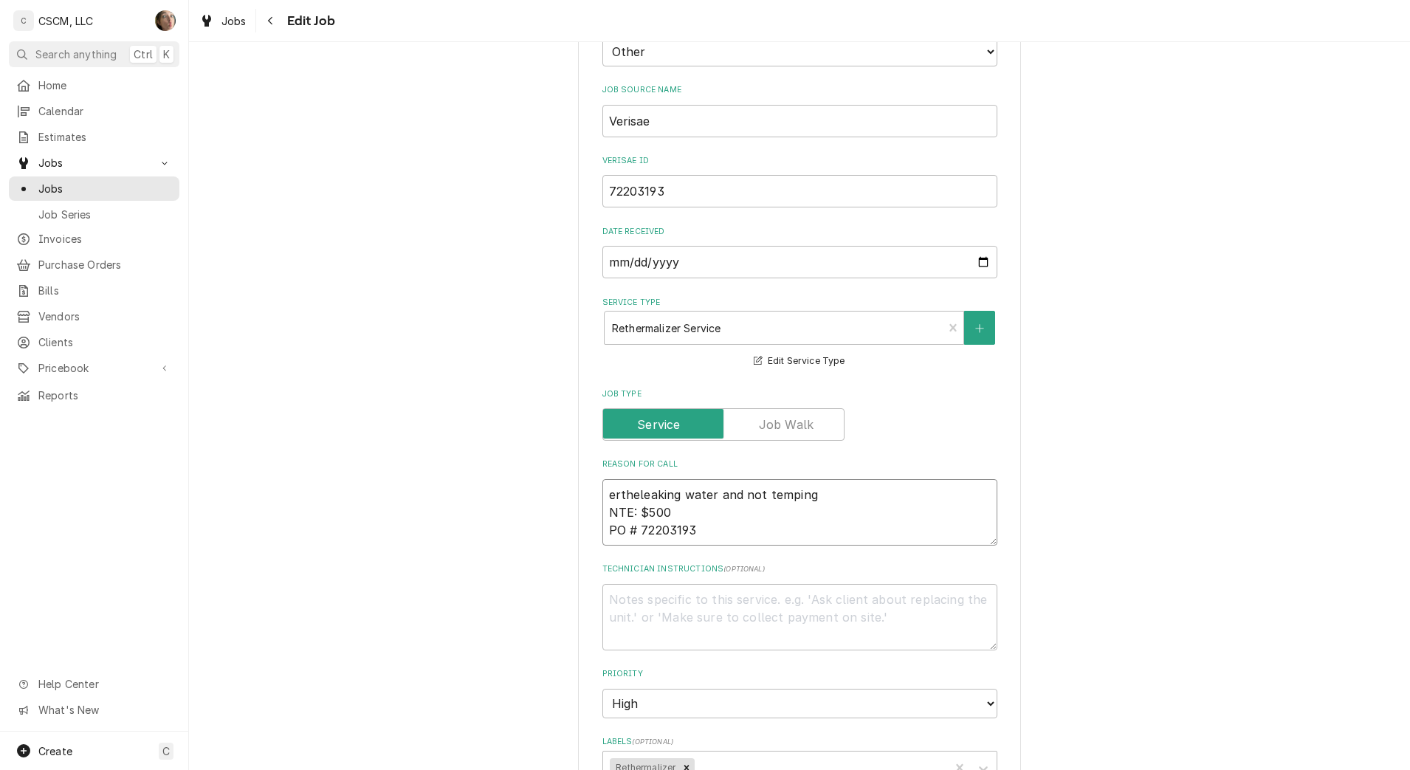
type textarea "x"
type textarea "ertherleaking water and not temping NTE: $500 PO # 72203193"
type textarea "x"
type textarea "erthermleaking water and not temping NTE: $500 PO # 72203193"
type textarea "x"
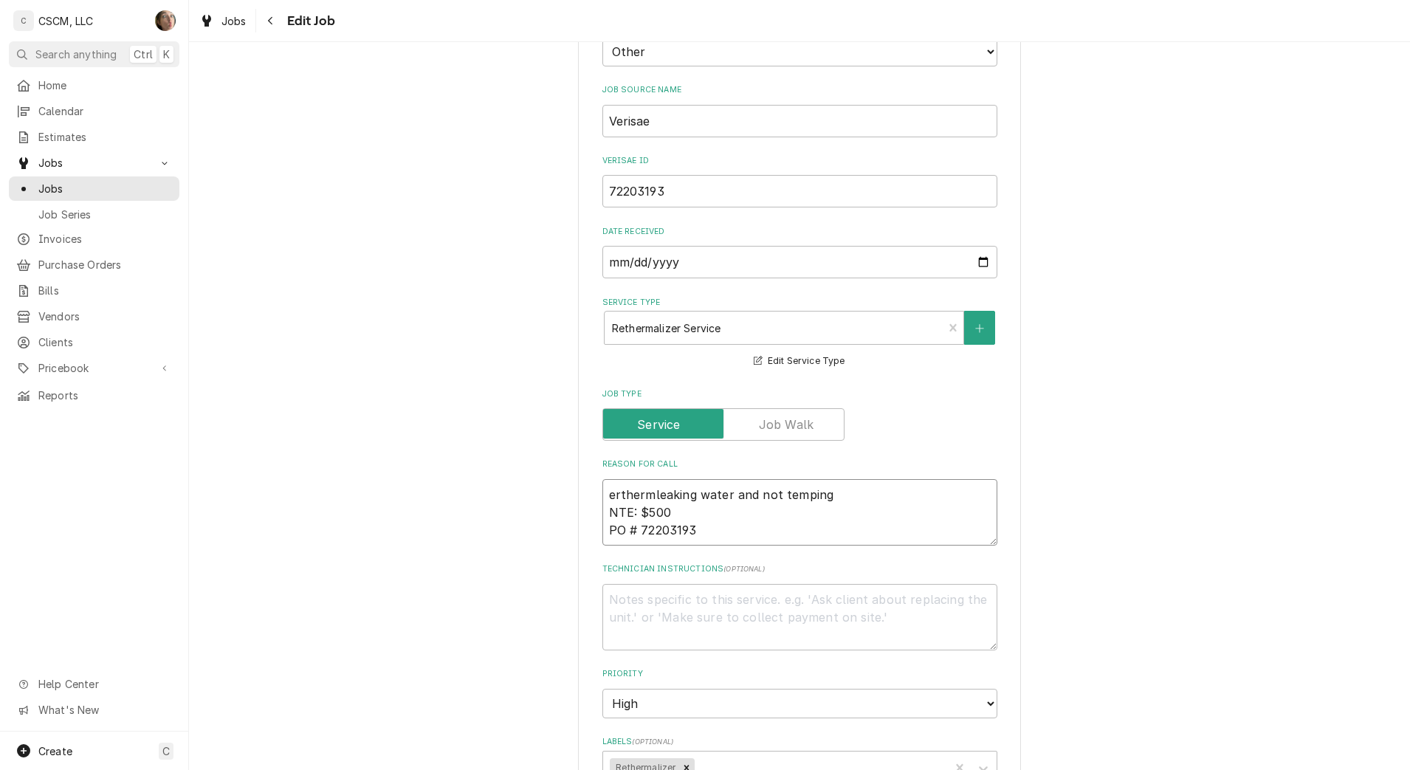
type textarea "erthermaleaking water and not temping NTE: $500 PO # 72203193"
type textarea "x"
type textarea "erthermalleaking water and not temping NTE: $500 PO # 72203193"
type textarea "x"
type textarea "erthermalileaking water and not temping NTE: $500 PO # 72203193"
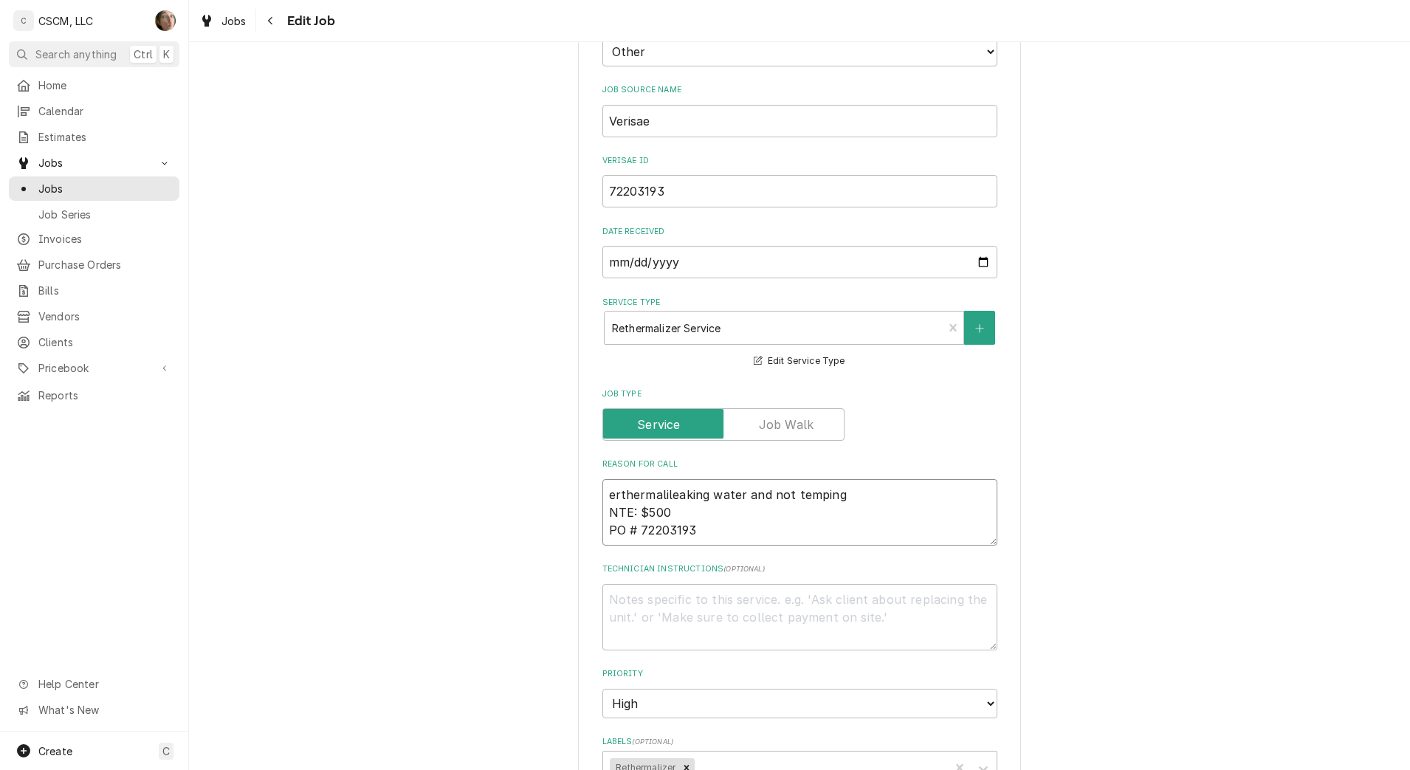
type textarea "x"
type textarea "erthermalizleaking water and not temping NTE: $500 PO # 72203193"
type textarea "x"
type textarea "erthermalizeleaking water and not temping NTE: $500 PO # 72203193"
type textarea "x"
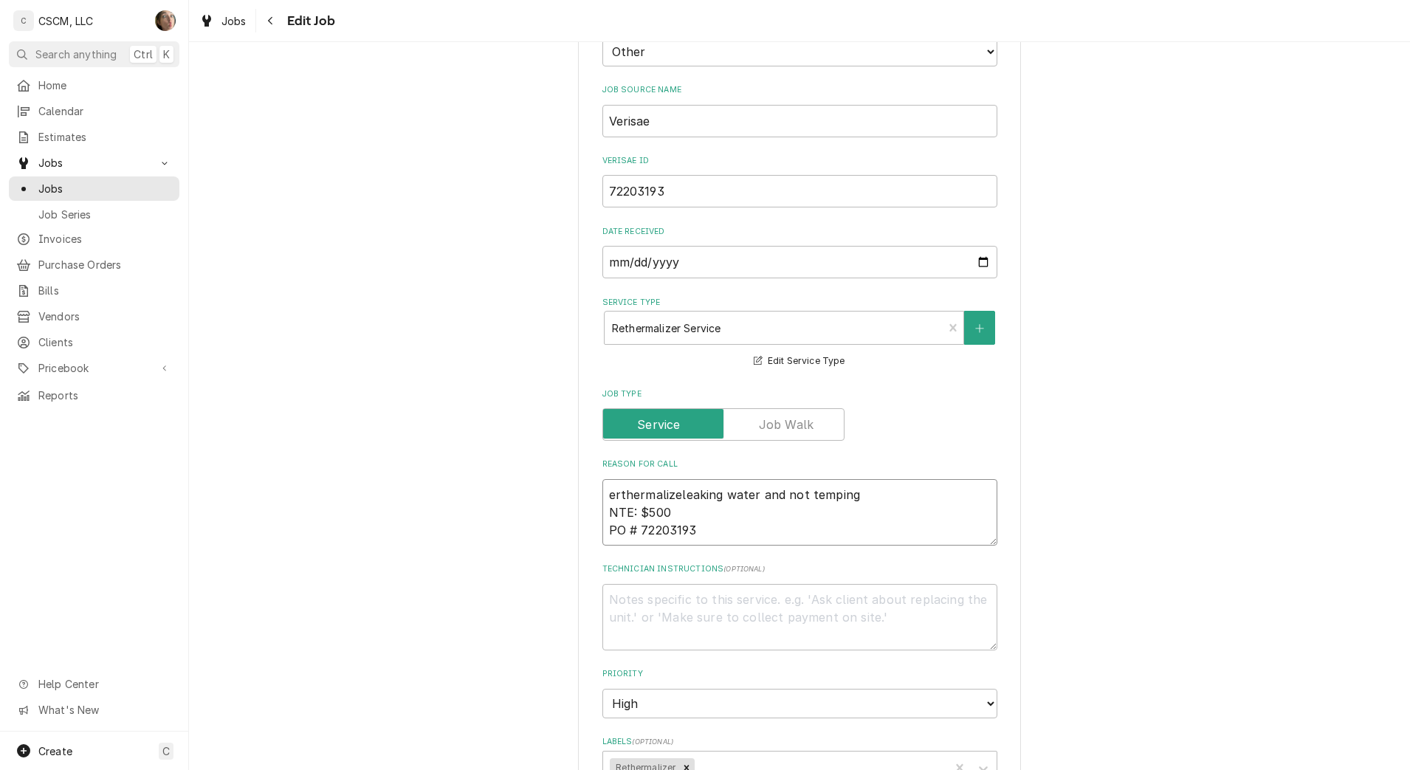
type textarea "erthermalizerleaking water and not temping NTE: $500 PO # 72203193"
type textarea "x"
type textarea "erthermalizer leaking water and not temping NTE: $500 PO # 72203193"
type textarea "x"
type textarea "rthermalizer leaking water and not temping NTE: $500 PO # 72203193"
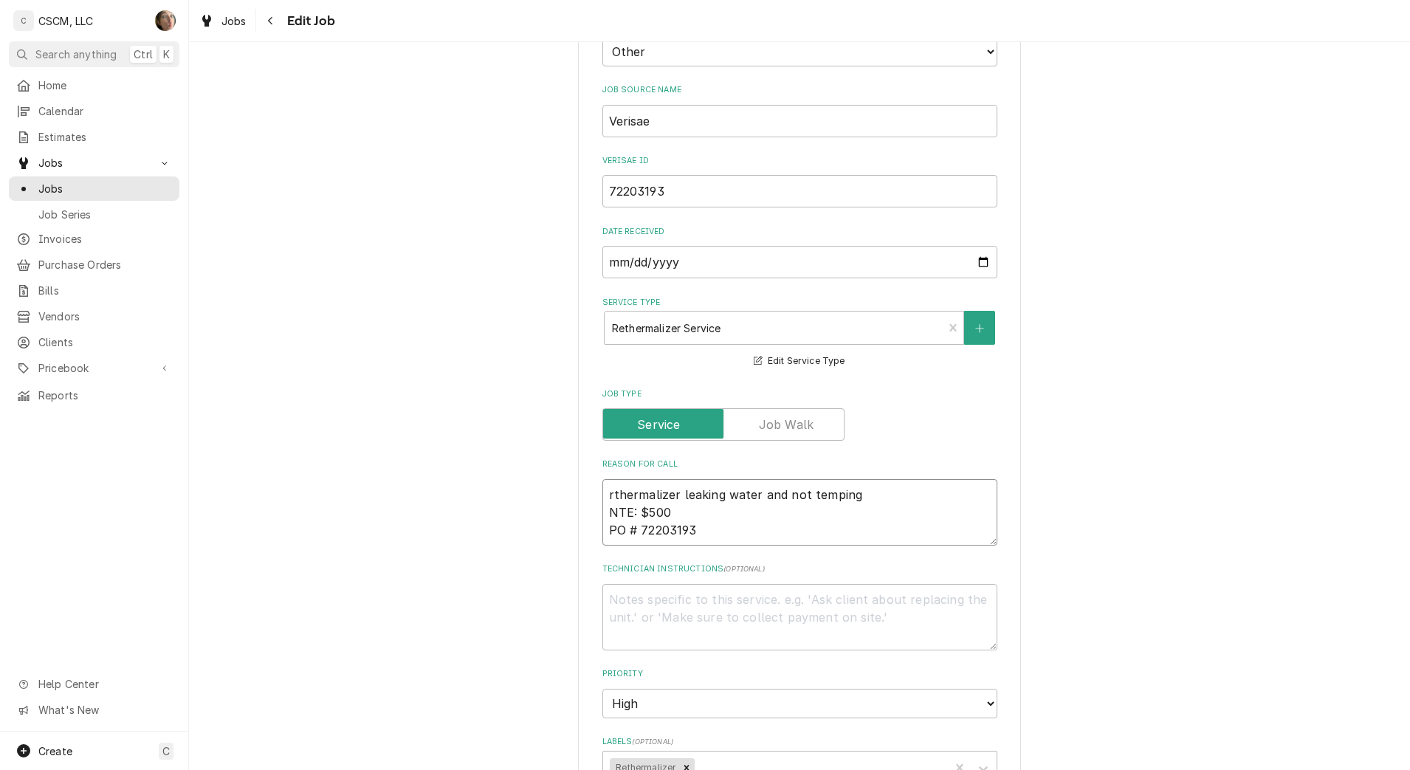
type textarea "x"
type textarea "thermalizer leaking water and not temping NTE: $500 PO # 72203193"
type textarea "x"
type textarea "rthermalizer leaking water and not temping NTE: $500 PO # 72203193"
type textarea "x"
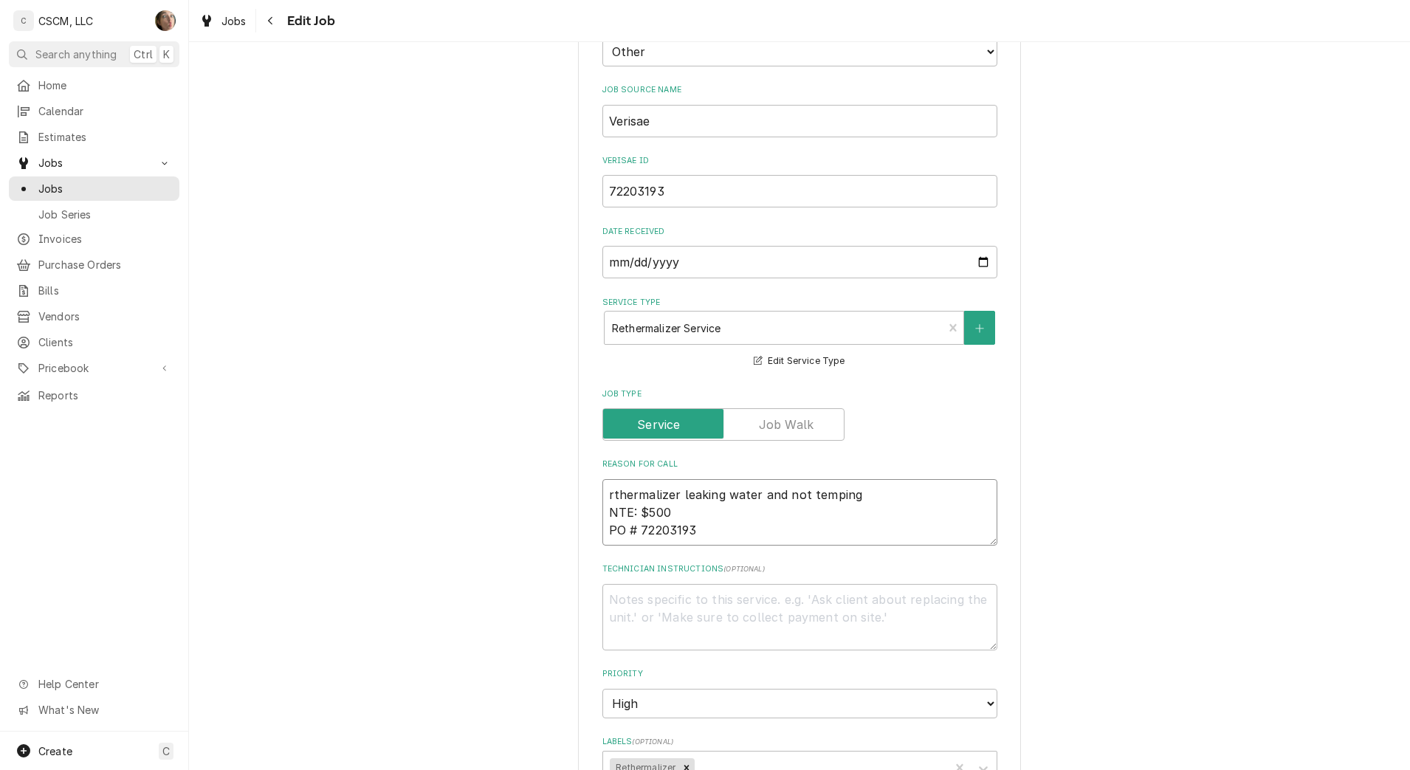
type textarea "rethermalizer leaking water and not temping NTE: $500 PO # 72203193"
type textarea "x"
type textarea "rethermalizer leaking water and not temping NTE: $500 PO # 72203193"
click at [700, 324] on div "Service Type" at bounding box center [774, 327] width 324 height 27
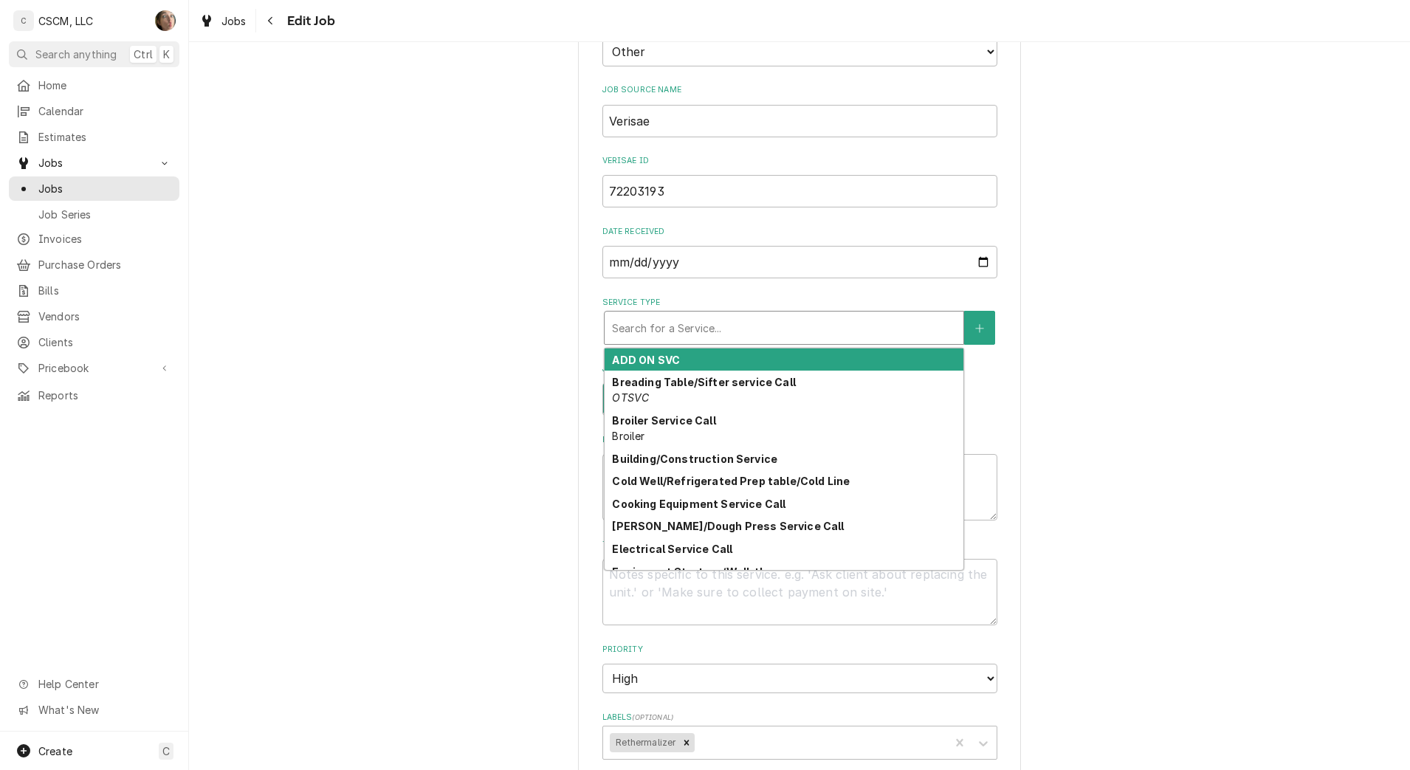
type textarea "x"
type input "c"
type textarea "x"
type input "co"
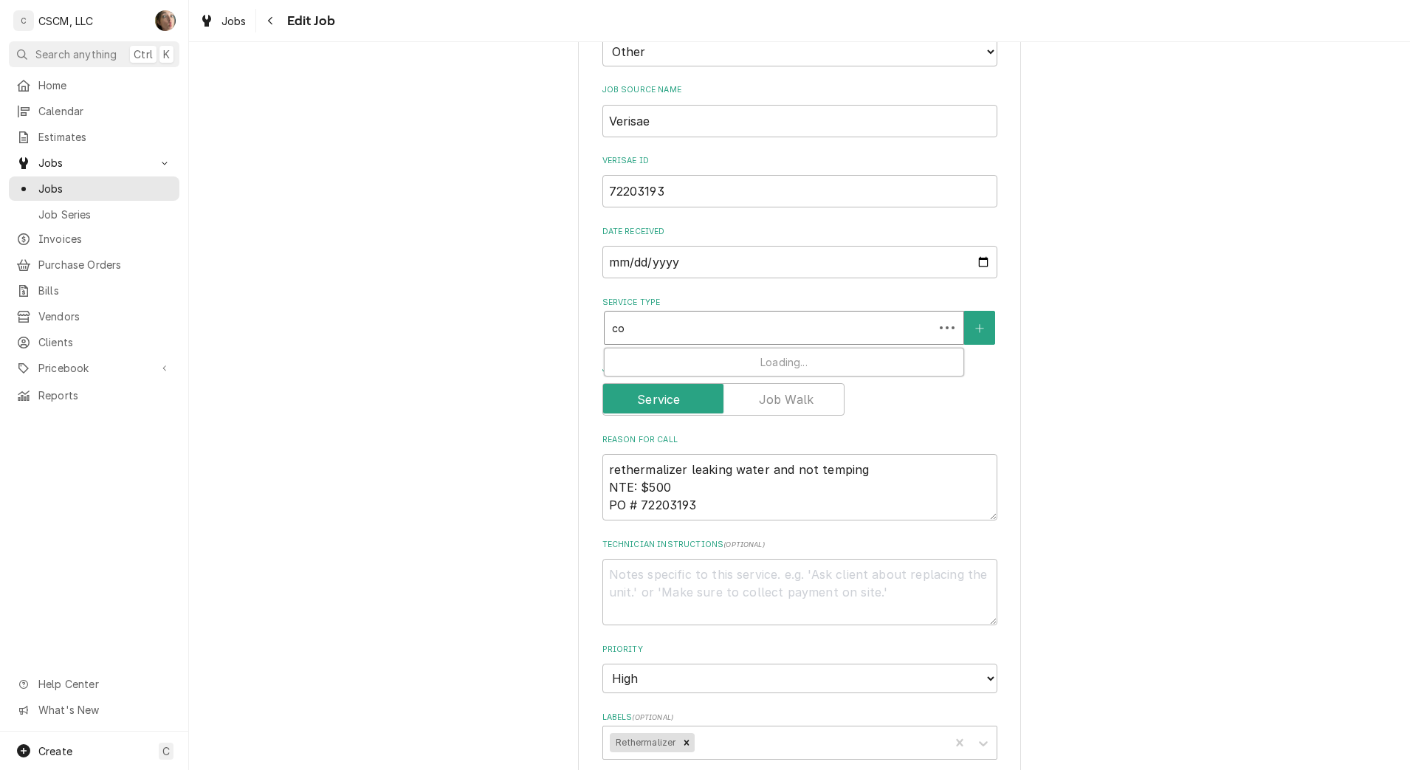
type textarea "x"
type input "cook"
type textarea "x"
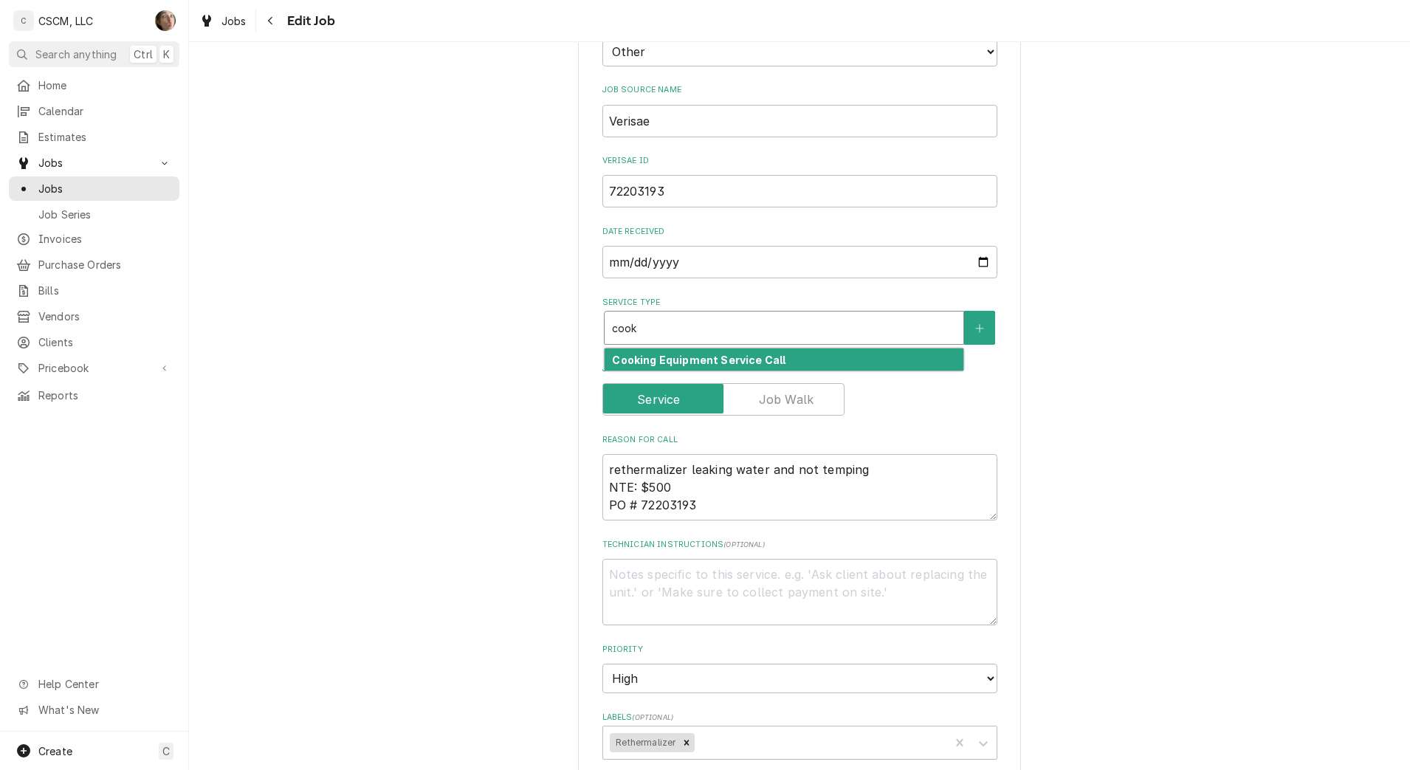
click at [863, 355] on div "Cooking Equipment Service Call" at bounding box center [784, 359] width 359 height 23
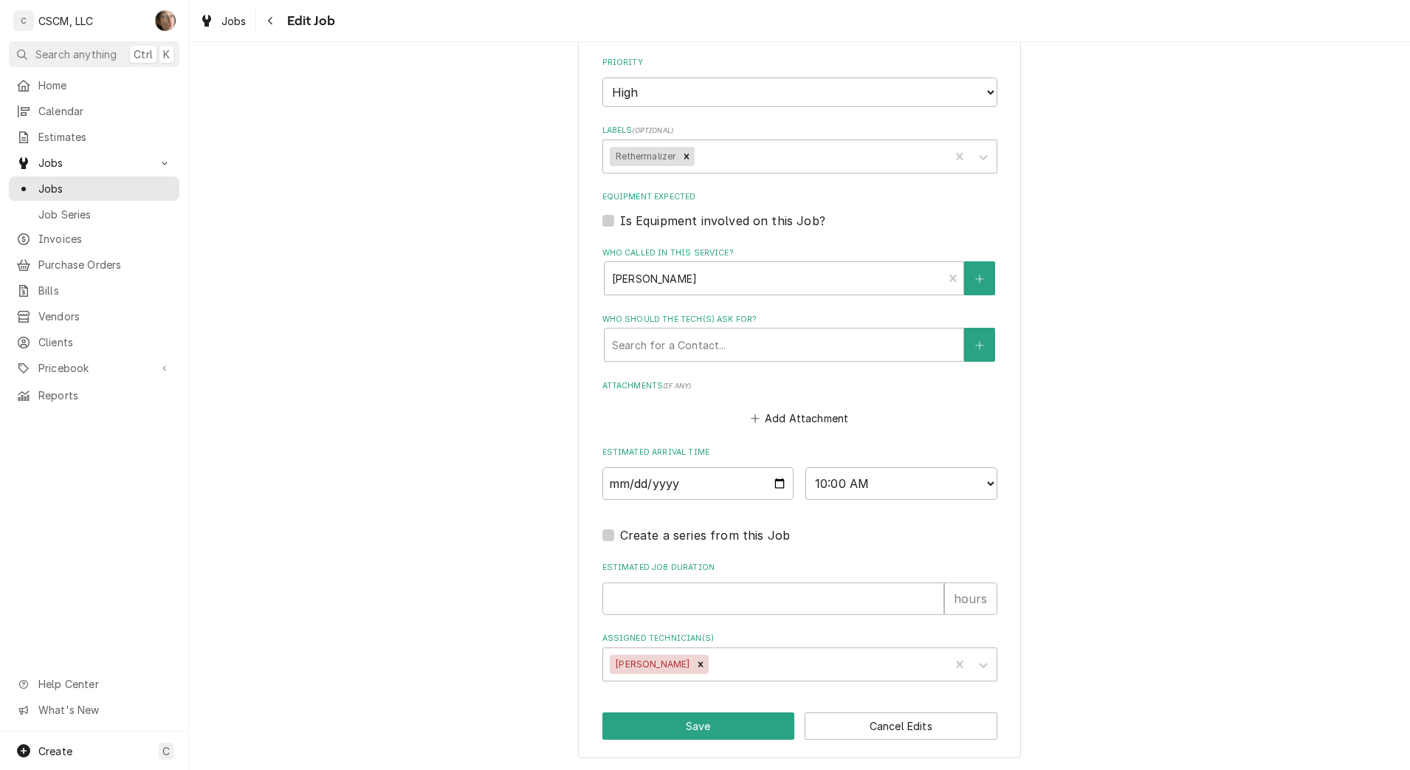
scroll to position [982, 0]
click at [722, 724] on button "Save" at bounding box center [698, 724] width 193 height 27
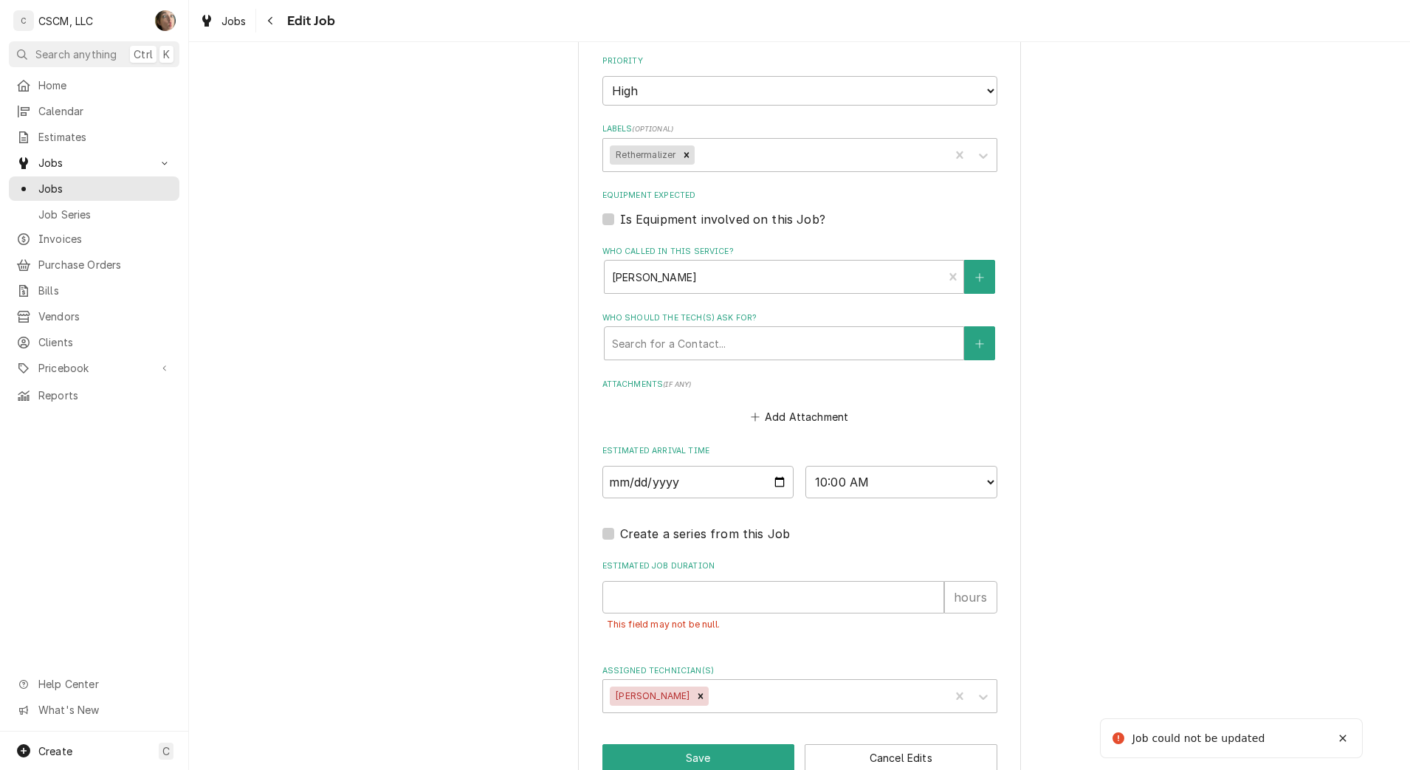
scroll to position [1006, 0]
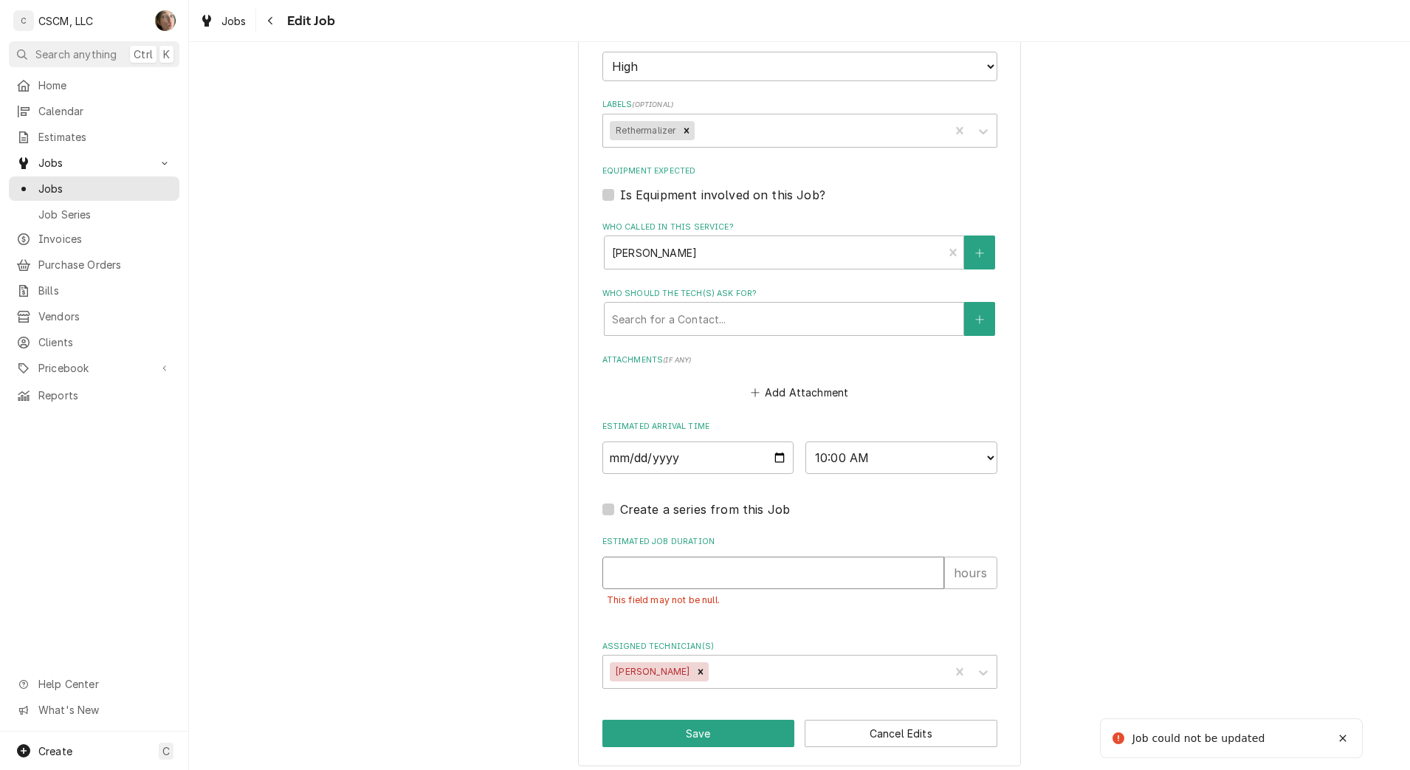
click at [686, 576] on input "Estimated Job Duration" at bounding box center [773, 573] width 342 height 32
type textarea "x"
type input "1"
type textarea "x"
type input "1"
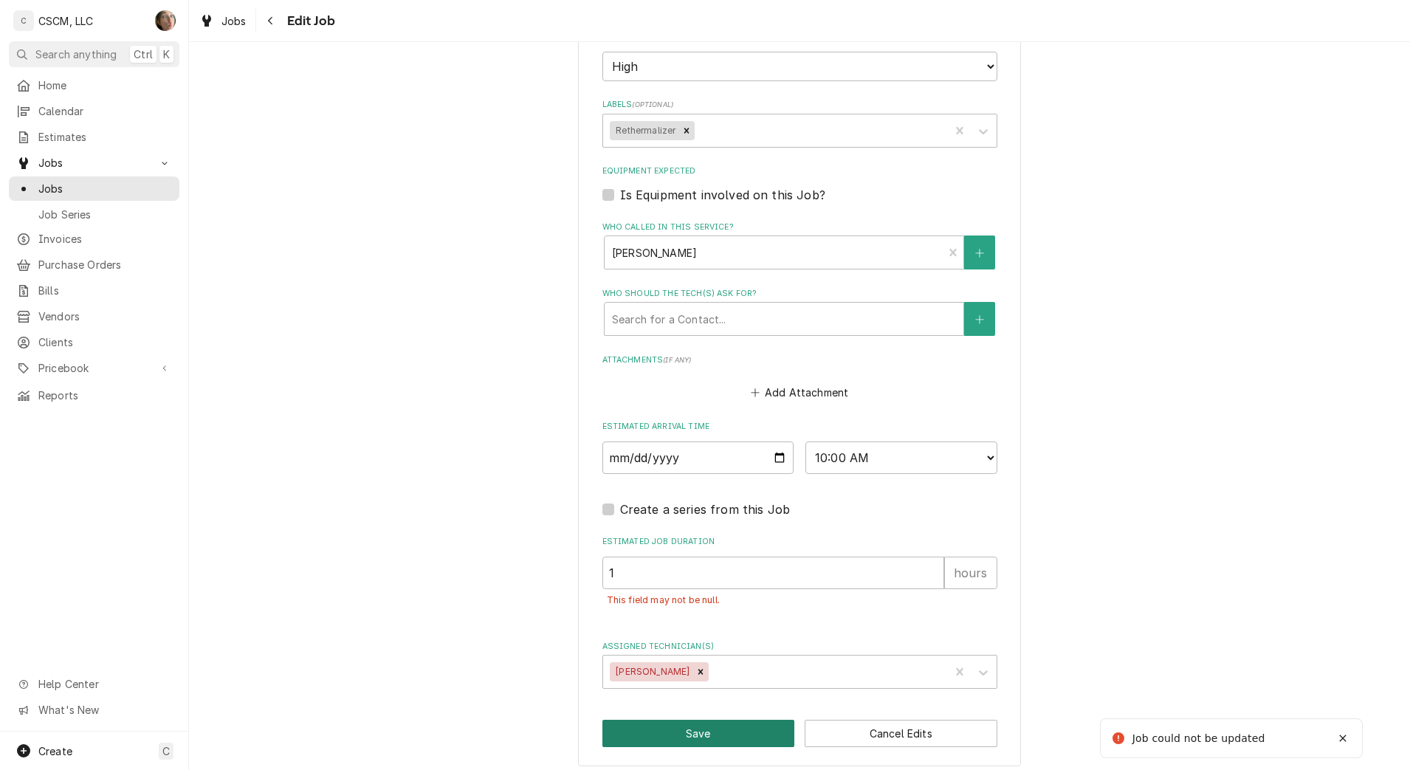
click at [655, 729] on button "Save" at bounding box center [698, 733] width 193 height 27
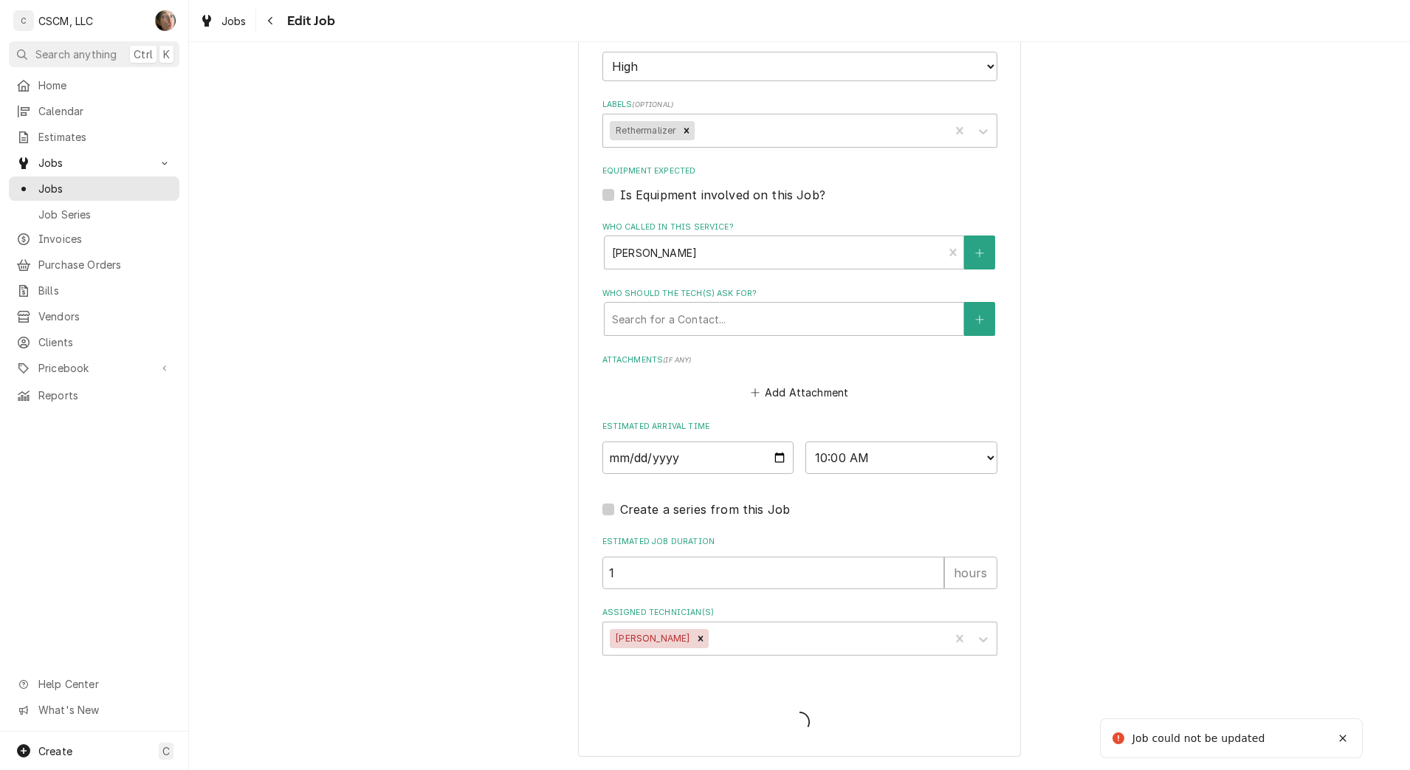
type textarea "x"
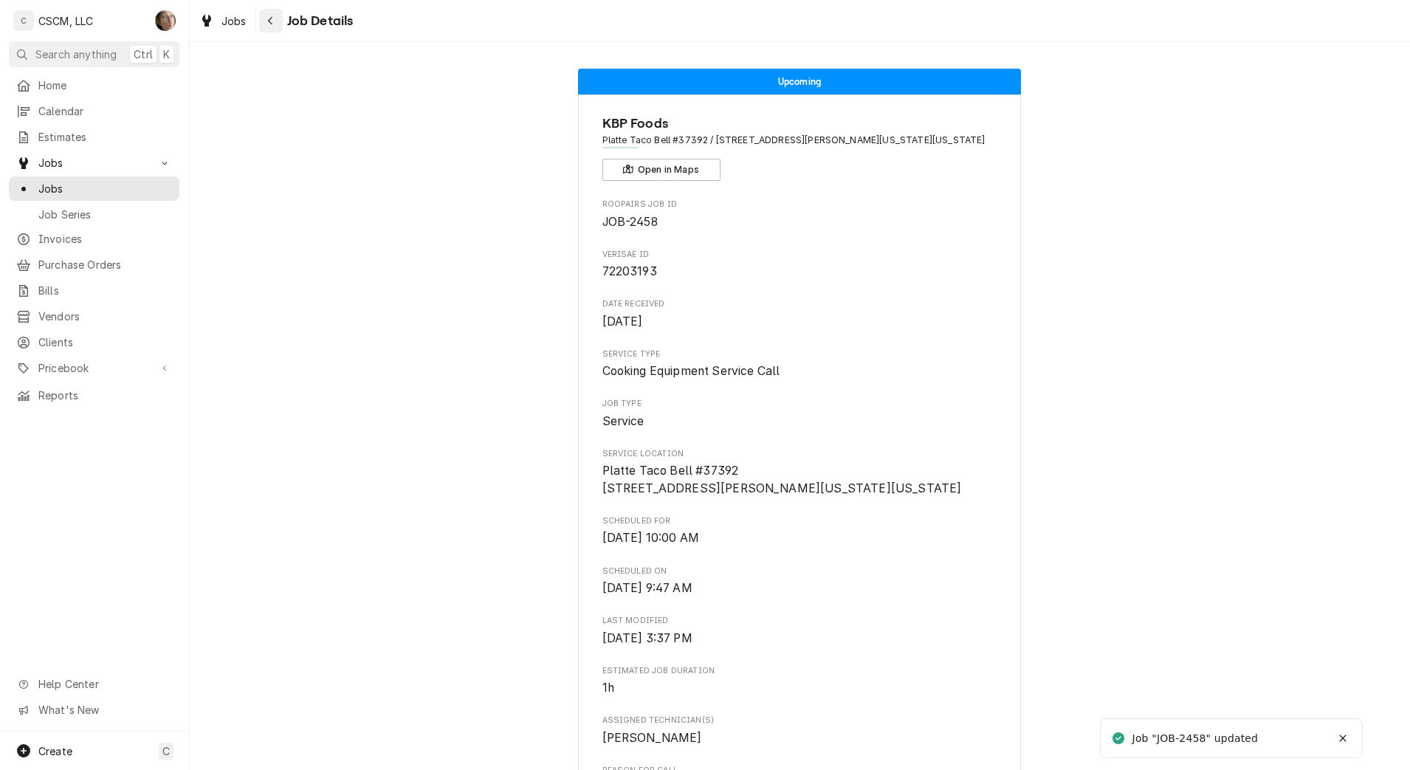
click at [275, 19] on div "Navigate back" at bounding box center [271, 20] width 15 height 15
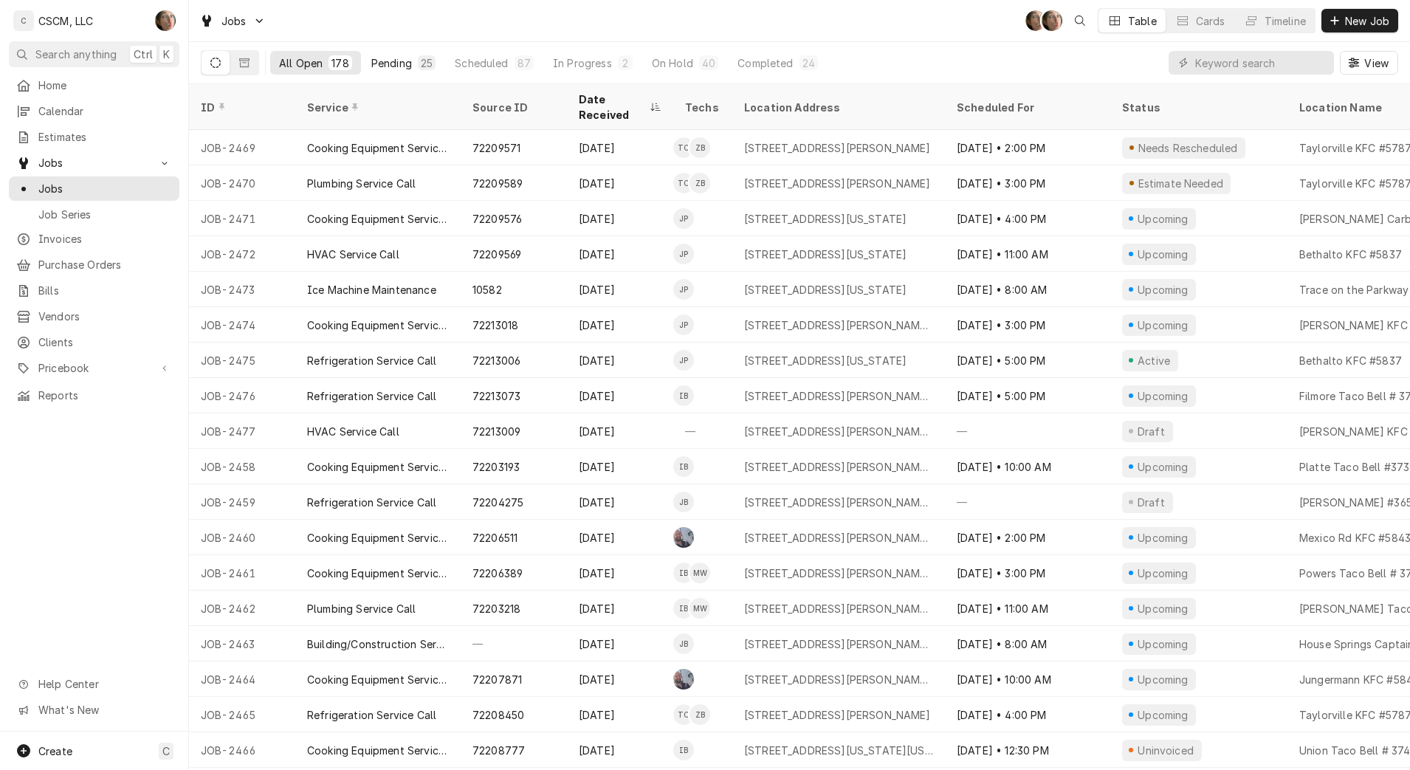
click at [379, 61] on div "Pending" at bounding box center [391, 63] width 41 height 16
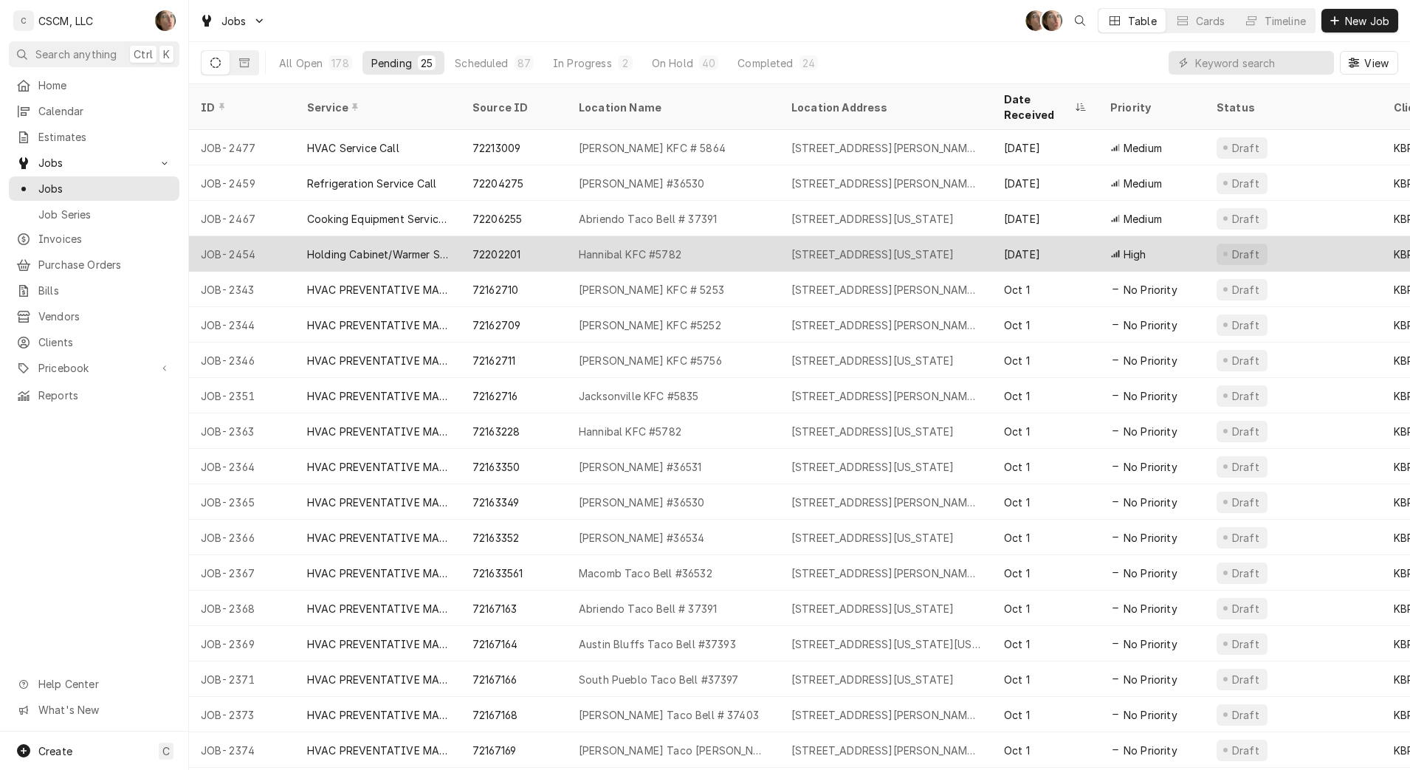
click at [407, 247] on div "Holding Cabinet/Warmer Service" at bounding box center [378, 255] width 142 height 16
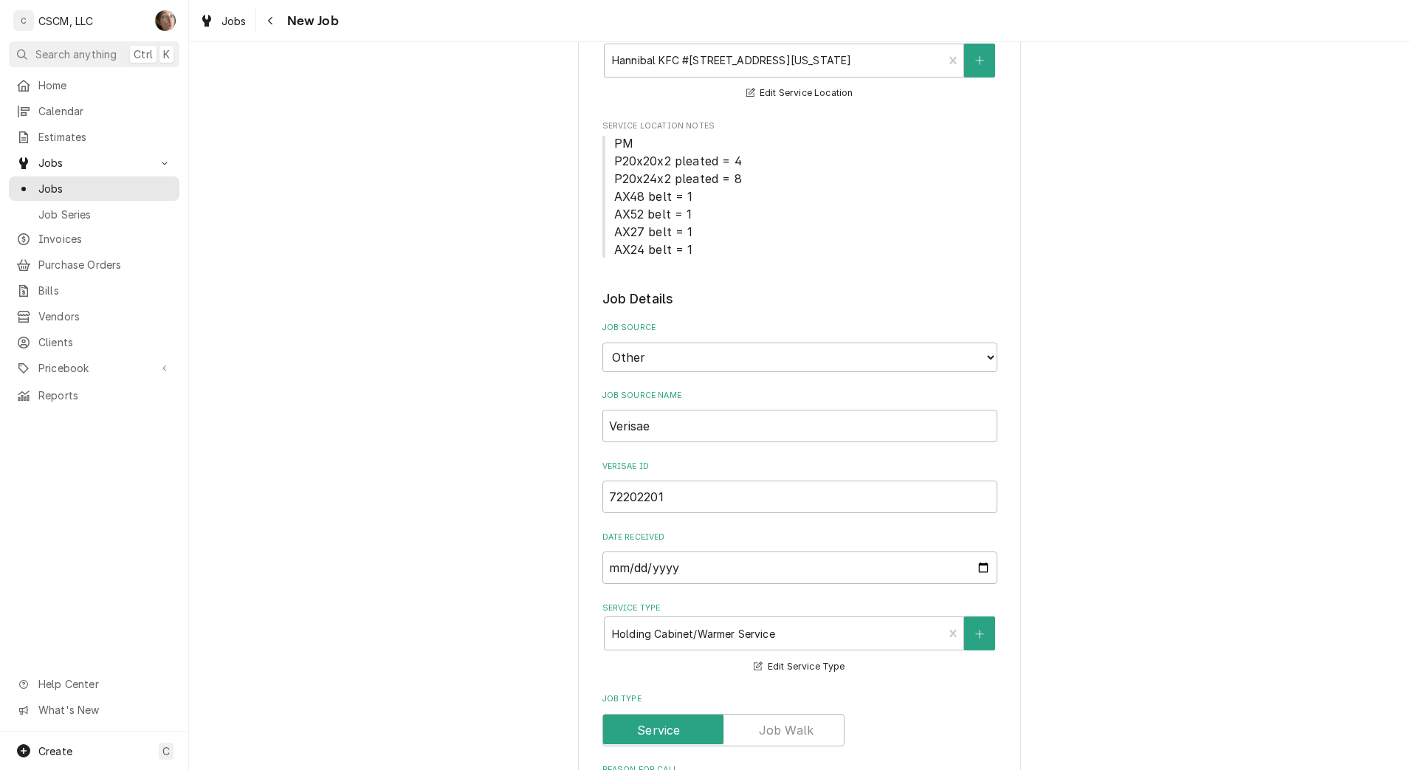
scroll to position [369, 0]
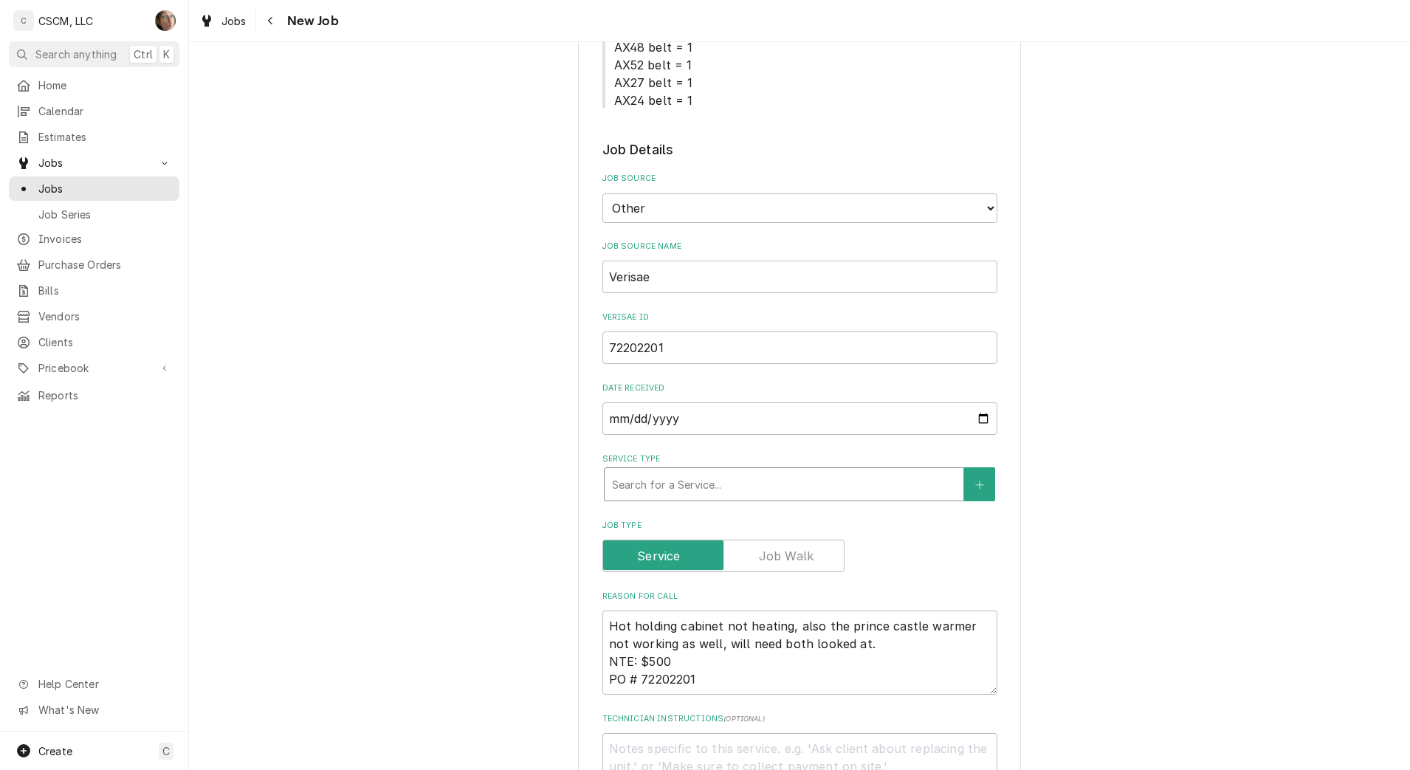
type textarea "x"
type input "c"
type textarea "x"
type input "co"
type textarea "x"
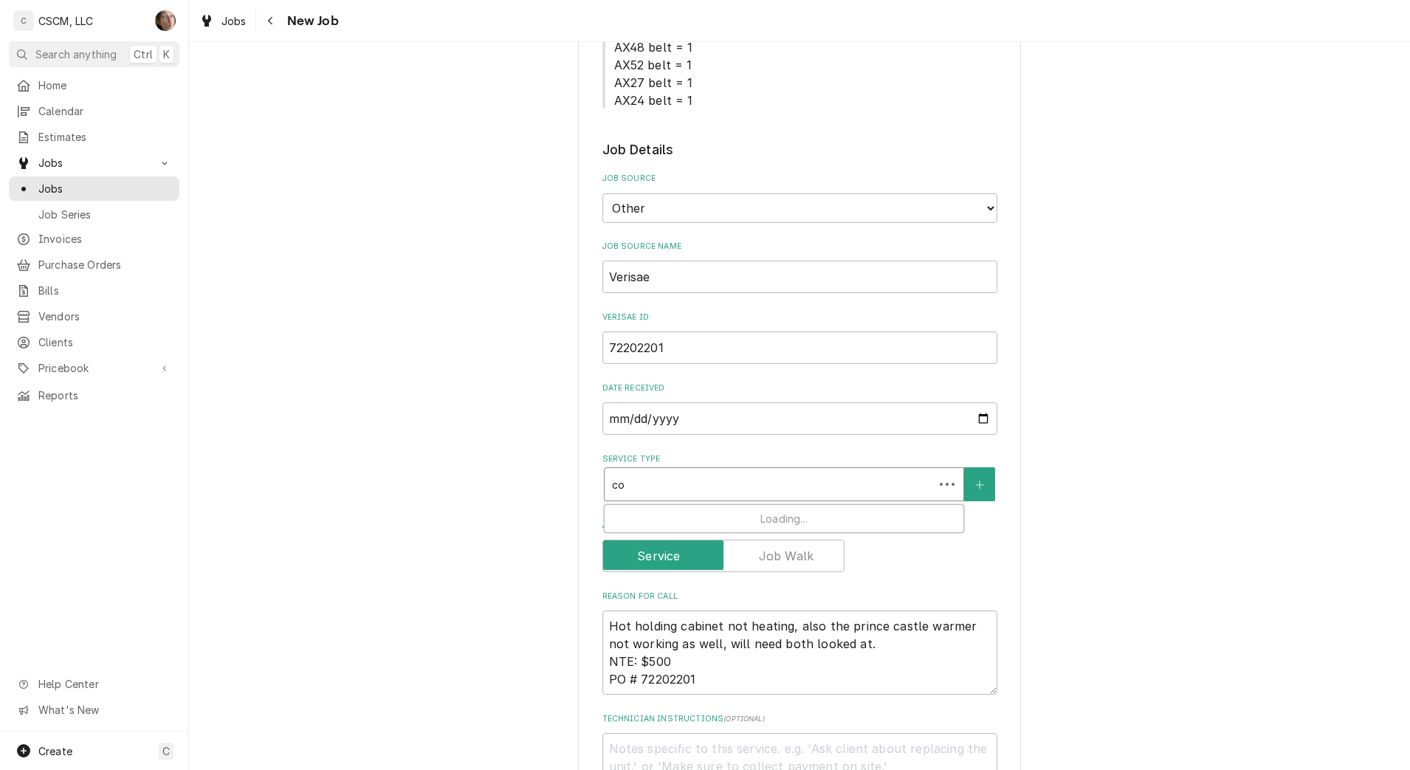
type input "coo"
type textarea "x"
type input "cook"
type textarea "x"
type input "cooki"
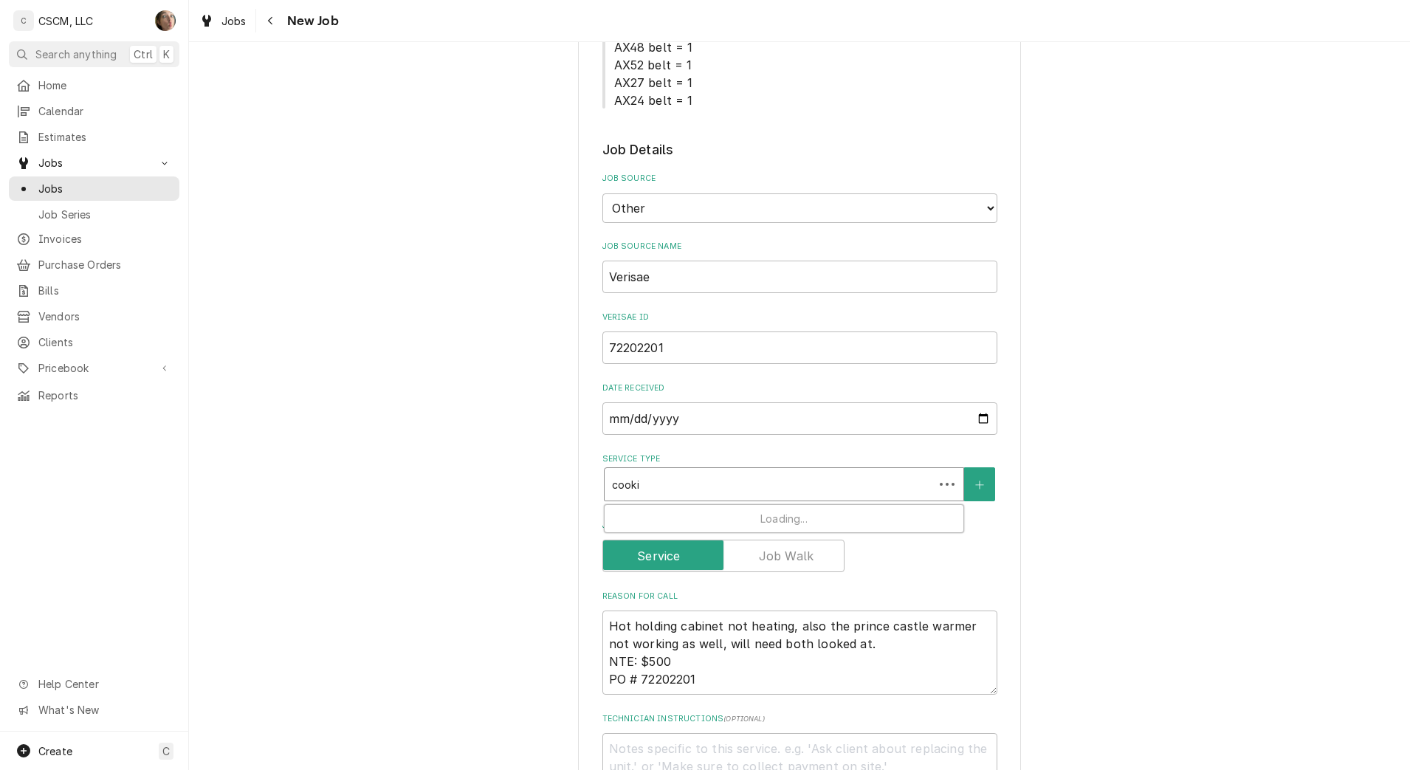
type textarea "x"
type input "cookin"
type textarea "x"
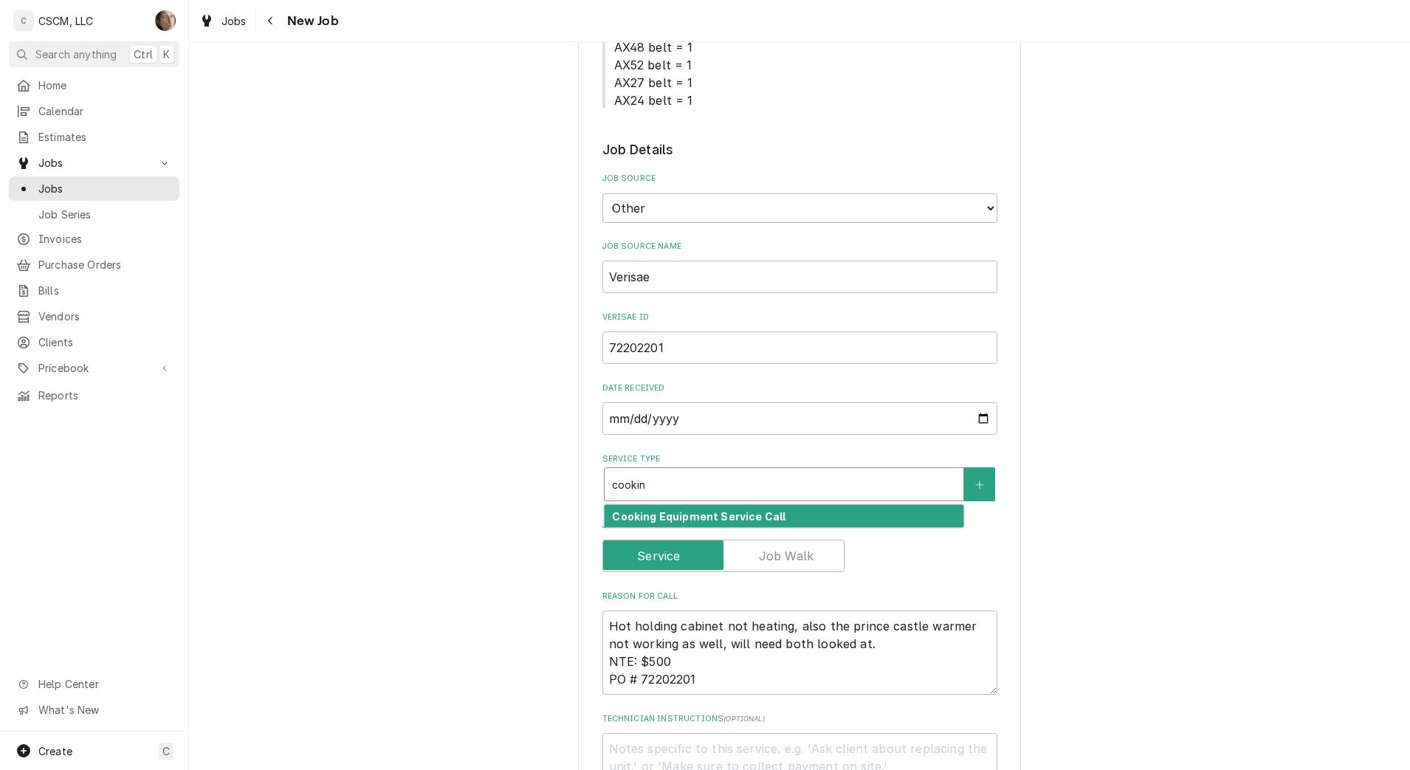
click at [872, 515] on div "Cooking Equipment Service Call" at bounding box center [784, 516] width 359 height 23
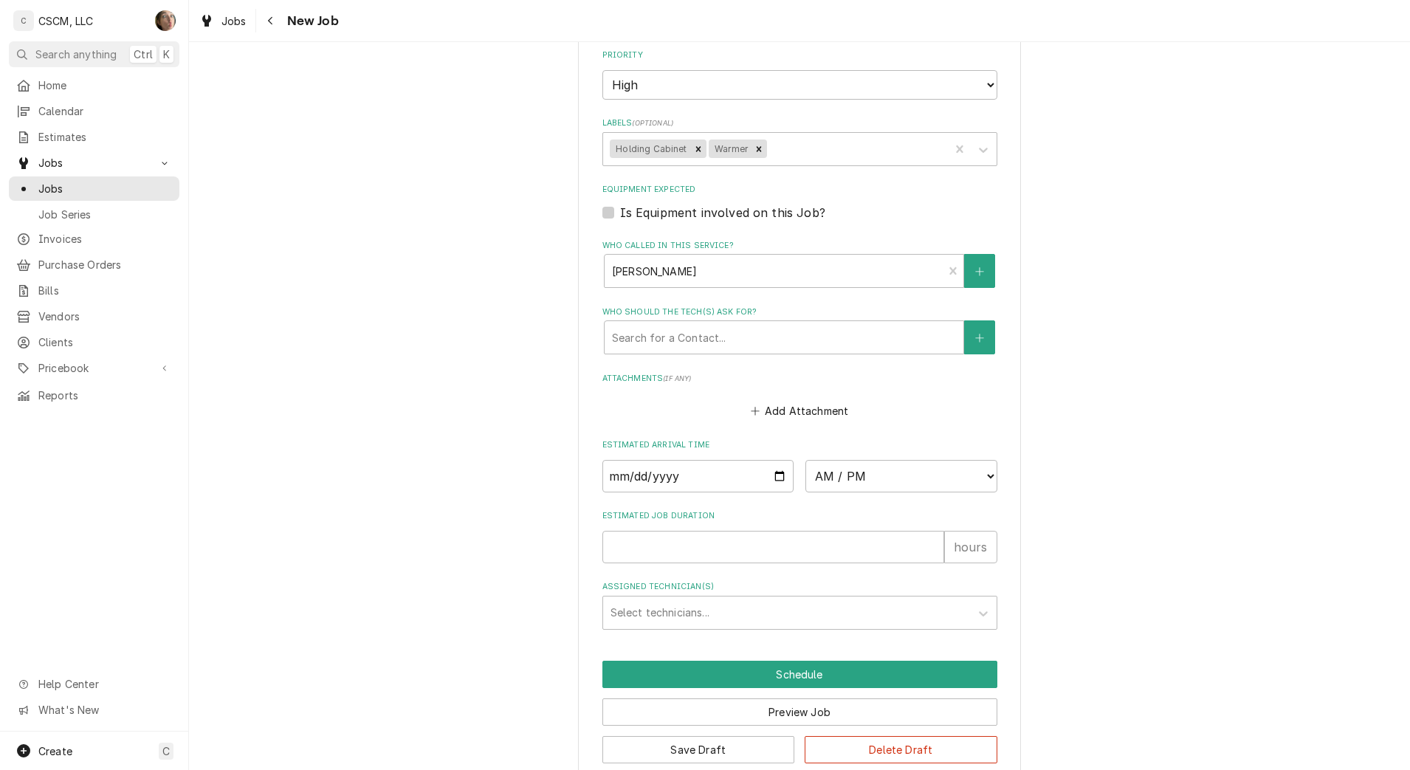
scroll to position [1187, 0]
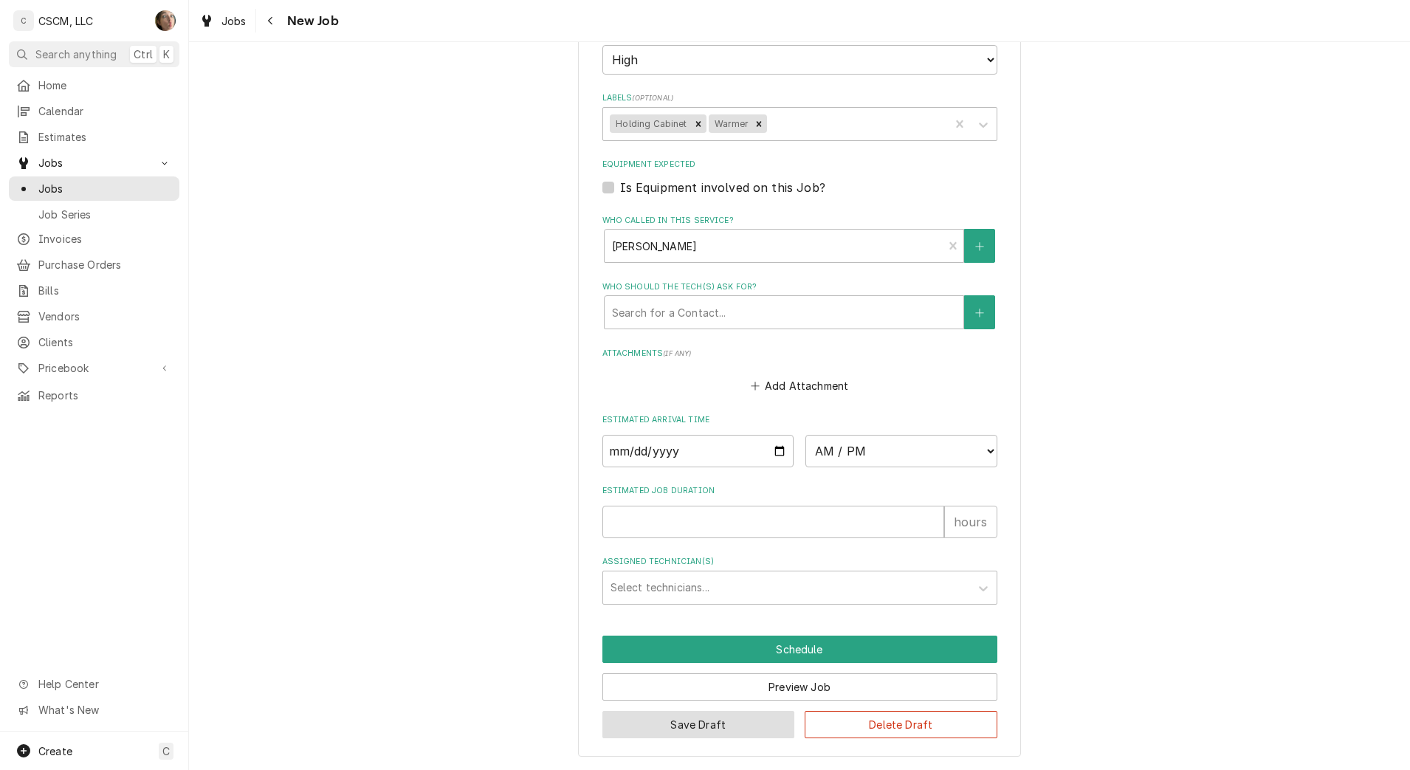
click at [729, 721] on button "Save Draft" at bounding box center [698, 724] width 193 height 27
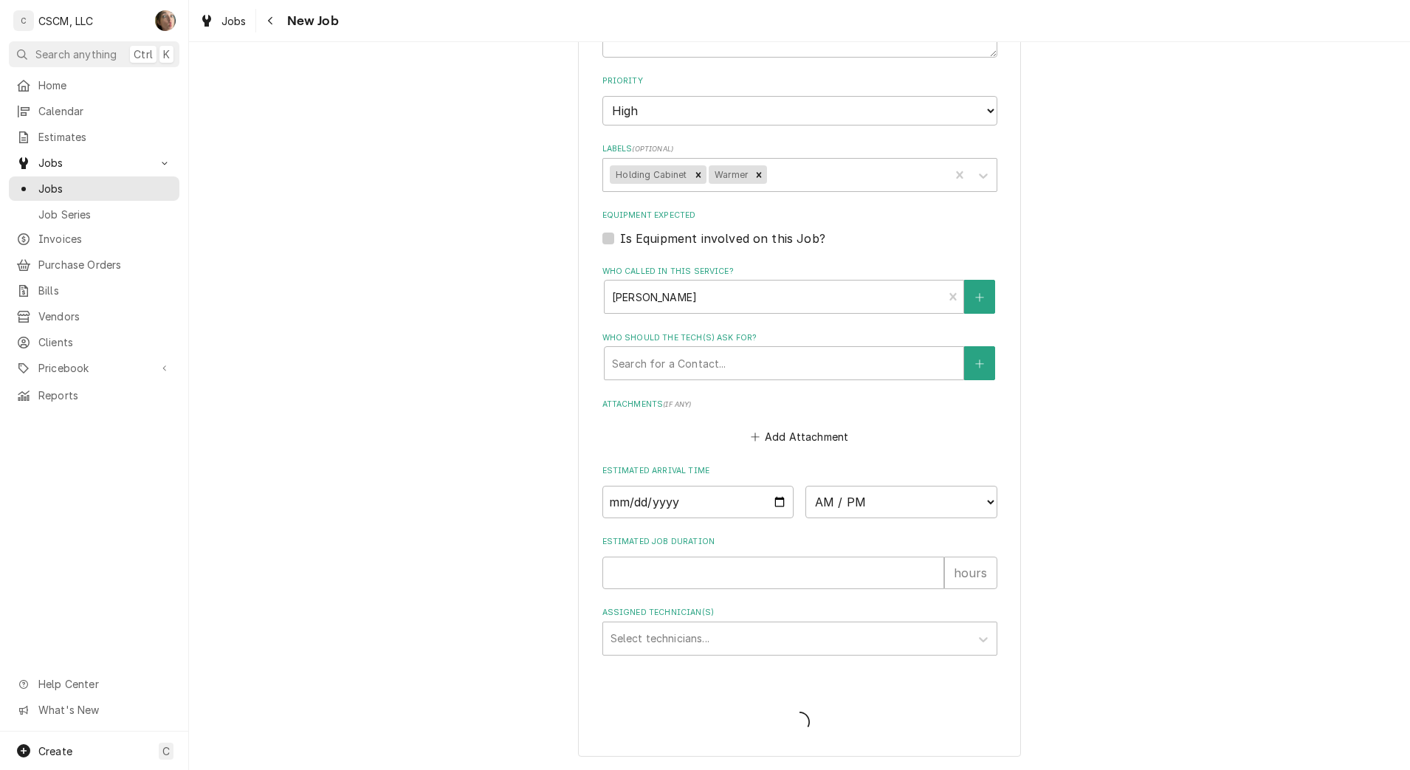
type textarea "x"
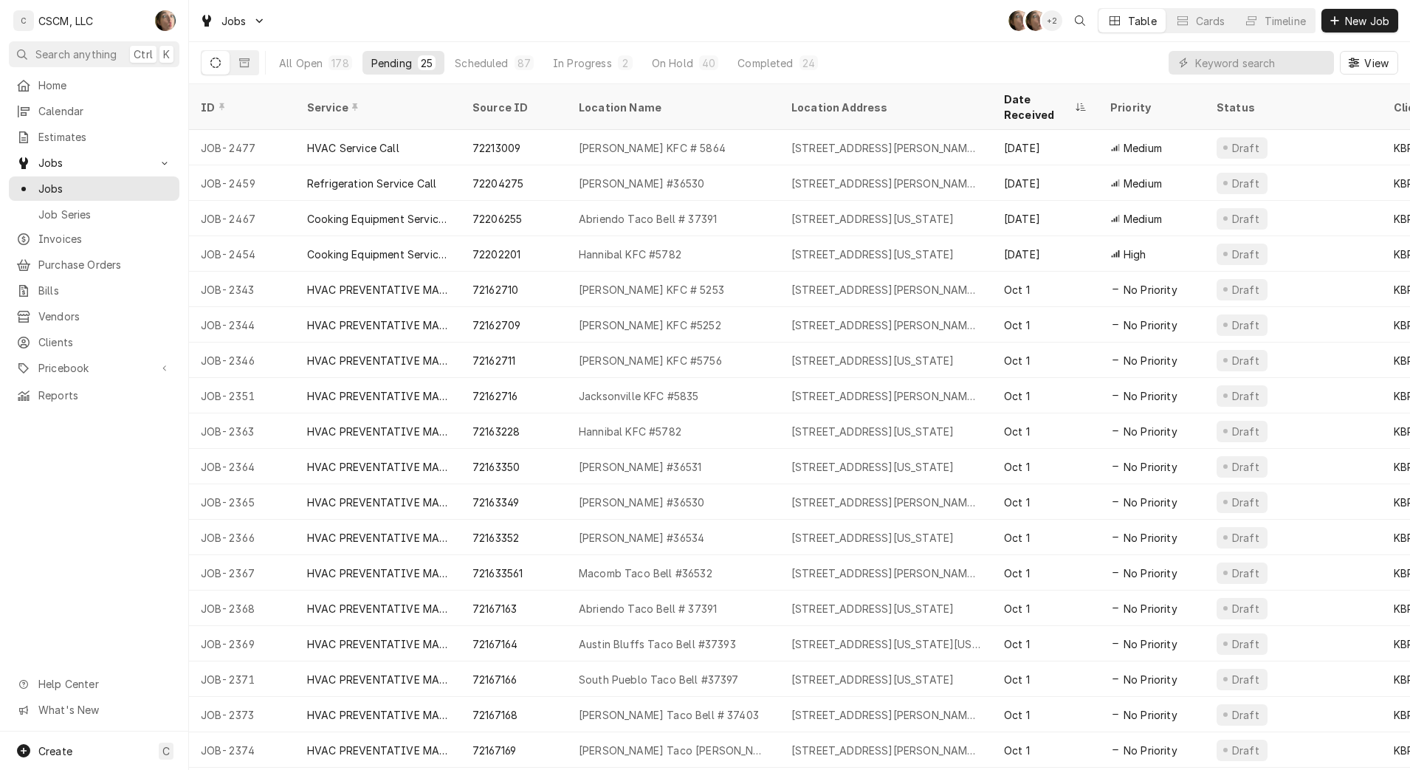
click at [146, 15] on div "C CSCM, LLC SH" at bounding box center [94, 20] width 188 height 41
click at [306, 72] on button "All Open 178" at bounding box center [315, 63] width 91 height 24
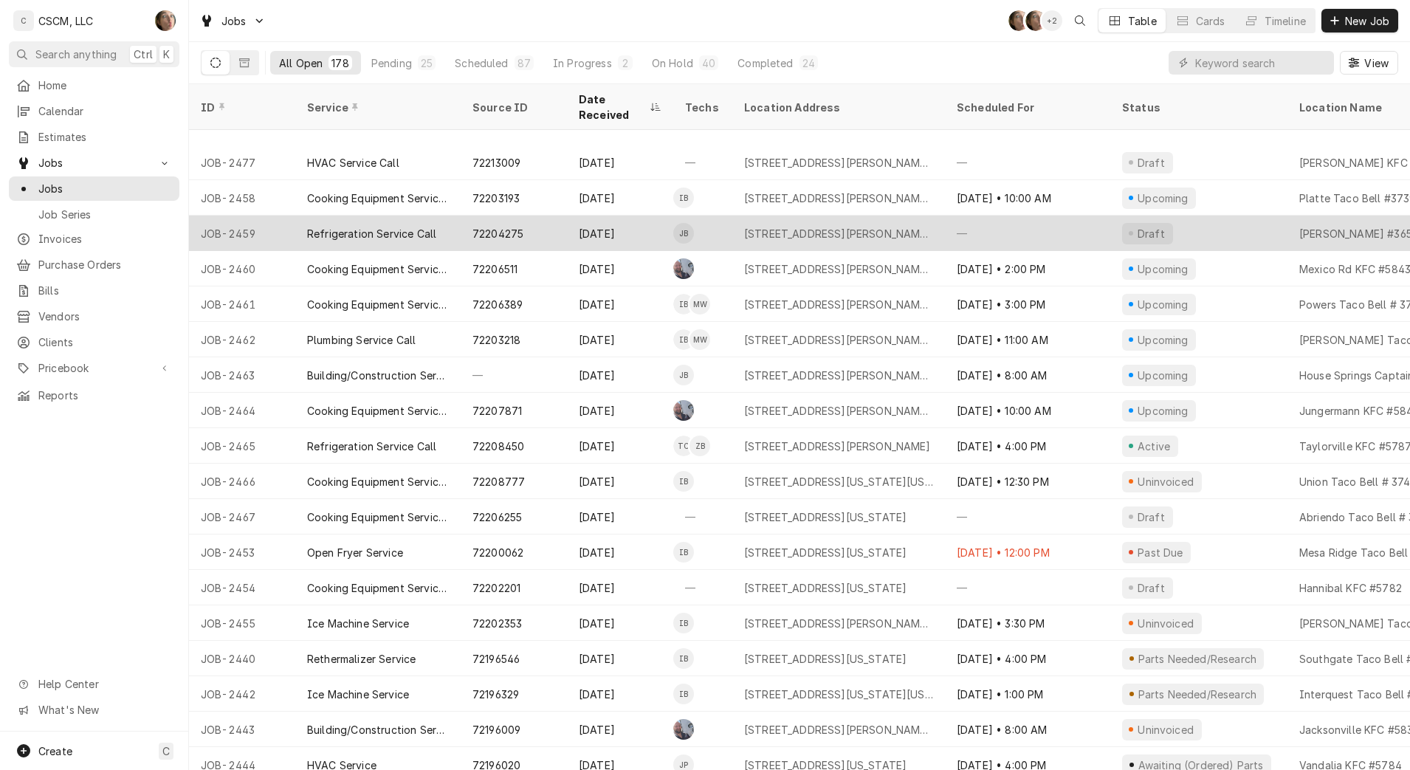
scroll to position [348, 0]
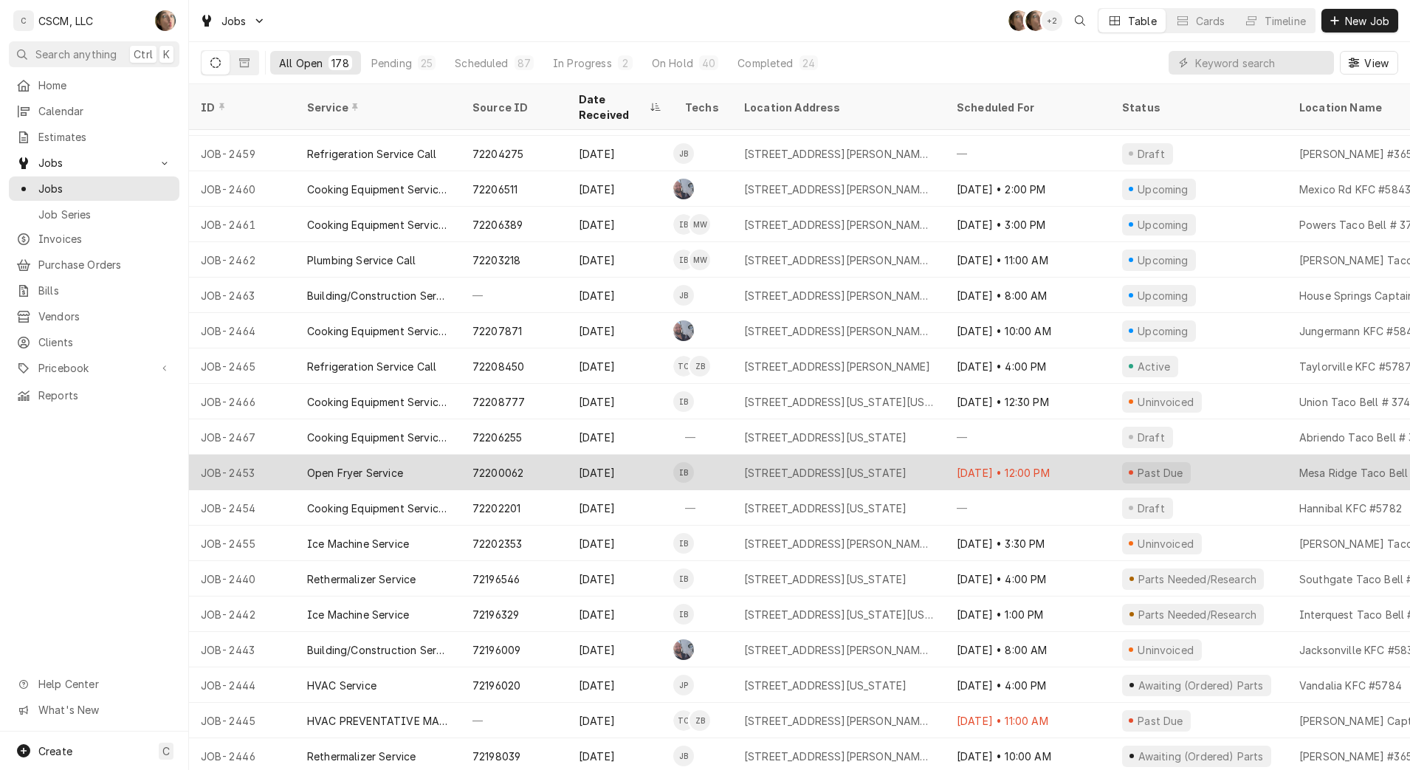
click at [381, 465] on div "Open Fryer Service" at bounding box center [355, 473] width 96 height 16
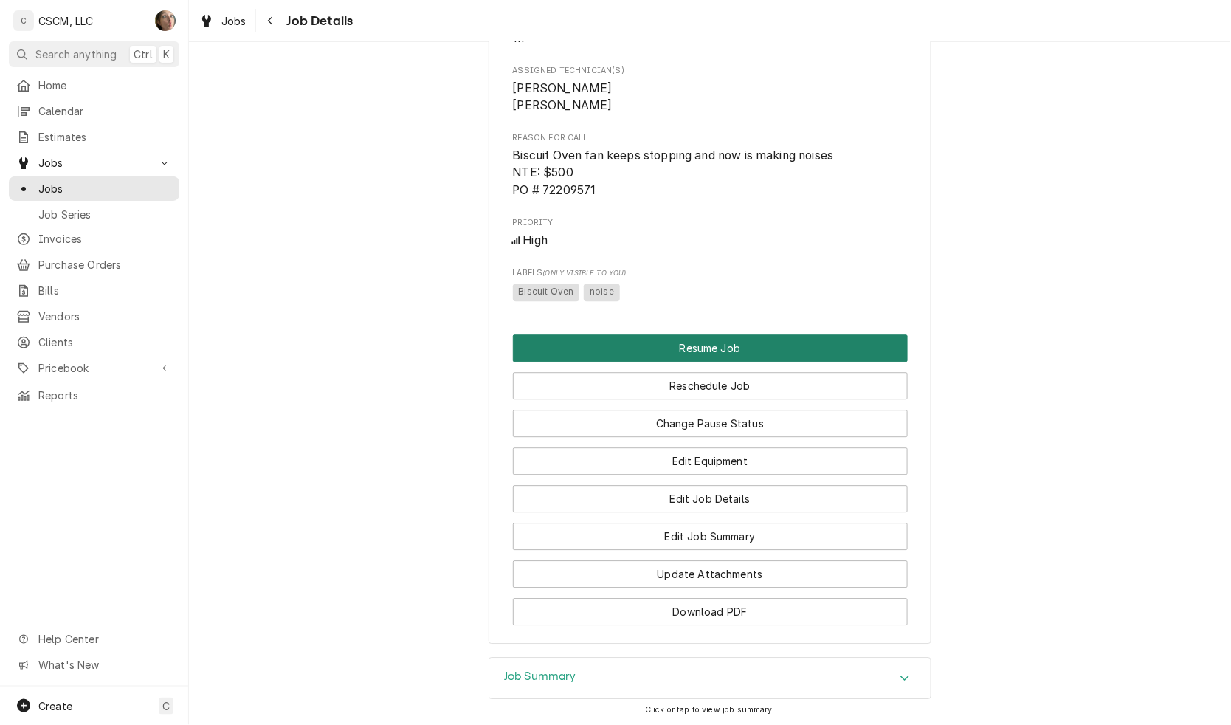
scroll to position [1116, 0]
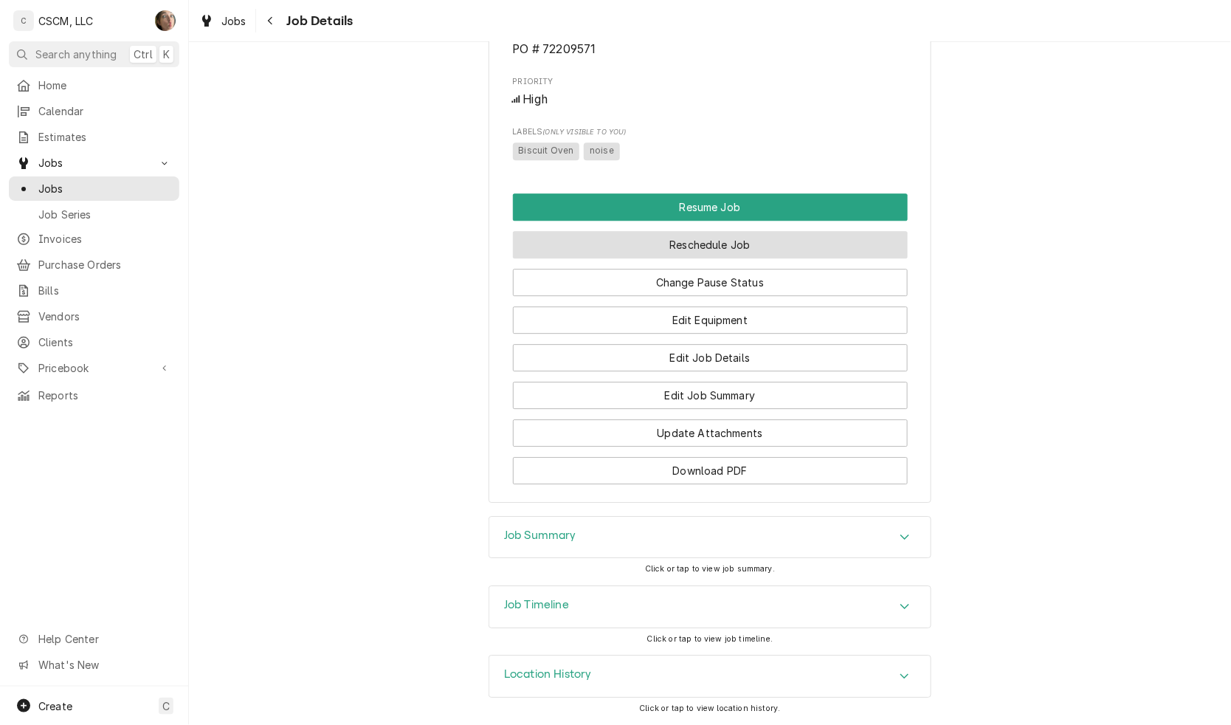
click at [666, 234] on button "Reschedule Job" at bounding box center [710, 244] width 395 height 27
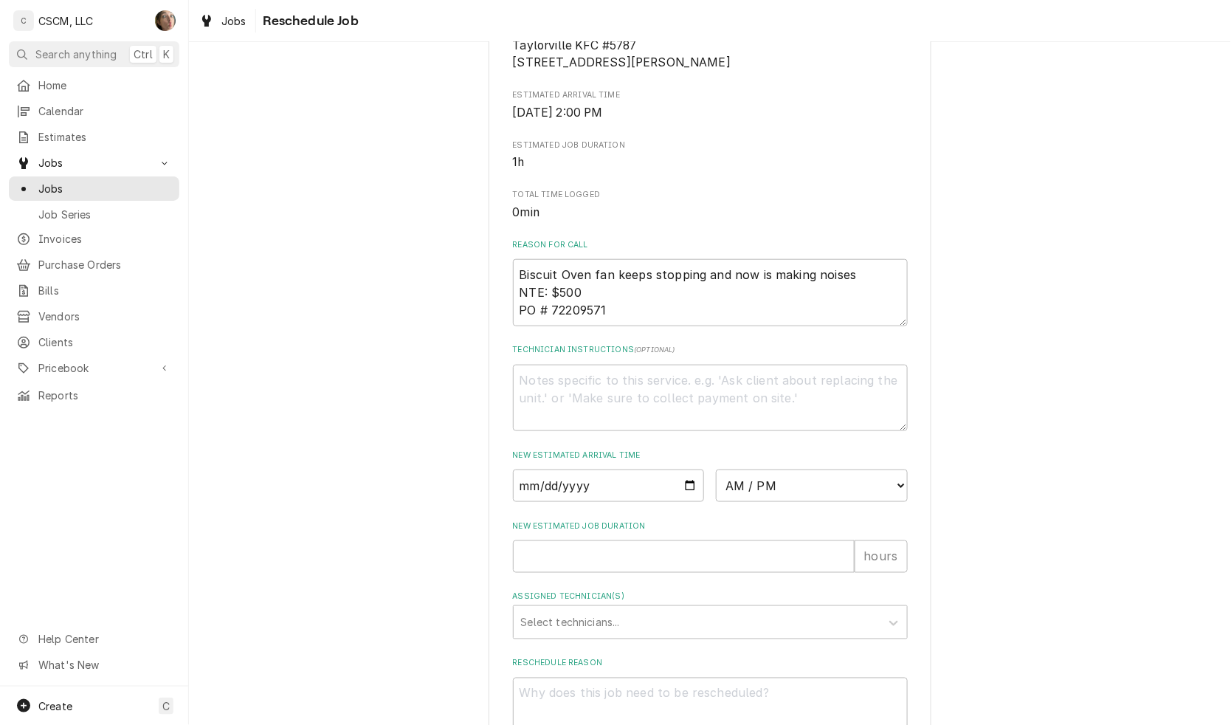
scroll to position [430, 0]
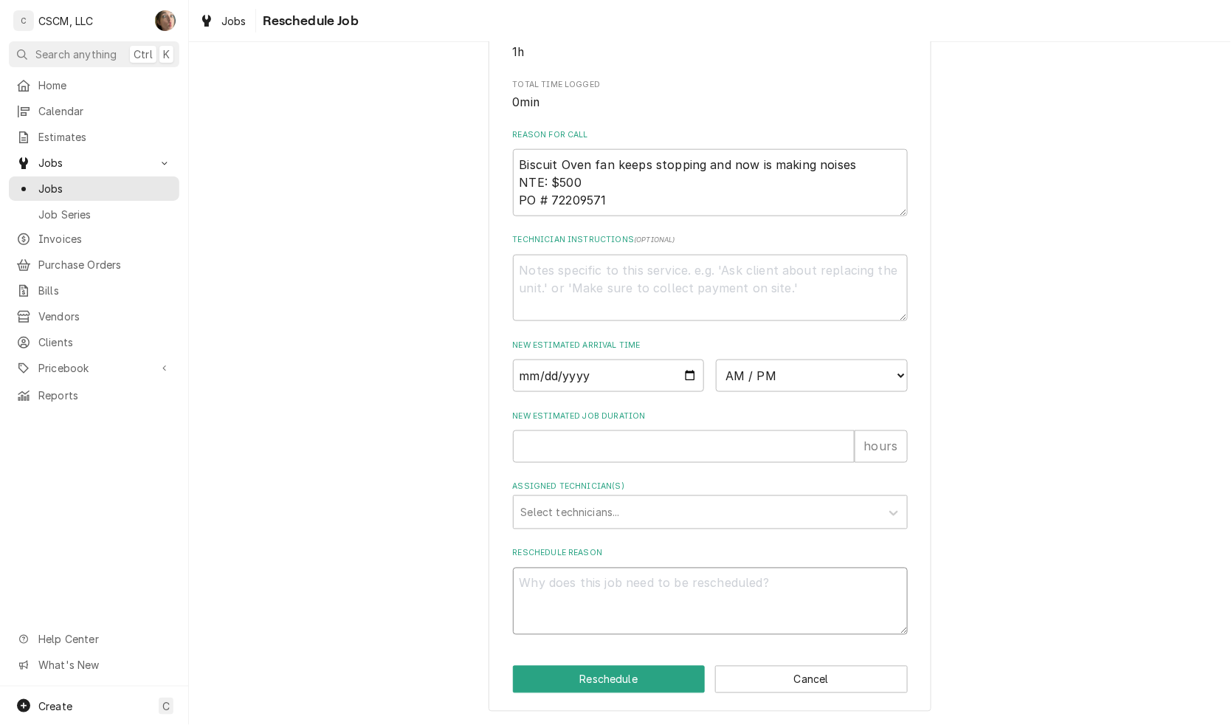
click at [658, 613] on textarea "Reschedule Reason" at bounding box center [710, 601] width 395 height 67
type textarea "x"
type textarea "n"
type textarea "x"
type textarea "no"
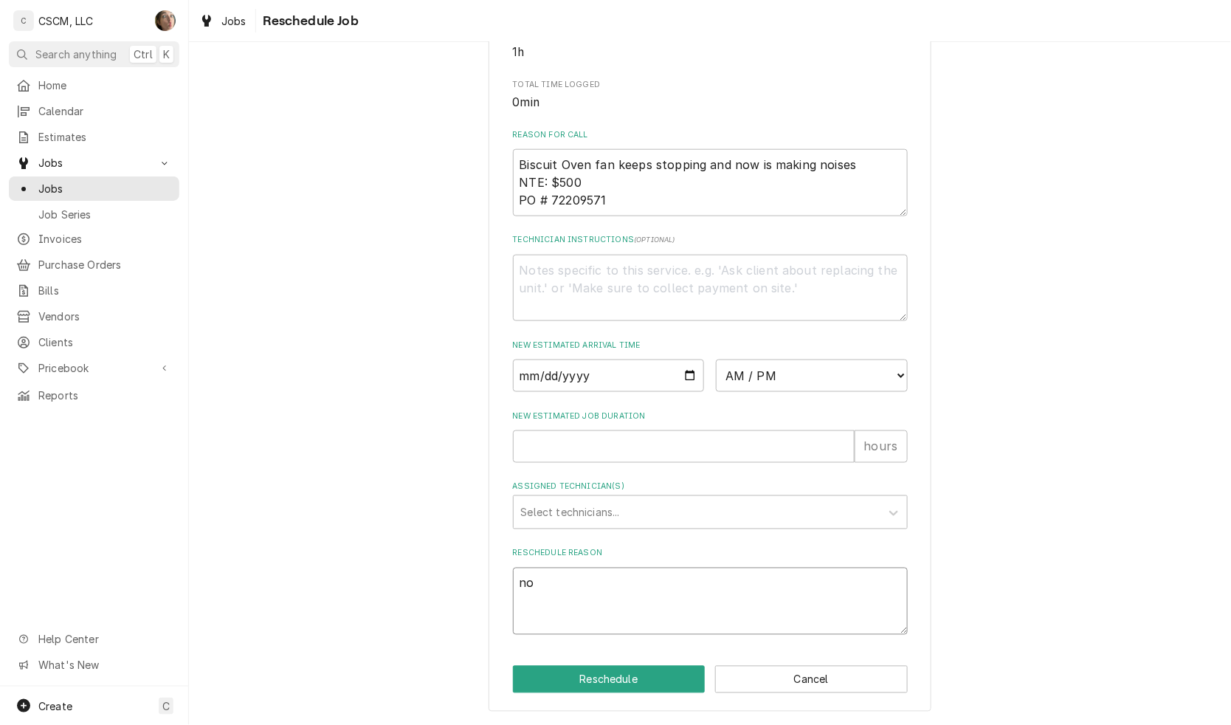
type textarea "x"
type textarea "not"
type textarea "x"
type textarea "not"
type textarea "x"
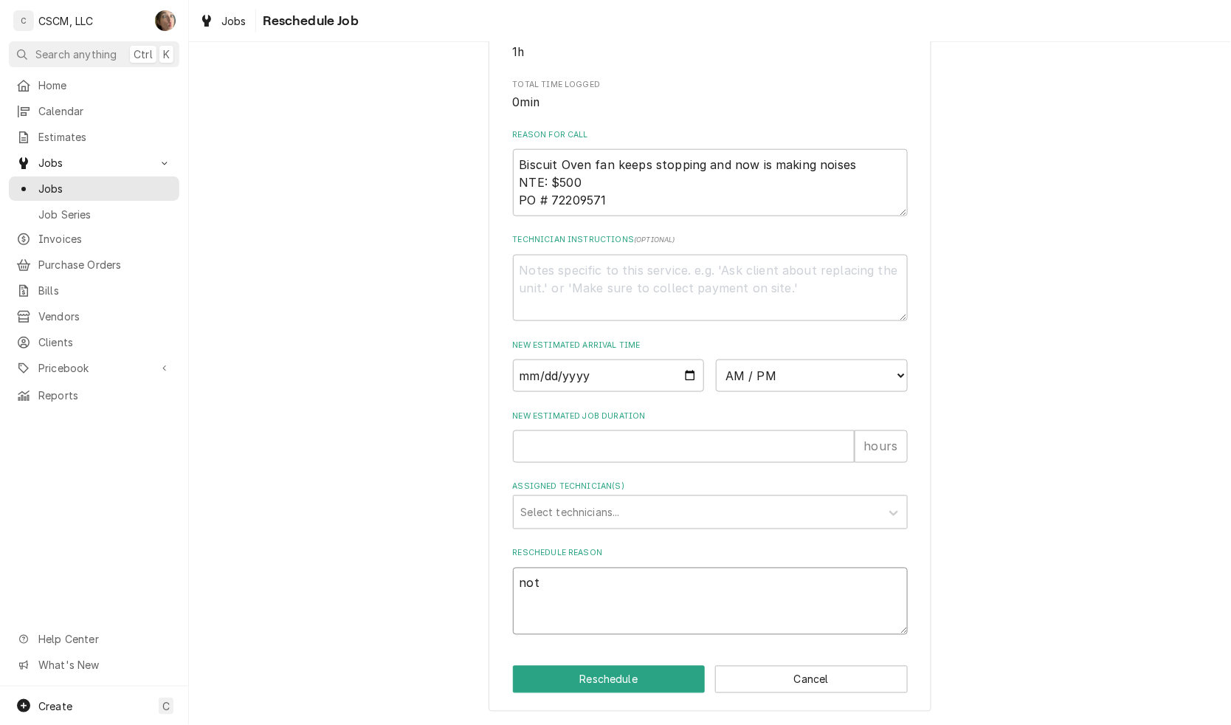
type textarea "not e"
type textarea "x"
type textarea "not en"
type textarea "x"
type textarea "not eno"
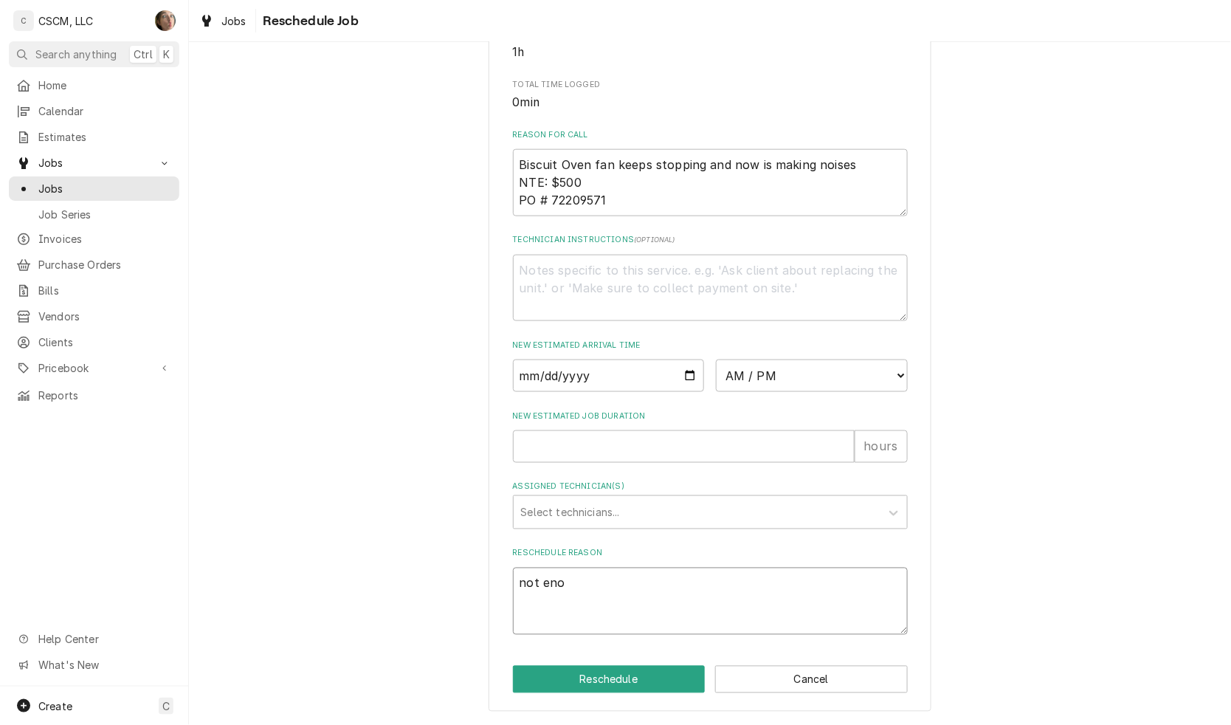
type textarea "x"
type textarea "not enou"
type textarea "x"
type textarea "not enoug"
type textarea "x"
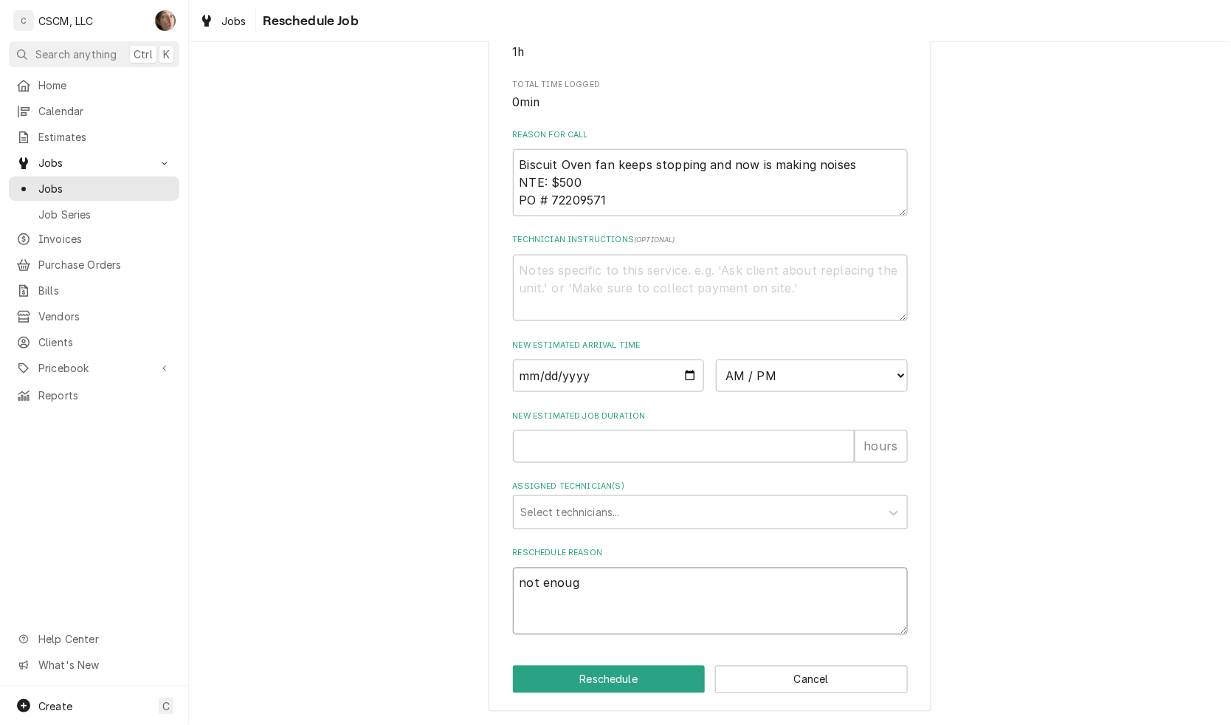
type textarea "not enough"
type textarea "x"
type textarea "not enought"
type textarea "x"
type textarea "not enought"
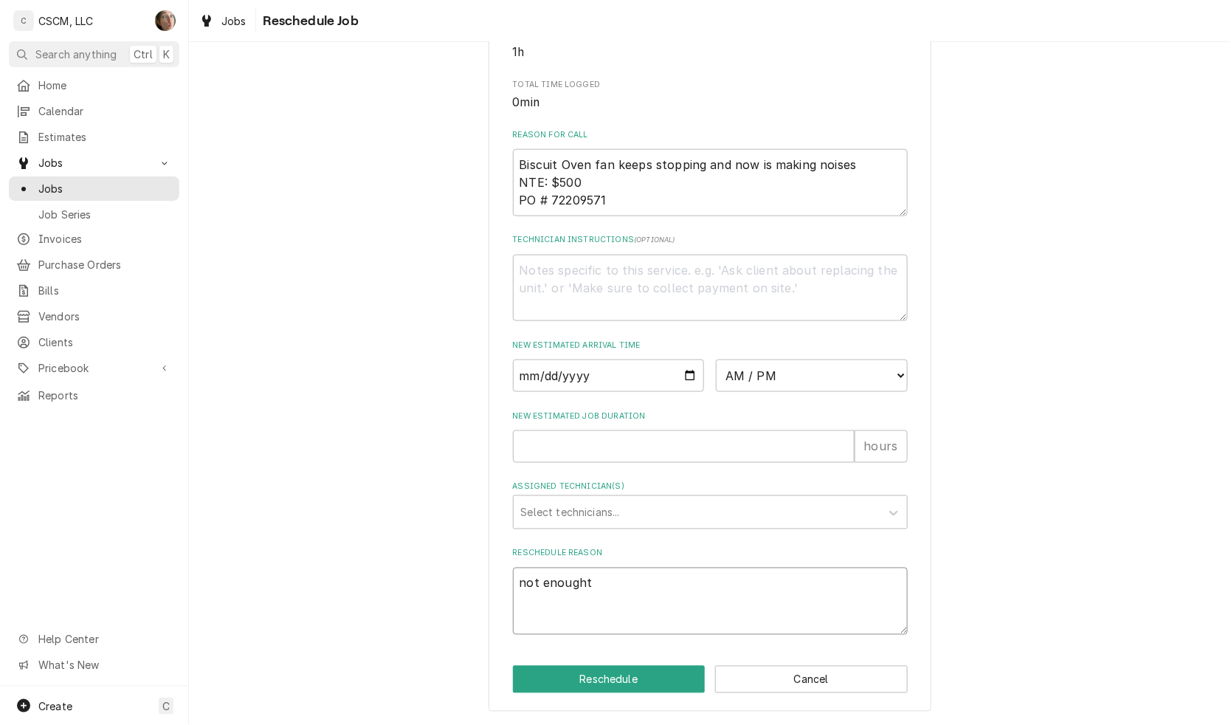
type textarea "x"
type textarea "not enought"
type textarea "x"
type textarea "not enough"
type textarea "x"
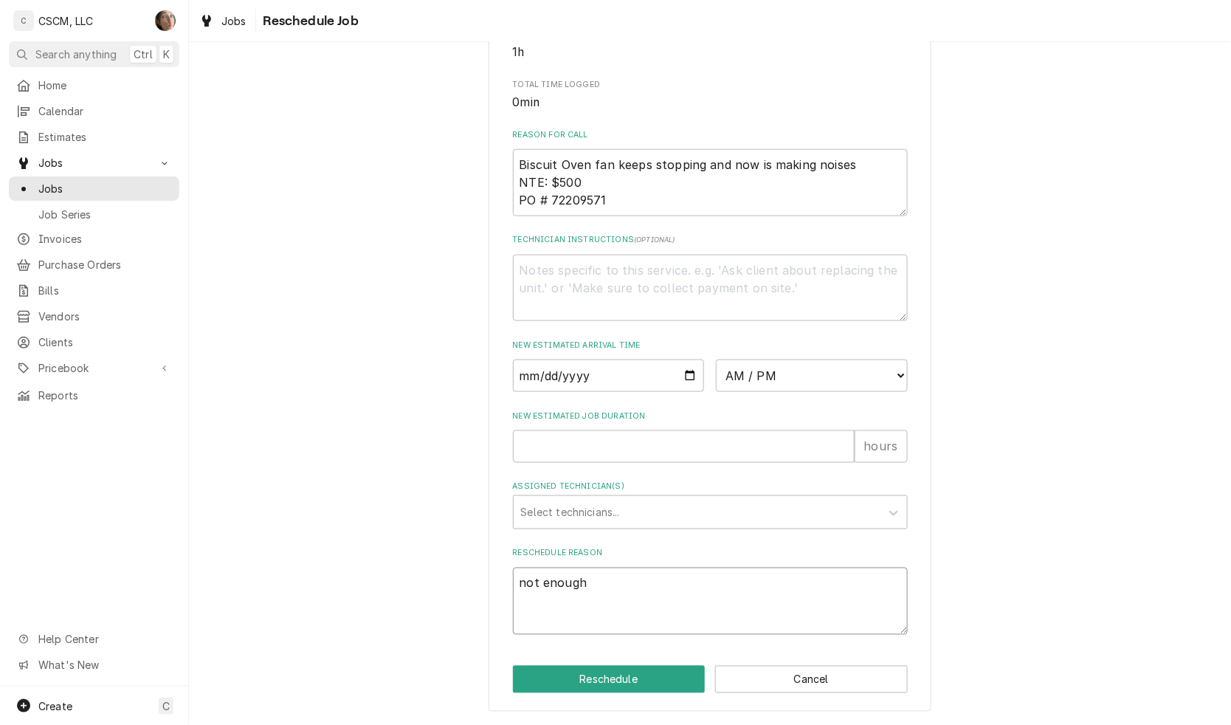
type textarea "not enough t"
type textarea "x"
type textarea "not enough tu"
type textarea "x"
type textarea "not enough tun"
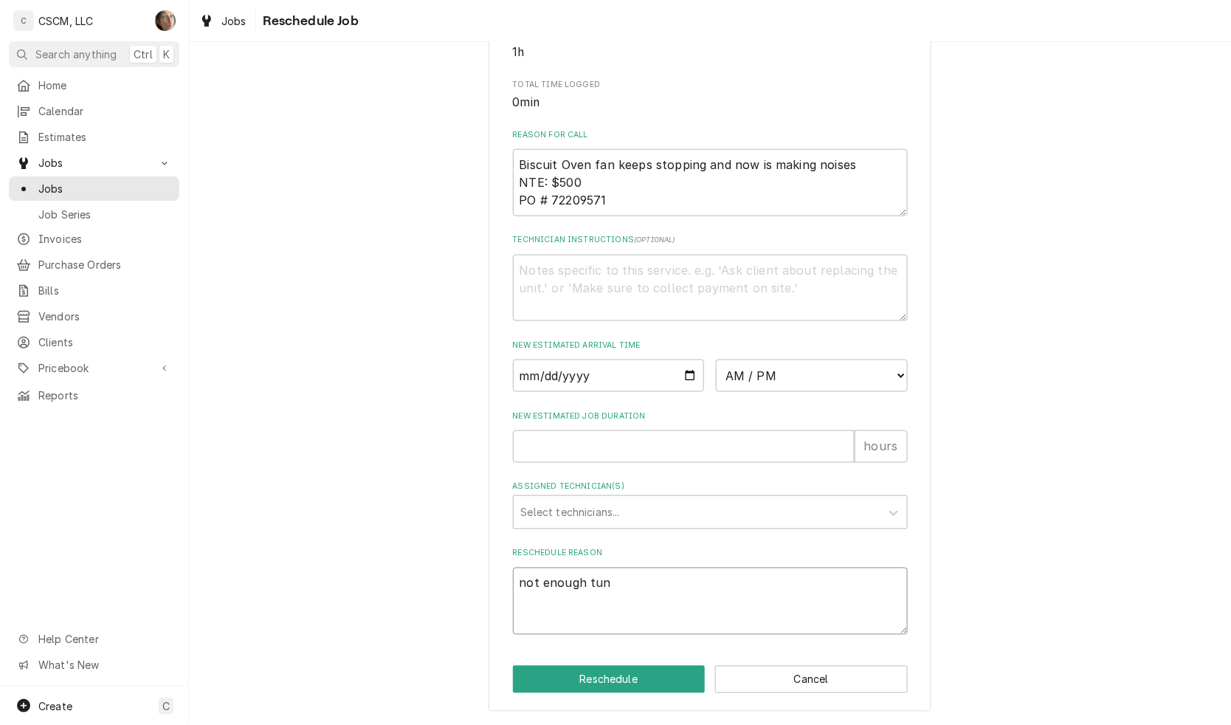
type textarea "x"
type textarea "not enough tune"
type textarea "x"
type textarea "not enough tun"
type textarea "x"
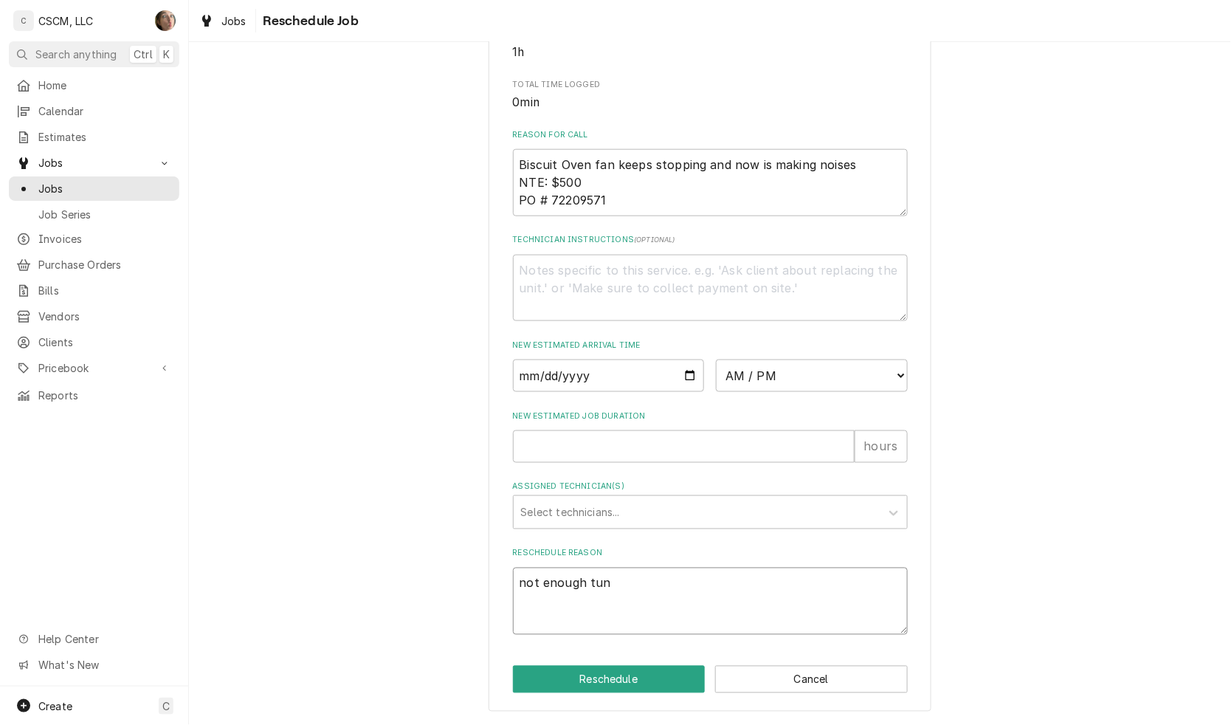
type textarea "not enough tu"
type textarea "x"
type textarea "not enough tui"
type textarea "x"
type textarea "not enough tu"
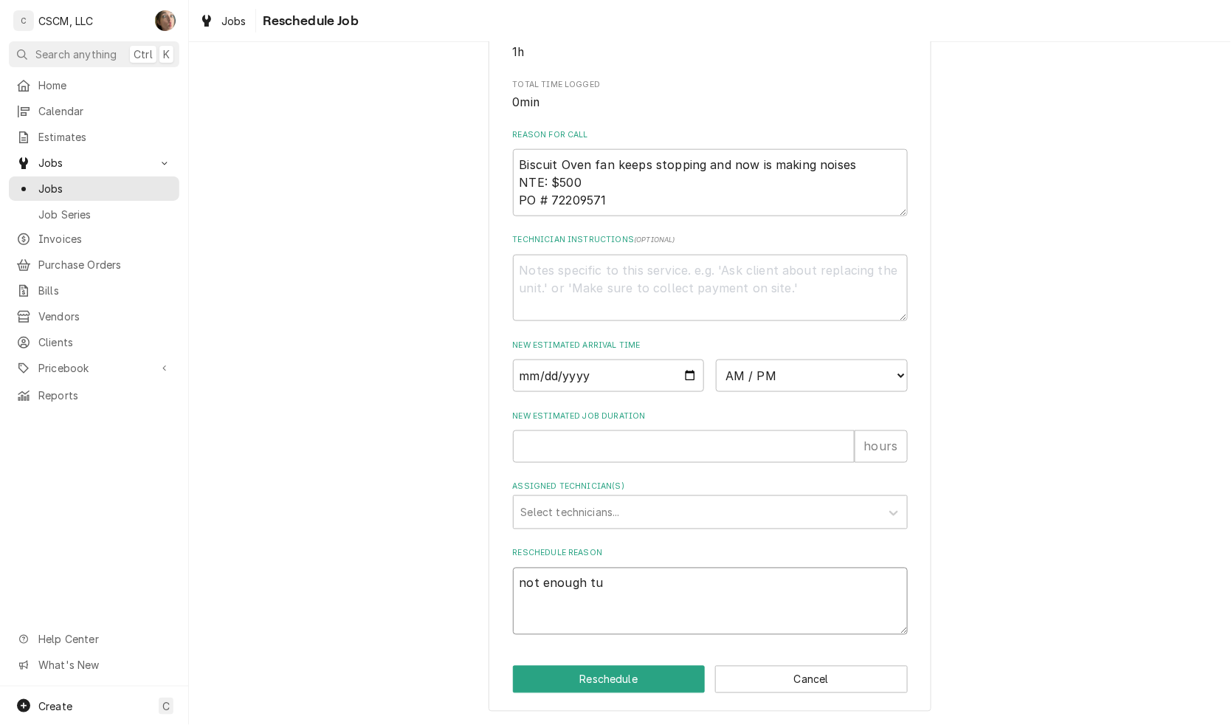
type textarea "x"
type textarea "not enough t"
type textarea "x"
type textarea "not enough ti"
type textarea "x"
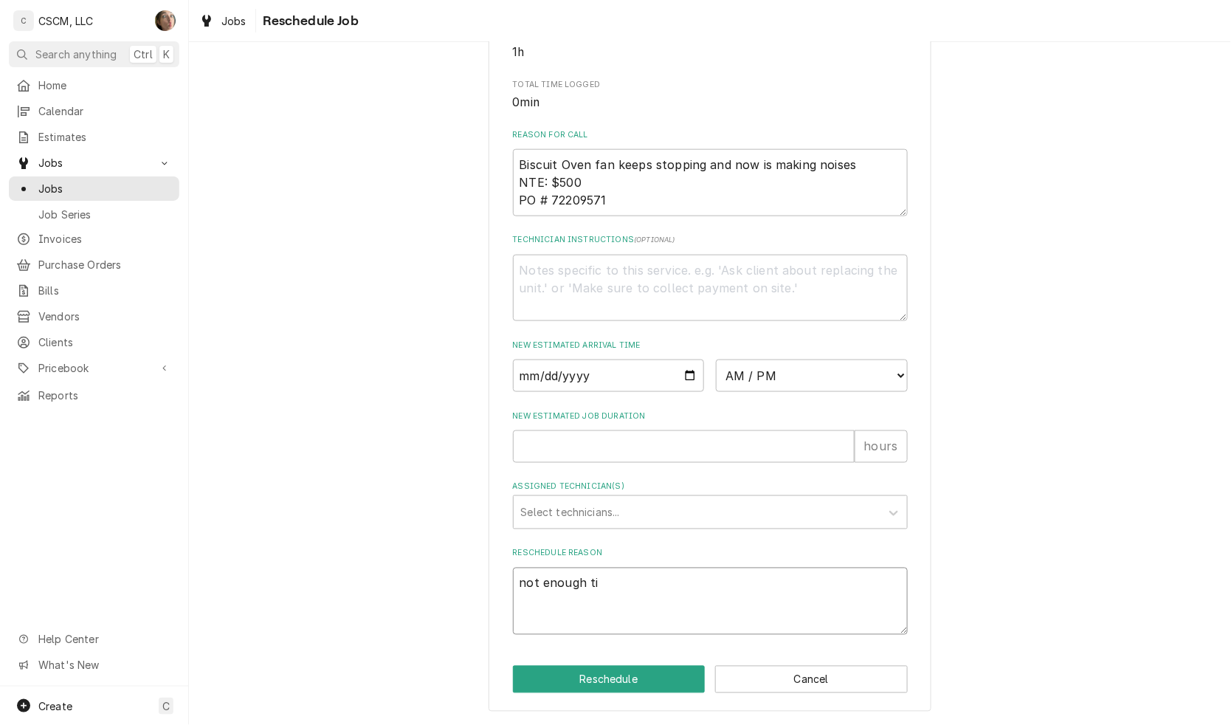
type textarea "not enough tin"
type textarea "x"
type textarea "not enough tine"
type textarea "x"
type textarea "not enough tin"
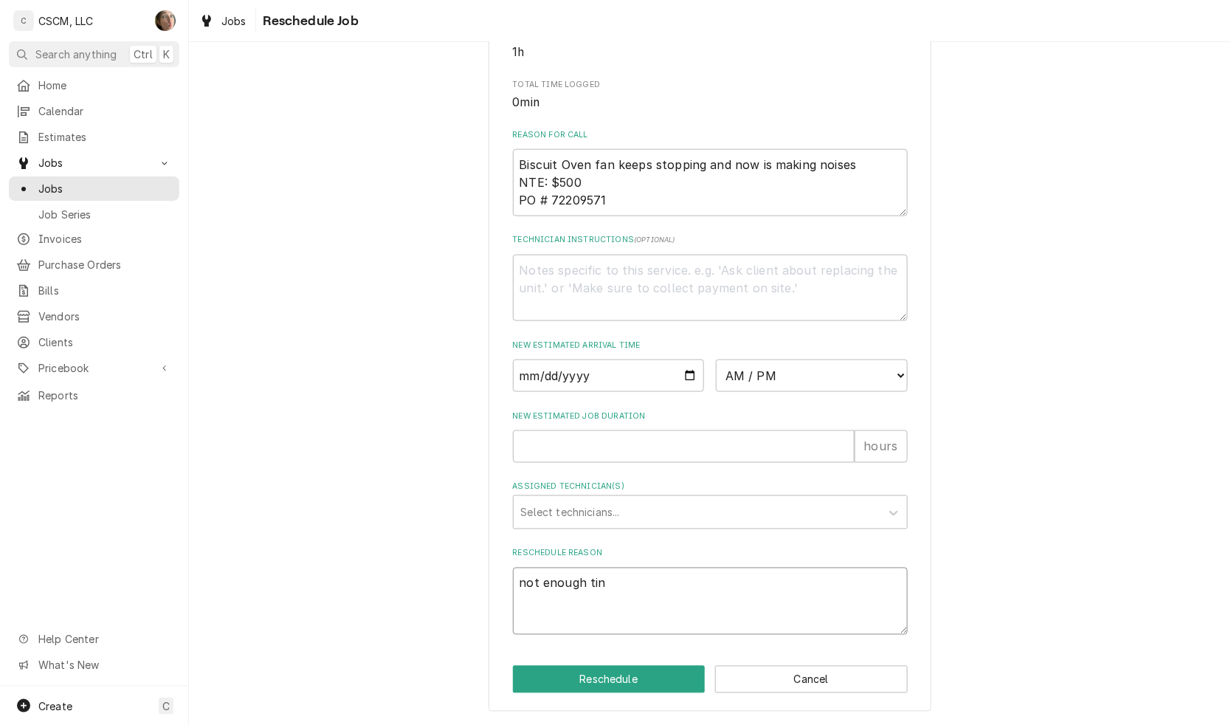
type textarea "x"
type textarea "not enough ti"
type textarea "x"
type textarea "not enough tim"
type textarea "x"
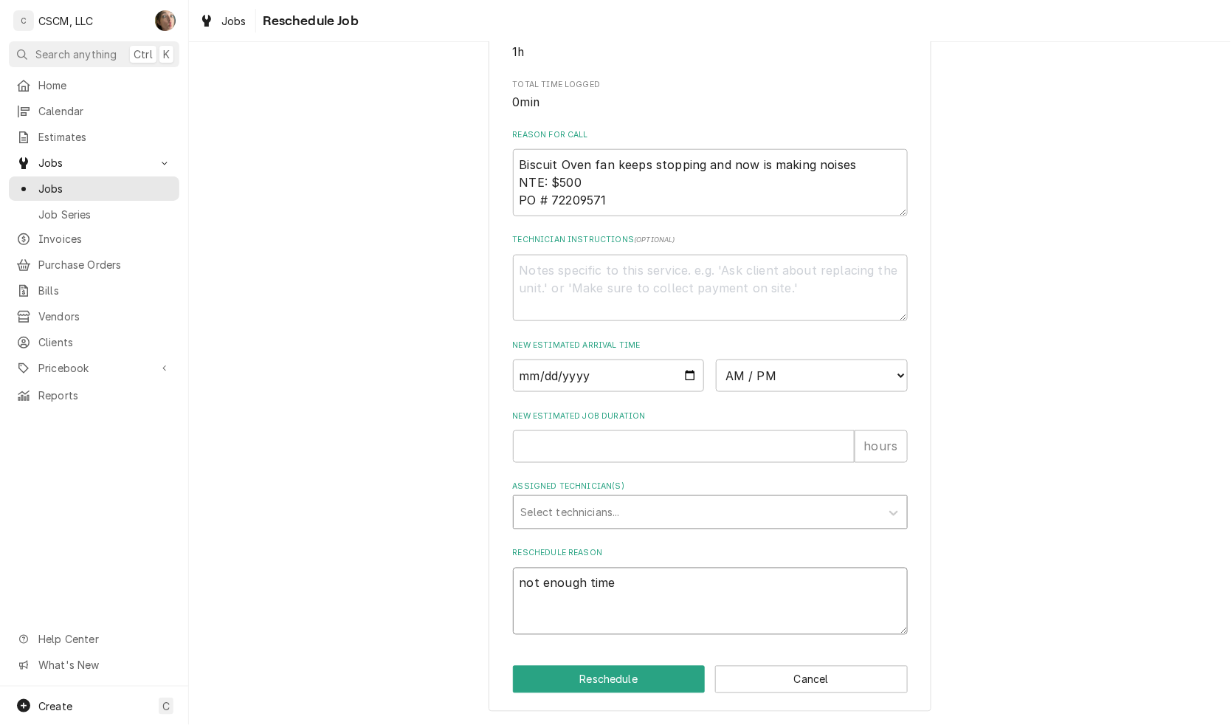
type textarea "not enough time"
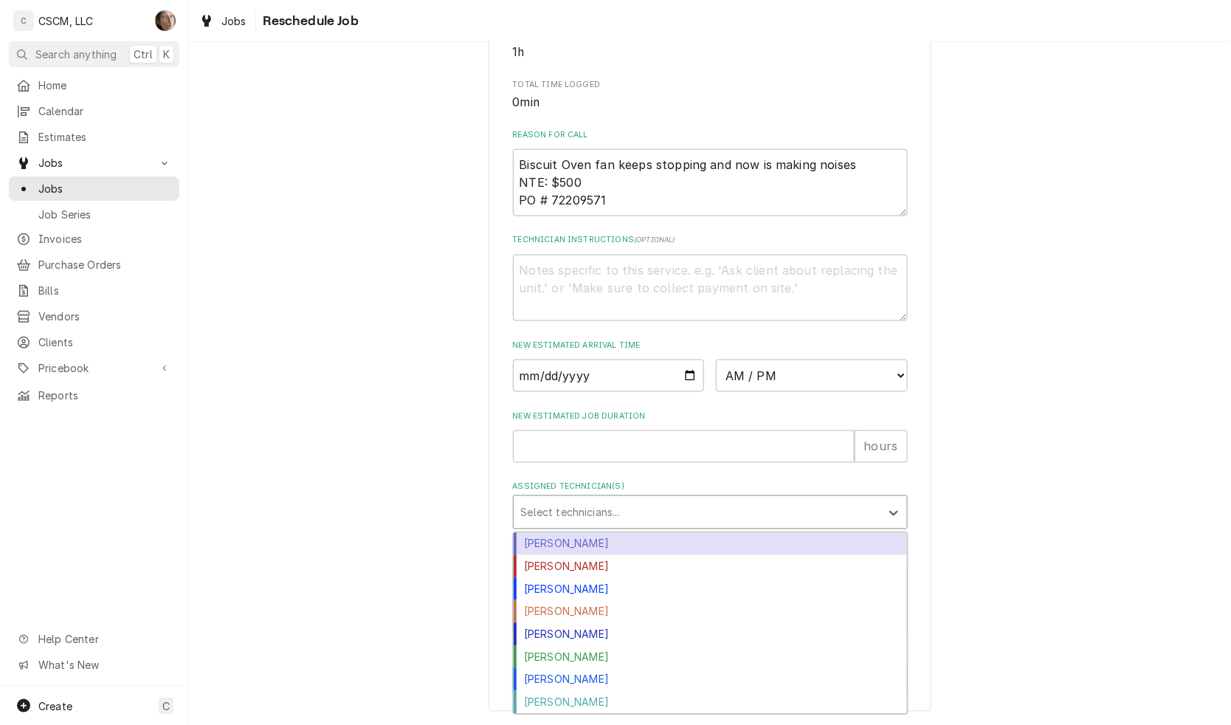
click at [643, 523] on div "Assigned Technician(s)" at bounding box center [697, 512] width 352 height 27
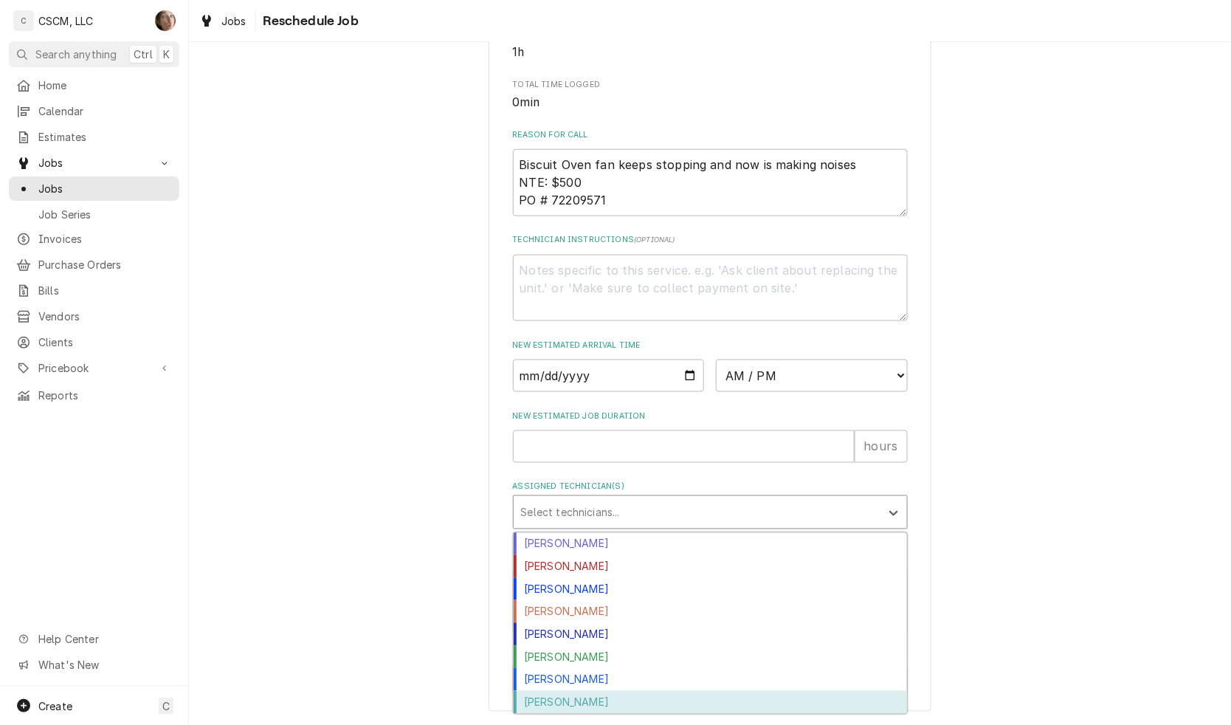
click at [613, 701] on div "[PERSON_NAME]" at bounding box center [710, 702] width 393 height 23
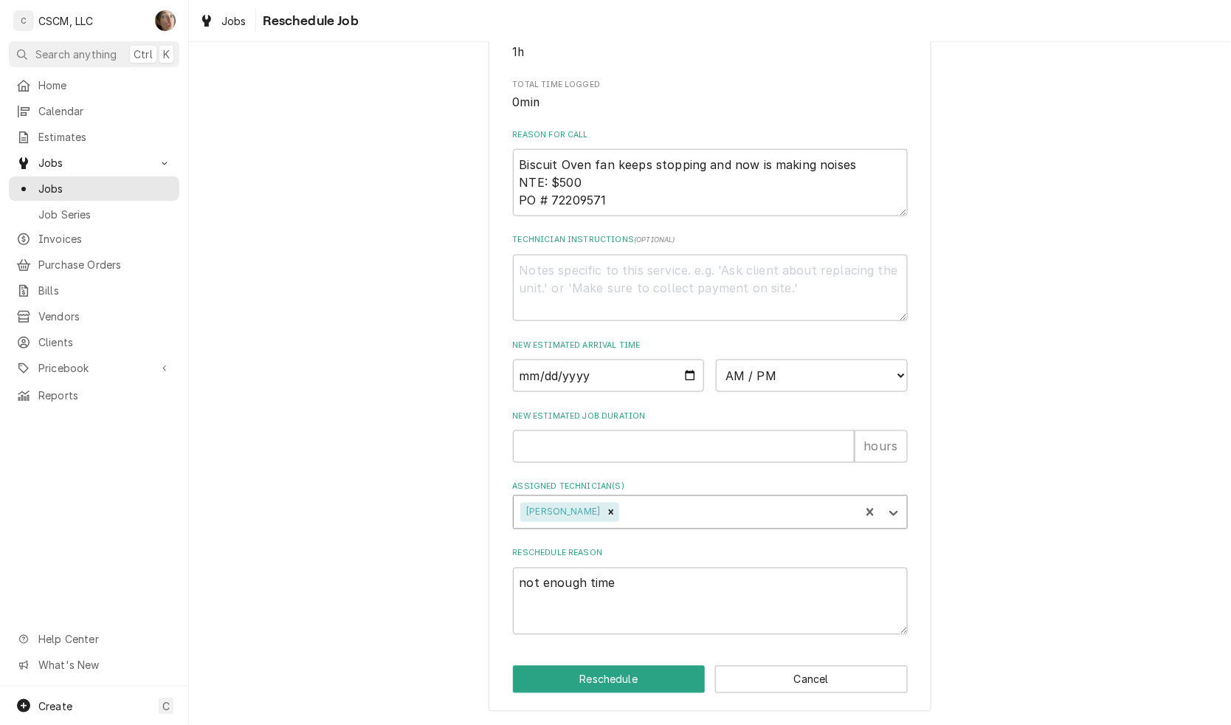
click at [650, 514] on div "Assigned Technician(s)" at bounding box center [737, 512] width 230 height 27
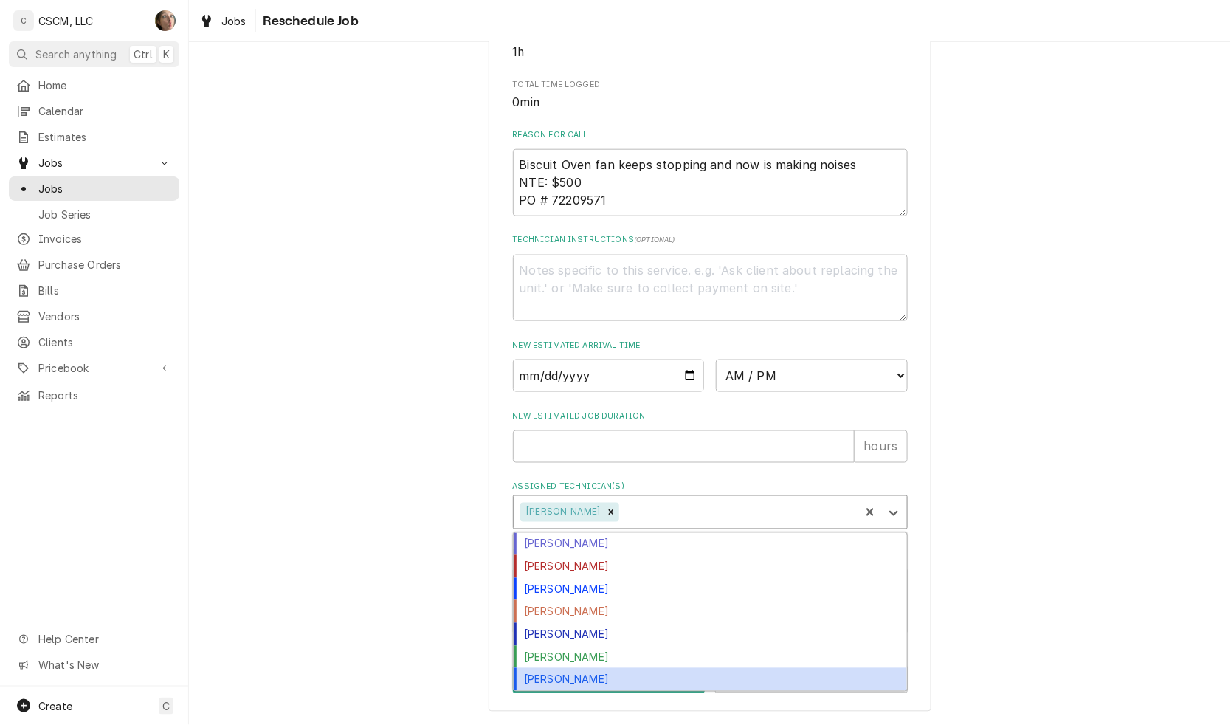
click at [624, 672] on div "Todd Combs" at bounding box center [710, 679] width 393 height 23
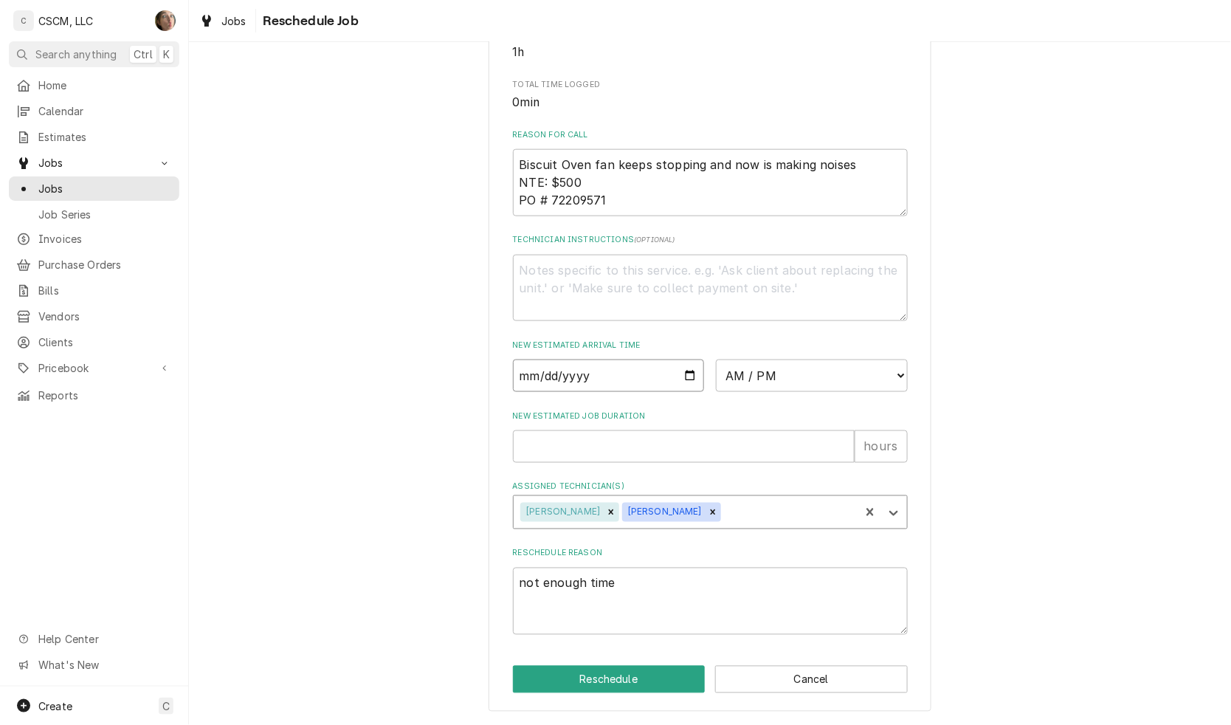
click at [675, 374] on input "Date" at bounding box center [609, 376] width 192 height 32
type textarea "x"
type input "2025-10-15"
click at [743, 381] on select "AM / PM 6:00 AM 6:15 AM 6:30 AM 6:45 AM 7:00 AM 7:15 AM 7:30 AM 7:45 AM 8:00 AM…" at bounding box center [812, 376] width 192 height 32
select select "08:00:00"
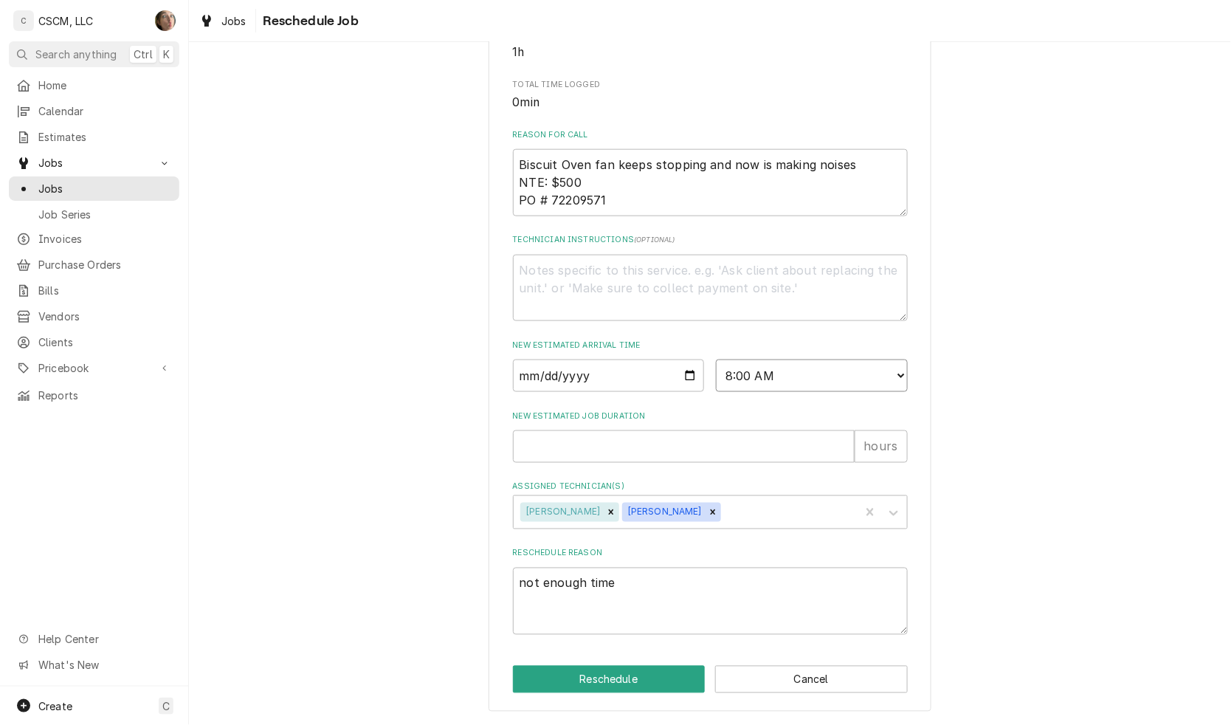
click at [716, 360] on select "AM / PM 6:00 AM 6:15 AM 6:30 AM 6:45 AM 7:00 AM 7:15 AM 7:30 AM 7:45 AM 8:00 AM…" at bounding box center [812, 376] width 192 height 32
drag, startPoint x: 613, startPoint y: 436, endPoint x: 611, endPoint y: 444, distance: 8.4
click at [613, 437] on input "New Estimated Job Duration" at bounding box center [684, 446] width 342 height 32
type textarea "x"
type input "2"
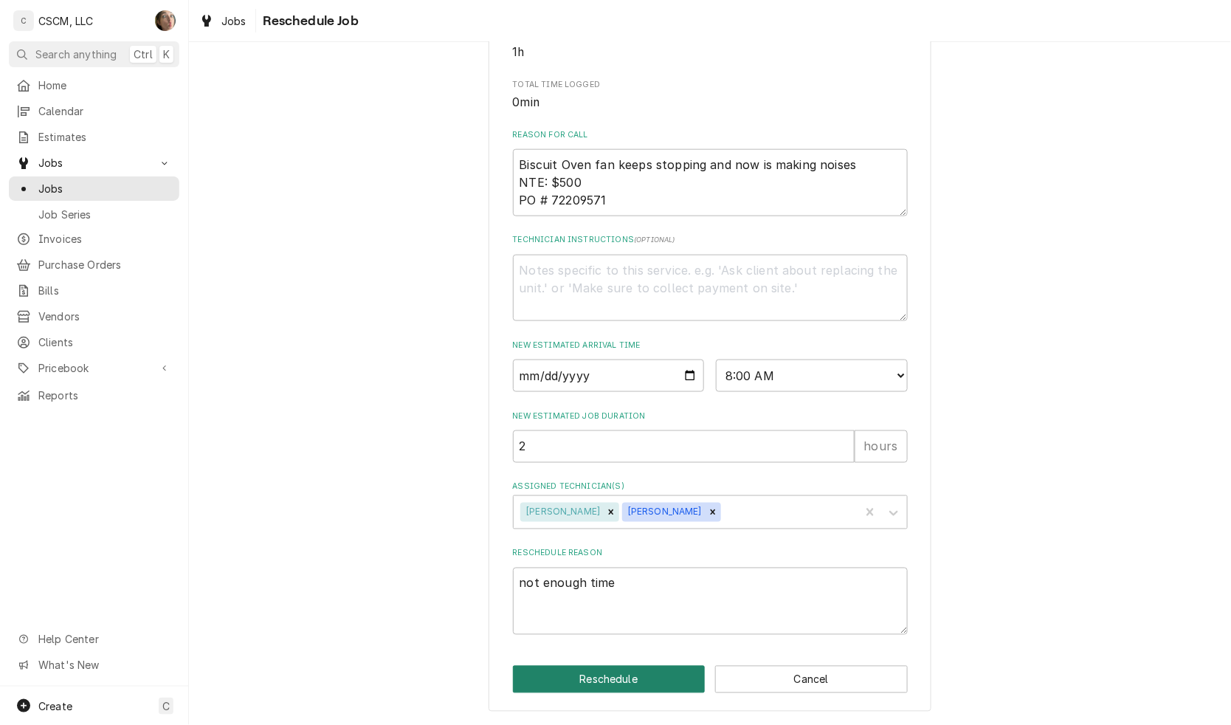
click at [602, 680] on button "Reschedule" at bounding box center [609, 679] width 193 height 27
type textarea "x"
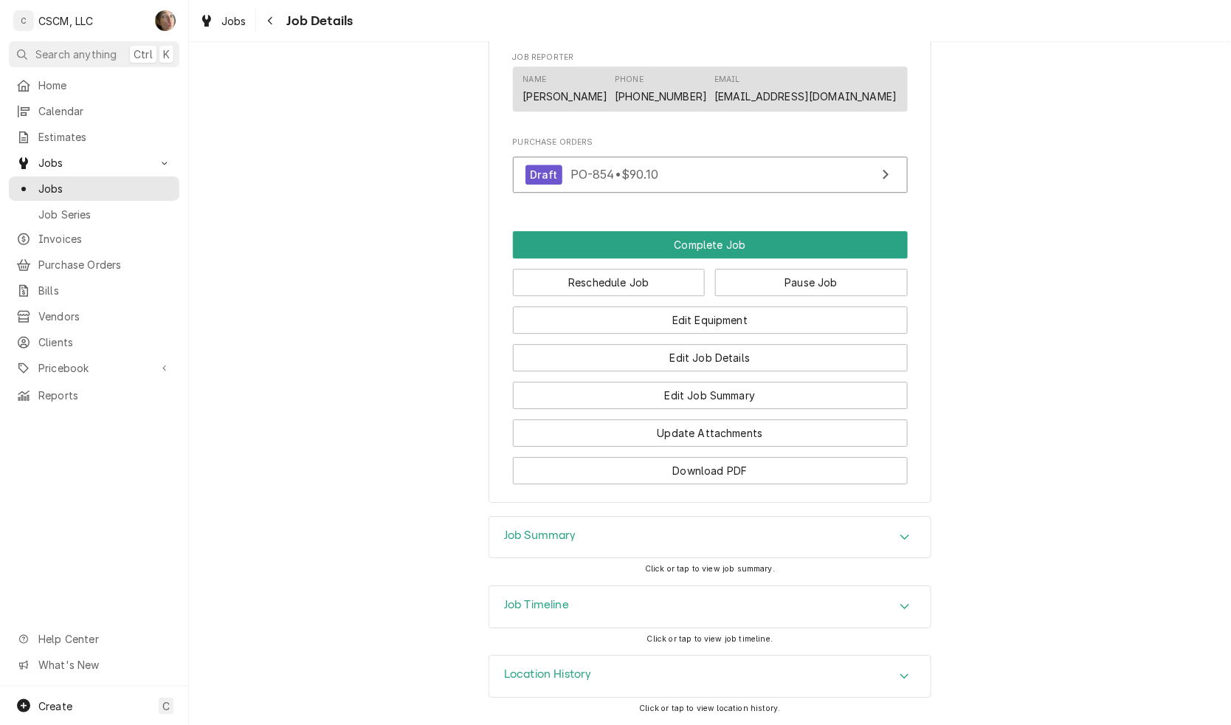
scroll to position [1126, 0]
click at [698, 537] on div "Job Summary" at bounding box center [709, 537] width 441 height 41
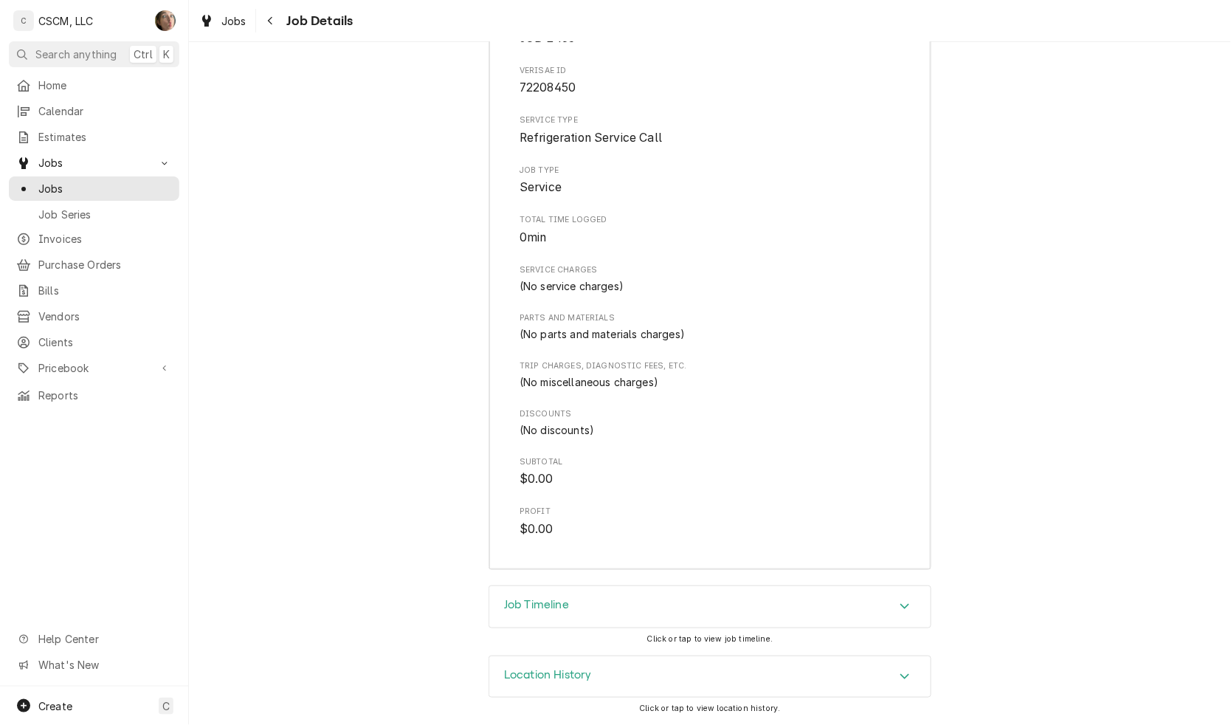
click at [683, 605] on div "Job Timeline" at bounding box center [709, 606] width 441 height 41
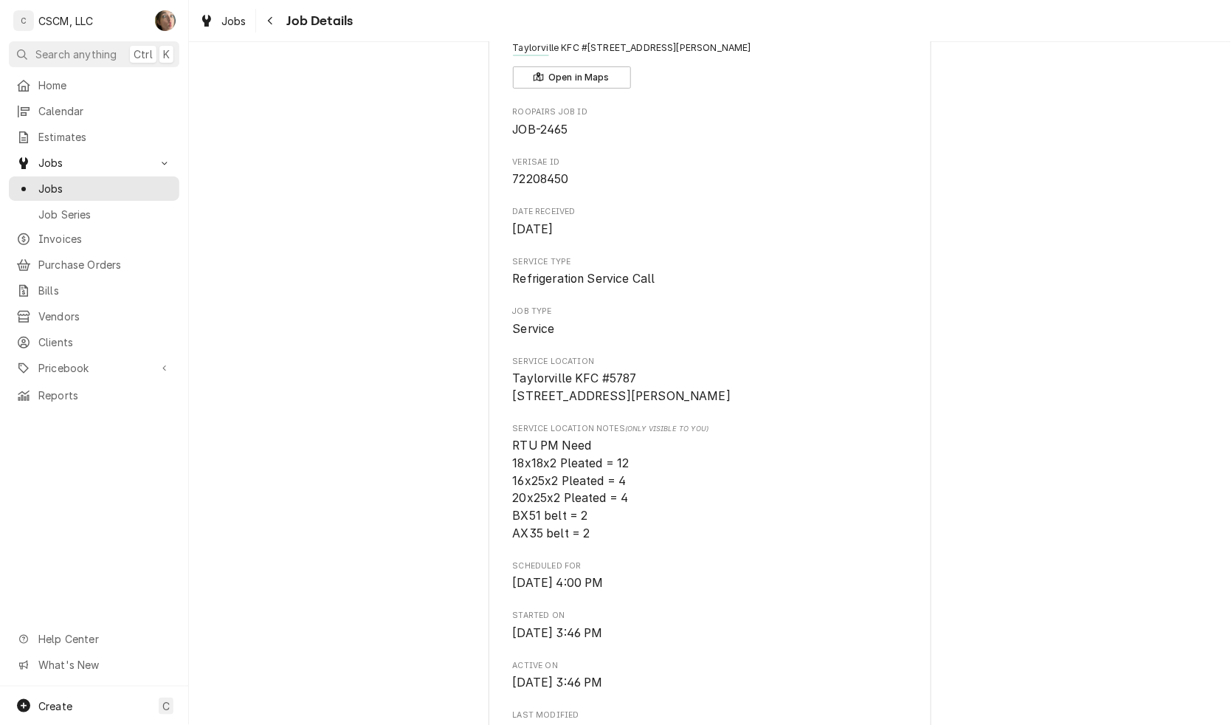
scroll to position [0, 0]
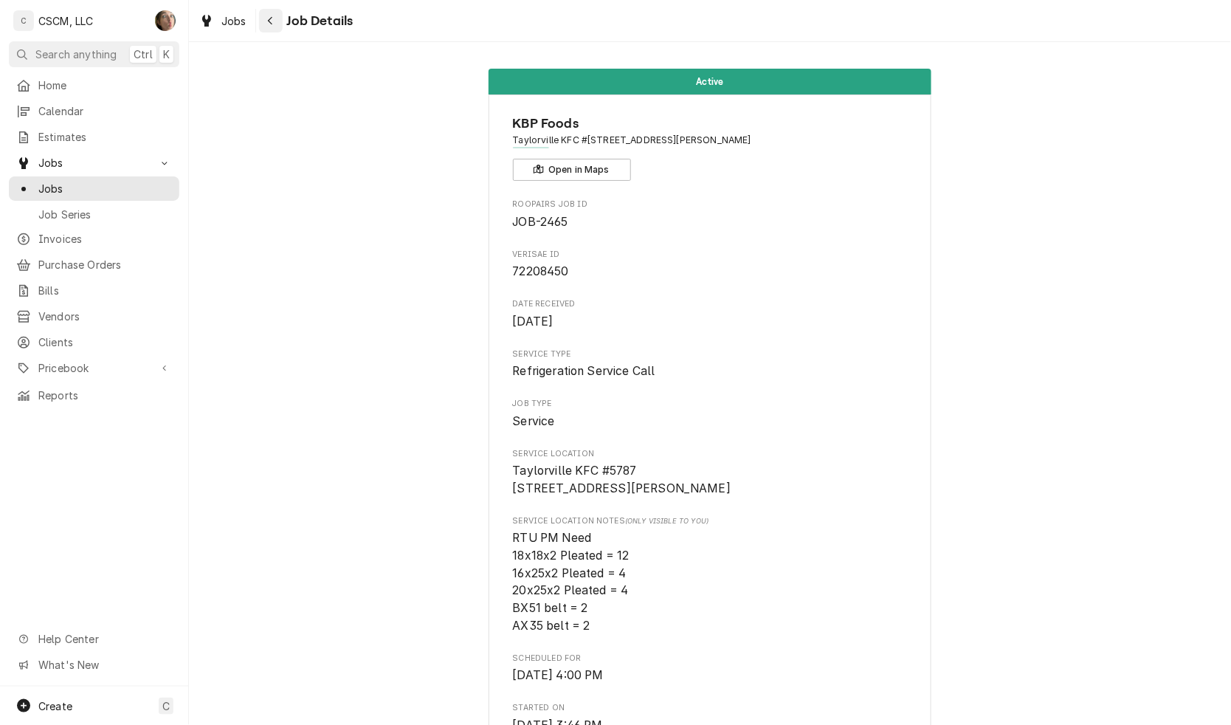
click at [275, 21] on div "Navigate back" at bounding box center [271, 20] width 15 height 15
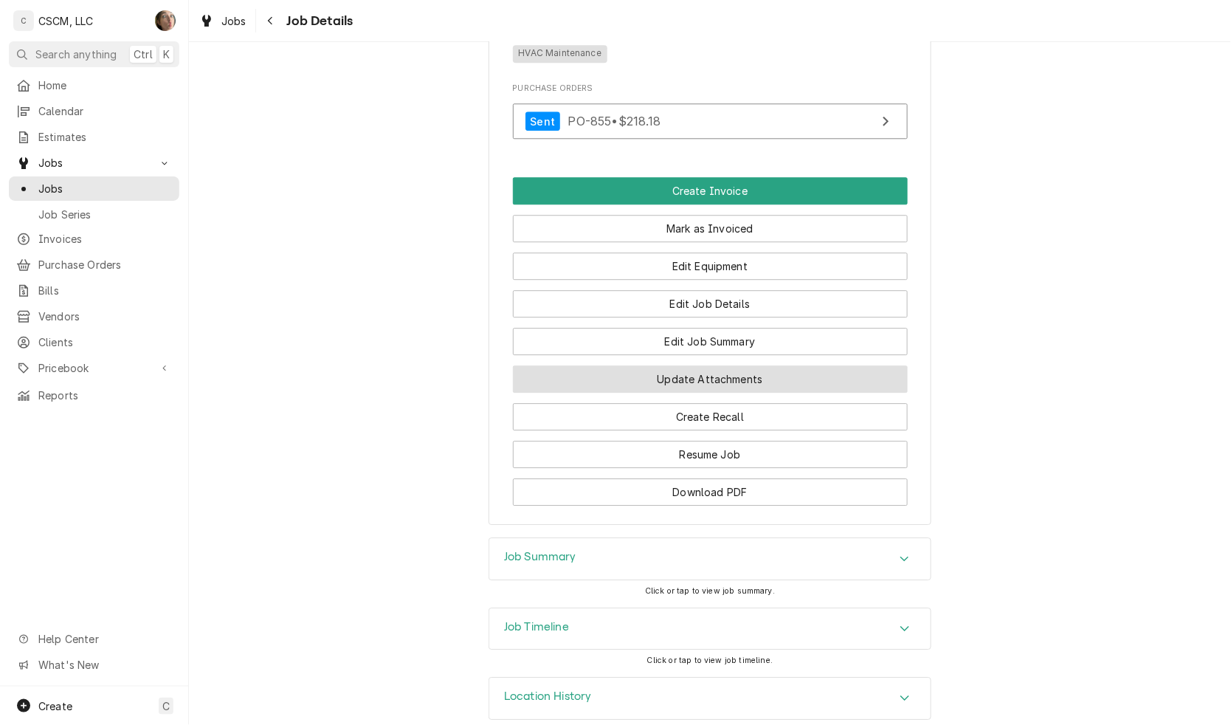
scroll to position [1119, 0]
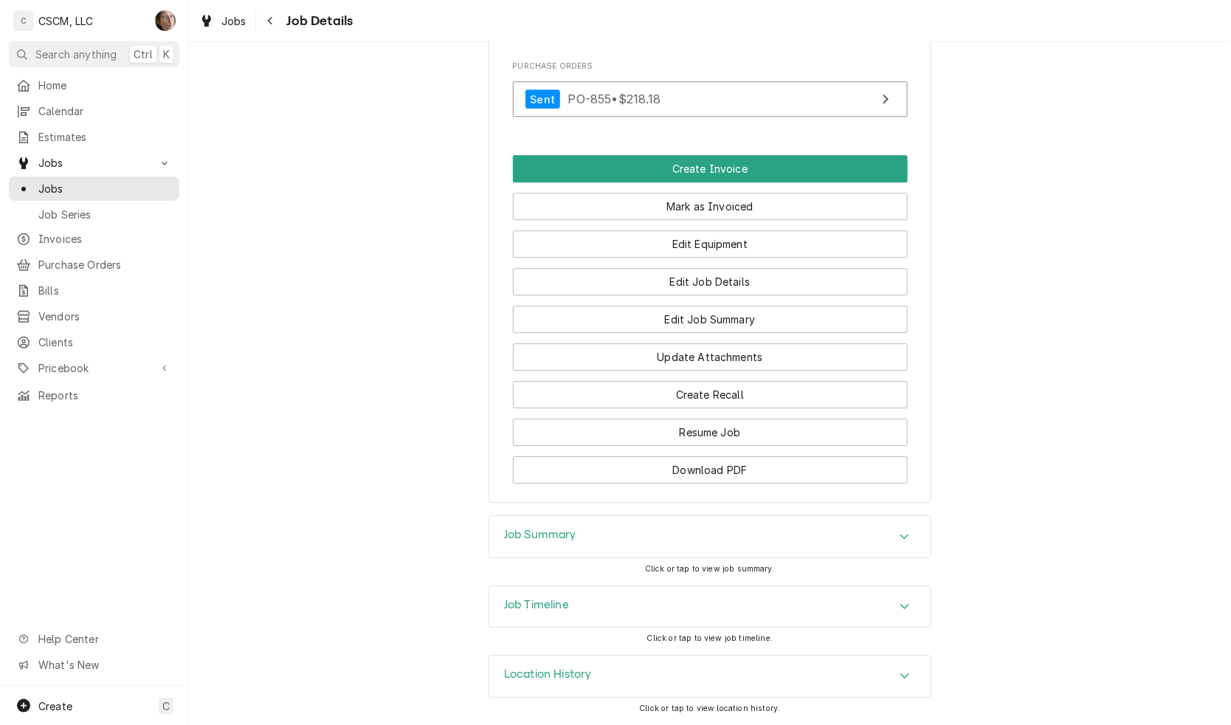
click at [658, 602] on div "Job Timeline" at bounding box center [709, 606] width 441 height 41
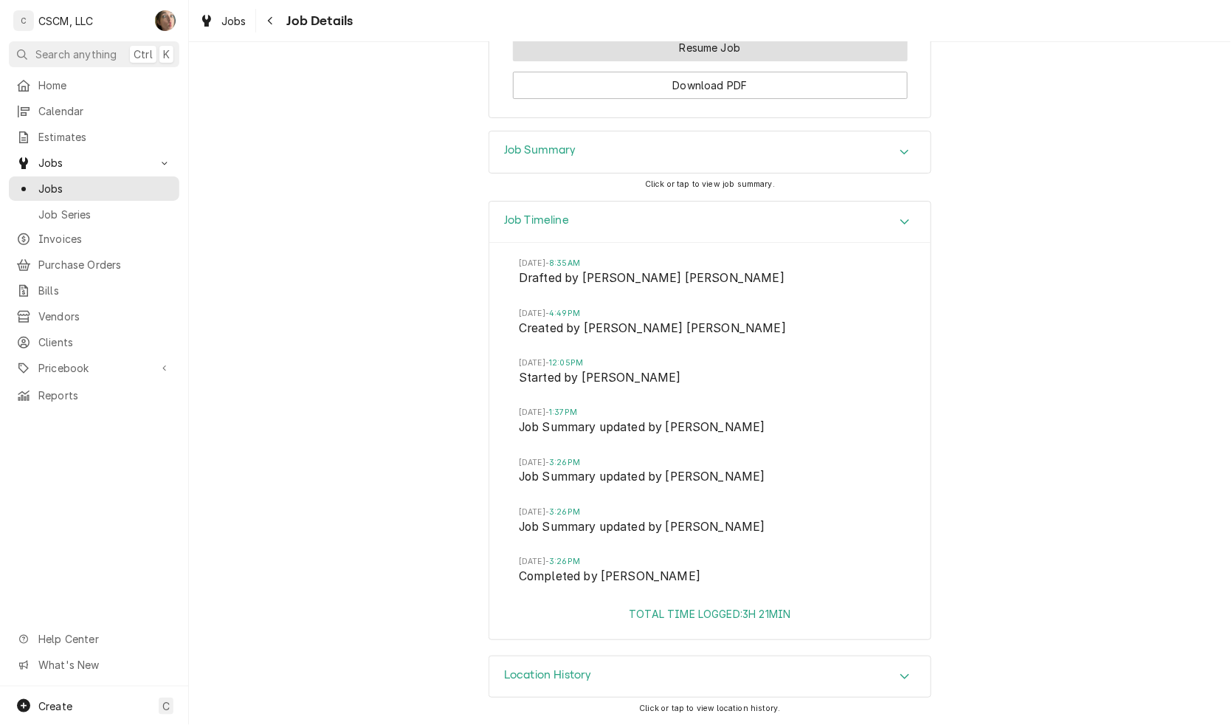
scroll to position [1504, 0]
click at [640, 160] on div "Job Summary" at bounding box center [709, 151] width 441 height 41
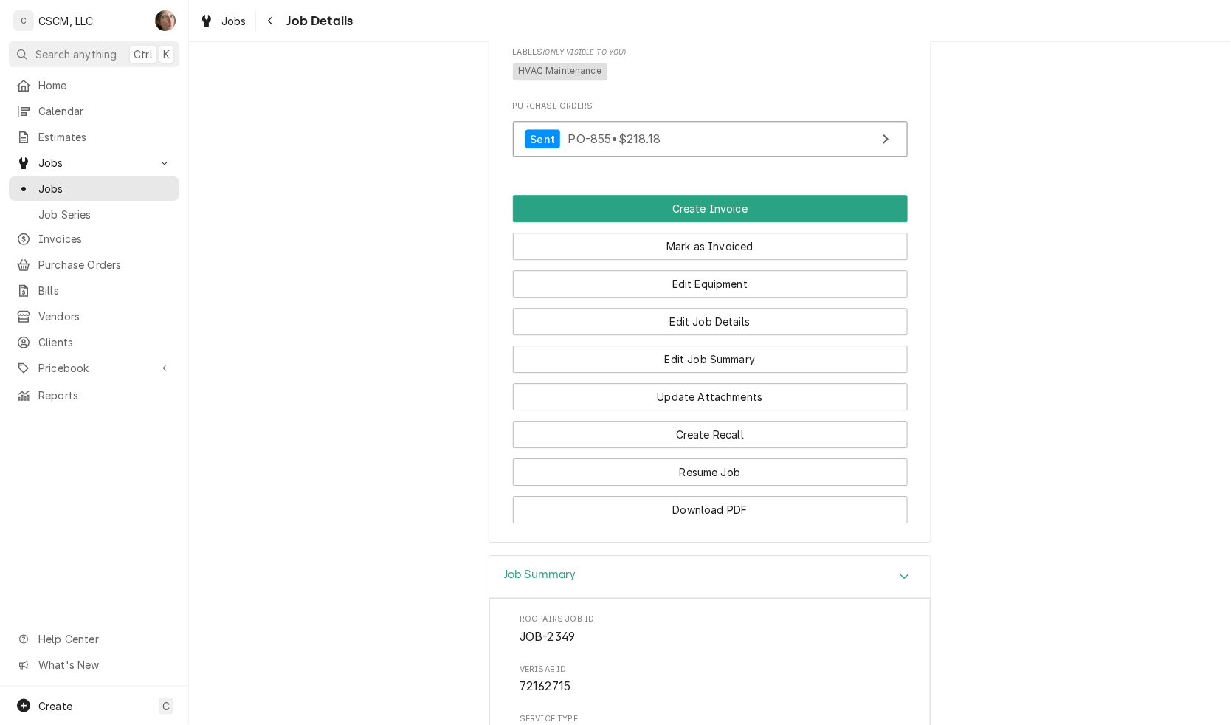
scroll to position [1042, 0]
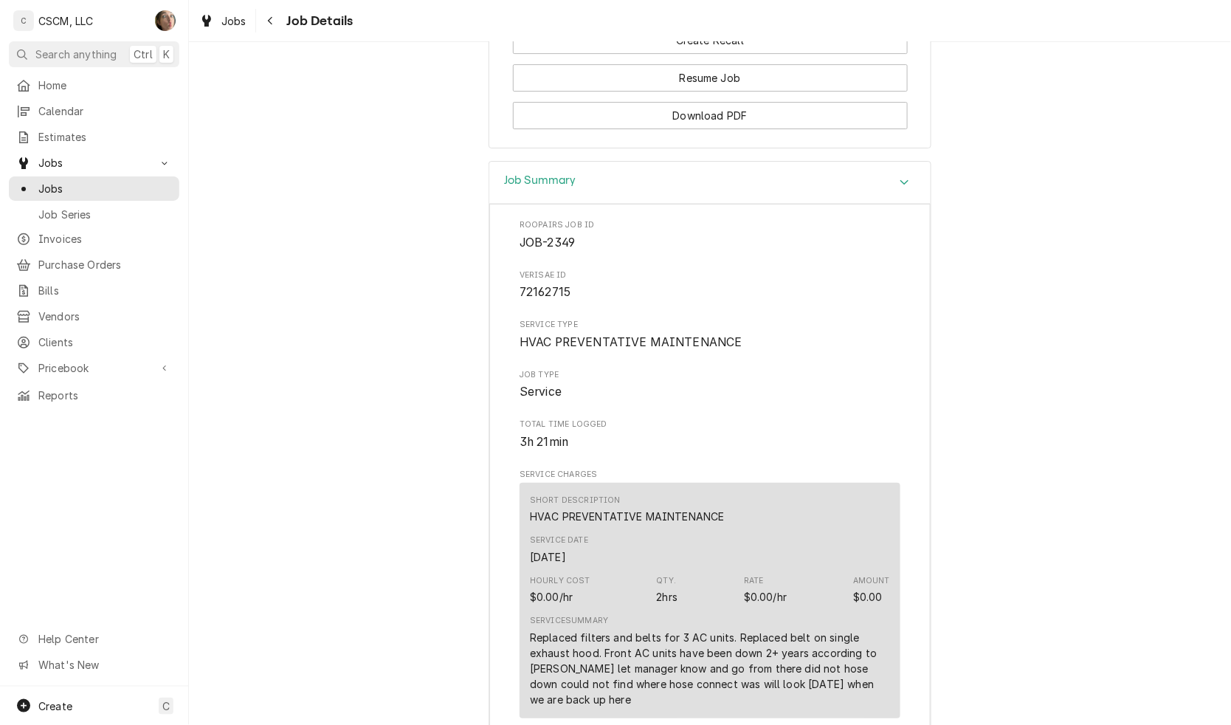
scroll to position [1504, 0]
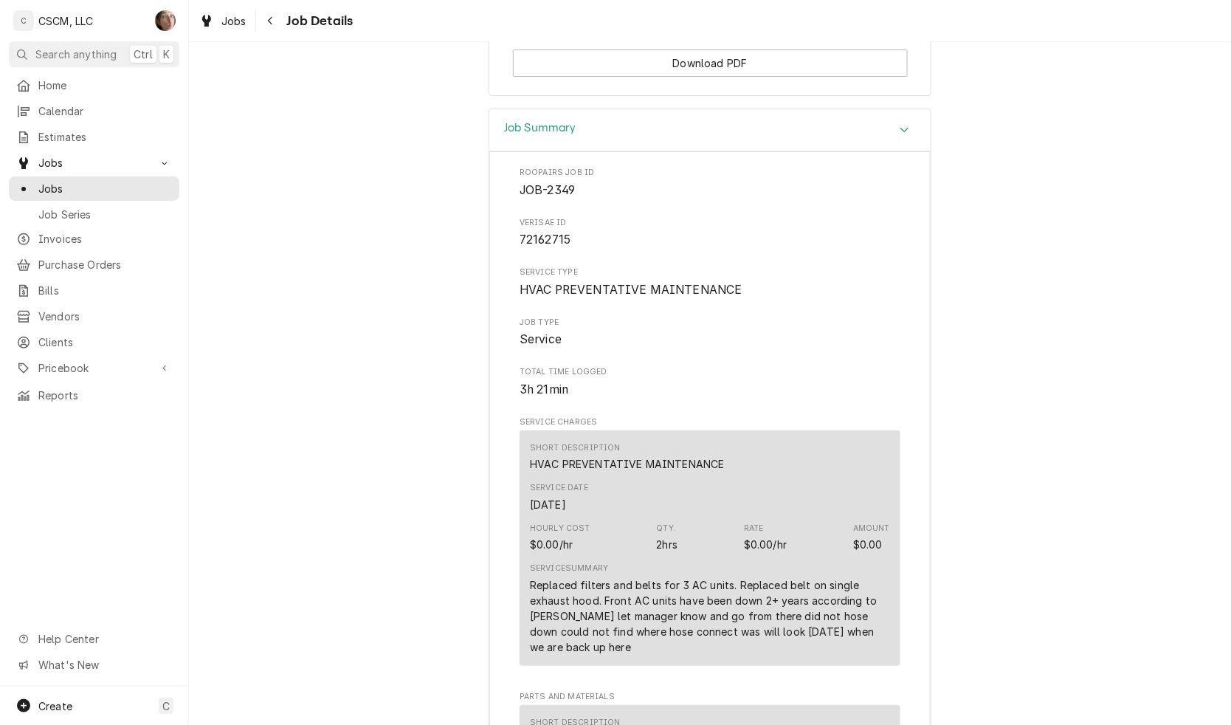
drag, startPoint x: 406, startPoint y: 244, endPoint x: 418, endPoint y: 226, distance: 21.3
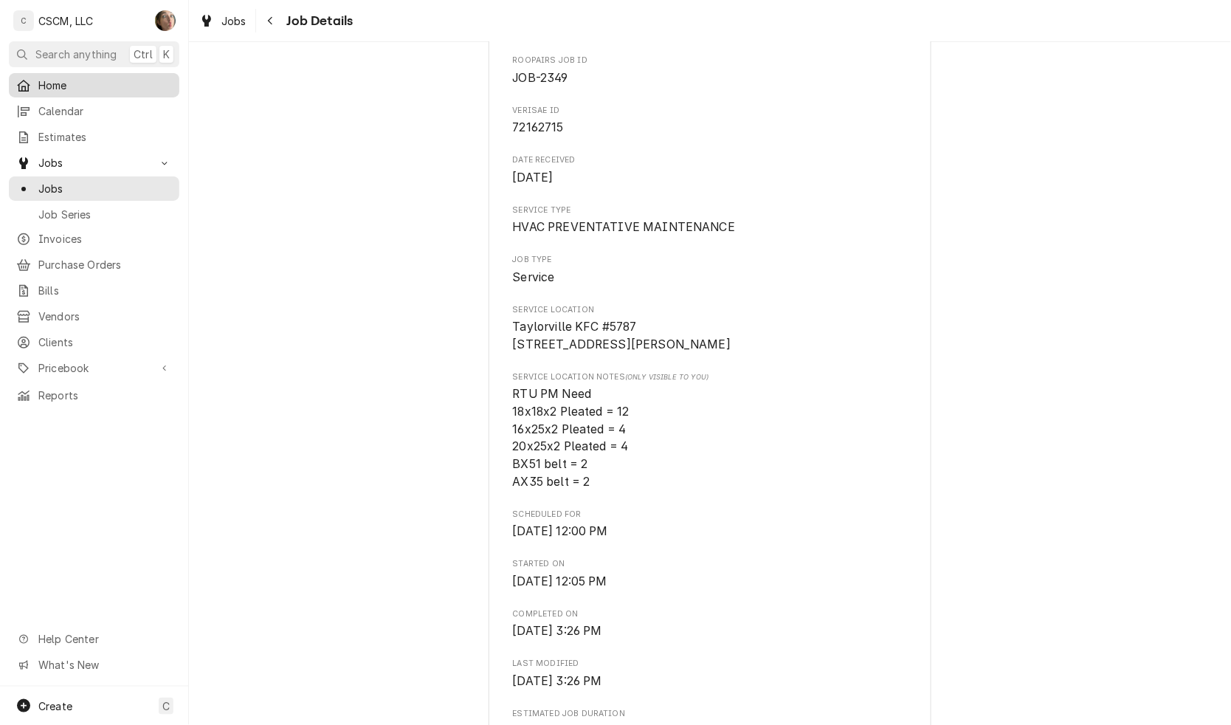
scroll to position [120, 0]
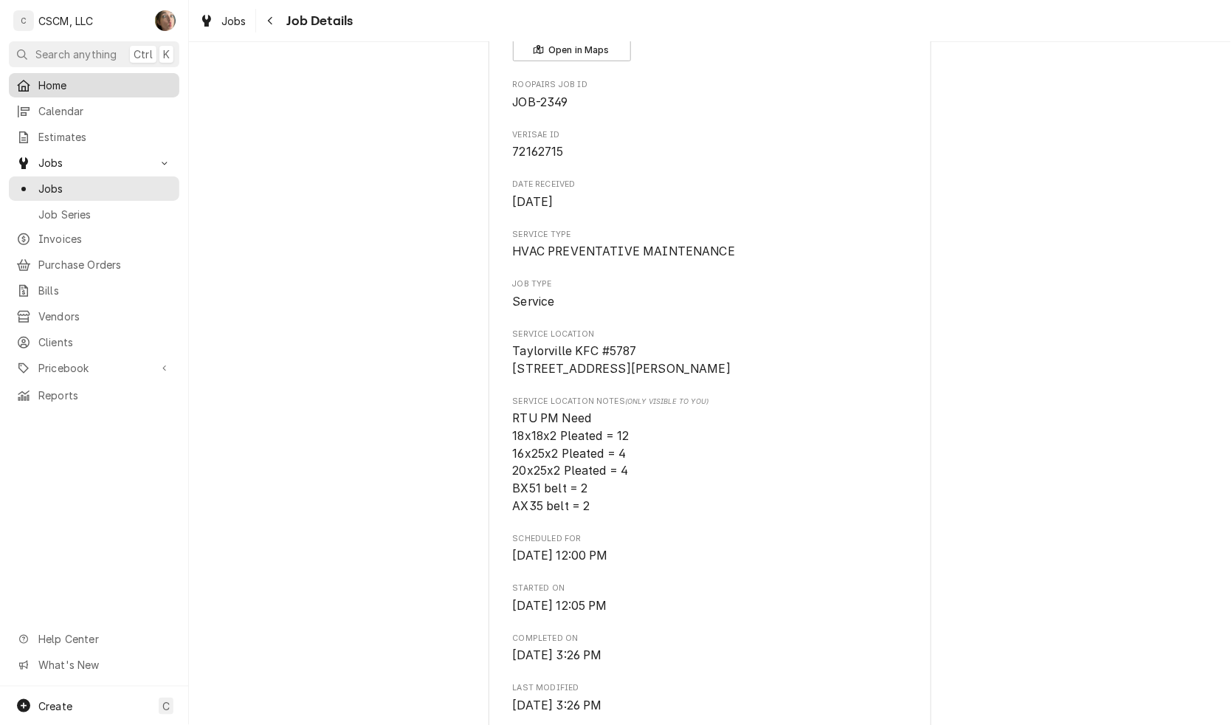
click at [134, 81] on span "Home" at bounding box center [105, 86] width 134 height 16
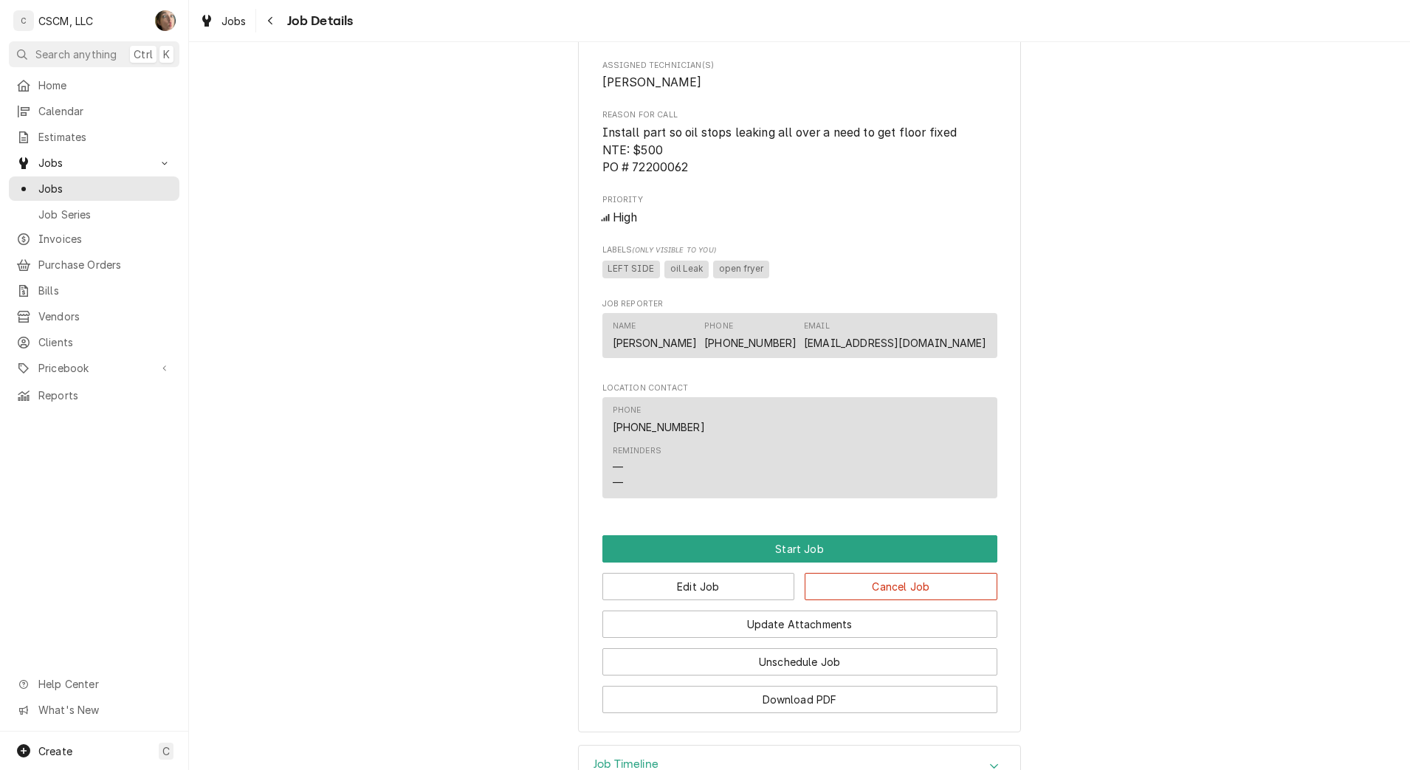
scroll to position [923, 0]
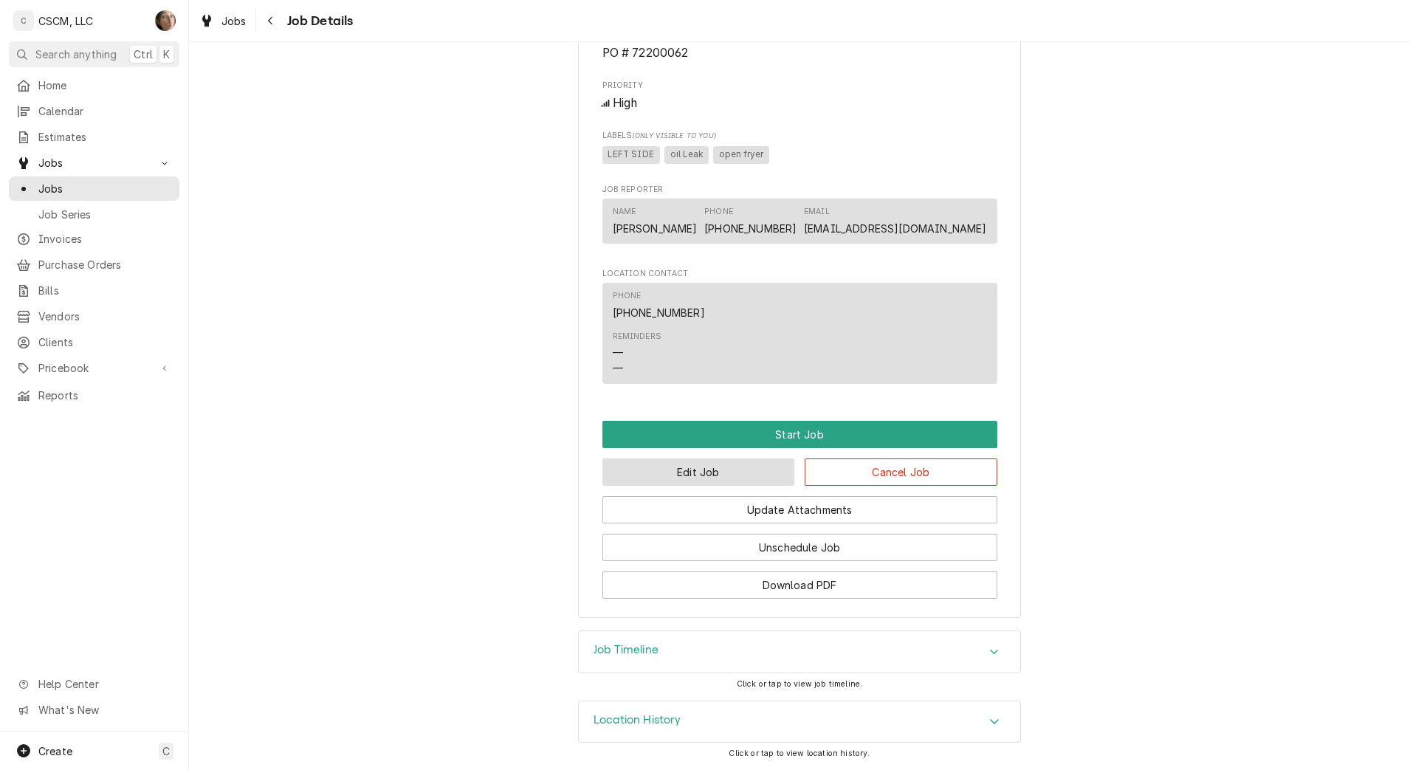
click at [694, 483] on button "Edit Job" at bounding box center [698, 471] width 193 height 27
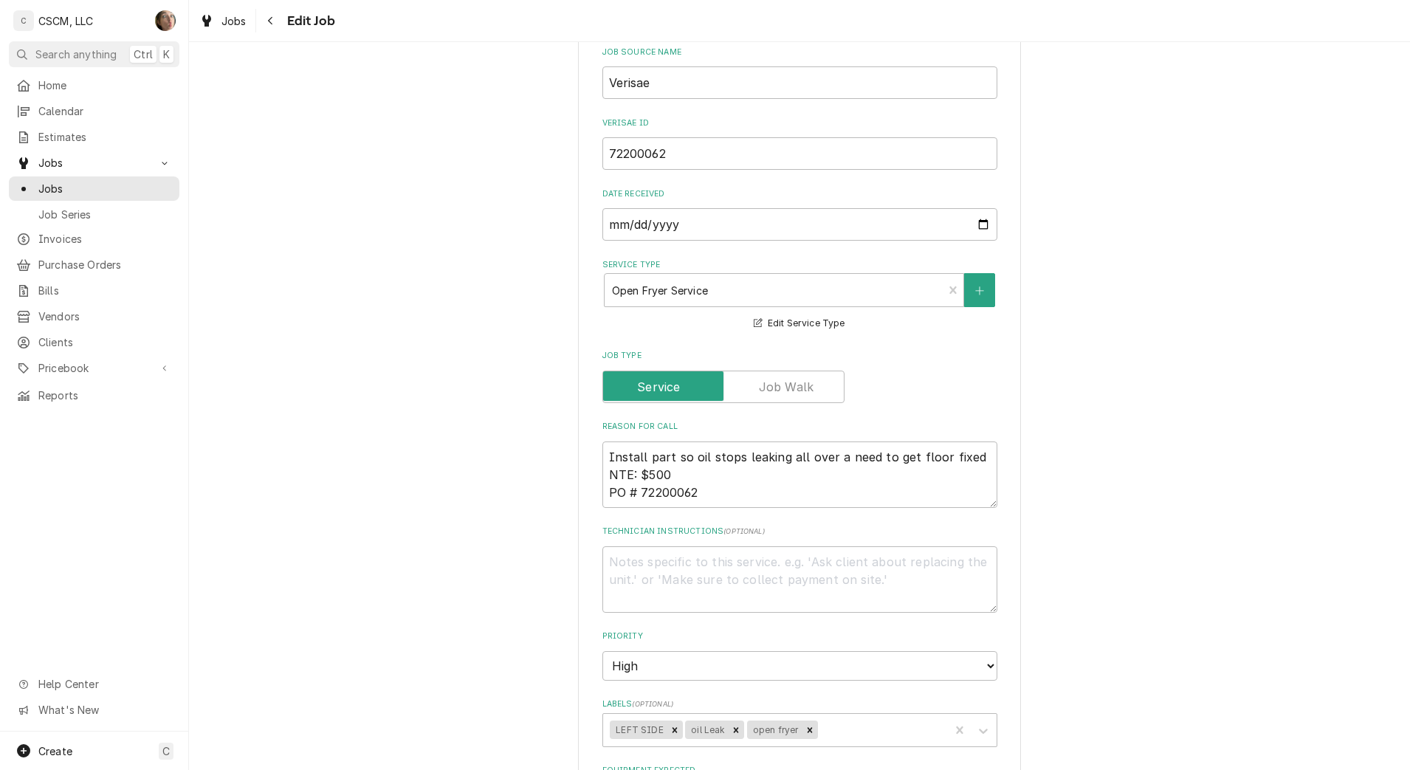
scroll to position [554, 0]
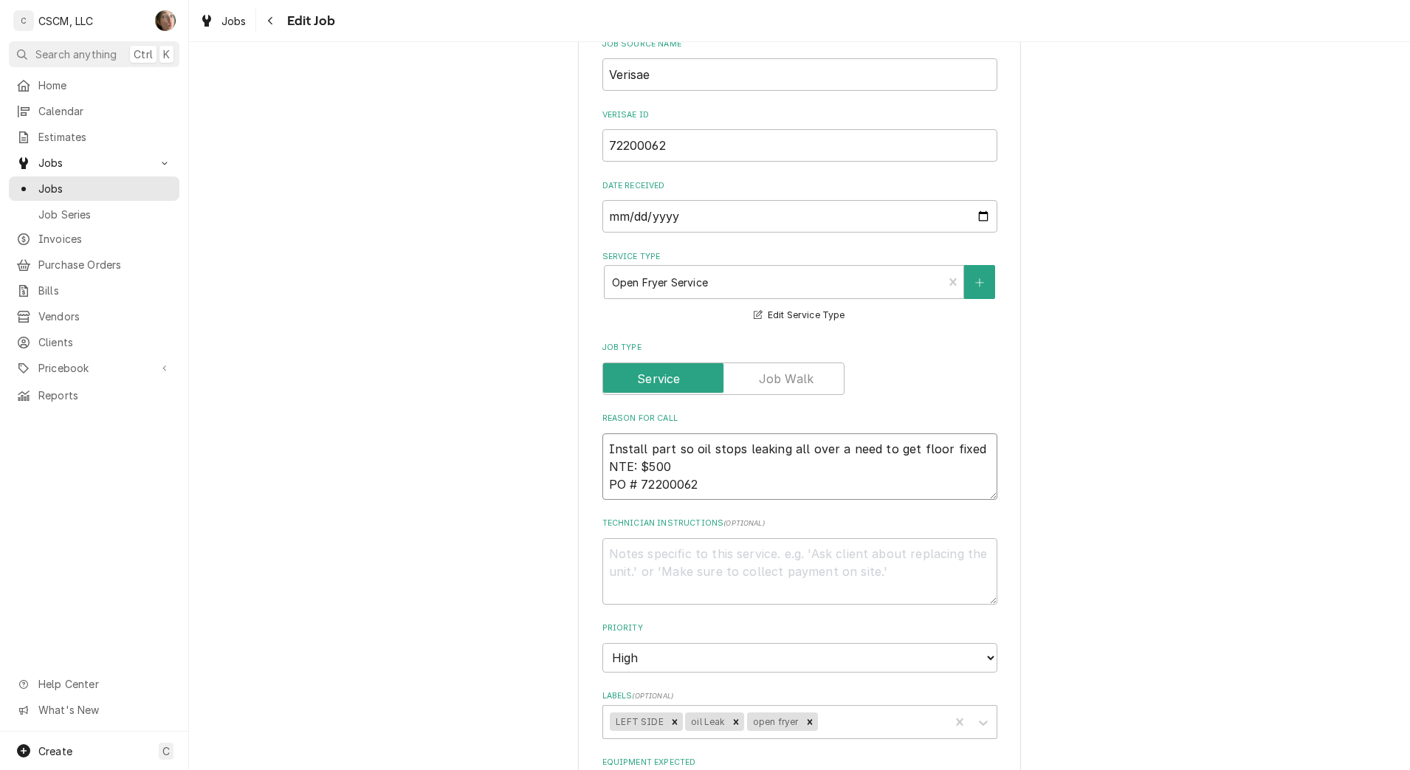
click at [605, 449] on textarea "Install part so oil stops leaking all over a need to get floor fixed NTE: $500 …" at bounding box center [799, 466] width 395 height 66
type textarea "x"
type textarea "oInstall part so oil stops leaking all over a need to get floor fixed NTE: $500…"
type textarea "x"
type textarea "opInstall part so oil stops leaking all over a need to get floor fixed NTE: $50…"
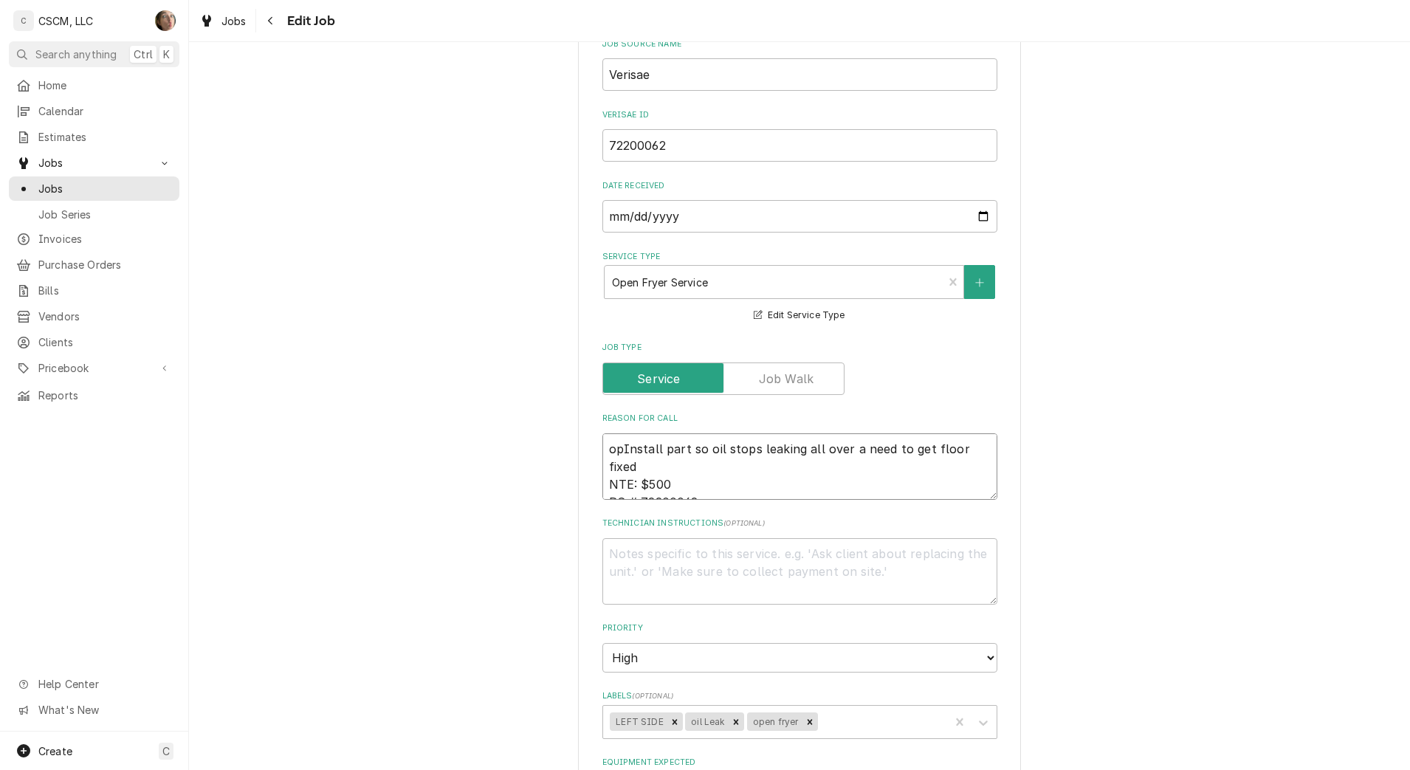
type textarea "x"
type textarea "opeInstall part so oil stops leaking all over a need to get floor fixed NTE: $5…"
type textarea "x"
type textarea "openInstall part so oil stops leaking all over a need to get floor fixed NTE: $…"
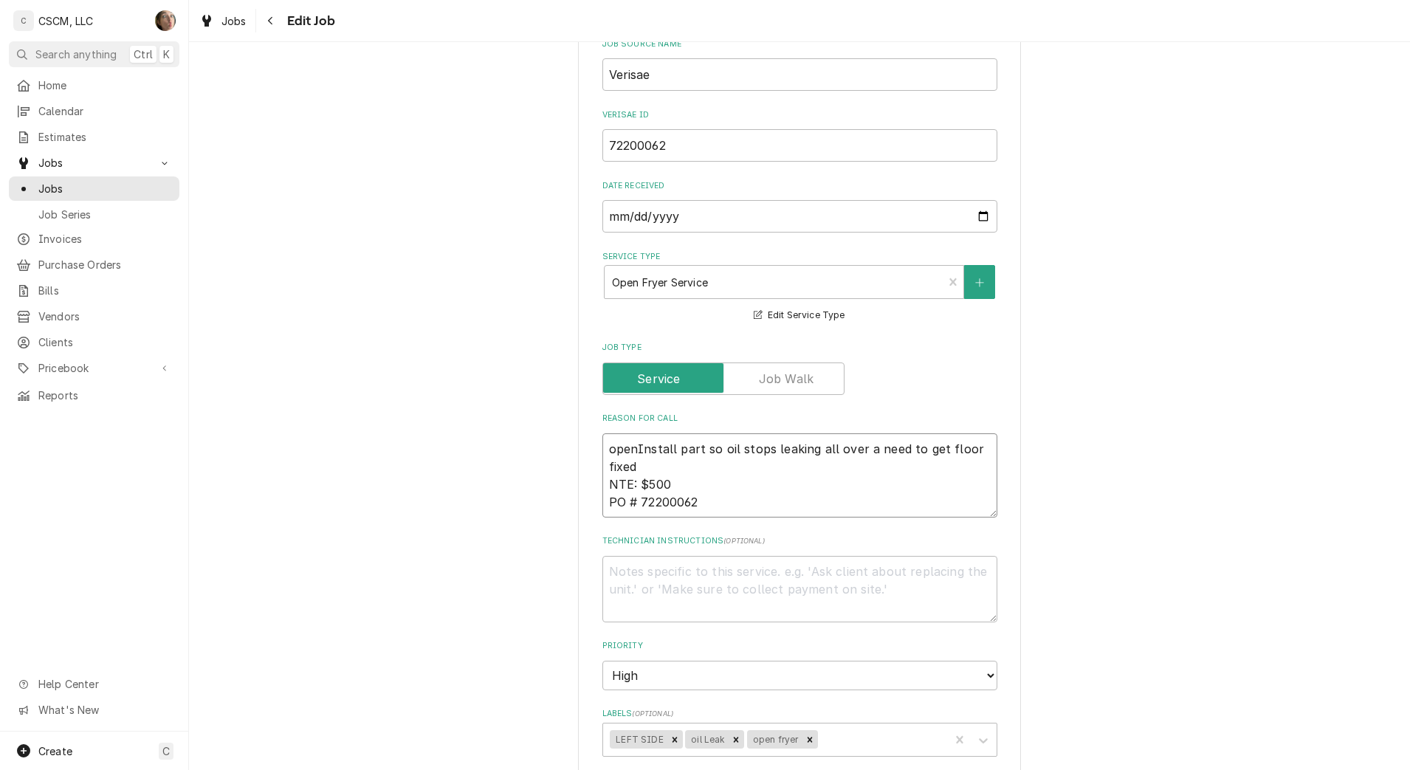
type textarea "x"
type textarea "open Install part so oil stops leaking all over a need to get floor fixed NTE: …"
type textarea "x"
type textarea "open frInstall part so oil stops leaking all over a need to get floor fixed NTE…"
type textarea "x"
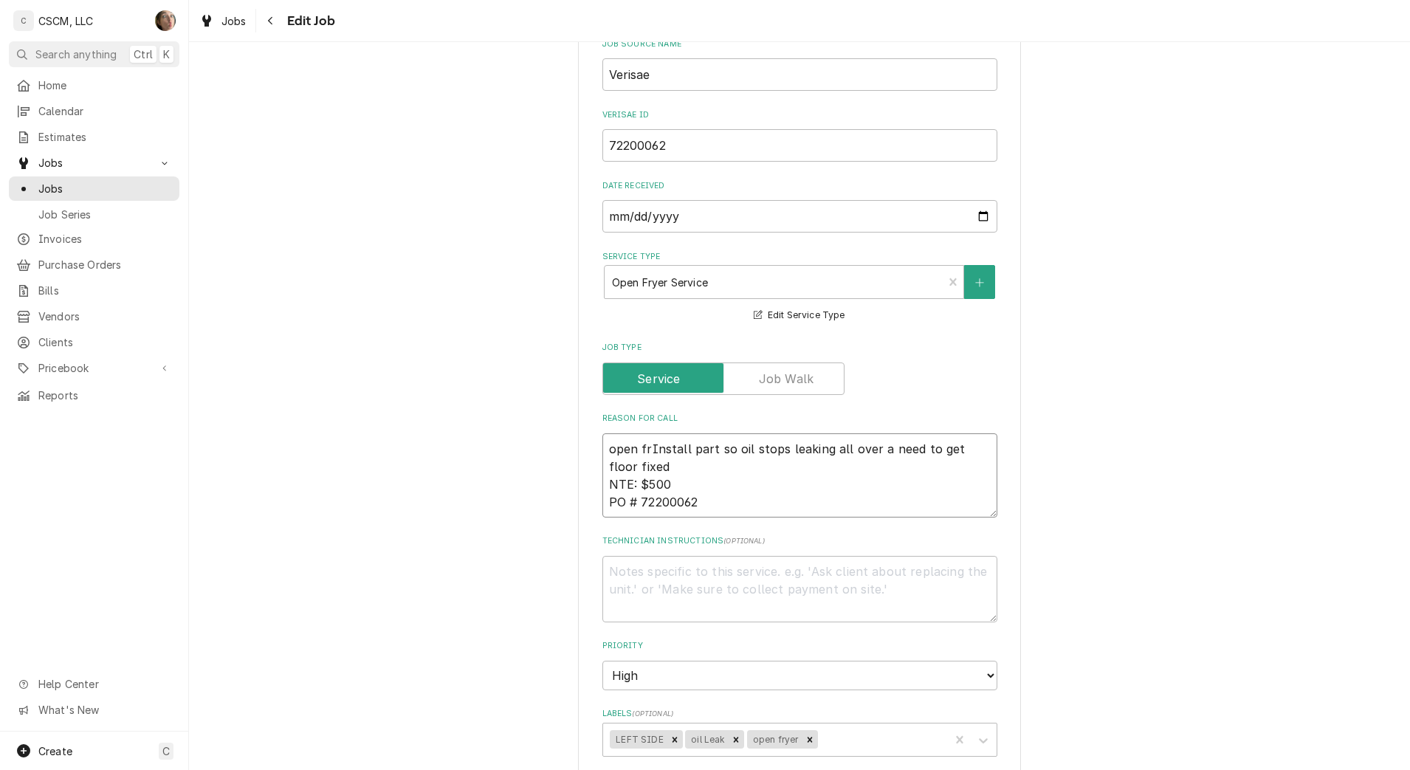
type textarea "open fryInstall part so oil stops leaking all over a need to get floor fixed NT…"
type textarea "x"
type textarea "open fryeInstall part so oil stops leaking all over a need to get floor fixed N…"
type textarea "x"
type textarea "open fryerInstall part so oil stops leaking all over a need to get floor fixed …"
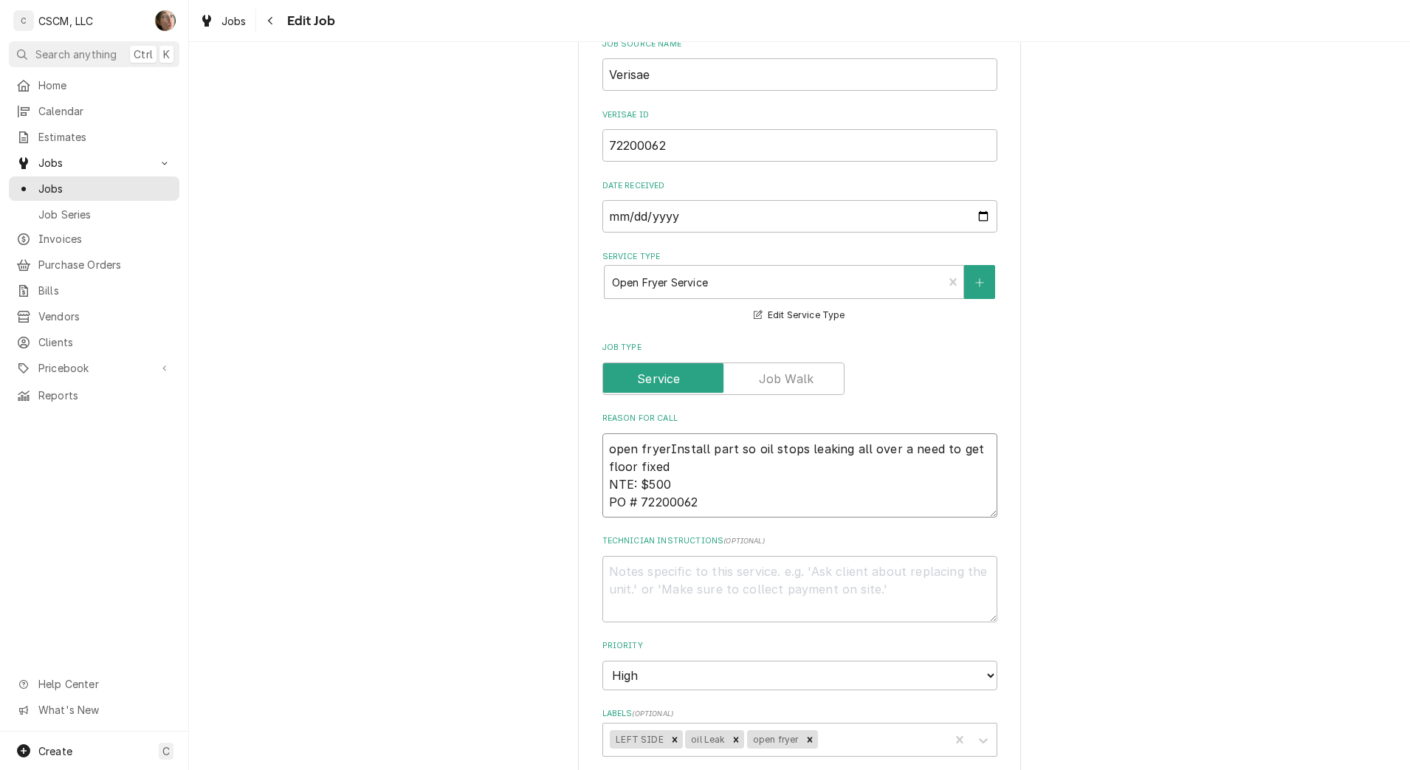
type textarea "x"
type textarea "open fryer Install part so oil stops leaking all over a need to get floor fixed…"
type textarea "x"
type textarea "open fryer sInstall part so oil stops leaking all over a need to get floor fixe…"
type textarea "x"
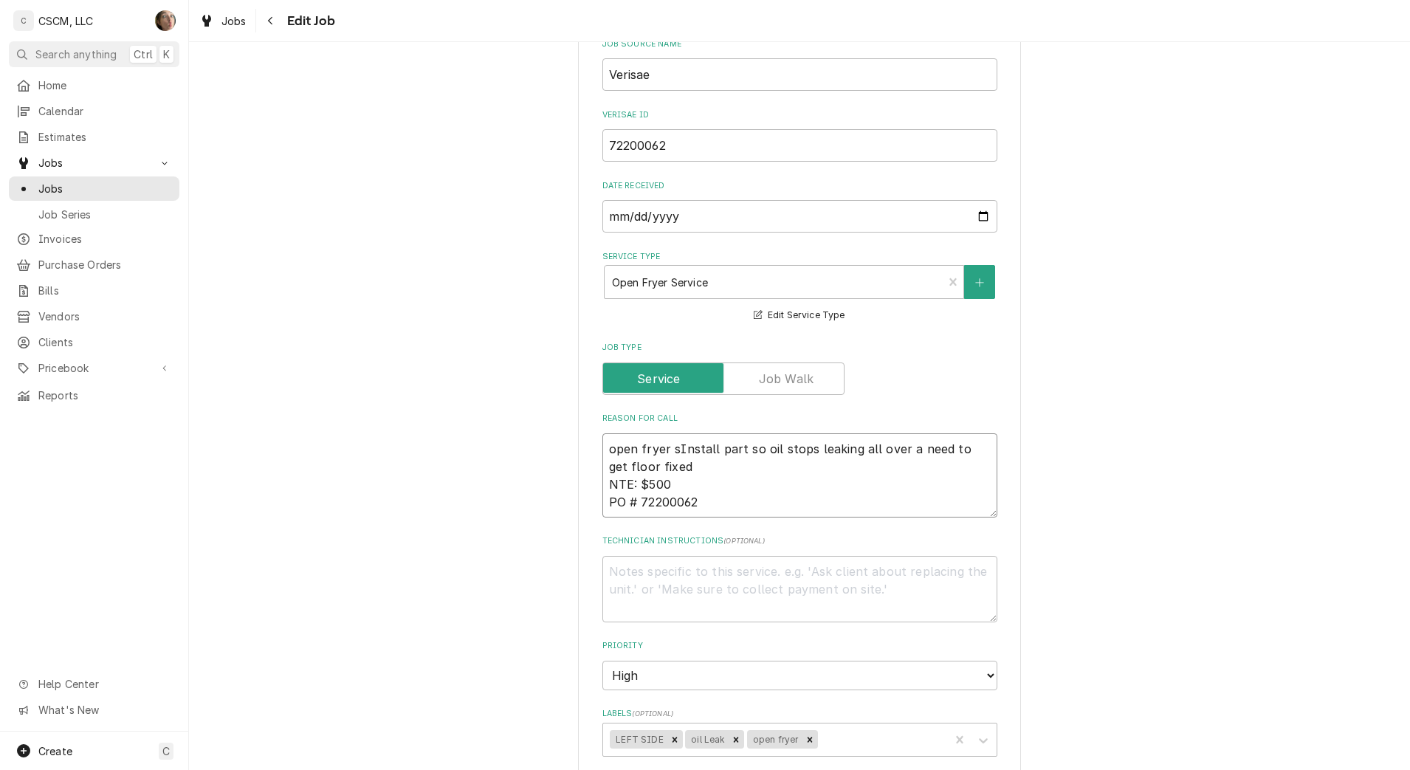
type textarea "open fryer seInstall part so oil stops leaking all over a need to get floor fix…"
type textarea "x"
type textarea "open fryer serInstall part so oil stops leaking all over a need to get floor fi…"
type textarea "x"
type textarea "open fryer servInstall part so oil stops leaking all over a need to get floor f…"
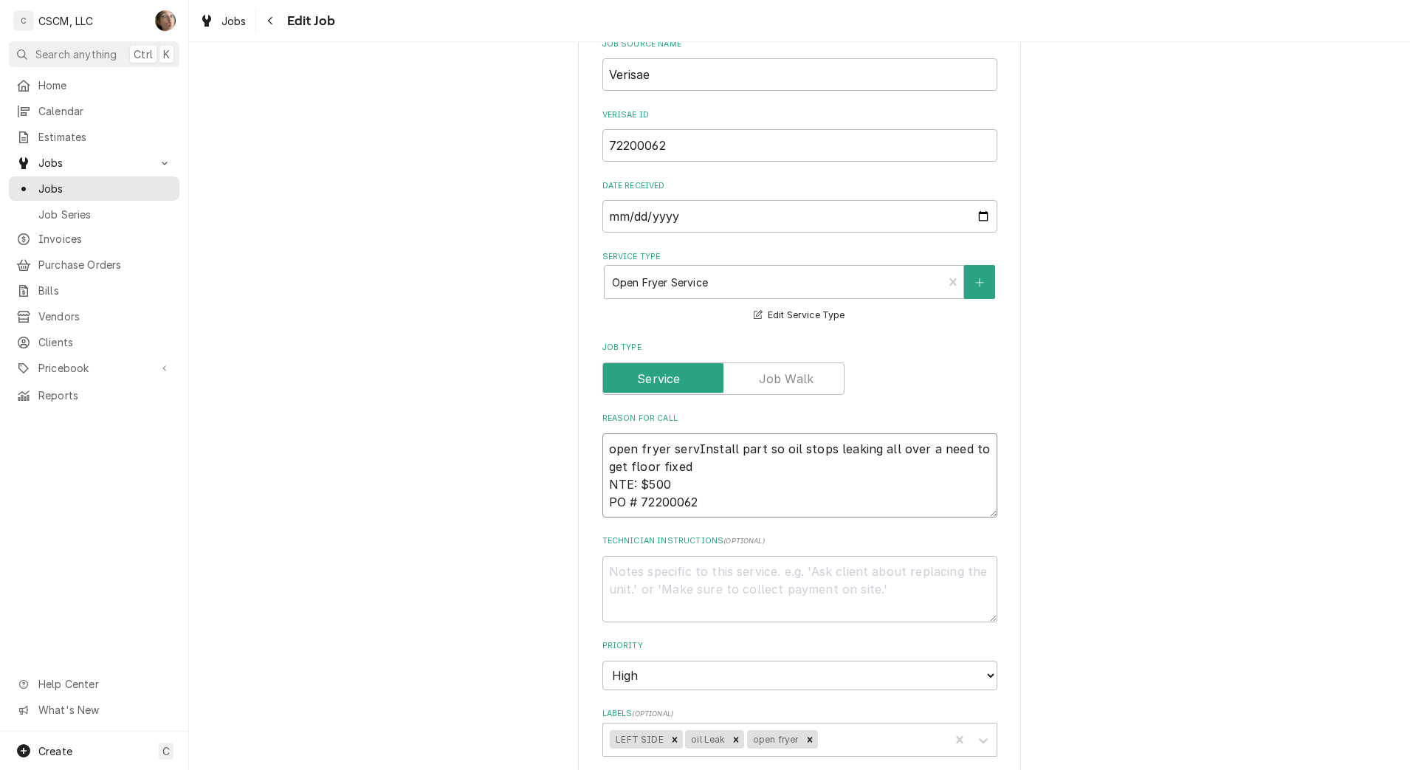
type textarea "x"
type textarea "open fryer serviInstall part so oil stops leaking all over a need to get floor …"
type textarea "x"
type textarea "open fryer servicInstall part so oil stops leaking all over a need to get floor…"
type textarea "x"
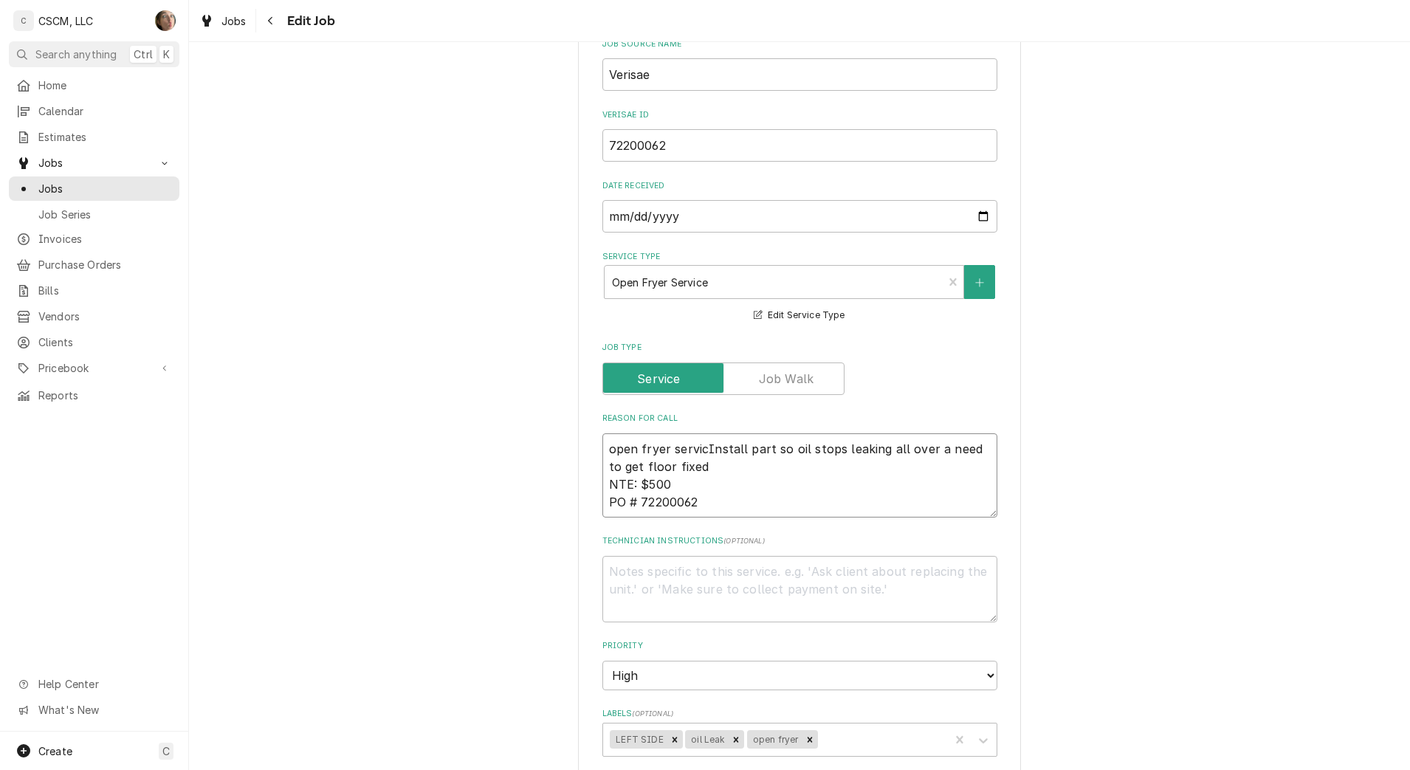
type textarea "open fryer serviceInstall part so oil stops leaking all over a need to get floo…"
type textarea "x"
type textarea "open fryer service Install part so oil stops leaking all over a need to get flo…"
type textarea "x"
type textarea "open fryer service Install part so oil stops leaking all over a need to get flo…"
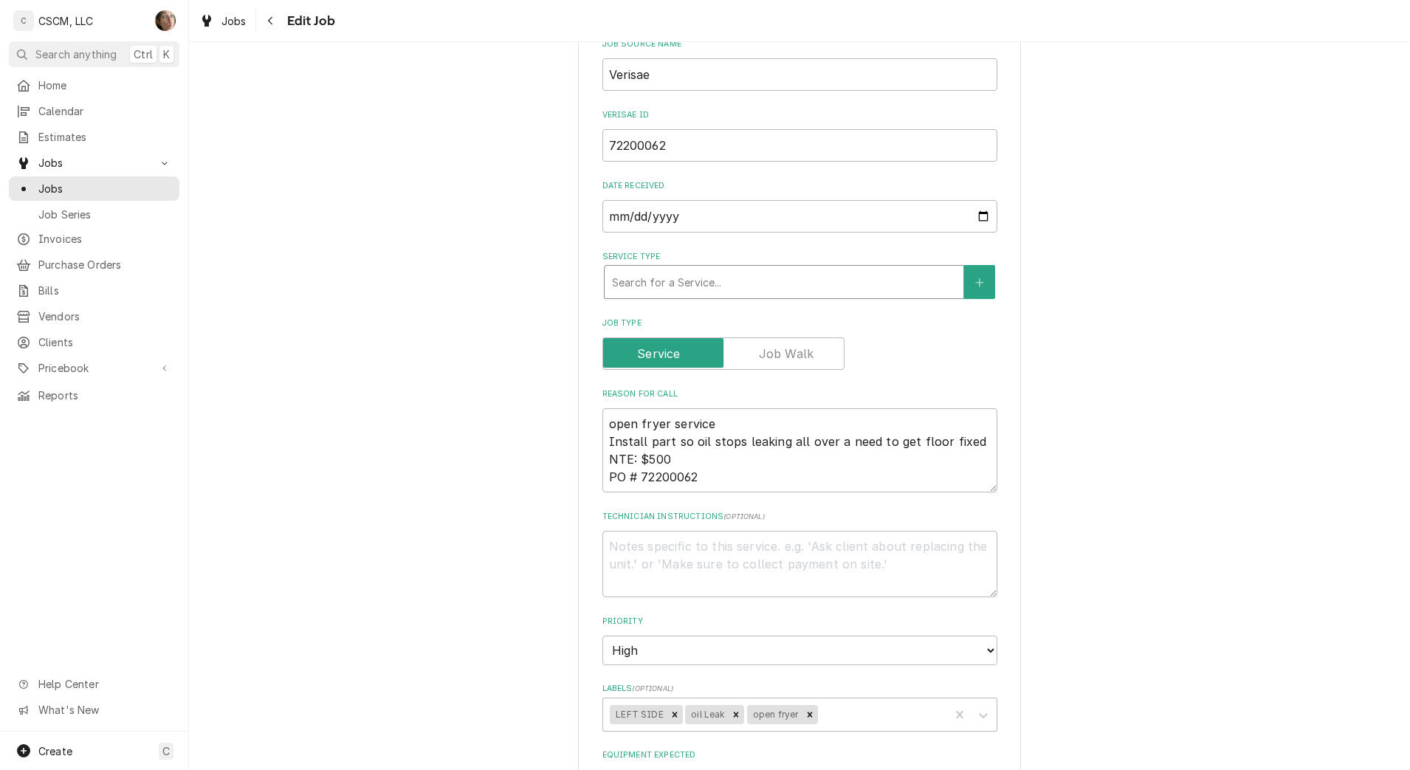
type textarea "x"
type input "c"
type textarea "x"
type input "co"
type textarea "x"
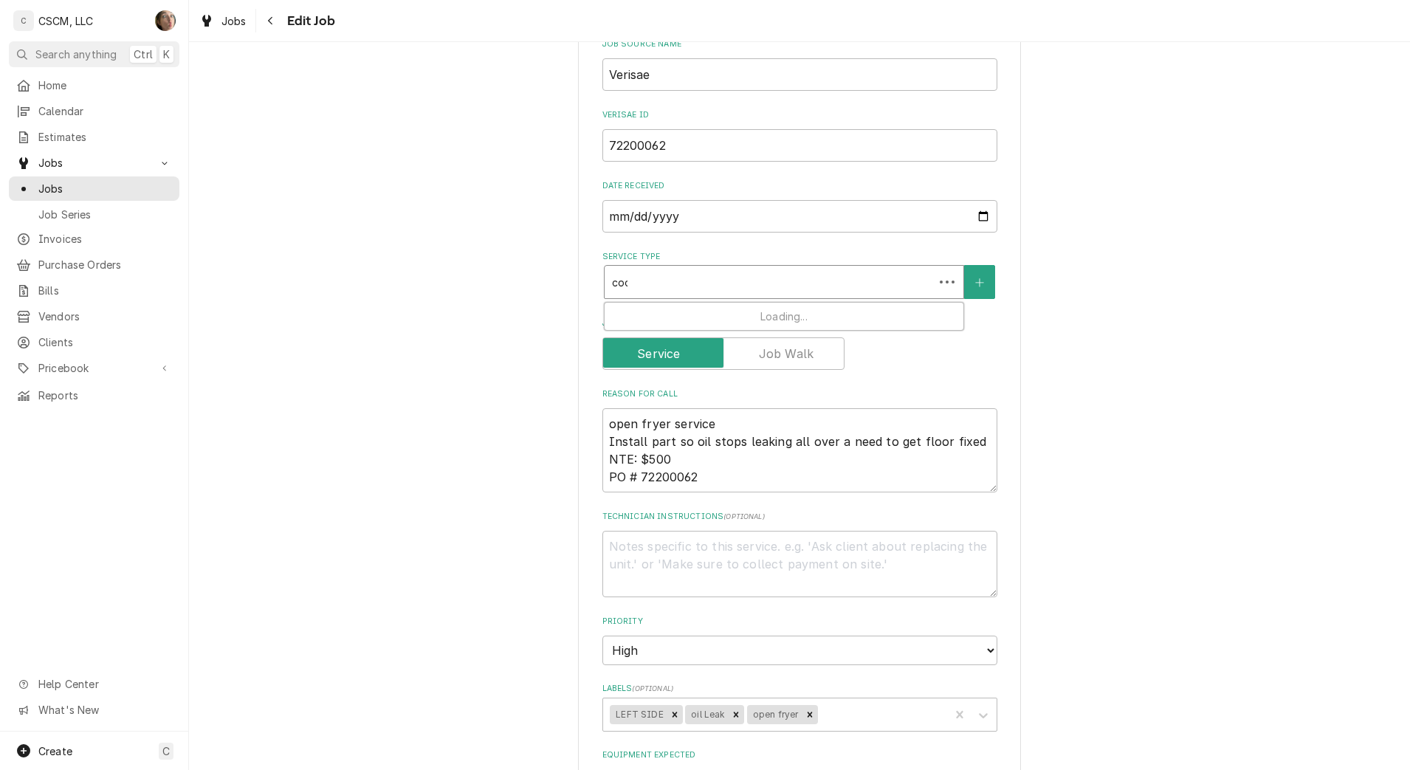
type input "cook"
type textarea "x"
type input "cookin"
type textarea "x"
type input "cooking"
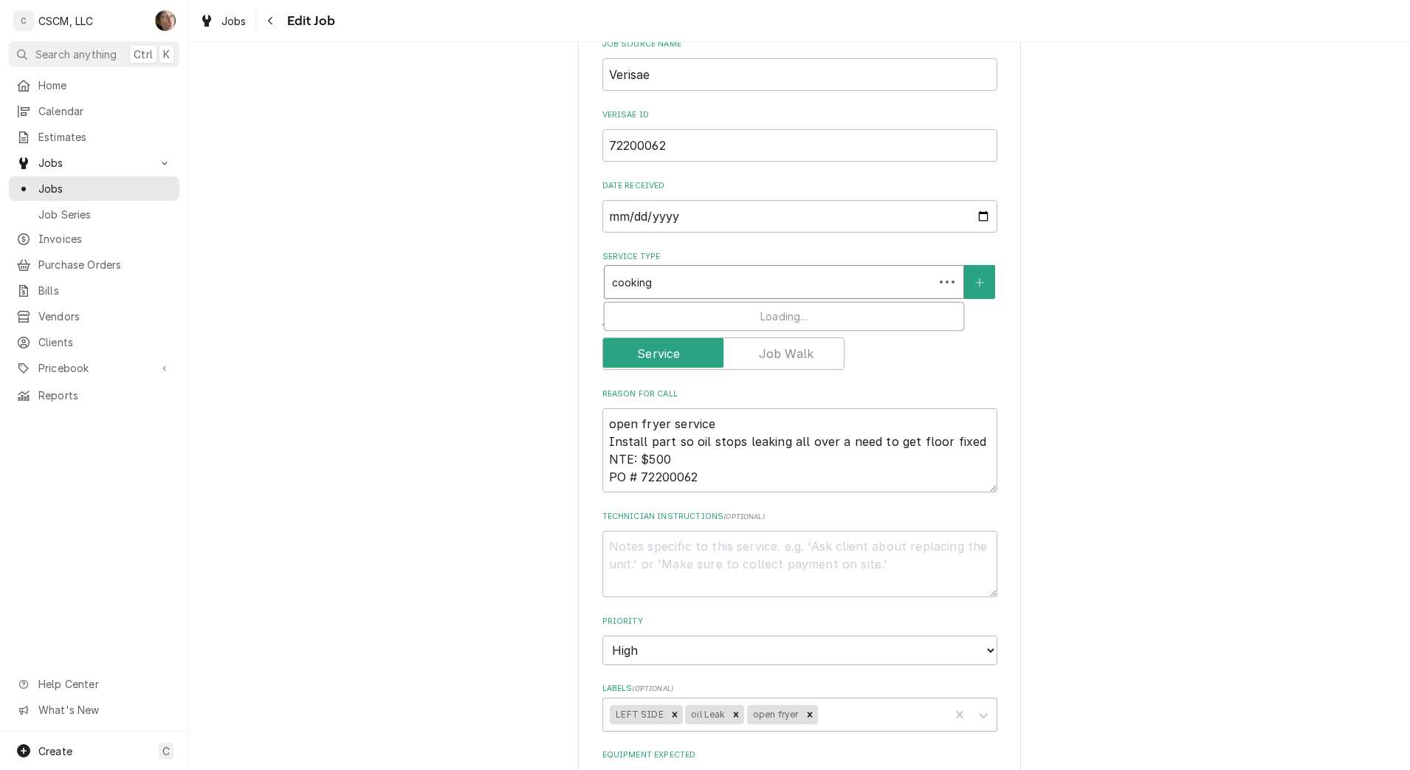
type textarea "x"
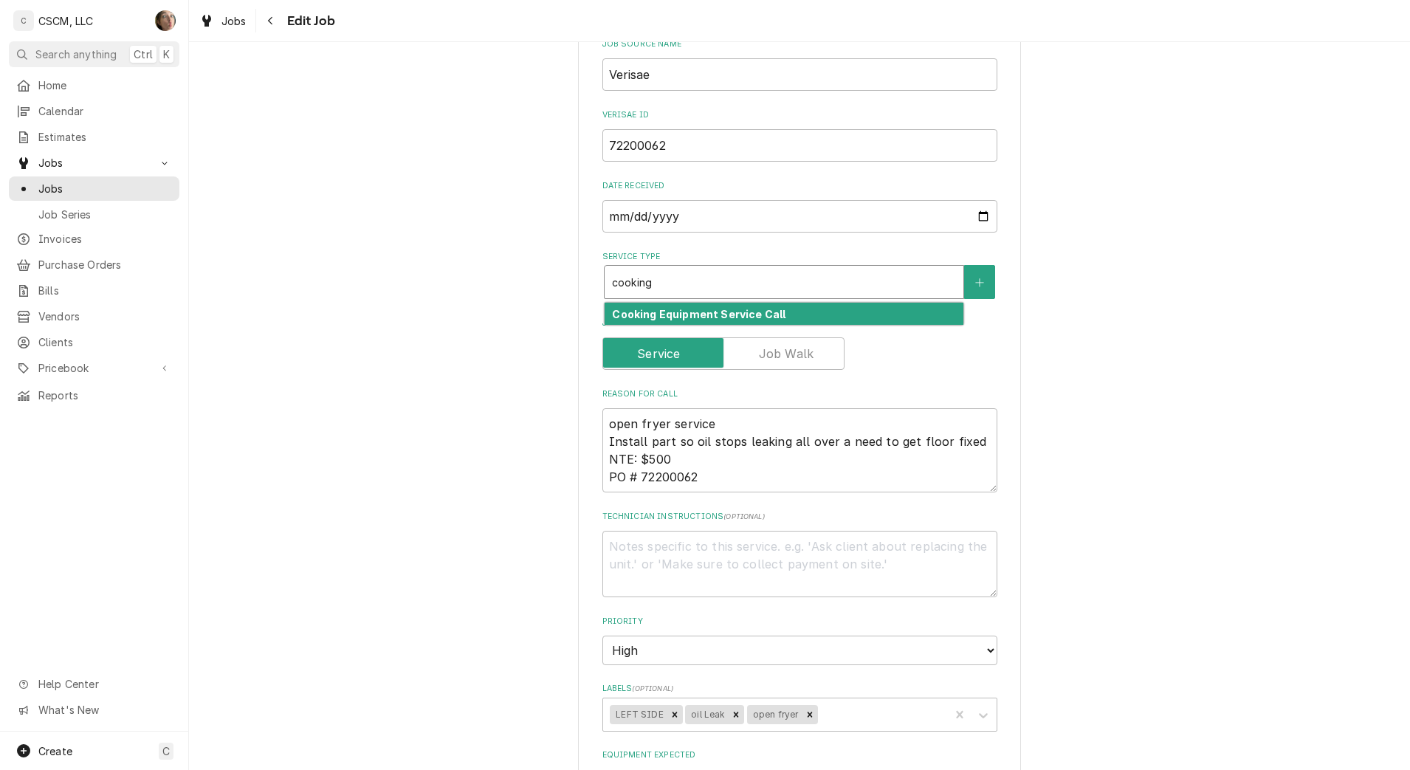
click at [788, 317] on div "Cooking Equipment Service Call" at bounding box center [784, 314] width 359 height 23
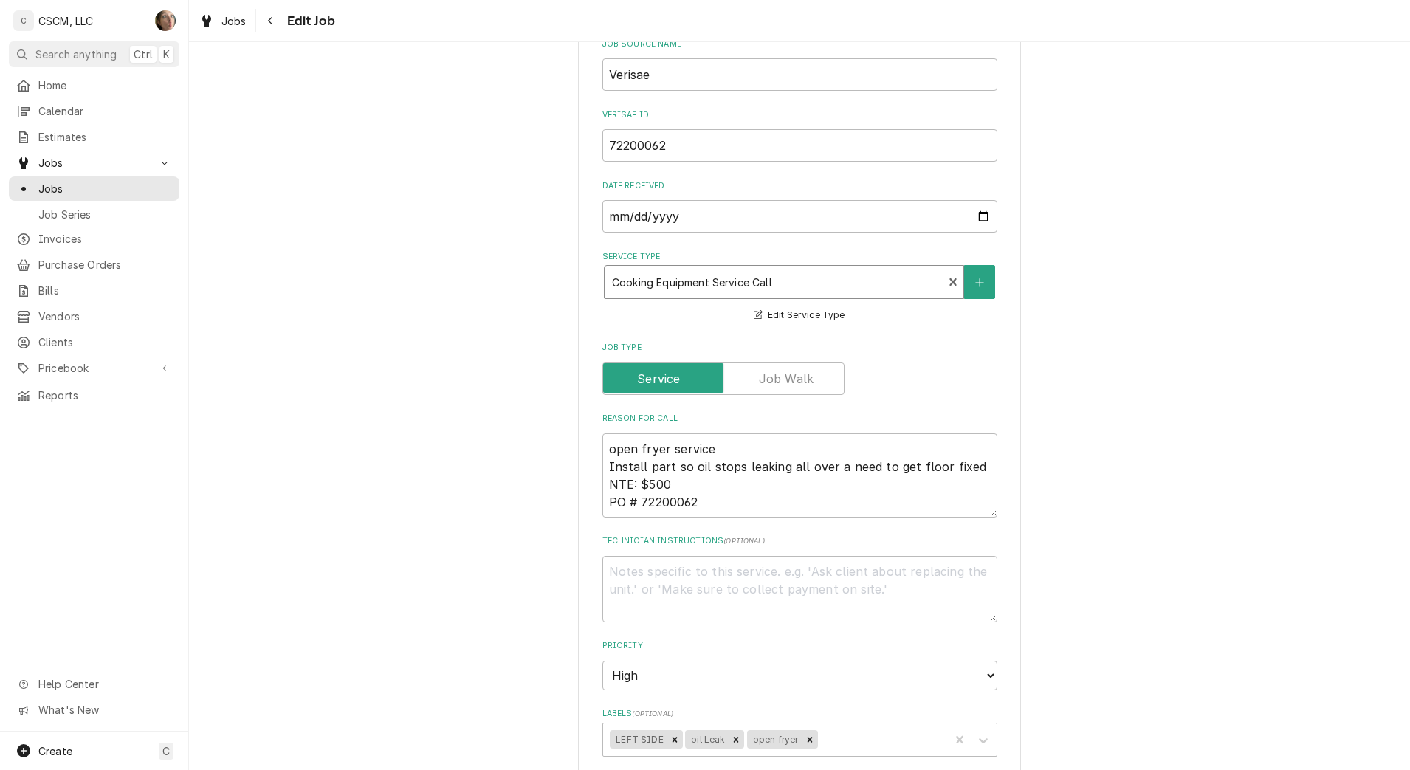
scroll to position [1138, 0]
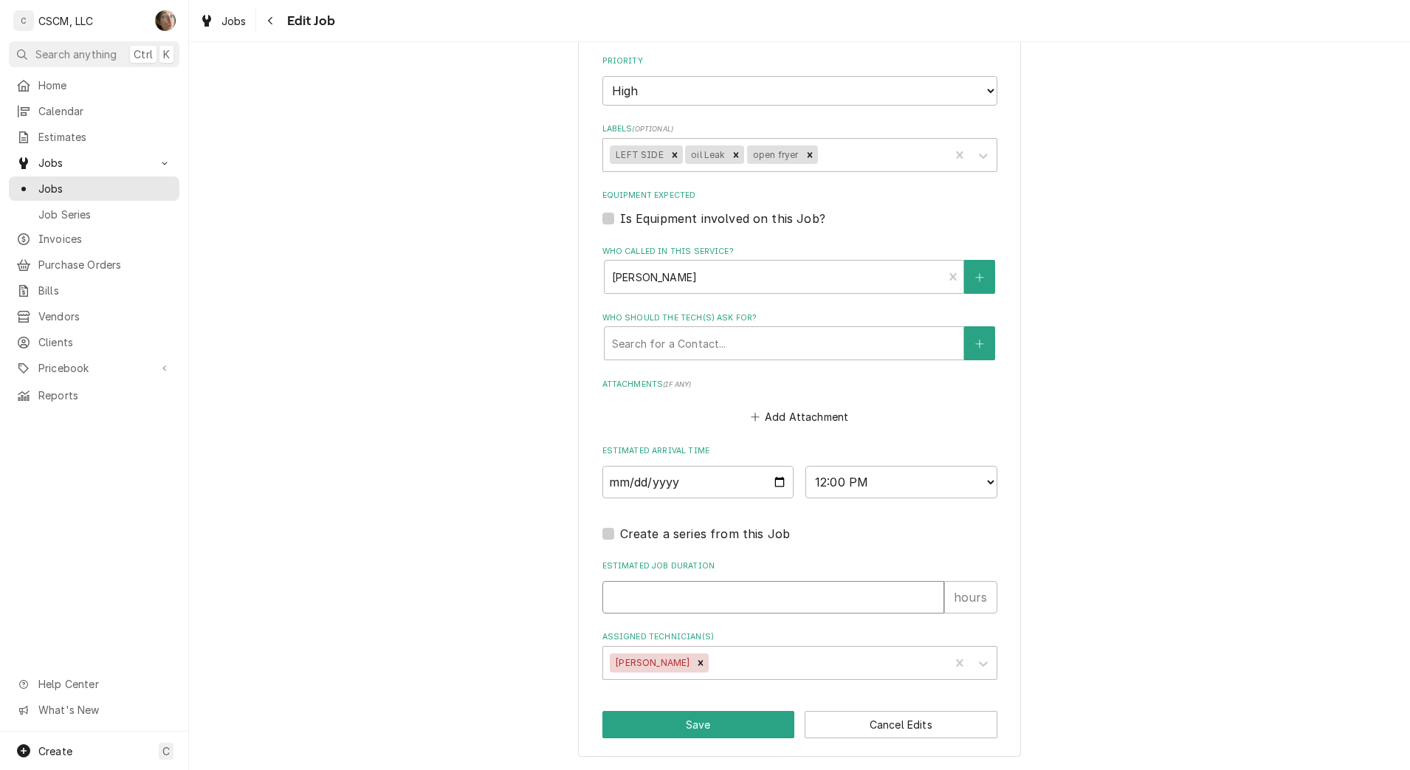
click at [777, 608] on input "Estimated Job Duration" at bounding box center [773, 597] width 342 height 32
type textarea "x"
type input "1"
type textarea "x"
type input "1"
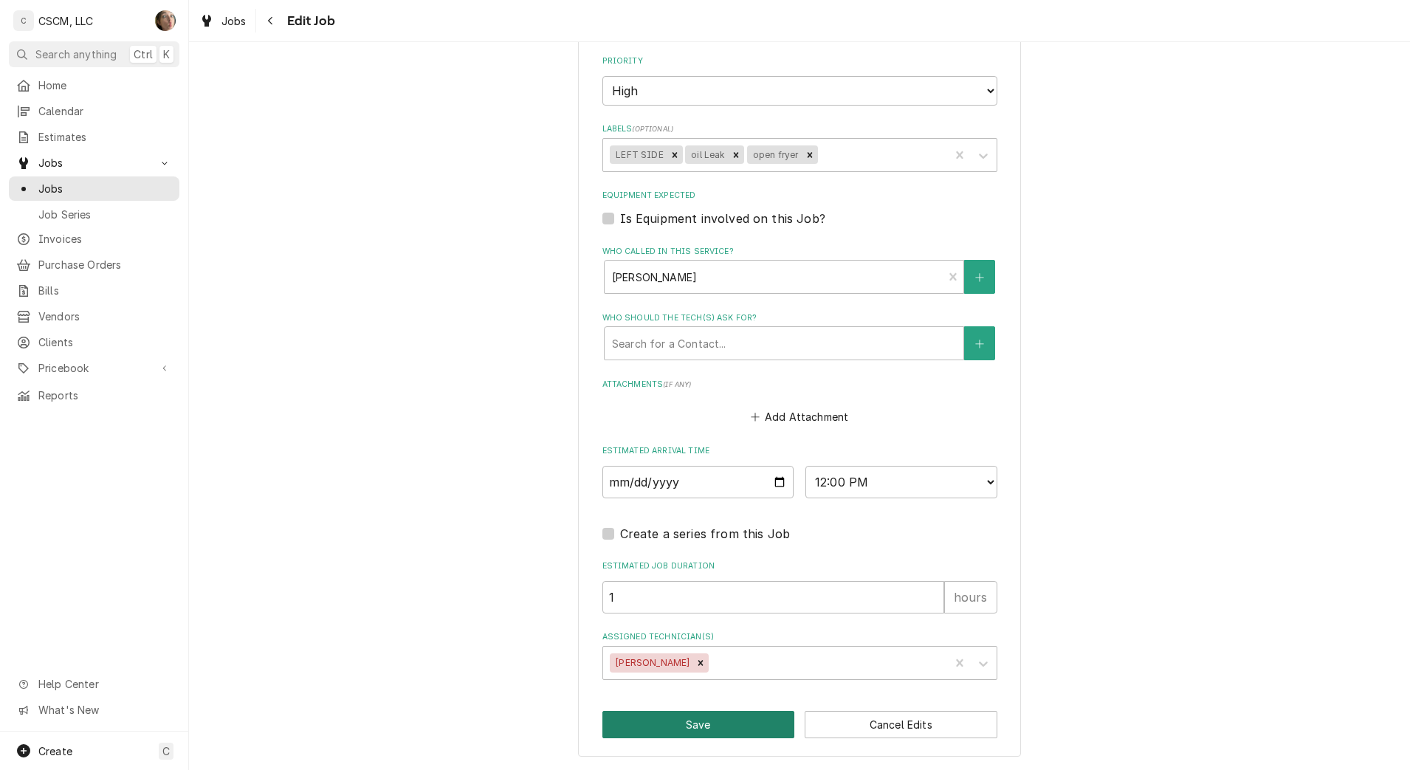
click at [693, 721] on button "Save" at bounding box center [698, 724] width 193 height 27
type textarea "x"
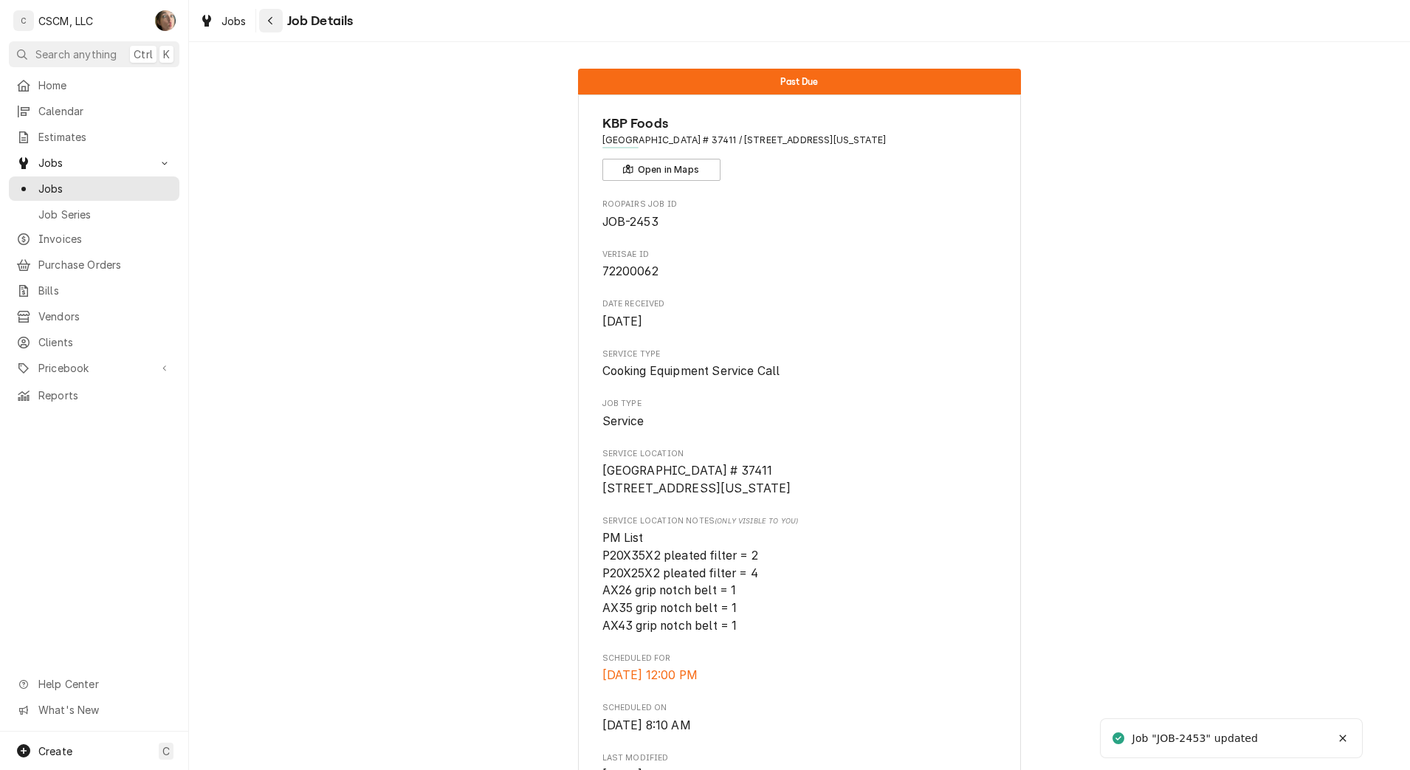
click at [267, 23] on icon "Navigate back" at bounding box center [270, 21] width 7 height 10
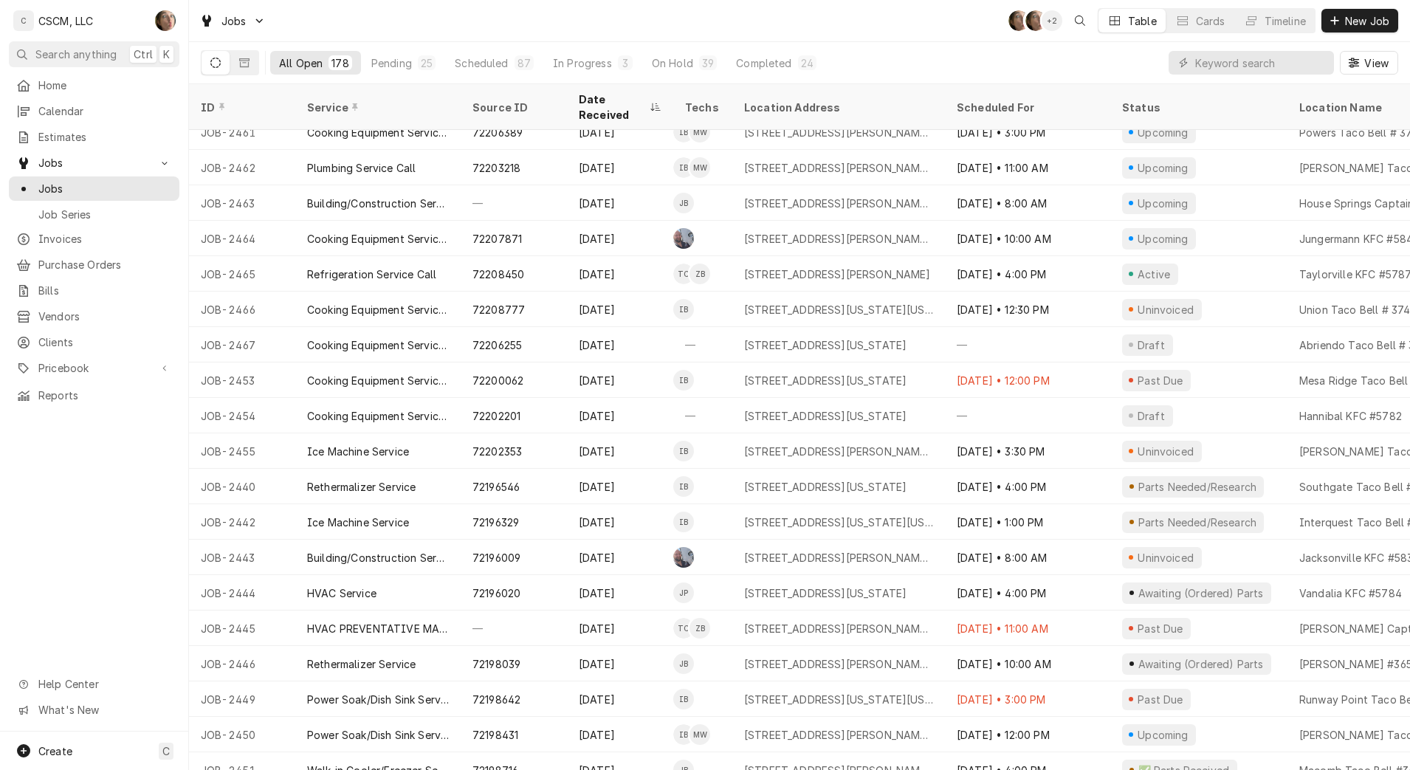
scroll to position [526, 0]
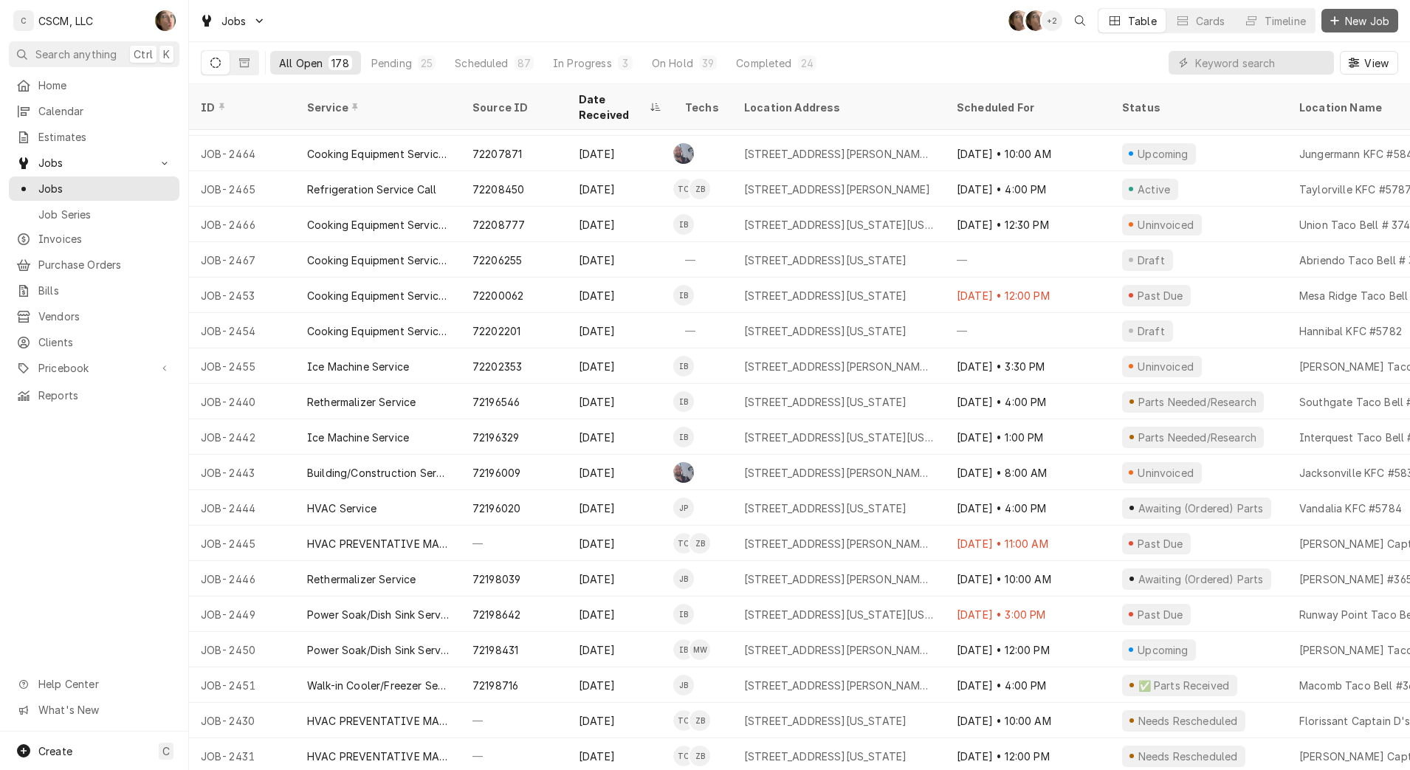
click at [1356, 20] on span "New Job" at bounding box center [1367, 21] width 50 height 16
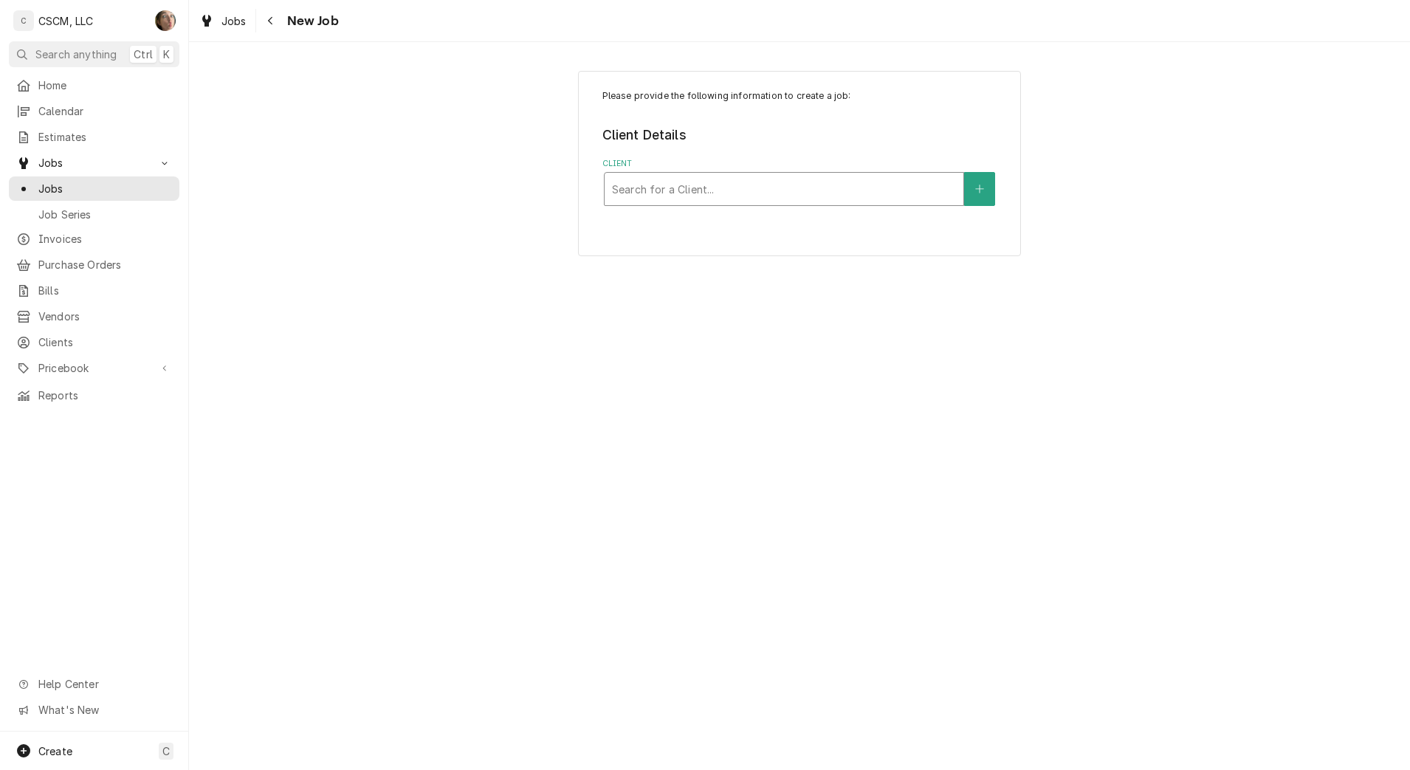
click at [777, 200] on div "Client" at bounding box center [784, 189] width 344 height 27
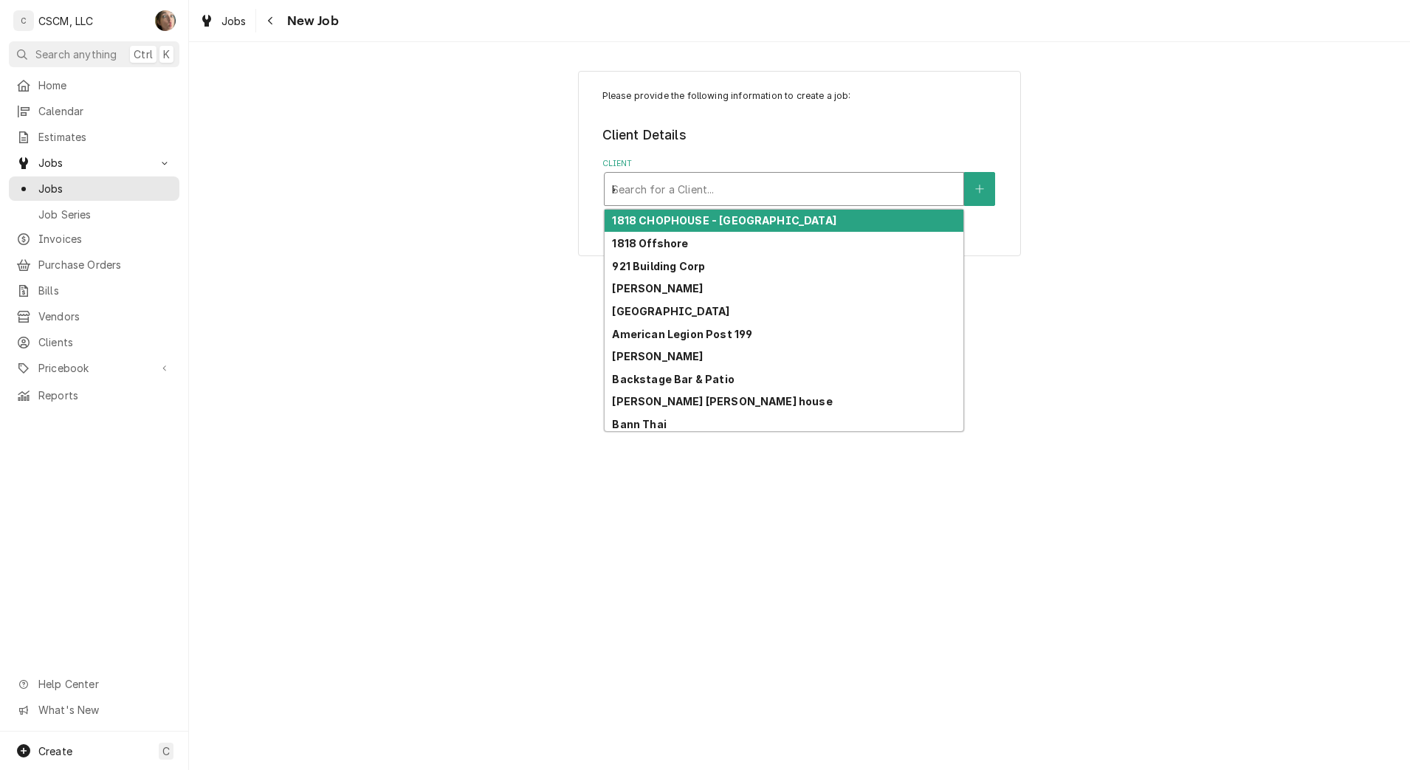
type input "kbp"
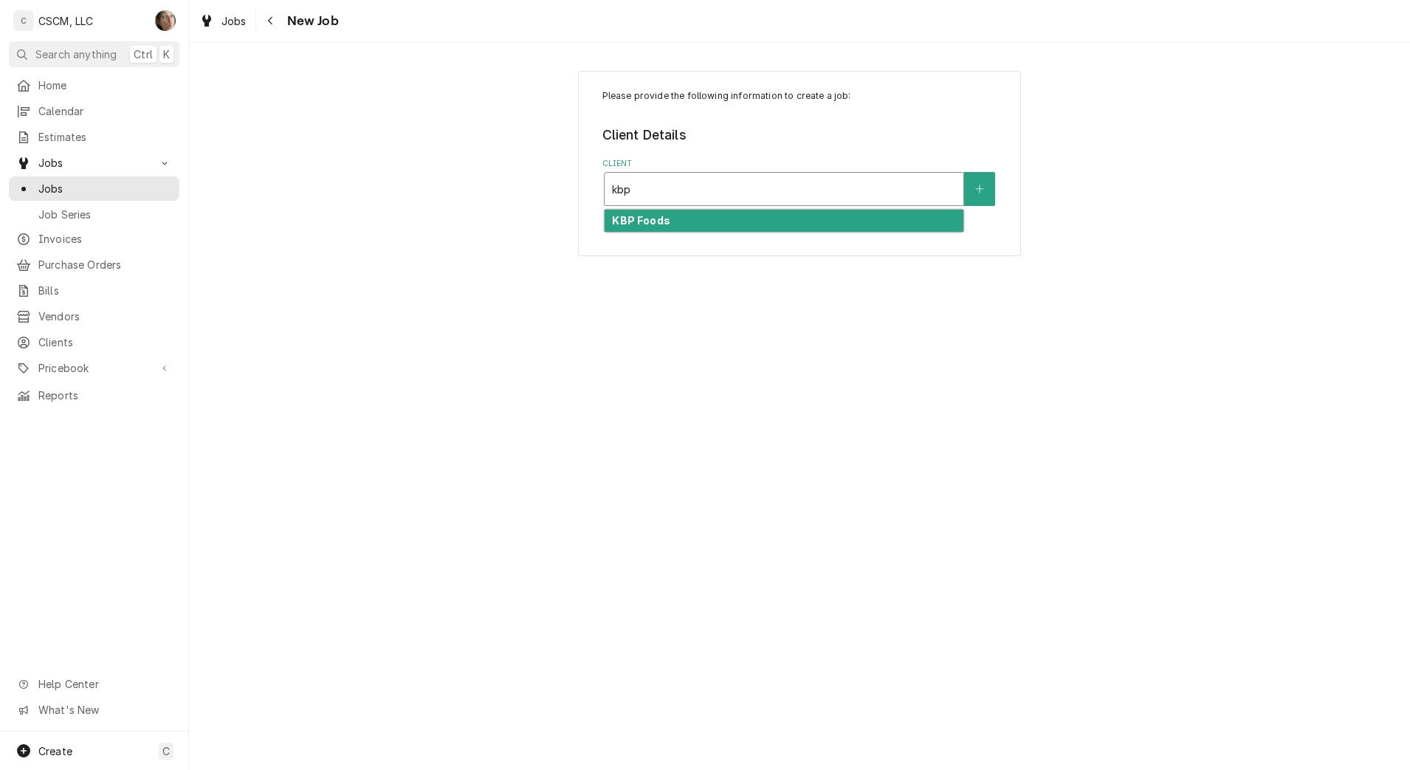
click at [760, 227] on div "KBP Foods" at bounding box center [784, 221] width 359 height 23
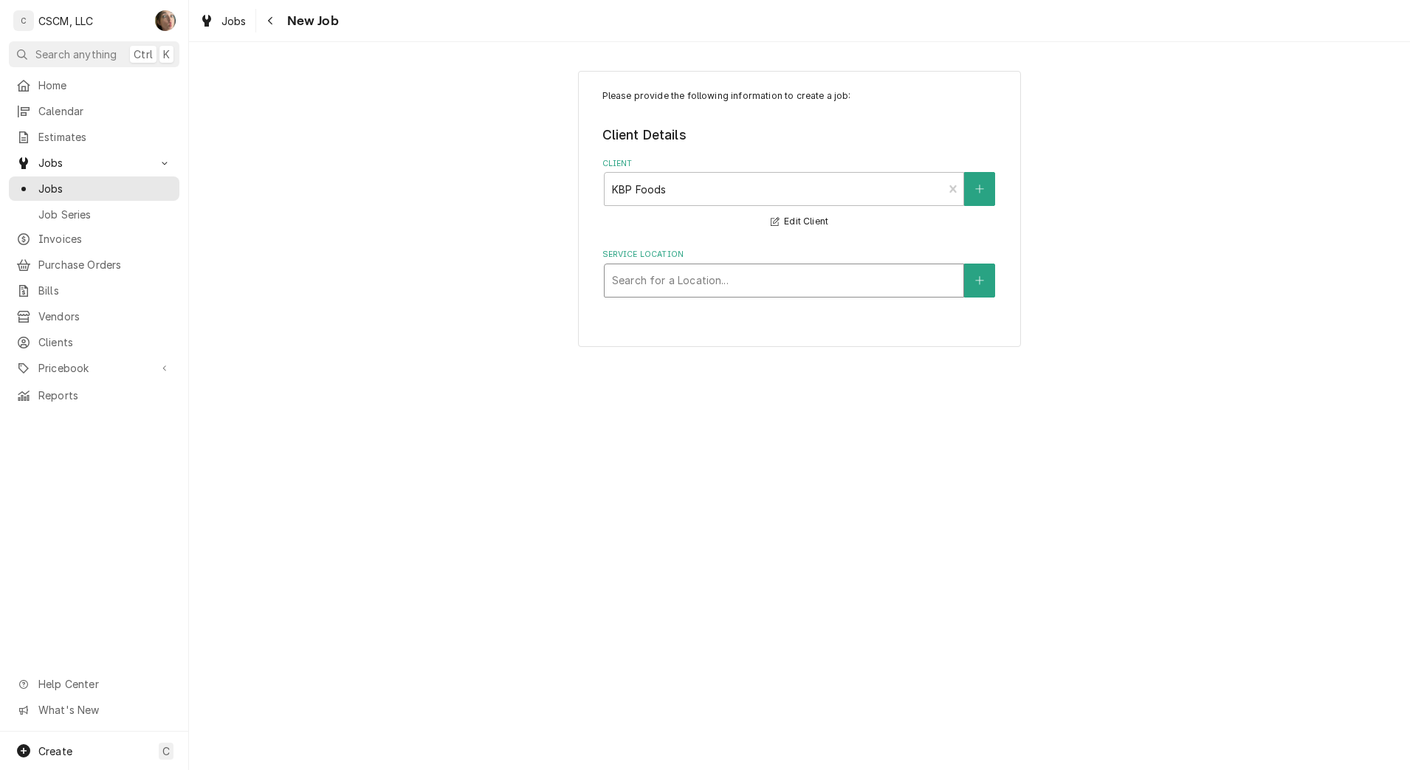
click at [630, 278] on div "Service Location" at bounding box center [784, 280] width 344 height 27
type input "37406"
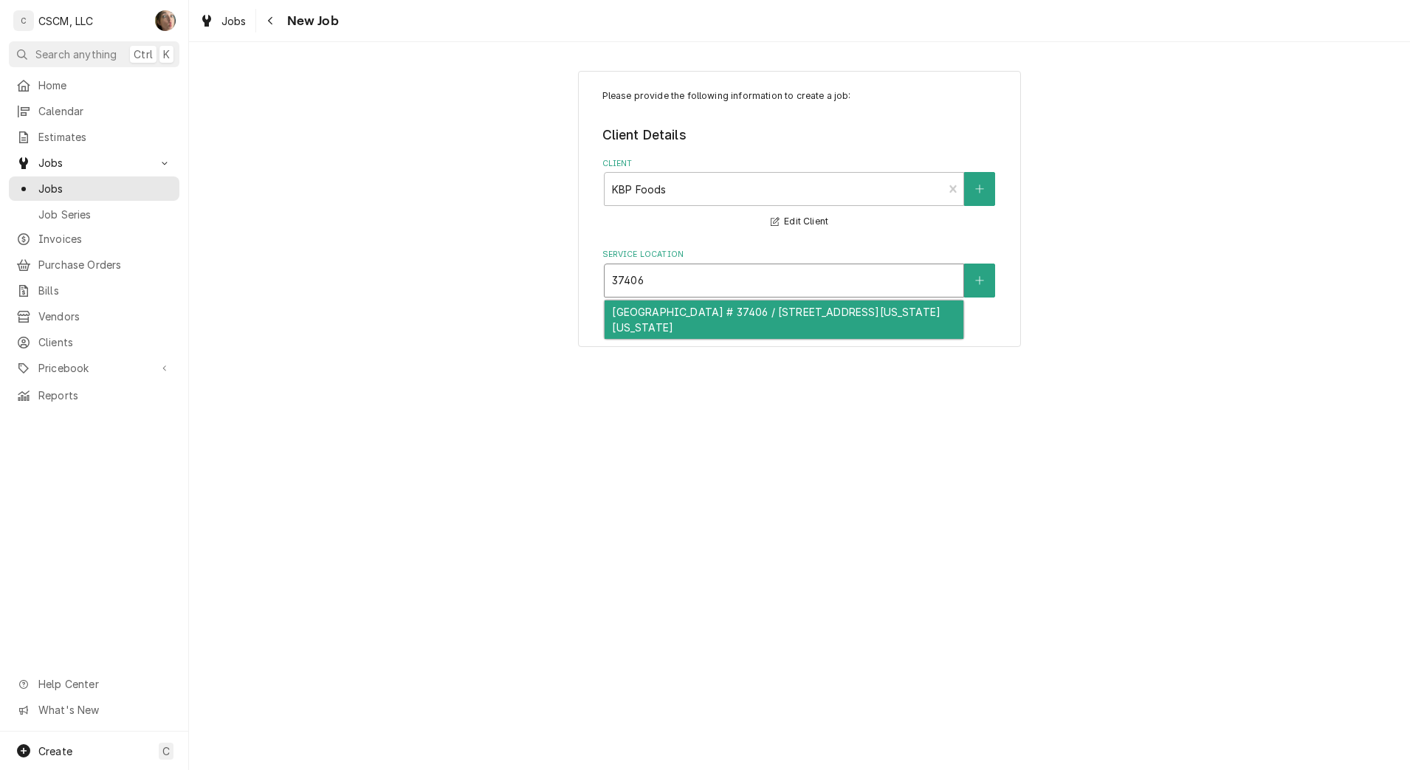
click at [711, 324] on div "Academy Park Loop Taco Bell # 37406 / 1030 Academy Park Loop, Colorado Springs,…" at bounding box center [784, 319] width 359 height 38
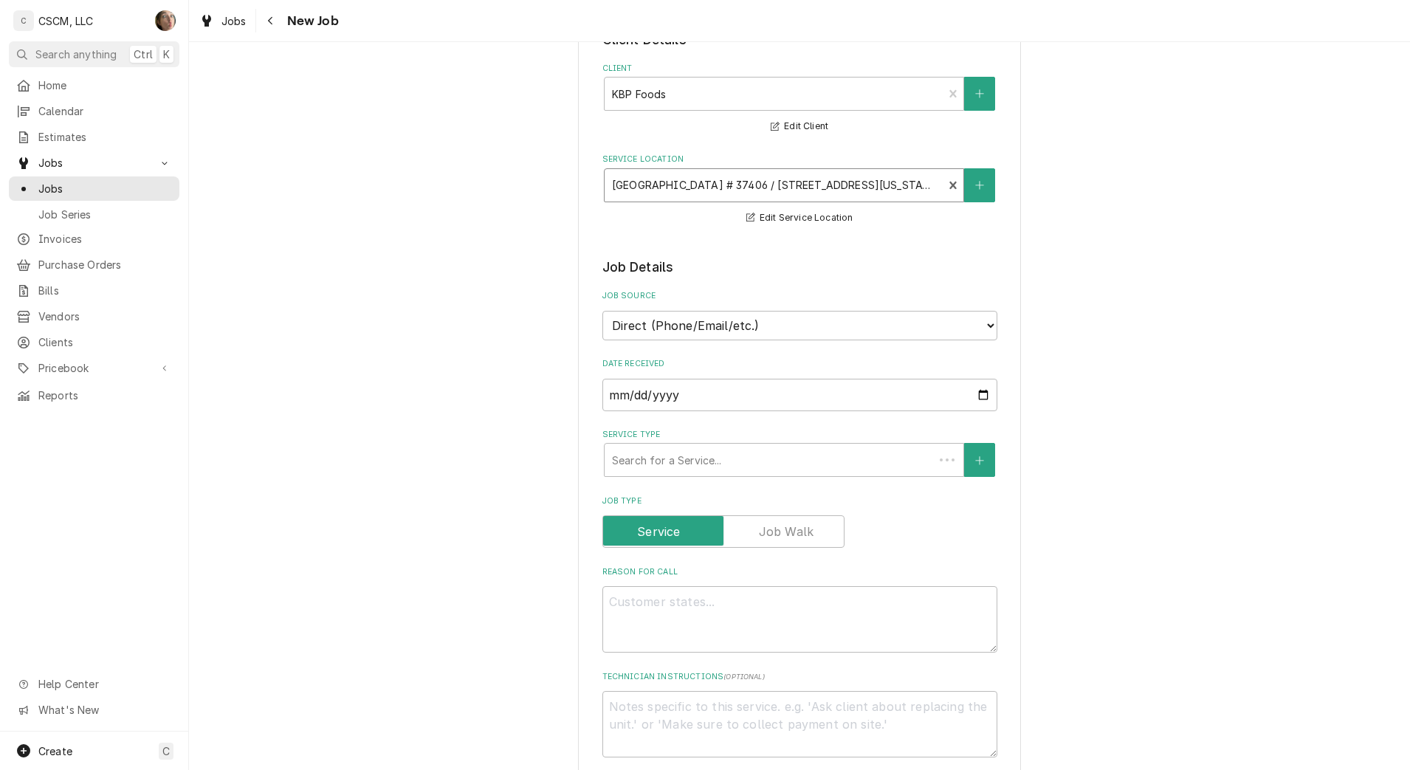
scroll to position [185, 0]
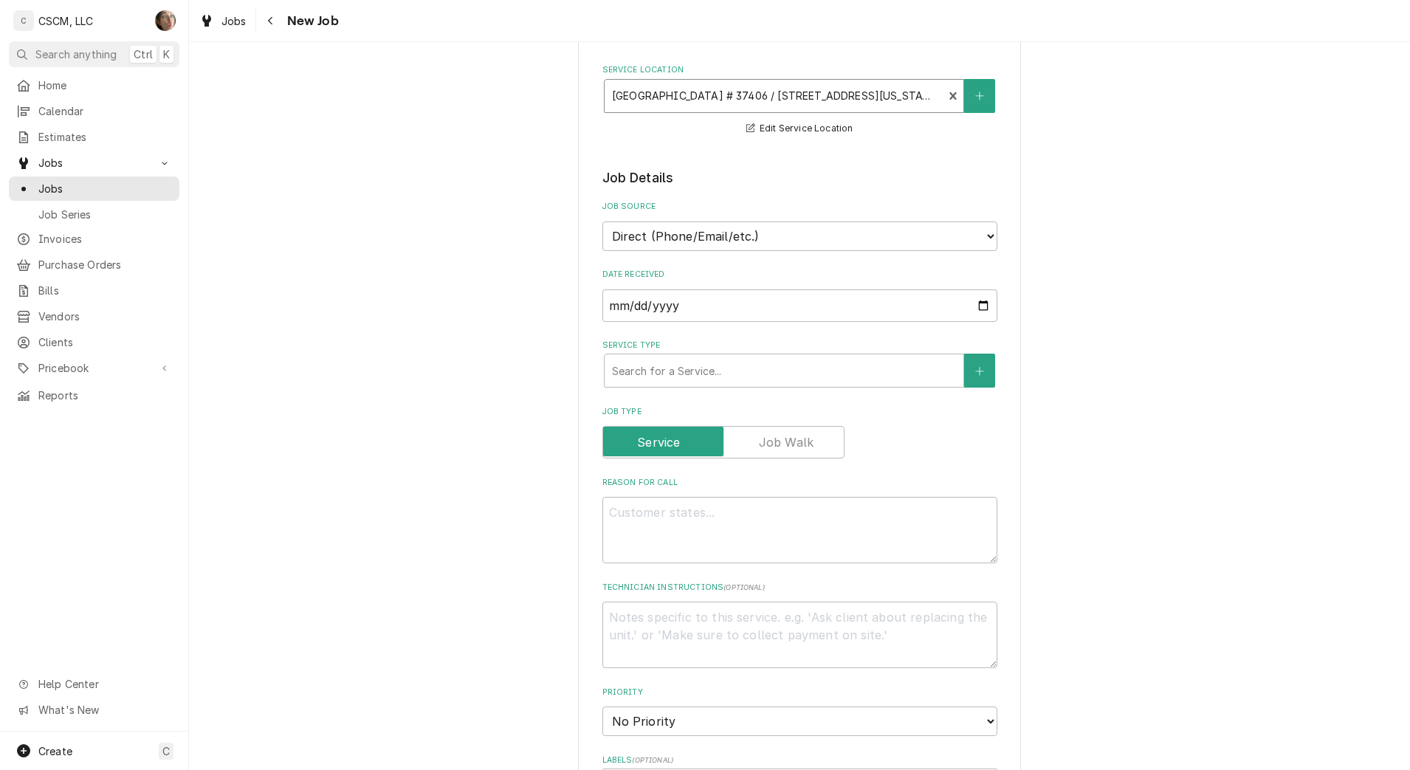
click at [702, 219] on div "Job Source Direct (Phone/Email/etc.) Other" at bounding box center [799, 225] width 395 height 49
drag, startPoint x: 699, startPoint y: 234, endPoint x: 691, endPoint y: 252, distance: 20.2
click at [699, 234] on select "Direct (Phone/Email/etc.) Other" at bounding box center [799, 236] width 395 height 30
select select "100"
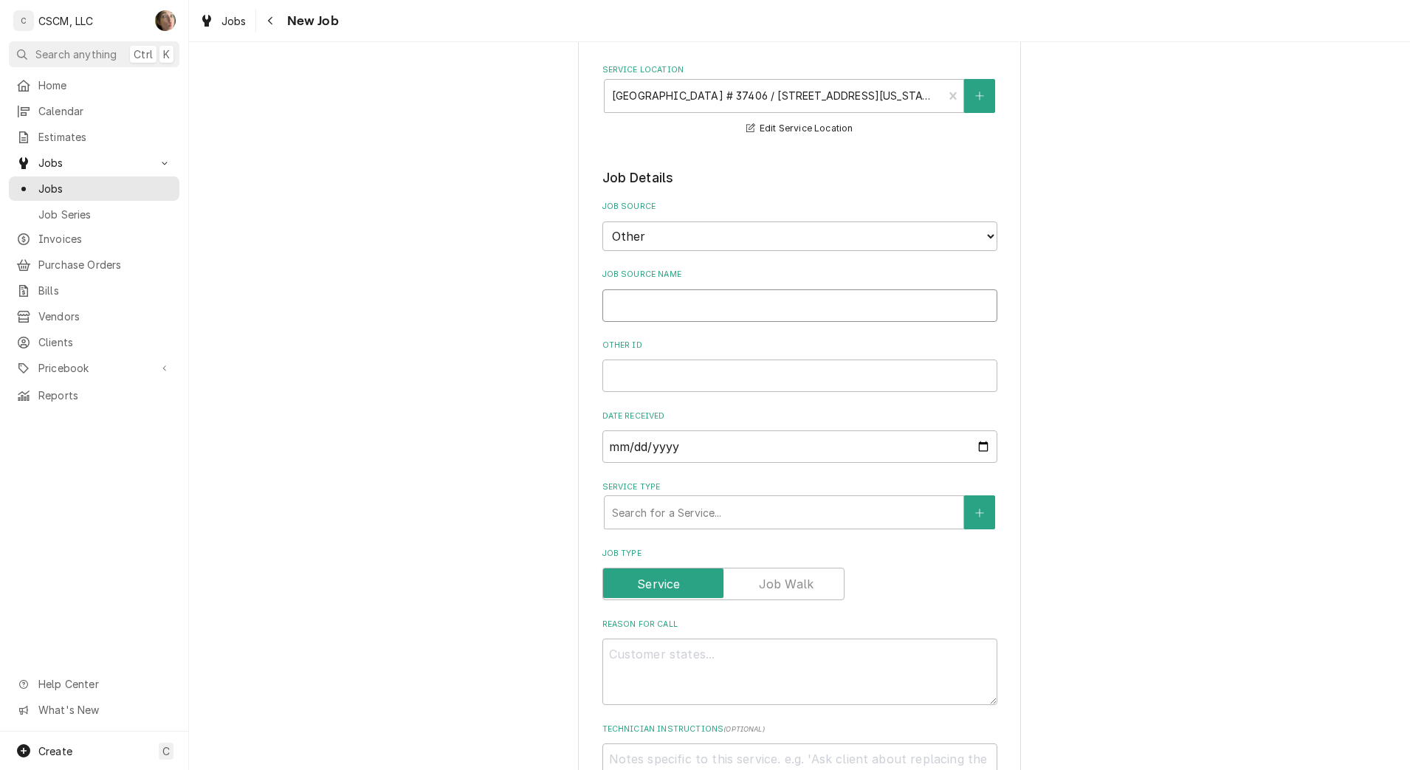
click at [663, 297] on input "Job Source Name" at bounding box center [799, 305] width 395 height 32
type textarea "x"
type input "V"
type textarea "x"
type input "Ve"
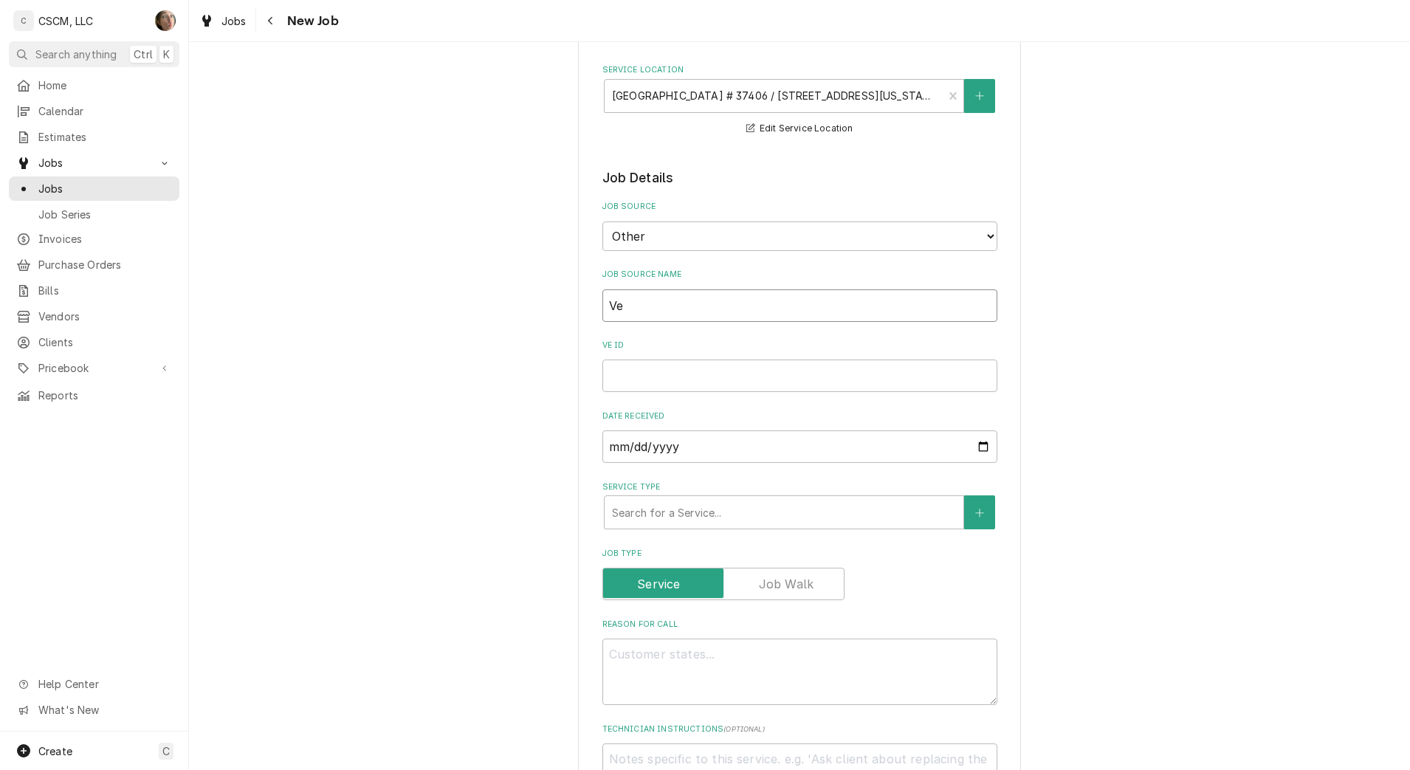
type textarea "x"
type input "Ver"
type textarea "x"
type input "Veri"
type textarea "x"
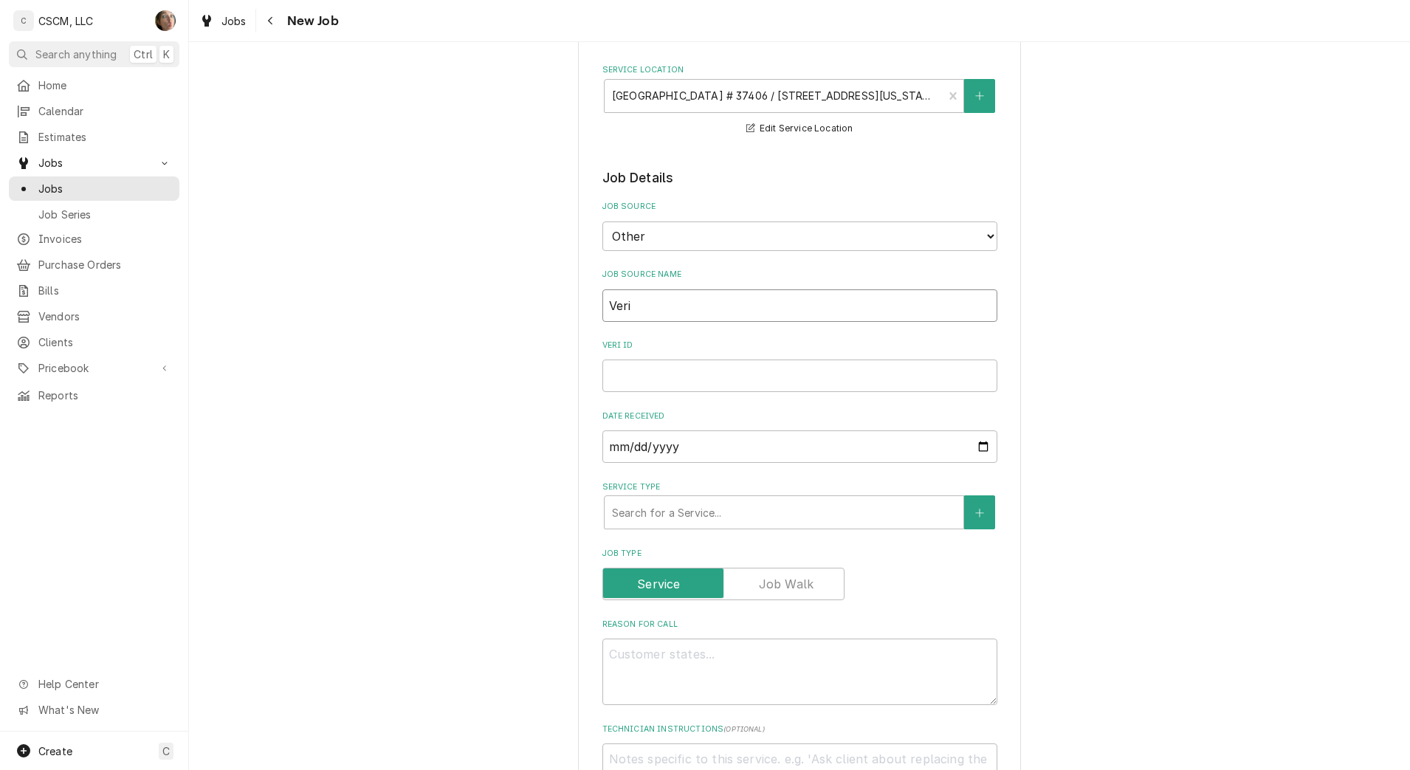
type input "Veris"
type textarea "x"
type input "Verisa"
type textarea "x"
type input "Verisae"
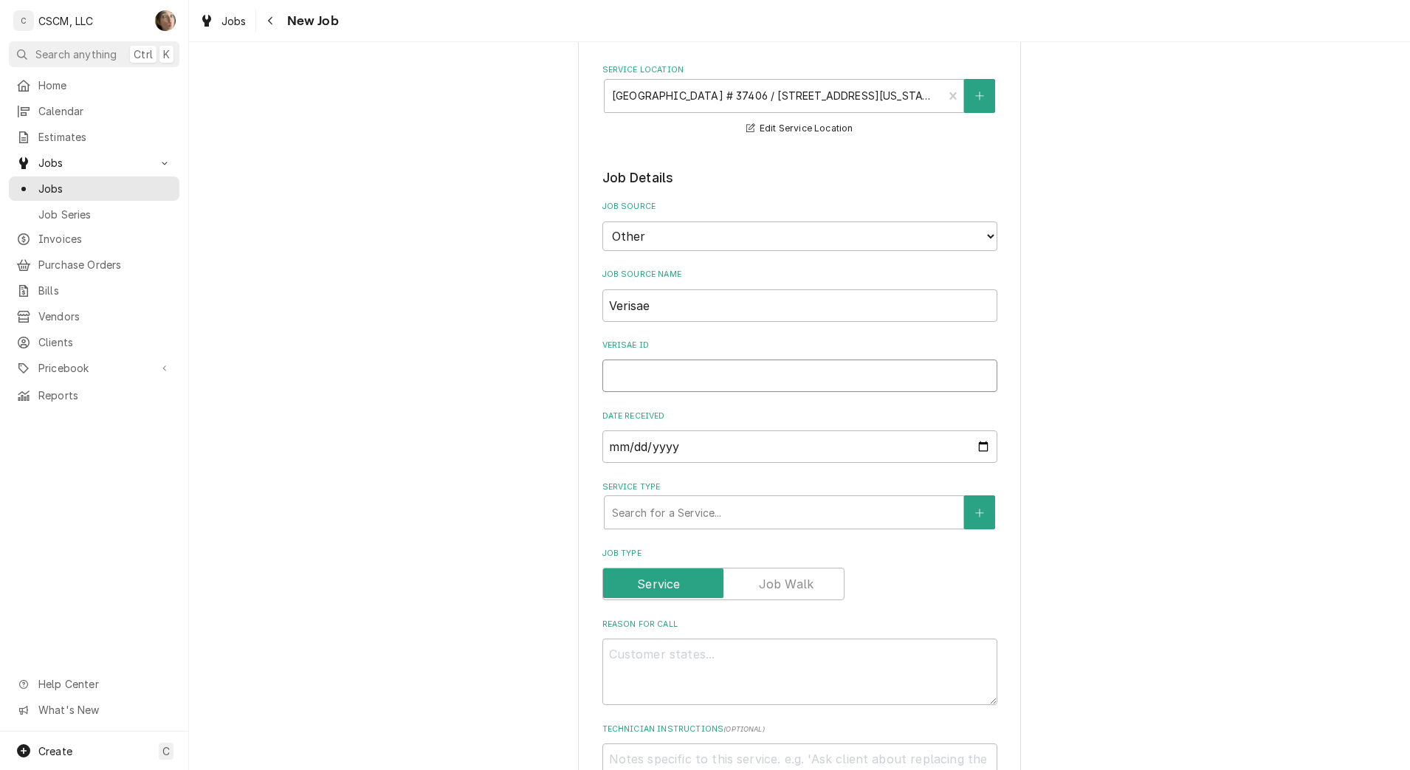
click at [766, 365] on input "Verisae ID" at bounding box center [799, 376] width 395 height 32
paste input "72213213"
type textarea "x"
type input "72213213"
type textarea "x"
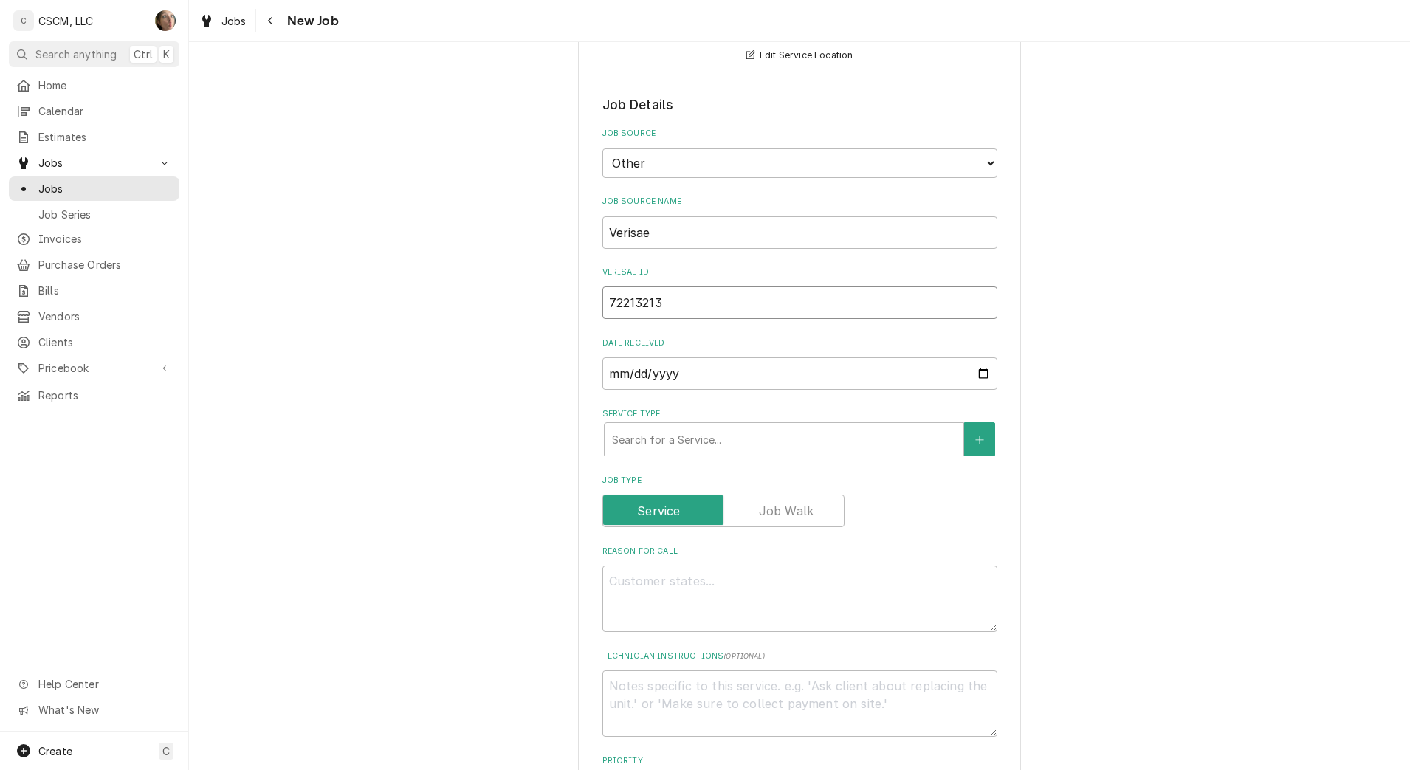
scroll to position [369, 0]
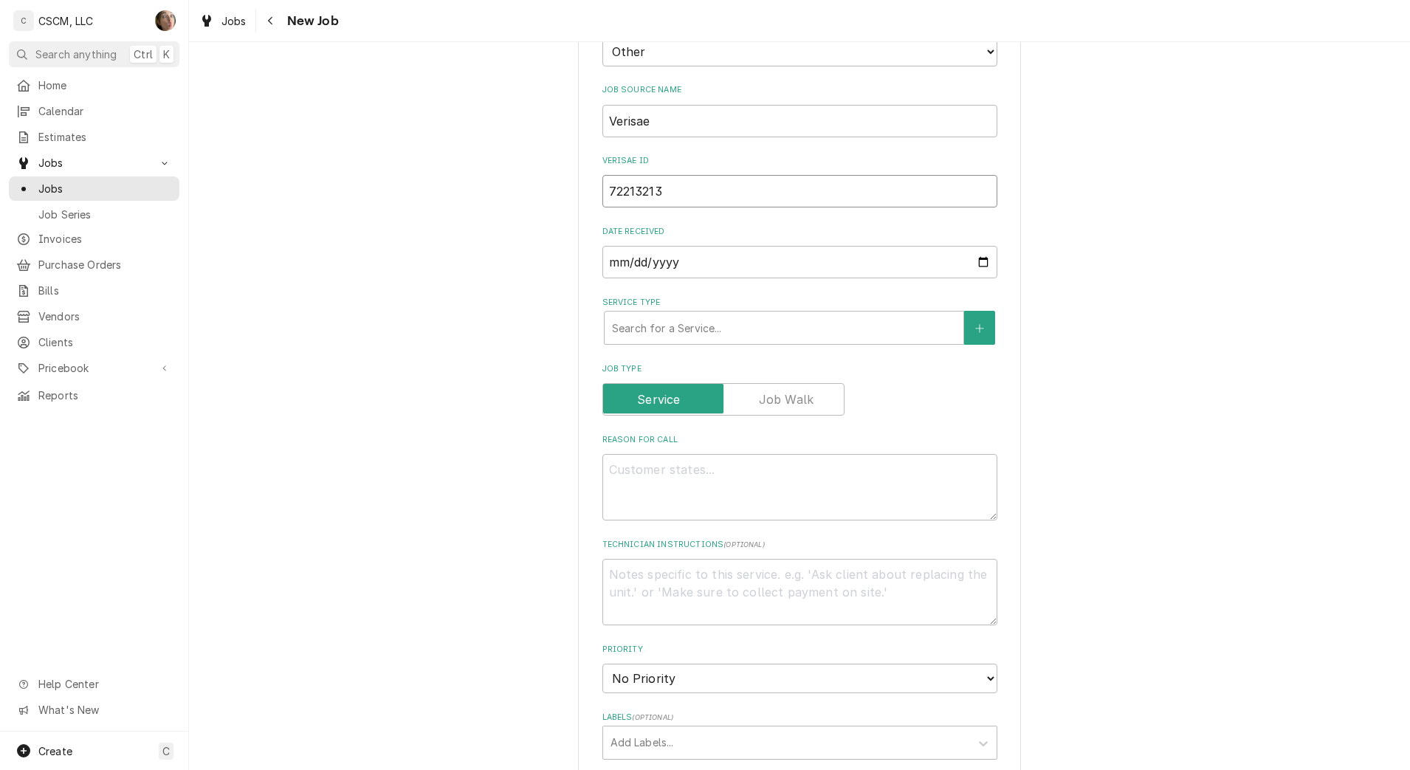
type input "72213213"
click at [682, 489] on textarea "Reason For Call" at bounding box center [799, 487] width 395 height 66
type textarea "x"
type textarea "N"
type textarea "x"
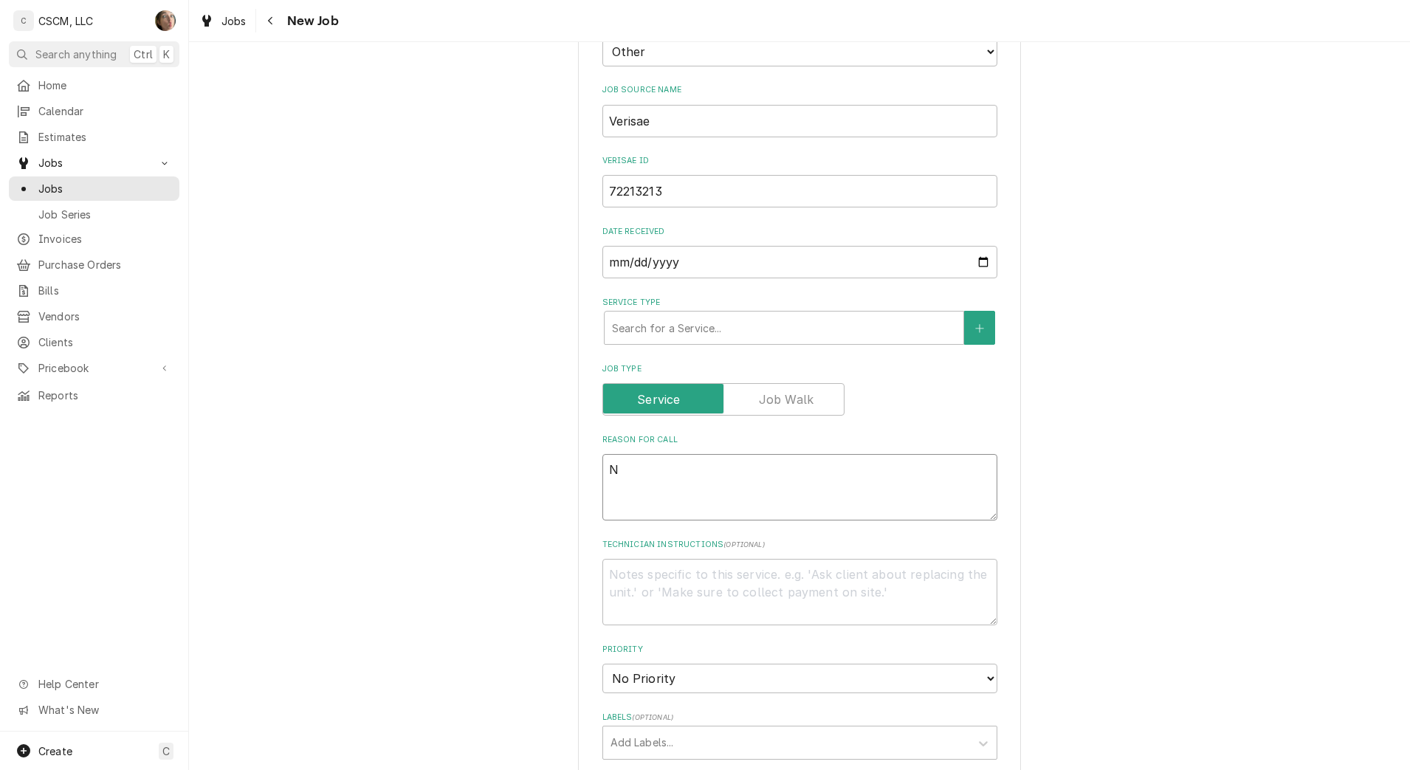
type textarea "NT"
type textarea "x"
type textarea "NTE"
type textarea "x"
type textarea "NTE:"
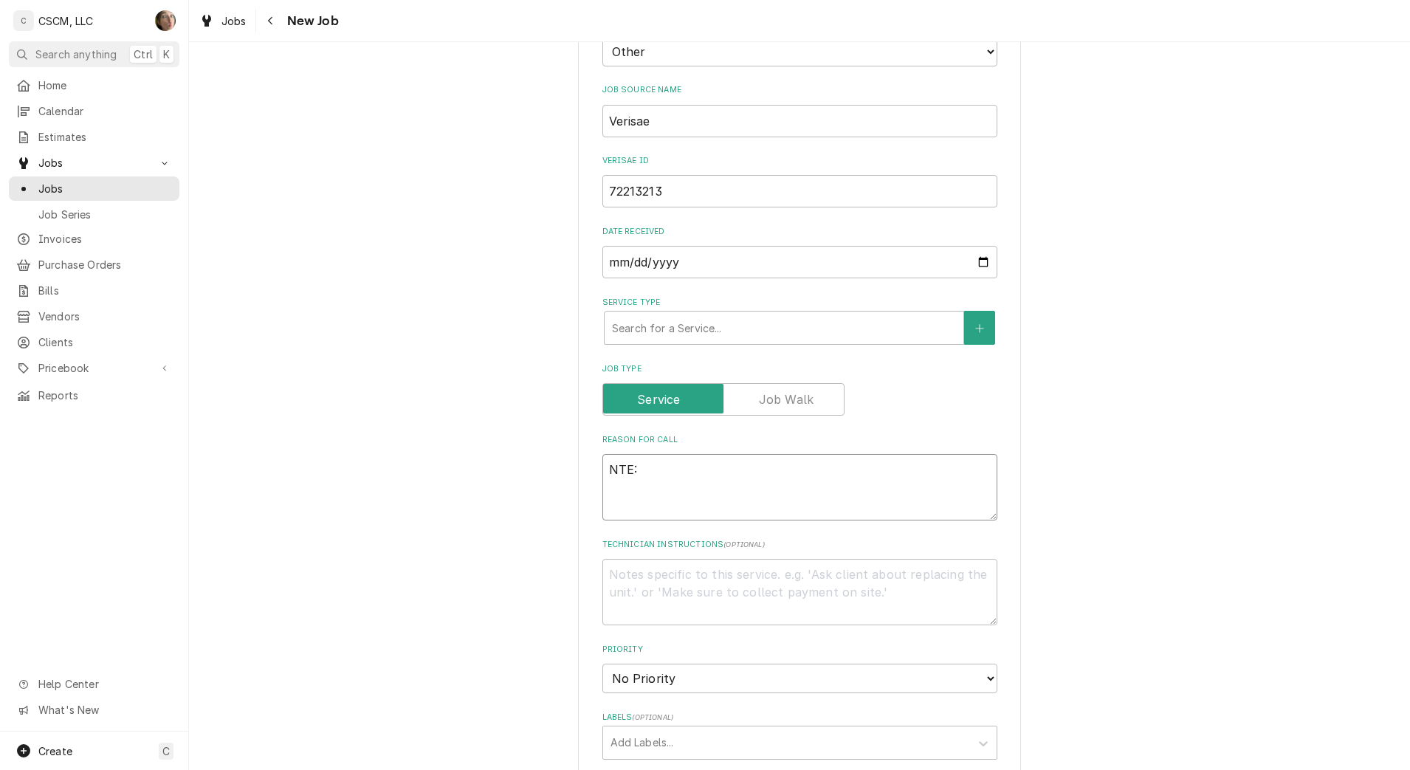
type textarea "x"
type textarea "NTE:"
type textarea "x"
type textarea "NTE: #"
type textarea "x"
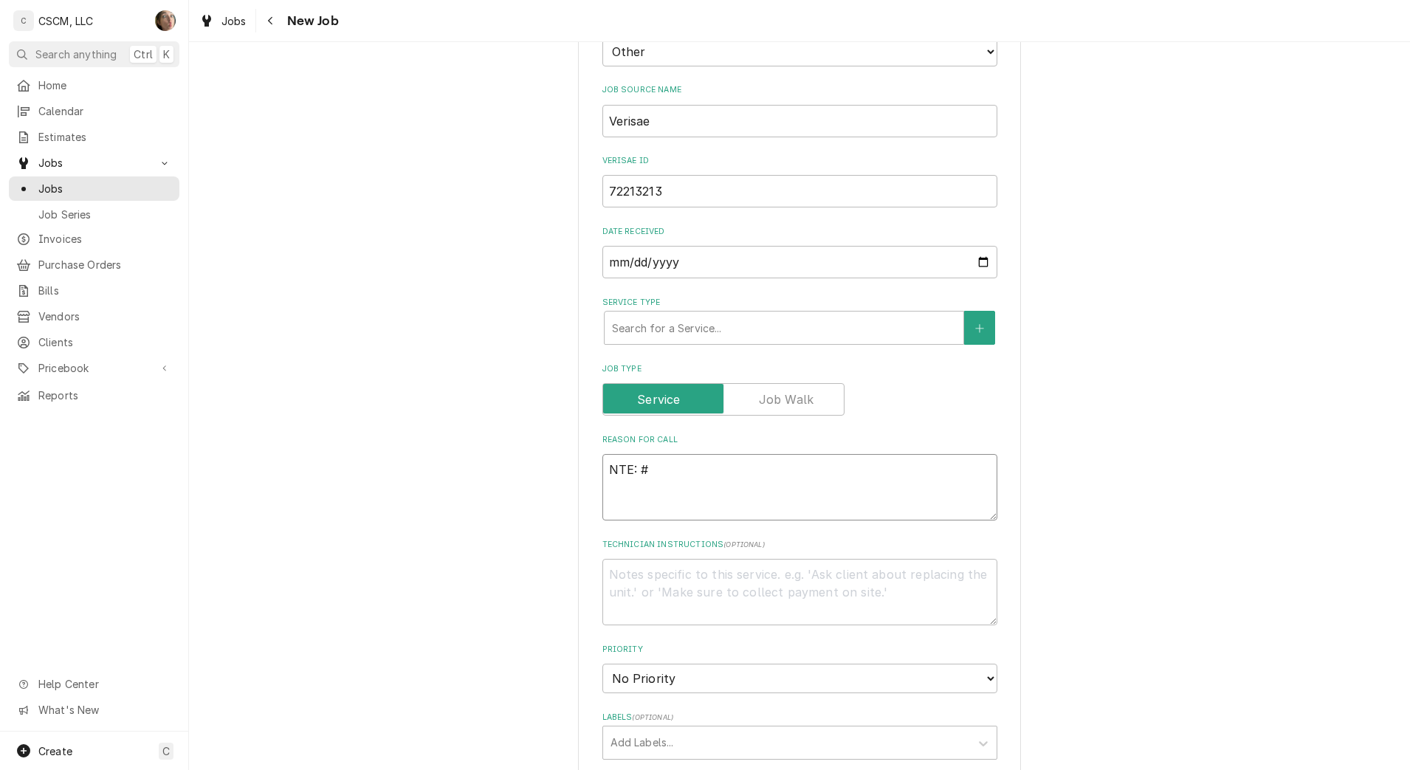
type textarea "NTE:"
type textarea "x"
type textarea "NTE: $"
type textarea "x"
type textarea "NTE: $5"
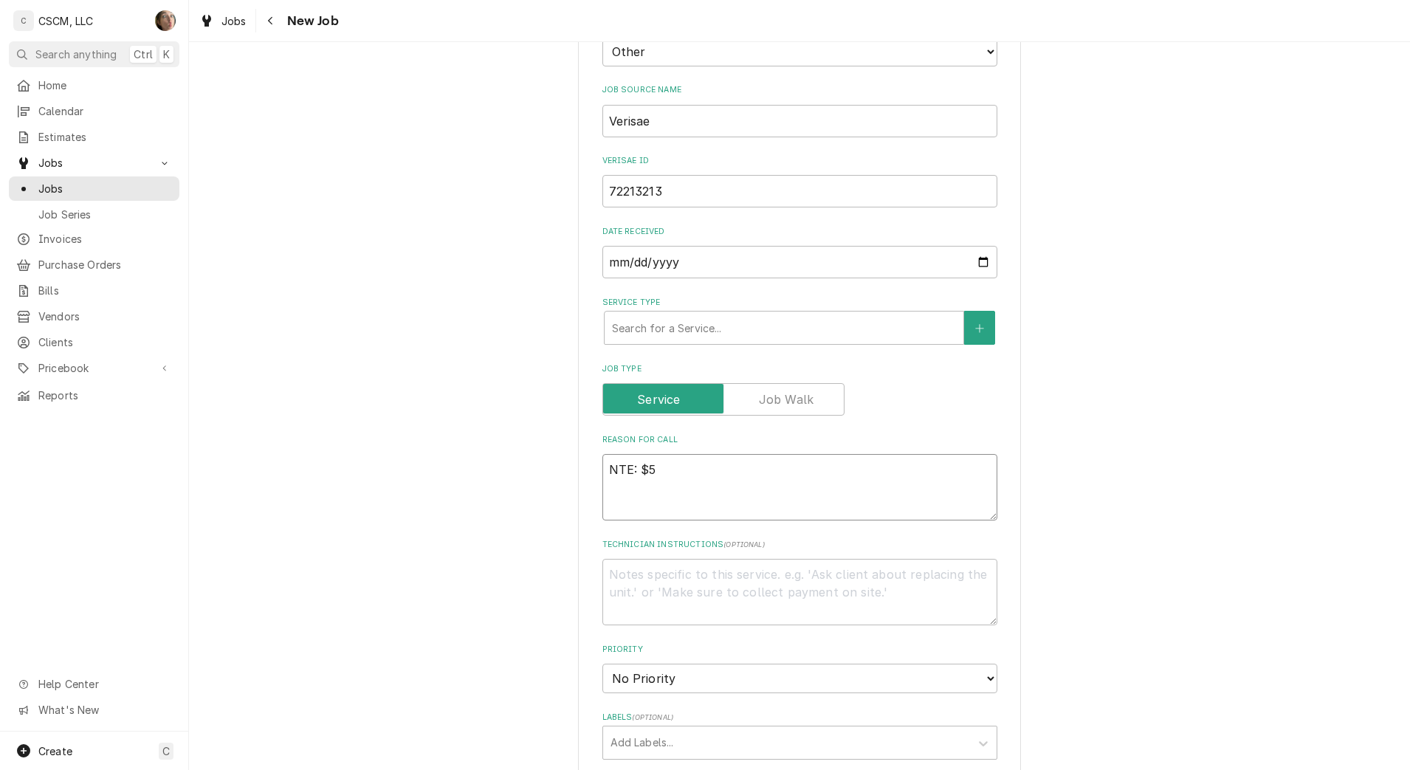
type textarea "x"
type textarea "NTE: $50"
type textarea "x"
type textarea "NTE: $500"
type textarea "x"
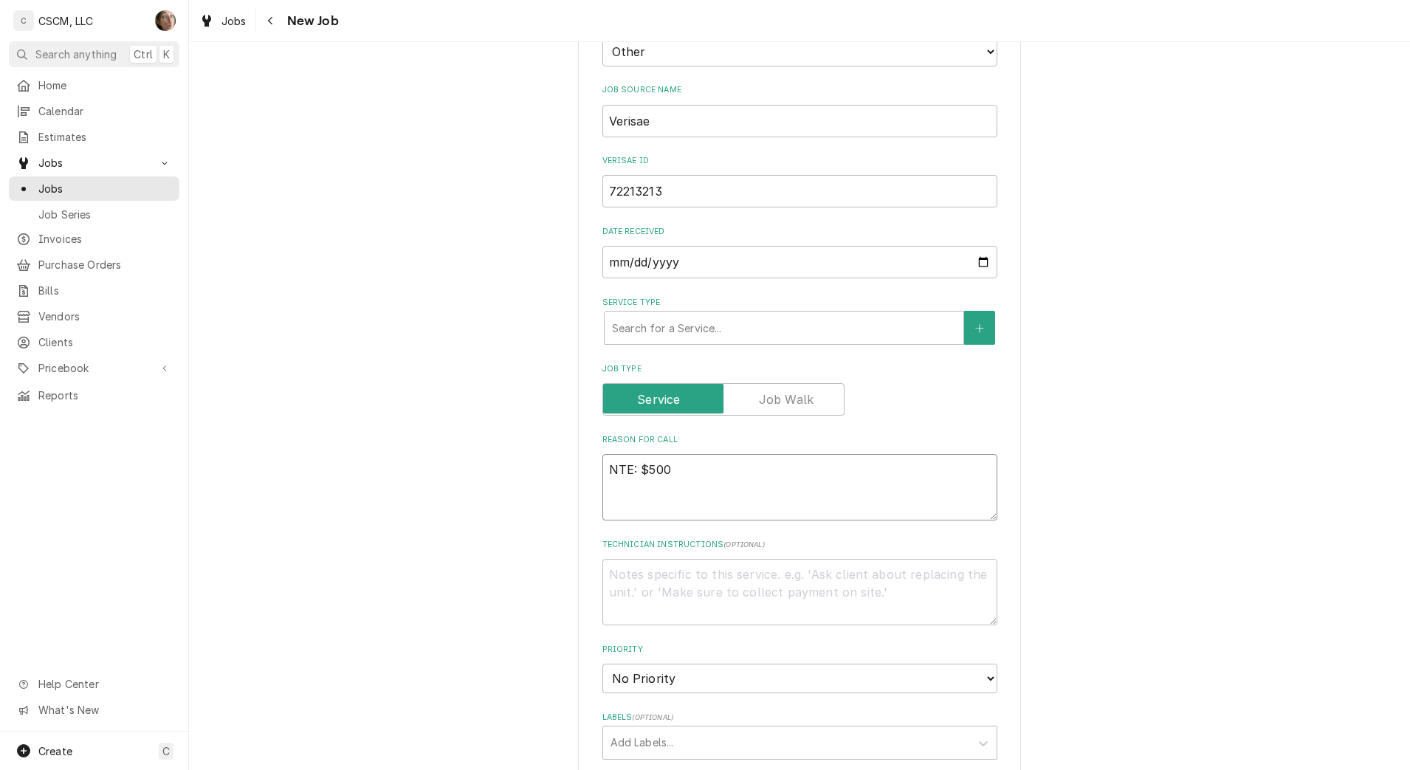
type textarea "NTE: $500"
type textarea "x"
type textarea "NTE: $500 P"
type textarea "x"
type textarea "NTE: $500 PO"
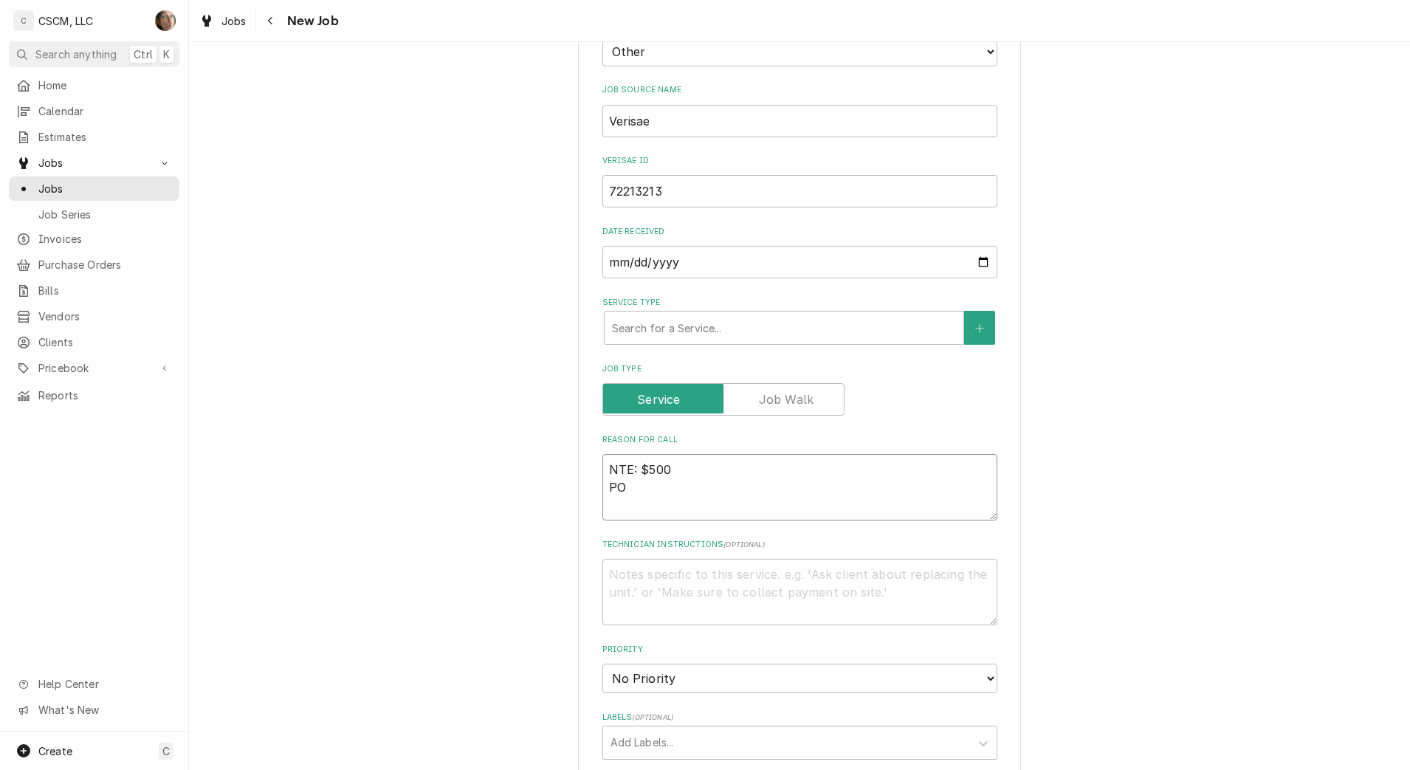
type textarea "x"
type textarea "NTE: $500 PO"
type textarea "x"
type textarea "NTE: $500 PO #"
type textarea "x"
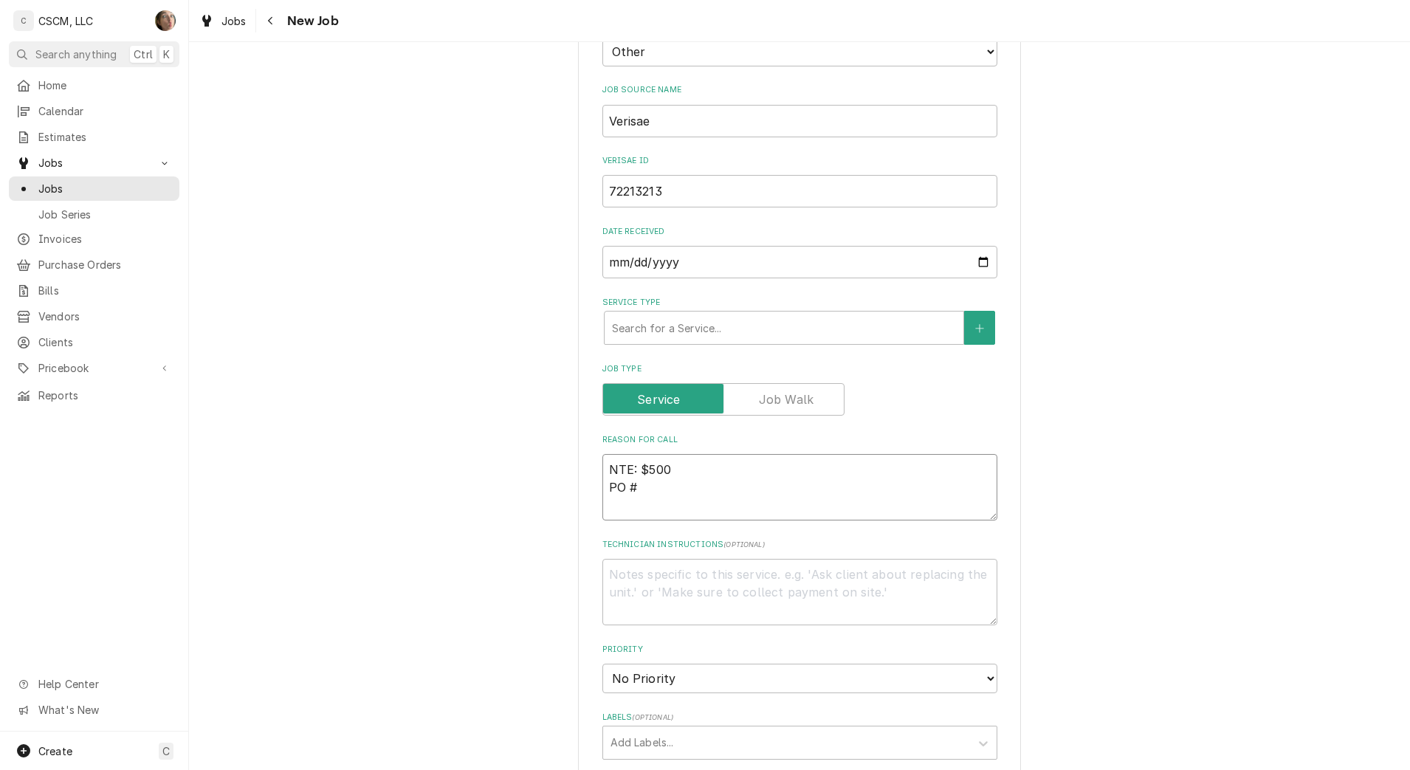
paste textarea "72213213"
type textarea "NTE: $500 PO # 72213213"
type textarea "x"
type textarea "NTE: $500 PO # 72213213"
click at [605, 466] on textarea "NTE: $500 PO # 72213213" at bounding box center [799, 487] width 395 height 66
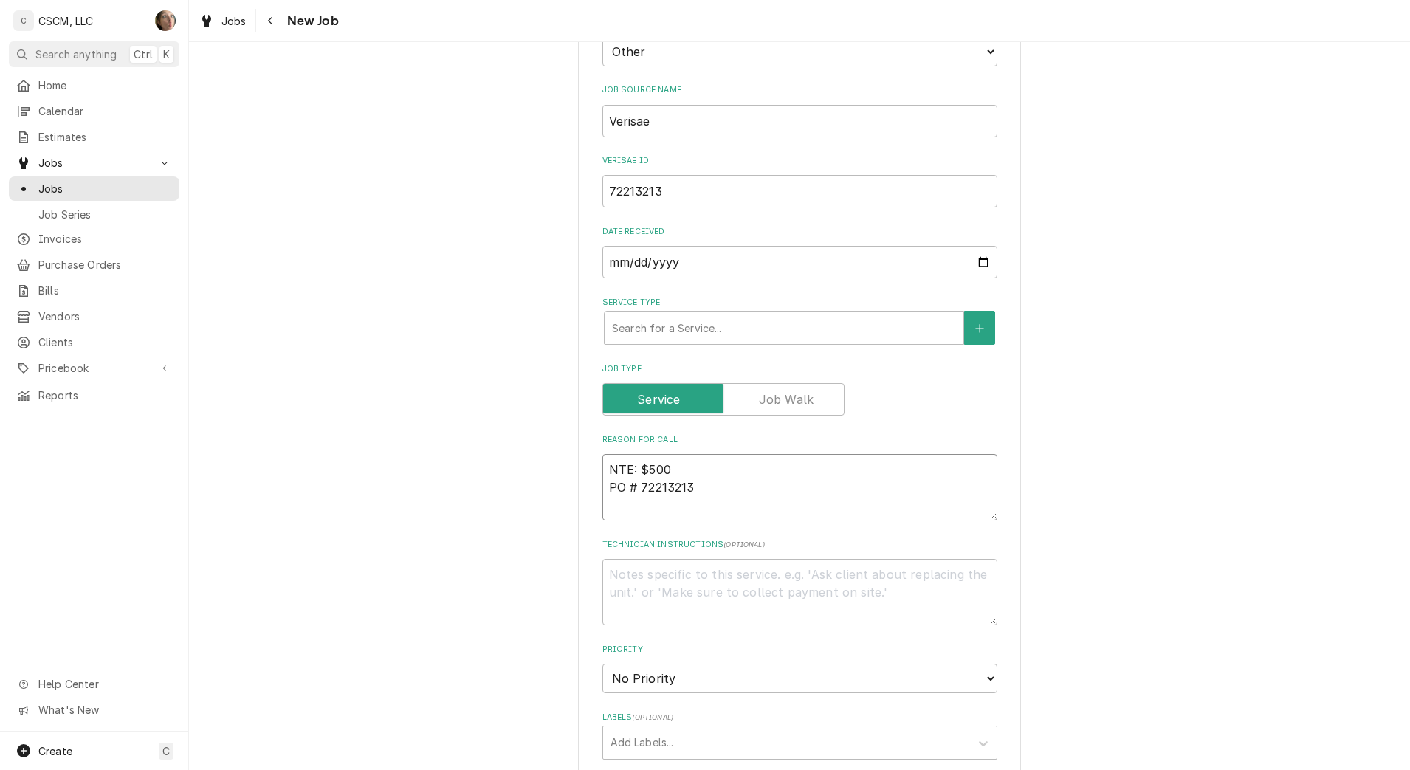
paste textarea "Water filter by prep sink is leaking"
type textarea "x"
type textarea "Water filter by prep sink is leakingNTE: $500 PO # 72213213"
type textarea "x"
type textarea "Water filter by prep sink is leaking NTE: $500 PO # 72213213"
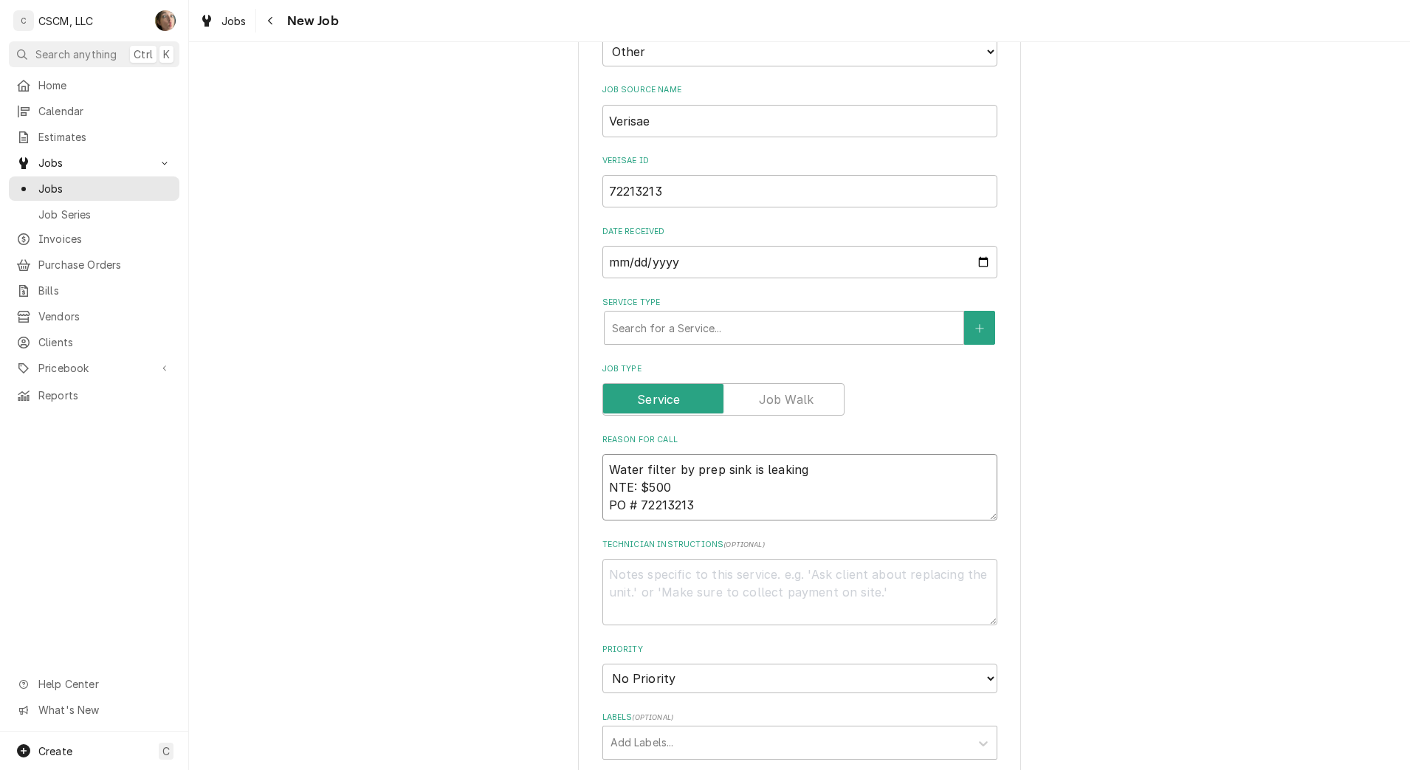
type textarea "x"
type textarea "Water filter by prep sink is leaking NTE: $500 PO # 72213213"
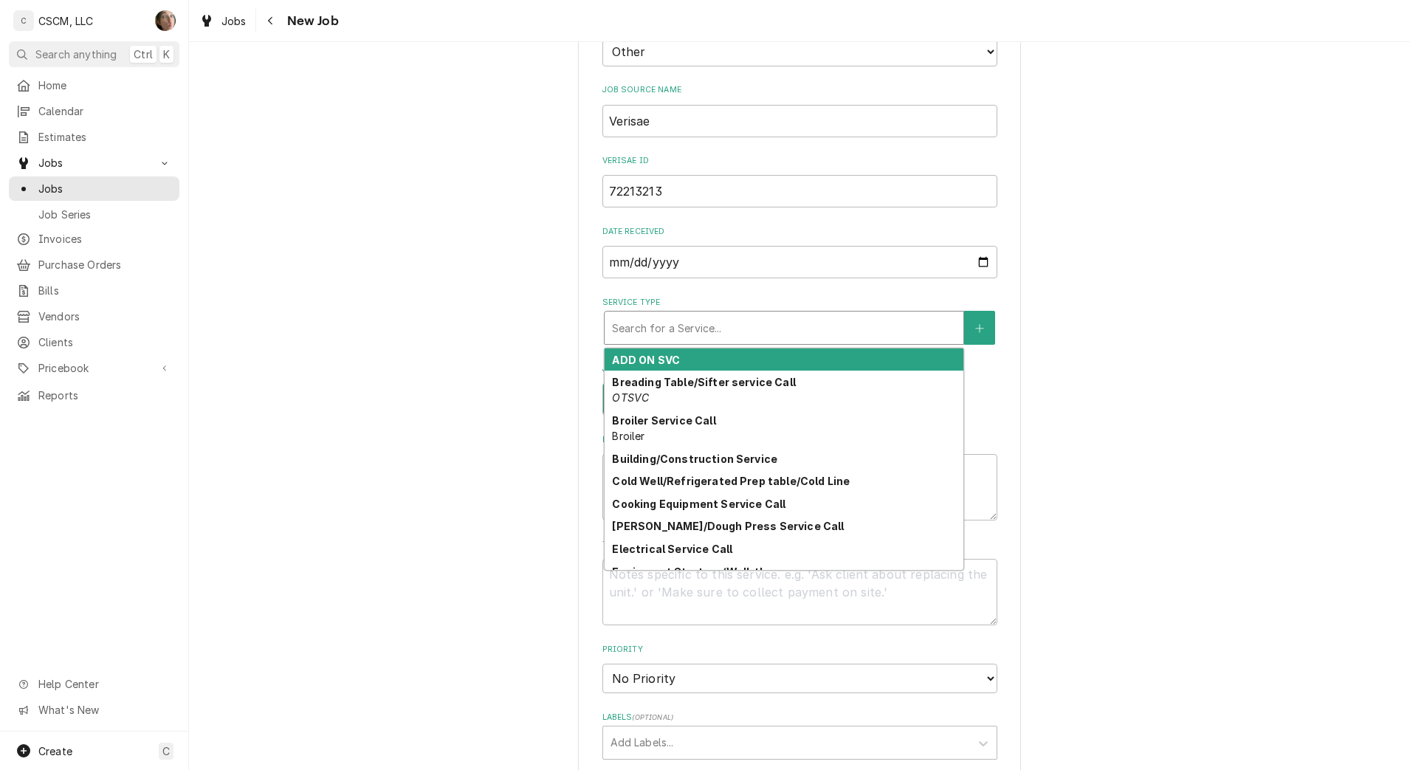
click at [648, 334] on div "Service Type" at bounding box center [784, 327] width 344 height 27
click at [1130, 281] on div "Please provide the following information to create a job: Client Details Client…" at bounding box center [799, 519] width 1221 height 1662
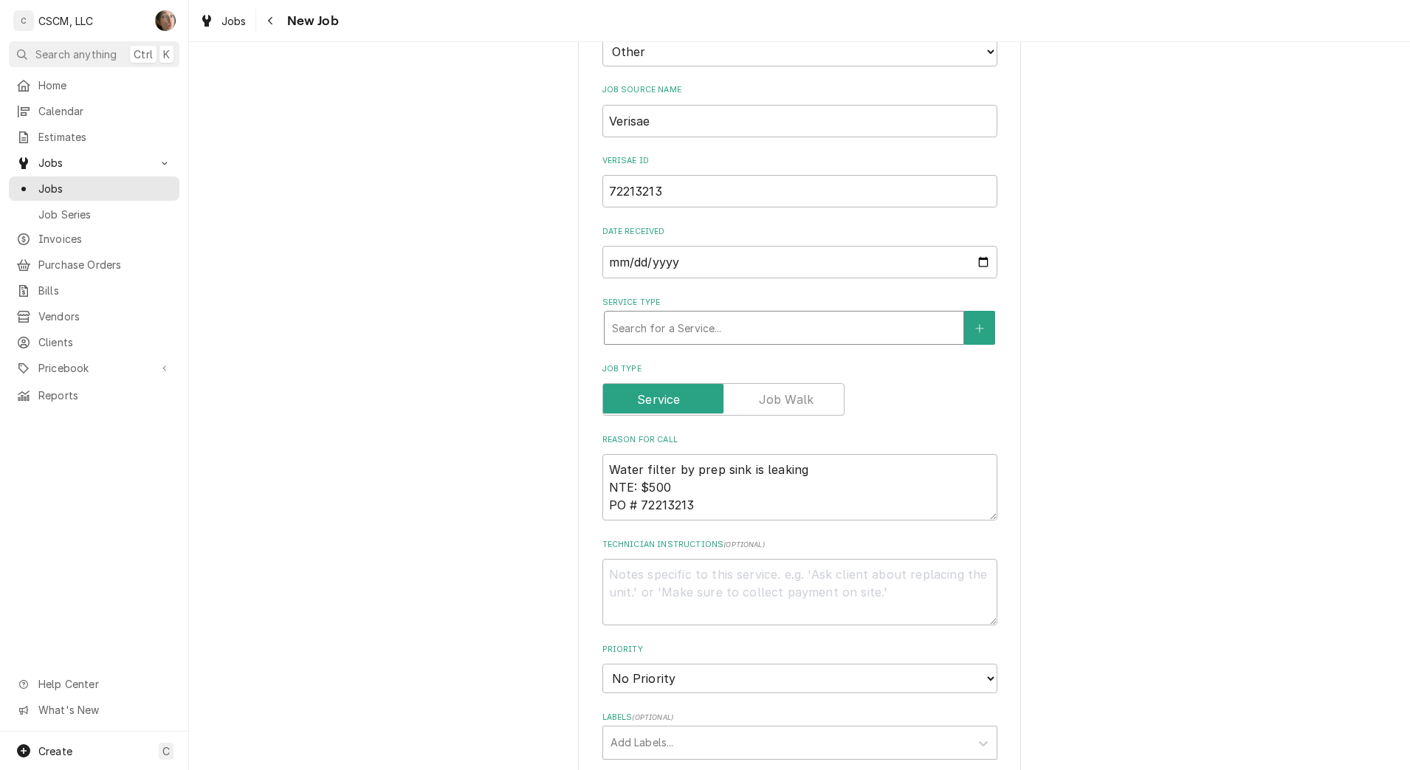
click at [855, 330] on div "Service Type" at bounding box center [784, 327] width 344 height 27
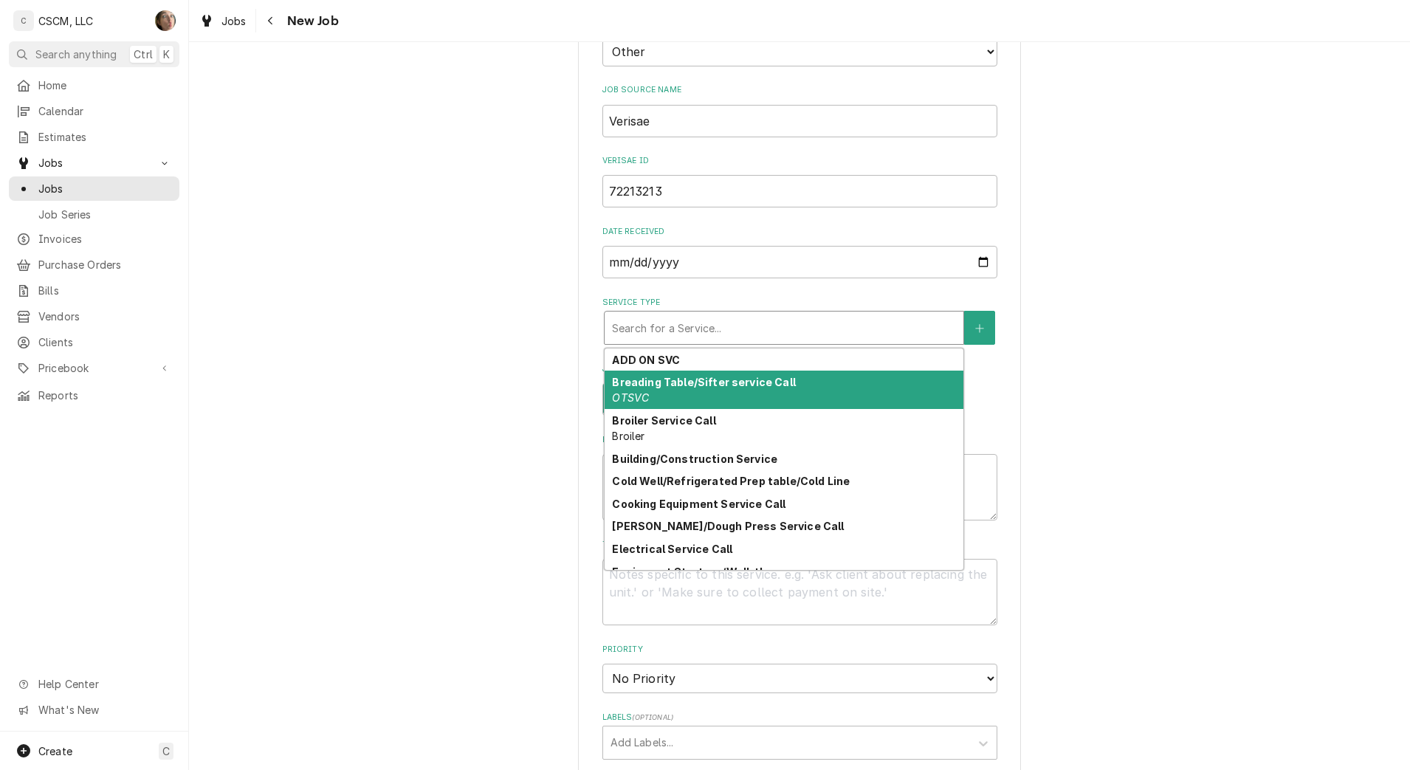
type textarea "x"
type input "P"
type textarea "x"
type input "PL"
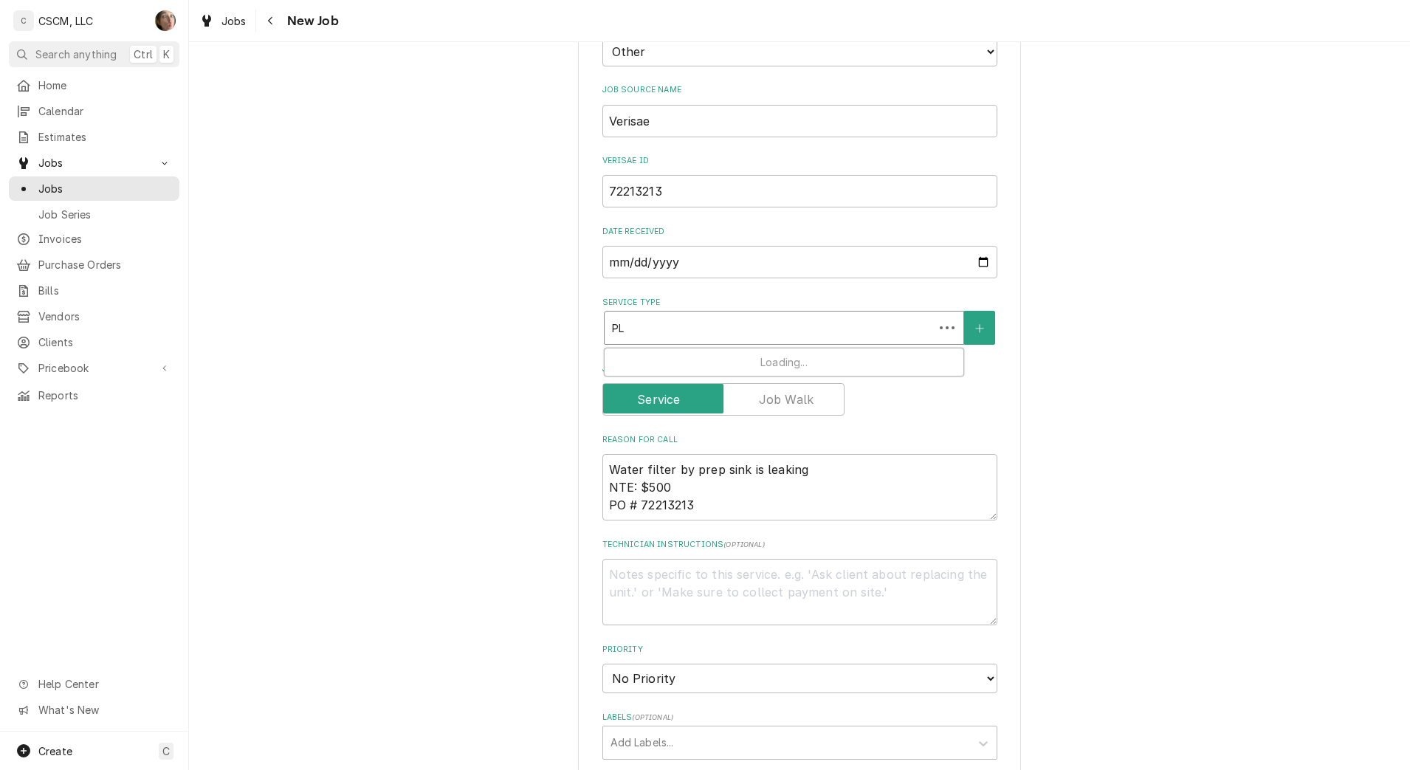
type textarea "x"
type input "PLU"
type textarea "x"
type input "PLUM"
type textarea "x"
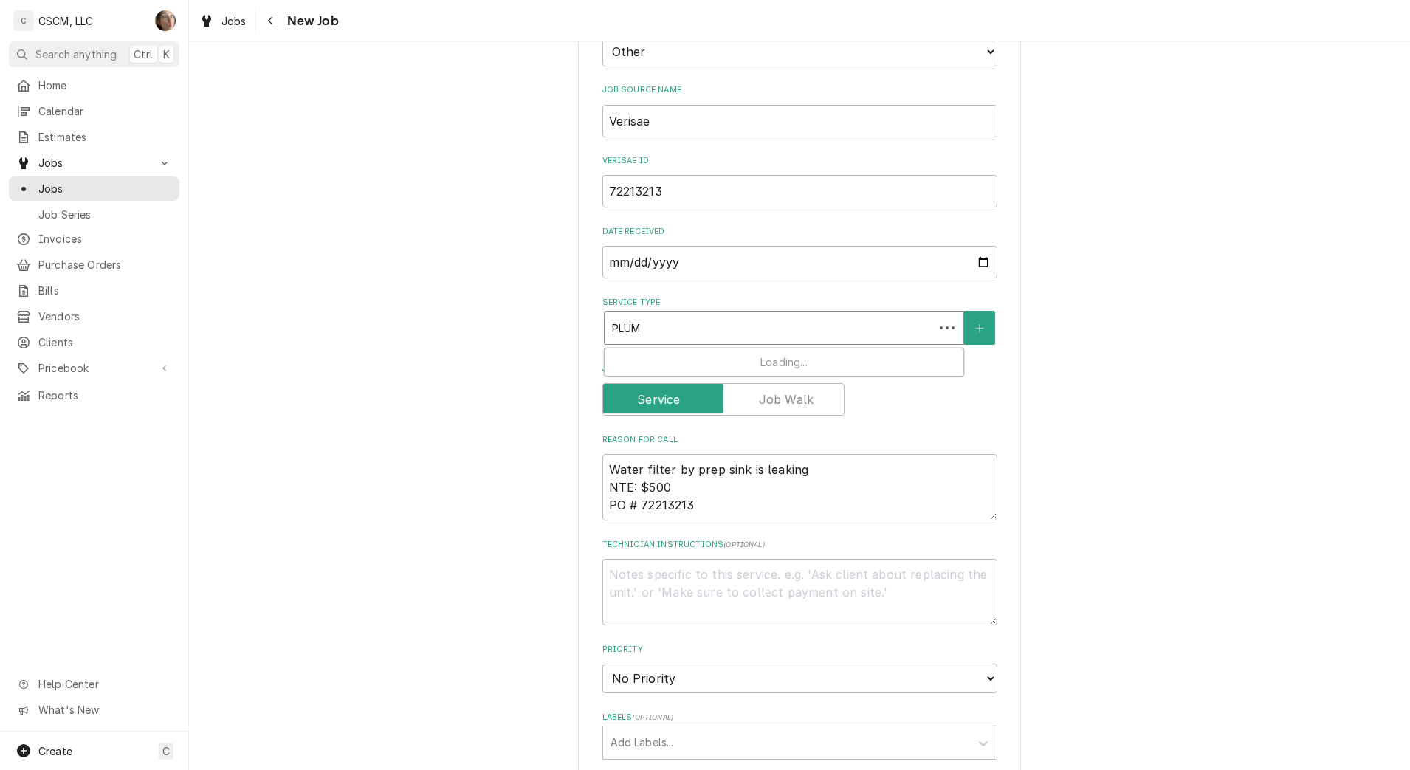
type input "PLUMB"
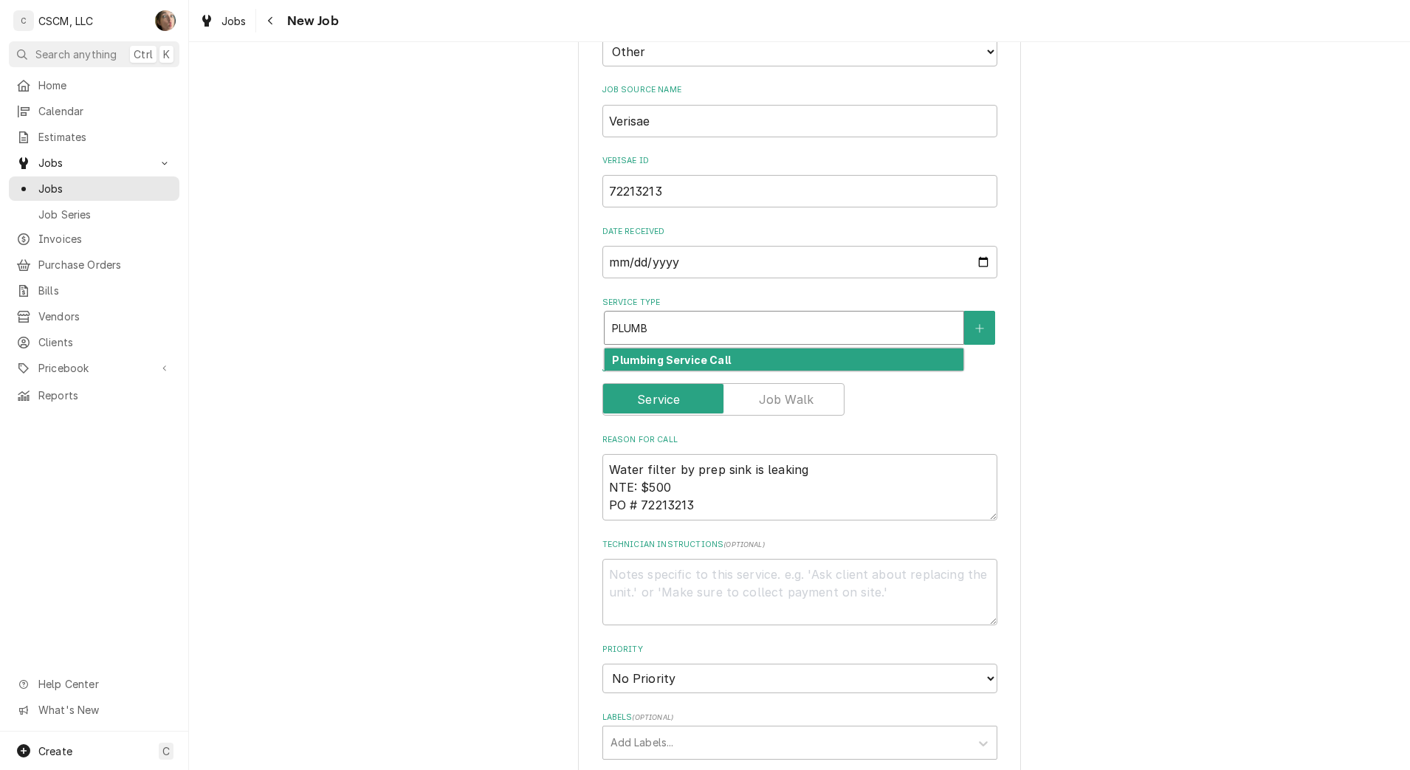
click at [732, 364] on div "Plumbing Service Call" at bounding box center [784, 359] width 359 height 23
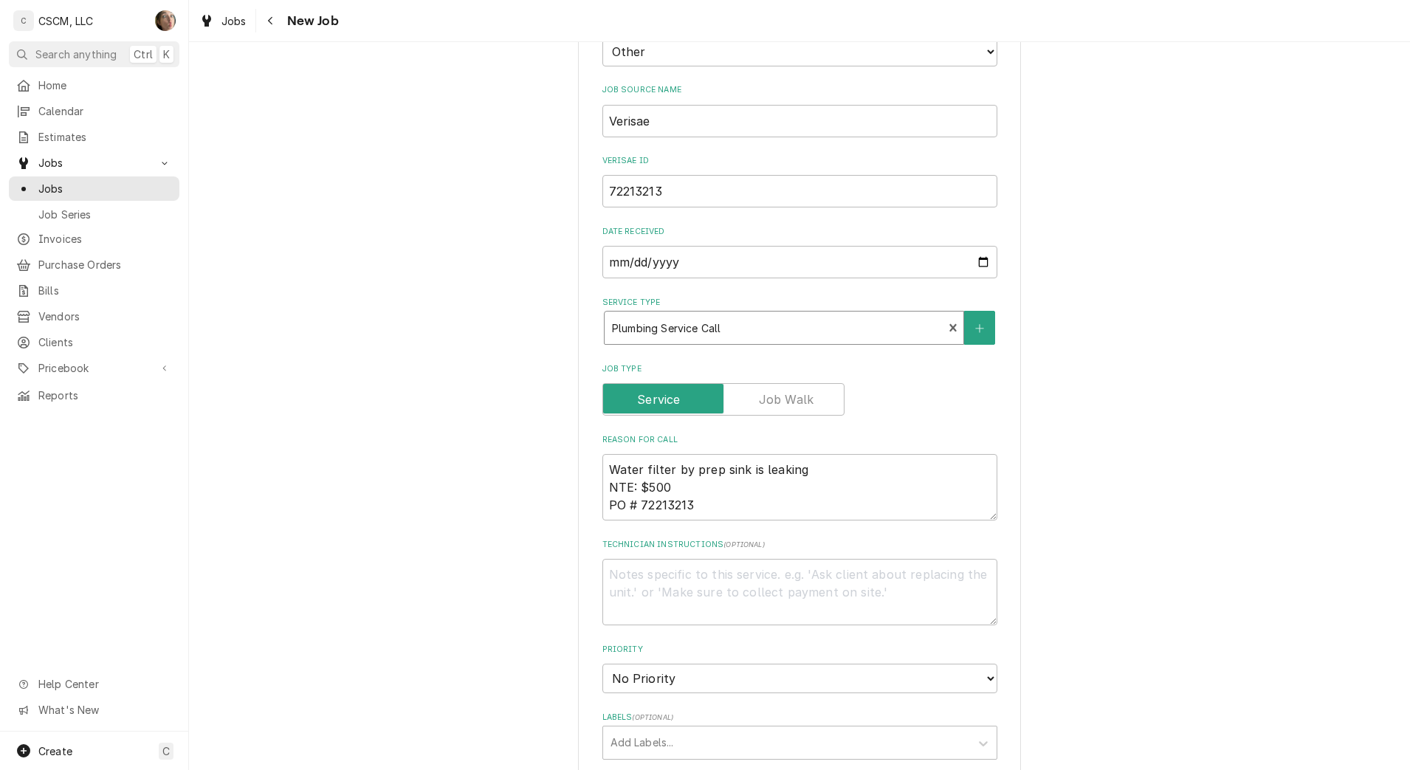
type textarea "x"
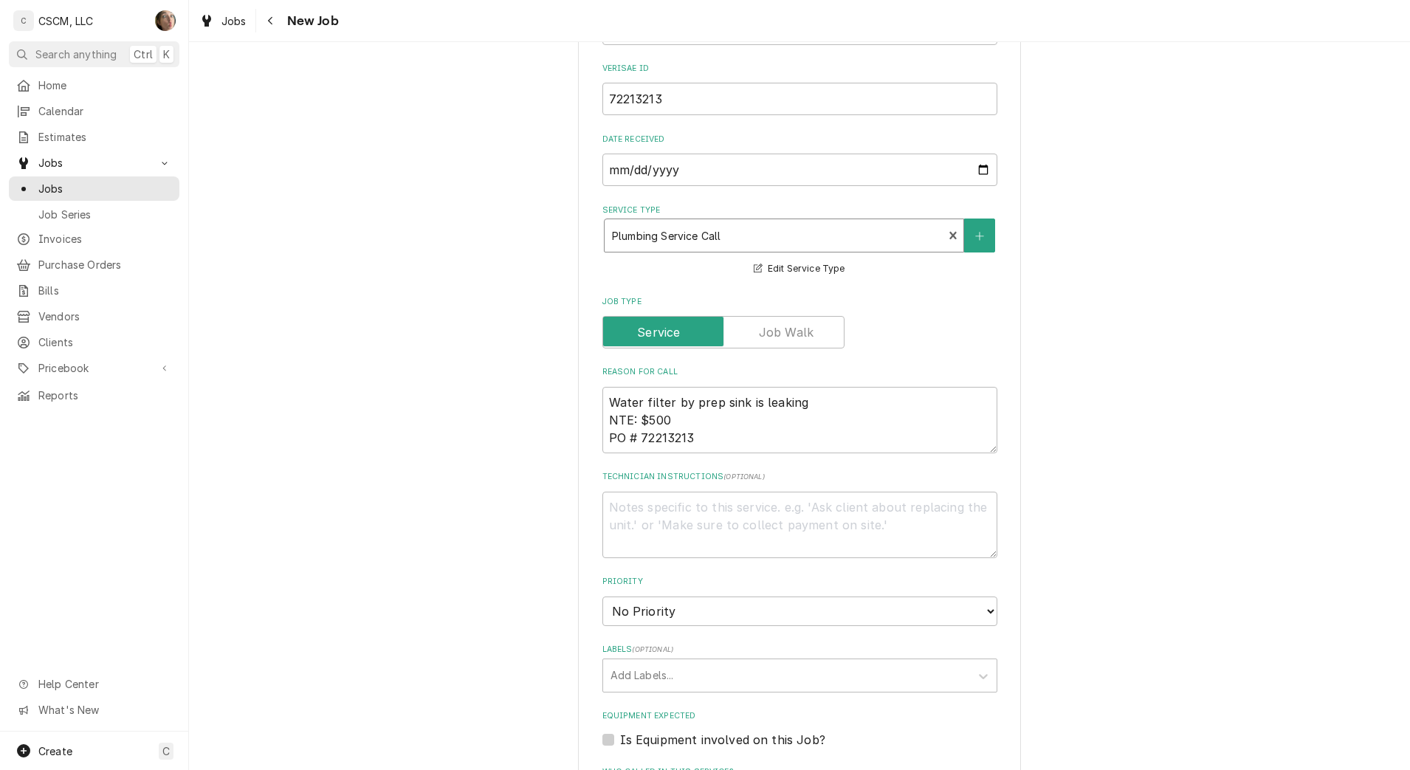
scroll to position [554, 0]
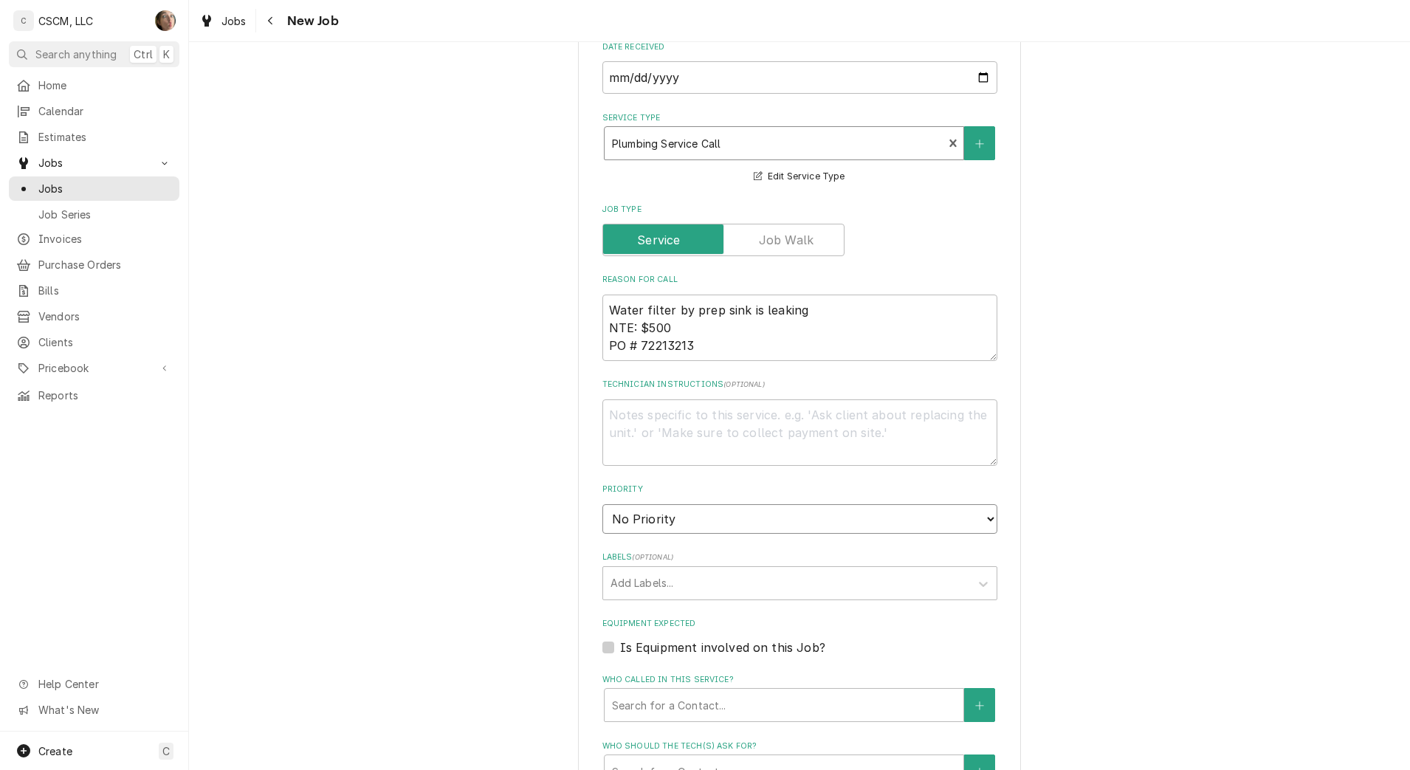
click at [733, 528] on select "No Priority Urgent High Medium Low" at bounding box center [799, 519] width 395 height 30
select select "3"
click at [602, 504] on select "No Priority Urgent High Medium Low" at bounding box center [799, 519] width 395 height 30
type textarea "x"
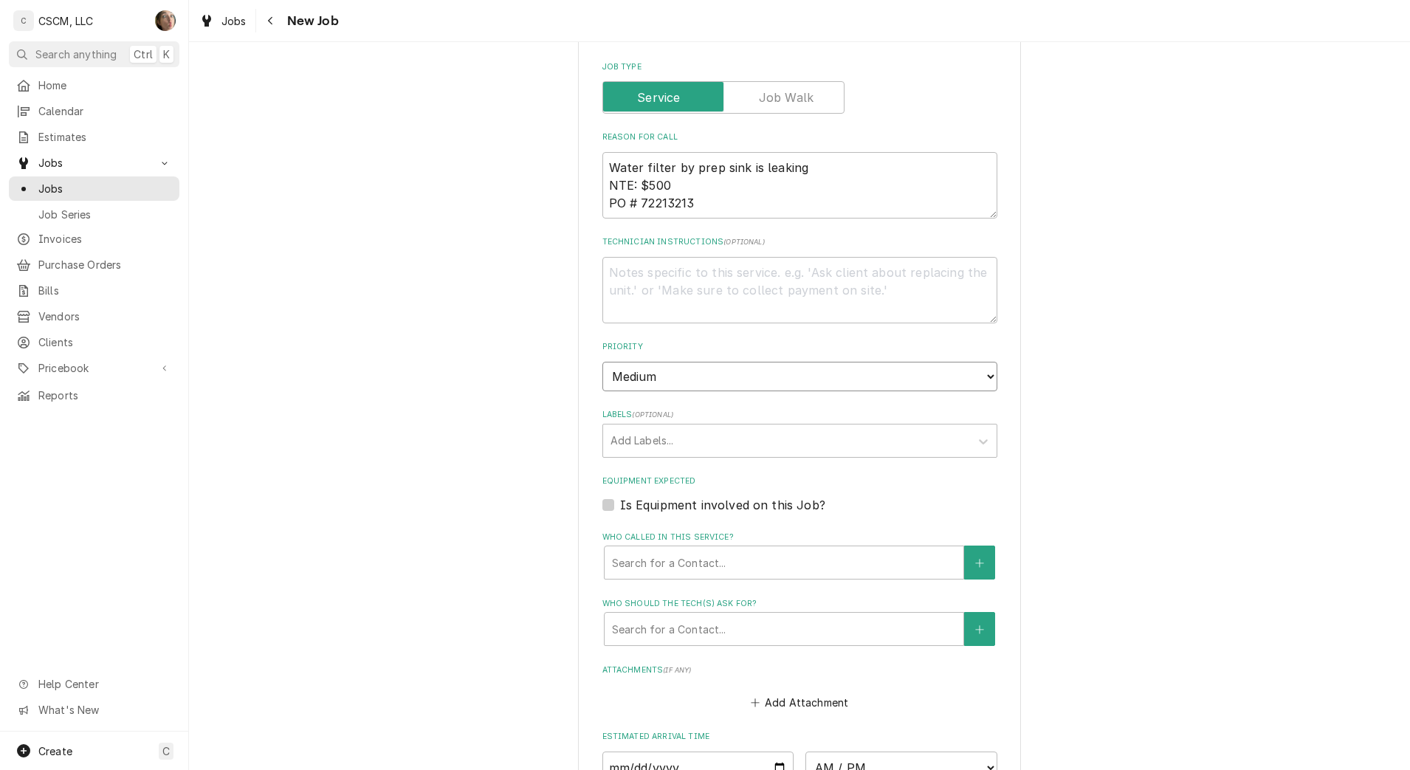
scroll to position [738, 0]
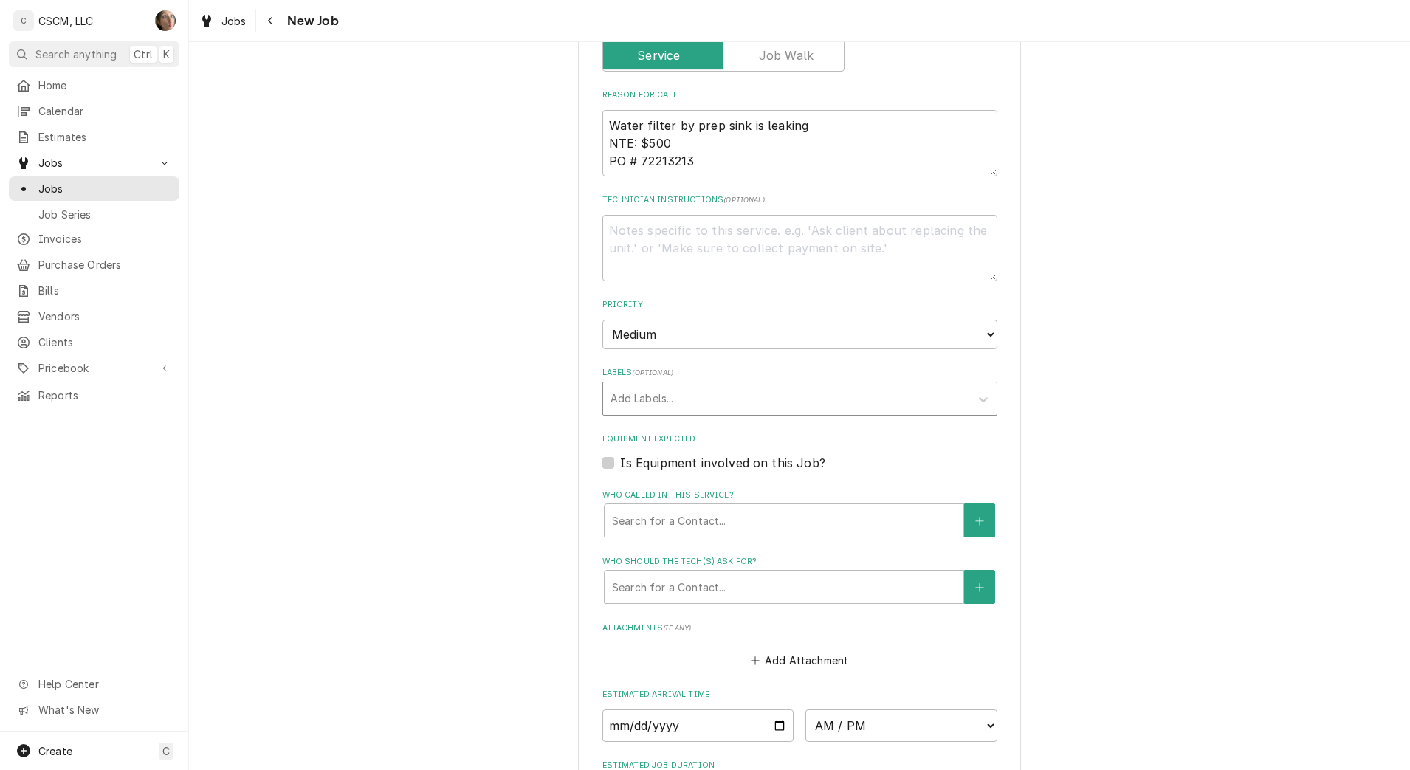
click at [658, 413] on div "Add Labels..." at bounding box center [786, 398] width 367 height 32
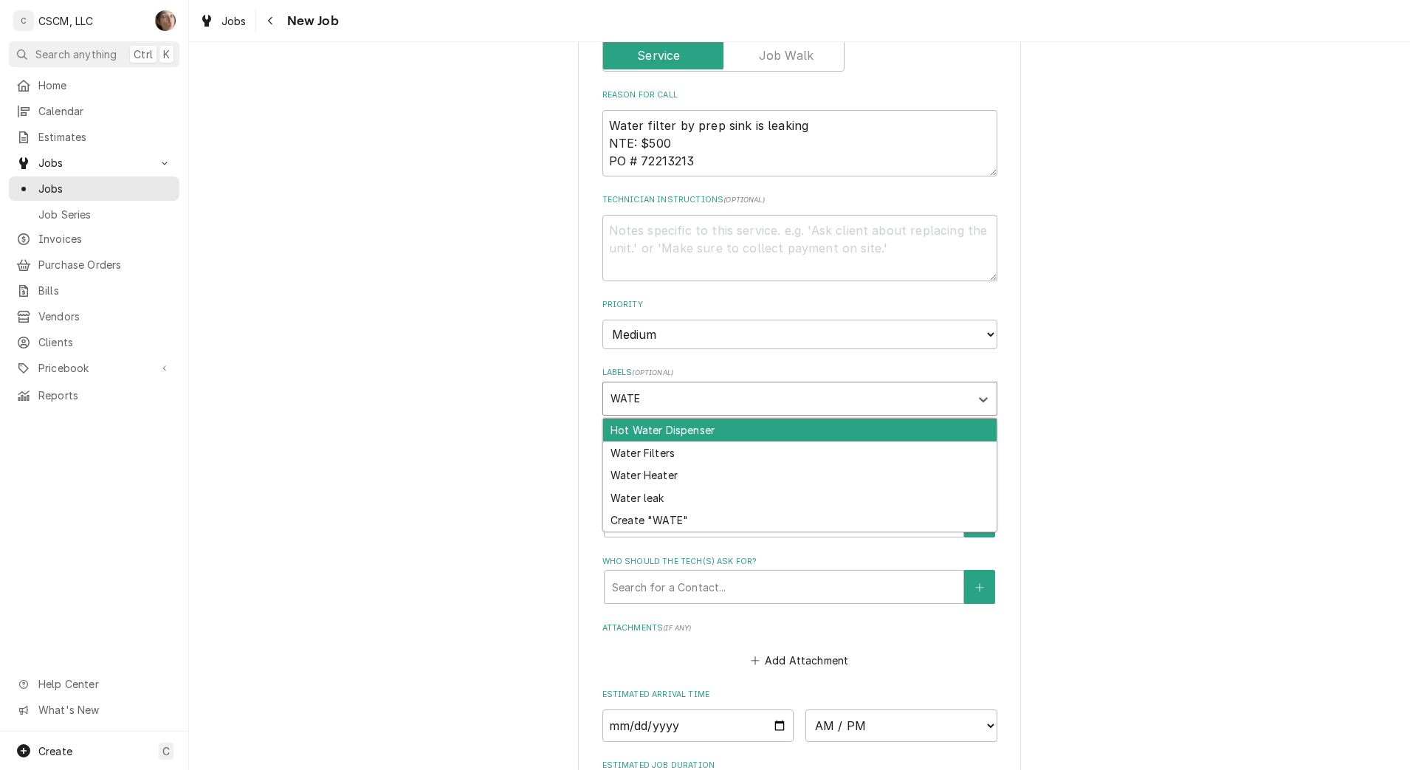
type input "WATER"
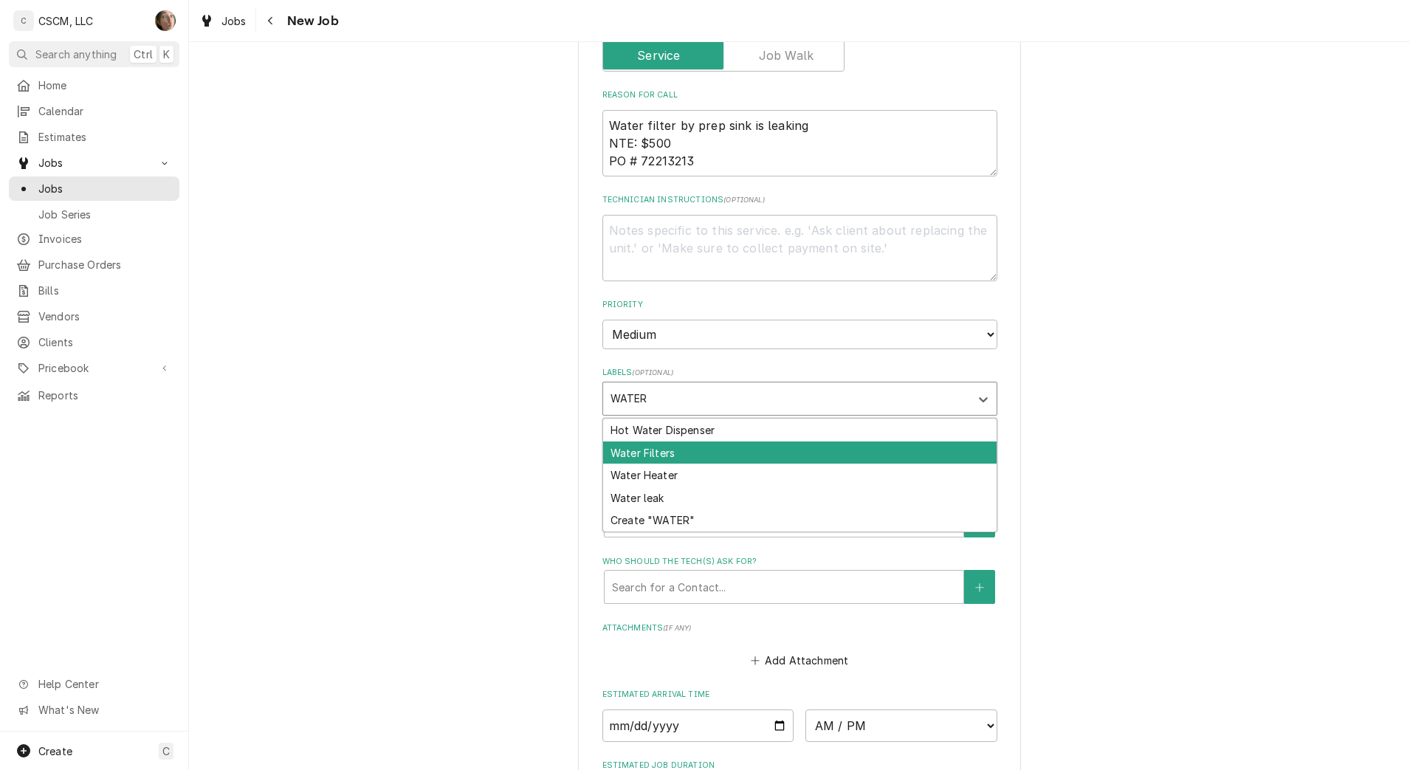
click at [694, 446] on div "Water Filters" at bounding box center [799, 452] width 393 height 23
type textarea "x"
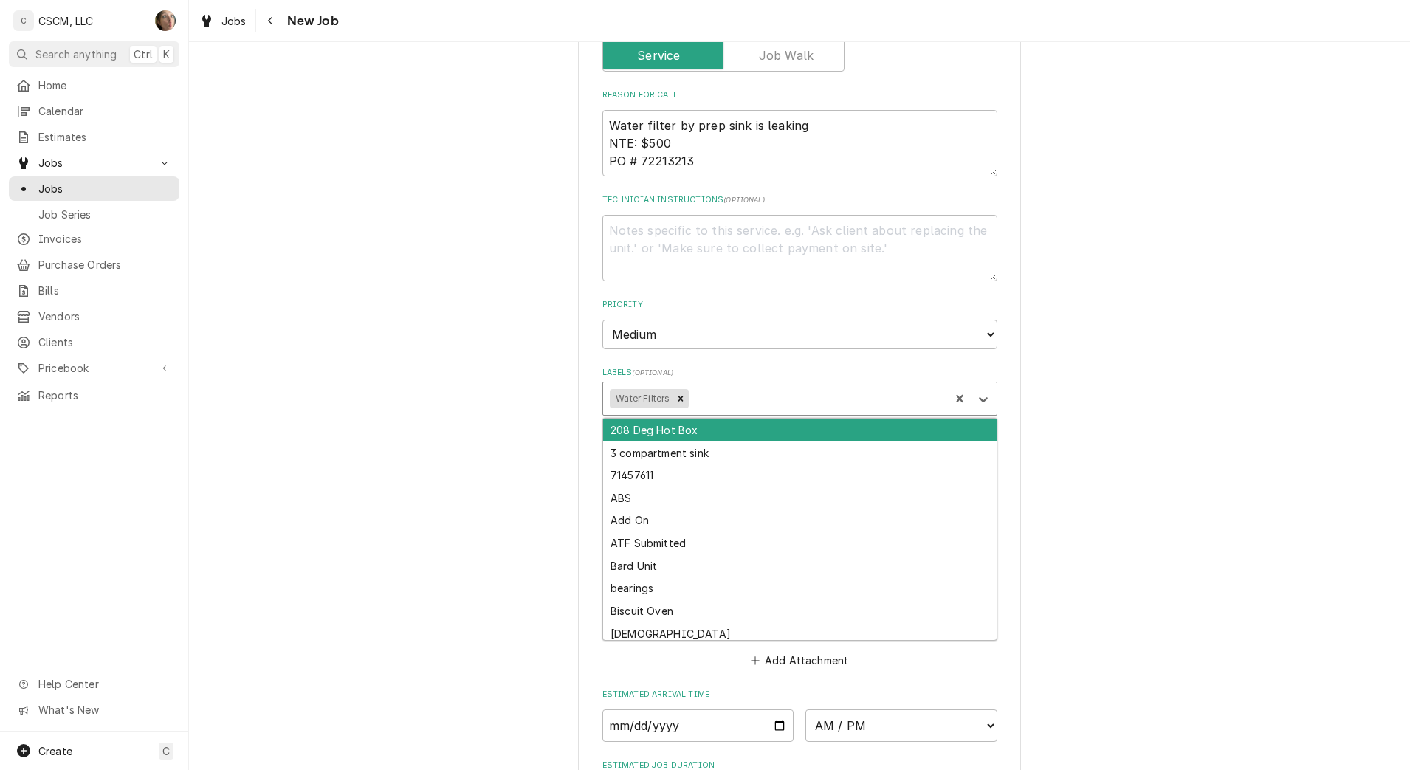
click at [723, 402] on div "Labels" at bounding box center [817, 398] width 250 height 27
type textarea "x"
type input "WATER"
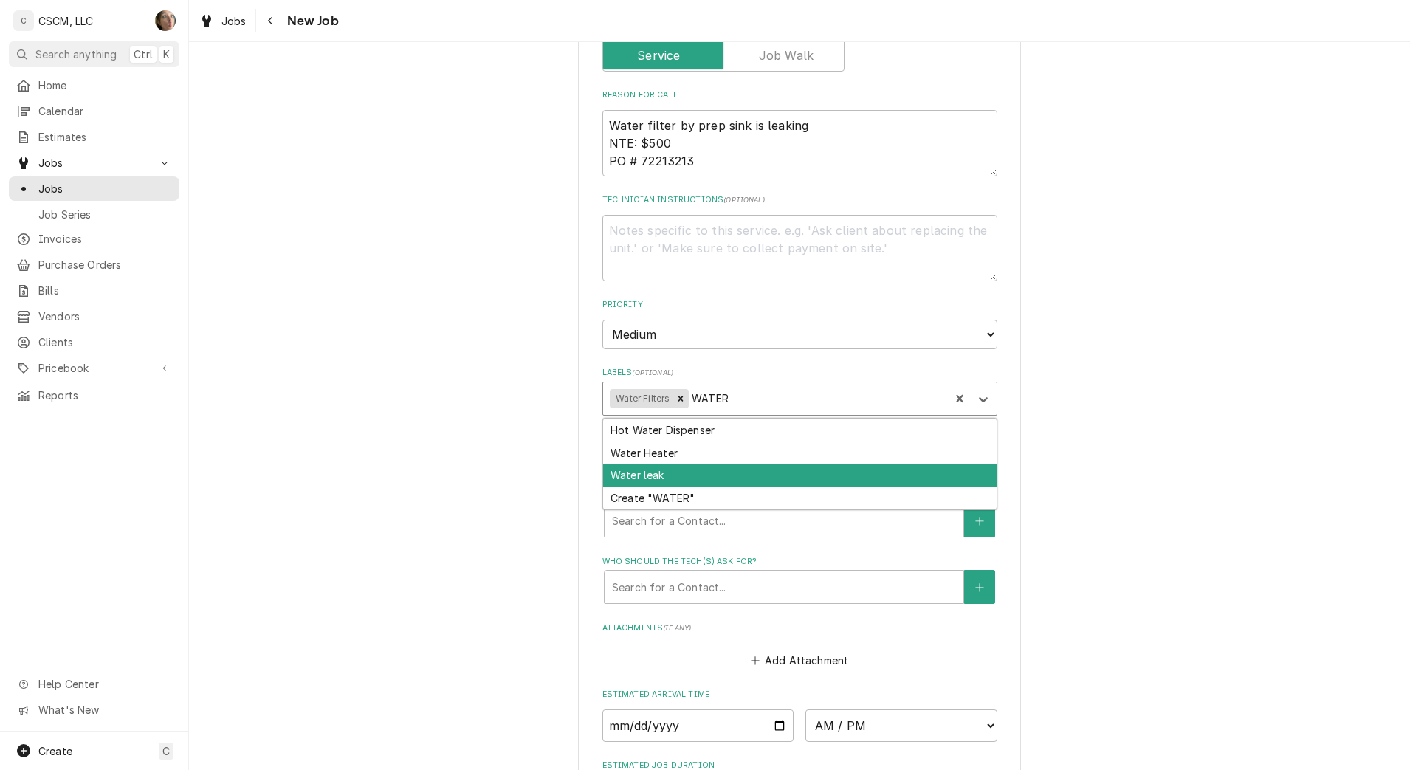
click at [653, 469] on div "Water leak" at bounding box center [799, 475] width 393 height 23
type textarea "x"
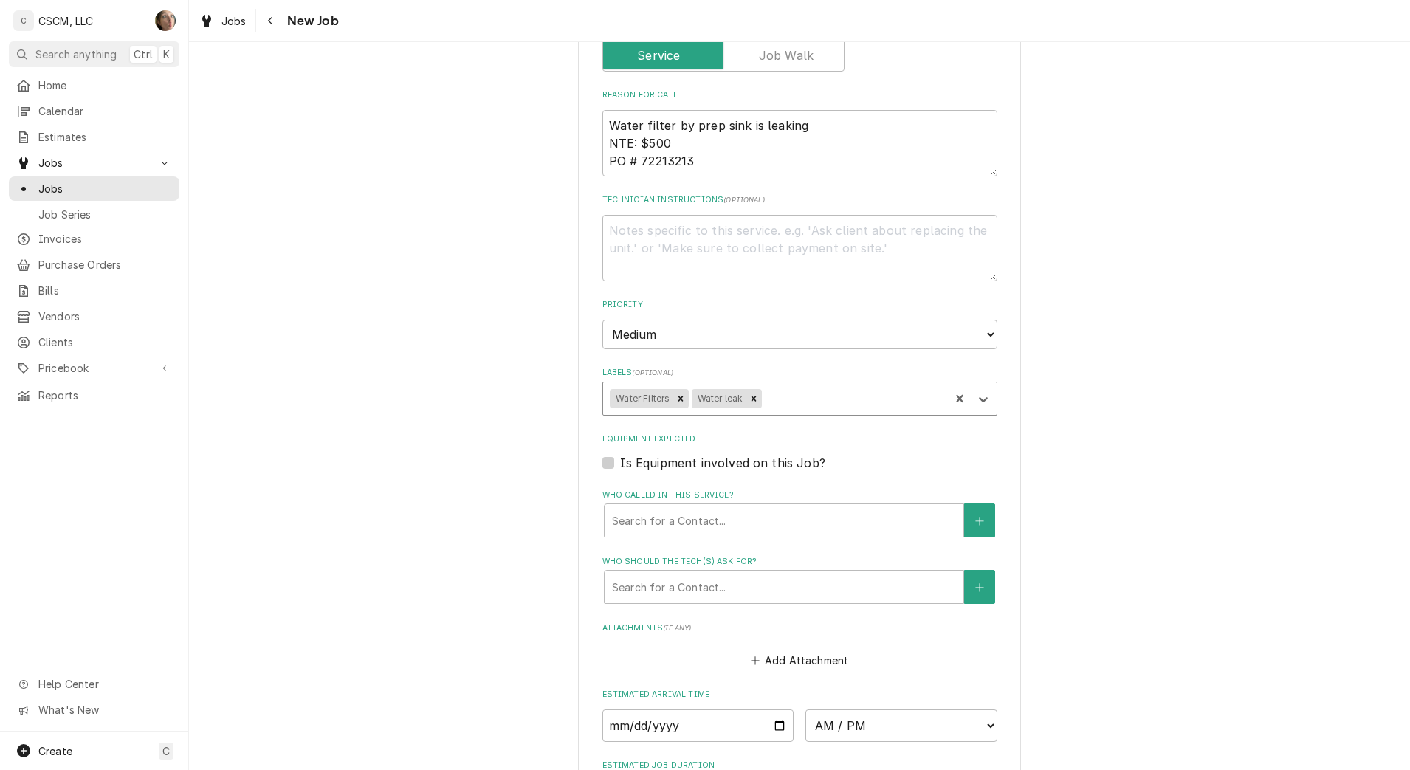
type textarea "x"
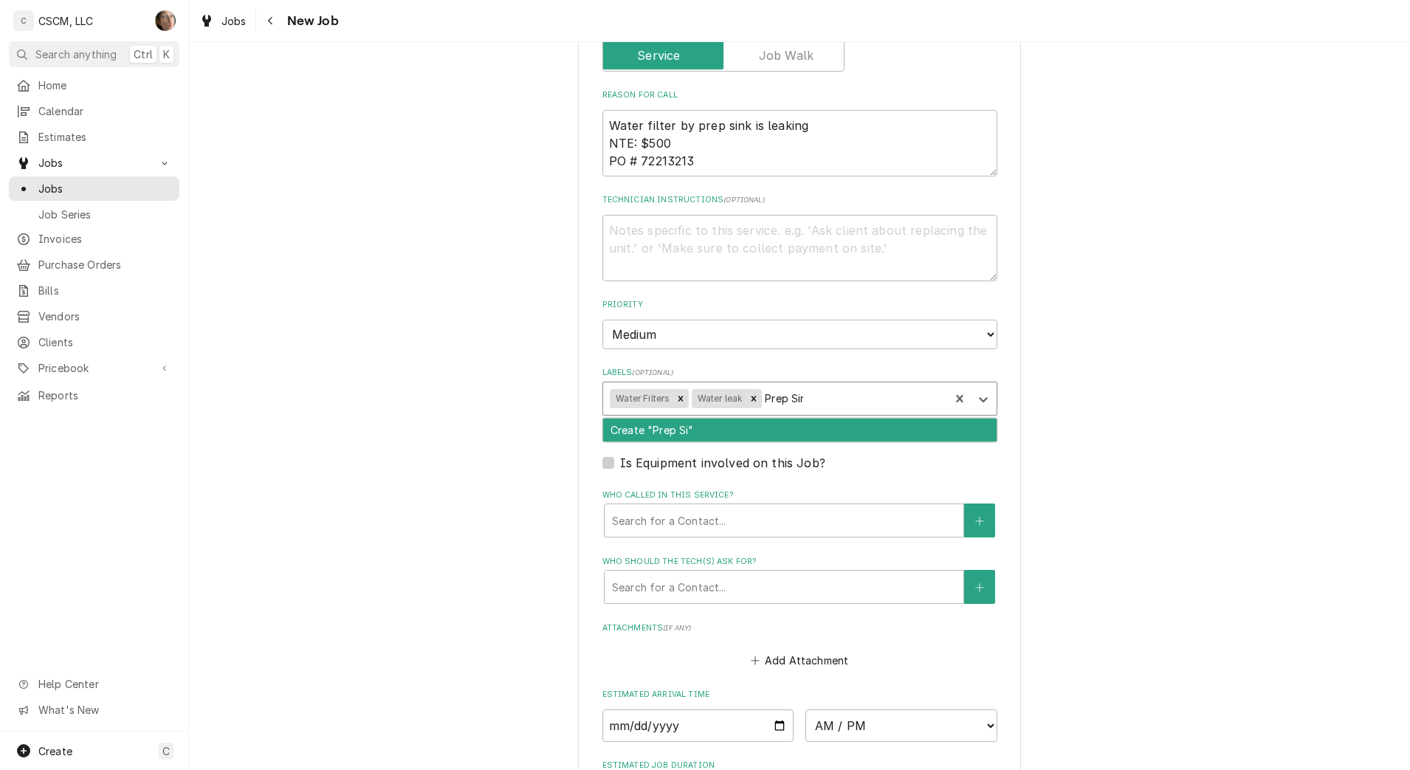
type input "Prep Sink"
type textarea "x"
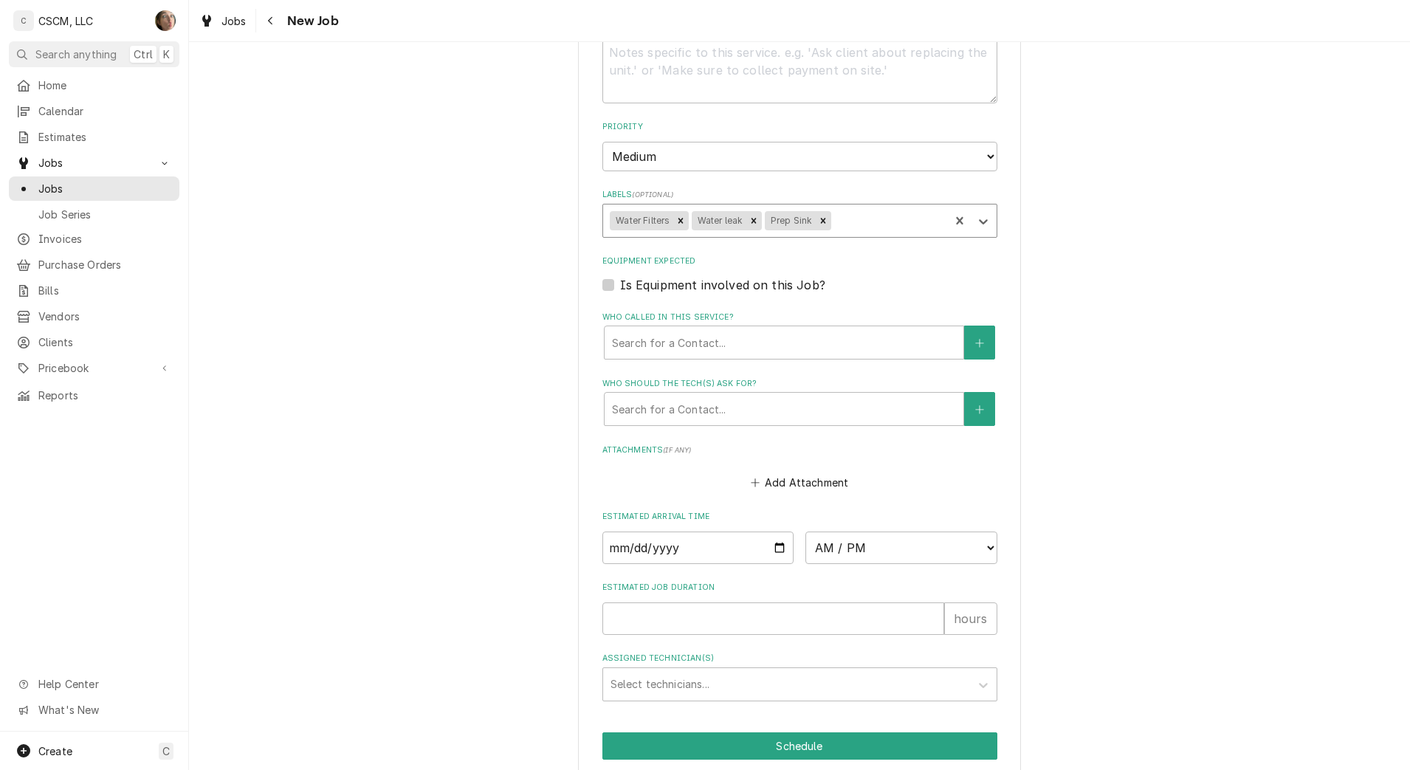
scroll to position [923, 0]
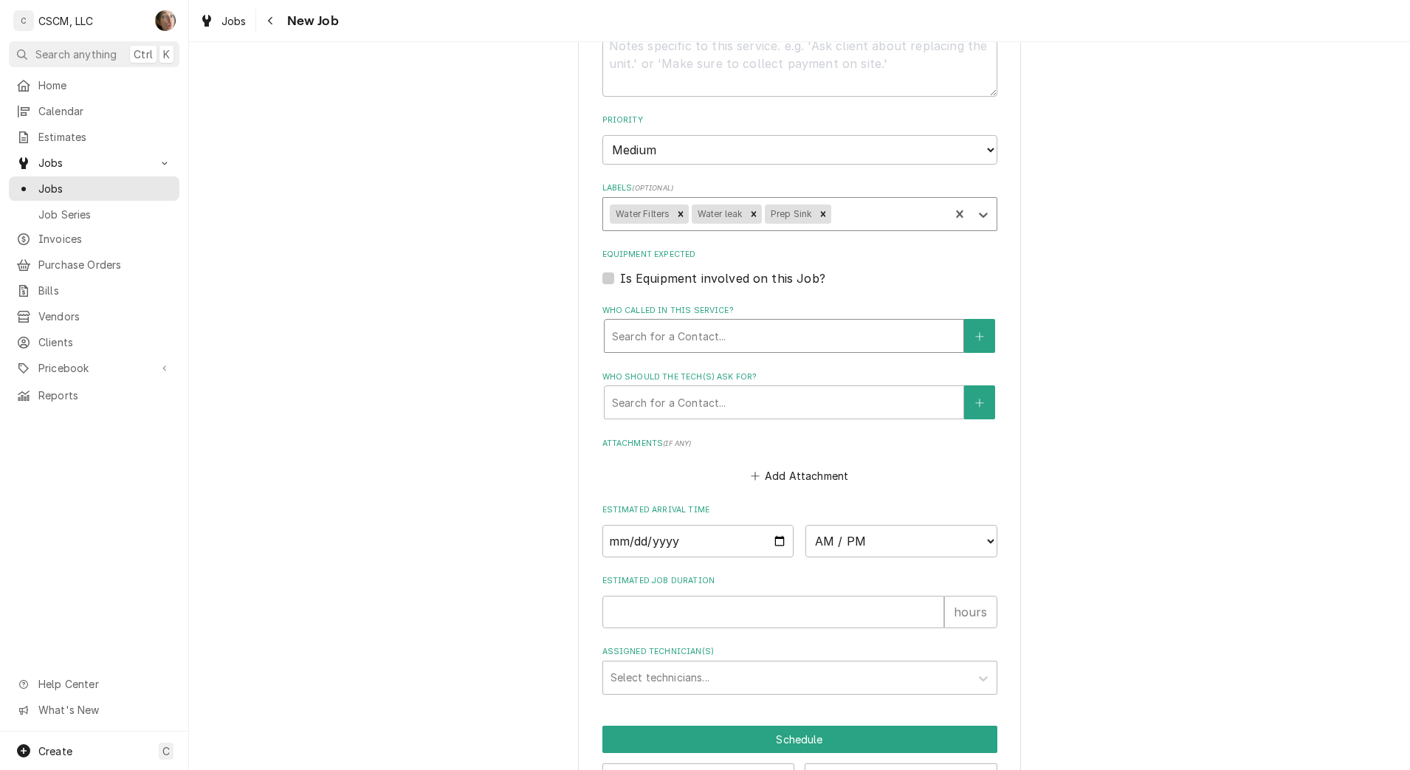
click at [787, 331] on div "Who called in this service?" at bounding box center [784, 336] width 344 height 27
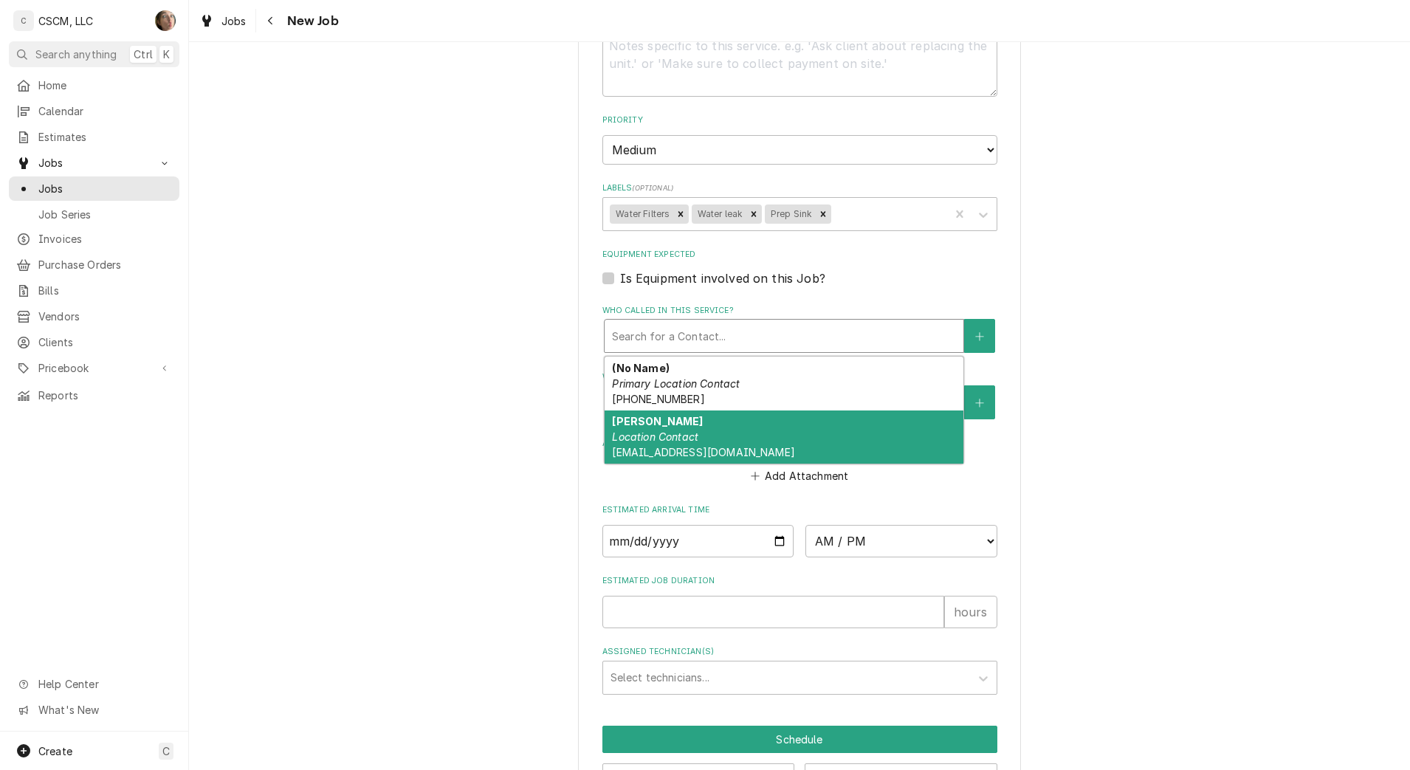
click at [764, 433] on div "Joshua Hutt Location Contact jhutt@kbpbells.com" at bounding box center [784, 437] width 359 height 54
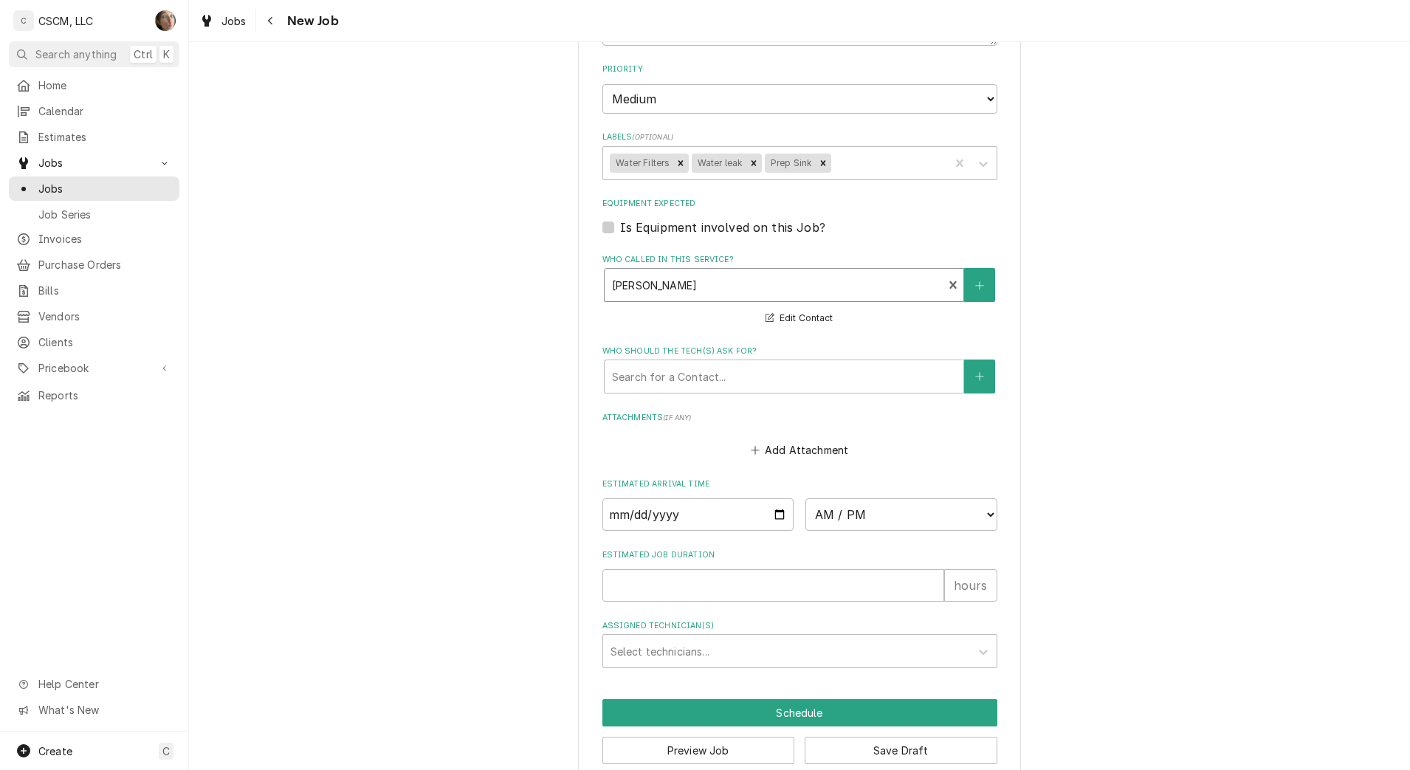
scroll to position [1000, 0]
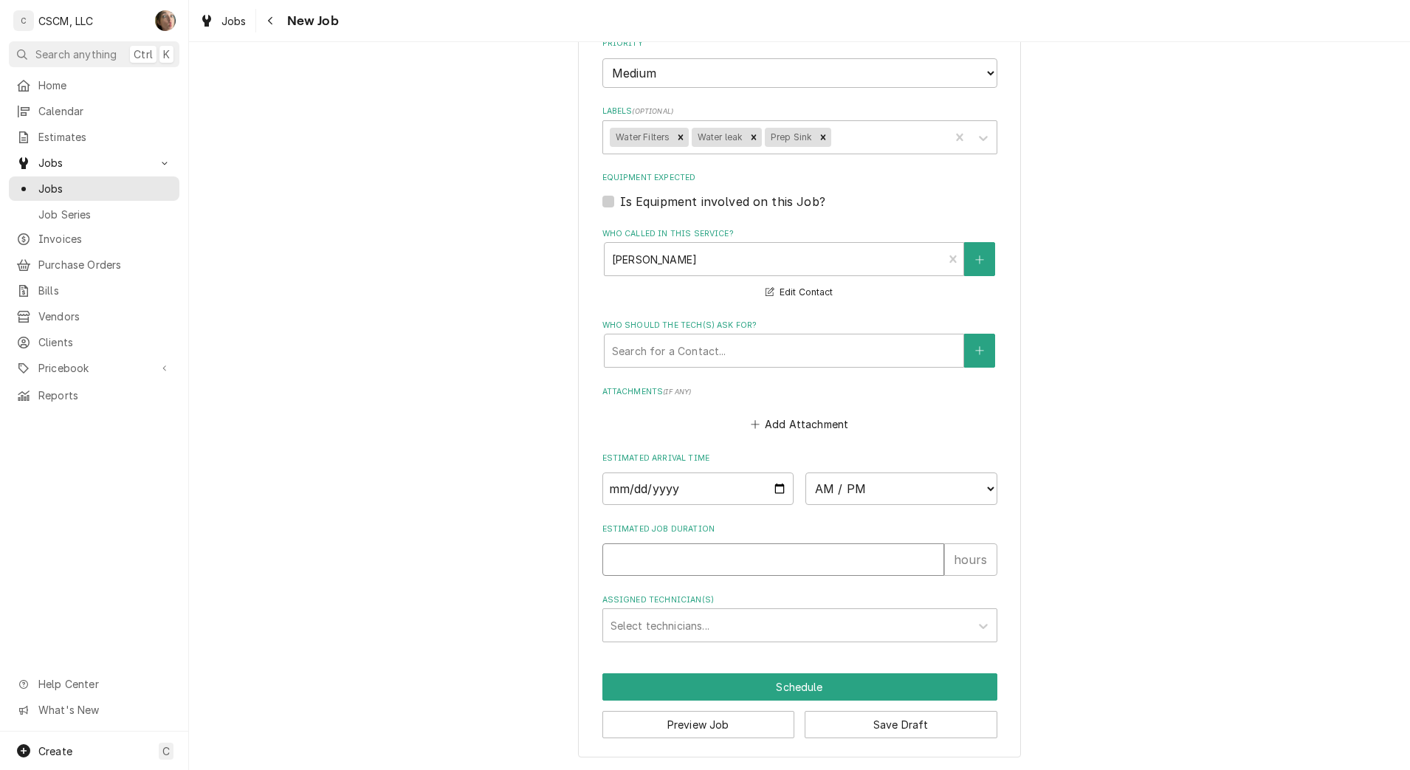
click at [709, 568] on input "Estimated Job Duration" at bounding box center [773, 559] width 342 height 32
type textarea "x"
type input "1"
type textarea "x"
type input "1"
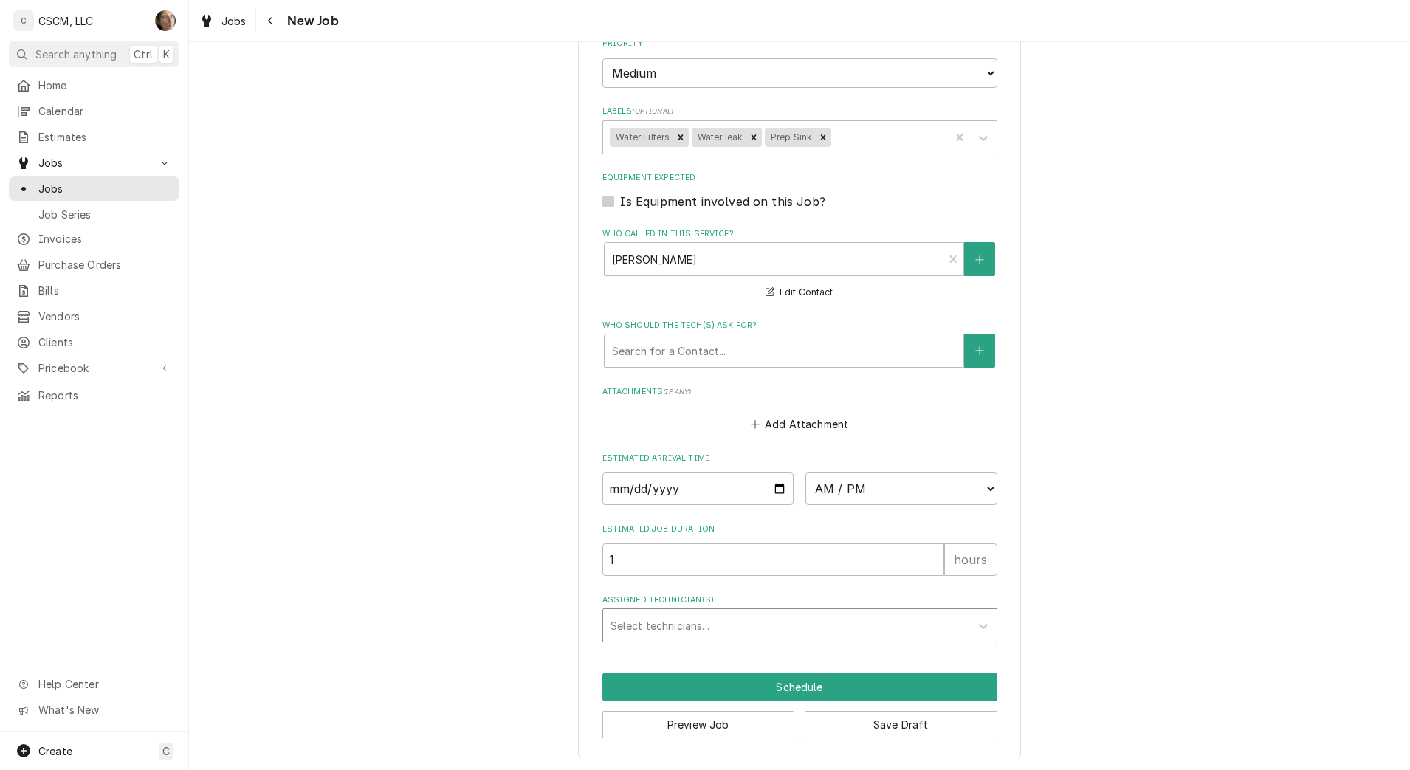
click at [656, 635] on div "Assigned Technician(s)" at bounding box center [786, 625] width 352 height 27
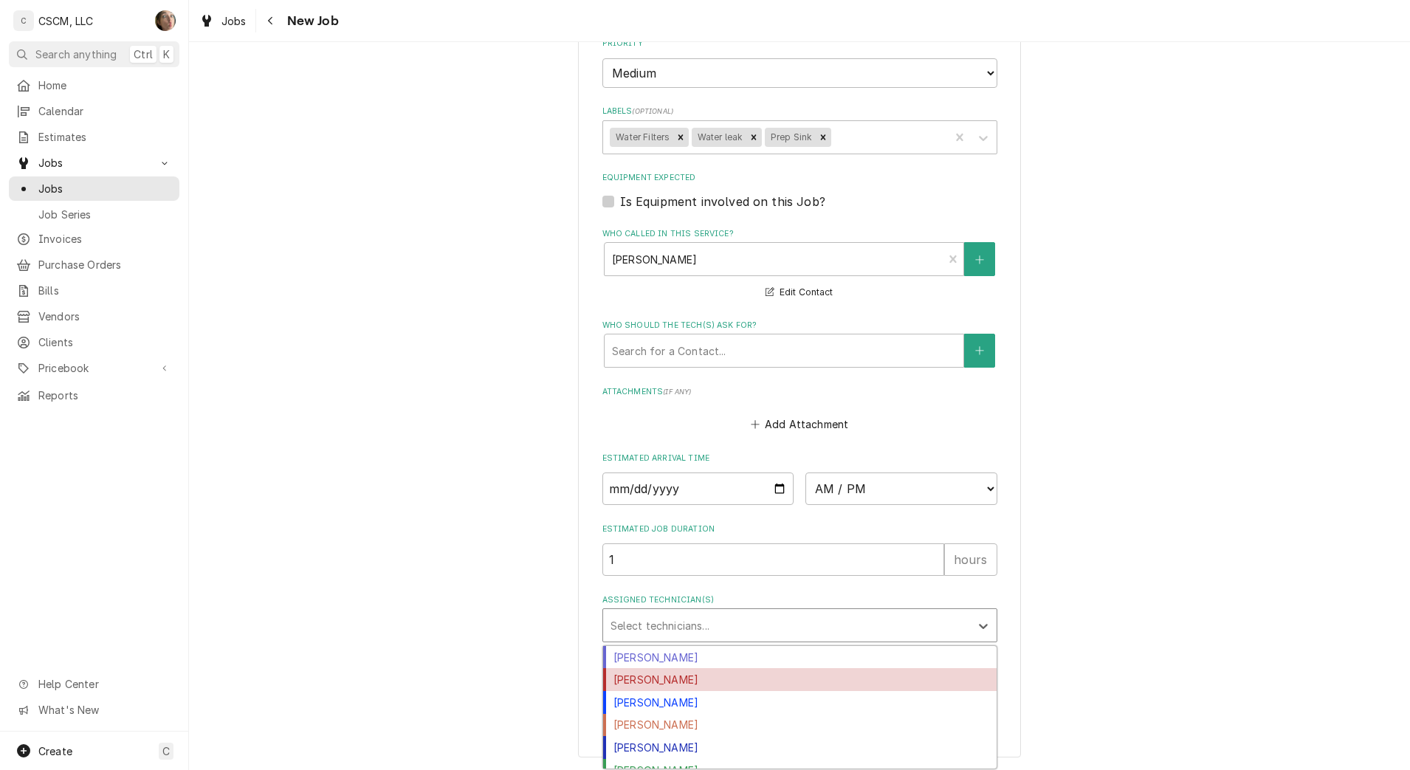
click at [648, 679] on div "[PERSON_NAME]" at bounding box center [799, 679] width 393 height 23
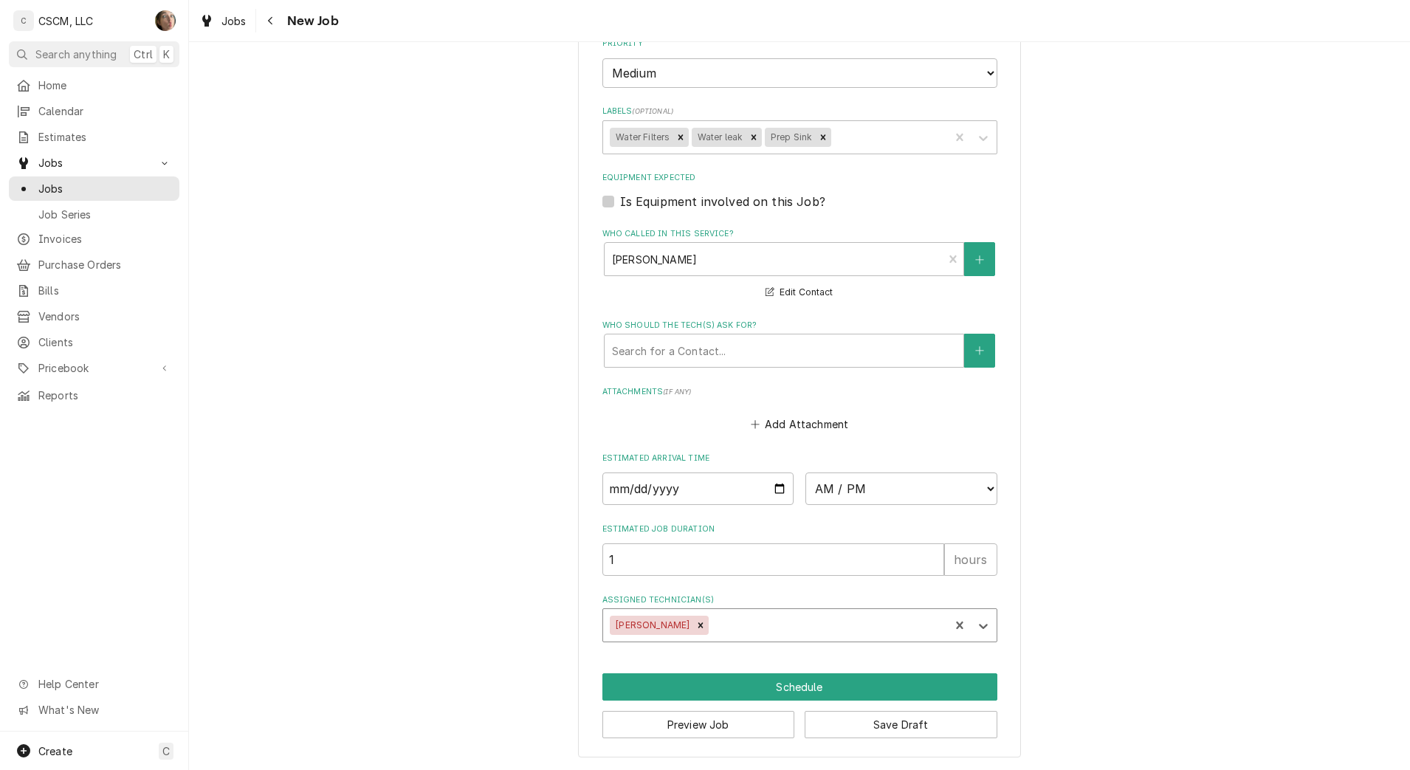
type textarea "x"
click at [880, 491] on select "AM / PM 6:00 AM 6:15 AM 6:30 AM 6:45 AM 7:00 AM 7:15 AM 7:30 AM 7:45 AM 8:00 AM…" at bounding box center [901, 488] width 192 height 32
select select "15:00:00"
click at [805, 472] on select "AM / PM 6:00 AM 6:15 AM 6:30 AM 6:45 AM 7:00 AM 7:15 AM 7:30 AM 7:45 AM 8:00 AM…" at bounding box center [901, 488] width 192 height 32
click at [778, 484] on input "Date" at bounding box center [698, 488] width 192 height 32
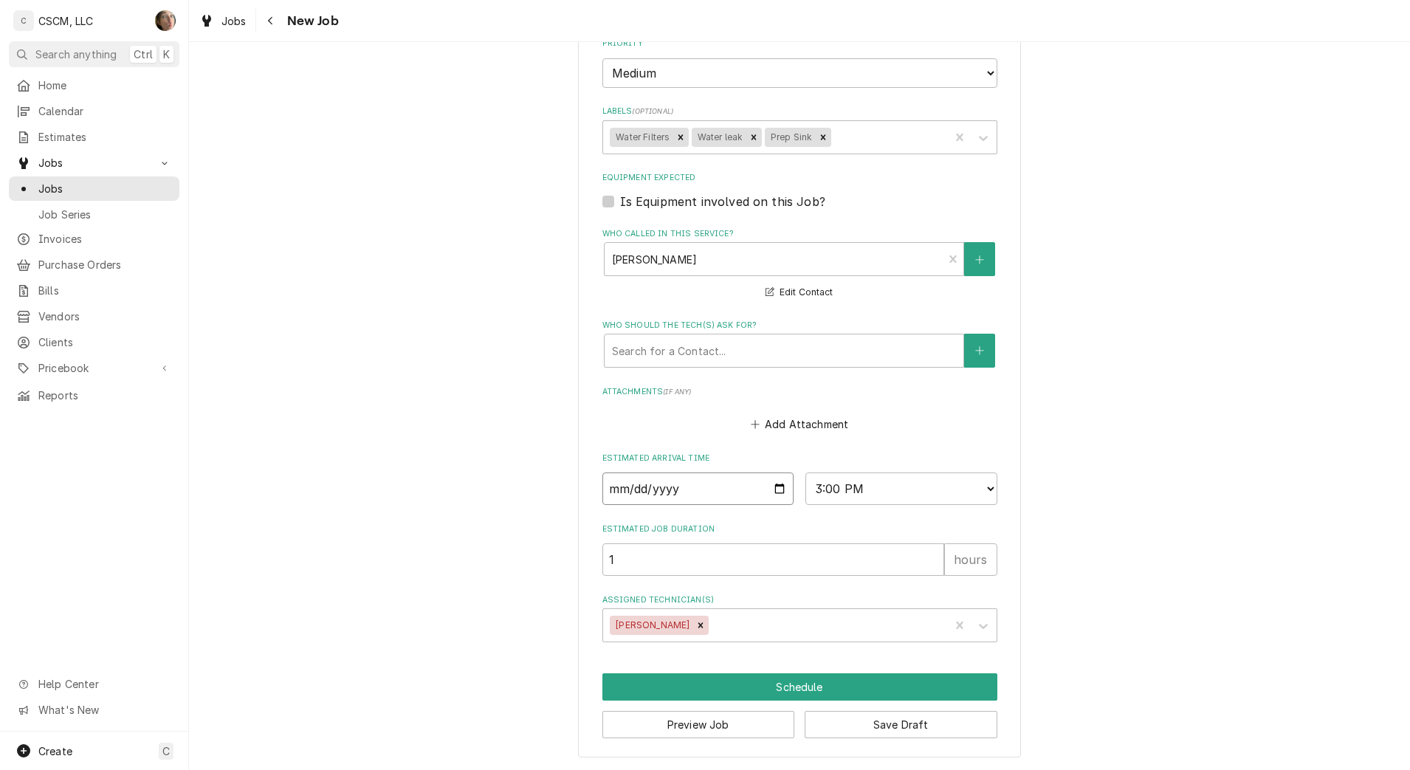
type textarea "x"
type input "2025-10-14"
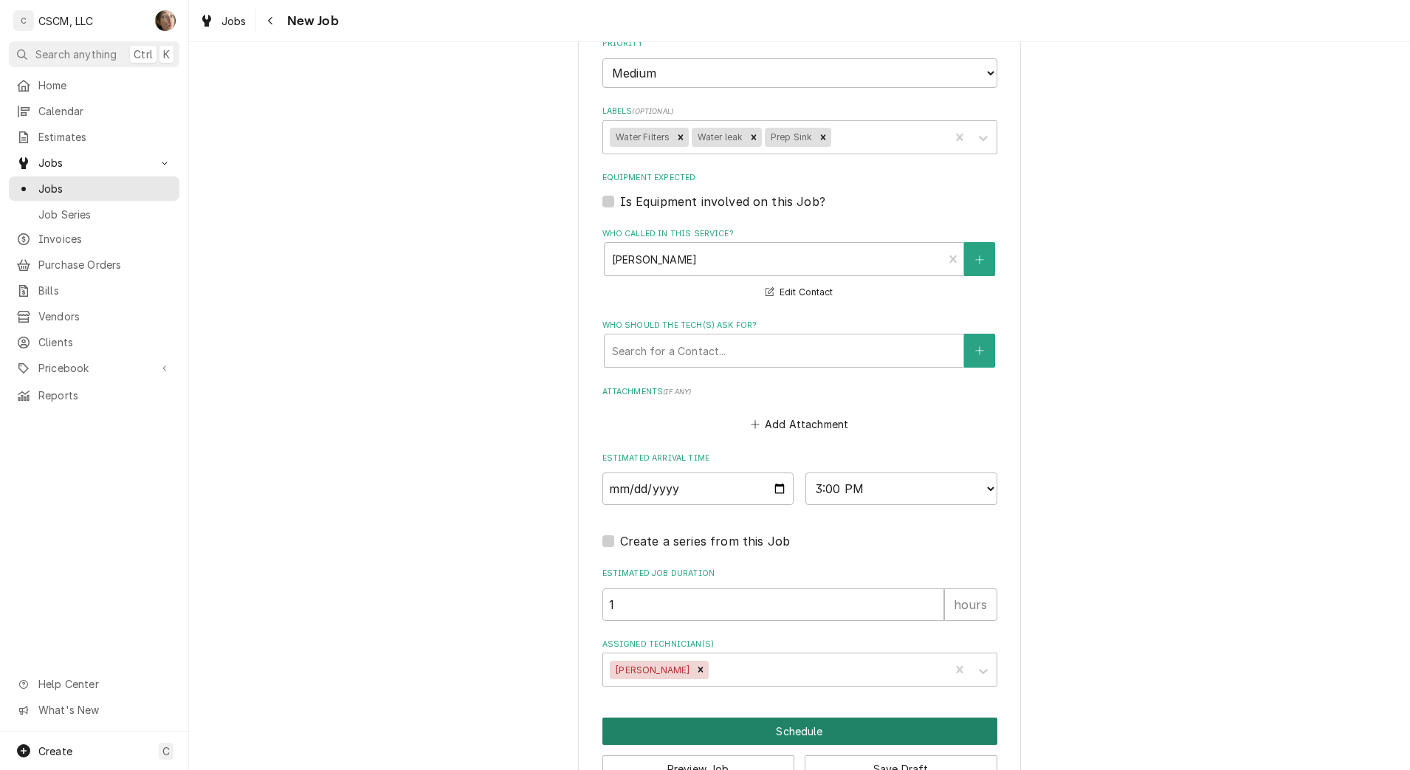
click at [715, 734] on button "Schedule" at bounding box center [799, 731] width 395 height 27
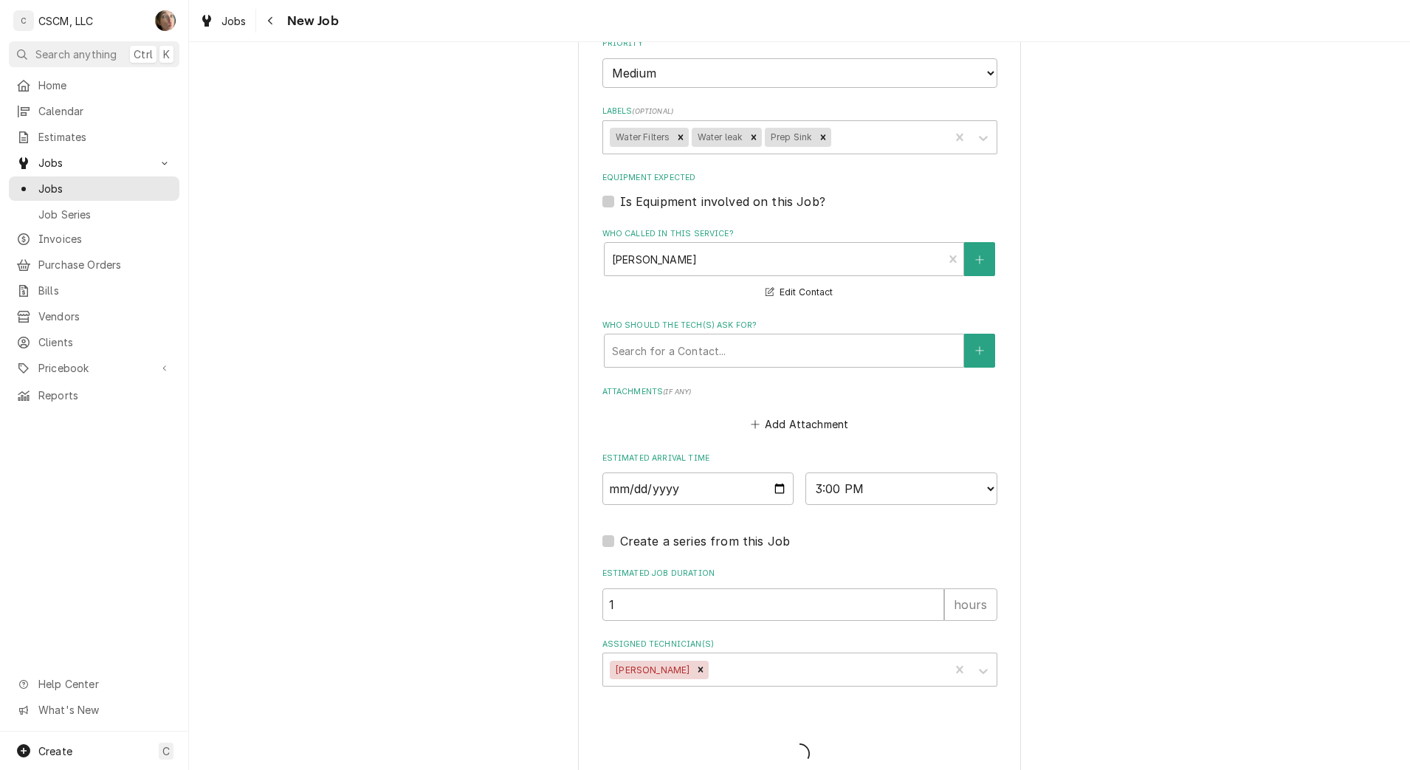
type textarea "x"
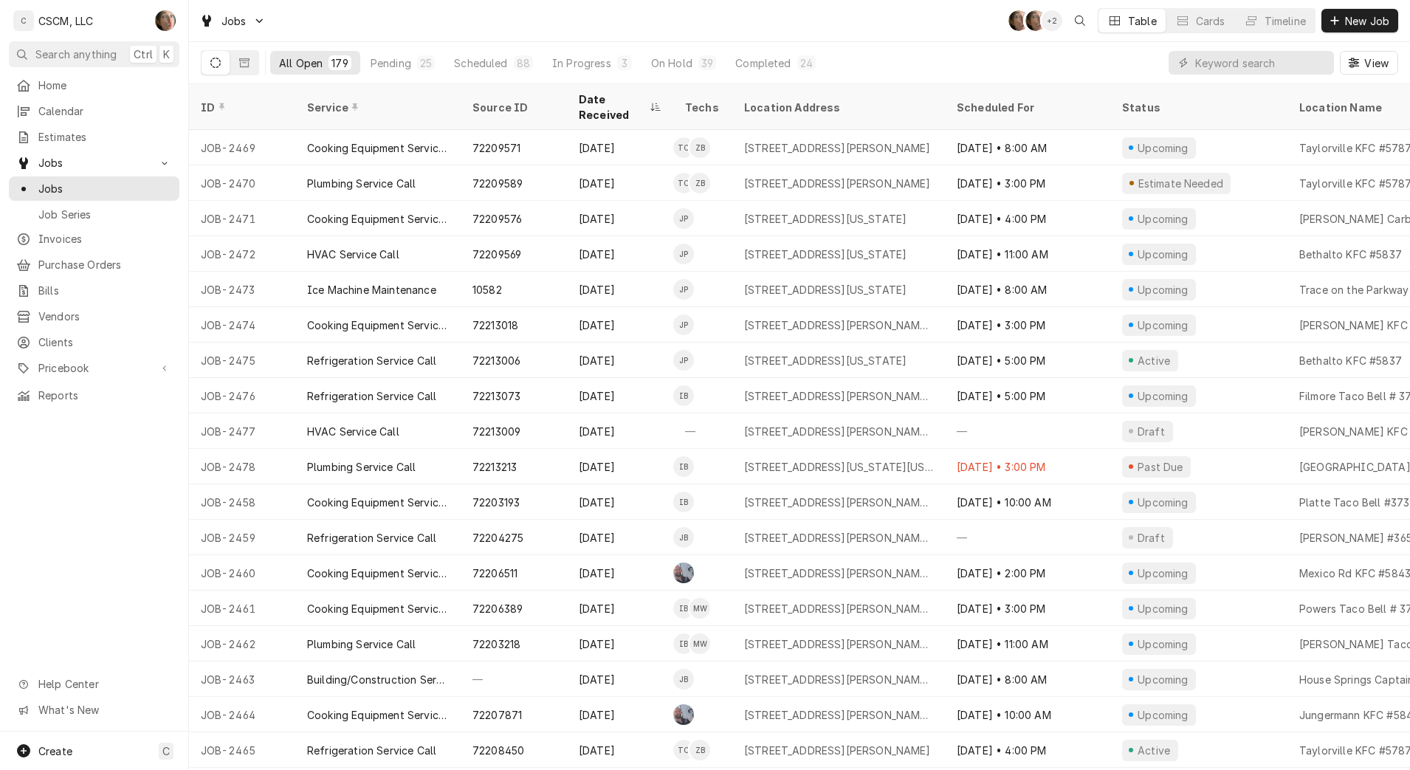
click at [809, 20] on div "Jobs SH SH + 2 Table Cards Timeline New Job" at bounding box center [799, 20] width 1221 height 41
click at [59, 107] on span "Calendar" at bounding box center [105, 111] width 134 height 16
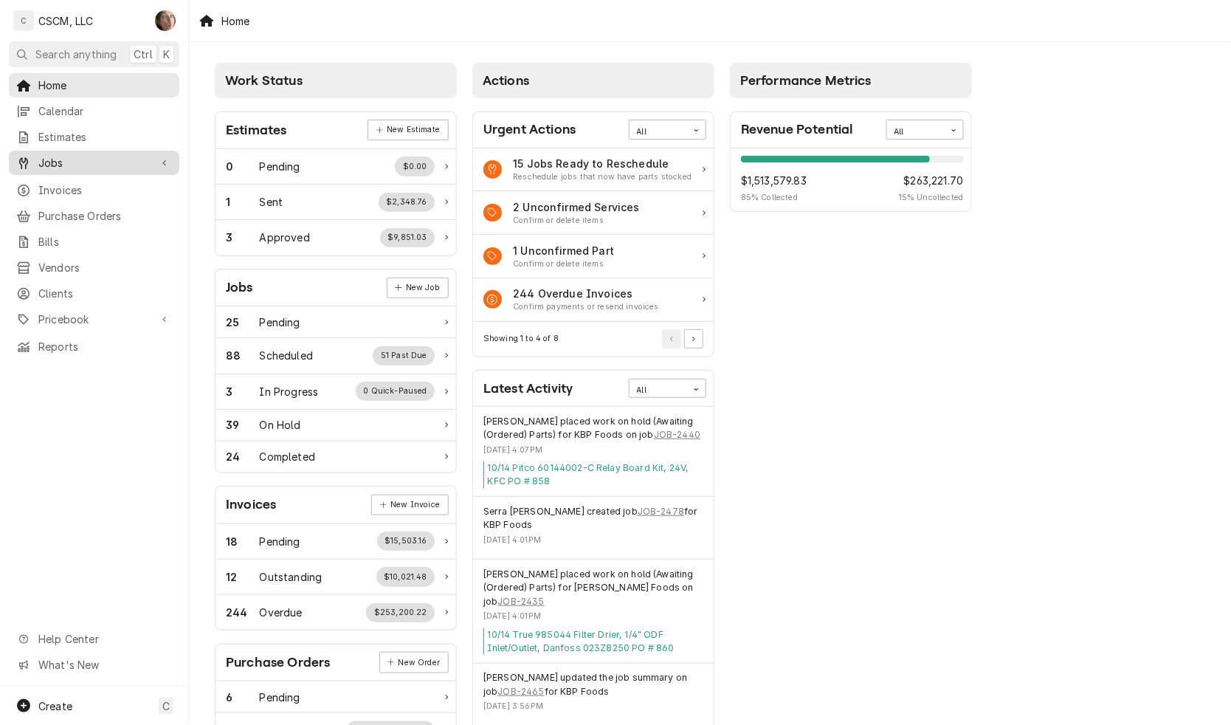
click at [93, 164] on span "Jobs" at bounding box center [93, 163] width 111 height 16
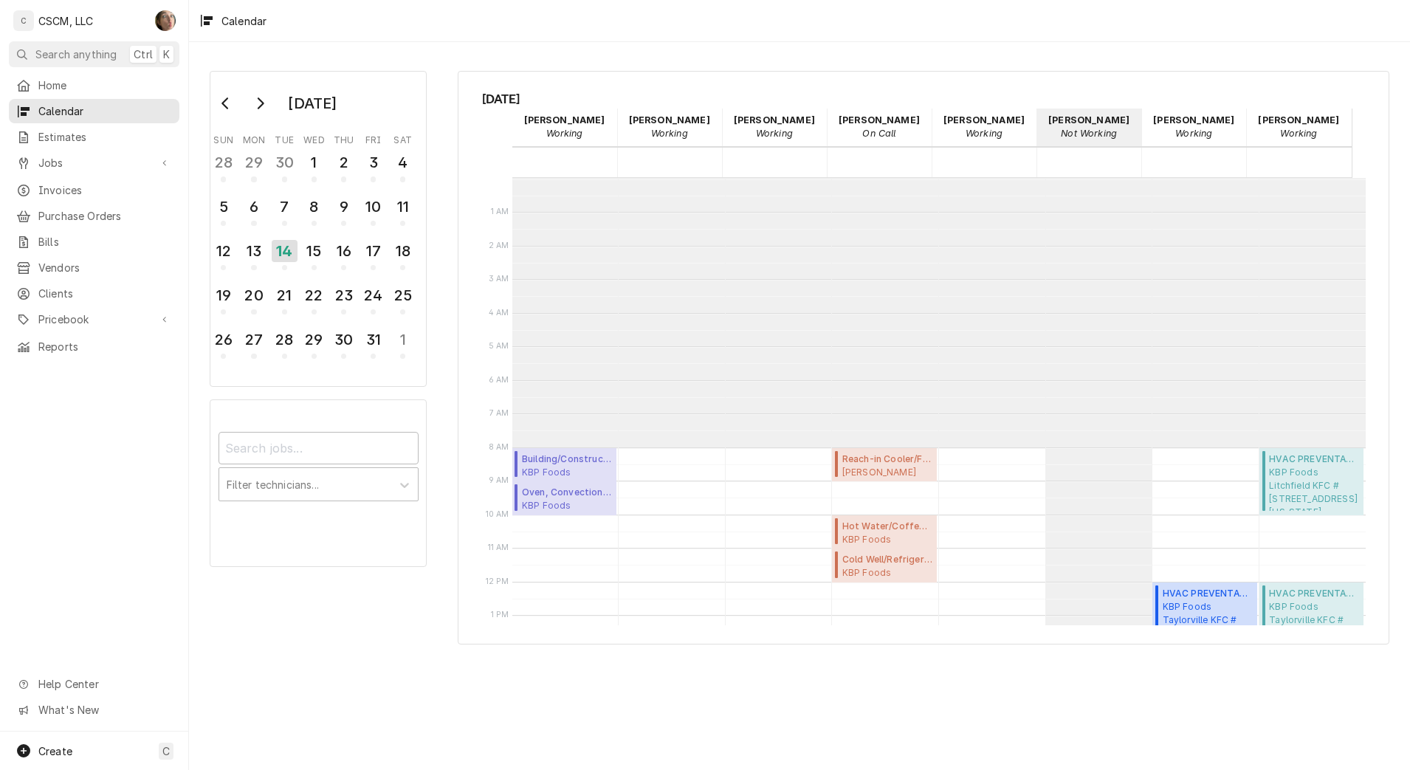
scroll to position [269, 0]
